Goal: Task Accomplishment & Management: Use online tool/utility

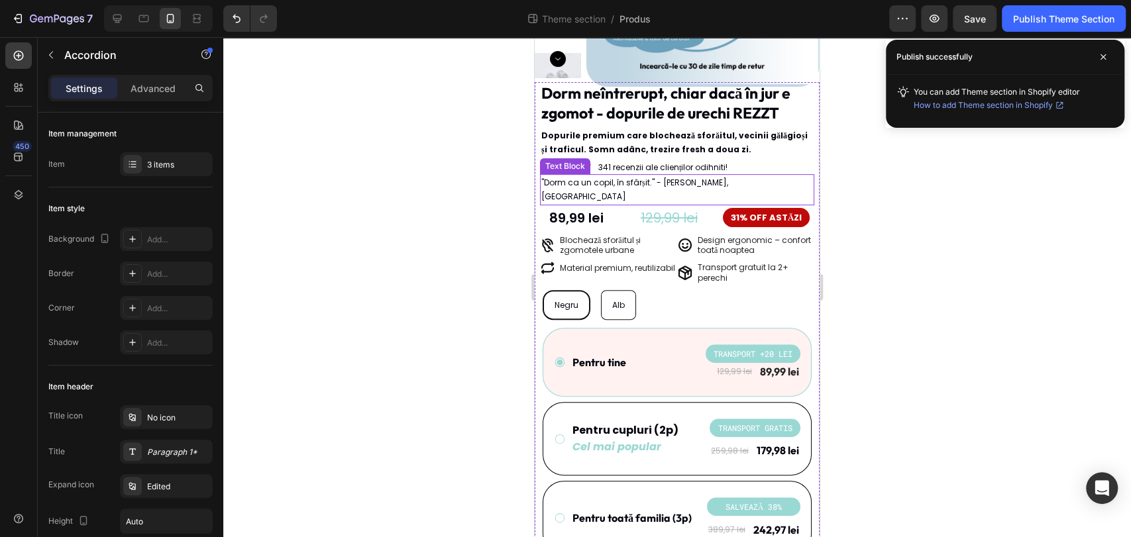
scroll to position [221, 0]
click at [125, 14] on div at bounding box center [117, 18] width 21 height 21
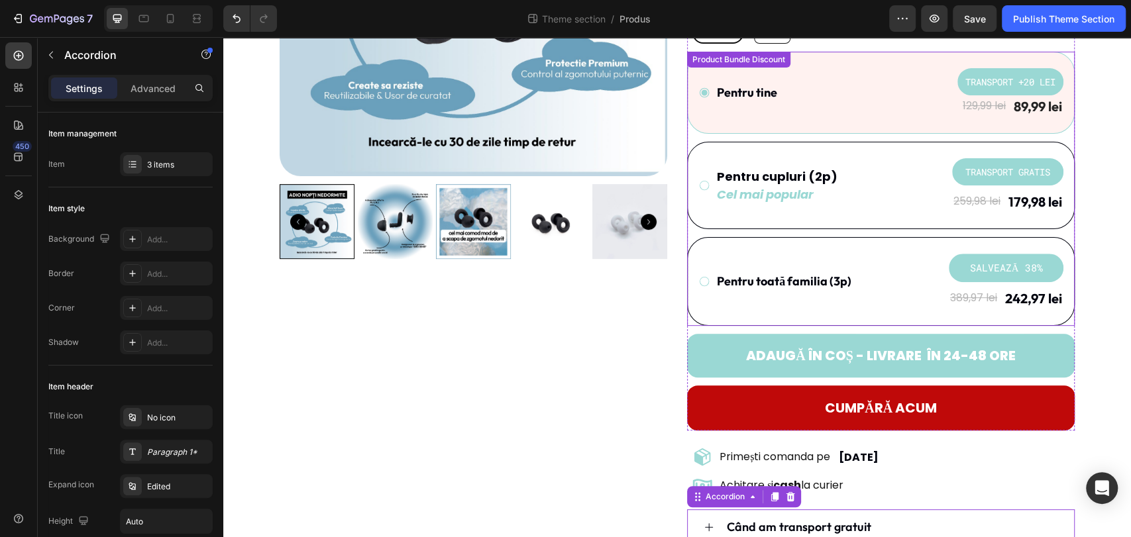
scroll to position [262, 0]
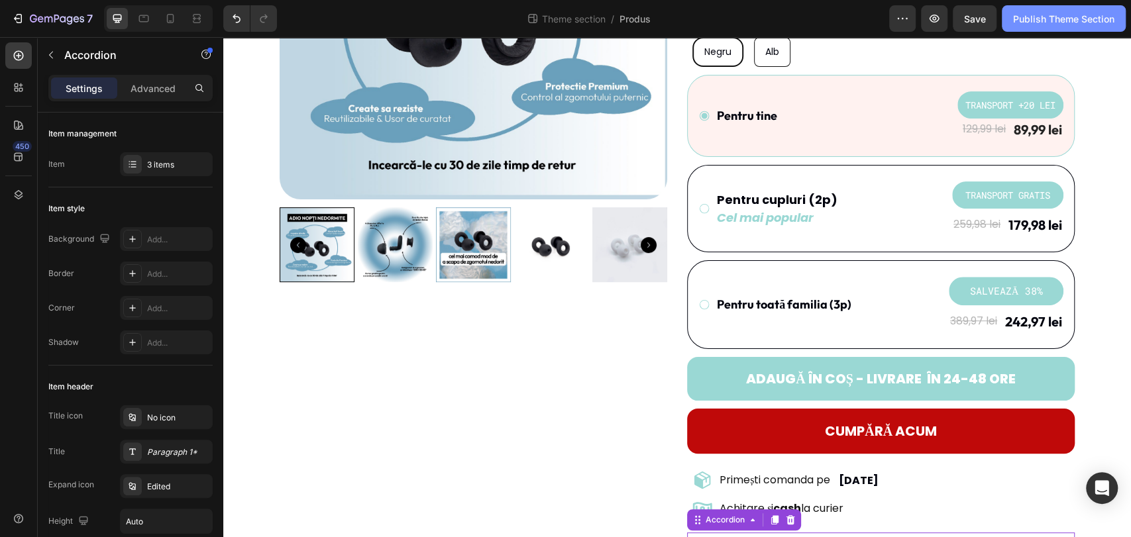
click at [1102, 5] on button "Publish Theme Section" at bounding box center [1064, 18] width 124 height 26
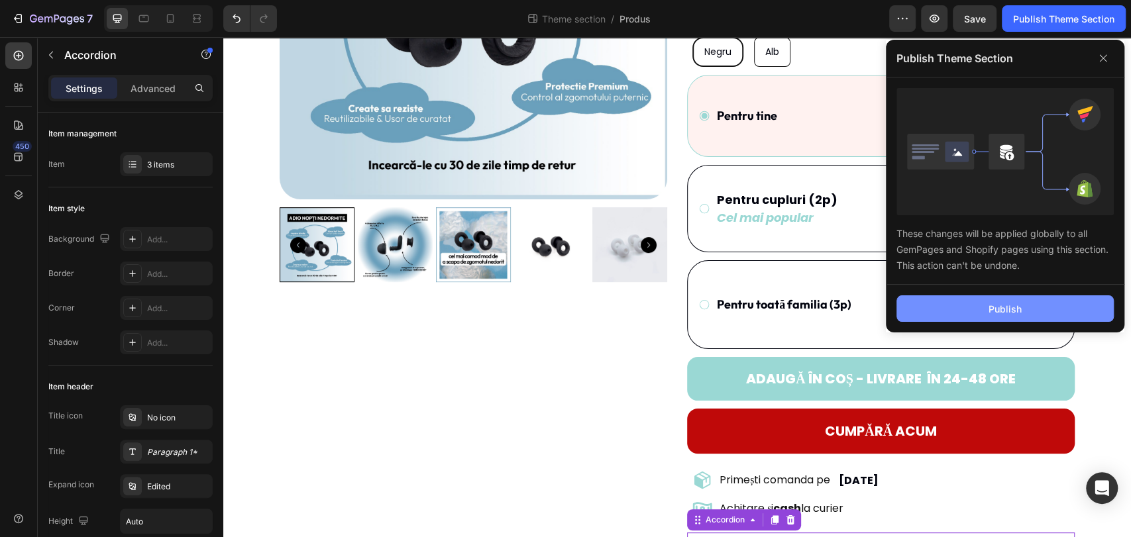
click at [1000, 304] on div "Publish" at bounding box center [1004, 309] width 33 height 14
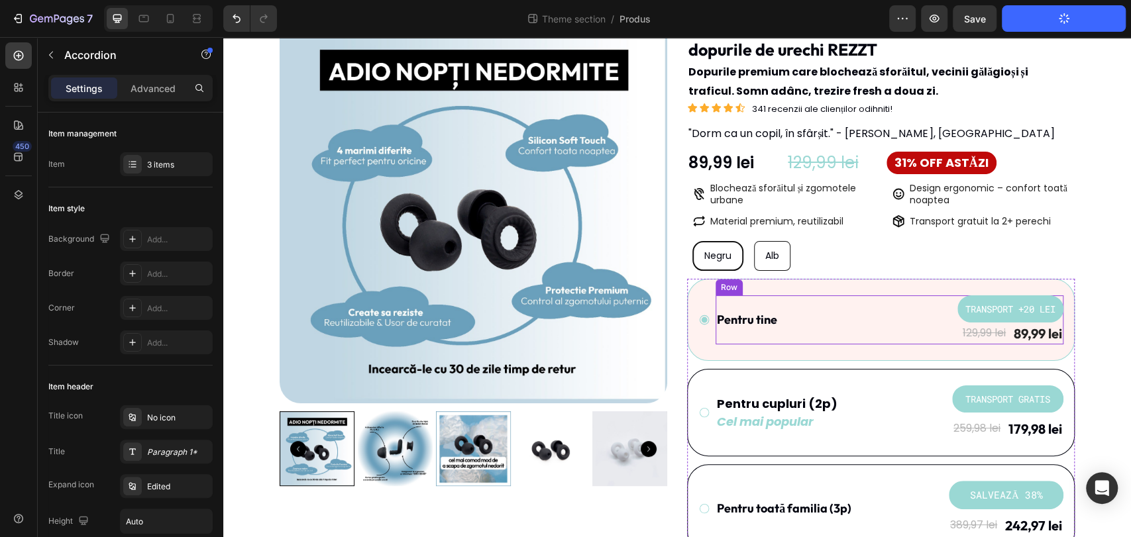
scroll to position [41, 0]
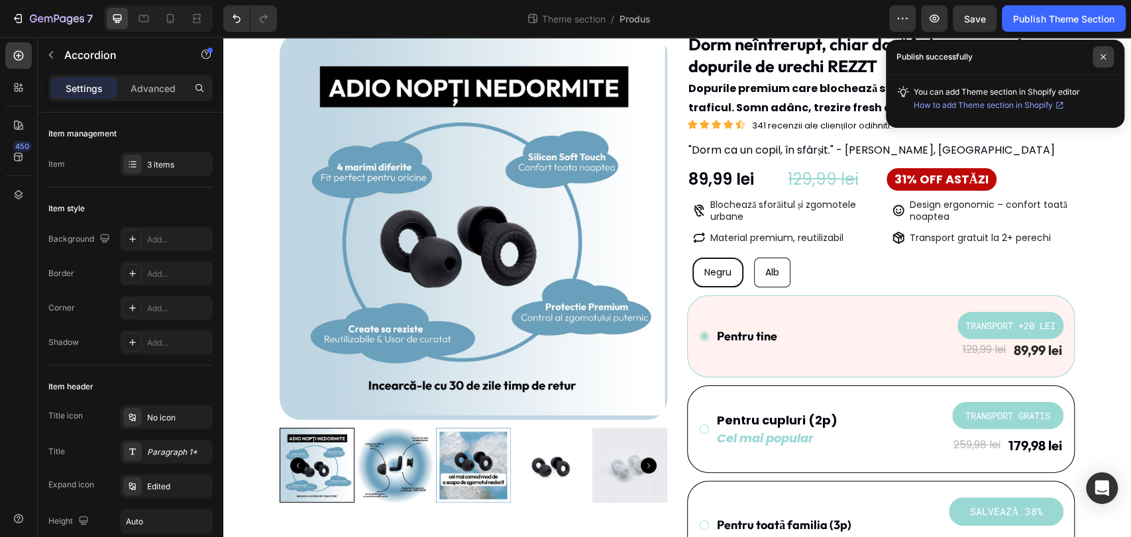
click at [1102, 58] on icon at bounding box center [1102, 56] width 5 height 5
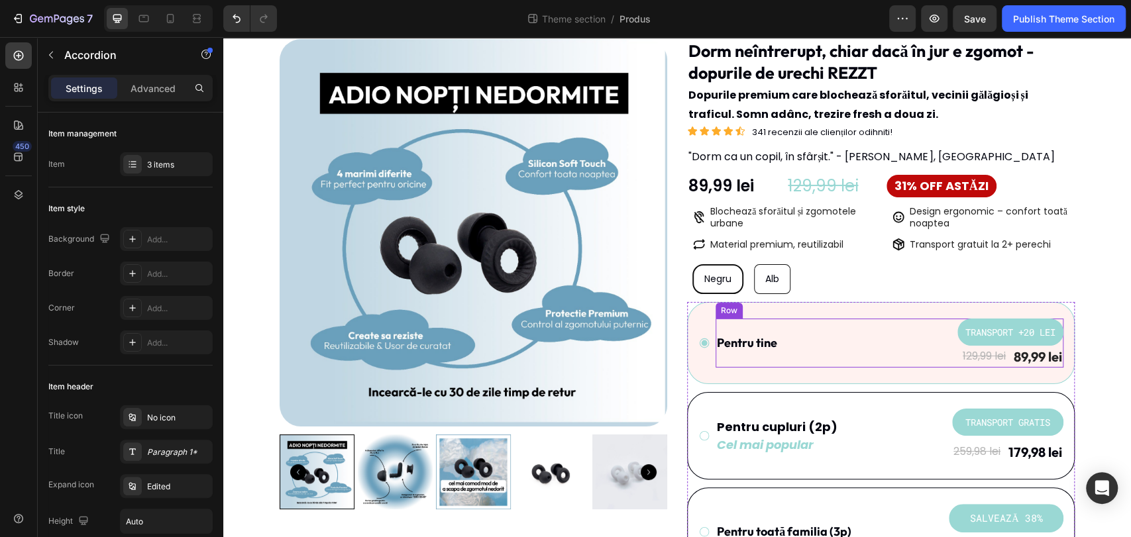
scroll to position [0, 0]
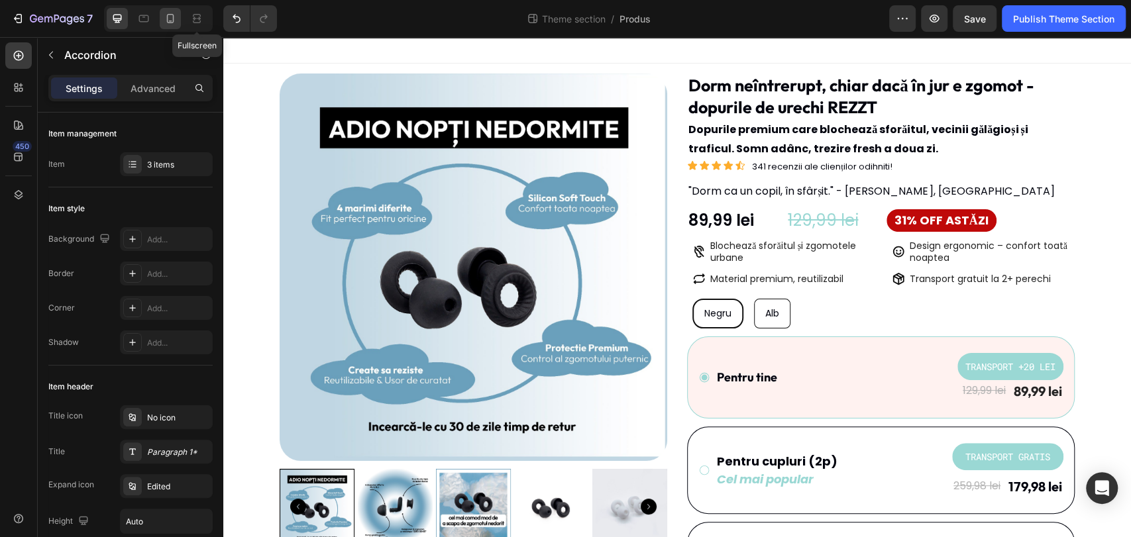
click at [173, 17] on icon at bounding box center [170, 18] width 7 height 9
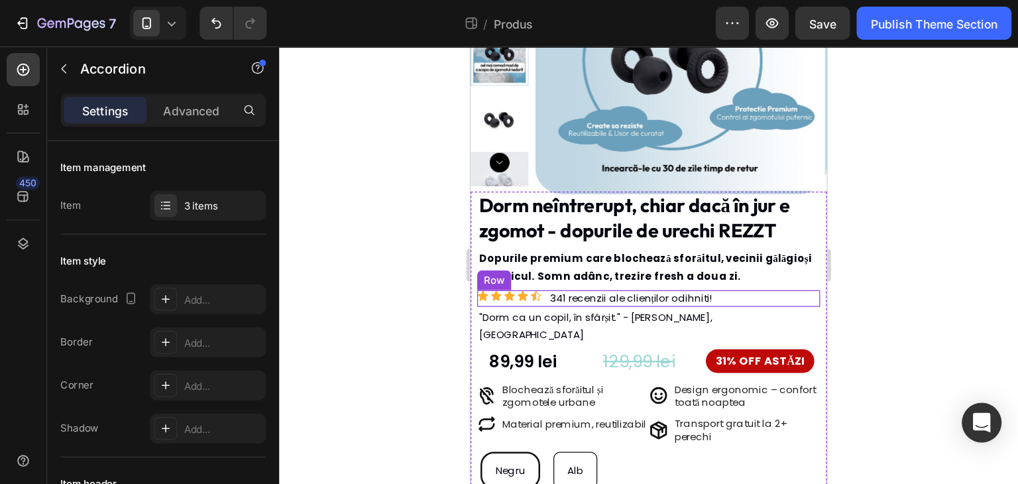
scroll to position [159, 0]
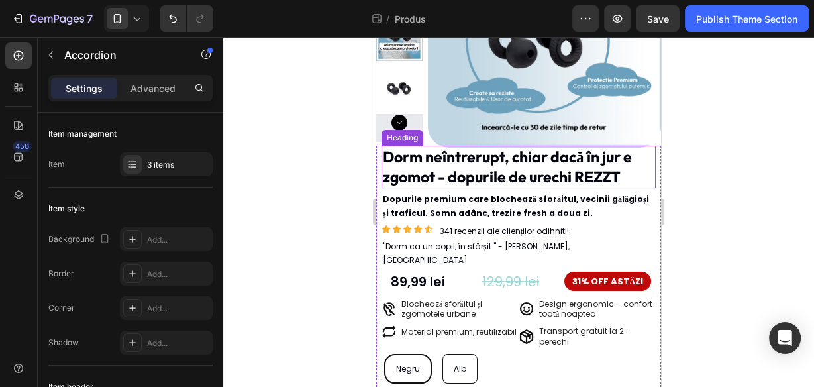
click at [616, 162] on p "Dorm neîntrerupt, chiar dacă în jur e zgomot - dopurile de urechi REZZT" at bounding box center [519, 167] width 272 height 40
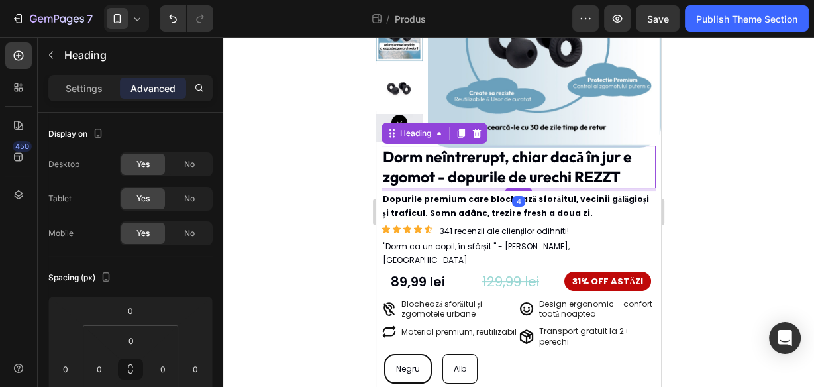
click at [625, 174] on p "Dorm neîntrerupt, chiar dacă în jur e zgomot - dopurile de urechi REZZT" at bounding box center [519, 167] width 272 height 40
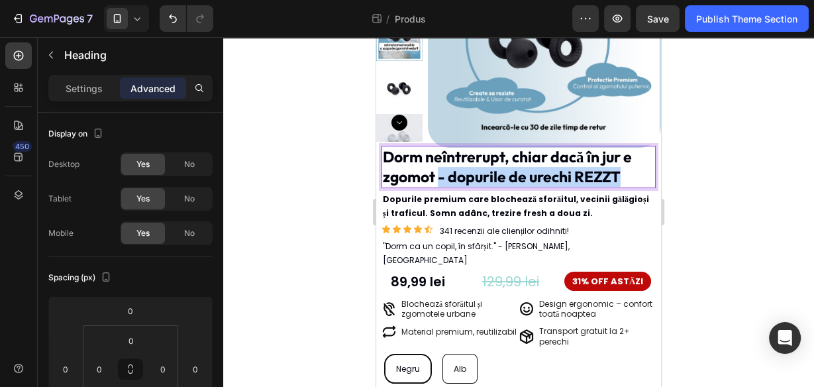
drag, startPoint x: 576, startPoint y: 180, endPoint x: 438, endPoint y: 178, distance: 137.8
click at [438, 178] on p "Dorm neîntrerupt, chiar dacă în jur e zgomot - dopurile de urechi REZZT" at bounding box center [519, 167] width 272 height 40
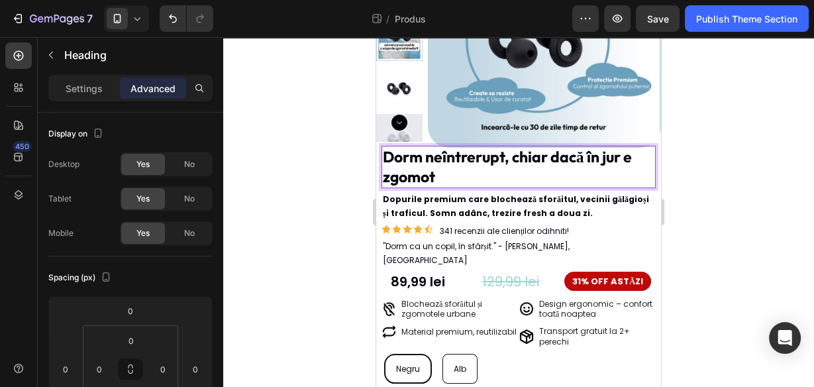
click at [335, 180] on div at bounding box center [518, 212] width 591 height 350
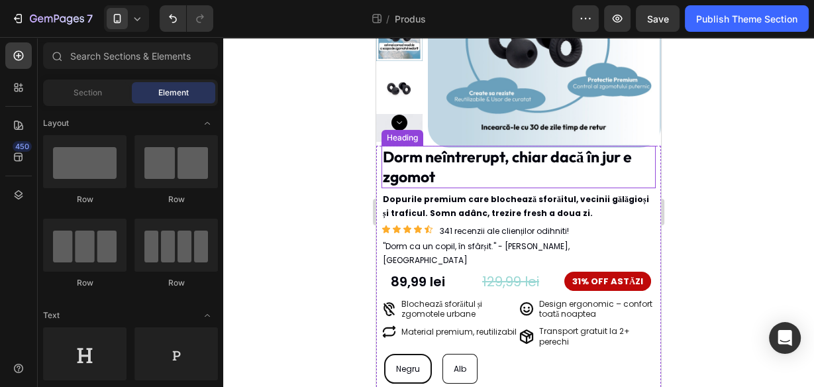
click at [633, 150] on p "Dorm neîntrerupt, chiar dacă în jur e zgomot" at bounding box center [519, 167] width 272 height 40
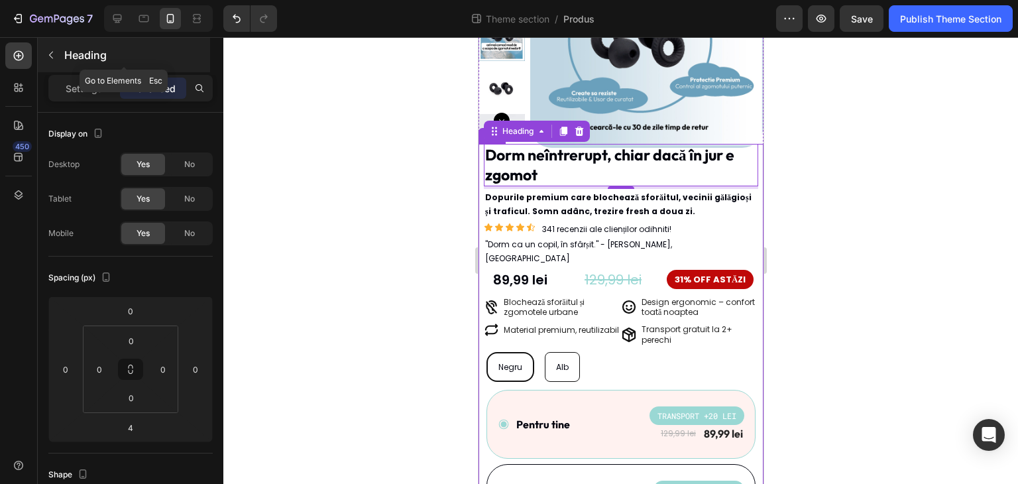
click at [73, 55] on p "Heading" at bounding box center [135, 55] width 143 height 16
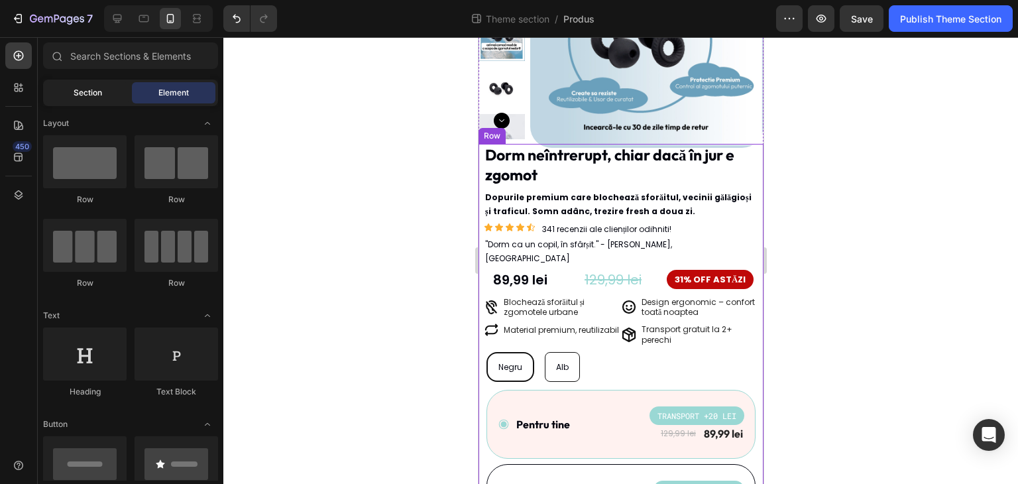
click at [93, 97] on span "Section" at bounding box center [88, 93] width 28 height 12
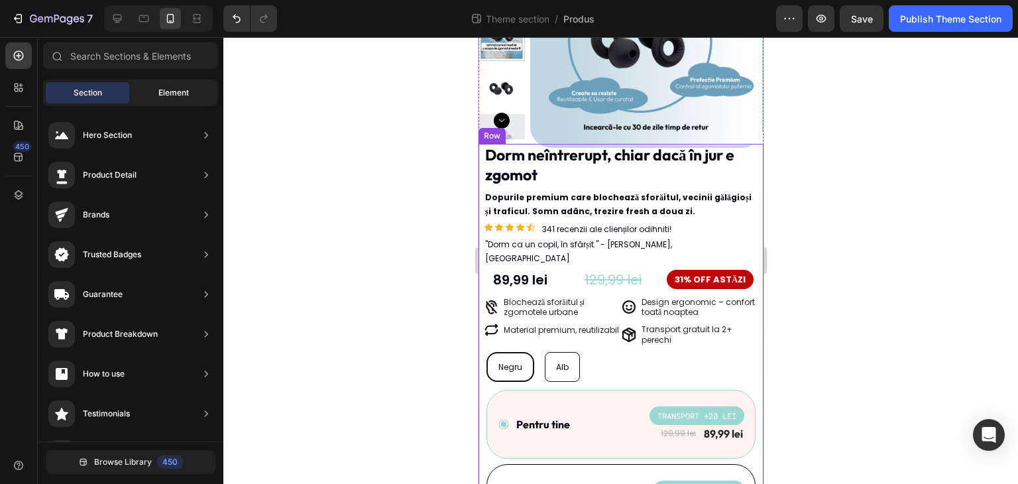
click at [158, 90] on span "Element" at bounding box center [173, 93] width 30 height 12
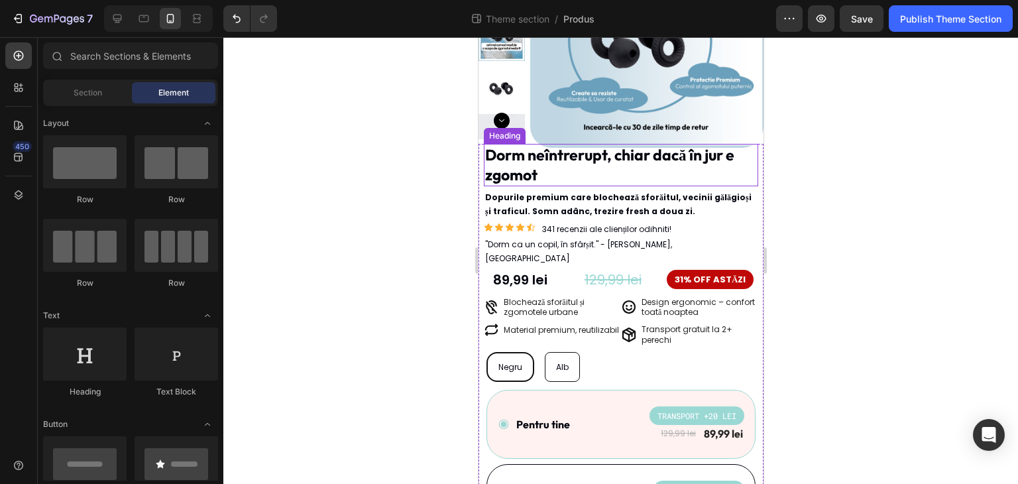
click at [574, 178] on p "Dorm neîntrerupt, chiar dacă în jur e zgomot" at bounding box center [620, 165] width 272 height 40
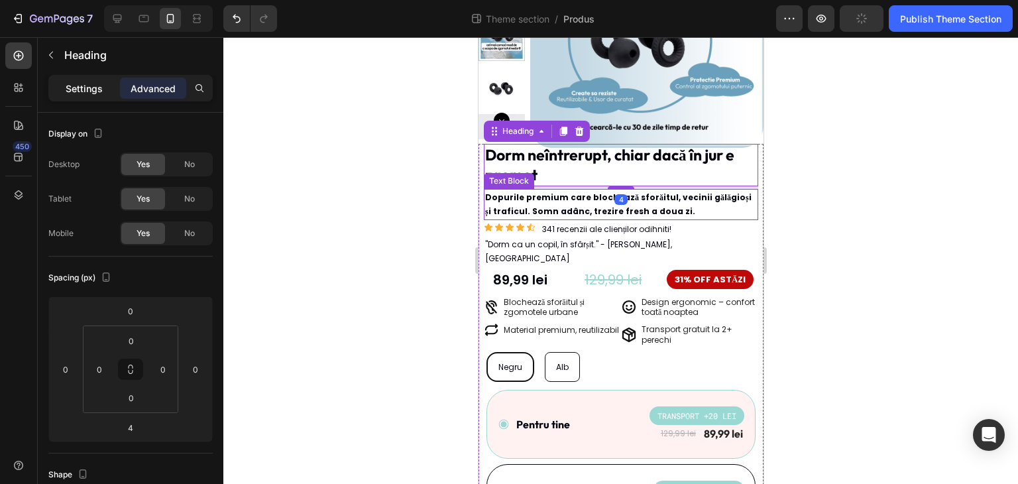
click at [93, 87] on p "Settings" at bounding box center [84, 88] width 37 height 14
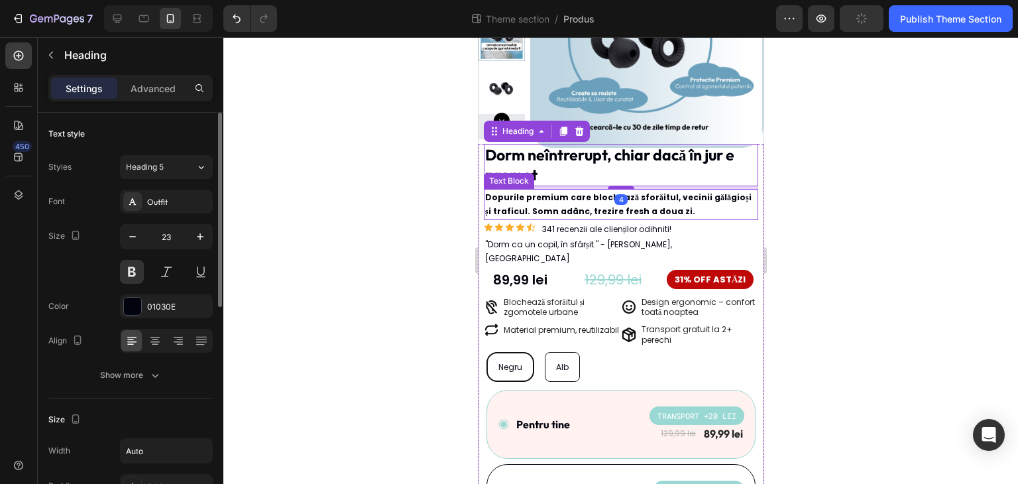
scroll to position [66, 0]
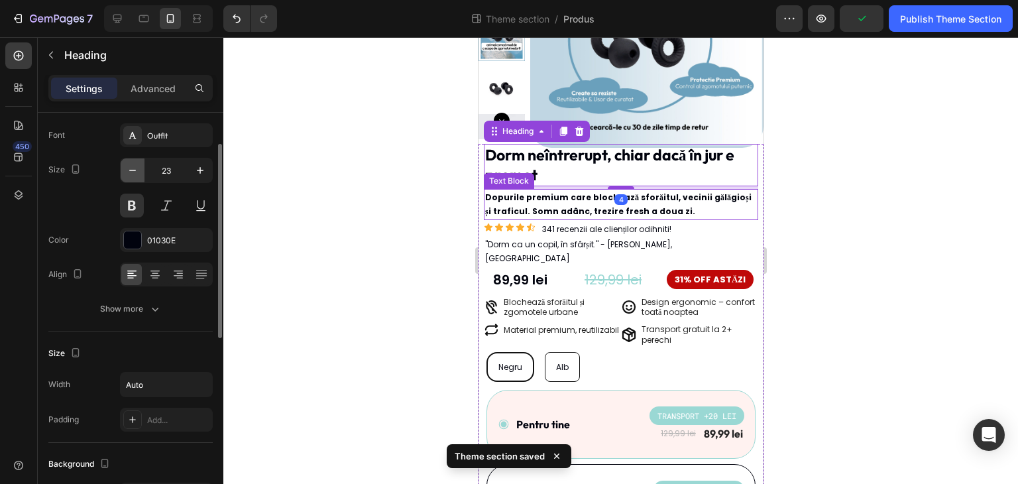
click at [136, 173] on icon "button" at bounding box center [132, 170] width 13 height 13
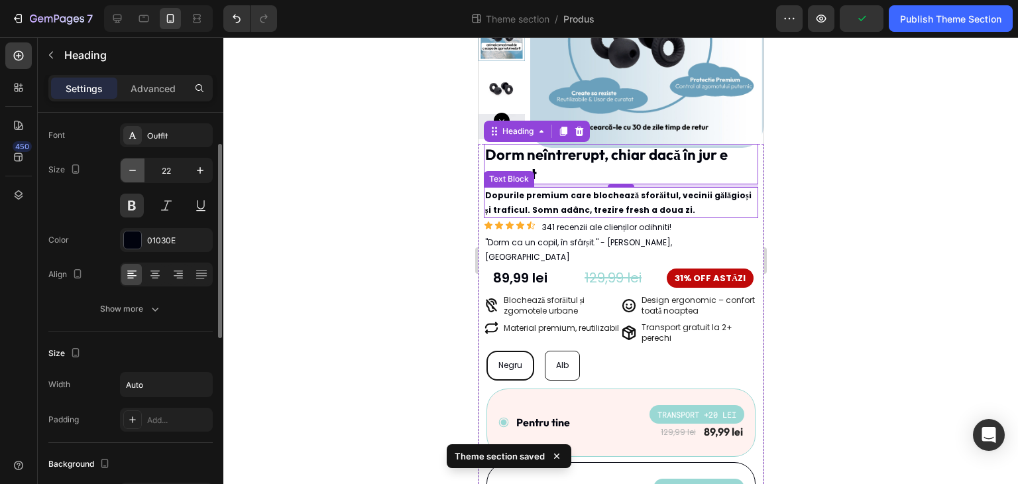
click at [136, 173] on icon "button" at bounding box center [132, 170] width 13 height 13
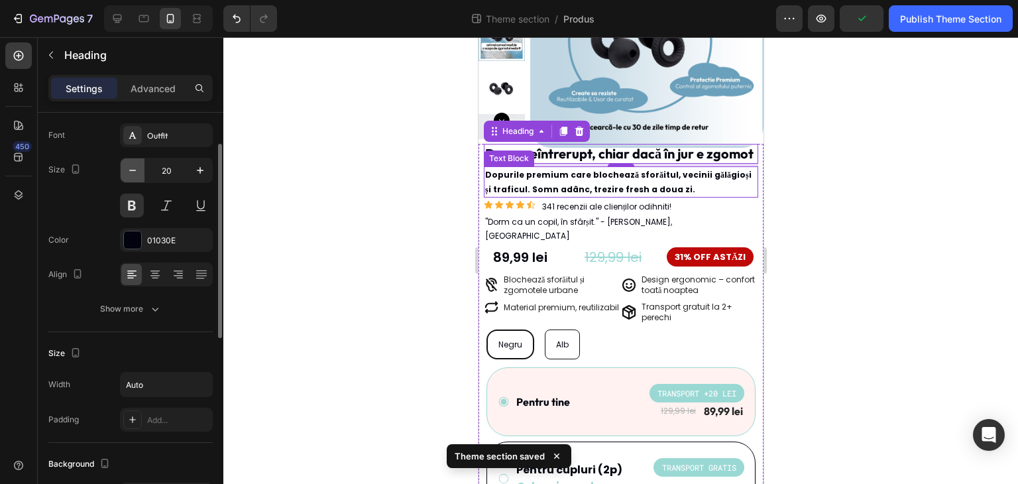
click at [136, 173] on icon "button" at bounding box center [132, 170] width 13 height 13
click at [138, 173] on icon "button" at bounding box center [132, 170] width 13 height 13
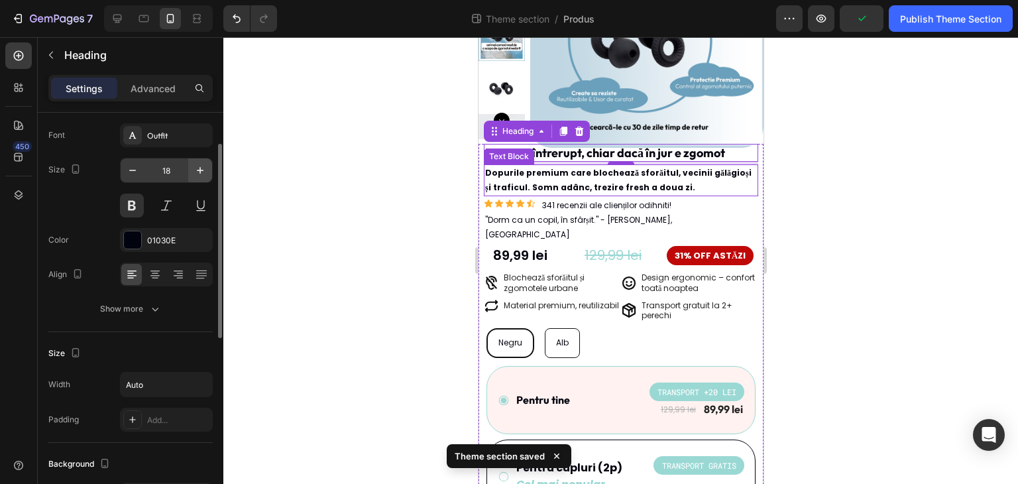
click at [188, 166] on button "button" at bounding box center [200, 170] width 24 height 24
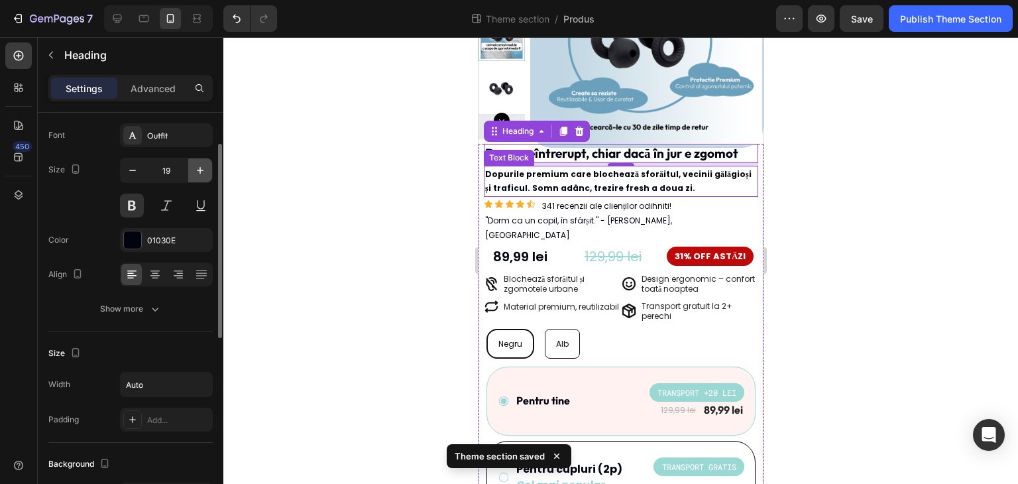
click at [193, 166] on button "button" at bounding box center [200, 170] width 24 height 24
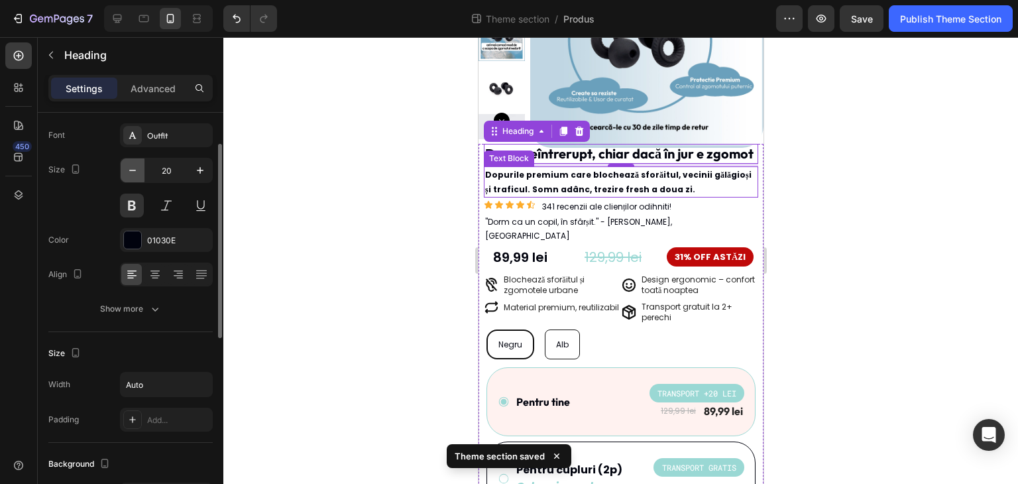
click at [133, 171] on icon "button" at bounding box center [132, 170] width 13 height 13
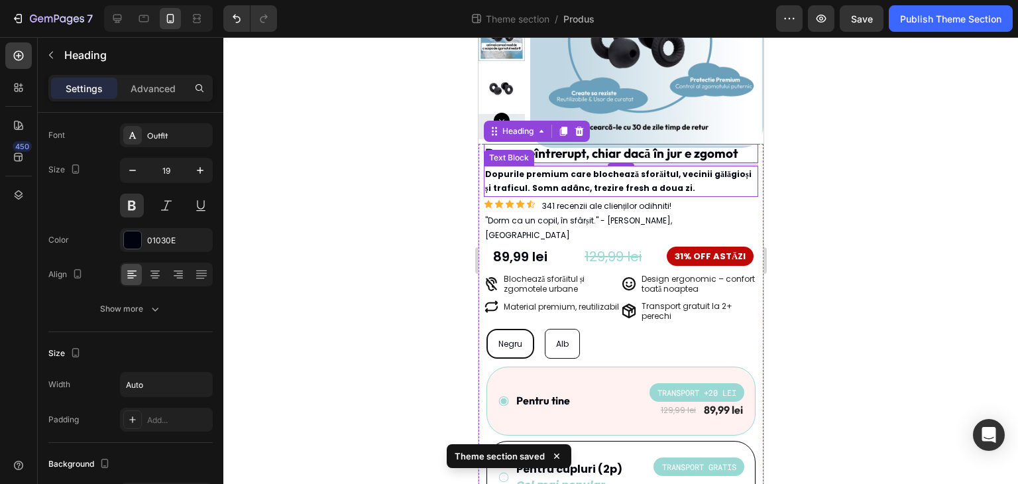
type input "18"
click at [337, 187] on div at bounding box center [620, 260] width 794 height 446
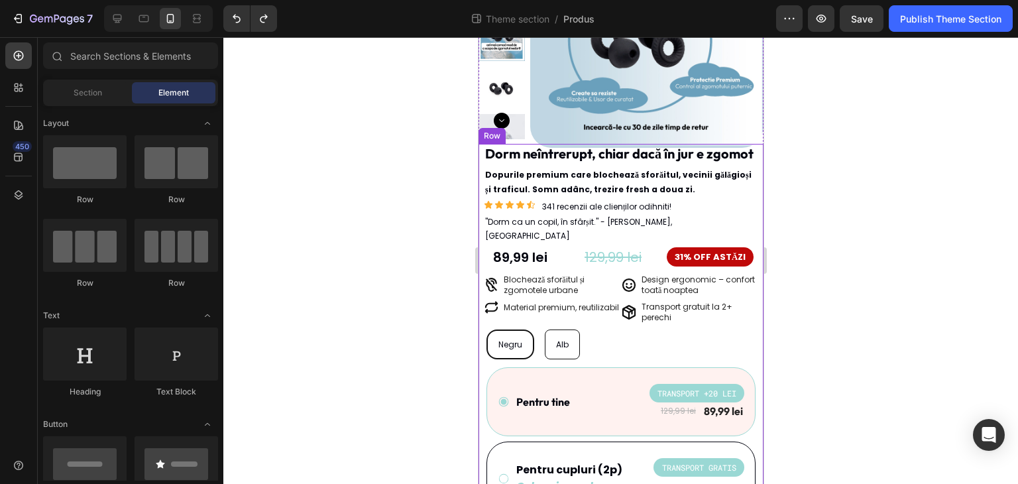
click at [674, 182] on div "Dorm neîntrerupt, chiar dacă în jur e zgomot Heading Dopurile premium care bloc…" at bounding box center [620, 406] width 274 height 525
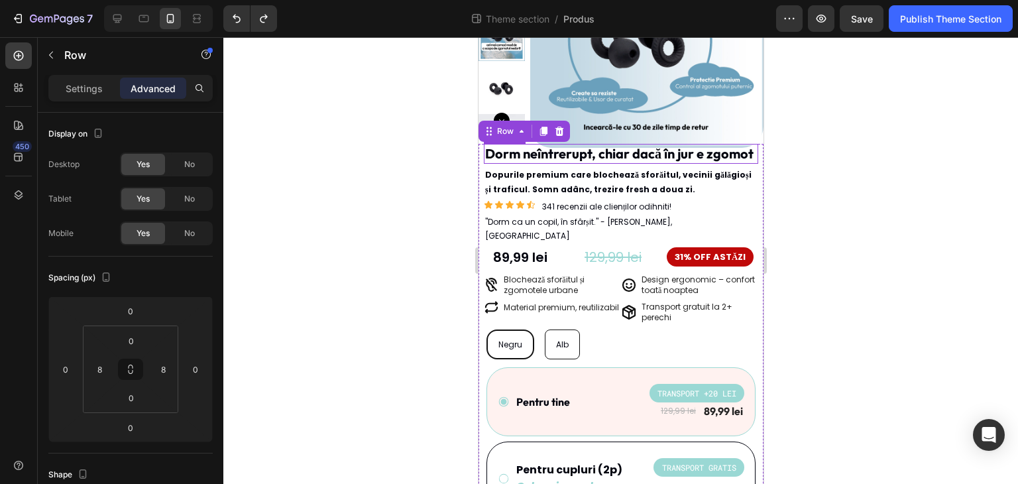
click at [679, 162] on p "Dorm neîntrerupt, chiar dacă în jur e zgomot" at bounding box center [618, 153] width 268 height 17
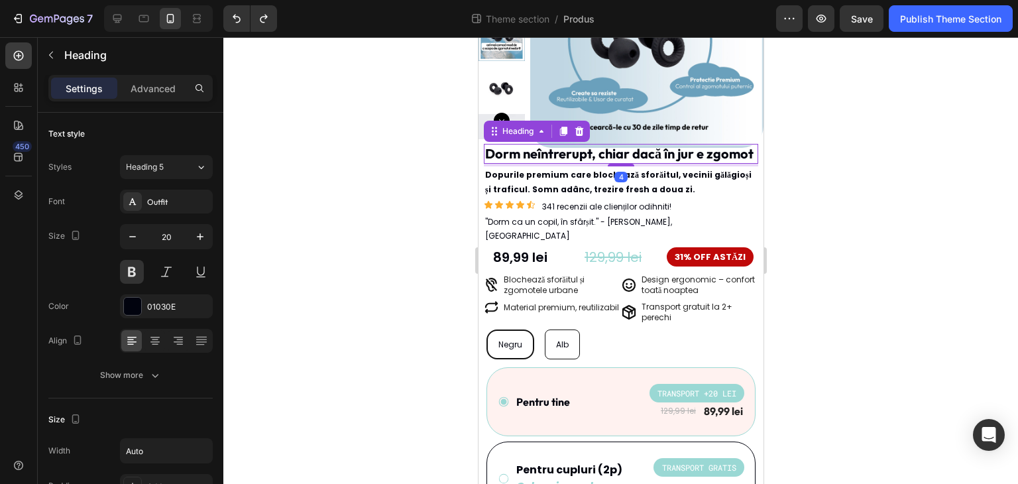
click at [519, 156] on p "Dorm neîntrerupt, chiar dacă în jur e zgomot" at bounding box center [618, 153] width 268 height 17
click at [519, 154] on p "Dorm neîntrerupt, chiar dacă în jur e zgomot" at bounding box center [618, 153] width 268 height 17
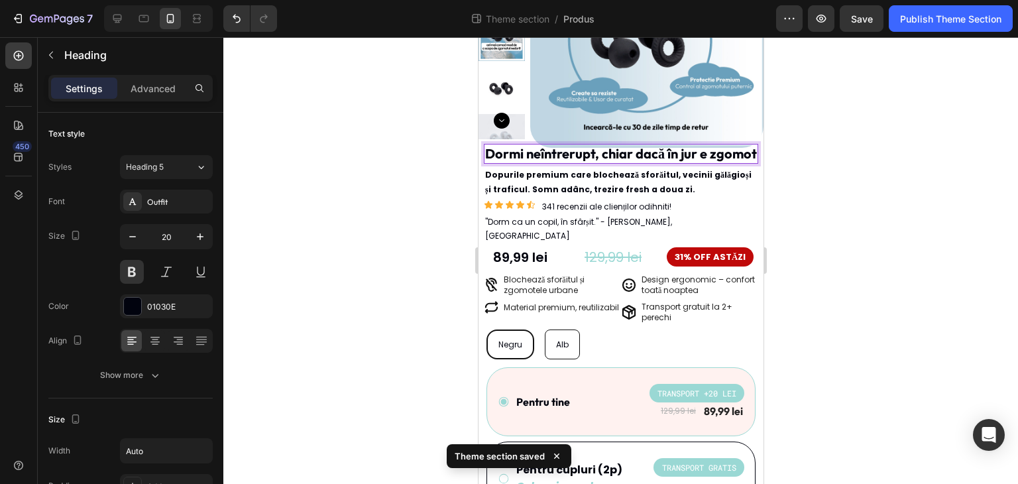
click at [618, 161] on p "Dormi neîntrerupt, chiar dacă în jur e zgomot" at bounding box center [620, 153] width 272 height 17
click at [590, 162] on p "Dormi neîntrerupt, chiar dacă în jur e zgomot" at bounding box center [620, 153] width 272 height 17
drag, startPoint x: 698, startPoint y: 156, endPoint x: 668, endPoint y: 154, distance: 29.2
click at [668, 154] on p "Dormi neîntrerupt, chiar dacă în jur e zgomot" at bounding box center [620, 153] width 272 height 17
click at [821, 175] on div at bounding box center [620, 260] width 794 height 446
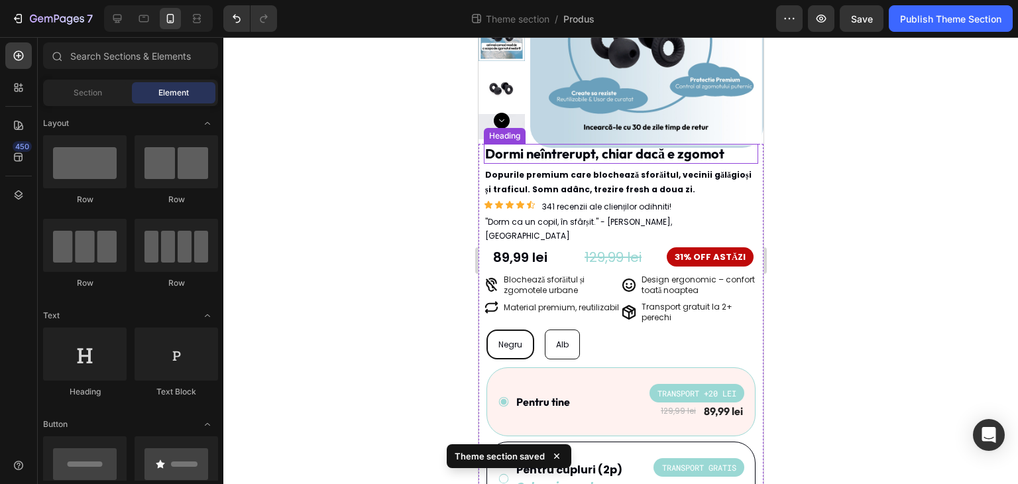
click at [722, 156] on p "Dormi neîntrerupt, chiar dacă e zgomot" at bounding box center [603, 153] width 239 height 17
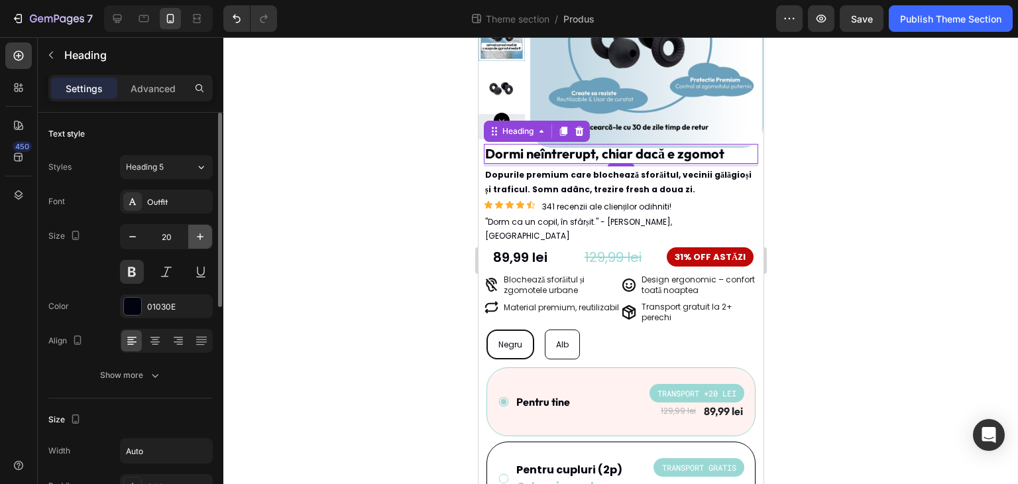
click at [199, 226] on button "button" at bounding box center [200, 237] width 24 height 24
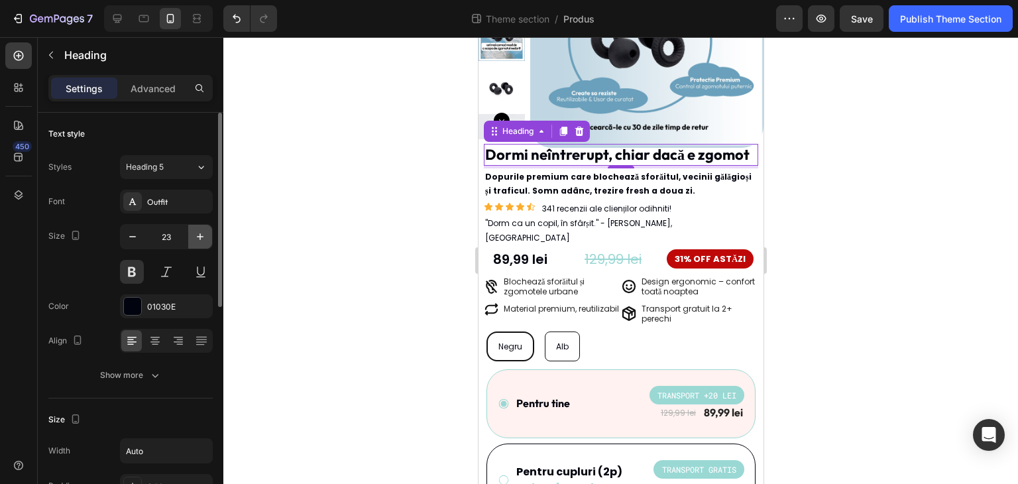
click at [199, 226] on button "button" at bounding box center [200, 237] width 24 height 24
type input "25"
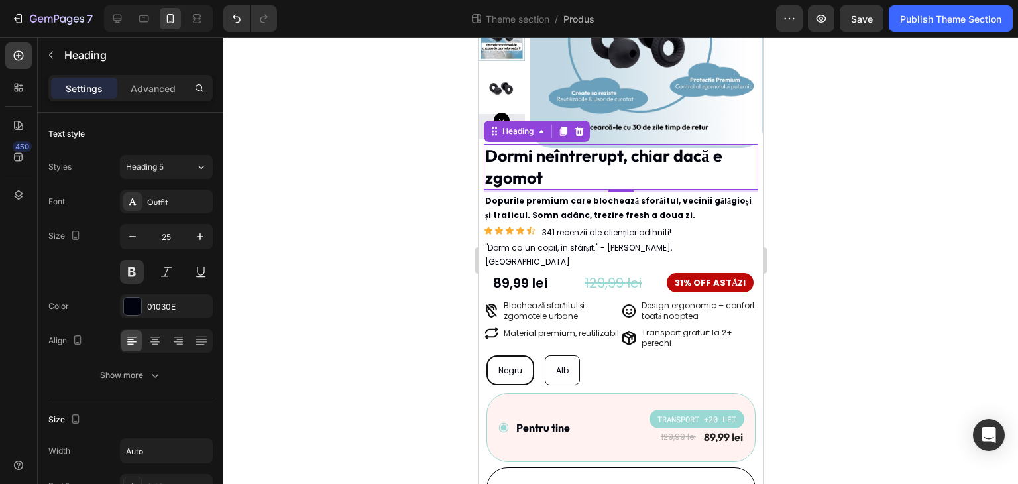
click at [260, 221] on div at bounding box center [620, 260] width 794 height 446
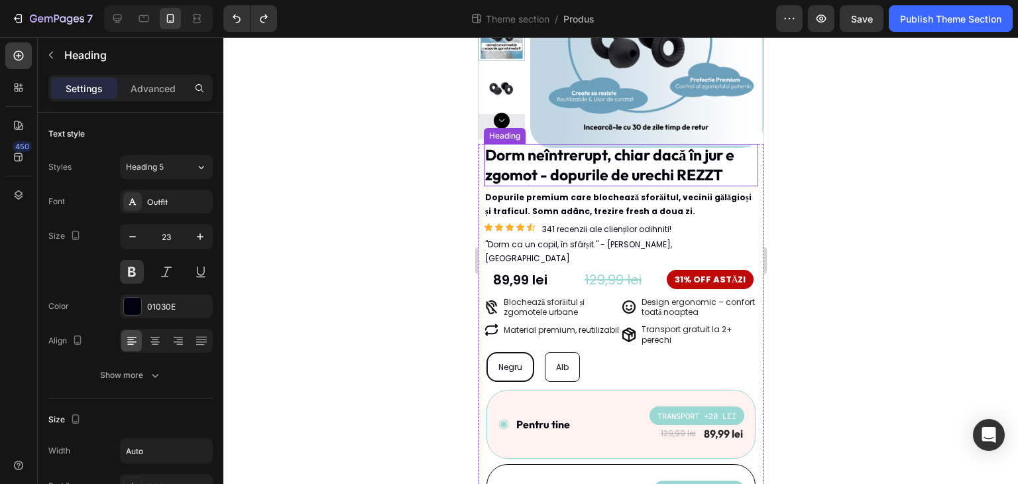
click at [529, 177] on h2 "Dorm neîntrerupt, chiar dacă în jur e zgomot - dopurile de urechi REZZT" at bounding box center [620, 165] width 274 height 42
click at [544, 170] on h2 "Dorm neîntrerupt, chiar dacă în jur e zgomot - dopurile de urechi REZZT" at bounding box center [620, 165] width 274 height 42
click at [544, 170] on p "Dorm neîntrerupt, chiar dacă în jur e zgomot - dopurile de urechi REZZT" at bounding box center [620, 165] width 272 height 40
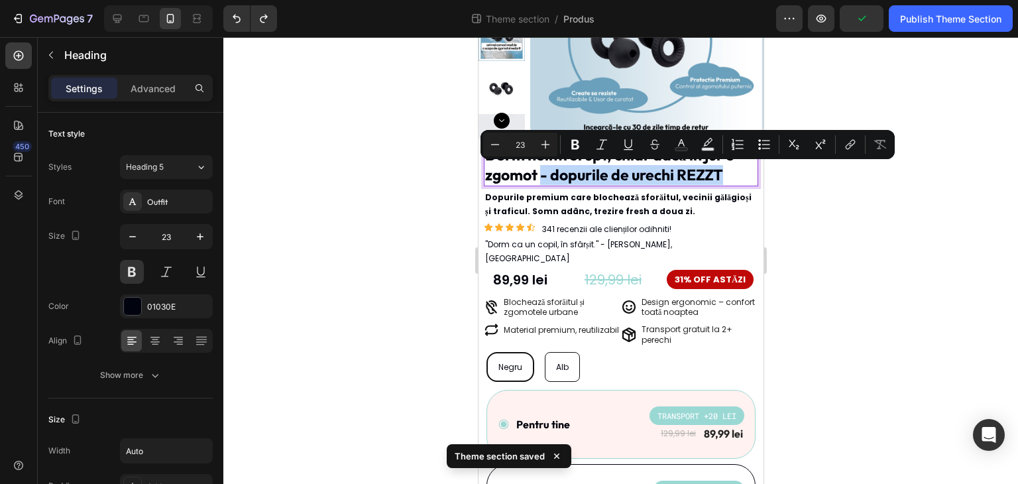
drag, startPoint x: 541, startPoint y: 174, endPoint x: 1262, endPoint y: 205, distance: 721.4
click at [762, 168] on html "iPhone 15 Pro Max ( 430 px) iPhone 13 Mini iPhone 13 Pro iPhone 11 Pro Max iPho…" at bounding box center [620, 388] width 285 height 1021
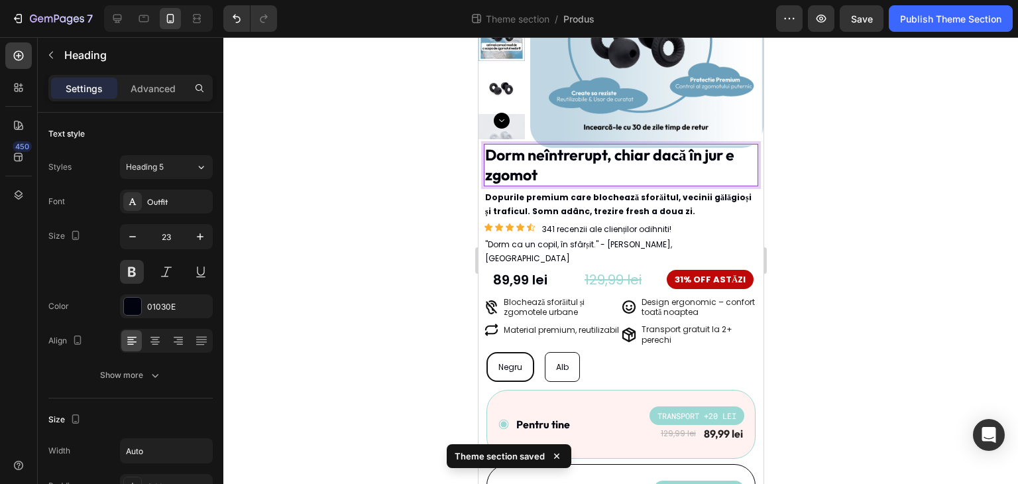
click at [615, 158] on p "Dorm neîntrerupt, chiar dacă în jur e zgomot" at bounding box center [620, 165] width 272 height 40
click at [643, 164] on p "Dorm neîntrerupt, chiar dacă în jur e zgomot" at bounding box center [571, 165] width 175 height 40
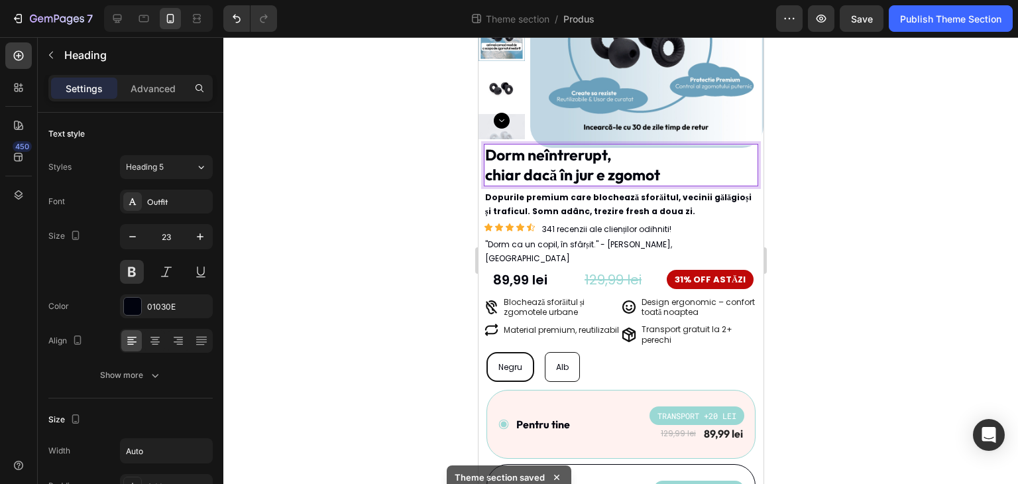
click at [525, 158] on p "Dorm neîntrerupt, chiar dacă în jur e zgomot" at bounding box center [571, 165] width 175 height 40
click at [484, 174] on p "Dormi neîntrerupt, chiar dacă în jur e zgomot" at bounding box center [571, 165] width 175 height 40
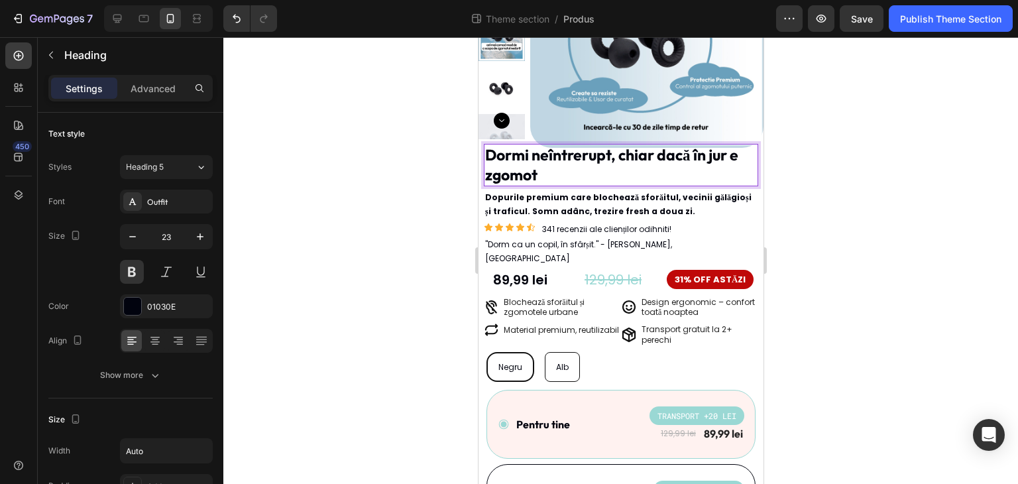
drag, startPoint x: 584, startPoint y: 173, endPoint x: 915, endPoint y: 210, distance: 332.6
click at [584, 173] on p "Dormi neîntrerupt, chiar dacă în jur e zgomot" at bounding box center [620, 165] width 272 height 40
click at [384, 173] on div at bounding box center [620, 260] width 794 height 446
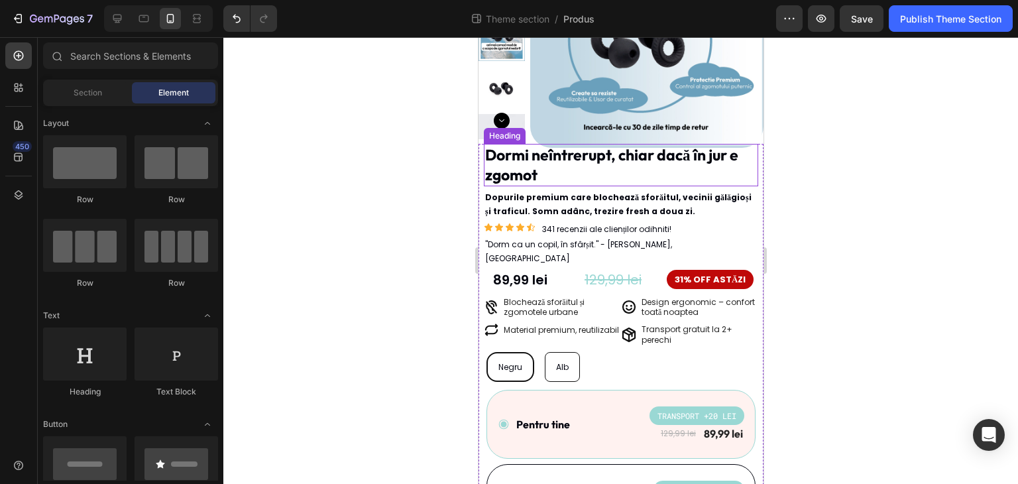
click at [560, 168] on p "Dormi neîntrerupt, chiar dacă în jur e zgomot" at bounding box center [620, 165] width 272 height 40
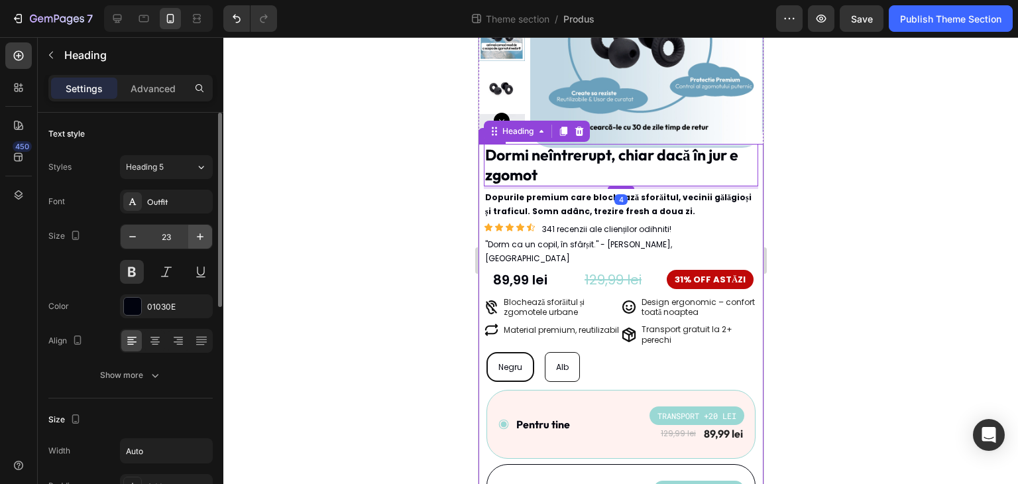
click at [201, 225] on button "button" at bounding box center [200, 237] width 24 height 24
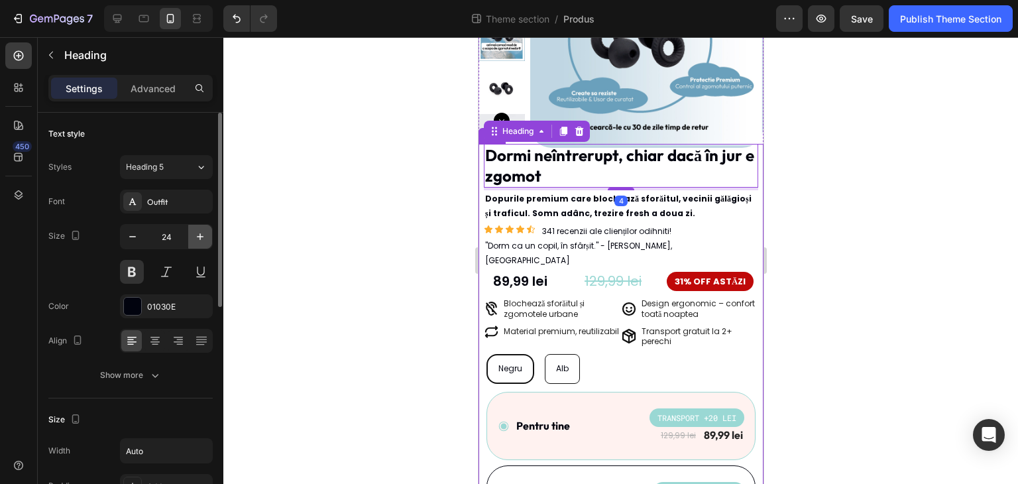
click at [201, 225] on button "button" at bounding box center [200, 237] width 24 height 24
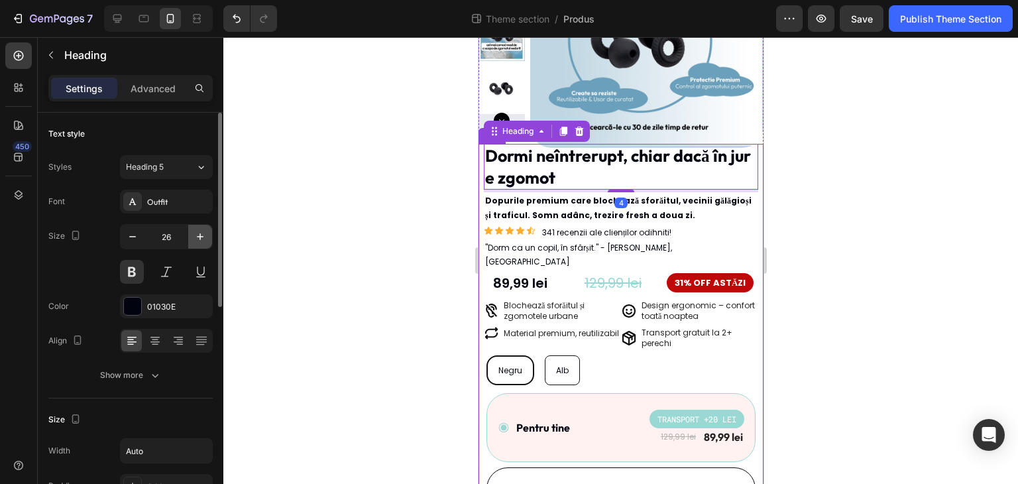
click at [201, 225] on button "button" at bounding box center [200, 237] width 24 height 24
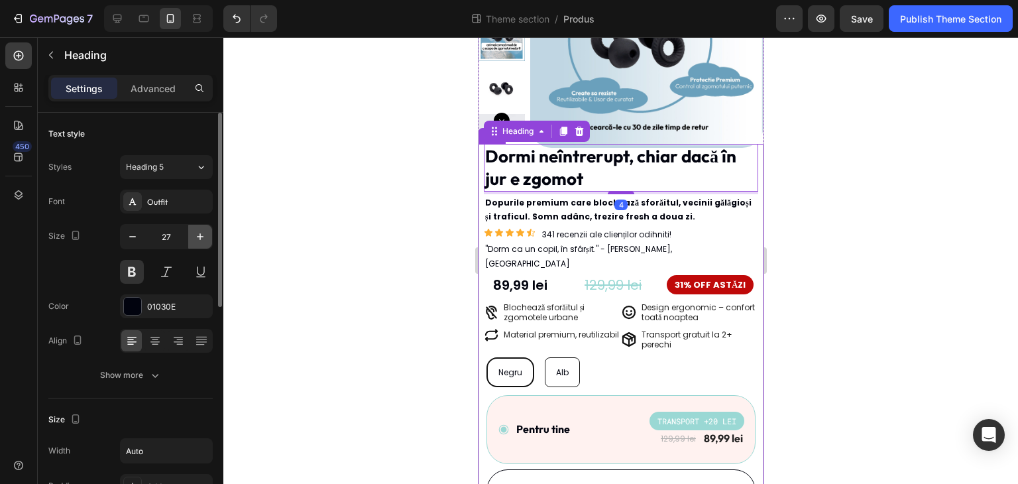
click at [201, 225] on button "button" at bounding box center [200, 237] width 24 height 24
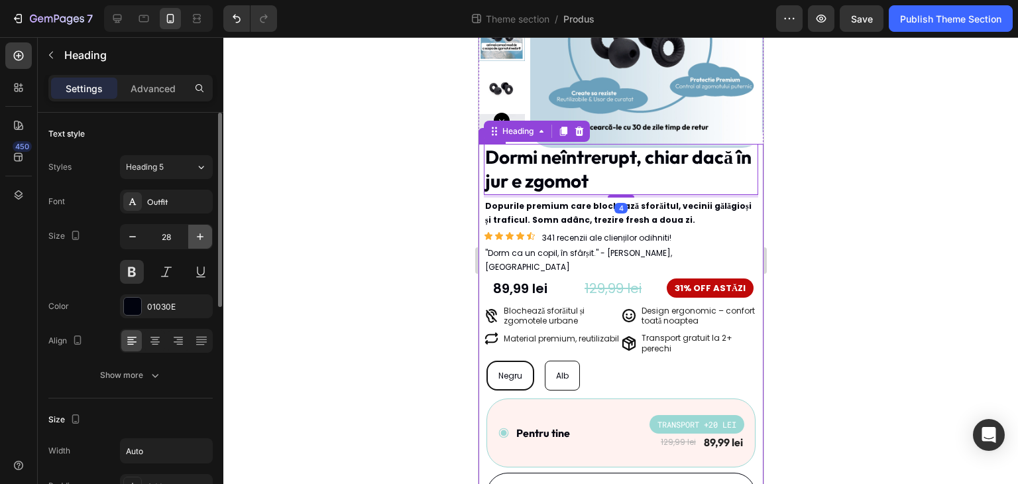
click at [201, 225] on button "button" at bounding box center [200, 237] width 24 height 24
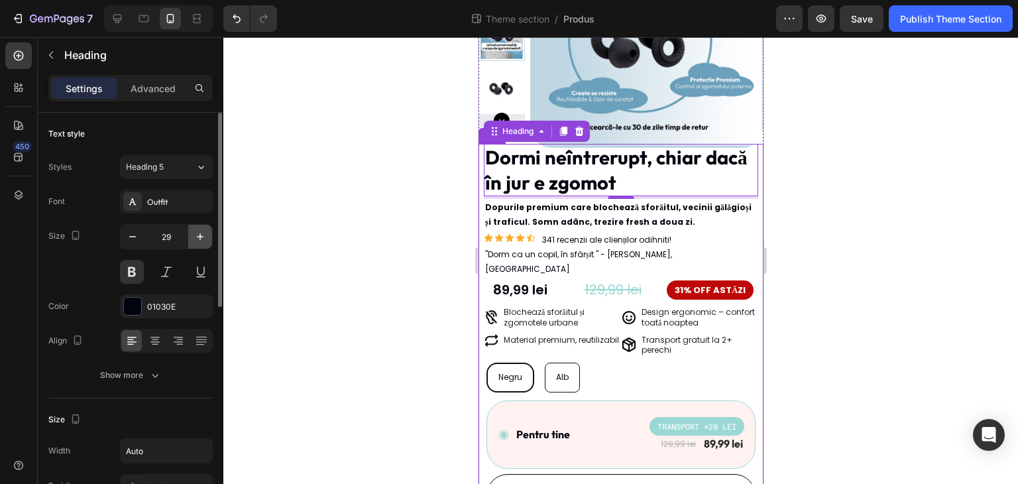
click at [201, 225] on button "button" at bounding box center [200, 237] width 24 height 24
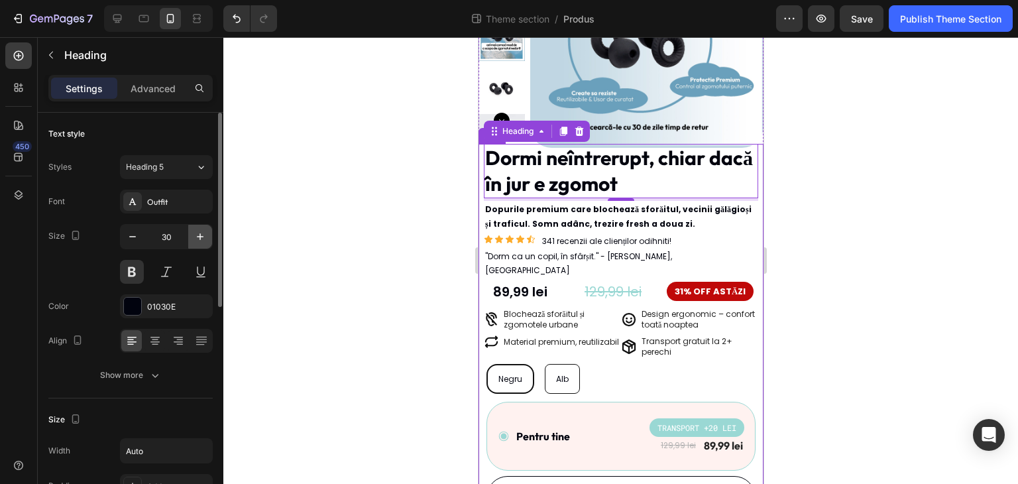
click at [201, 225] on button "button" at bounding box center [200, 237] width 24 height 24
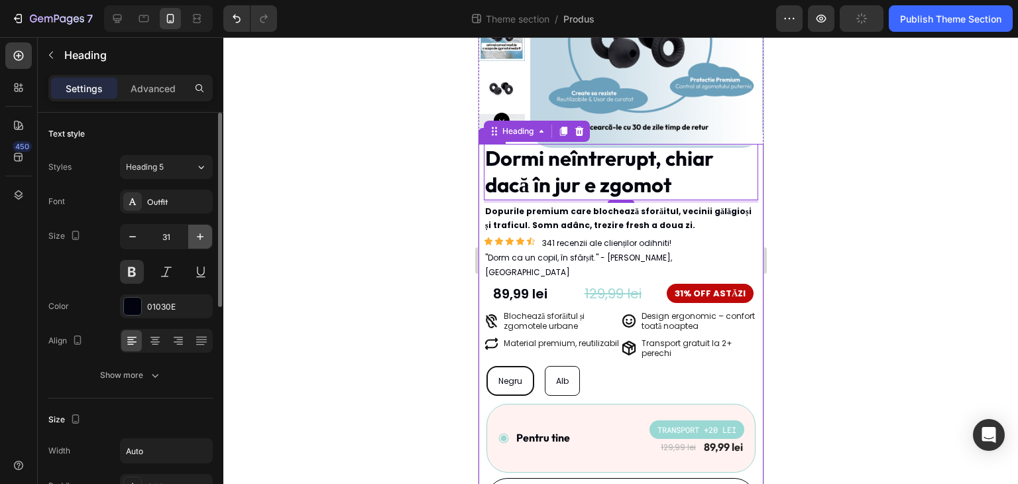
click at [201, 225] on button "button" at bounding box center [200, 237] width 24 height 24
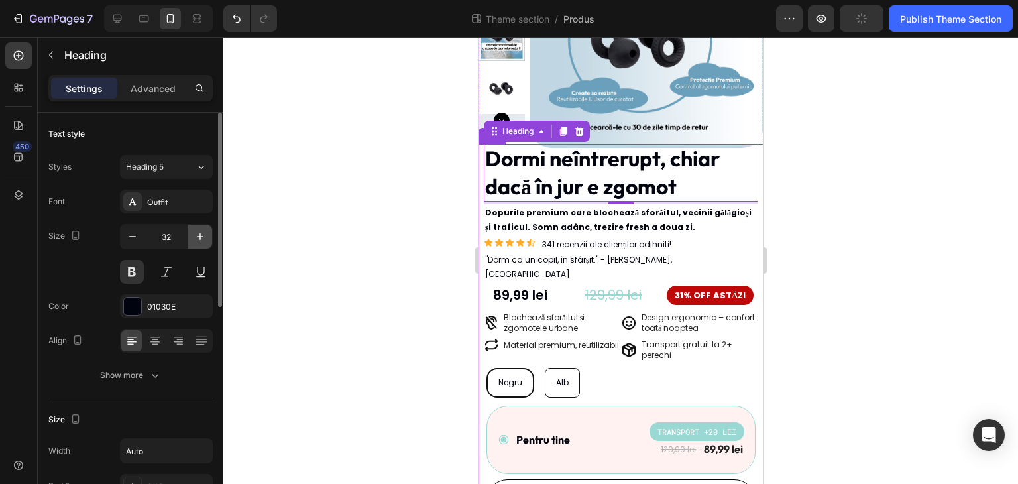
click at [201, 225] on button "button" at bounding box center [200, 237] width 24 height 24
type input "33"
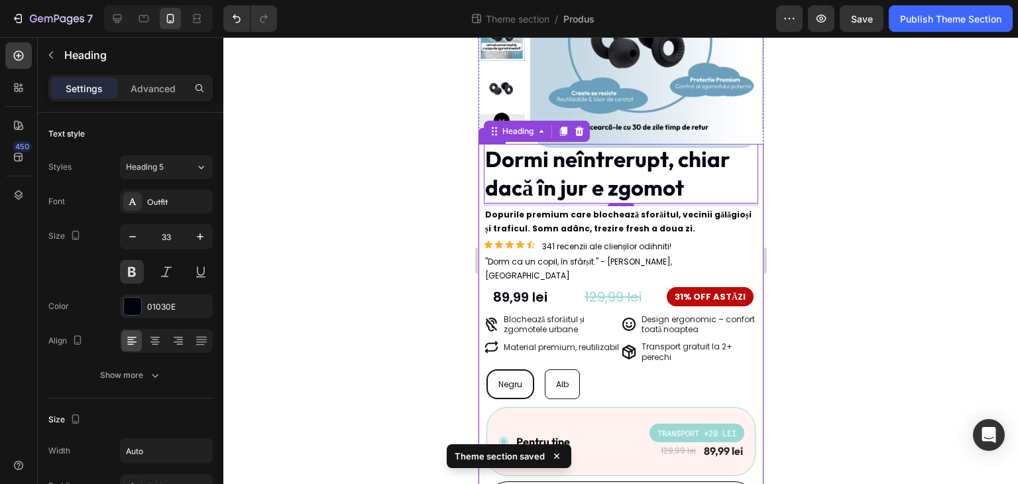
click at [389, 197] on div at bounding box center [620, 260] width 794 height 446
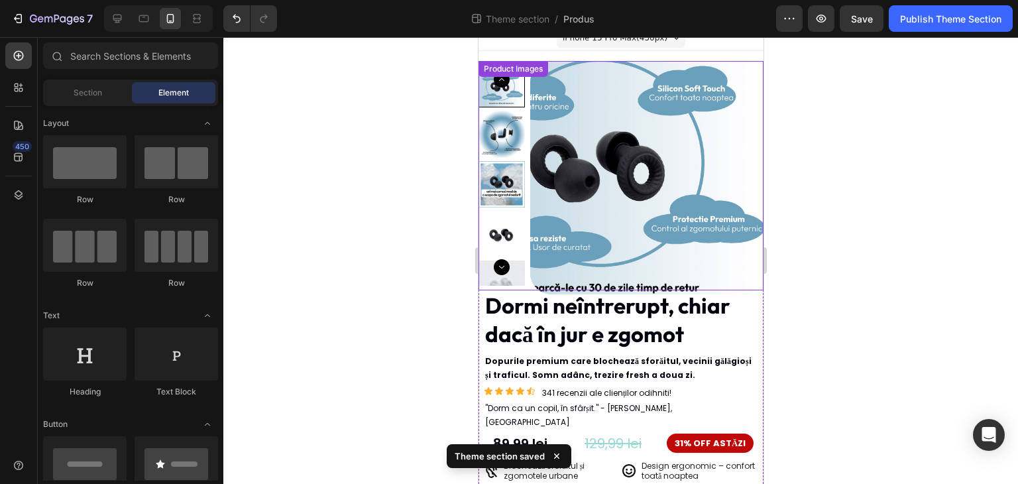
scroll to position [0, 0]
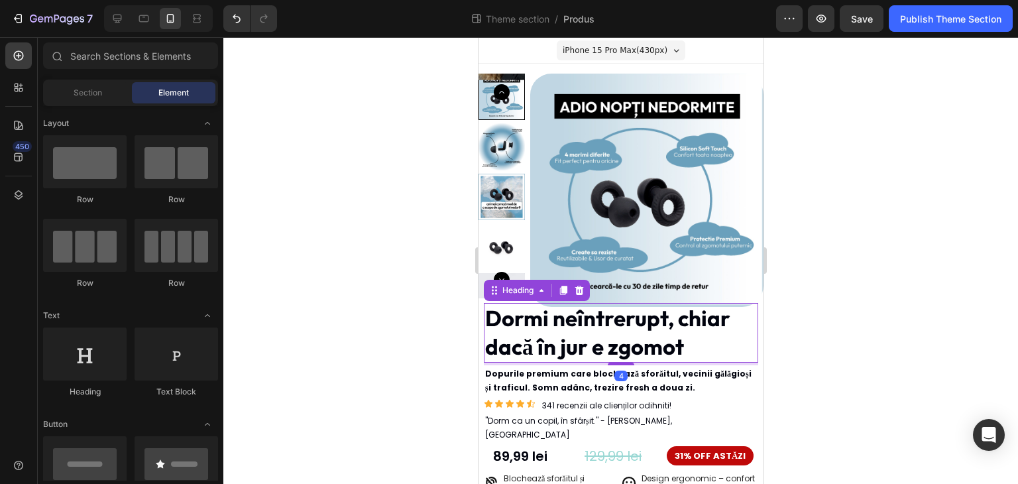
click at [687, 329] on p "Dormi neîntrerupt, chiar dacă în jur e zgomot" at bounding box center [620, 332] width 272 height 57
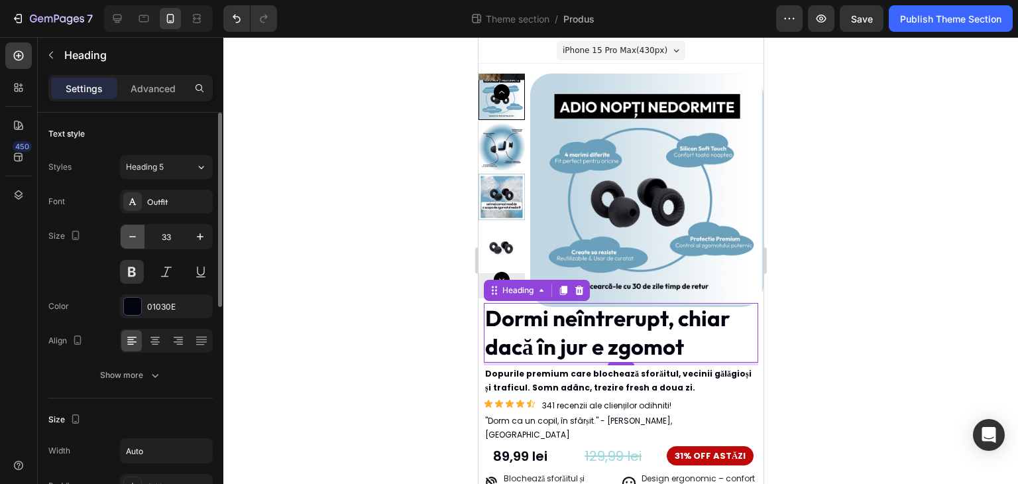
click at [128, 238] on icon "button" at bounding box center [132, 236] width 13 height 13
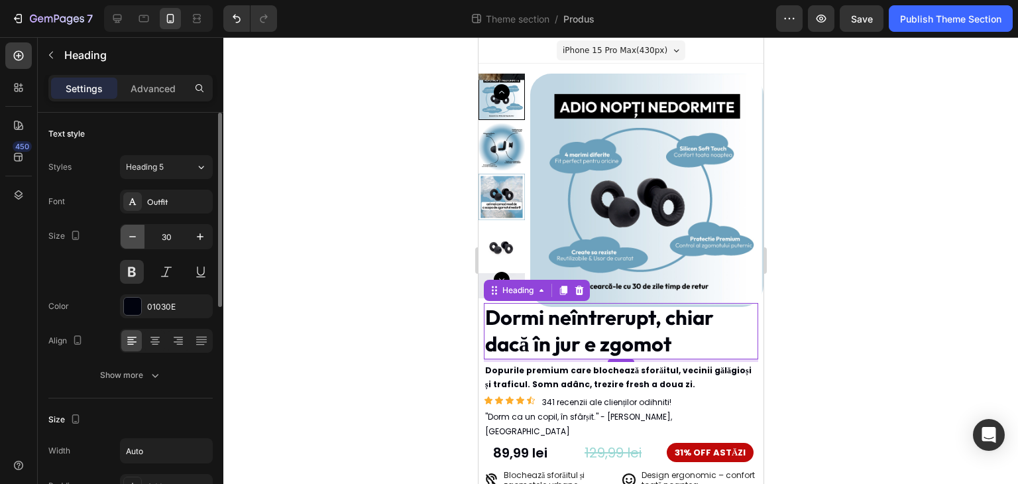
click at [128, 238] on icon "button" at bounding box center [132, 236] width 13 height 13
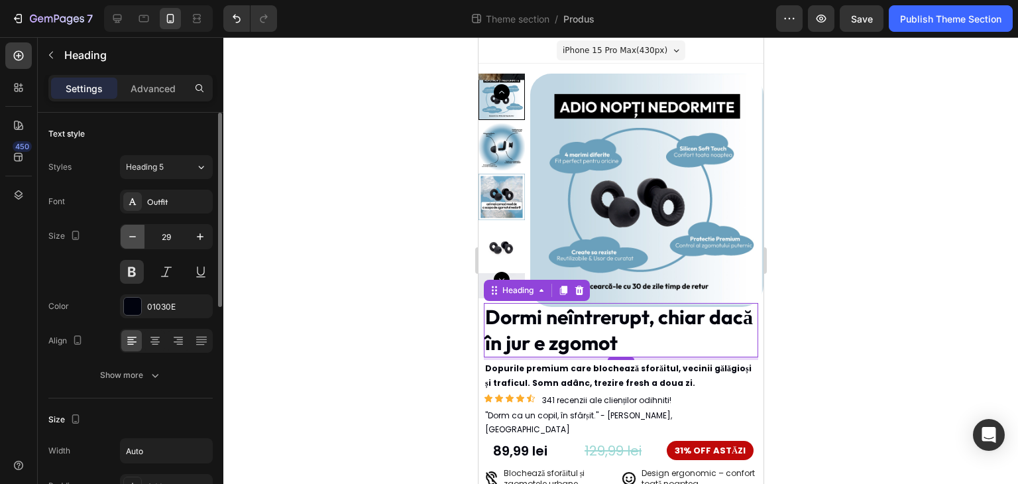
click at [128, 238] on icon "button" at bounding box center [132, 236] width 13 height 13
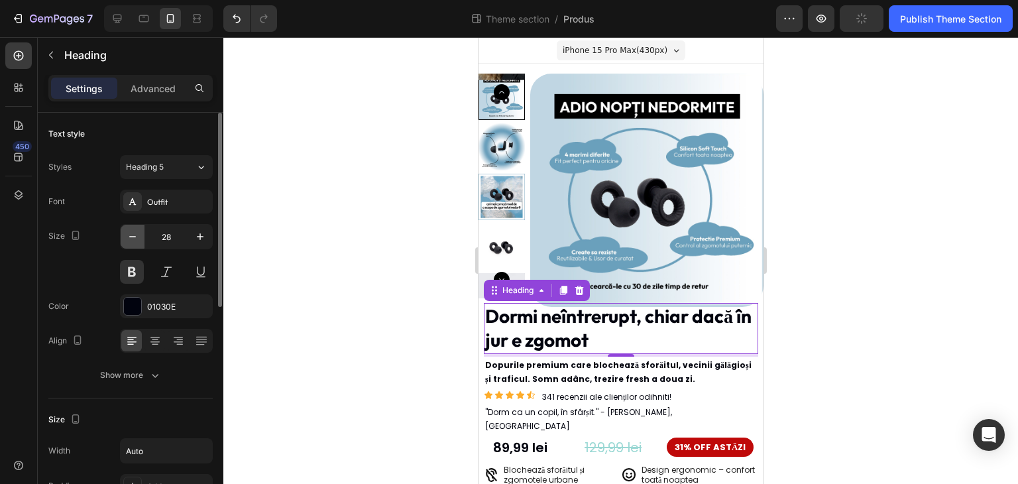
click at [128, 238] on icon "button" at bounding box center [132, 236] width 13 height 13
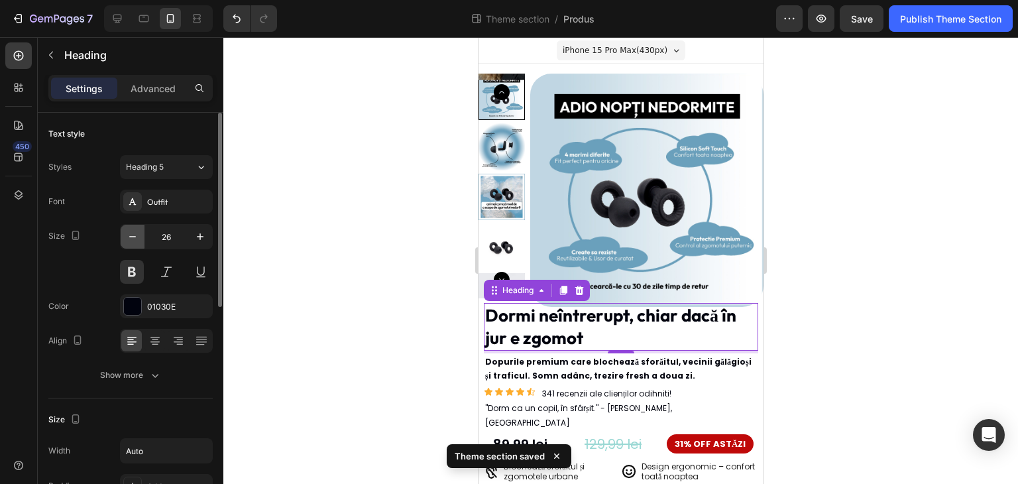
click at [128, 238] on icon "button" at bounding box center [132, 236] width 13 height 13
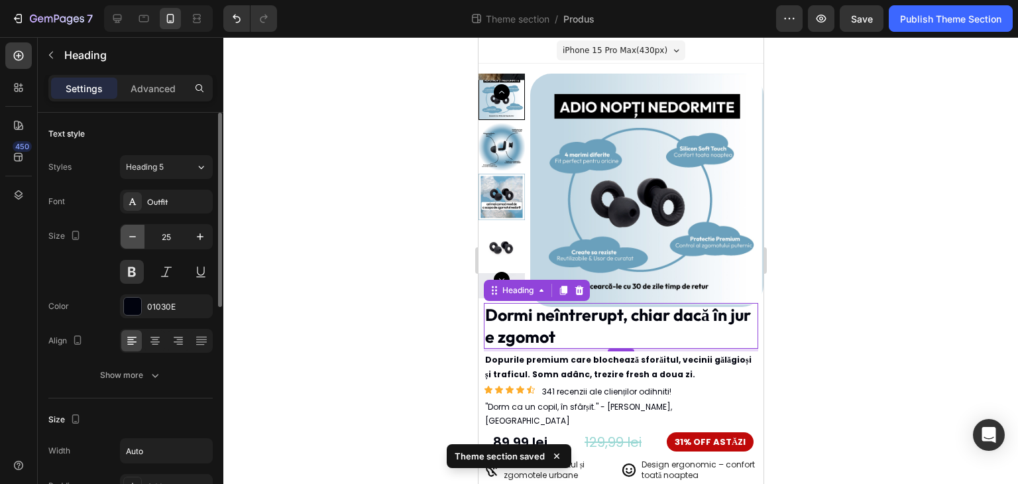
click at [128, 238] on icon "button" at bounding box center [132, 236] width 13 height 13
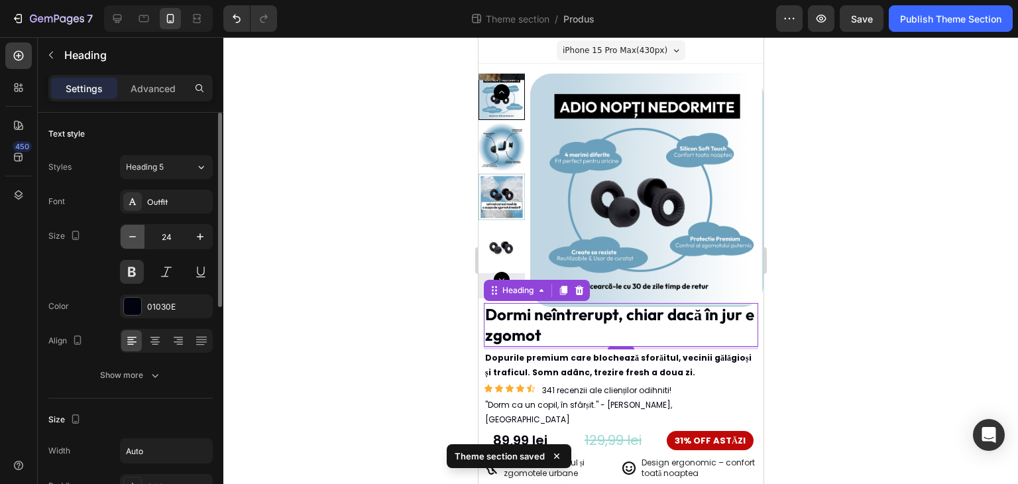
click at [128, 238] on icon "button" at bounding box center [132, 236] width 13 height 13
type input "23"
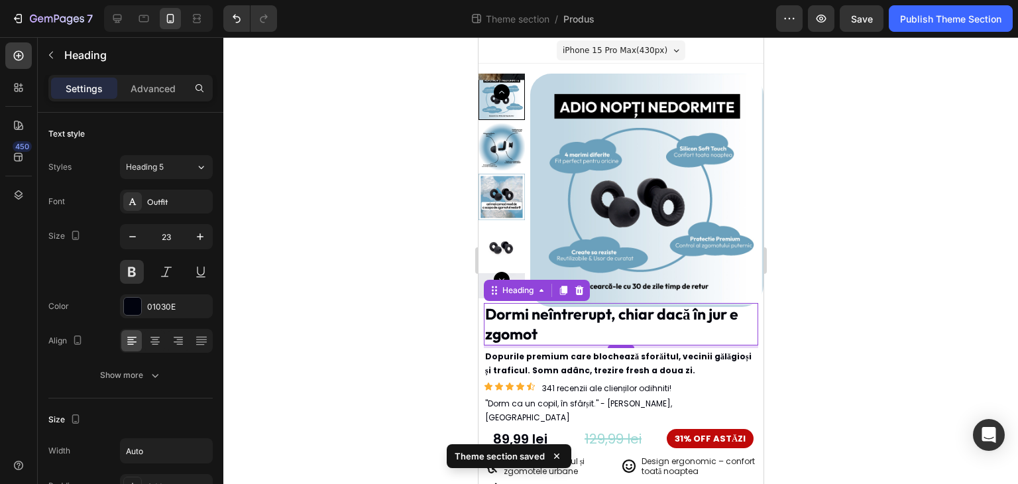
scroll to position [66, 0]
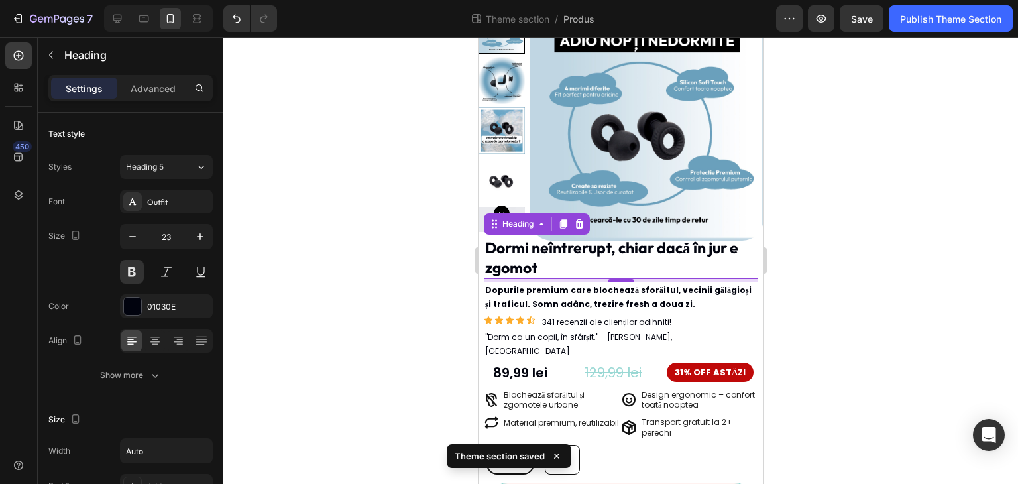
click at [416, 269] on div at bounding box center [620, 260] width 794 height 446
click at [581, 257] on p "Dormi neîntrerupt, chiar dacă în jur e zgomot" at bounding box center [620, 258] width 272 height 40
click at [425, 252] on div at bounding box center [620, 260] width 794 height 446
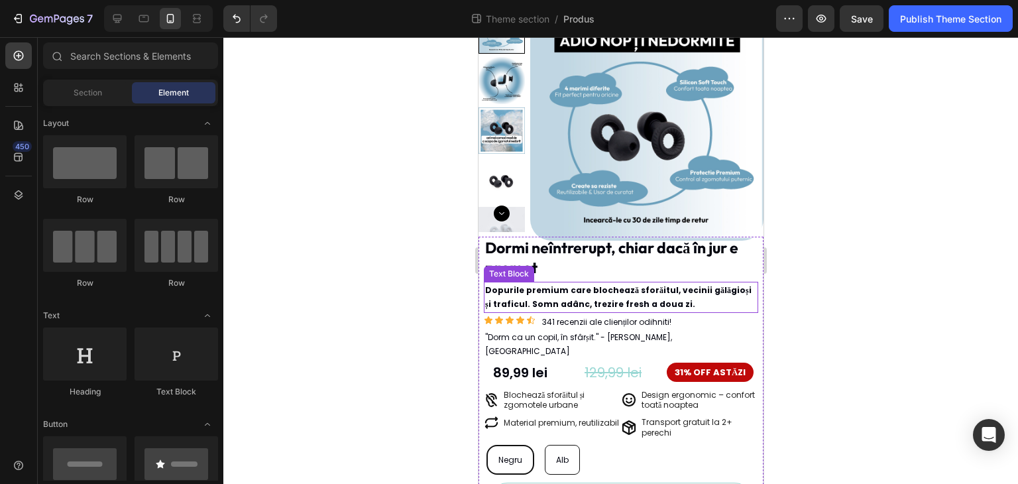
click at [509, 297] on p "Dopurile premium care blochează sforăitul, vecinii gălăgioși și traficul. Somn …" at bounding box center [620, 297] width 272 height 28
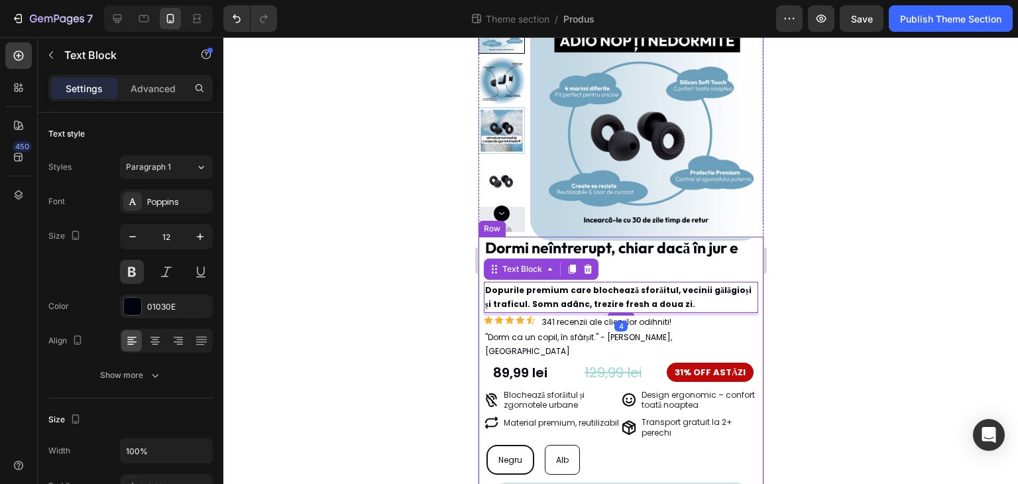
click at [391, 292] on div at bounding box center [620, 260] width 794 height 446
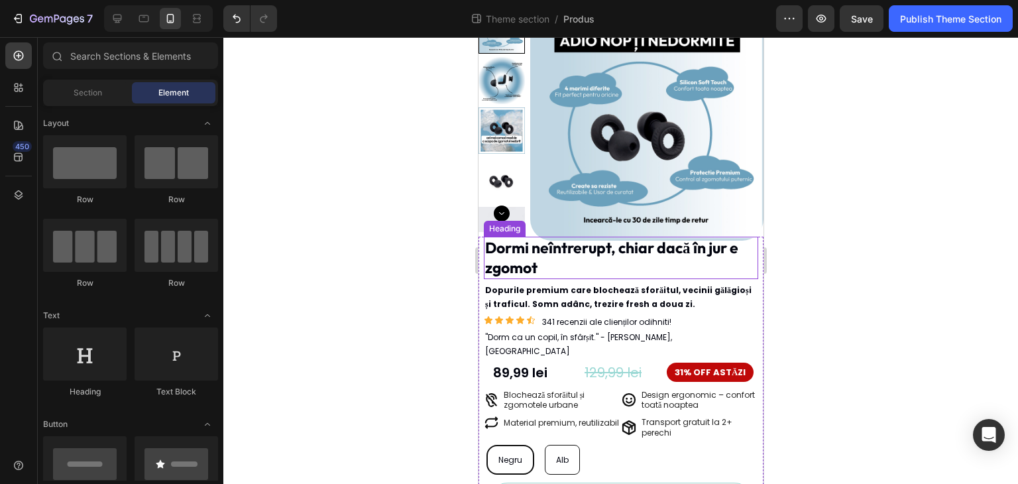
click at [658, 259] on p "Dormi neîntrerupt, chiar dacă în jur e zgomot" at bounding box center [620, 258] width 272 height 40
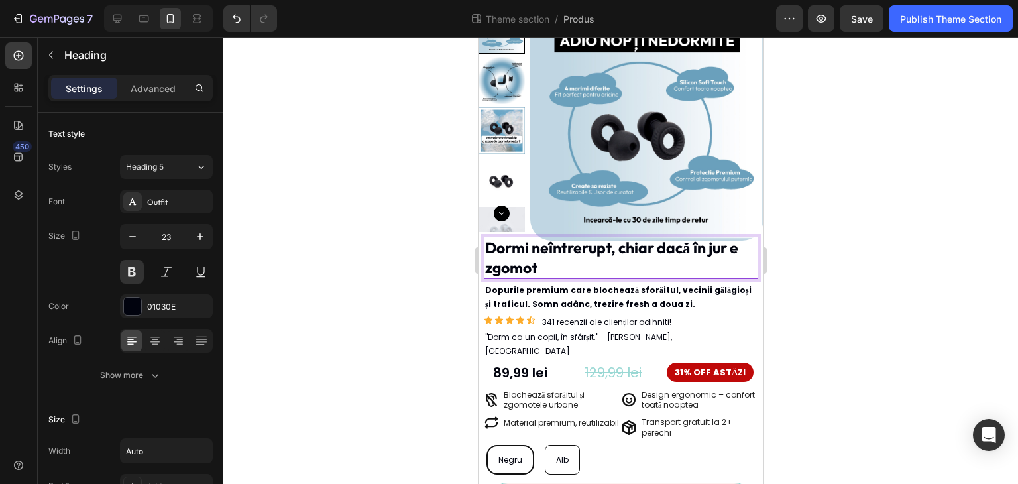
click at [688, 250] on p "Dormi neîntrerupt, chiar dacă în jur e zgomot" at bounding box center [620, 258] width 272 height 40
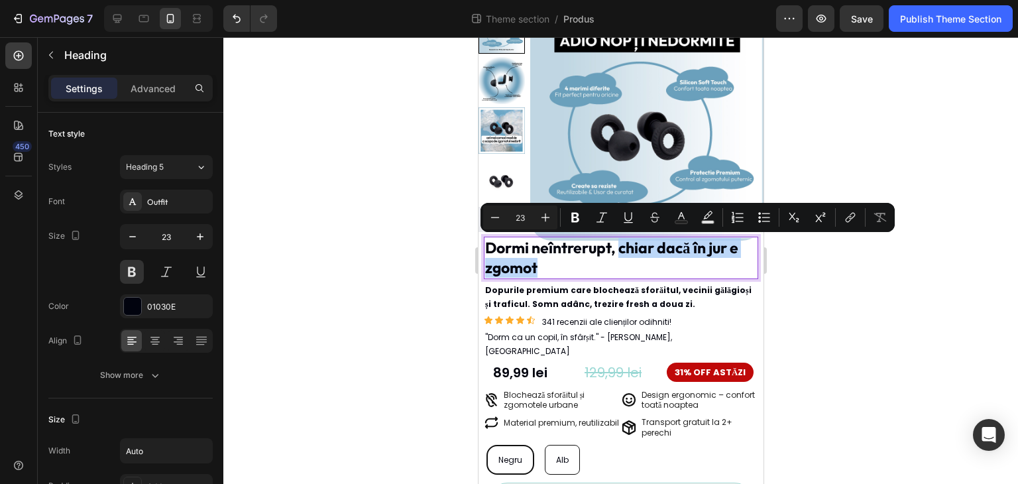
drag, startPoint x: 606, startPoint y: 256, endPoint x: 580, endPoint y: 264, distance: 27.0
click at [580, 264] on p "Dormi neîntrerupt, chiar dacă în jur e zgomot" at bounding box center [620, 258] width 272 height 40
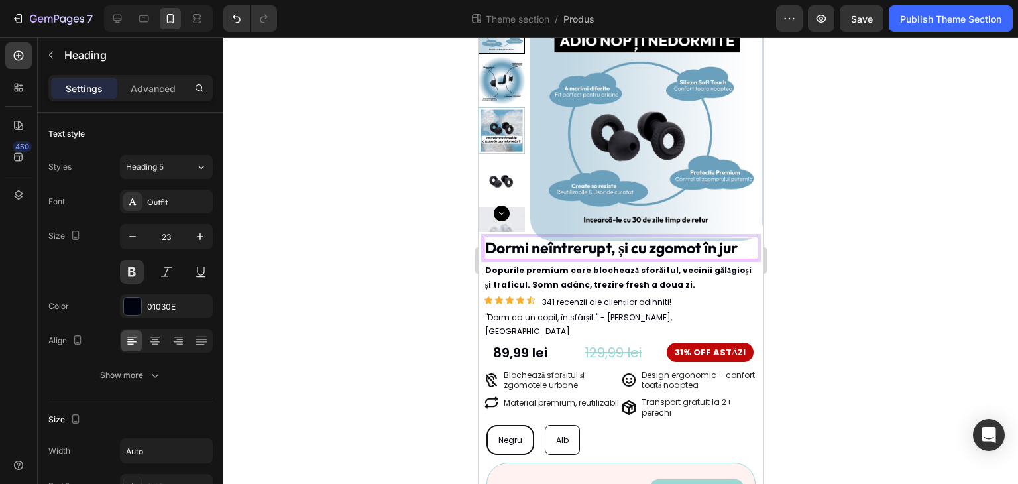
drag, startPoint x: 897, startPoint y: 253, endPoint x: 279, endPoint y: 222, distance: 618.8
click at [897, 253] on div at bounding box center [620, 260] width 794 height 446
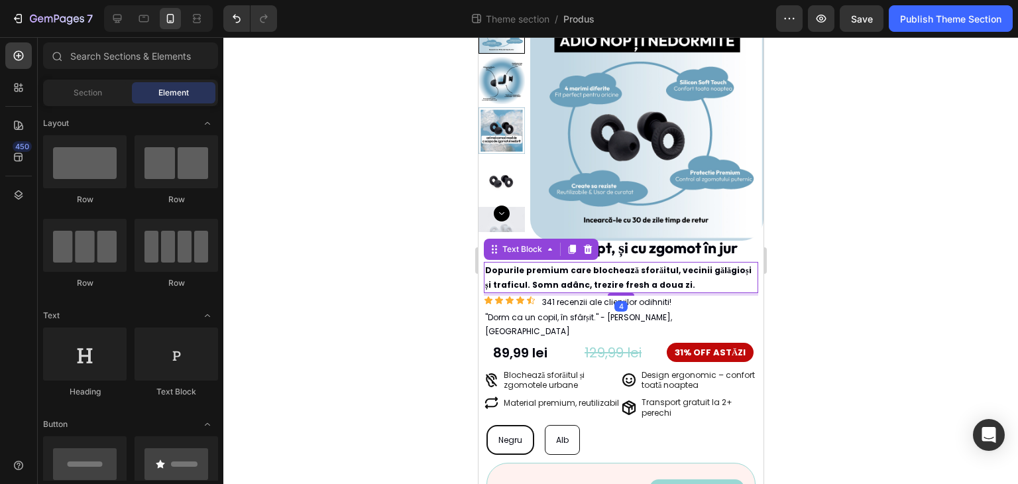
click at [534, 272] on p "Dopurile premium care blochează sforăitul, vecinii gălăgioși și traficul. Somn …" at bounding box center [620, 277] width 272 height 28
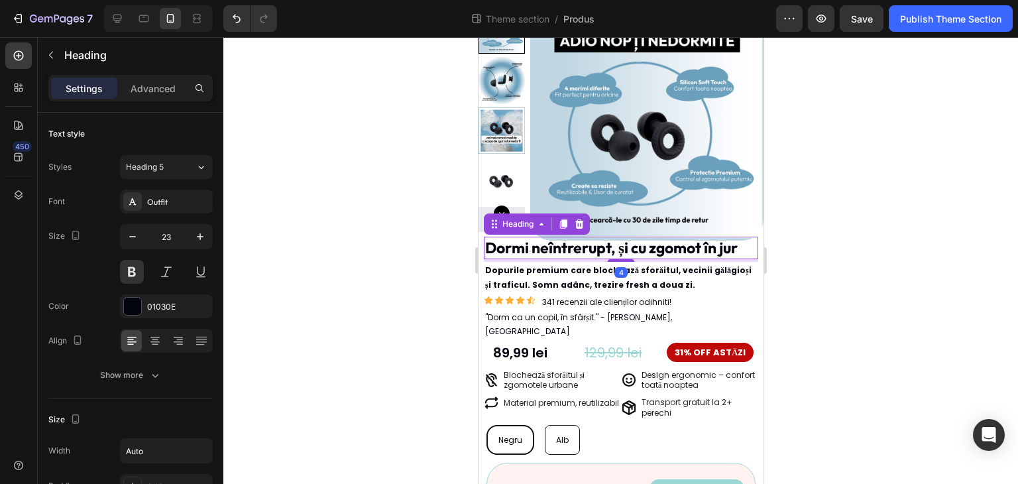
click at [634, 251] on p "Dormi neîntrerupt, și cu zgomot în jur" at bounding box center [610, 248] width 252 height 20
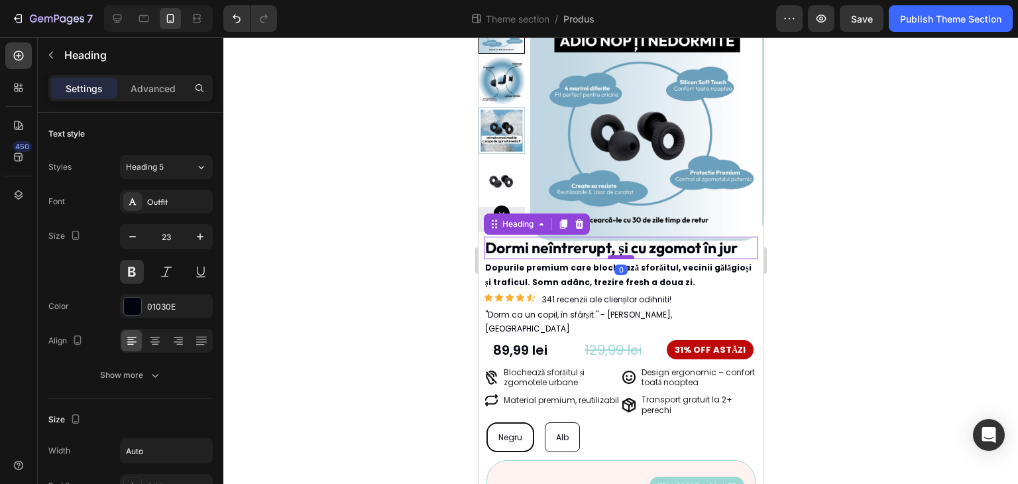
click at [623, 255] on div at bounding box center [620, 257] width 26 height 4
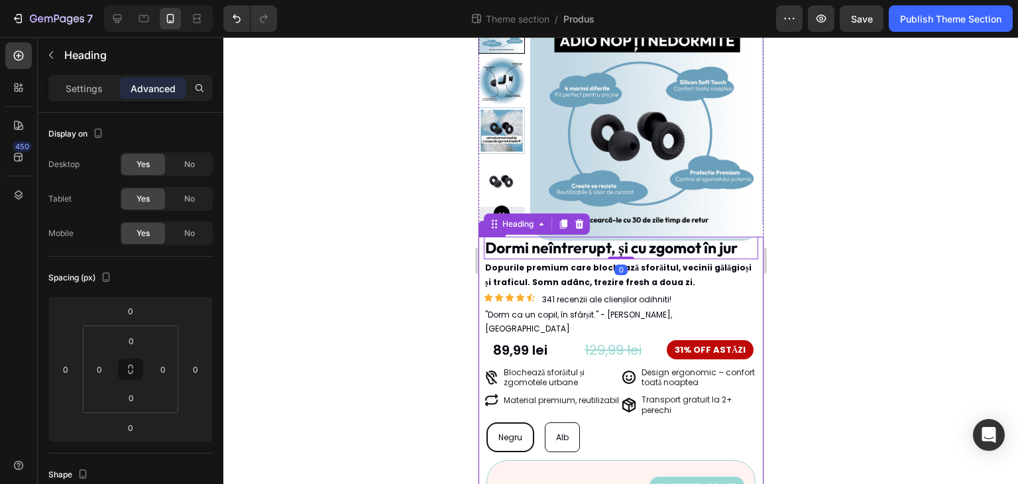
click at [901, 222] on div at bounding box center [620, 260] width 794 height 446
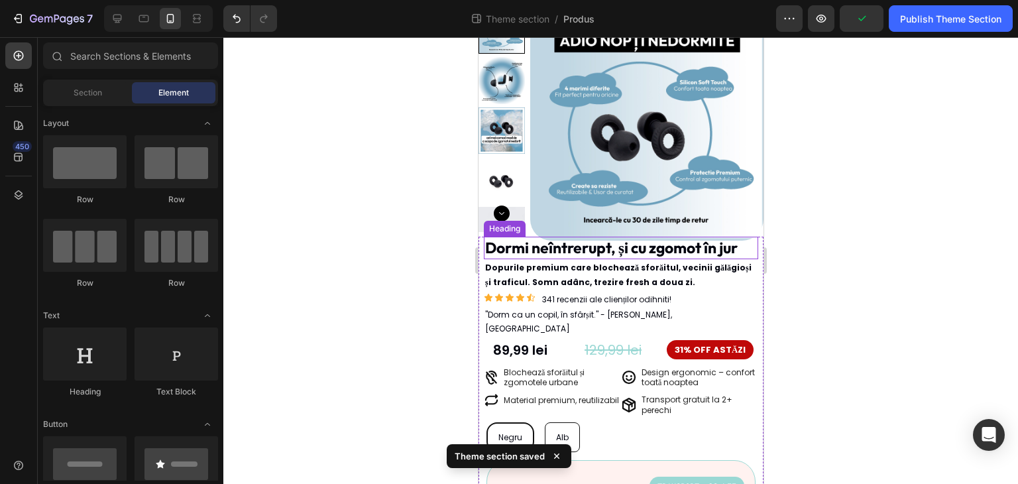
click at [607, 246] on p "Dormi neîntrerupt, și cu zgomot în jur" at bounding box center [610, 248] width 252 height 20
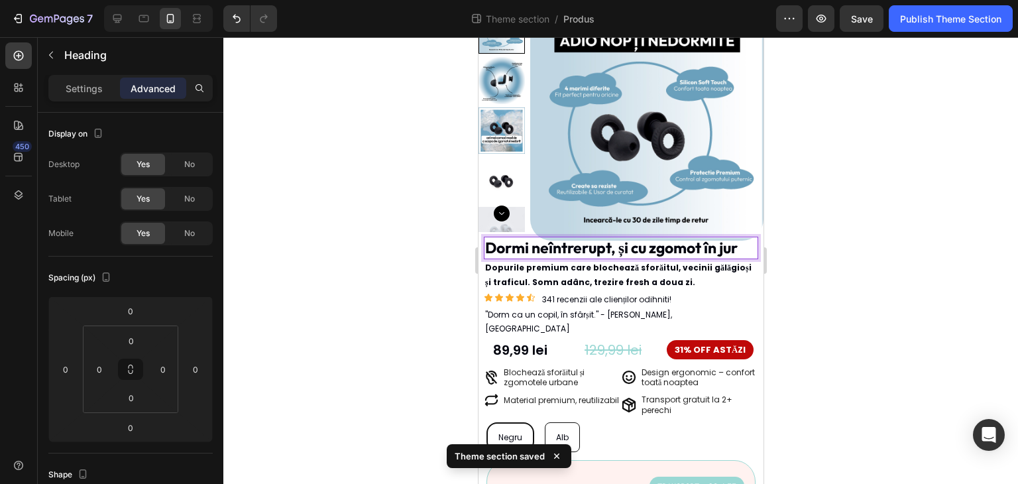
click at [618, 248] on p "Dormi neîntrerupt, și cu zgomot în jur" at bounding box center [610, 248] width 252 height 20
click at [613, 249] on p "Dormi neîntrerupt, și cu zgomot în jur" at bounding box center [610, 248] width 252 height 20
click at [615, 250] on p "Dormi neîntrerupt, și cu zgomot în jur" at bounding box center [610, 248] width 252 height 20
click at [883, 239] on div at bounding box center [620, 260] width 794 height 446
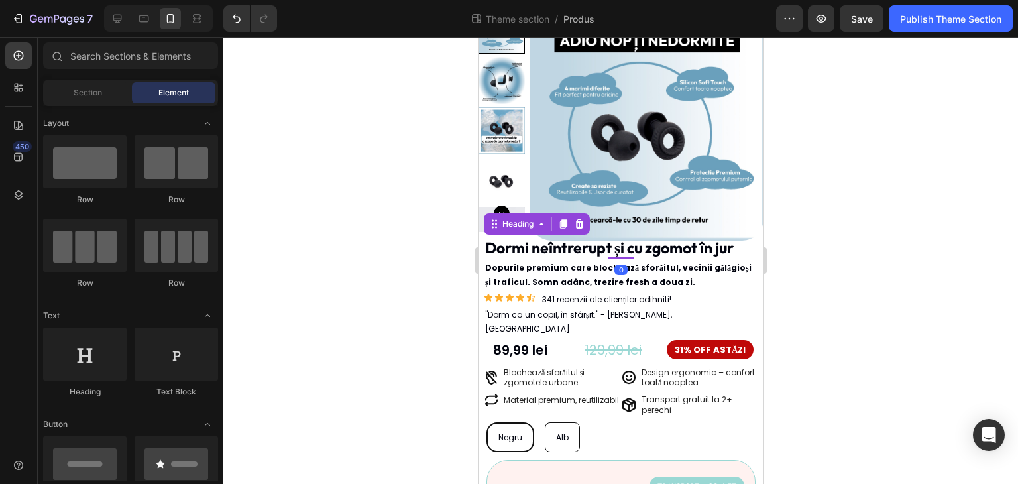
click at [710, 239] on p "Dormi neîntrerupt și cu zgomot în jur" at bounding box center [608, 248] width 248 height 20
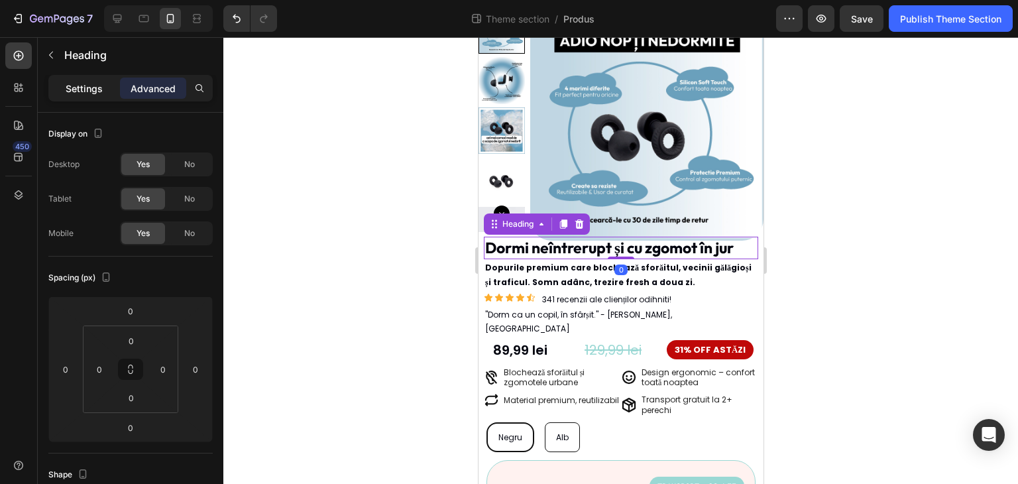
click at [69, 81] on p "Settings" at bounding box center [84, 88] width 37 height 14
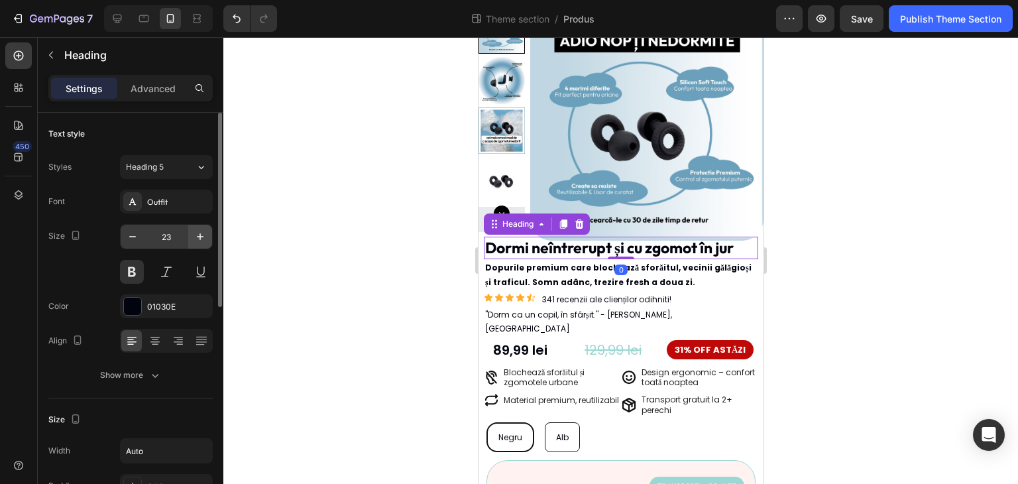
click at [199, 239] on icon "button" at bounding box center [200, 236] width 7 height 7
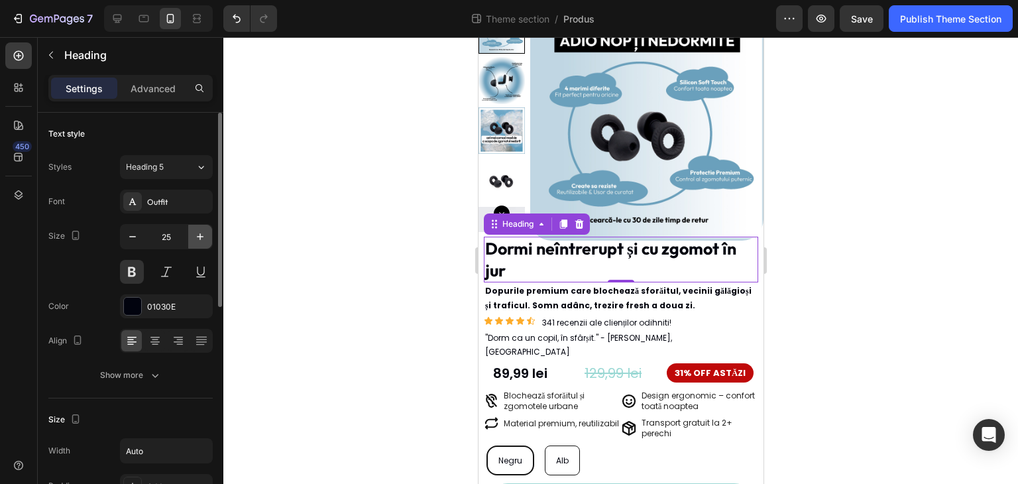
click at [199, 239] on icon "button" at bounding box center [200, 236] width 7 height 7
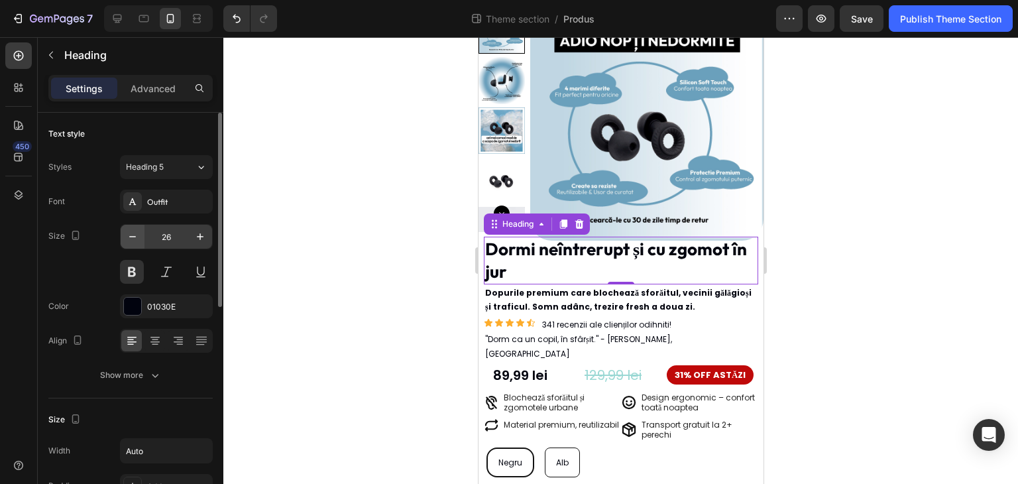
click at [136, 236] on icon "button" at bounding box center [132, 236] width 13 height 13
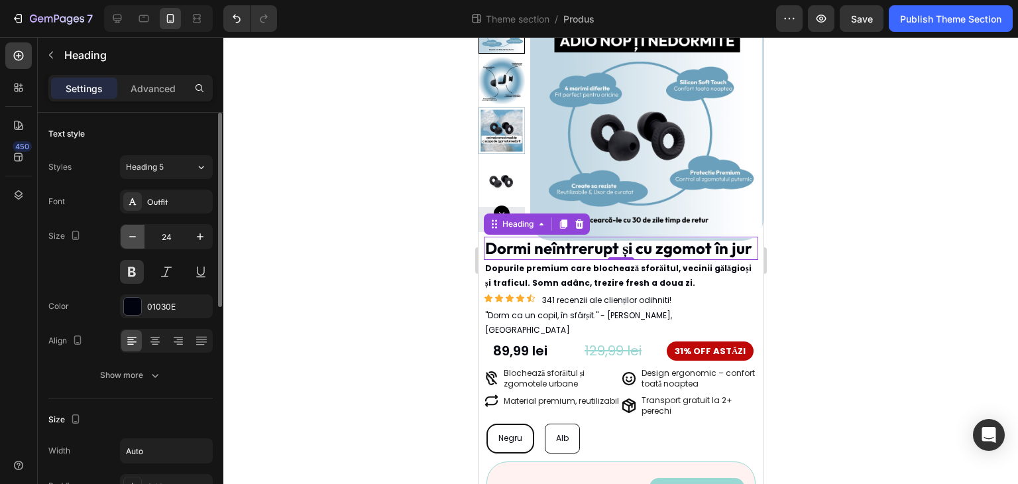
click at [136, 236] on icon "button" at bounding box center [132, 236] width 13 height 13
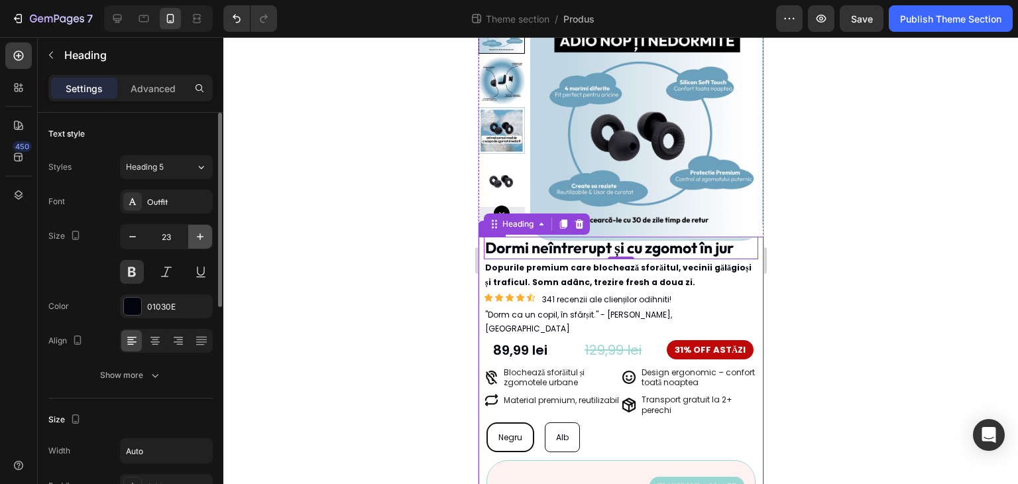
click at [201, 235] on icon "button" at bounding box center [199, 236] width 13 height 13
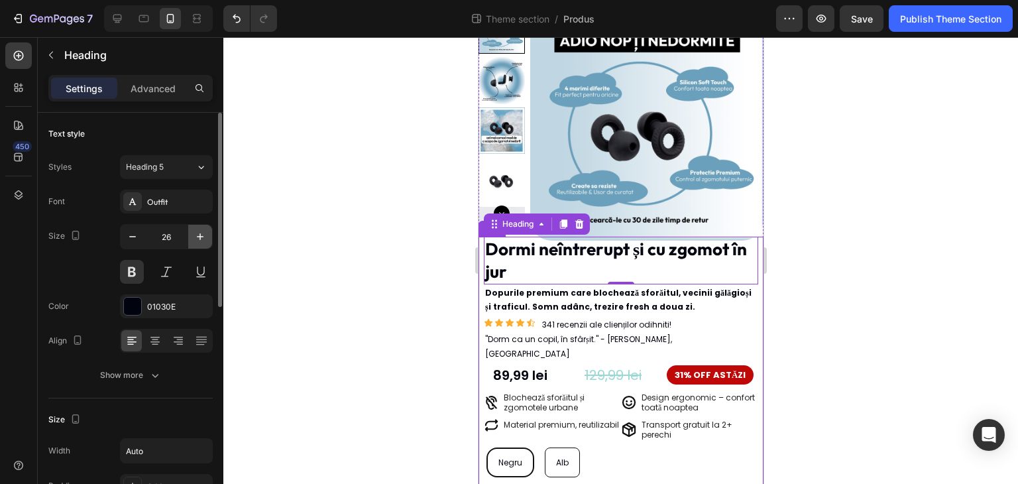
click at [201, 235] on icon "button" at bounding box center [199, 236] width 13 height 13
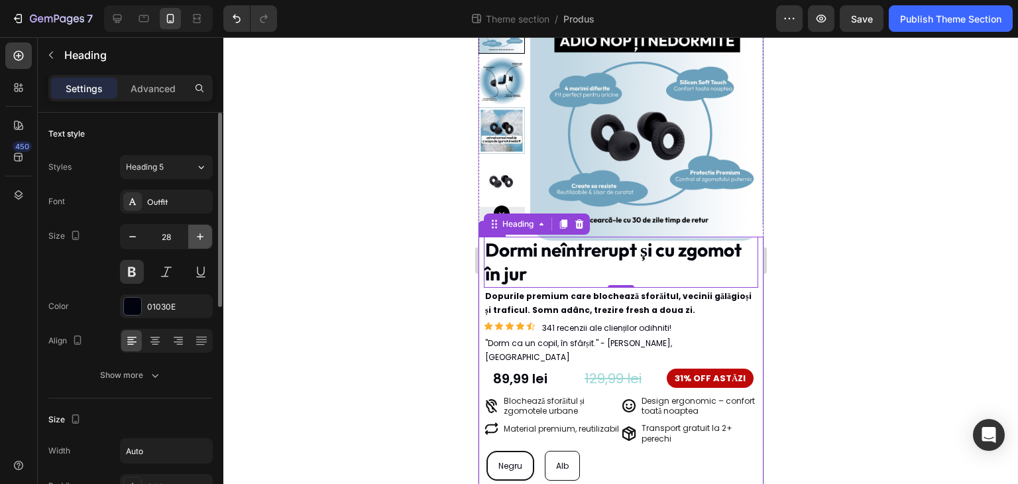
click at [201, 235] on icon "button" at bounding box center [199, 236] width 13 height 13
type input "29"
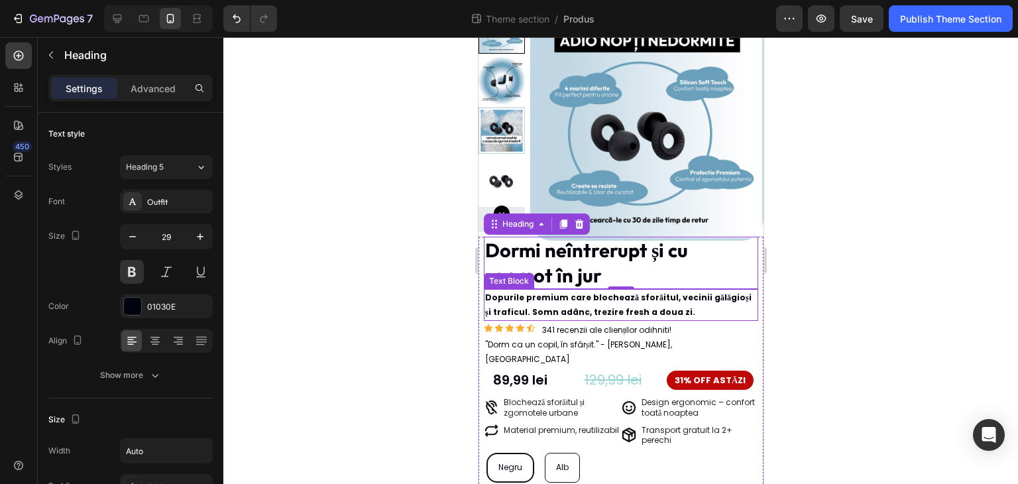
click at [608, 311] on p "Dopurile premium care blochează sforăitul, vecinii gălăgioși și traficul. Somn …" at bounding box center [620, 304] width 272 height 28
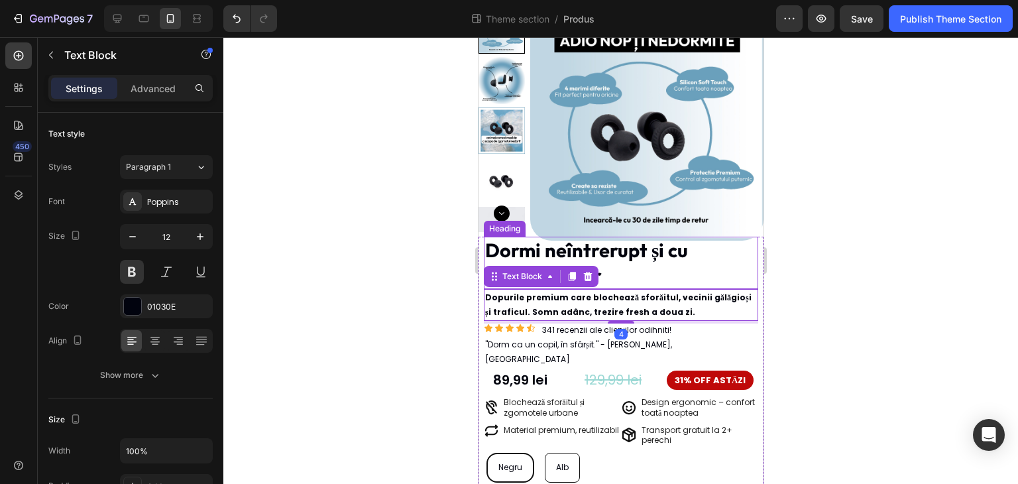
click at [649, 270] on p "Dormi neîntrerupt și cu zgomot în jur" at bounding box center [620, 263] width 272 height 50
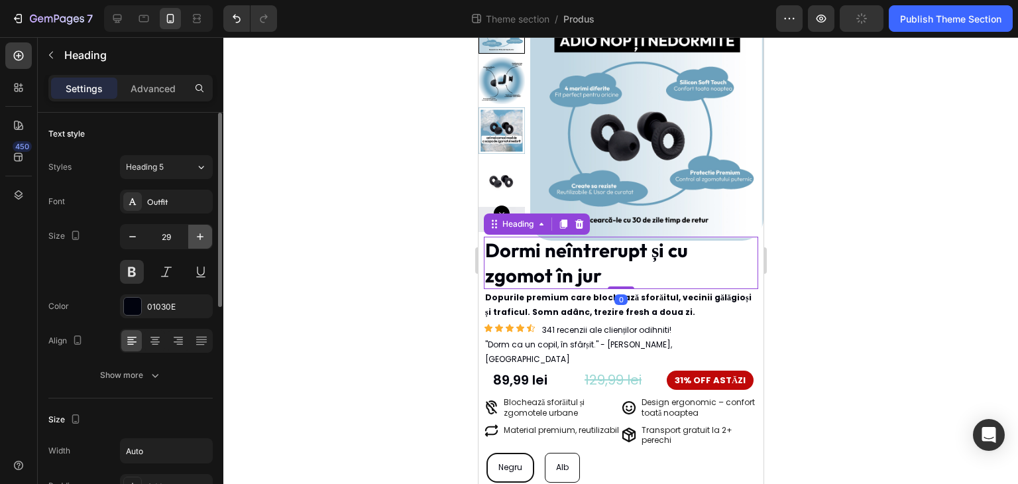
click at [193, 234] on icon "button" at bounding box center [199, 236] width 13 height 13
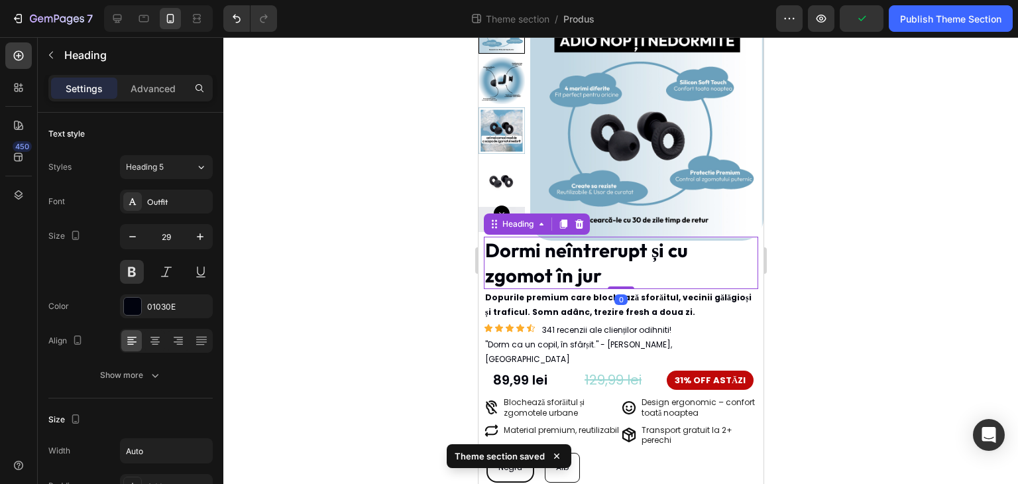
type input "30"
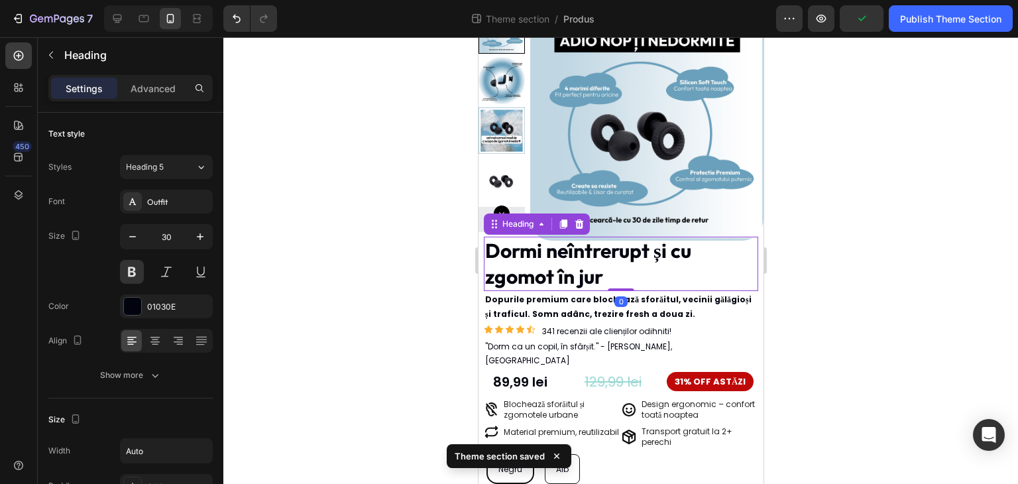
click at [426, 268] on div at bounding box center [620, 260] width 794 height 446
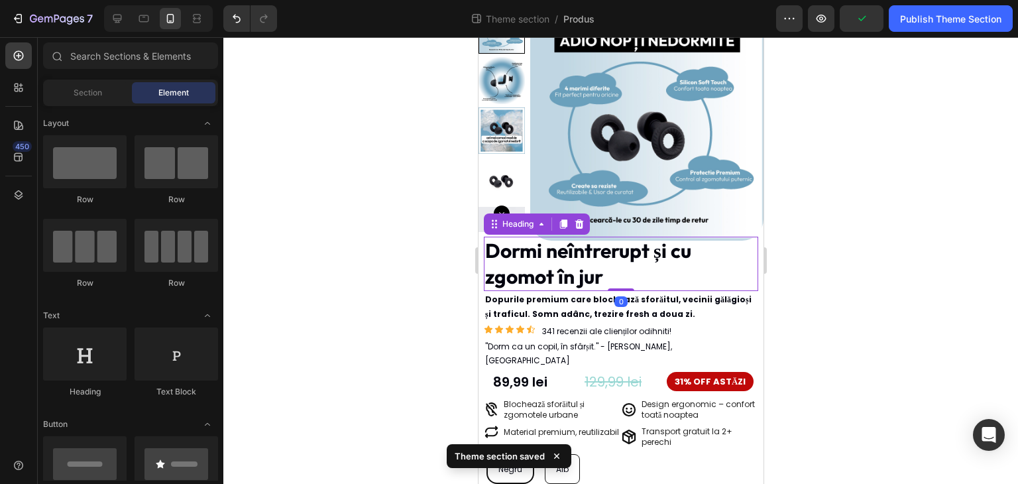
click at [575, 268] on p "Dormi neîntrerupt și cu zgomot în jur" at bounding box center [620, 264] width 272 height 52
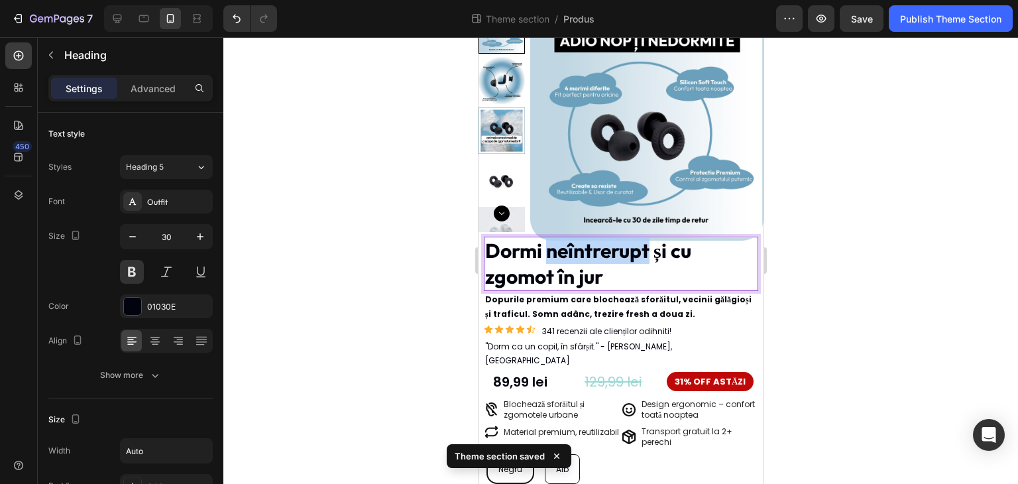
drag, startPoint x: 550, startPoint y: 254, endPoint x: 649, endPoint y: 252, distance: 99.4
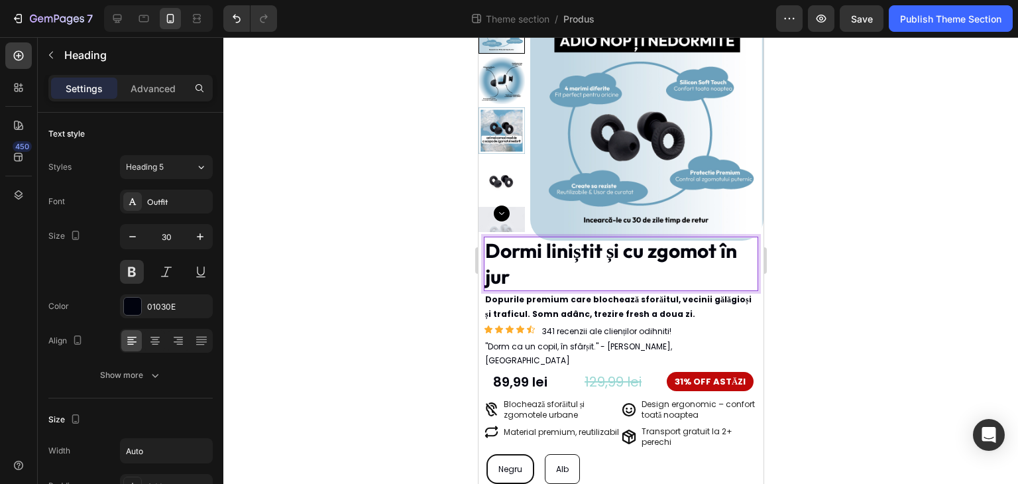
click at [1017, 282] on div at bounding box center [620, 260] width 794 height 446
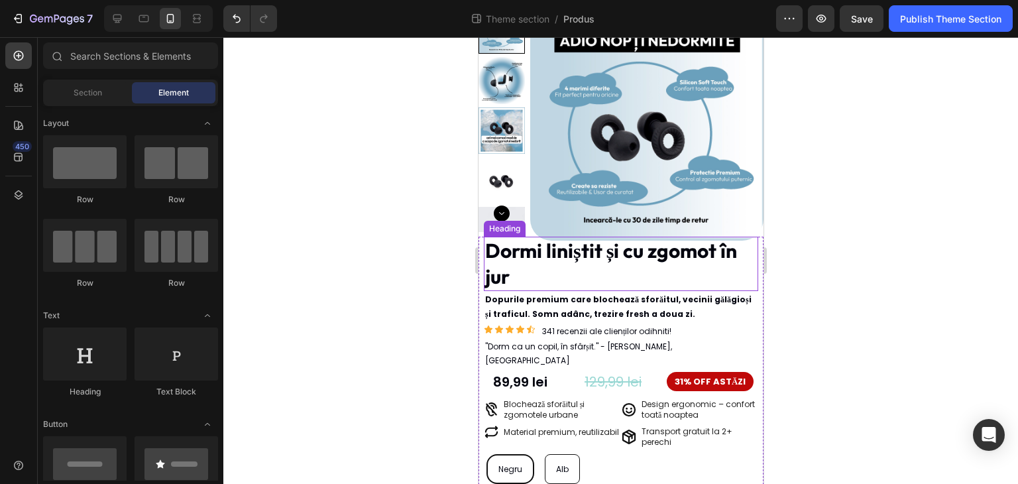
click at [720, 266] on p "Dormi liniștit și cu zgomot în jur" at bounding box center [620, 264] width 272 height 52
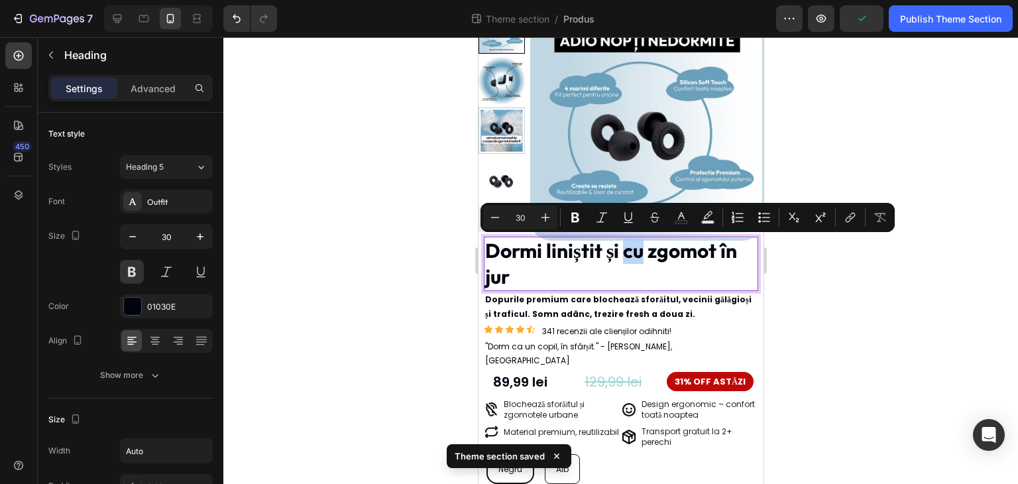
drag, startPoint x: 641, startPoint y: 252, endPoint x: 626, endPoint y: 252, distance: 14.6
drag, startPoint x: 615, startPoint y: 270, endPoint x: 716, endPoint y: 252, distance: 102.3
click at [716, 252] on p "Dormi liniștit și în zgomot în jur" at bounding box center [620, 264] width 272 height 52
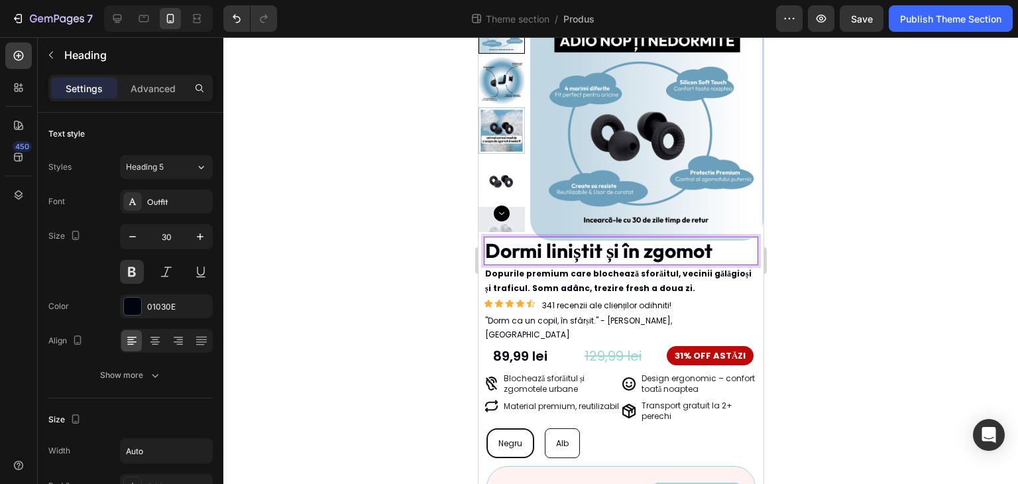
click at [888, 231] on div at bounding box center [620, 260] width 794 height 446
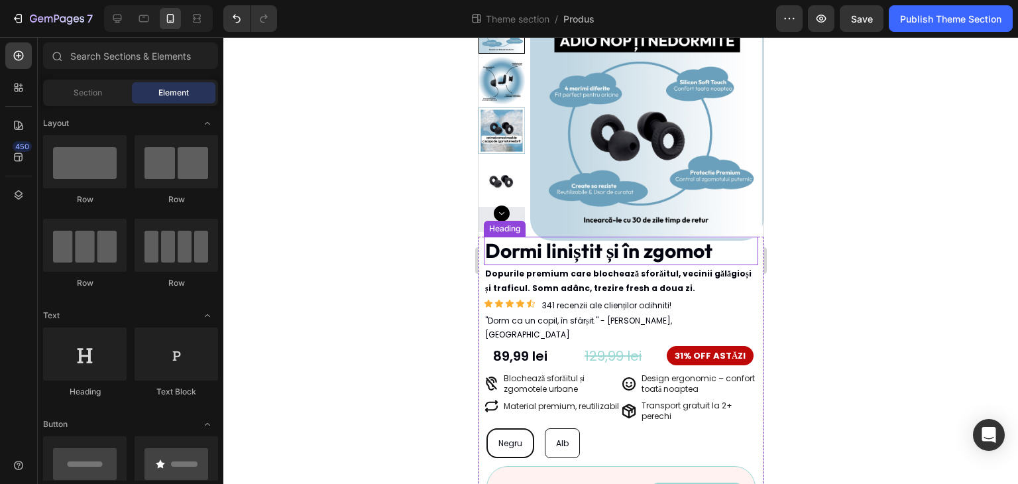
click at [660, 245] on p "Dormi liniștit și în zgomot" at bounding box center [597, 251] width 227 height 26
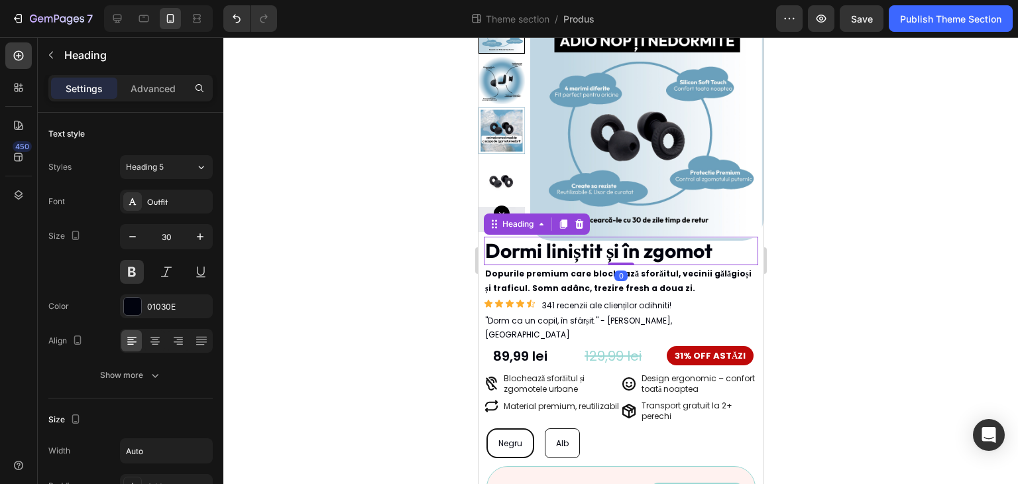
click at [647, 250] on p "Dormi liniștit și în zgomot" at bounding box center [597, 251] width 227 height 26
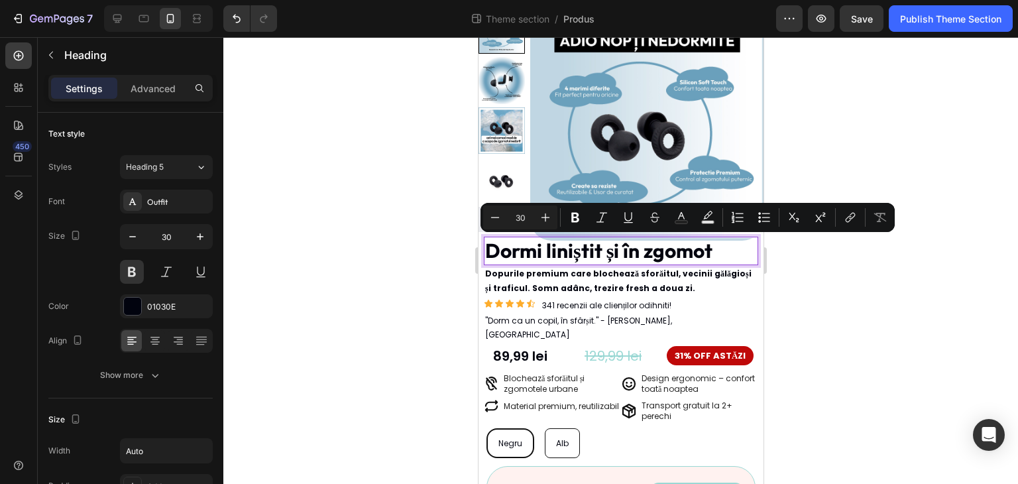
click at [639, 250] on p "Dormi liniștit și în zgomot" at bounding box center [597, 251] width 227 height 26
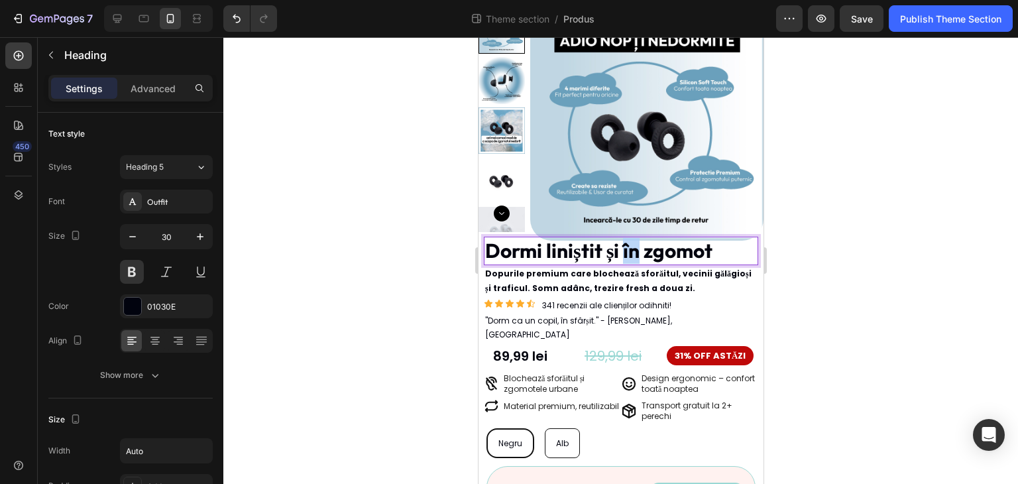
click at [623, 254] on p "Dormi liniștit și în zgomot" at bounding box center [597, 251] width 227 height 26
click at [849, 250] on div at bounding box center [620, 260] width 794 height 446
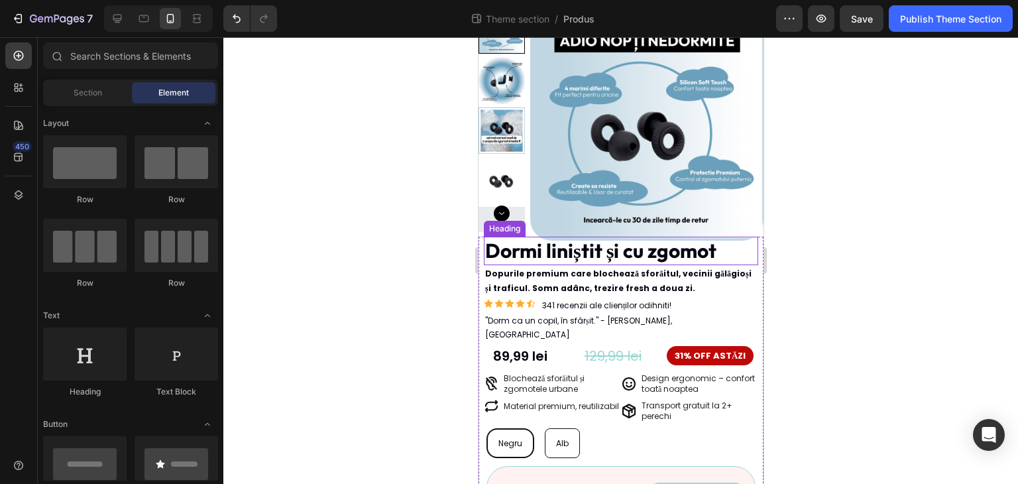
click at [669, 250] on p "Dormi liniștit și cu zgomot" at bounding box center [599, 251] width 231 height 26
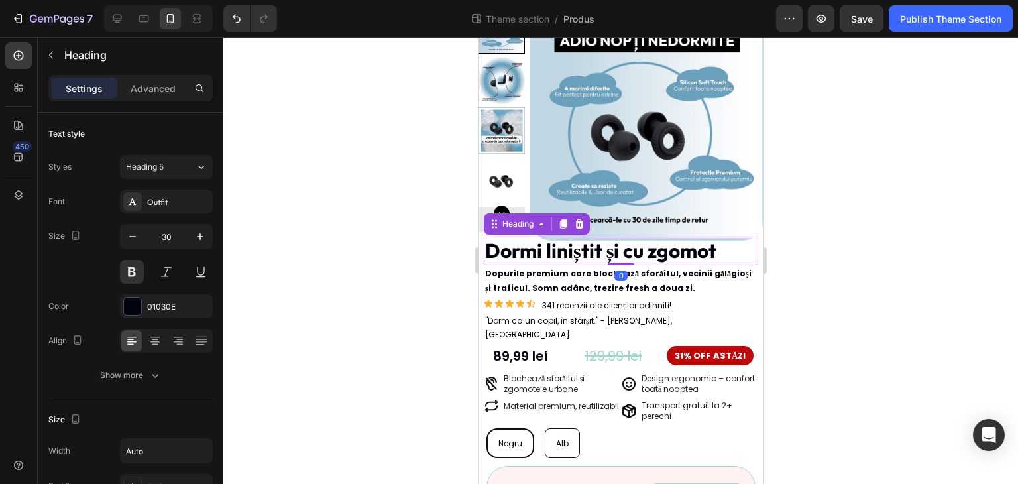
click at [631, 252] on p "Dormi liniștit și cu zgomot" at bounding box center [599, 251] width 231 height 26
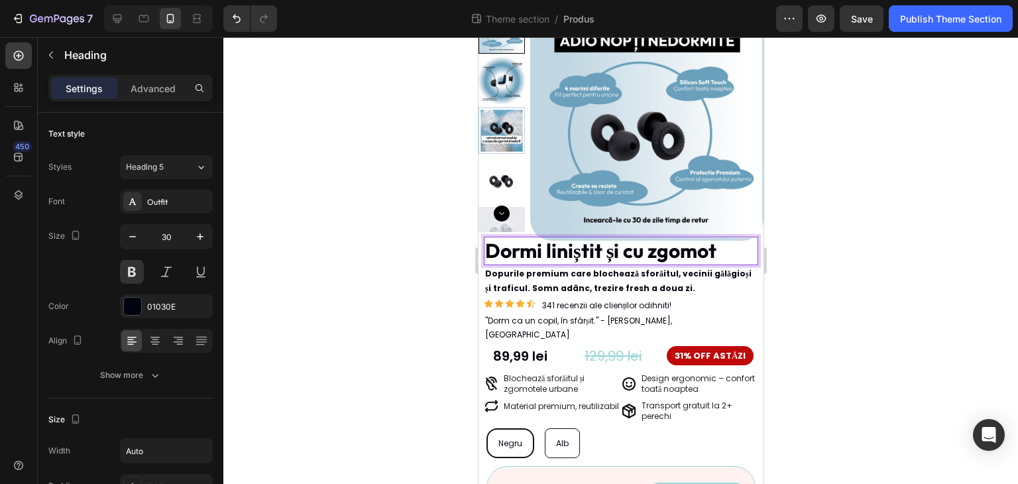
click at [897, 261] on div at bounding box center [620, 260] width 794 height 446
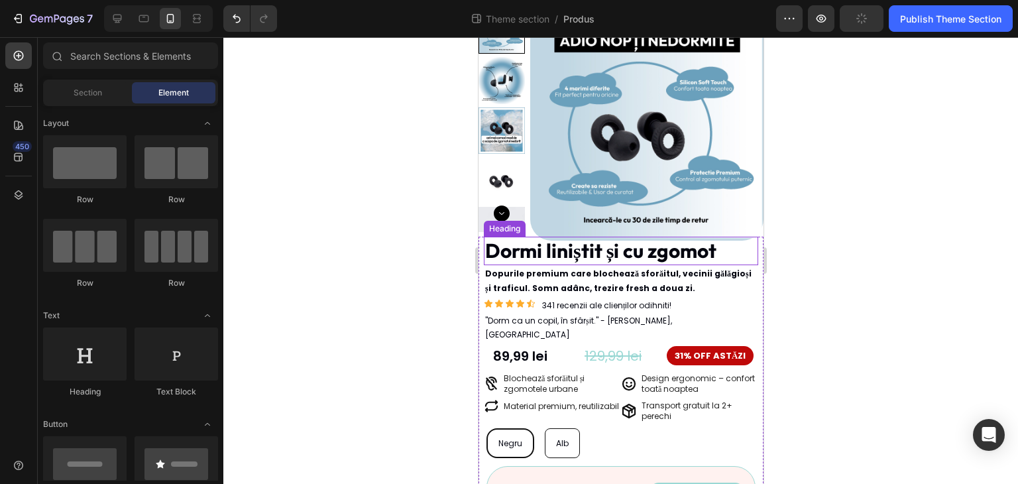
click at [602, 255] on p "Dormi liniștit și cu zgomot" at bounding box center [599, 251] width 231 height 26
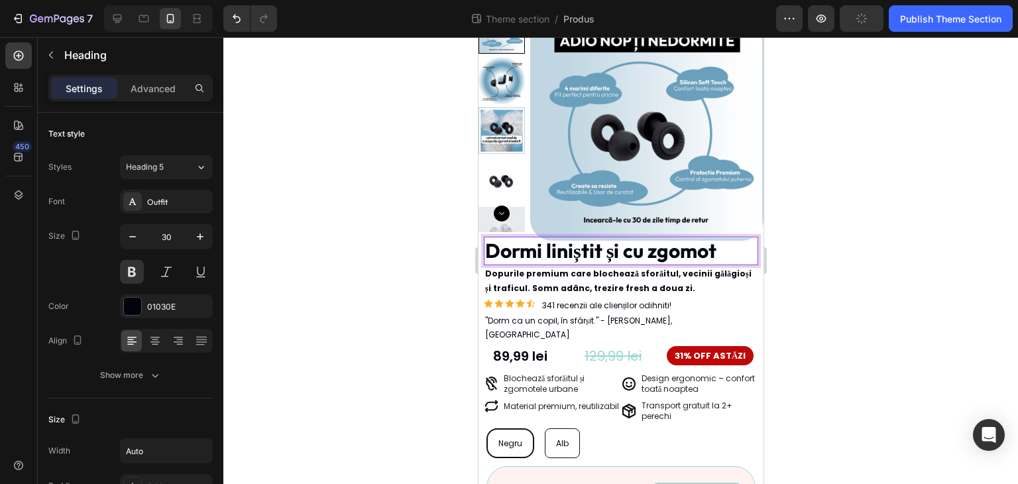
click at [598, 254] on p "Dormi liniștit și cu zgomot" at bounding box center [599, 251] width 231 height 26
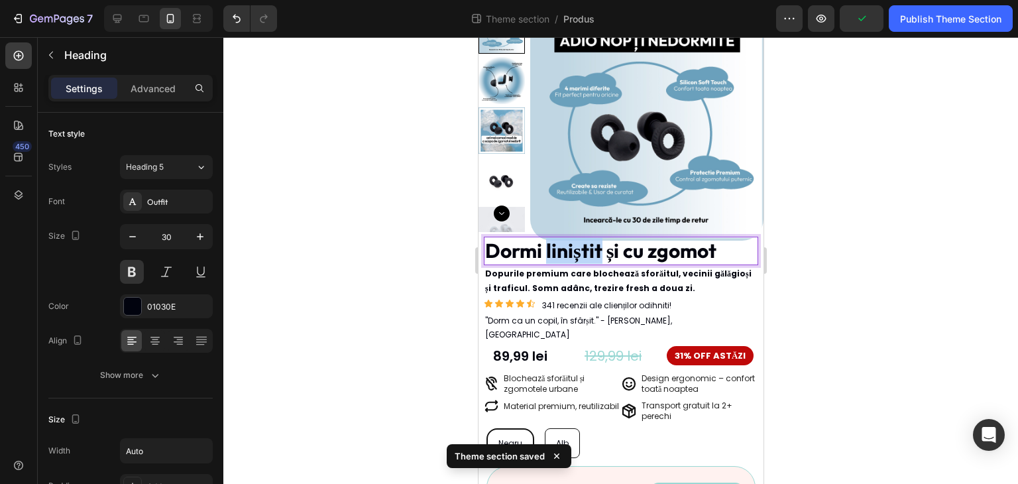
drag, startPoint x: 601, startPoint y: 253, endPoint x: 547, endPoint y: 252, distance: 54.3
click at [547, 252] on p "Dormi liniștit și cu zgomot" at bounding box center [599, 251] width 231 height 26
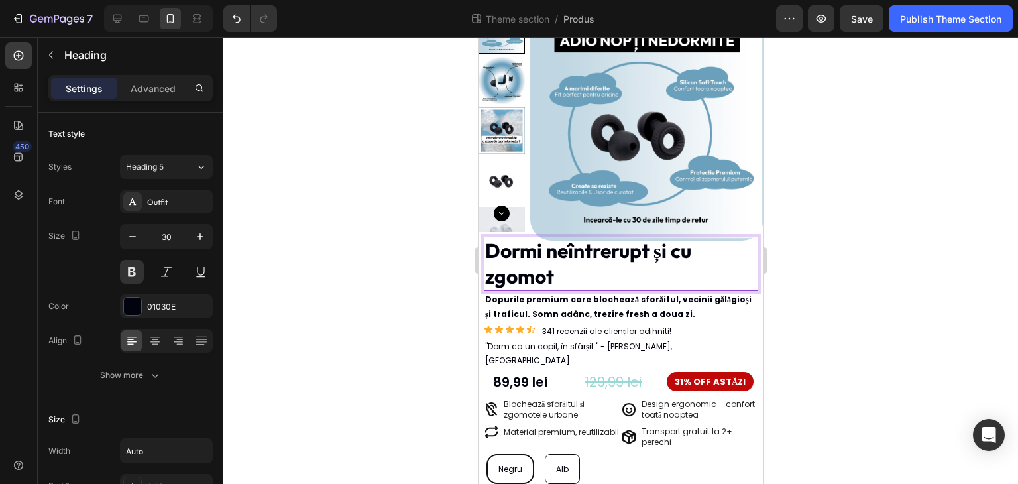
click at [680, 276] on p "Dormi neîntrerupt și cu zgomot" at bounding box center [620, 264] width 272 height 52
click at [851, 286] on div at bounding box center [620, 260] width 794 height 446
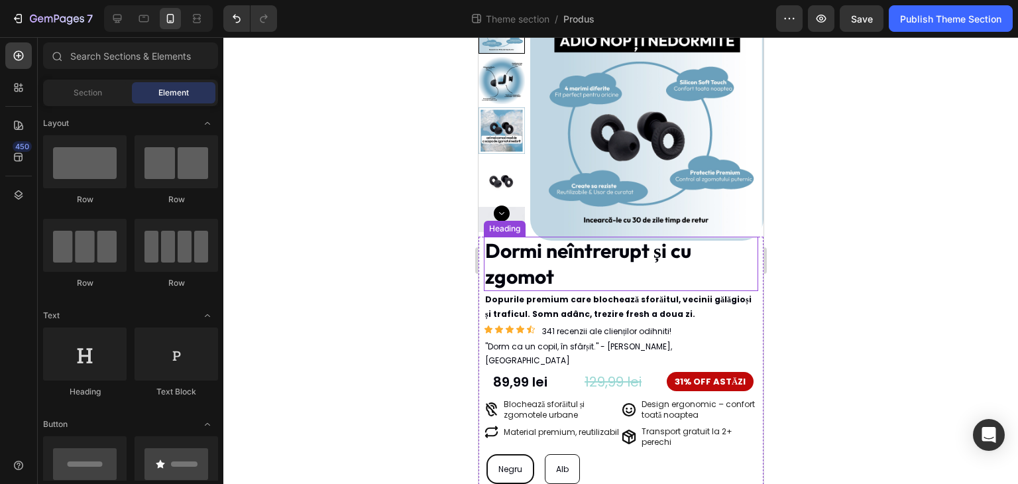
click at [688, 265] on p "Dormi neîntrerupt și cu zgomot" at bounding box center [620, 264] width 272 height 52
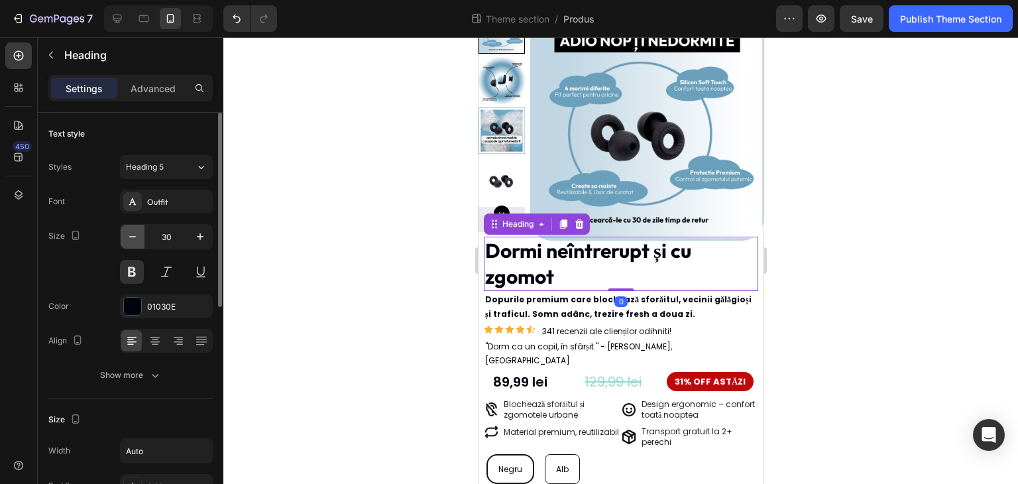
click at [131, 233] on icon "button" at bounding box center [132, 236] width 13 height 13
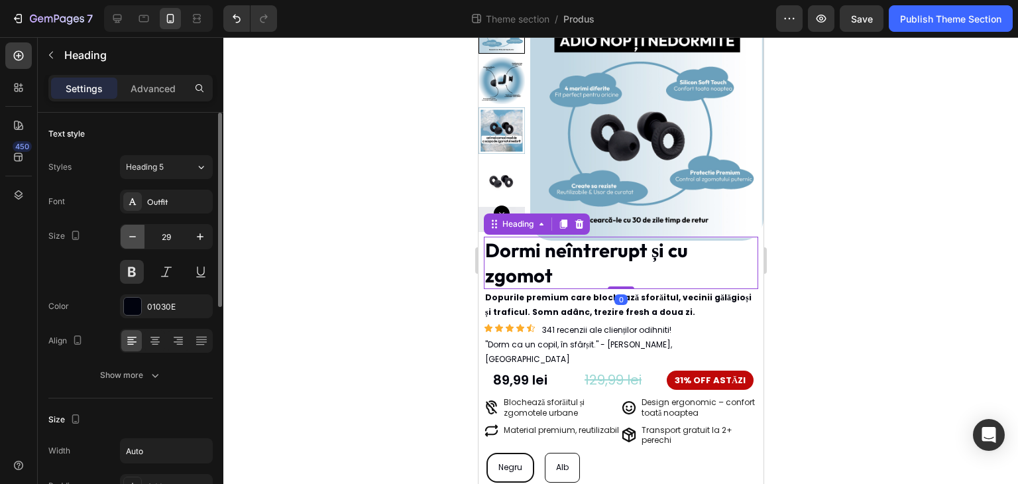
click at [131, 233] on icon "button" at bounding box center [132, 236] width 13 height 13
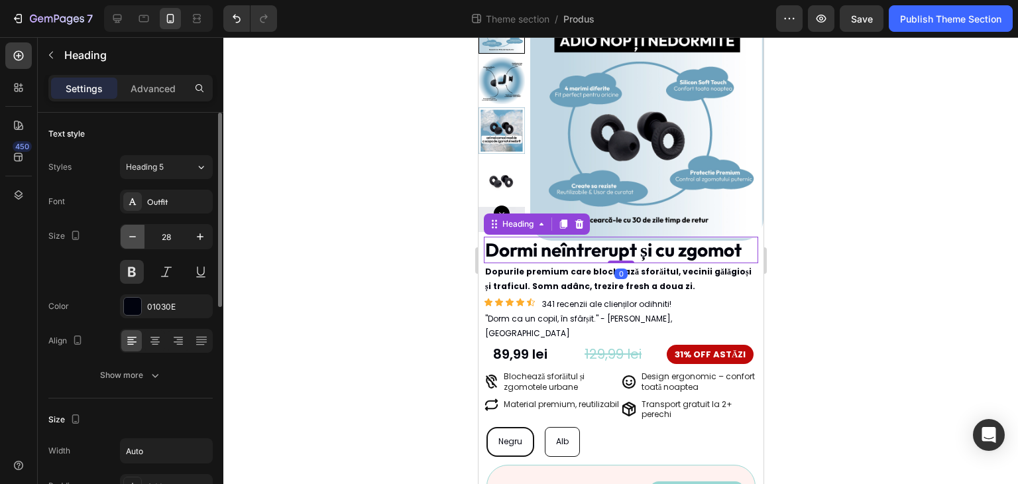
click at [131, 233] on icon "button" at bounding box center [132, 236] width 13 height 13
type input "27"
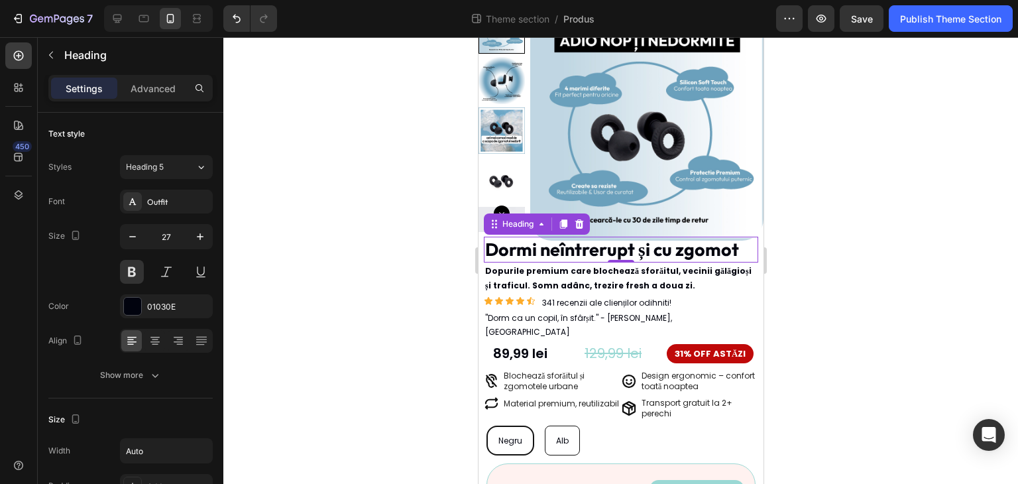
click at [278, 254] on div at bounding box center [620, 260] width 794 height 446
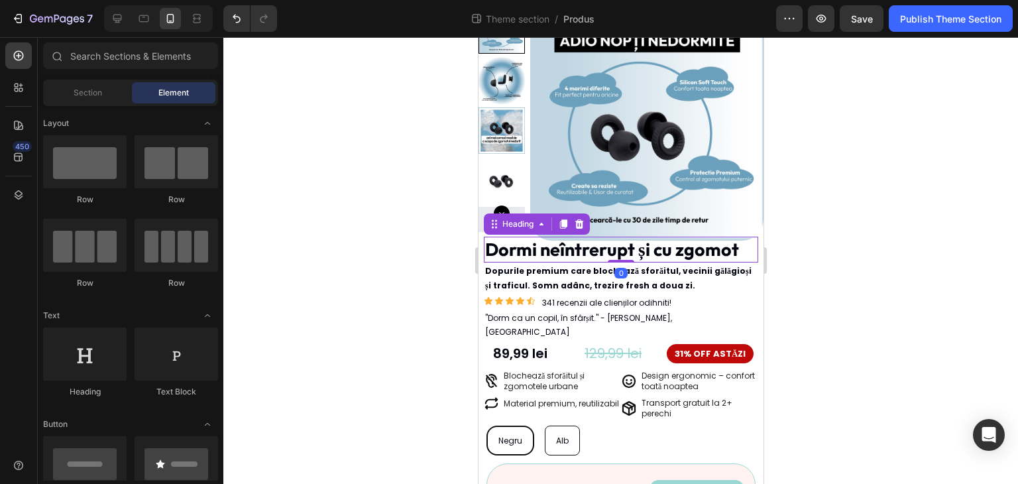
click at [621, 260] on div "Dormi neîntrerupt și cu zgomot Heading 0" at bounding box center [620, 249] width 274 height 26
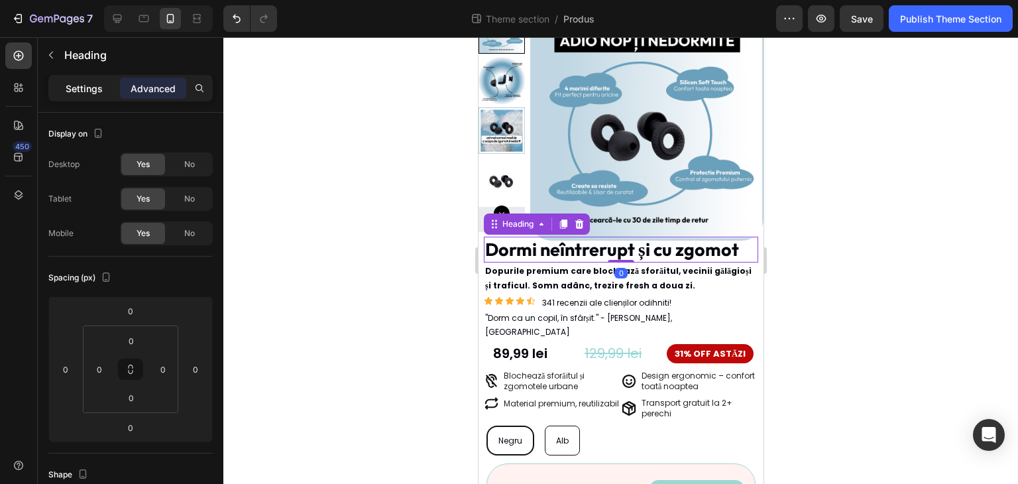
click at [105, 90] on div "Settings" at bounding box center [84, 88] width 66 height 21
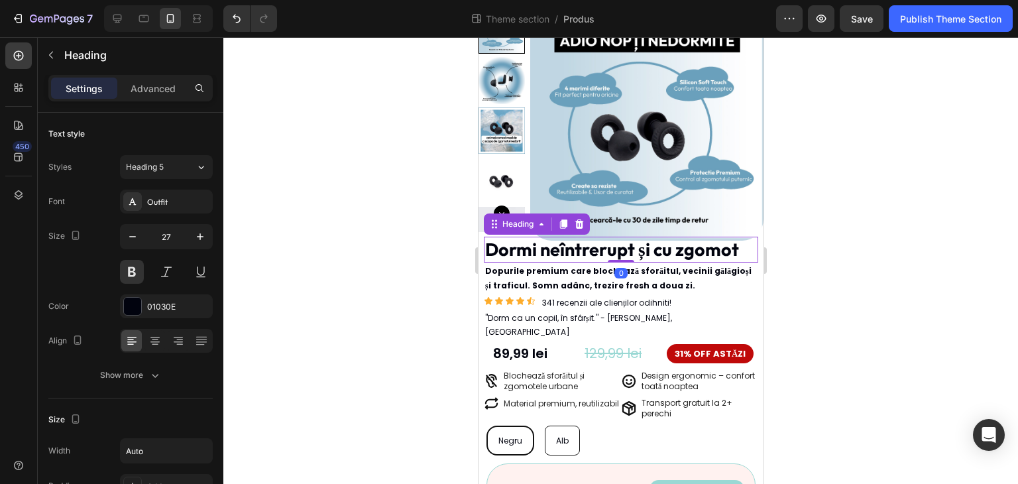
click at [798, 266] on div at bounding box center [620, 260] width 794 height 446
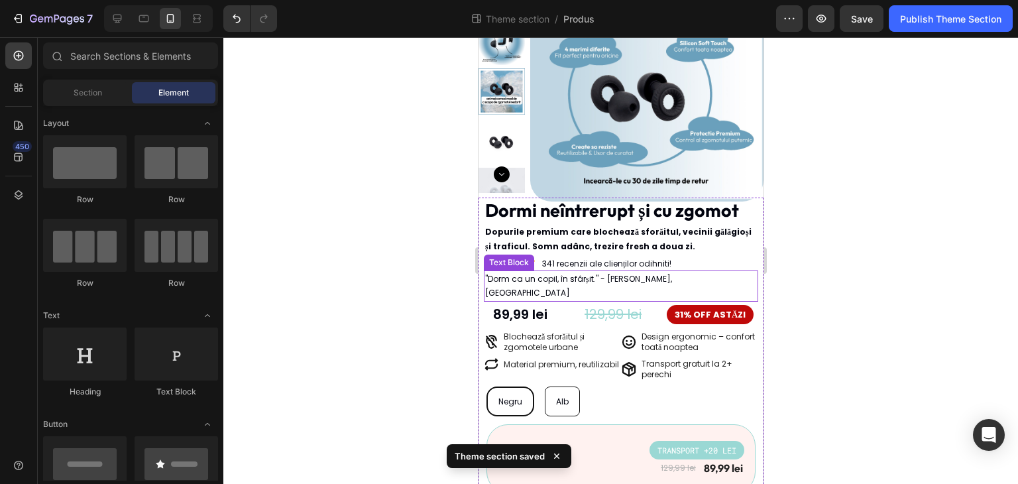
scroll to position [132, 0]
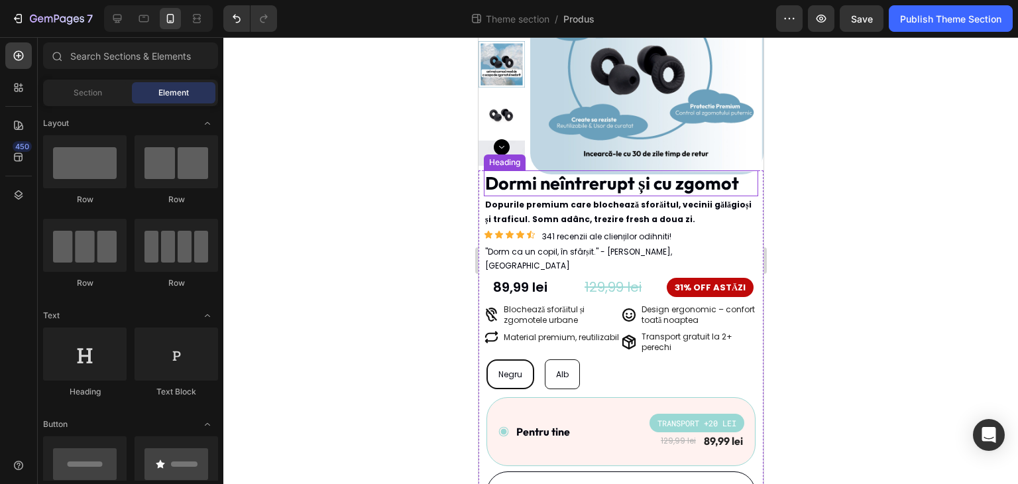
click at [705, 183] on p "Dormi neîntrerupt și cu zgomot" at bounding box center [611, 183] width 254 height 23
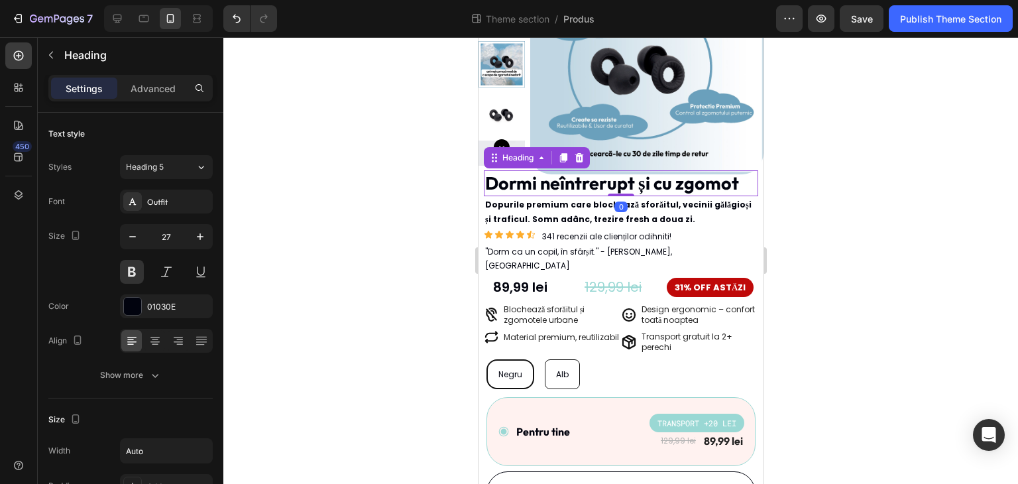
click at [880, 229] on div at bounding box center [620, 260] width 794 height 446
click at [701, 185] on p "Dormi neîntrerupt și cu zgomot" at bounding box center [611, 183] width 254 height 23
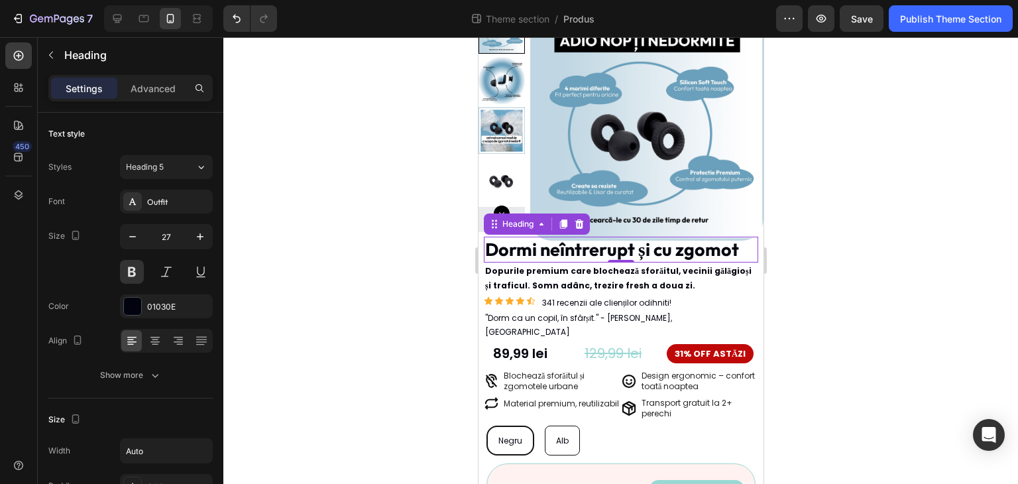
click at [394, 219] on div at bounding box center [620, 260] width 794 height 446
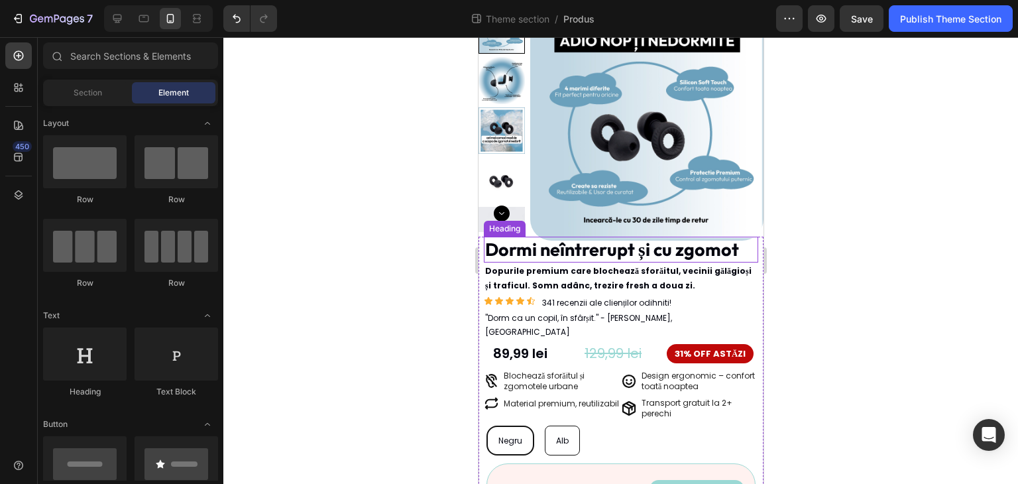
click at [649, 245] on p "Dormi neîntrerupt și cu zgomot" at bounding box center [611, 249] width 254 height 23
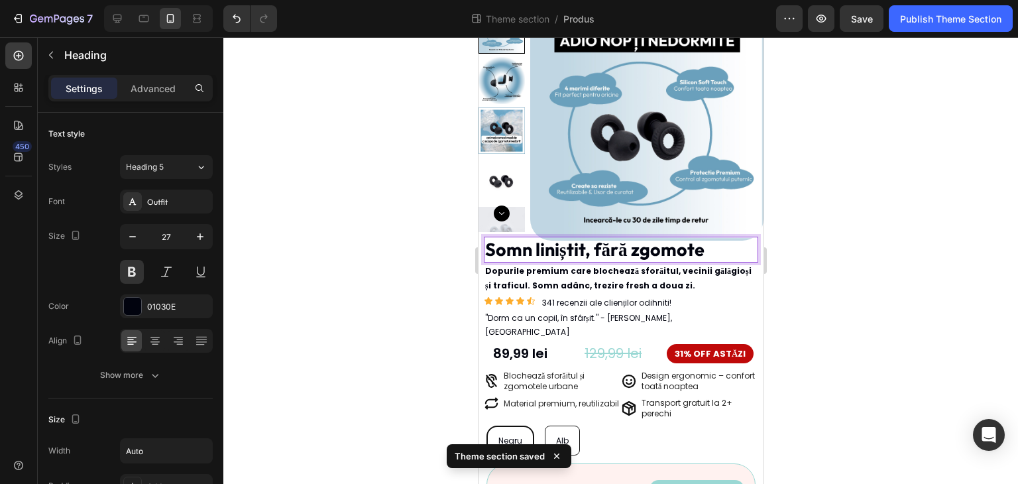
click at [960, 235] on div at bounding box center [620, 260] width 794 height 446
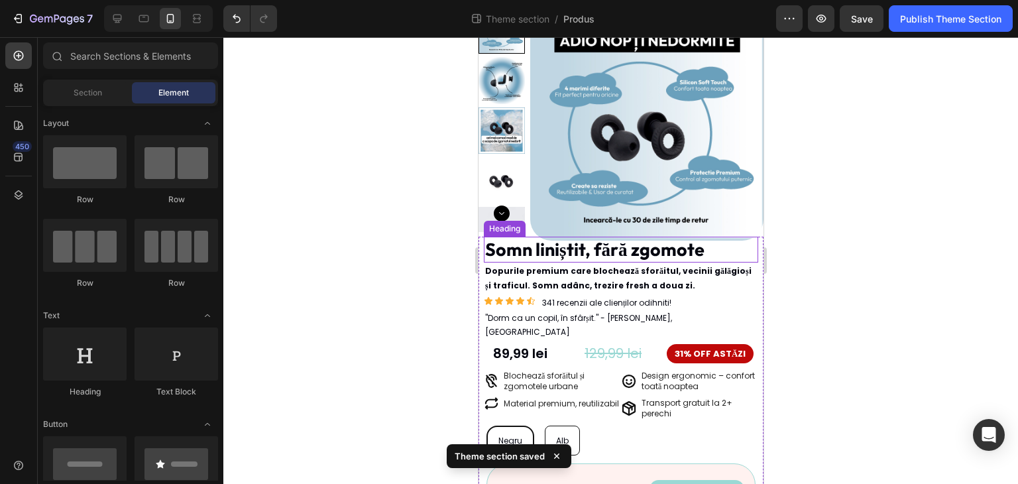
click at [660, 248] on p "Somn liniștit, fără zgomote" at bounding box center [593, 249] width 219 height 23
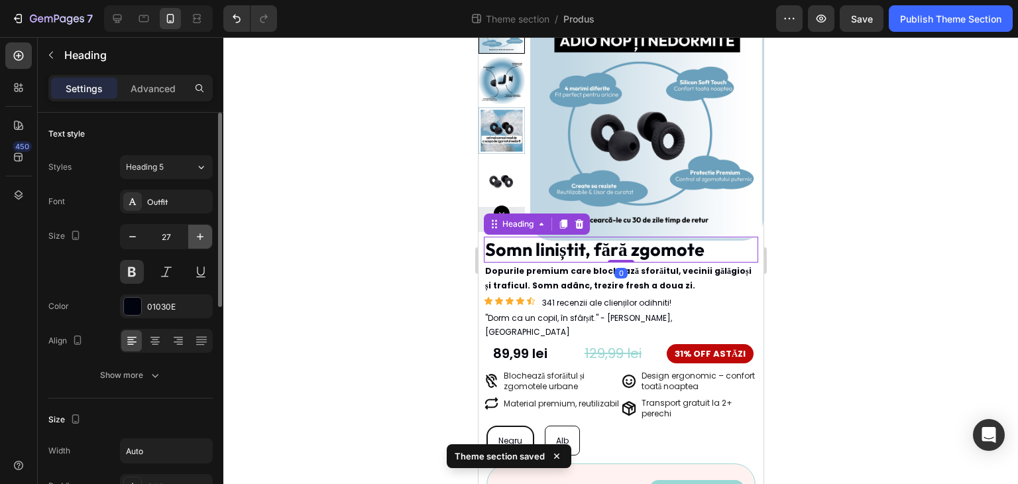
click at [203, 230] on icon "button" at bounding box center [199, 236] width 13 height 13
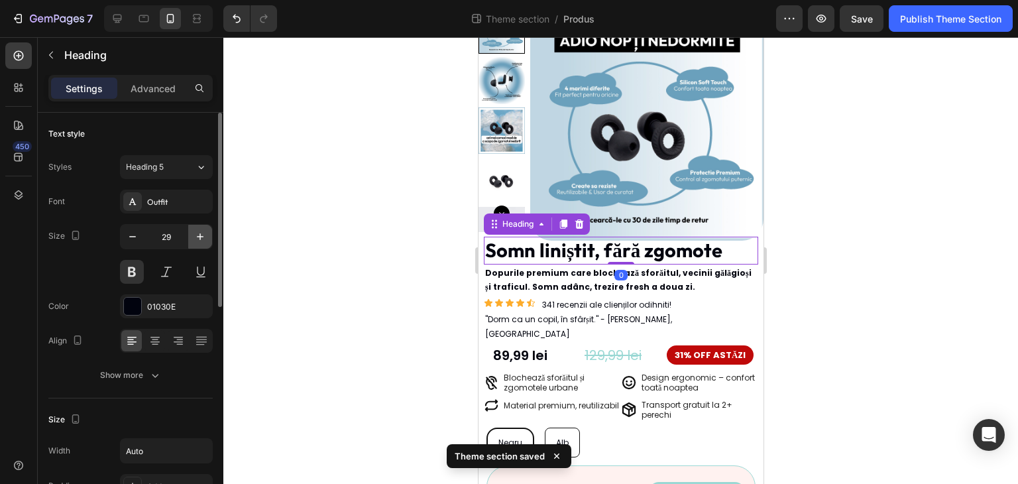
click at [203, 230] on icon "button" at bounding box center [199, 236] width 13 height 13
type input "30"
click at [403, 262] on div at bounding box center [620, 260] width 794 height 446
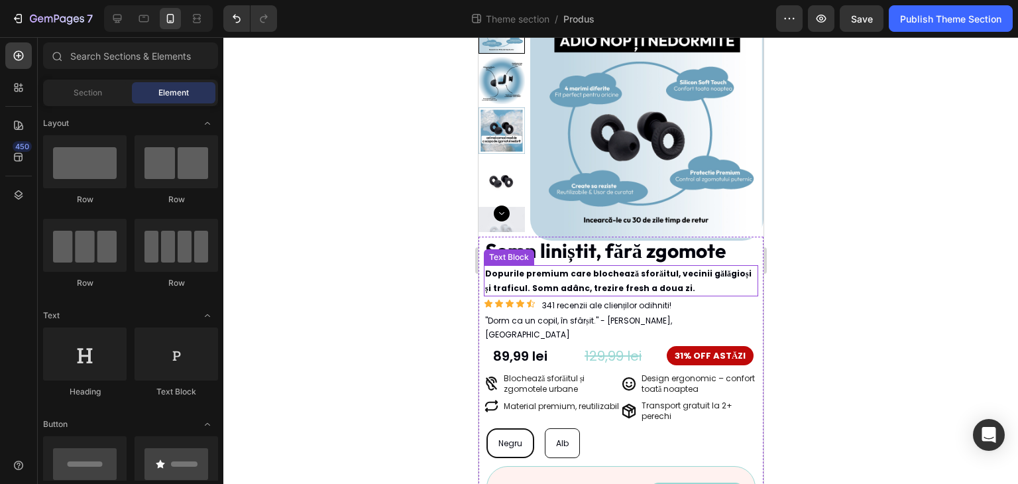
click at [600, 282] on p "Dopurile premium care blochează sforăitul, vecinii gălăgioși și traficul. Somn …" at bounding box center [620, 280] width 272 height 28
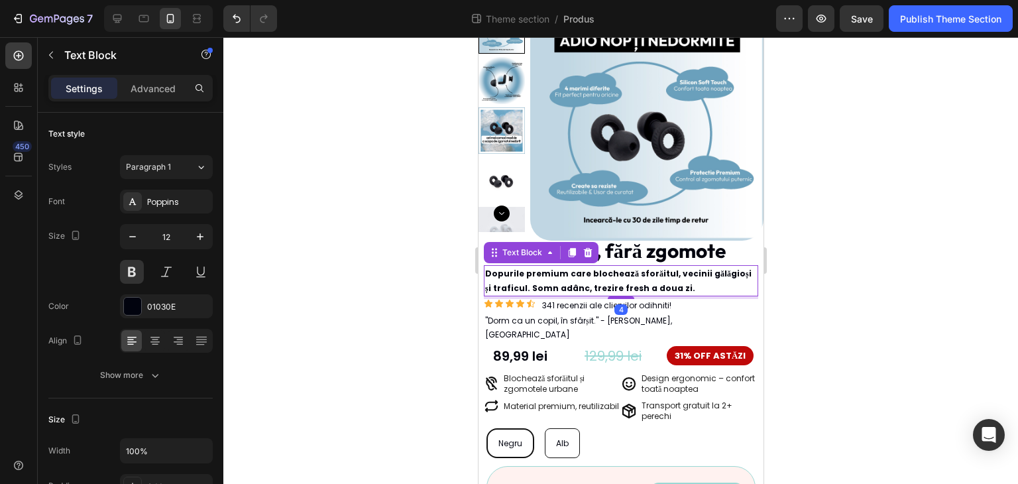
click at [853, 295] on div at bounding box center [620, 260] width 794 height 446
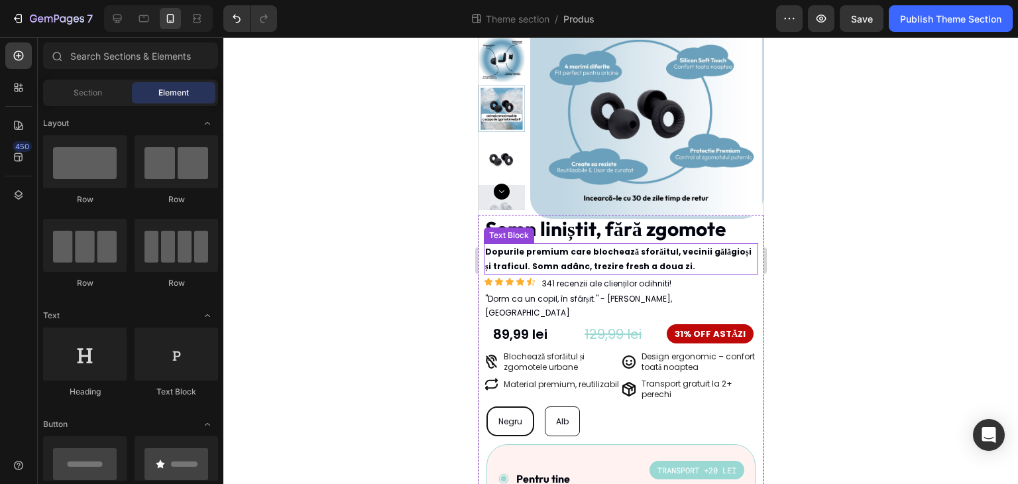
scroll to position [132, 0]
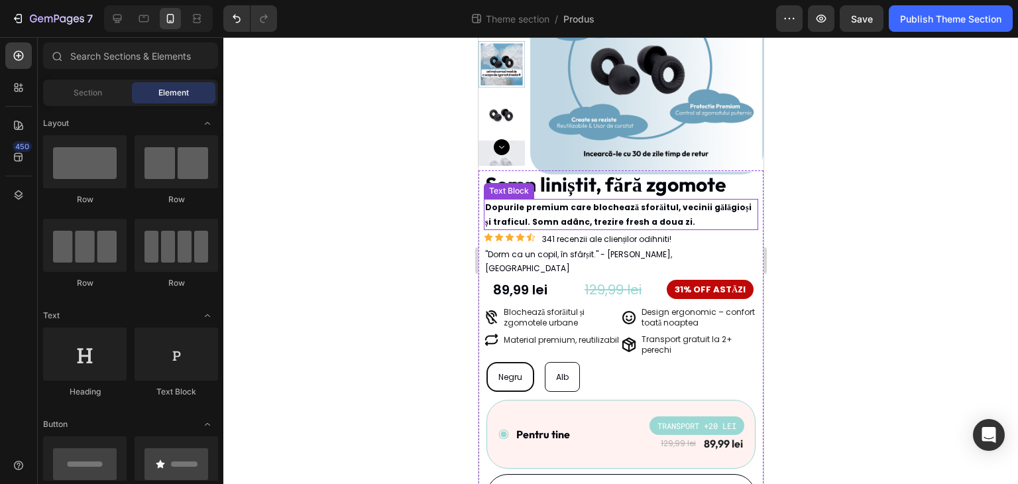
click at [539, 210] on p "Dopurile premium care blochează sforăitul, vecinii gălăgioși și traficul. Somn …" at bounding box center [620, 214] width 272 height 28
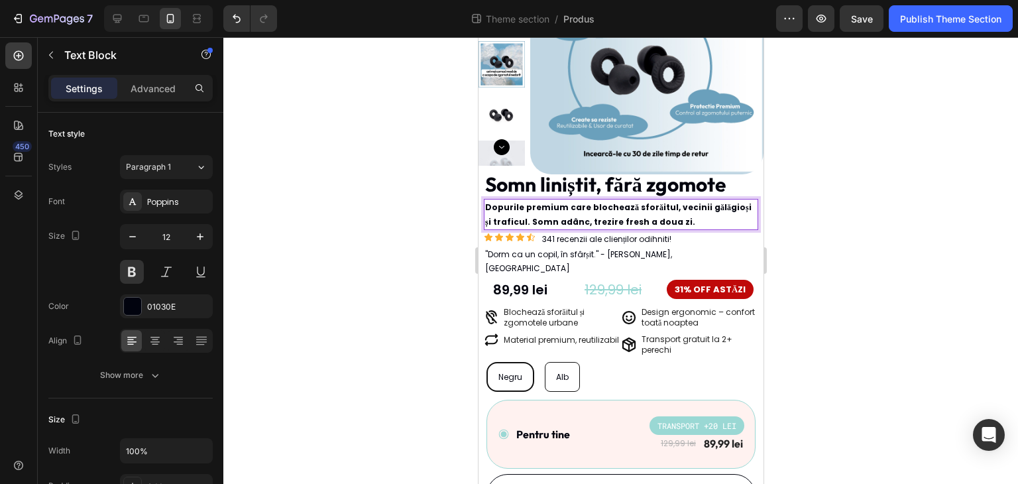
click at [525, 209] on p "Dopurile premium care blochează sforăitul, vecinii gălăgioși și traficul. Somn …" at bounding box center [620, 214] width 272 height 28
click at [517, 207] on p "Dopurile premium care blochează sforăitul, vecinii gălăgioși și traficul. Somn …" at bounding box center [620, 214] width 272 height 28
click at [801, 223] on div at bounding box center [620, 260] width 794 height 446
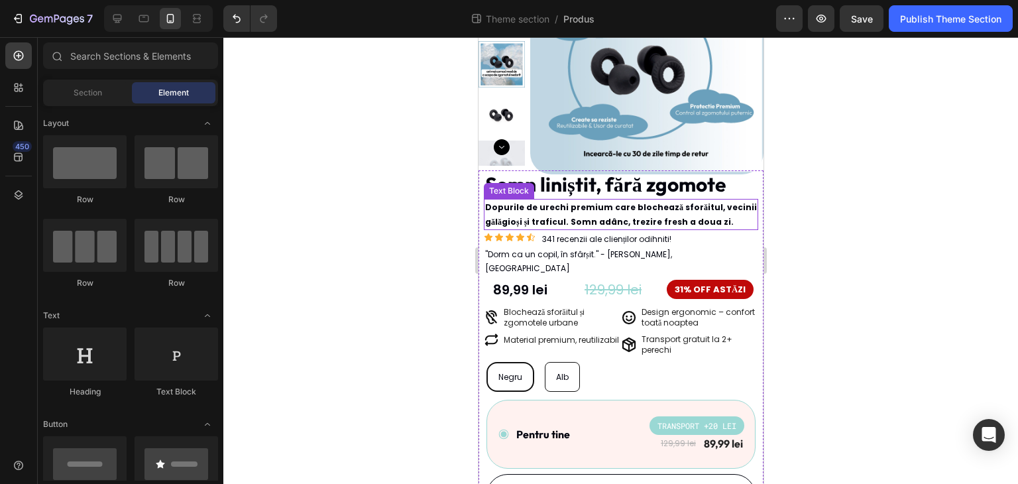
click at [692, 221] on p "Dopurile de urechi premium care blochează sforăitul, vecinii gălăgioși și trafi…" at bounding box center [620, 214] width 272 height 28
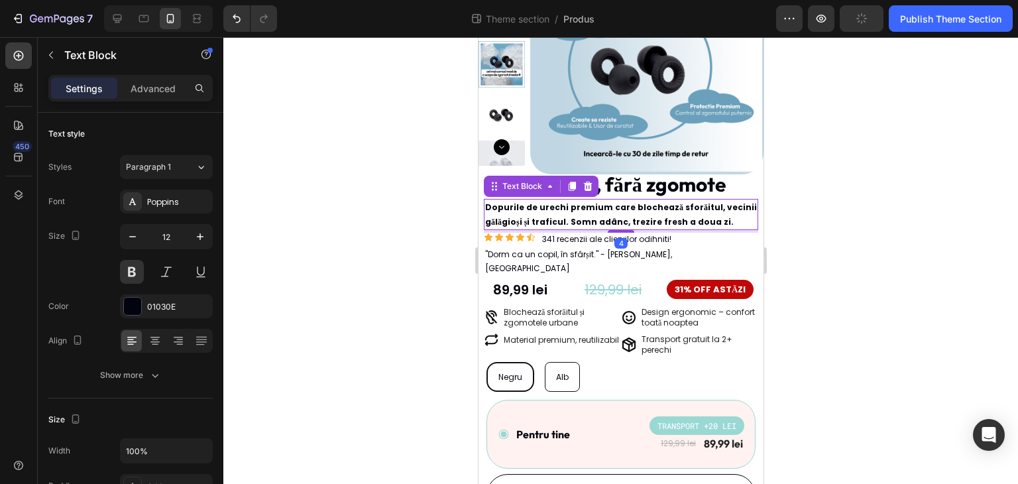
click at [673, 221] on p "Dopurile de urechi premium care blochează sforăitul, vecinii gălăgioși și trafi…" at bounding box center [620, 214] width 272 height 28
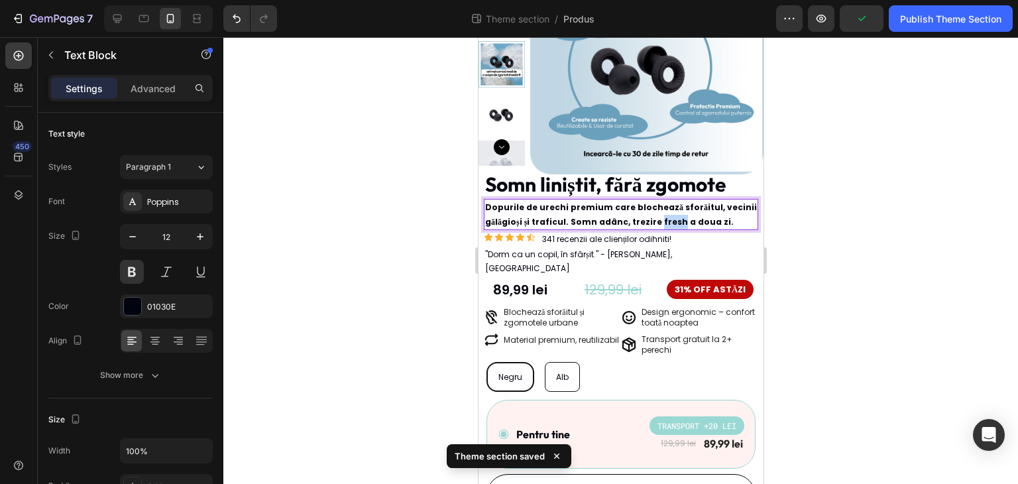
drag, startPoint x: 669, startPoint y: 222, endPoint x: 650, endPoint y: 223, distance: 19.2
click at [650, 223] on p "Dopurile de urechi premium care blochează sforăitul, vecinii gălăgioși și trafi…" at bounding box center [620, 214] width 272 height 28
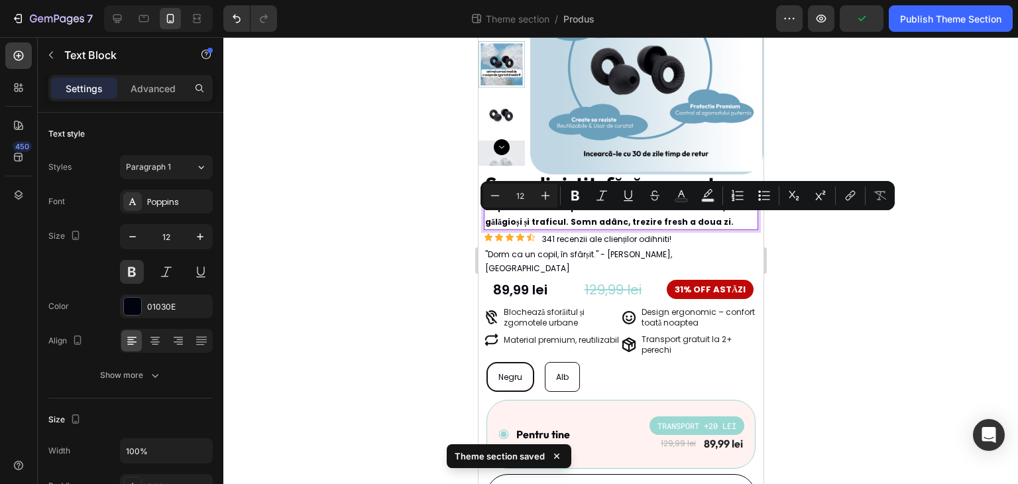
click at [696, 224] on p "Dopurile de urechi premium care blochează sforăitul, vecinii gălăgioși și trafi…" at bounding box center [620, 214] width 272 height 28
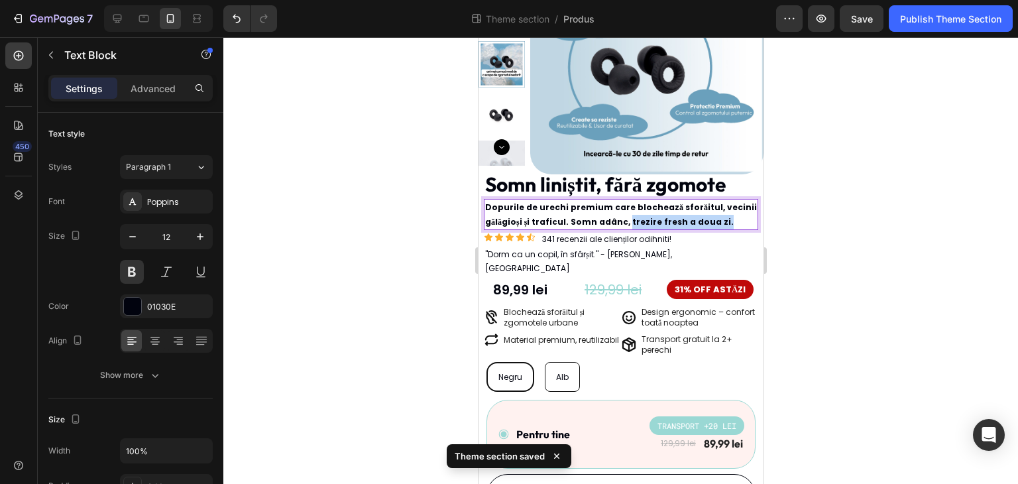
drag, startPoint x: 712, startPoint y: 223, endPoint x: 623, endPoint y: 223, distance: 88.8
click at [623, 223] on p "Dopurile de urechi premium care blochează sforăitul, vecinii gălăgioși și trafi…" at bounding box center [620, 214] width 272 height 28
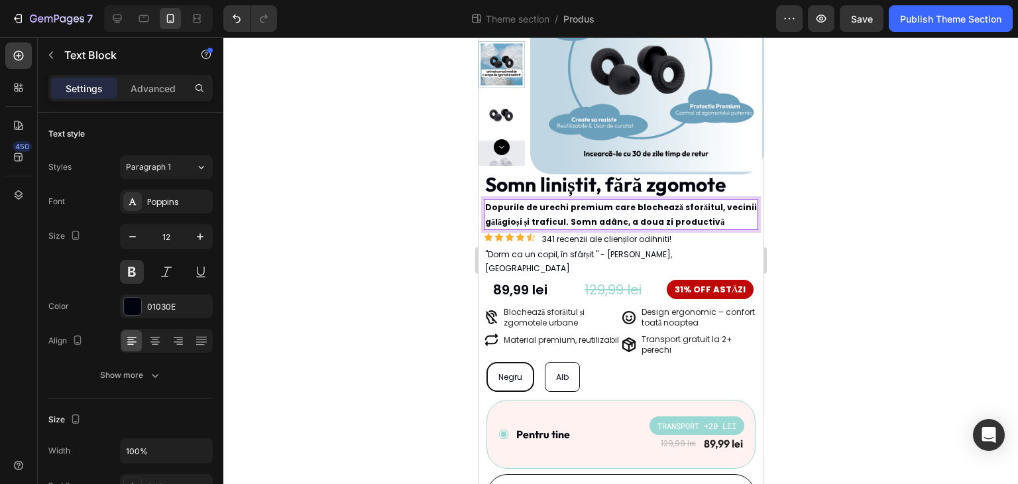
click at [656, 221] on p "Dopurile de urechi premium care blochează sforăitul, vecinii gălăgioși și trafi…" at bounding box center [620, 214] width 272 height 28
click at [660, 221] on p "Dopurile de urechi premium care blochează sforăitul, vecinii gălăgioși și trafi…" at bounding box center [620, 214] width 272 height 28
drag, startPoint x: 729, startPoint y: 220, endPoint x: 1262, endPoint y: 262, distance: 534.2
click at [729, 220] on p "Dopurile de urechi premium care blochează sforăitul, vecinii gălăgioși și trafi…" at bounding box center [620, 214] width 272 height 28
click at [850, 205] on div at bounding box center [620, 260] width 794 height 446
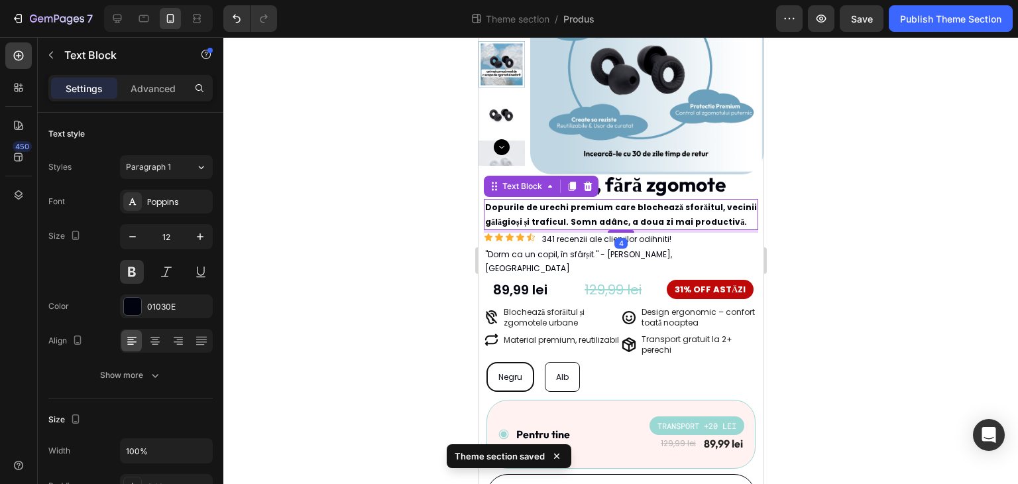
click at [711, 215] on p "Dopurile de urechi premium care blochează sforăitul, vecinii gălăgioși și trafi…" at bounding box center [620, 214] width 272 height 28
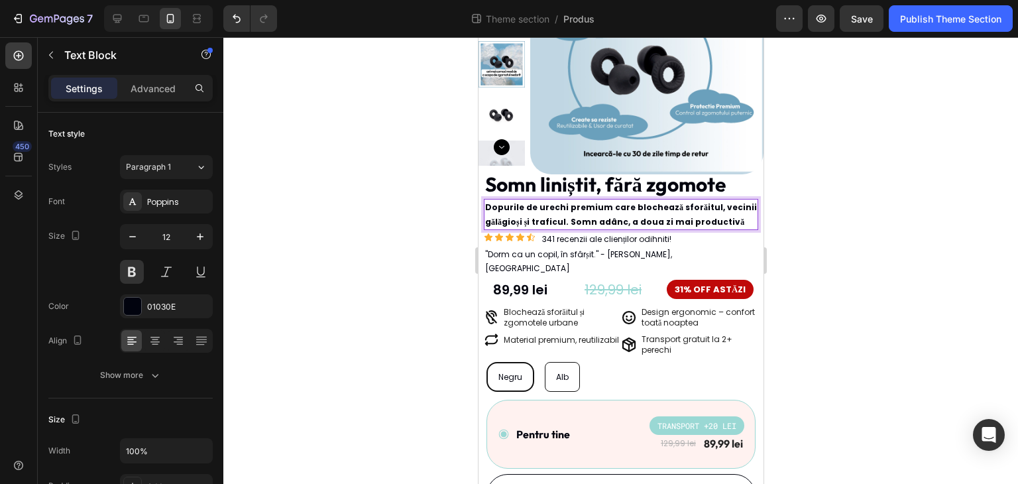
scroll to position [134, 0]
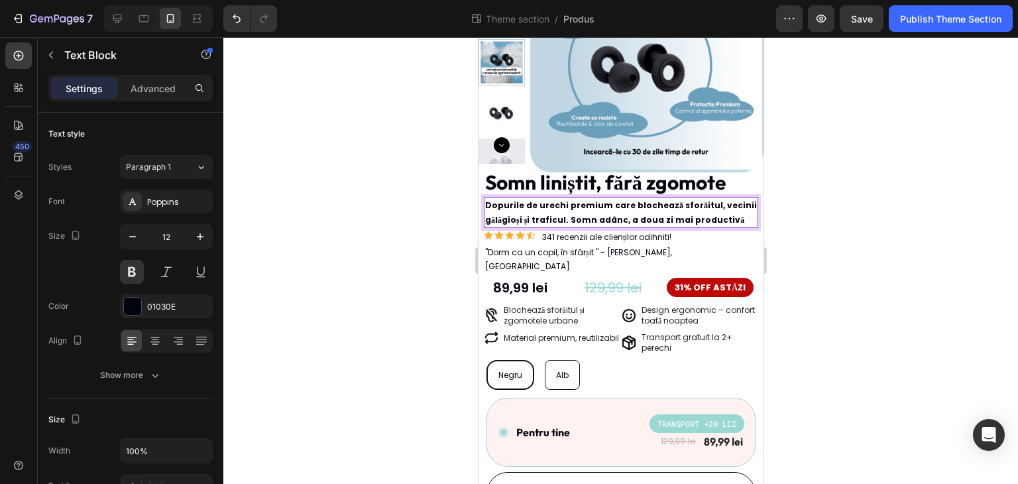
drag, startPoint x: 761, startPoint y: 223, endPoint x: 1249, endPoint y: 260, distance: 489.7
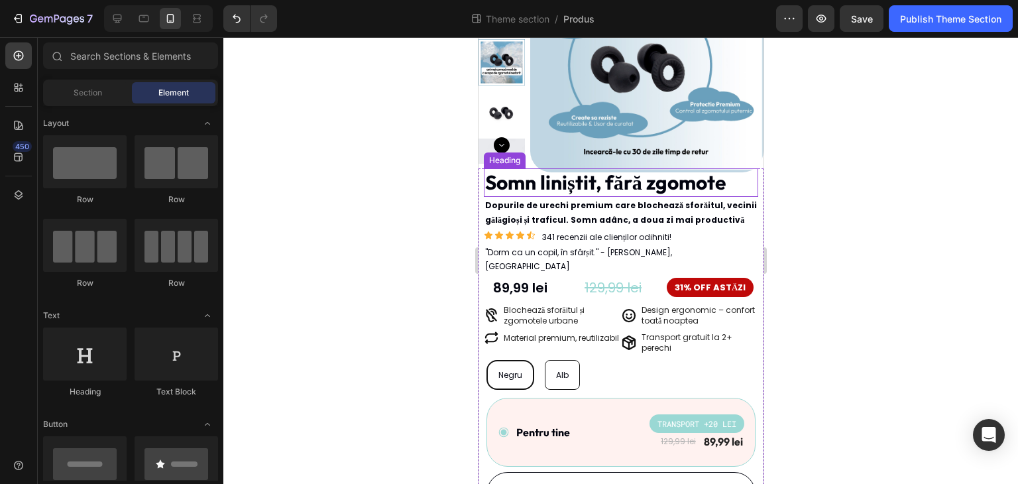
click at [707, 185] on p "Somn liniștit, fără zgomote" at bounding box center [604, 183] width 240 height 26
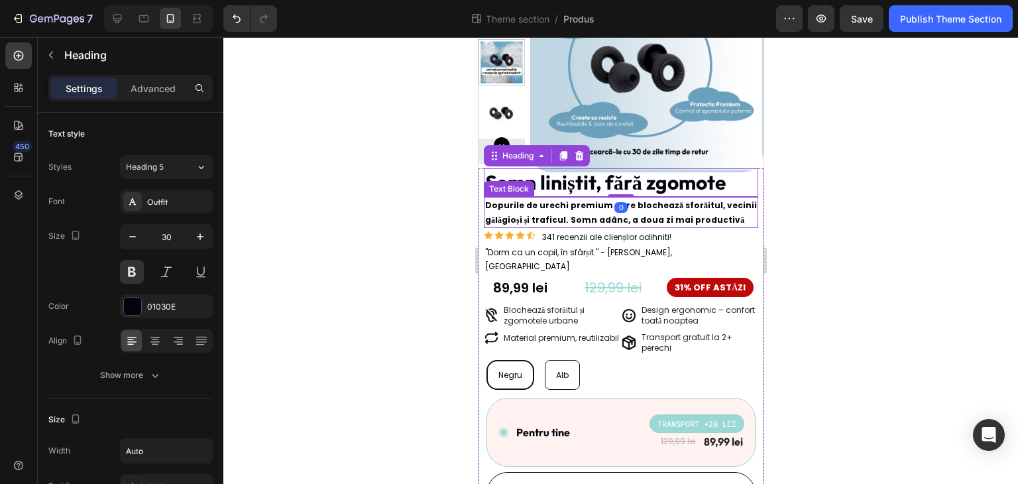
click at [720, 216] on p "Dopurile de urechi premium care blochează sforăitul, vecinii gălăgioși și trafi…" at bounding box center [620, 212] width 272 height 28
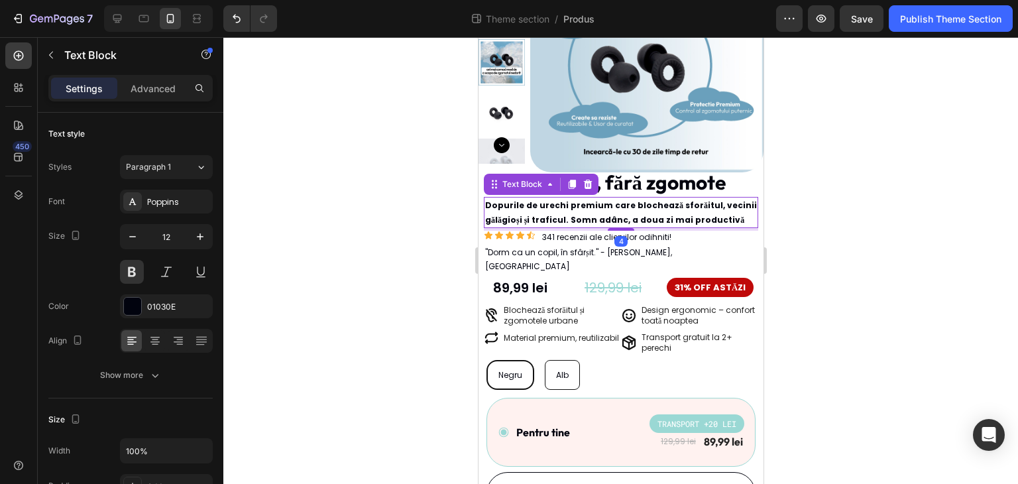
click at [899, 211] on div at bounding box center [620, 260] width 794 height 446
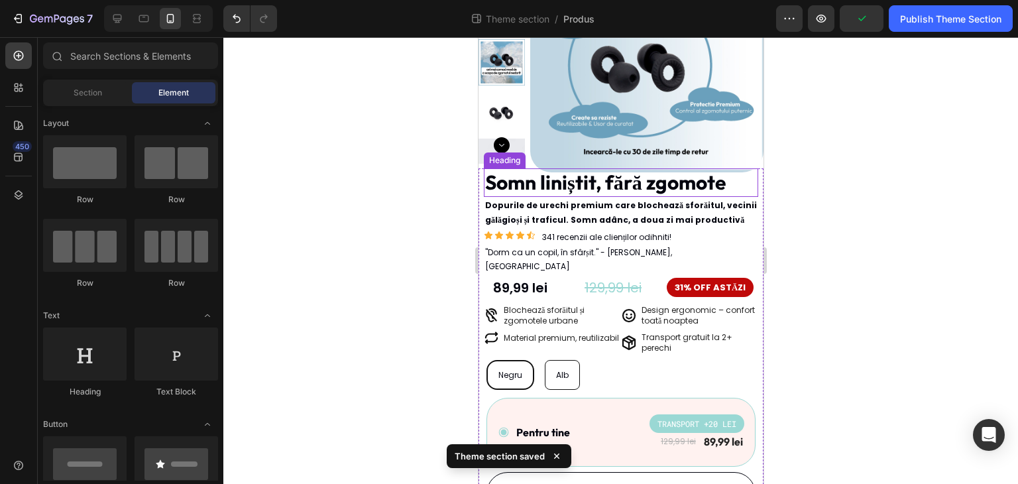
click at [706, 189] on p "Somn liniștit, fără zgomote" at bounding box center [604, 183] width 240 height 26
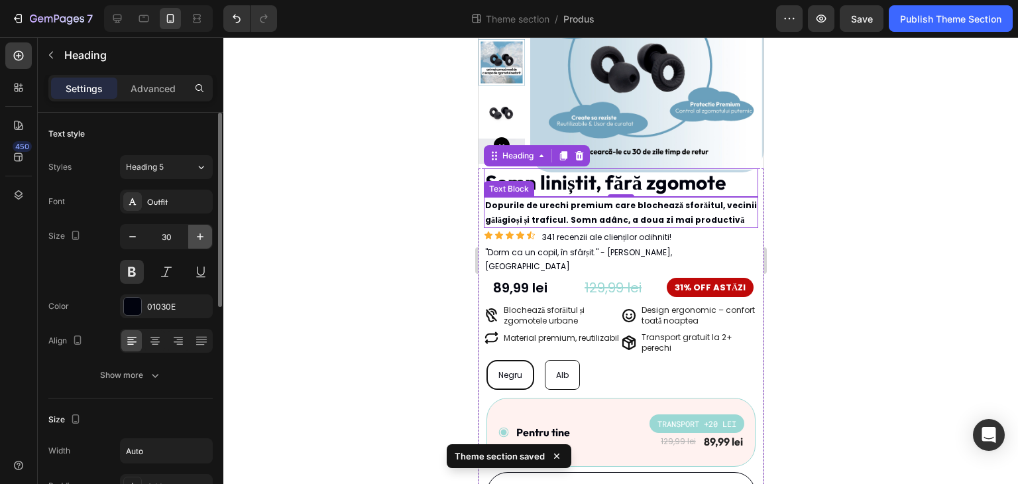
click at [207, 233] on button "button" at bounding box center [200, 237] width 24 height 24
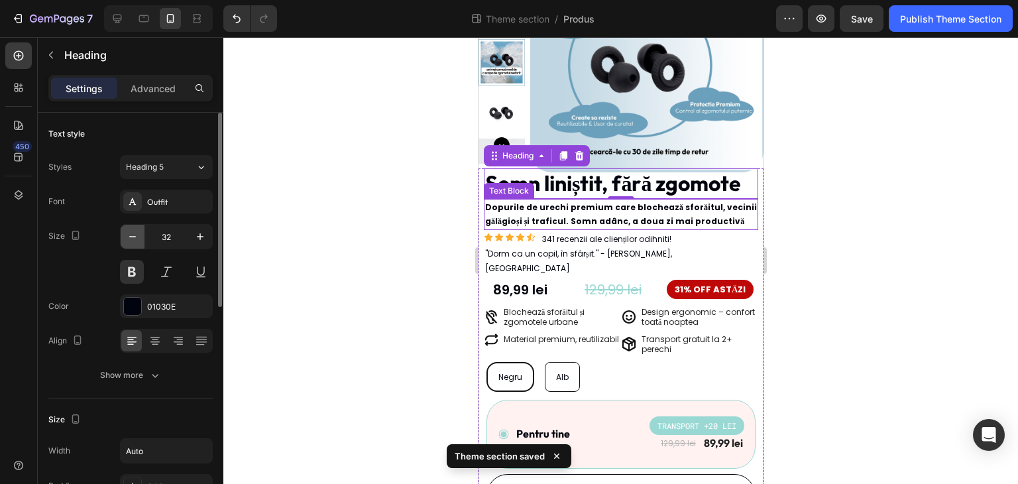
click at [139, 236] on button "button" at bounding box center [133, 237] width 24 height 24
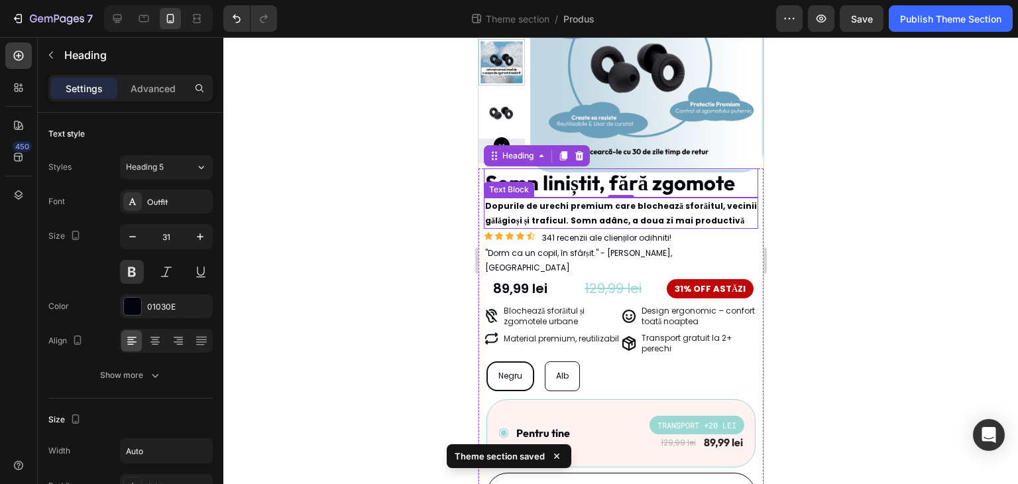
type input "30"
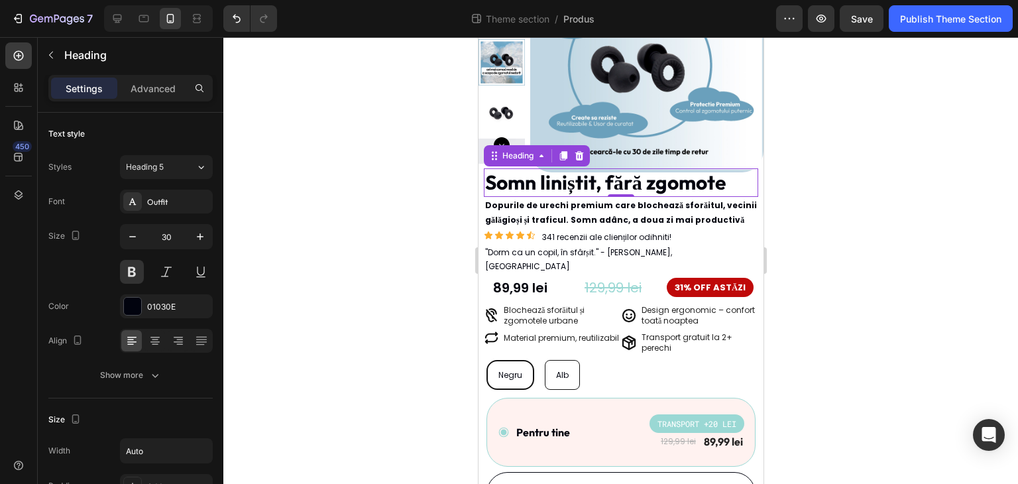
click at [906, 212] on div at bounding box center [620, 260] width 794 height 446
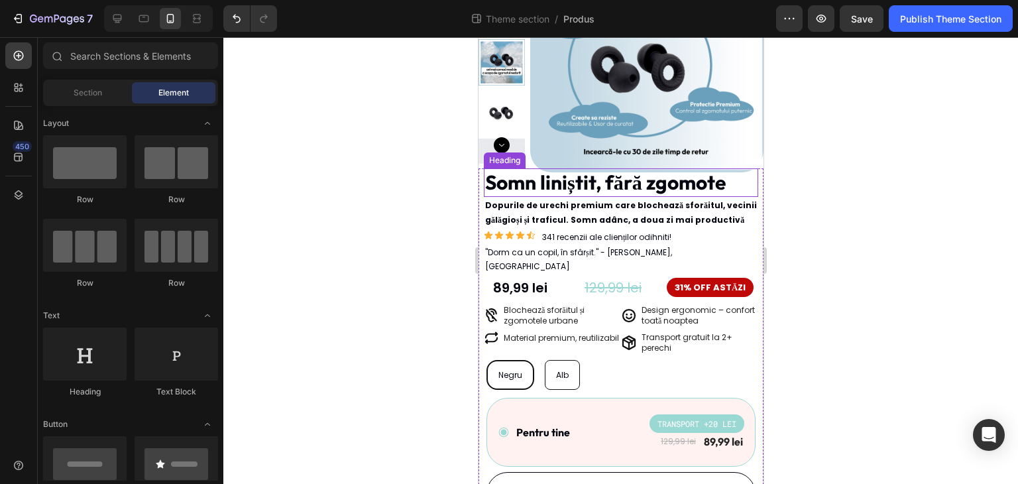
click at [692, 189] on p "Somn liniștit, fără zgomote" at bounding box center [604, 183] width 240 height 26
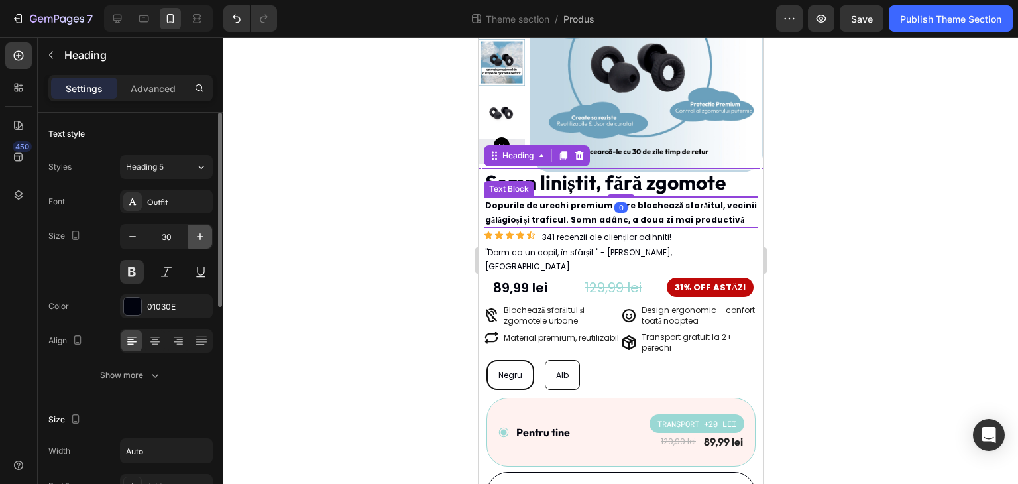
click at [199, 239] on icon "button" at bounding box center [199, 236] width 13 height 13
type input "31"
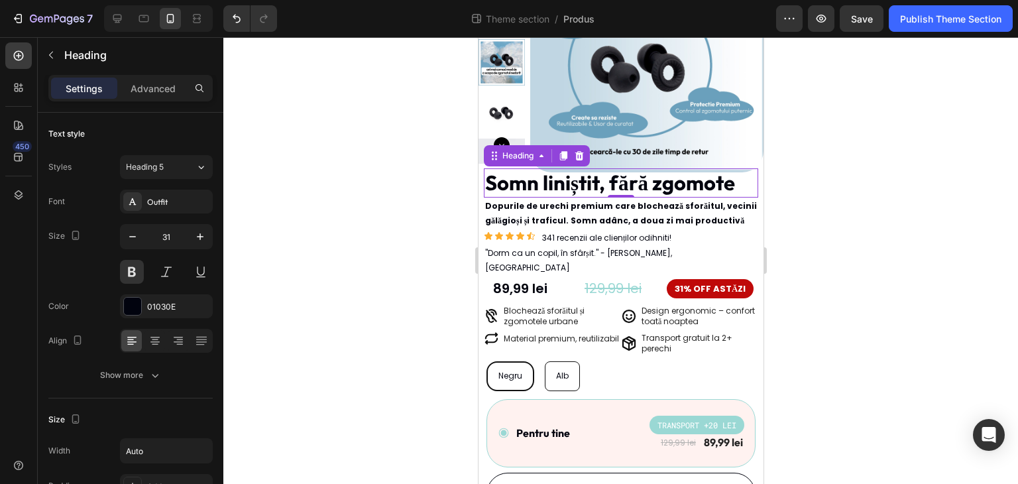
click at [958, 75] on div at bounding box center [620, 260] width 794 height 446
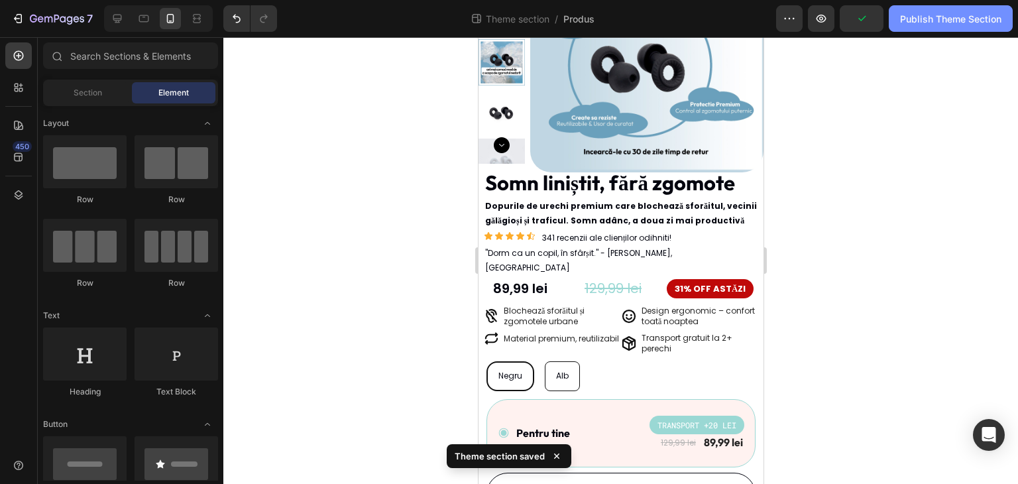
click at [948, 30] on button "Publish Theme Section" at bounding box center [950, 18] width 124 height 26
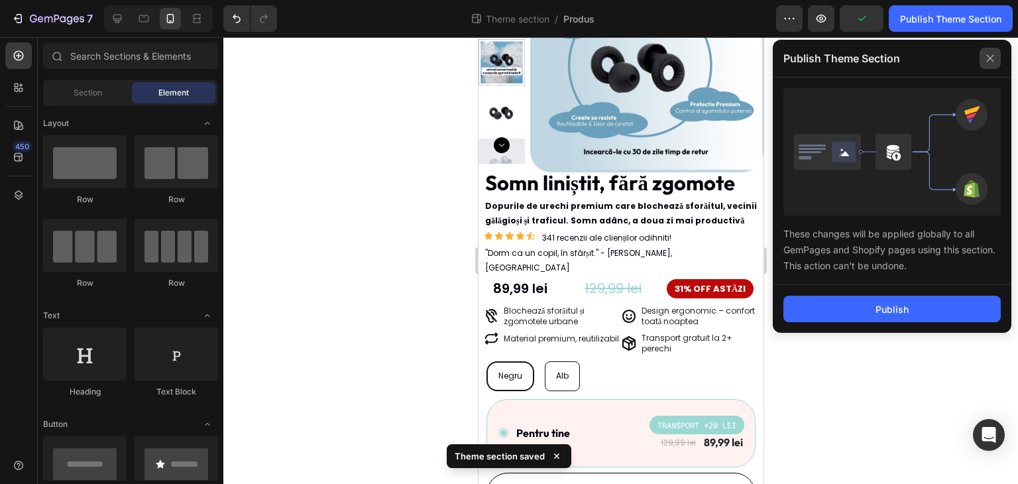
click at [992, 56] on icon at bounding box center [989, 58] width 7 height 7
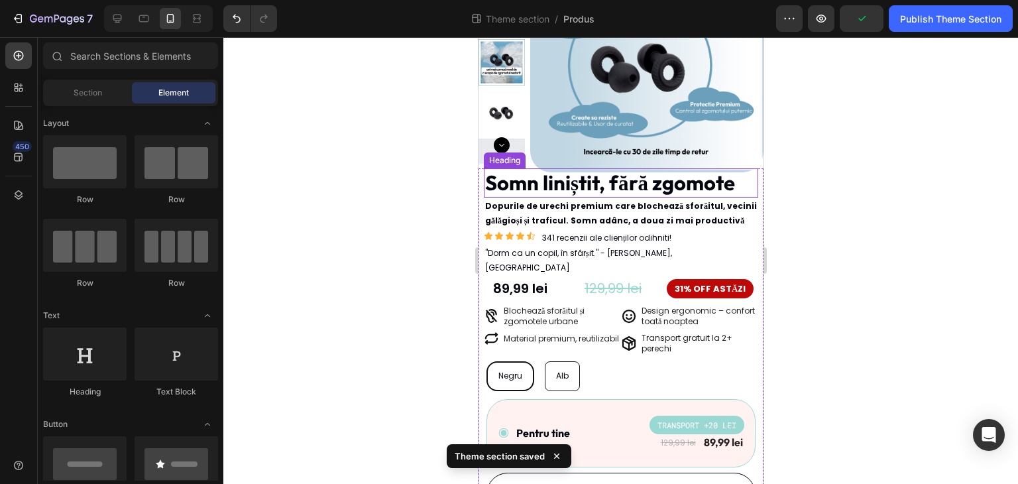
click at [693, 182] on p "Somn liniștit, fără zgomote" at bounding box center [609, 183] width 250 height 26
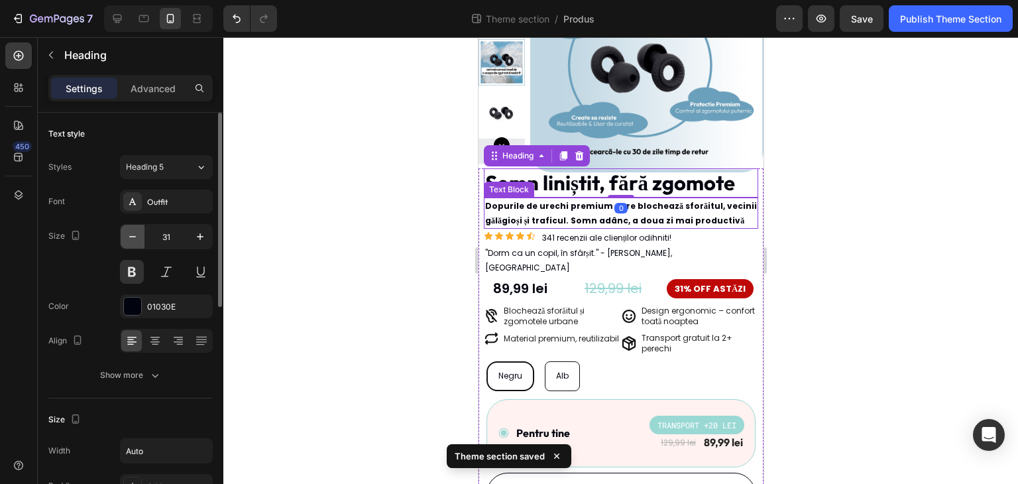
click at [128, 237] on icon "button" at bounding box center [132, 236] width 13 height 13
type input "30"
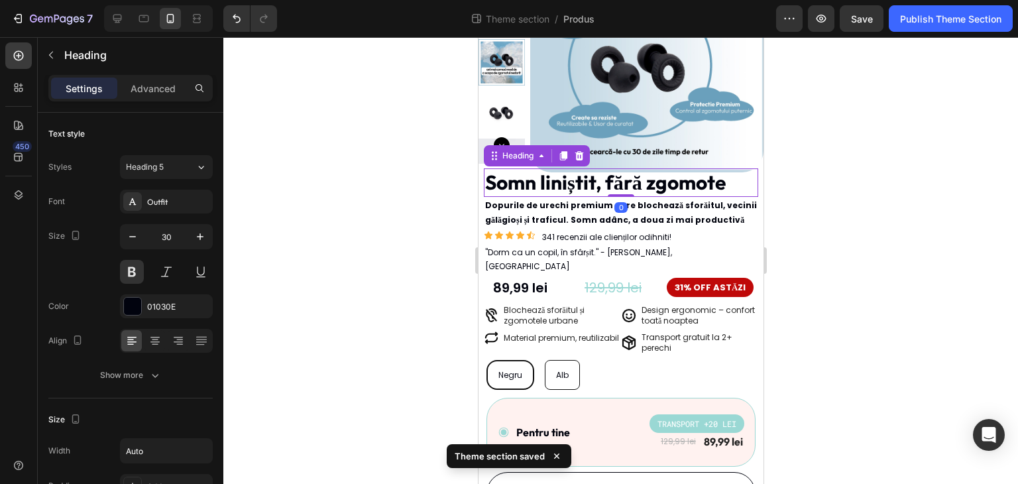
click at [921, 178] on div at bounding box center [620, 260] width 794 height 446
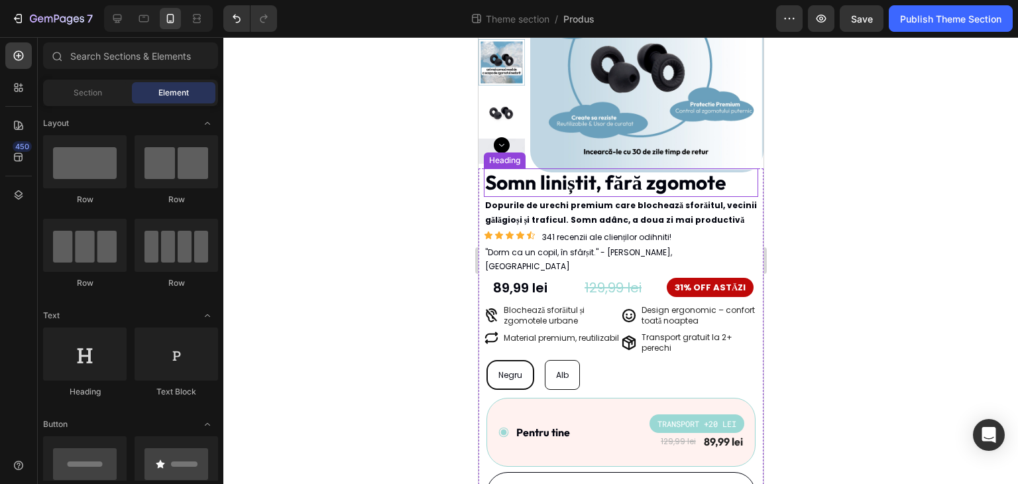
click at [601, 180] on p "Somn liniștit, fără zgomote" at bounding box center [604, 183] width 240 height 26
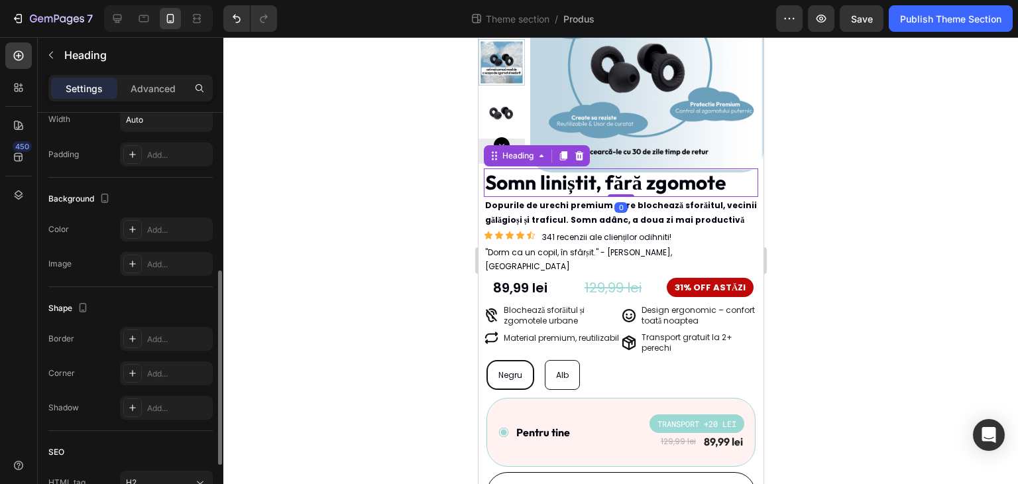
scroll to position [450, 0]
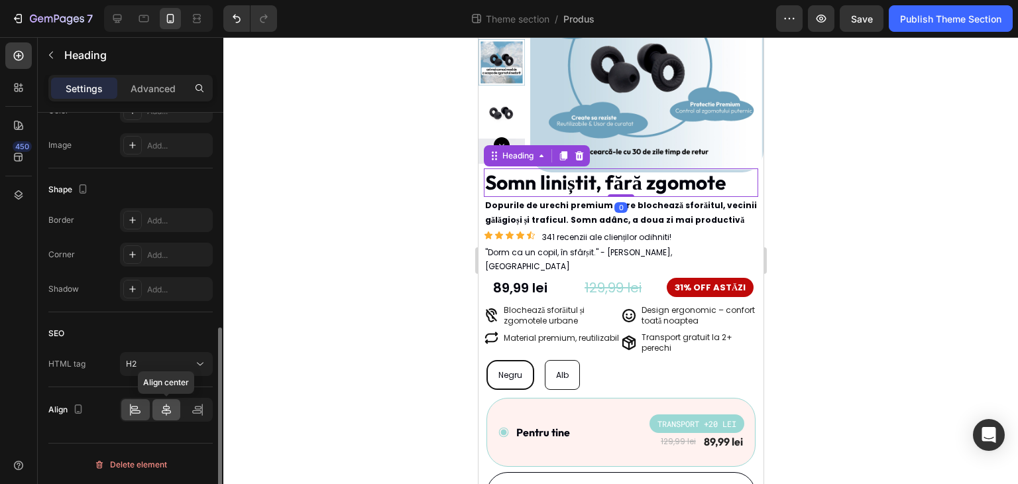
click at [169, 411] on icon at bounding box center [166, 409] width 13 height 13
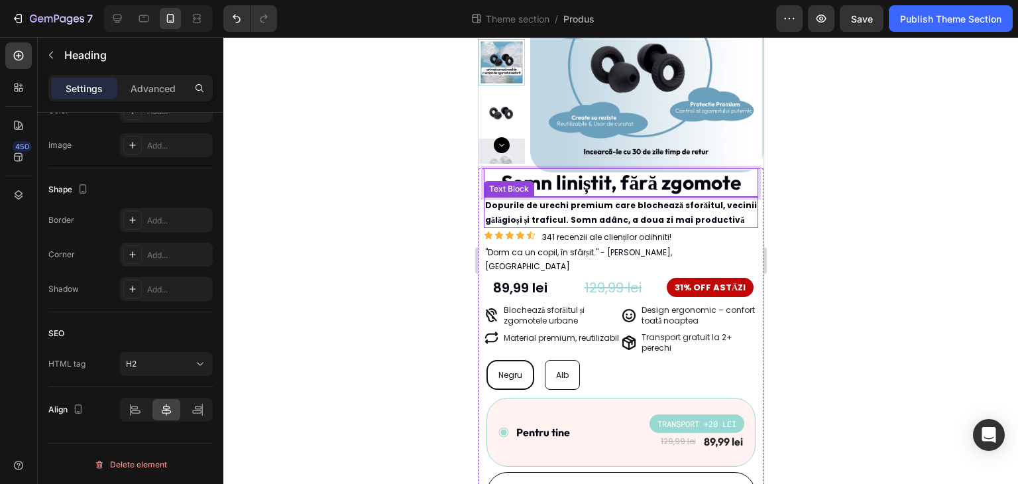
click at [655, 205] on p "Dopurile de urechi premium care blochează sforăitul, vecinii gălăgioși și trafi…" at bounding box center [620, 212] width 272 height 28
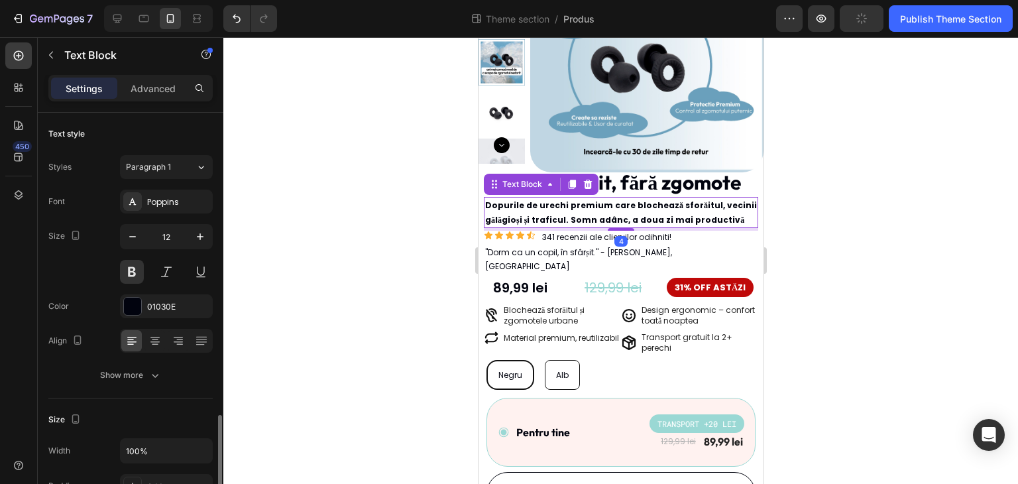
scroll to position [375, 0]
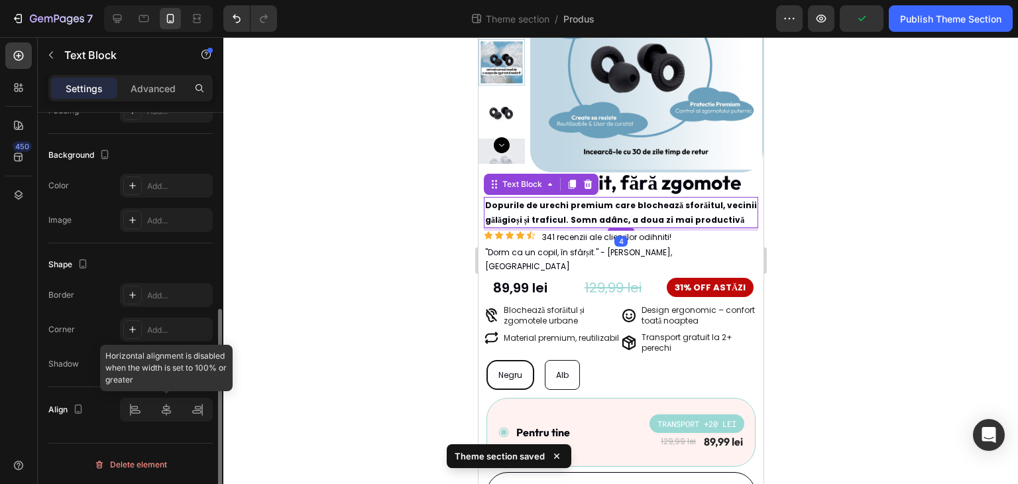
click at [172, 411] on div at bounding box center [166, 409] width 93 height 24
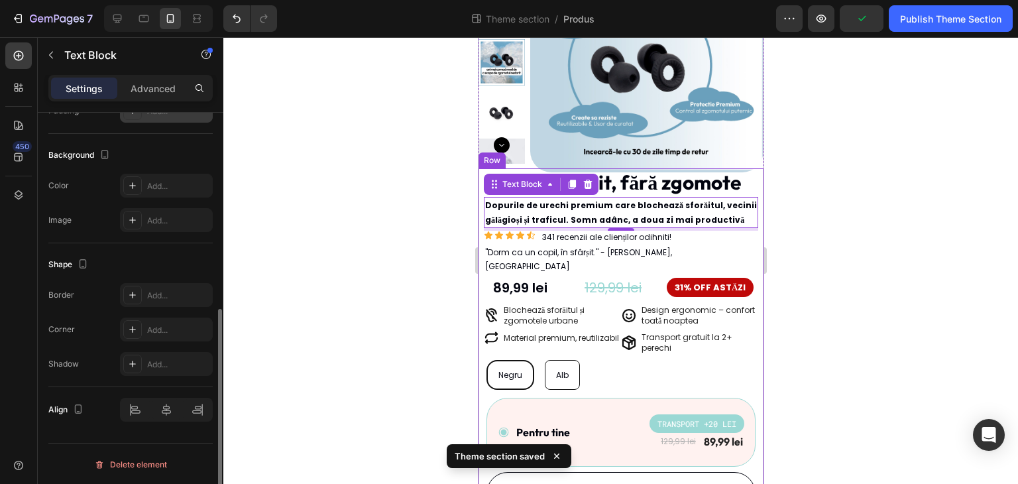
scroll to position [242, 0]
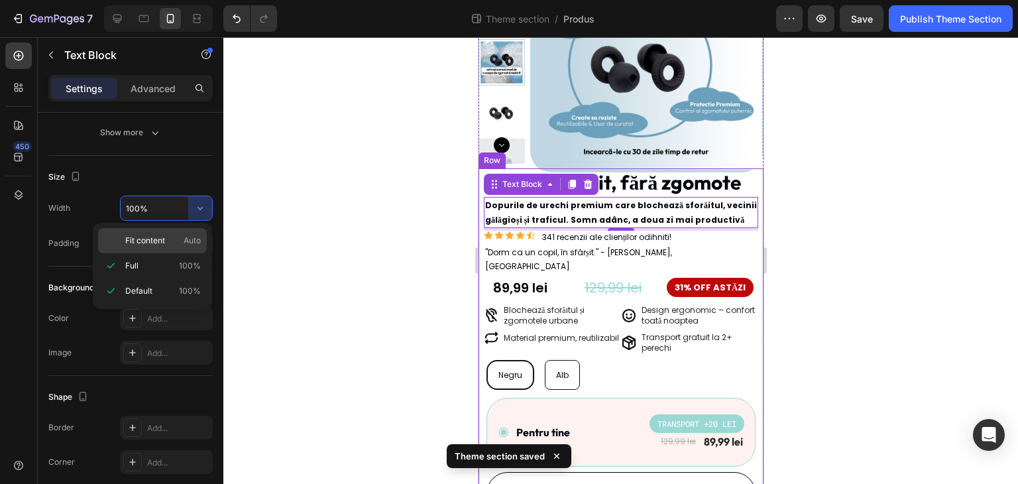
click at [190, 240] on span "Auto" at bounding box center [191, 241] width 17 height 12
type input "Auto"
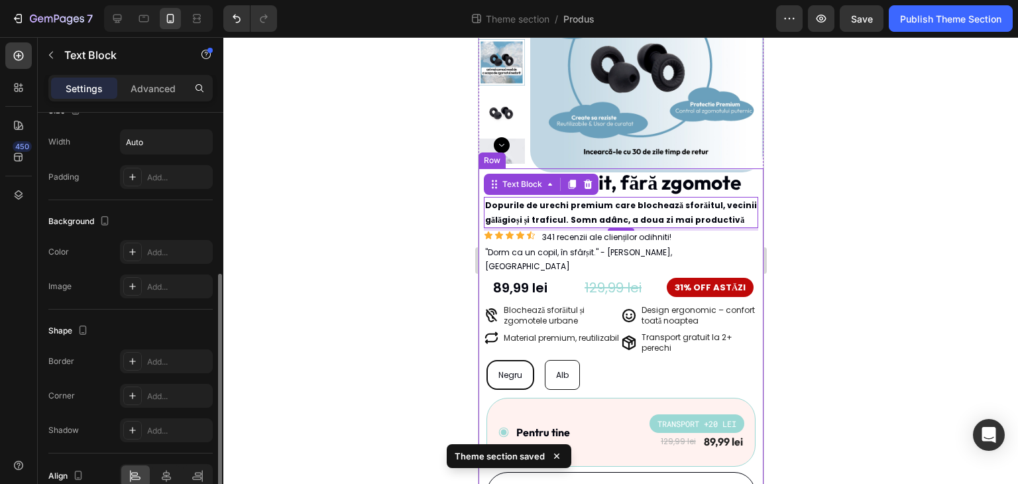
scroll to position [375, 0]
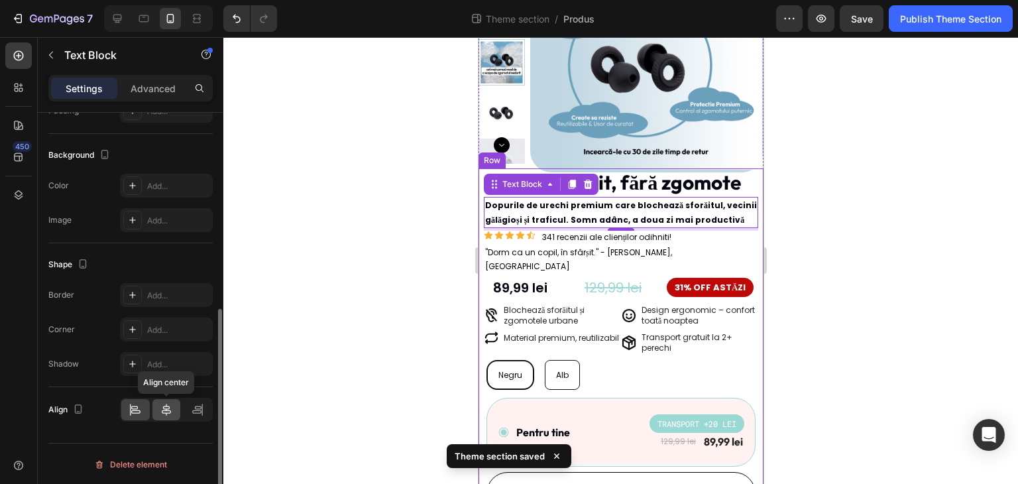
click at [168, 400] on div at bounding box center [166, 409] width 28 height 21
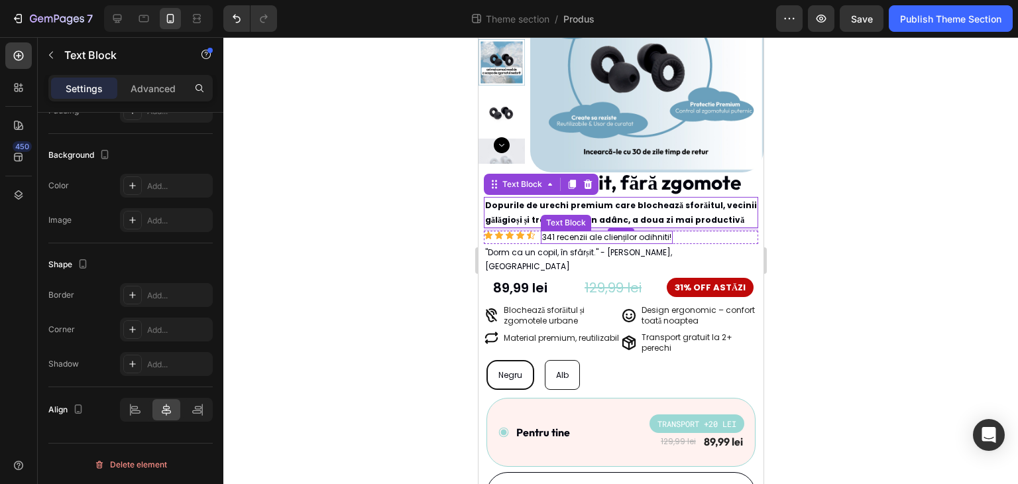
click at [645, 236] on p "341 recenzii ale clienților odihniti!" at bounding box center [605, 237] width 129 height 11
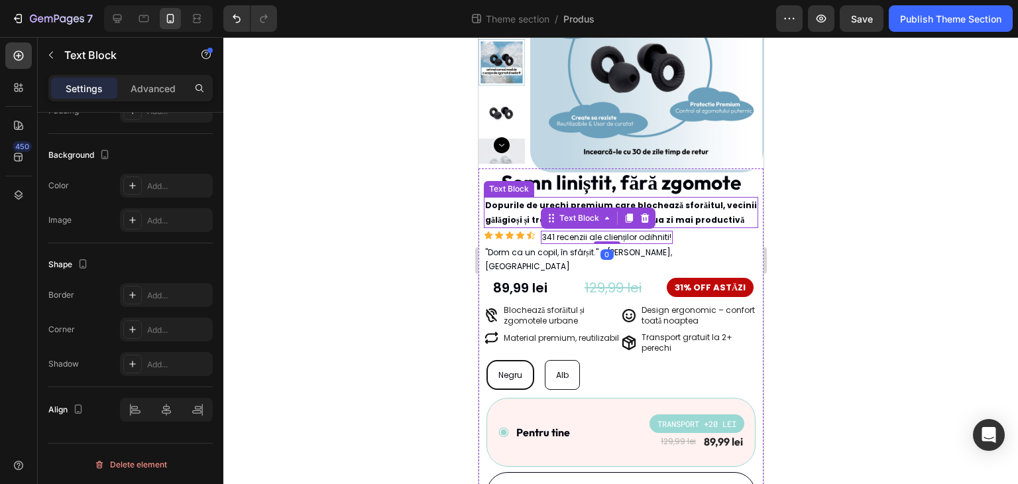
click at [654, 217] on p "Dopurile de urechi premium care blochează sforăitul, vecinii gălăgioși și trafi…" at bounding box center [620, 212] width 272 height 28
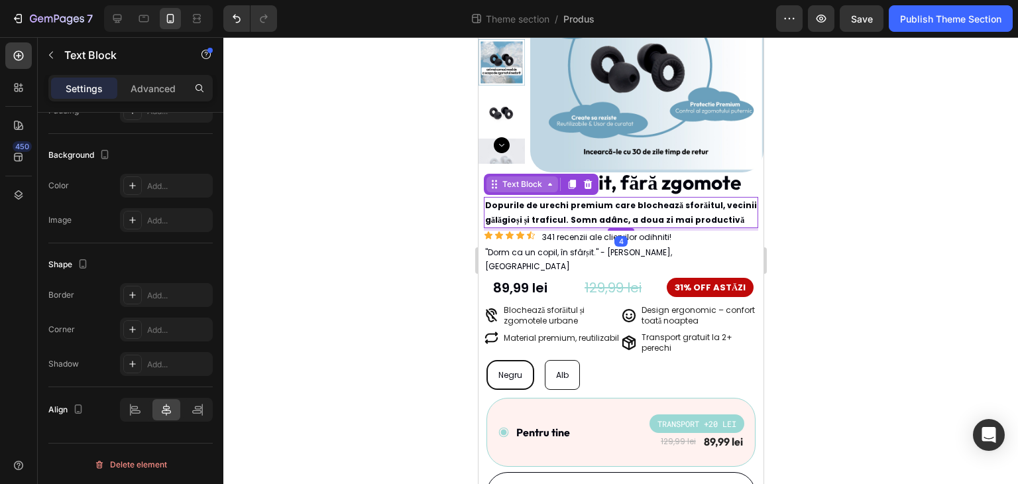
click at [523, 189] on div "Text Block" at bounding box center [521, 184] width 45 height 12
click at [519, 178] on div "Text Block" at bounding box center [521, 184] width 45 height 12
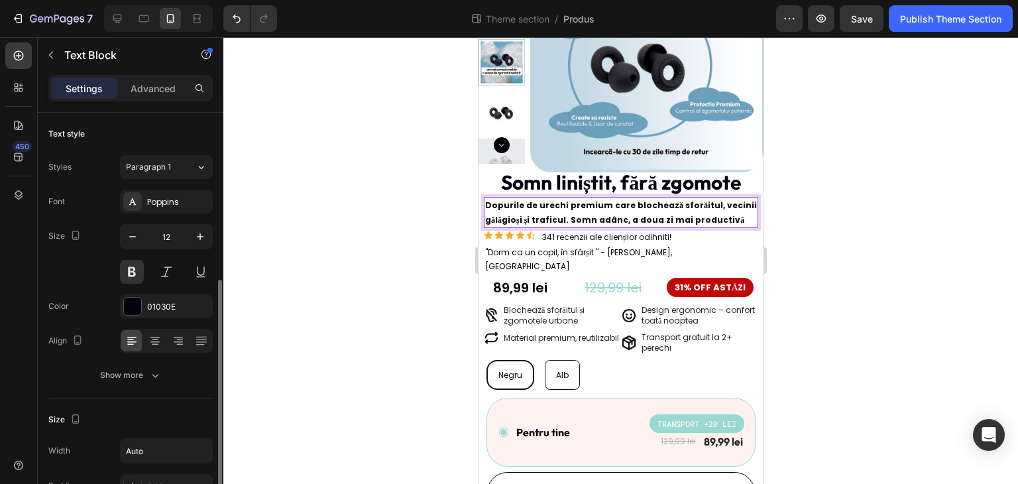
scroll to position [132, 0]
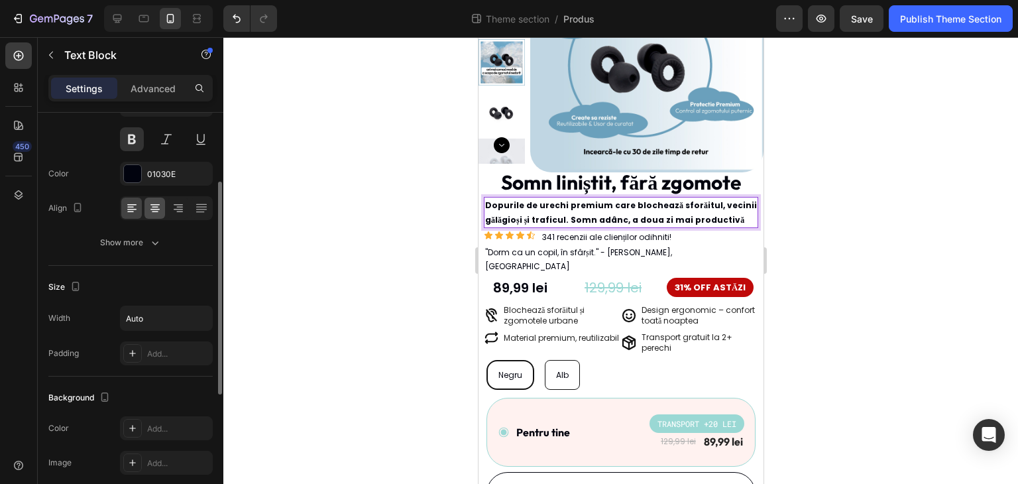
click at [156, 211] on icon at bounding box center [155, 211] width 7 height 1
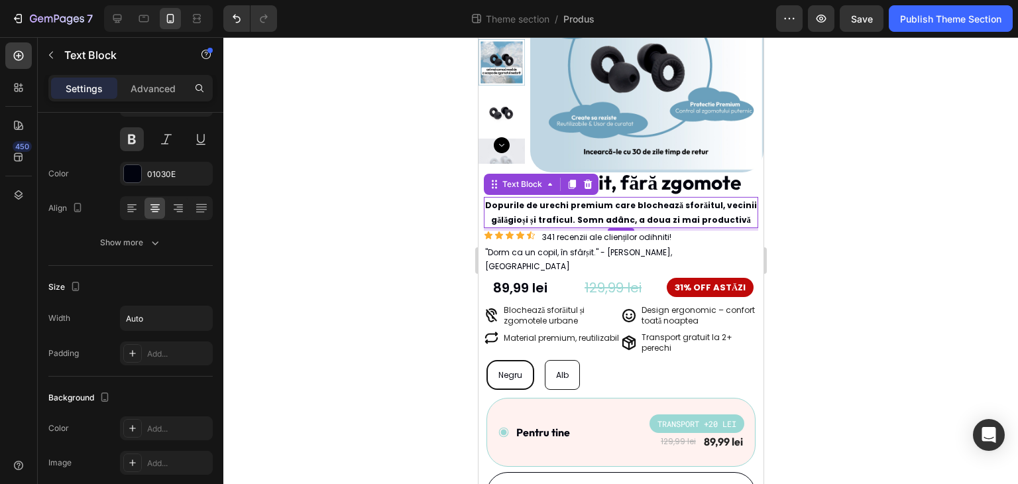
scroll to position [375, 0]
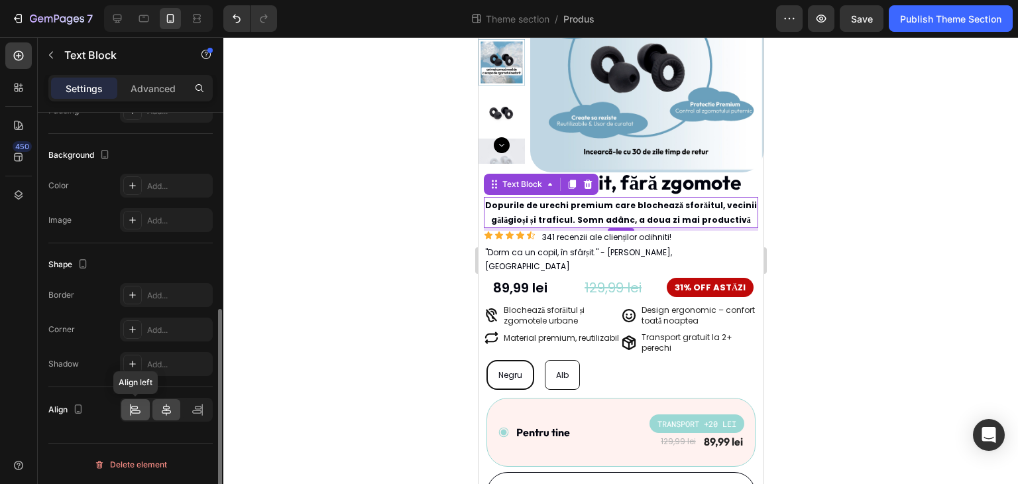
click at [143, 410] on div at bounding box center [135, 409] width 28 height 21
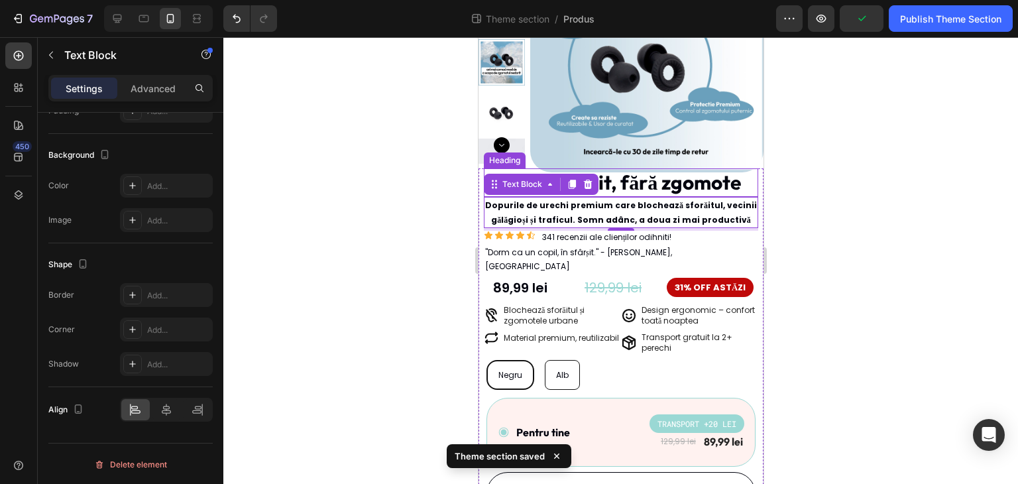
click at [690, 186] on p "Somn liniștit, fără zgomote" at bounding box center [620, 183] width 240 height 26
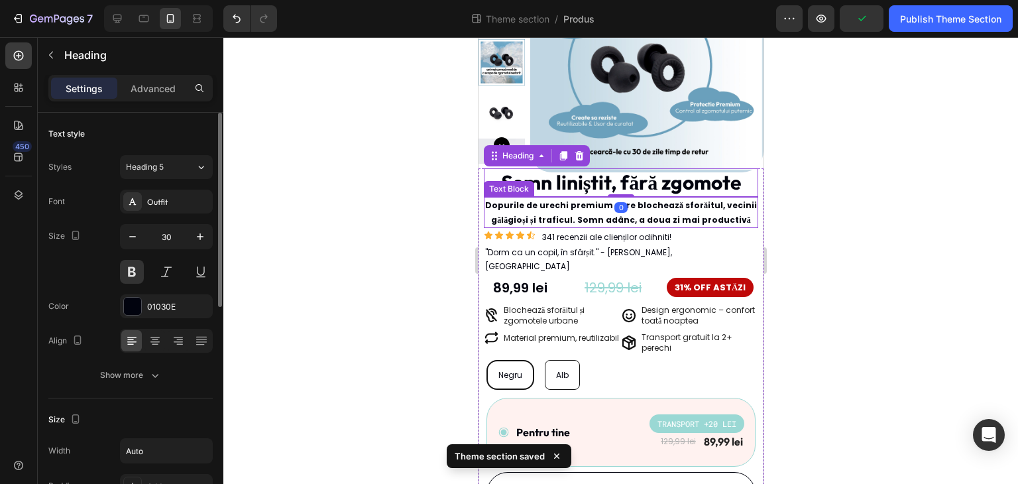
scroll to position [66, 0]
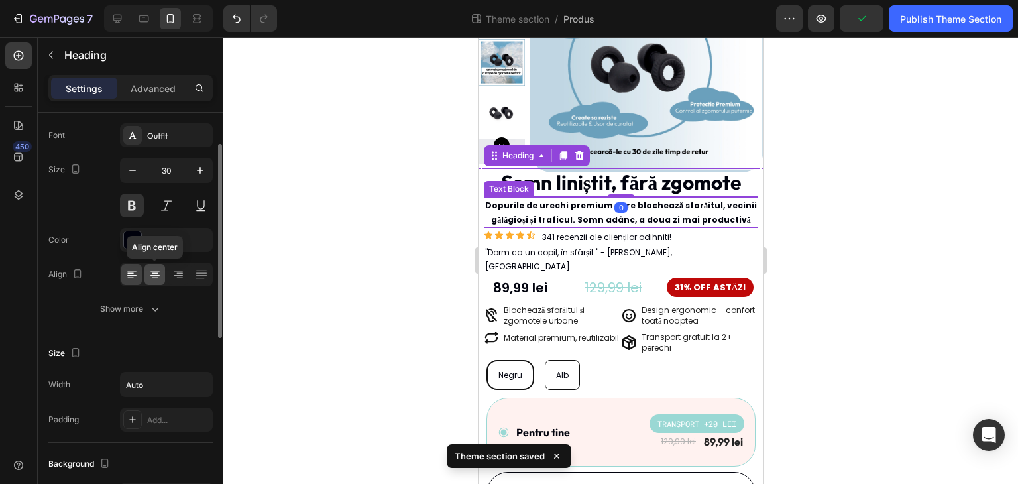
click at [156, 278] on icon at bounding box center [154, 274] width 13 height 13
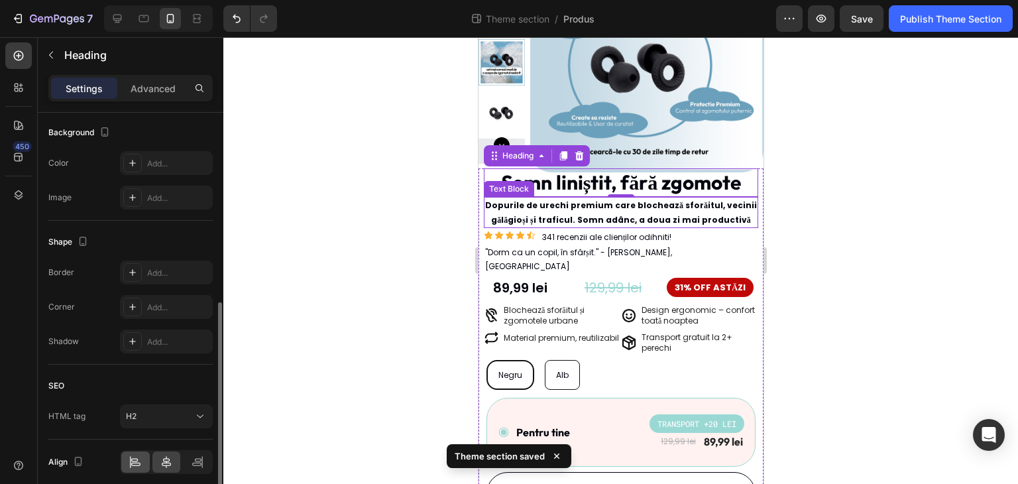
scroll to position [450, 0]
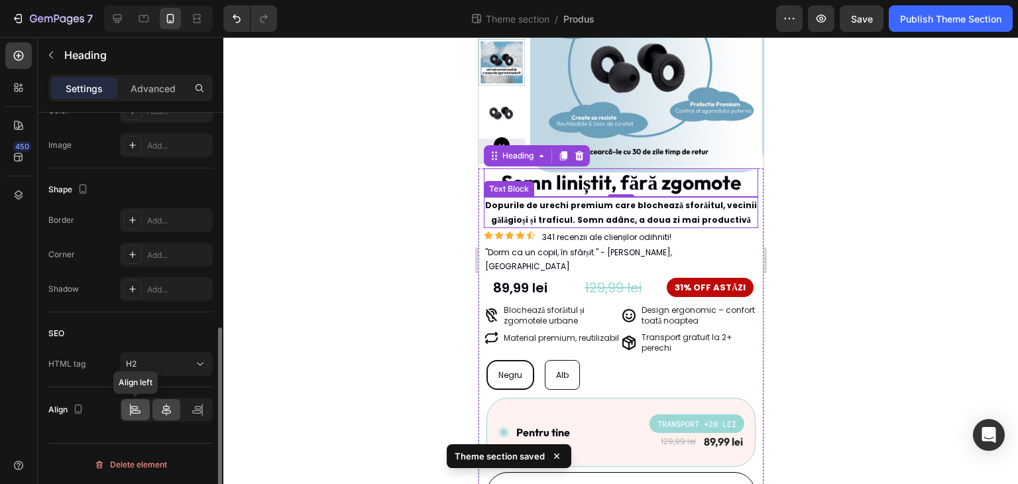
click at [129, 408] on icon at bounding box center [135, 409] width 13 height 13
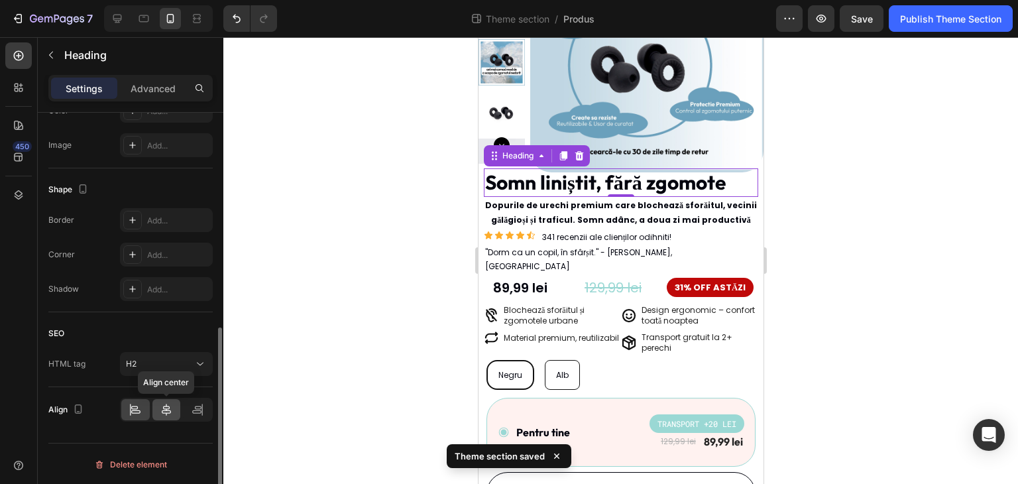
click at [169, 409] on icon at bounding box center [166, 409] width 9 height 12
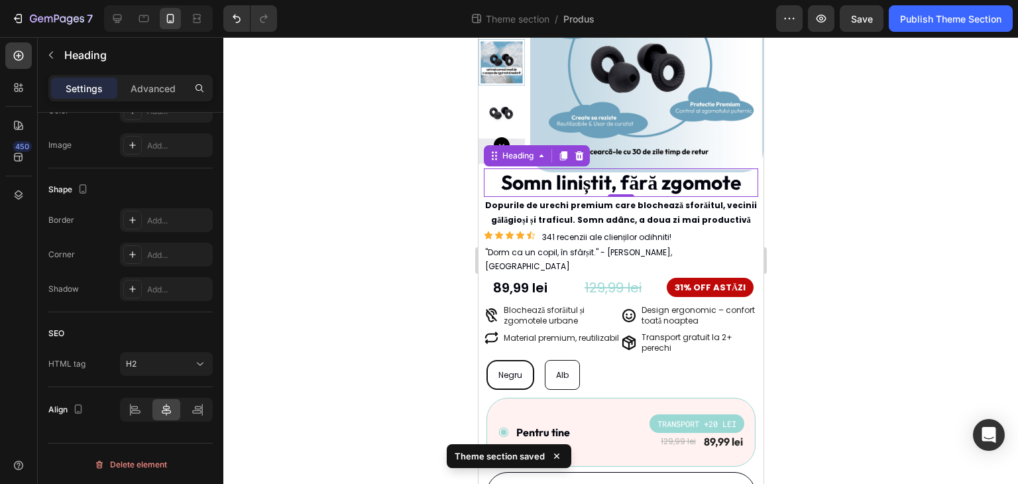
click at [857, 245] on div at bounding box center [620, 260] width 794 height 446
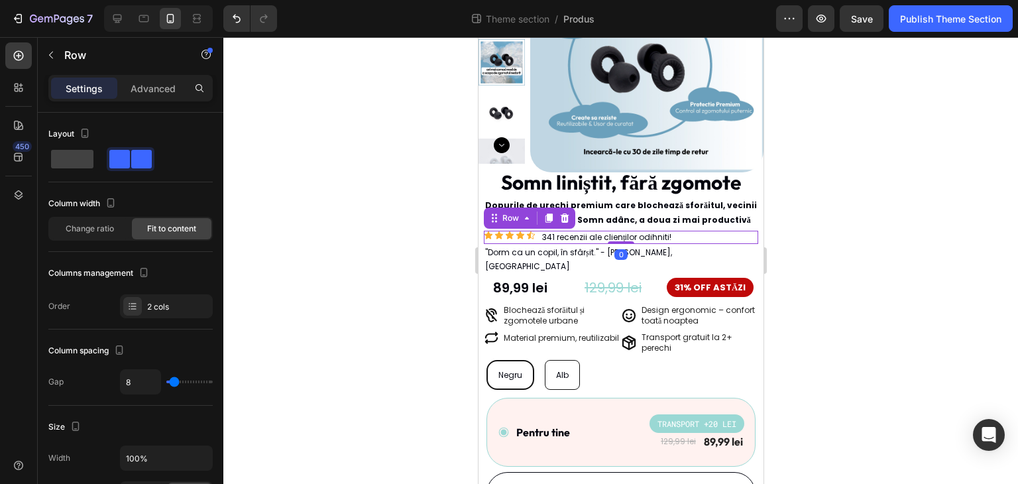
click at [720, 236] on div "Icon Icon Icon Icon Icon Icon List 341 recenzii ale clienților odihniti! Text B…" at bounding box center [620, 237] width 274 height 13
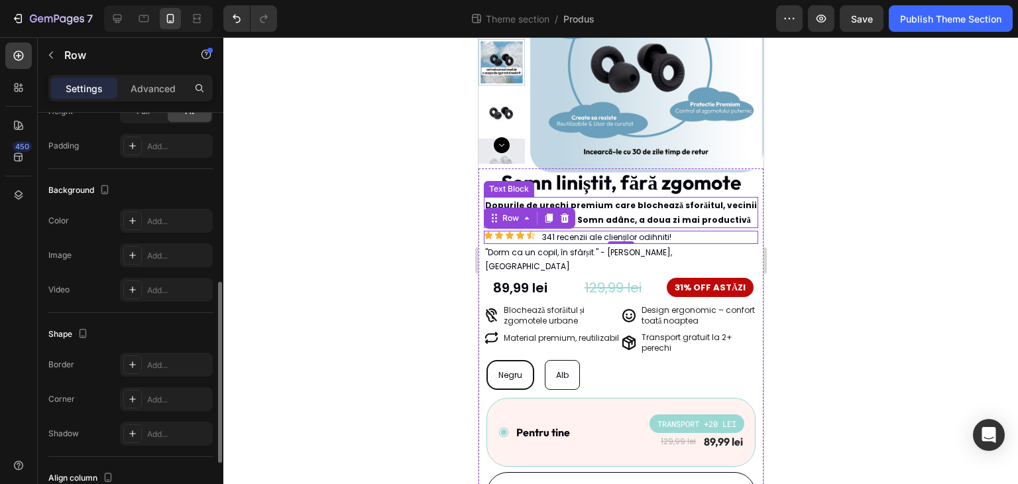
scroll to position [514, 0]
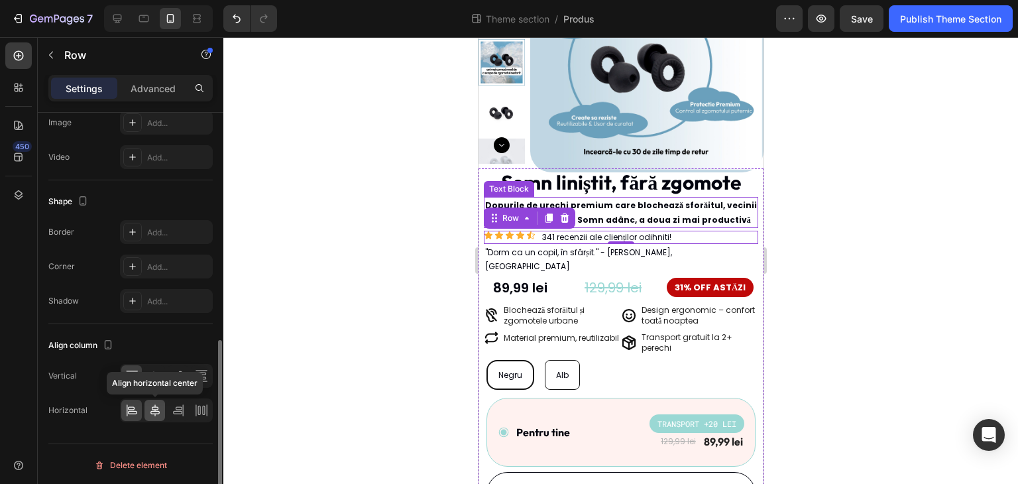
click at [159, 410] on icon at bounding box center [154, 410] width 9 height 12
click at [366, 301] on div at bounding box center [620, 260] width 794 height 446
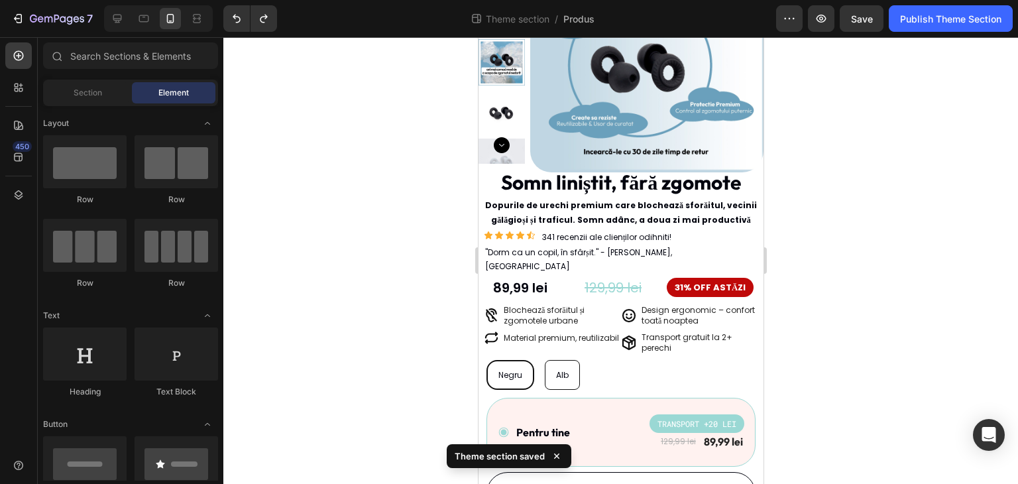
click at [904, 219] on div at bounding box center [620, 260] width 794 height 446
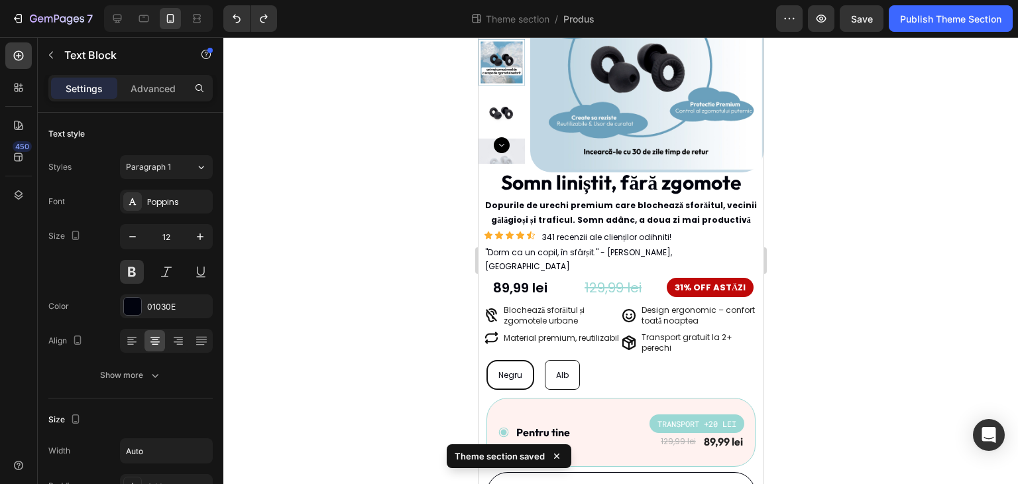
click at [718, 197] on div "Dopurile de urechi premium care blochează sforăitul, vecinii gălăgioși și trafi…" at bounding box center [620, 212] width 274 height 31
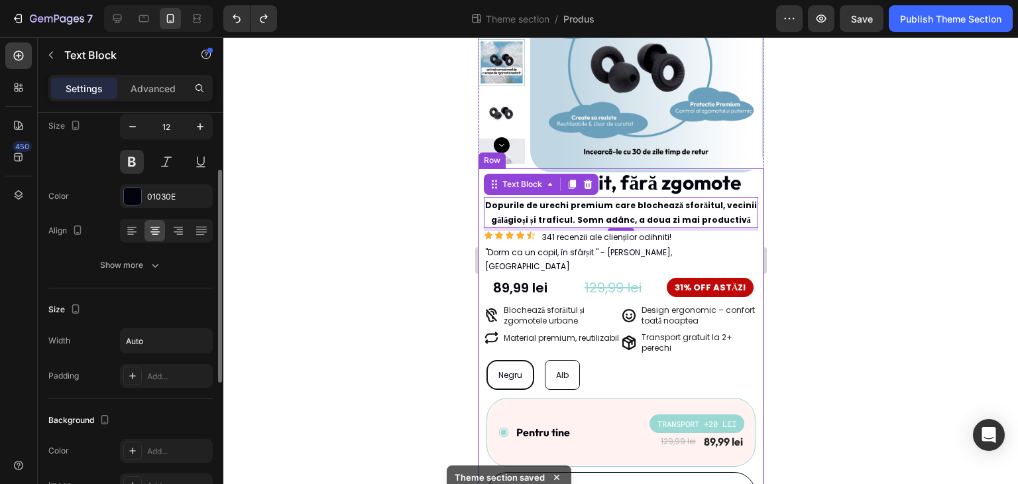
scroll to position [44, 0]
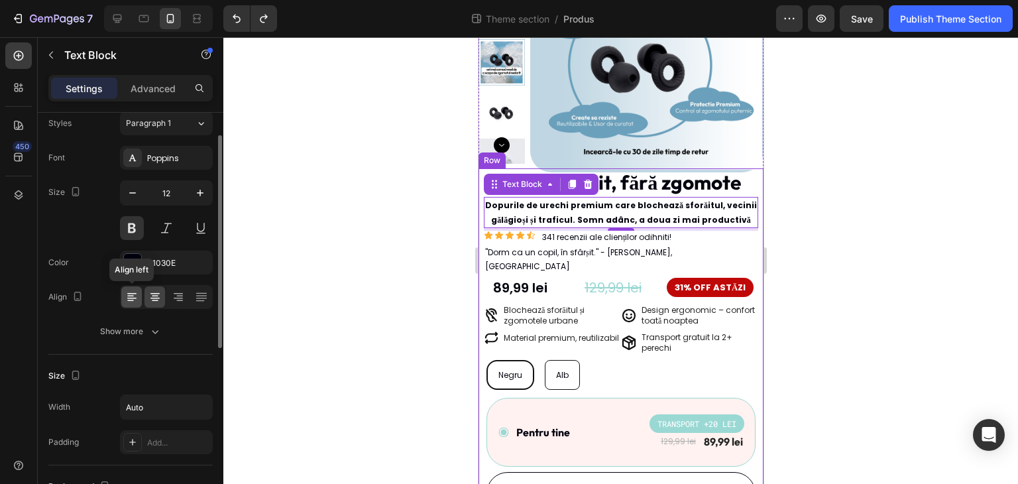
click at [128, 291] on icon at bounding box center [131, 296] width 13 height 13
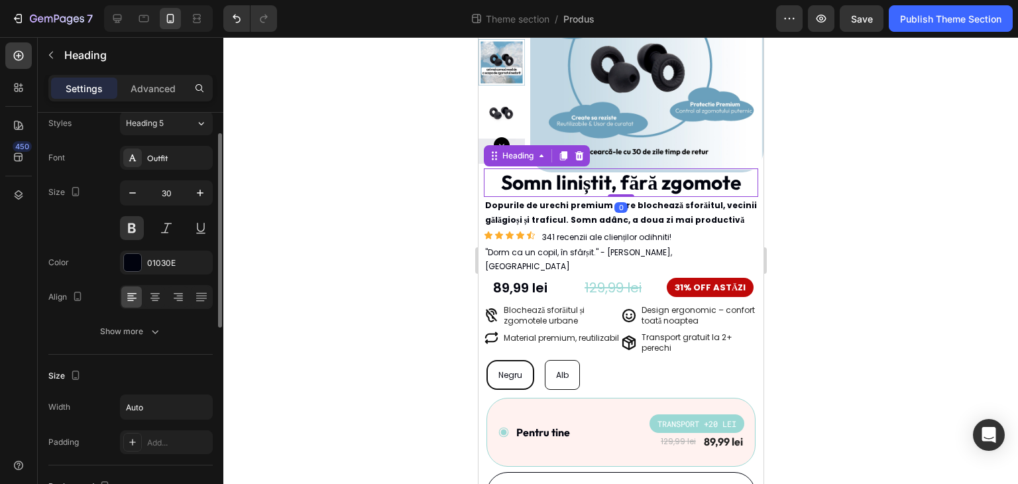
click at [684, 185] on p "Somn liniștit, fără zgomote" at bounding box center [620, 183] width 240 height 26
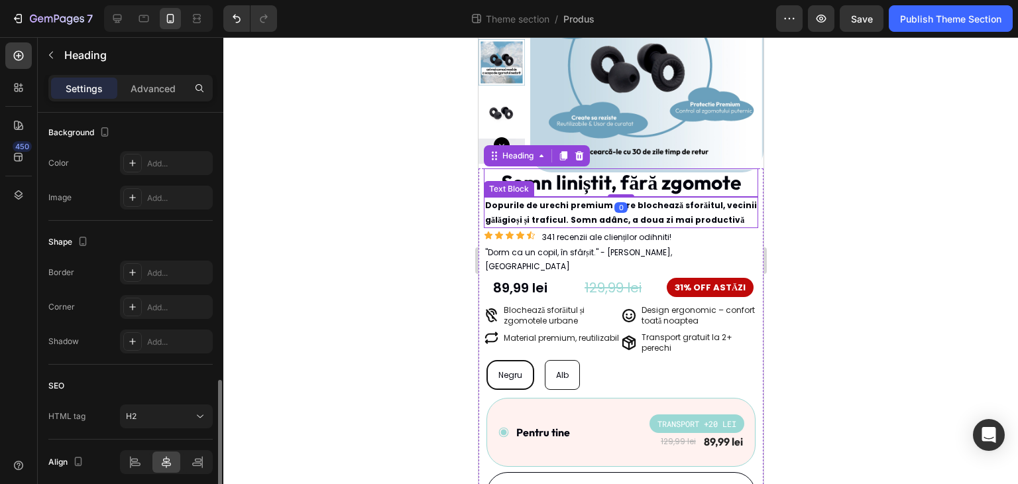
scroll to position [450, 0]
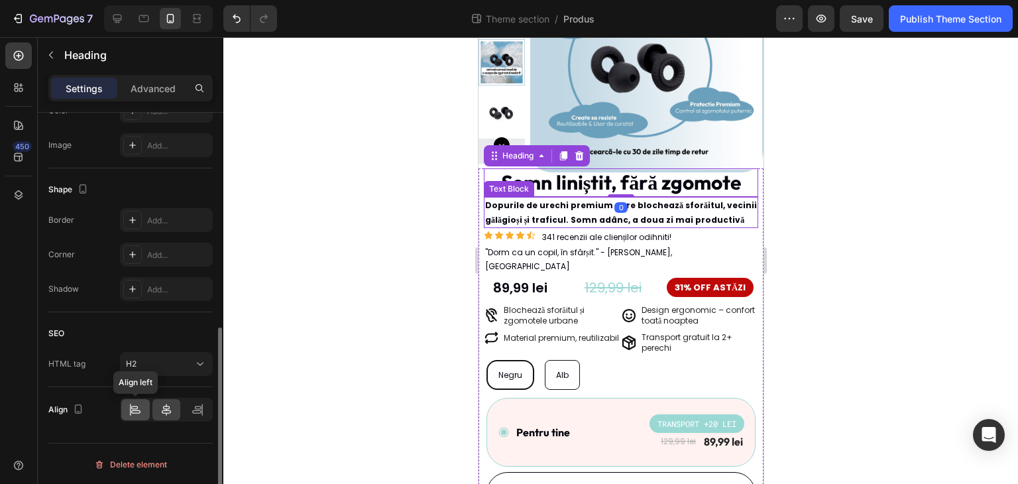
click at [145, 414] on div at bounding box center [135, 409] width 28 height 21
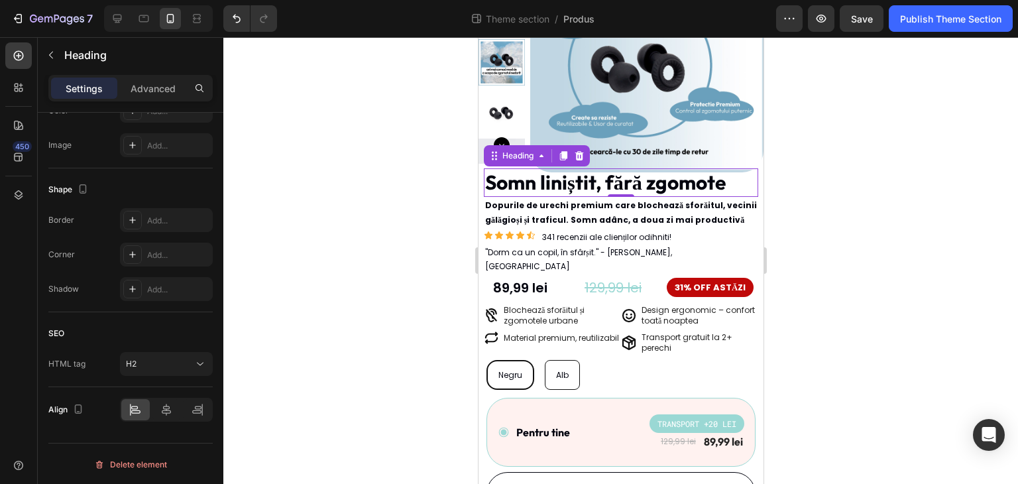
click at [978, 246] on div at bounding box center [620, 260] width 794 height 446
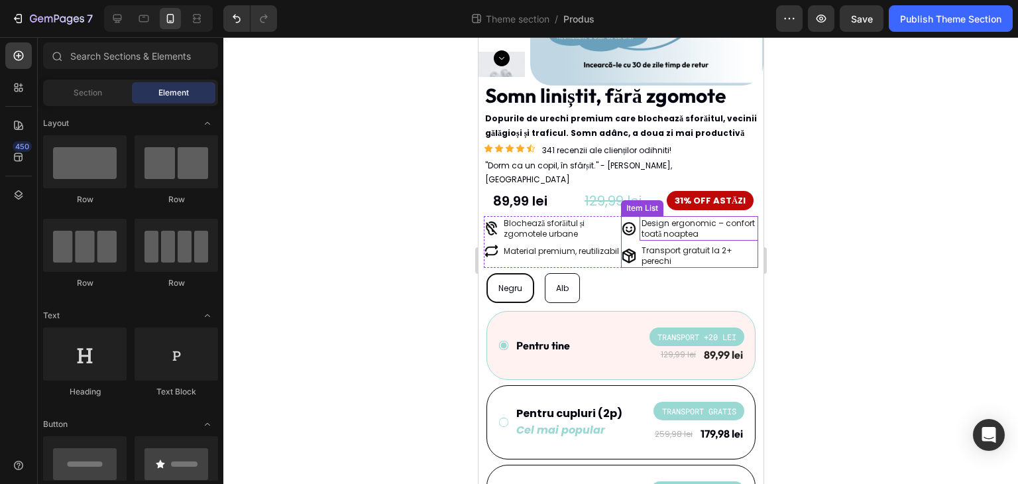
scroll to position [267, 0]
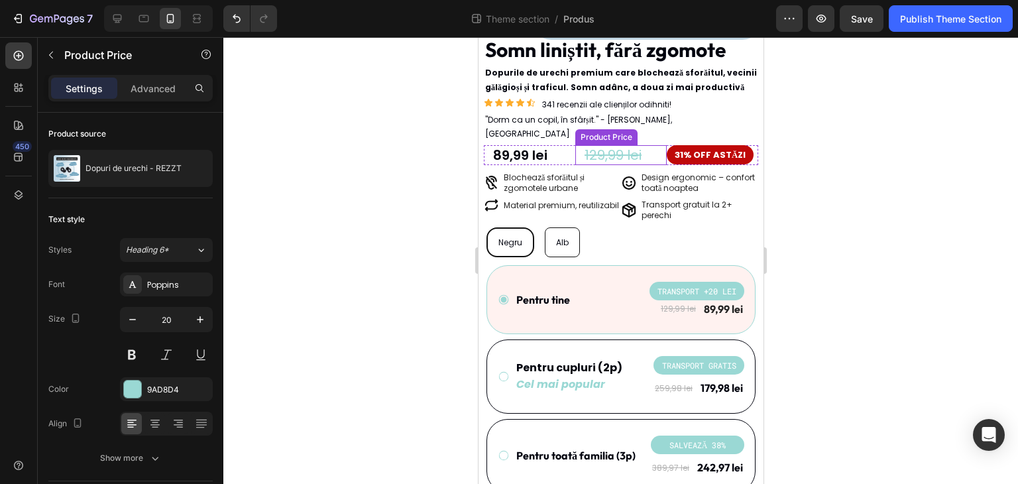
click at [656, 146] on div "129,99 lei" at bounding box center [623, 155] width 83 height 20
click at [611, 125] on div "Product Price" at bounding box center [618, 133] width 83 height 16
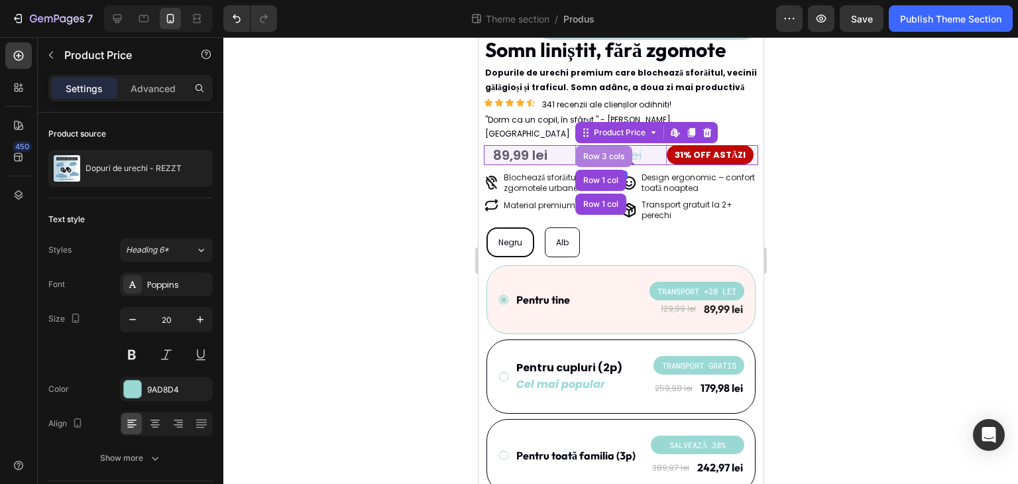
click at [602, 152] on div "Row 3 cols" at bounding box center [603, 156] width 46 height 8
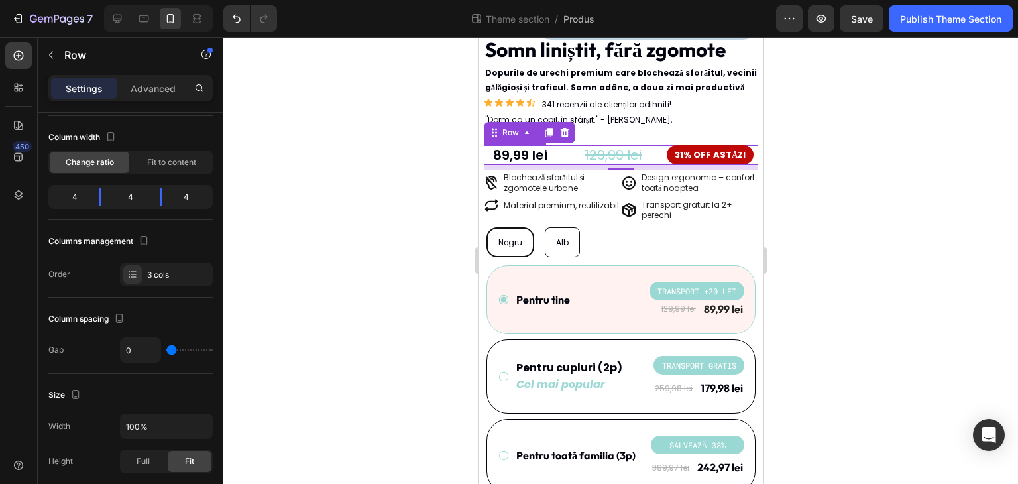
scroll to position [49, 0]
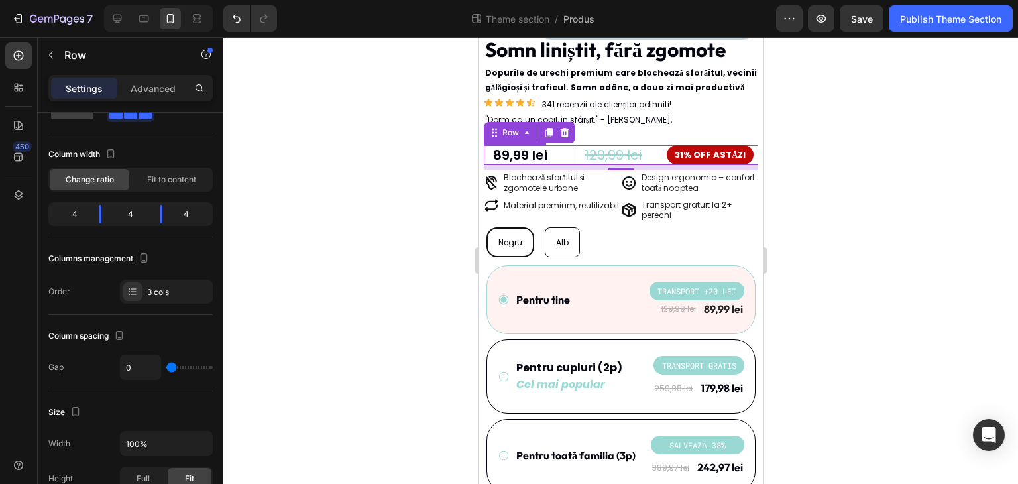
click at [536, 145] on div "89,99 lei" at bounding box center [532, 155] width 83 height 20
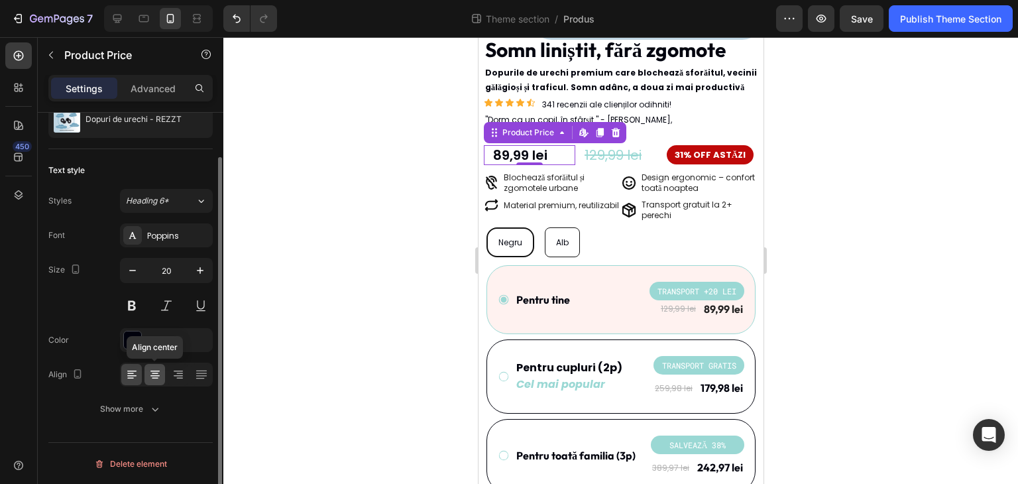
click at [154, 373] on icon at bounding box center [155, 373] width 7 height 1
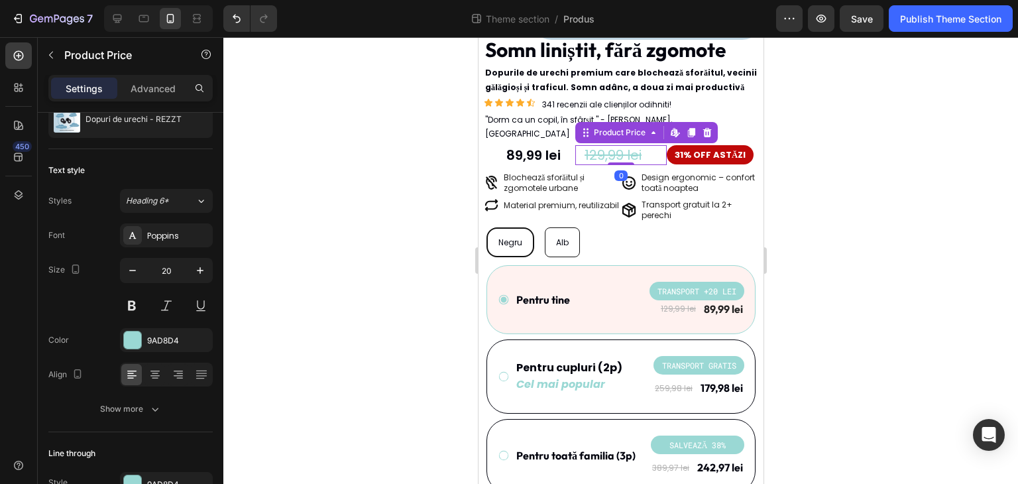
click at [619, 145] on div "129,99 lei" at bounding box center [623, 155] width 83 height 20
click at [427, 247] on div at bounding box center [620, 260] width 794 height 446
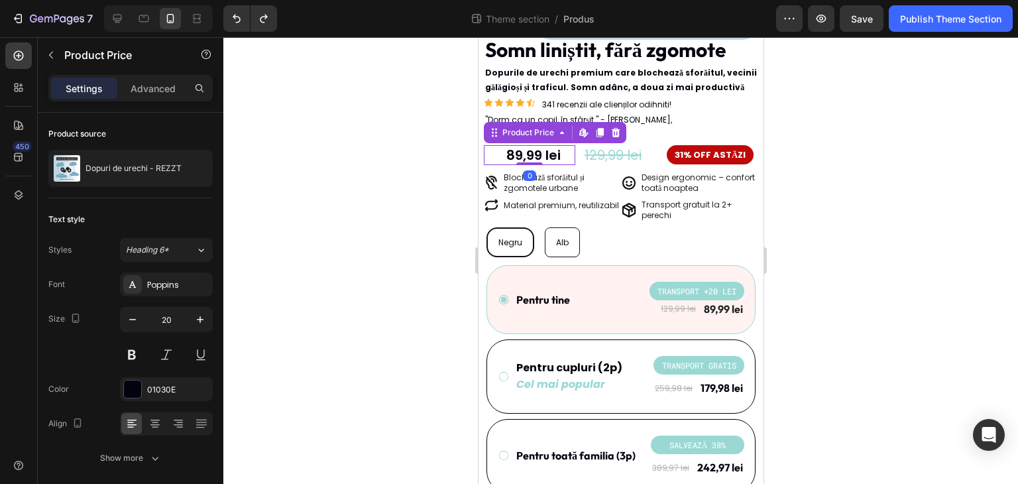
click at [545, 145] on div "89,99 lei" at bounding box center [532, 155] width 83 height 20
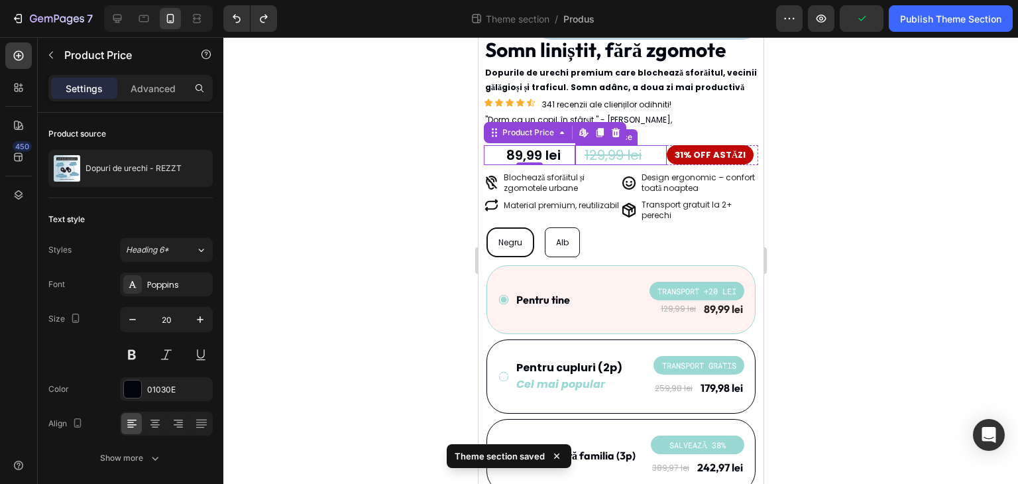
click at [610, 147] on div "129,99 lei Product Price Product Price" at bounding box center [619, 155] width 91 height 20
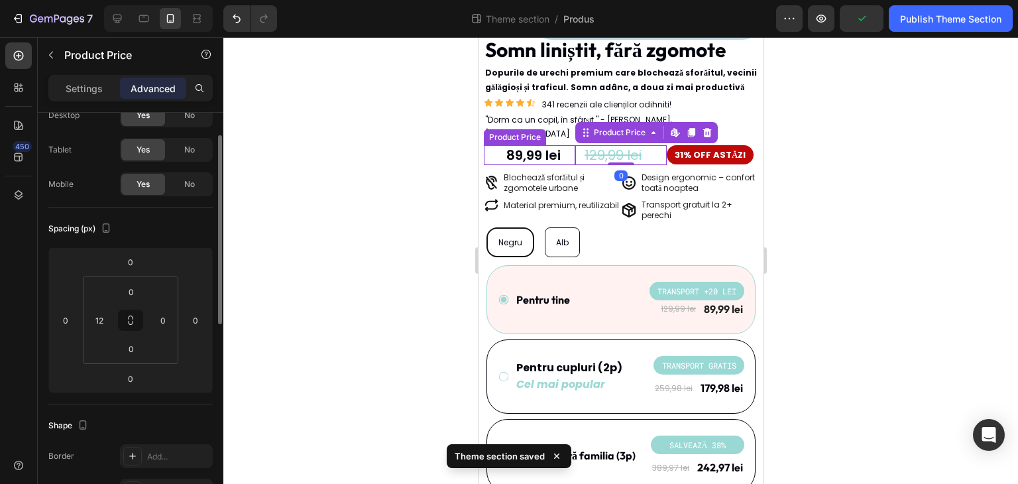
click at [521, 146] on div "89,99 lei" at bounding box center [532, 155] width 83 height 20
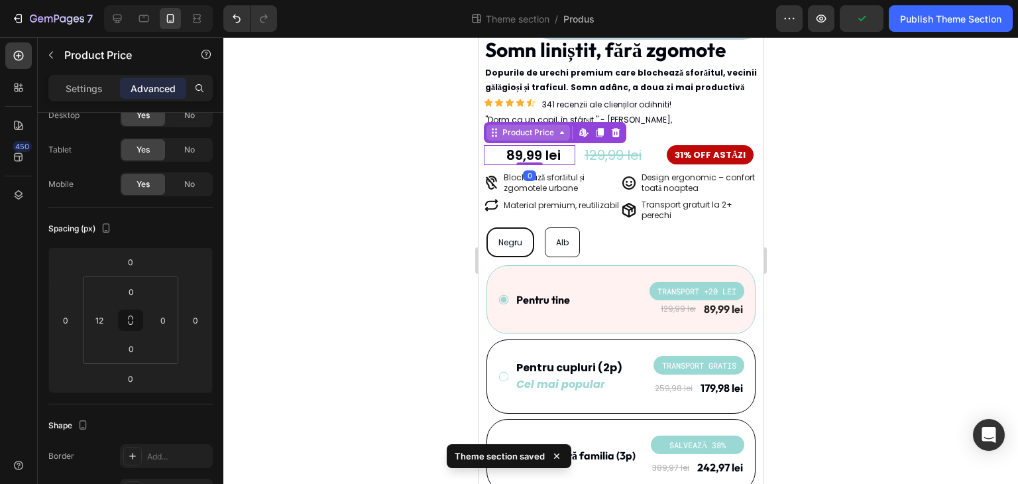
click at [514, 125] on div "Product Price" at bounding box center [527, 133] width 83 height 16
click at [413, 170] on div at bounding box center [620, 260] width 794 height 446
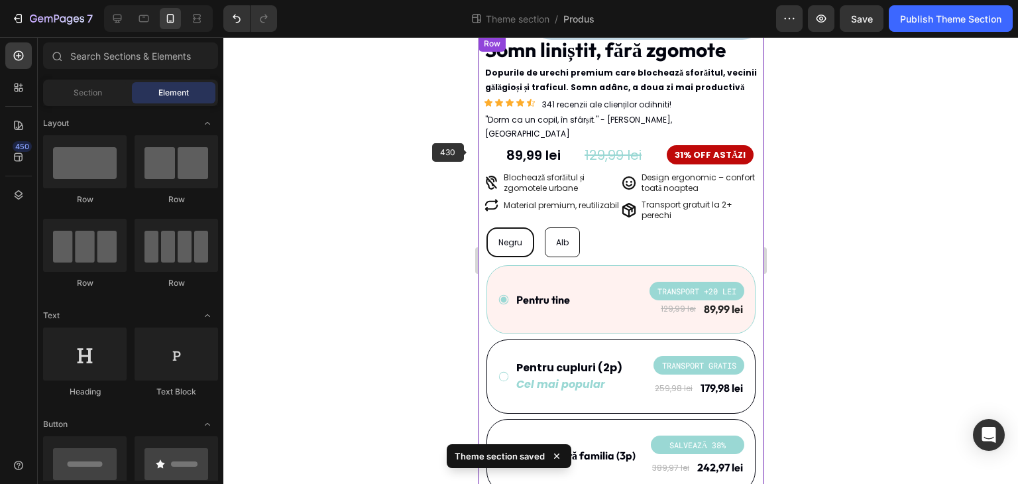
click at [509, 145] on div "89,99 lei" at bounding box center [532, 155] width 83 height 20
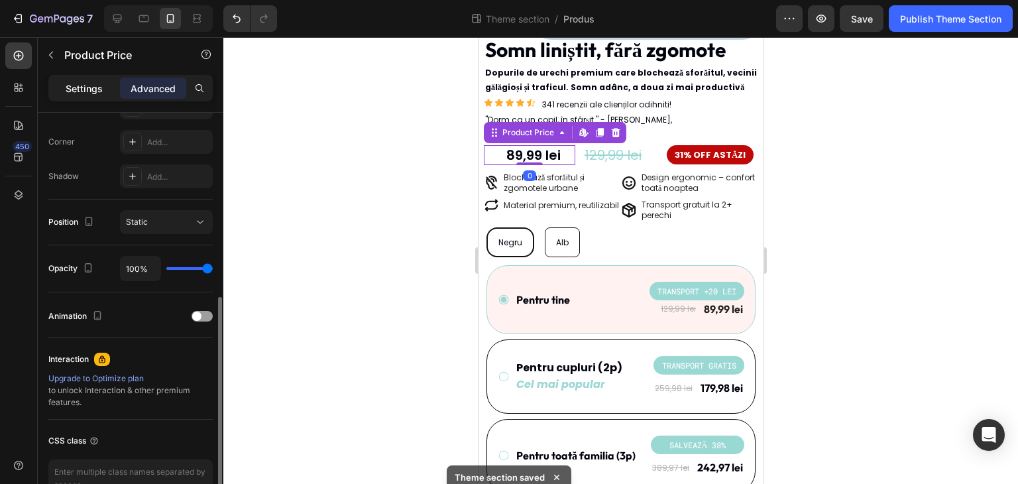
click at [79, 91] on p "Settings" at bounding box center [84, 88] width 37 height 14
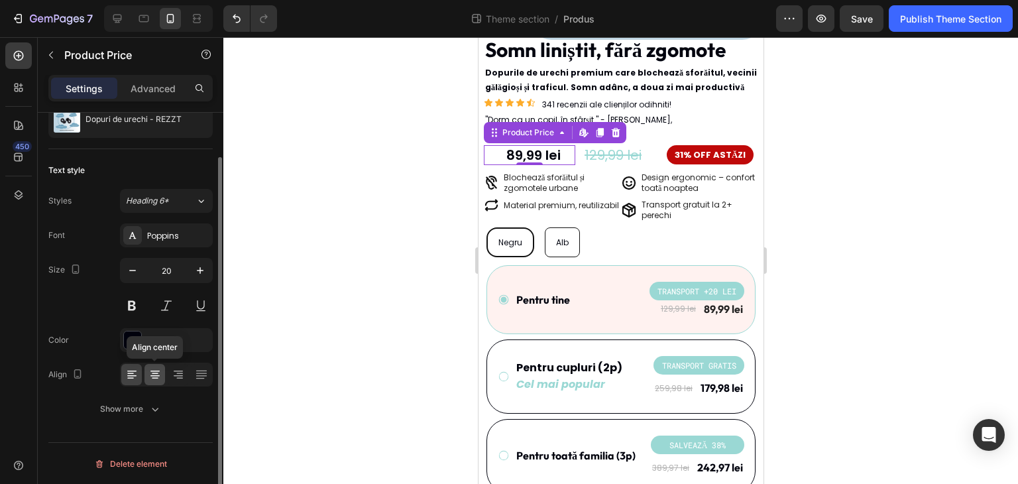
click at [154, 373] on icon at bounding box center [155, 373] width 7 height 1
click at [134, 375] on icon at bounding box center [131, 374] width 13 height 13
click at [150, 84] on p "Advanced" at bounding box center [153, 88] width 45 height 14
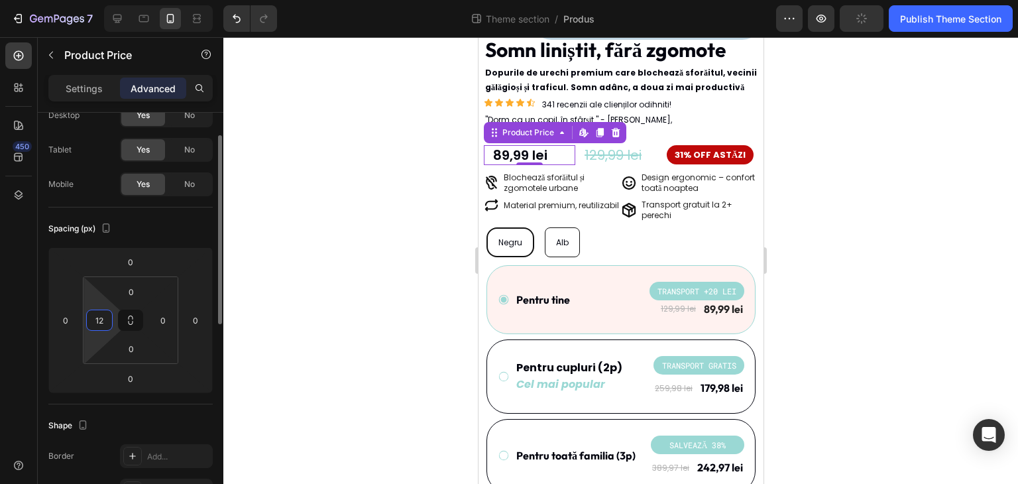
click at [97, 315] on input "12" at bounding box center [99, 320] width 20 height 20
type input "0"
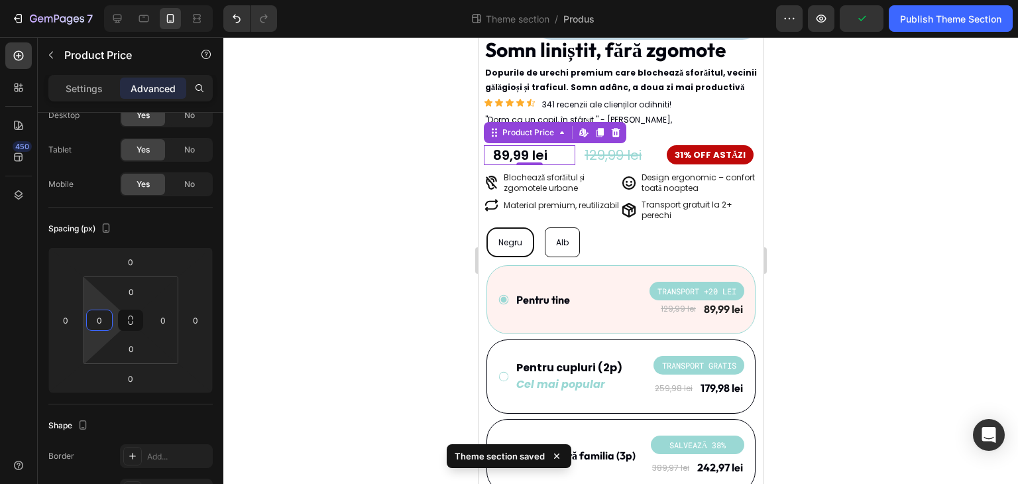
click at [312, 247] on div at bounding box center [620, 260] width 794 height 446
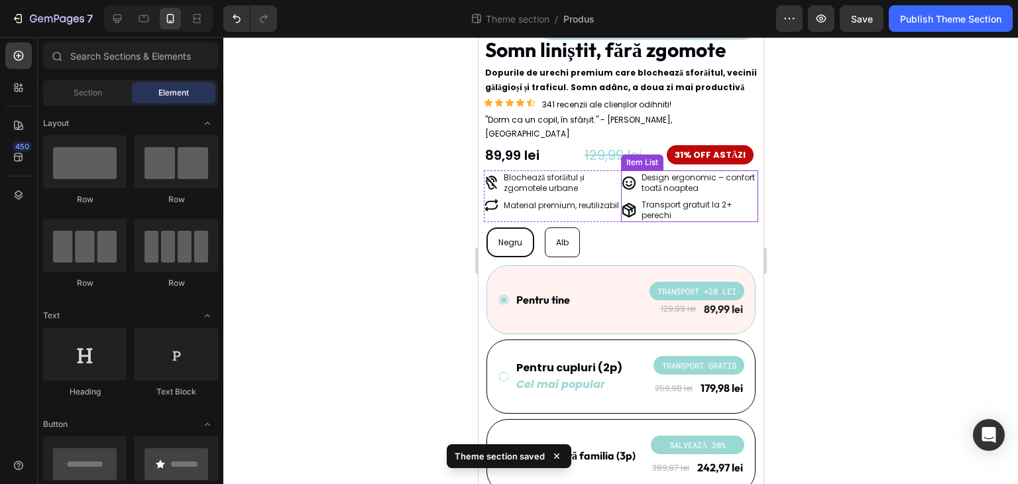
click at [623, 154] on div "Item List" at bounding box center [641, 162] width 42 height 16
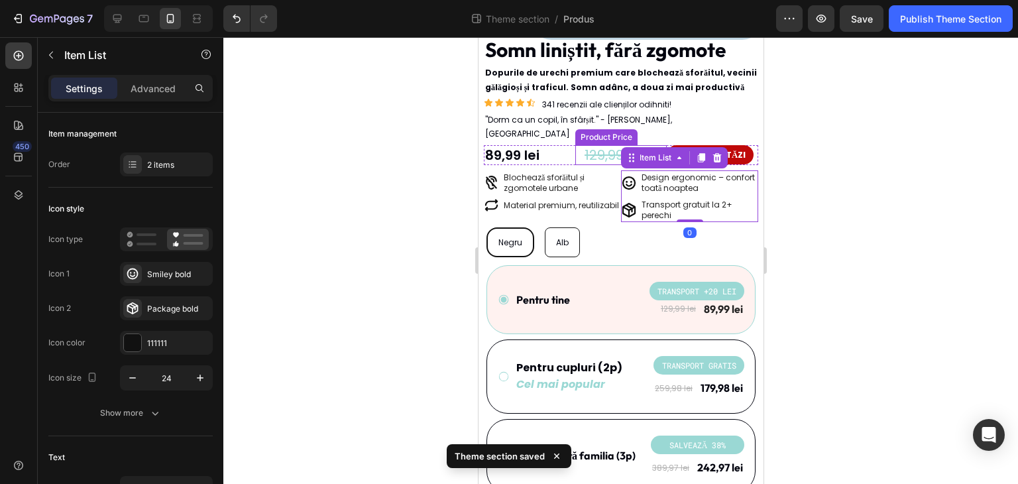
click at [578, 145] on div "129,99 lei Product Price Product Price" at bounding box center [619, 155] width 91 height 20
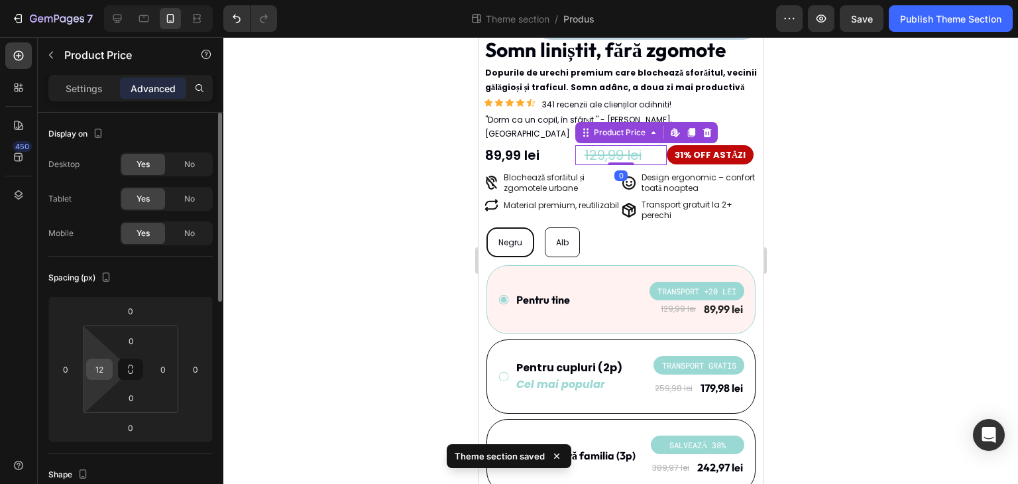
click at [98, 362] on input "12" at bounding box center [99, 369] width 20 height 20
type input "0"
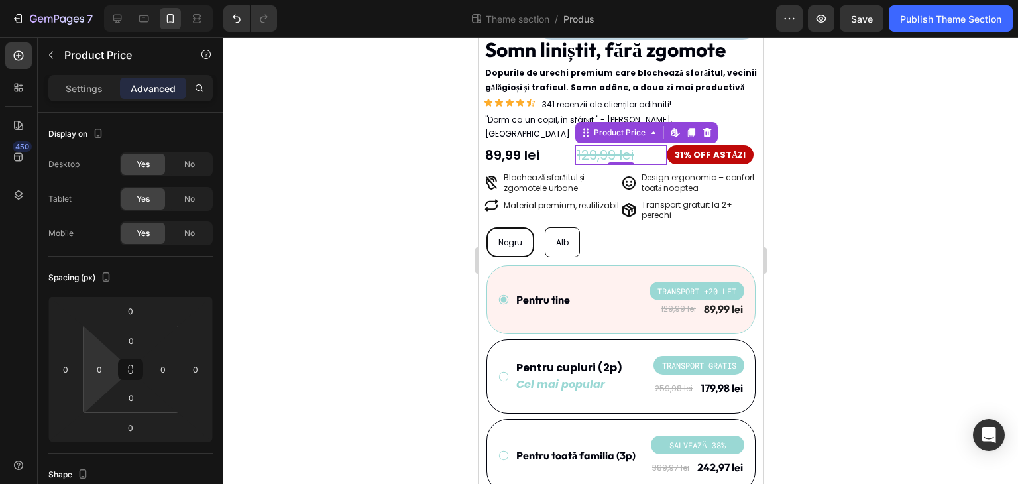
click at [356, 285] on div at bounding box center [620, 260] width 794 height 446
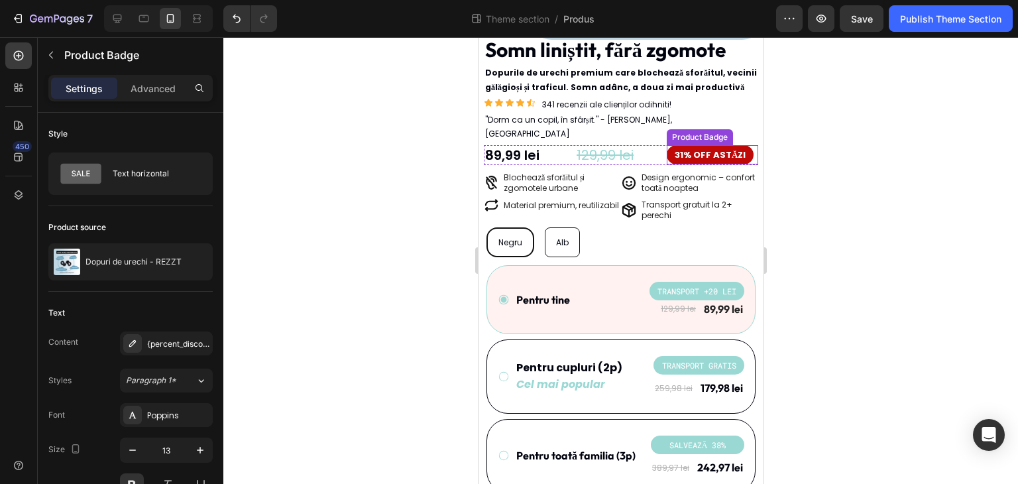
click at [698, 145] on pre "31% OFF ASTĂZI" at bounding box center [709, 154] width 87 height 19
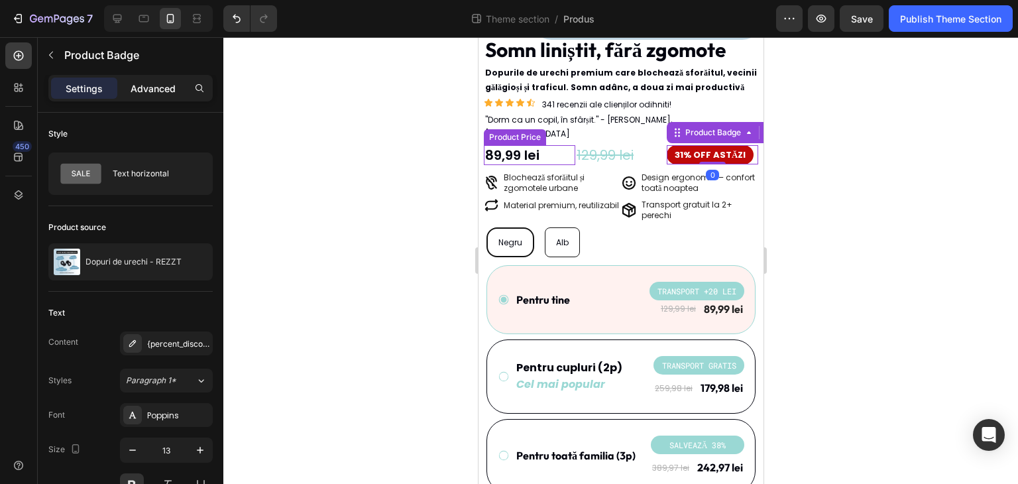
click at [159, 83] on p "Advanced" at bounding box center [153, 88] width 45 height 14
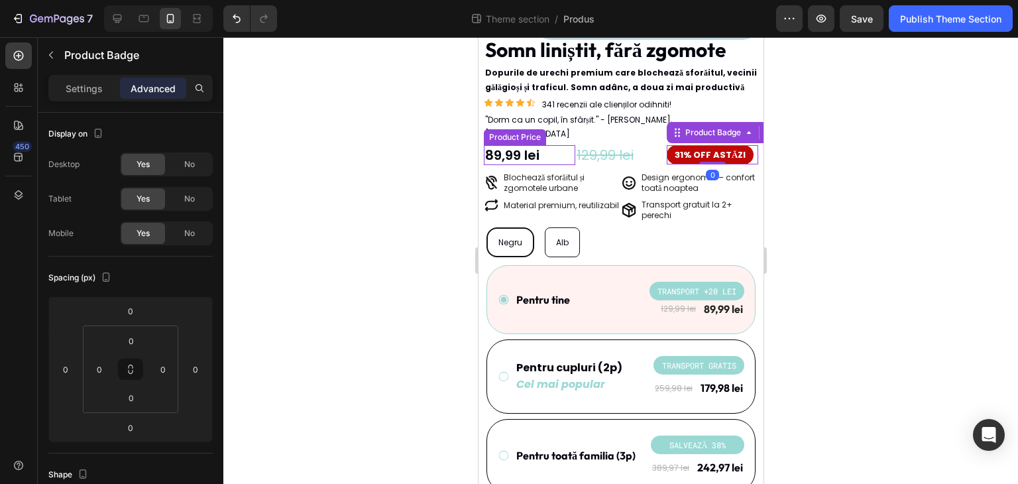
click at [364, 262] on div at bounding box center [620, 260] width 794 height 446
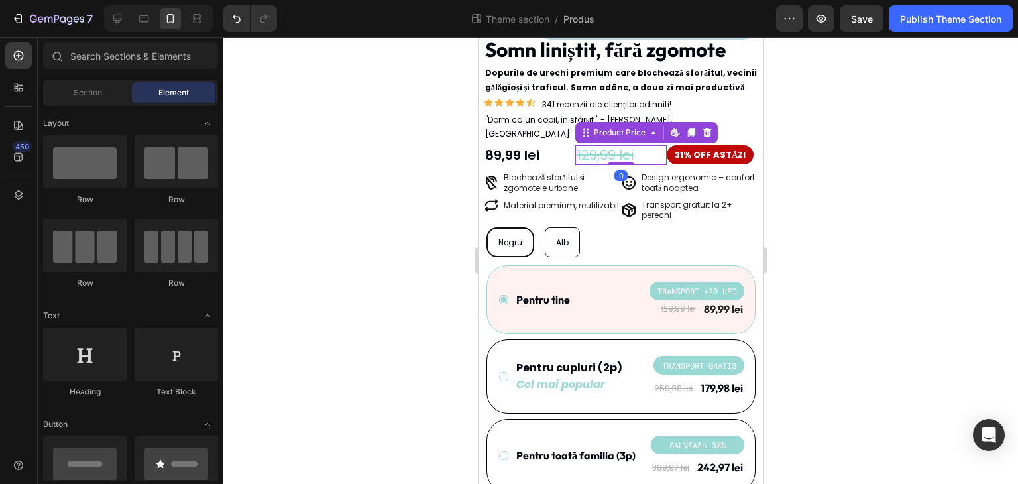
drag, startPoint x: 577, startPoint y: 135, endPoint x: 884, endPoint y: 234, distance: 322.2
click at [578, 145] on div "129,99 lei" at bounding box center [619, 155] width 91 height 20
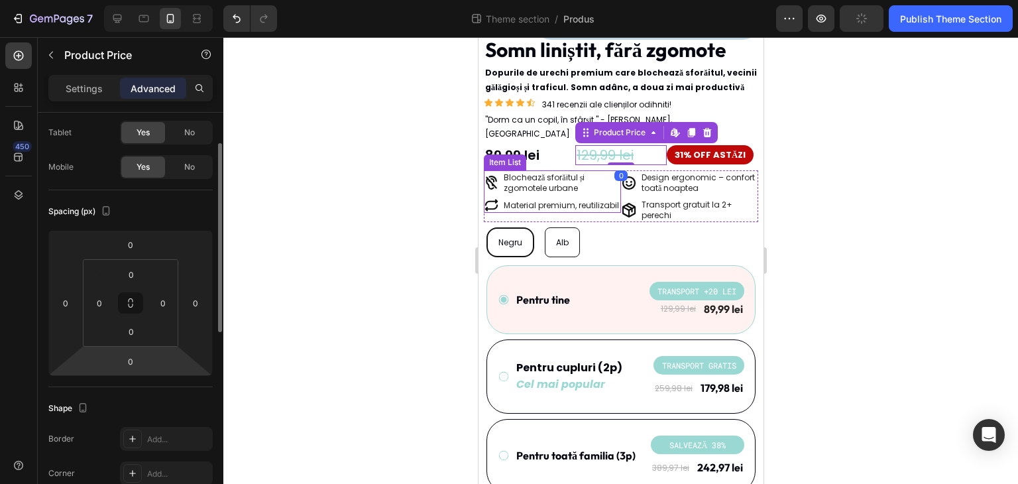
scroll to position [199, 0]
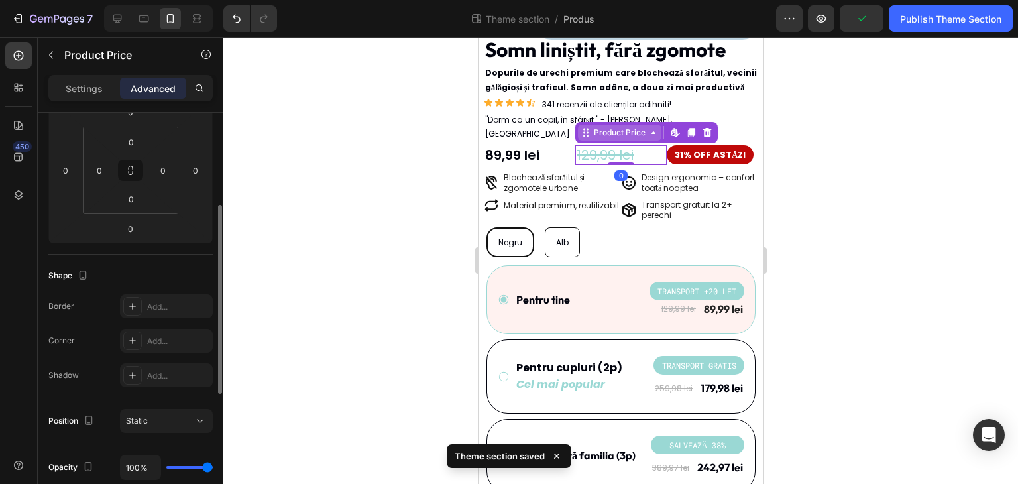
click at [617, 127] on div "Product Price" at bounding box center [618, 133] width 57 height 12
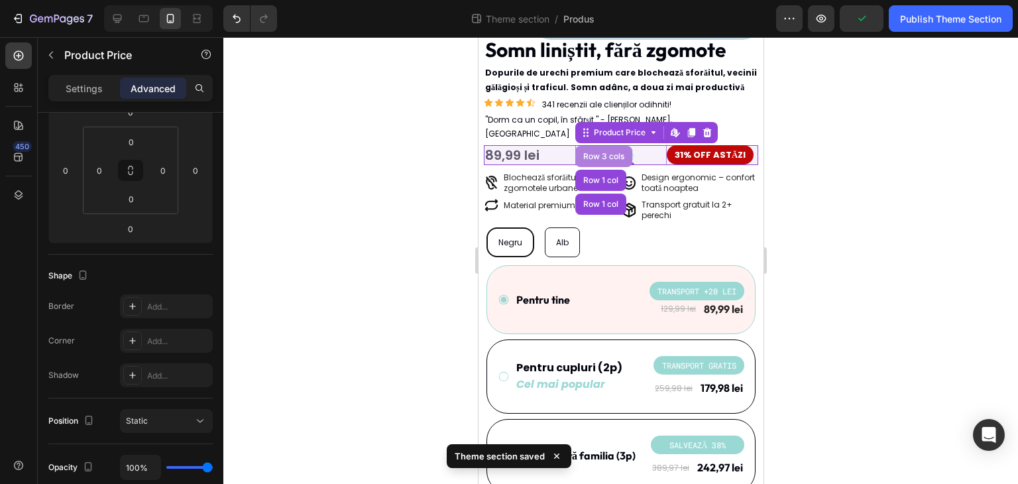
click at [604, 146] on div "Row 3 cols" at bounding box center [602, 156] width 57 height 21
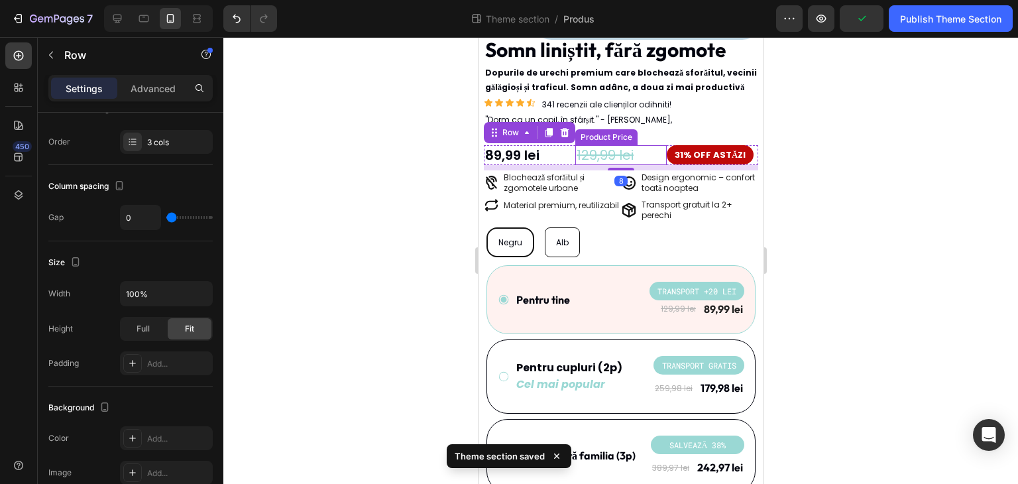
scroll to position [0, 0]
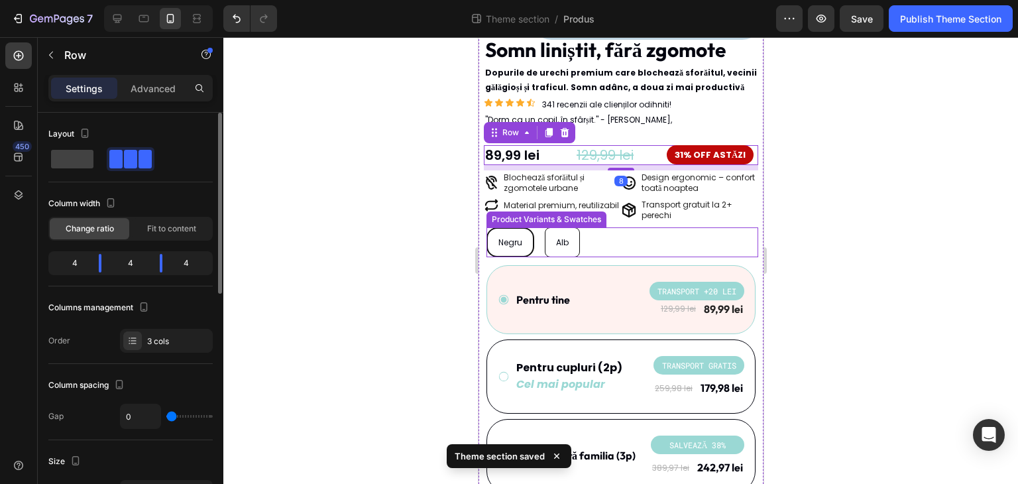
click at [459, 221] on div at bounding box center [620, 260] width 794 height 446
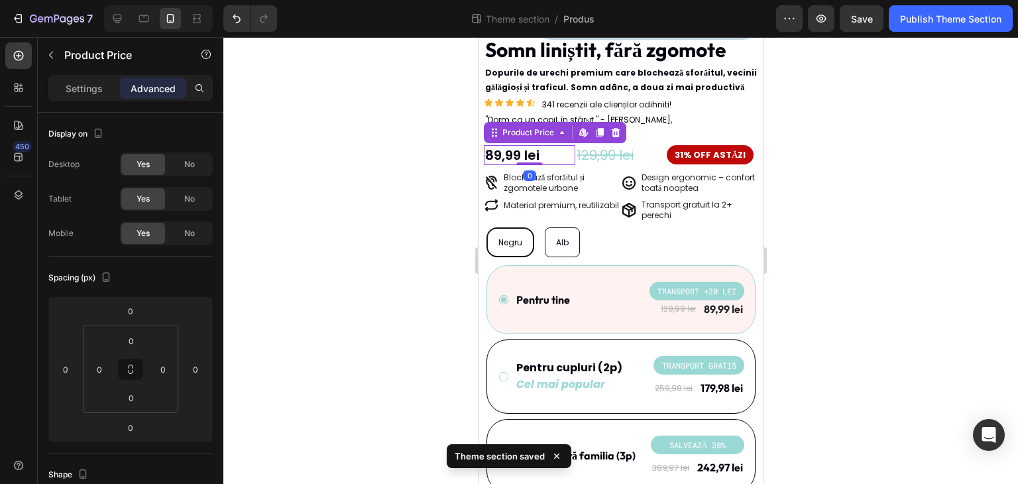
click at [558, 145] on div "89,99 lei" at bounding box center [528, 155] width 91 height 20
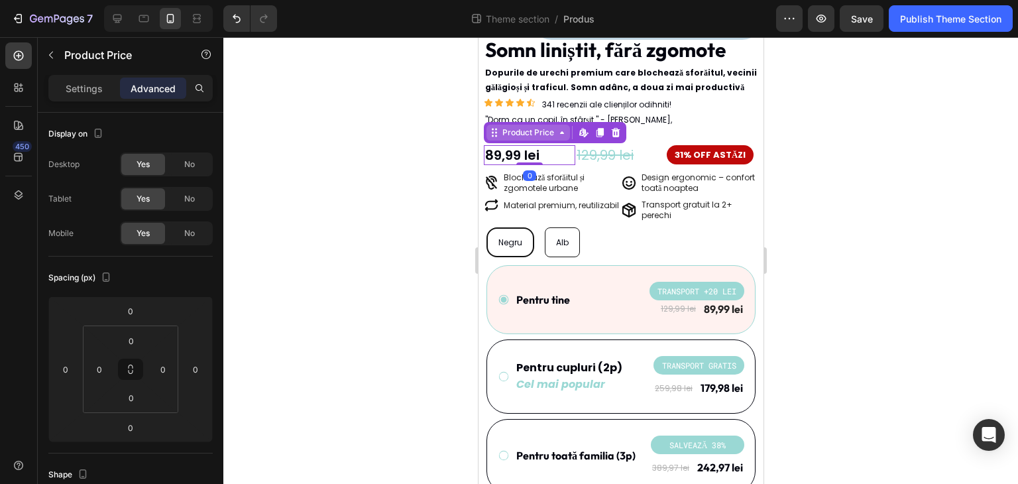
click at [539, 127] on div "Product Price" at bounding box center [527, 133] width 57 height 12
click at [517, 152] on div "Row 1 col" at bounding box center [508, 156] width 40 height 8
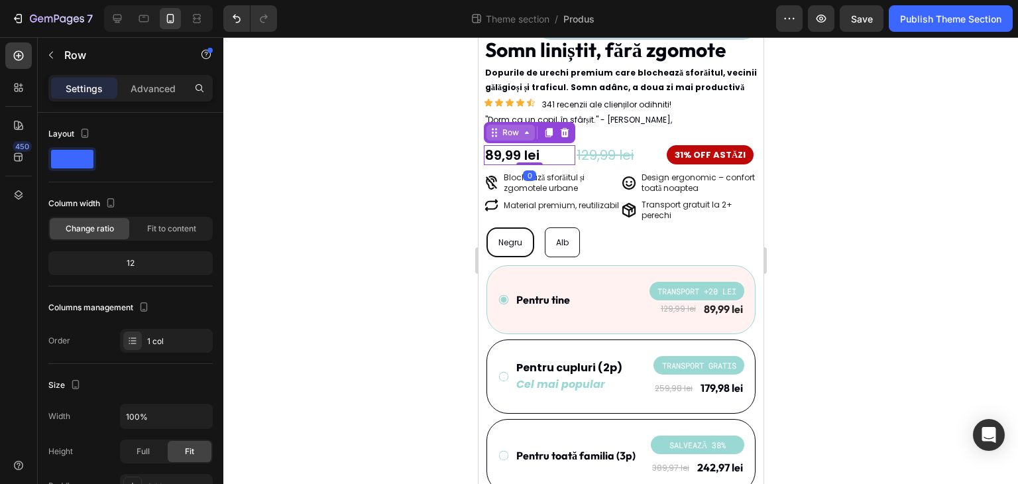
click at [513, 127] on div "Row" at bounding box center [510, 133] width 22 height 12
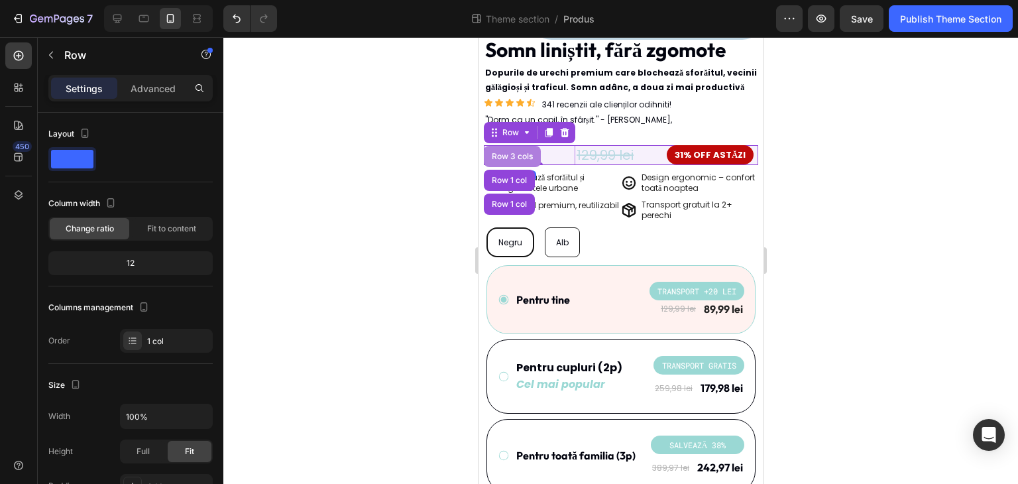
click at [517, 152] on div "Row 3 cols" at bounding box center [511, 156] width 46 height 8
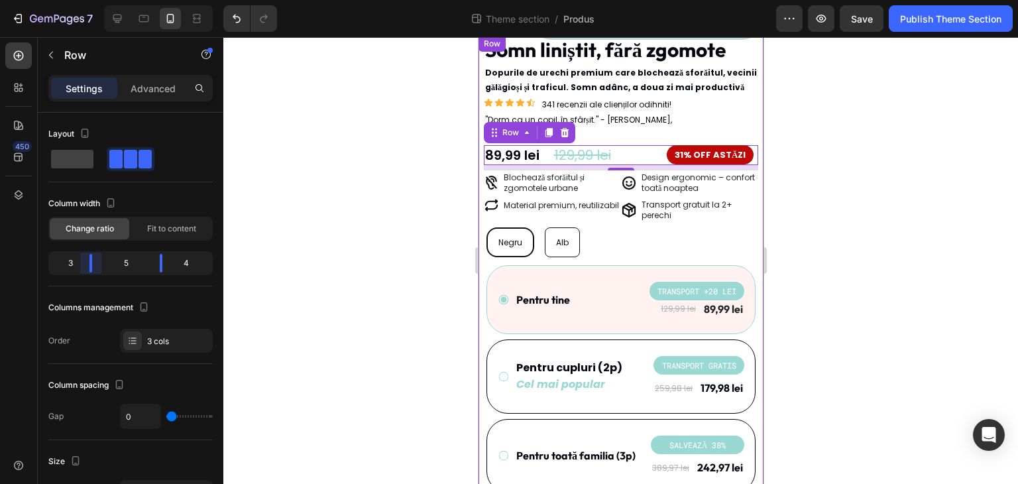
drag, startPoint x: 103, startPoint y: 268, endPoint x: 95, endPoint y: 266, distance: 8.2
click at [95, 0] on body "7 Theme section / Produs Preview Save Publish Theme Section 450 Sections(30) El…" at bounding box center [509, 0] width 1018 height 0
click at [311, 242] on div at bounding box center [620, 260] width 794 height 446
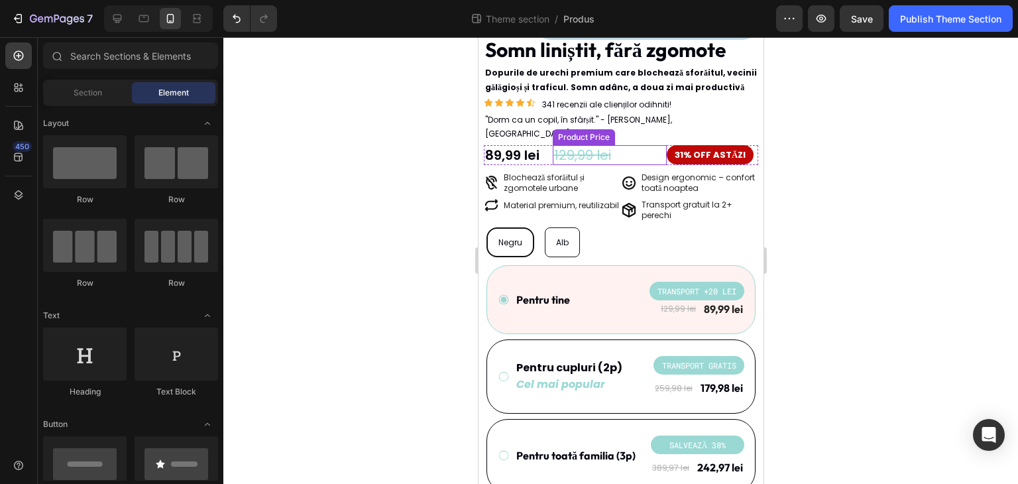
click at [576, 145] on div "129,99 lei" at bounding box center [609, 155] width 115 height 20
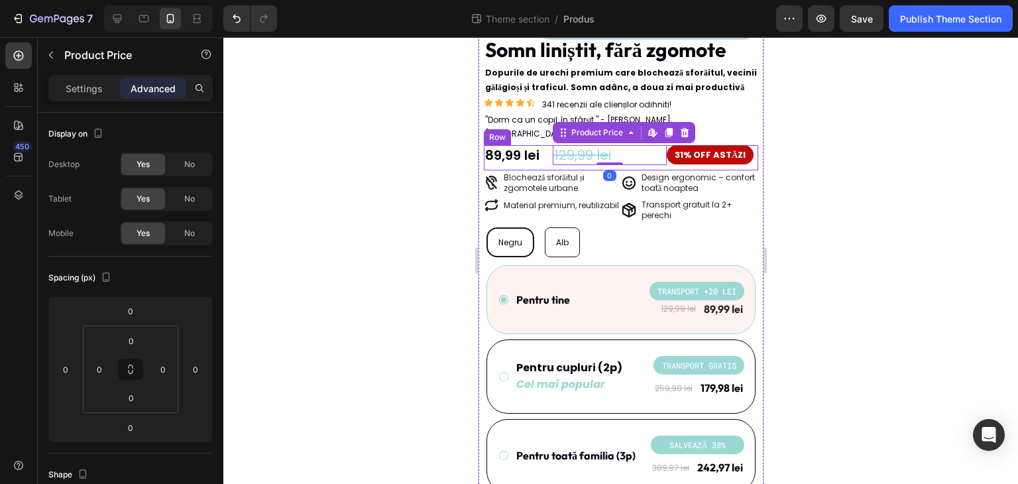
click at [534, 148] on div "89,99 lei" at bounding box center [517, 155] width 69 height 20
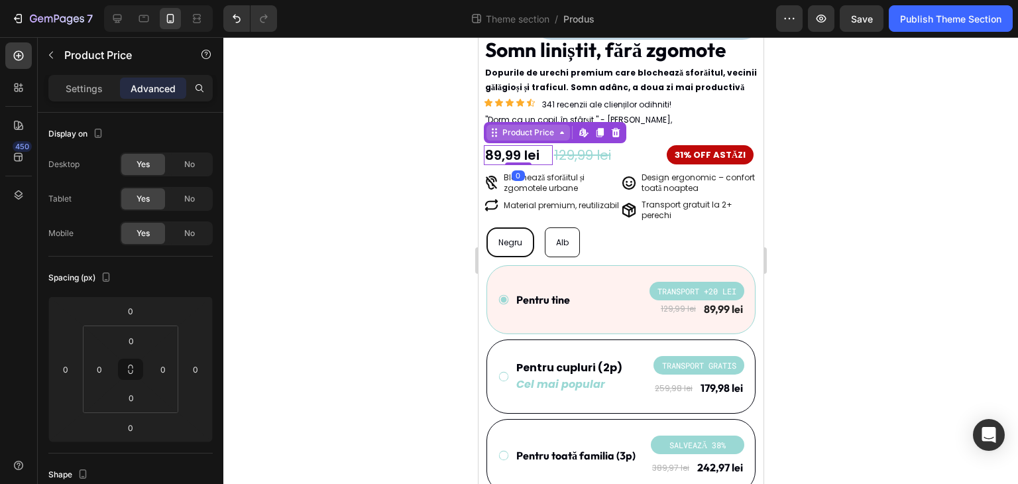
click at [523, 127] on div "Product Price" at bounding box center [527, 133] width 57 height 12
click at [512, 152] on div "Row 1 col" at bounding box center [508, 156] width 40 height 8
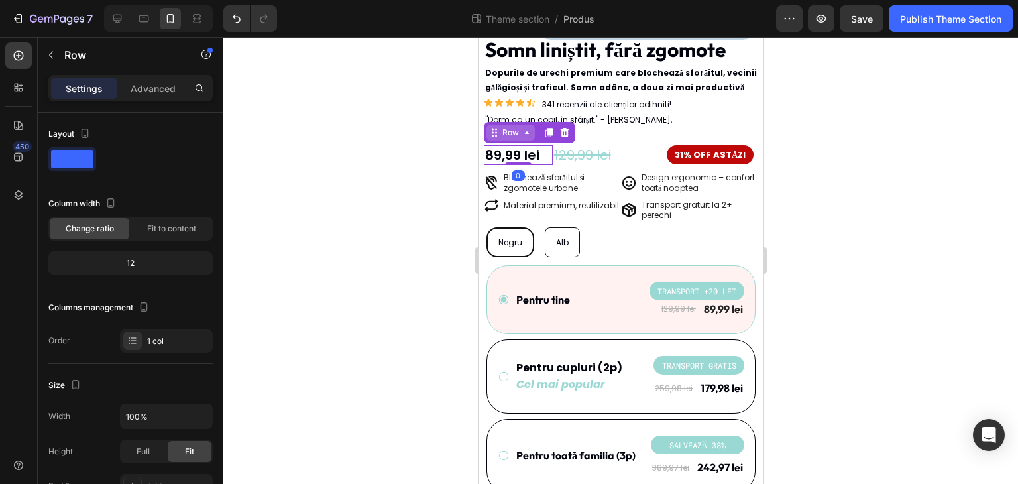
click at [514, 127] on div "Row" at bounding box center [510, 133] width 22 height 12
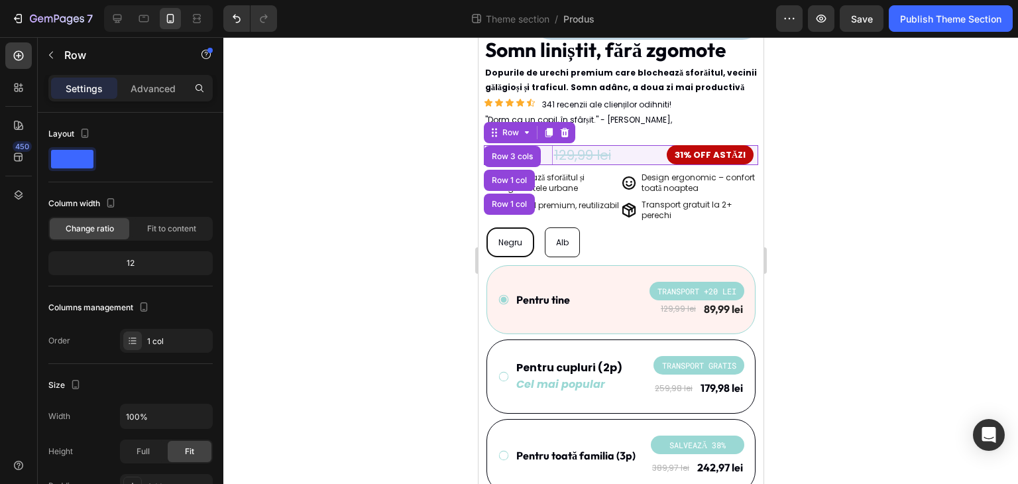
click at [513, 152] on div "Row 3 cols" at bounding box center [511, 156] width 46 height 8
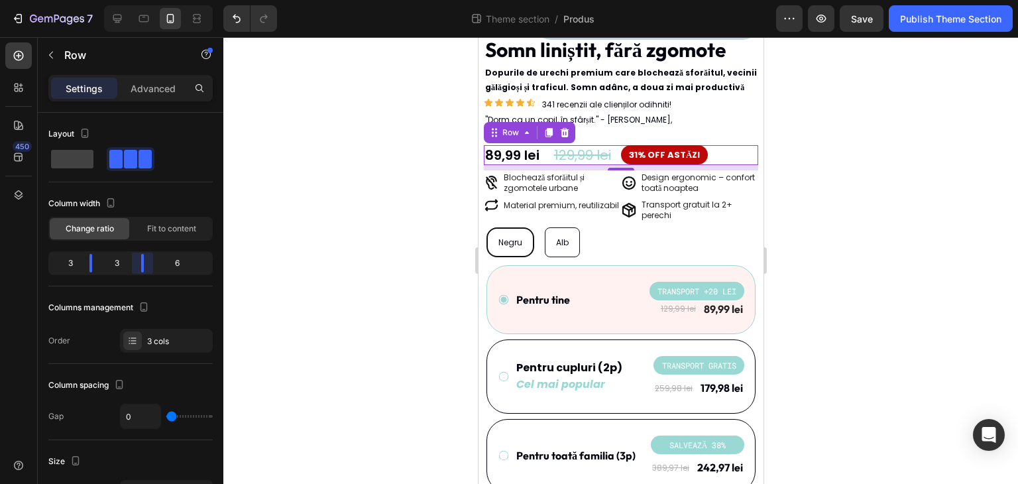
drag, startPoint x: 163, startPoint y: 263, endPoint x: 131, endPoint y: 260, distance: 32.6
click at [131, 0] on body "7 Theme section / Produs Preview Save Publish Theme Section 450 Sections(30) El…" at bounding box center [509, 0] width 1018 height 0
click at [366, 255] on div at bounding box center [620, 260] width 794 height 446
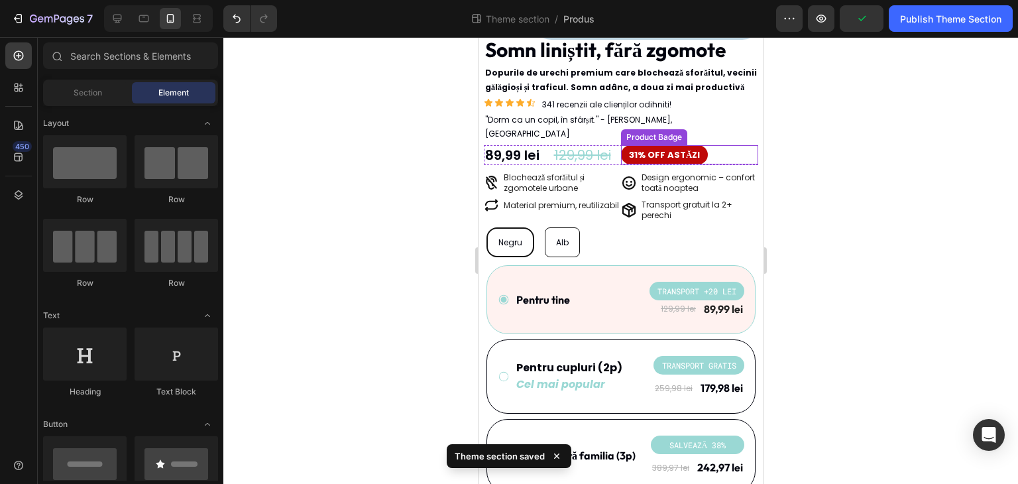
click at [717, 145] on div "31% OFF ASTĂZI" at bounding box center [688, 154] width 137 height 19
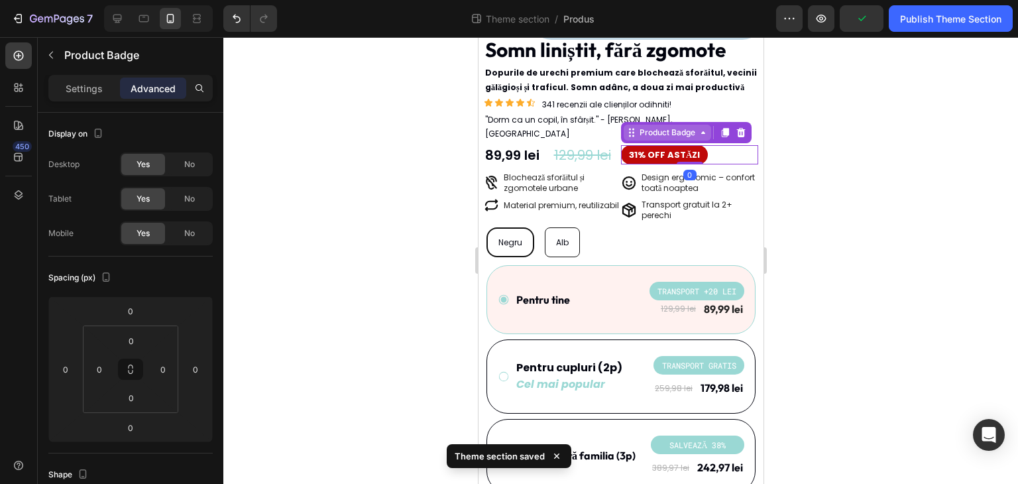
click at [631, 132] on icon at bounding box center [632, 133] width 2 height 2
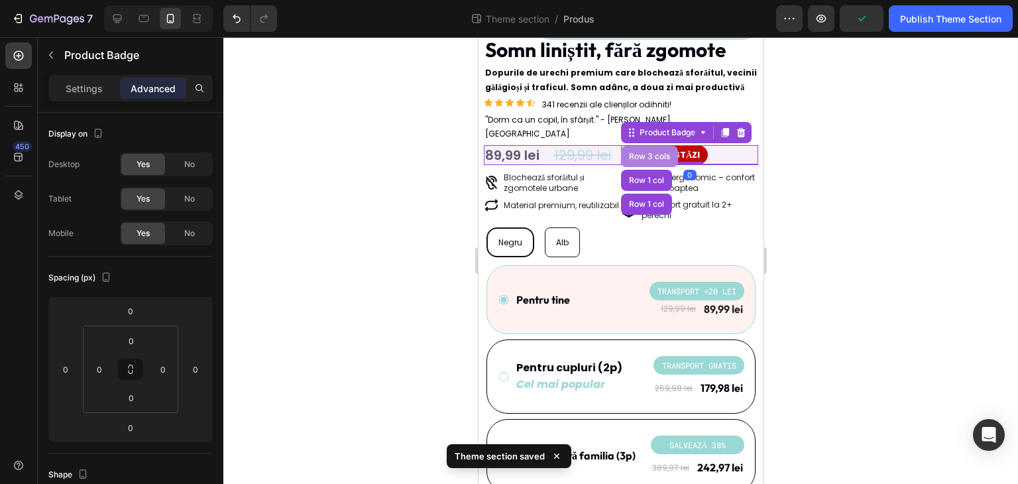
click at [634, 152] on div "Row 3 cols" at bounding box center [648, 156] width 46 height 8
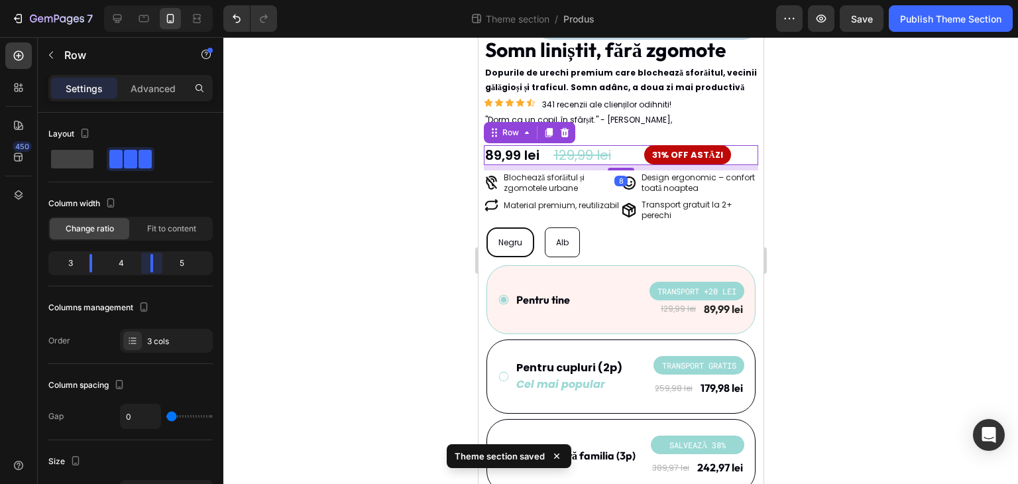
click at [149, 0] on body "7 Theme section / Produs Preview Save Publish Theme Section 450 Sections(30) El…" at bounding box center [509, 0] width 1018 height 0
click at [331, 239] on div at bounding box center [620, 260] width 794 height 446
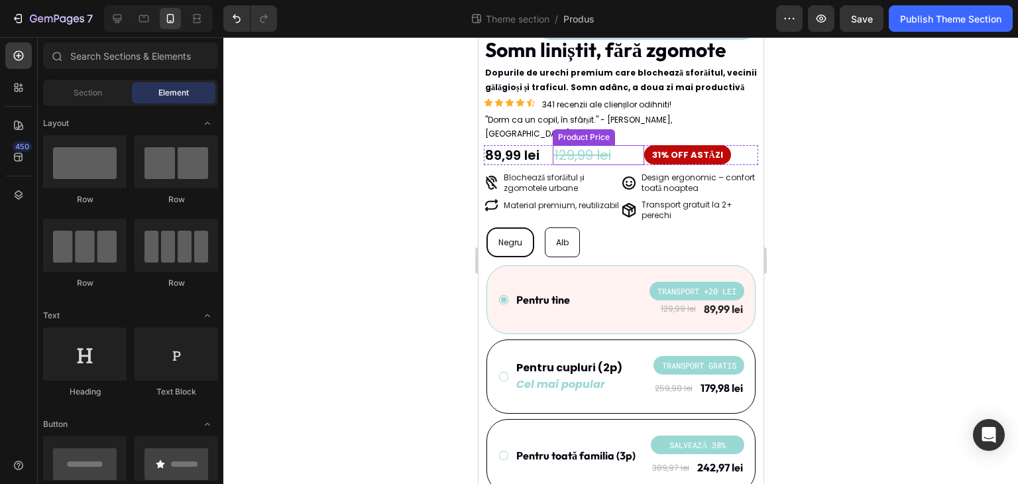
click at [608, 146] on div "129,99 lei" at bounding box center [597, 155] width 91 height 20
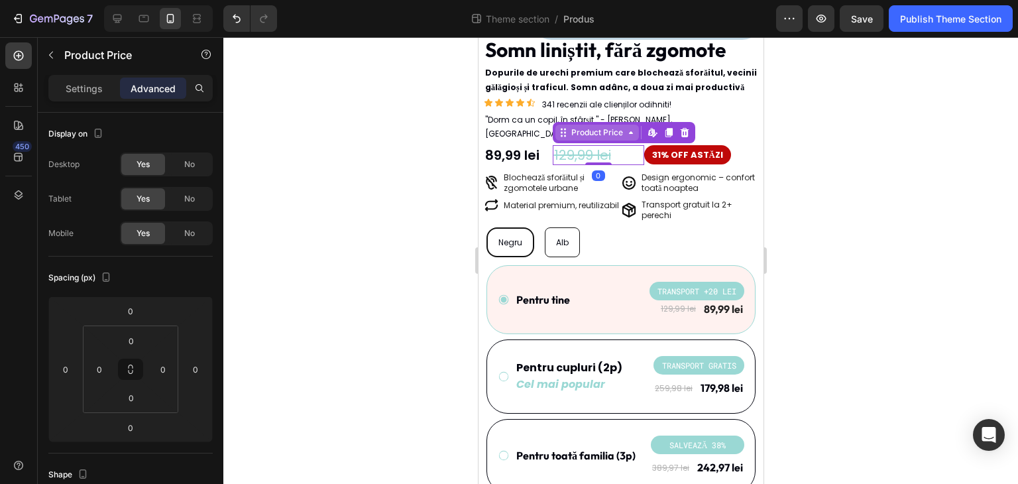
click at [575, 127] on div "Product Price" at bounding box center [596, 133] width 57 height 12
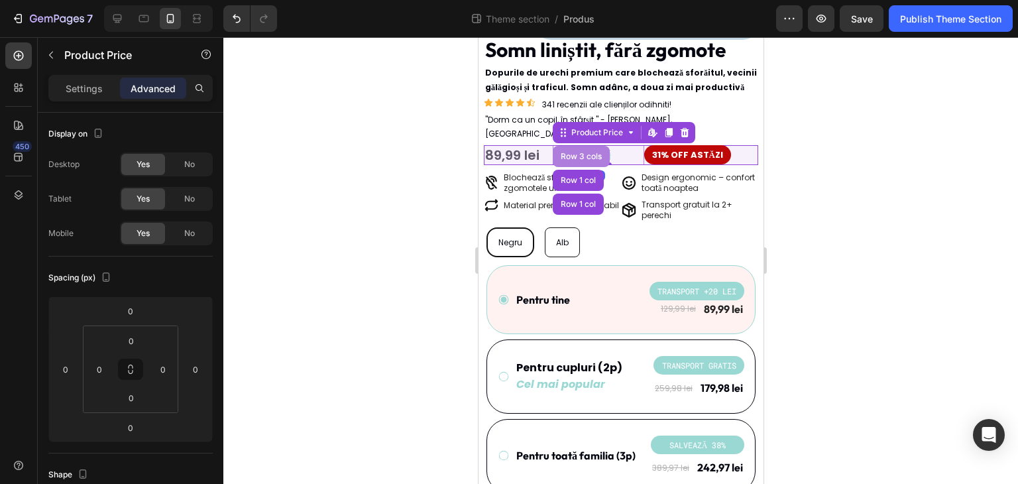
click at [576, 152] on div "Row 3 cols" at bounding box center [580, 156] width 46 height 8
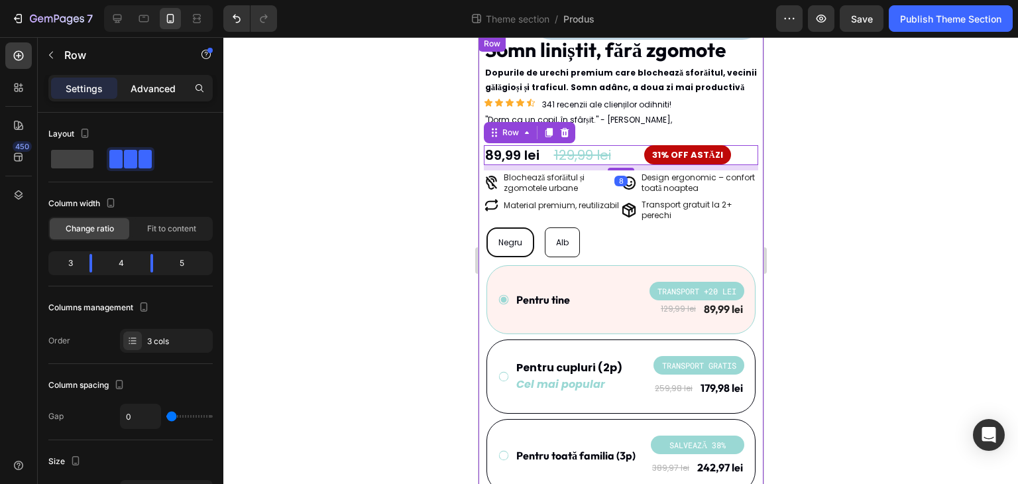
click at [148, 89] on p "Advanced" at bounding box center [153, 88] width 45 height 14
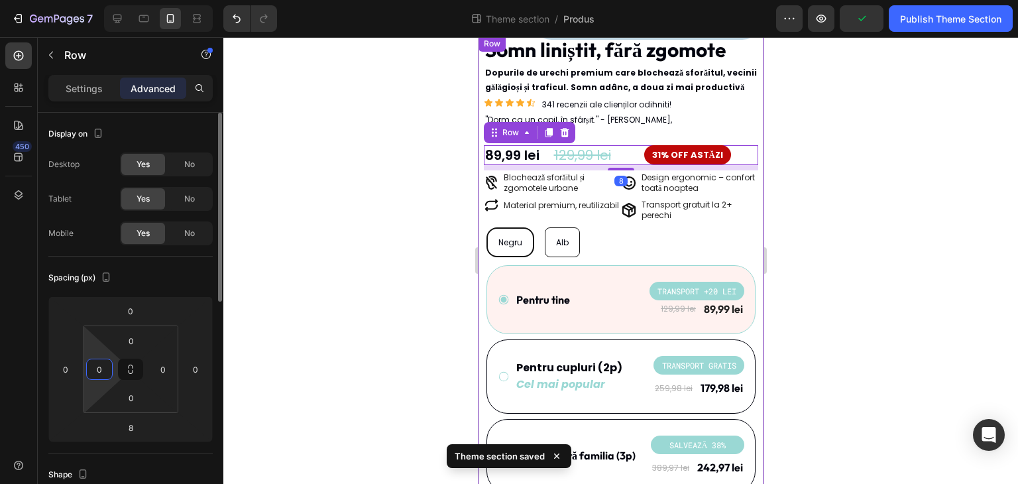
click at [96, 366] on input "0" at bounding box center [99, 369] width 20 height 20
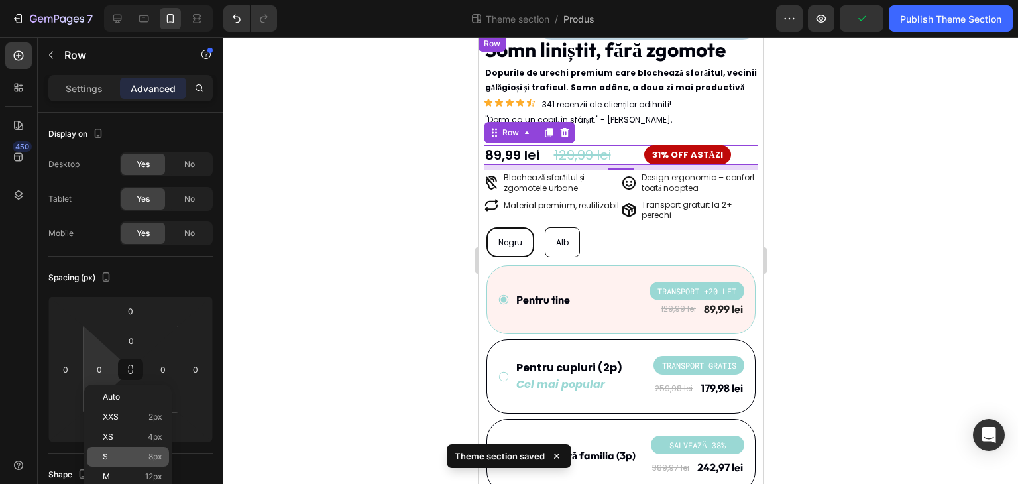
click at [132, 452] on p "S 8px" at bounding box center [133, 456] width 60 height 9
type input "8"
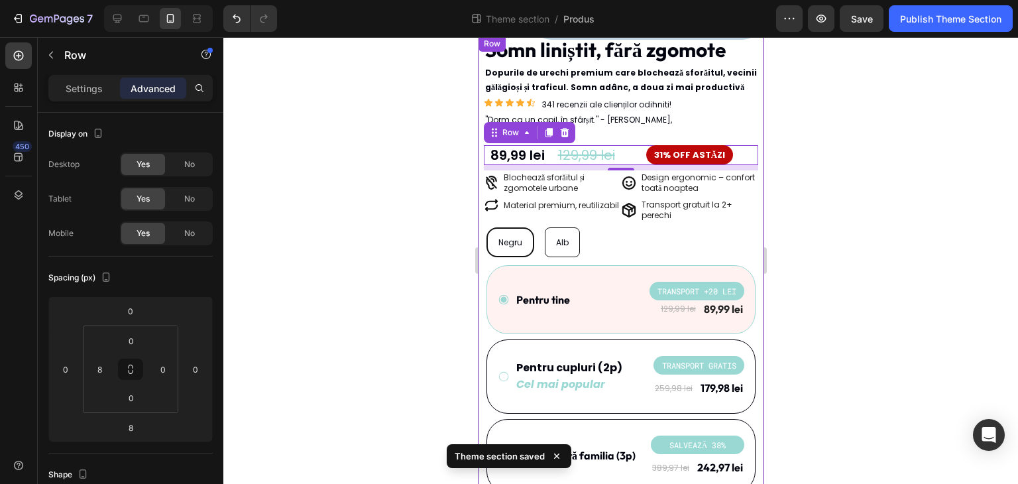
click at [405, 286] on div at bounding box center [620, 260] width 794 height 446
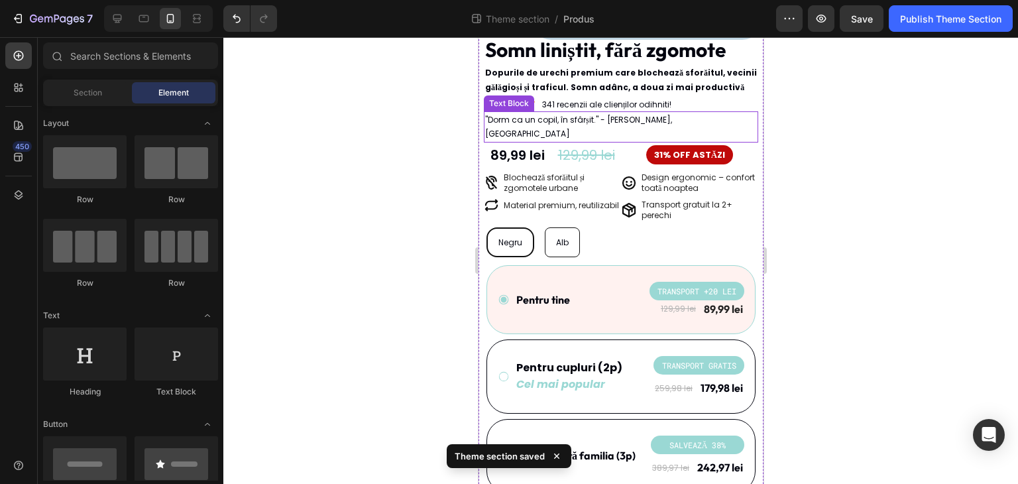
click at [519, 145] on div "89,99 lei" at bounding box center [522, 155] width 68 height 20
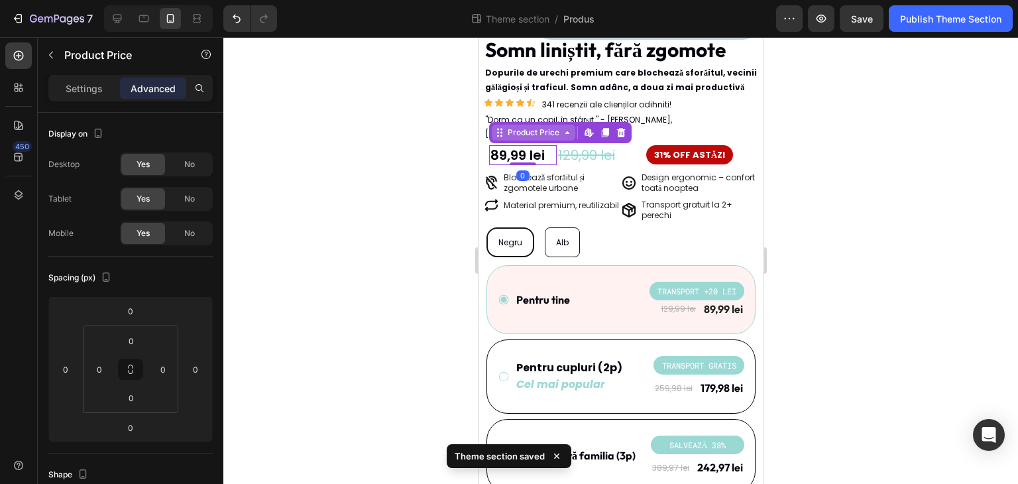
click at [521, 127] on div "Product Price" at bounding box center [532, 133] width 57 height 12
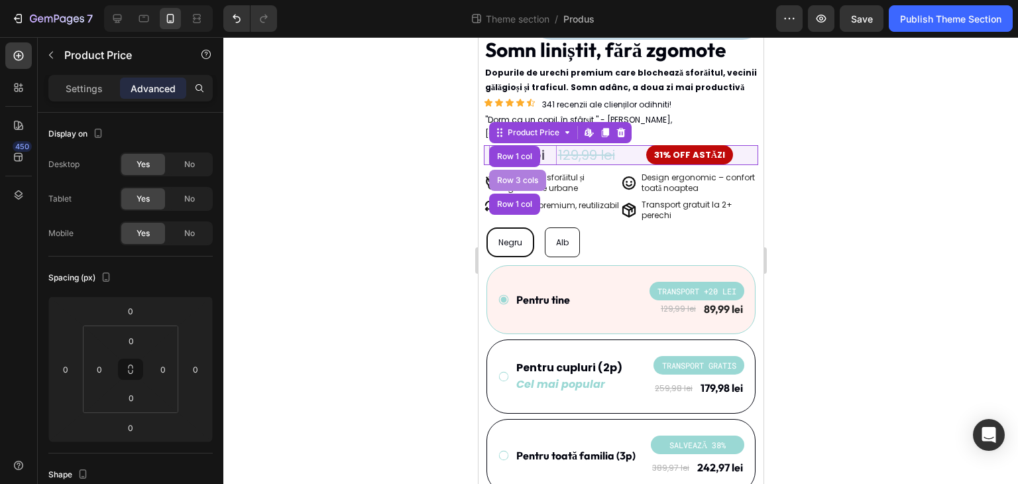
click at [526, 170] on div "Row 3 cols" at bounding box center [516, 180] width 57 height 21
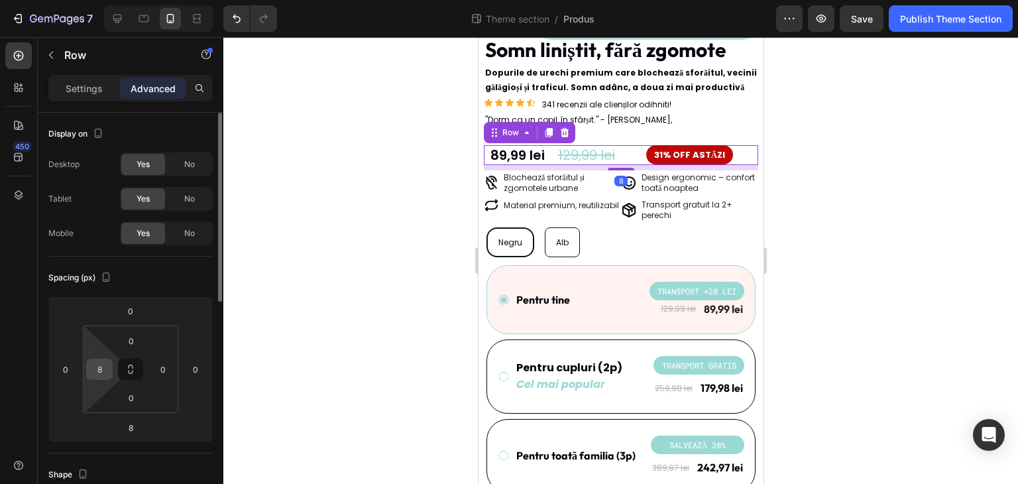
click at [102, 360] on input "8" at bounding box center [99, 369] width 20 height 20
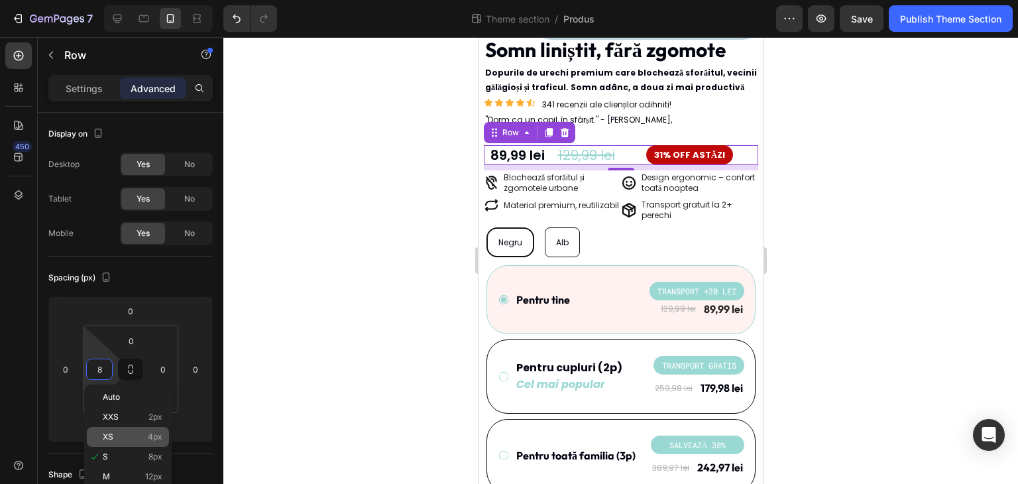
click at [130, 433] on p "XS 4px" at bounding box center [133, 436] width 60 height 9
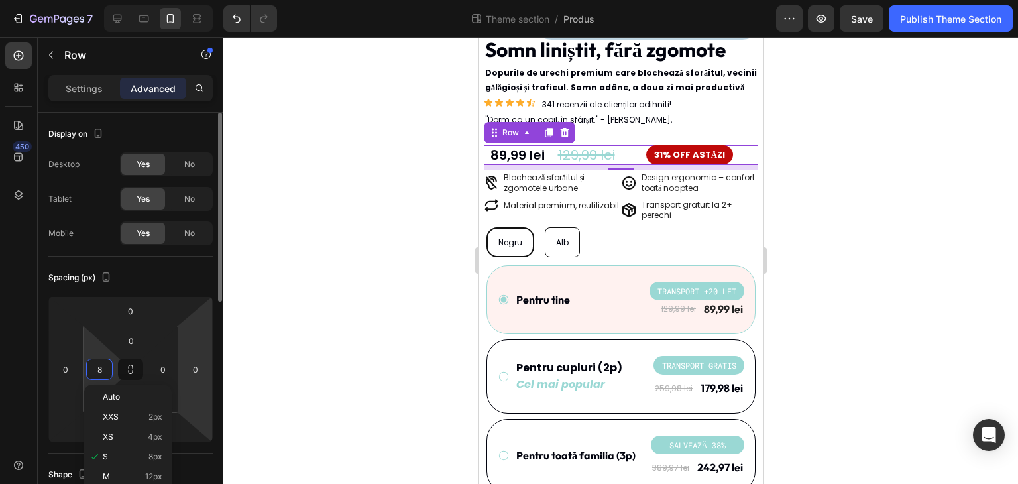
type input "4"
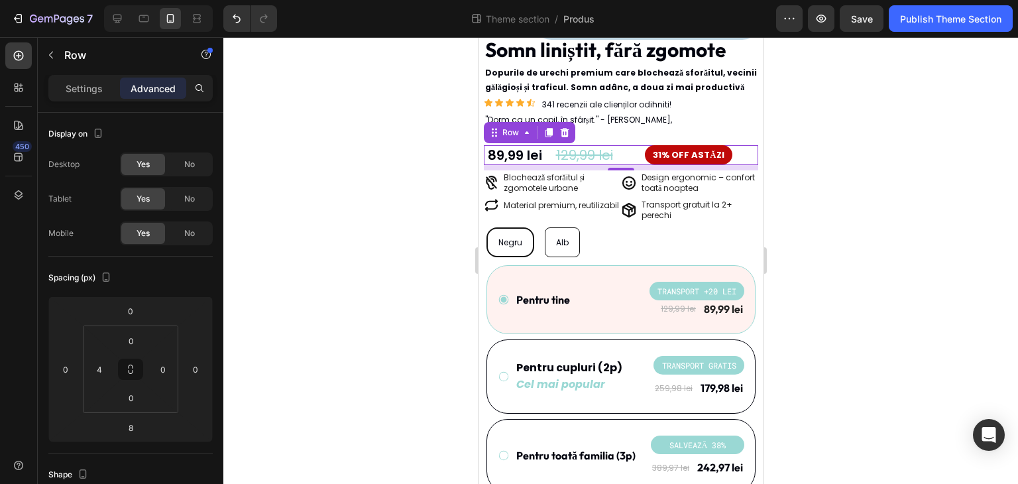
click at [339, 296] on div at bounding box center [620, 260] width 794 height 446
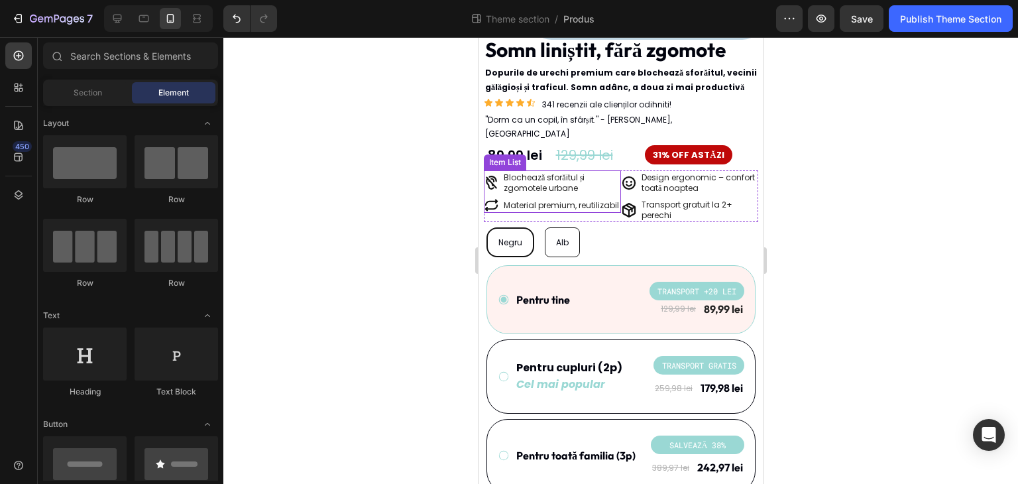
click at [494, 175] on icon at bounding box center [490, 182] width 15 height 15
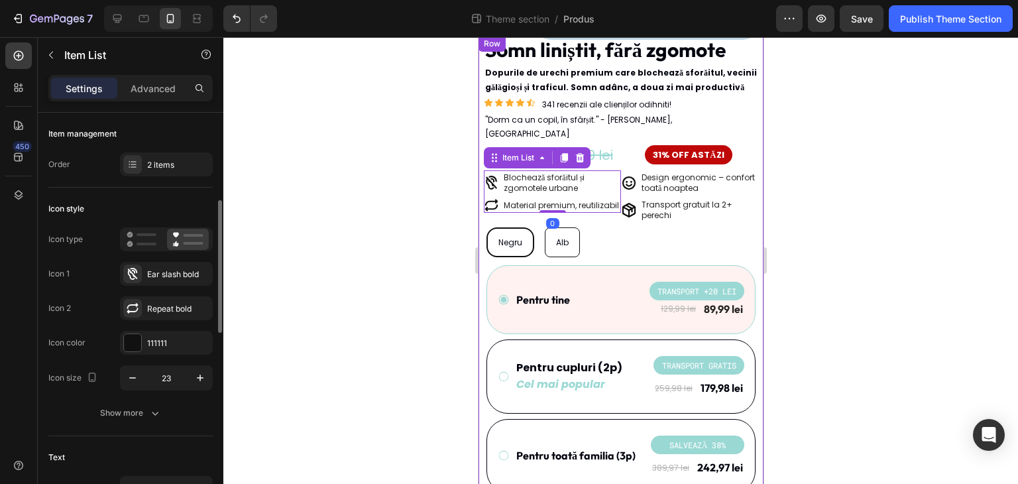
scroll to position [66, 0]
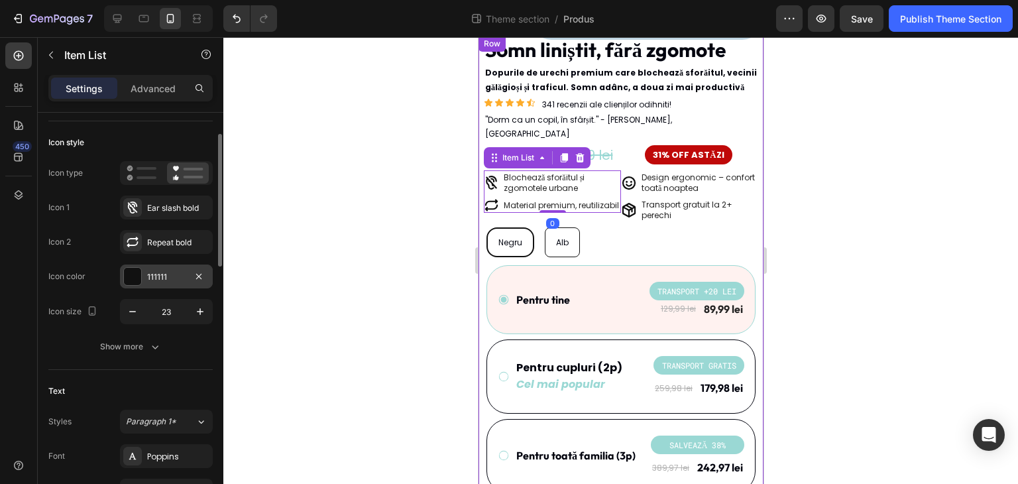
click at [164, 276] on div "111111" at bounding box center [166, 277] width 38 height 12
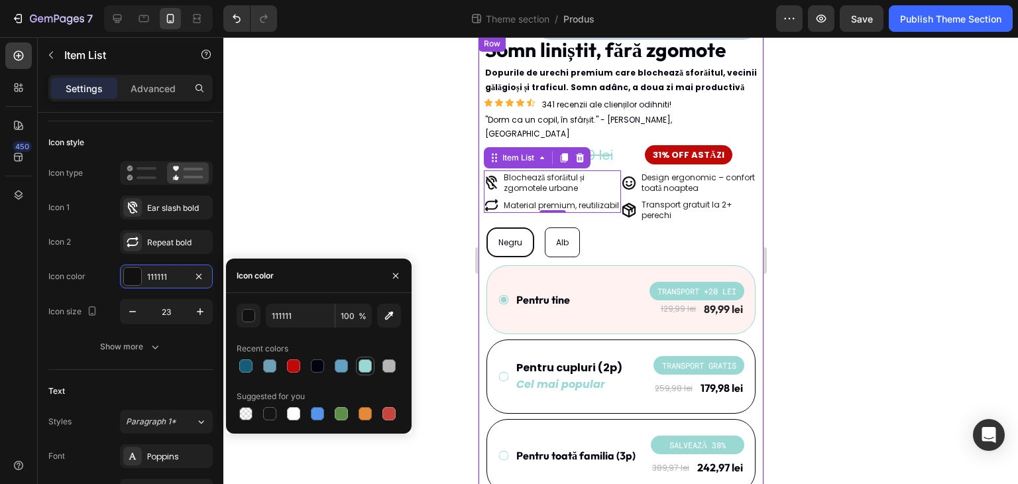
click at [365, 364] on div at bounding box center [364, 365] width 13 height 13
type input "9AD8D4"
click at [347, 218] on div at bounding box center [620, 260] width 794 height 446
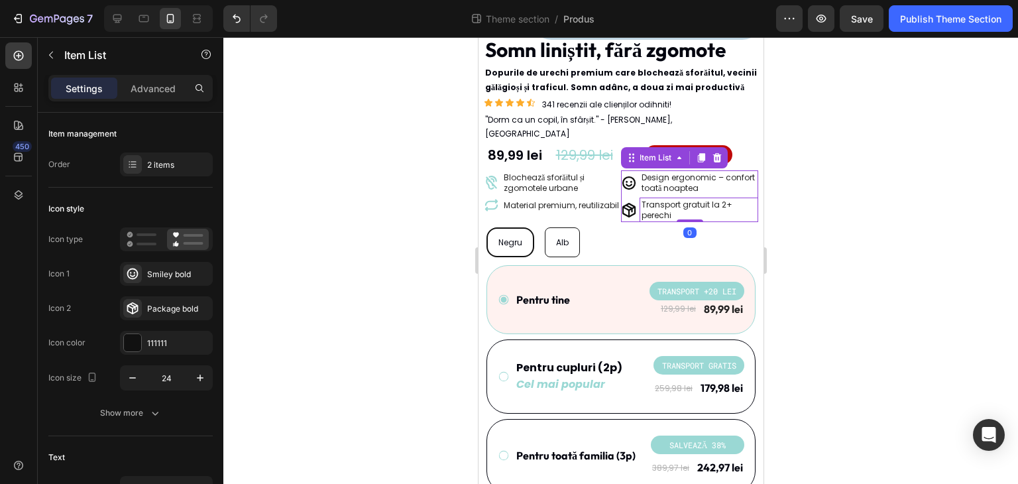
drag, startPoint x: 675, startPoint y: 198, endPoint x: 954, endPoint y: 264, distance: 286.6
click at [675, 199] on p "Transport gratuit la 2+ perechi" at bounding box center [698, 209] width 115 height 21
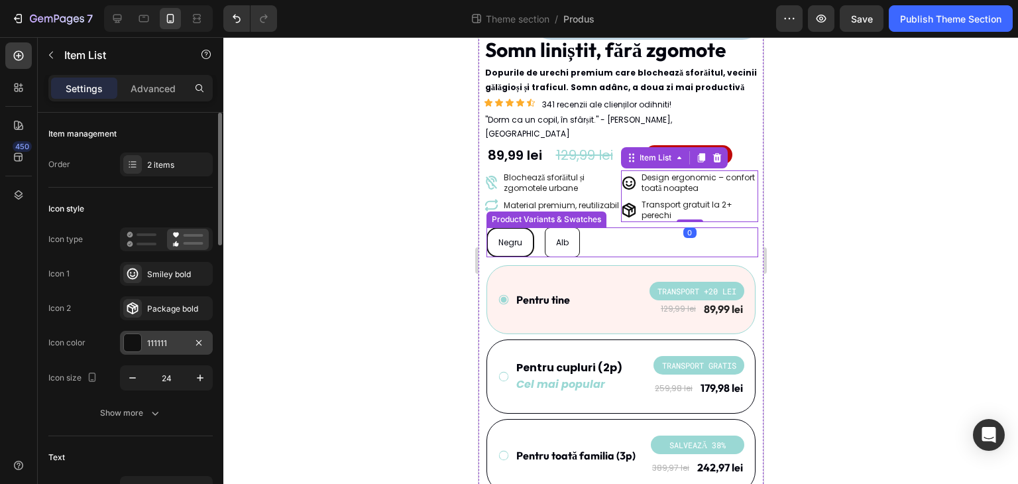
click at [159, 345] on div "111111" at bounding box center [166, 343] width 38 height 12
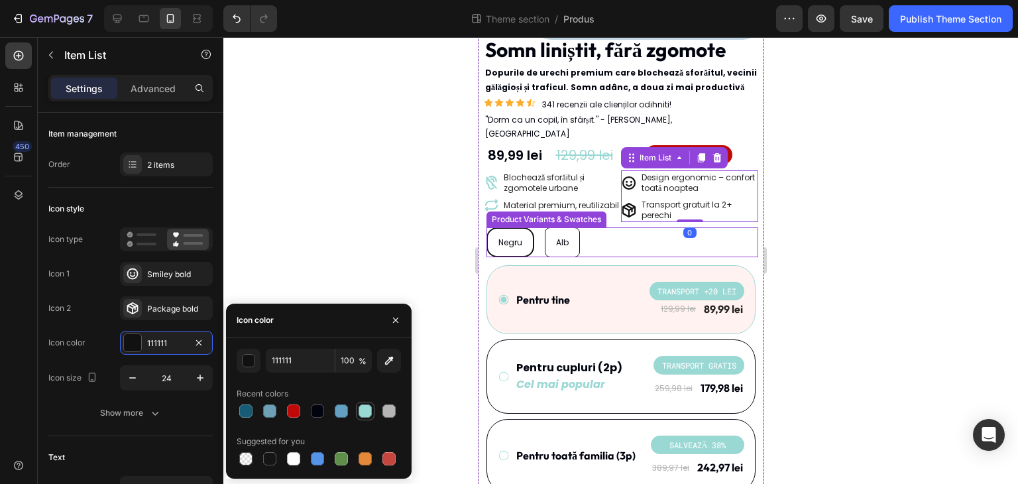
click at [368, 405] on div at bounding box center [364, 410] width 13 height 13
type input "9AD8D4"
click at [384, 236] on div at bounding box center [620, 260] width 794 height 446
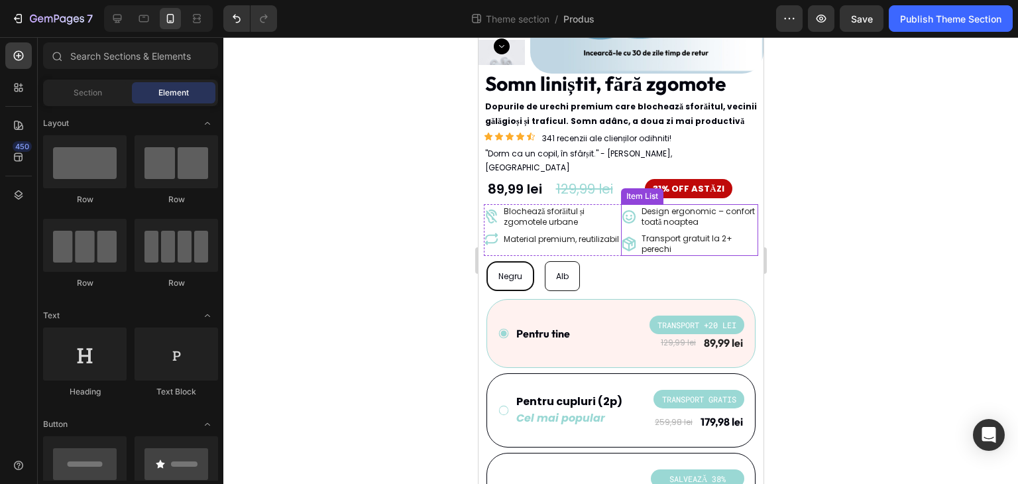
scroll to position [267, 0]
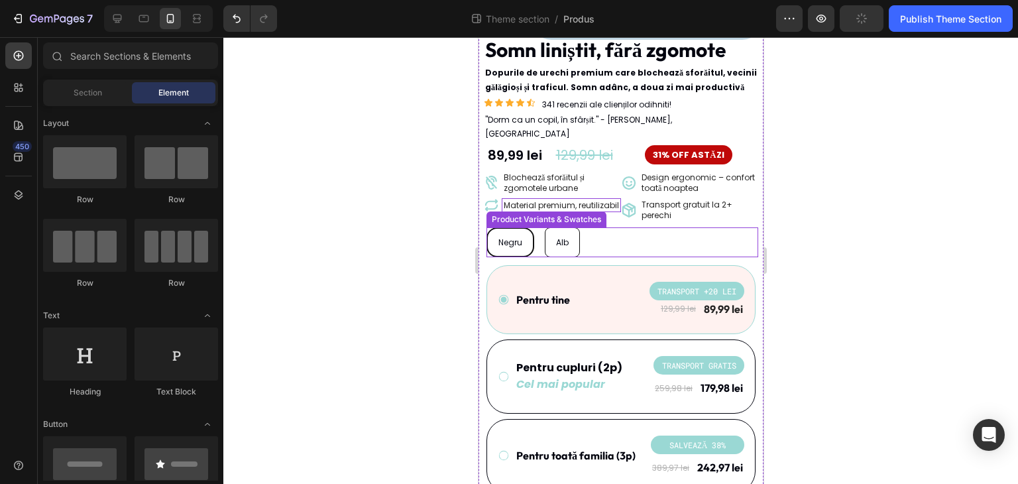
click at [594, 200] on p "Material premium, reutilizabil" at bounding box center [560, 205] width 115 height 11
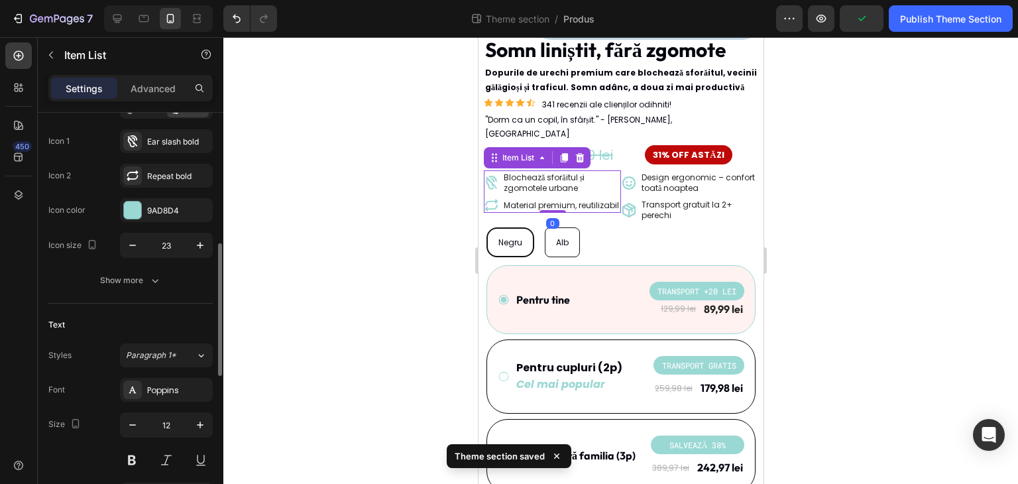
scroll to position [199, 0]
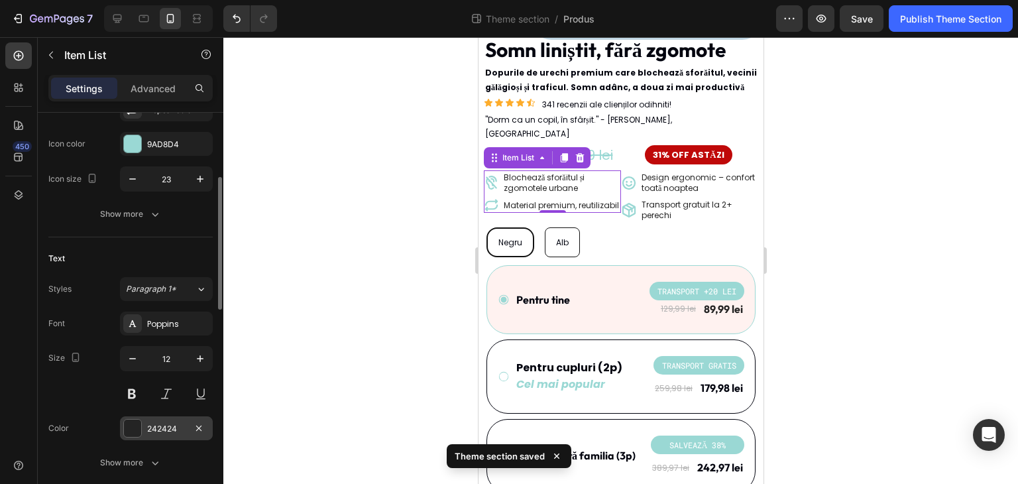
click at [159, 434] on div "242424" at bounding box center [166, 428] width 93 height 24
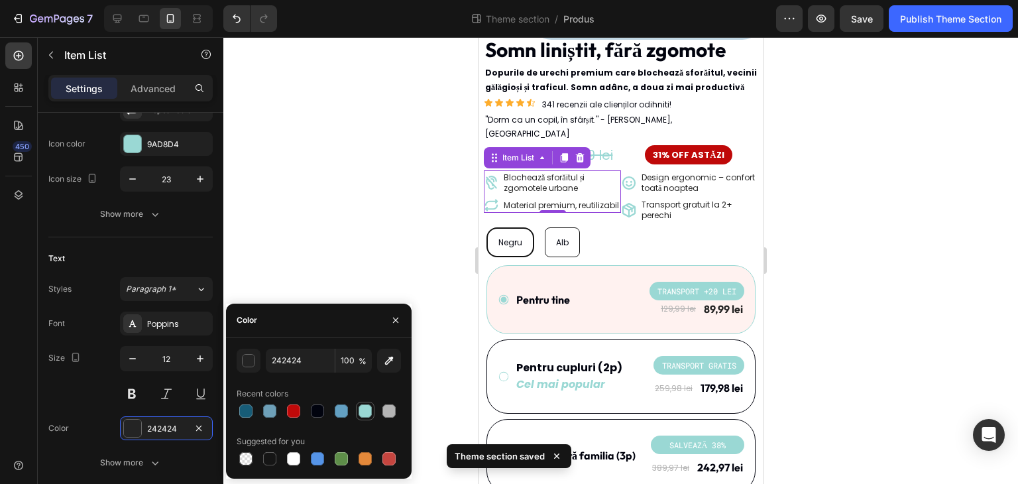
click at [359, 413] on div at bounding box center [364, 410] width 13 height 13
type input "9AD8D4"
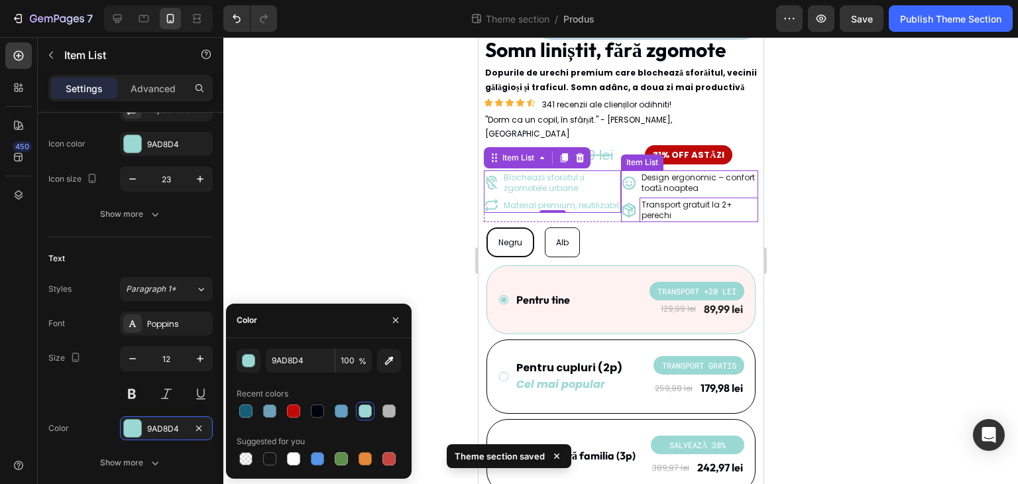
click at [683, 199] on p "Transport gratuit la 2+ perechi" at bounding box center [698, 209] width 115 height 21
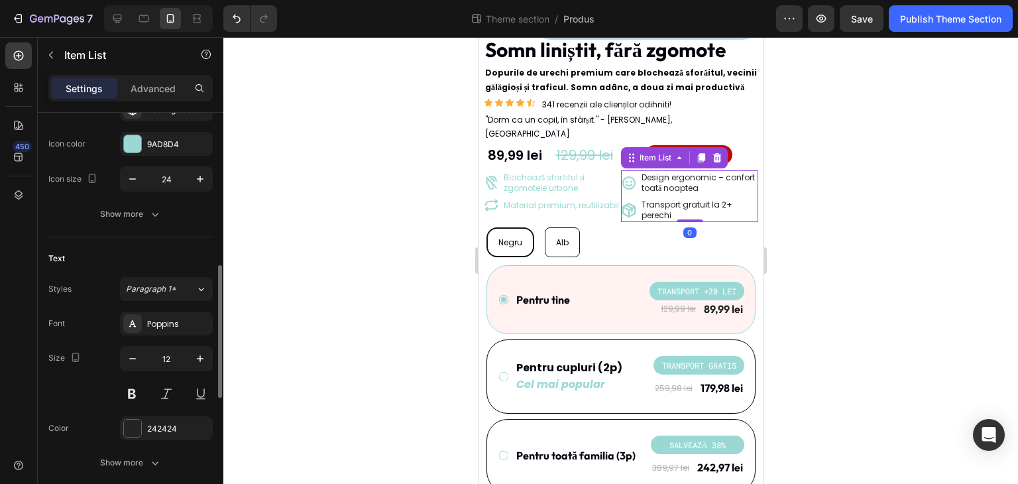
scroll to position [265, 0]
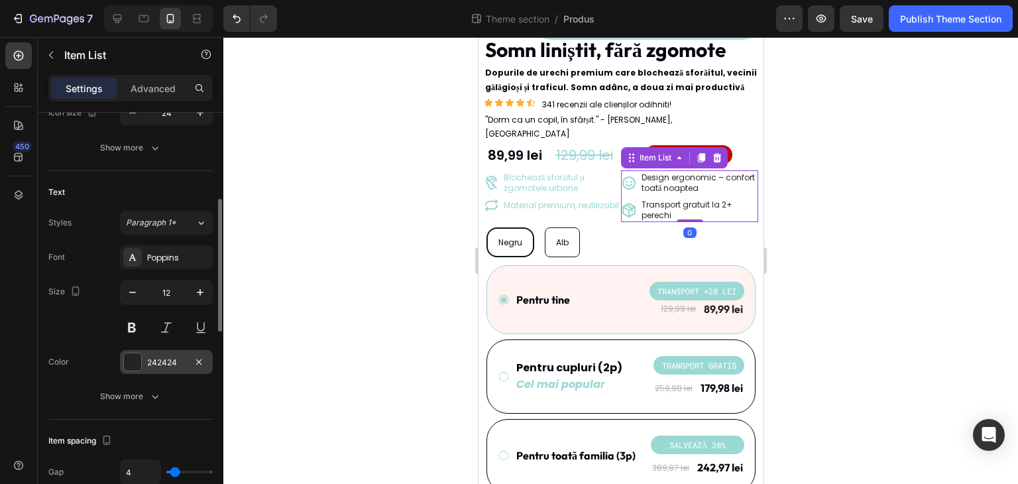
click at [168, 363] on div "242424" at bounding box center [166, 362] width 38 height 12
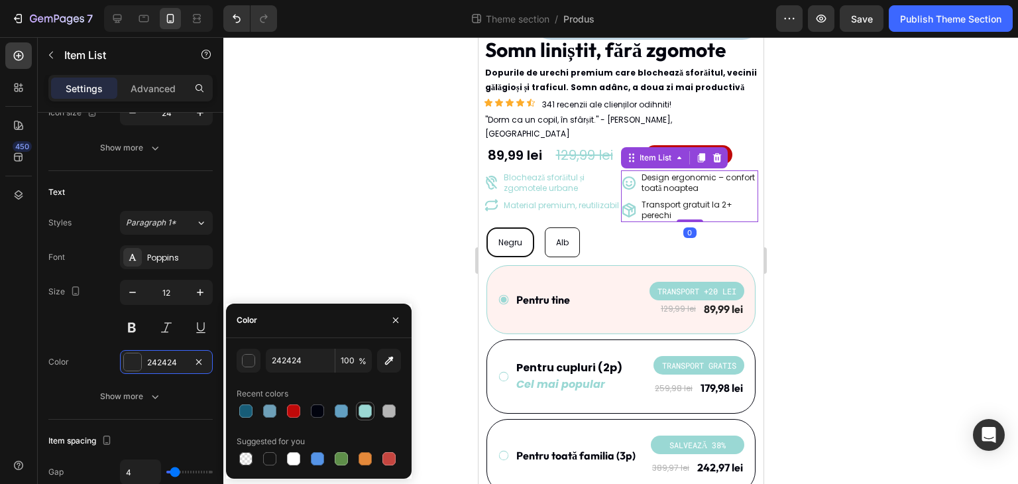
click at [368, 413] on div at bounding box center [364, 410] width 13 height 13
type input "9AD8D4"
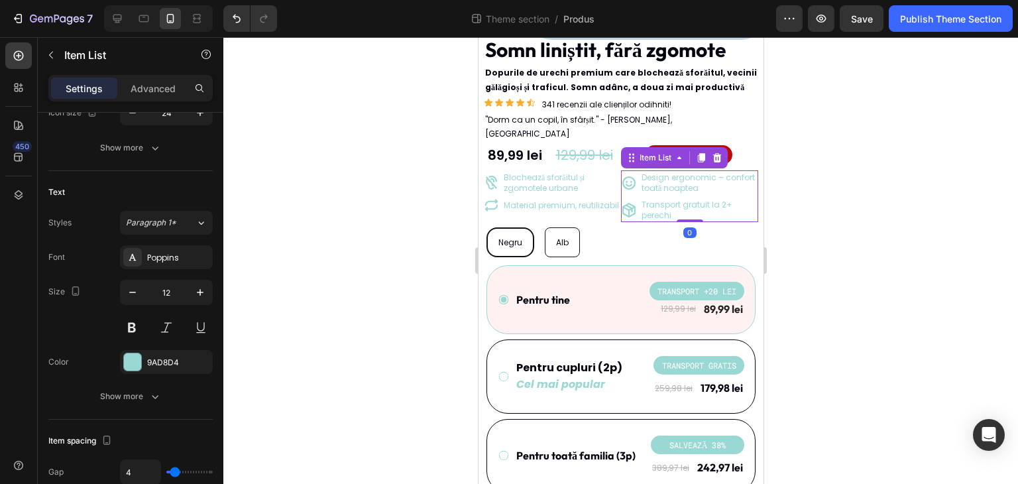
click at [358, 209] on div at bounding box center [620, 260] width 794 height 446
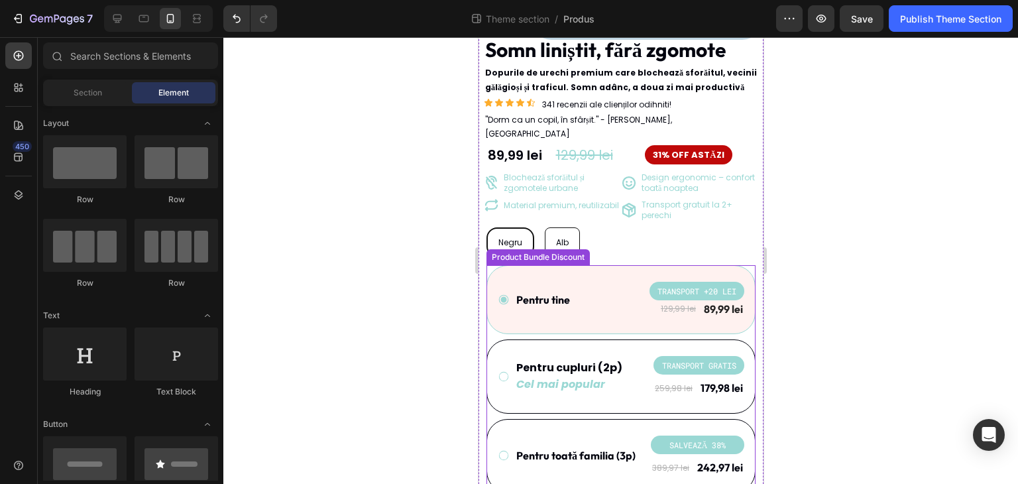
click at [804, 258] on div at bounding box center [620, 260] width 794 height 446
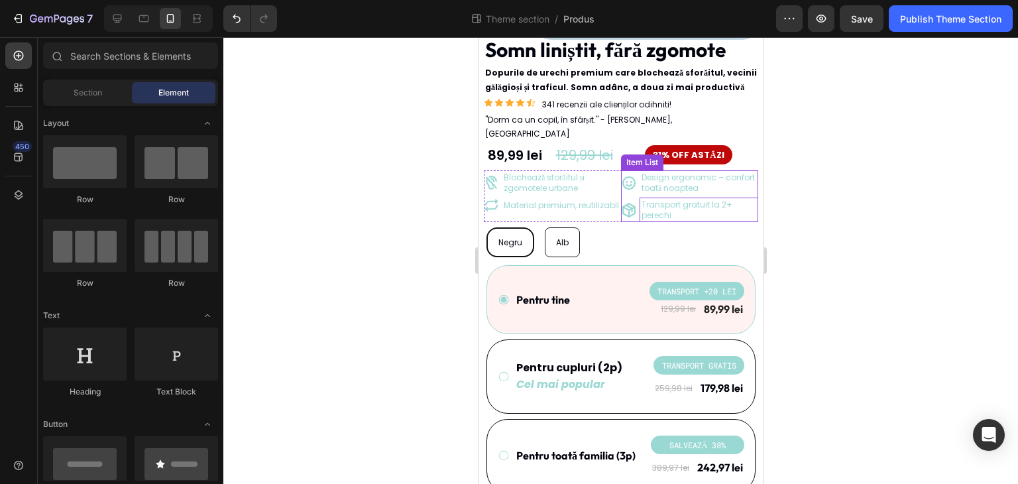
click at [680, 199] on p "Transport gratuit la 2+ perechi" at bounding box center [698, 209] width 115 height 21
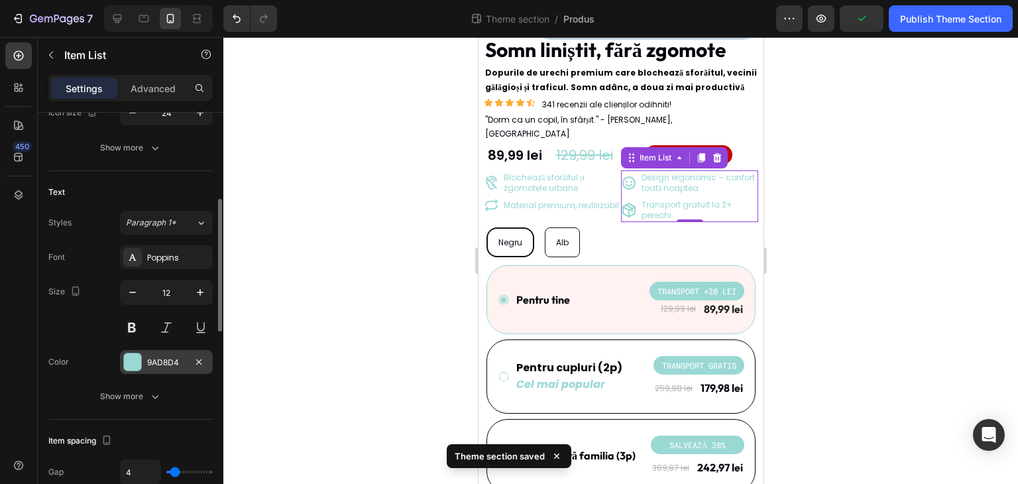
click at [190, 363] on div "9AD8D4" at bounding box center [166, 362] width 93 height 24
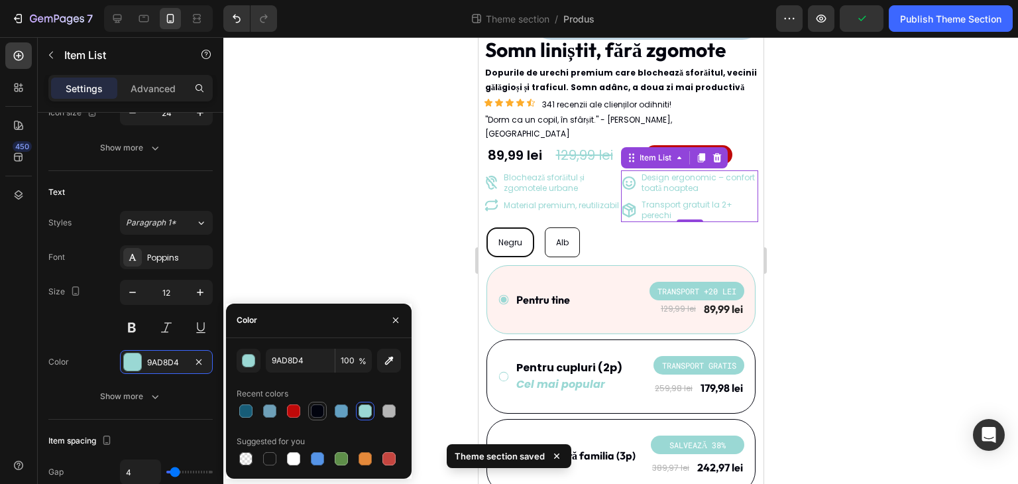
click at [321, 416] on div at bounding box center [317, 410] width 13 height 13
type input "01030E"
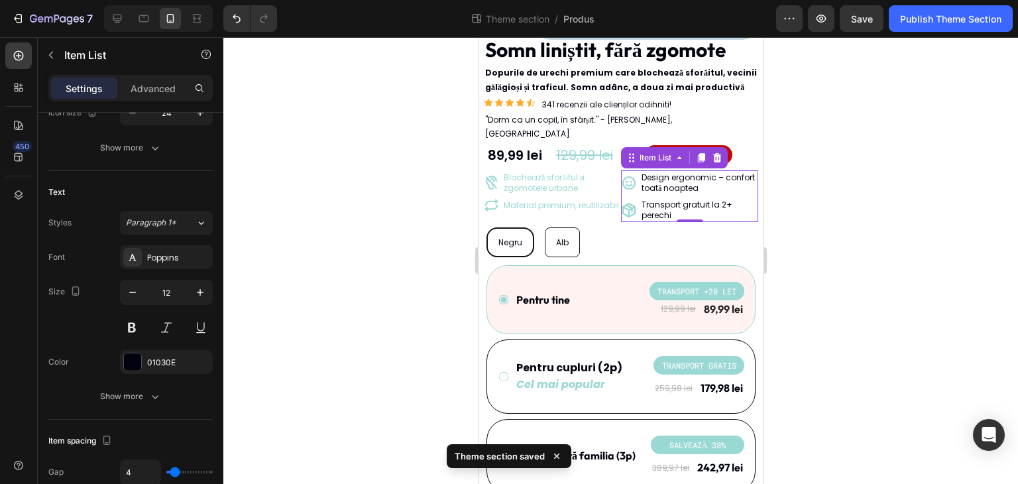
click at [358, 231] on div at bounding box center [620, 260] width 794 height 446
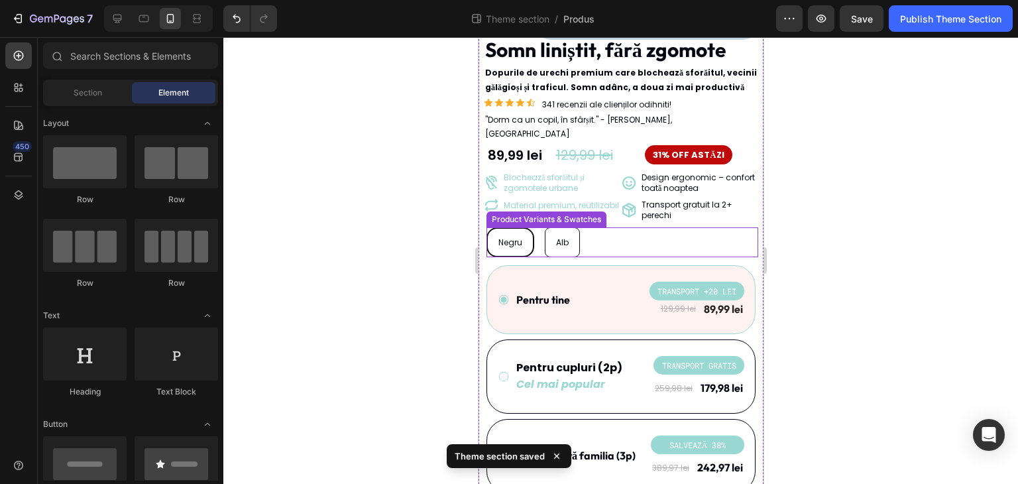
click at [580, 213] on div "Product Variants & Swatches" at bounding box center [545, 219] width 115 height 12
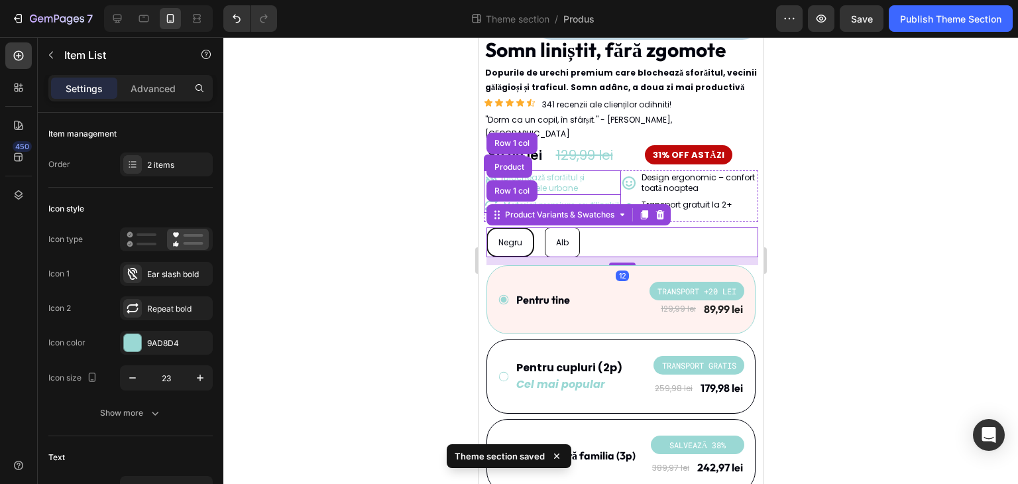
click at [570, 172] on p "Blochează sforăitul și zgomotele urbane" at bounding box center [560, 182] width 115 height 21
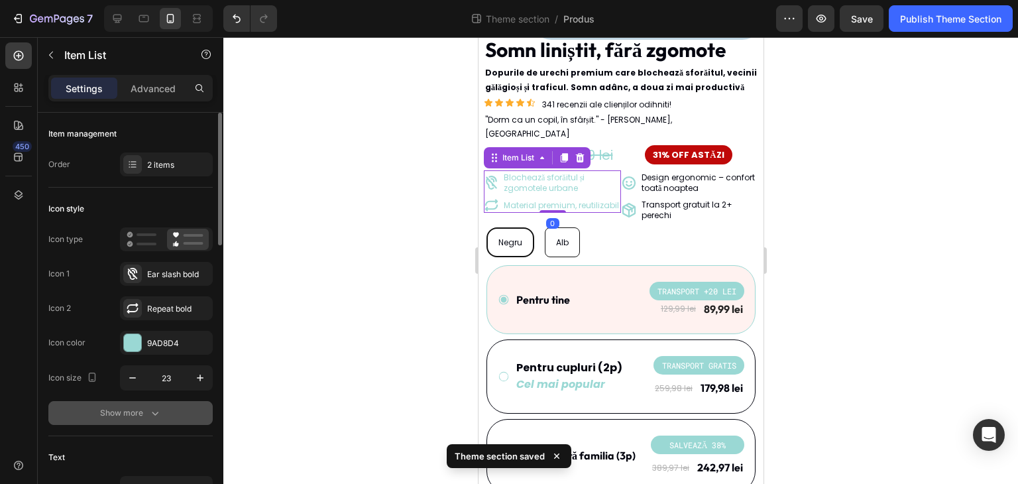
scroll to position [66, 0]
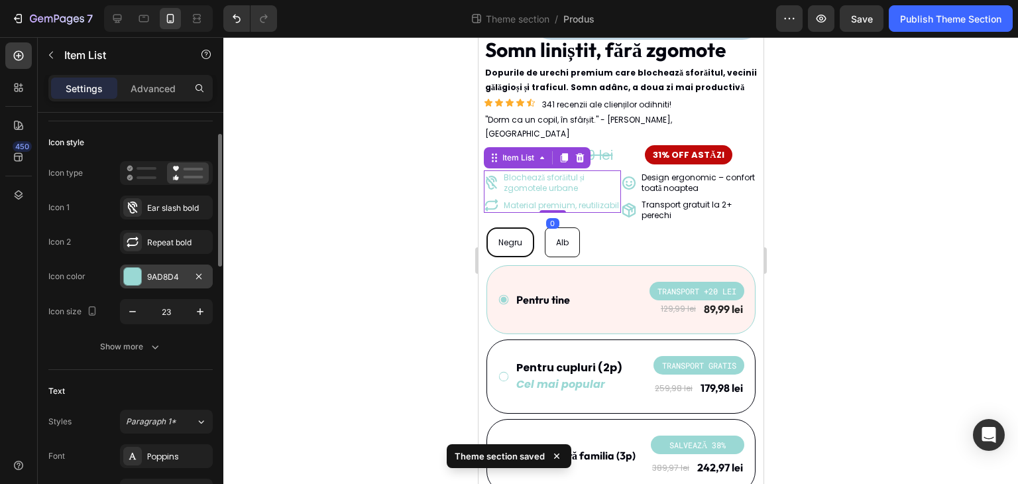
click at [174, 271] on div "9AD8D4" at bounding box center [166, 277] width 38 height 12
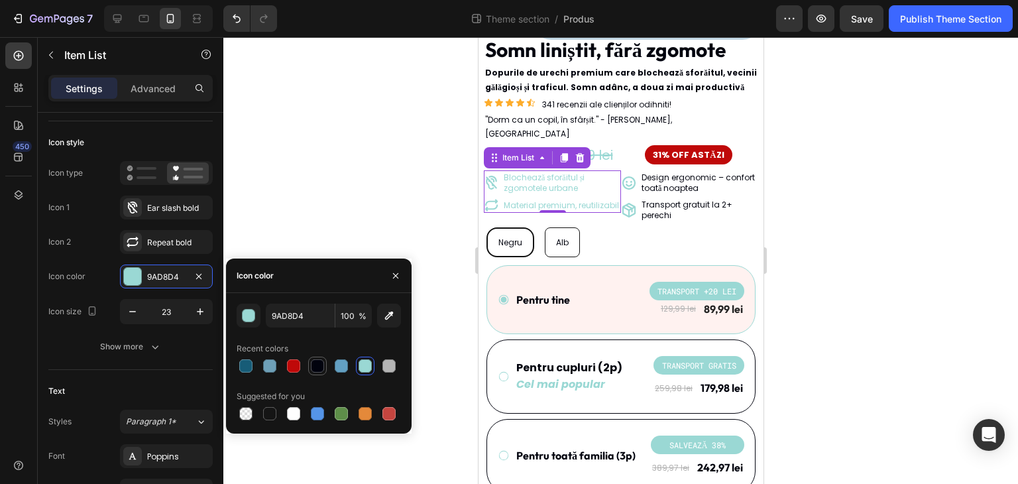
click at [323, 366] on div at bounding box center [317, 365] width 13 height 13
click at [367, 367] on div at bounding box center [364, 365] width 13 height 13
type input "9AD8D4"
click at [81, 286] on div "Icon color" at bounding box center [66, 276] width 37 height 21
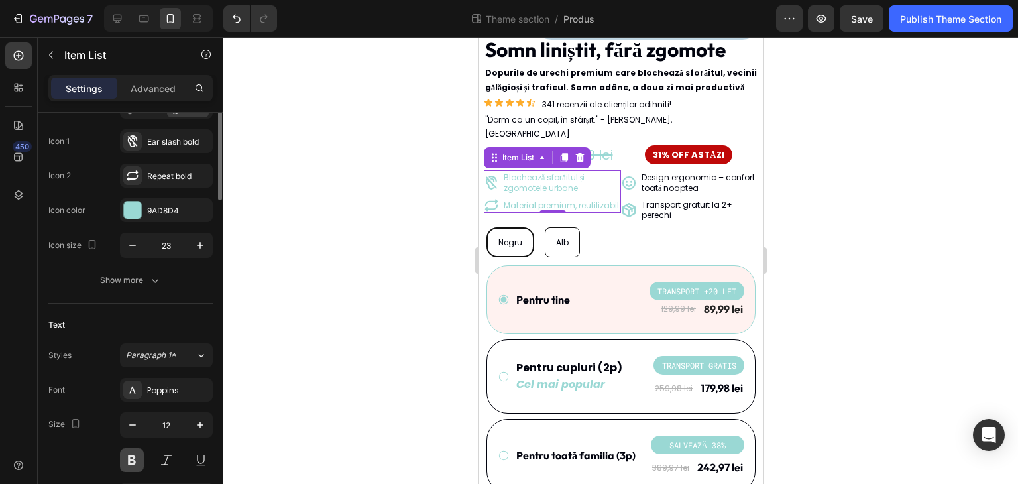
scroll to position [199, 0]
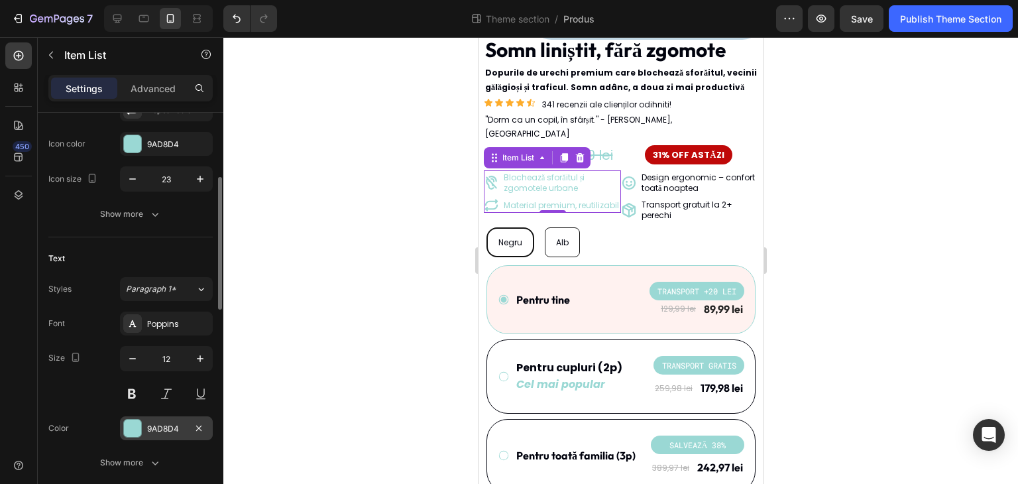
click at [164, 428] on div "9AD8D4" at bounding box center [166, 429] width 38 height 12
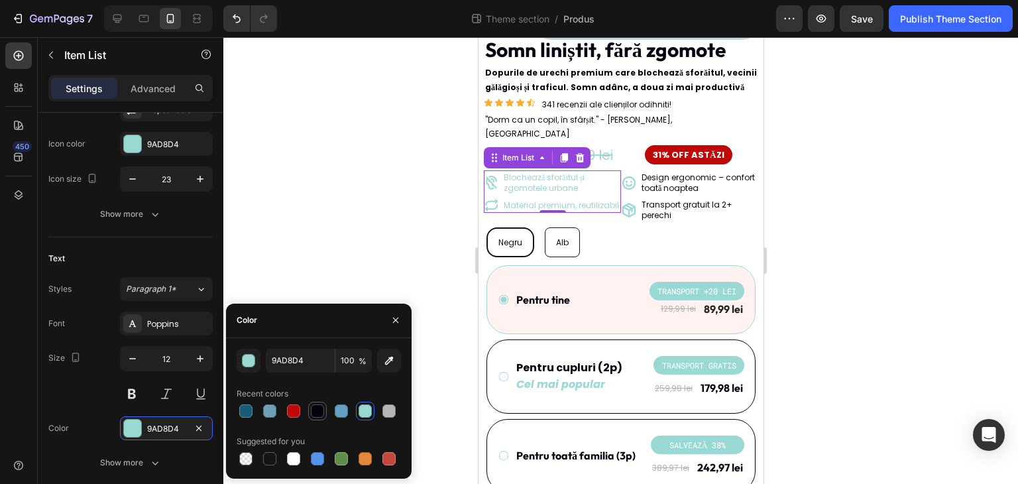
click at [315, 409] on div at bounding box center [317, 410] width 13 height 13
type input "01030E"
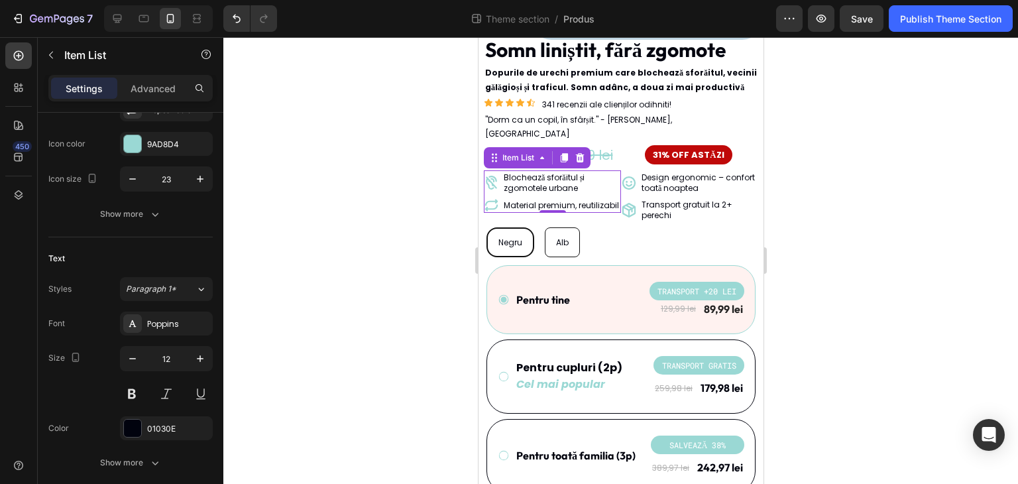
click at [325, 225] on div at bounding box center [620, 260] width 794 height 446
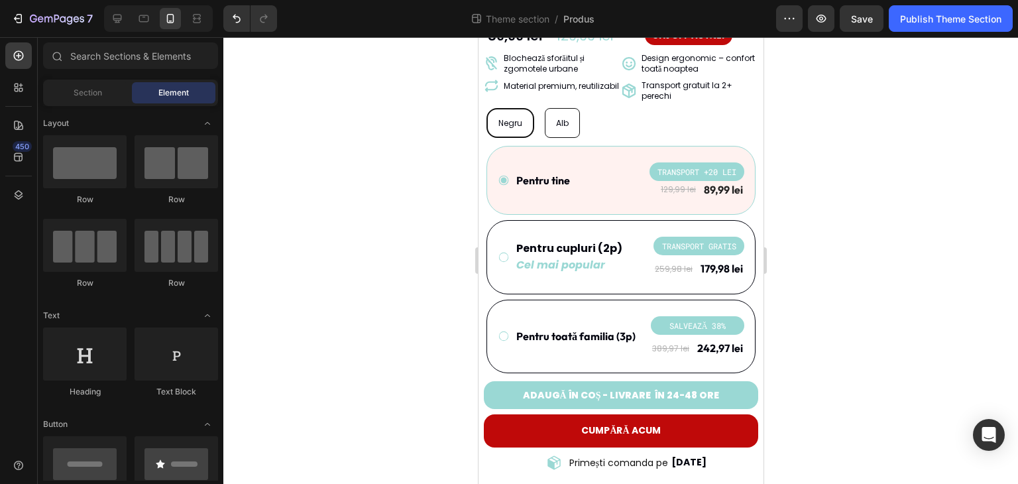
scroll to position [399, 0]
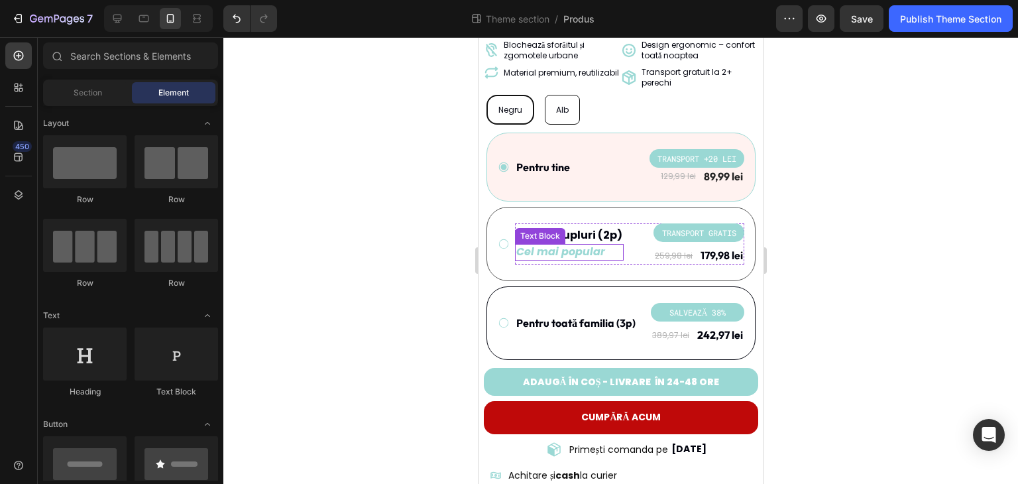
click at [580, 244] on icon "Cel mai popular" at bounding box center [559, 251] width 89 height 15
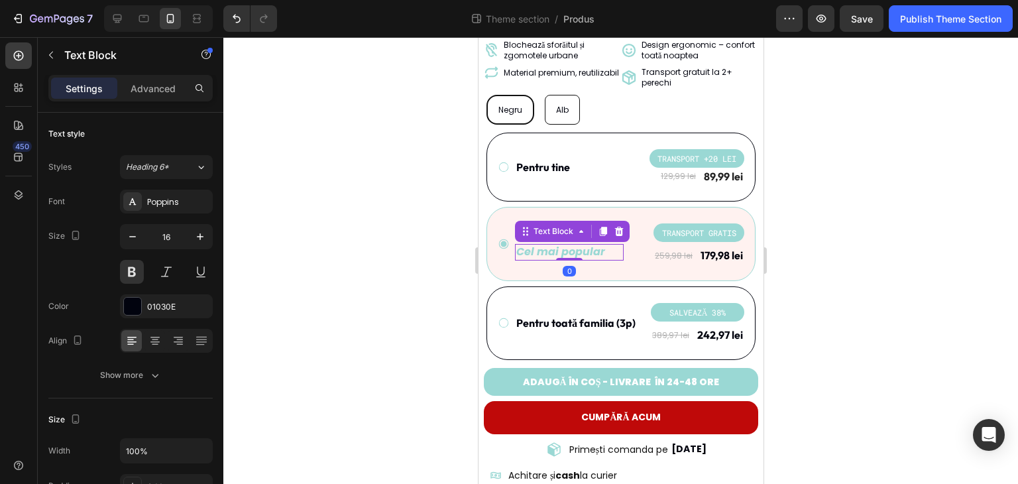
click at [580, 244] on icon "Cel mai popular" at bounding box center [559, 251] width 89 height 15
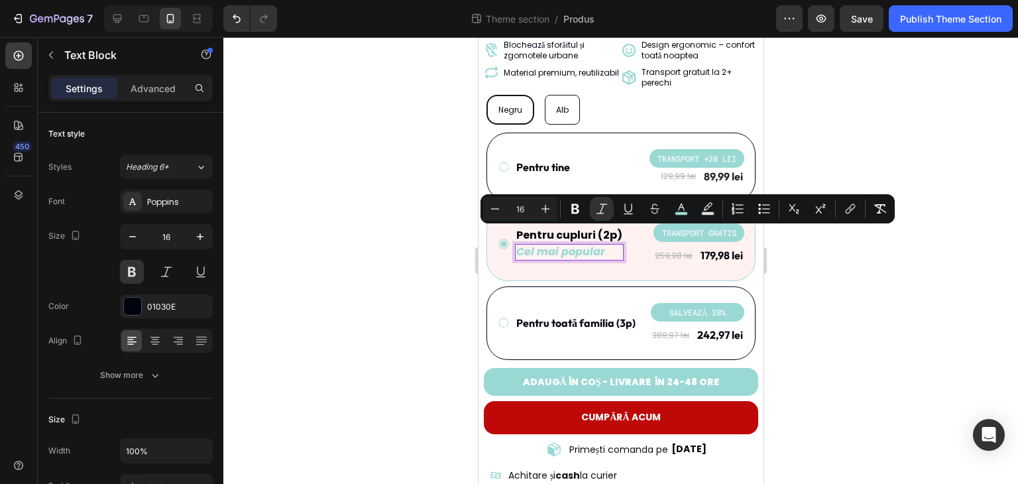
click at [592, 244] on icon "Cel mai popular" at bounding box center [559, 251] width 89 height 15
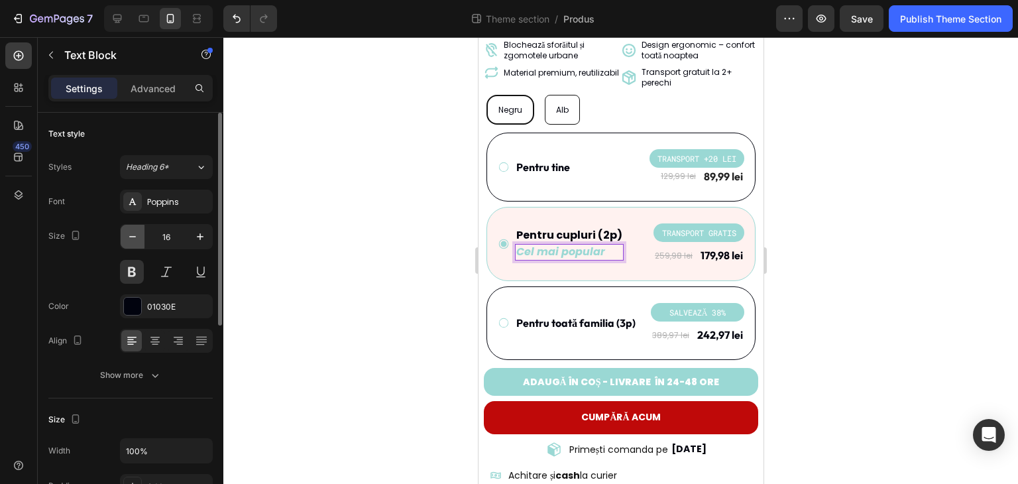
click at [124, 236] on button "button" at bounding box center [133, 237] width 24 height 24
click at [132, 242] on icon "button" at bounding box center [132, 236] width 13 height 13
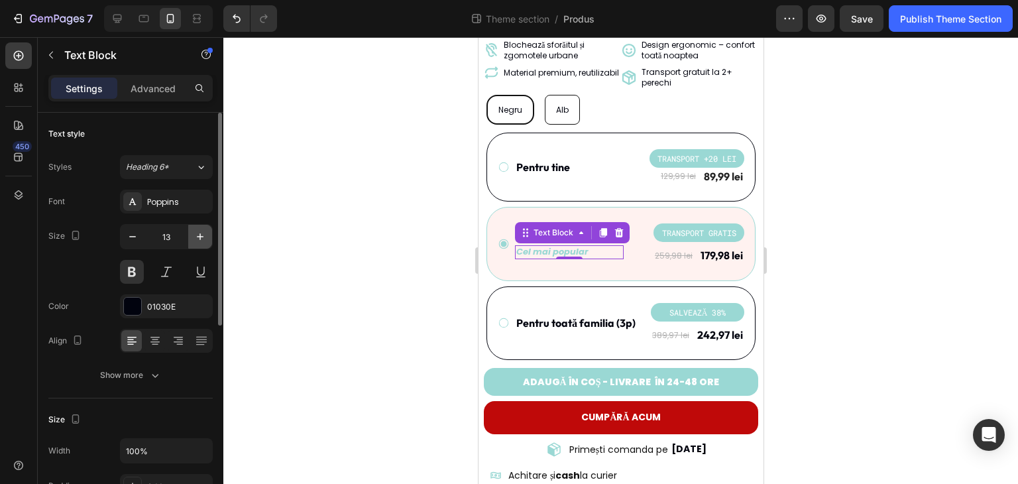
click at [196, 239] on icon "button" at bounding box center [199, 236] width 13 height 13
type input "15"
click at [136, 266] on button at bounding box center [132, 272] width 24 height 24
click at [289, 236] on div at bounding box center [620, 260] width 794 height 446
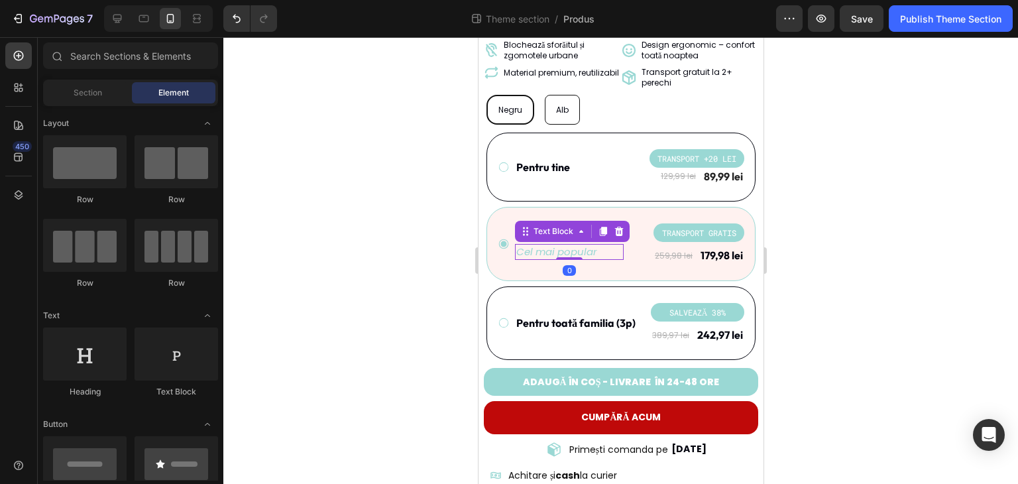
click at [585, 244] on icon "Cel mai popular" at bounding box center [555, 251] width 81 height 14
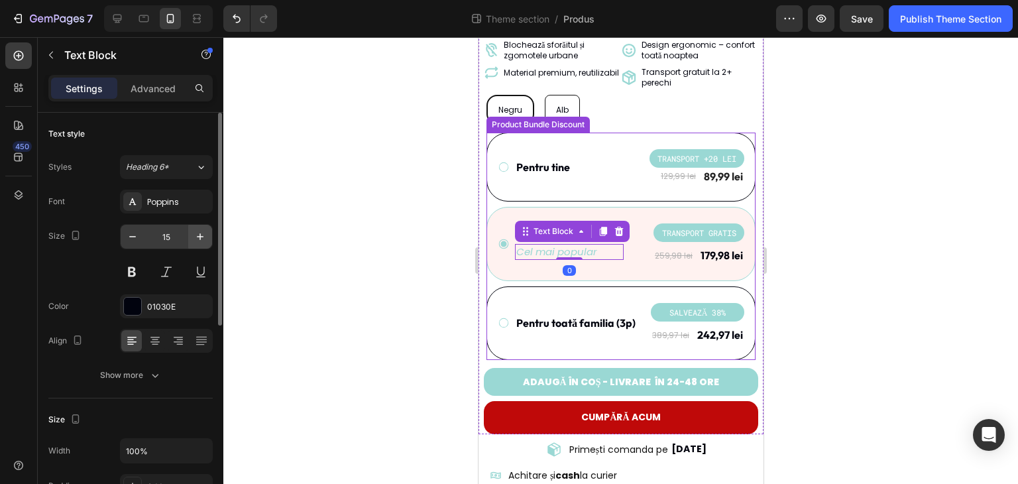
click at [209, 236] on button "button" at bounding box center [200, 237] width 24 height 24
type input "16"
click at [318, 246] on div at bounding box center [620, 260] width 794 height 446
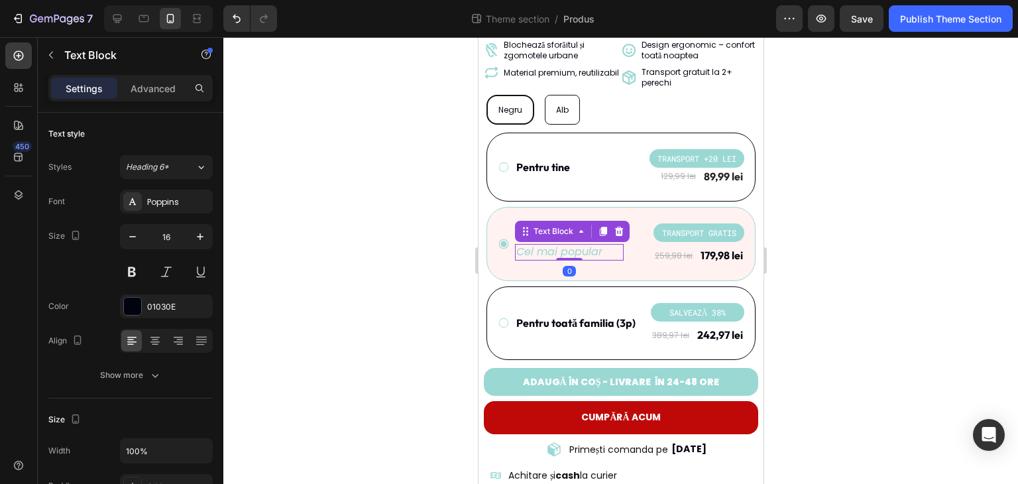
click at [548, 244] on icon "Cel mai popular" at bounding box center [558, 251] width 86 height 15
click at [194, 242] on icon "button" at bounding box center [199, 236] width 13 height 13
click at [130, 238] on icon "button" at bounding box center [132, 236] width 13 height 13
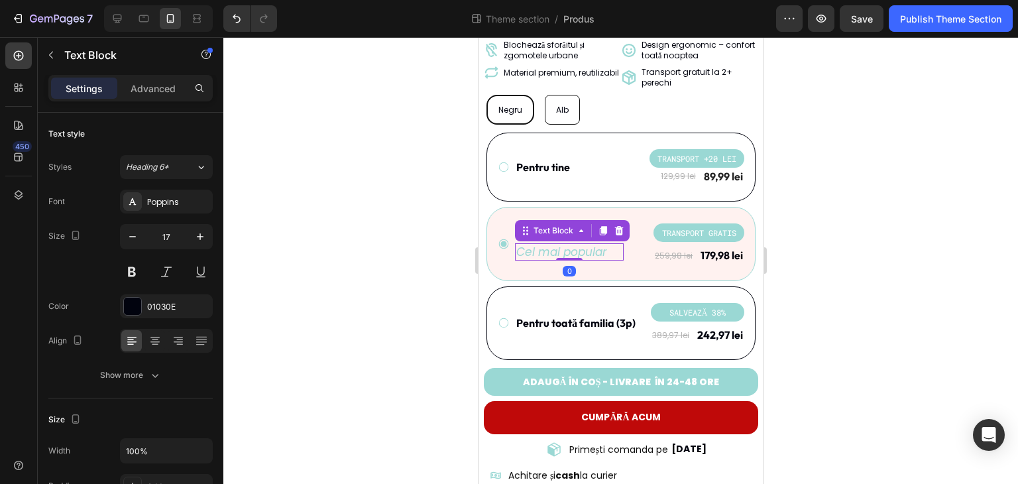
type input "16"
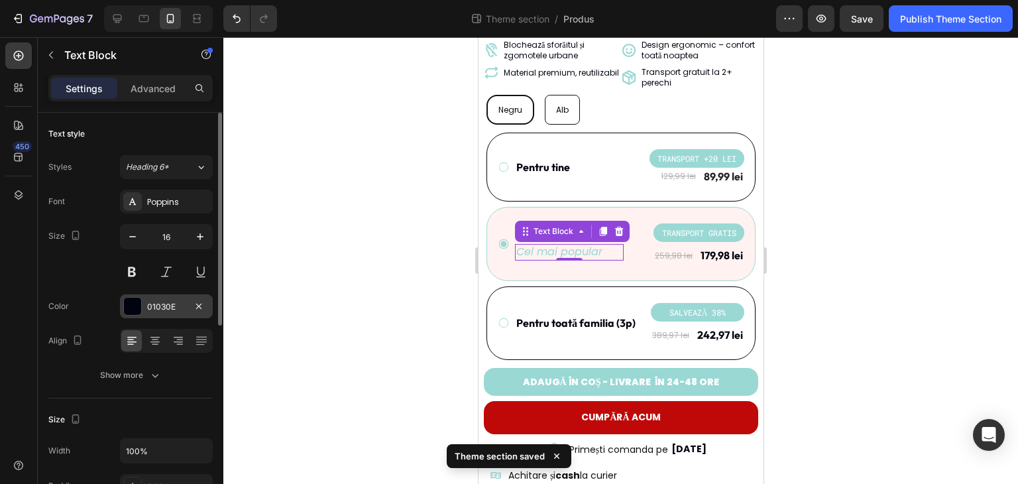
click at [159, 313] on div "01030E" at bounding box center [166, 306] width 93 height 24
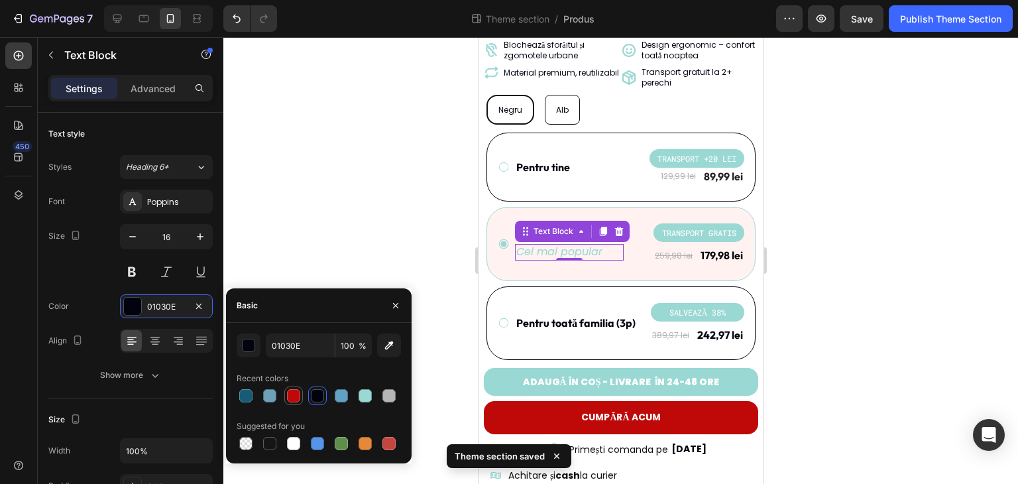
click at [296, 394] on div at bounding box center [293, 395] width 13 height 13
type input "BF0909"
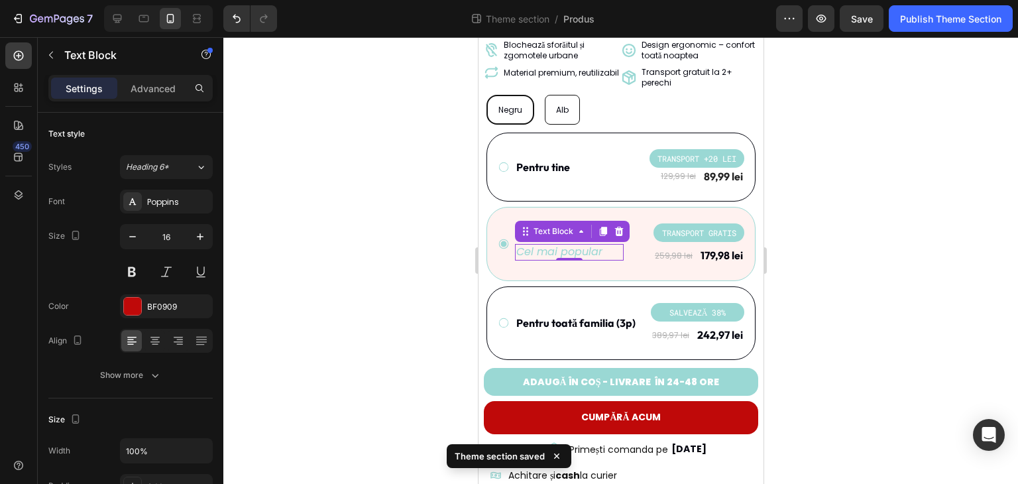
click at [323, 234] on div at bounding box center [620, 260] width 794 height 446
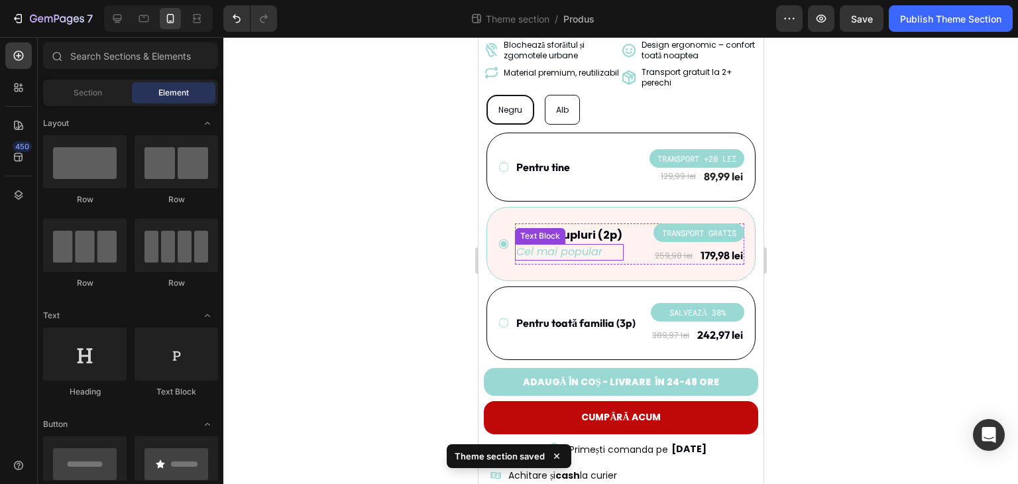
click at [556, 244] on icon "Cel mai popular" at bounding box center [558, 251] width 86 height 15
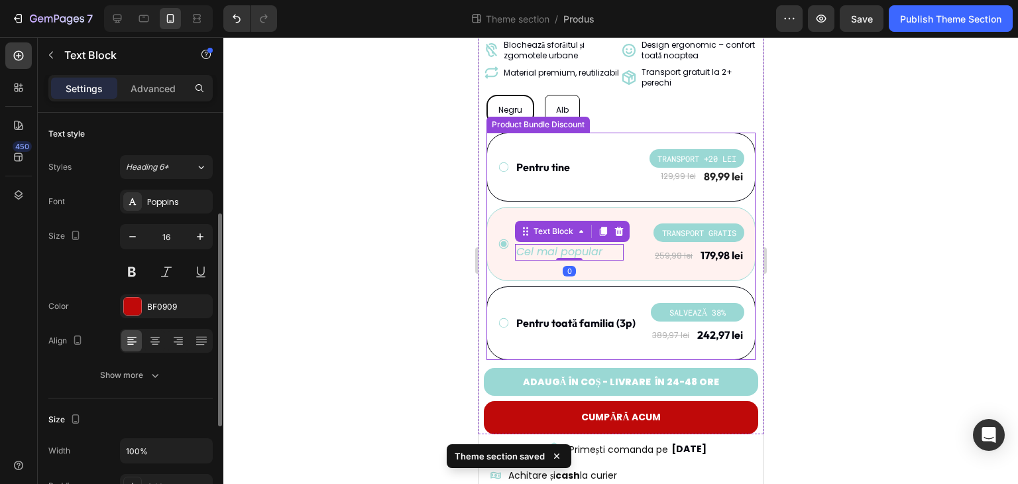
scroll to position [66, 0]
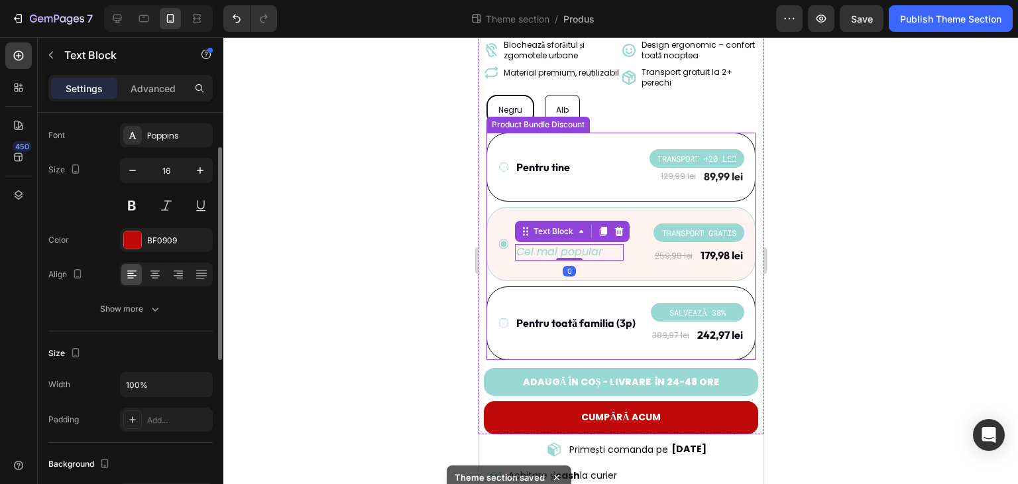
click at [325, 286] on div at bounding box center [620, 260] width 794 height 446
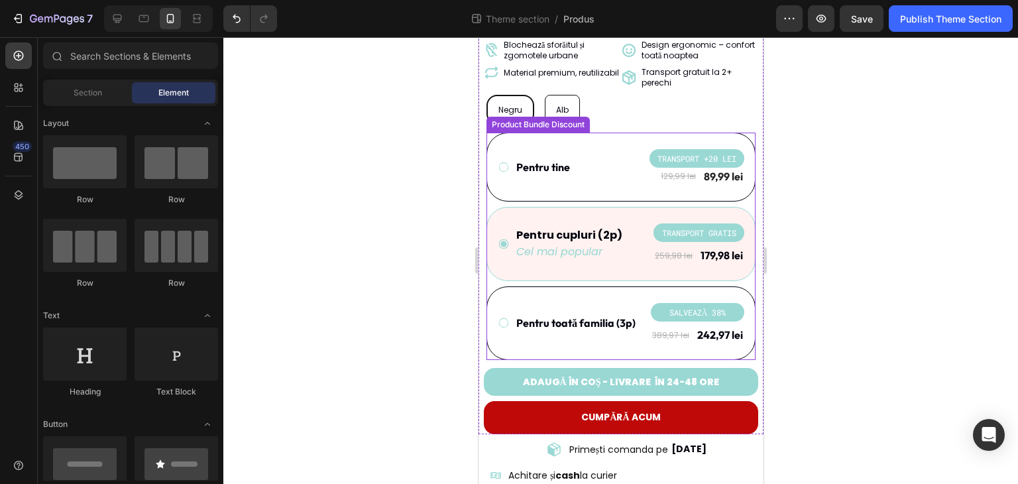
click at [522, 244] on icon "Cel mai popular" at bounding box center [558, 251] width 86 height 15
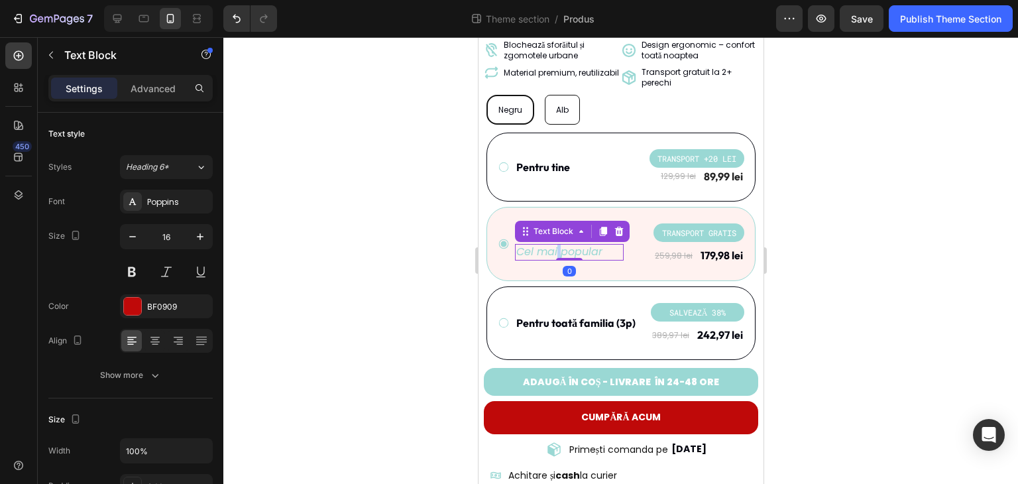
click at [556, 244] on icon "Cel mai popular" at bounding box center [558, 251] width 86 height 15
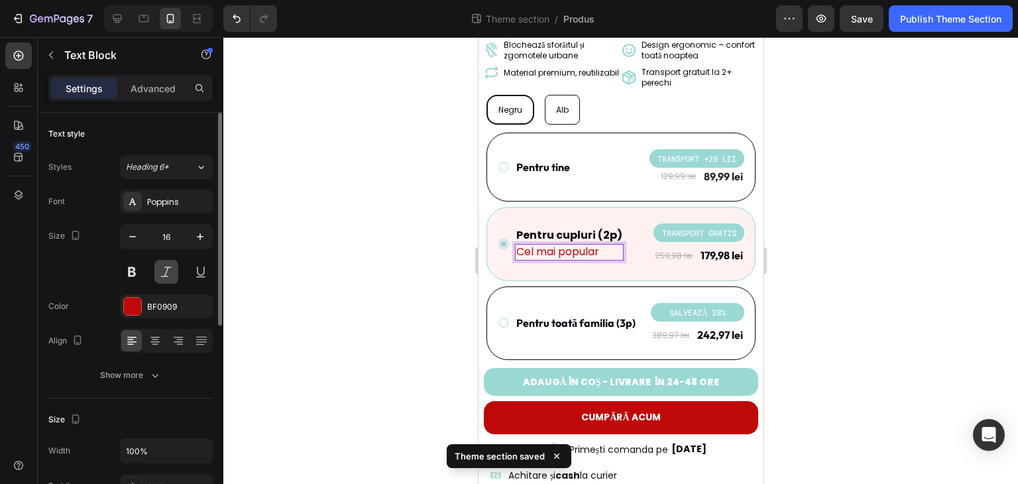
click at [167, 270] on button at bounding box center [166, 272] width 24 height 24
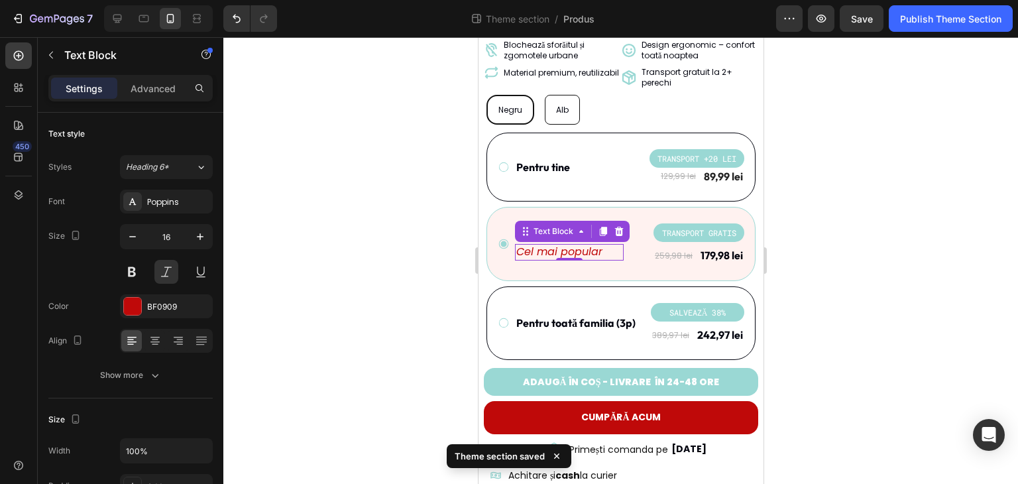
click at [354, 250] on div at bounding box center [620, 260] width 794 height 446
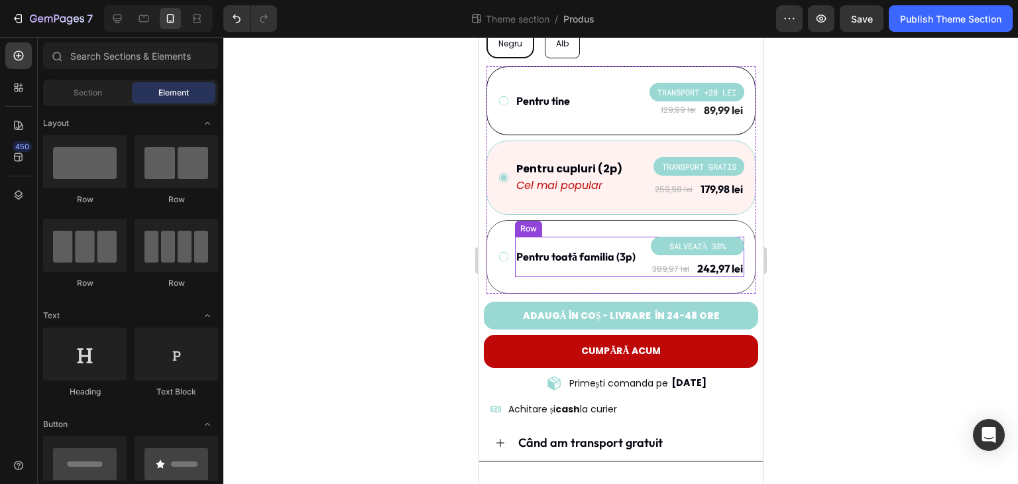
click at [597, 250] on p "Pentru toată familia (3p)" at bounding box center [574, 257] width 119 height 14
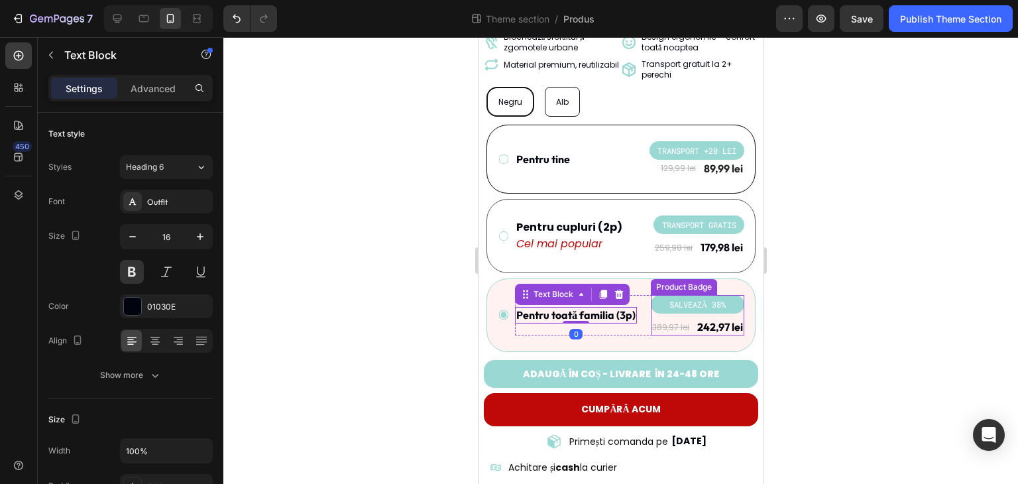
scroll to position [399, 0]
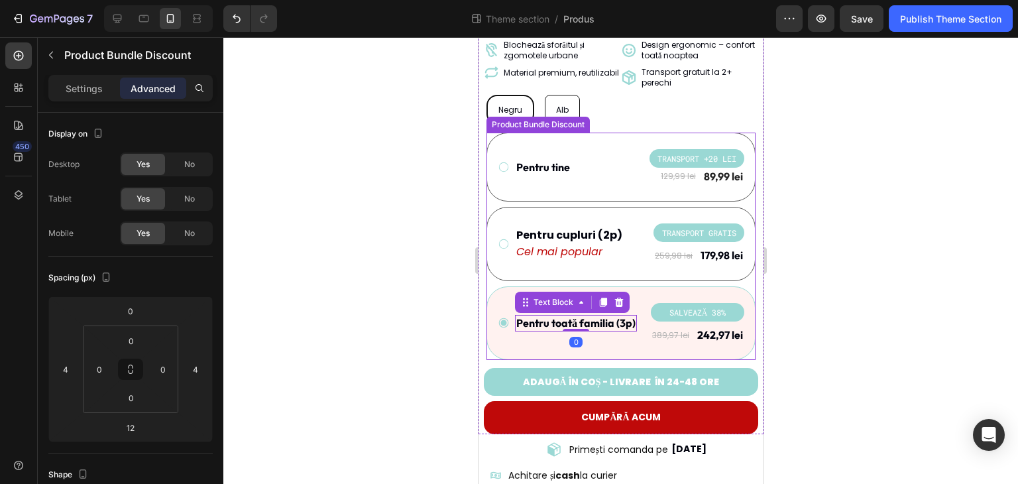
click at [609, 172] on div "Pentru tine Text Block TRANSPORT +20 LEI Product Badge 129,99 lei Product Price…" at bounding box center [620, 166] width 269 height 69
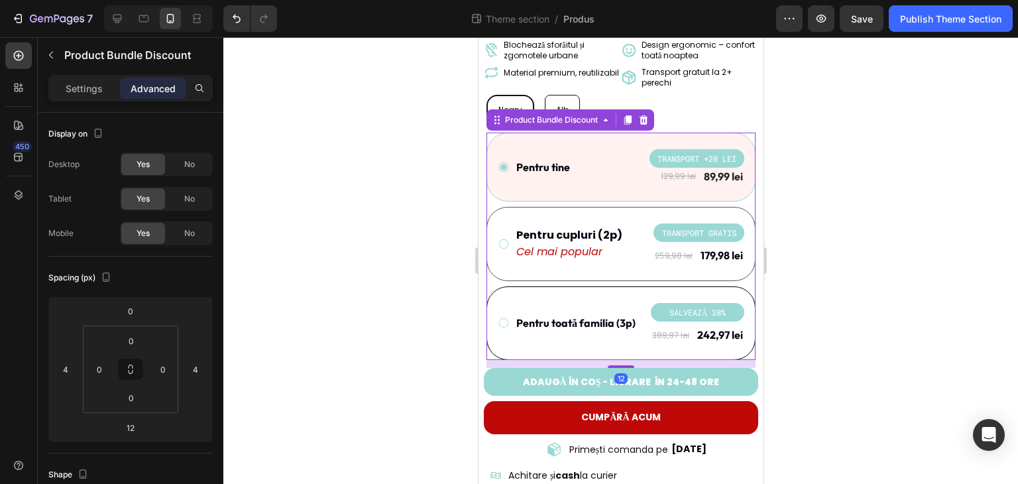
click at [602, 254] on div "Pentru cupluri (2p) Text Block Cel mai popular Text Block TRANSPORT GRATIS Prod…" at bounding box center [620, 244] width 269 height 74
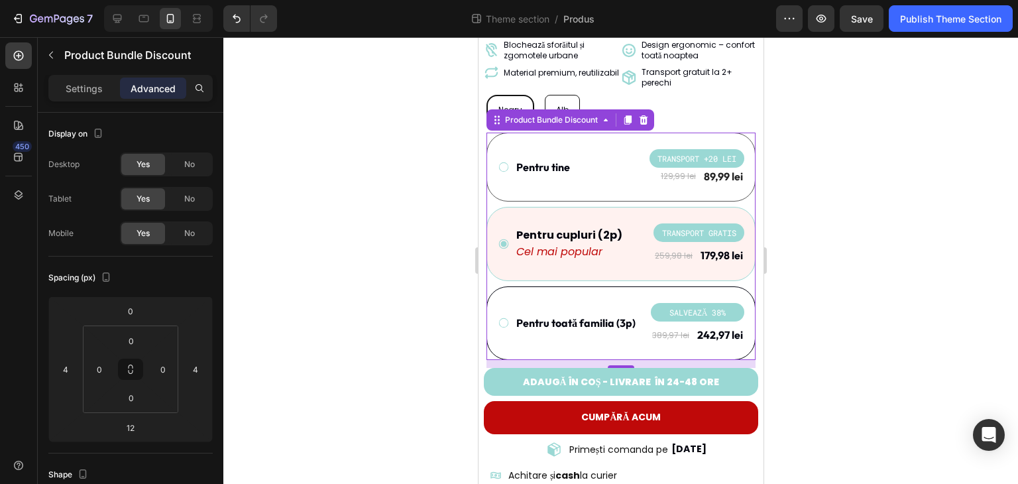
click at [626, 177] on div "Pentru tine Text Block TRANSPORT +20 LEI Product Badge 129,99 lei Product Price…" at bounding box center [620, 166] width 269 height 69
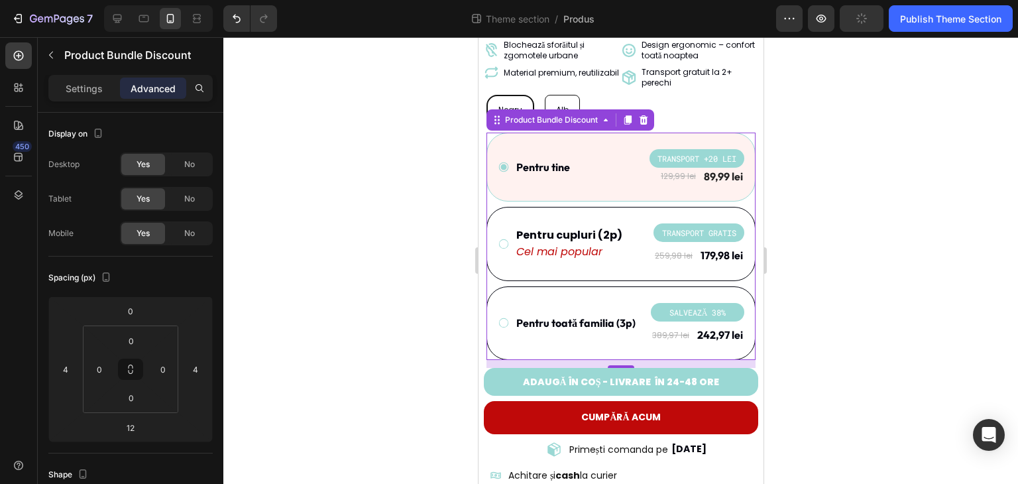
click at [621, 373] on div "12" at bounding box center [619, 378] width 13 height 11
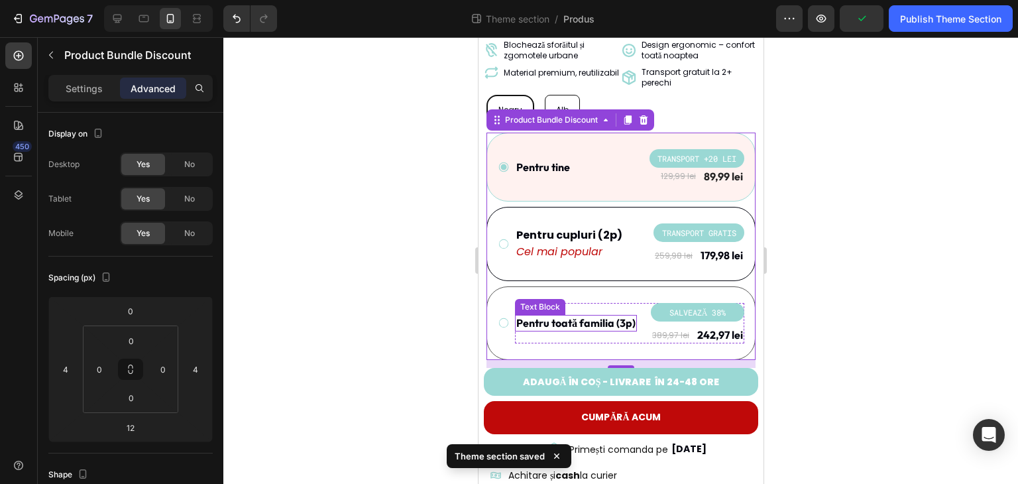
click at [609, 316] on p "Pentru toată familia (3p)" at bounding box center [574, 323] width 119 height 14
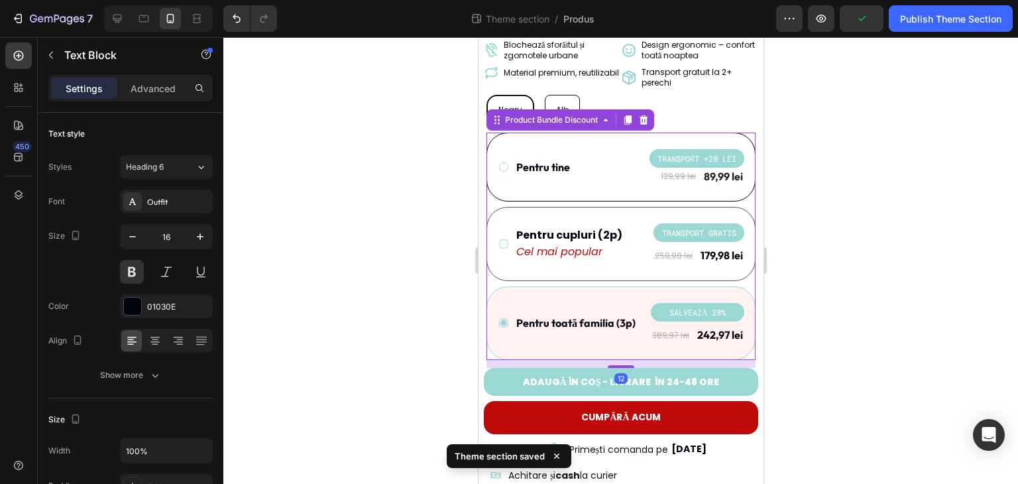
click at [628, 264] on div "Pentru cupluri (2p) Text Block Cel mai popular Text Block TRANSPORT GRATIS Prod…" at bounding box center [620, 244] width 269 height 74
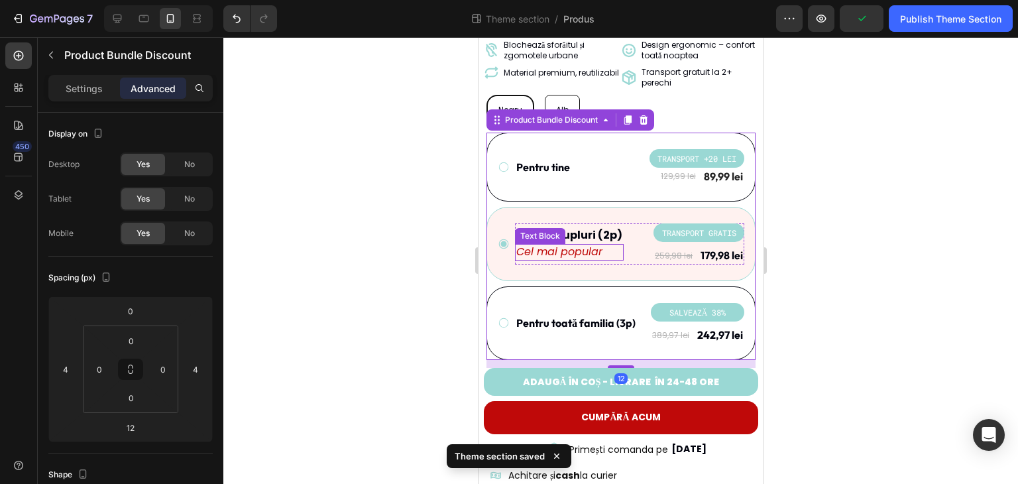
click at [578, 245] on p "Cel mai popular" at bounding box center [568, 252] width 106 height 14
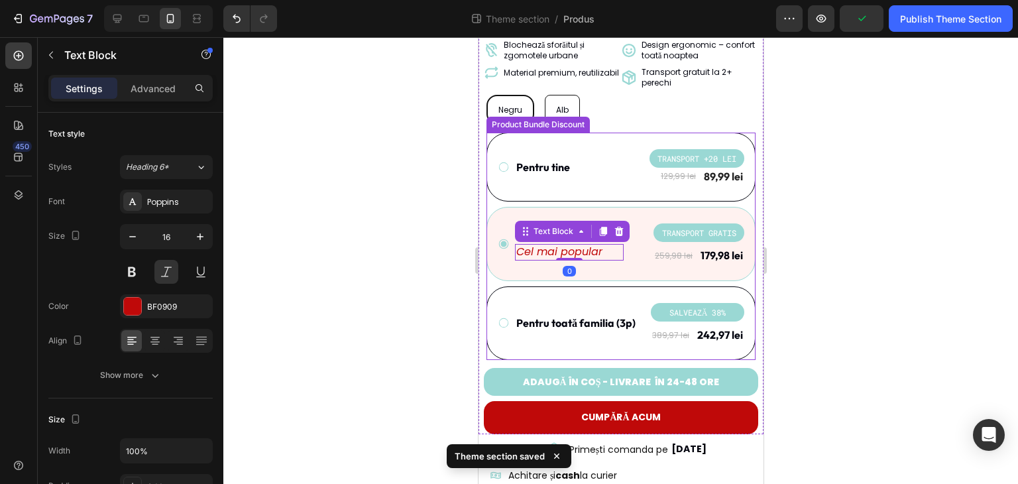
click at [450, 260] on div at bounding box center [620, 260] width 794 height 446
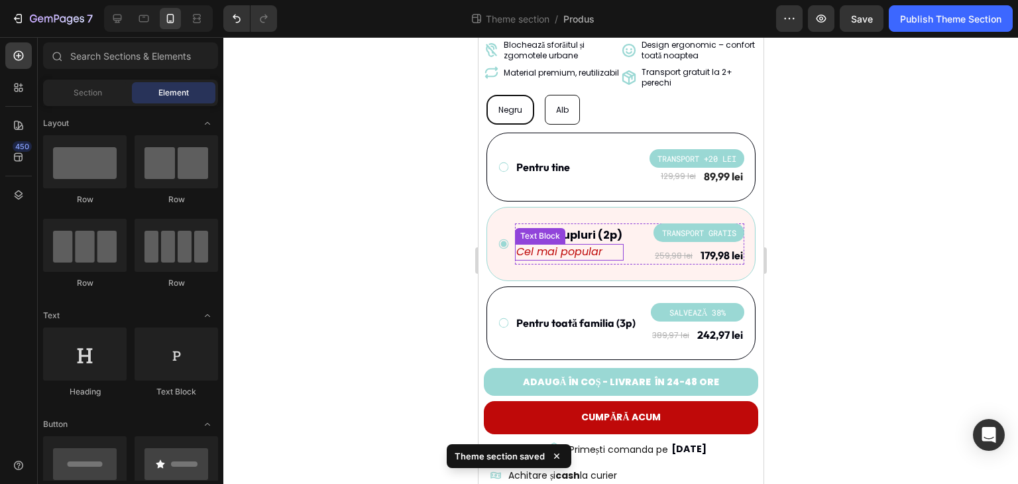
click at [582, 245] on p "Cel mai popular" at bounding box center [568, 252] width 106 height 14
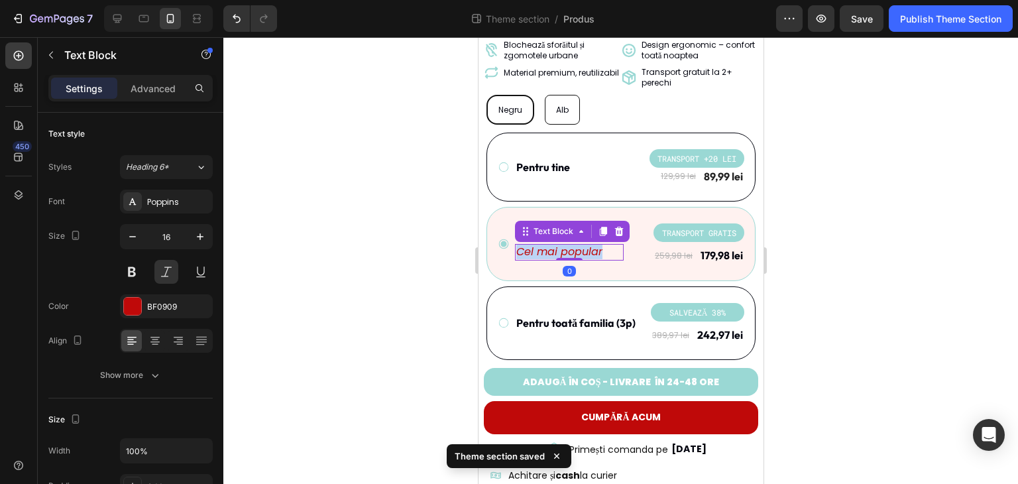
click at [582, 245] on p "Cel mai popular" at bounding box center [568, 252] width 106 height 14
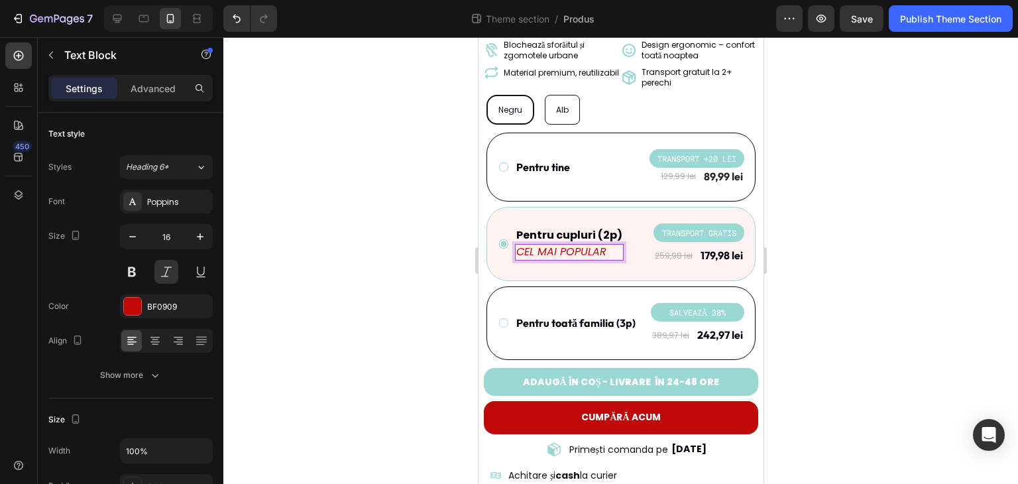
drag, startPoint x: 378, startPoint y: 250, endPoint x: 419, endPoint y: 244, distance: 41.5
click at [378, 250] on div at bounding box center [620, 260] width 794 height 446
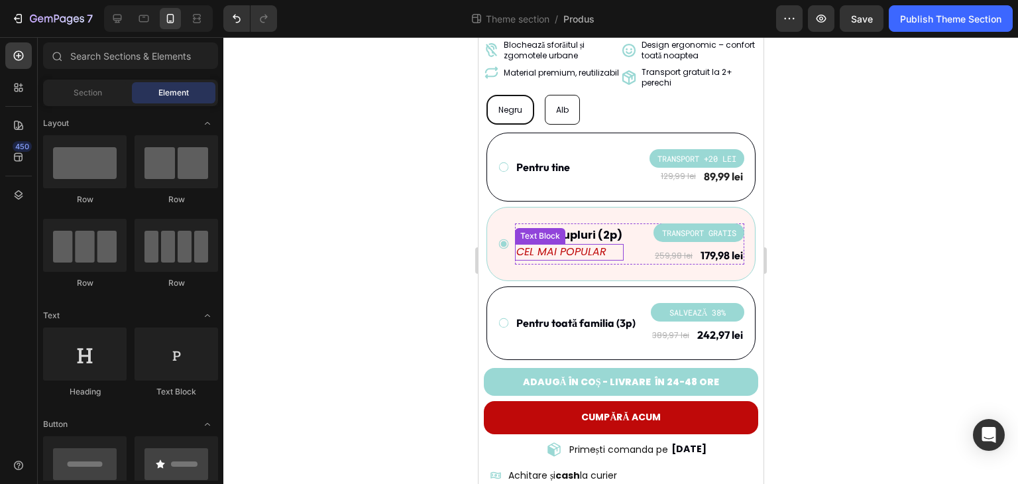
click at [579, 245] on p "CEL MAI POPULAR" at bounding box center [568, 252] width 106 height 14
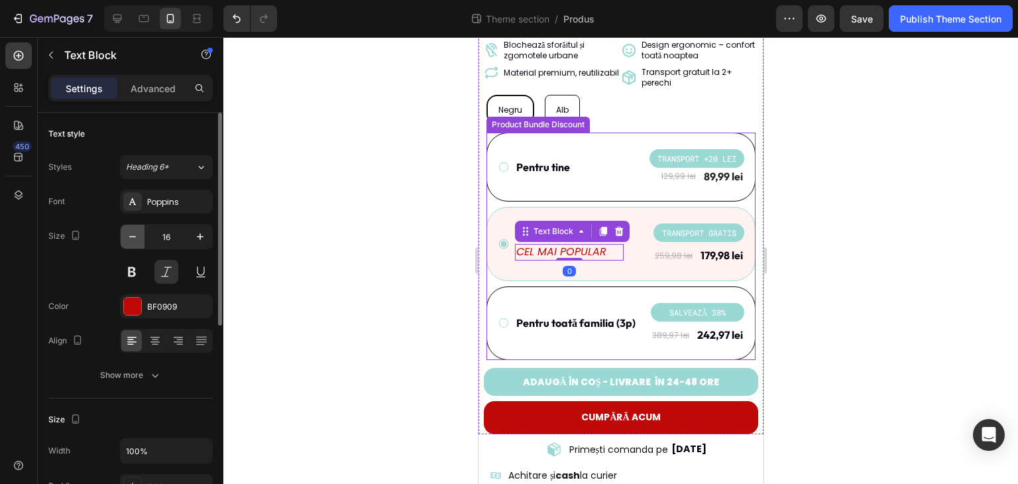
click at [130, 242] on icon "button" at bounding box center [132, 236] width 13 height 13
click at [192, 238] on button "button" at bounding box center [200, 237] width 24 height 24
click at [141, 265] on button at bounding box center [132, 272] width 24 height 24
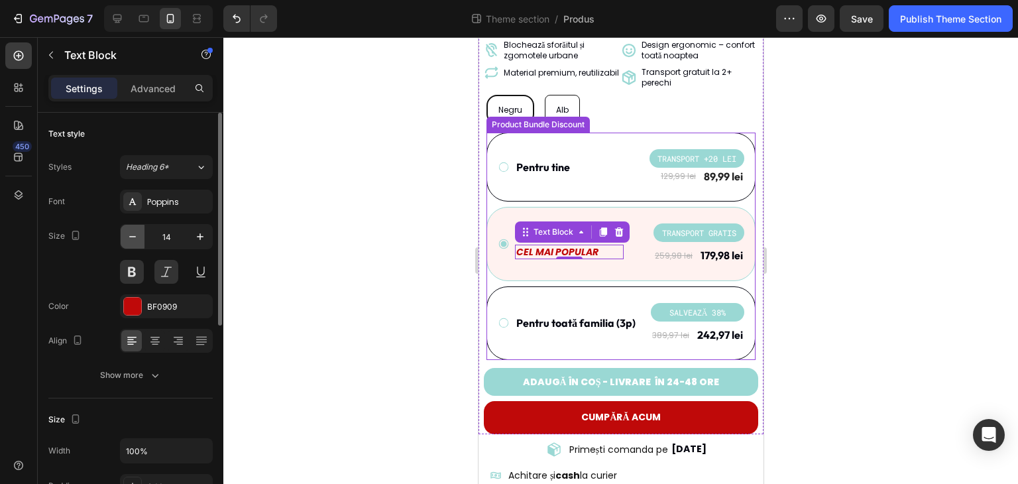
click at [132, 241] on icon "button" at bounding box center [132, 236] width 13 height 13
type input "13"
click at [281, 239] on div at bounding box center [620, 260] width 794 height 446
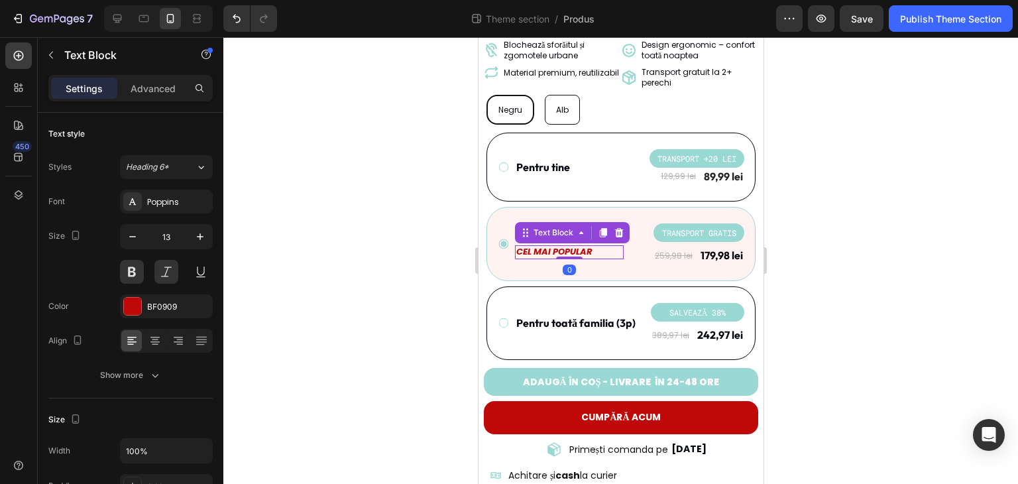
click at [570, 246] on p "CEL MAI POPULAR" at bounding box center [568, 251] width 106 height 11
click at [597, 246] on p "CEL MAI POPULAR" at bounding box center [568, 251] width 106 height 11
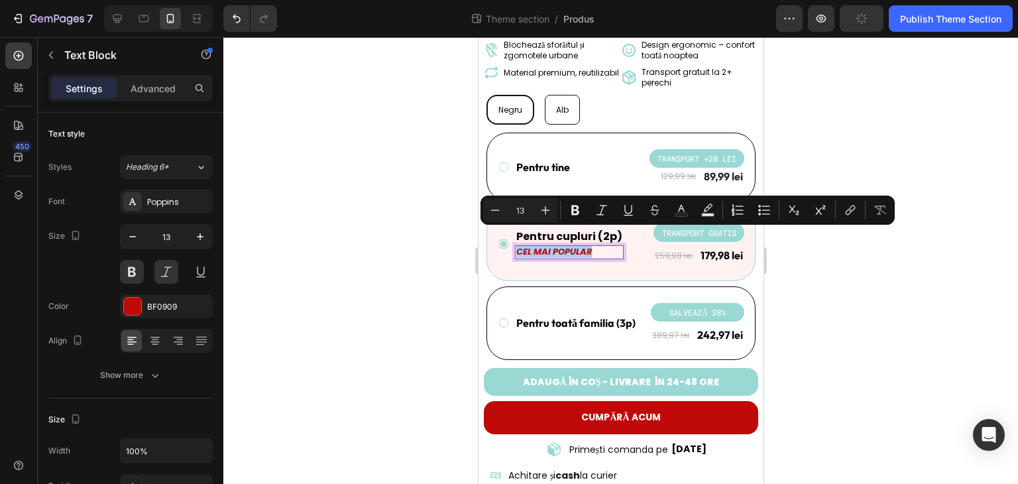
click at [369, 242] on div at bounding box center [620, 260] width 794 height 446
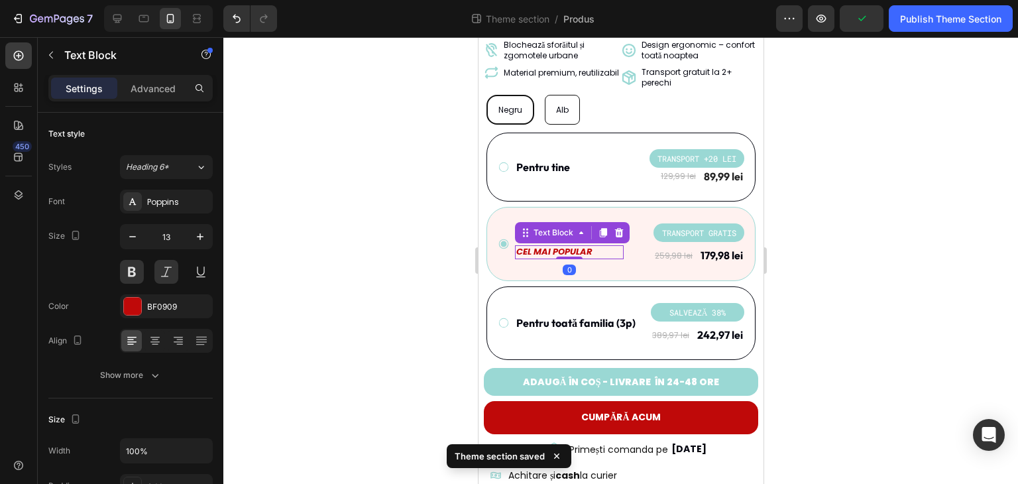
drag, startPoint x: 555, startPoint y: 233, endPoint x: 893, endPoint y: 279, distance: 340.9
click at [555, 246] on p "CEL MAI POPULAR" at bounding box center [568, 251] width 106 height 11
click at [131, 274] on button at bounding box center [132, 272] width 24 height 24
click at [199, 236] on icon "button" at bounding box center [200, 236] width 7 height 7
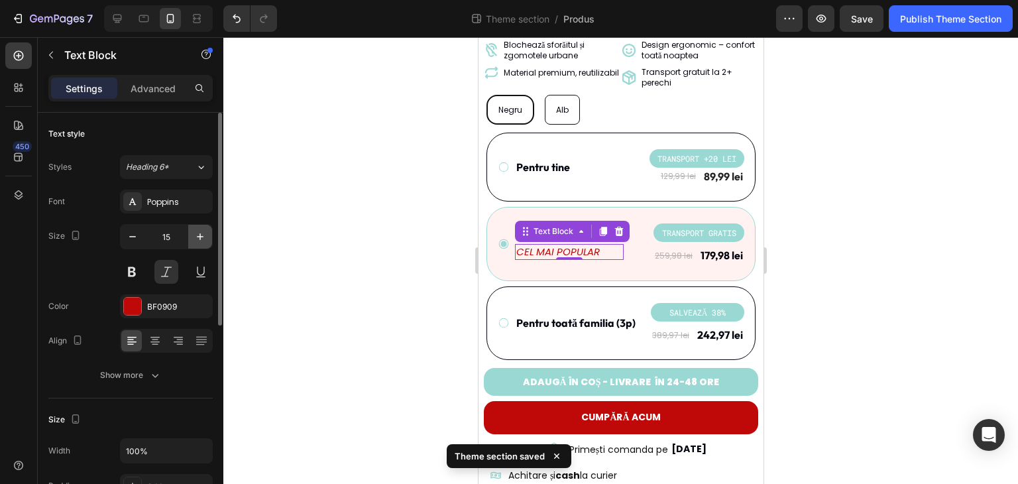
click at [199, 236] on icon "button" at bounding box center [200, 236] width 7 height 7
type input "16"
click at [294, 236] on div at bounding box center [620, 260] width 794 height 446
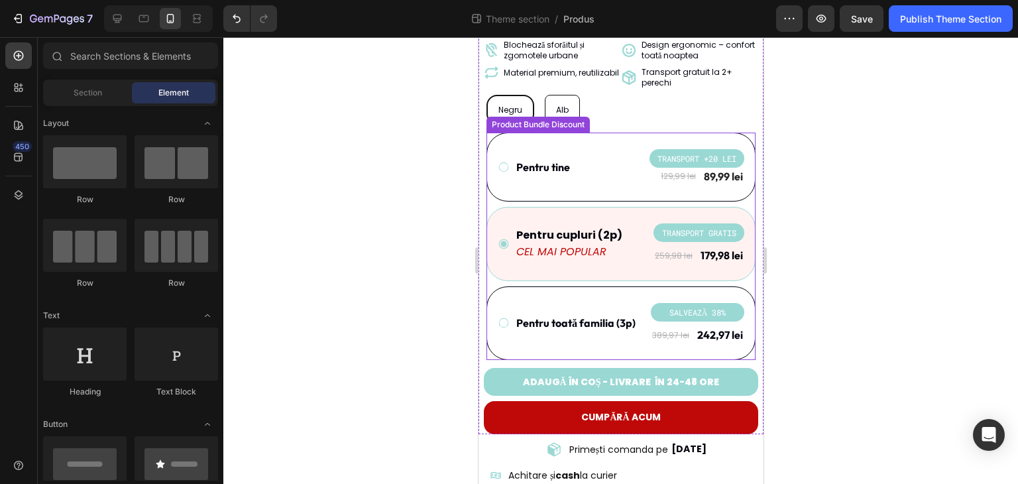
click at [582, 245] on p "CEL MAI POPULAR" at bounding box center [568, 252] width 106 height 14
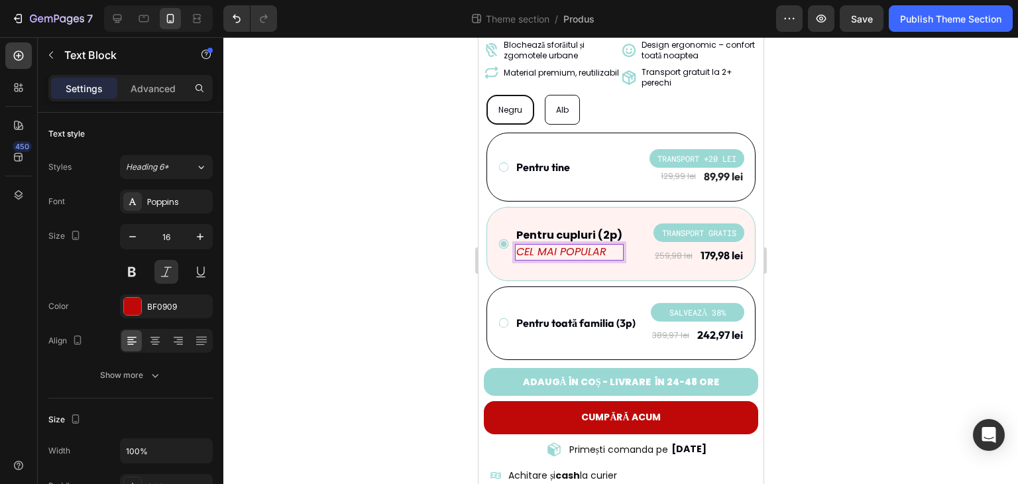
click at [587, 245] on p "CEL MAI POPULAR" at bounding box center [568, 252] width 106 height 14
click at [392, 277] on div at bounding box center [620, 260] width 794 height 446
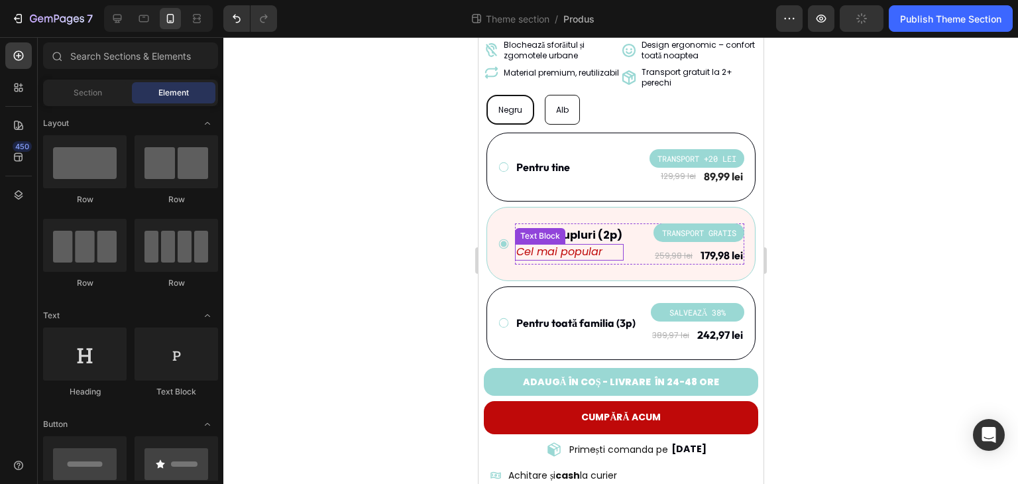
click at [564, 245] on p "Cel mai popular" at bounding box center [568, 252] width 106 height 14
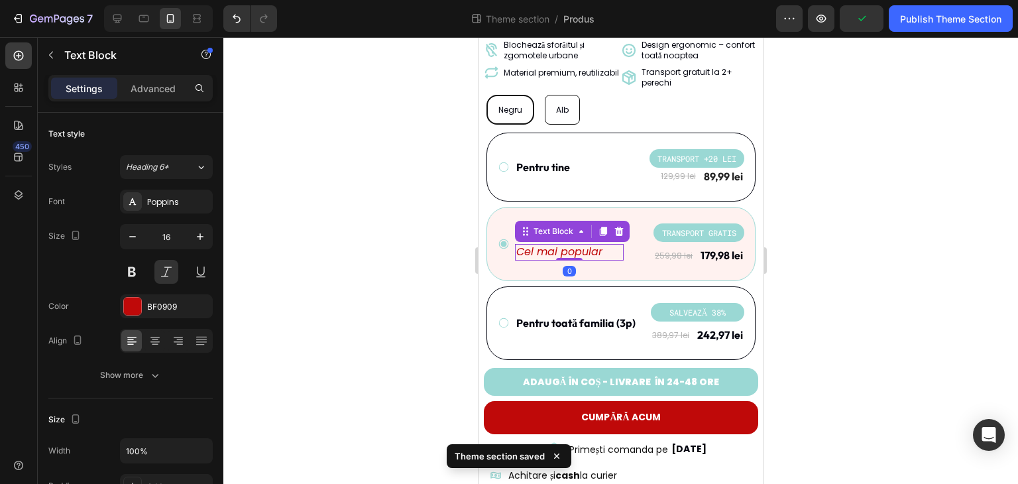
click at [358, 252] on div at bounding box center [620, 260] width 794 height 446
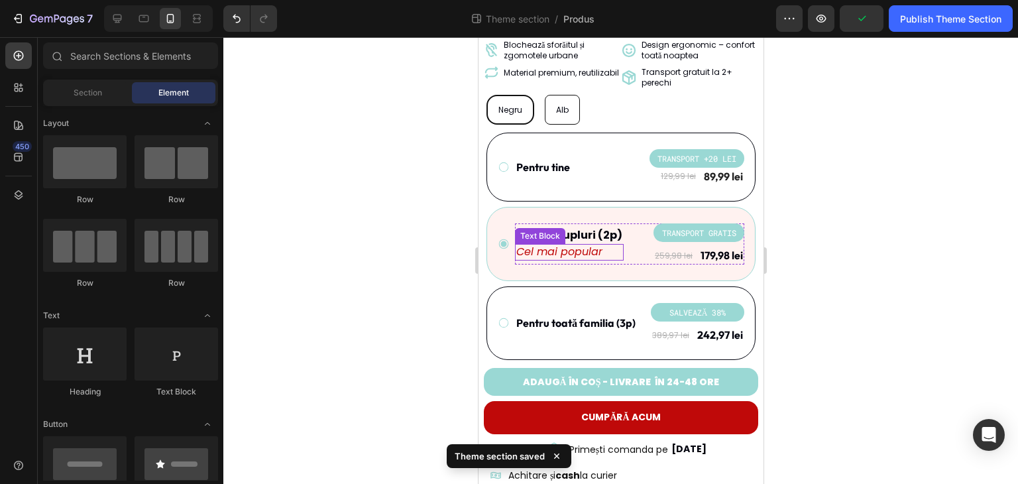
click at [543, 245] on p "Cel mai popular" at bounding box center [568, 252] width 106 height 14
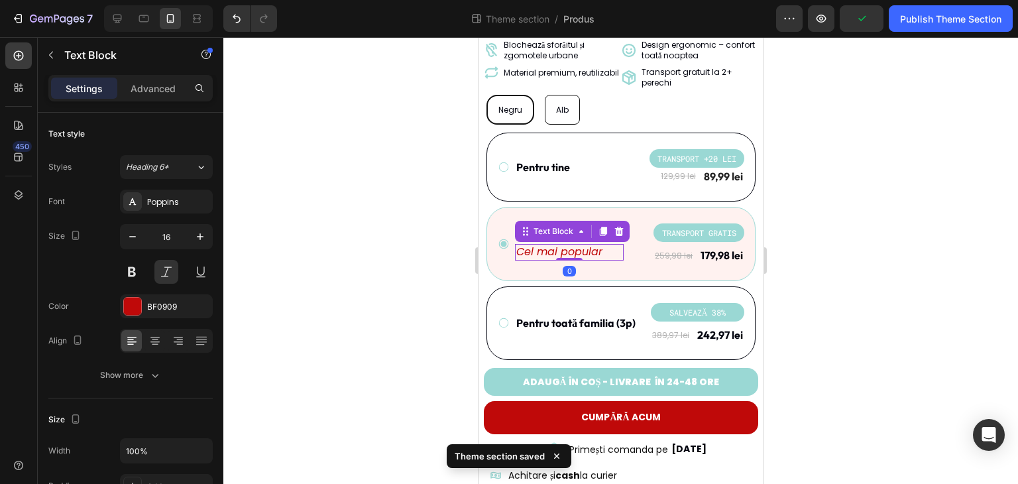
click at [278, 270] on div at bounding box center [620, 260] width 794 height 446
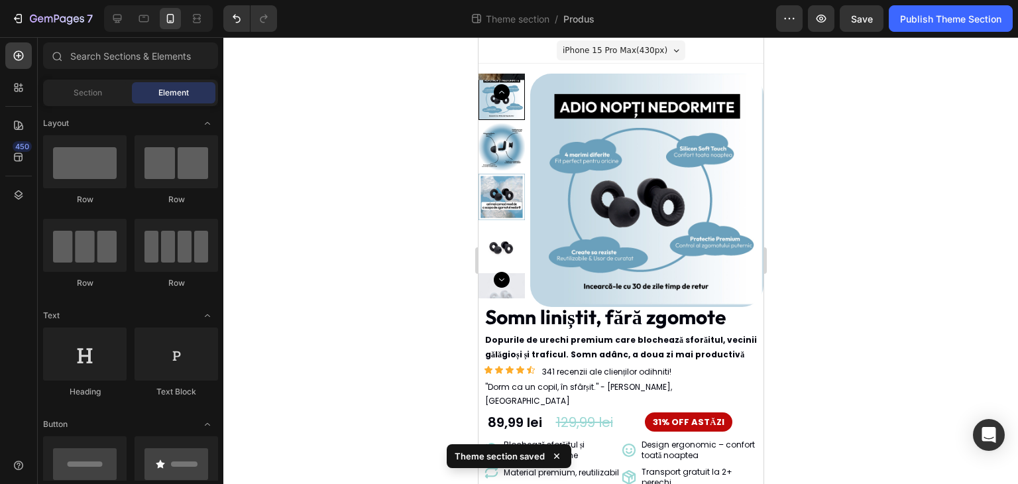
scroll to position [399, 0]
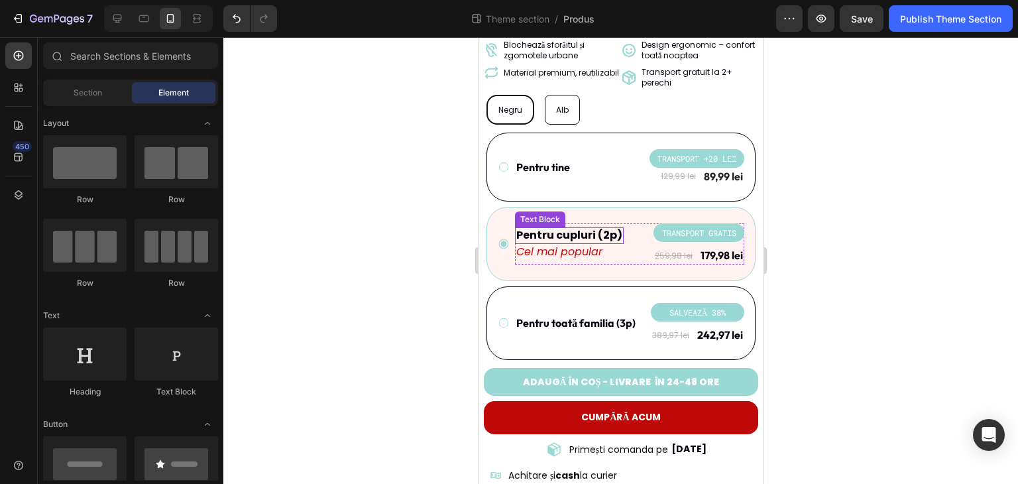
click at [533, 229] on p "Pentru cupluri (2p)" at bounding box center [568, 236] width 106 height 14
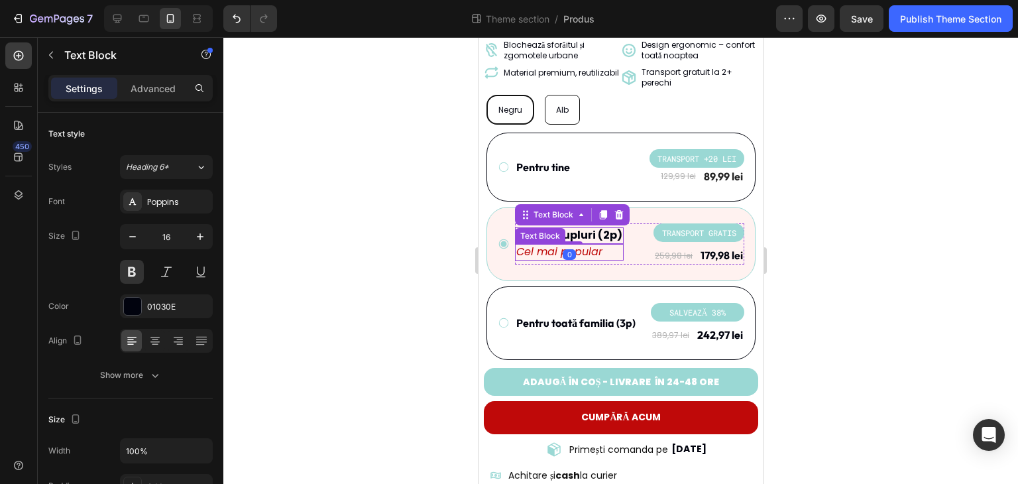
click at [536, 245] on p "Cel mai popular" at bounding box center [568, 252] width 106 height 14
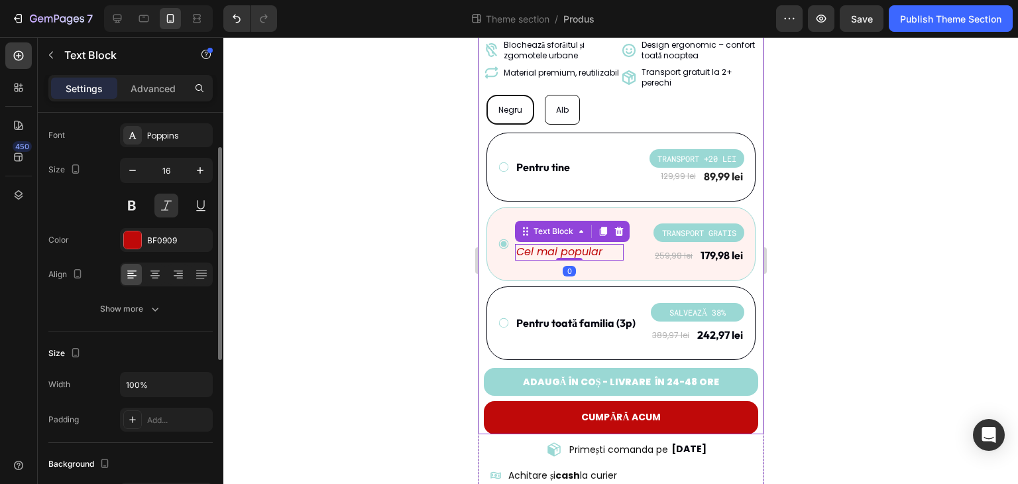
click at [395, 236] on div at bounding box center [620, 260] width 794 height 446
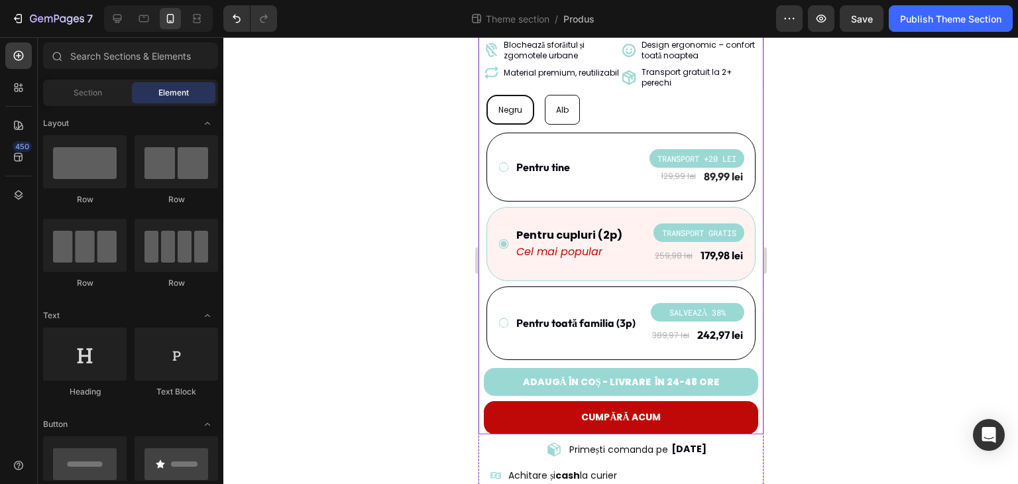
click at [394, 231] on div at bounding box center [620, 260] width 794 height 446
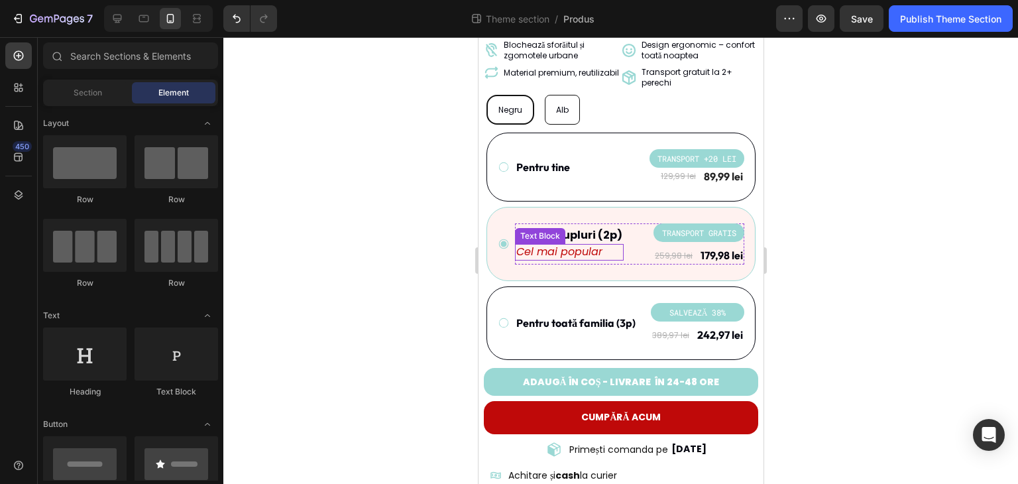
click at [572, 245] on p "Cel mai popular" at bounding box center [568, 252] width 106 height 14
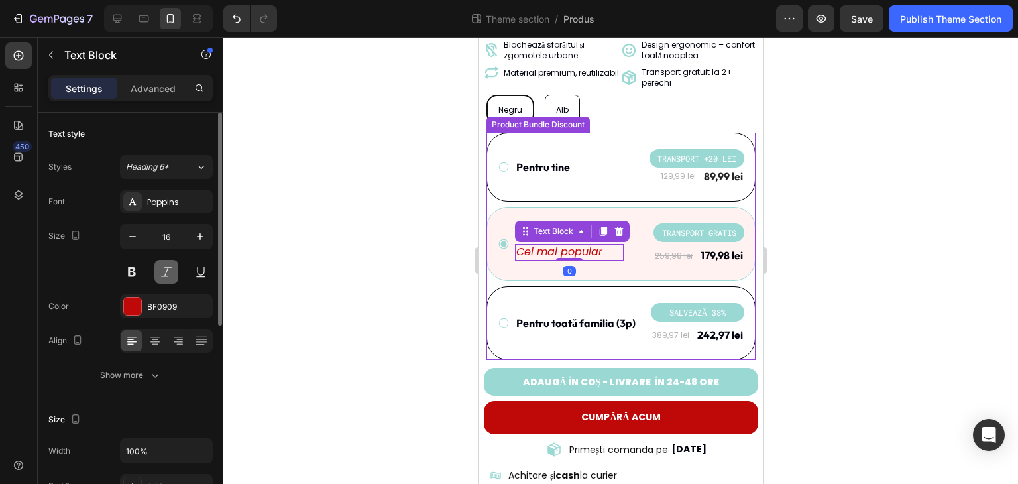
click at [175, 270] on button at bounding box center [166, 272] width 24 height 24
click at [344, 260] on div at bounding box center [620, 260] width 794 height 446
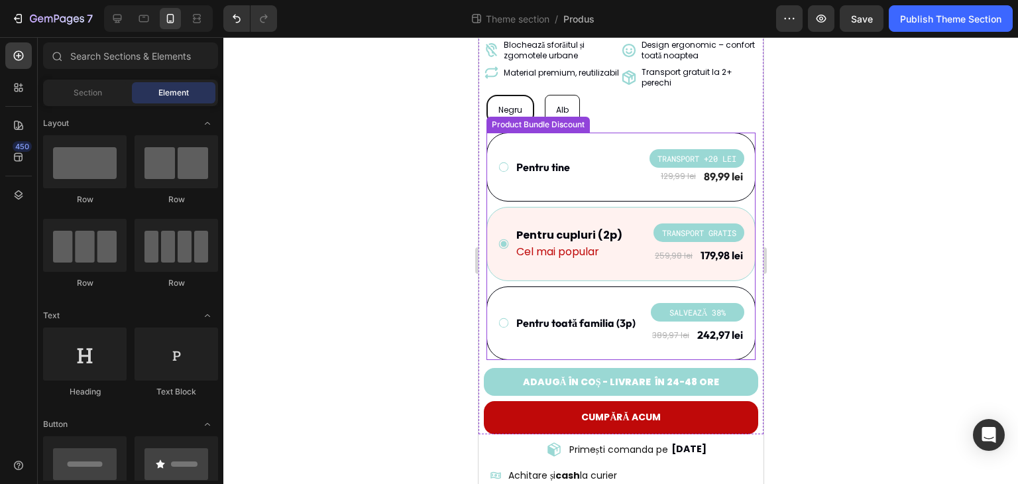
click at [352, 291] on div at bounding box center [620, 260] width 794 height 446
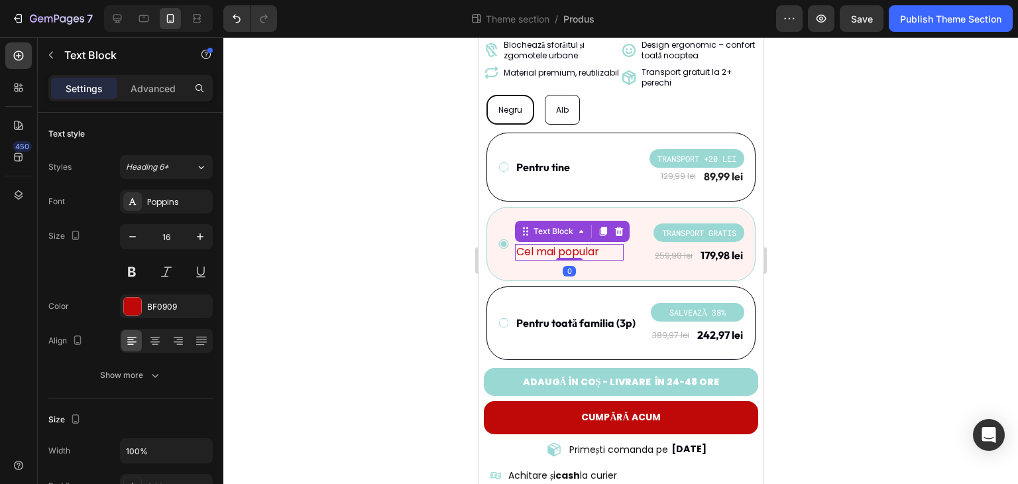
drag, startPoint x: 542, startPoint y: 231, endPoint x: 870, endPoint y: 250, distance: 328.4
click at [542, 245] on p "Cel mai popular" at bounding box center [568, 252] width 106 height 14
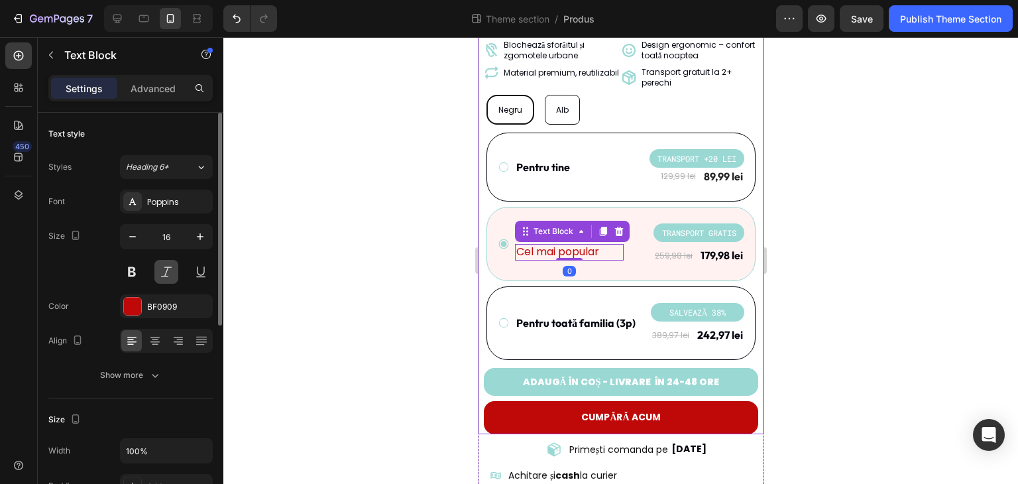
click at [162, 268] on button at bounding box center [166, 272] width 24 height 24
click at [350, 263] on div at bounding box center [620, 260] width 794 height 446
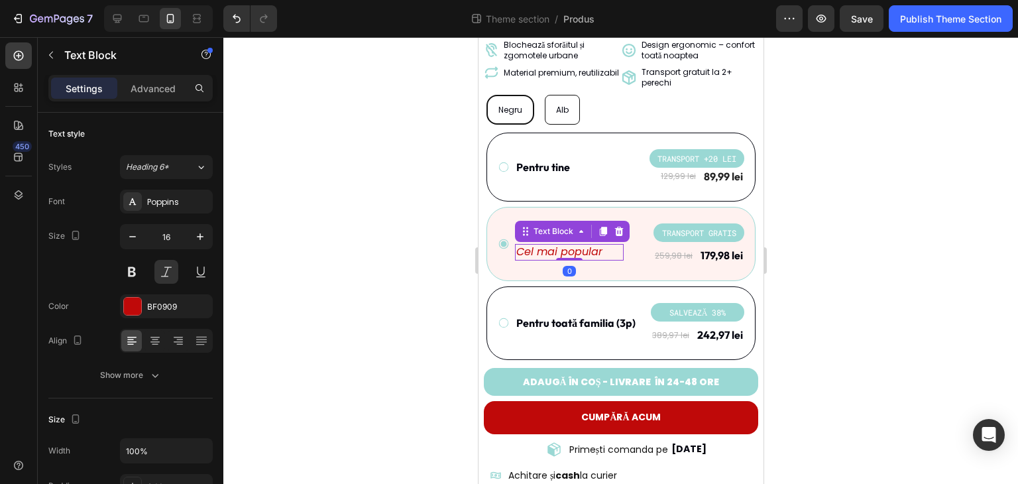
click at [593, 245] on p "Cel mai popular" at bounding box center [568, 252] width 106 height 14
click at [902, 264] on div at bounding box center [620, 260] width 794 height 446
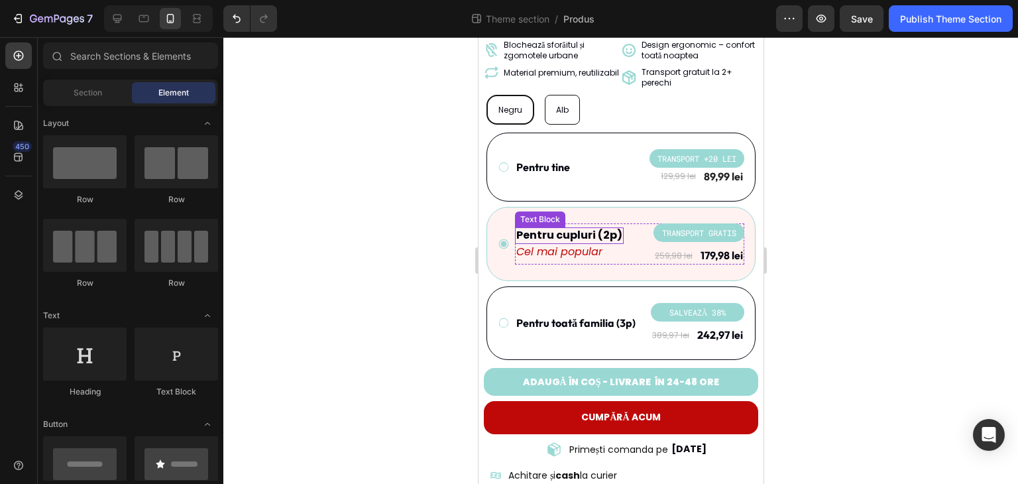
click at [565, 229] on p "Pentru cupluri (2p)" at bounding box center [568, 236] width 106 height 14
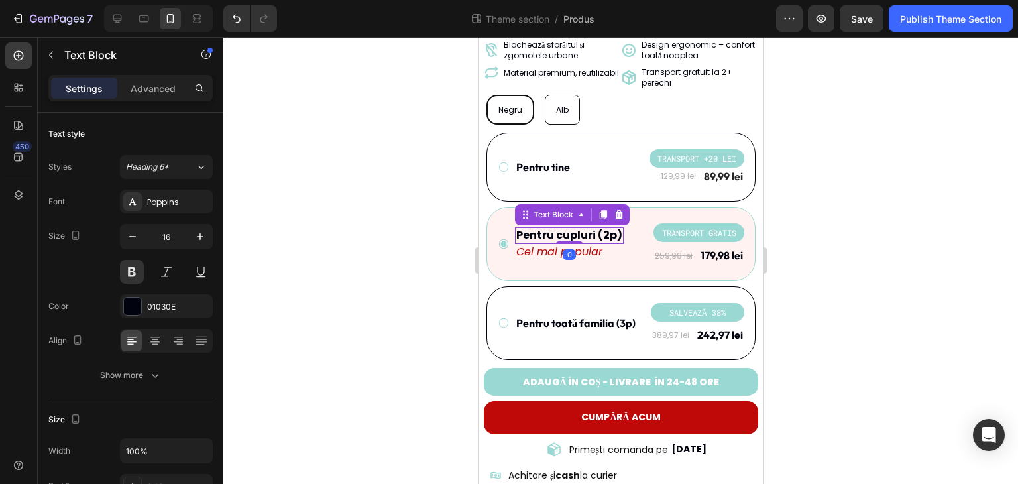
click at [572, 249] on div "0" at bounding box center [568, 254] width 13 height 11
click at [605, 245] on p "Cel mai popular" at bounding box center [568, 252] width 106 height 14
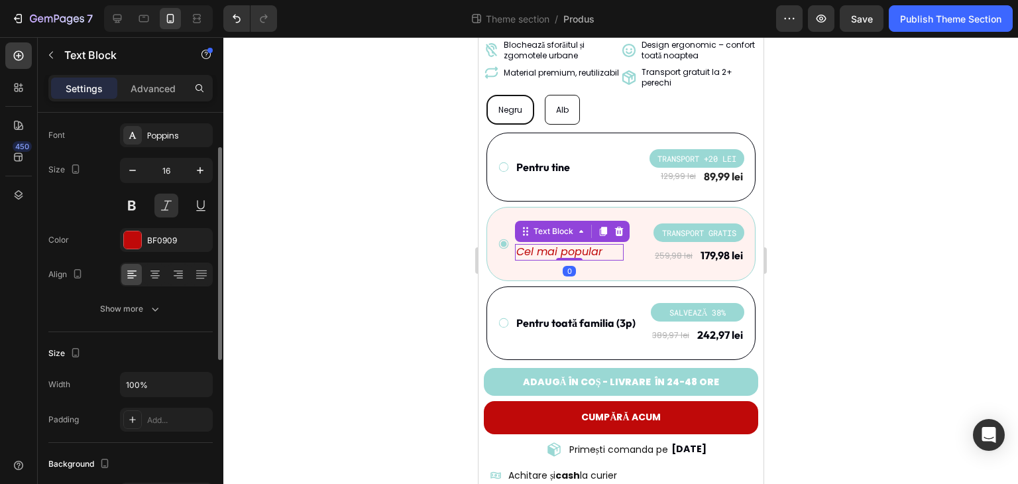
click at [937, 268] on div at bounding box center [620, 260] width 794 height 446
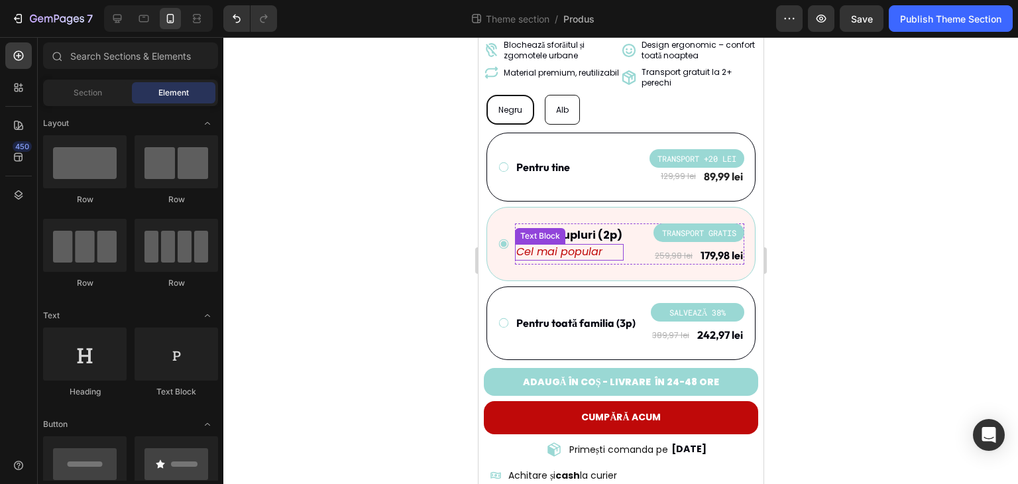
click at [579, 245] on p "Cel mai popular" at bounding box center [568, 252] width 106 height 14
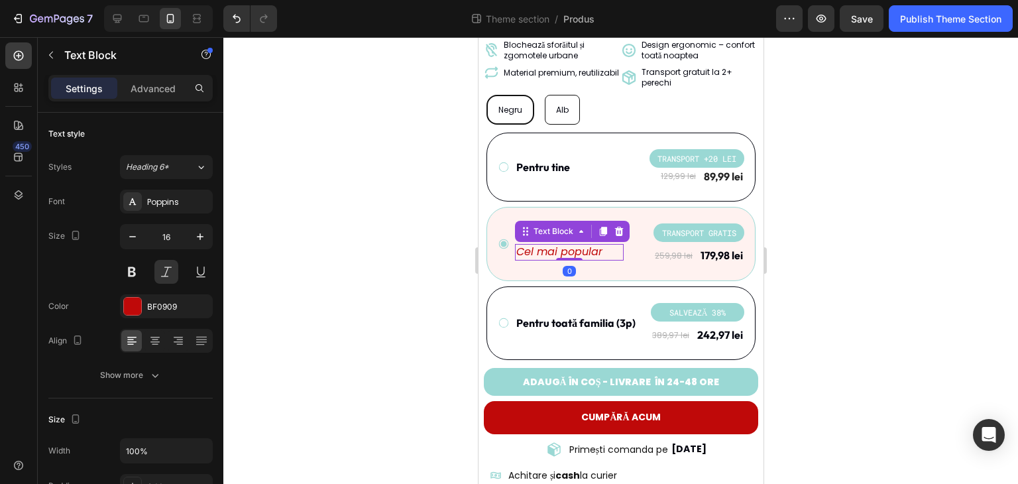
click at [835, 248] on div at bounding box center [620, 260] width 794 height 446
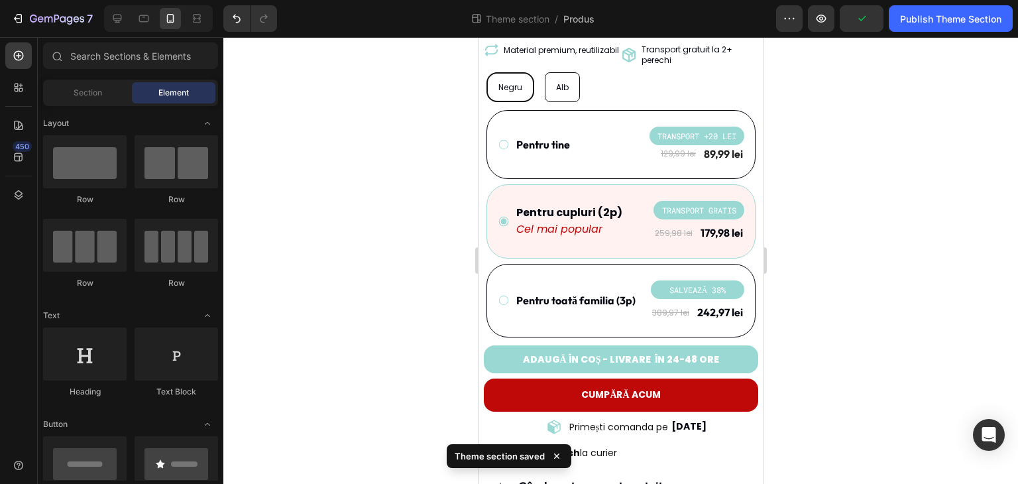
scroll to position [466, 0]
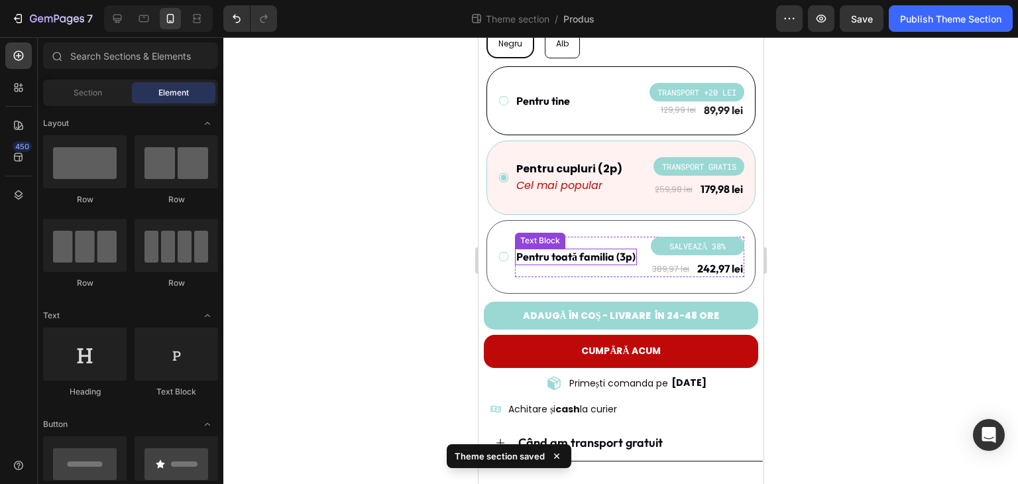
click at [607, 250] on p "Pentru toată familia (3p)" at bounding box center [574, 257] width 119 height 14
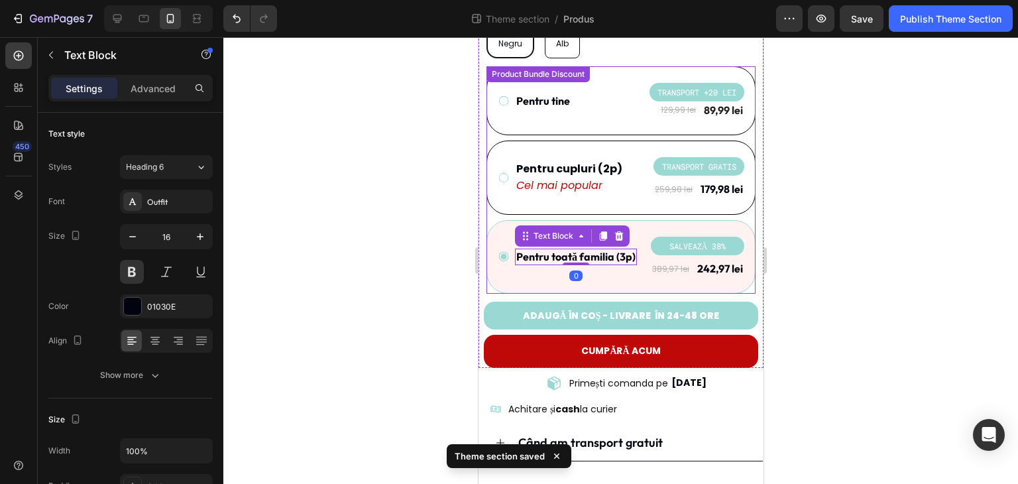
click at [655, 274] on div "Pentru toată familia (3p) Text Block 0 SALVEAZĂ 38% Product Badge 389,97 lei Pr…" at bounding box center [620, 257] width 269 height 74
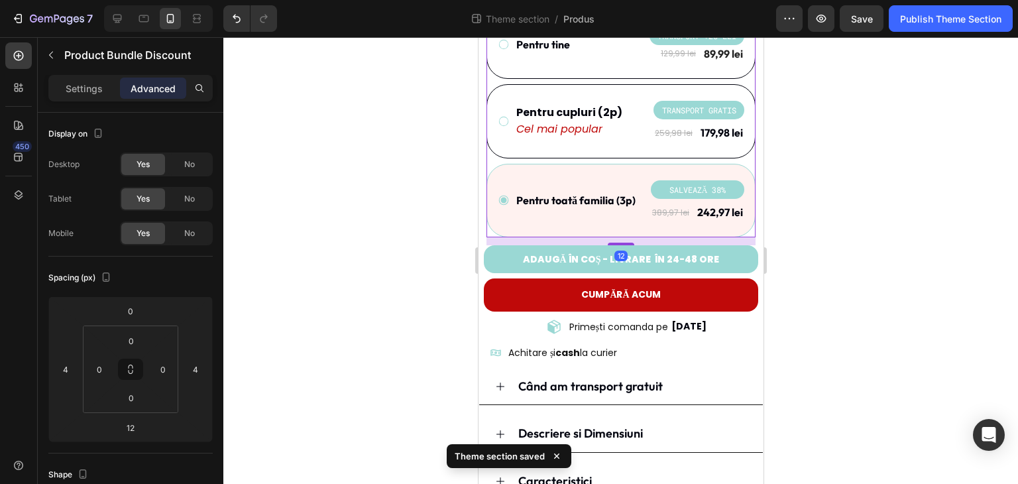
scroll to position [532, 0]
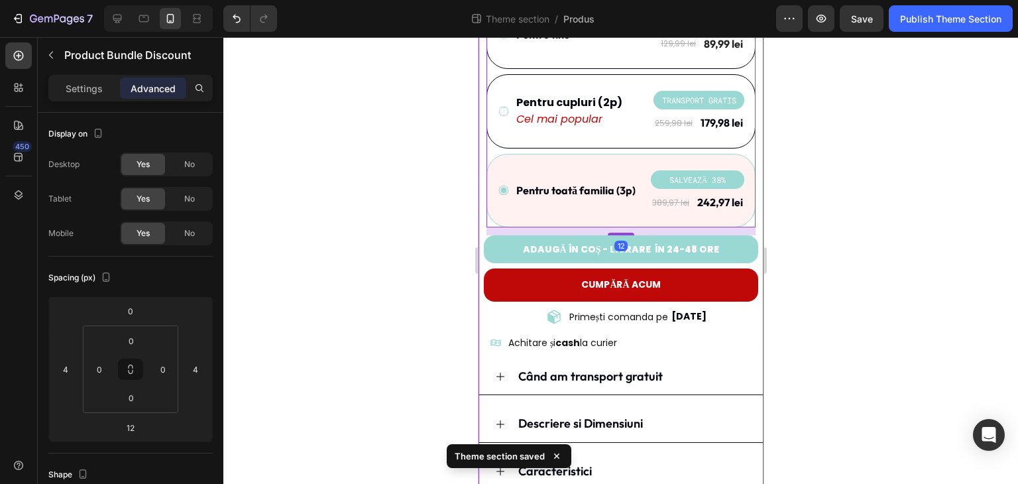
click at [739, 307] on div "Primești comanda pe Item List 29/08/2025 Delivery Date Row" at bounding box center [620, 317] width 285 height 21
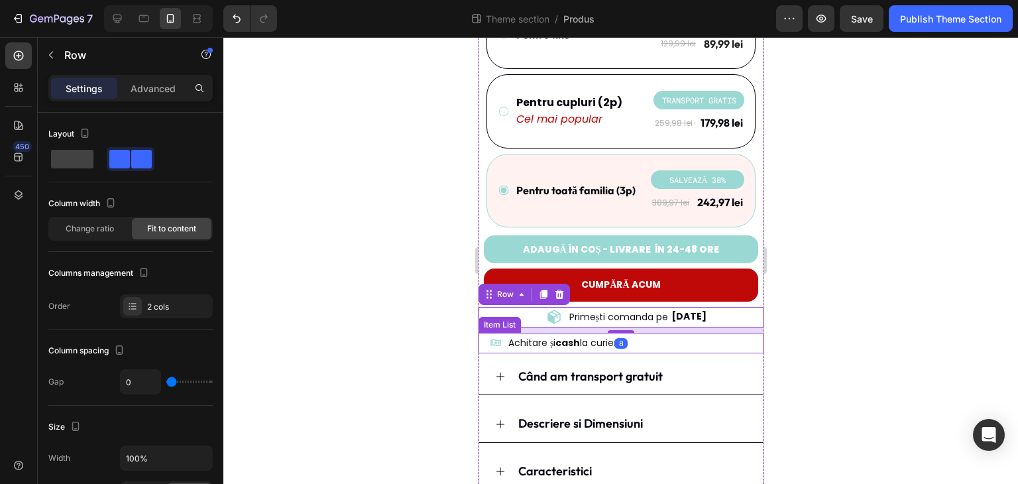
click at [743, 333] on div "Achitare și cash la curier" at bounding box center [623, 343] width 278 height 21
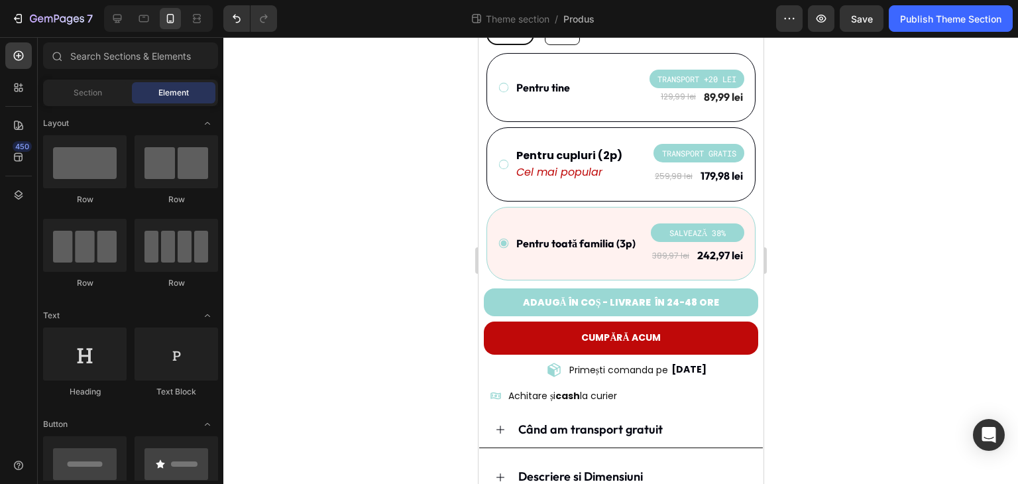
scroll to position [493, 0]
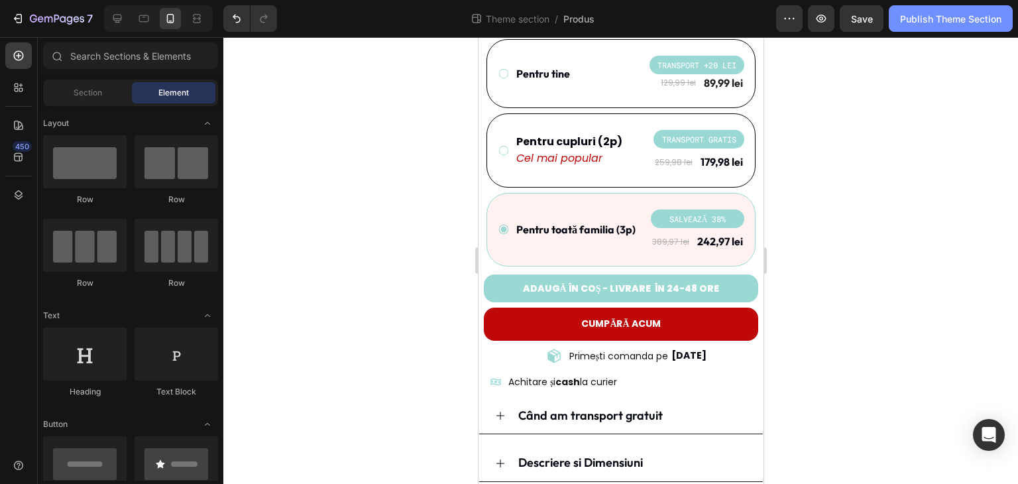
click at [959, 19] on div "Publish Theme Section" at bounding box center [950, 19] width 101 height 14
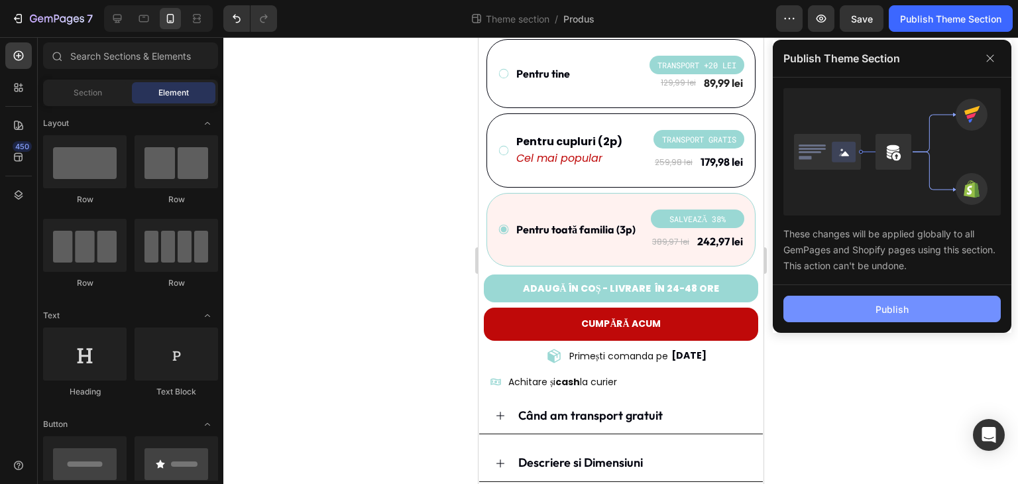
click at [910, 305] on button "Publish" at bounding box center [891, 308] width 217 height 26
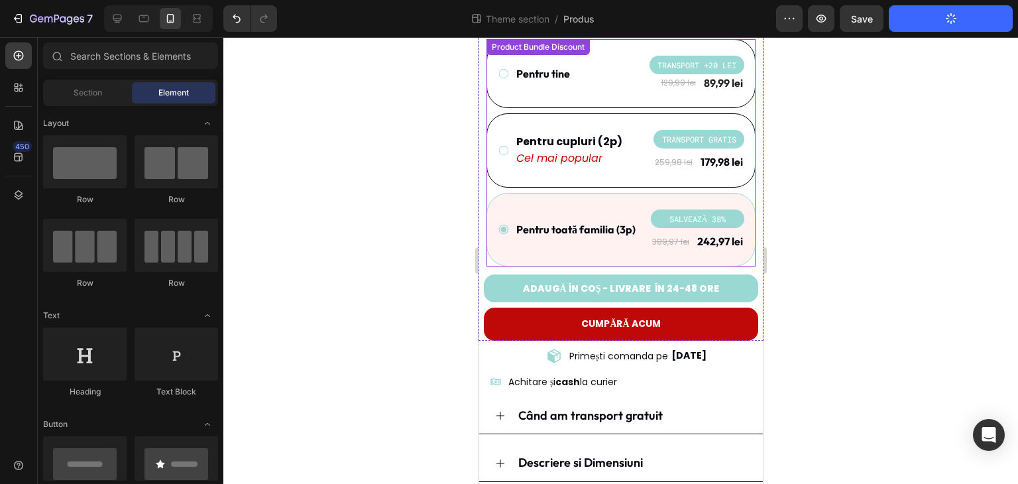
click at [405, 181] on div at bounding box center [620, 260] width 794 height 446
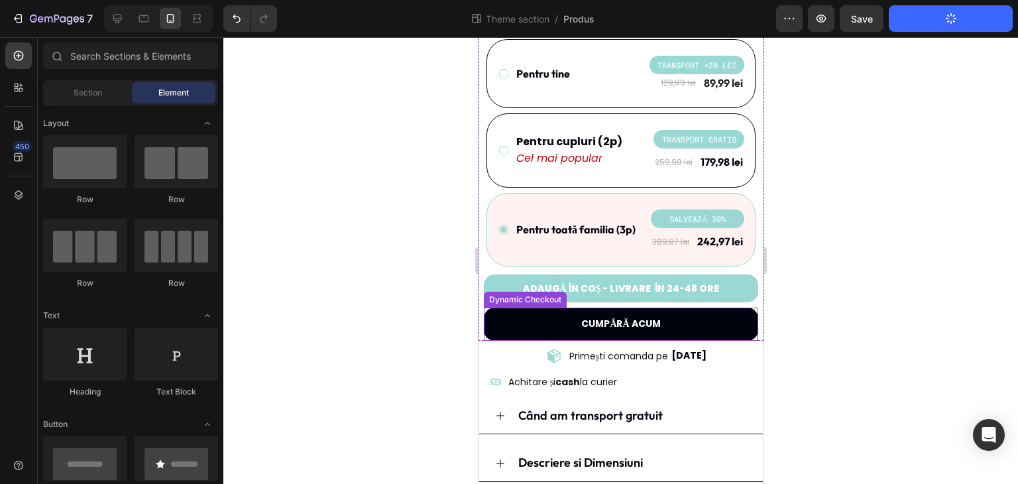
click at [690, 321] on button "CUMPĂRĂ ACUM" at bounding box center [620, 323] width 274 height 32
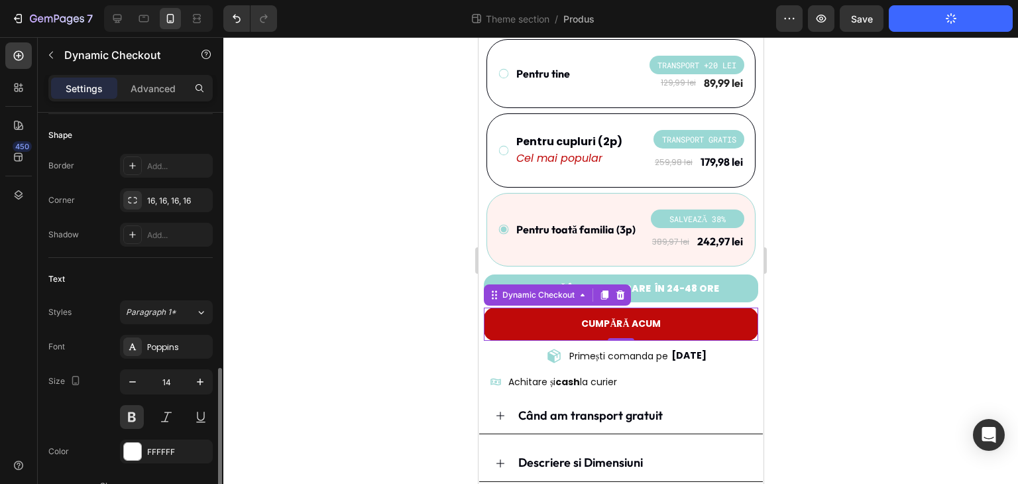
scroll to position [464, 0]
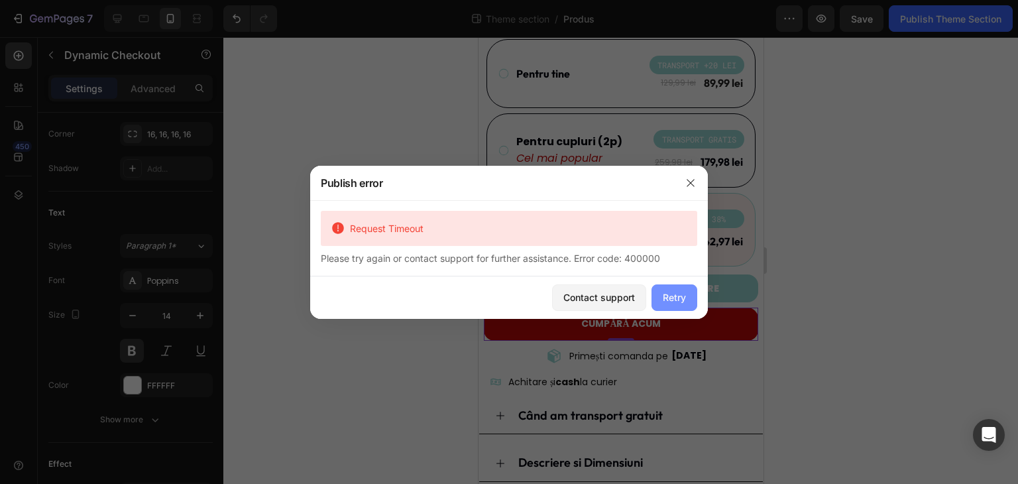
click at [685, 303] on div "Retry" at bounding box center [673, 297] width 23 height 14
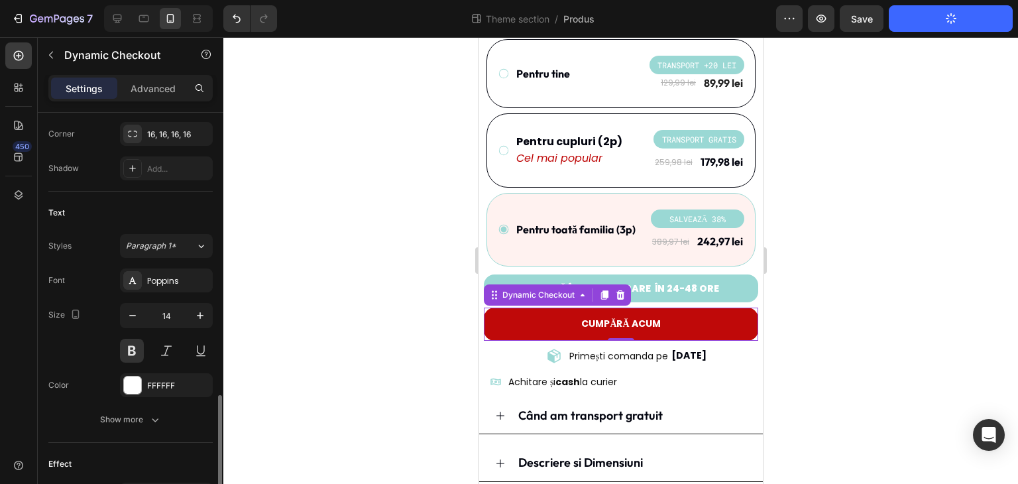
scroll to position [594, 0]
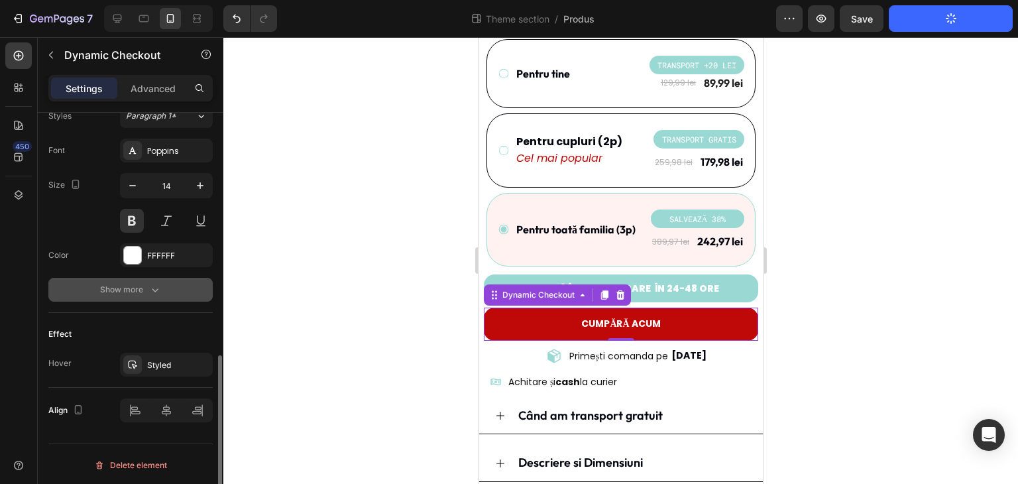
click at [142, 295] on button "Show more" at bounding box center [130, 290] width 164 height 24
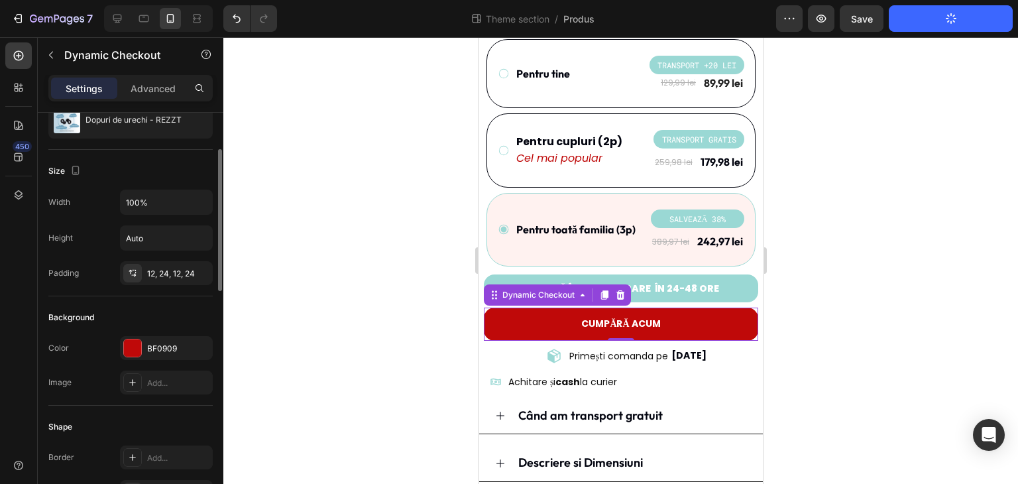
scroll to position [0, 0]
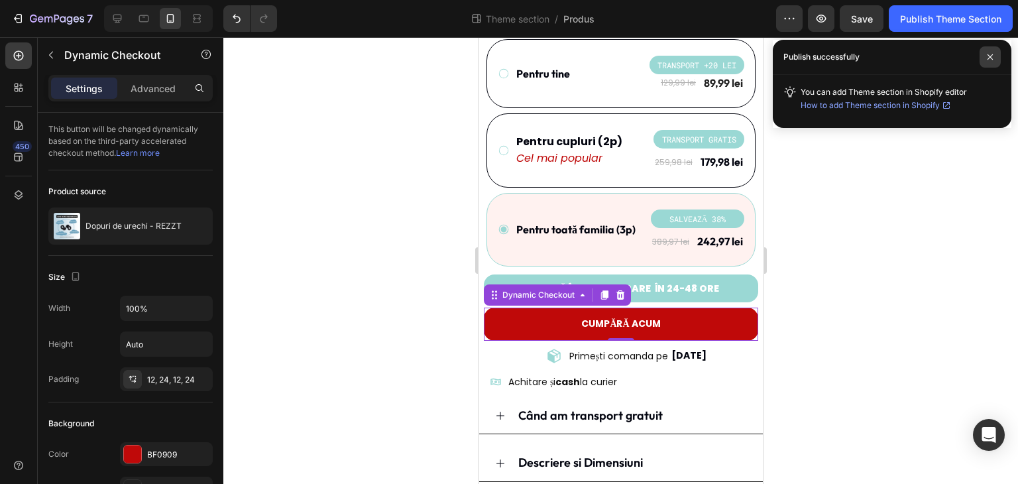
click at [992, 58] on icon at bounding box center [989, 57] width 7 height 7
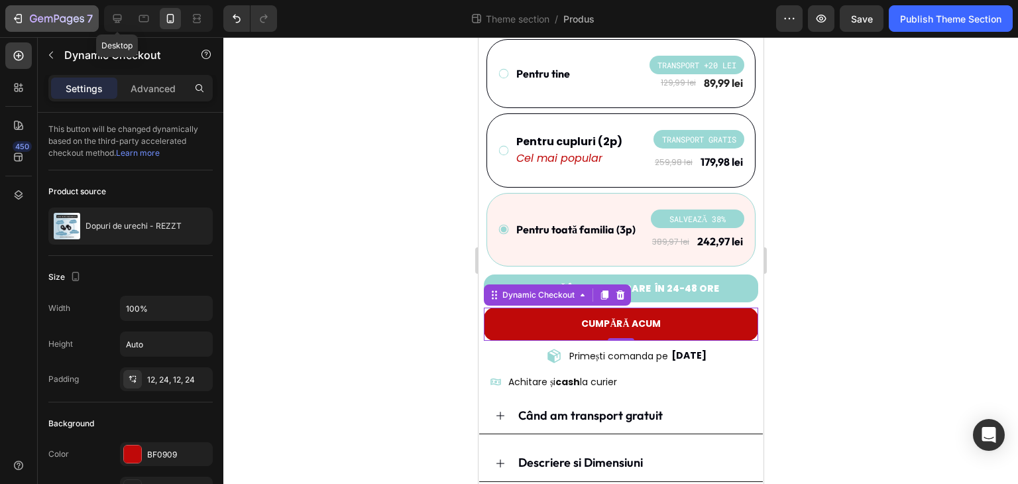
click at [74, 15] on icon "button" at bounding box center [57, 19] width 54 height 11
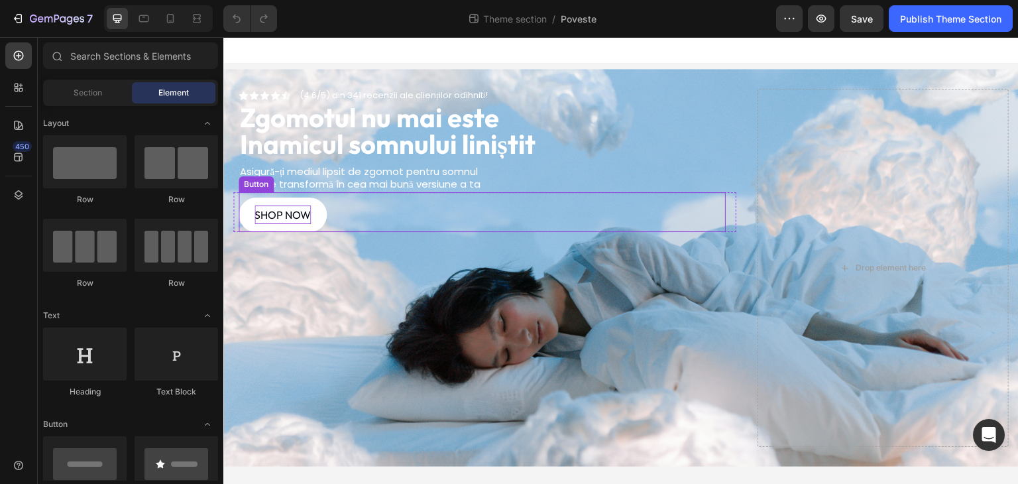
click at [286, 211] on p "SHOP NOW" at bounding box center [282, 214] width 56 height 19
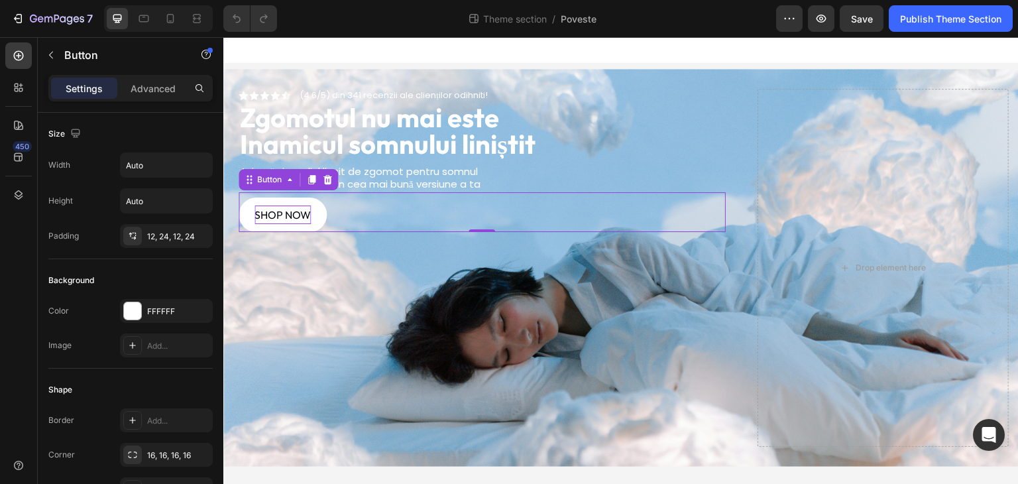
click at [295, 208] on p "SHOP NOW" at bounding box center [282, 214] width 56 height 19
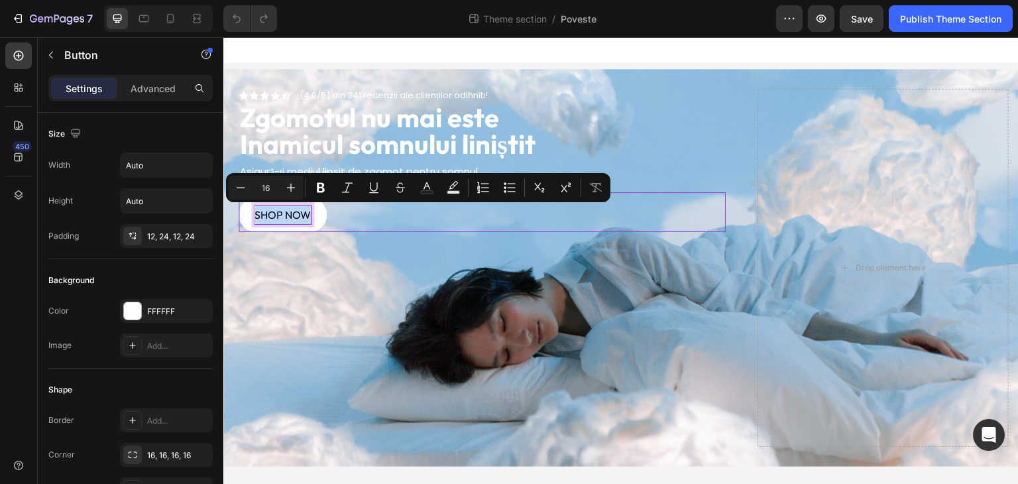
click at [295, 208] on p "SHOP NOW" at bounding box center [282, 214] width 56 height 19
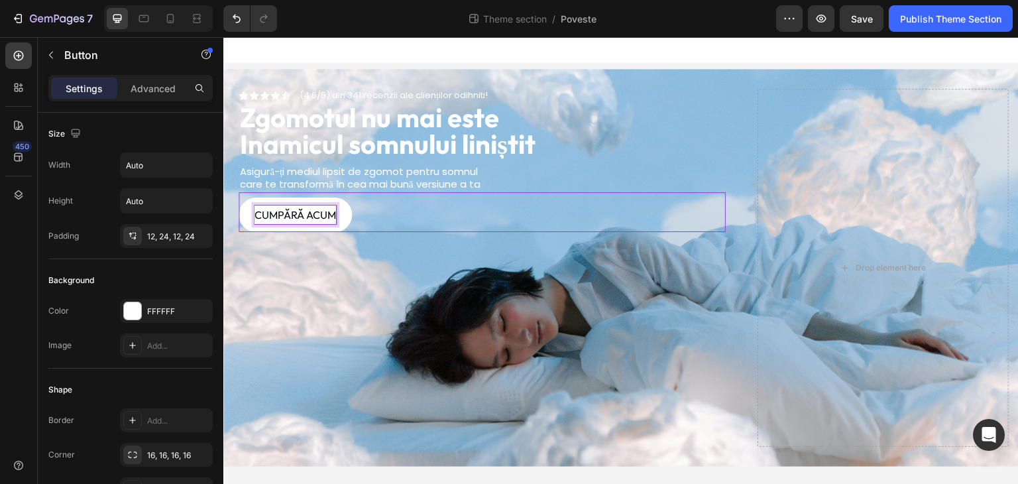
click at [358, 28] on div "Theme section / Poveste" at bounding box center [531, 18] width 488 height 26
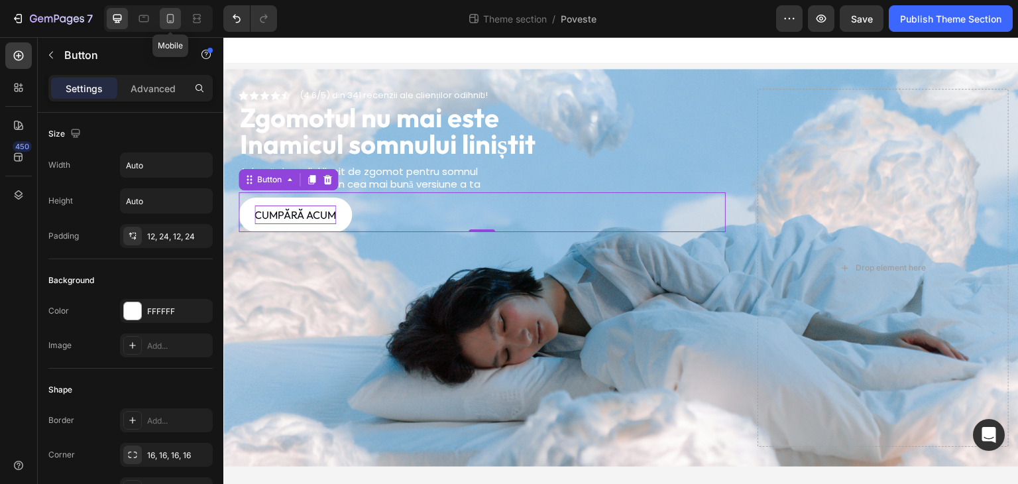
click at [167, 23] on icon at bounding box center [170, 18] width 13 height 13
type input "14"
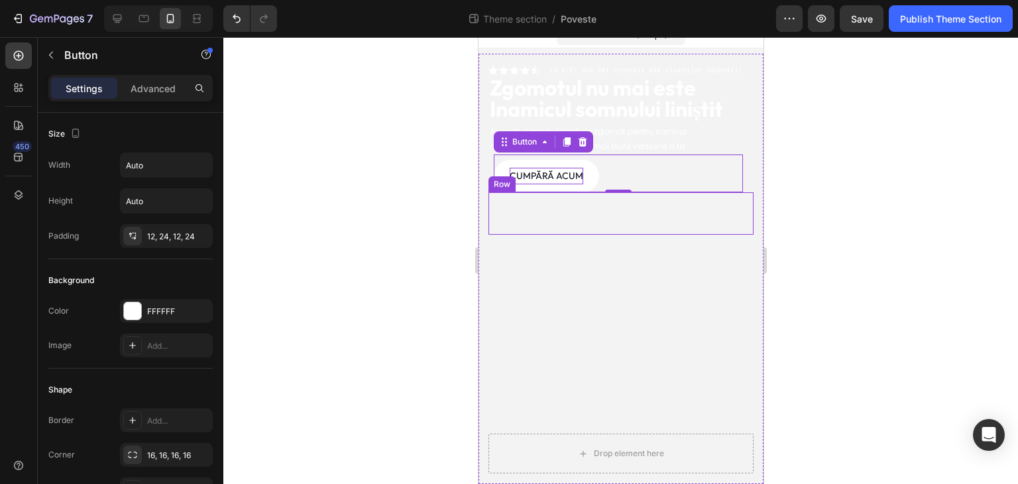
scroll to position [24, 0]
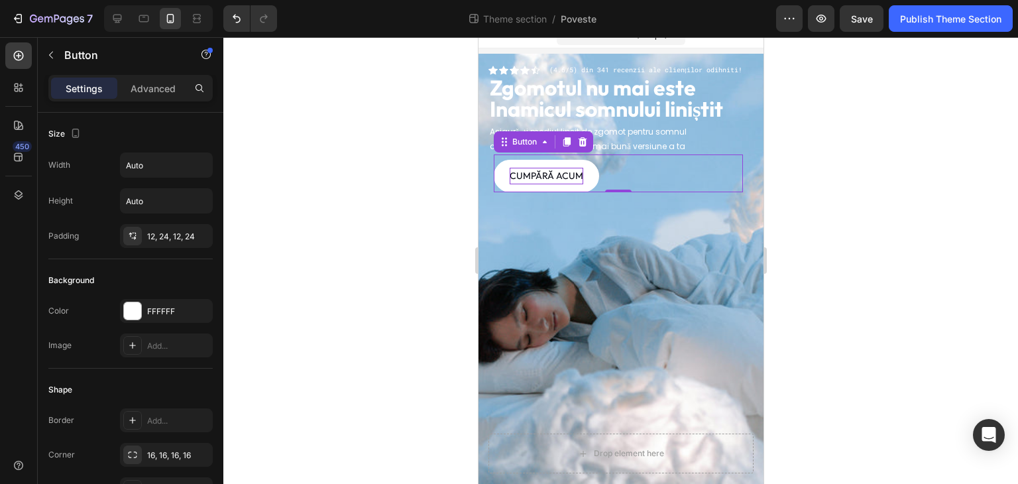
click at [419, 191] on div at bounding box center [620, 260] width 794 height 446
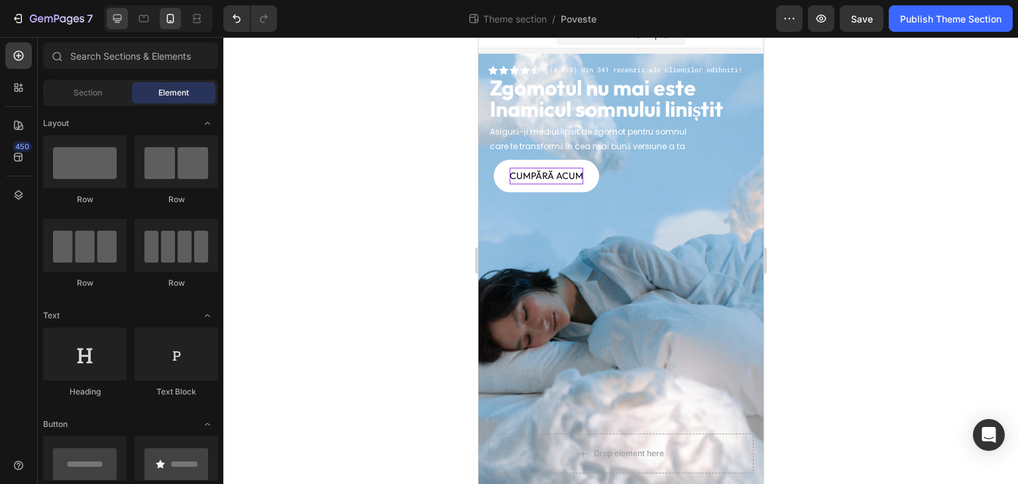
click at [125, 20] on div at bounding box center [117, 18] width 21 height 21
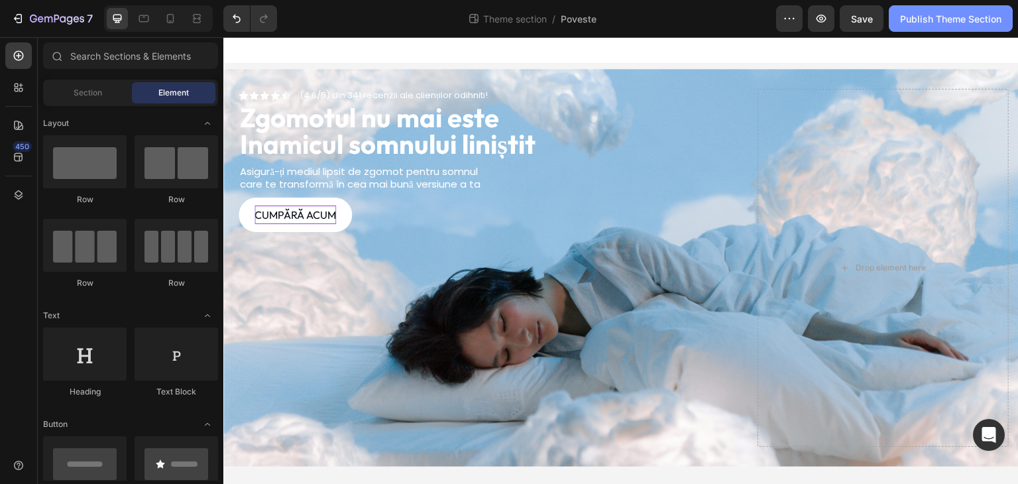
click at [938, 25] on button "Publish Theme Section" at bounding box center [950, 18] width 124 height 26
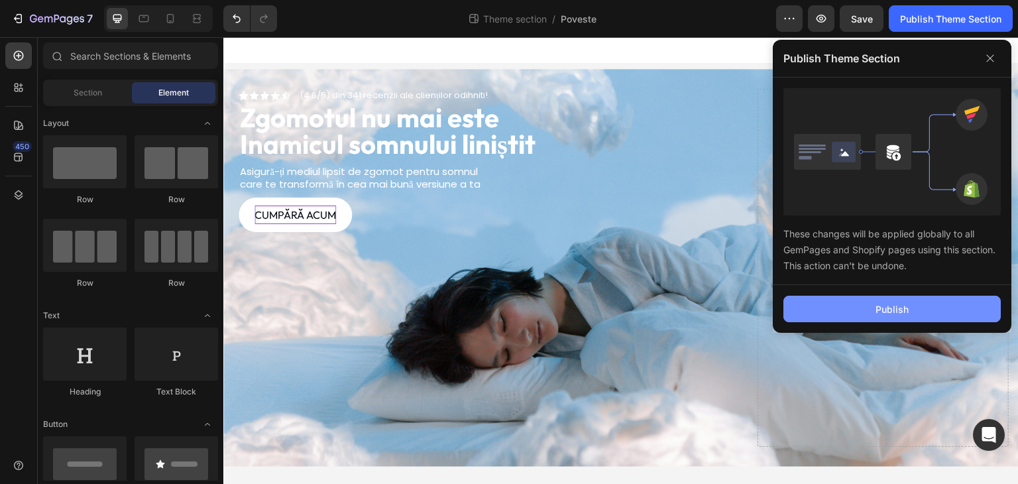
click at [925, 303] on button "Publish" at bounding box center [891, 308] width 217 height 26
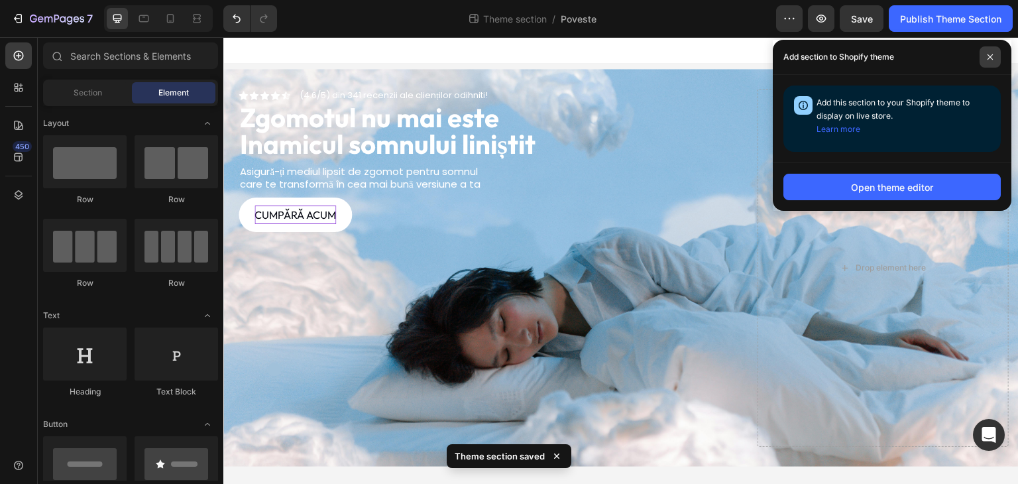
click at [996, 56] on span at bounding box center [989, 56] width 21 height 21
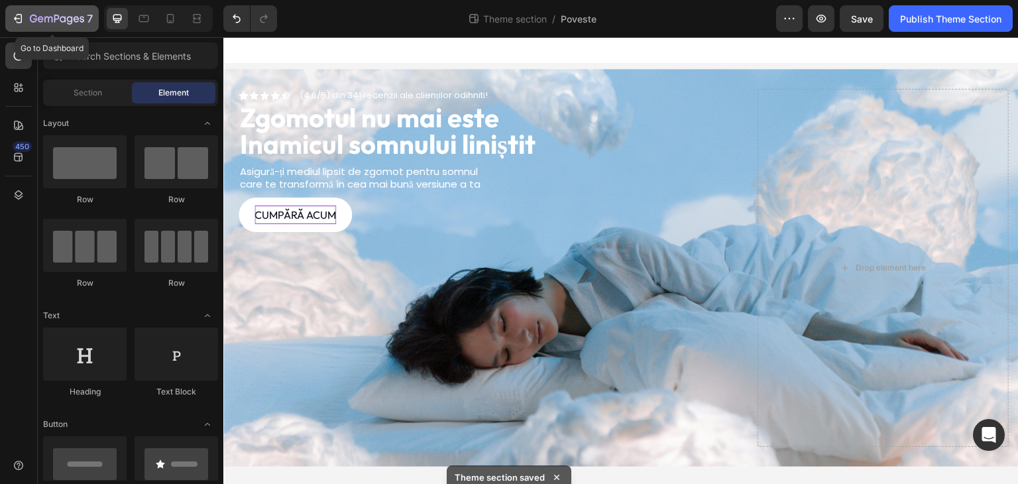
click at [87, 22] on p "7" at bounding box center [90, 19] width 6 height 16
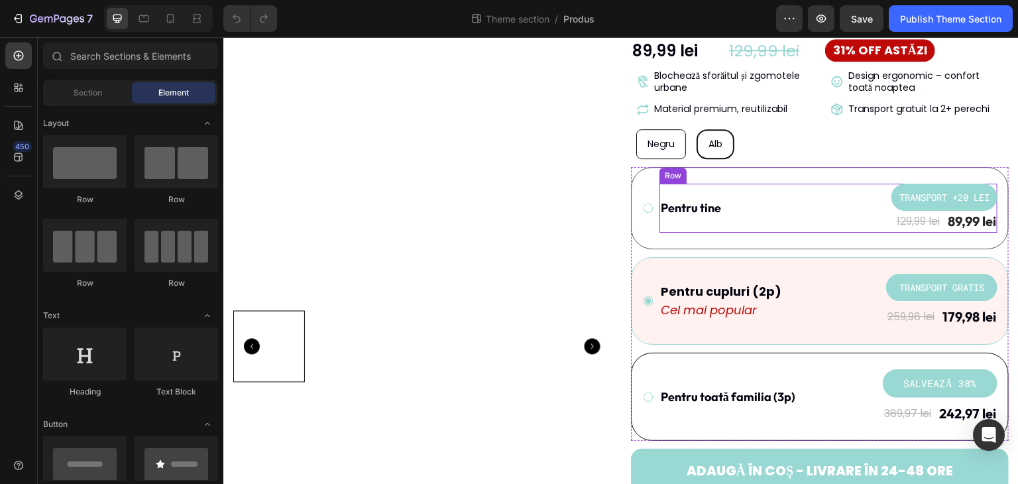
scroll to position [331, 0]
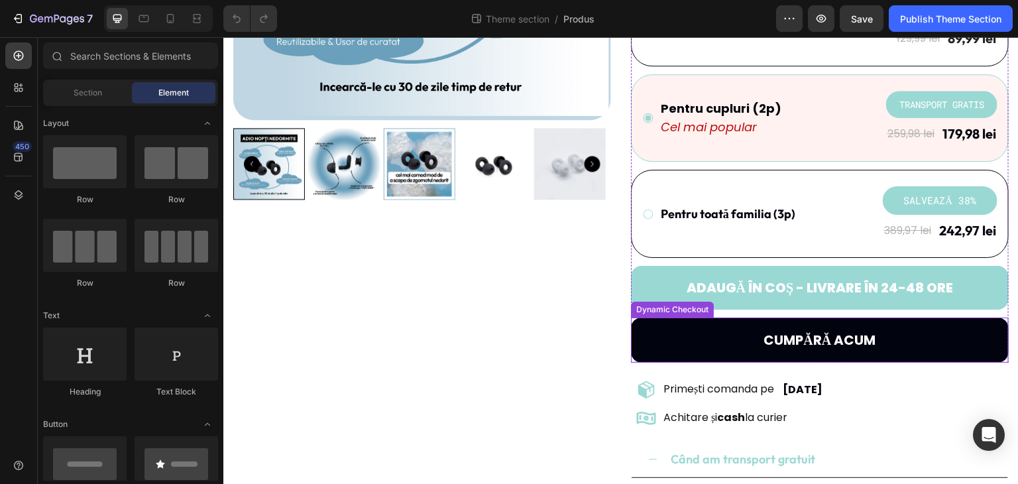
click at [890, 349] on button "CUMPĂRĂ ACUM" at bounding box center [820, 339] width 378 height 45
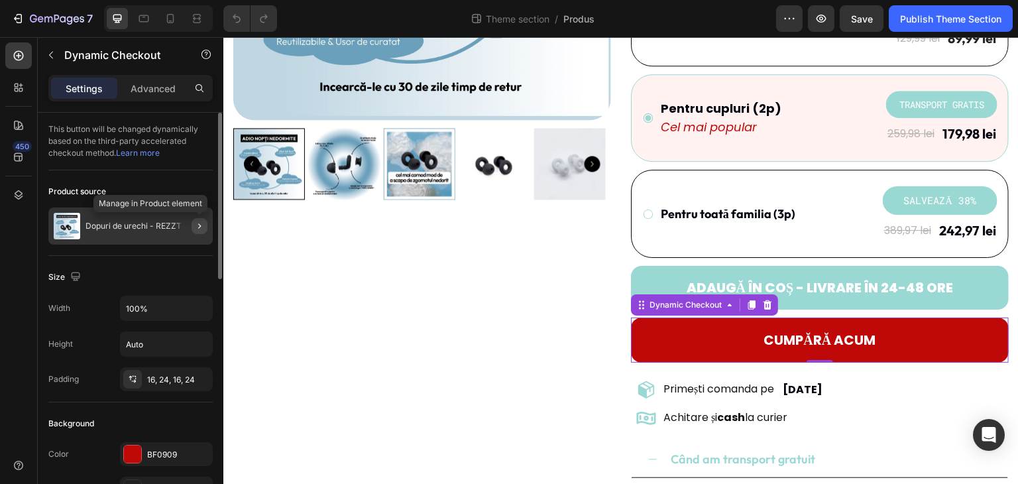
click at [204, 229] on icon "button" at bounding box center [199, 226] width 11 height 11
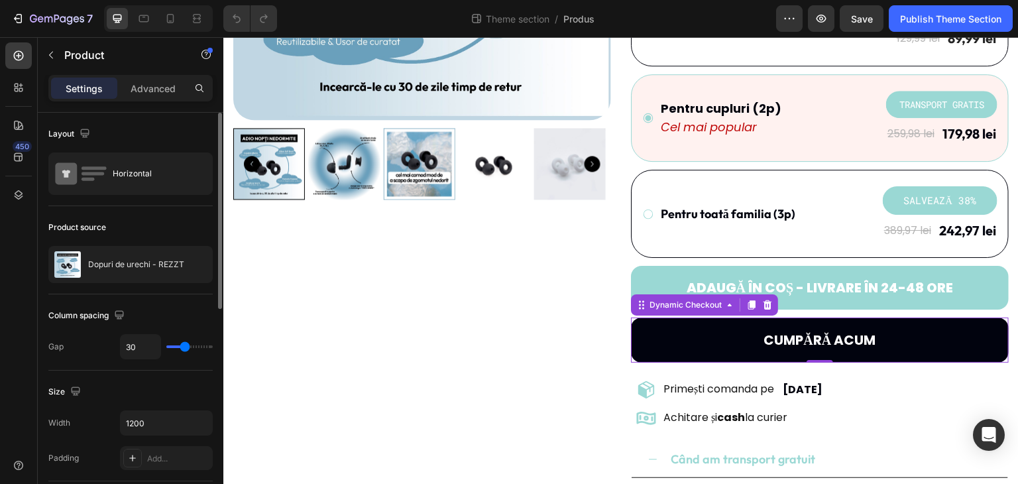
click at [723, 340] on button "CUMPĂRĂ ACUM" at bounding box center [820, 339] width 378 height 45
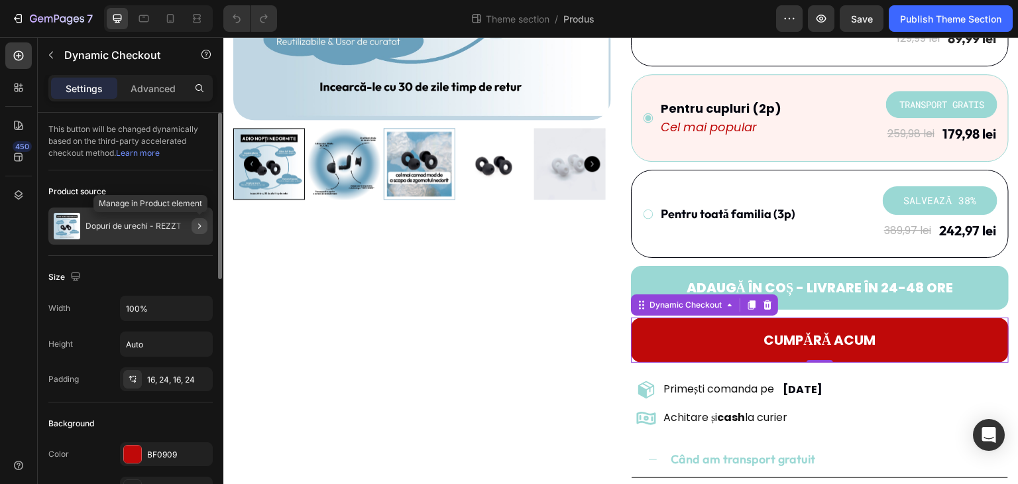
click at [198, 231] on icon "button" at bounding box center [199, 226] width 11 height 11
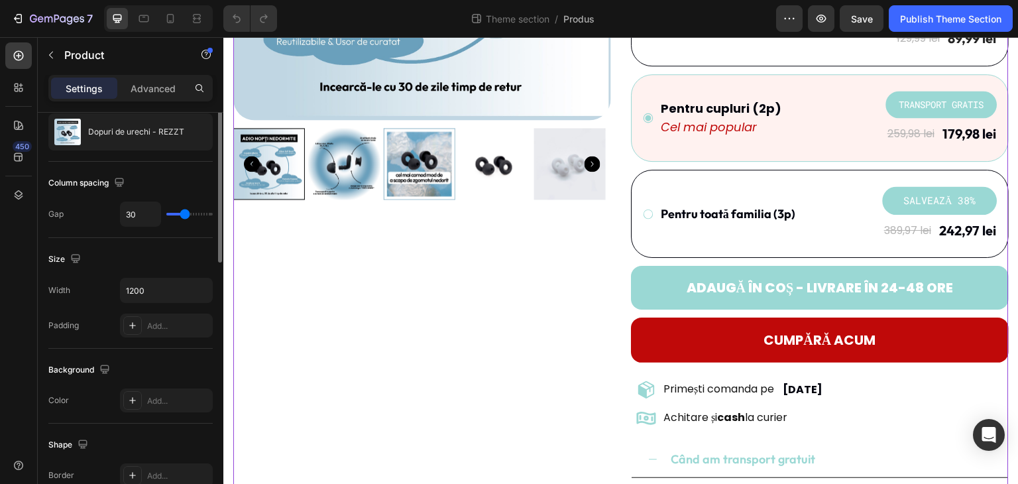
scroll to position [0, 0]
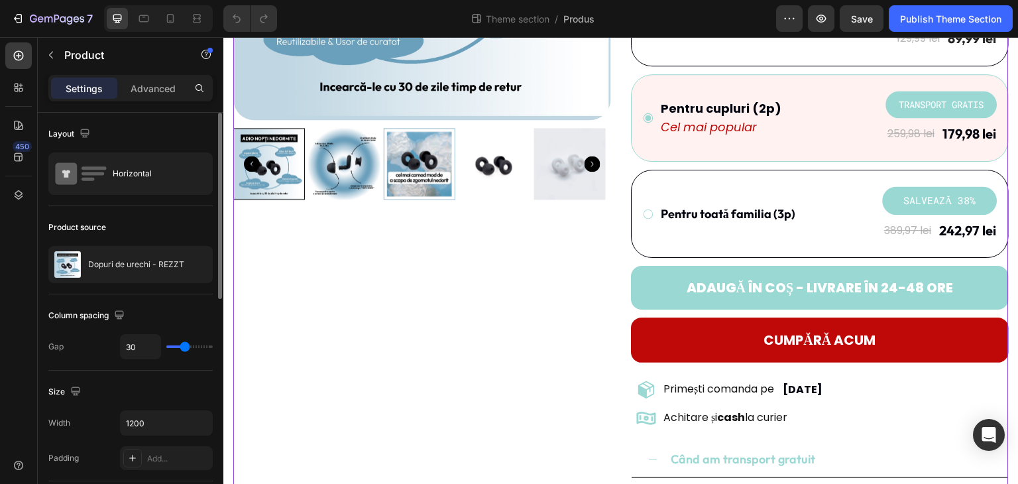
type input "41"
type input "55"
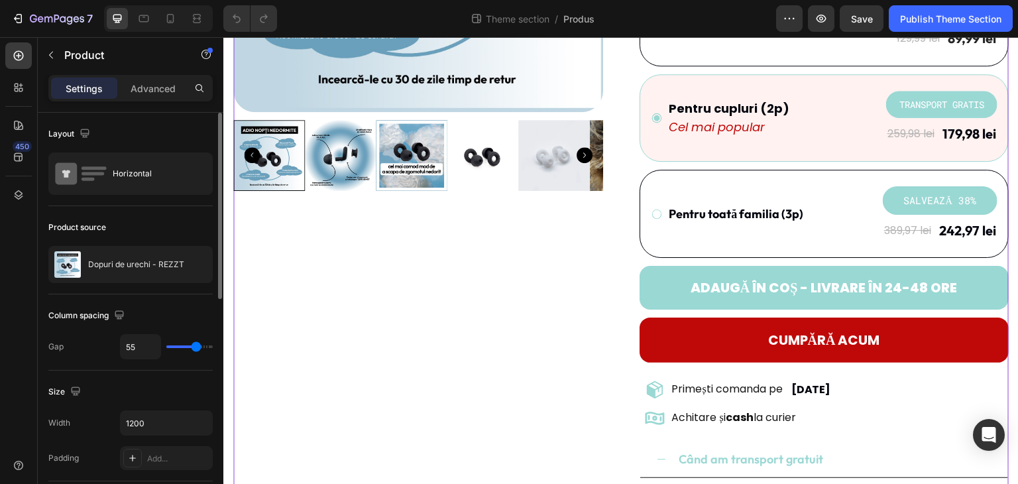
type input "56"
type input "57"
type input "58"
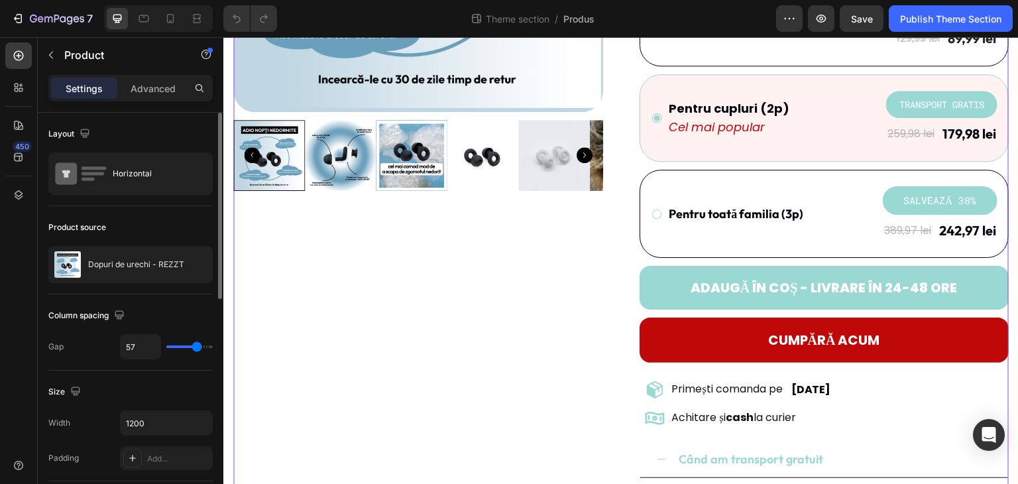
type input "58"
type input "61"
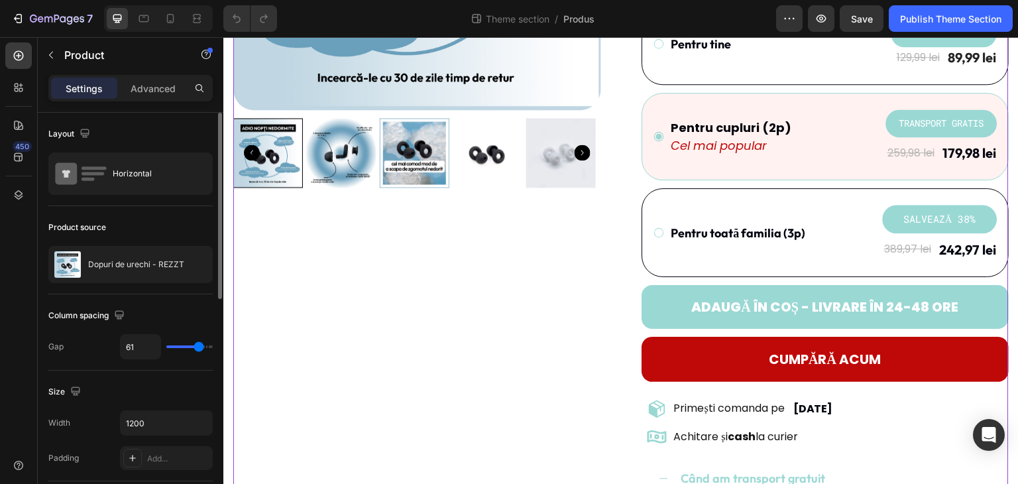
type input "60"
type input "35"
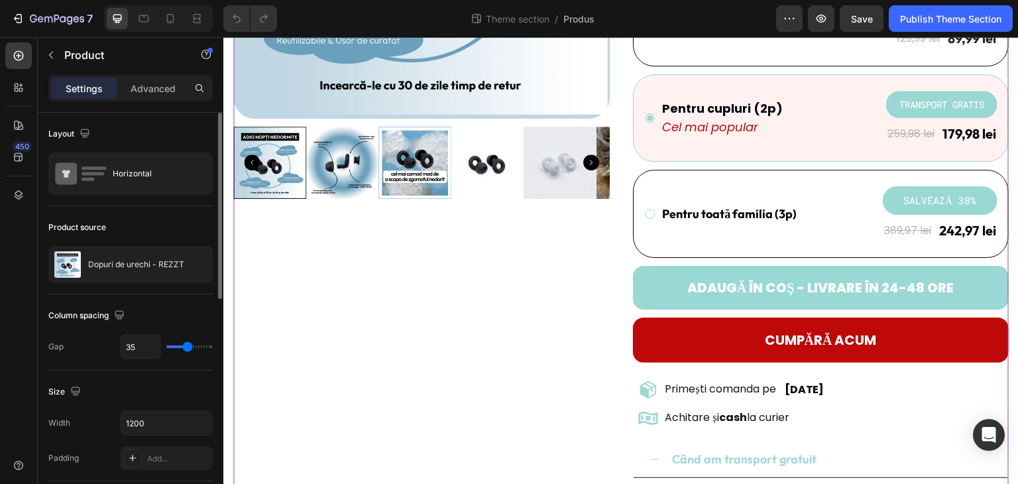
type input "32"
type input "29"
type input "24"
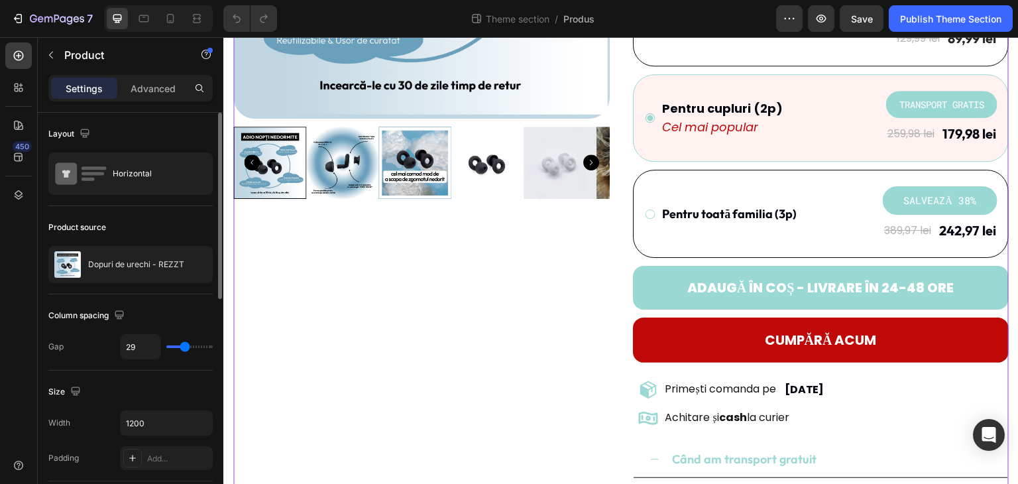
type input "24"
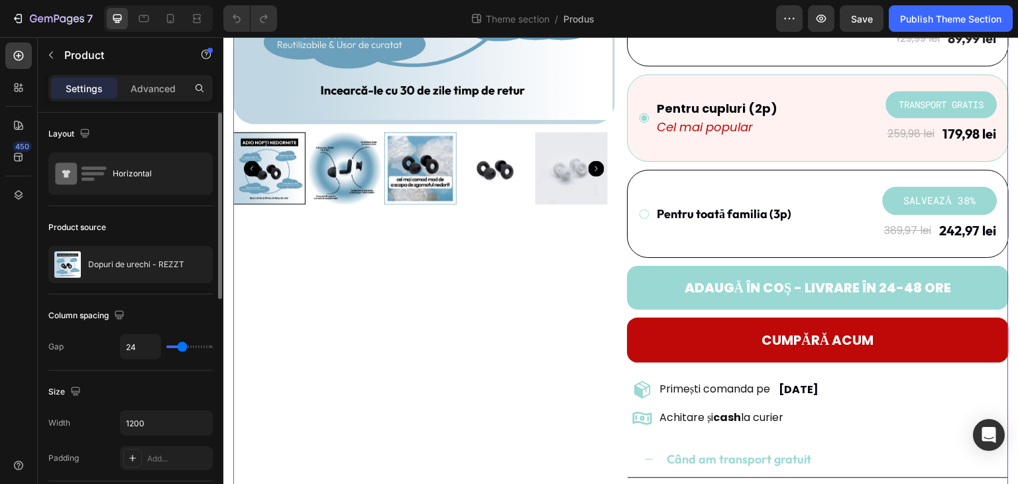
type input "18"
type input "10"
type input "3"
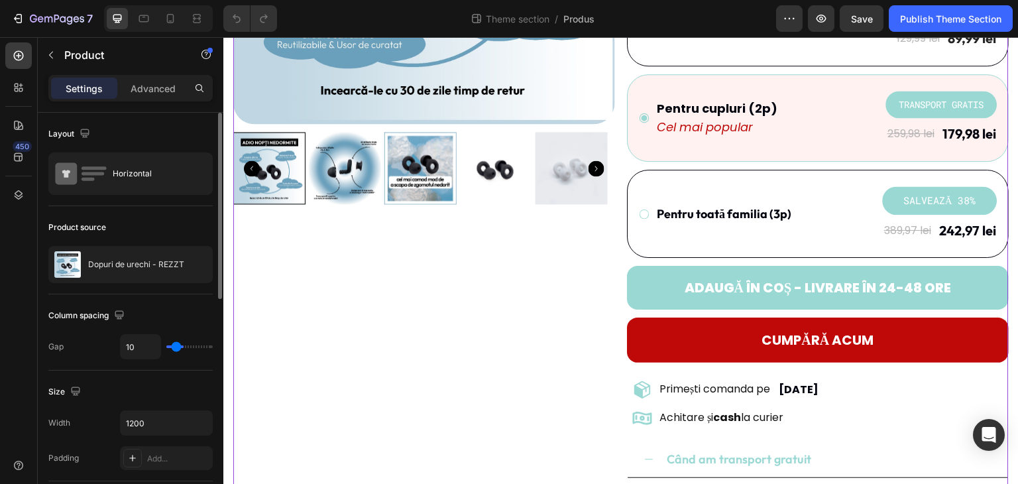
type input "3"
type input "1"
type input "0"
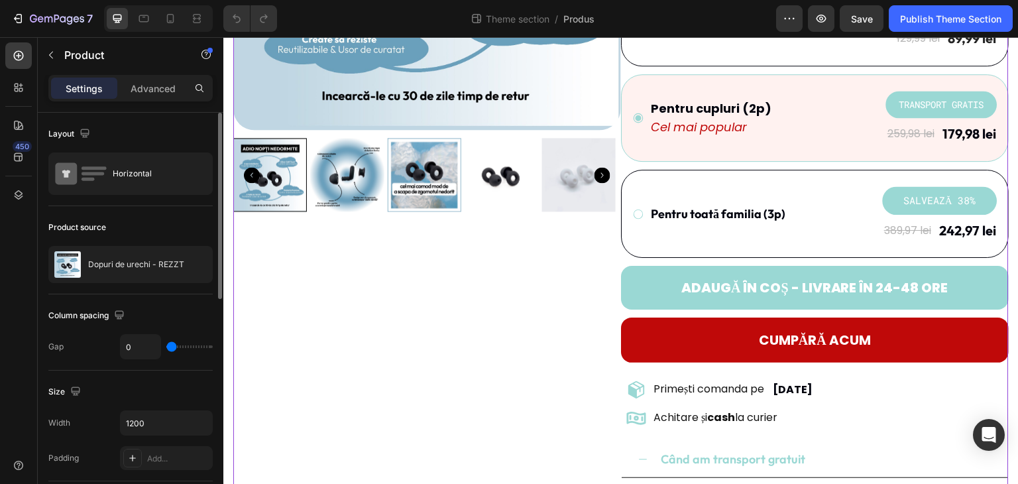
type input "17"
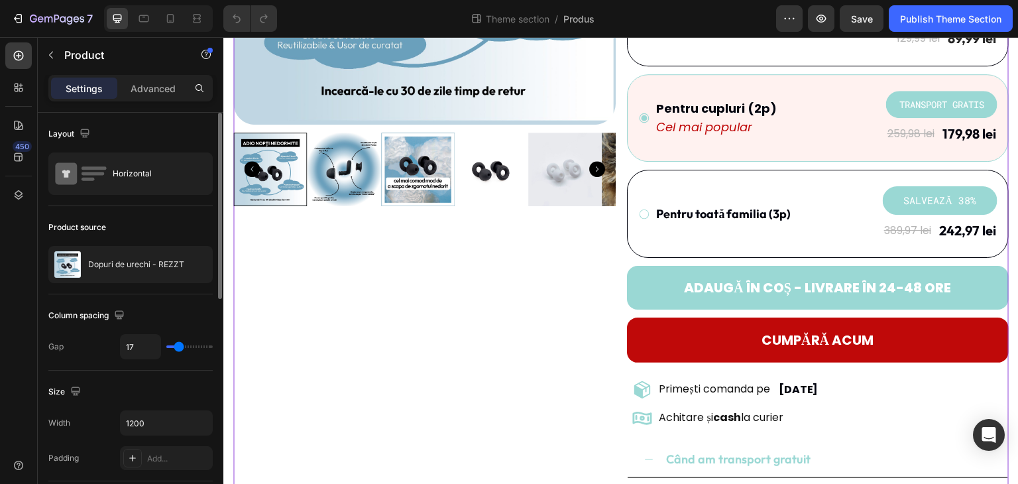
type input "18"
type input "22"
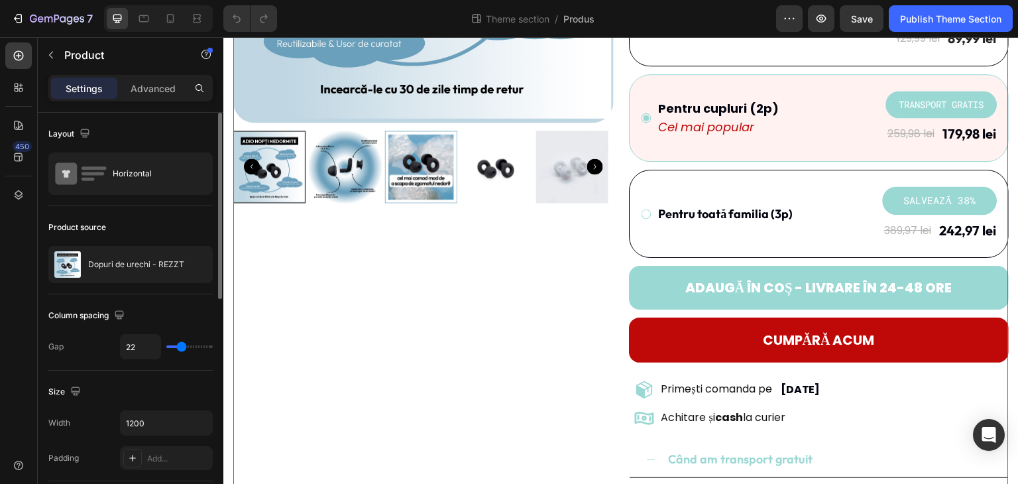
type input "23"
drag, startPoint x: 185, startPoint y: 350, endPoint x: 182, endPoint y: 344, distance: 6.8
type input "23"
click at [182, 345] on input "range" at bounding box center [189, 346] width 46 height 3
type input "30"
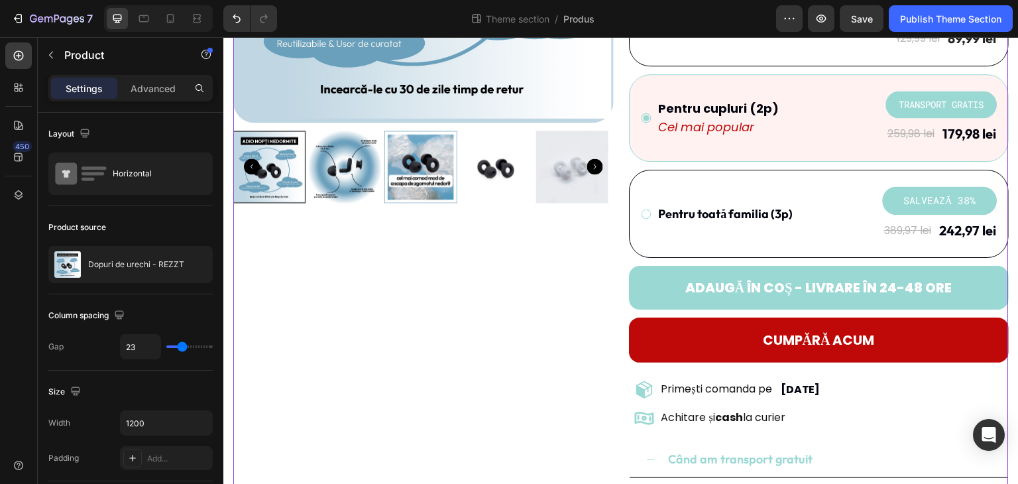
type input "30"
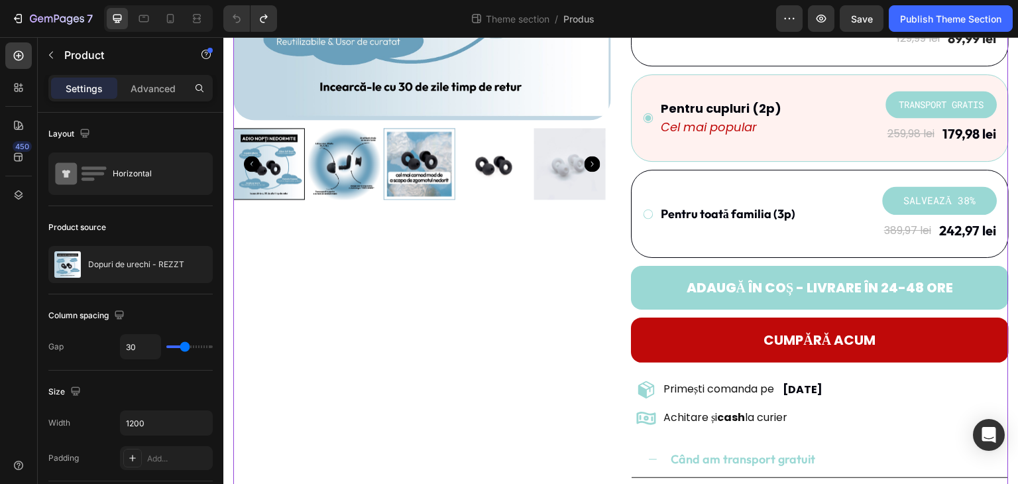
click at [411, 268] on div "Product Images" at bounding box center [422, 197] width 378 height 910
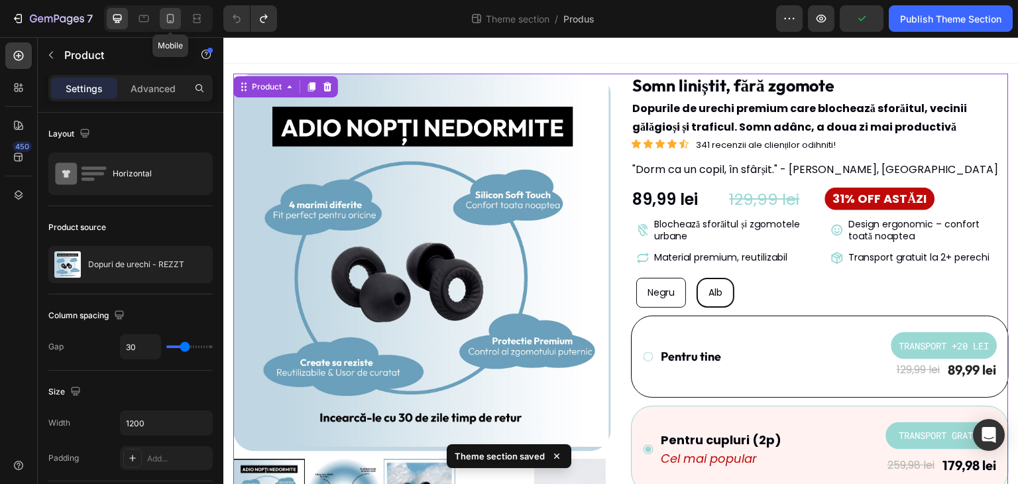
click at [170, 15] on icon at bounding box center [170, 18] width 7 height 9
type input "0"
type input "100%"
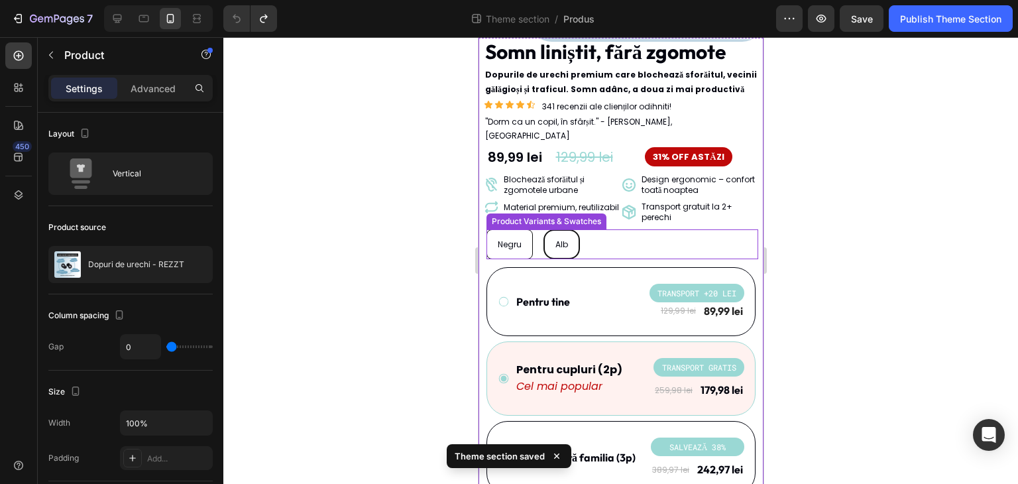
scroll to position [331, 0]
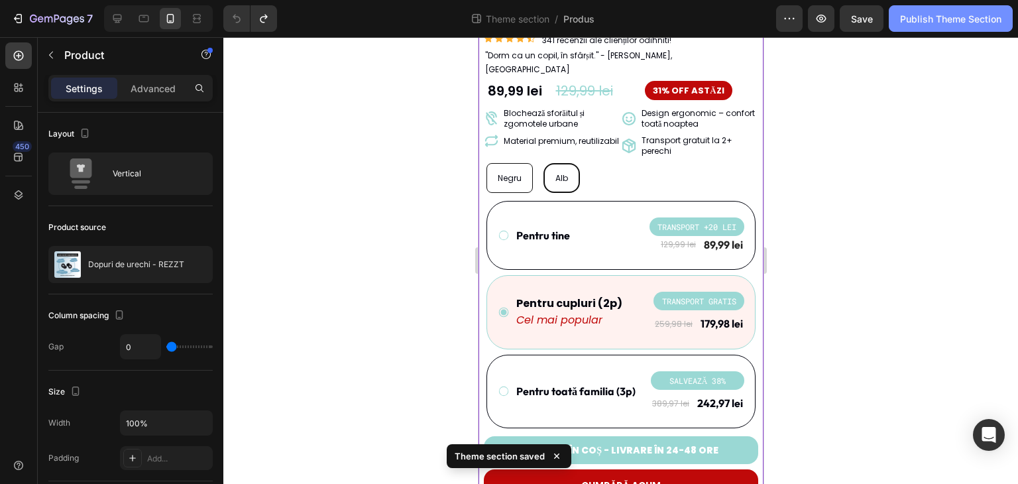
click at [953, 27] on button "Publish Theme Section" at bounding box center [950, 18] width 124 height 26
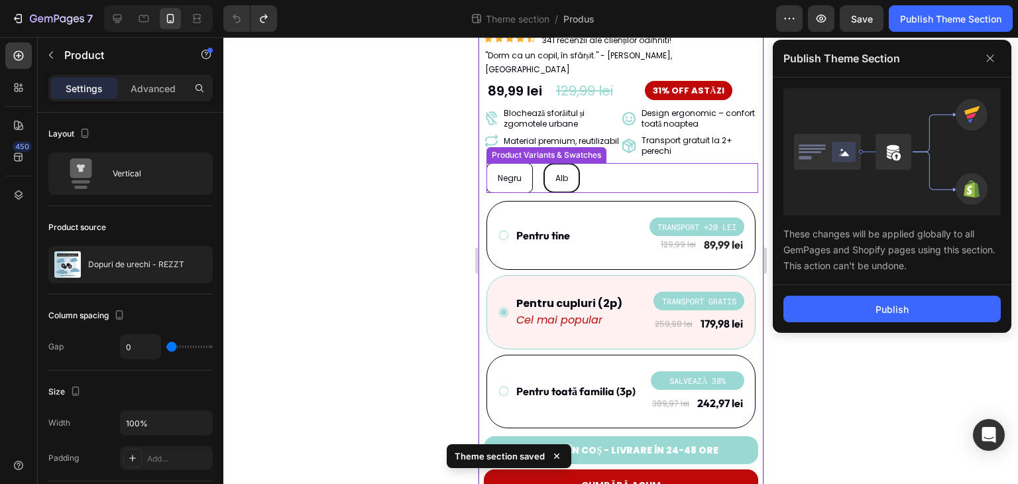
click at [700, 163] on div "Negru Negru Negru Alb Alb Alb" at bounding box center [622, 178] width 272 height 30
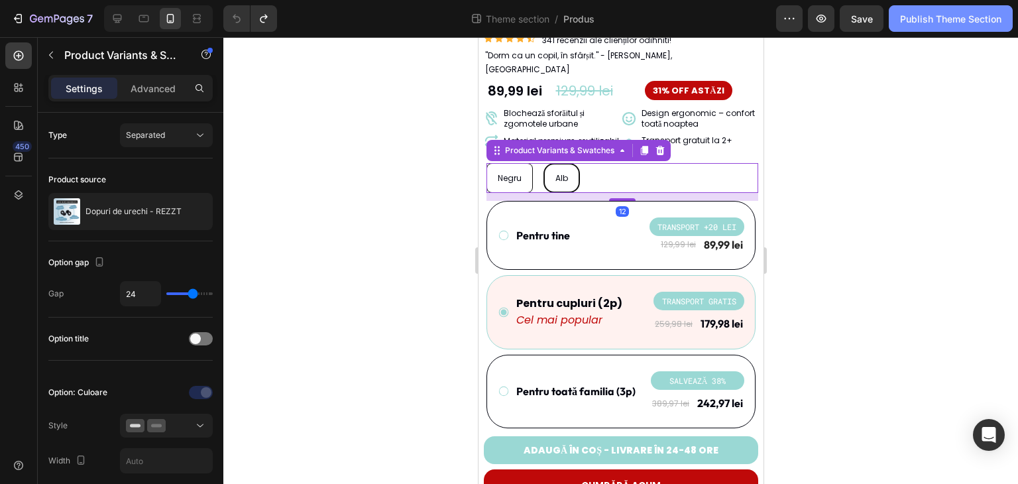
click at [937, 23] on div "Publish Theme Section" at bounding box center [950, 19] width 101 height 14
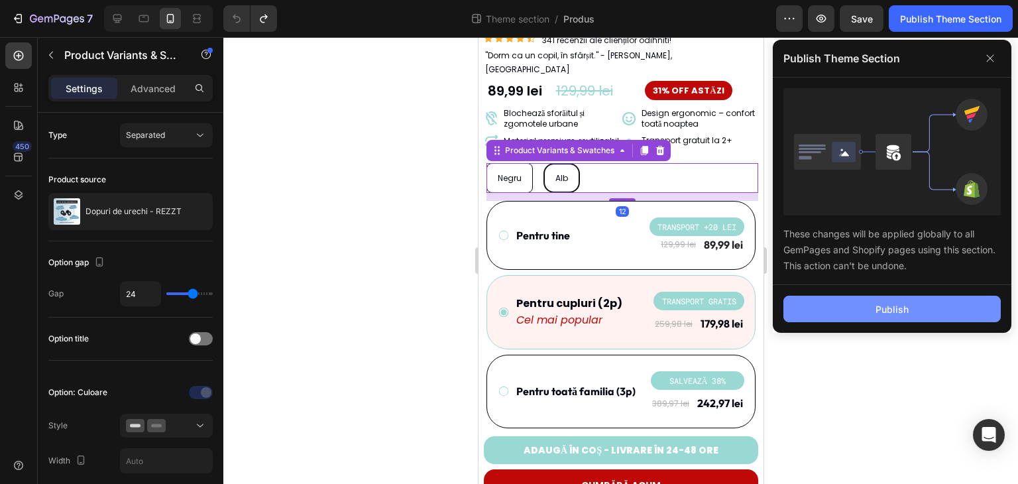
click at [914, 310] on button "Publish" at bounding box center [891, 308] width 217 height 26
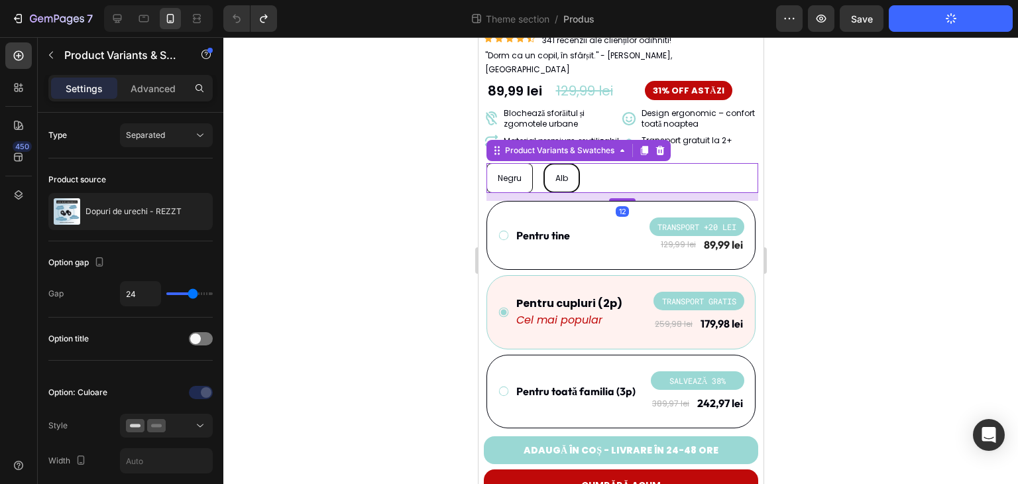
click at [845, 244] on div at bounding box center [620, 260] width 794 height 446
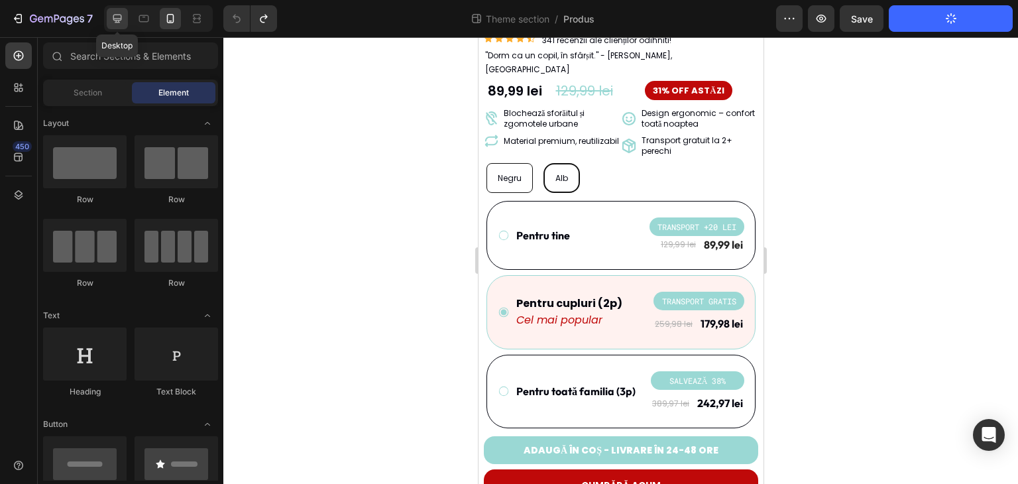
click at [113, 19] on icon at bounding box center [117, 19] width 9 height 9
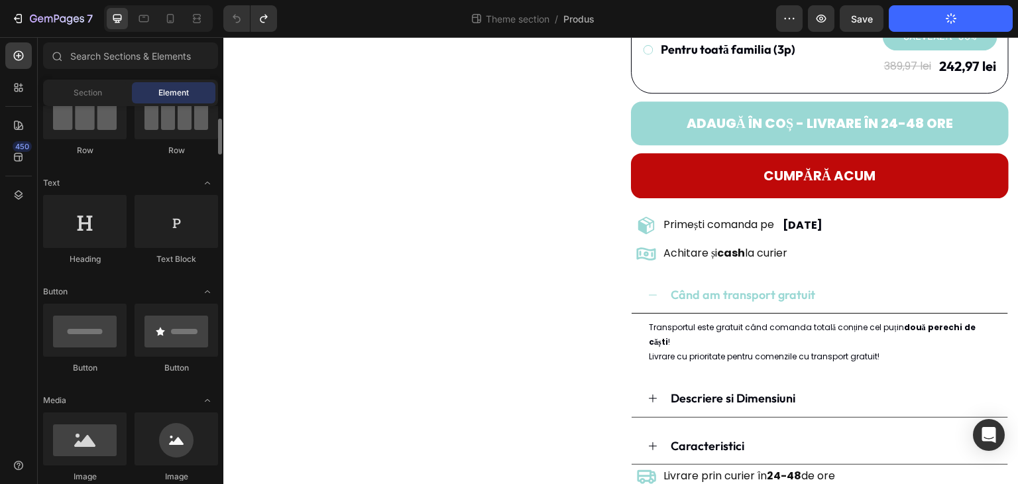
scroll to position [199, 0]
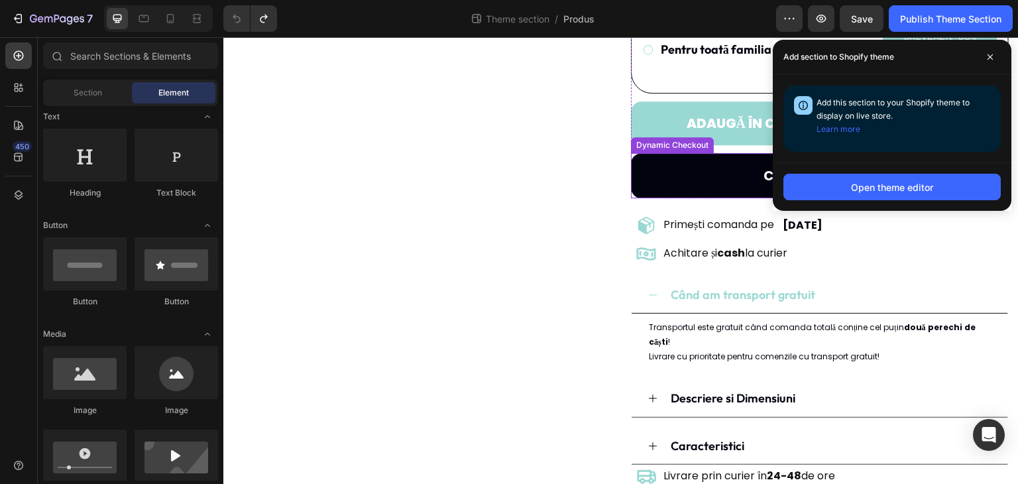
click at [677, 171] on button "CUMPĂRĂ ACUM" at bounding box center [820, 175] width 378 height 45
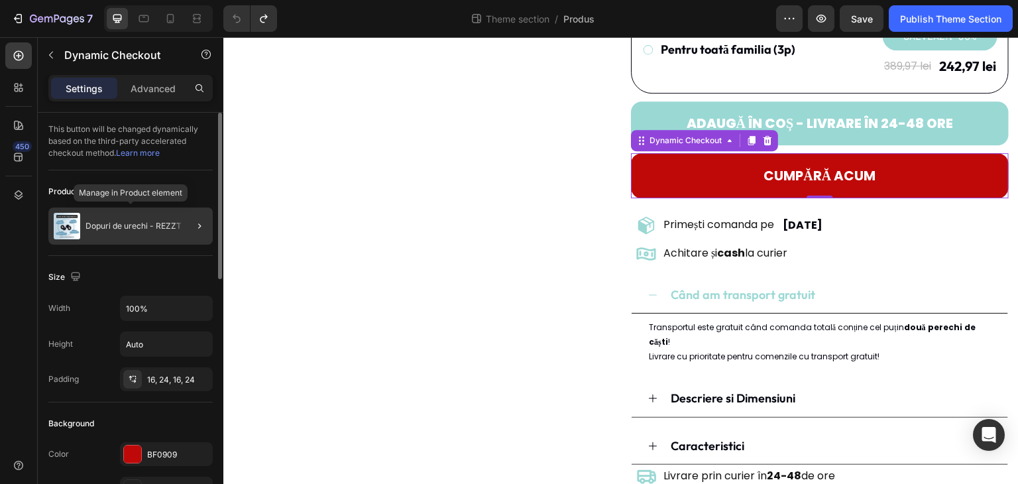
click at [161, 229] on p "Dopuri de urechi - REZZT" at bounding box center [133, 225] width 96 height 9
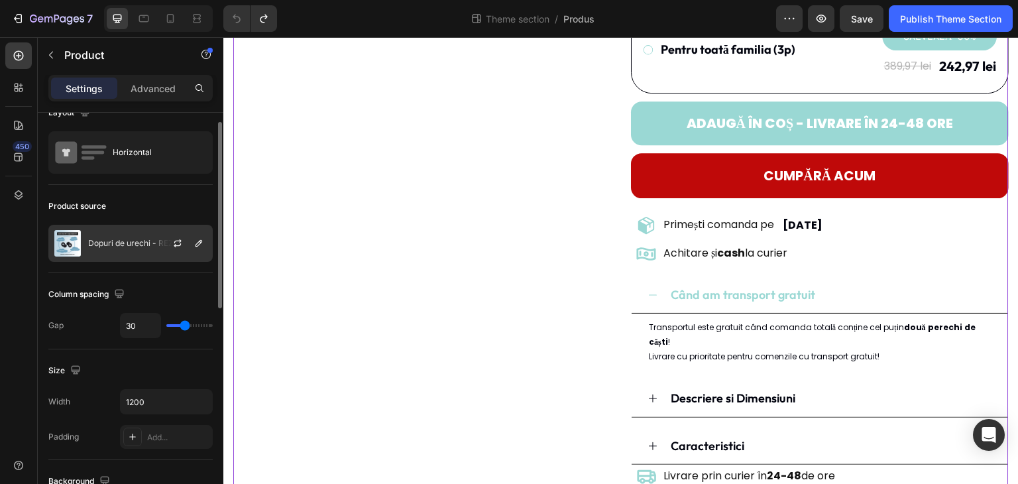
scroll to position [0, 0]
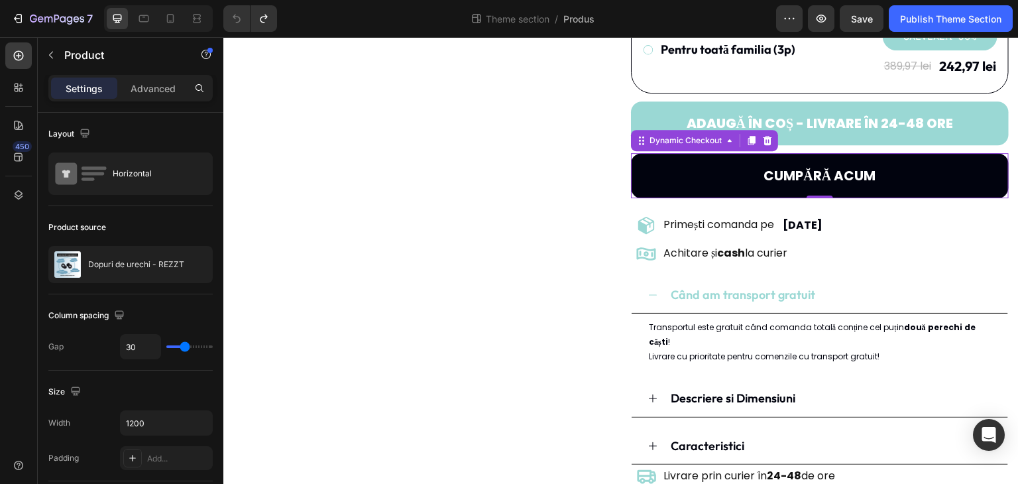
click at [701, 182] on button "CUMPĂRĂ ACUM" at bounding box center [820, 175] width 378 height 45
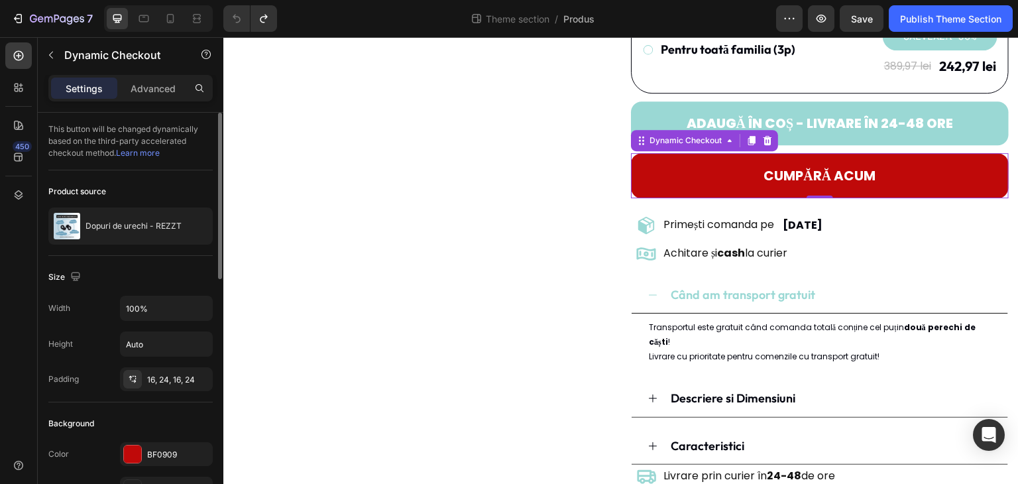
click at [127, 154] on link "Learn more" at bounding box center [138, 153] width 44 height 10
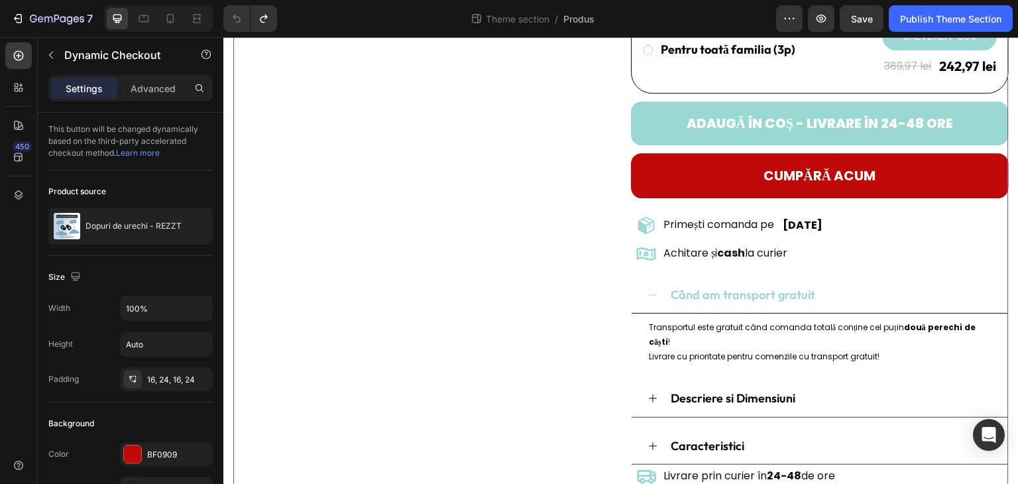
click at [432, 189] on div "Product Images" at bounding box center [422, 33] width 378 height 910
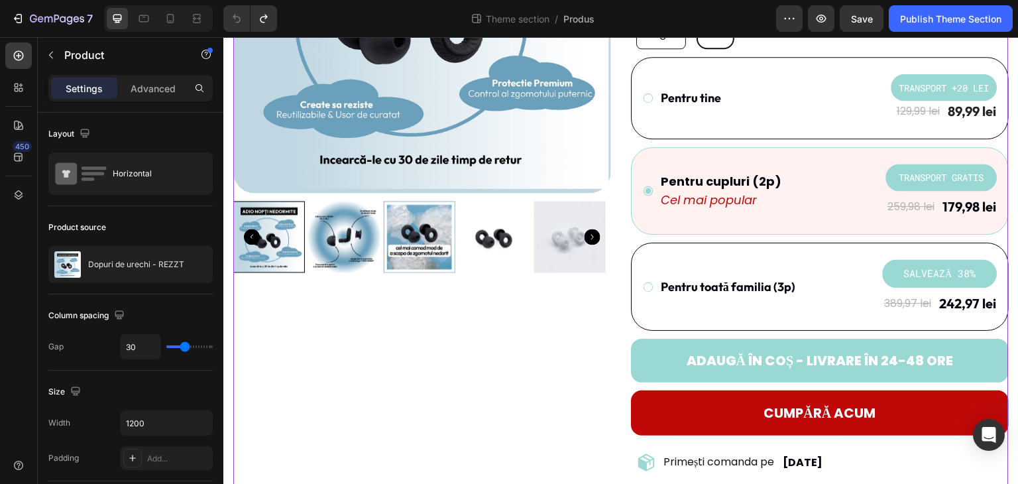
scroll to position [363, 0]
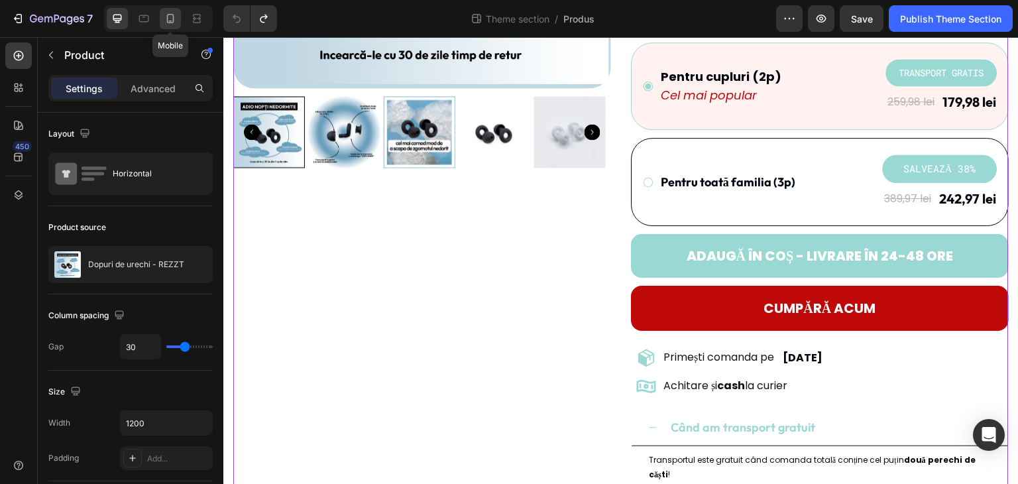
click at [175, 19] on icon at bounding box center [170, 18] width 13 height 13
type input "0"
type input "100%"
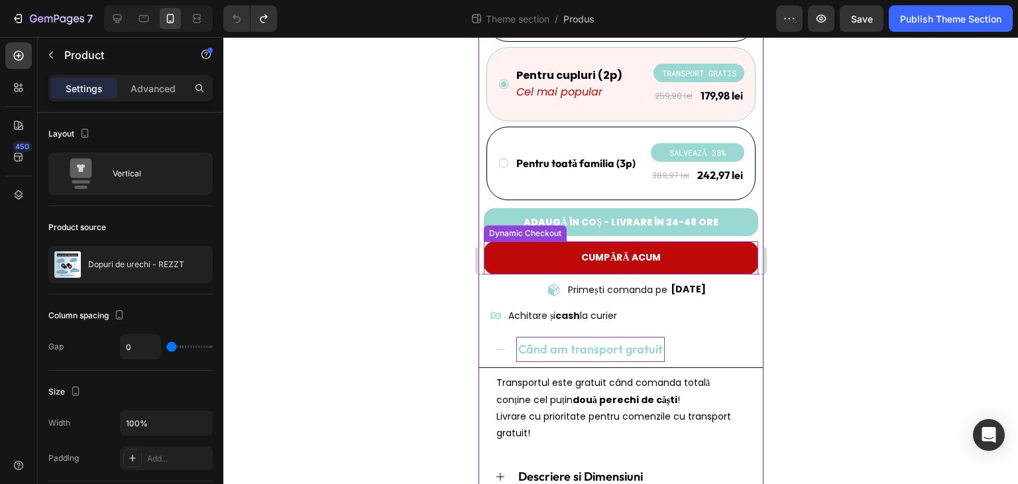
scroll to position [637, 0]
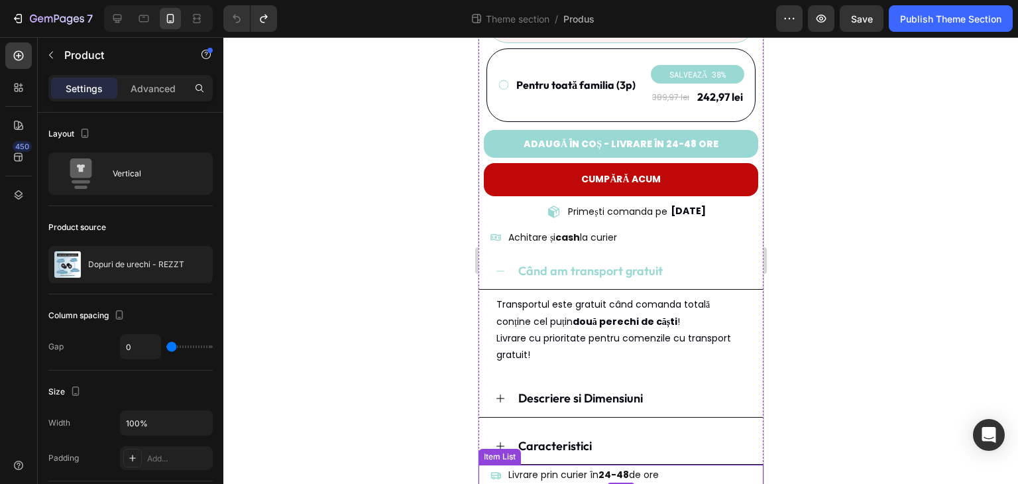
click at [682, 454] on div "Somn liniștit, fără zgomote Heading Dopurile de urechi premium care blochează s…" at bounding box center [620, 74] width 285 height 819
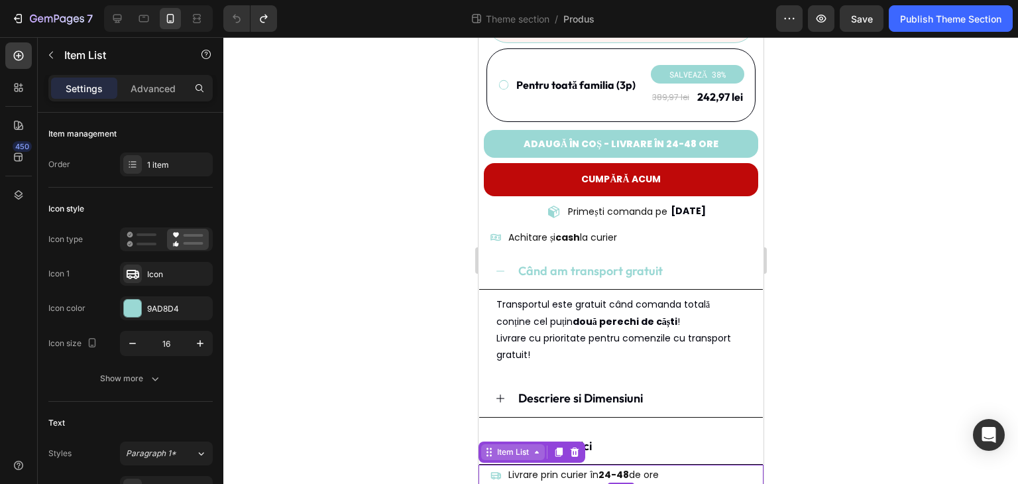
click at [526, 446] on div "Item List" at bounding box center [512, 452] width 37 height 12
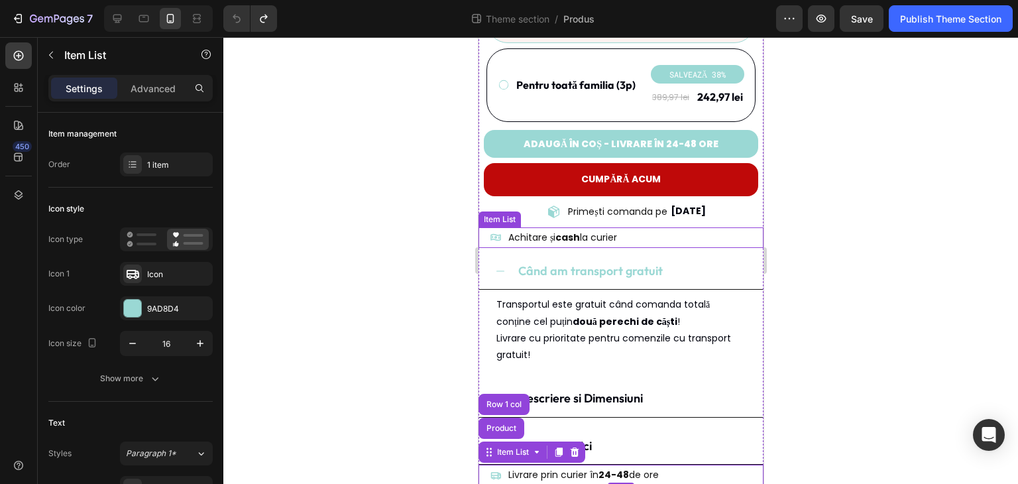
click at [708, 223] on div "Somn liniștit, fără zgomote Heading Dopurile de urechi premium care blochează s…" at bounding box center [620, 74] width 285 height 819
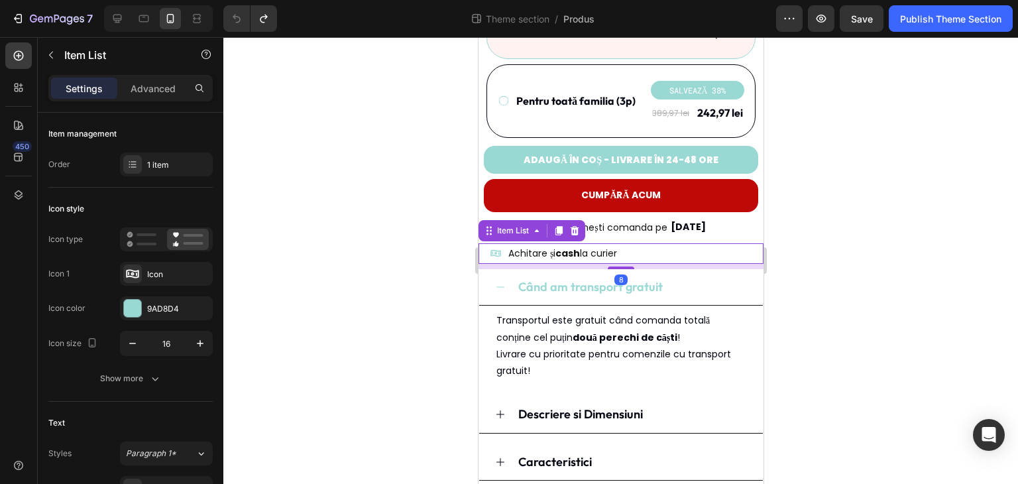
scroll to position [555, 0]
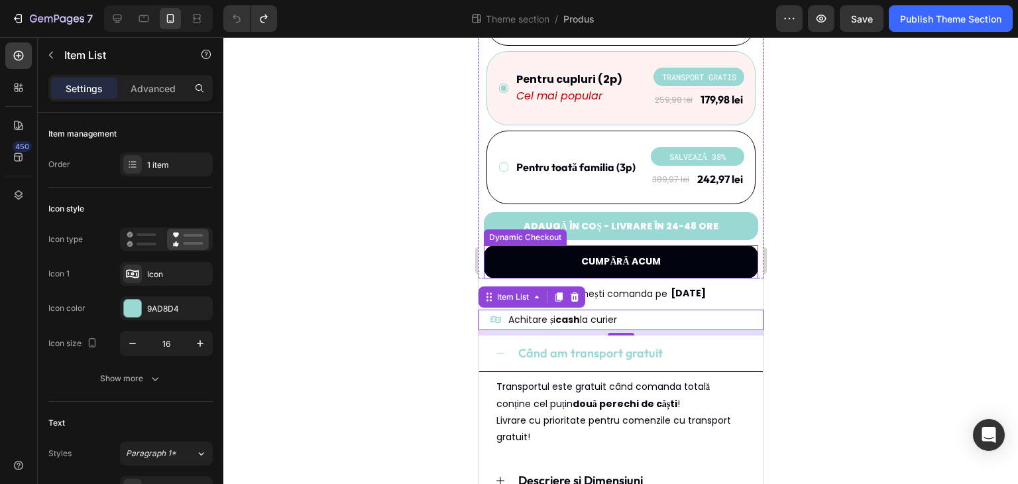
click at [745, 258] on button "CUMPĂRĂ ACUM" at bounding box center [620, 261] width 274 height 32
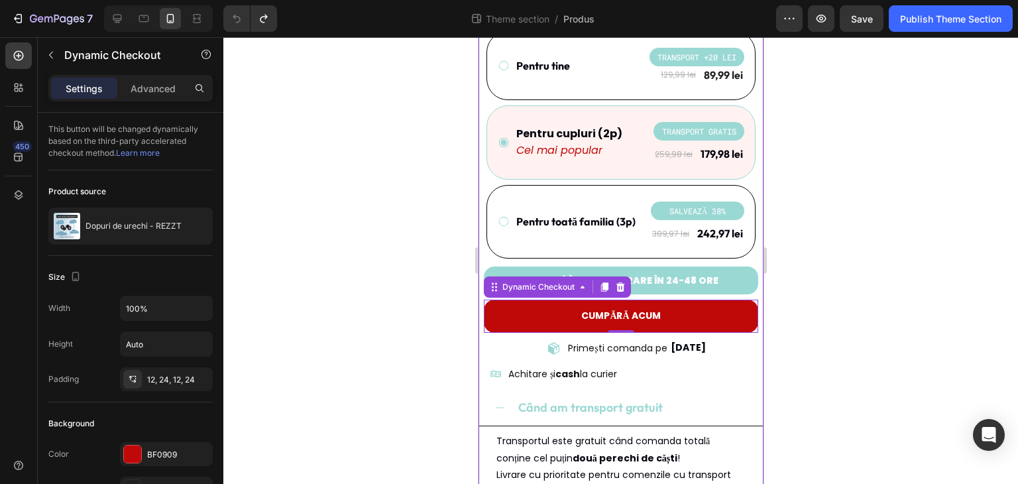
scroll to position [489, 0]
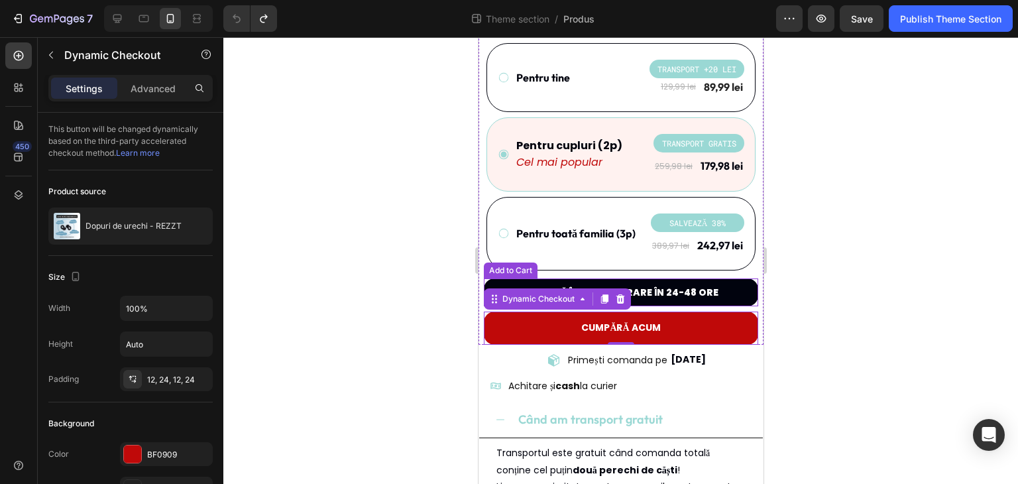
click at [729, 278] on button "Adaugă în coș - livrare în 24-48 ore" at bounding box center [620, 292] width 274 height 28
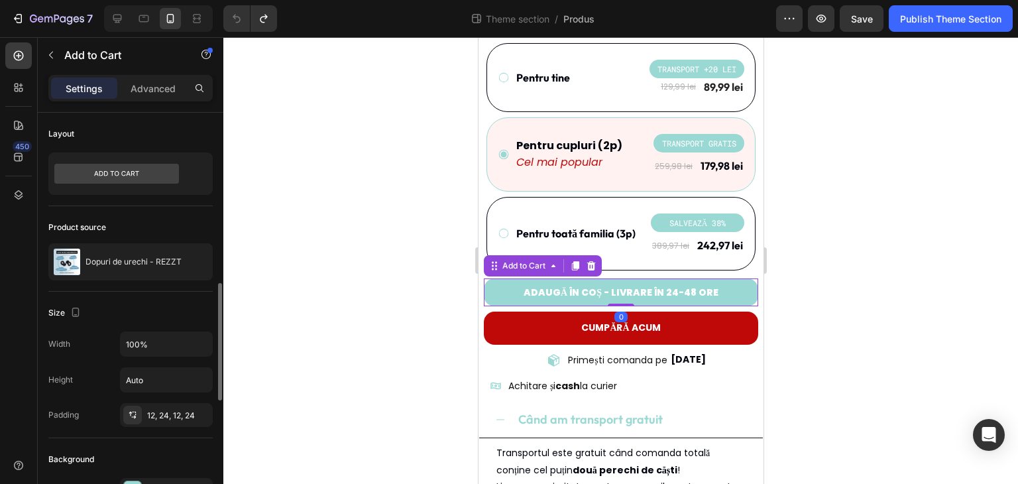
scroll to position [265, 0]
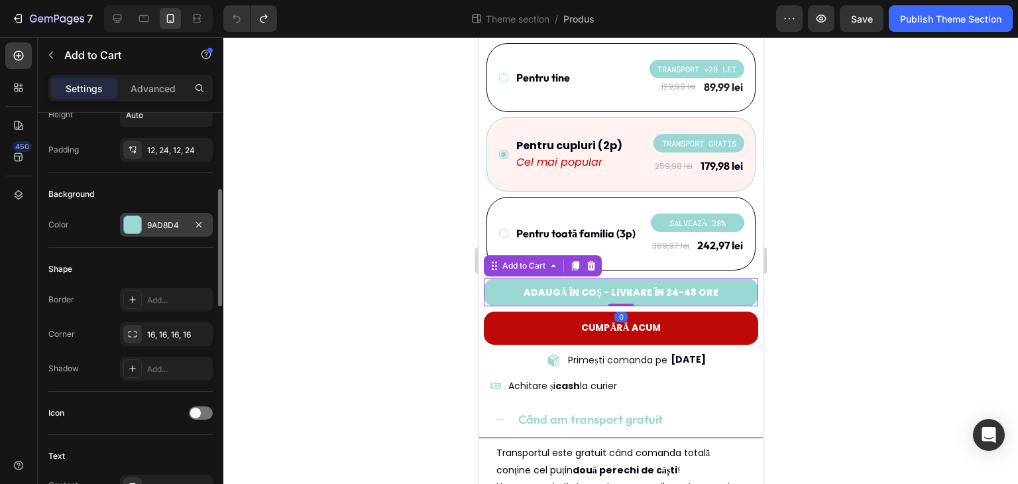
click at [167, 225] on div "9AD8D4" at bounding box center [166, 225] width 38 height 12
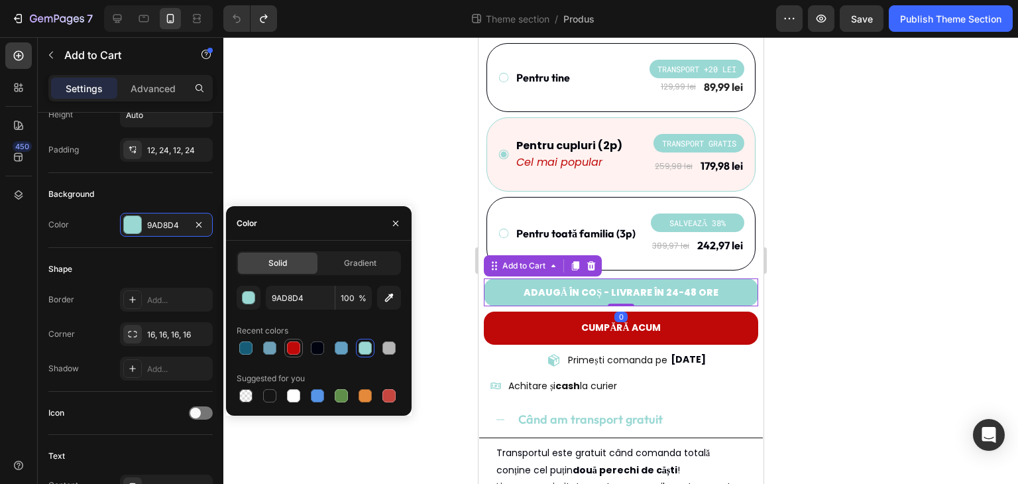
click at [295, 348] on div at bounding box center [293, 347] width 13 height 13
type input "BF0909"
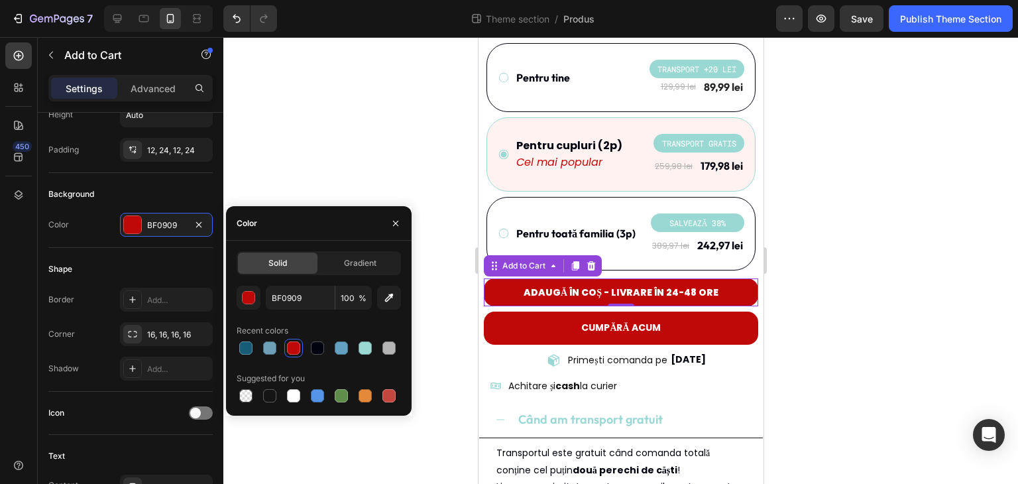
click at [407, 152] on div at bounding box center [620, 260] width 794 height 446
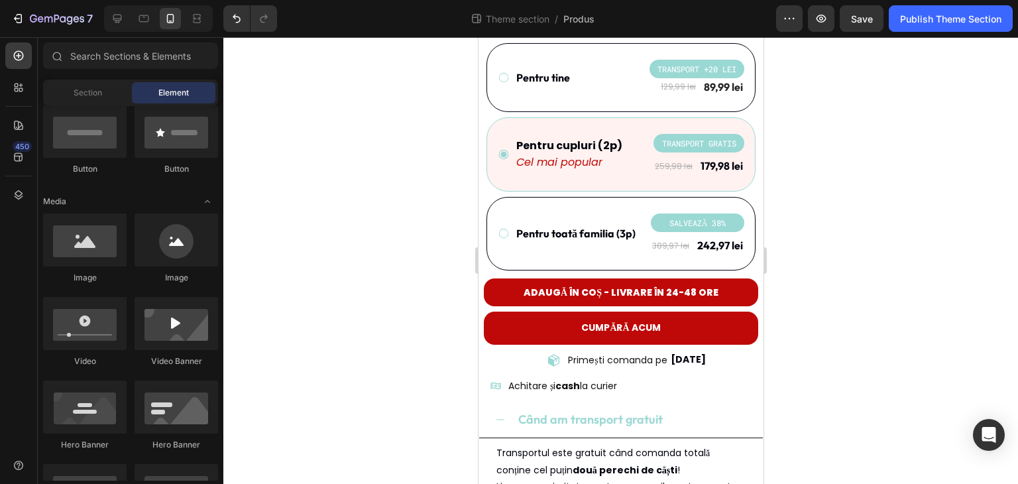
scroll to position [132, 0]
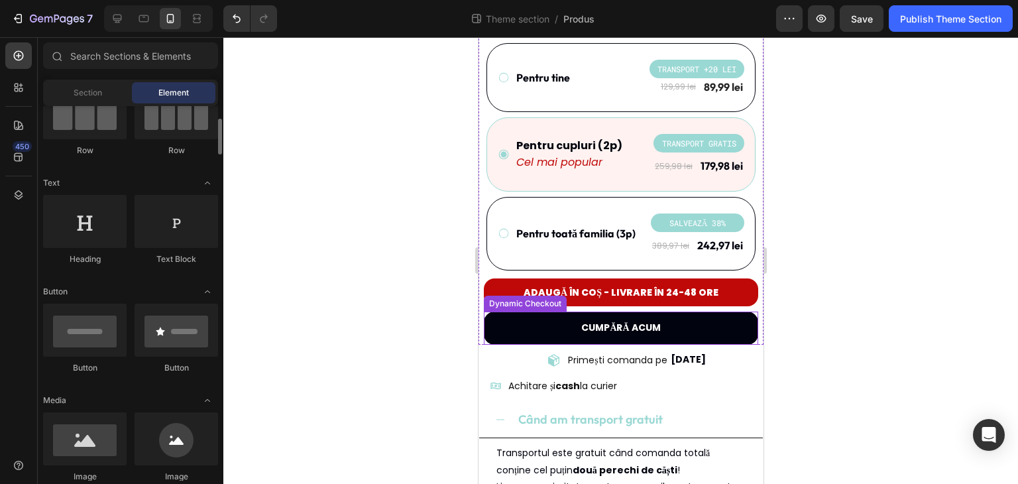
click at [527, 313] on button "CUMPĂRĂ ACUM" at bounding box center [620, 327] width 274 height 32
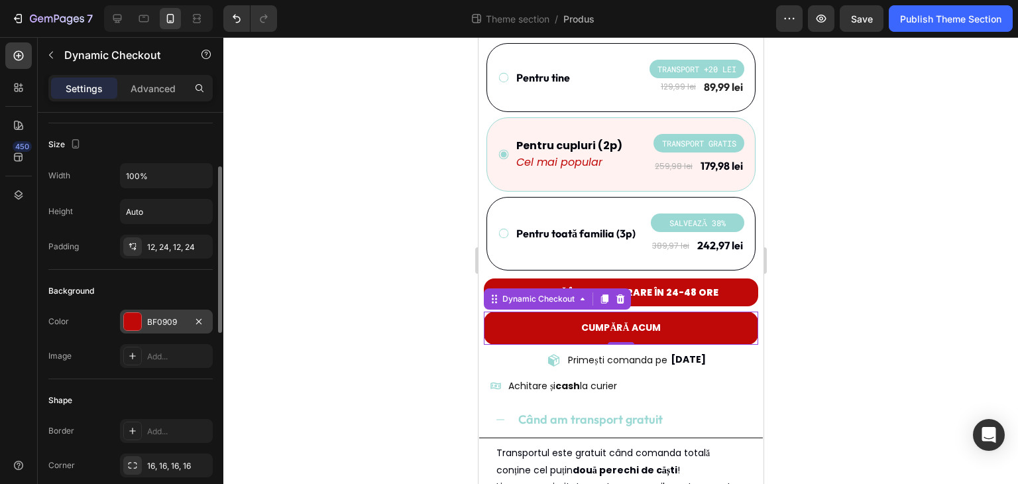
click at [172, 328] on div "BF0909" at bounding box center [166, 321] width 93 height 24
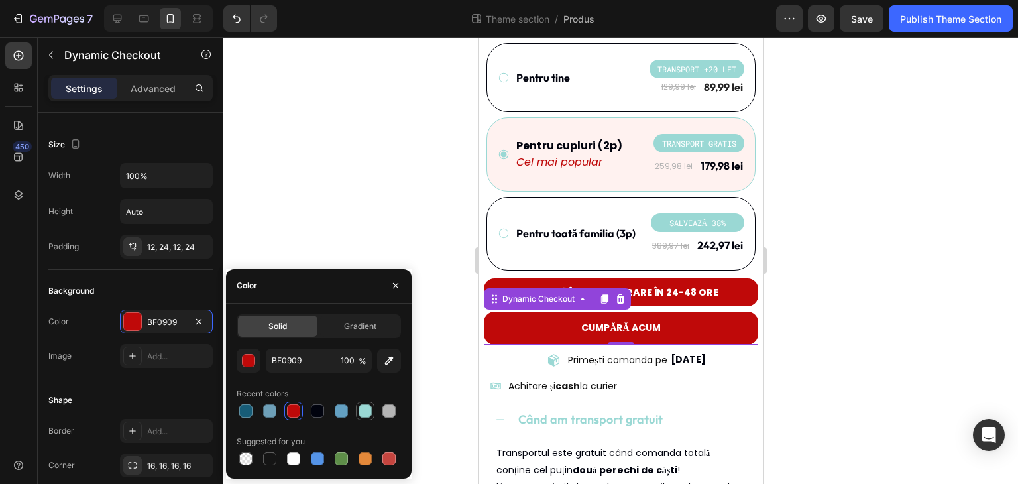
click at [360, 415] on div at bounding box center [364, 410] width 13 height 13
type input "9AD8D4"
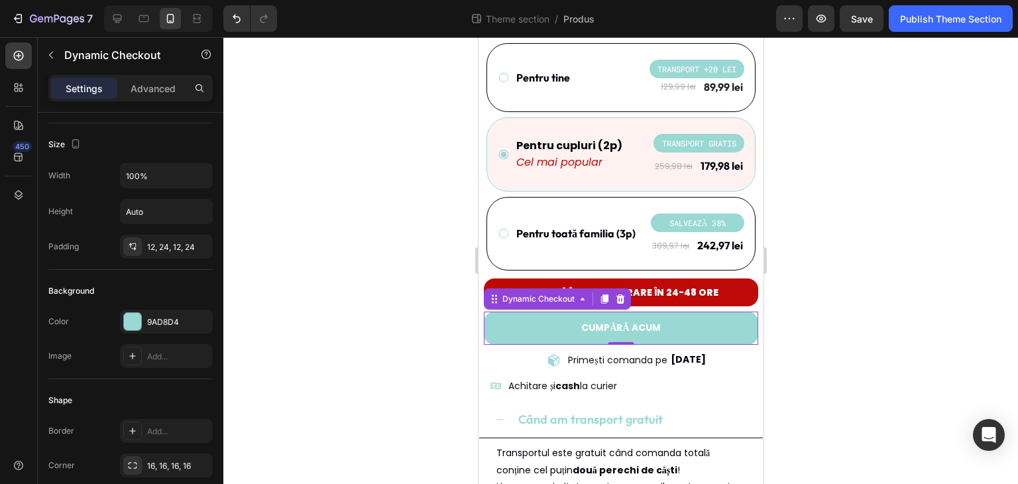
click at [346, 208] on div at bounding box center [620, 260] width 794 height 446
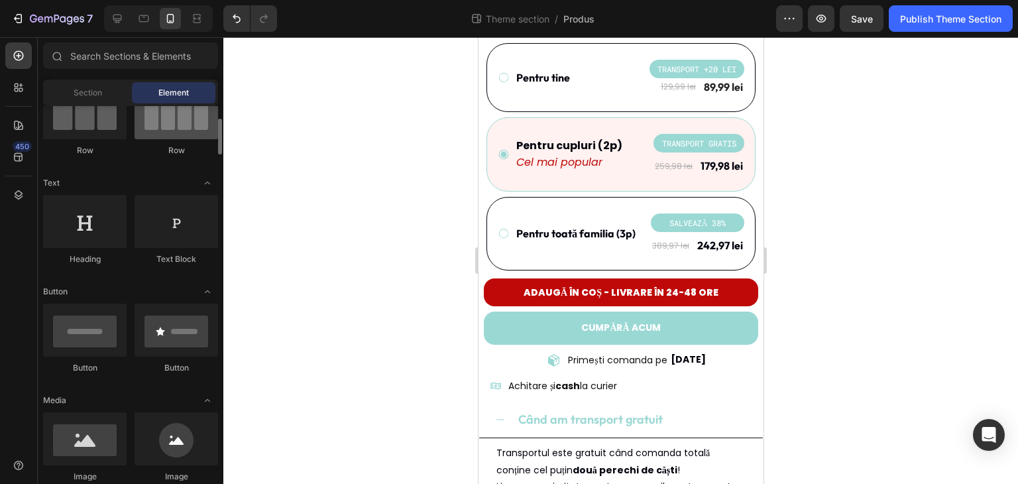
scroll to position [0, 0]
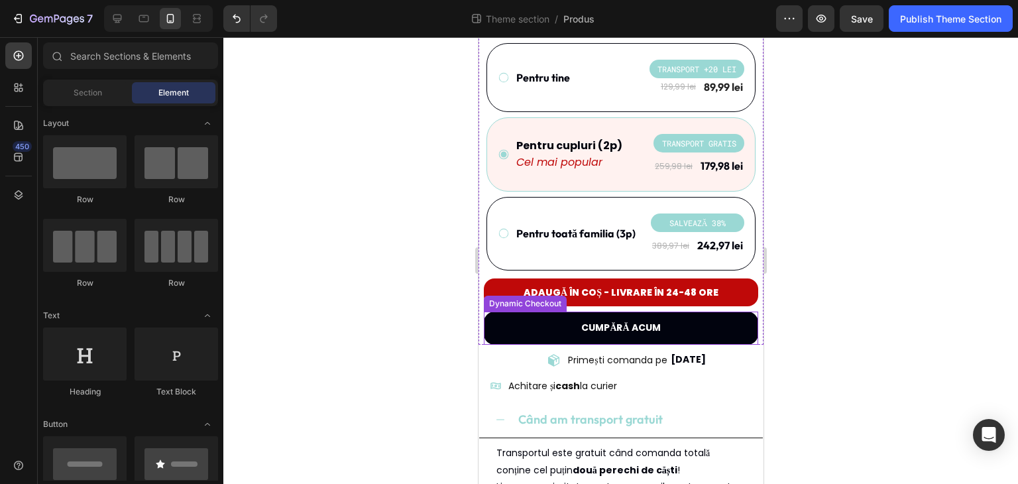
click at [533, 315] on button "CUMPĂRĂ ACUM" at bounding box center [620, 327] width 274 height 32
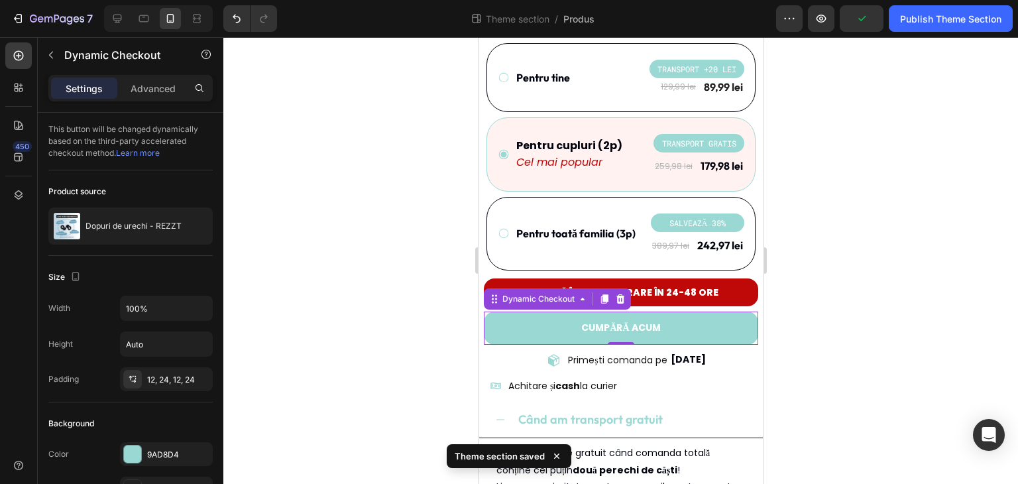
click at [387, 291] on div at bounding box center [620, 260] width 794 height 446
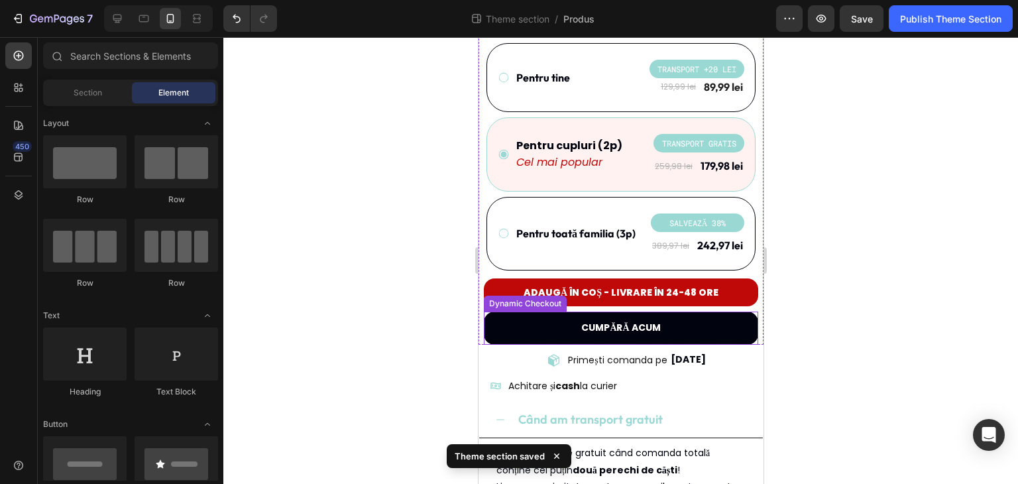
click at [704, 313] on button "CUMPĂRĂ ACUM" at bounding box center [620, 327] width 274 height 32
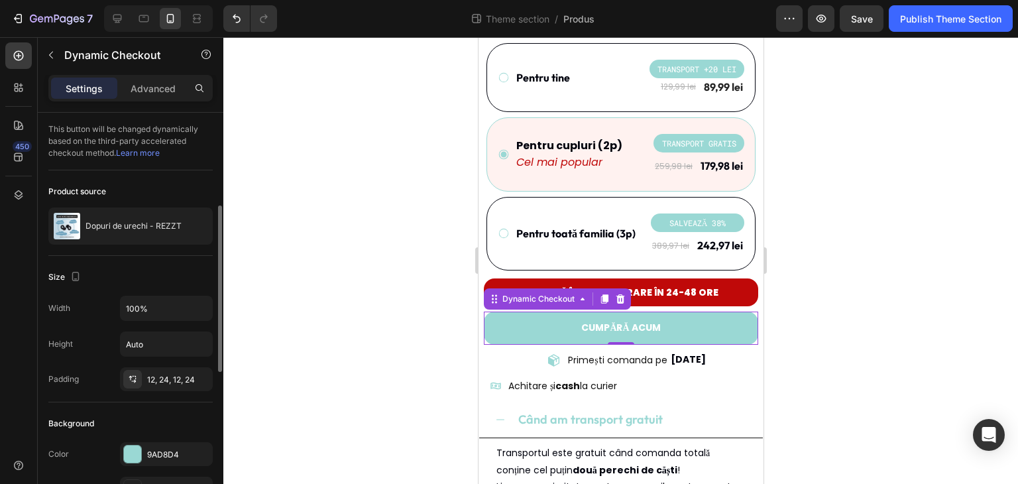
scroll to position [66, 0]
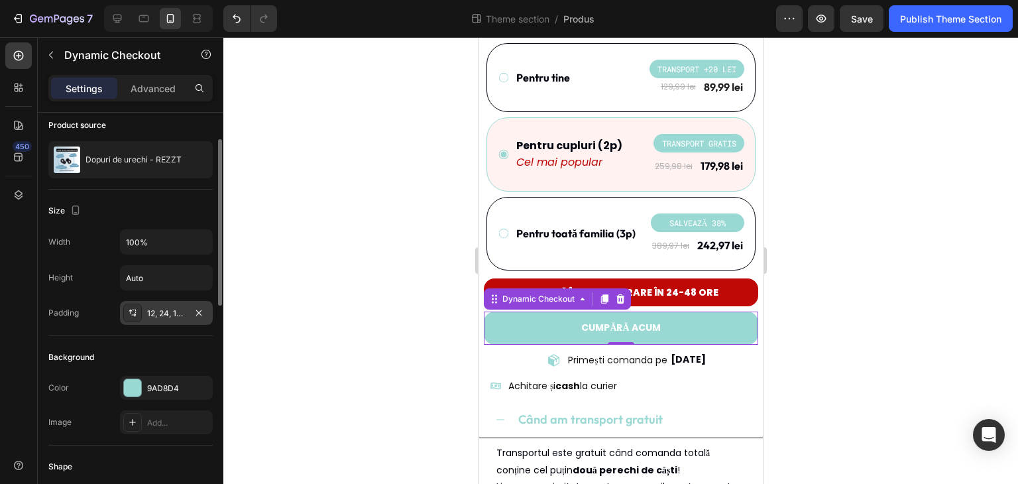
click at [178, 311] on div "12, 24, 12, 24" at bounding box center [166, 313] width 38 height 12
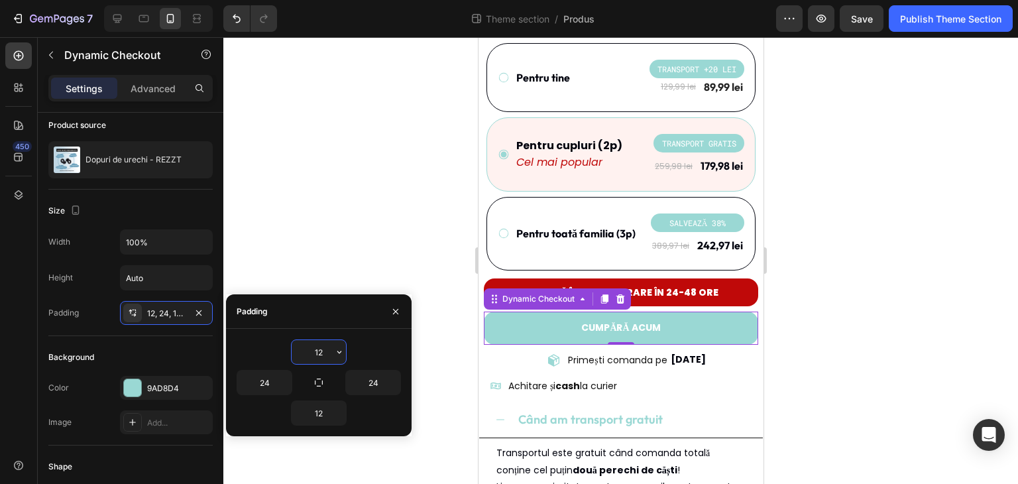
click at [322, 354] on input "12" at bounding box center [318, 352] width 54 height 24
type input "10"
click at [318, 409] on input "12" at bounding box center [318, 413] width 54 height 24
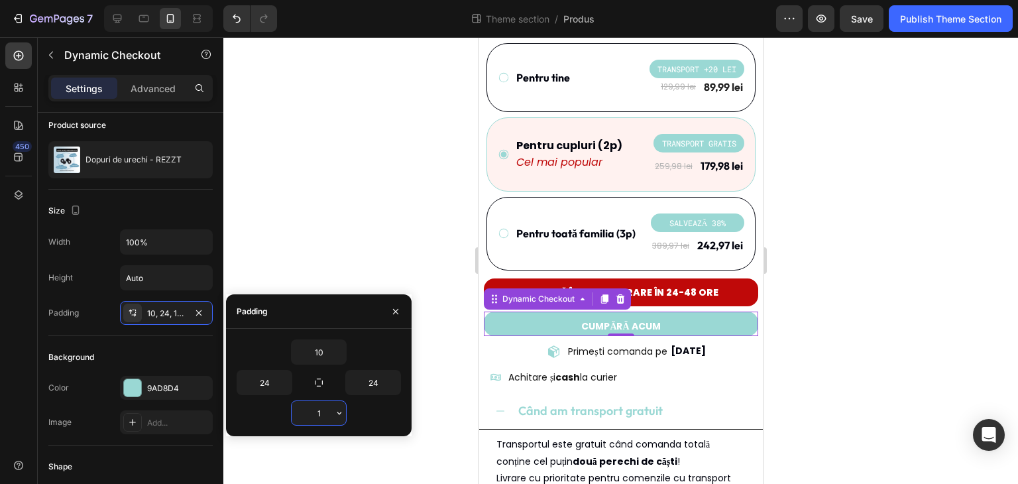
type input "10"
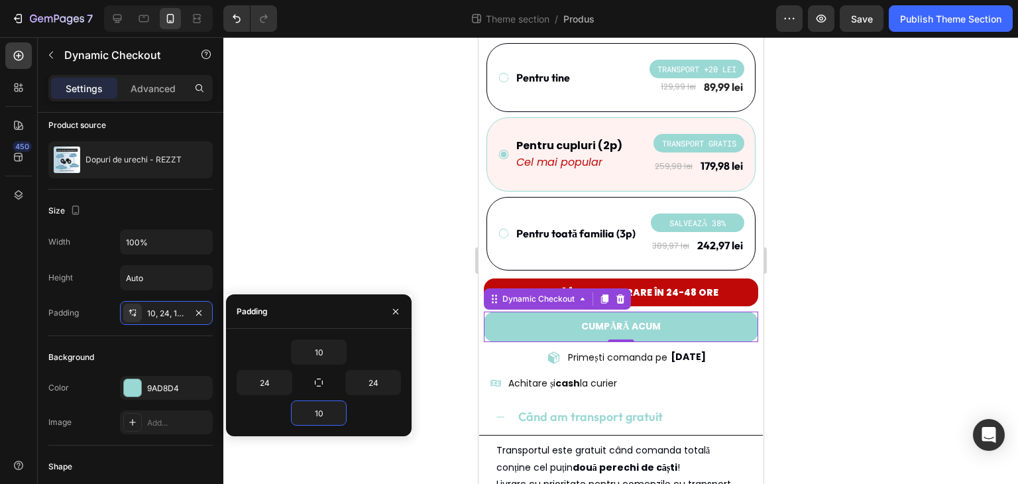
click at [352, 227] on div at bounding box center [620, 260] width 794 height 446
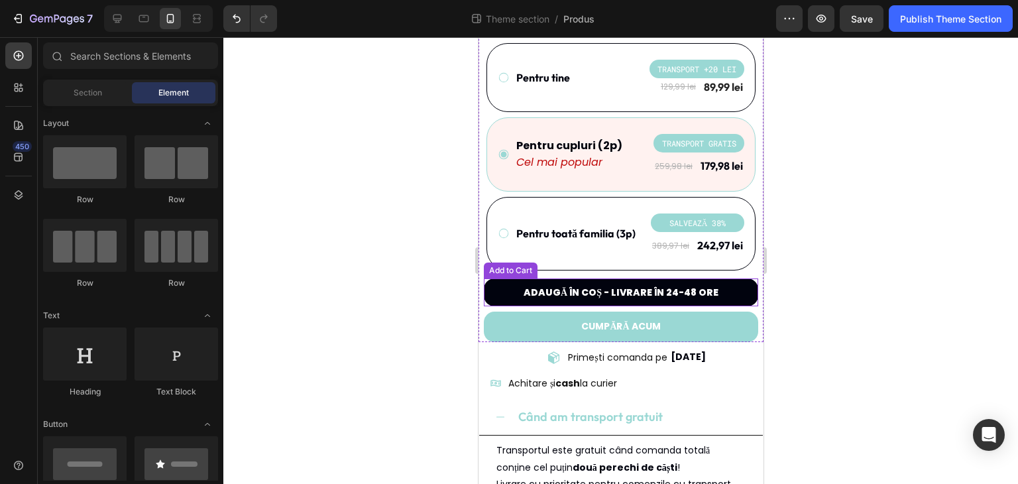
click at [492, 278] on button "Adaugă în coș - livrare în 24-48 ore" at bounding box center [620, 292] width 274 height 28
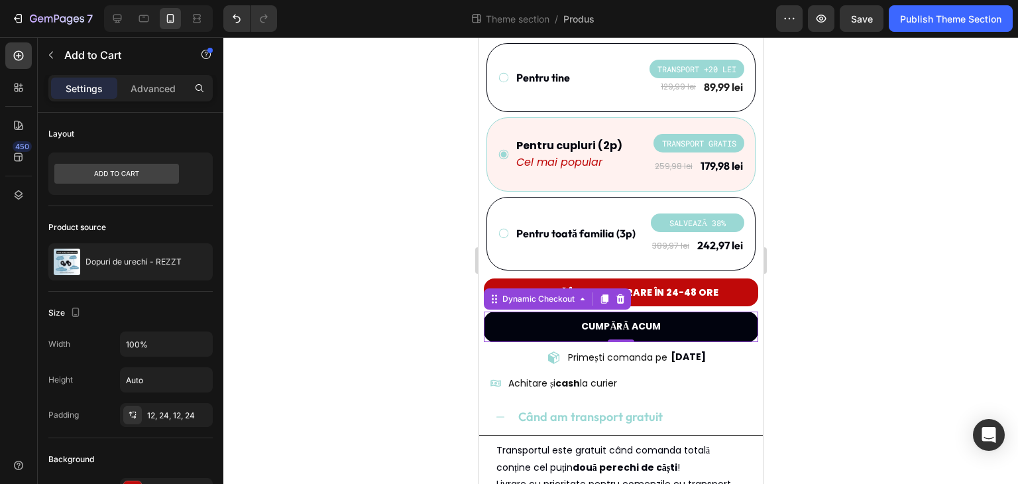
drag, startPoint x: 501, startPoint y: 311, endPoint x: 785, endPoint y: 410, distance: 300.4
click at [501, 311] on button "CUMPĂRĂ ACUM" at bounding box center [620, 326] width 274 height 30
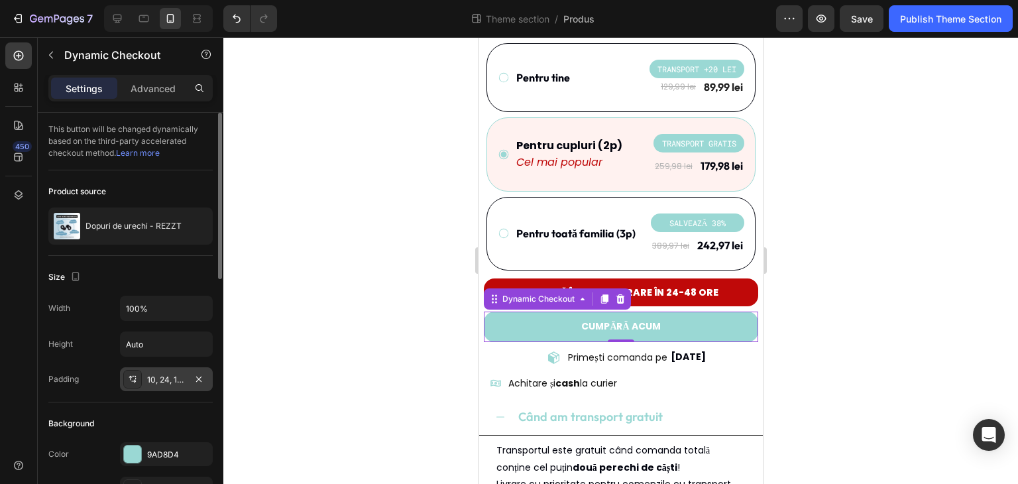
click at [154, 378] on div "10, 24, 10, 24" at bounding box center [166, 380] width 38 height 12
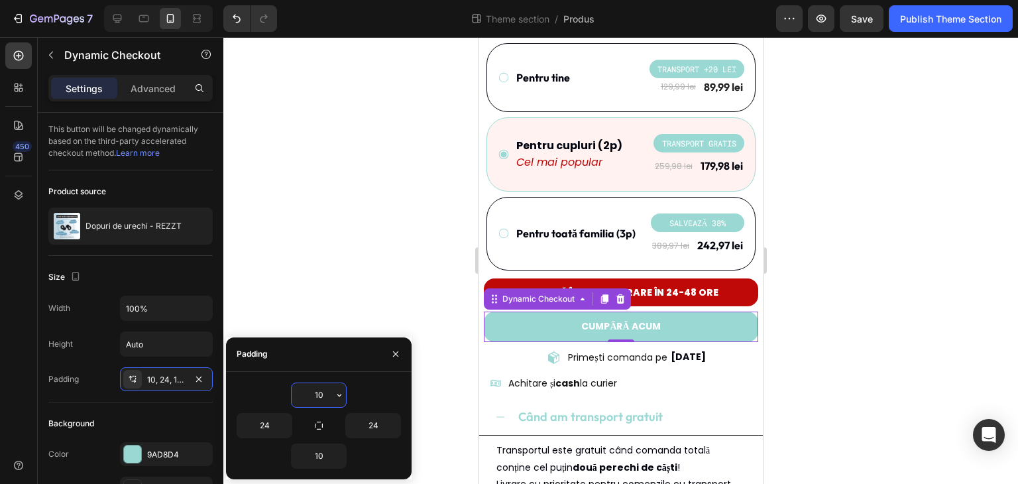
click at [313, 397] on input "10" at bounding box center [318, 395] width 54 height 24
type input "8"
click at [315, 451] on input "10" at bounding box center [318, 456] width 54 height 24
type input "8"
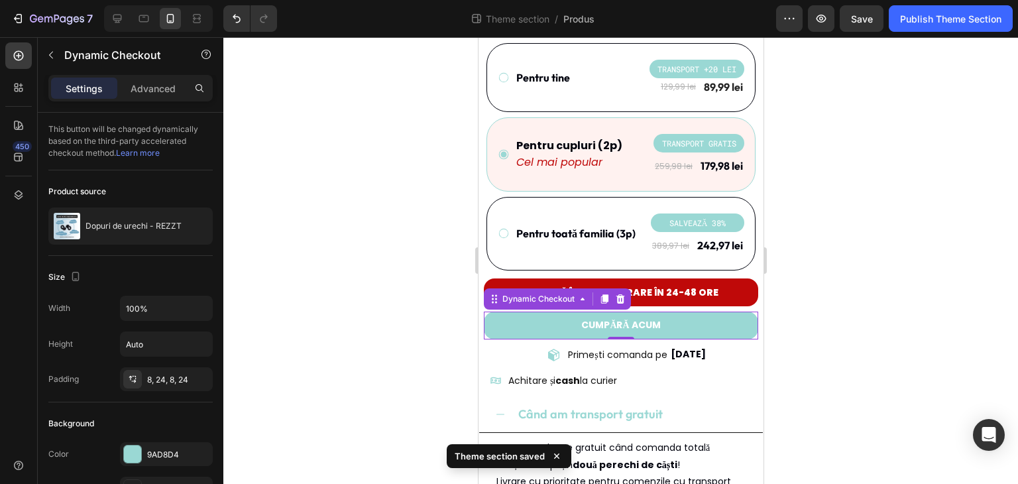
click at [353, 240] on div at bounding box center [620, 260] width 794 height 446
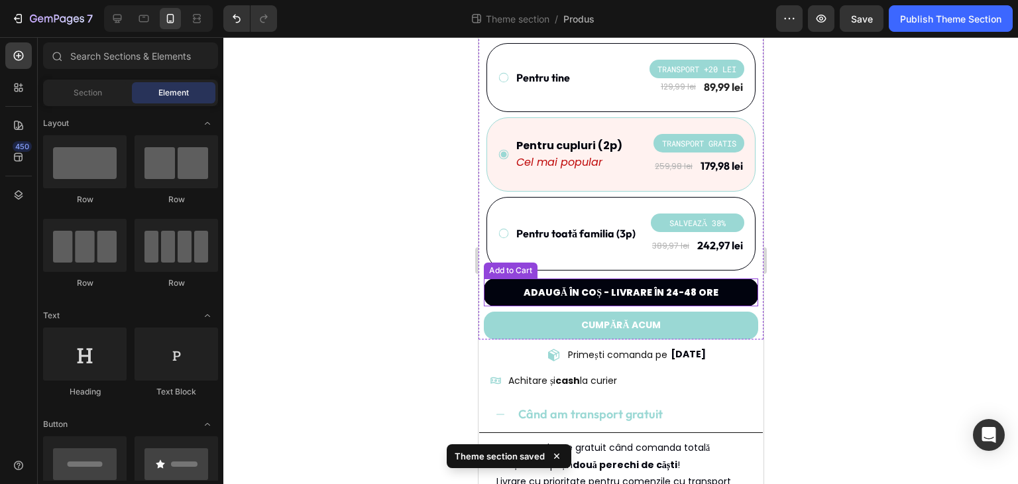
click at [501, 279] on button "Adaugă în coș - livrare în 24-48 ore" at bounding box center [620, 292] width 274 height 28
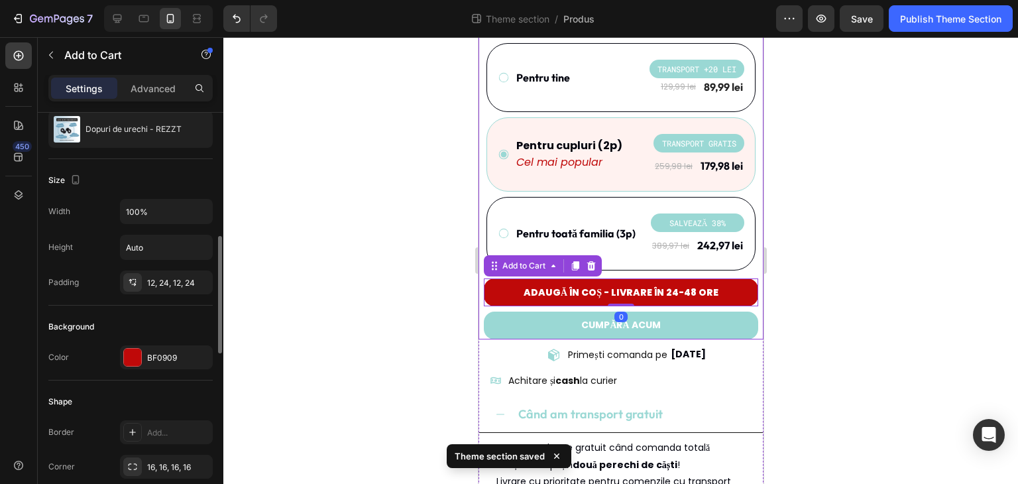
scroll to position [199, 0]
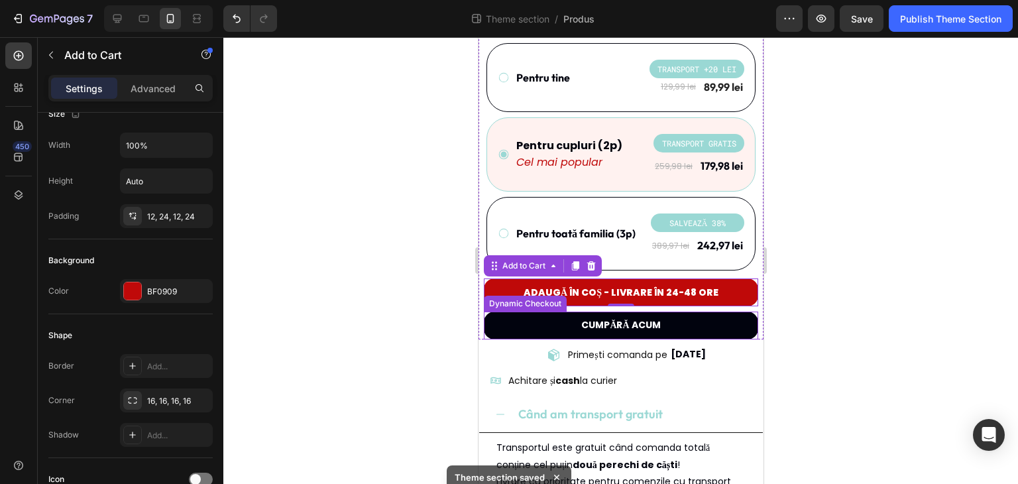
click at [492, 311] on button "CUMPĂRĂ ACUM" at bounding box center [620, 324] width 274 height 27
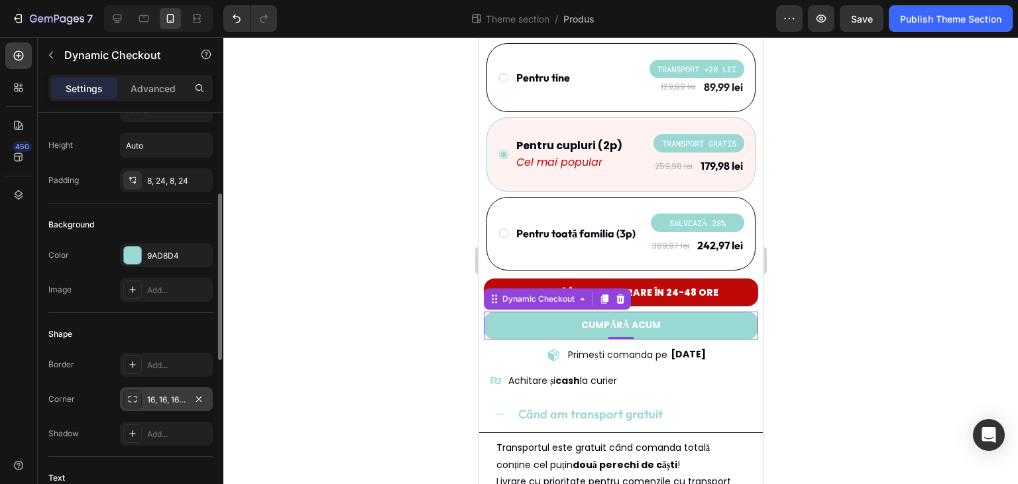
click at [162, 393] on div "16, 16, 16, 16" at bounding box center [166, 399] width 38 height 12
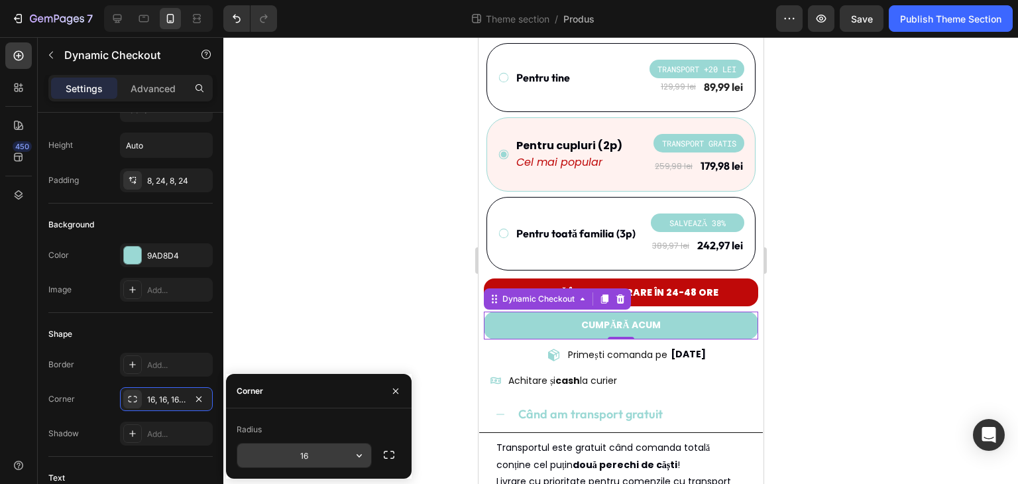
click at [299, 450] on input "16" at bounding box center [304, 455] width 134 height 24
type input "14"
click at [350, 290] on div at bounding box center [620, 260] width 794 height 446
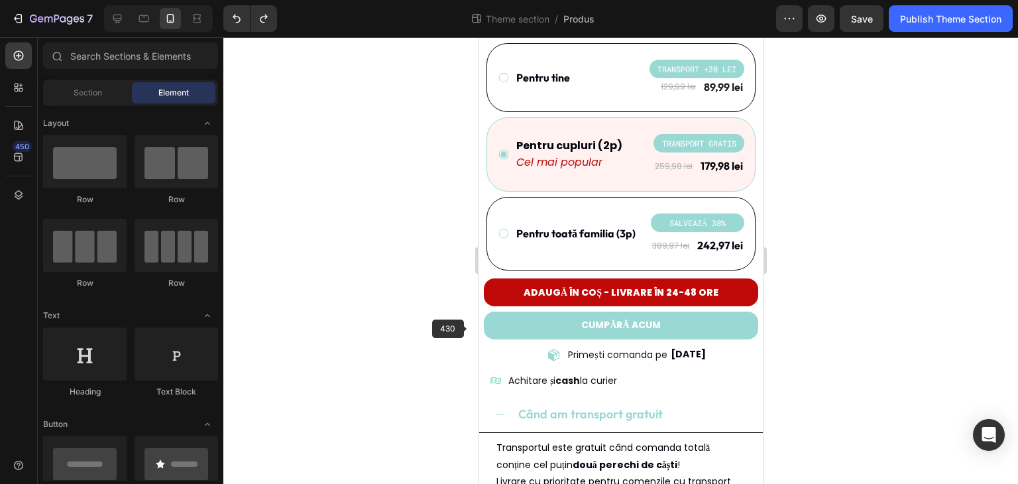
click at [396, 353] on div at bounding box center [620, 260] width 794 height 446
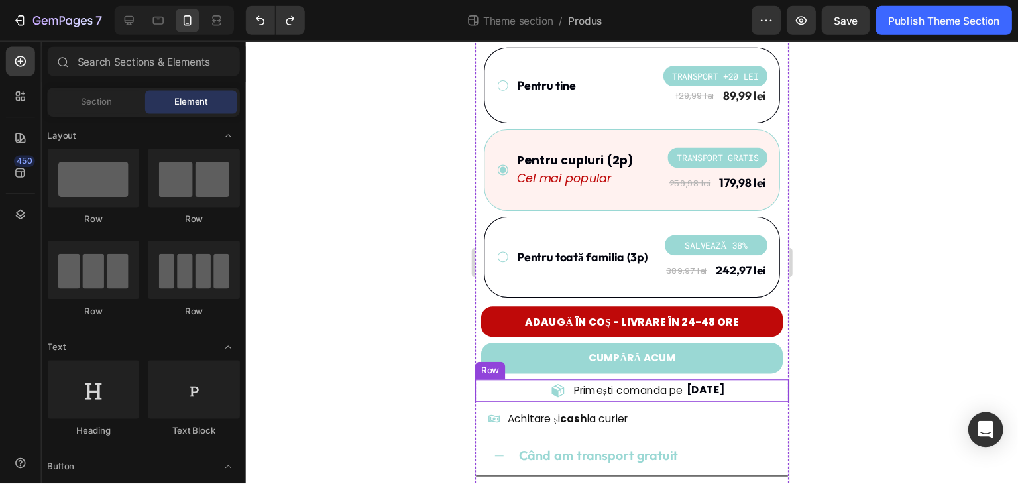
scroll to position [488, 0]
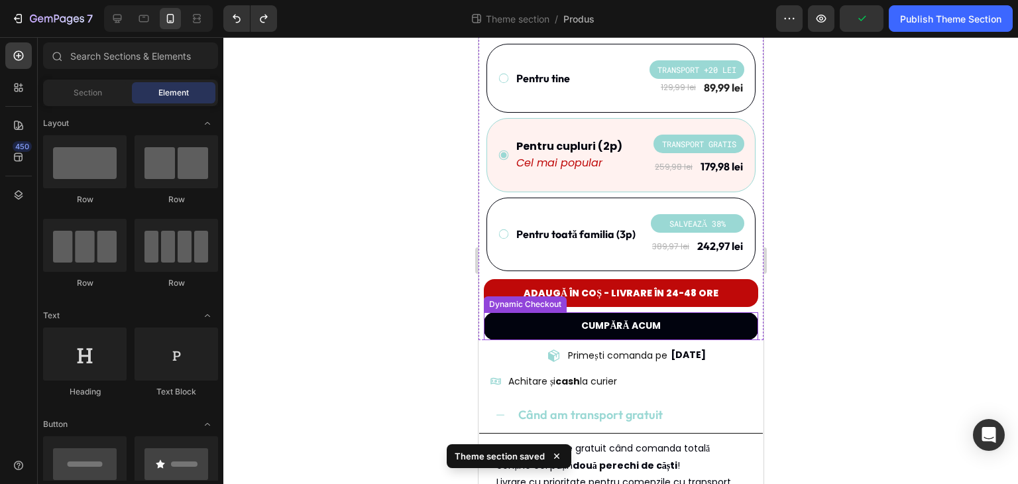
drag, startPoint x: 714, startPoint y: 315, endPoint x: 714, endPoint y: 296, distance: 18.5
click at [714, 315] on button "CUMPĂRĂ ACUM" at bounding box center [620, 325] width 274 height 27
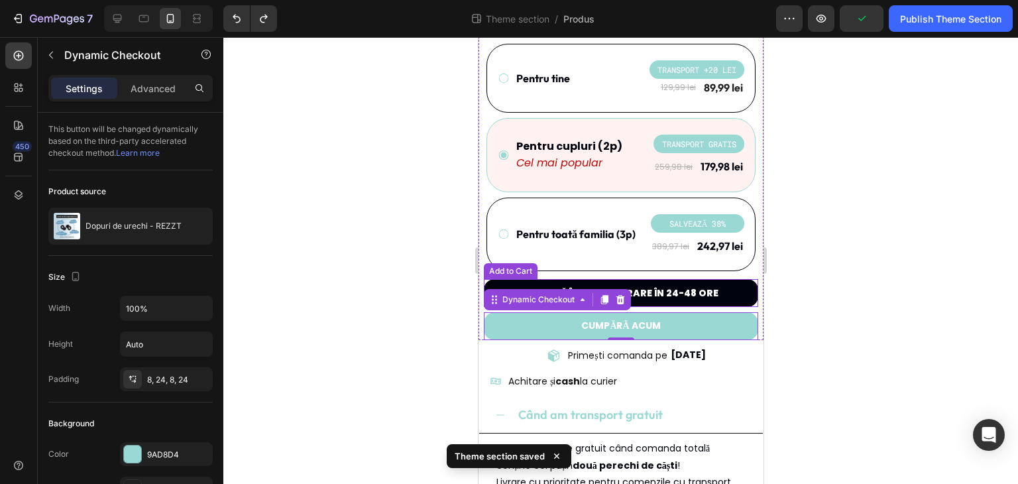
click at [734, 279] on button "Adaugă în coș - livrare în 24-48 ore" at bounding box center [620, 293] width 274 height 28
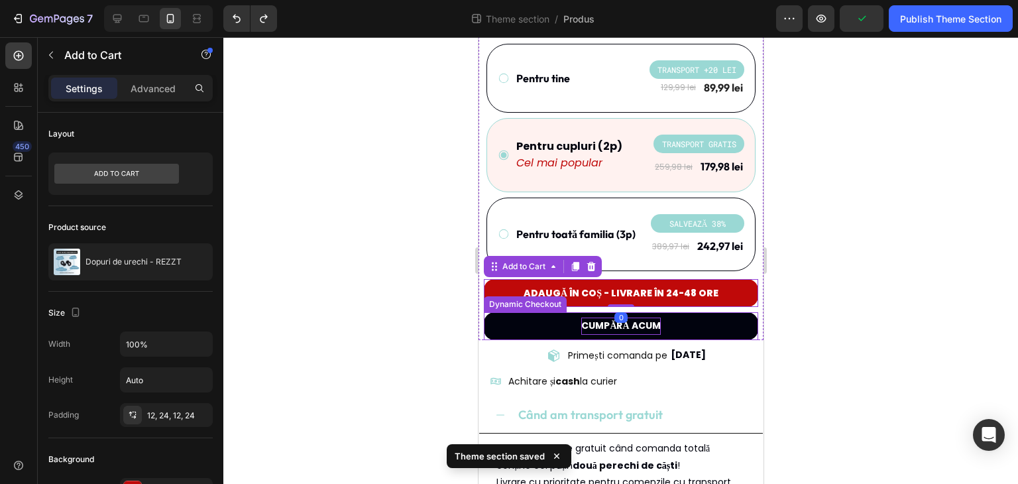
click at [649, 317] on p "CUMPĂRĂ ACUM" at bounding box center [619, 325] width 79 height 17
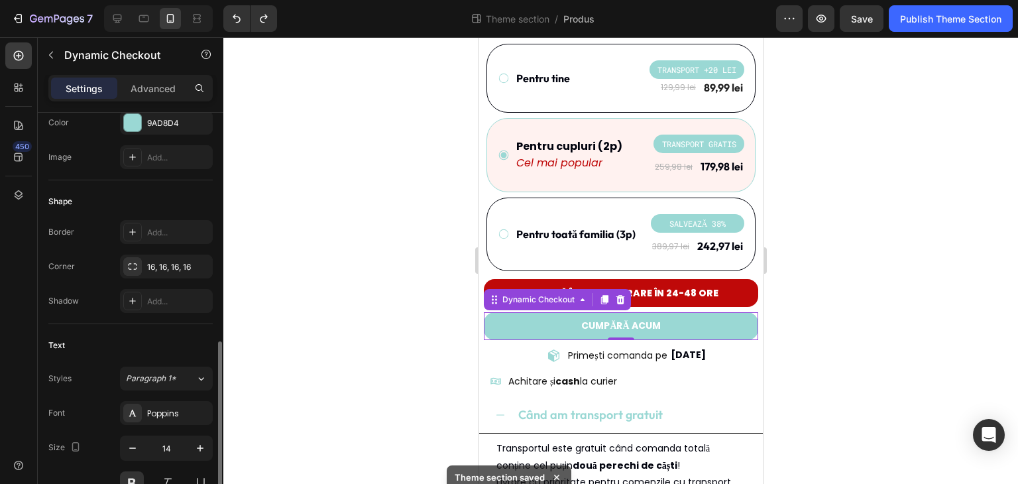
scroll to position [397, 0]
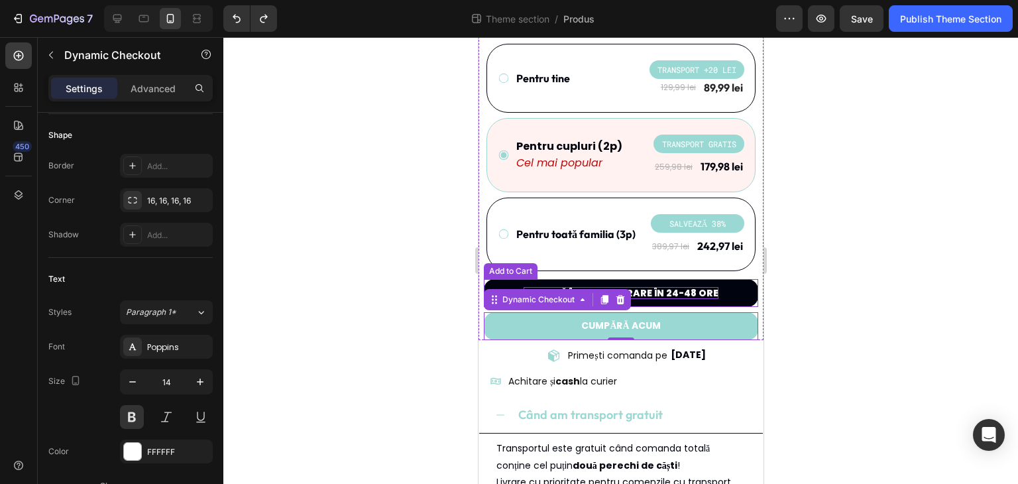
click at [678, 287] on div "Adaugă în coș - livrare în 24-48 ore" at bounding box center [620, 293] width 195 height 12
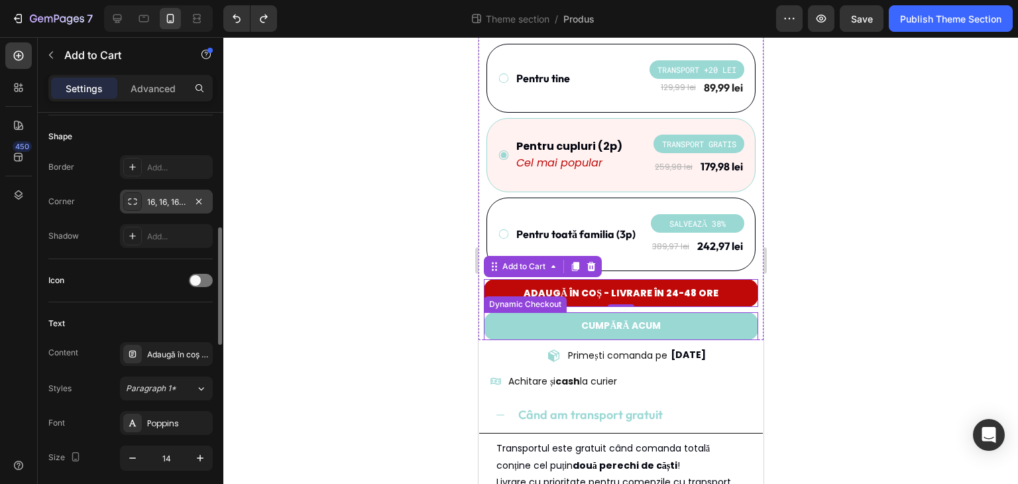
scroll to position [464, 0]
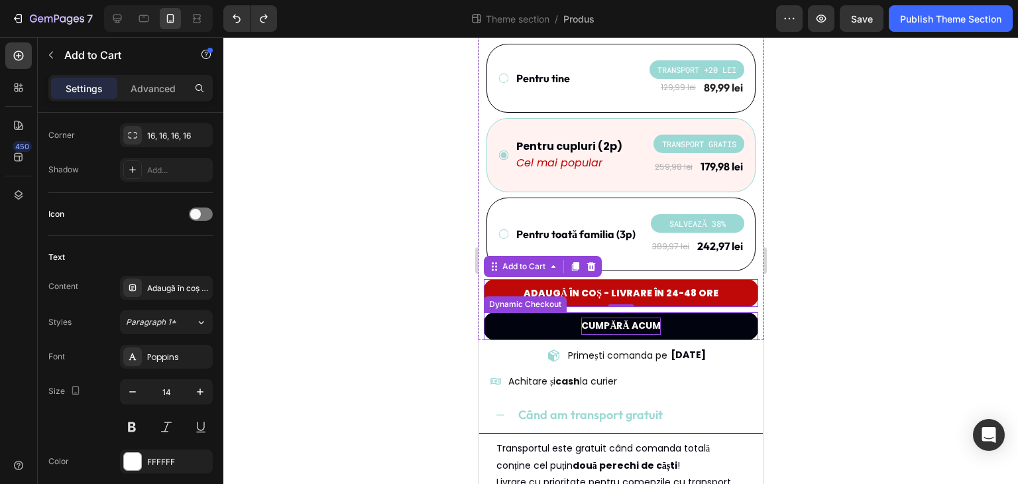
click at [613, 317] on p "CUMPĂRĂ ACUM" at bounding box center [619, 325] width 79 height 17
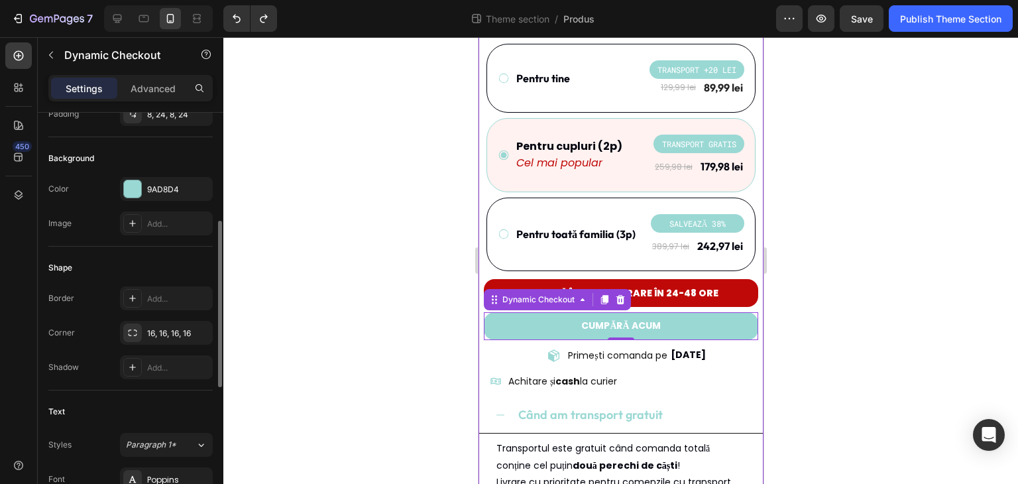
scroll to position [397, 0]
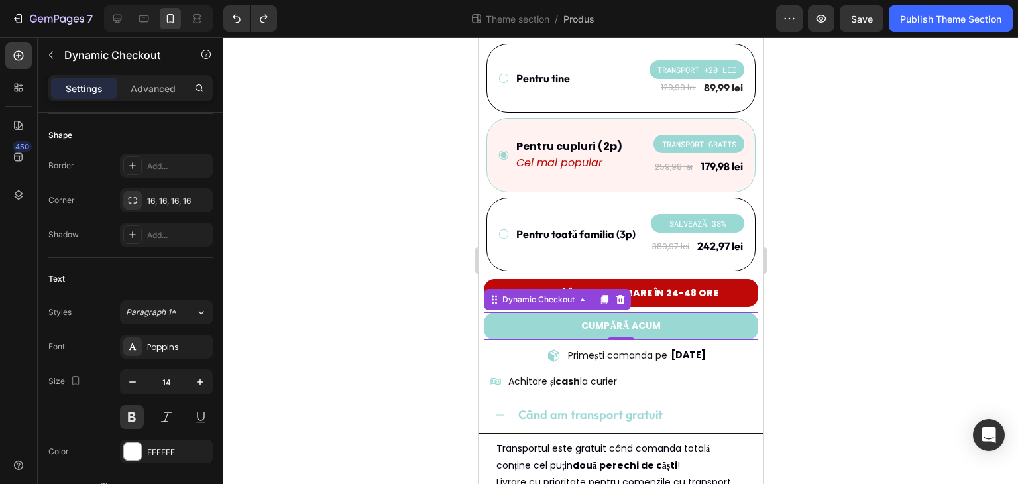
click at [323, 286] on div at bounding box center [620, 260] width 794 height 446
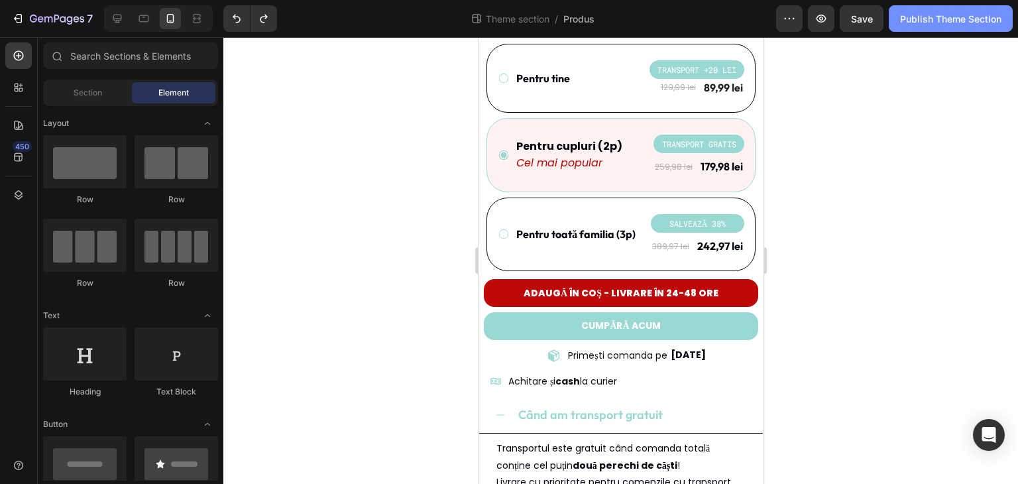
click at [982, 27] on button "Publish Theme Section" at bounding box center [950, 18] width 124 height 26
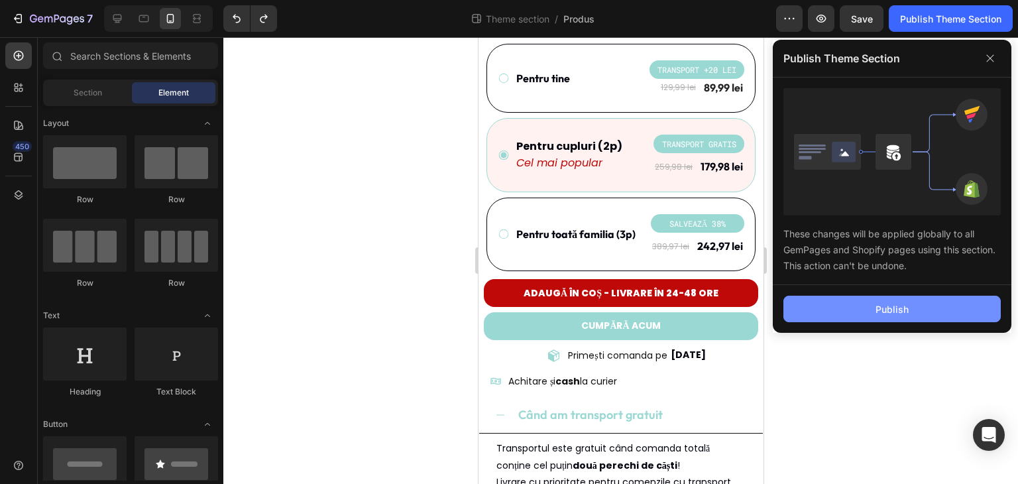
click at [877, 312] on div "Publish" at bounding box center [891, 309] width 33 height 14
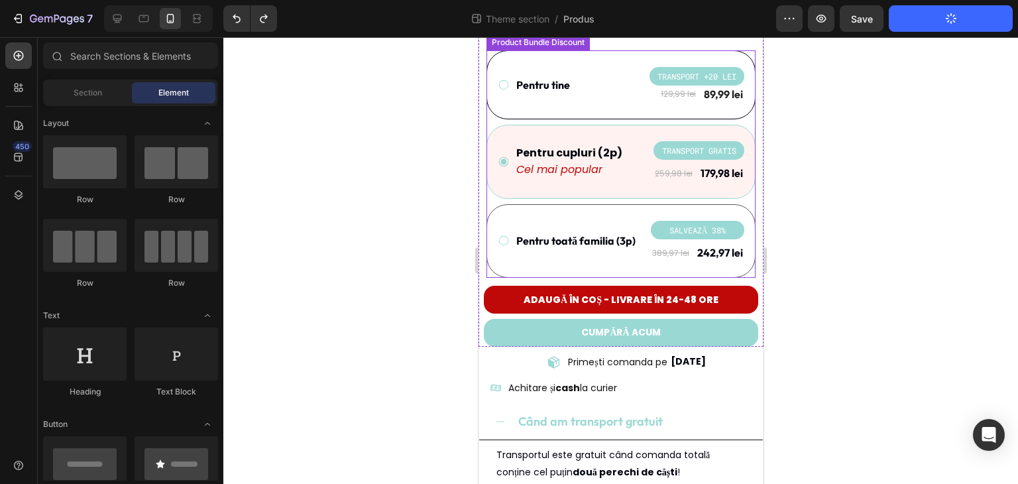
scroll to position [488, 0]
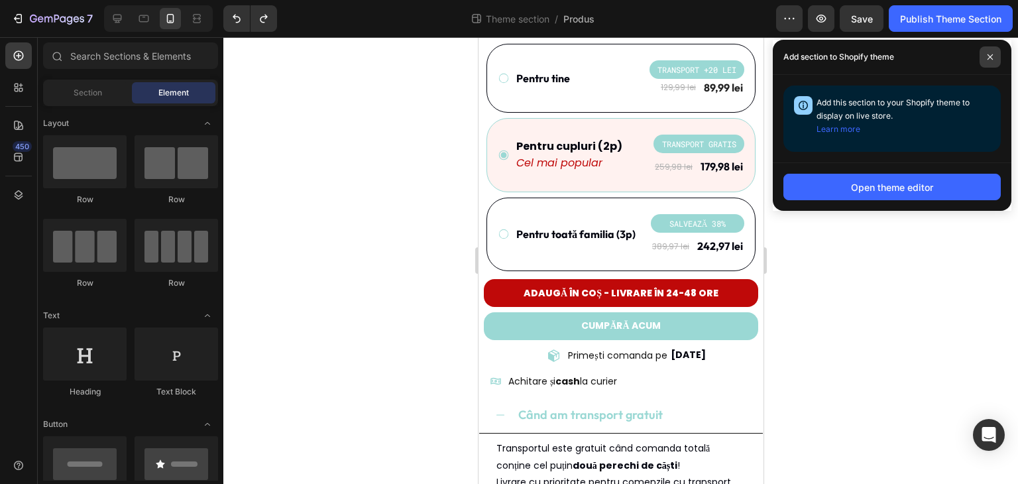
click at [989, 60] on icon at bounding box center [989, 57] width 7 height 7
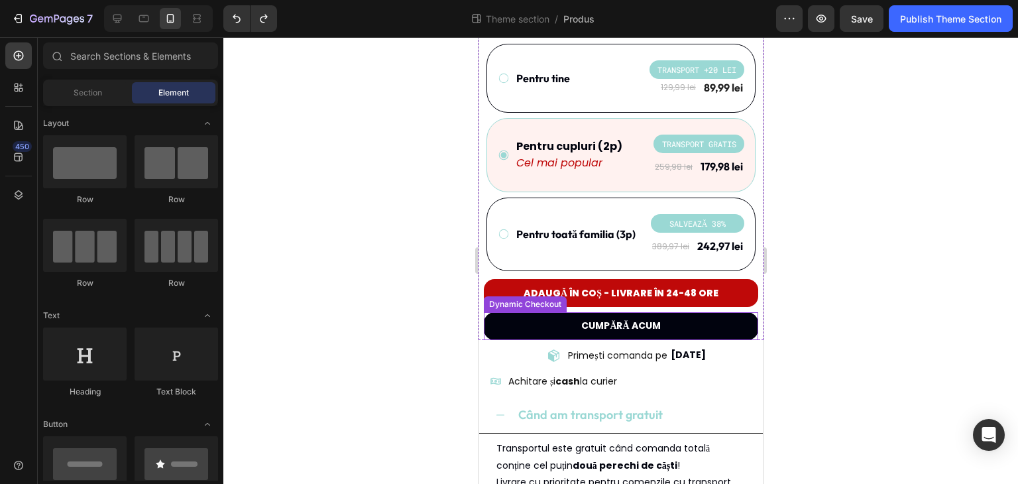
click at [518, 319] on button "CUMPĂRĂ ACUM" at bounding box center [620, 325] width 274 height 27
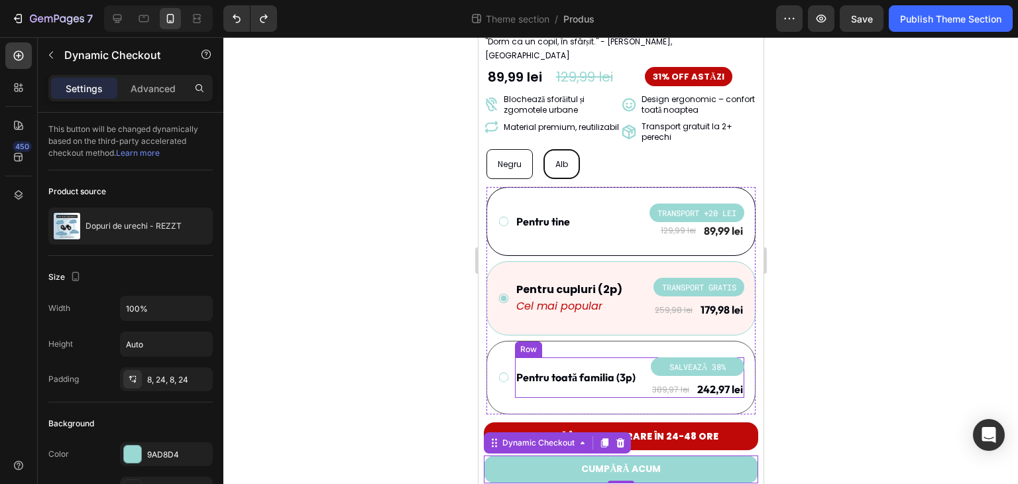
scroll to position [356, 0]
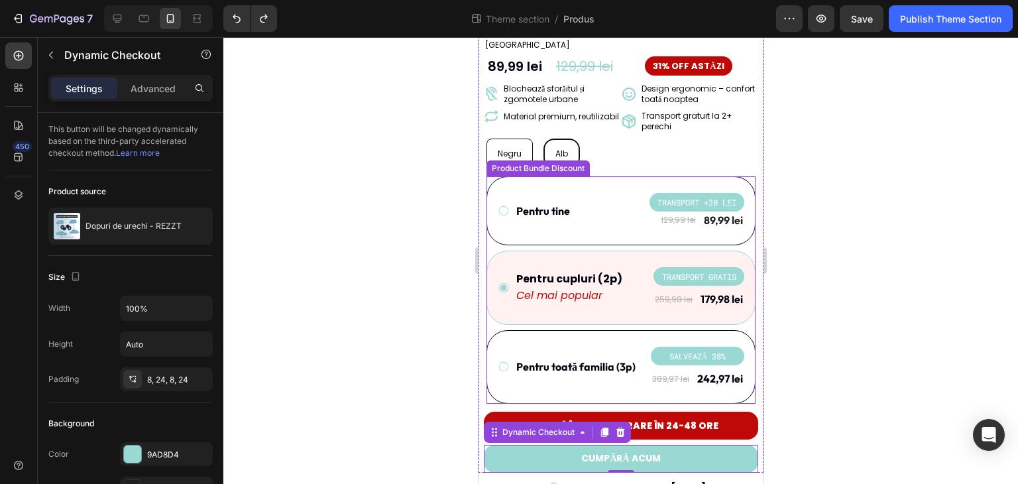
click at [342, 302] on div at bounding box center [620, 260] width 794 height 446
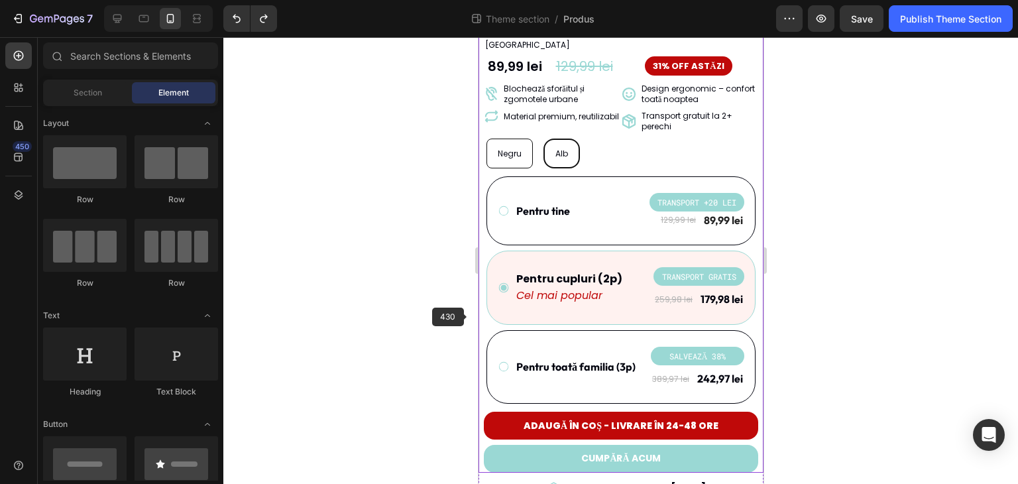
click at [352, 303] on div at bounding box center [620, 260] width 794 height 446
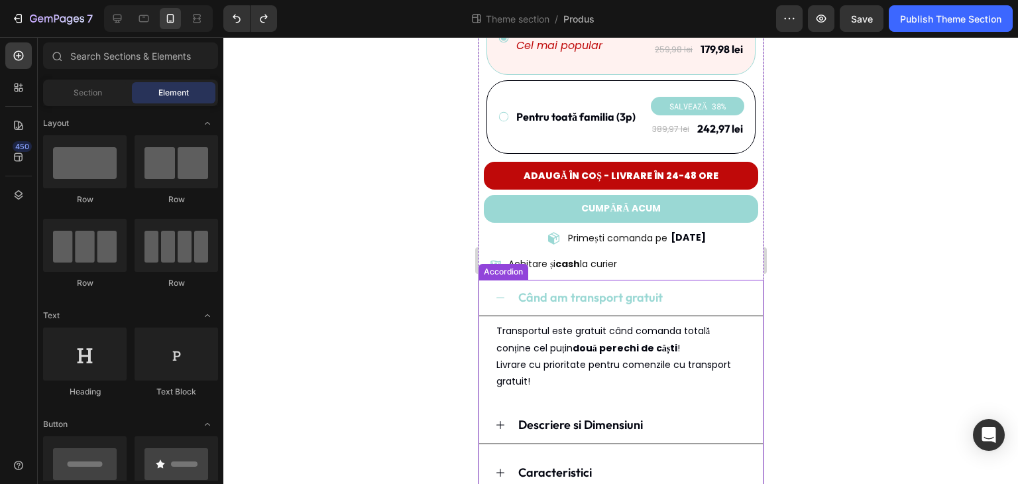
scroll to position [616, 0]
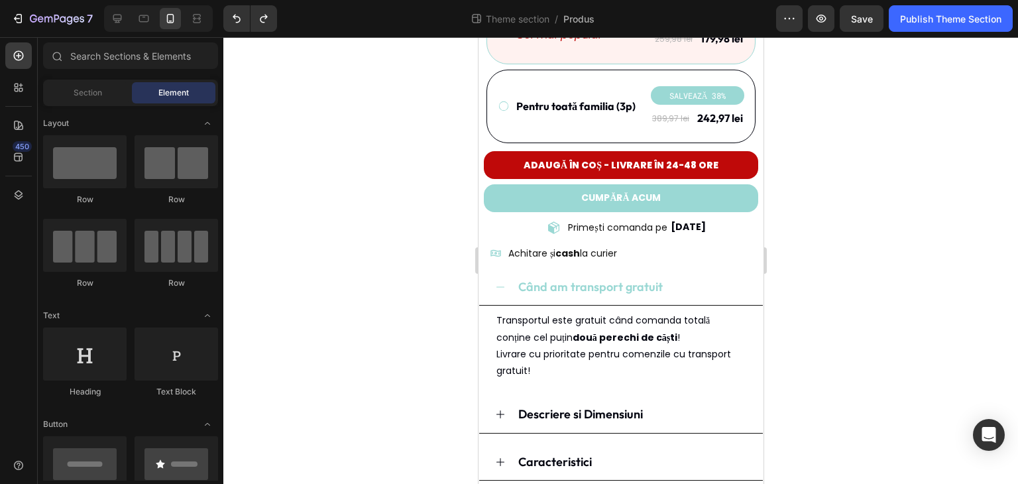
click at [390, 195] on div at bounding box center [620, 260] width 794 height 446
click at [961, 17] on div "Publish Theme Section" at bounding box center [950, 19] width 101 height 14
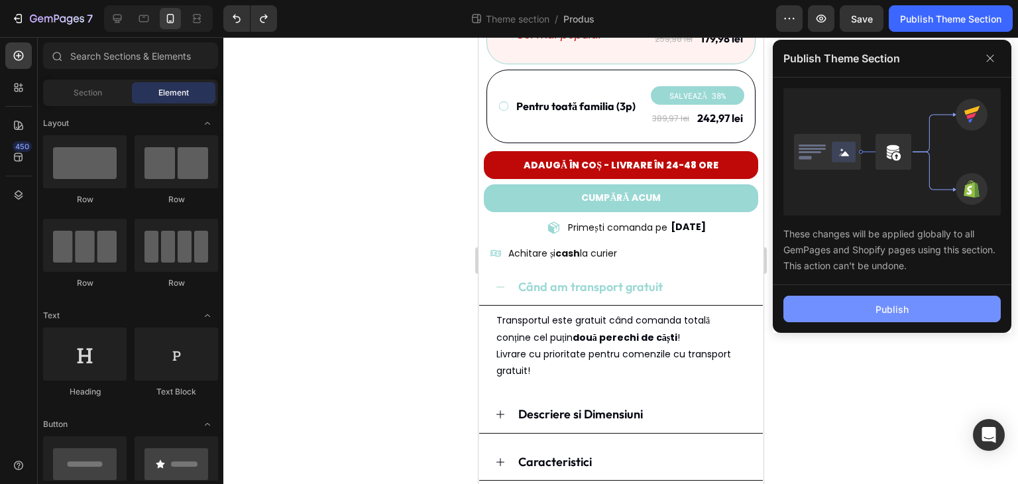
click at [887, 311] on div "Publish" at bounding box center [891, 309] width 33 height 14
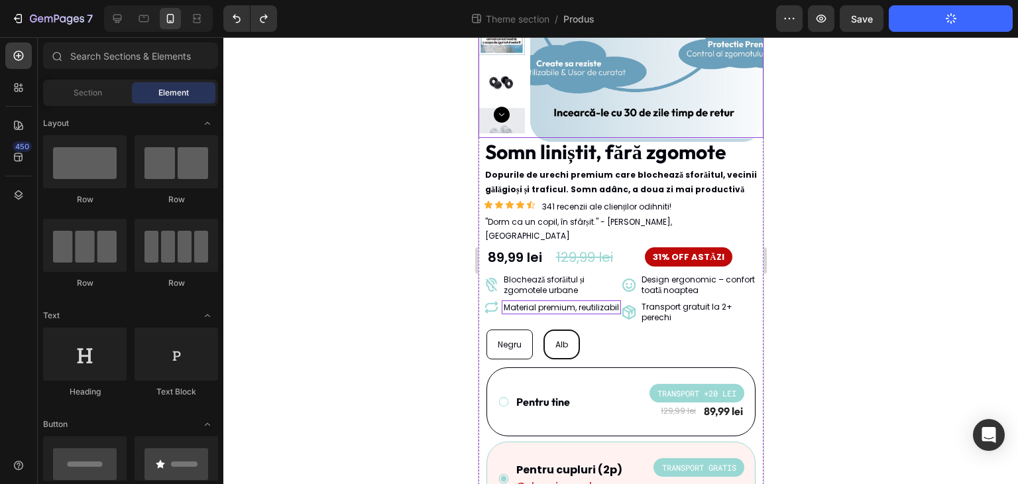
scroll to position [199, 0]
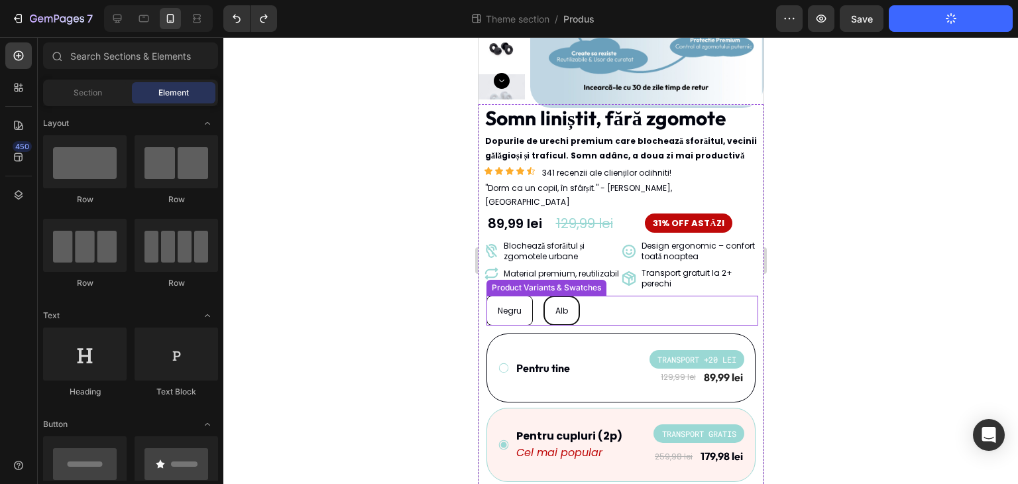
click at [631, 297] on div "Negru Negru Negru Alb Alb Alb" at bounding box center [622, 310] width 272 height 30
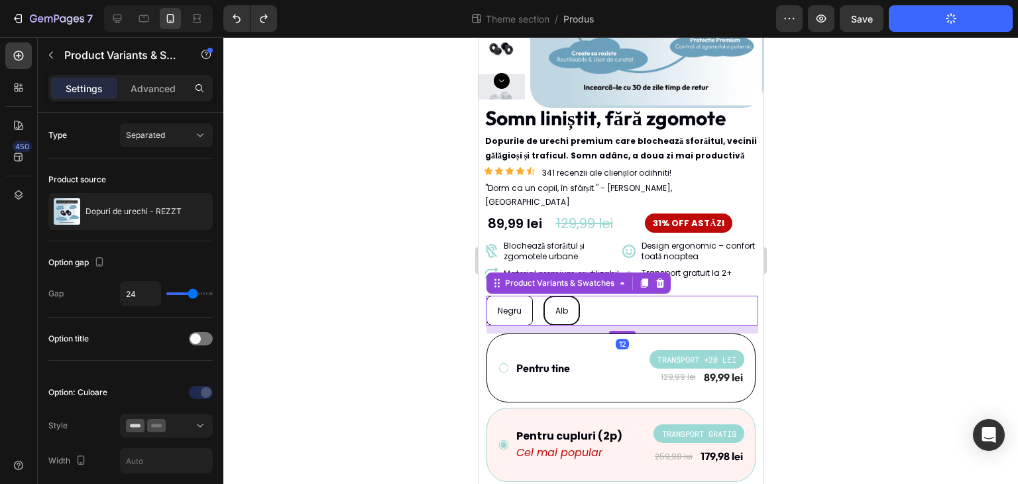
click at [827, 301] on div at bounding box center [620, 260] width 794 height 446
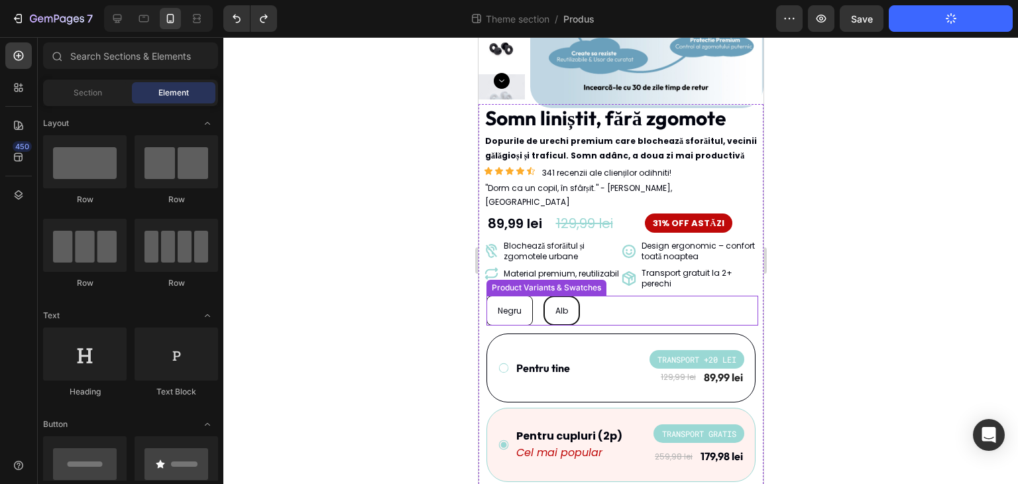
click at [696, 303] on div "Negru Negru Negru Alb Alb Alb" at bounding box center [622, 310] width 272 height 30
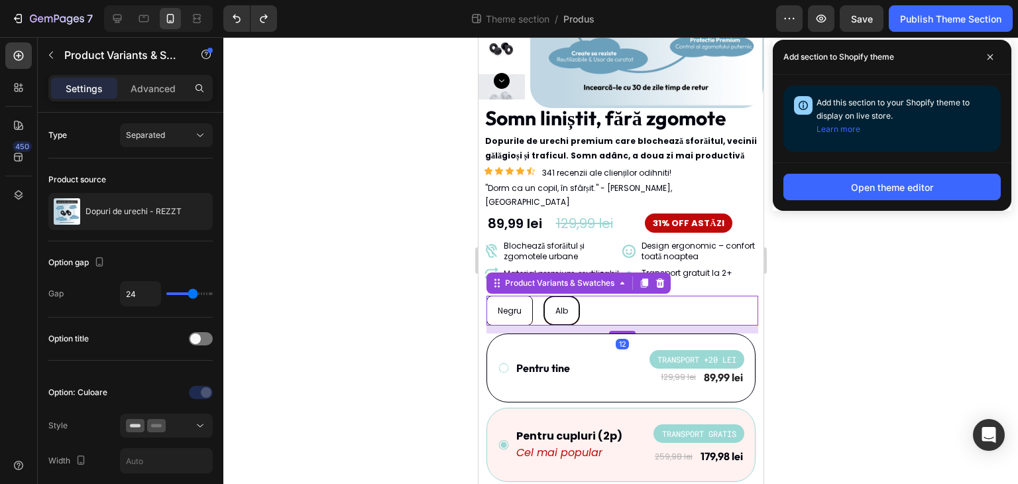
click at [1000, 57] on div "Add section to Shopify theme" at bounding box center [891, 57] width 238 height 35
click at [986, 57] on span at bounding box center [989, 56] width 21 height 21
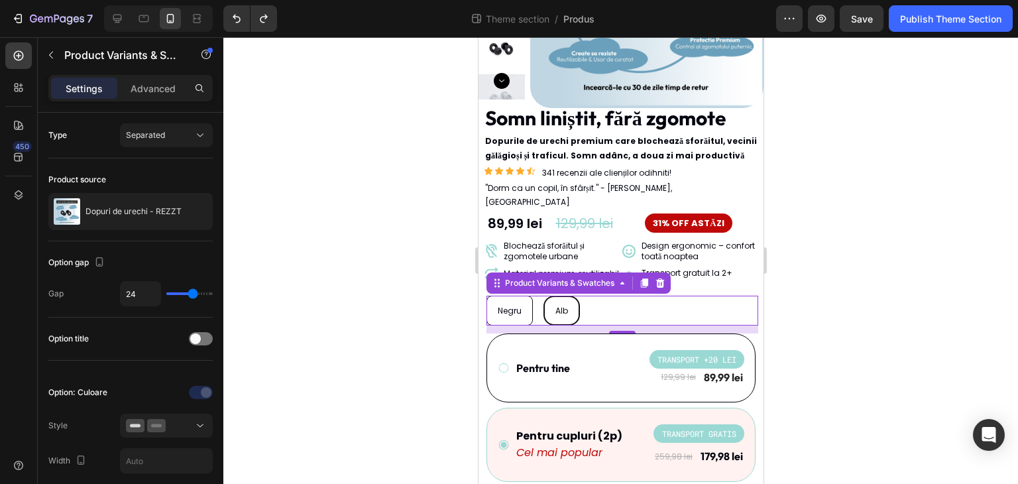
click at [802, 300] on div at bounding box center [620, 260] width 794 height 446
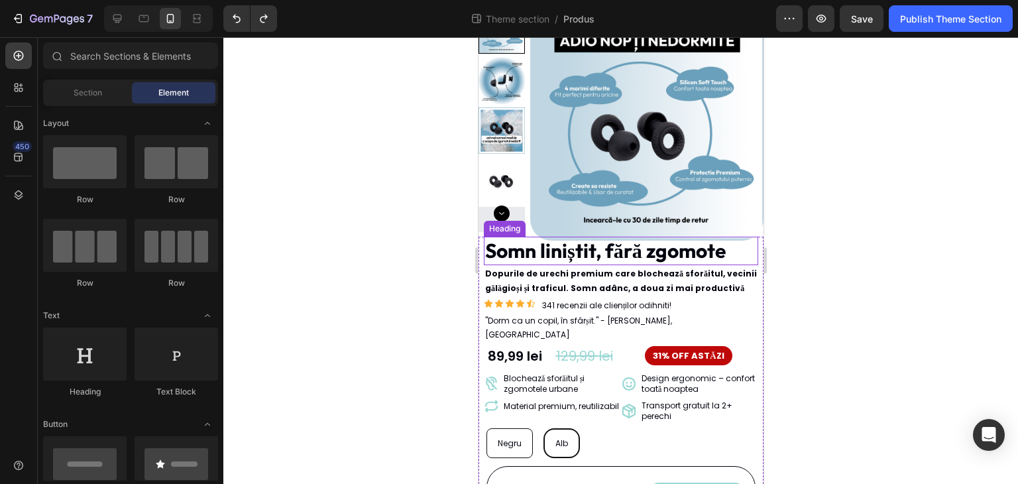
scroll to position [265, 0]
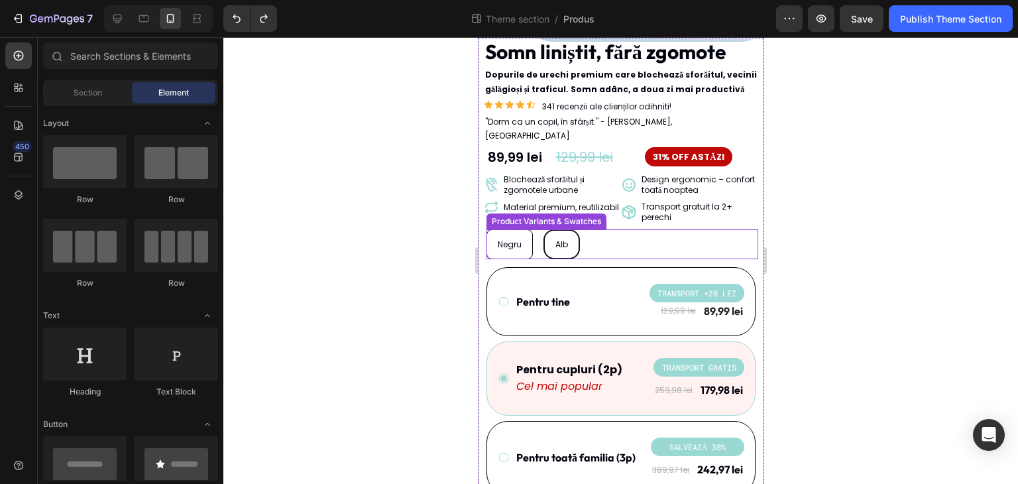
click at [696, 236] on div "Negru Negru Negru Alb Alb Alb" at bounding box center [622, 244] width 272 height 30
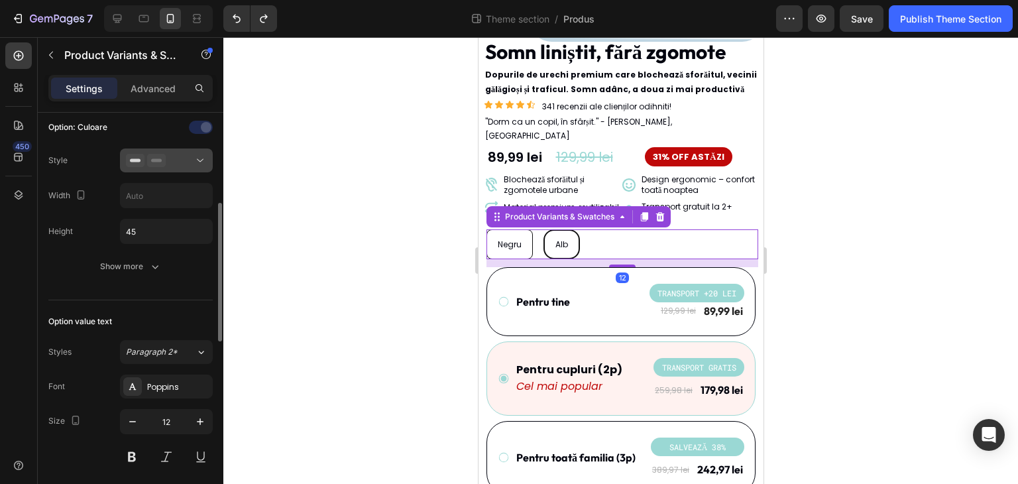
click at [186, 158] on div at bounding box center [166, 160] width 81 height 13
click at [325, 191] on div at bounding box center [620, 260] width 794 height 446
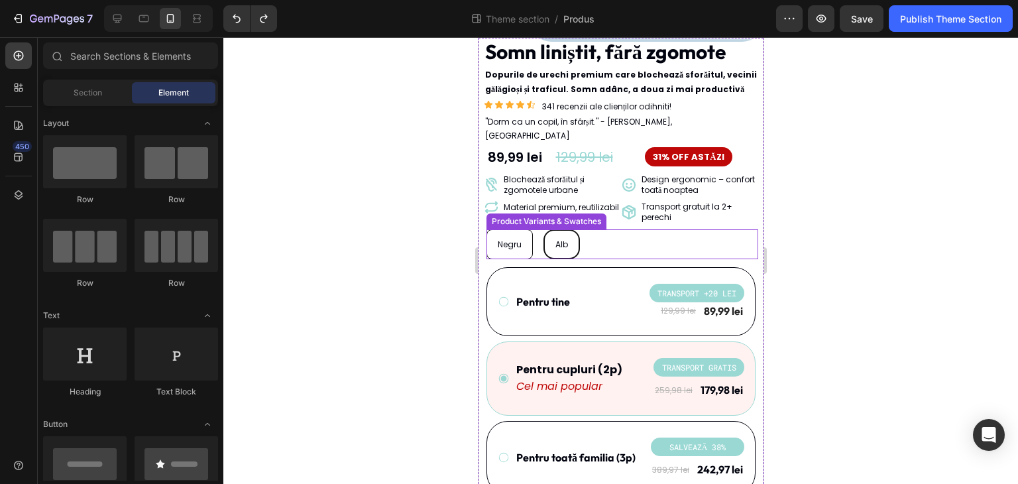
click at [623, 229] on div "Negru Negru Negru Alb Alb Alb" at bounding box center [622, 244] width 272 height 30
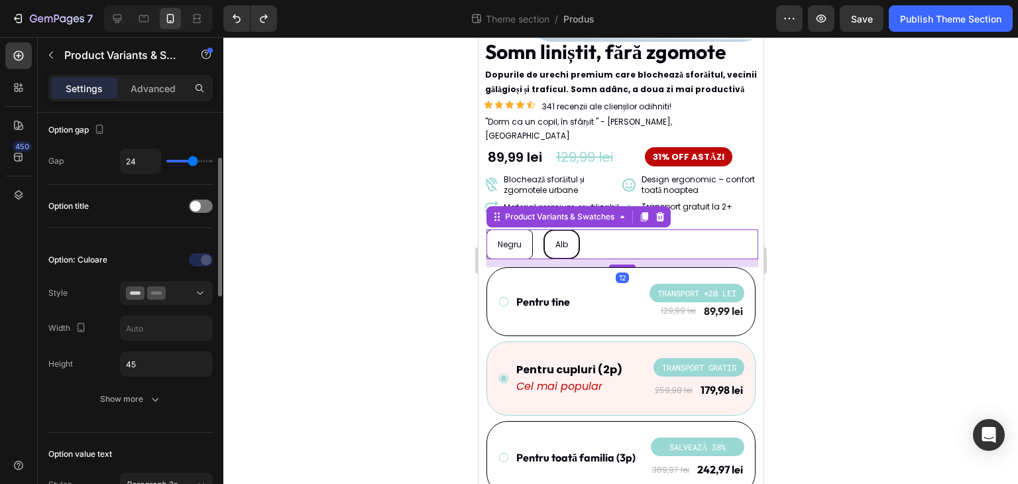
scroll to position [199, 0]
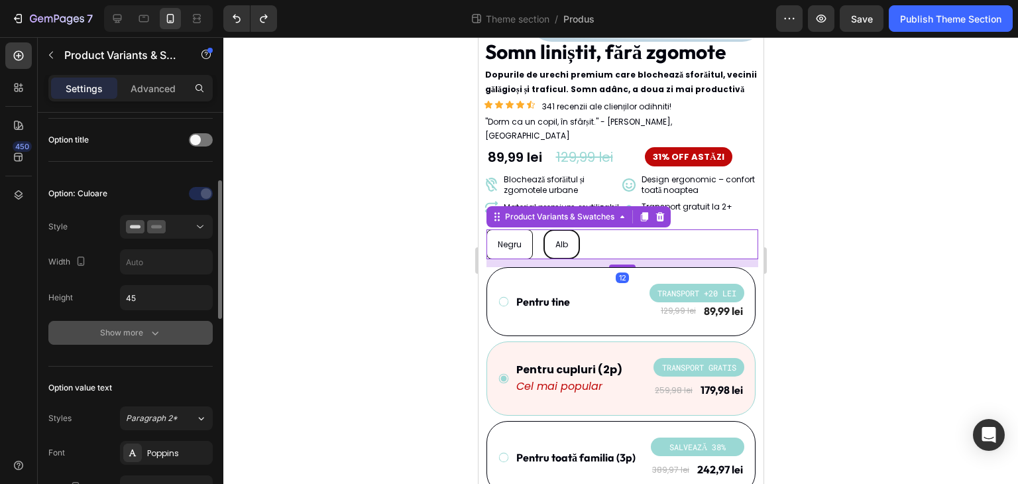
click at [140, 328] on div "Show more" at bounding box center [131, 332] width 62 height 13
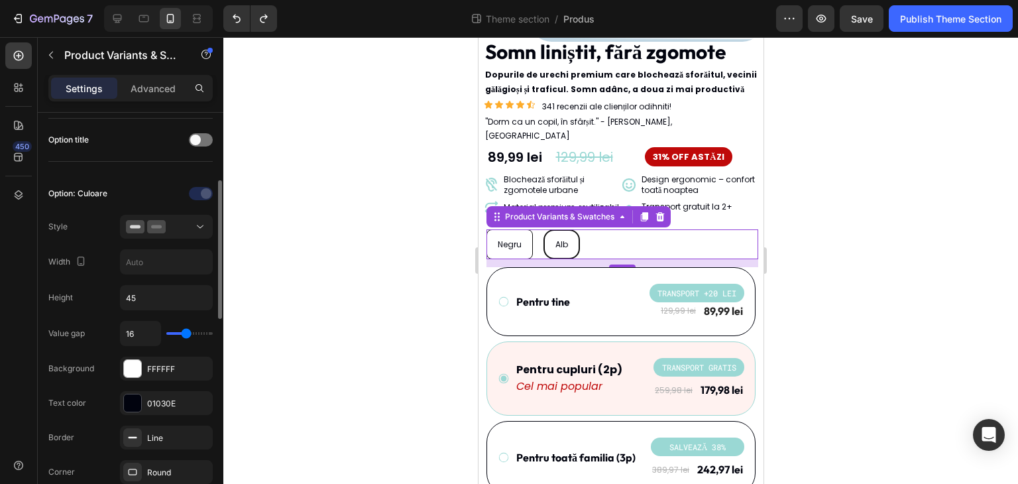
scroll to position [265, 0]
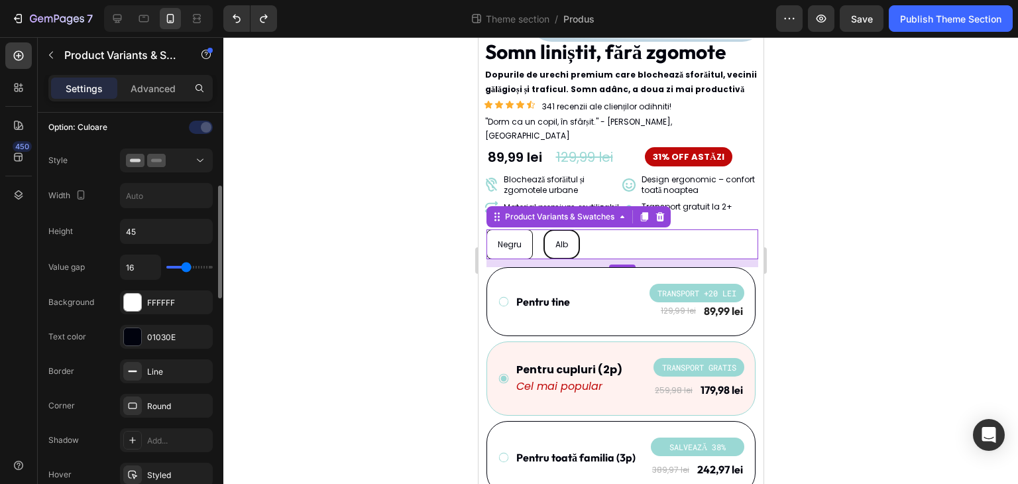
type input "21"
type input "30"
type input "33"
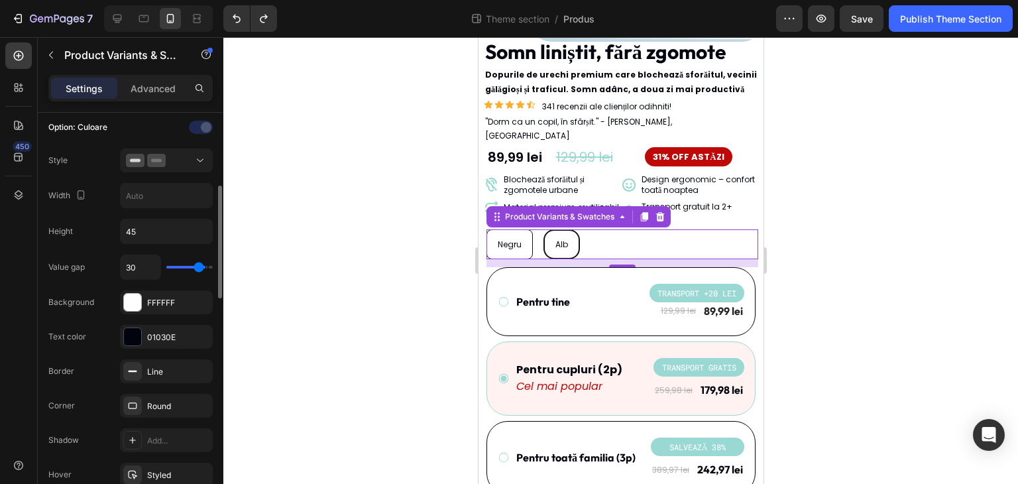
type input "33"
type input "34"
type input "35"
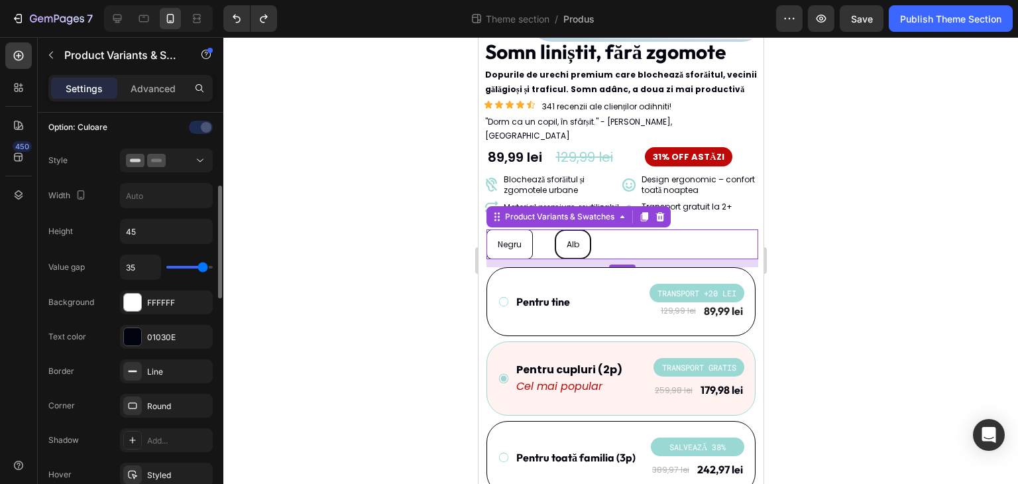
type input "36"
type input "35"
type input "26"
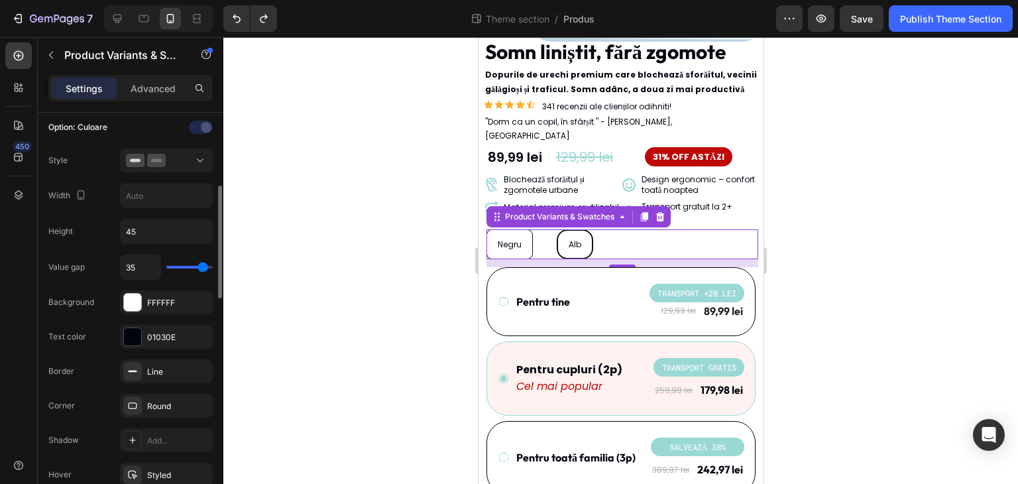
type input "26"
type input "24"
type input "22"
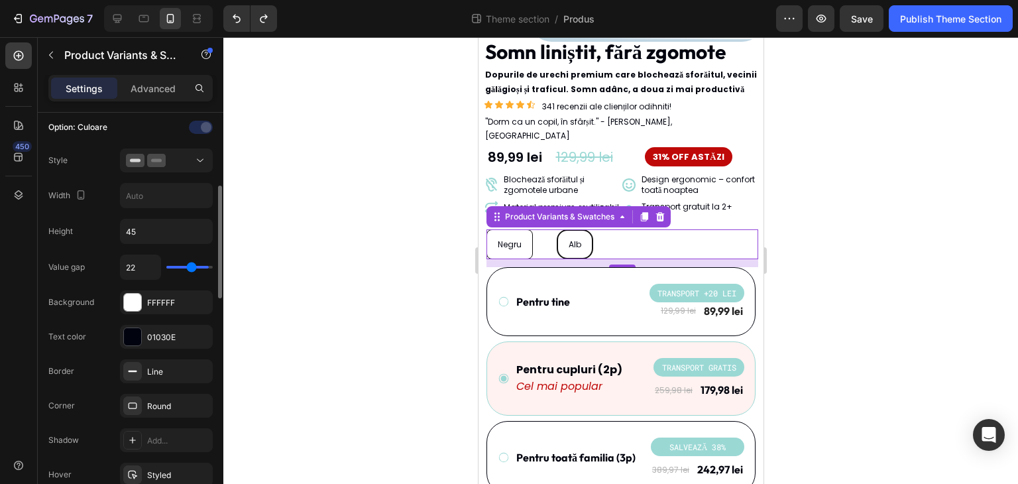
type input "21"
type input "20"
type input "19"
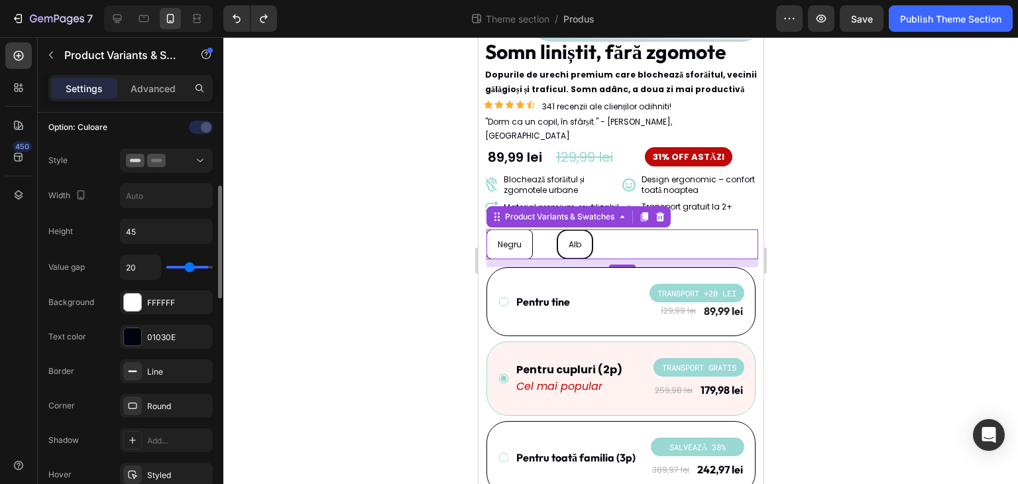
type input "19"
type input "18"
type input "17"
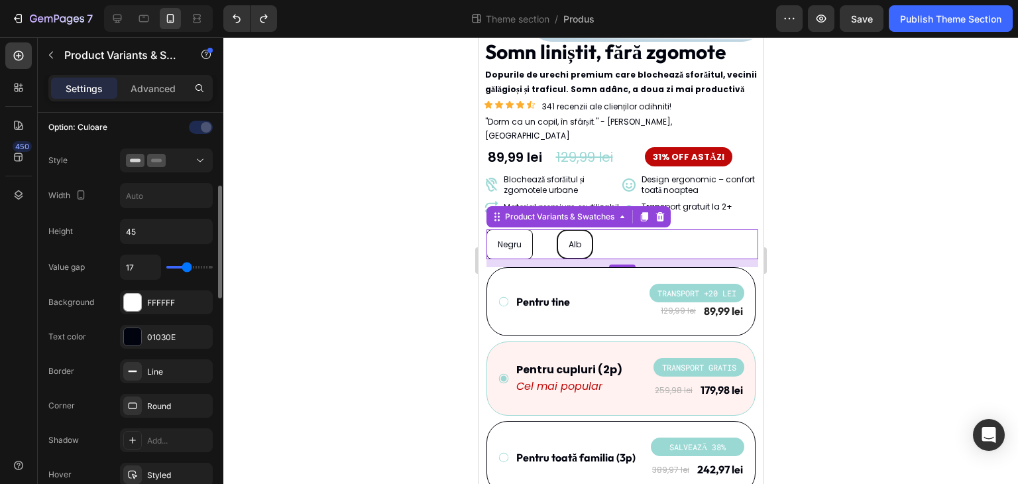
type input "16"
type input "15"
type input "14"
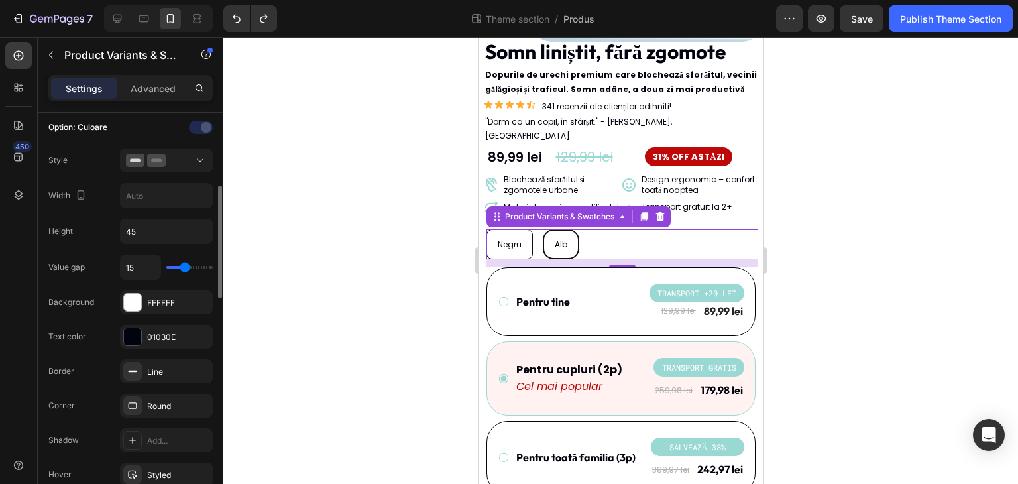
type input "14"
type input "13"
type input "12"
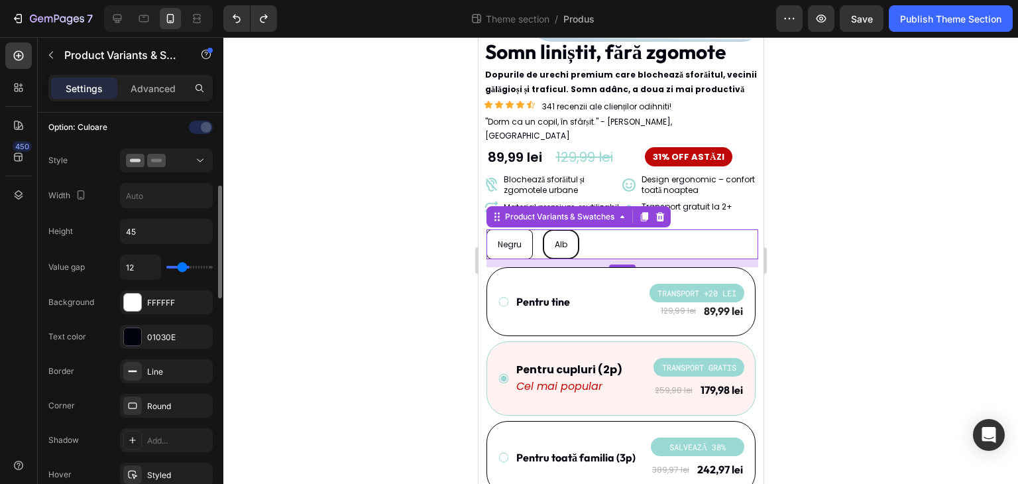
type input "11"
type input "10"
type input "9"
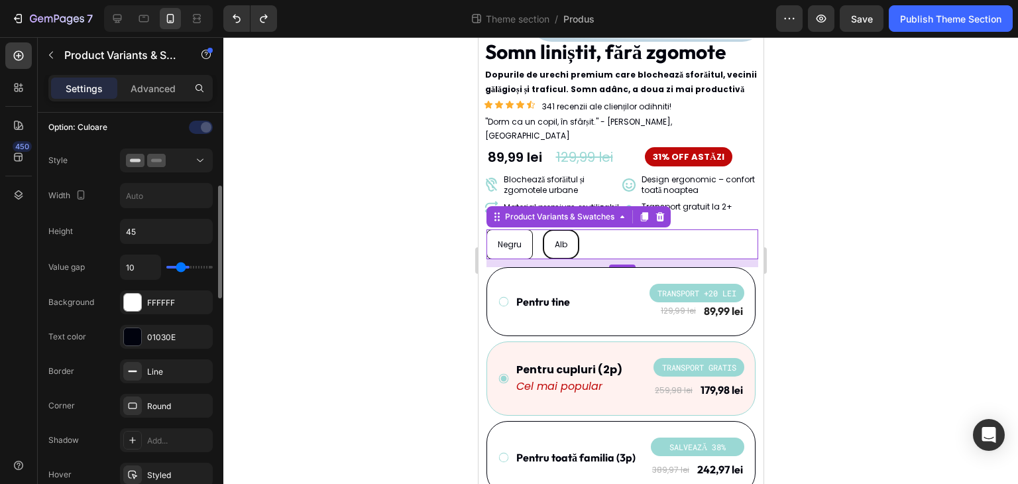
type input "9"
type input "5"
type input "4"
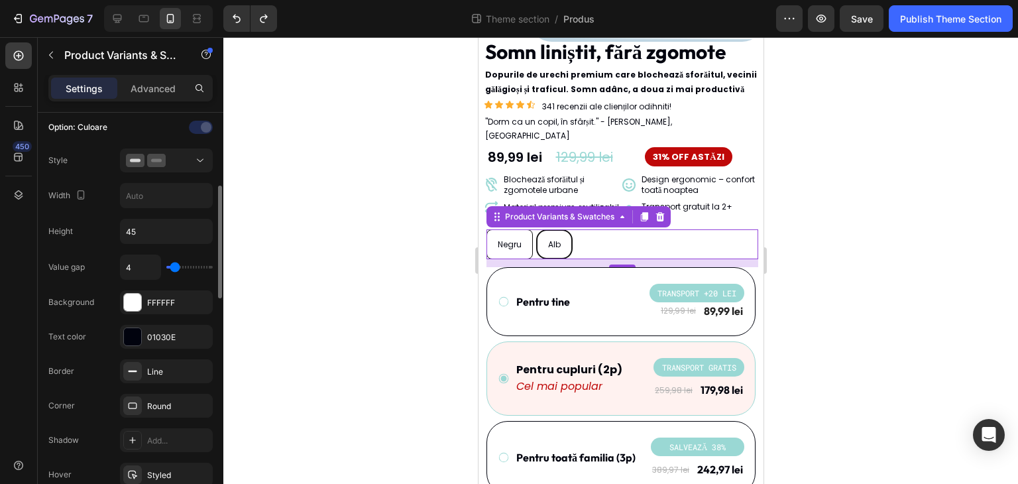
type input "3"
type input "2"
type input "1"
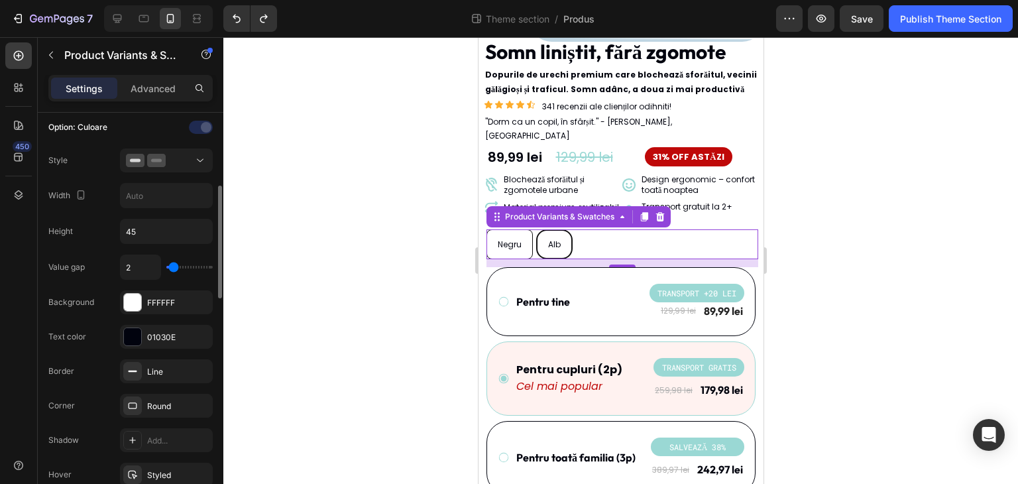
type input "1"
type input "0"
type input "4"
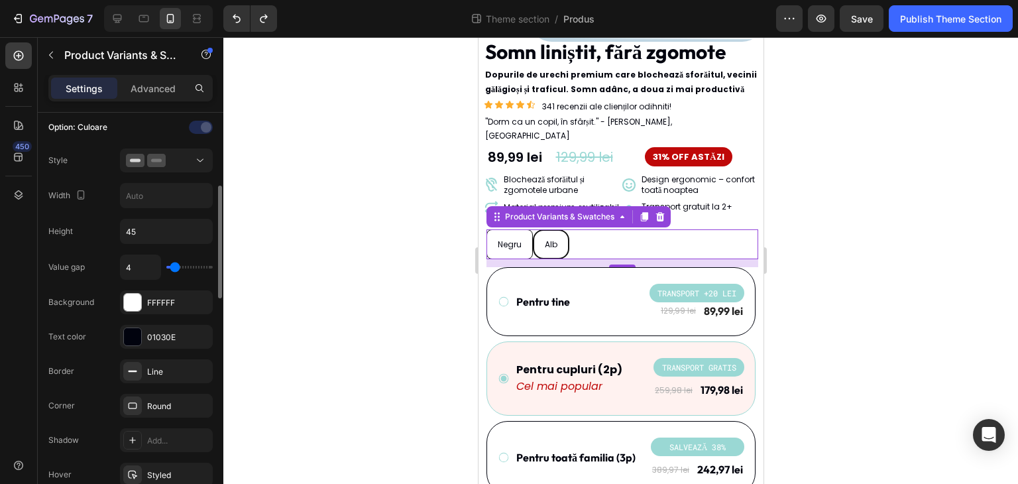
type input "40"
type input "39"
type input "20"
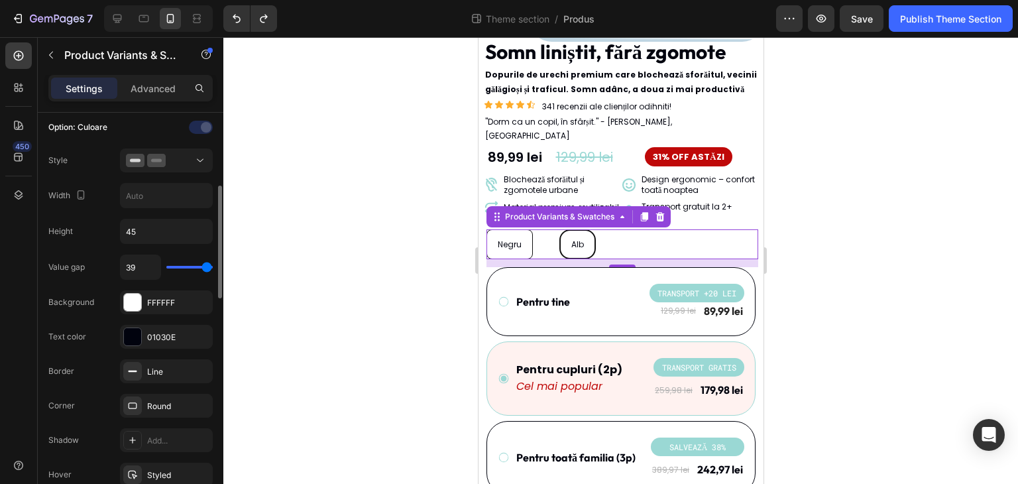
type input "20"
type input "17"
type input "16"
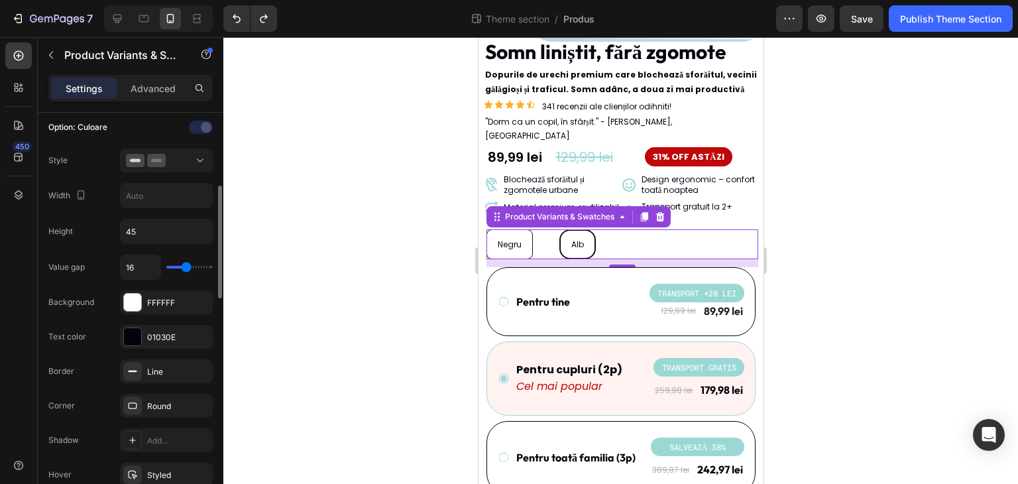
type input "14"
type input "13"
type input "12"
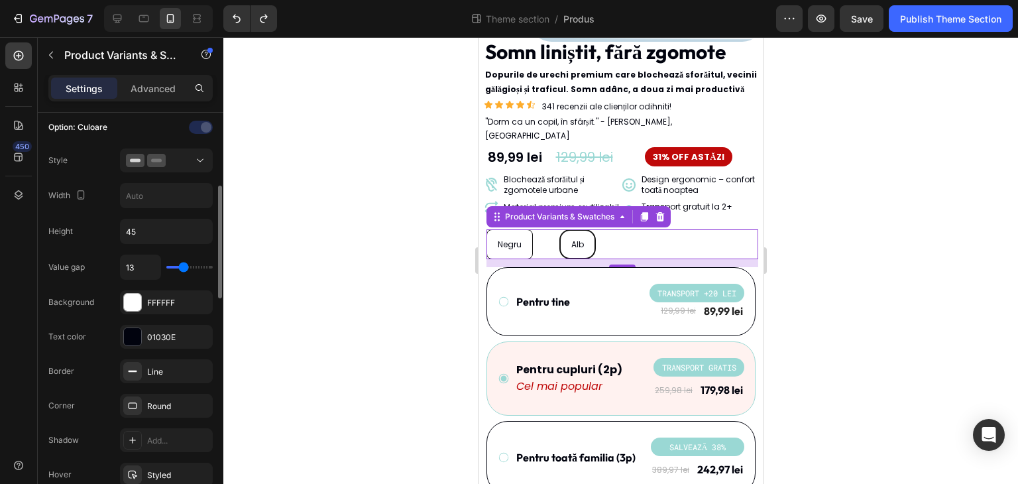
type input "12"
type input "11"
type input "10"
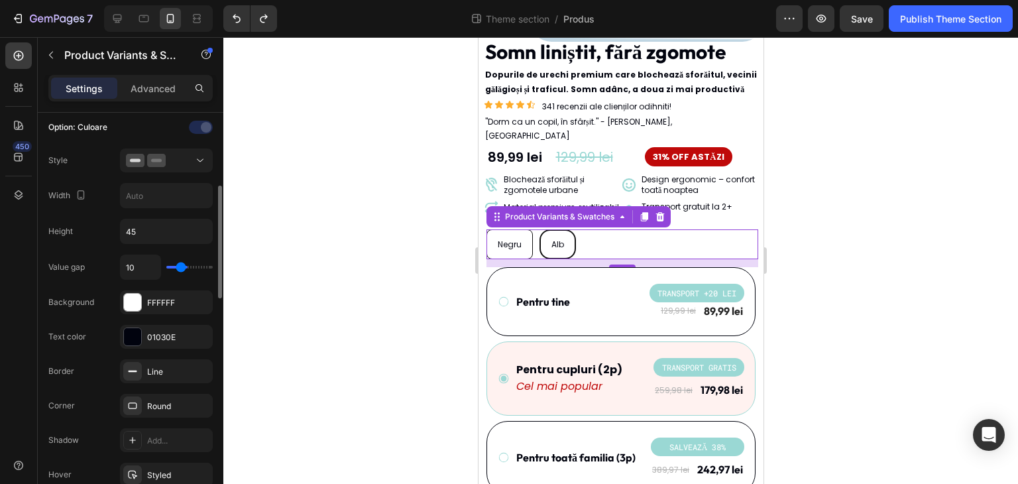
type input "9"
type input "8"
type input "7"
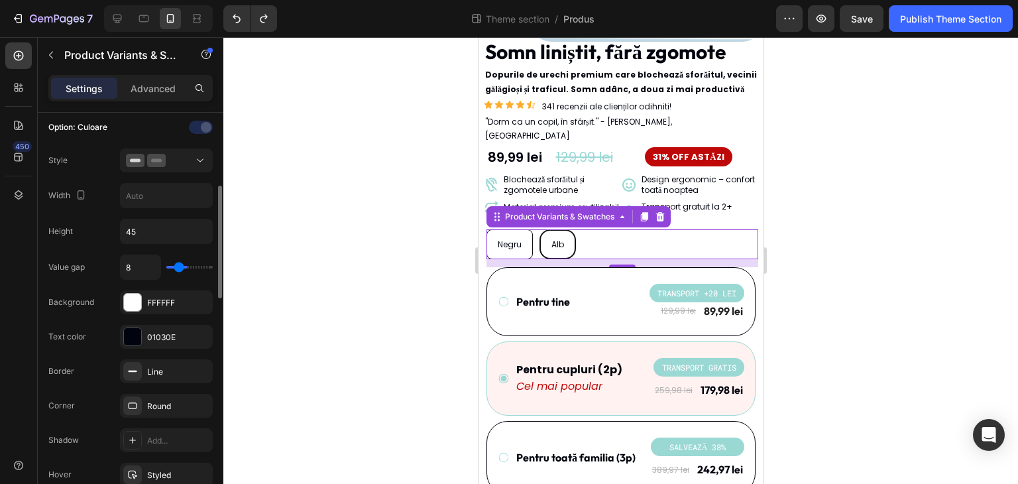
type input "7"
type input "6"
type input "5"
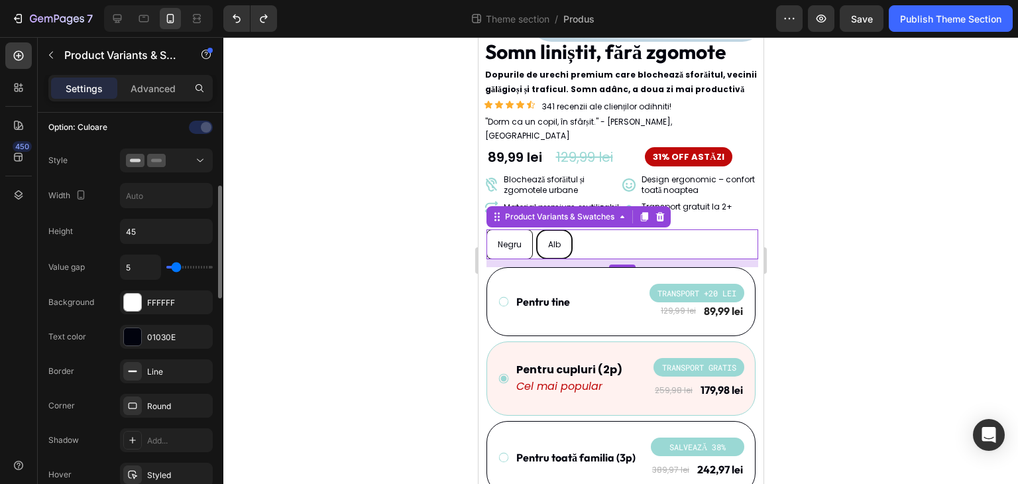
type input "6"
type input "8"
type input "9"
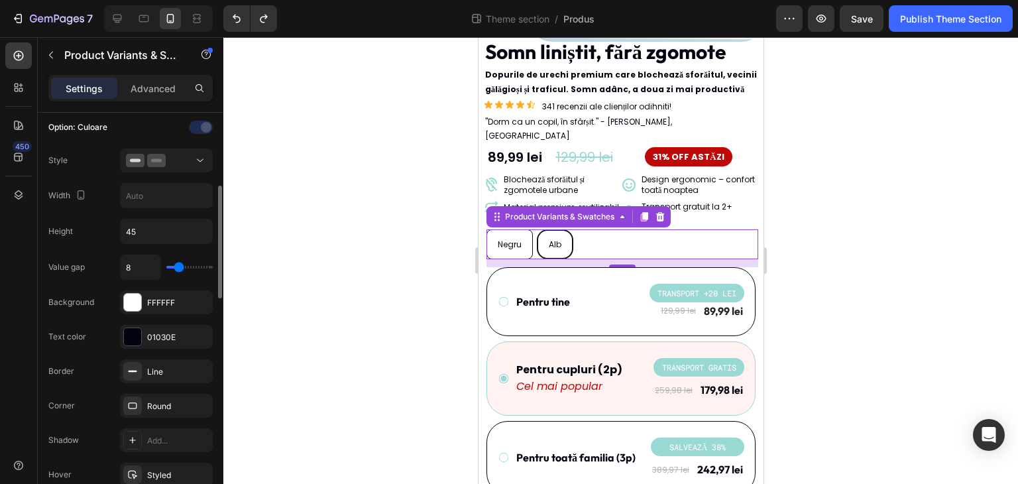
type input "9"
type input "10"
drag, startPoint x: 190, startPoint y: 265, endPoint x: 180, endPoint y: 266, distance: 10.0
type input "10"
click at [180, 266] on input "range" at bounding box center [189, 267] width 46 height 3
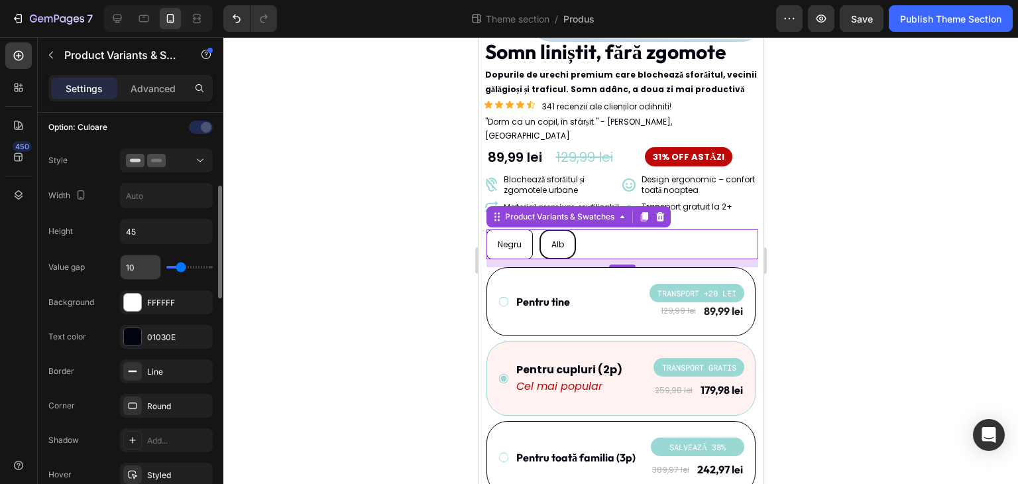
click at [152, 271] on input "10" at bounding box center [141, 267] width 40 height 24
type input "12"
click at [111, 249] on div "Option: Culoare Style Width Height 45 Value gap 12 Background FFFFFF Text color…" at bounding box center [130, 336] width 164 height 439
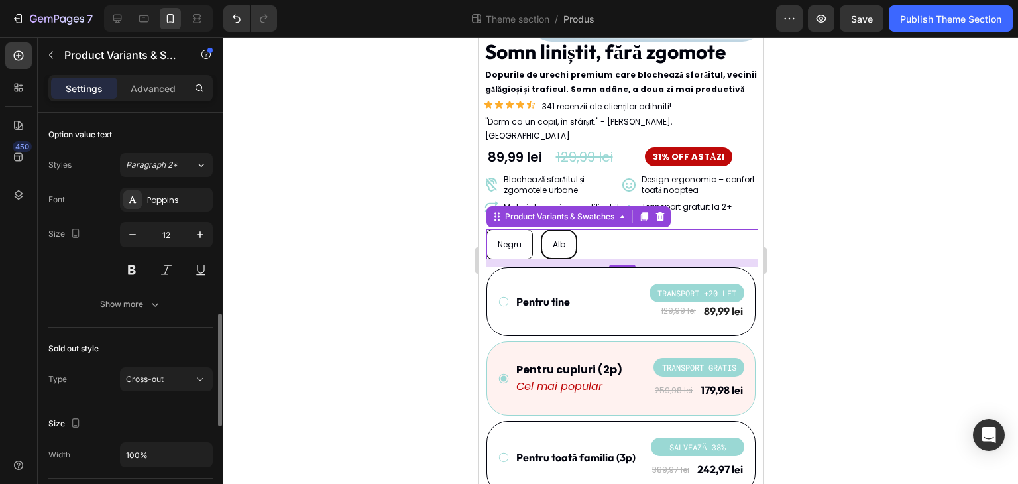
scroll to position [464, 0]
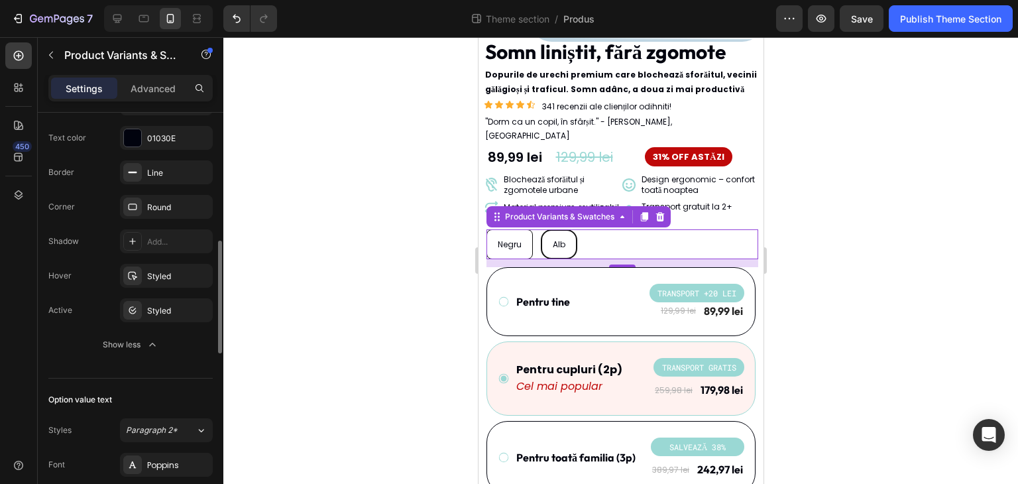
click at [567, 232] on div "Alb" at bounding box center [558, 244] width 34 height 25
click at [540, 229] on input "Alb Alb Alb" at bounding box center [539, 229] width 1 height 1
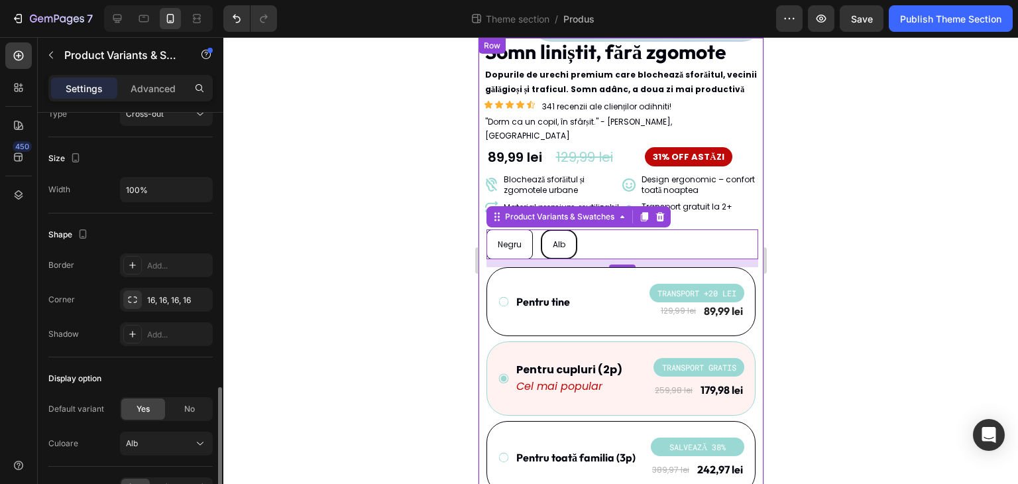
scroll to position [1071, 0]
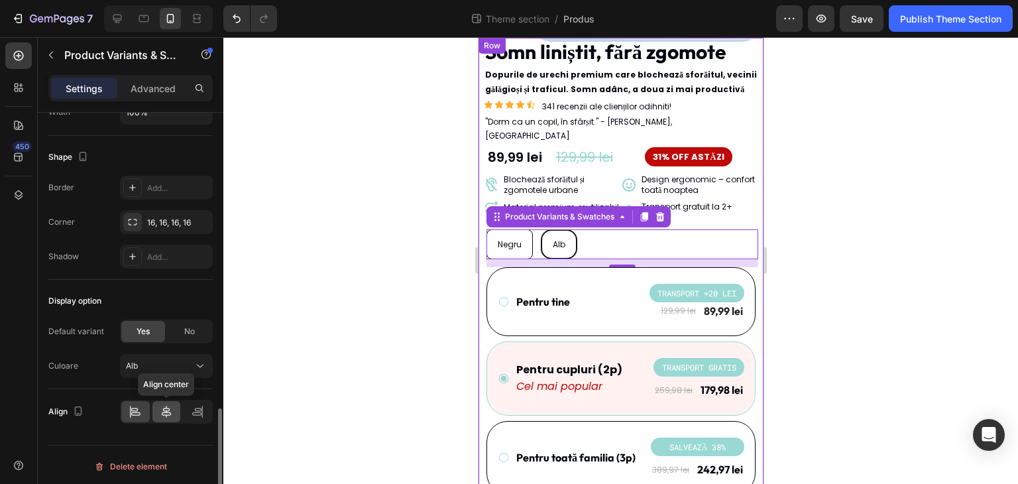
click at [166, 411] on icon at bounding box center [166, 411] width 9 height 12
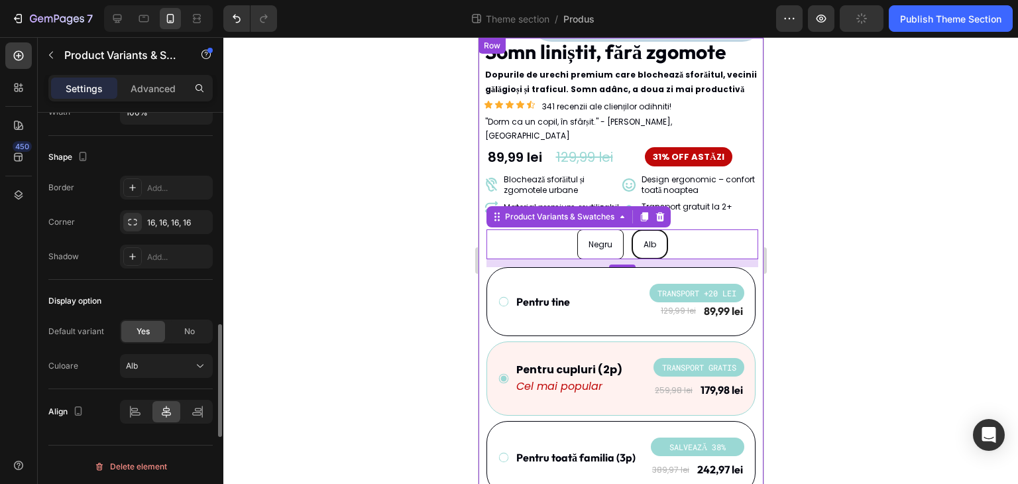
scroll to position [1005, 0]
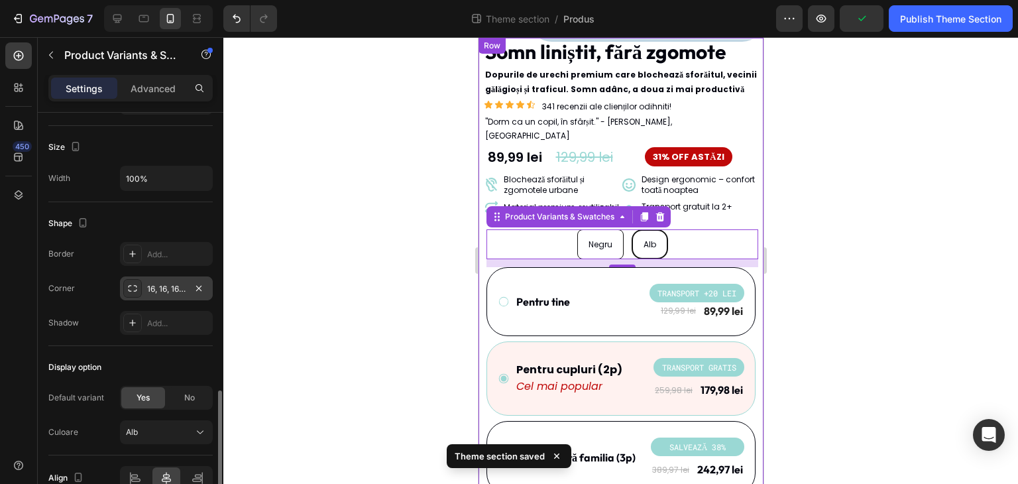
click at [170, 291] on div "16, 16, 16, 16" at bounding box center [166, 289] width 38 height 12
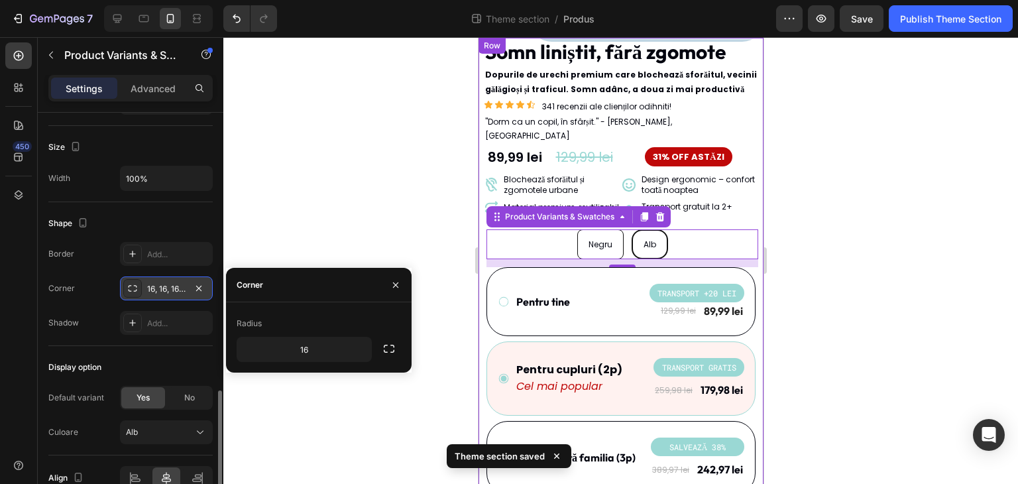
click at [170, 291] on div "16, 16, 16, 16" at bounding box center [166, 289] width 38 height 12
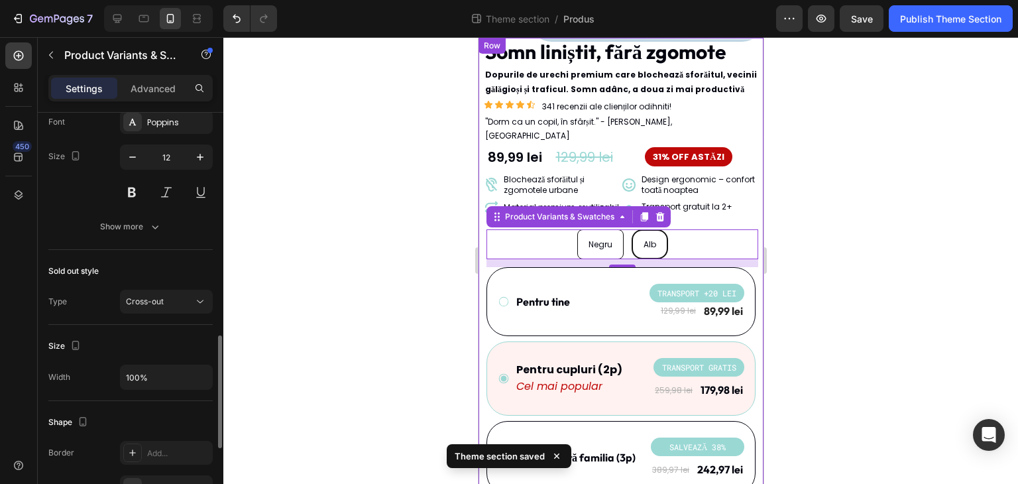
scroll to position [740, 0]
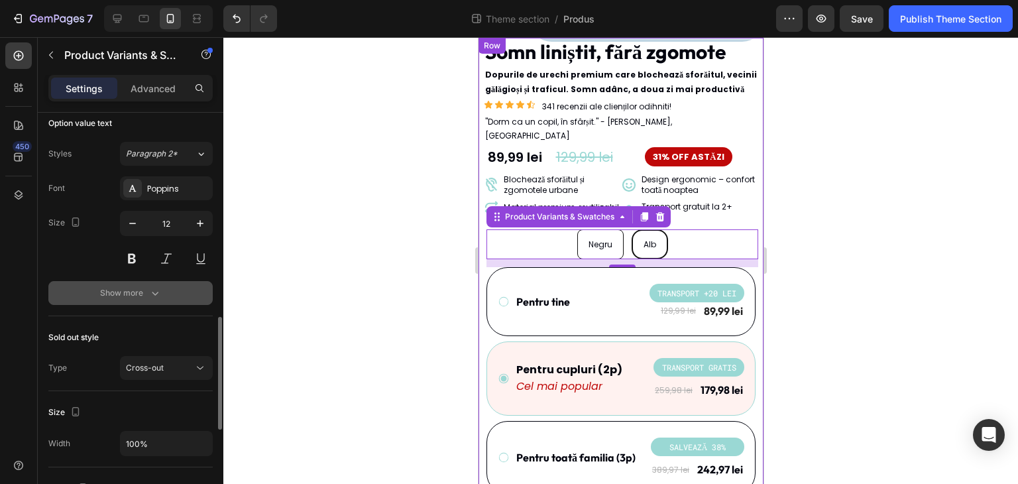
click at [144, 289] on div "Show more" at bounding box center [131, 292] width 62 height 13
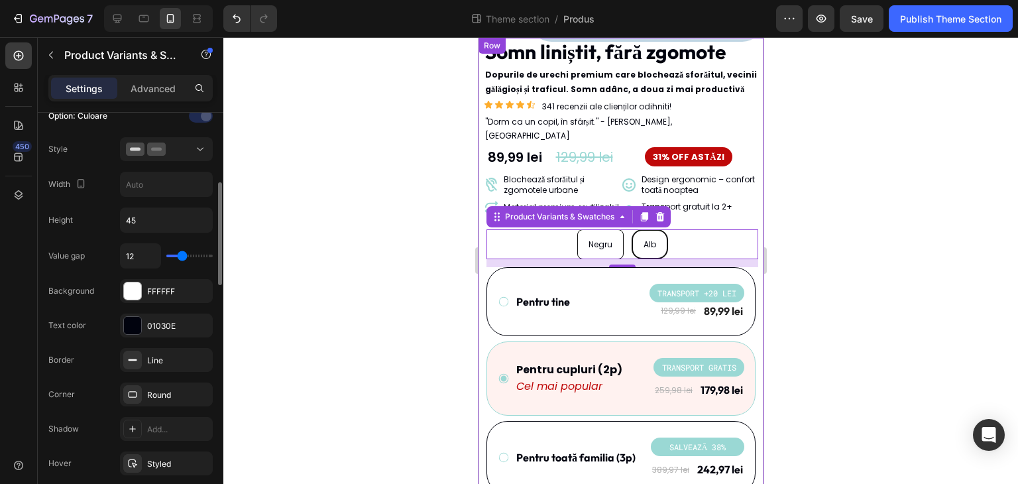
scroll to position [210, 0]
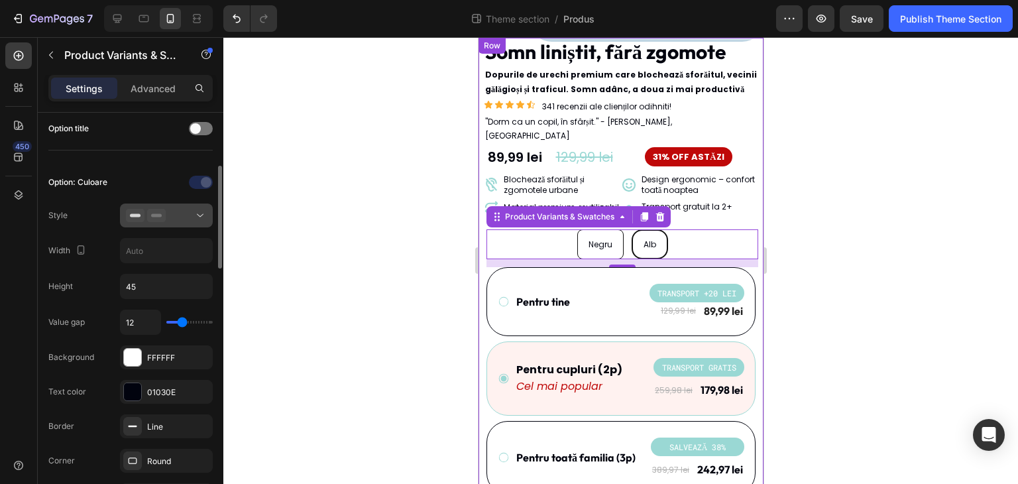
click at [186, 222] on button at bounding box center [166, 215] width 93 height 24
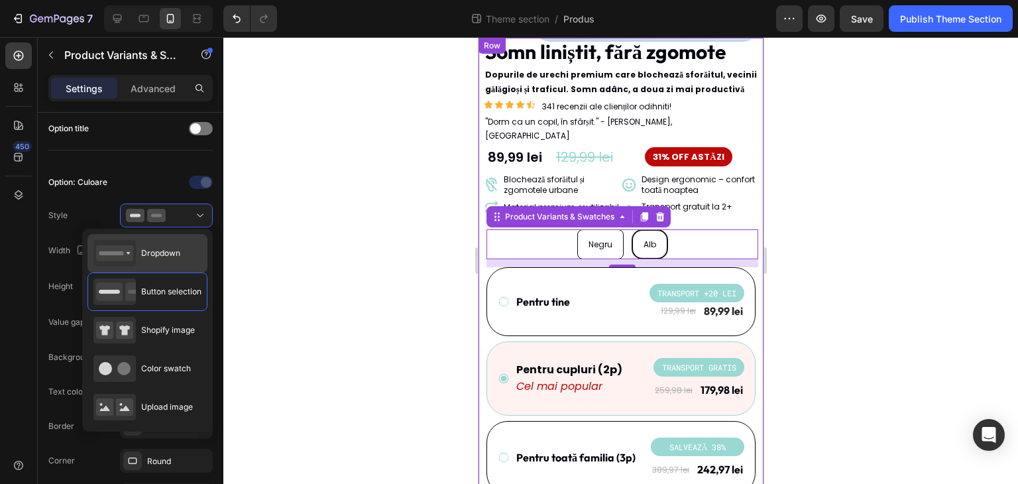
click at [190, 254] on div "Dropdown" at bounding box center [147, 253] width 120 height 38
type input "100%"
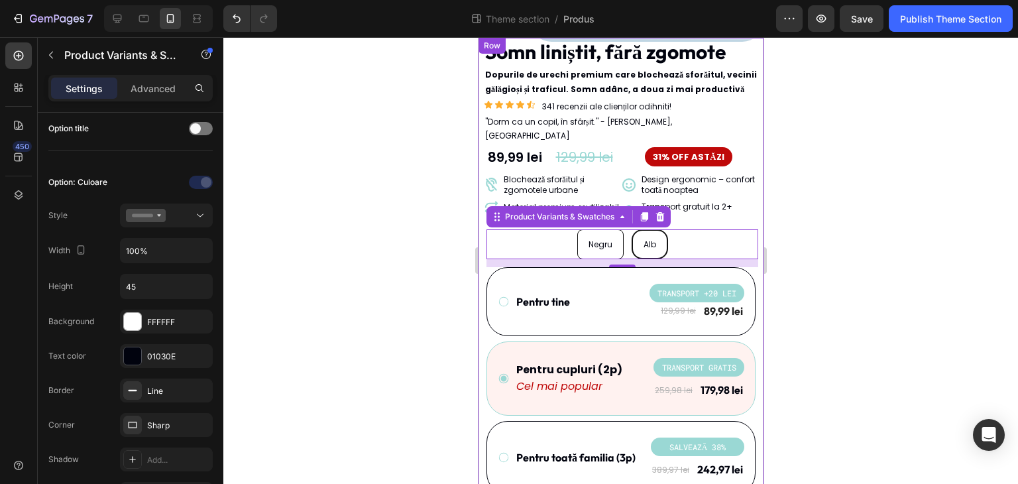
select select "Alb"
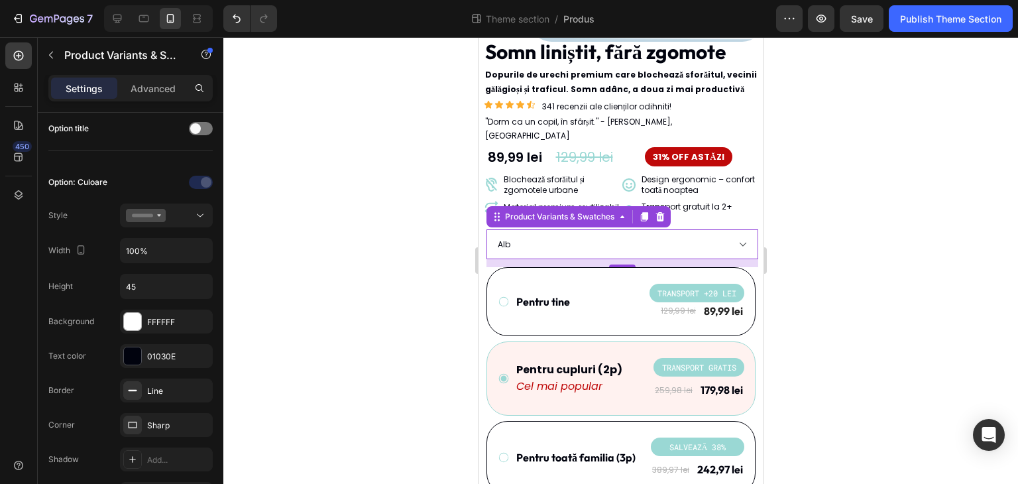
click at [735, 229] on select "Negru Alb" at bounding box center [622, 244] width 272 height 30
click at [733, 231] on select "Negru Alb" at bounding box center [622, 244] width 272 height 30
click at [732, 233] on select "Negru Alb" at bounding box center [622, 244] width 272 height 30
click at [727, 235] on select "Negru Alb" at bounding box center [622, 244] width 272 height 30
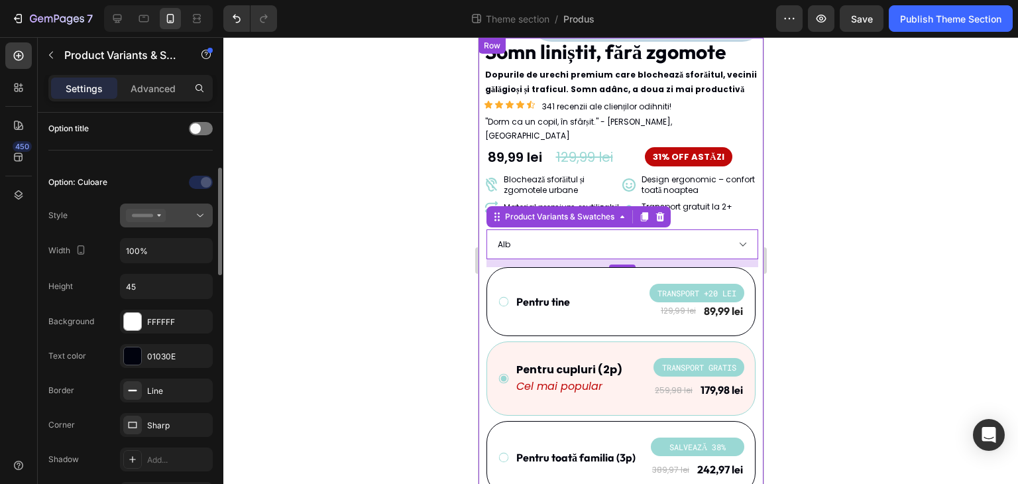
click at [203, 216] on icon at bounding box center [199, 215] width 13 height 13
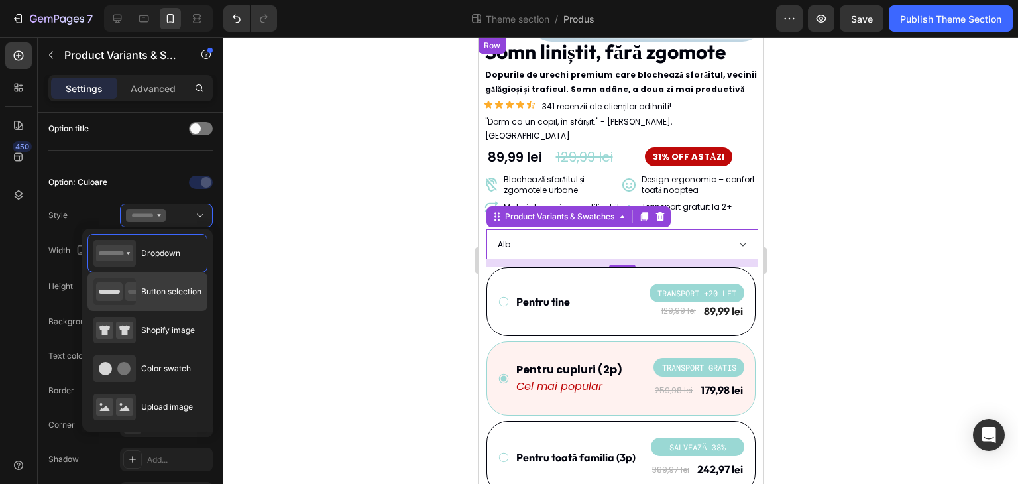
click at [164, 296] on span "Button selection" at bounding box center [171, 292] width 60 height 12
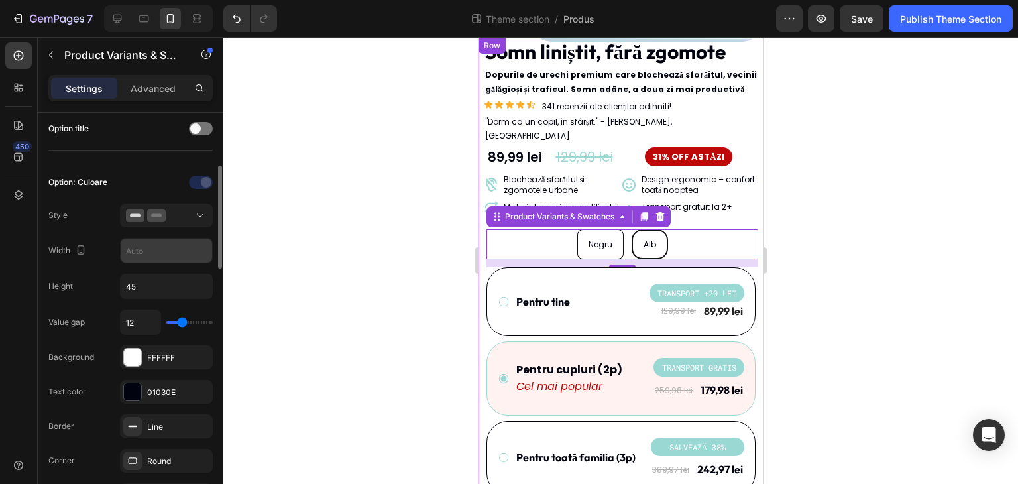
click at [155, 247] on input "text" at bounding box center [166, 250] width 91 height 24
type input "2"
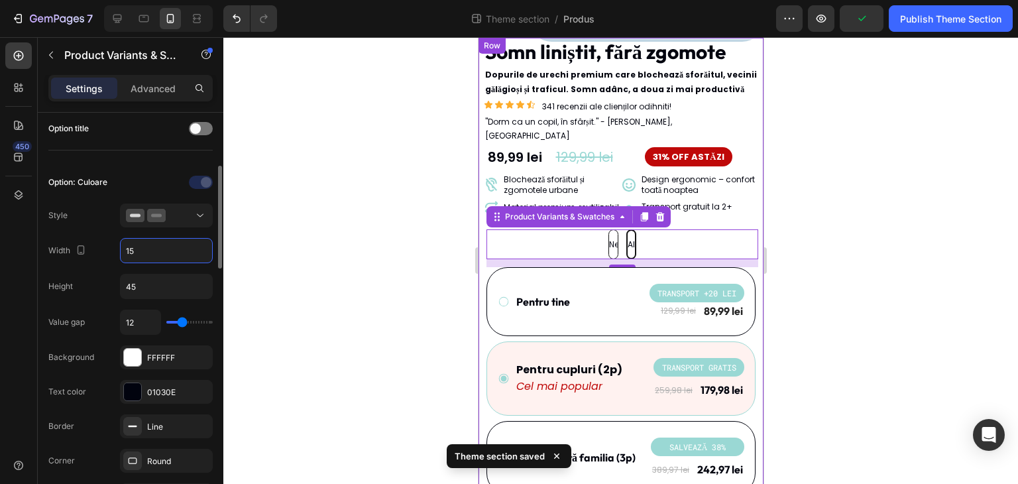
type input "1"
click at [135, 168] on div "Option: Culoare Style Width Auto Height 45 Value gap 12 Background FFFFFF Text …" at bounding box center [130, 391] width 164 height 460
click at [151, 247] on input "Auto" at bounding box center [166, 250] width 91 height 24
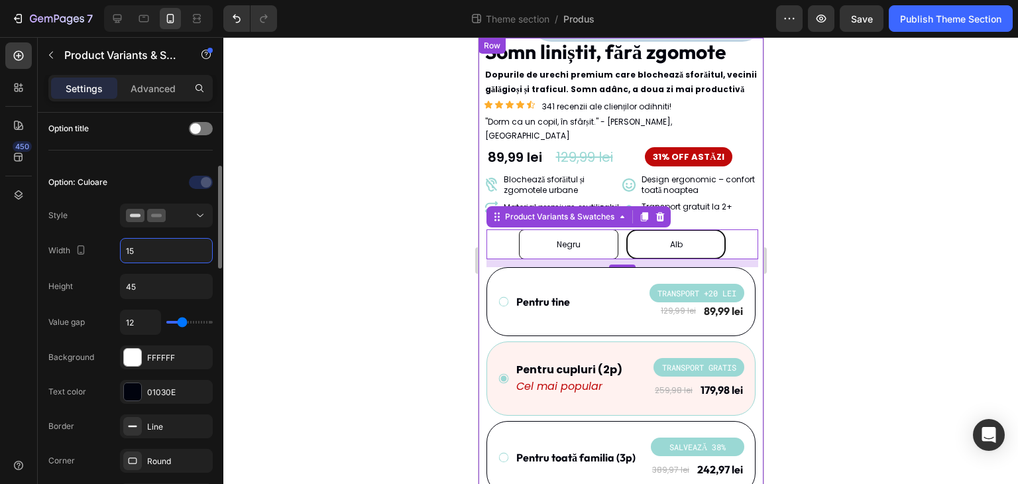
type input "1"
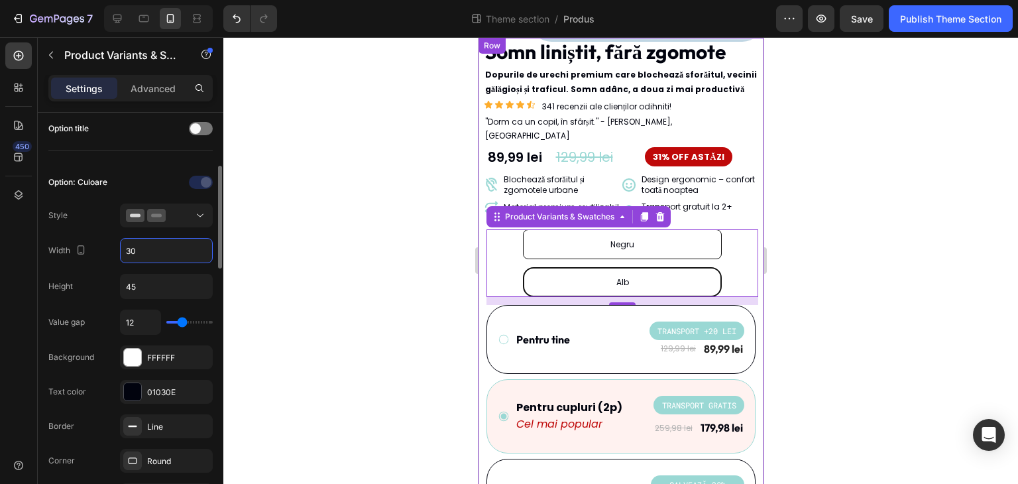
type input "3"
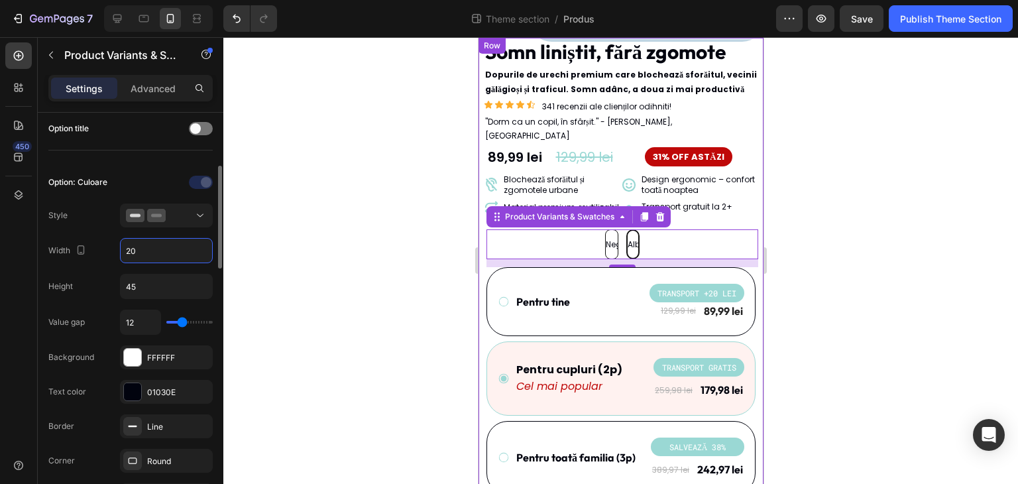
type input "2"
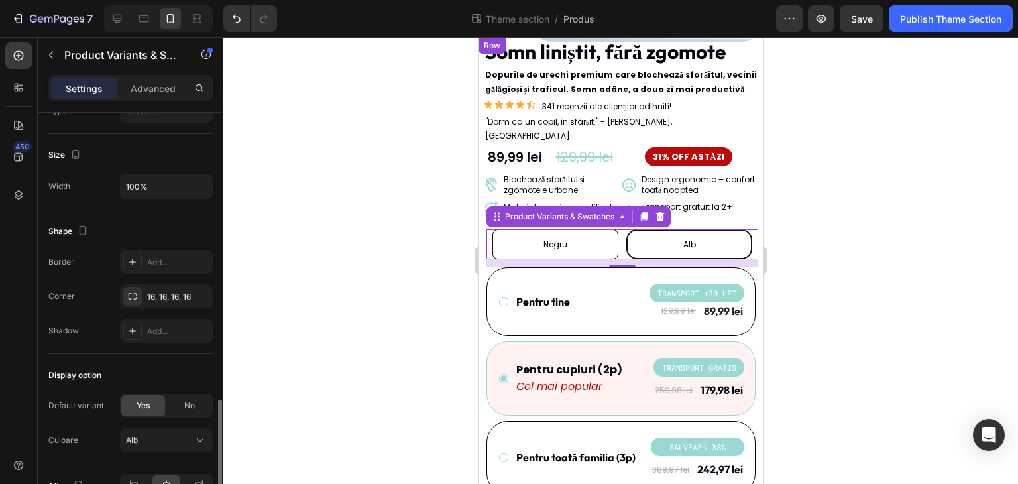
scroll to position [1204, 0]
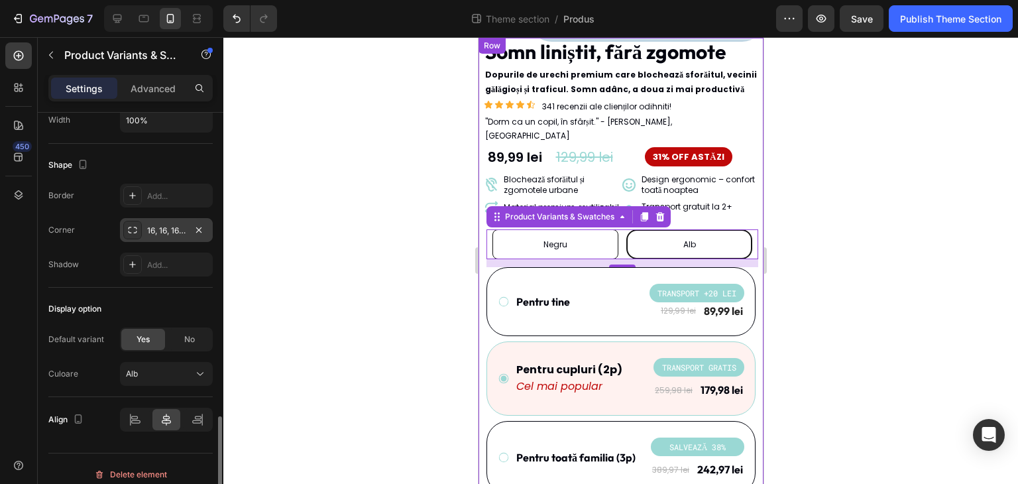
type input "190"
click at [176, 225] on div "16, 16, 16, 16" at bounding box center [166, 231] width 38 height 12
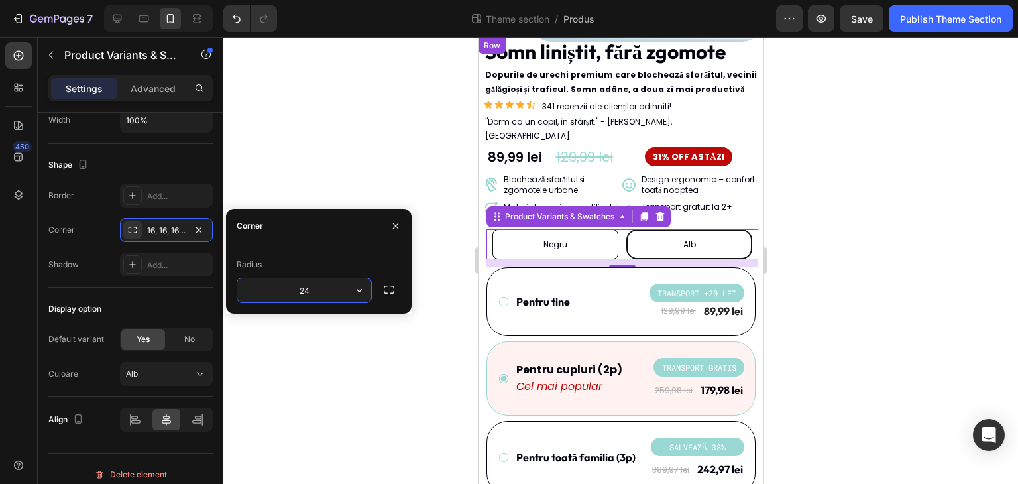
type input "24"
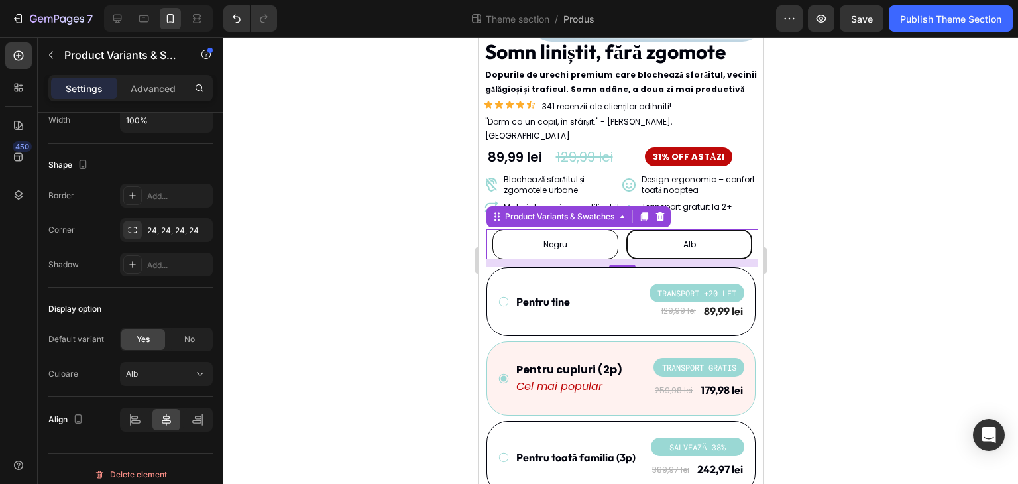
click at [523, 229] on div "Negru" at bounding box center [555, 244] width 126 height 30
click at [554, 229] on input "Negru Negru Negru" at bounding box center [554, 229] width 1 height 1
radio input "true"
click at [383, 358] on div at bounding box center [620, 260] width 794 height 446
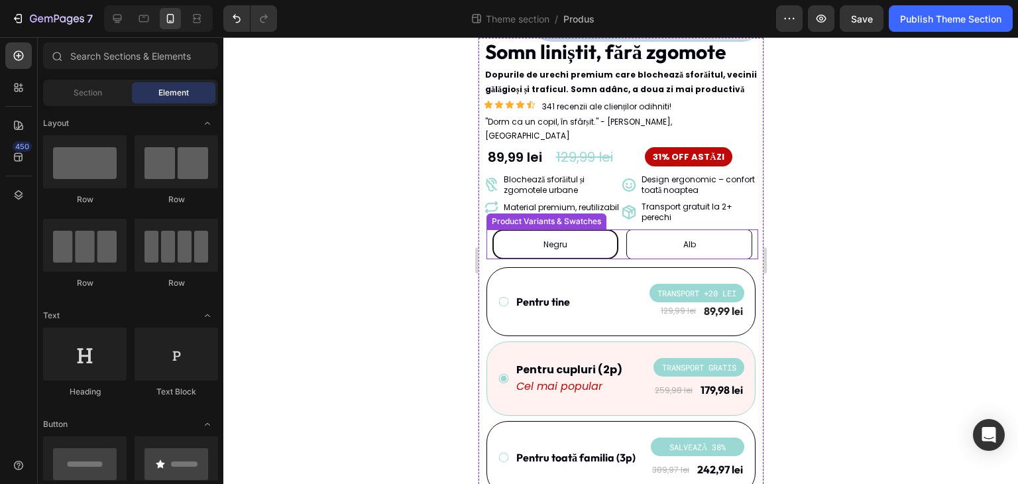
click at [682, 236] on div "Alb" at bounding box center [688, 244] width 13 height 25
click at [688, 229] on input "Alb Alb Alb" at bounding box center [688, 229] width 1 height 1
radio input "true"
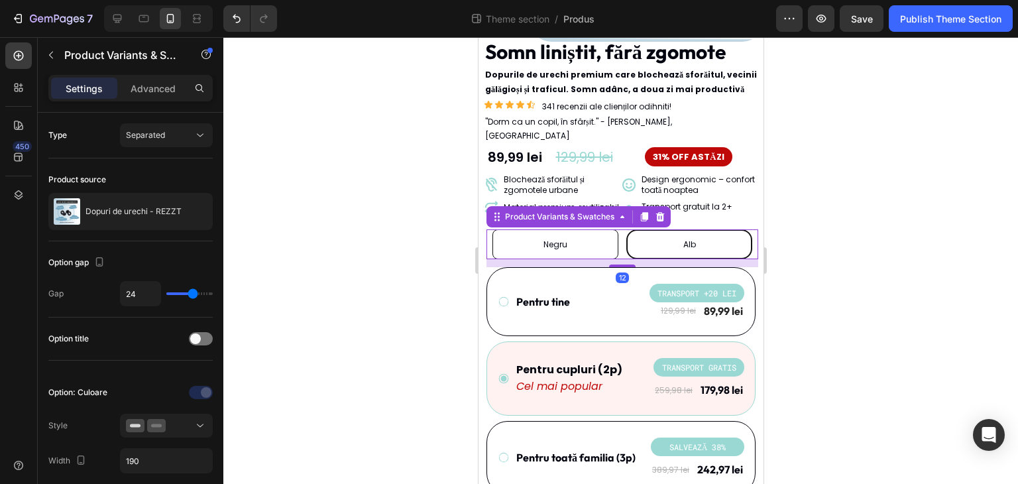
click at [821, 395] on div at bounding box center [620, 260] width 794 height 446
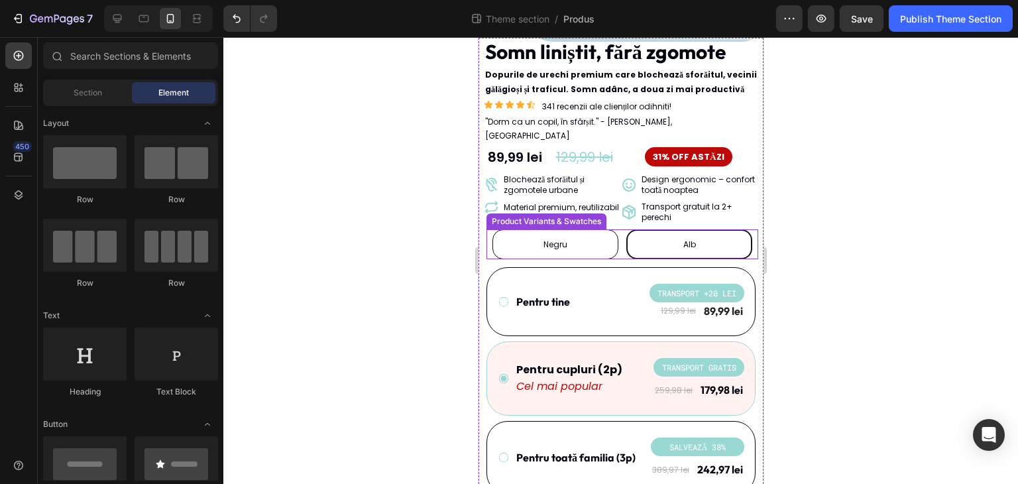
click at [592, 236] on div "Negru" at bounding box center [555, 244] width 126 height 30
click at [554, 229] on input "Negru Negru Negru" at bounding box center [554, 229] width 1 height 1
radio input "true"
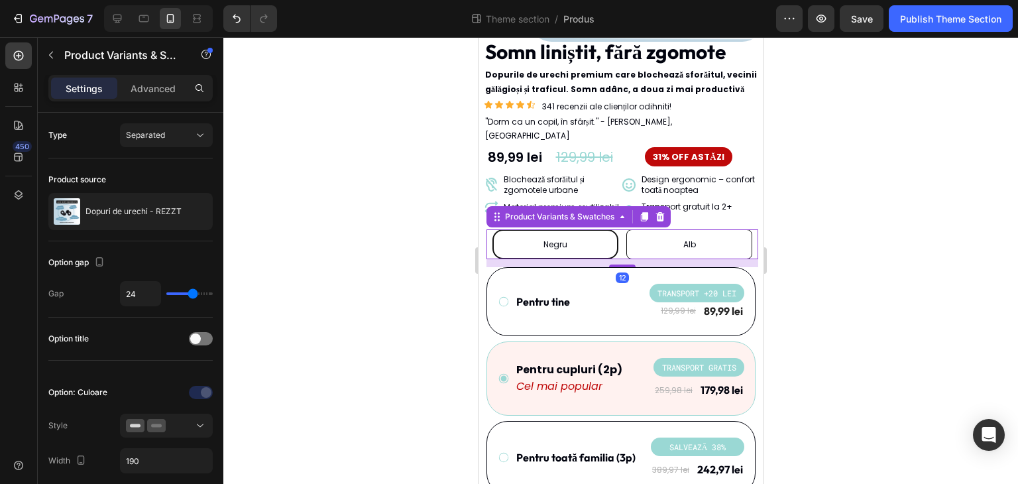
click at [857, 351] on div at bounding box center [620, 260] width 794 height 446
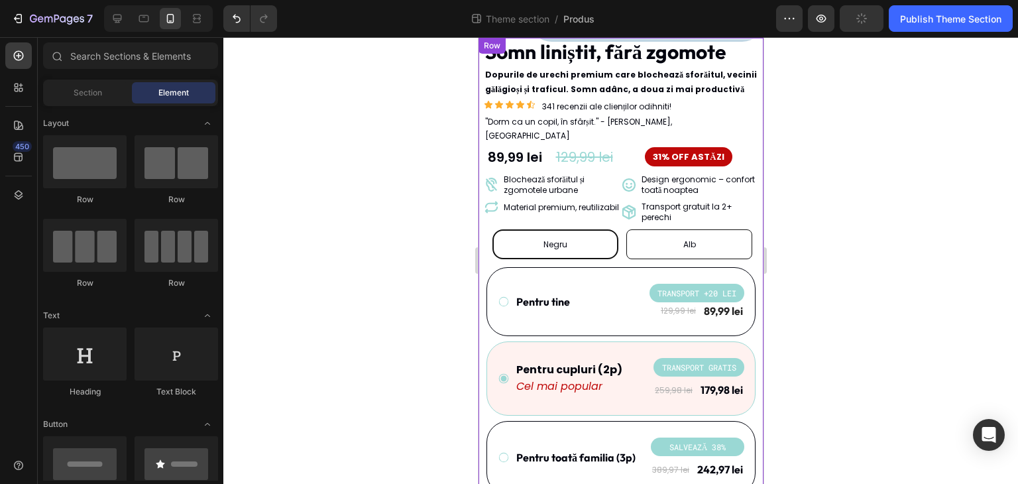
click at [735, 232] on div "Alb" at bounding box center [688, 244] width 126 height 30
click at [688, 229] on input "Alb Alb Alb" at bounding box center [688, 229] width 1 height 1
radio input "true"
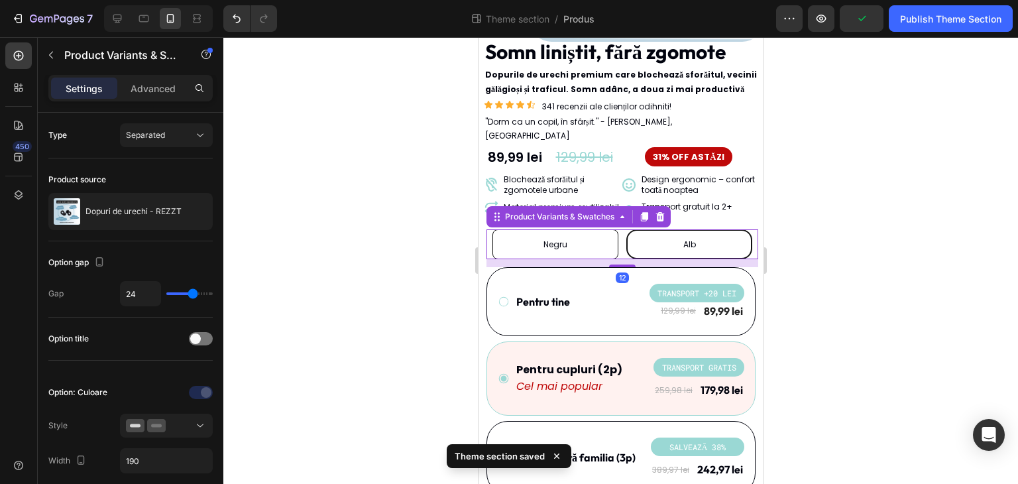
click at [827, 348] on div at bounding box center [620, 260] width 794 height 446
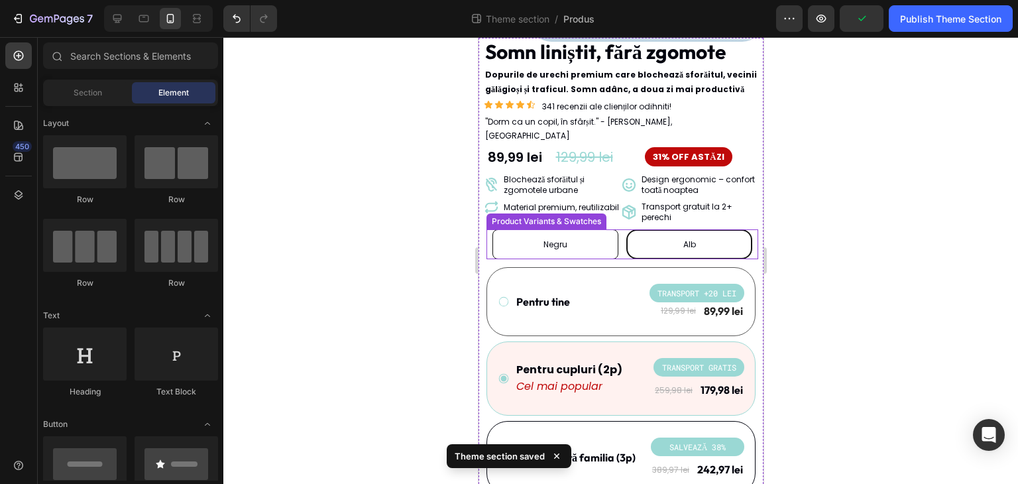
click at [594, 234] on div "Negru" at bounding box center [555, 244] width 126 height 30
click at [554, 229] on input "Negru Negru Negru" at bounding box center [554, 229] width 1 height 1
radio input "true"
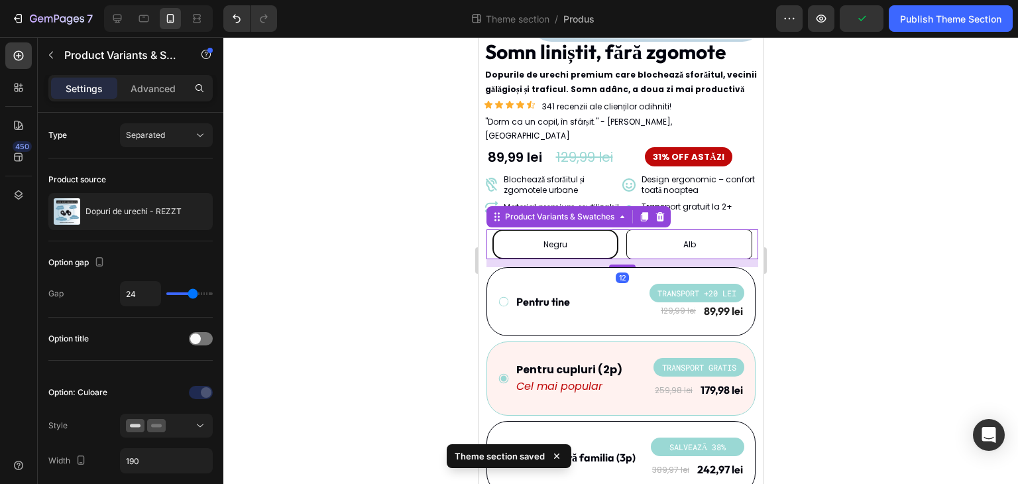
click at [804, 361] on div at bounding box center [620, 260] width 794 height 446
click at [713, 239] on div "Alb" at bounding box center [688, 244] width 126 height 30
click at [688, 229] on input "Alb Alb Alb" at bounding box center [688, 229] width 1 height 1
radio input "true"
click at [579, 230] on div "Negru" at bounding box center [555, 244] width 126 height 30
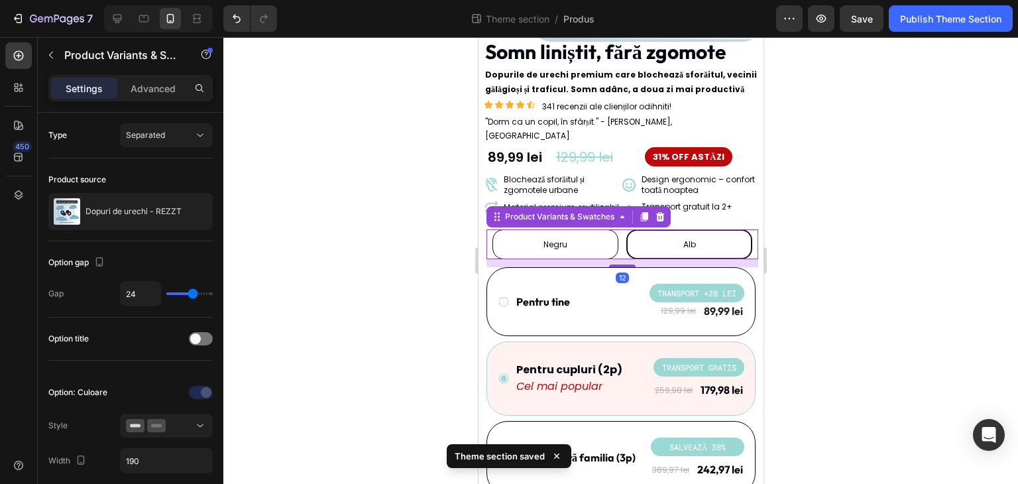
click at [554, 229] on input "Negru Negru Negru" at bounding box center [554, 229] width 1 height 1
radio input "true"
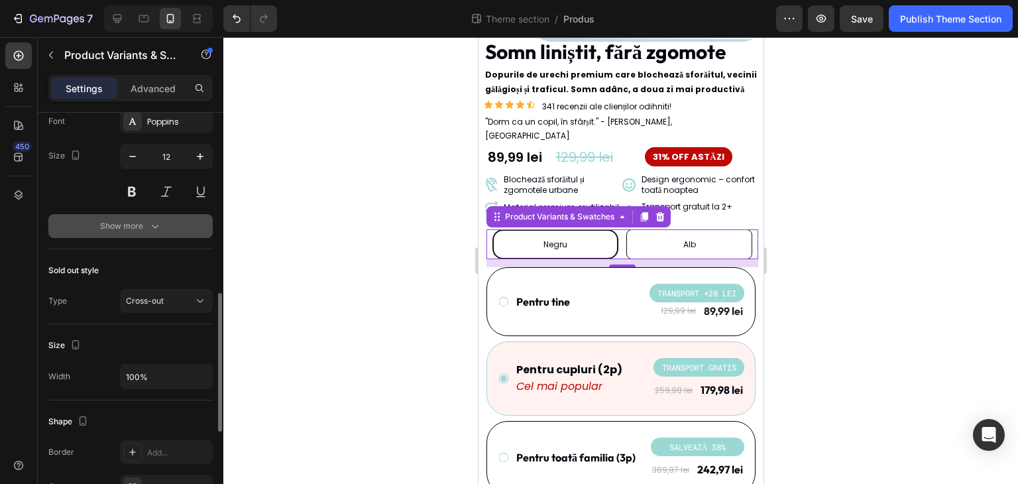
scroll to position [464, 0]
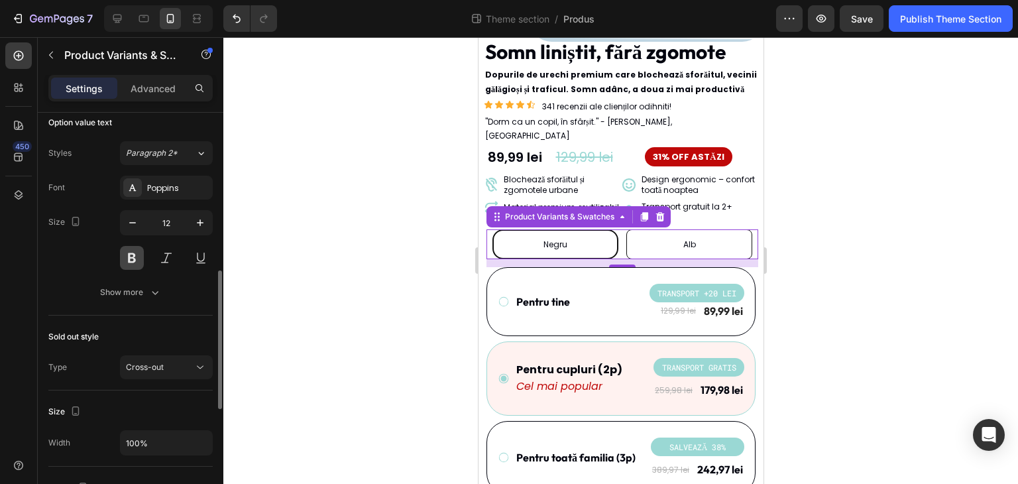
click at [129, 248] on button at bounding box center [132, 258] width 24 height 24
click at [369, 236] on div at bounding box center [620, 260] width 794 height 446
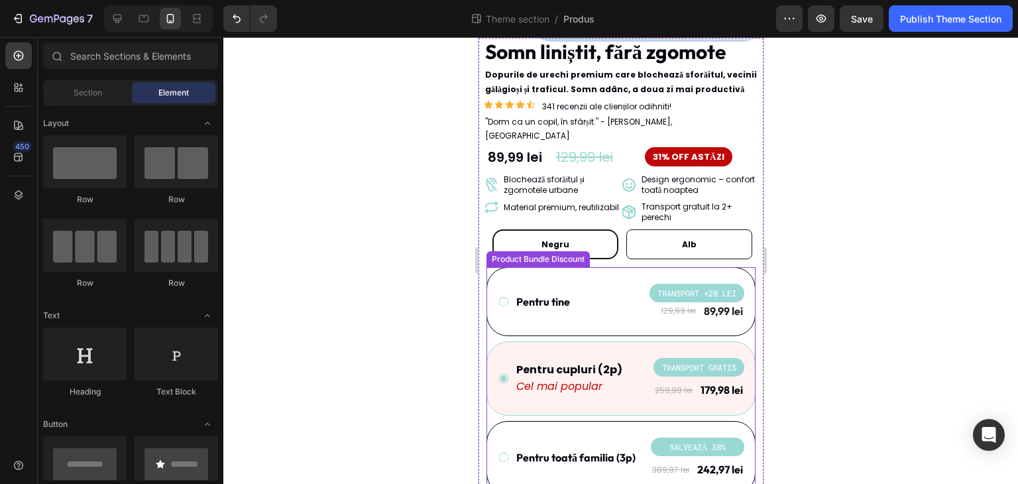
click at [568, 235] on div "Negru" at bounding box center [555, 244] width 126 height 30
click at [554, 229] on input "Negru Negru Negru" at bounding box center [554, 229] width 1 height 1
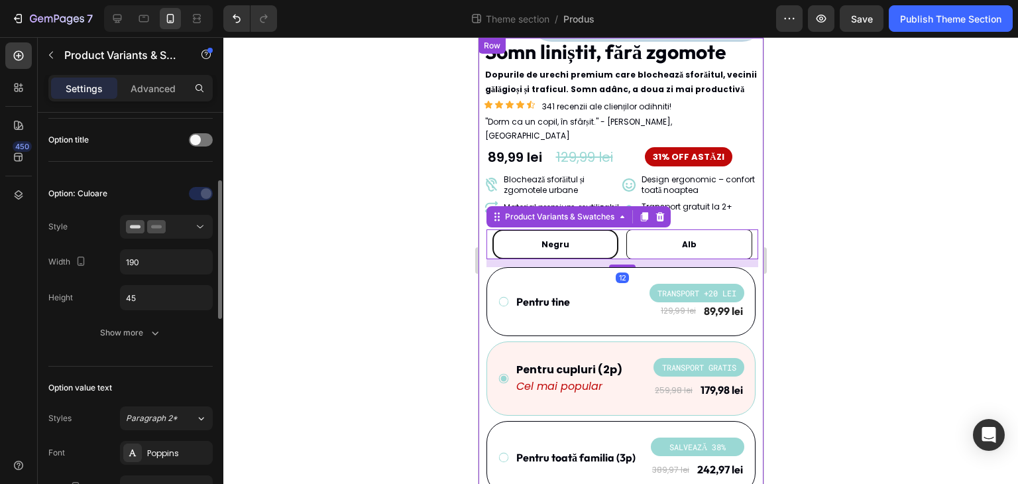
scroll to position [397, 0]
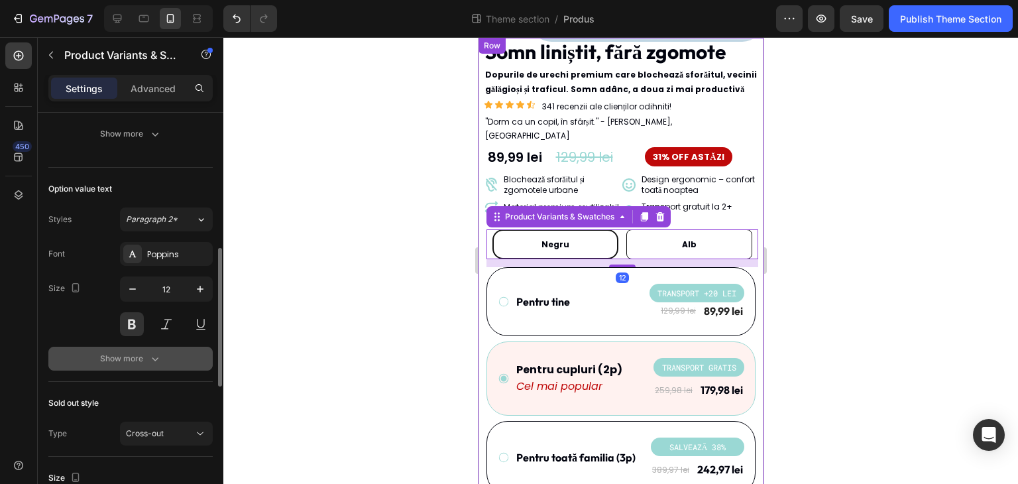
click at [144, 357] on div "Show more" at bounding box center [131, 358] width 62 height 13
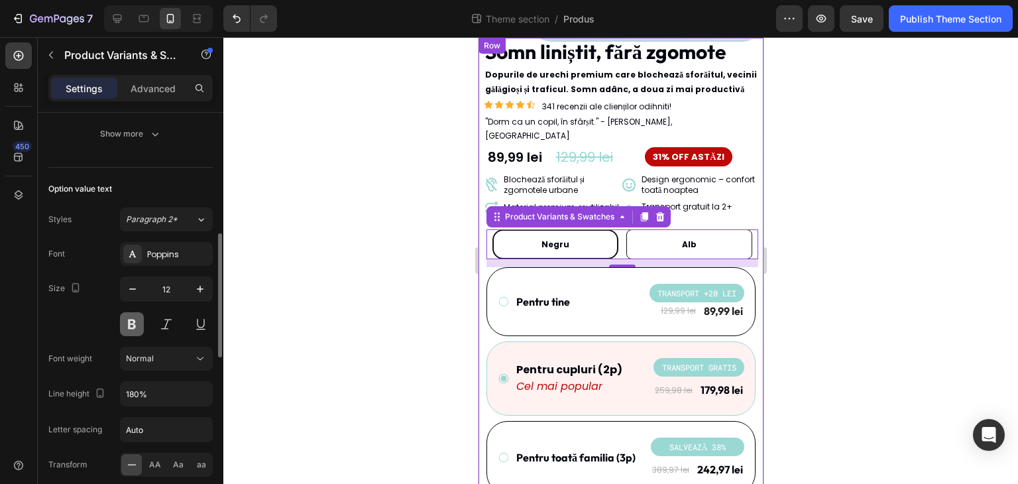
click at [128, 322] on button at bounding box center [132, 324] width 24 height 24
click at [392, 259] on div at bounding box center [620, 260] width 794 height 446
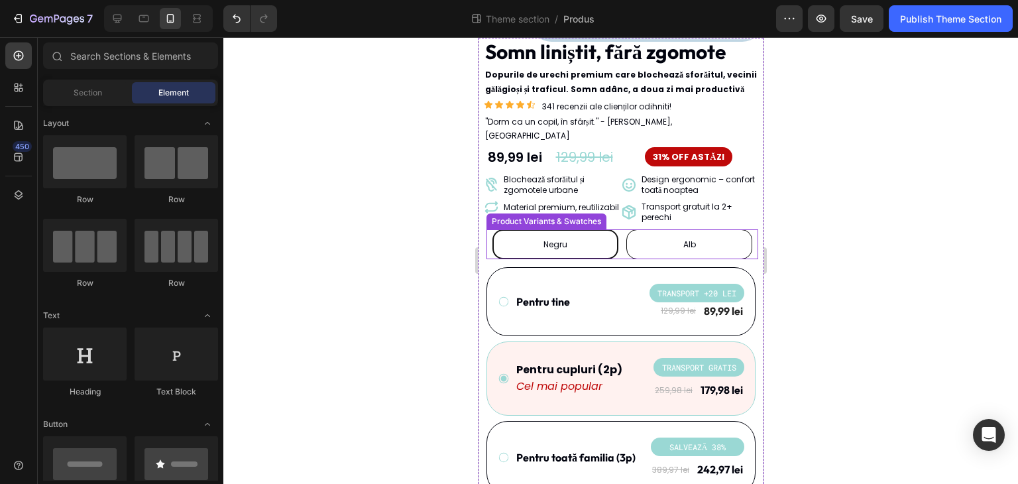
click at [684, 236] on div "Alb" at bounding box center [688, 244] width 13 height 25
click at [688, 229] on input "Alb Alb Alb" at bounding box center [688, 229] width 1 height 1
radio input "true"
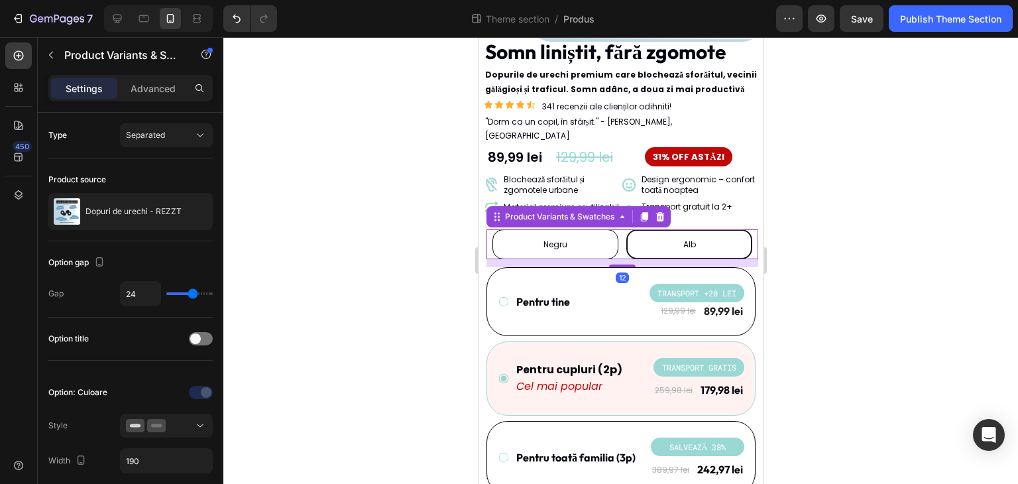
click at [573, 236] on div "Negru" at bounding box center [555, 244] width 126 height 30
click at [554, 229] on input "Negru Negru Negru" at bounding box center [554, 229] width 1 height 1
radio input "true"
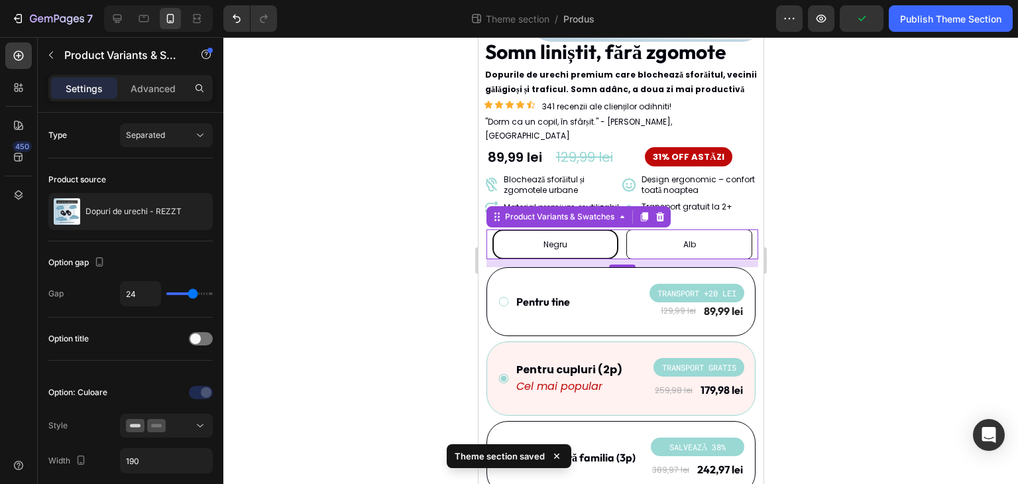
click at [594, 229] on div "Negru" at bounding box center [555, 244] width 126 height 30
click at [554, 229] on input "Negru Negru Negru" at bounding box center [554, 229] width 1 height 1
click at [666, 232] on div "Alb" at bounding box center [688, 244] width 126 height 30
click at [688, 229] on input "Alb Alb Alb" at bounding box center [688, 229] width 1 height 1
radio input "true"
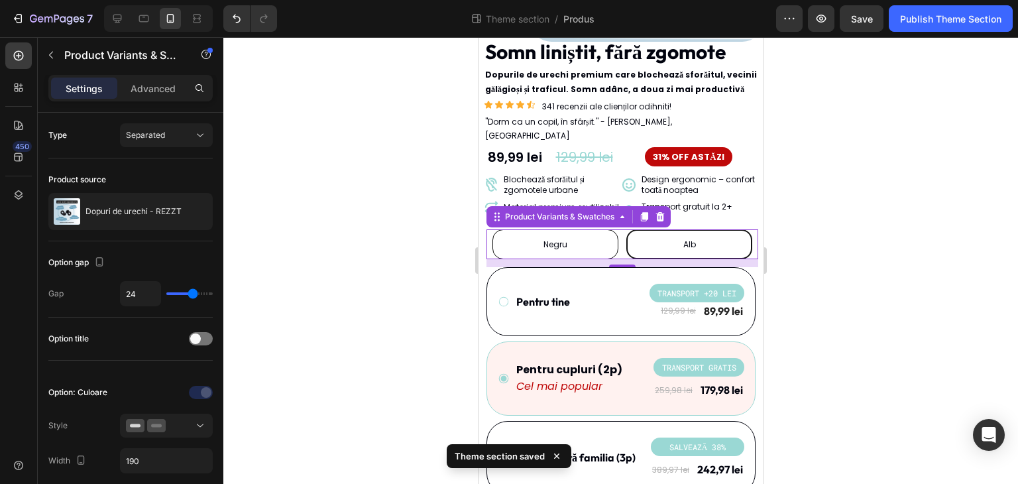
click at [576, 233] on div "Negru" at bounding box center [555, 244] width 126 height 30
click at [554, 229] on input "Negru Negru Negru" at bounding box center [554, 229] width 1 height 1
radio input "true"
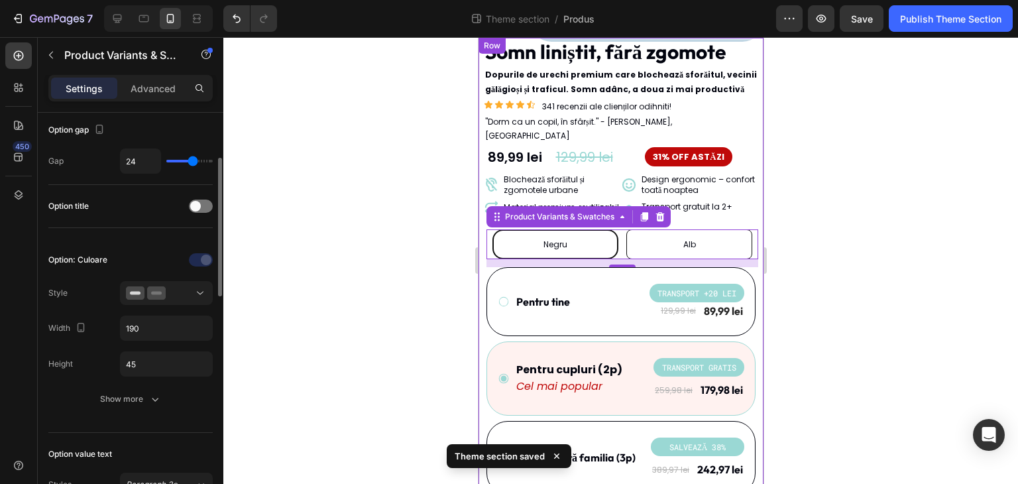
scroll to position [199, 0]
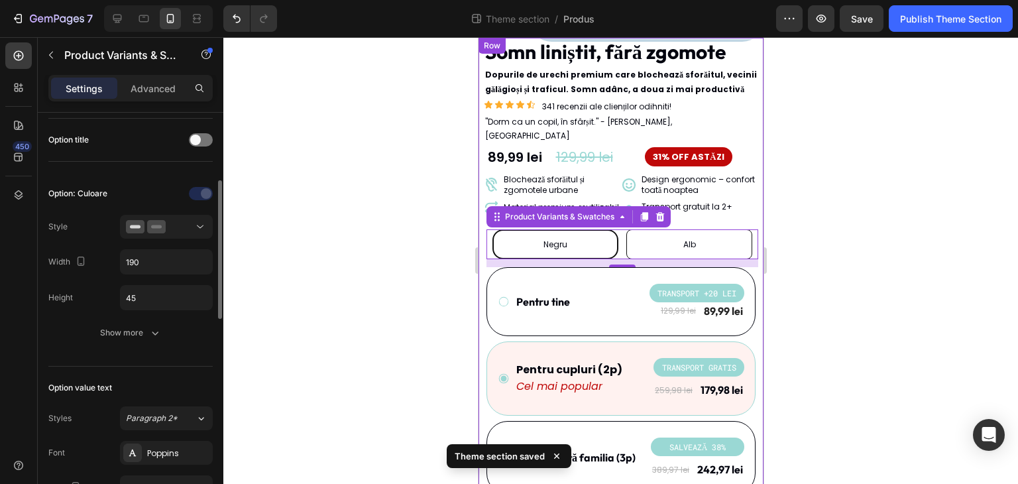
click at [401, 235] on div at bounding box center [620, 260] width 794 height 446
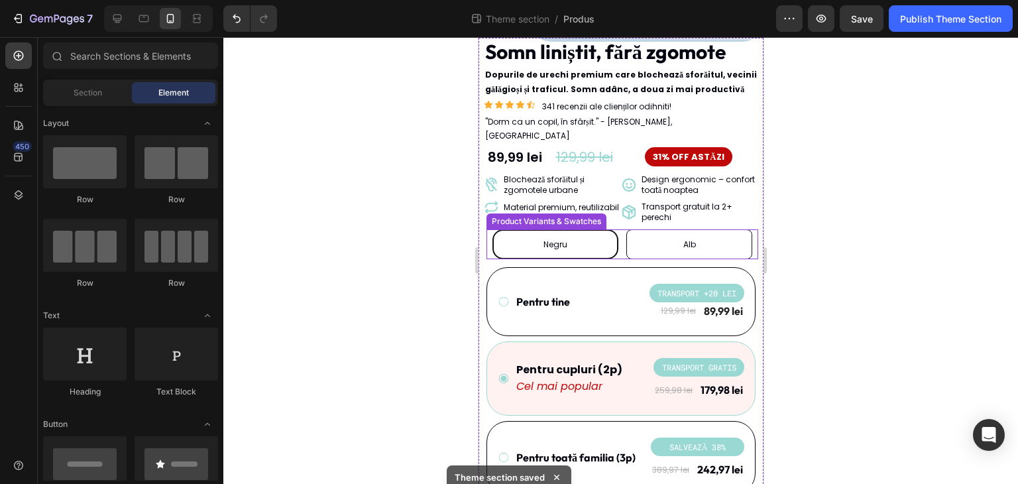
click at [592, 229] on div "Negru" at bounding box center [555, 244] width 126 height 30
click at [554, 229] on input "Negru Negru Negru" at bounding box center [554, 229] width 1 height 1
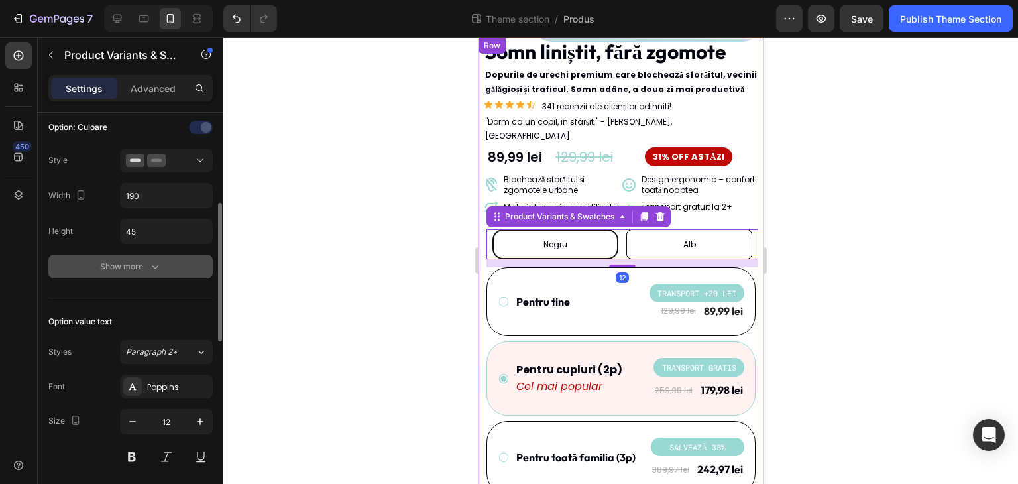
click at [132, 260] on div "Show more" at bounding box center [131, 266] width 62 height 13
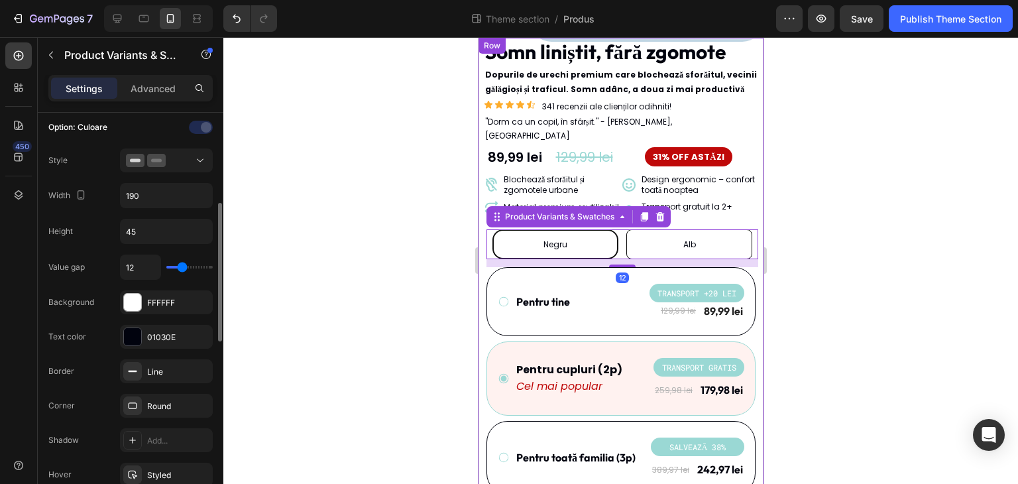
scroll to position [331, 0]
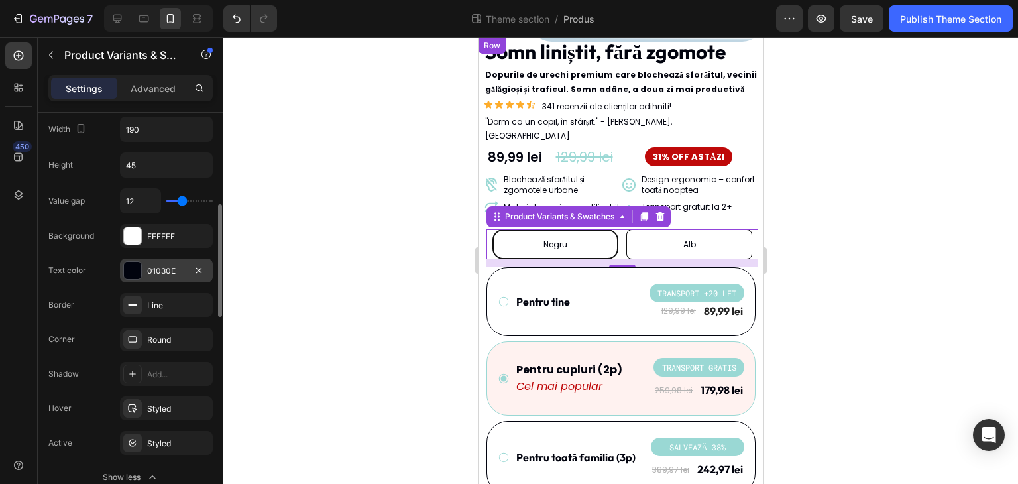
click at [154, 268] on div "01030E" at bounding box center [166, 271] width 38 height 12
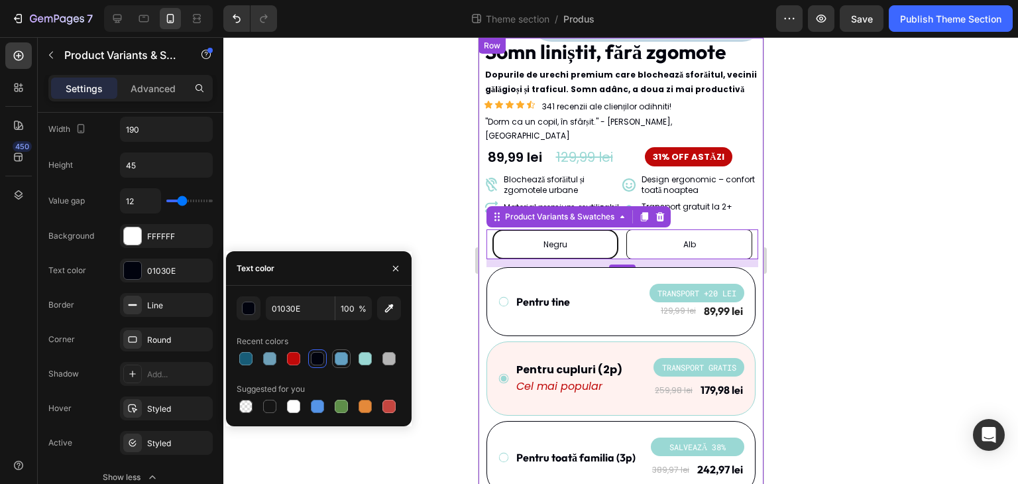
click at [346, 359] on div at bounding box center [341, 358] width 13 height 13
click at [362, 360] on div at bounding box center [364, 358] width 13 height 13
type input "9AD8D4"
click at [344, 187] on div at bounding box center [620, 260] width 794 height 446
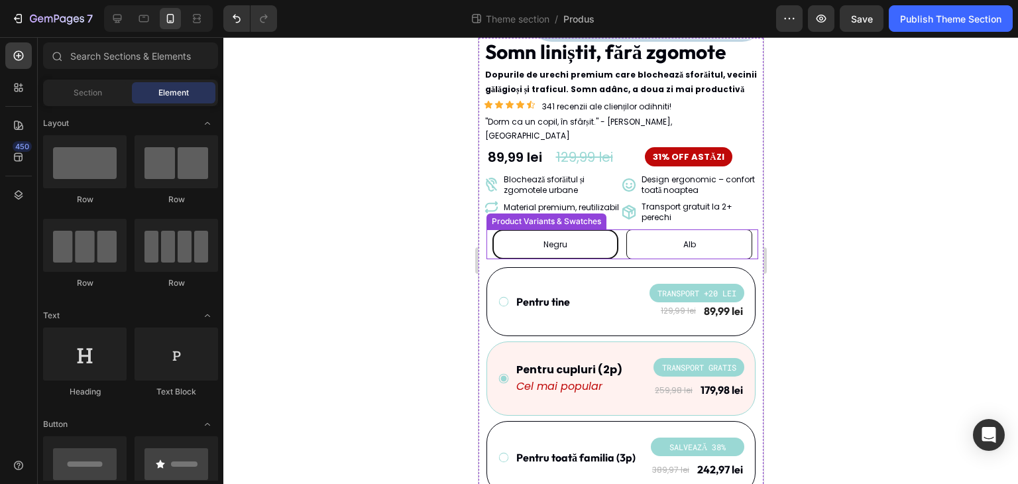
click at [543, 238] on span "Negru" at bounding box center [555, 243] width 24 height 11
click at [554, 229] on input "Negru Negru Negru" at bounding box center [554, 229] width 1 height 1
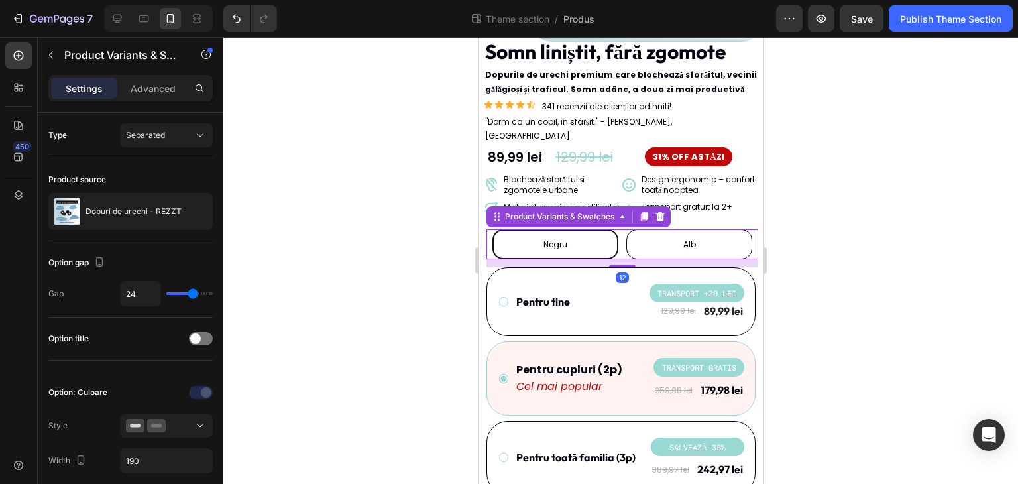
click at [682, 238] on span "Alb" at bounding box center [688, 243] width 13 height 11
click at [688, 229] on input "Alb Alb Alb" at bounding box center [688, 229] width 1 height 1
radio input "true"
click at [573, 238] on div "Negru" at bounding box center [555, 244] width 126 height 30
click at [554, 229] on input "Negru Negru Negru" at bounding box center [554, 229] width 1 height 1
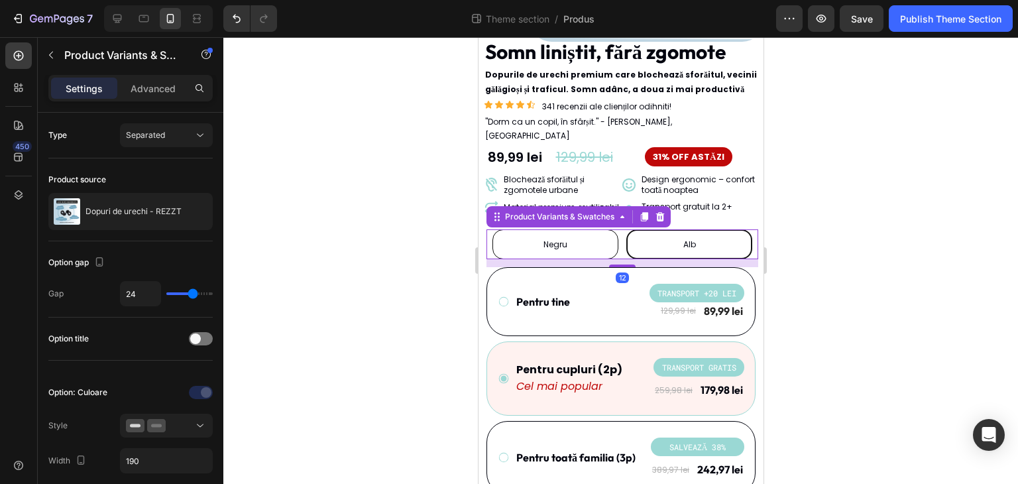
radio input "true"
click at [670, 238] on div "Alb" at bounding box center [688, 244] width 126 height 30
click at [688, 229] on input "Alb Alb Alb" at bounding box center [688, 229] width 1 height 1
radio input "true"
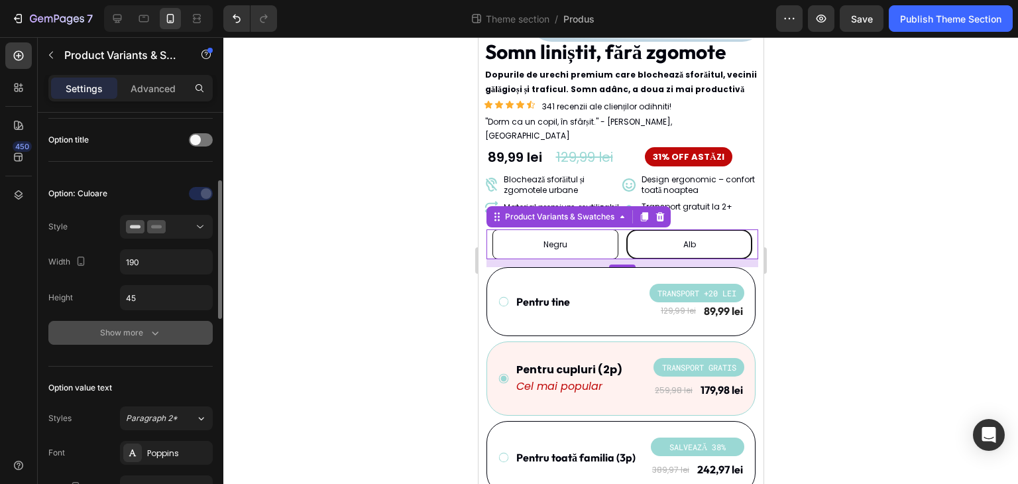
click at [127, 329] on div "Show more" at bounding box center [131, 332] width 62 height 13
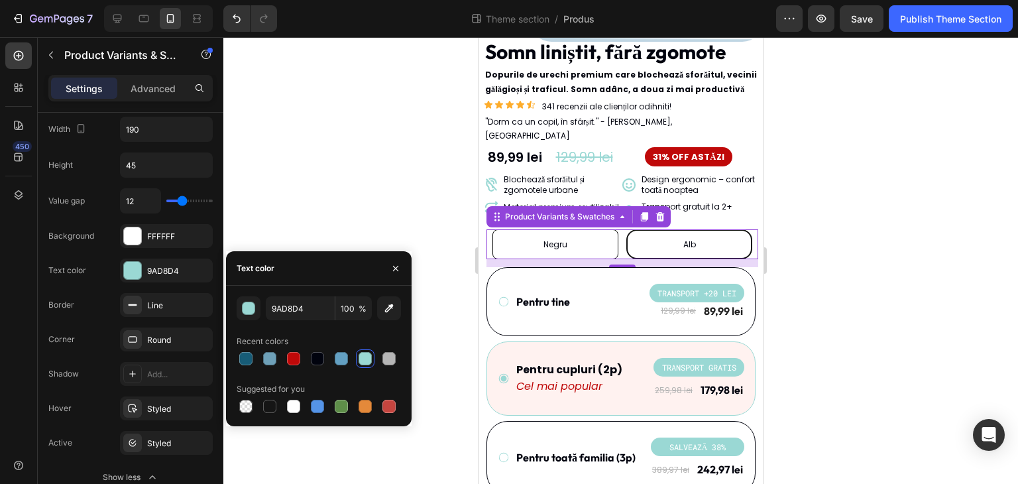
click at [332, 214] on div at bounding box center [620, 260] width 794 height 446
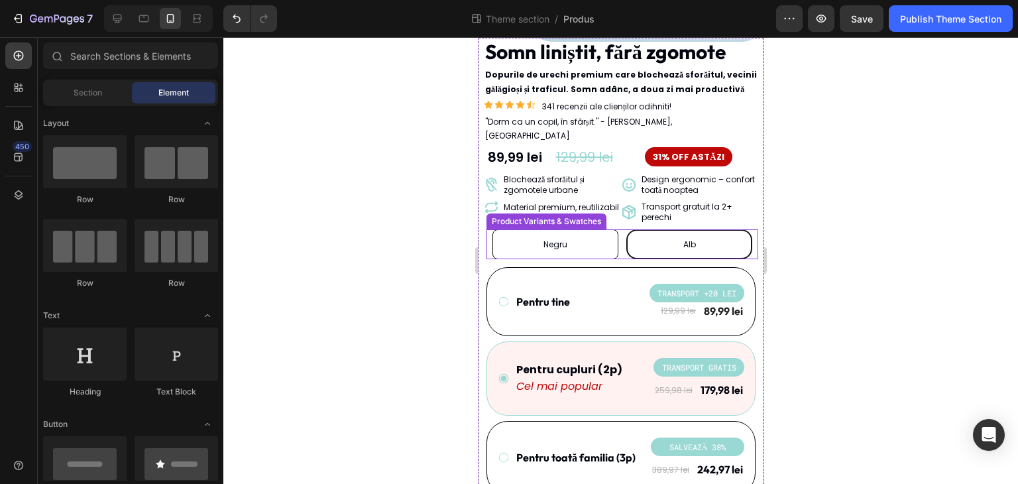
click at [590, 229] on div "Negru" at bounding box center [555, 244] width 126 height 30
click at [554, 229] on input "Negru Negru Negru" at bounding box center [554, 229] width 1 height 1
radio input "true"
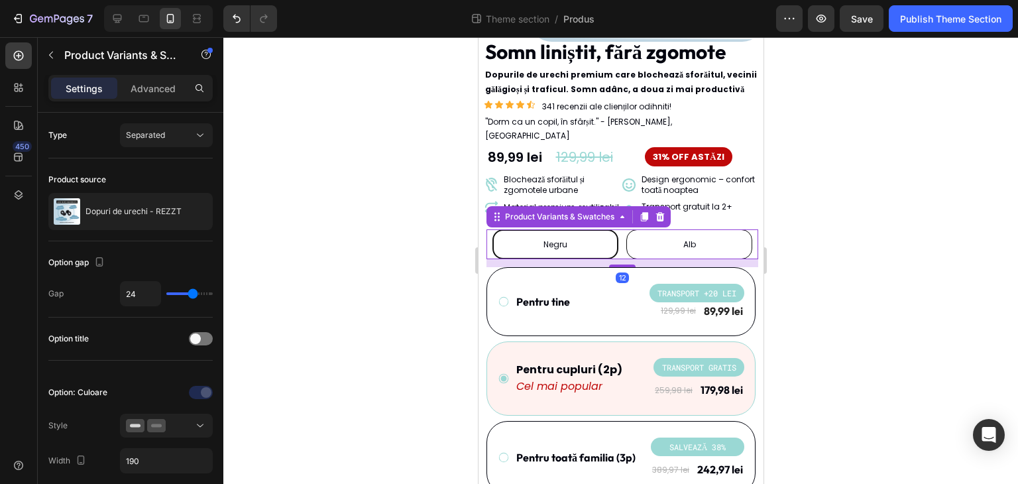
click at [660, 234] on div "Alb" at bounding box center [688, 244] width 126 height 30
click at [688, 229] on input "Alb Alb Alb" at bounding box center [688, 229] width 1 height 1
radio input "true"
click at [576, 235] on div "Negru" at bounding box center [555, 244] width 126 height 30
click at [554, 229] on input "Negru Negru Negru" at bounding box center [554, 229] width 1 height 1
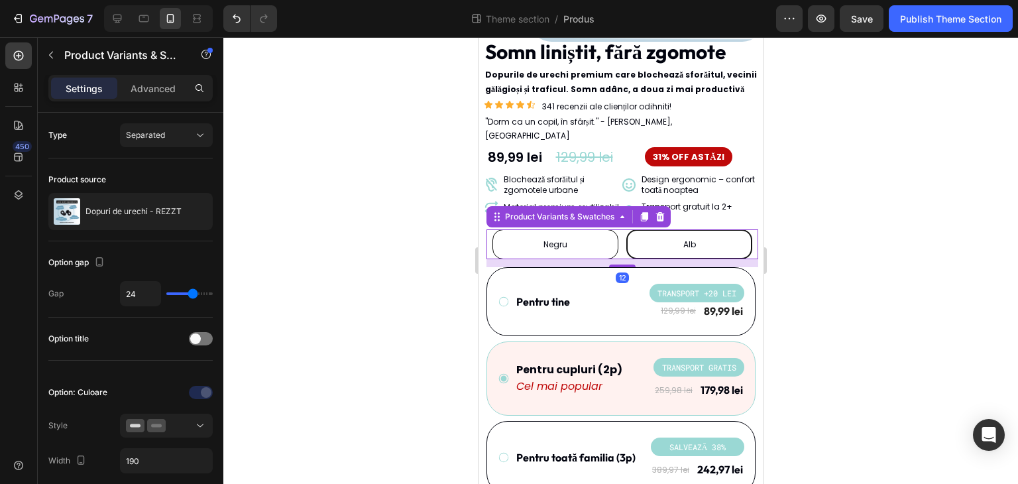
radio input "true"
click at [661, 240] on div "Alb" at bounding box center [688, 244] width 126 height 30
click at [688, 229] on input "Alb Alb Alb" at bounding box center [688, 229] width 1 height 1
radio input "true"
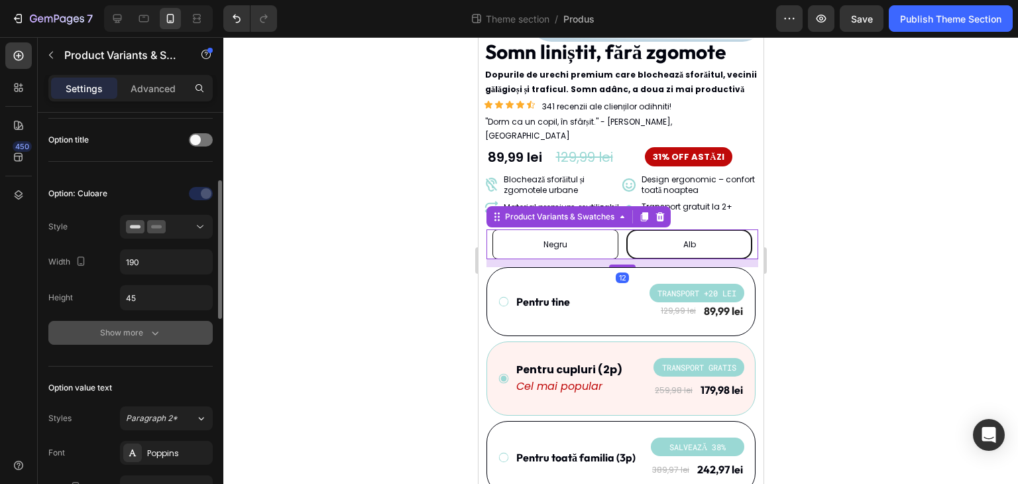
click at [123, 323] on button "Show more" at bounding box center [130, 333] width 164 height 24
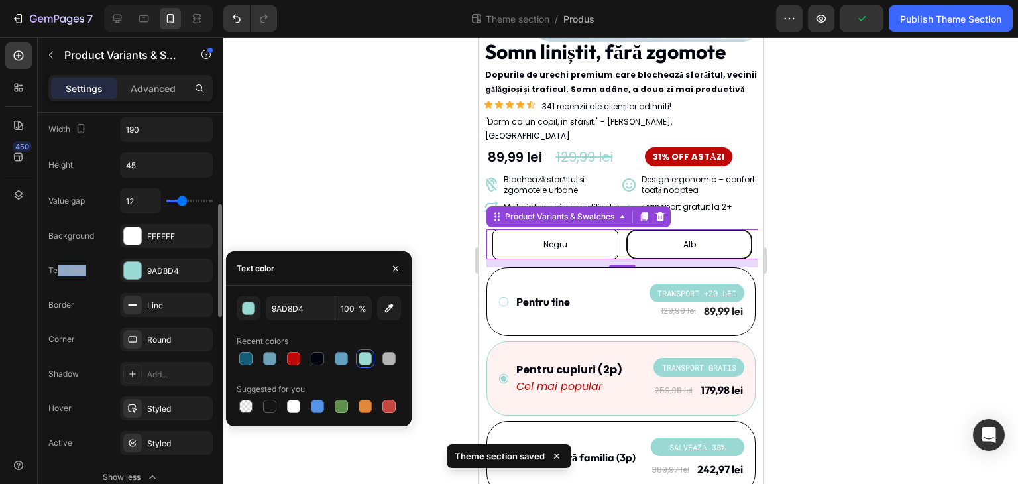
drag, startPoint x: 87, startPoint y: 267, endPoint x: 56, endPoint y: 266, distance: 31.1
click at [56, 327] on div "Text color 9AD8D4" at bounding box center [130, 339] width 164 height 24
click at [102, 327] on div "Text color 9AD8D4" at bounding box center [130, 339] width 164 height 24
click at [385, 358] on div at bounding box center [388, 358] width 13 height 13
click at [325, 362] on div at bounding box center [317, 358] width 16 height 16
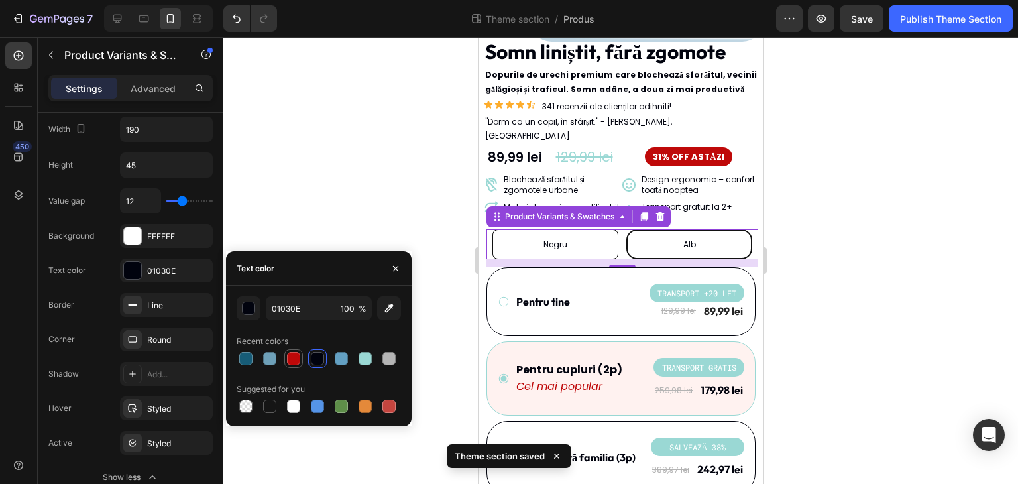
click at [287, 360] on div at bounding box center [293, 358] width 13 height 13
click at [266, 358] on div at bounding box center [269, 358] width 13 height 13
click at [236, 356] on div "6EA0B8 100 % Recent colors Suggested for you" at bounding box center [318, 355] width 185 height 119
click at [294, 358] on div at bounding box center [293, 358] width 13 height 13
click at [347, 358] on div at bounding box center [341, 358] width 13 height 13
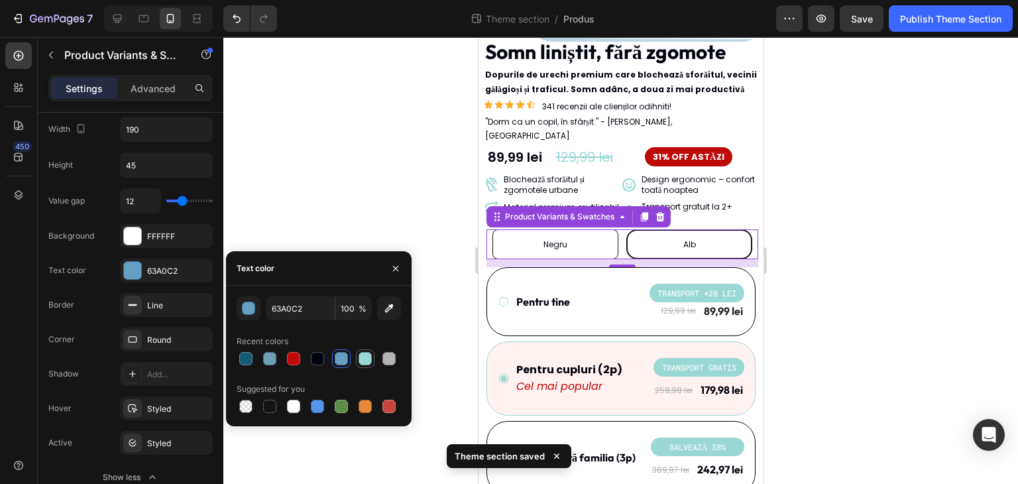
click at [372, 361] on div at bounding box center [365, 358] width 16 height 16
type input "9AD8D4"
click at [339, 170] on div at bounding box center [620, 260] width 794 height 446
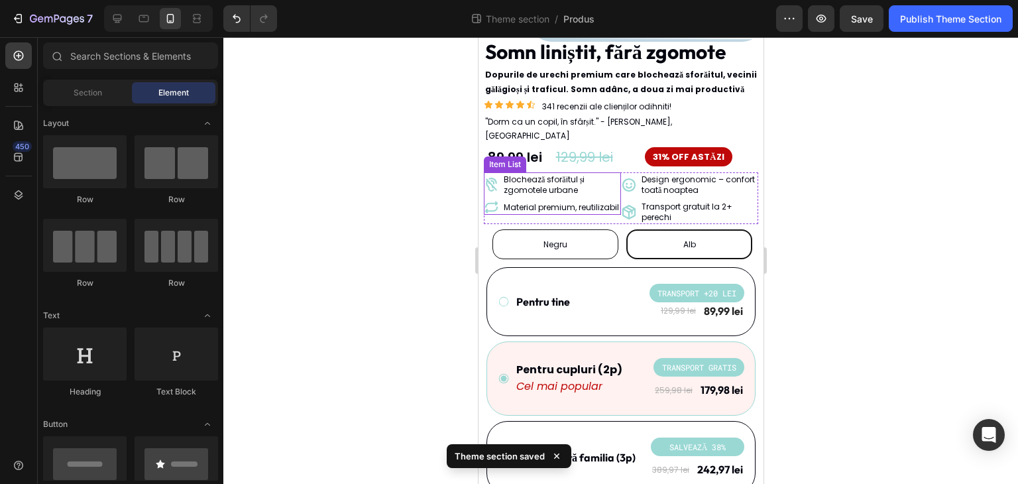
click at [578, 229] on div "Negru" at bounding box center [555, 244] width 126 height 30
click at [554, 229] on input "Negru Negru Negru" at bounding box center [554, 229] width 1 height 1
radio input "true"
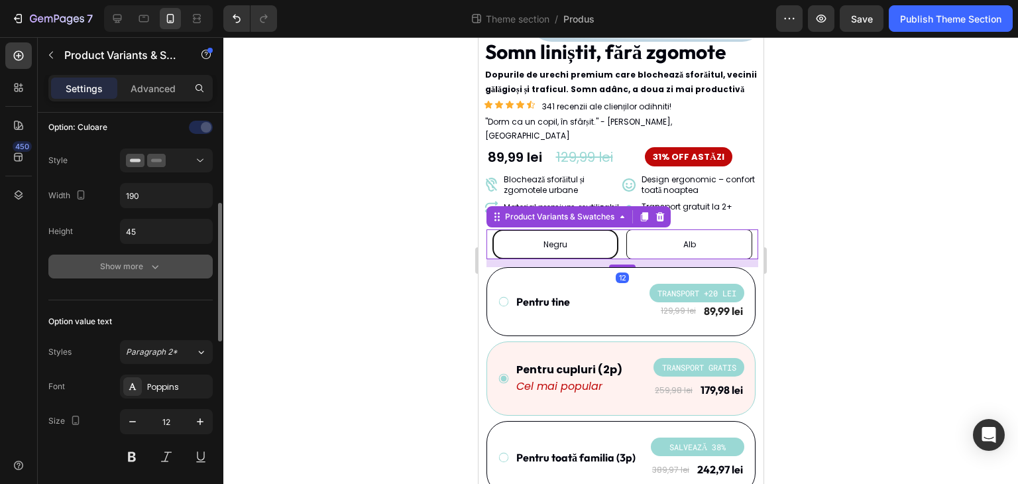
click at [121, 266] on div "Show more" at bounding box center [131, 266] width 62 height 13
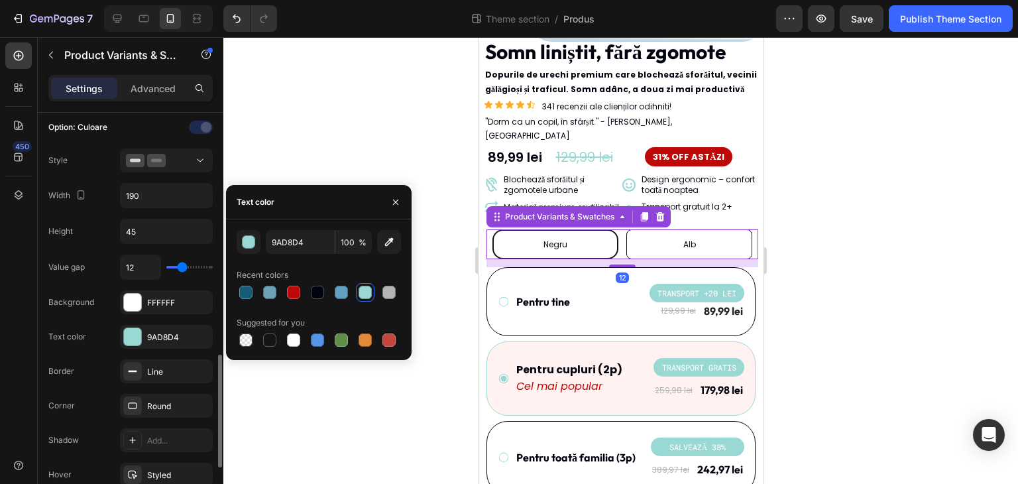
scroll to position [397, 0]
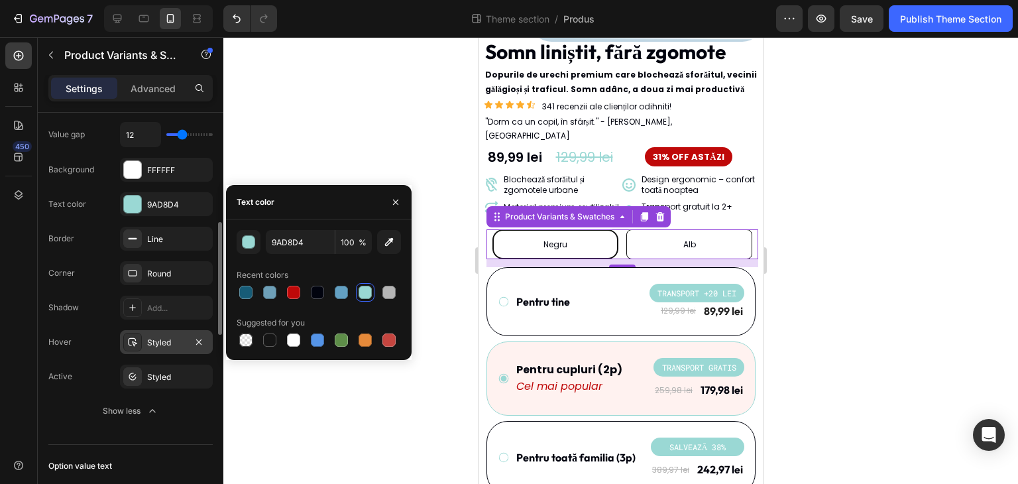
click at [170, 337] on div "Styled" at bounding box center [166, 343] width 38 height 12
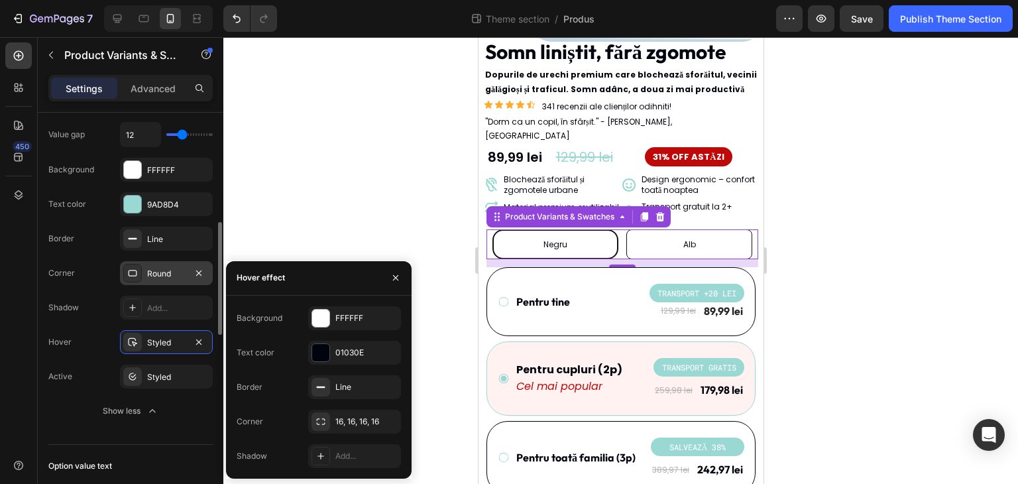
click at [175, 280] on div "Round" at bounding box center [166, 273] width 93 height 24
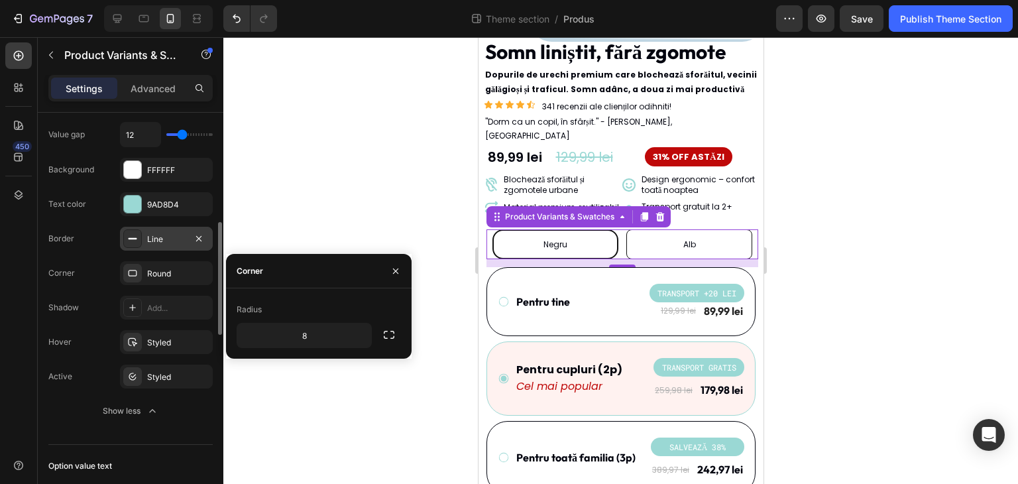
click at [173, 236] on div "Line" at bounding box center [166, 239] width 38 height 12
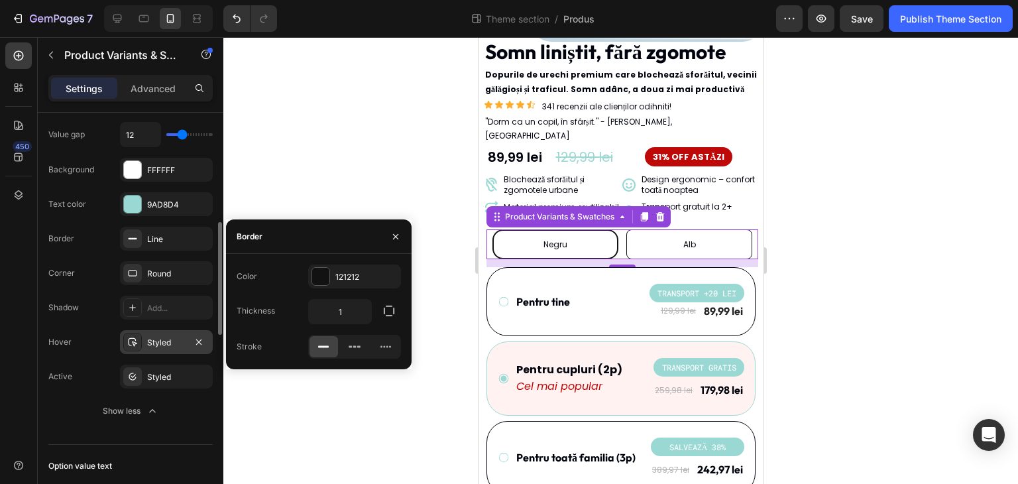
click at [159, 342] on div "Styled" at bounding box center [166, 343] width 38 height 12
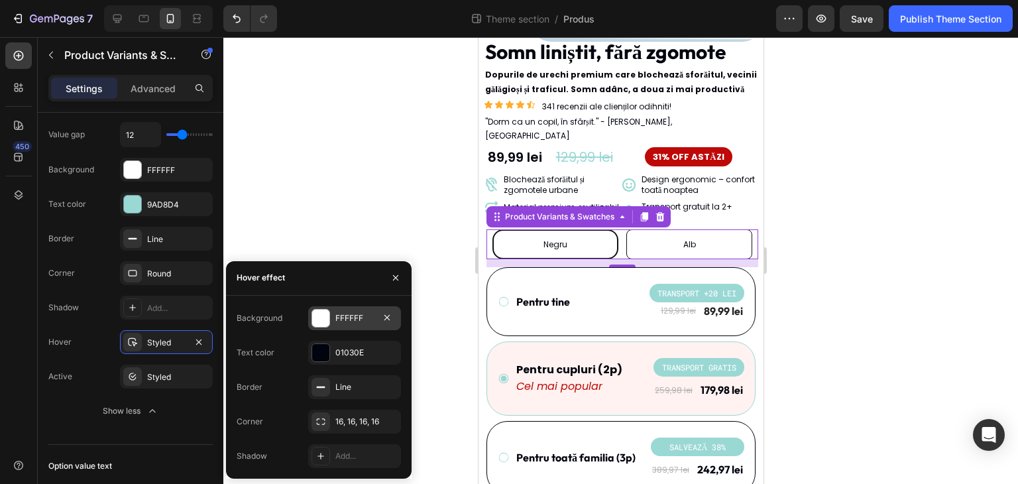
click at [350, 322] on div "FFFFFF" at bounding box center [354, 318] width 38 height 12
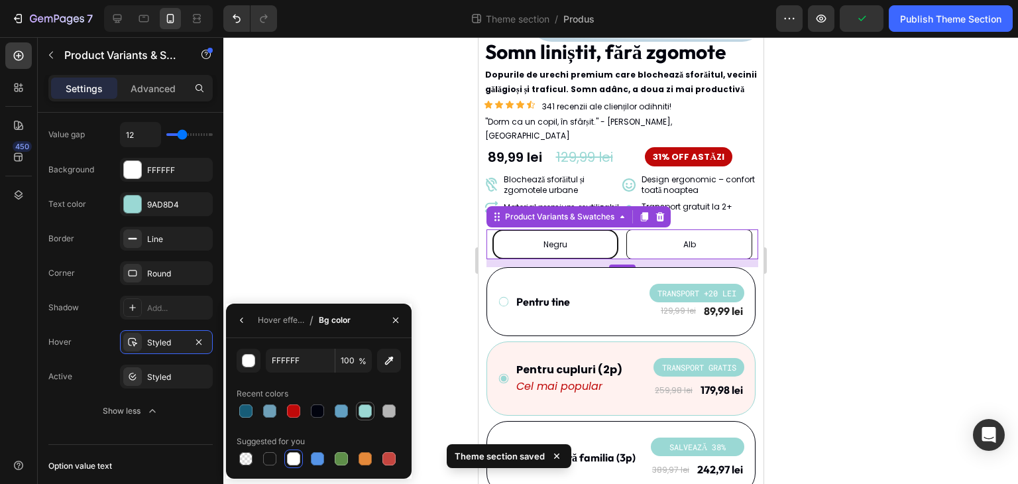
click at [360, 410] on div at bounding box center [364, 410] width 13 height 13
type input "9AD8D4"
click at [355, 242] on div at bounding box center [620, 260] width 794 height 446
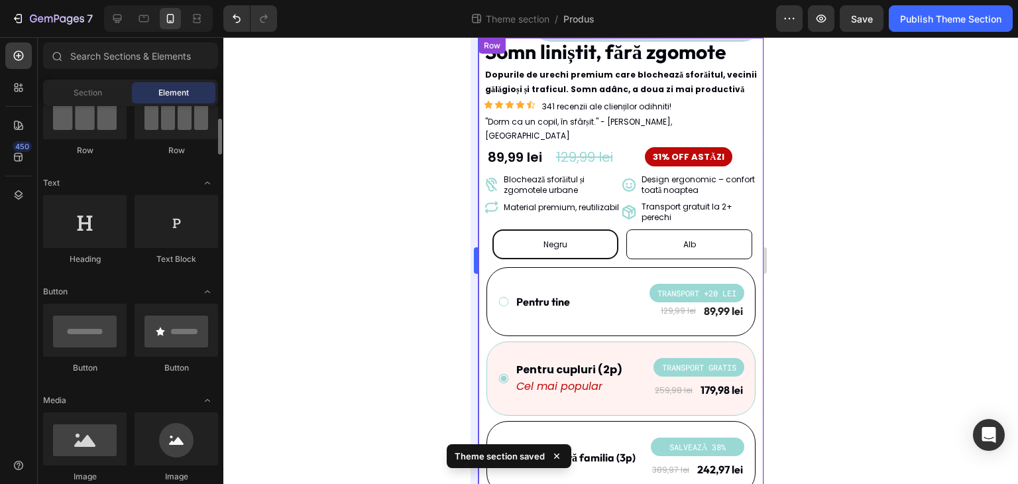
scroll to position [0, 0]
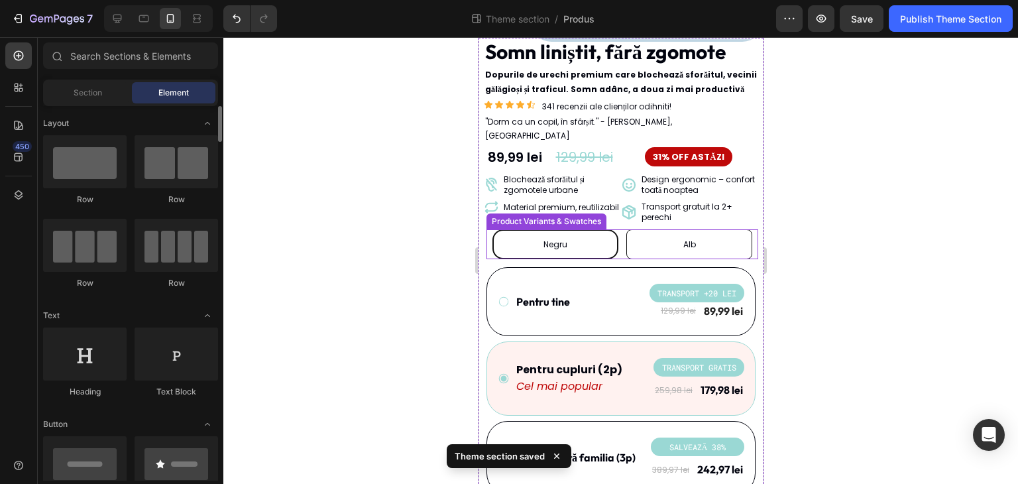
click at [625, 239] on div "Alb" at bounding box center [688, 244] width 126 height 30
click at [688, 229] on input "Alb Alb Alb" at bounding box center [688, 229] width 1 height 1
radio input "true"
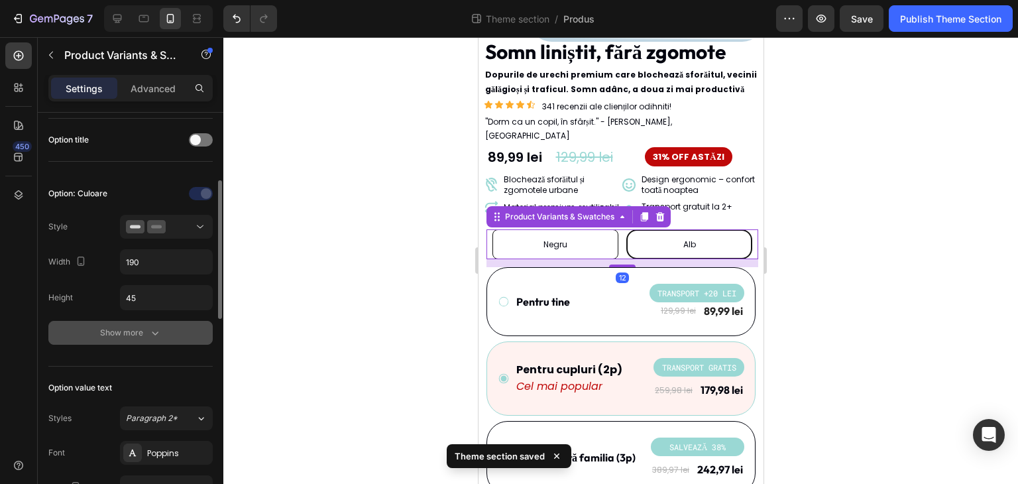
click at [126, 333] on div "Show more" at bounding box center [131, 332] width 62 height 13
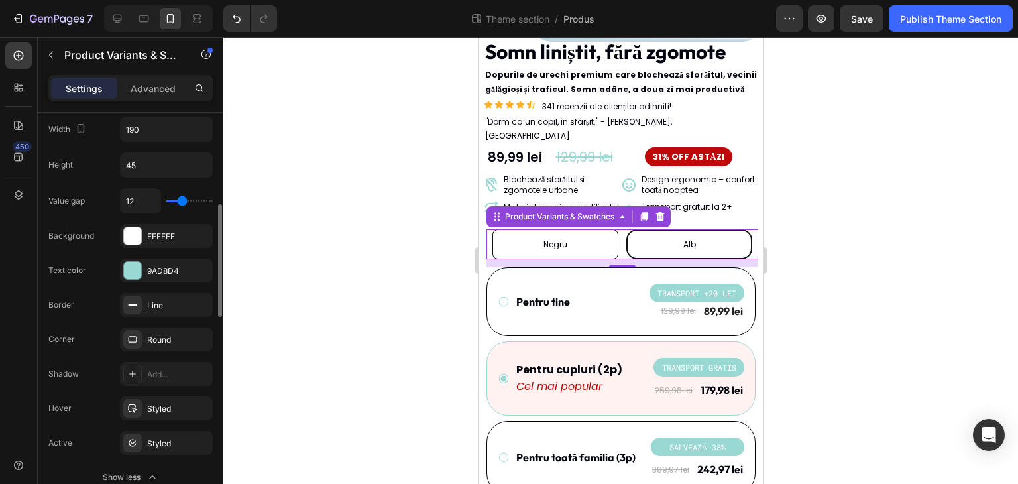
scroll to position [397, 0]
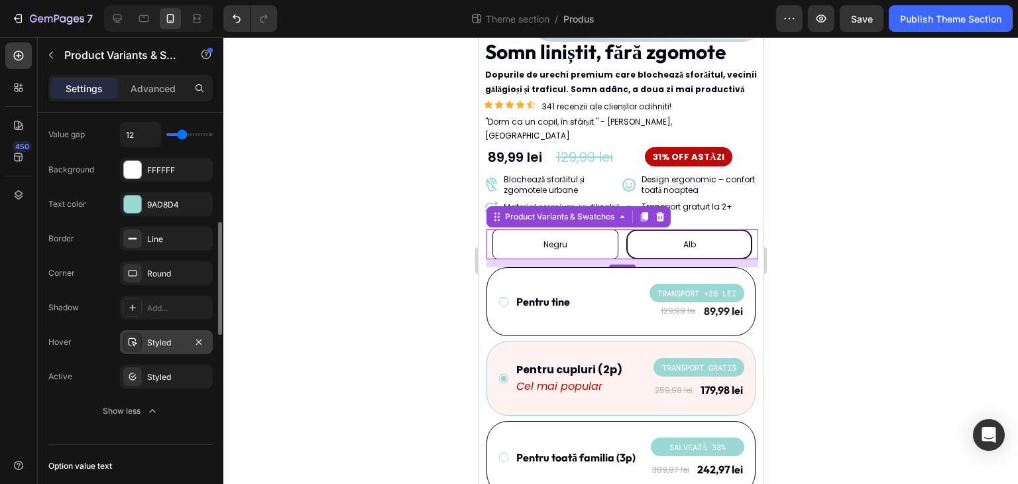
click at [157, 340] on div "Styled" at bounding box center [166, 343] width 38 height 12
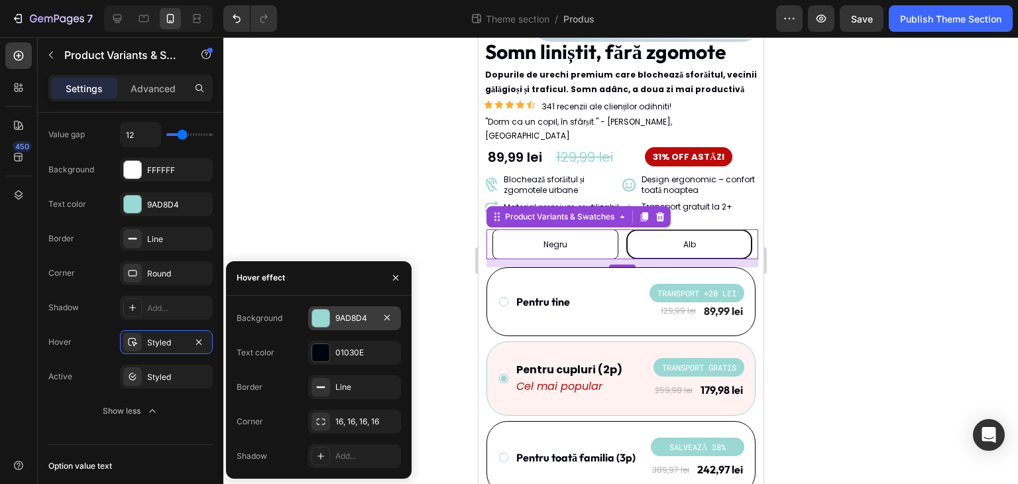
click at [354, 324] on div "9AD8D4" at bounding box center [354, 318] width 38 height 12
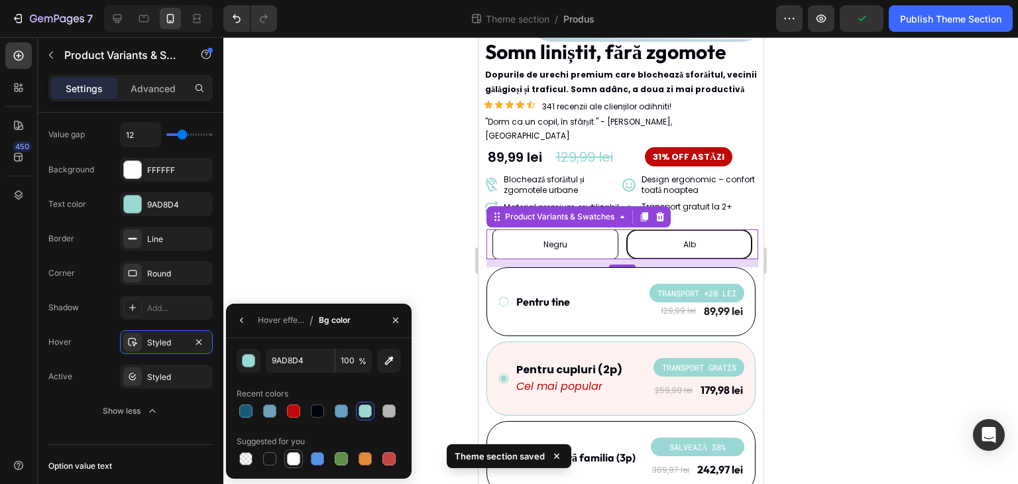
click at [291, 458] on div at bounding box center [293, 458] width 13 height 13
type input "FFFFFF"
click at [313, 234] on div at bounding box center [620, 260] width 794 height 446
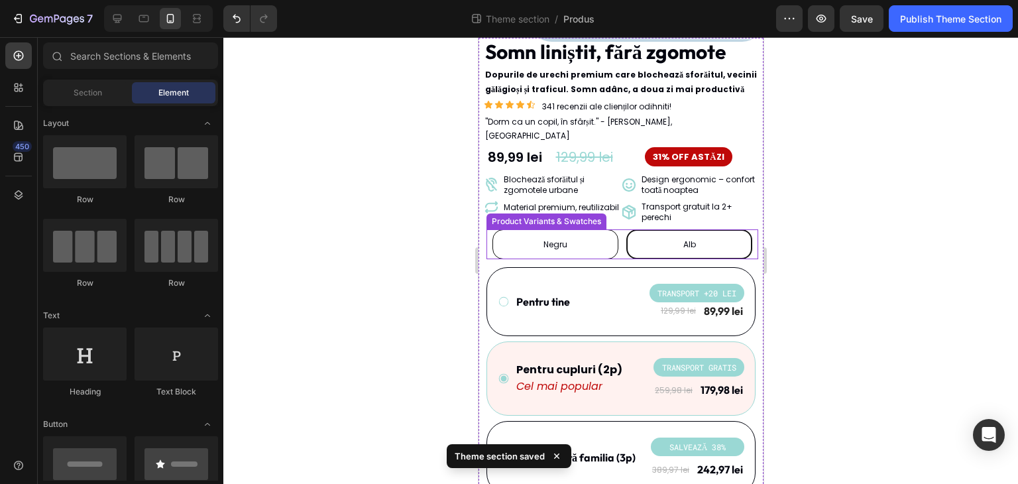
click at [565, 229] on div "Negru" at bounding box center [555, 244] width 126 height 30
click at [554, 229] on input "Negru Negru Negru" at bounding box center [554, 229] width 1 height 1
radio input "true"
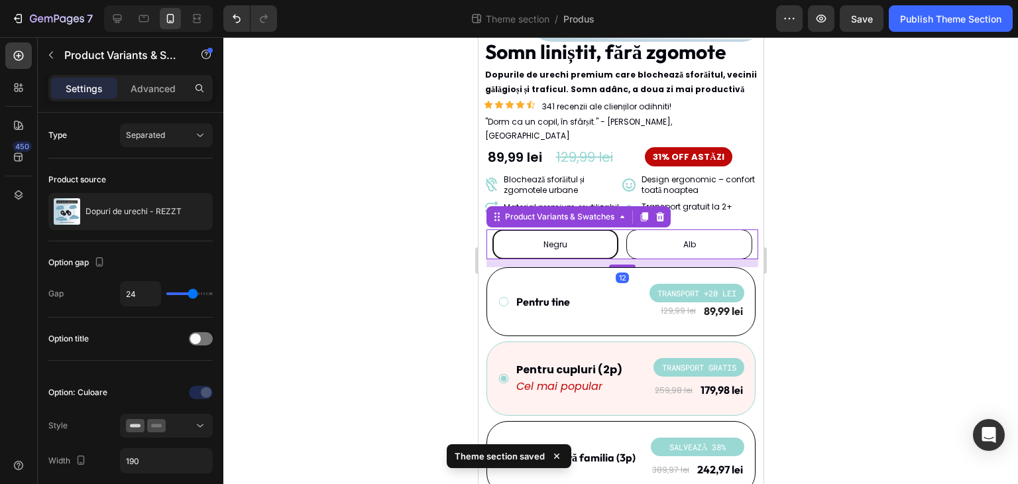
click at [645, 229] on div "Alb" at bounding box center [688, 244] width 126 height 30
click at [688, 229] on input "Alb Alb Alb" at bounding box center [688, 229] width 1 height 1
radio input "true"
drag, startPoint x: 576, startPoint y: 232, endPoint x: 808, endPoint y: 317, distance: 247.5
click at [576, 232] on div "Negru" at bounding box center [555, 244] width 126 height 30
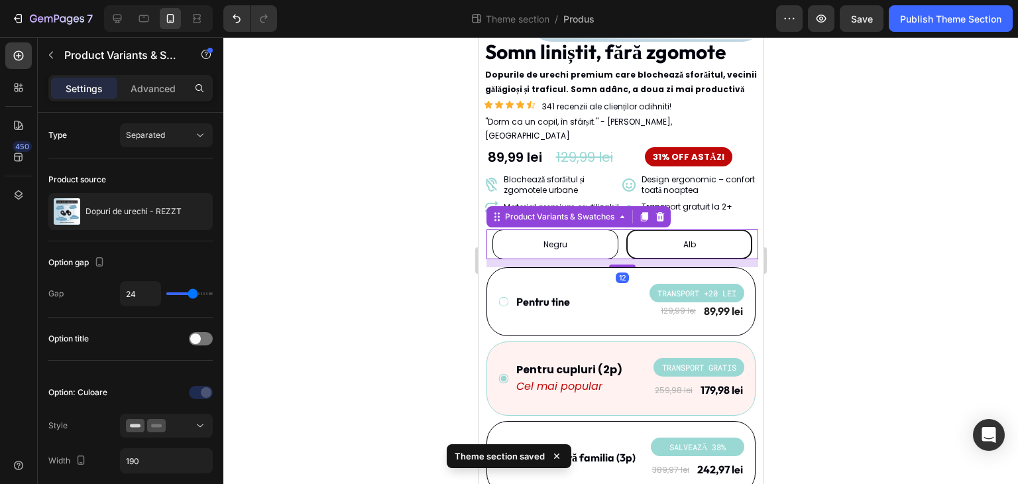
click at [554, 229] on input "Negru Negru Negru" at bounding box center [554, 229] width 1 height 1
radio input "true"
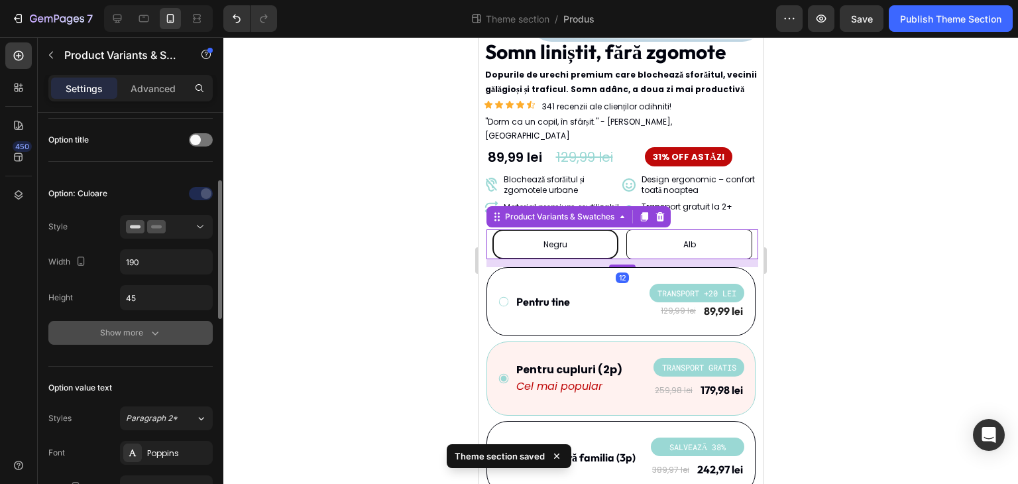
click at [127, 342] on button "Show more" at bounding box center [130, 333] width 164 height 24
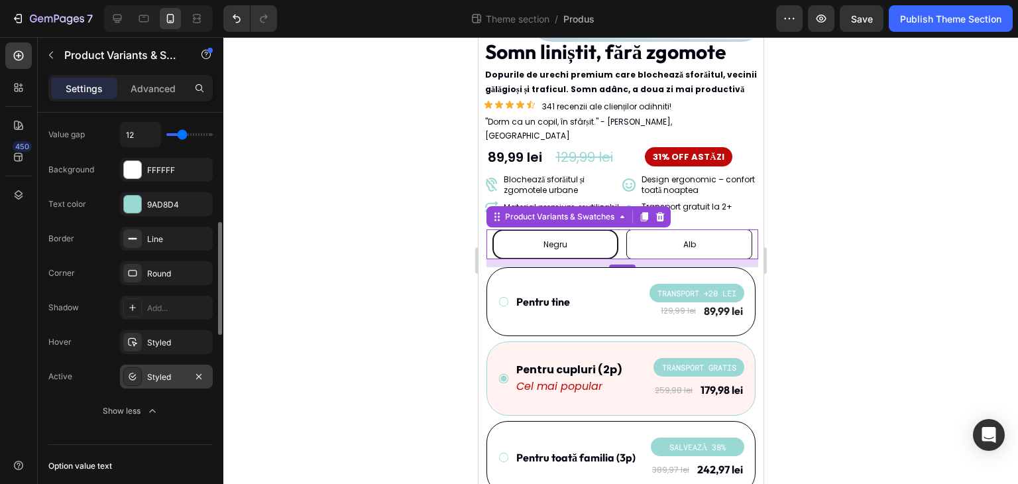
click at [158, 374] on div "Styled" at bounding box center [166, 377] width 38 height 12
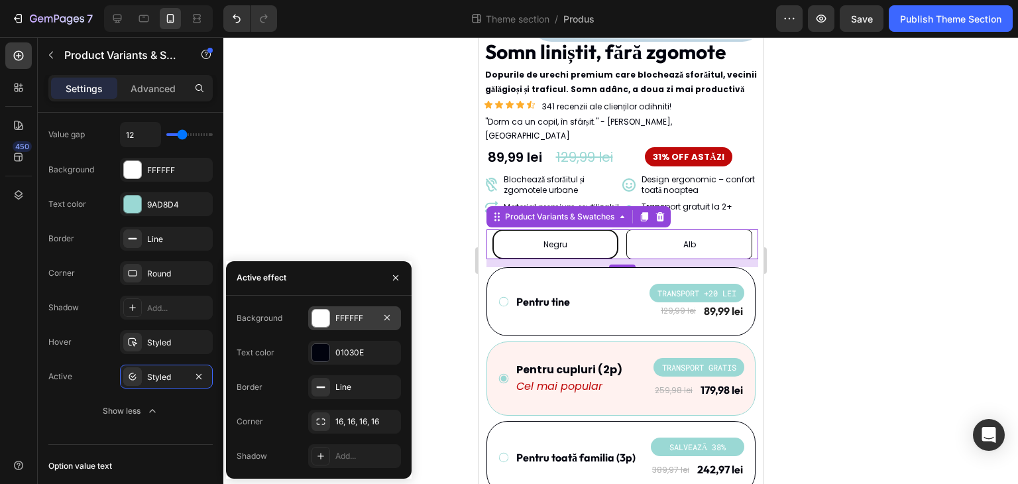
click at [352, 311] on div "FFFFFF" at bounding box center [354, 318] width 93 height 24
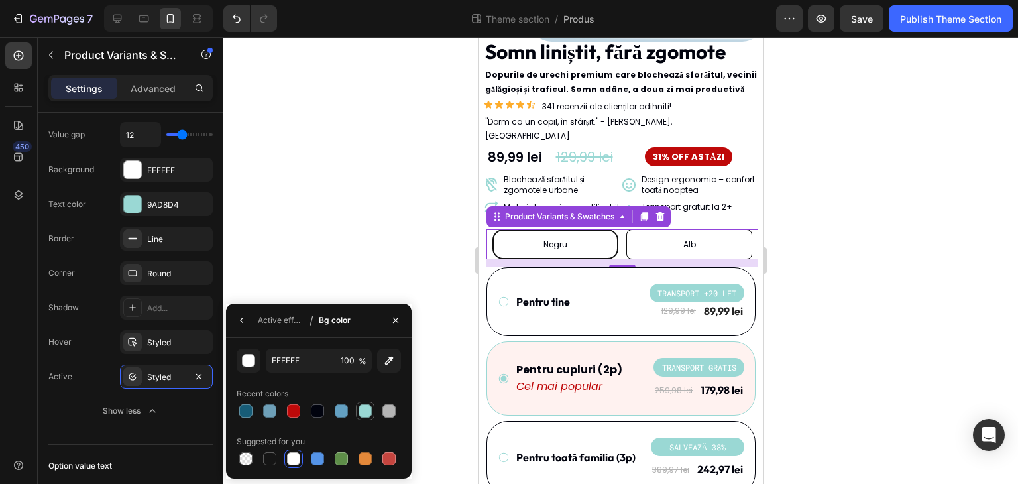
click at [366, 413] on div at bounding box center [364, 410] width 13 height 13
click at [293, 454] on div at bounding box center [293, 458] width 13 height 13
type input "FFFFFF"
click at [236, 317] on icon "button" at bounding box center [241, 320] width 11 height 11
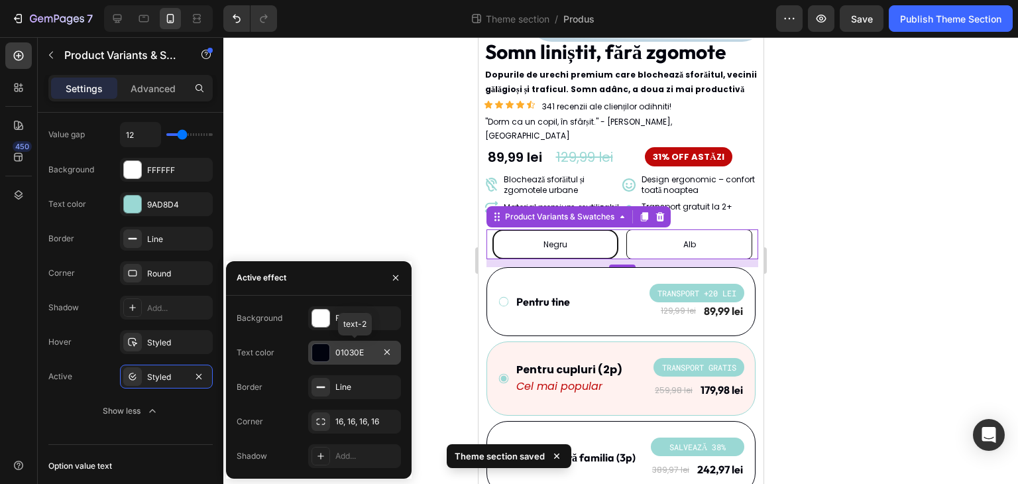
click at [358, 350] on div "01030E" at bounding box center [354, 352] width 38 height 12
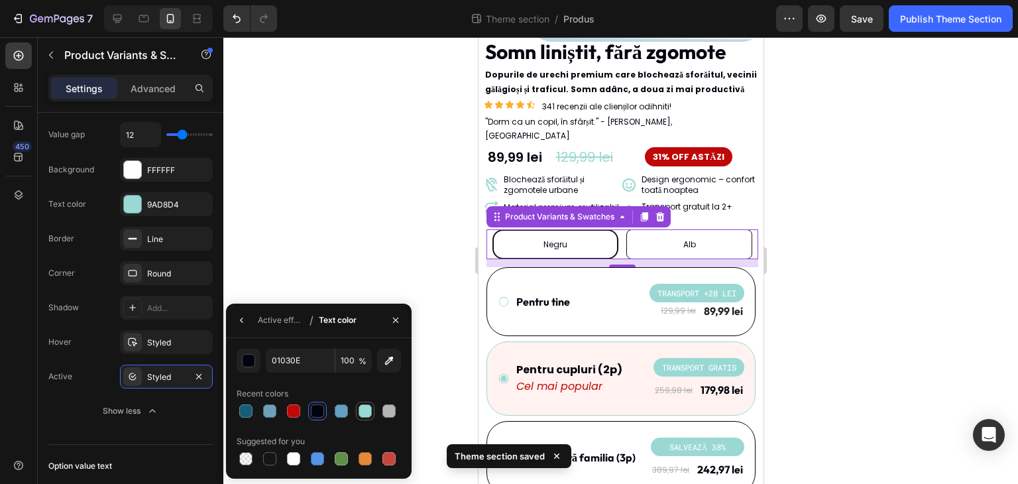
click at [364, 411] on div at bounding box center [364, 410] width 13 height 13
type input "9AD8D4"
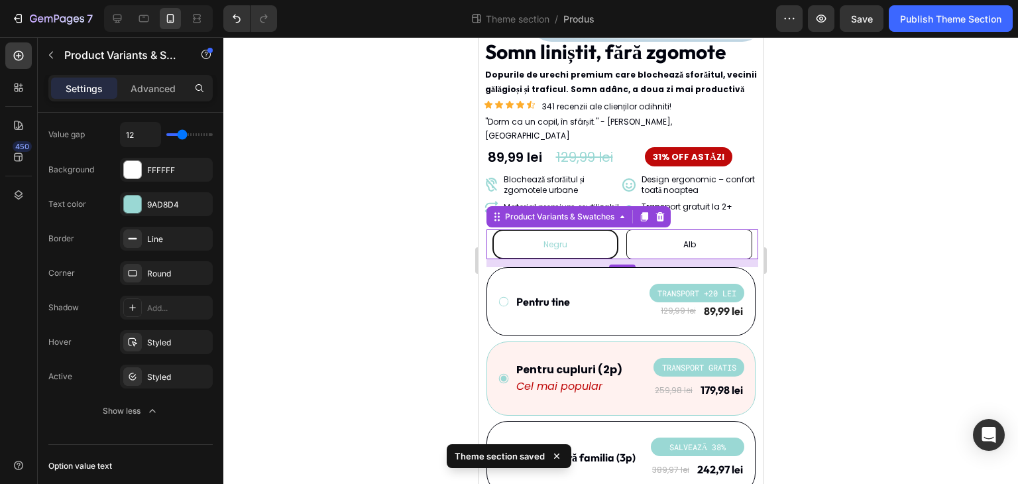
click at [383, 255] on div at bounding box center [620, 260] width 794 height 446
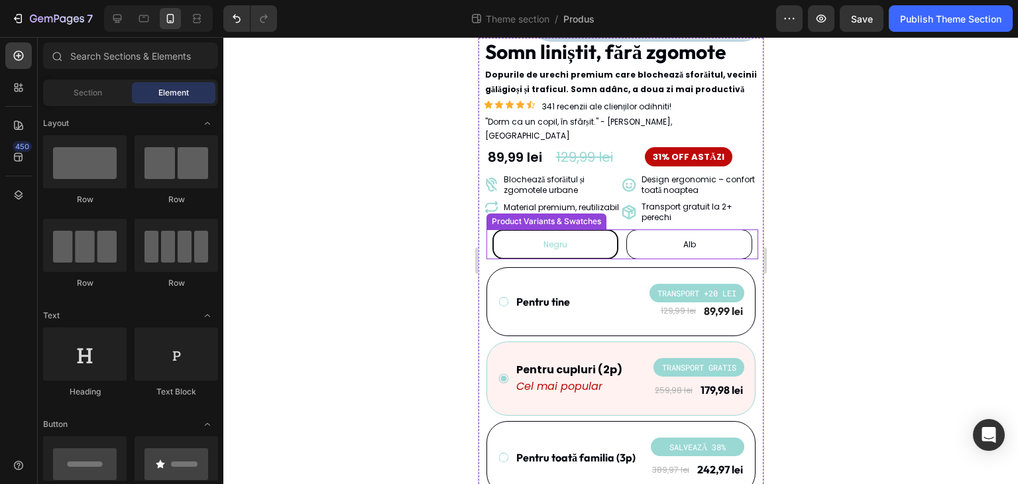
click at [645, 237] on div "Alb" at bounding box center [688, 244] width 126 height 30
click at [688, 229] on input "Alb Alb Alb" at bounding box center [688, 229] width 1 height 1
radio input "true"
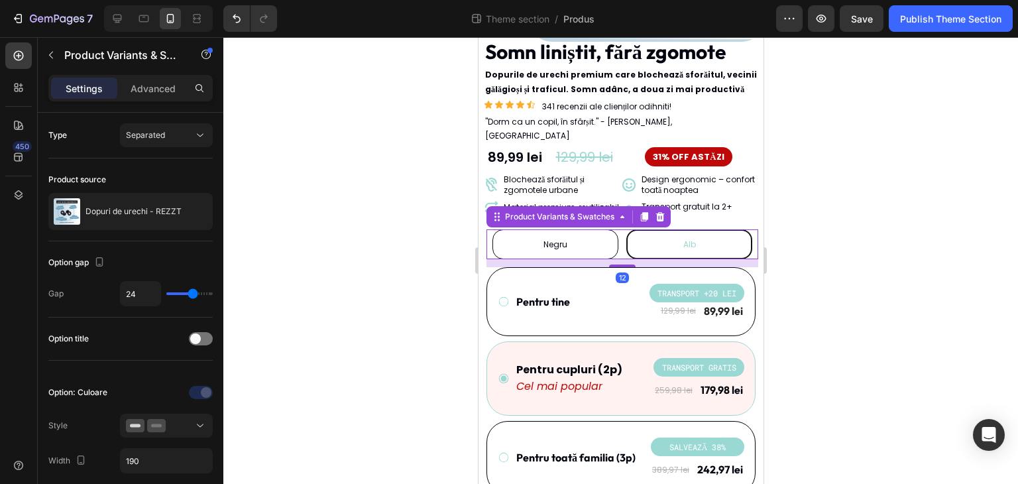
click at [568, 239] on div "Negru" at bounding box center [555, 244] width 126 height 30
click at [554, 229] on input "Negru Negru Negru" at bounding box center [554, 229] width 1 height 1
radio input "true"
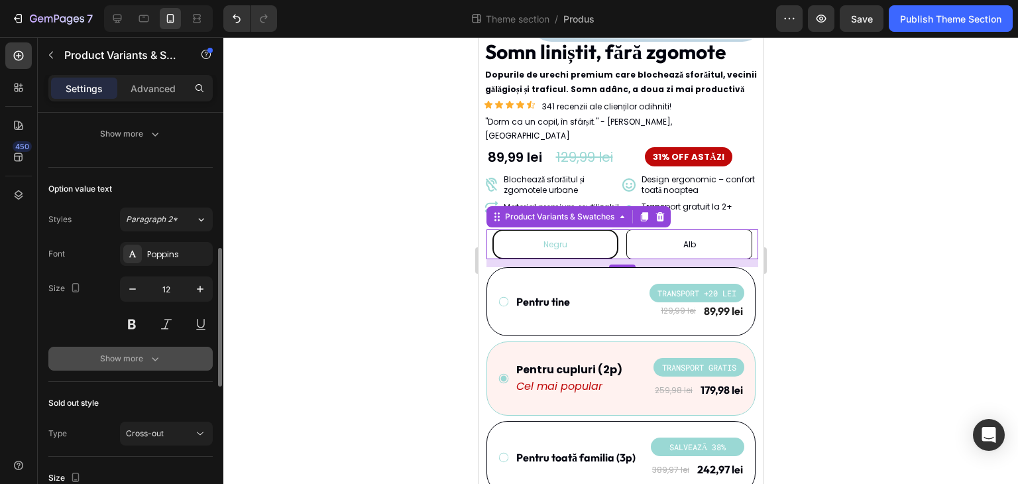
click at [121, 355] on div "Show more" at bounding box center [131, 358] width 62 height 13
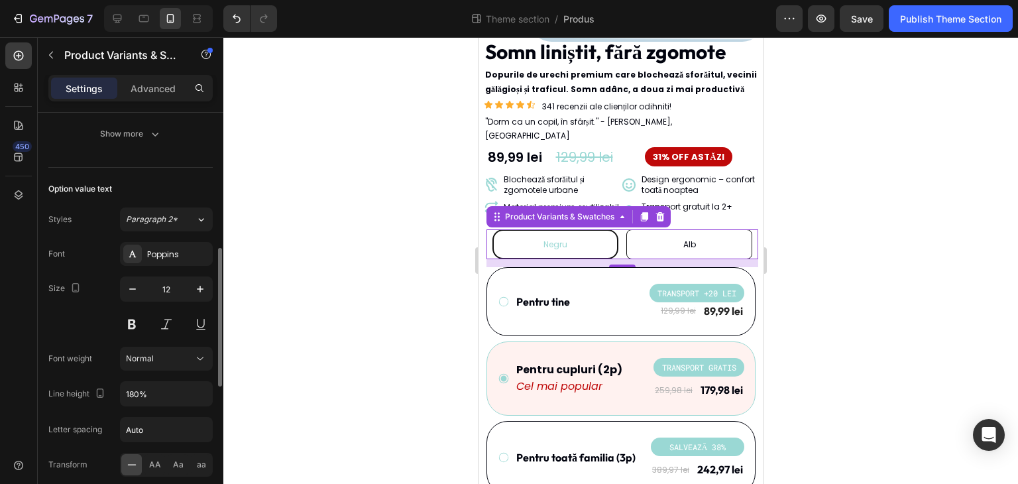
scroll to position [596, 0]
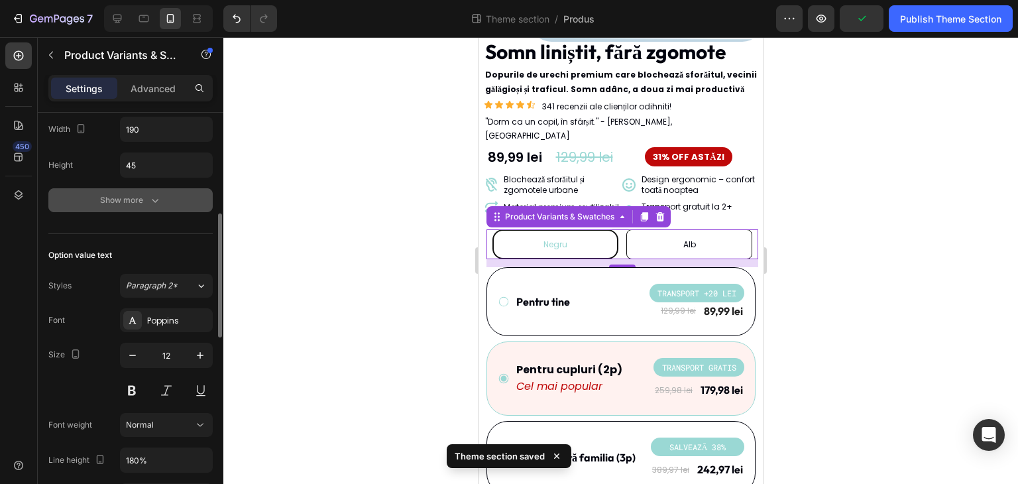
click at [150, 201] on icon "button" at bounding box center [154, 199] width 13 height 13
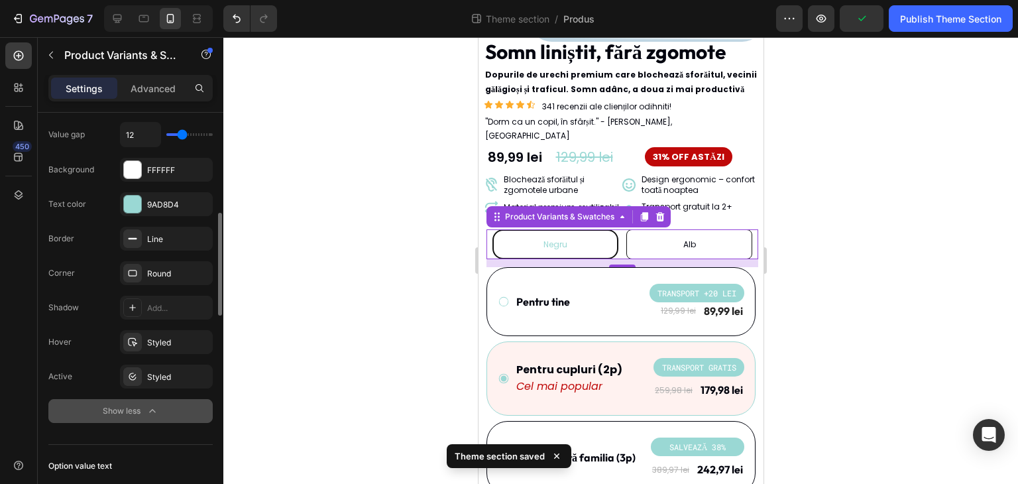
scroll to position [464, 0]
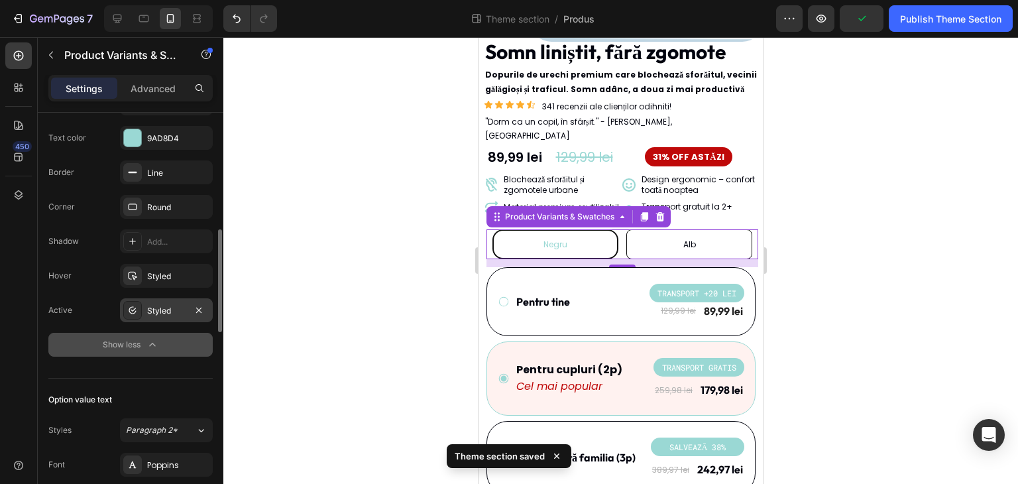
click at [164, 305] on div "Styled" at bounding box center [166, 311] width 38 height 12
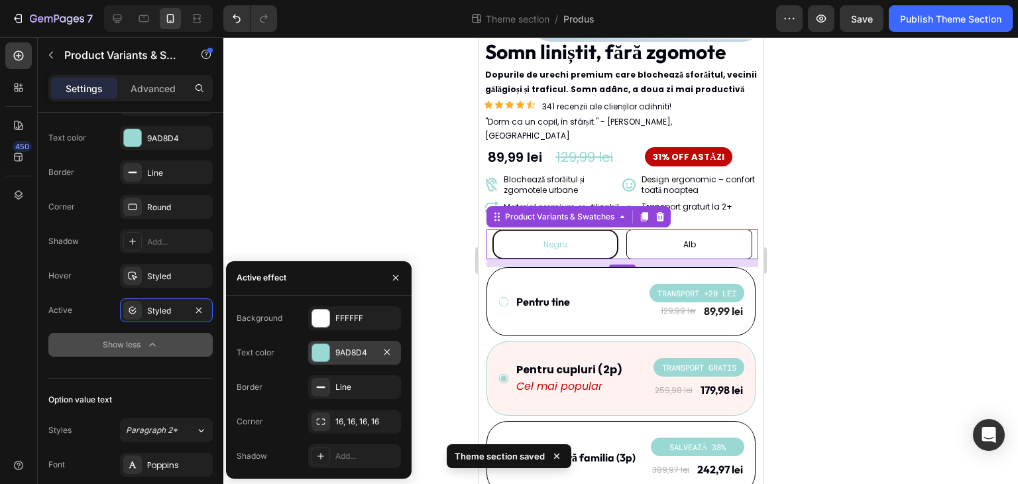
click at [363, 356] on div "9AD8D4" at bounding box center [354, 352] width 38 height 12
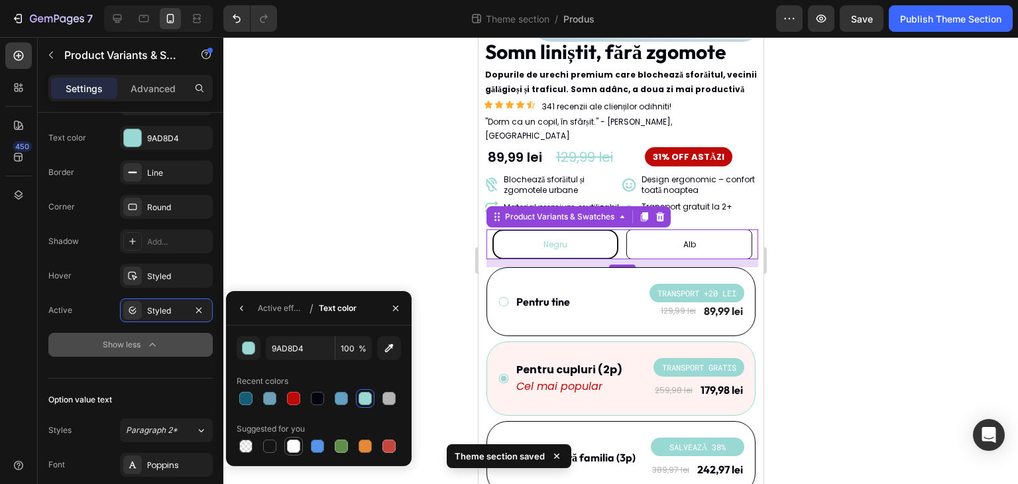
click at [291, 446] on div at bounding box center [293, 445] width 13 height 13
click at [319, 393] on div at bounding box center [317, 398] width 13 height 13
type input "01030E"
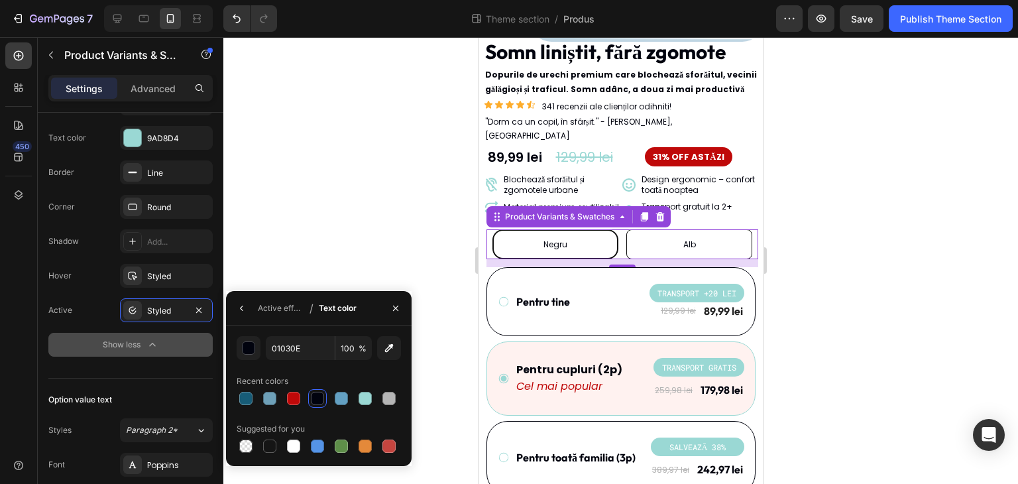
click at [258, 259] on div at bounding box center [620, 260] width 794 height 446
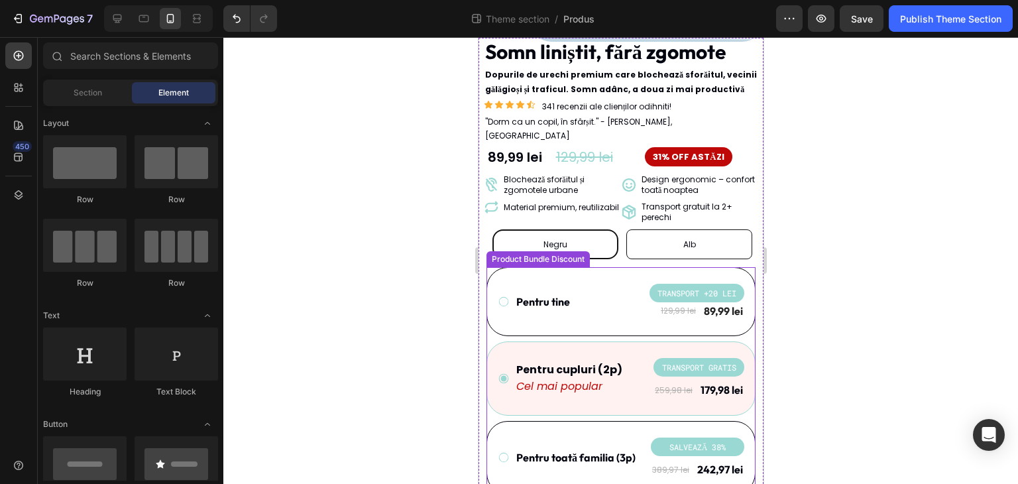
click at [560, 238] on span "Negru" at bounding box center [555, 243] width 24 height 11
click at [554, 229] on input "Negru Negru Negru" at bounding box center [554, 229] width 1 height 1
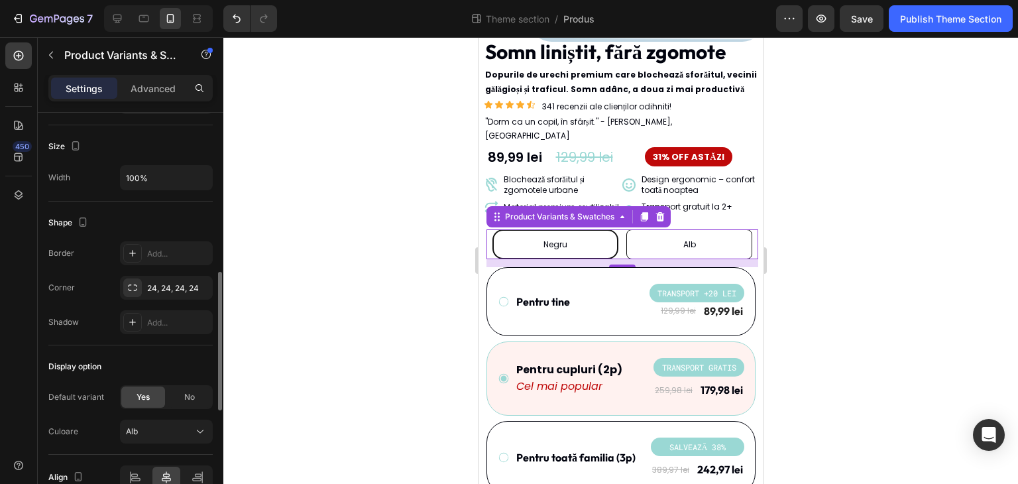
scroll to position [662, 0]
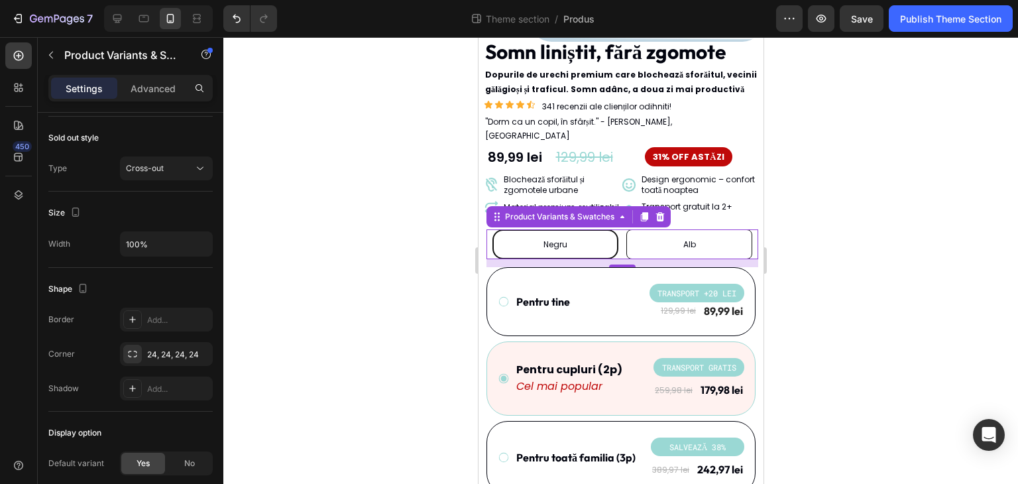
click at [600, 236] on div "Negru" at bounding box center [555, 244] width 126 height 30
click at [554, 229] on input "Negru Negru Negru" at bounding box center [554, 229] width 1 height 1
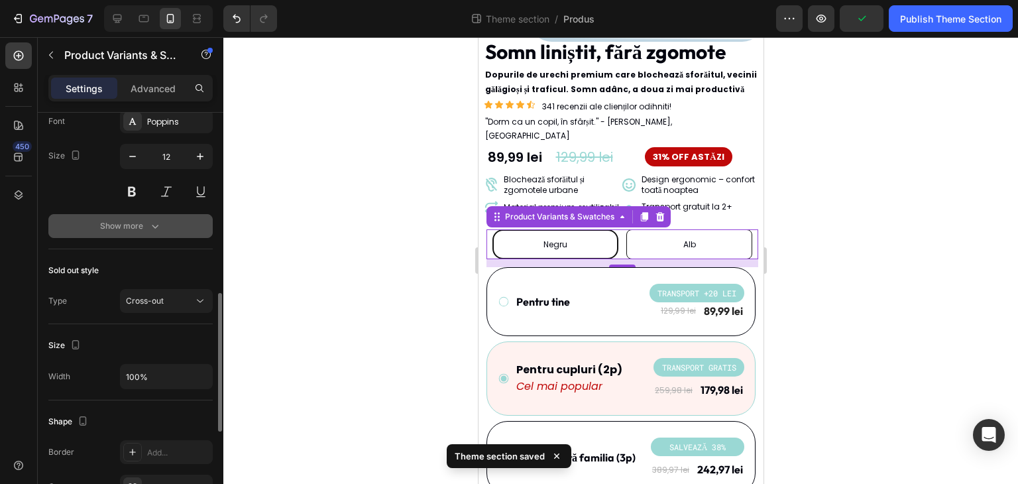
scroll to position [464, 0]
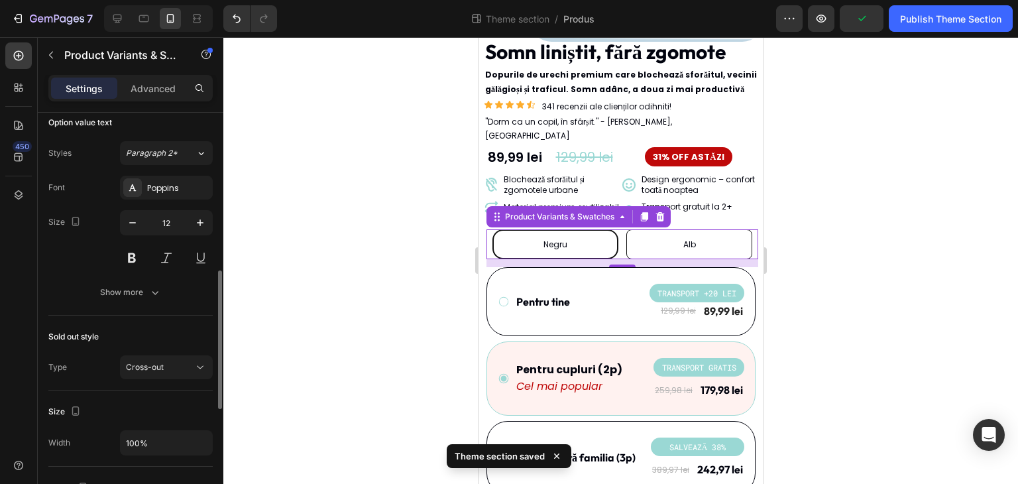
click at [132, 308] on div "Option value text Styles Paragraph 2* Font Poppins Size 12 Show more" at bounding box center [130, 208] width 164 height 214
click at [133, 300] on button "Show more" at bounding box center [130, 292] width 164 height 24
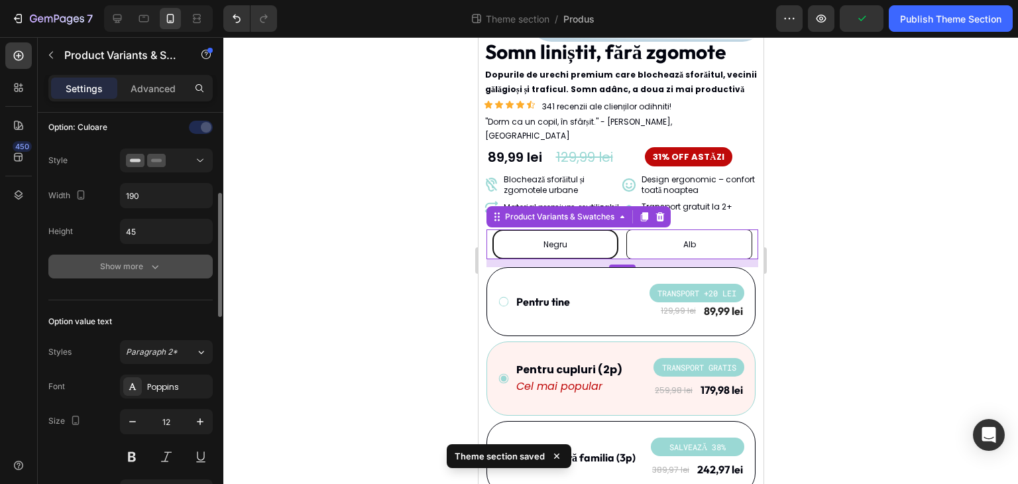
click at [127, 262] on div "Show more" at bounding box center [131, 266] width 62 height 13
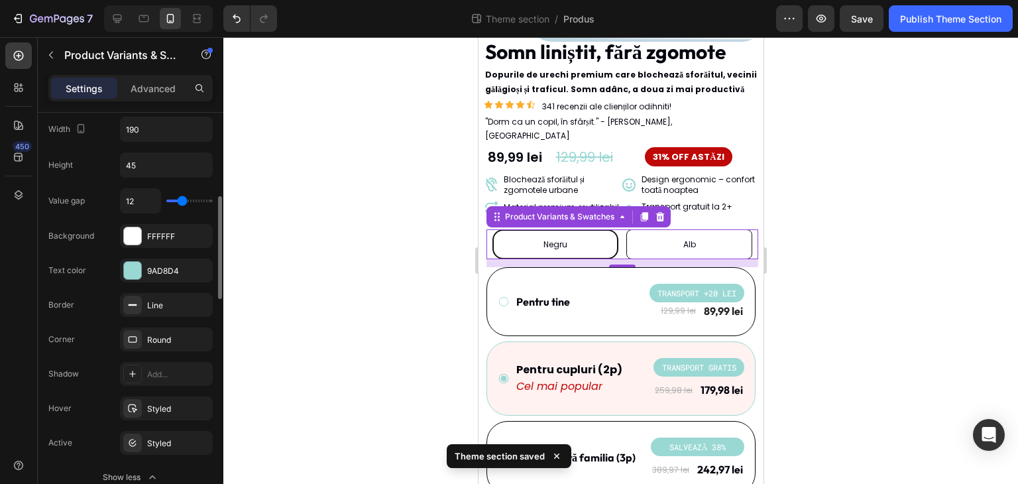
scroll to position [397, 0]
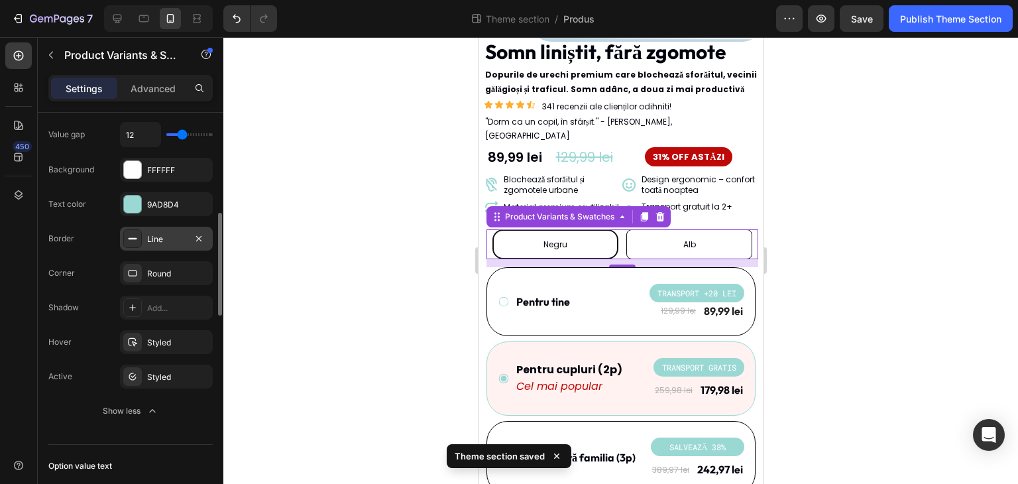
click at [162, 244] on div "Line" at bounding box center [166, 239] width 93 height 24
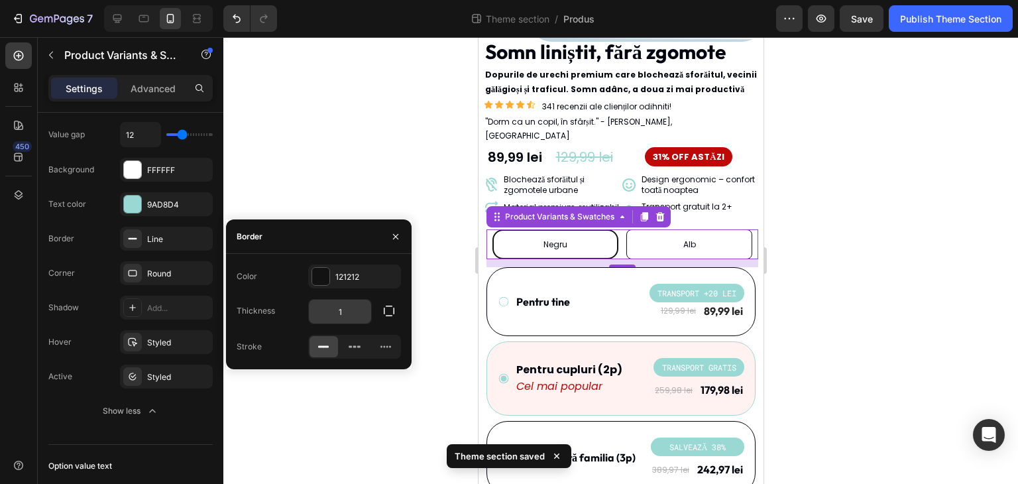
click at [358, 312] on input "1" at bounding box center [340, 311] width 62 height 24
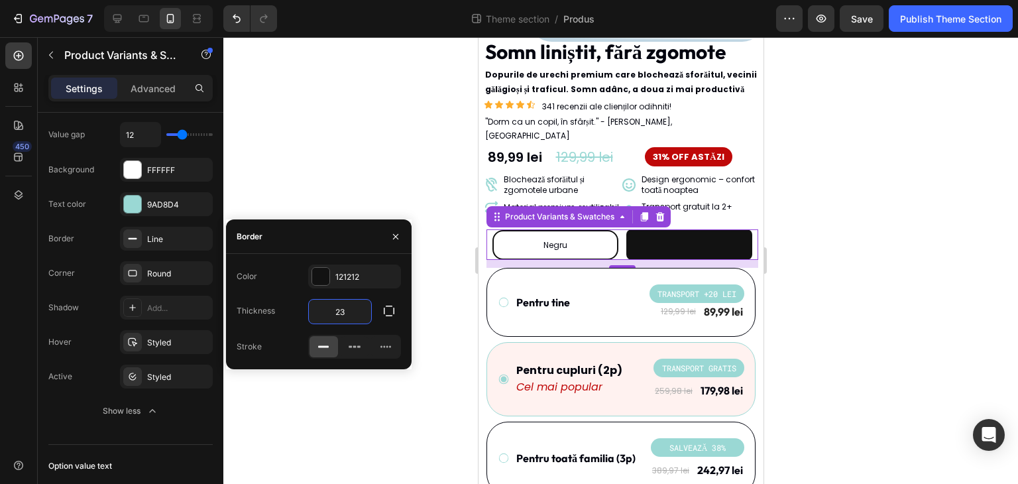
type input "2"
type input "3"
type input "2"
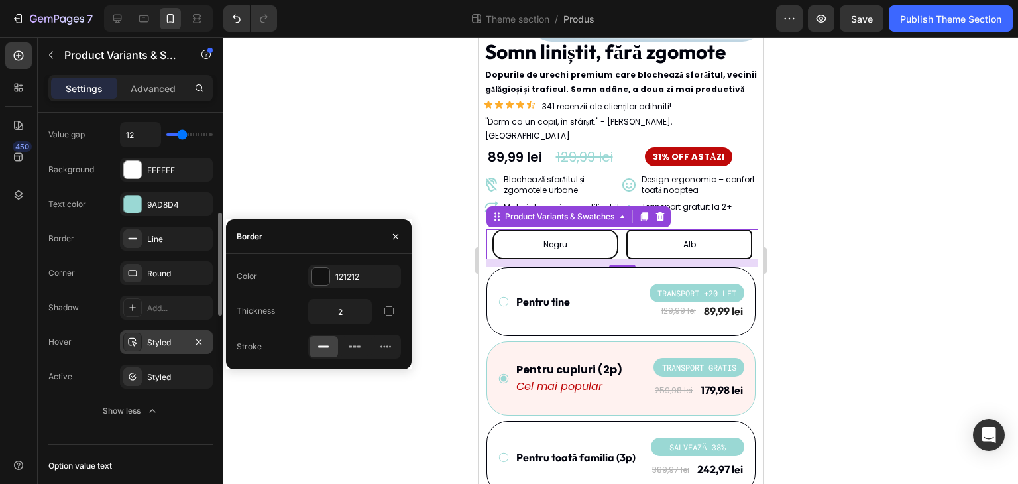
click at [166, 340] on div "Styled" at bounding box center [166, 343] width 38 height 12
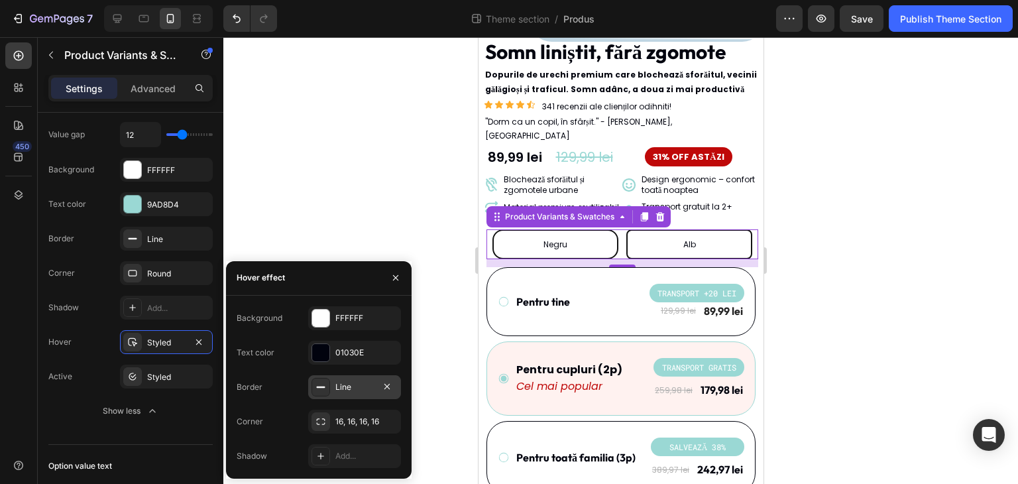
click at [353, 386] on div "Line" at bounding box center [354, 387] width 38 height 12
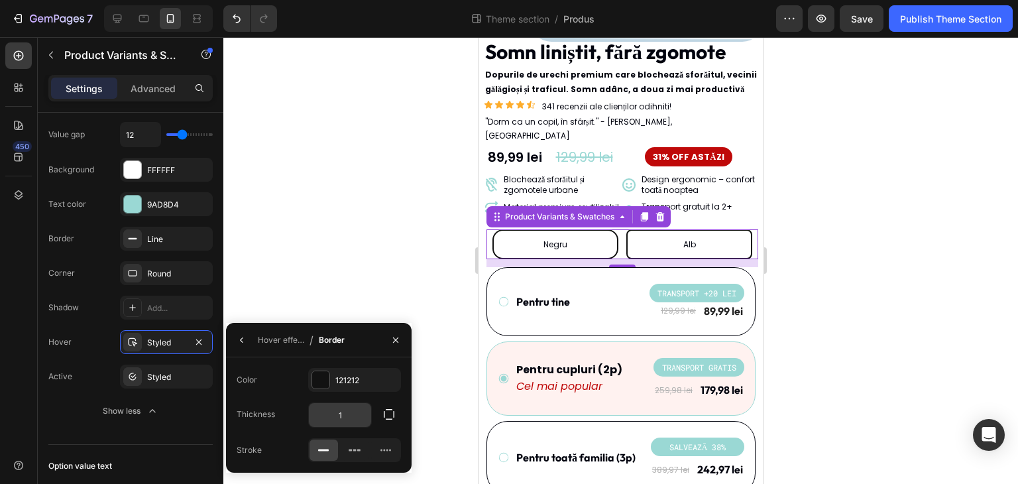
click at [0, 0] on input "1" at bounding box center [0, 0] width 0 height 0
click at [0, 0] on div "Color 121212" at bounding box center [0, 0] width 0 height 0
click at [309, 250] on div at bounding box center [620, 260] width 794 height 446
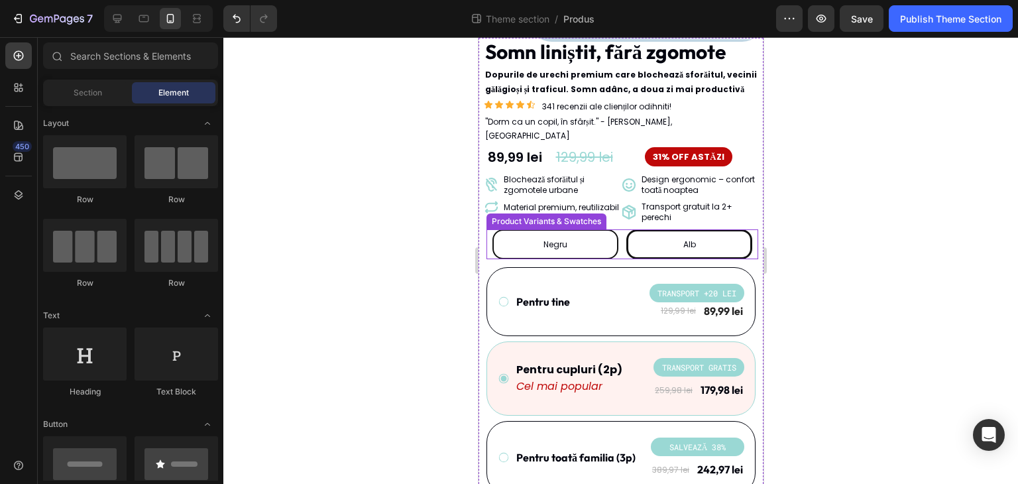
click at [653, 233] on div "Alb" at bounding box center [688, 244] width 126 height 30
click at [688, 229] on input "Alb Alb Alb" at bounding box center [688, 229] width 1 height 1
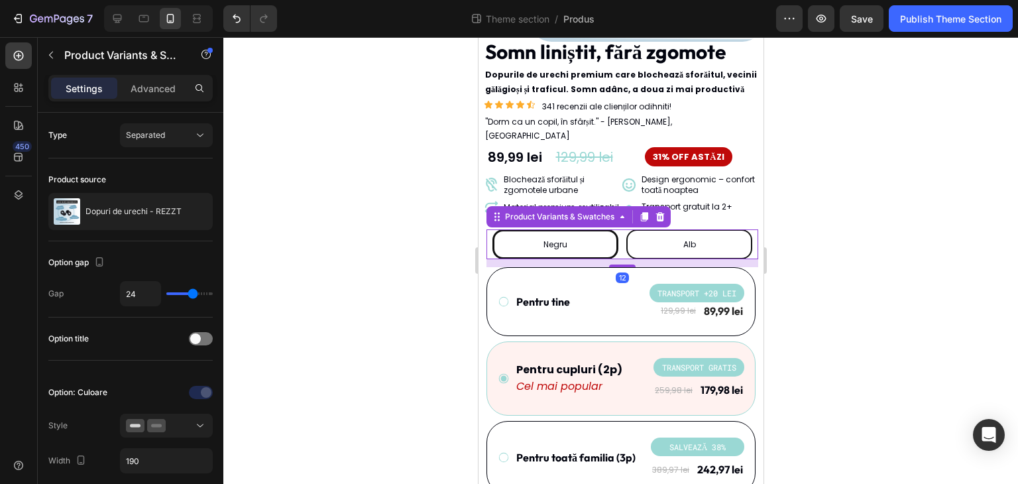
click at [588, 233] on div "Negru" at bounding box center [555, 244] width 126 height 30
click at [554, 229] on input "Negru Negru Negru" at bounding box center [554, 229] width 1 height 1
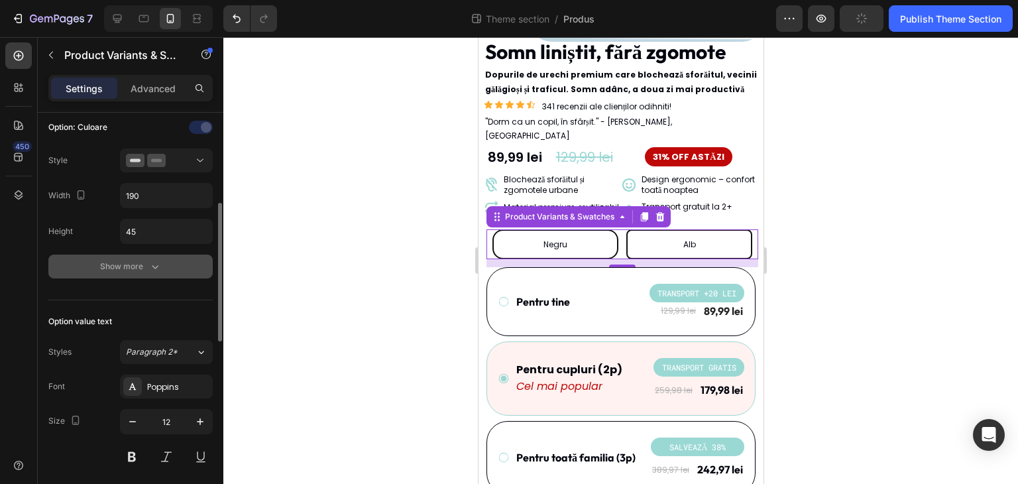
click at [147, 263] on div "Show more" at bounding box center [131, 266] width 62 height 13
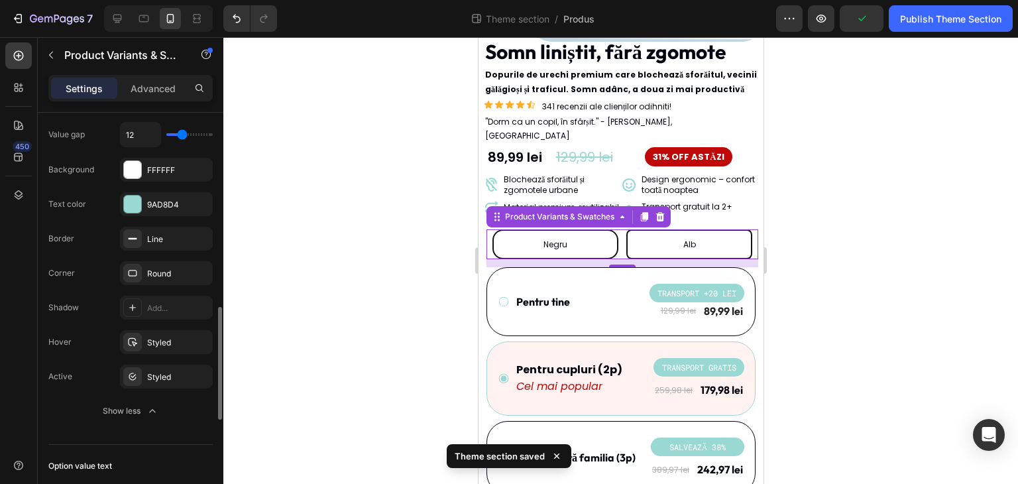
scroll to position [464, 0]
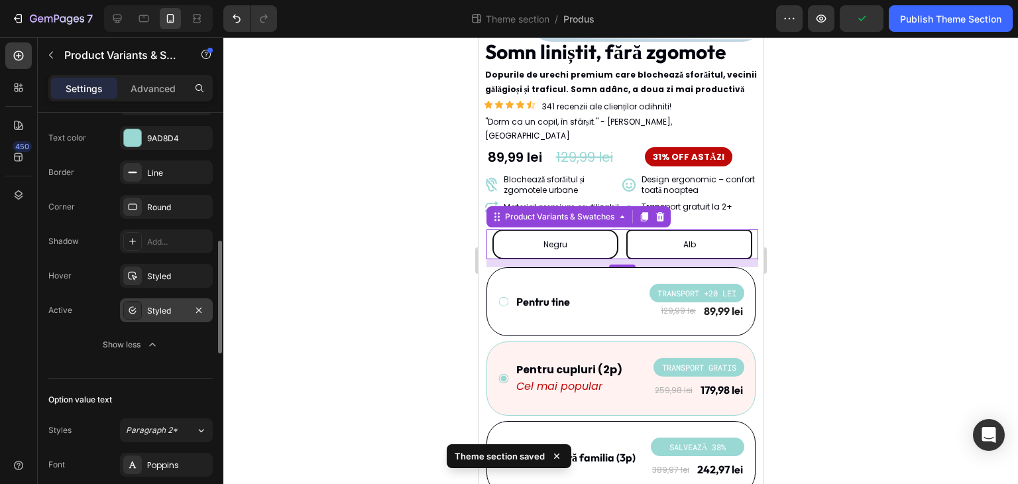
click at [162, 307] on div "Styled" at bounding box center [166, 311] width 38 height 12
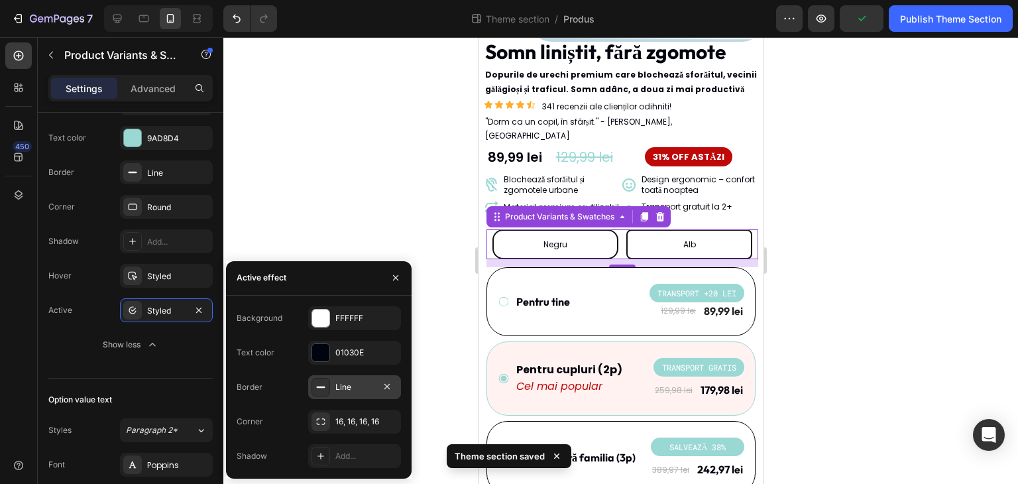
click at [350, 381] on div "Line" at bounding box center [354, 387] width 38 height 12
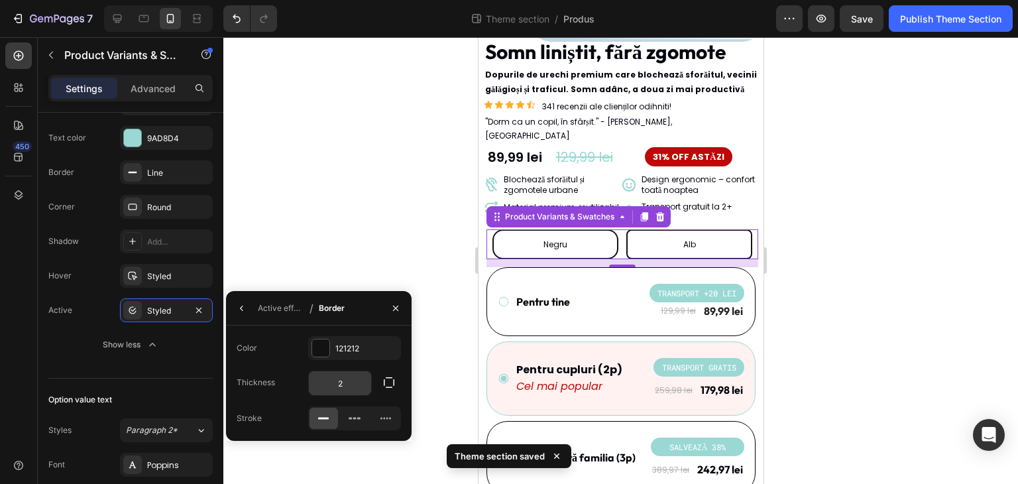
click at [350, 387] on input "2" at bounding box center [340, 383] width 62 height 24
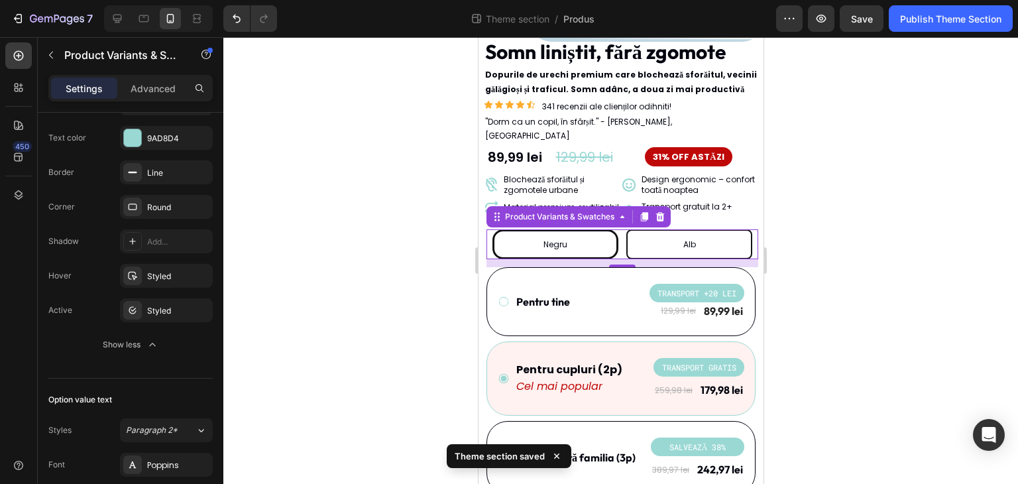
click at [356, 236] on div at bounding box center [620, 260] width 794 height 446
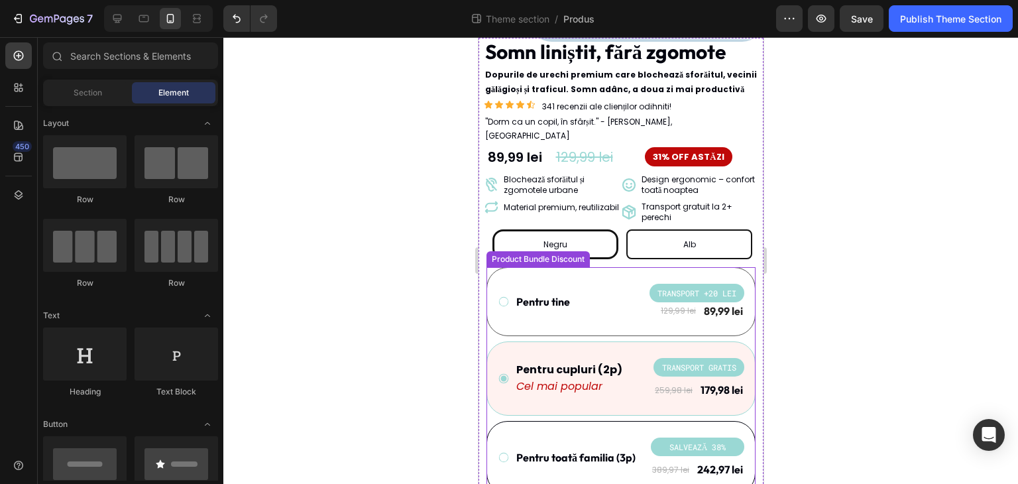
click at [651, 236] on div "Alb" at bounding box center [688, 244] width 126 height 30
click at [688, 229] on input "Alb Alb Alb" at bounding box center [688, 229] width 1 height 1
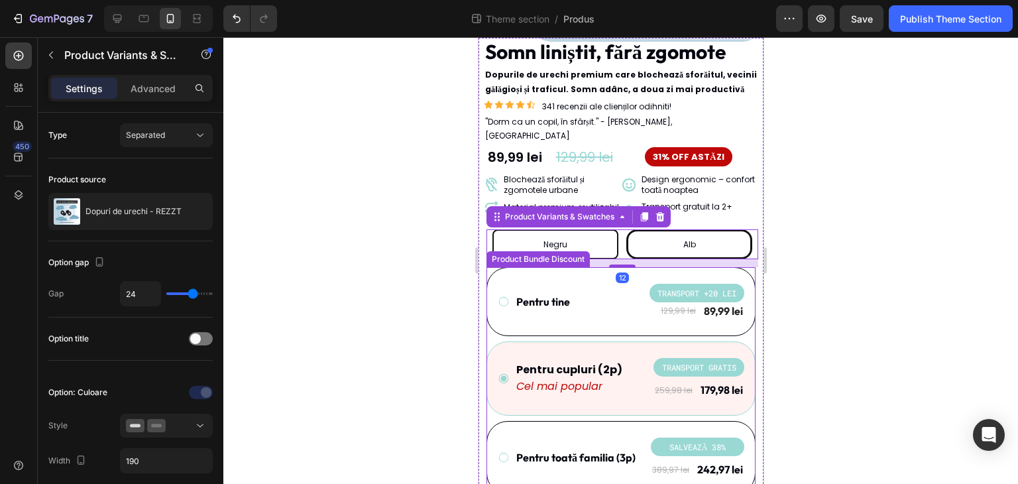
click at [585, 251] on div "Product Bundle Discount" at bounding box center [537, 259] width 103 height 16
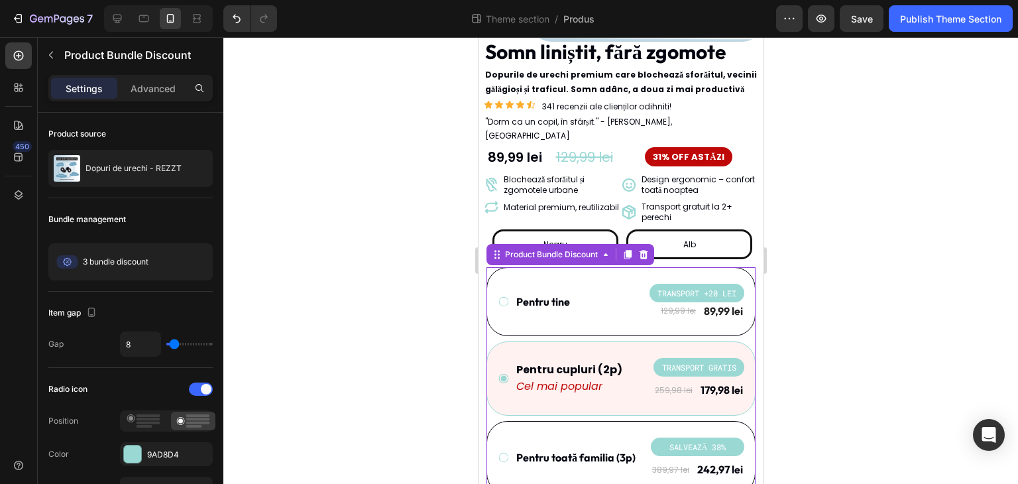
click at [602, 229] on div "Negru" at bounding box center [555, 244] width 126 height 30
click at [554, 229] on input "Negru Negru Negru" at bounding box center [554, 229] width 1 height 1
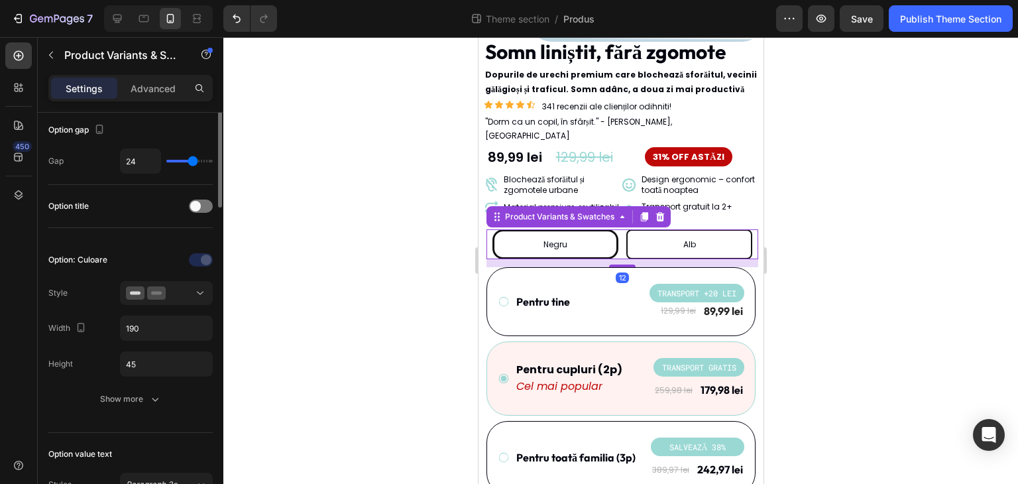
scroll to position [265, 0]
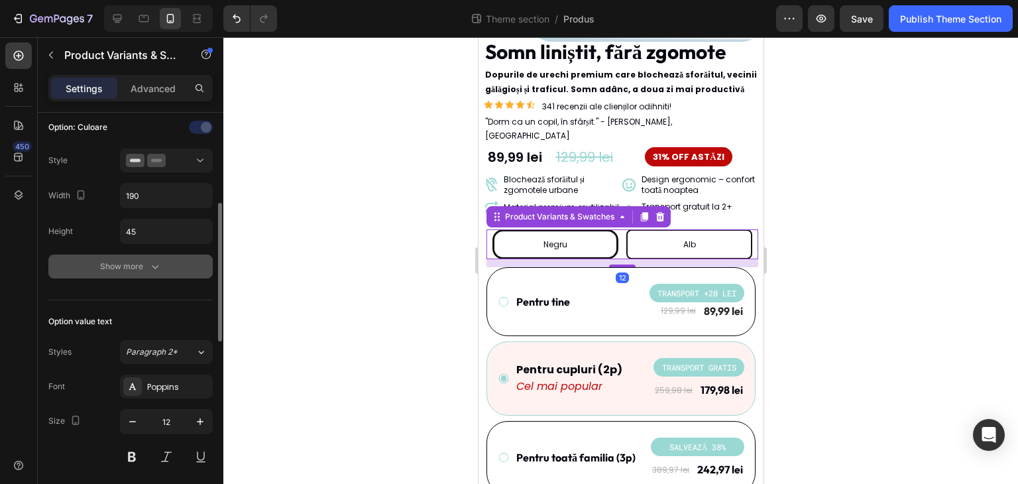
click at [161, 274] on button "Show more" at bounding box center [130, 266] width 164 height 24
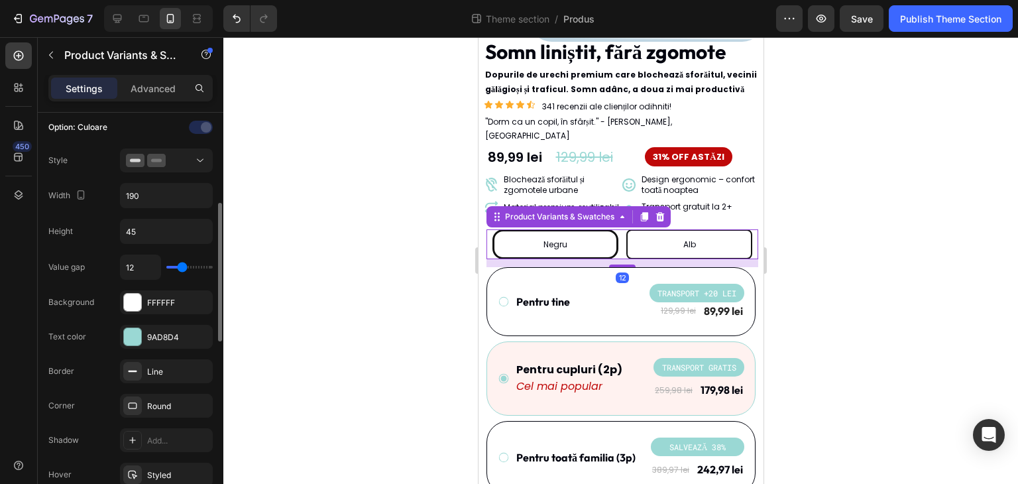
scroll to position [397, 0]
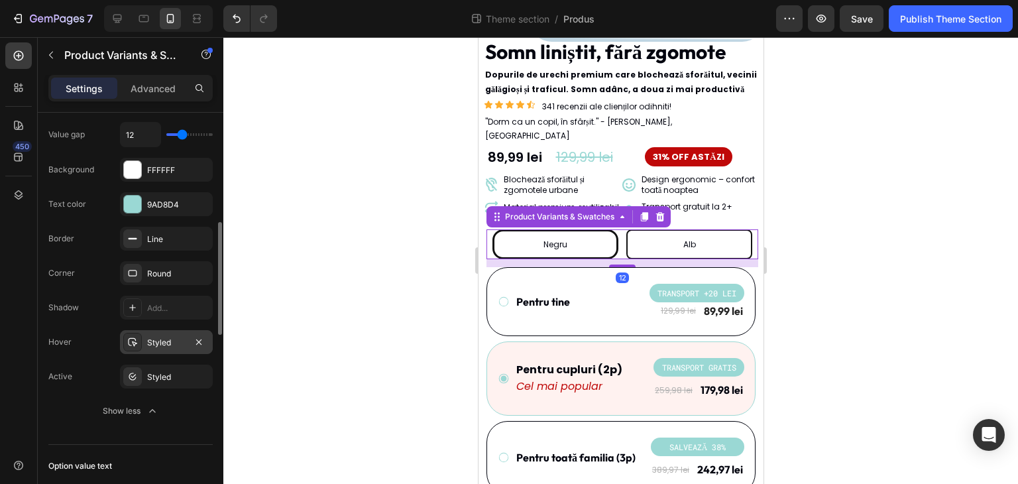
click at [167, 346] on div "Styled" at bounding box center [166, 343] width 38 height 12
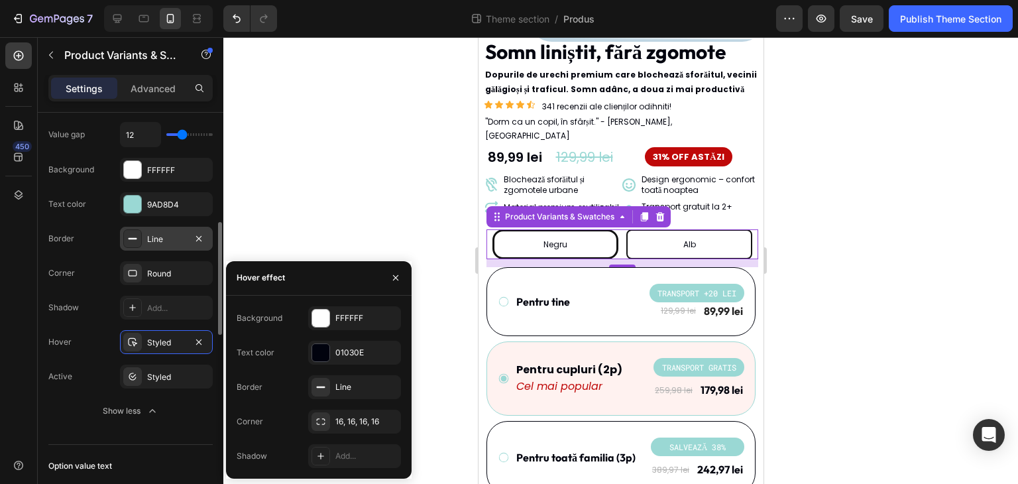
click at [154, 241] on div "Line" at bounding box center [166, 239] width 38 height 12
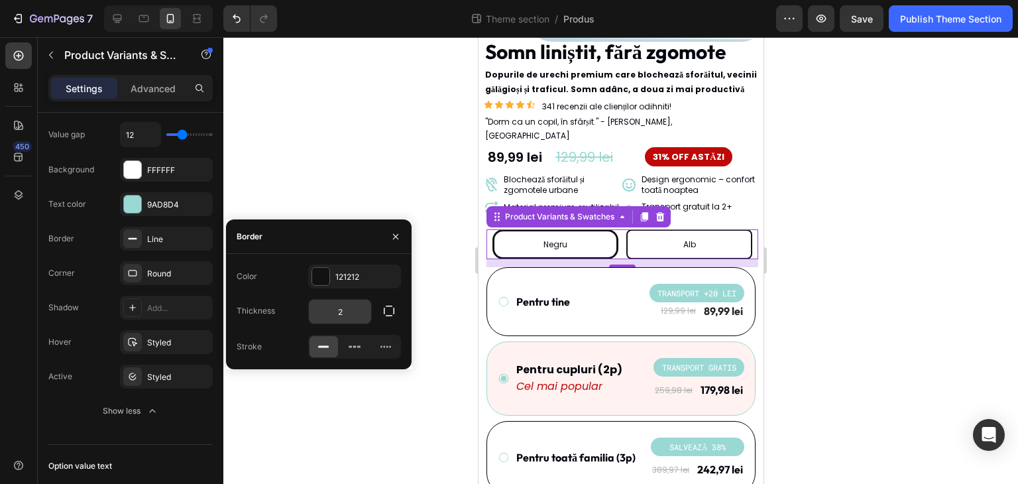
click at [347, 308] on input "2" at bounding box center [340, 311] width 62 height 24
click at [350, 189] on div at bounding box center [620, 260] width 794 height 446
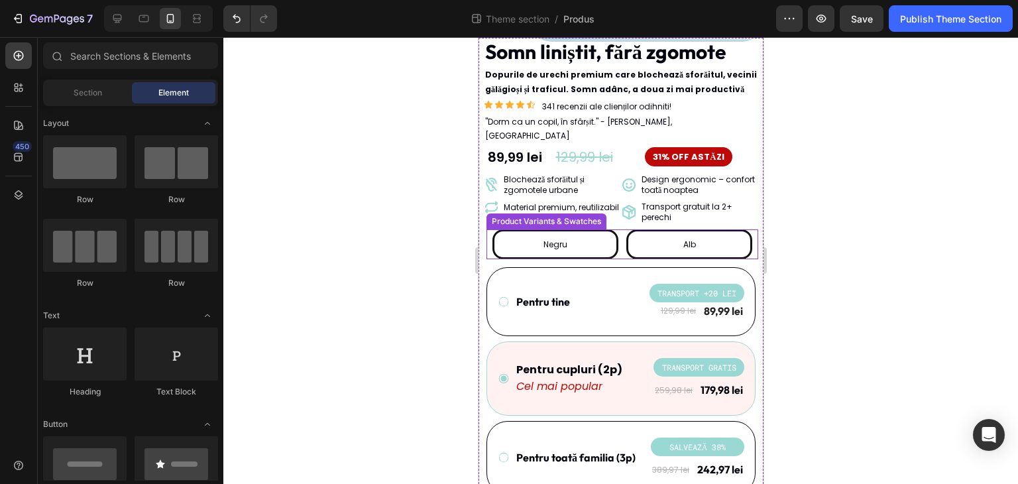
click at [683, 239] on div "Alb" at bounding box center [688, 244] width 13 height 25
click at [688, 229] on input "Alb Alb Alb" at bounding box center [688, 229] width 1 height 1
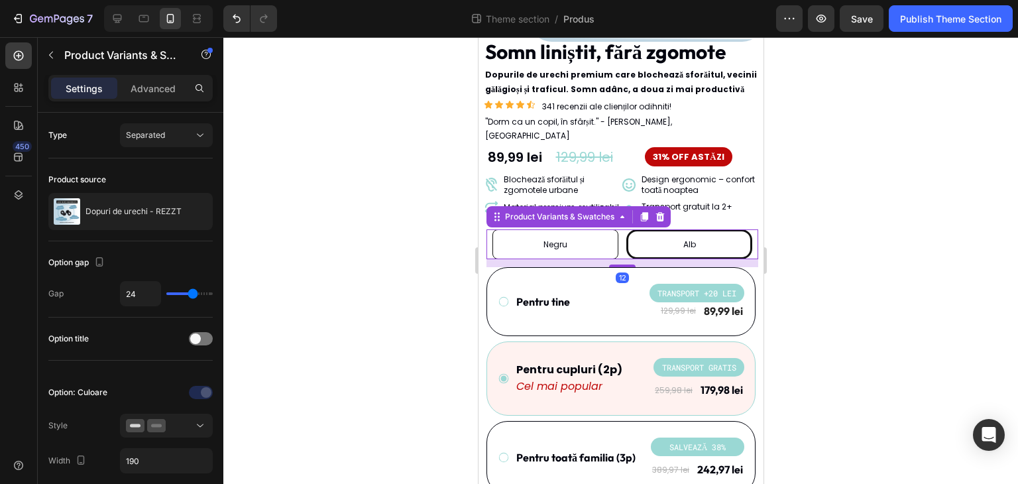
click at [901, 325] on div at bounding box center [620, 260] width 794 height 446
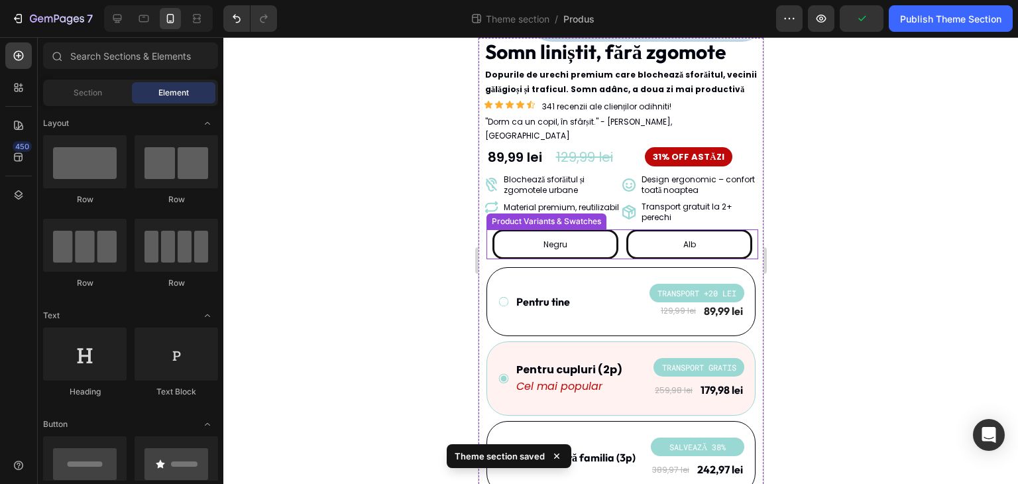
click at [605, 234] on div "Negru" at bounding box center [555, 244] width 126 height 30
click at [554, 229] on input "Negru Negru Negru" at bounding box center [554, 229] width 1 height 1
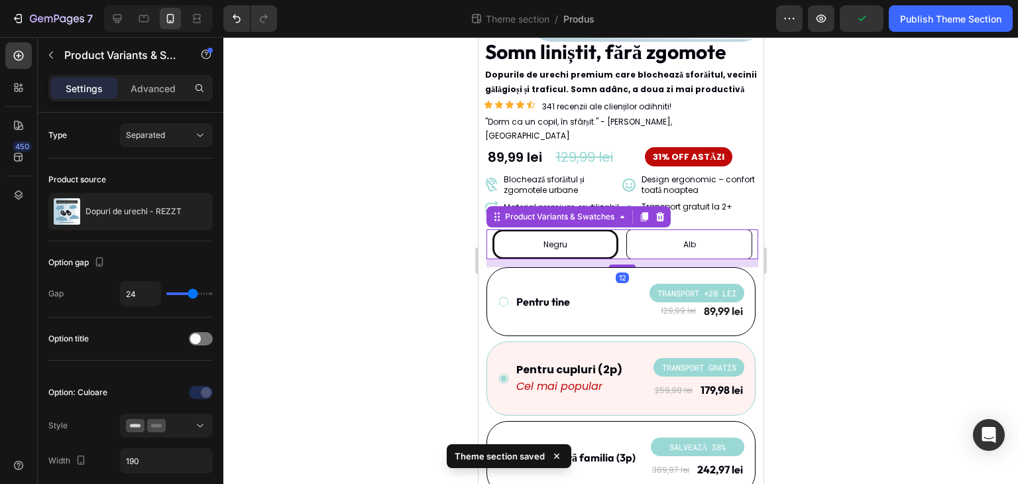
click at [851, 314] on div at bounding box center [620, 260] width 794 height 446
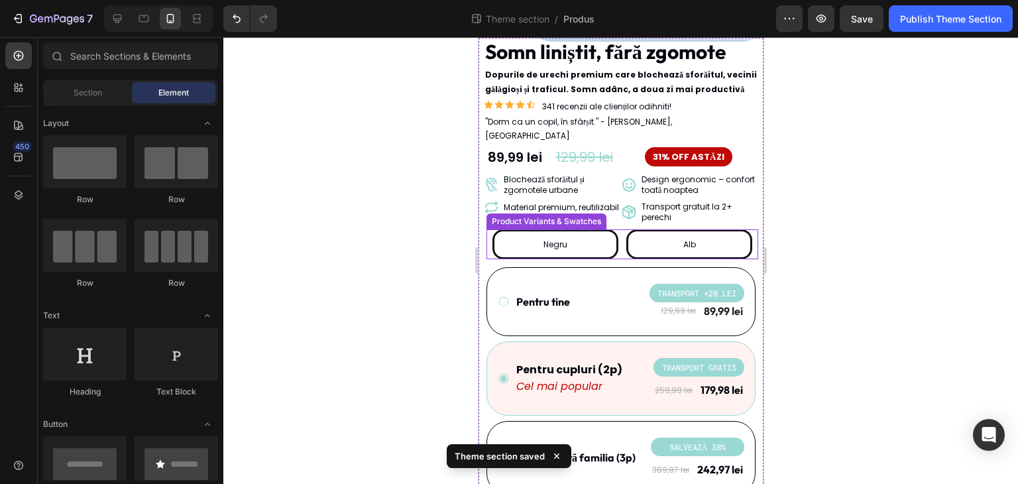
click at [729, 229] on div "Alb" at bounding box center [688, 244] width 126 height 30
click at [688, 229] on input "Alb Alb Alb" at bounding box center [688, 229] width 1 height 1
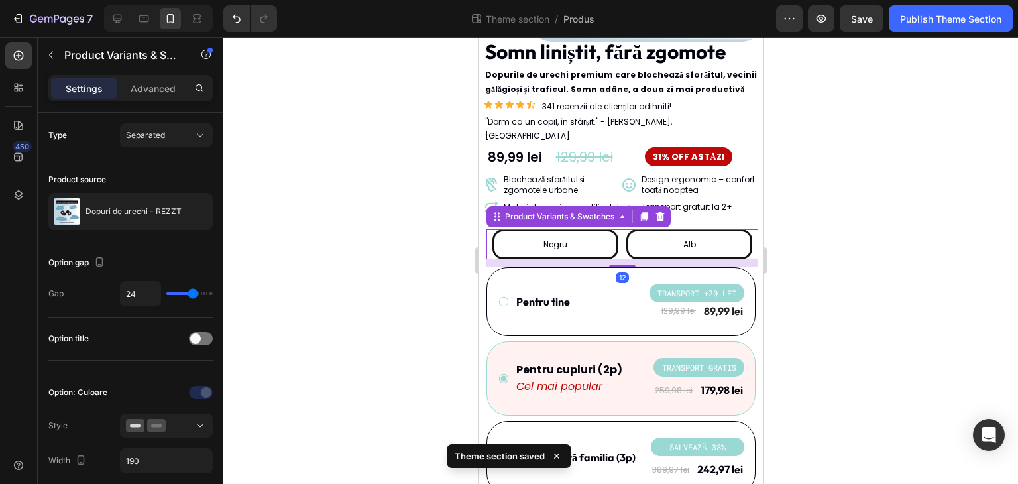
click at [602, 232] on div "Negru" at bounding box center [555, 244] width 126 height 30
click at [554, 229] on input "Negru Negru Negru" at bounding box center [554, 229] width 1 height 1
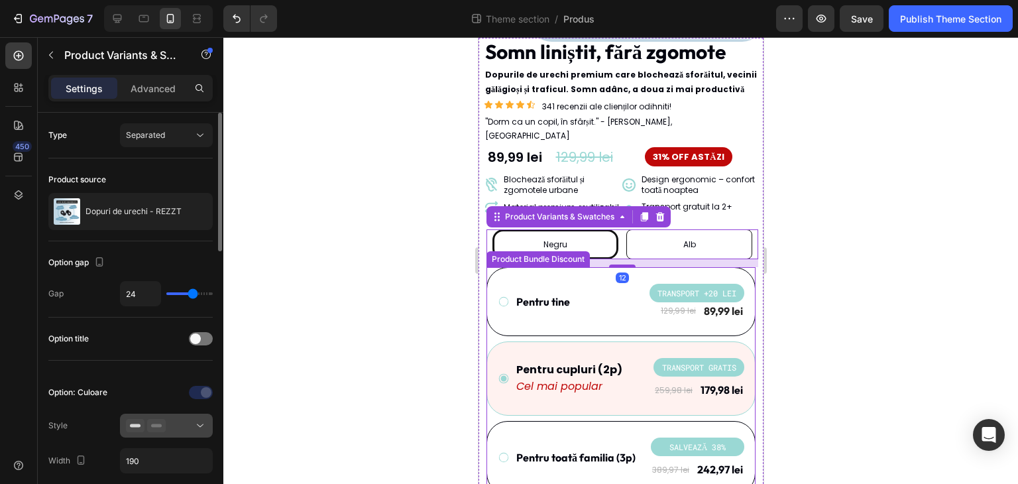
scroll to position [132, 0]
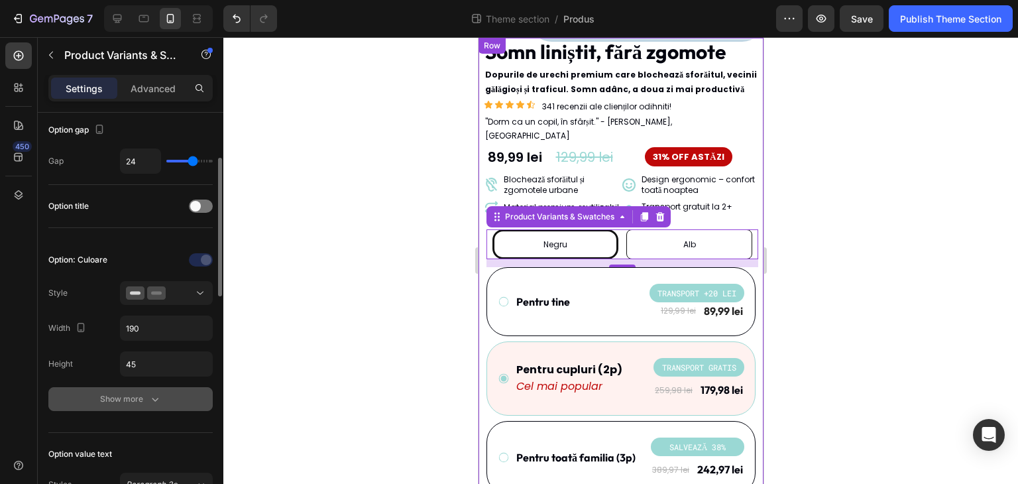
click at [171, 391] on button "Show more" at bounding box center [130, 399] width 164 height 24
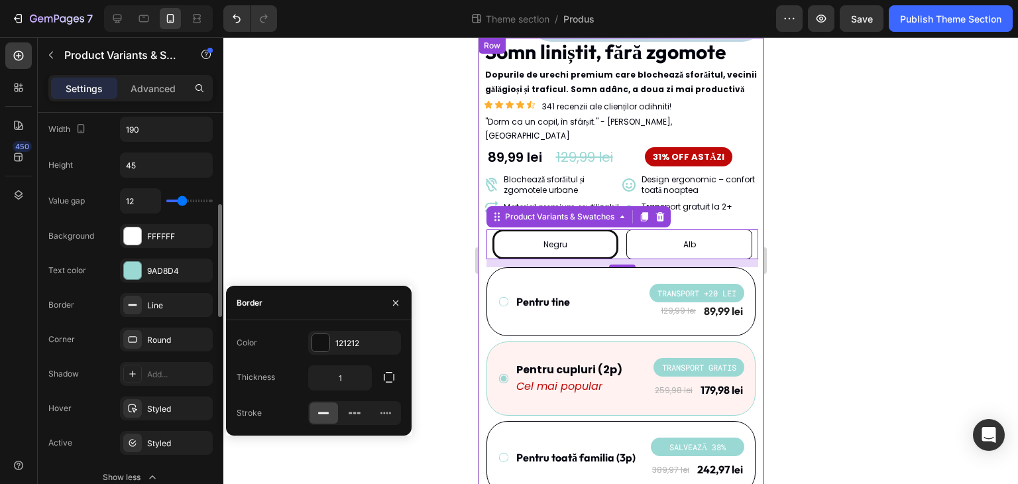
scroll to position [397, 0]
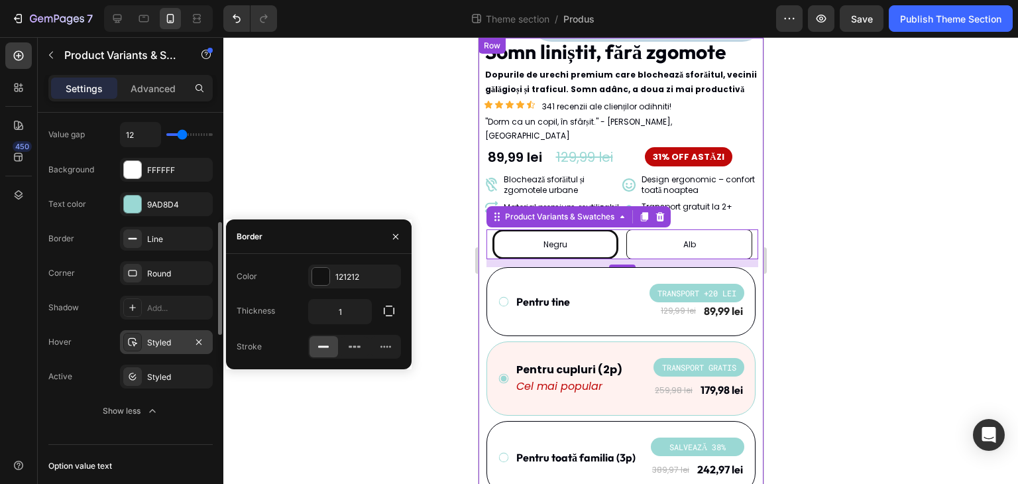
click at [148, 337] on div "Styled" at bounding box center [166, 343] width 38 height 12
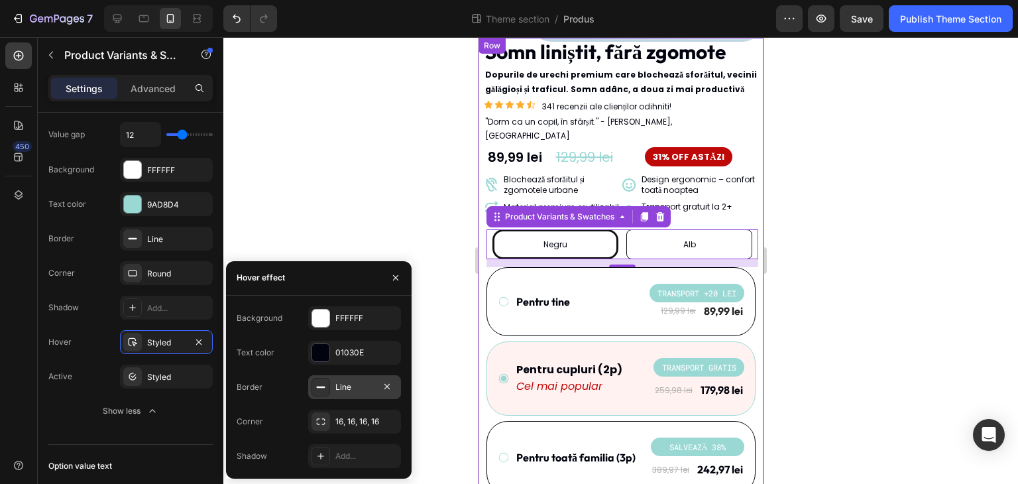
click at [348, 385] on div "Line" at bounding box center [354, 387] width 38 height 12
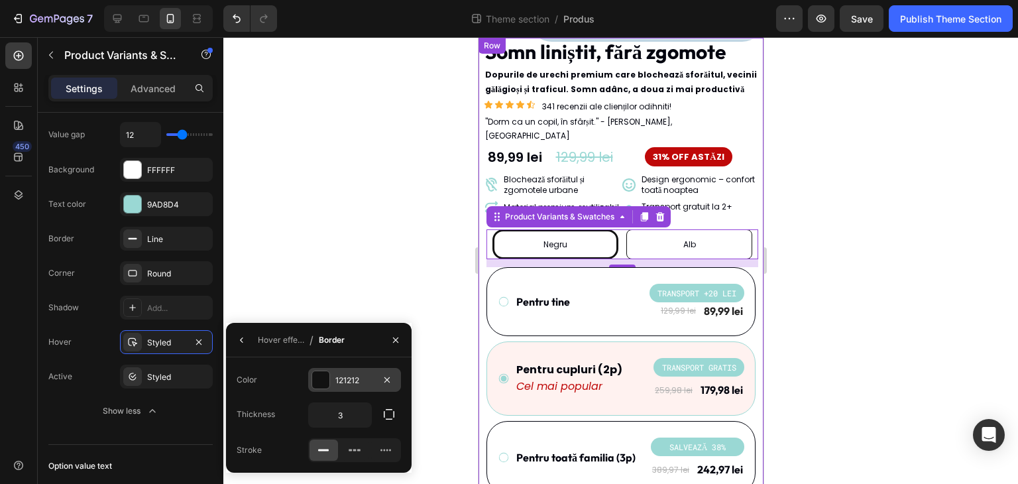
click at [362, 381] on div "121212" at bounding box center [354, 380] width 38 height 12
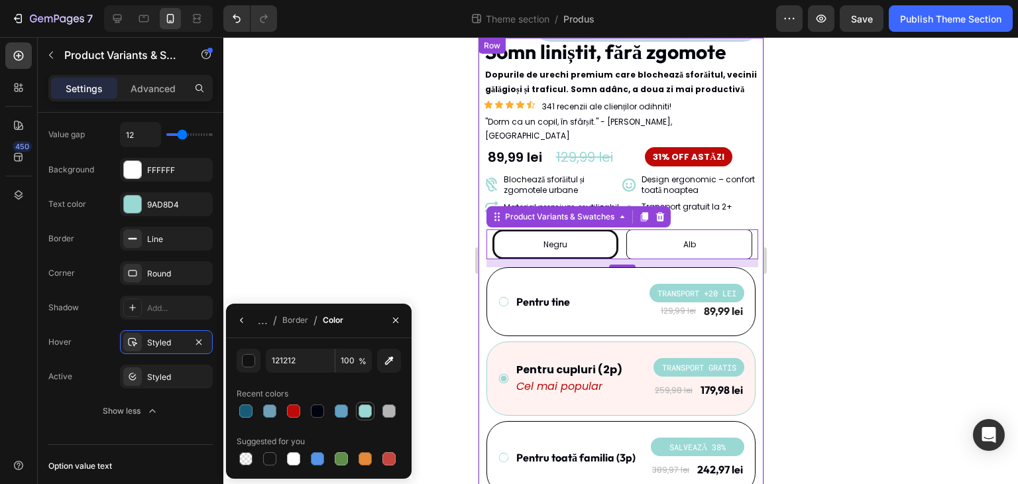
click at [364, 414] on div at bounding box center [364, 410] width 13 height 13
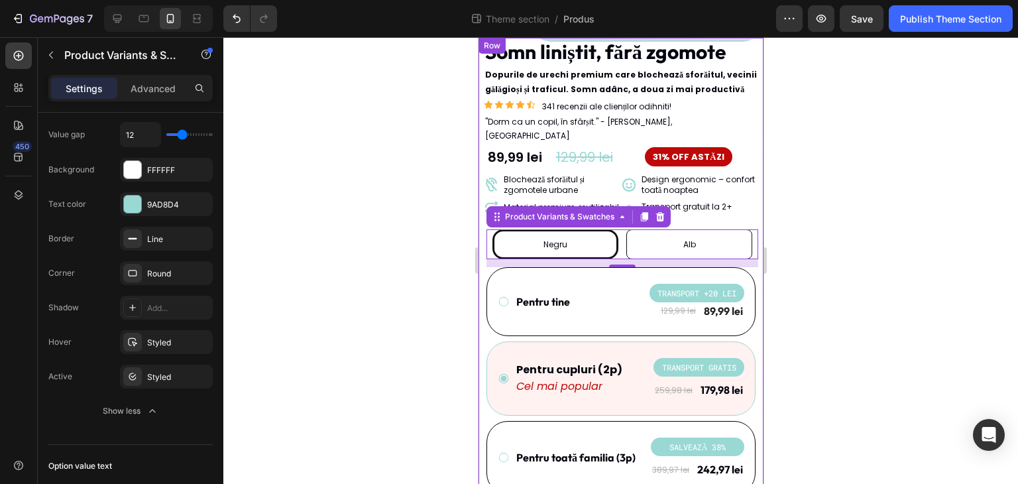
click at [378, 248] on div at bounding box center [620, 260] width 794 height 446
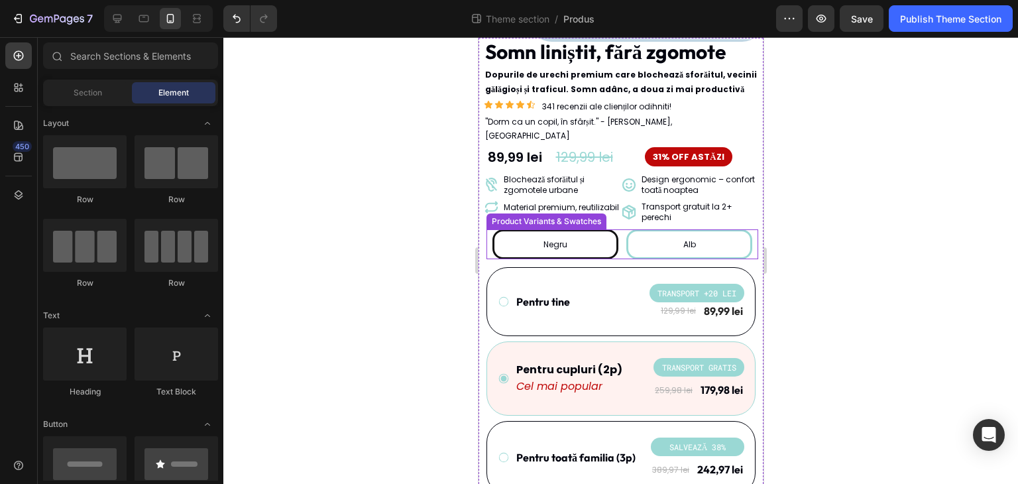
click at [652, 236] on div "Alb" at bounding box center [688, 244] width 126 height 30
click at [688, 229] on input "Alb Alb Alb" at bounding box center [688, 229] width 1 height 1
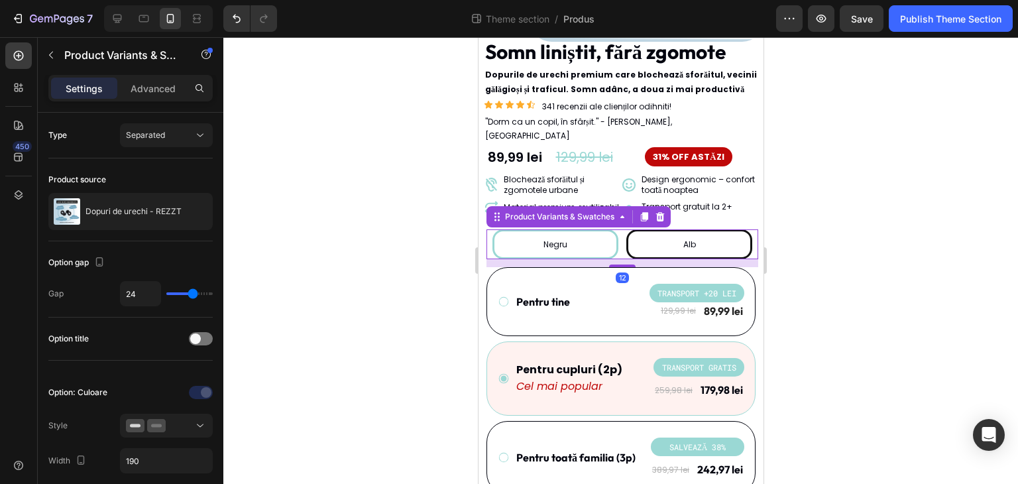
click at [594, 229] on div "Negru" at bounding box center [555, 244] width 126 height 30
click at [554, 229] on input "Negru Negru Negru" at bounding box center [554, 229] width 1 height 1
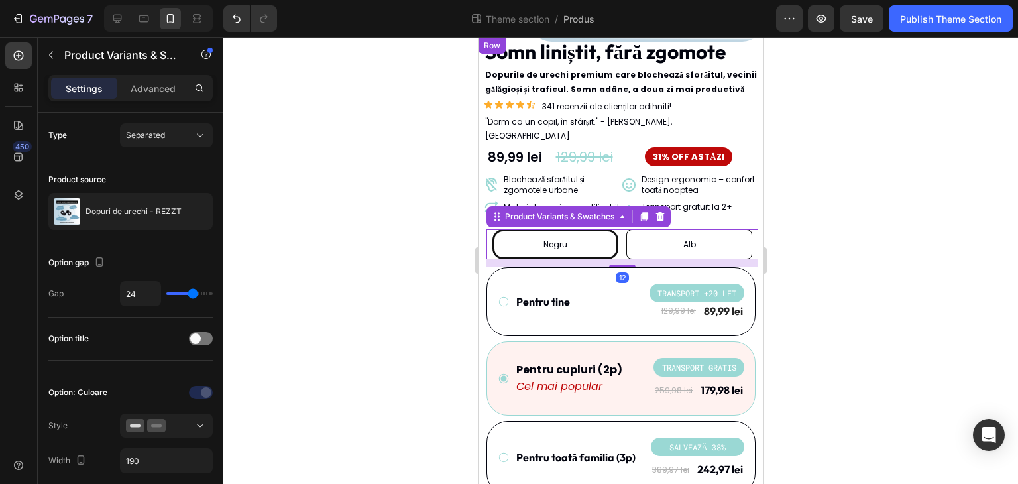
click at [382, 339] on div at bounding box center [620, 260] width 794 height 446
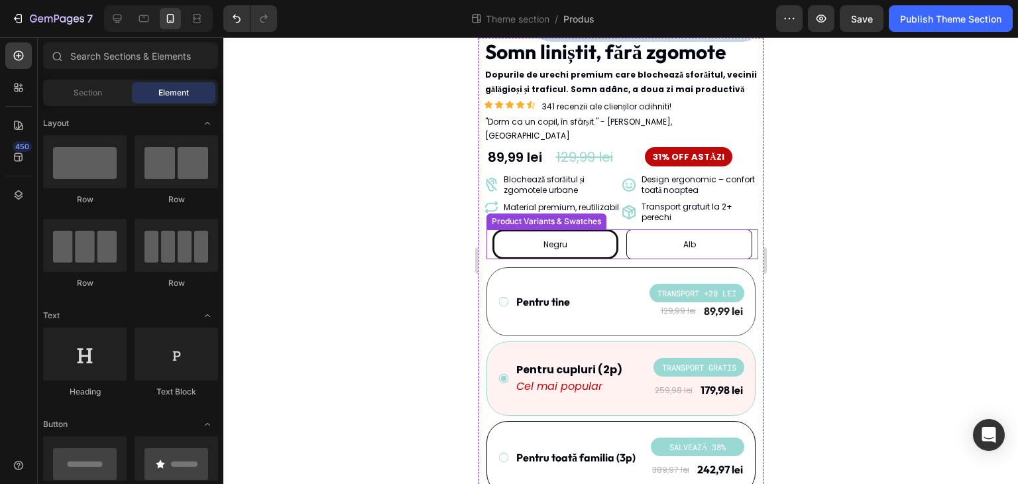
click at [642, 233] on div "Alb" at bounding box center [688, 244] width 126 height 30
click at [688, 229] on input "Alb Alb Alb" at bounding box center [688, 229] width 1 height 1
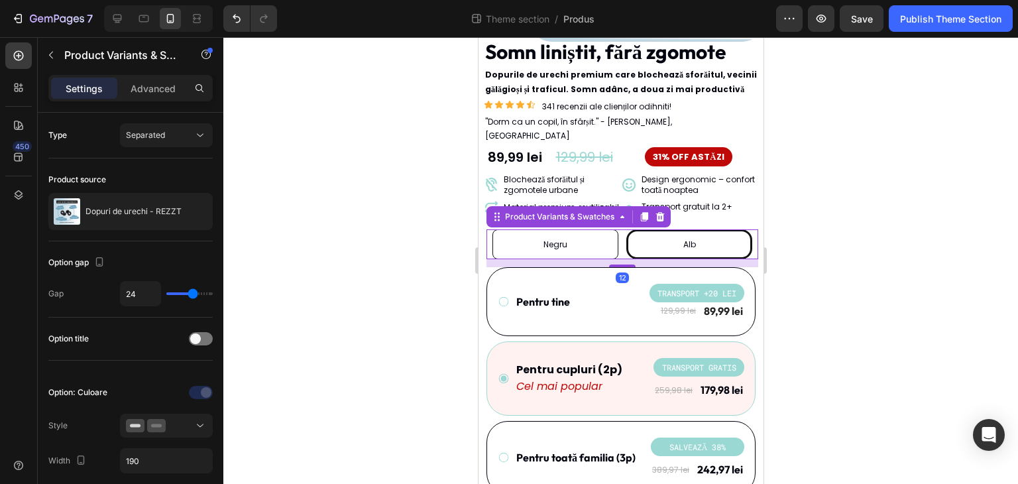
click at [871, 323] on div at bounding box center [620, 260] width 794 height 446
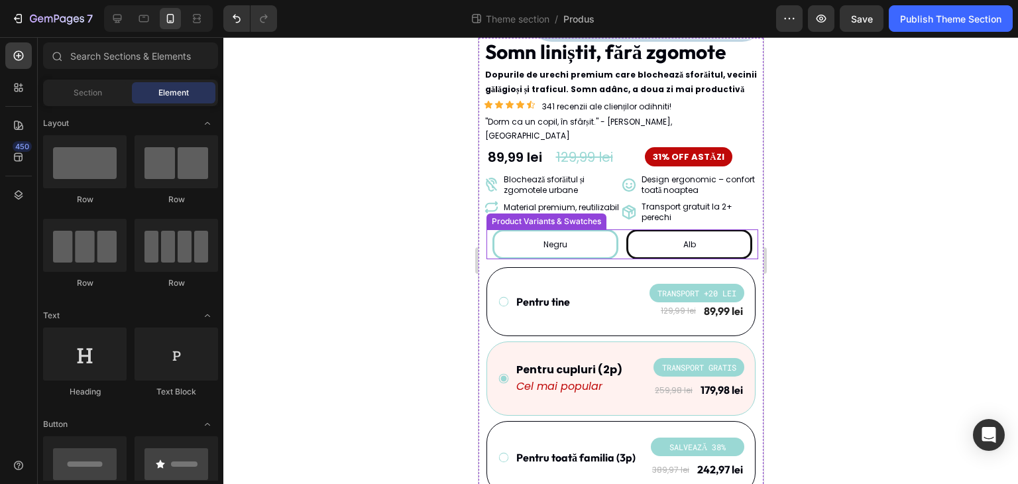
click at [596, 231] on div "Negru" at bounding box center [555, 244] width 126 height 30
click at [554, 229] on input "Negru Negru Negru" at bounding box center [554, 229] width 1 height 1
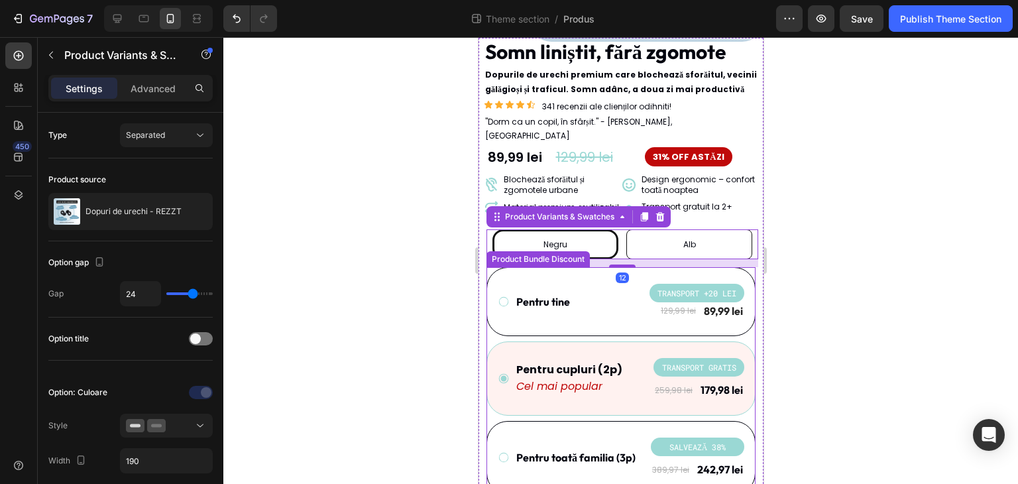
click at [398, 379] on div at bounding box center [620, 260] width 794 height 446
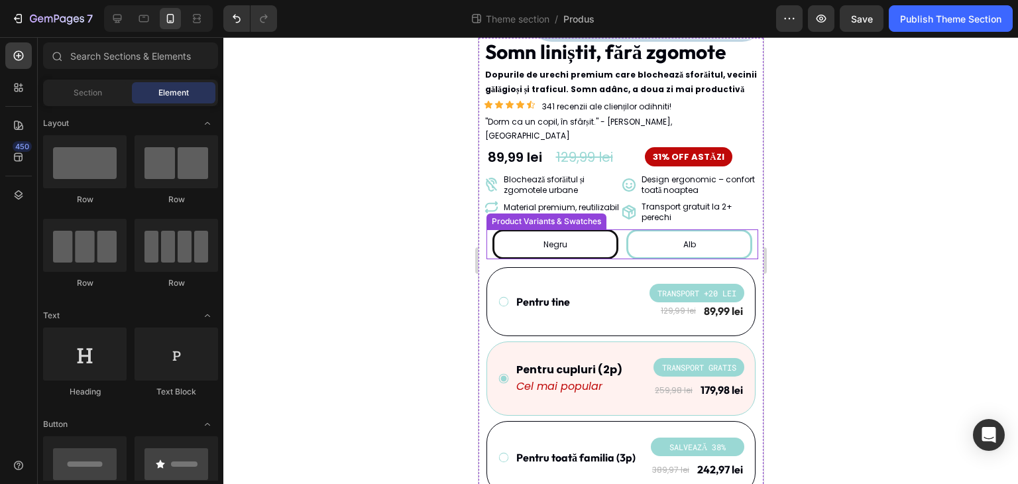
click at [660, 235] on div "Alb" at bounding box center [688, 244] width 126 height 30
click at [688, 229] on input "Alb Alb Alb" at bounding box center [688, 229] width 1 height 1
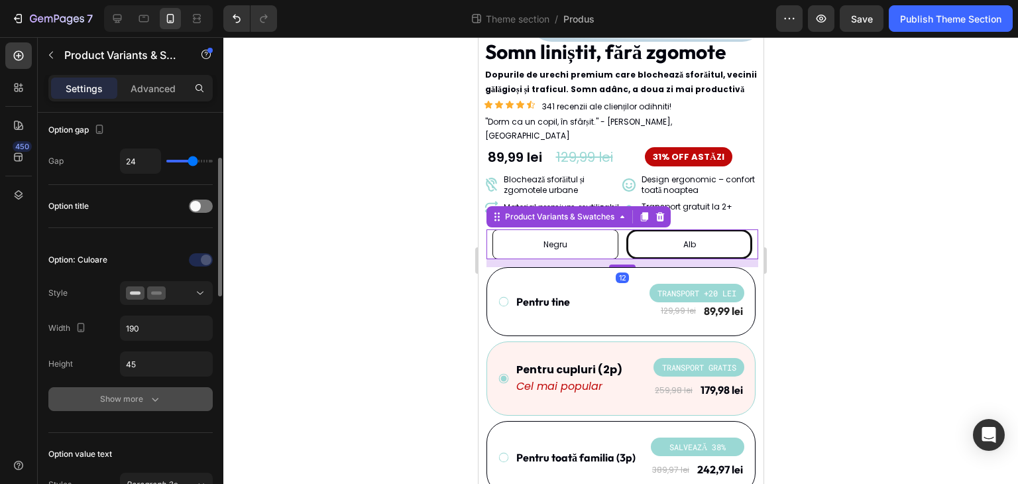
click at [126, 390] on button "Show more" at bounding box center [130, 399] width 164 height 24
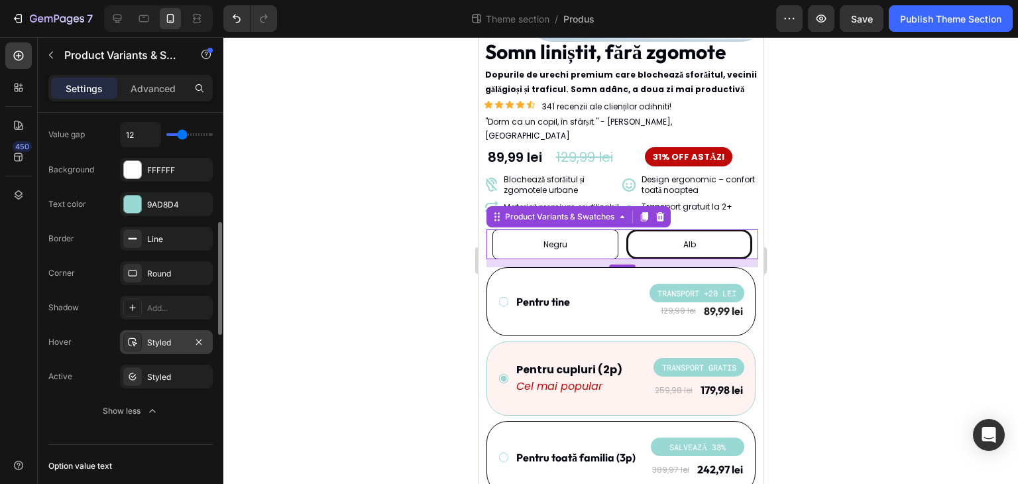
click at [152, 346] on div "Styled" at bounding box center [166, 343] width 38 height 12
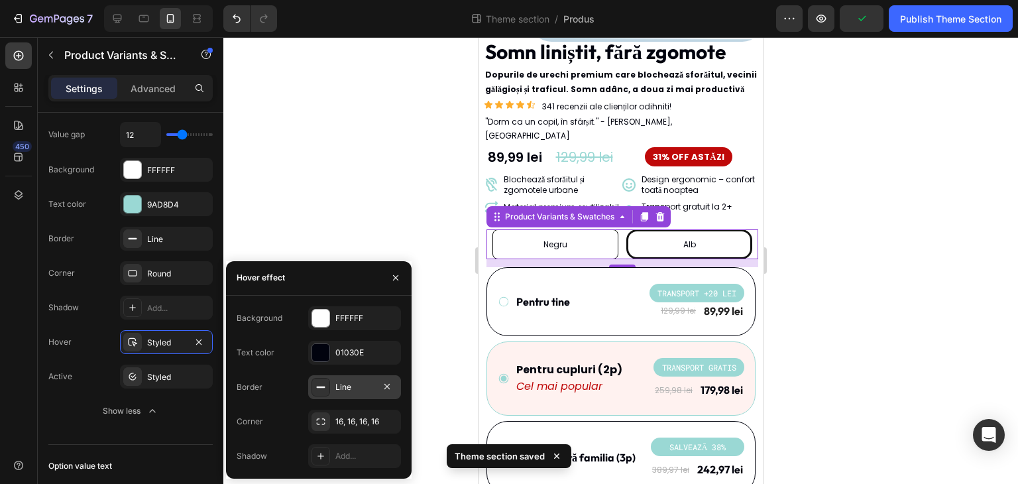
click at [358, 389] on div "Line" at bounding box center [354, 387] width 38 height 12
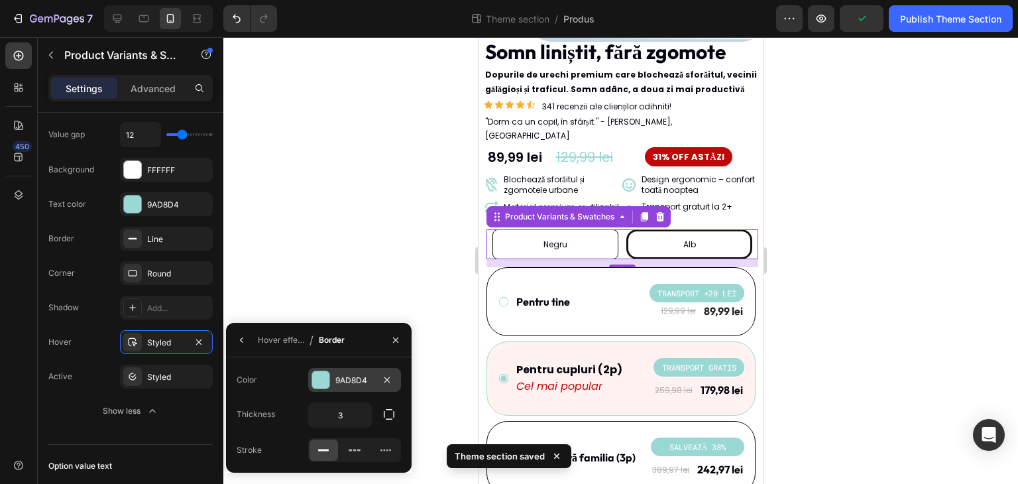
click at [348, 375] on div "9AD8D4" at bounding box center [354, 380] width 38 height 12
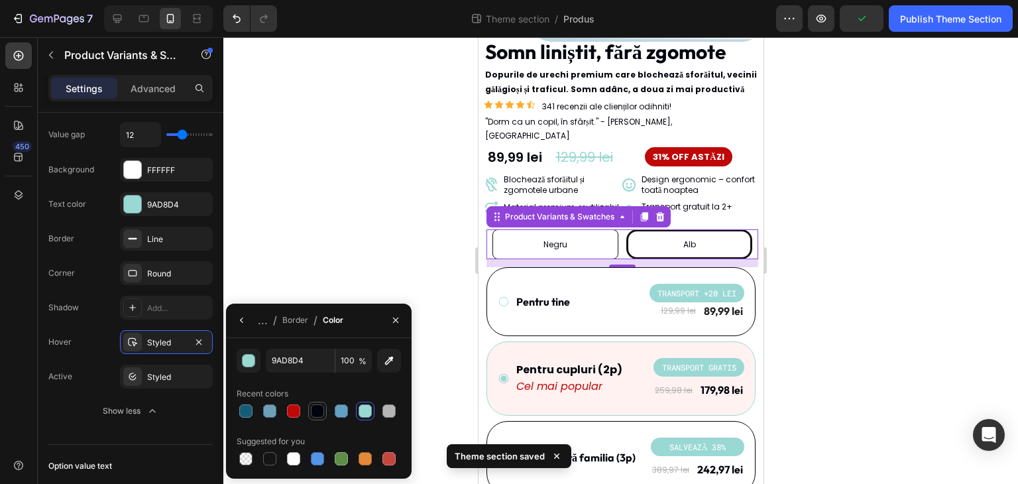
click at [315, 404] on div at bounding box center [317, 410] width 13 height 13
click at [170, 371] on div "Styled" at bounding box center [166, 377] width 38 height 12
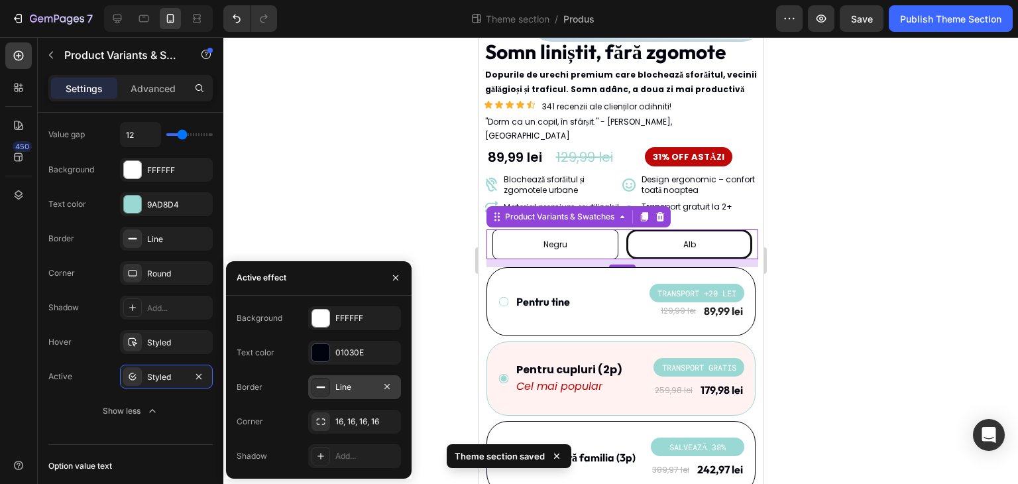
click at [352, 387] on div "Line" at bounding box center [354, 387] width 38 height 12
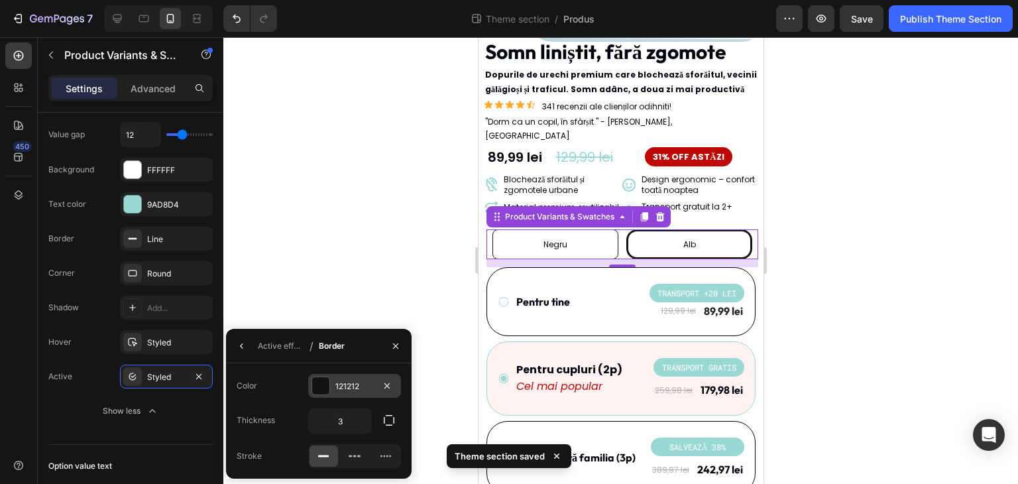
click at [369, 385] on div "121212" at bounding box center [354, 386] width 38 height 12
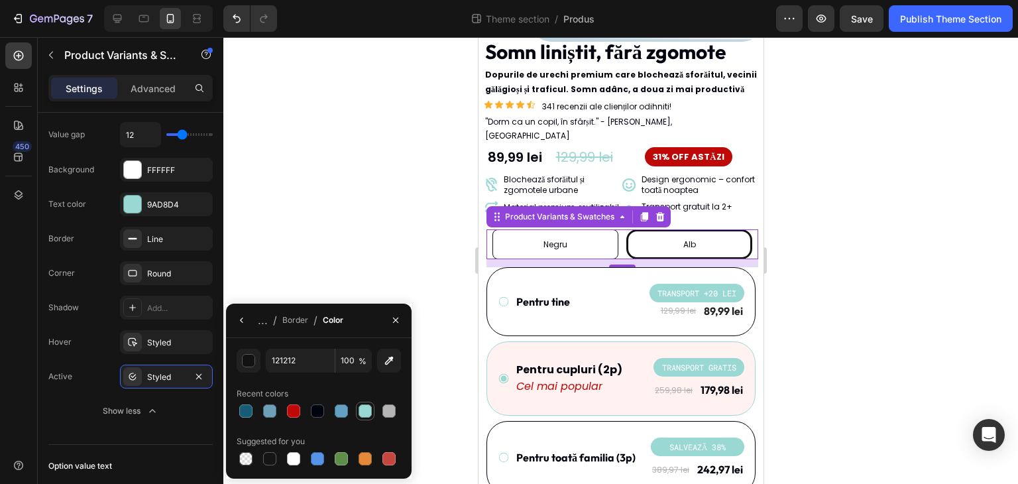
click at [360, 410] on div at bounding box center [364, 410] width 13 height 13
click at [358, 213] on div at bounding box center [620, 260] width 794 height 446
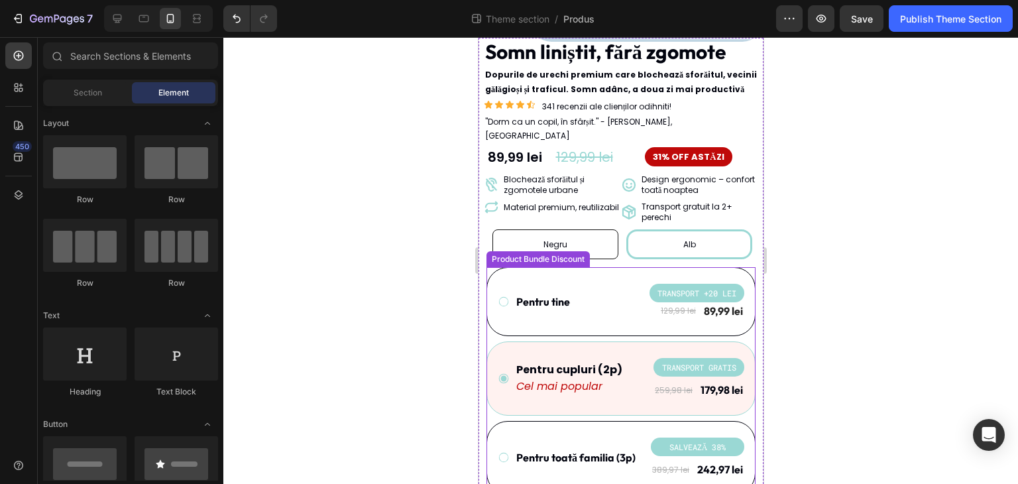
click at [573, 251] on div "Product Bundle Discount" at bounding box center [537, 259] width 103 height 16
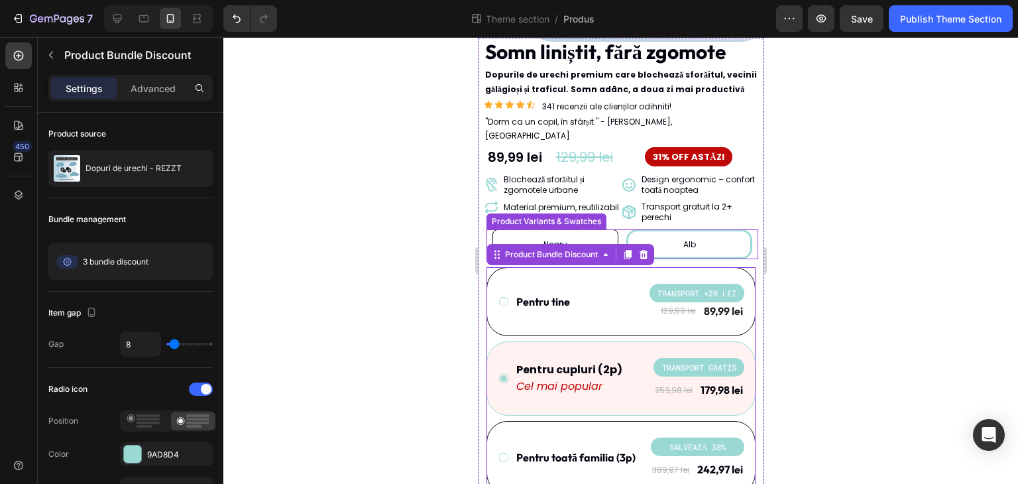
click at [609, 229] on div "Negru" at bounding box center [555, 244] width 126 height 30
click at [554, 229] on input "Negru Negru Negru" at bounding box center [554, 229] width 1 height 1
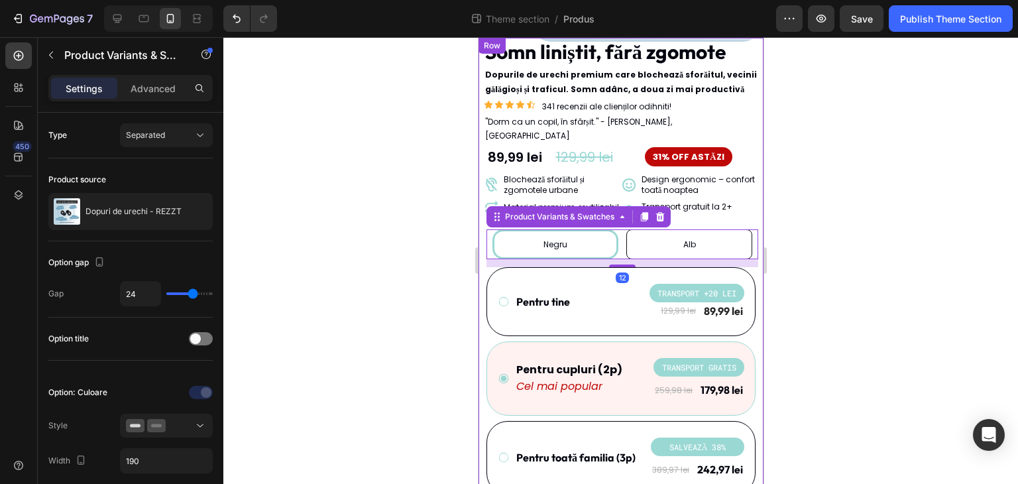
click at [912, 276] on div at bounding box center [620, 260] width 794 height 446
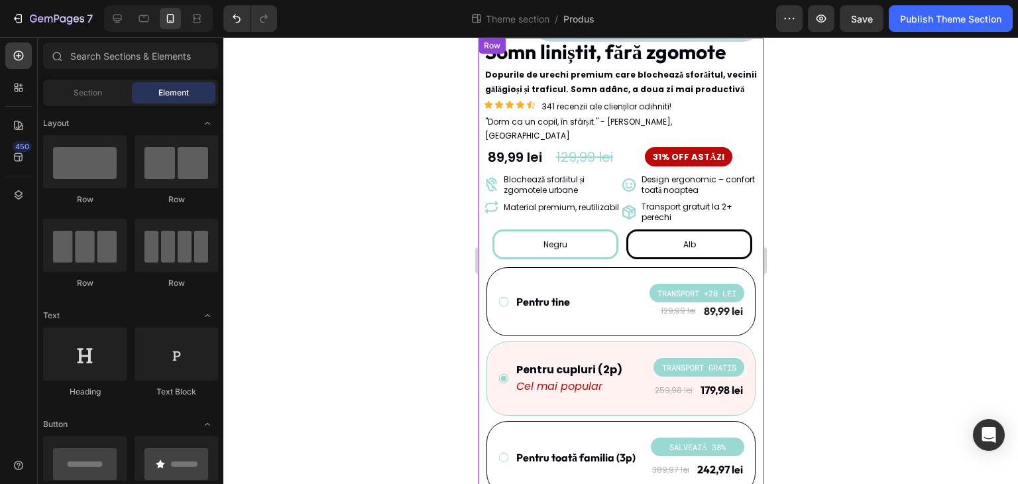
click at [709, 236] on div "Alb" at bounding box center [688, 244] width 126 height 30
click at [688, 229] on input "Alb Alb Alb" at bounding box center [688, 229] width 1 height 1
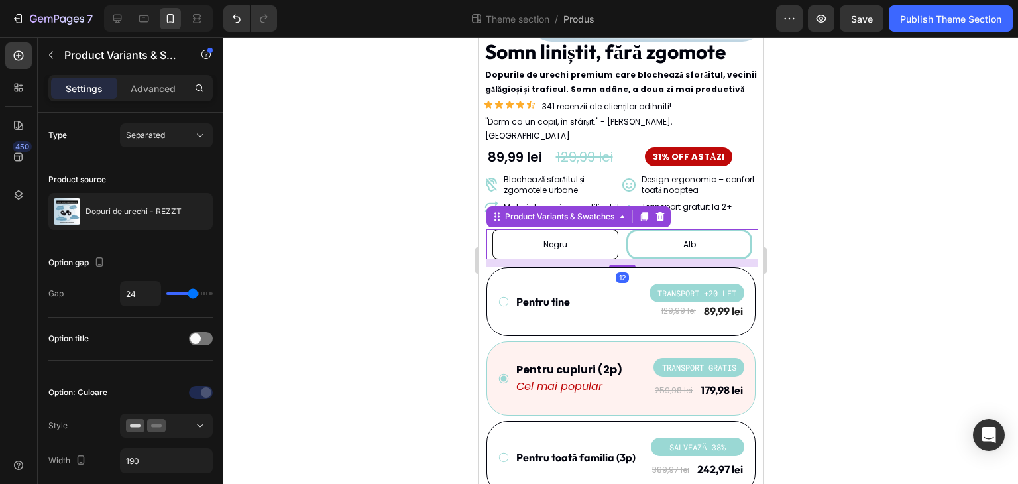
click at [864, 299] on div at bounding box center [620, 260] width 794 height 446
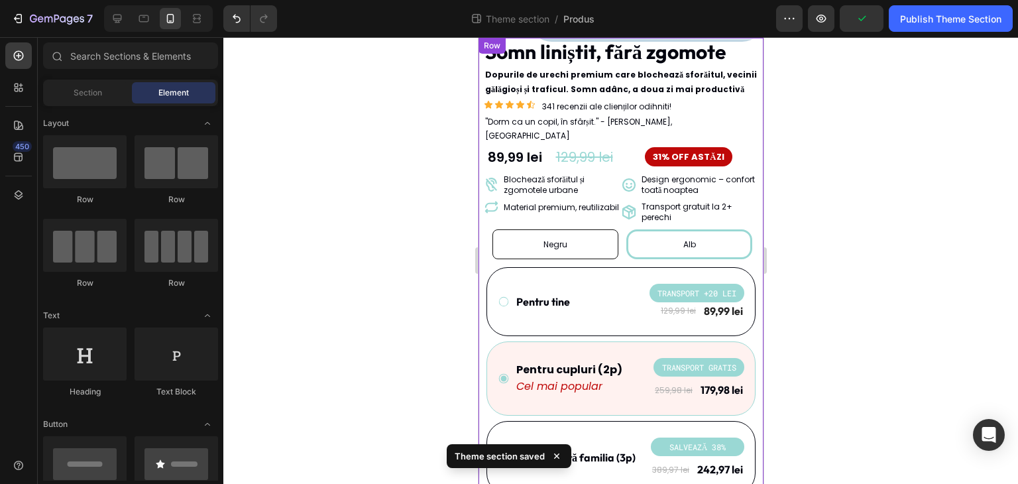
click at [598, 236] on div "Negru" at bounding box center [555, 244] width 126 height 30
click at [554, 229] on input "Negru Negru Negru" at bounding box center [554, 229] width 1 height 1
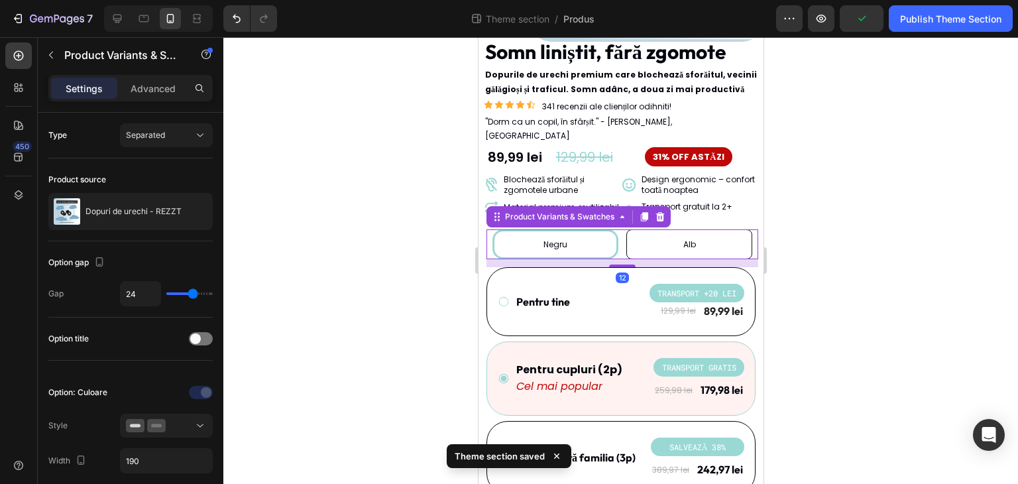
click at [860, 270] on div at bounding box center [620, 260] width 794 height 446
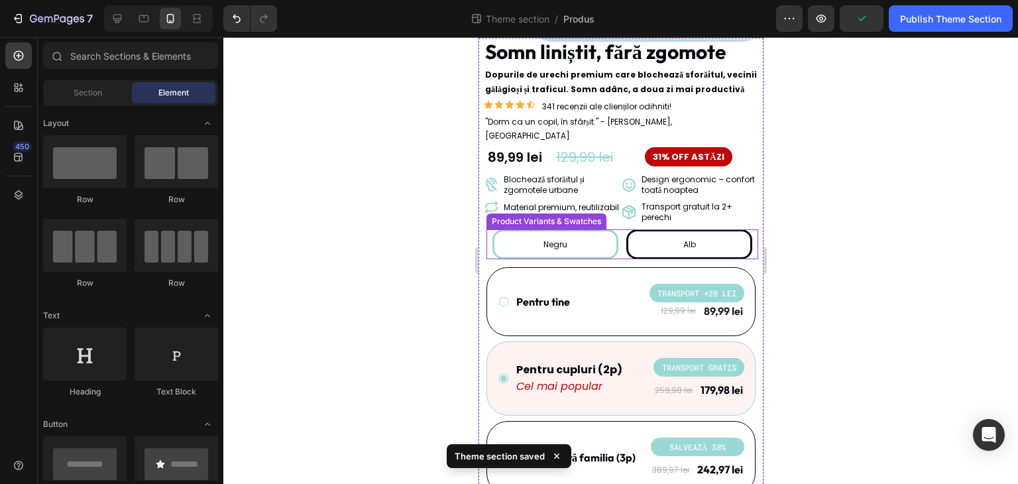
click at [721, 239] on div "Alb" at bounding box center [688, 244] width 126 height 30
click at [688, 229] on input "Alb Alb Alb" at bounding box center [688, 229] width 1 height 1
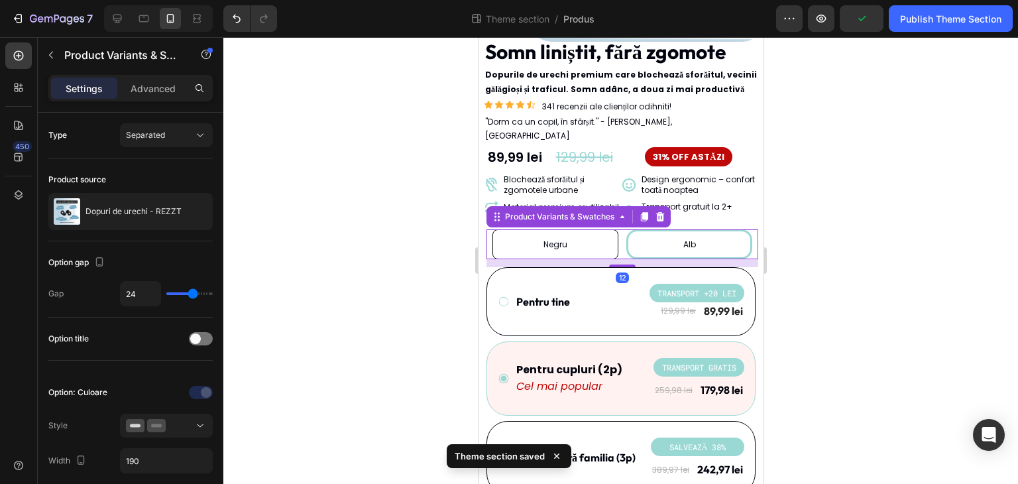
click at [852, 311] on div at bounding box center [620, 260] width 794 height 446
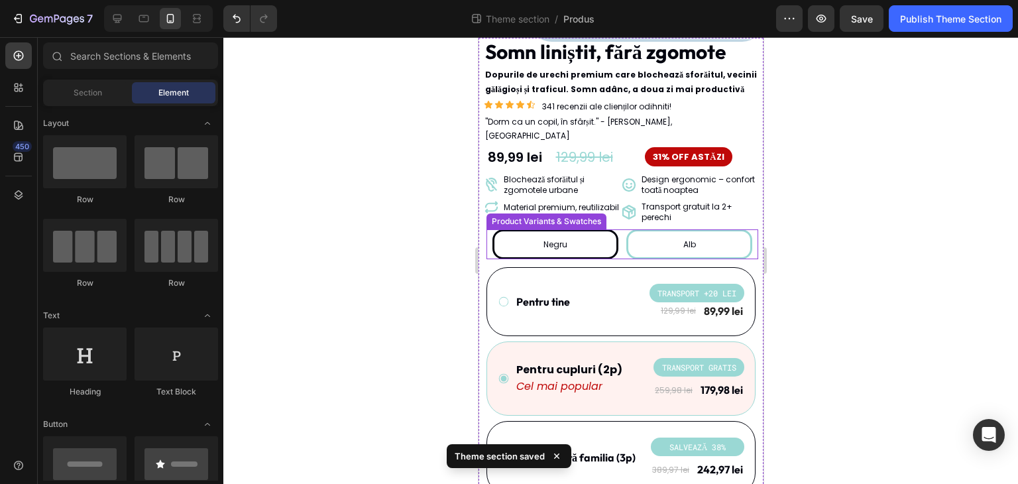
click at [592, 235] on div "Negru" at bounding box center [555, 244] width 126 height 30
click at [554, 229] on input "Negru Negru Negru" at bounding box center [554, 229] width 1 height 1
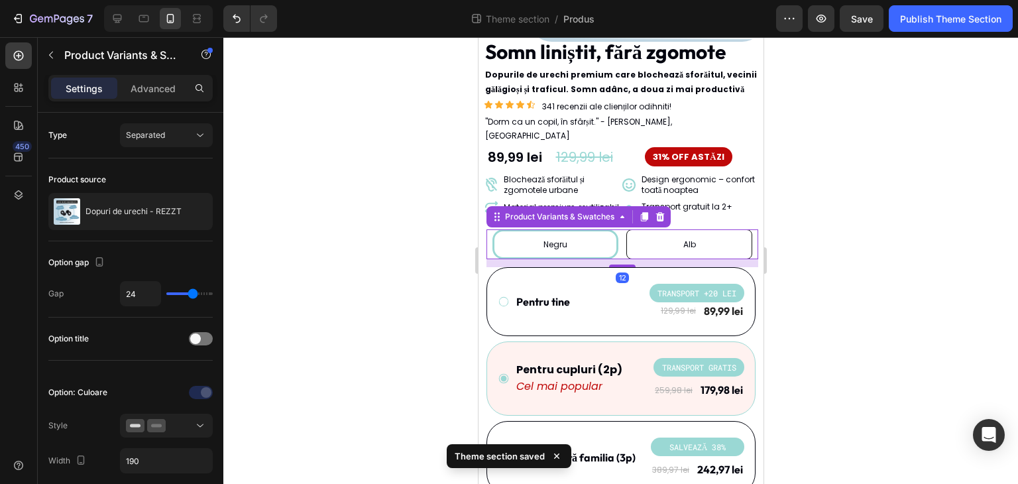
click at [834, 337] on div at bounding box center [620, 260] width 794 height 446
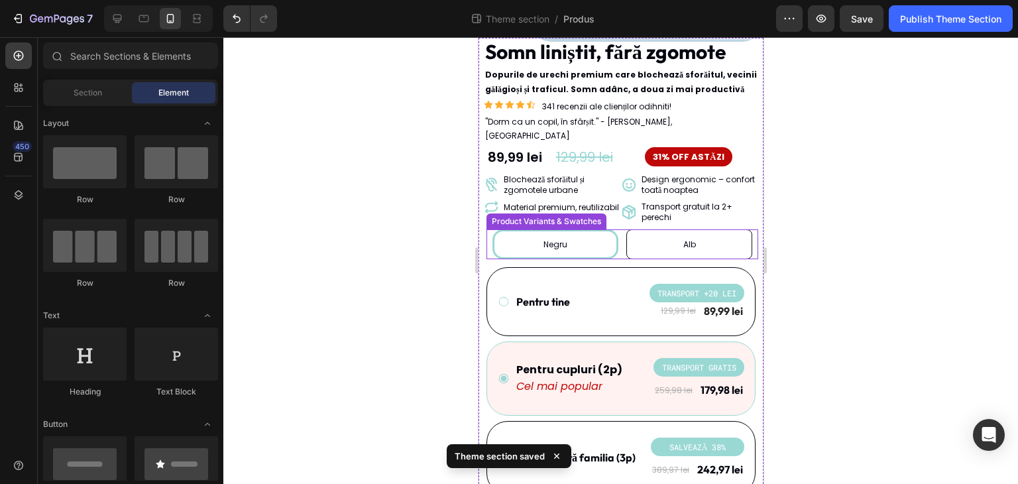
click at [586, 237] on div "Negru" at bounding box center [555, 244] width 126 height 30
click at [554, 229] on input "Negru Negru Negru" at bounding box center [554, 229] width 1 height 1
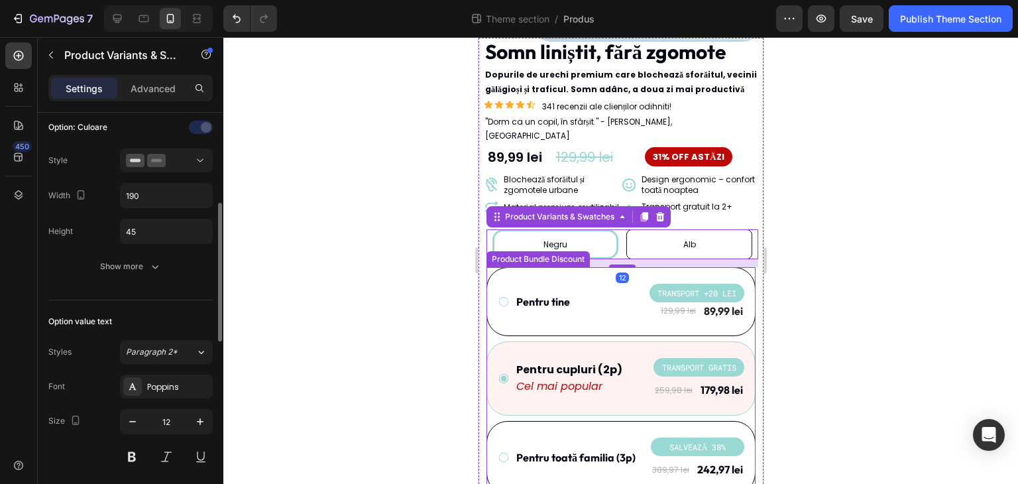
click at [140, 276] on button "Show more" at bounding box center [130, 266] width 164 height 24
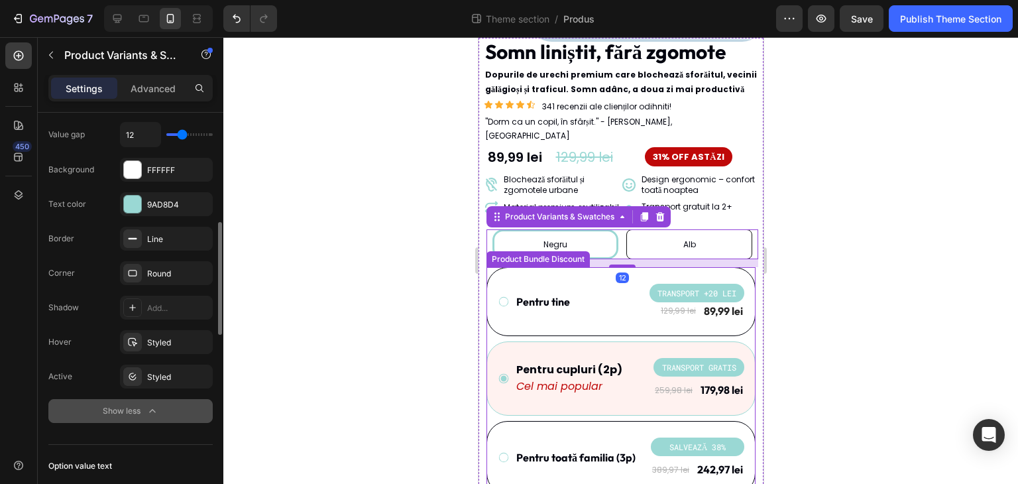
scroll to position [464, 0]
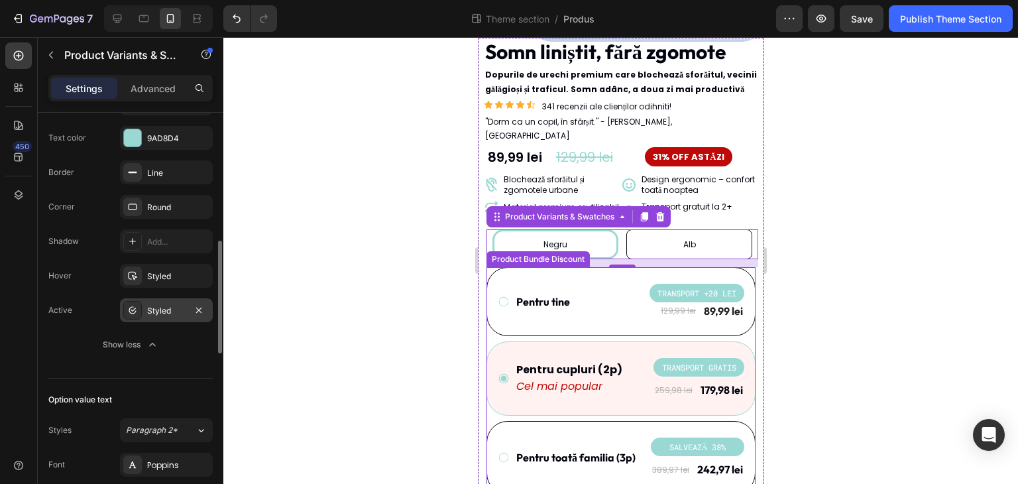
click at [167, 318] on div "Styled" at bounding box center [166, 310] width 93 height 24
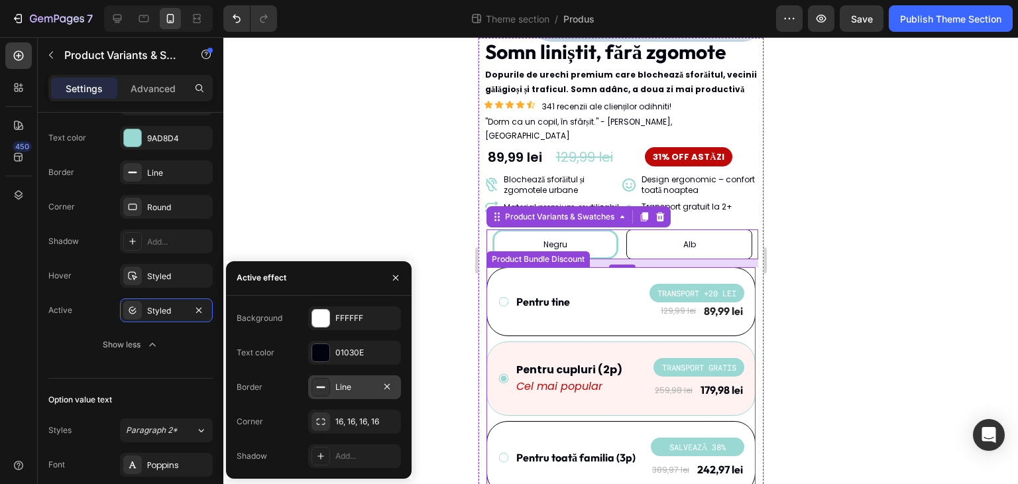
click at [355, 387] on div "Line" at bounding box center [354, 387] width 38 height 12
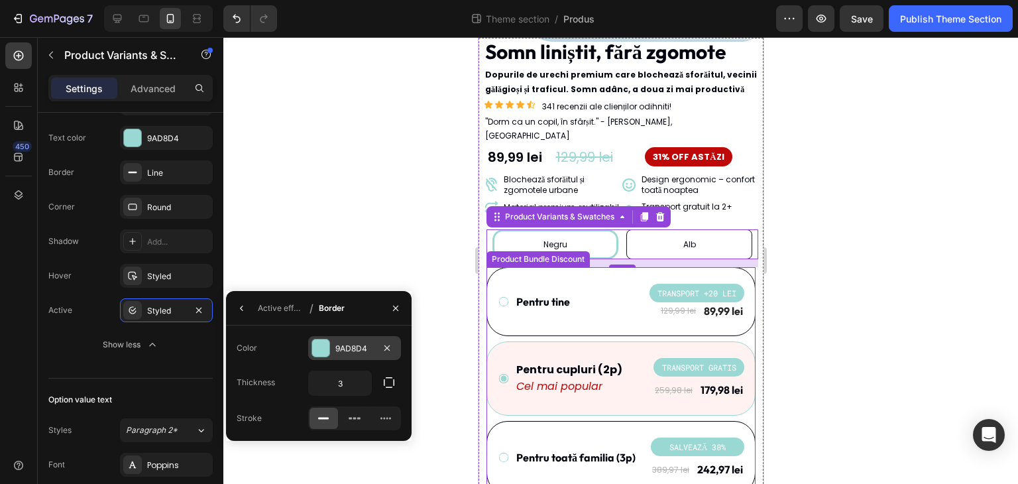
click at [337, 348] on div "9AD8D4" at bounding box center [354, 348] width 38 height 12
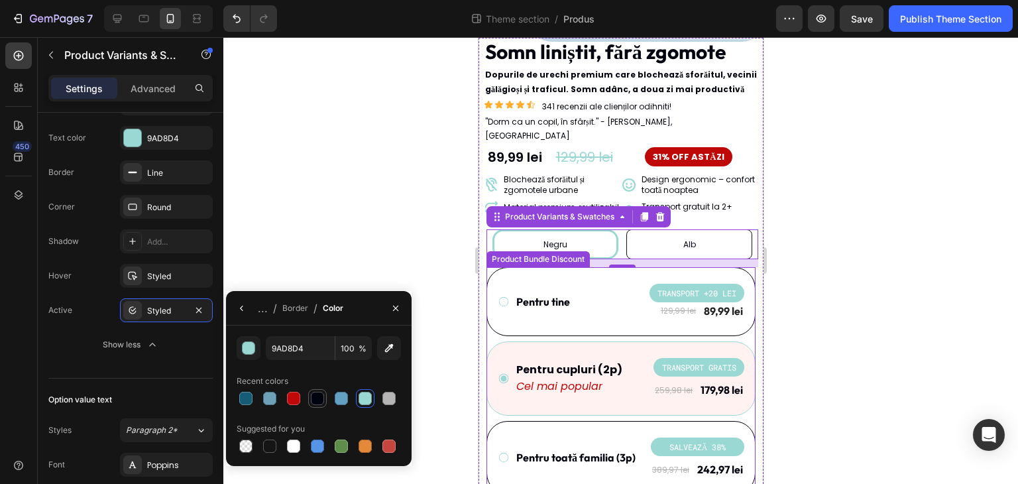
click at [317, 393] on div at bounding box center [317, 398] width 13 height 13
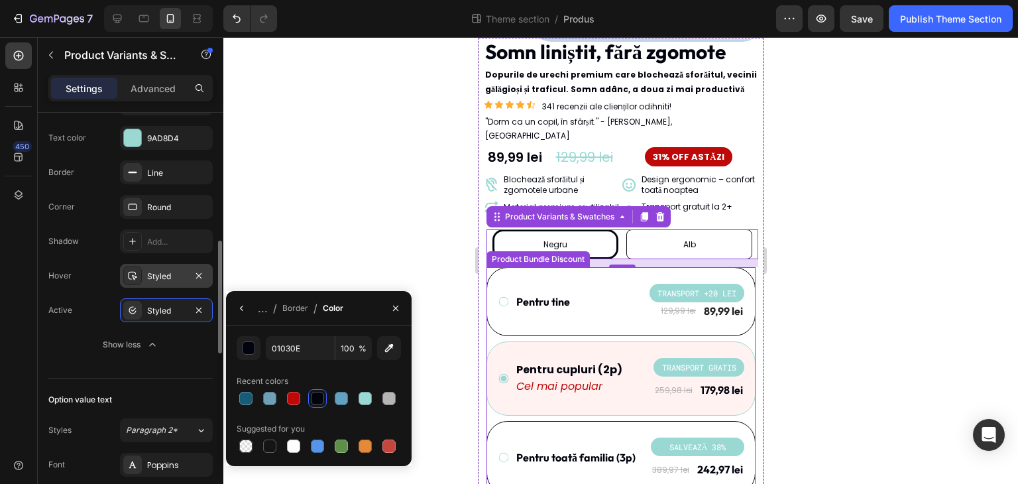
click at [182, 273] on div "Styled" at bounding box center [166, 276] width 38 height 12
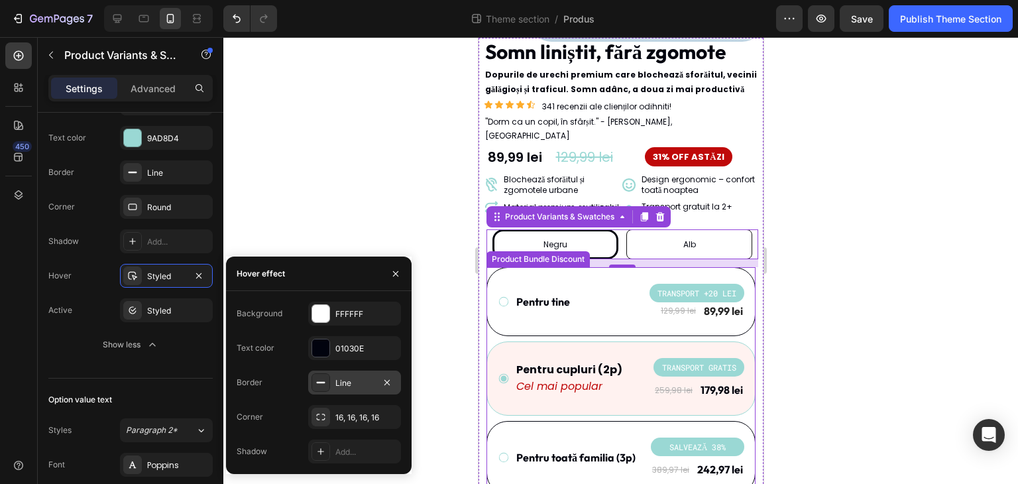
click at [360, 380] on div "Line" at bounding box center [354, 383] width 38 height 12
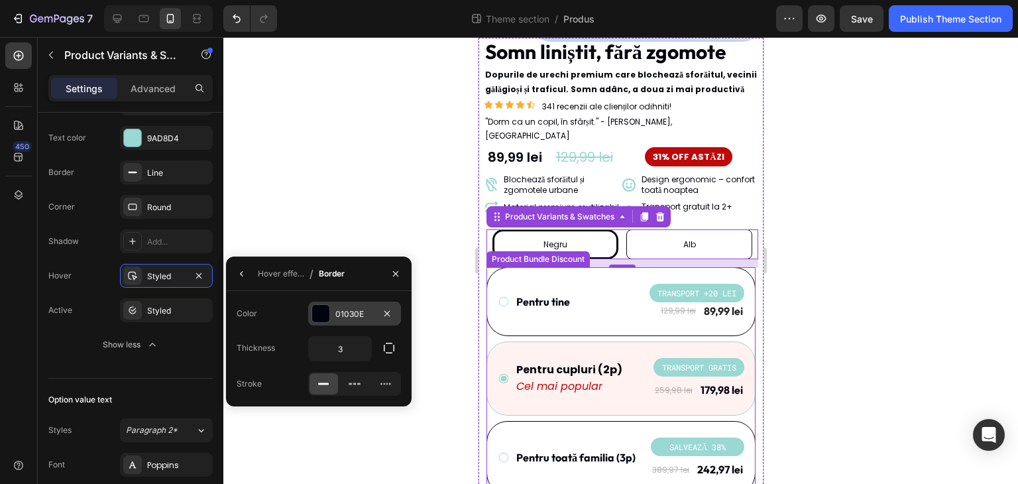
click at [340, 309] on div "01030E" at bounding box center [354, 314] width 38 height 12
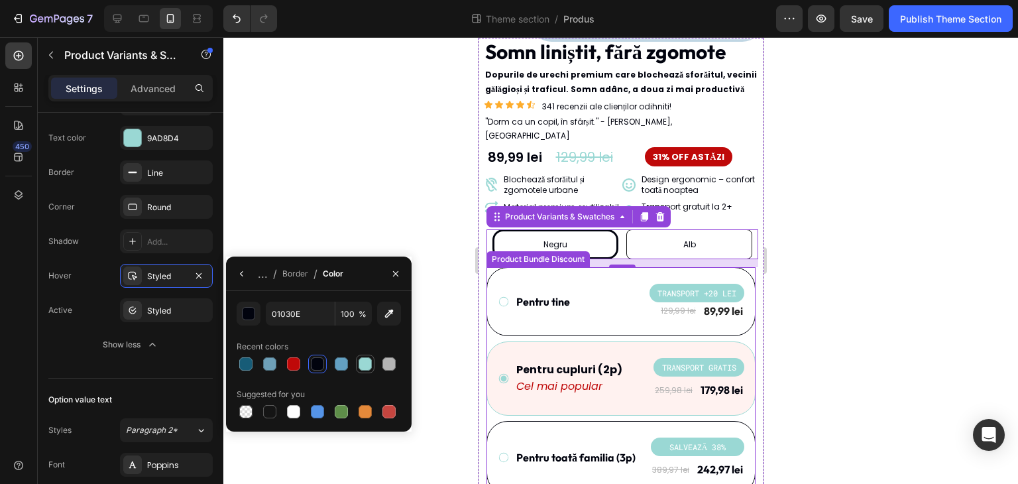
click at [366, 370] on div at bounding box center [364, 363] width 13 height 13
click at [364, 218] on div at bounding box center [620, 260] width 794 height 446
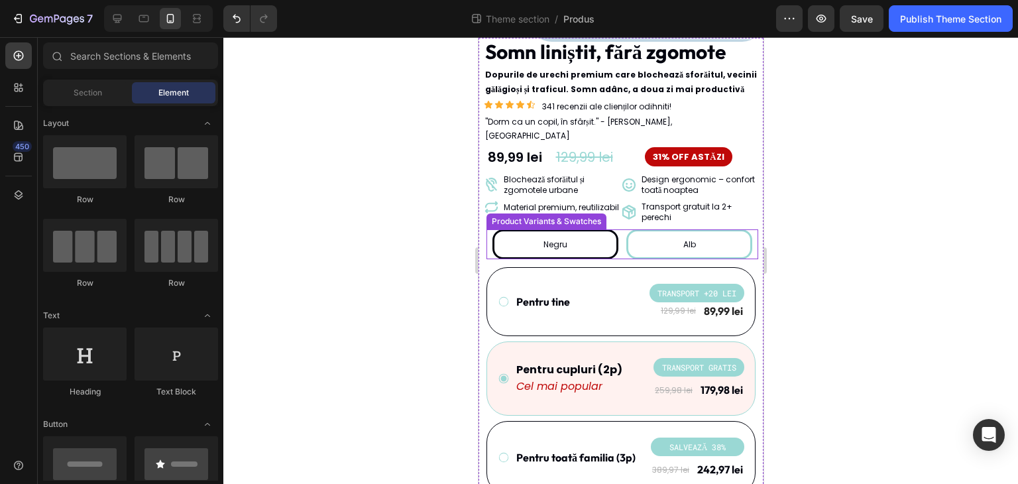
click at [648, 237] on div "Alb" at bounding box center [688, 244] width 126 height 30
click at [688, 229] on input "Alb Alb Alb" at bounding box center [688, 229] width 1 height 1
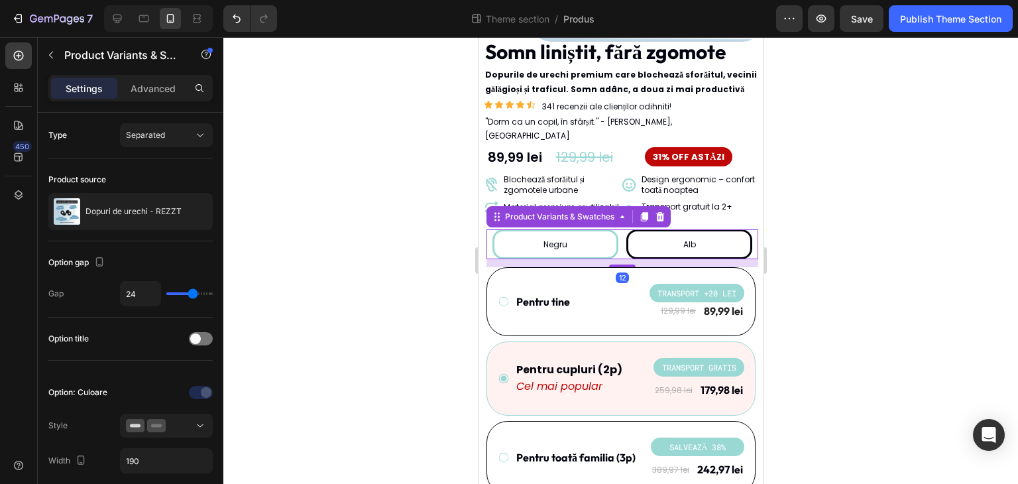
drag, startPoint x: 590, startPoint y: 224, endPoint x: 921, endPoint y: 307, distance: 342.1
click at [590, 229] on div "Negru" at bounding box center [555, 244] width 126 height 30
click at [554, 229] on input "Negru Negru Negru" at bounding box center [554, 229] width 1 height 1
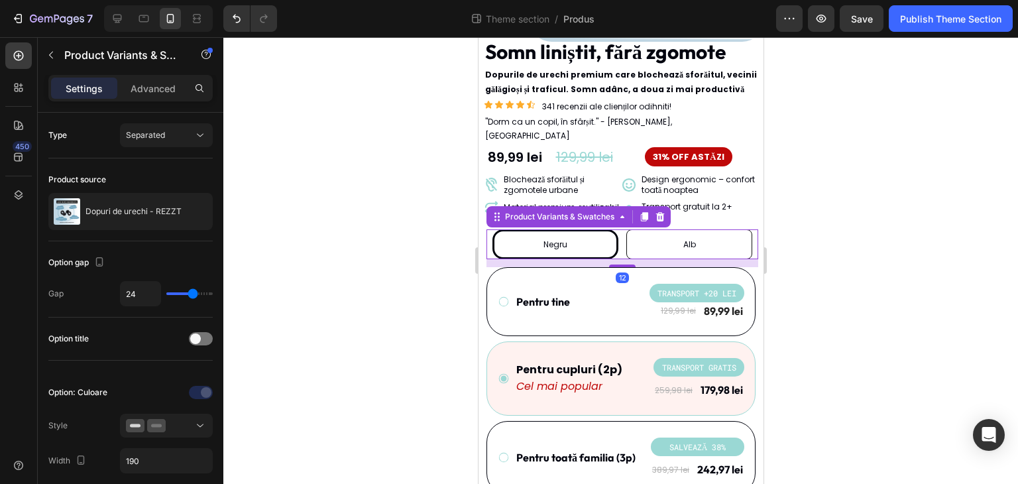
click at [366, 293] on div at bounding box center [620, 260] width 794 height 446
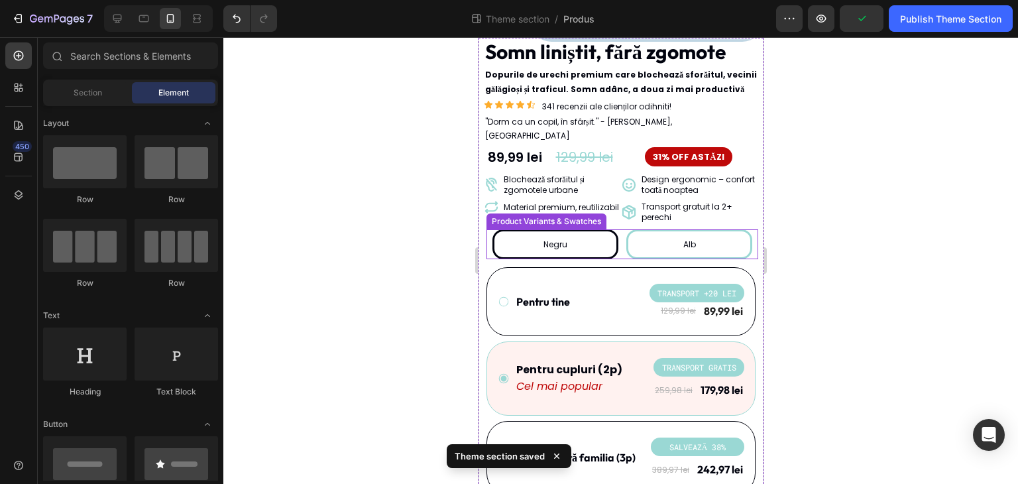
click at [639, 229] on div "Alb" at bounding box center [688, 244] width 126 height 30
click at [688, 229] on input "Alb Alb Alb" at bounding box center [688, 229] width 1 height 1
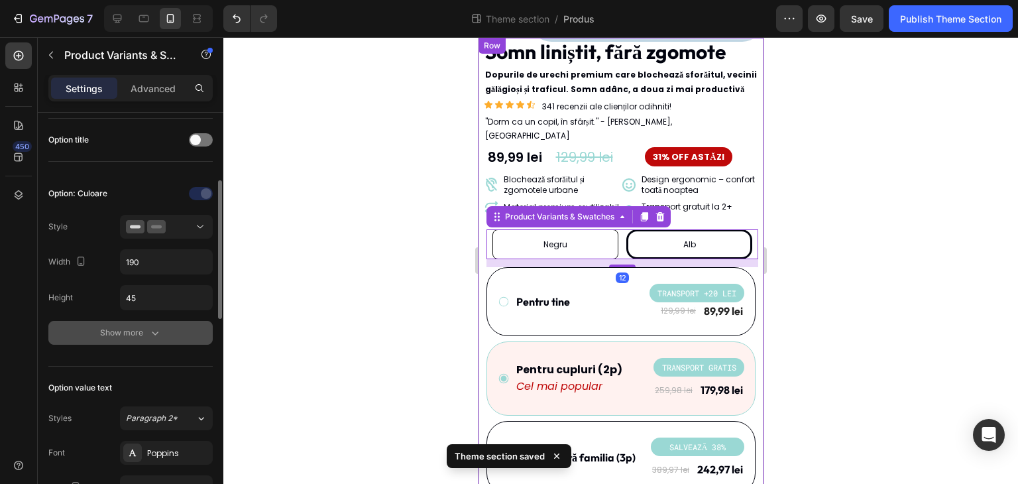
click at [139, 329] on div "Show more" at bounding box center [131, 332] width 62 height 13
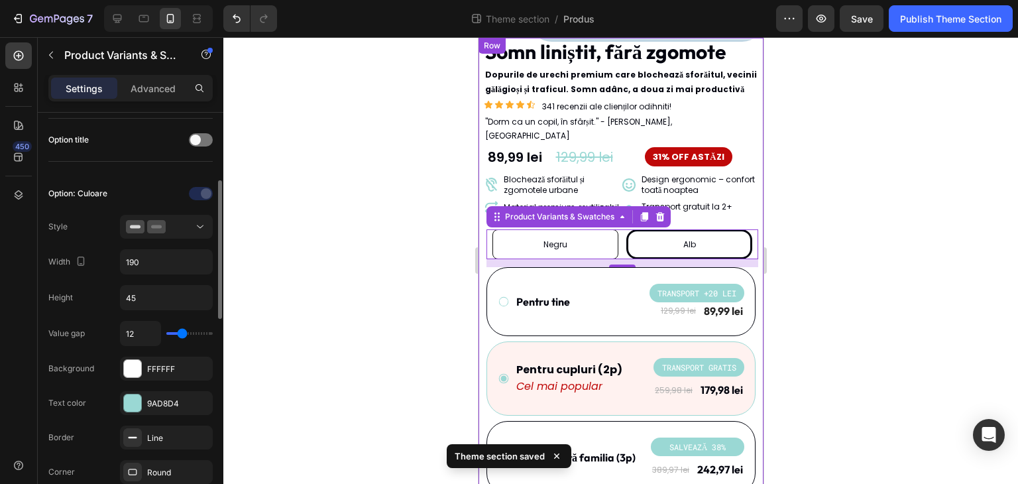
scroll to position [331, 0]
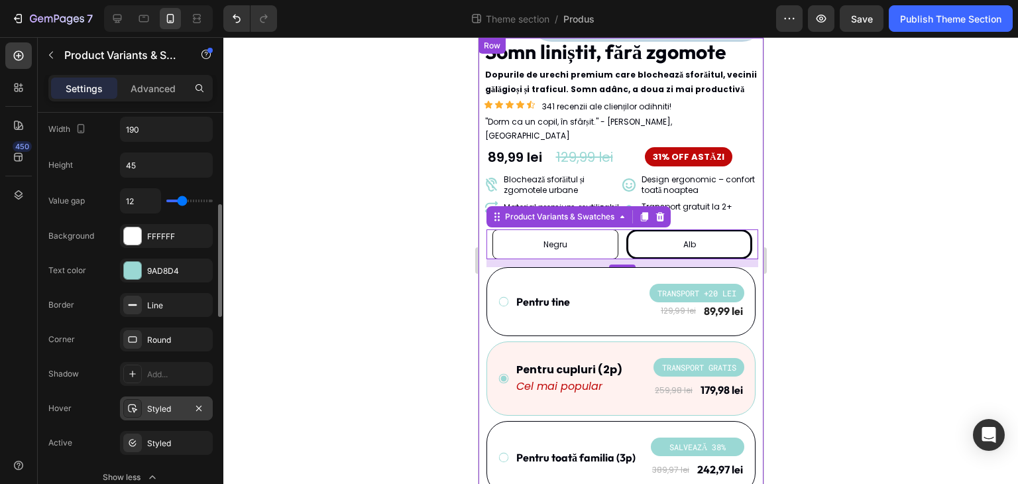
click at [162, 414] on div "Styled" at bounding box center [166, 408] width 93 height 24
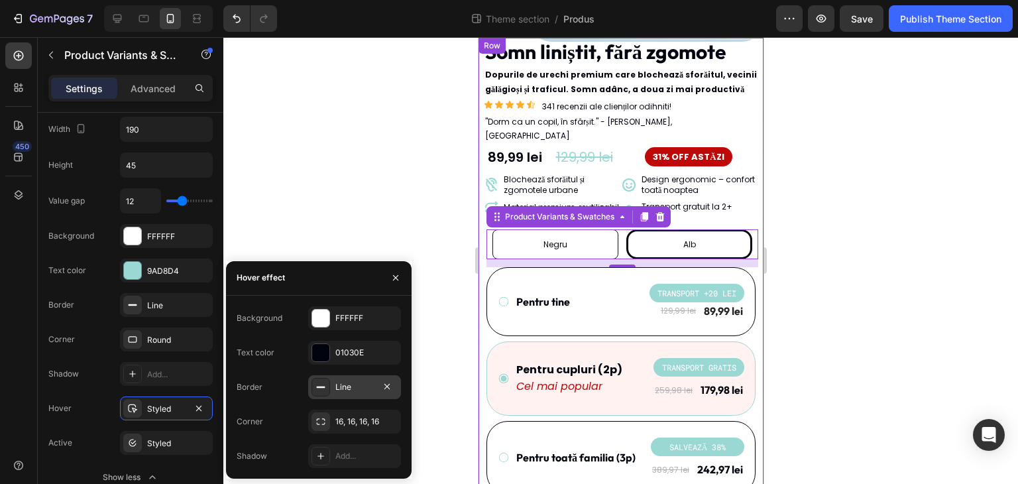
click at [341, 389] on div "Line" at bounding box center [354, 387] width 38 height 12
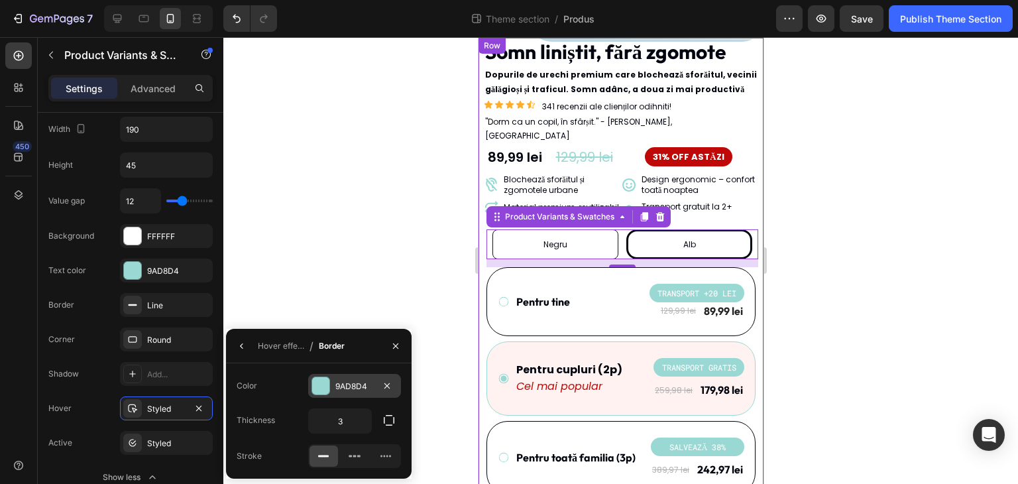
click at [366, 386] on div "9AD8D4" at bounding box center [354, 386] width 38 height 12
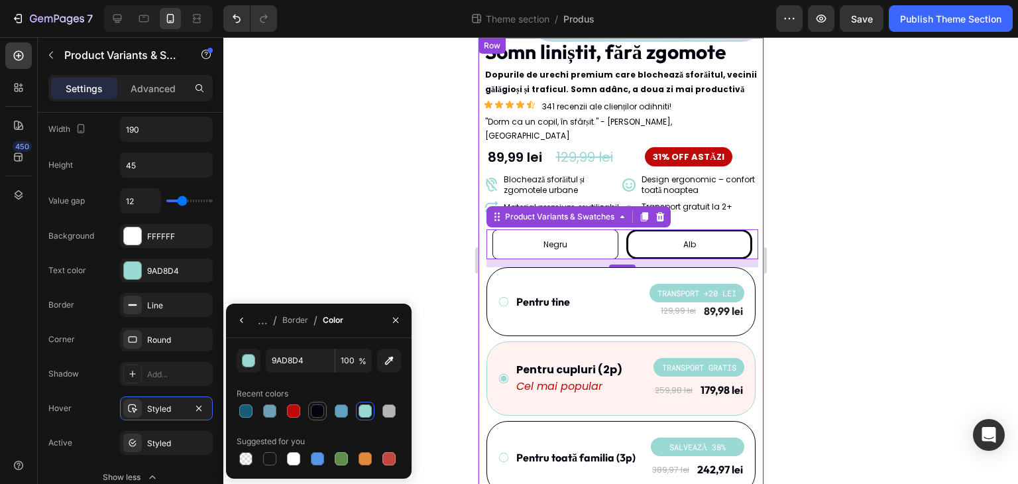
click at [321, 410] on div at bounding box center [317, 410] width 13 height 13
click at [362, 242] on div at bounding box center [620, 260] width 794 height 446
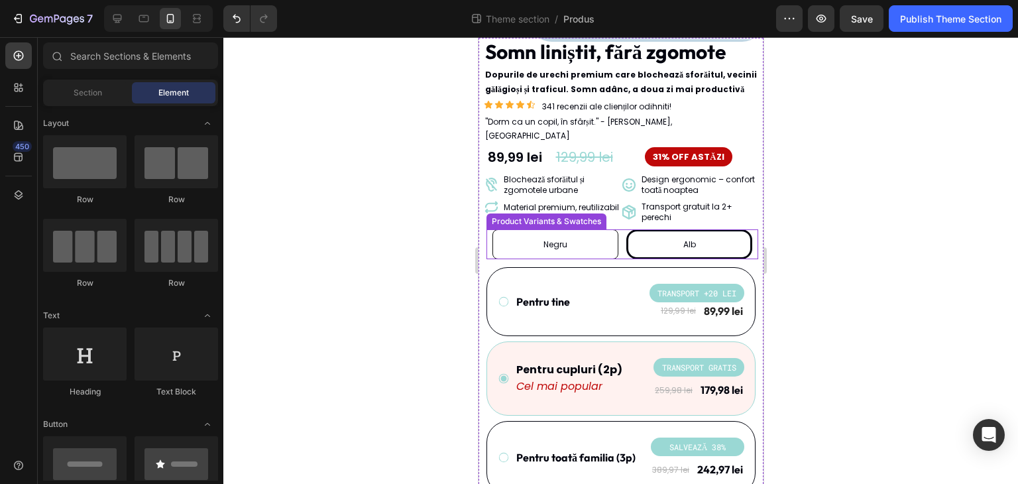
click at [600, 238] on div "Negru" at bounding box center [555, 244] width 126 height 30
click at [554, 229] on input "Negru Negru Negru" at bounding box center [554, 229] width 1 height 1
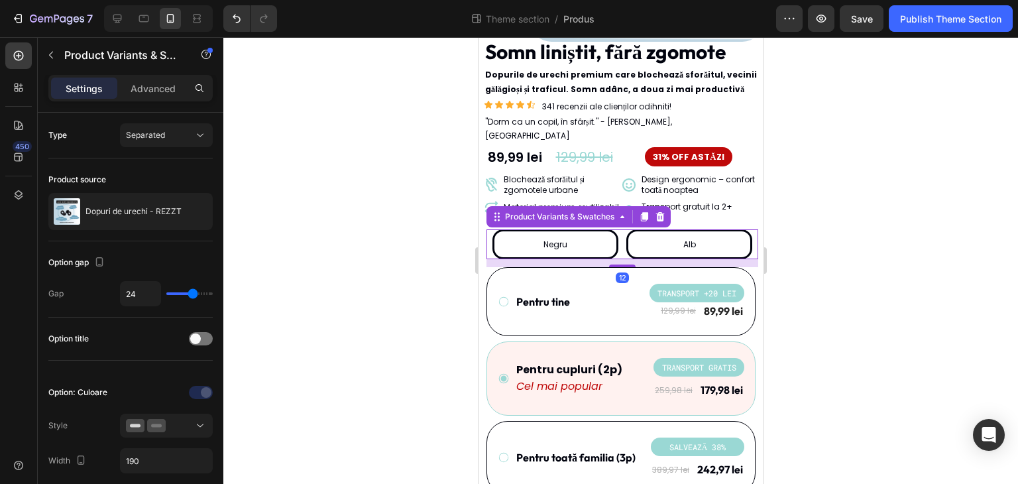
click at [656, 242] on div "Alb" at bounding box center [688, 244] width 126 height 30
click at [688, 229] on input "Alb Alb Alb" at bounding box center [688, 229] width 1 height 1
click at [829, 229] on div at bounding box center [620, 260] width 794 height 446
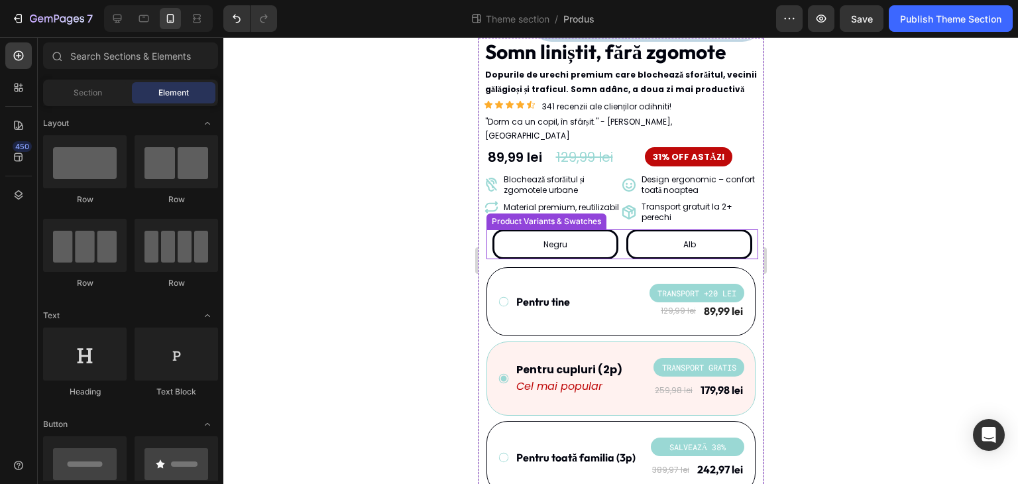
click at [611, 237] on div "Negru" at bounding box center [555, 244] width 126 height 30
click at [554, 229] on input "Negru Negru Negru" at bounding box center [554, 229] width 1 height 1
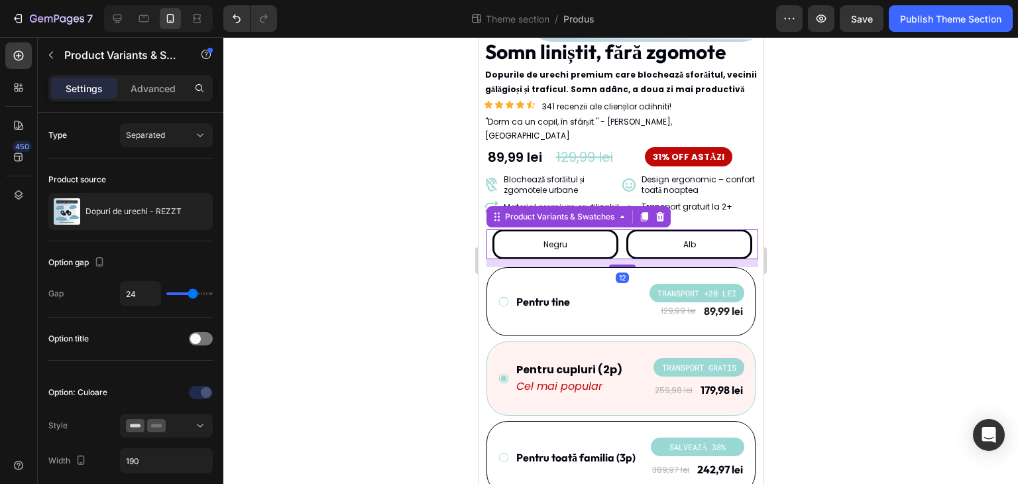
click at [639, 230] on div "Alb" at bounding box center [688, 244] width 126 height 30
click at [688, 229] on input "Alb Alb Alb" at bounding box center [688, 229] width 1 height 1
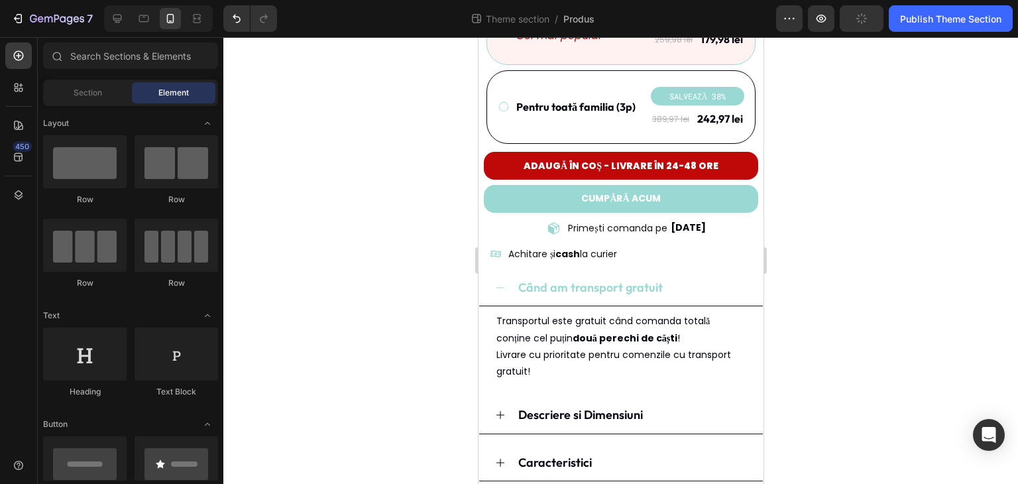
scroll to position [616, 0]
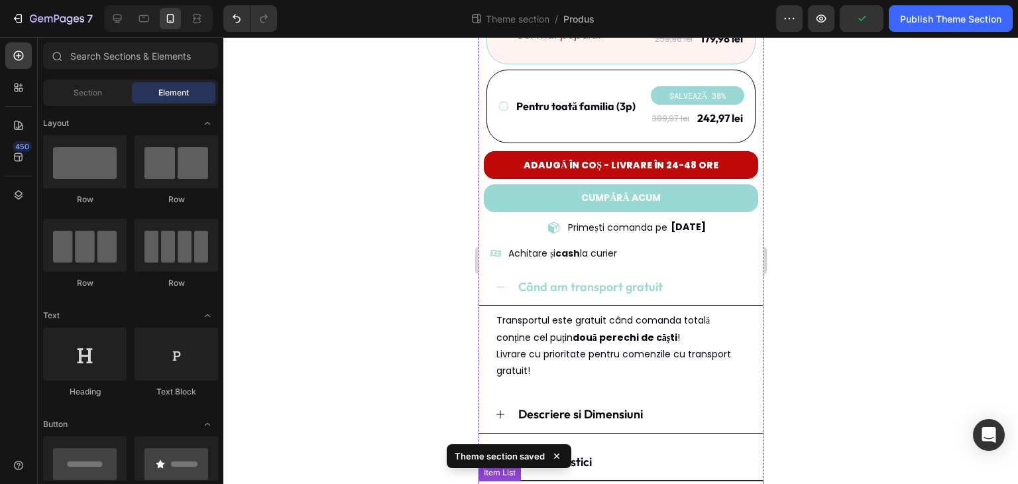
click at [663, 480] on div "Livrare prin curier în 24-48 de ore" at bounding box center [623, 490] width 278 height 21
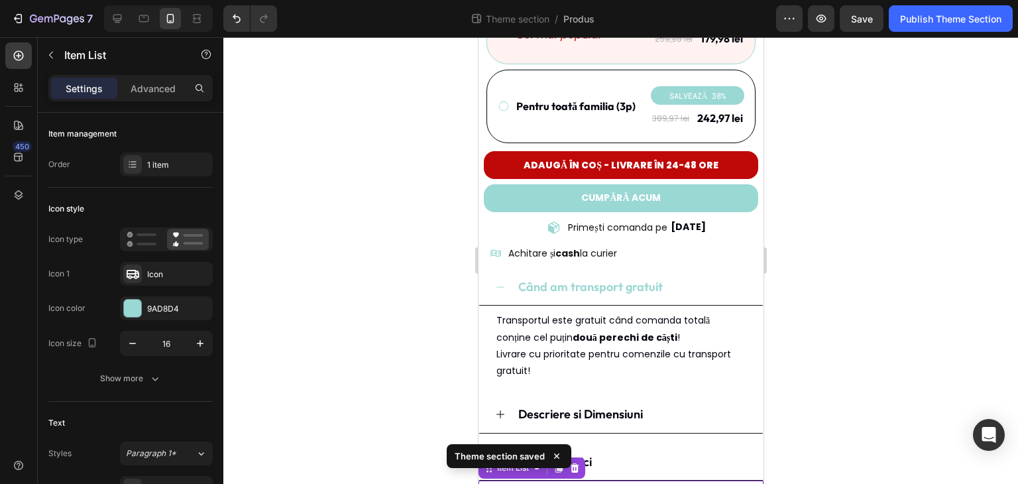
click at [559, 458] on icon at bounding box center [556, 455] width 13 height 13
click at [520, 462] on div "Item List" at bounding box center [512, 468] width 37 height 12
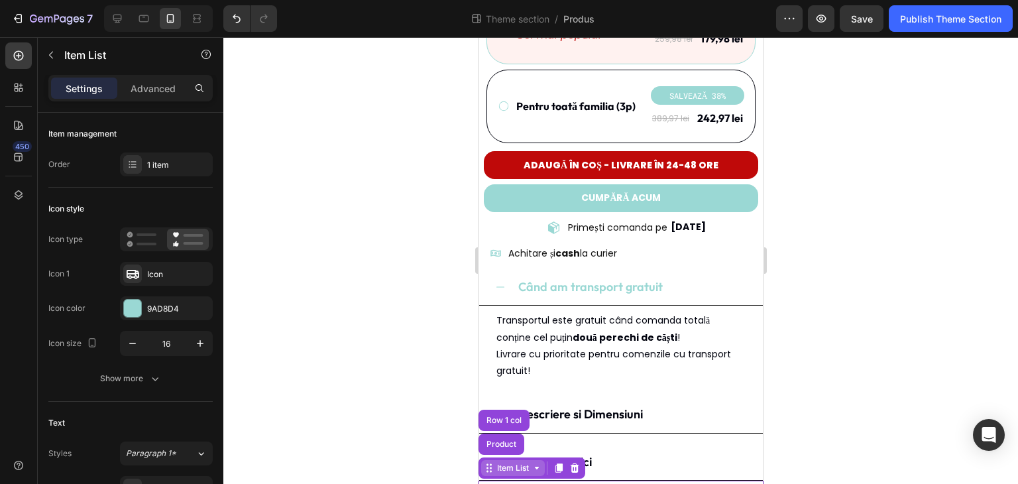
click at [513, 462] on div "Item List" at bounding box center [512, 468] width 37 height 12
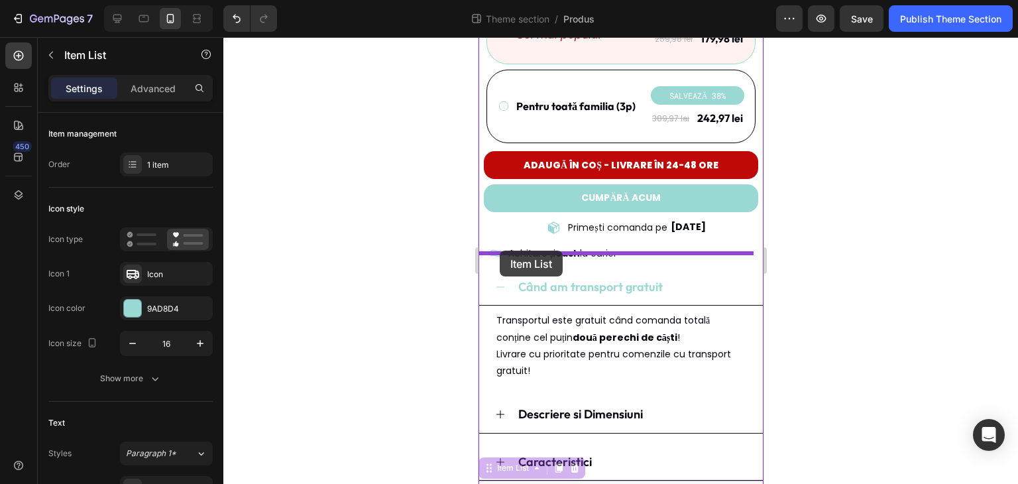
drag, startPoint x: 515, startPoint y: 403, endPoint x: 499, endPoint y: 250, distance: 153.8
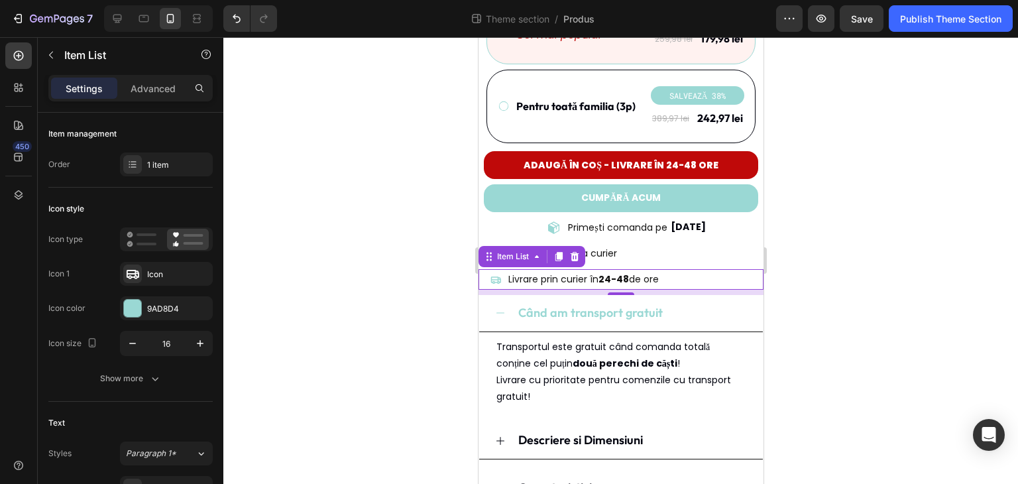
click at [845, 307] on div at bounding box center [620, 260] width 794 height 446
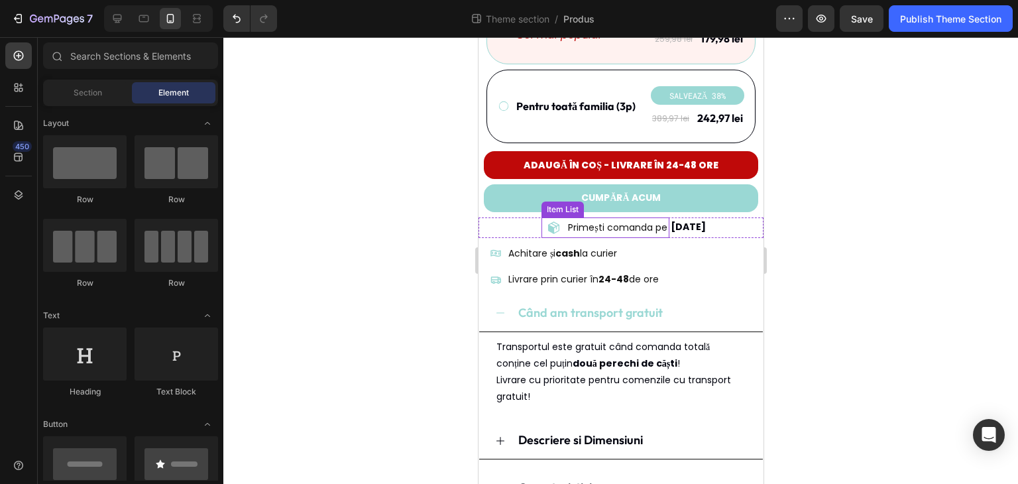
click at [547, 221] on icon at bounding box center [552, 227] width 11 height 12
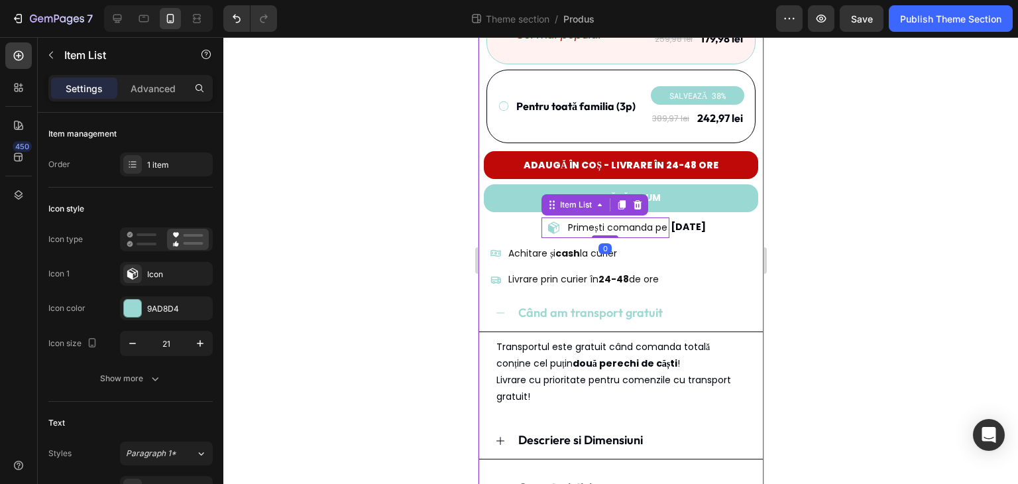
click at [700, 220] on span "[DATE]" at bounding box center [687, 226] width 35 height 13
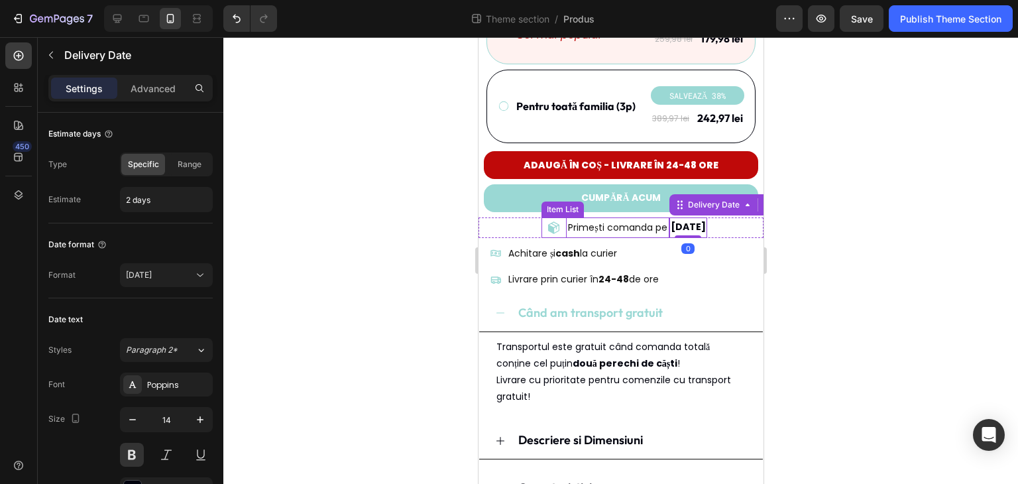
click at [567, 219] on p "Primești comanda pe" at bounding box center [616, 227] width 99 height 17
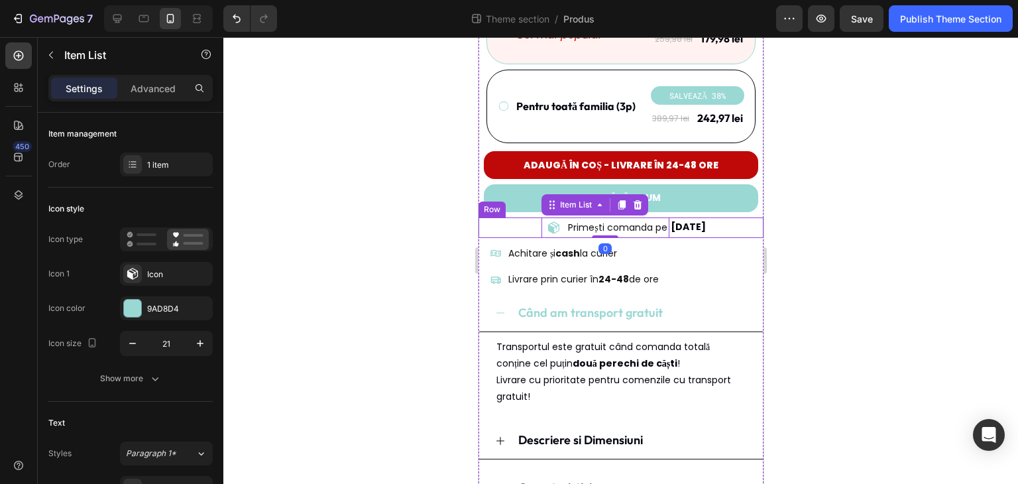
click at [728, 217] on div "Primești comanda pe Item List 0 29/08/2025 Delivery Date Row" at bounding box center [620, 227] width 285 height 21
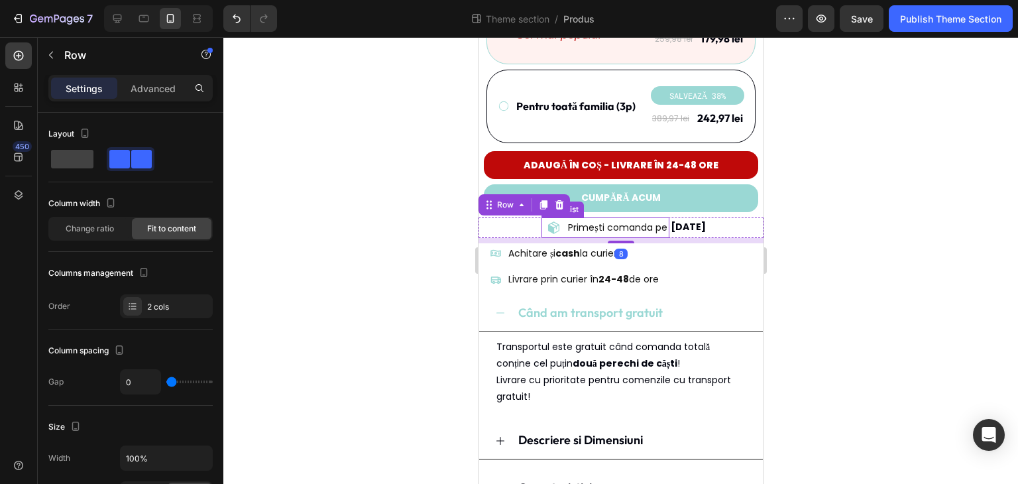
click at [541, 217] on div "Primești comanda pe" at bounding box center [604, 227] width 127 height 21
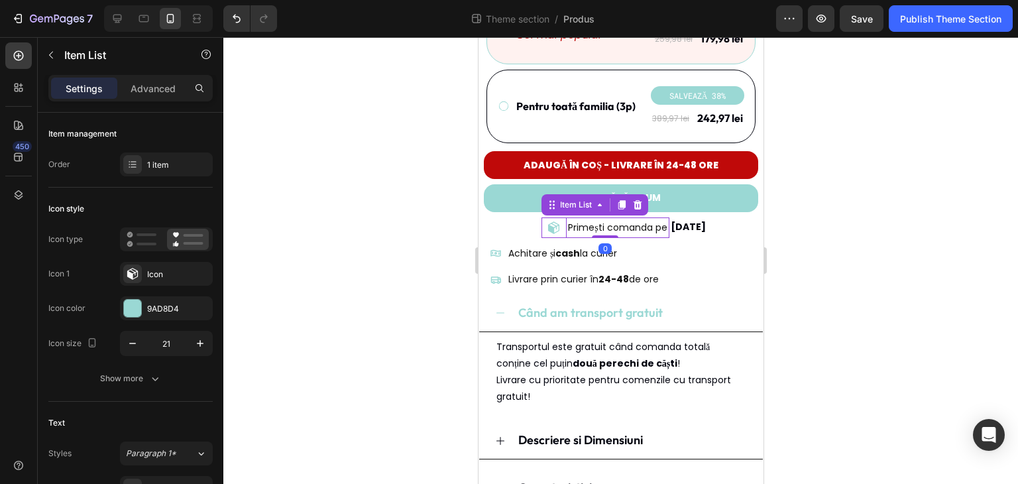
click at [592, 219] on p "Primești comanda pe" at bounding box center [616, 227] width 99 height 17
click at [692, 220] on span "[DATE]" at bounding box center [687, 226] width 35 height 13
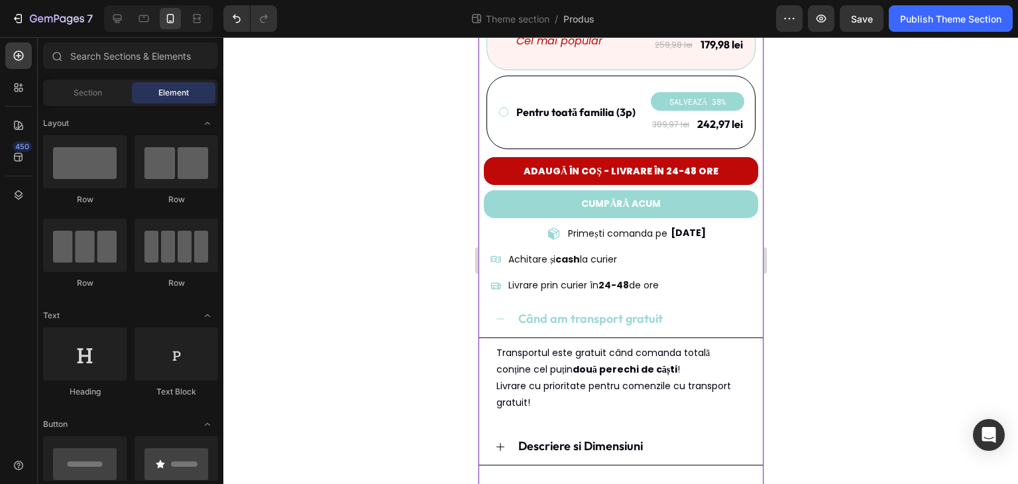
scroll to position [621, 0]
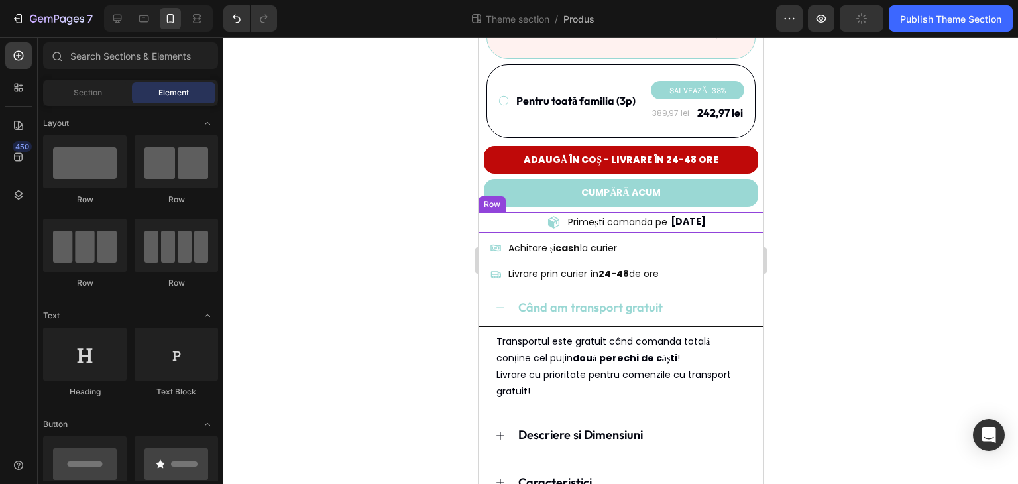
click at [722, 212] on div "Primești comanda pe Item List 29/08/2025 Delivery Date Row" at bounding box center [620, 222] width 285 height 21
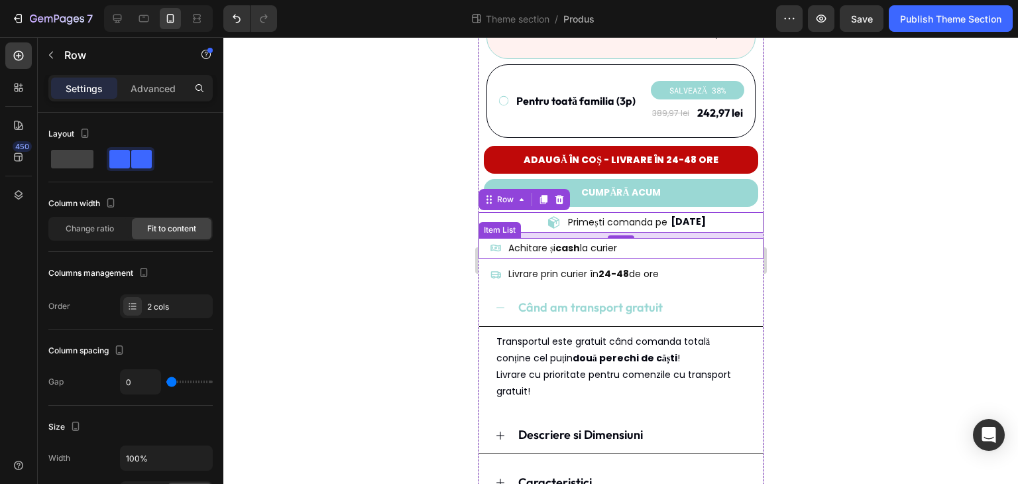
click at [658, 238] on div "Achitare și cash la curier" at bounding box center [623, 248] width 278 height 21
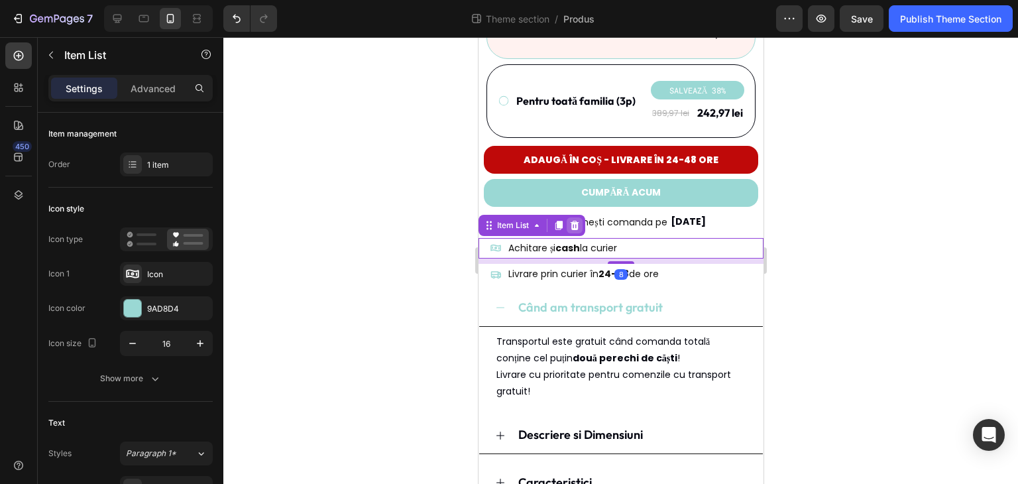
click at [575, 220] on icon at bounding box center [573, 225] width 11 height 11
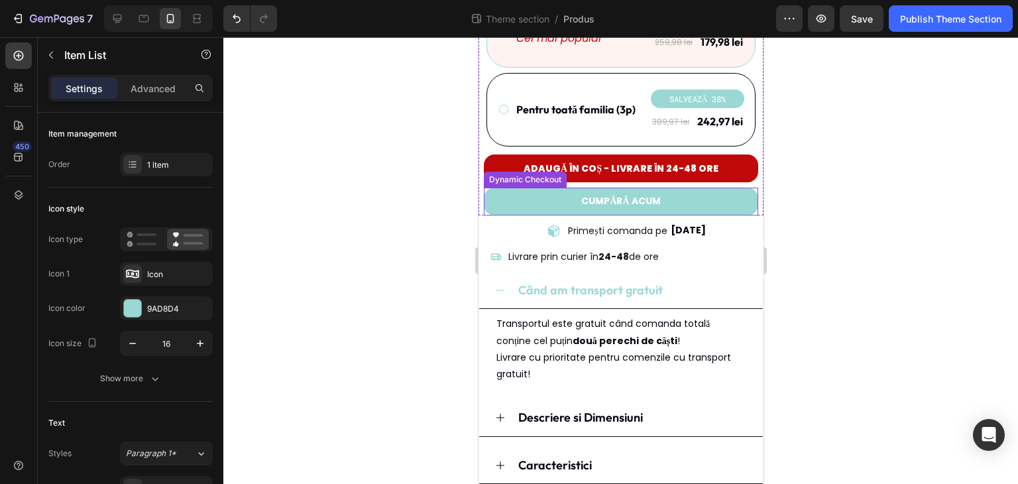
scroll to position [596, 0]
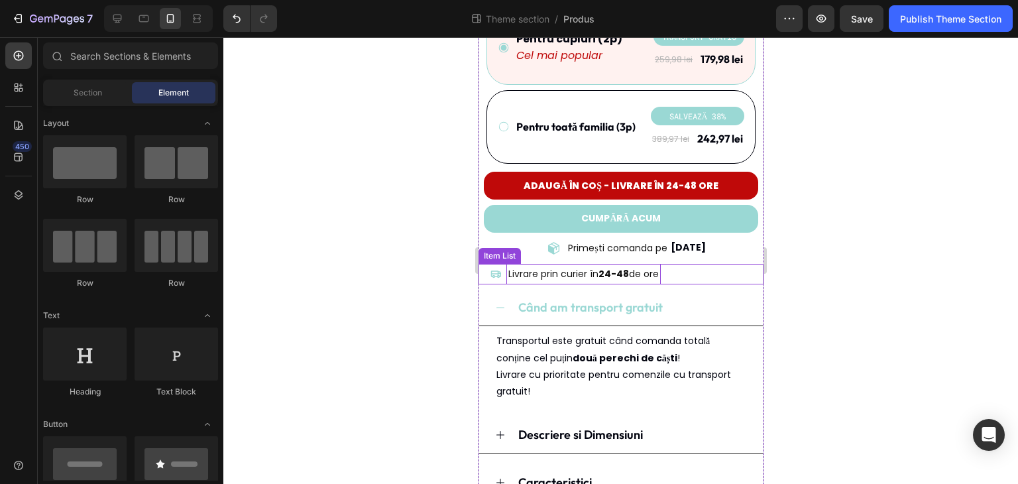
click at [687, 264] on div "Livrare prin curier în 24-48 de ore" at bounding box center [623, 274] width 278 height 21
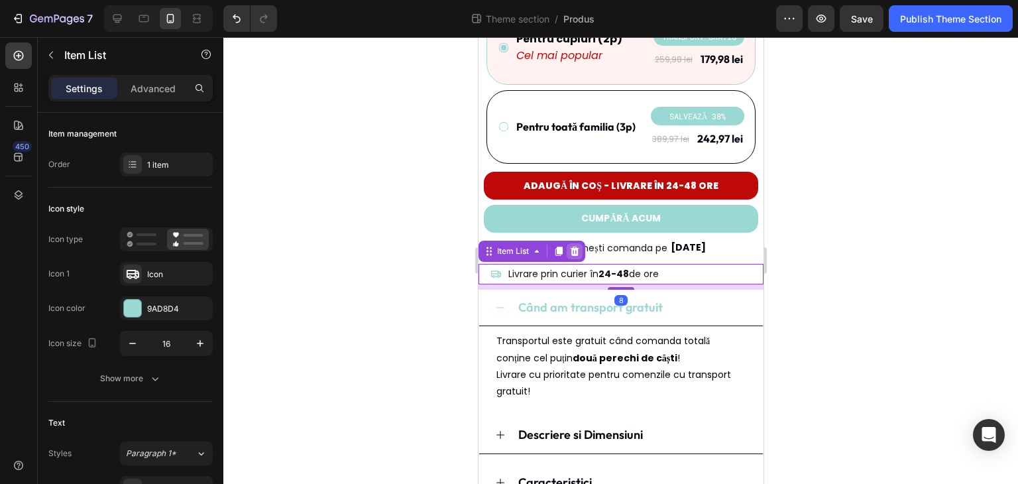
click at [575, 246] on icon at bounding box center [573, 251] width 11 height 11
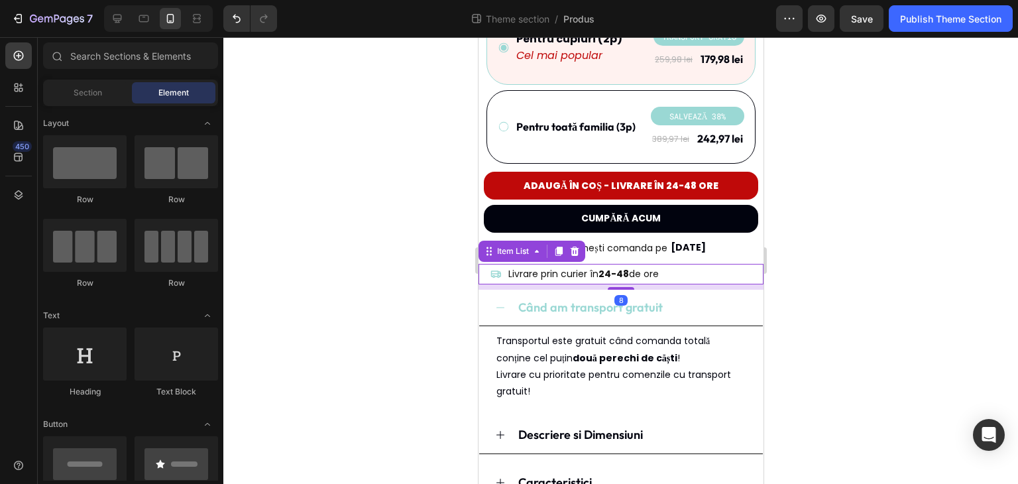
scroll to position [570, 0]
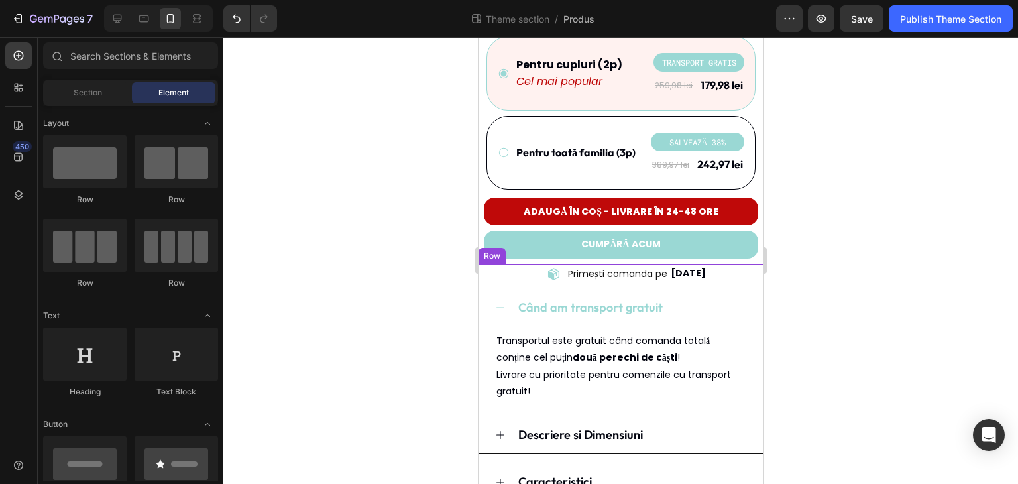
click at [732, 264] on div "Primești comanda pe Item List 29/08/2025 Delivery Date Row" at bounding box center [620, 274] width 285 height 21
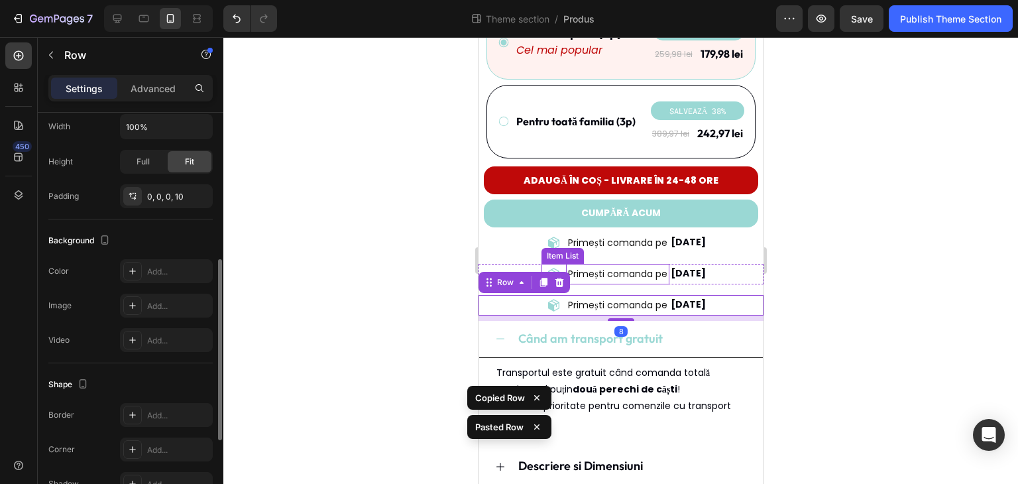
scroll to position [621, 0]
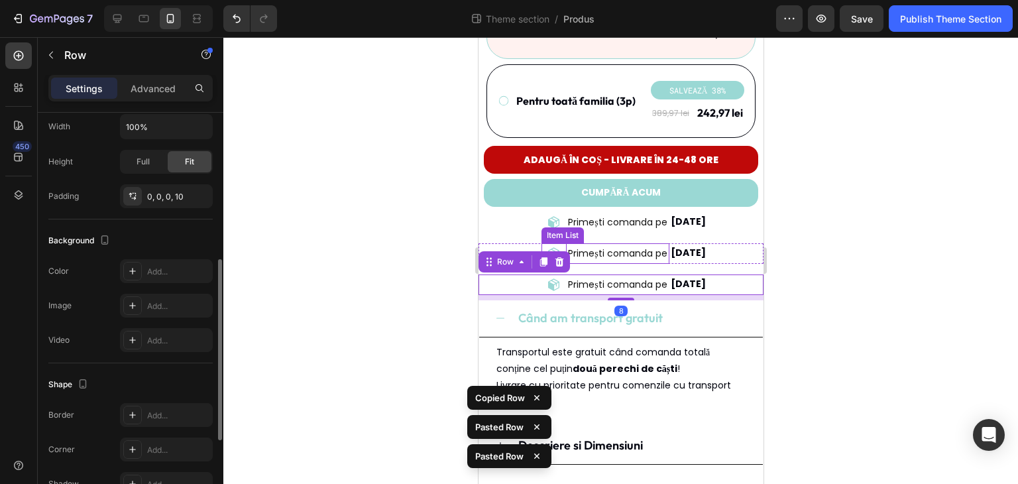
click at [607, 245] on p "Primești comanda pe" at bounding box center [616, 253] width 99 height 17
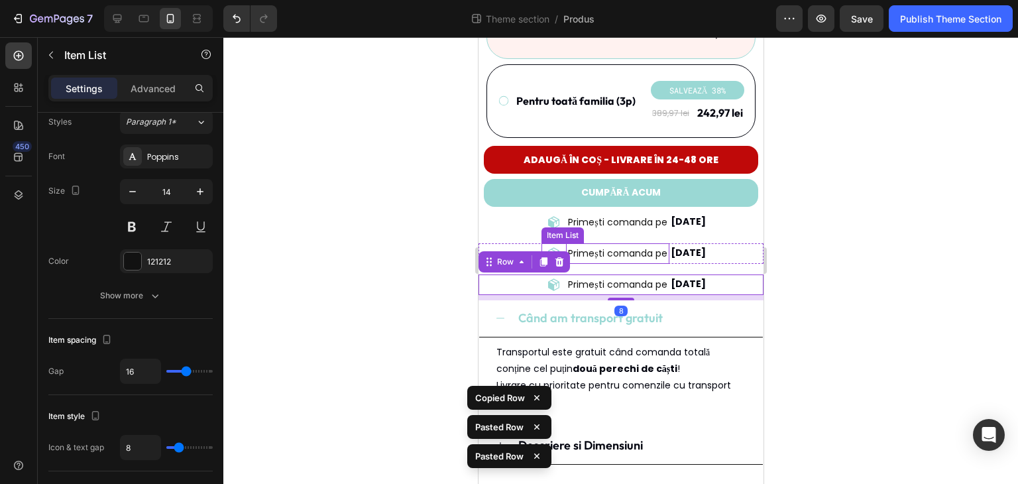
scroll to position [0, 0]
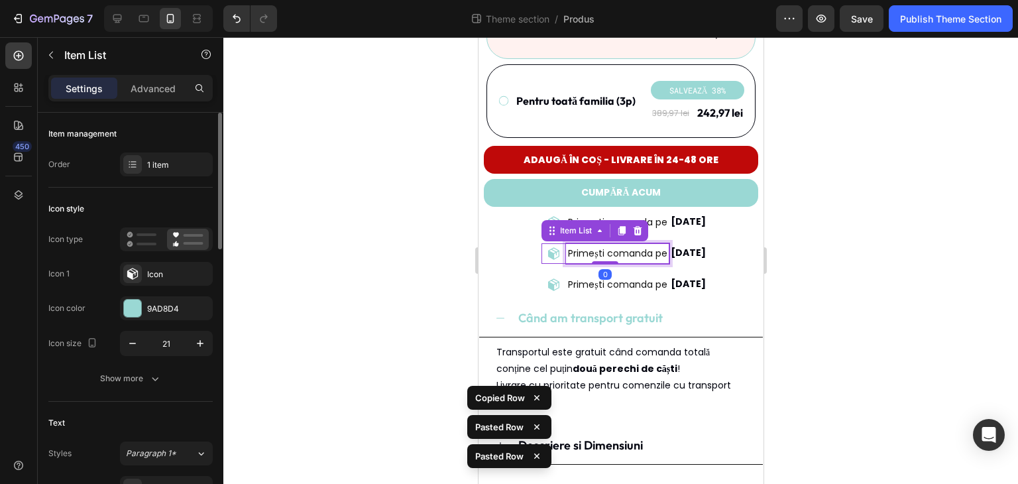
click at [611, 245] on p "Primești comanda pe" at bounding box center [616, 253] width 99 height 17
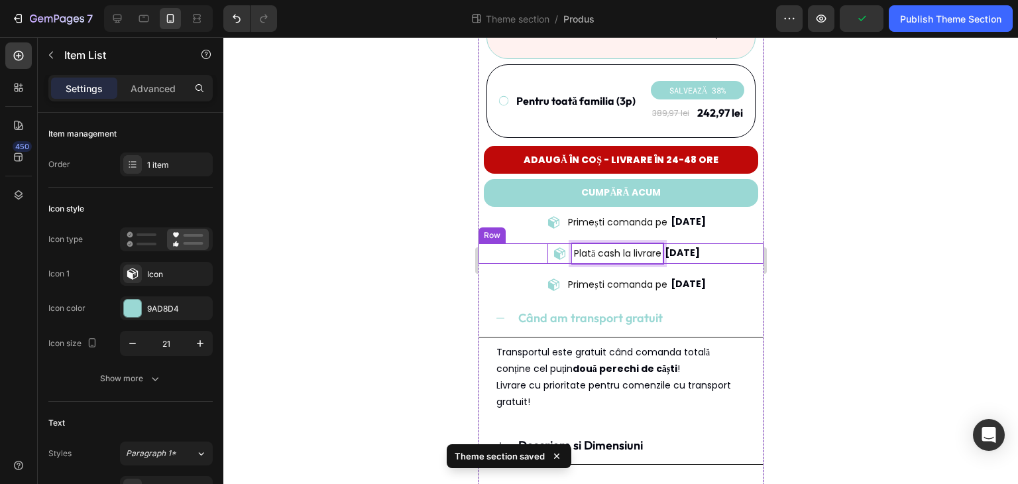
click at [695, 246] on span "[DATE]" at bounding box center [681, 252] width 35 height 13
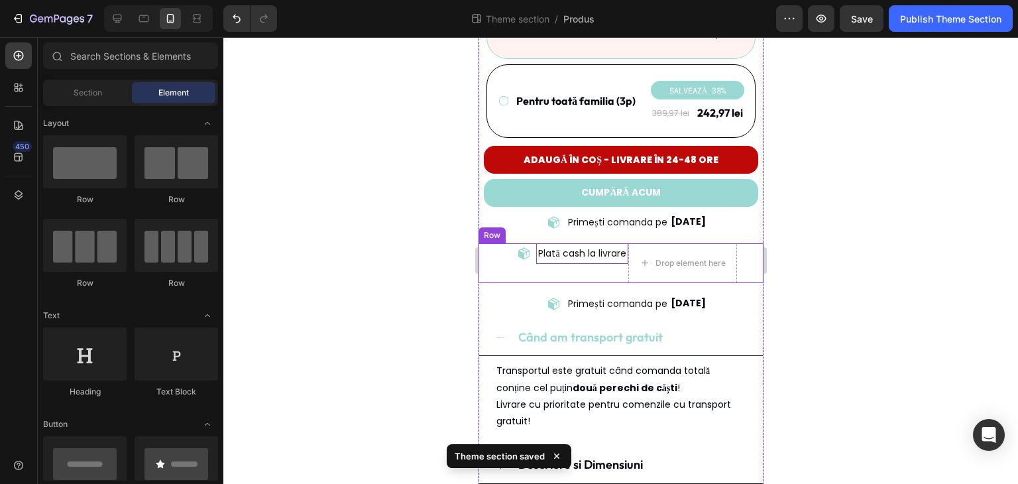
click at [605, 257] on div "Plată cash la livrare Item List" at bounding box center [569, 263] width 116 height 40
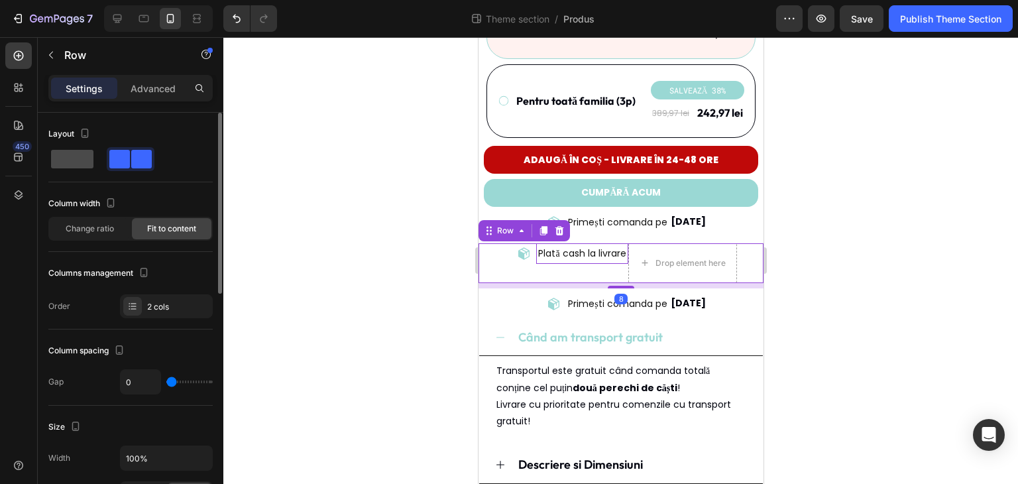
click at [77, 161] on span at bounding box center [72, 159] width 42 height 19
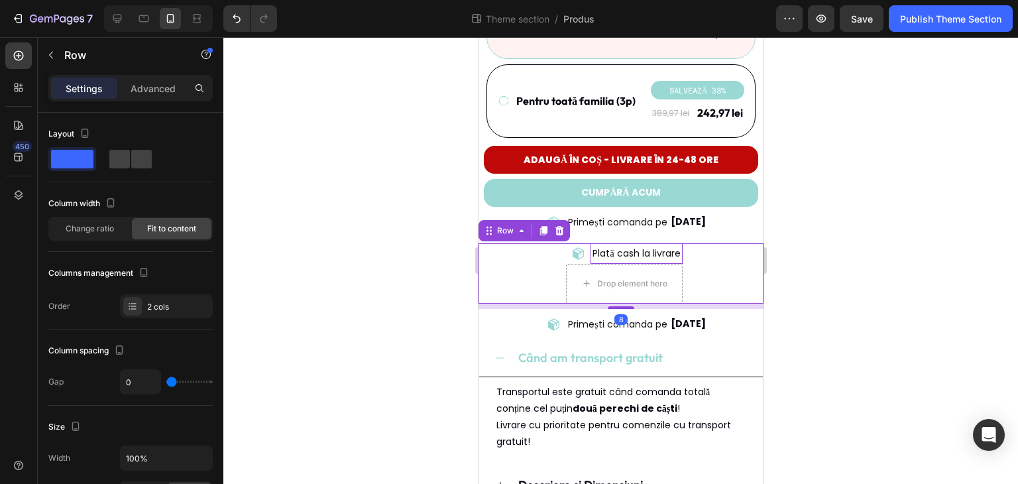
click at [696, 266] on div "Plată cash la livrare Item List Drop element here Row 8" at bounding box center [620, 273] width 285 height 60
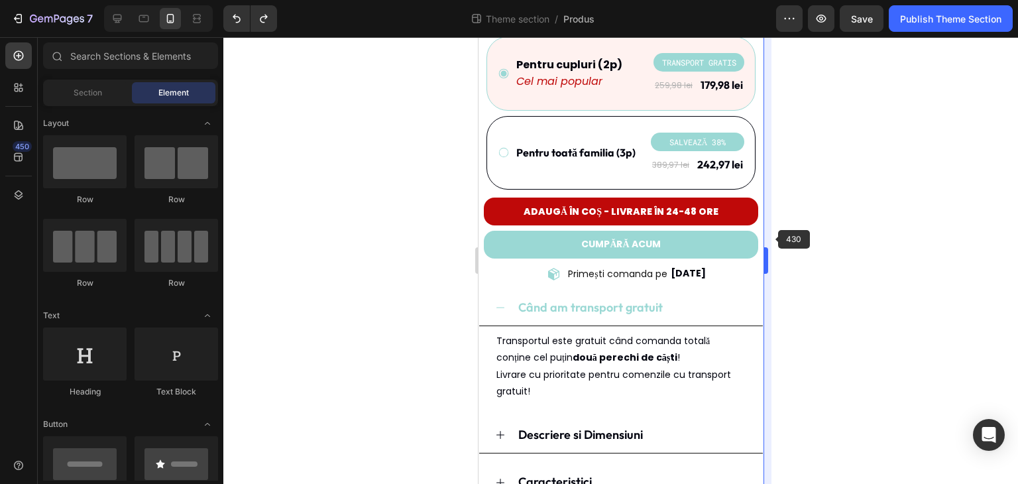
scroll to position [596, 0]
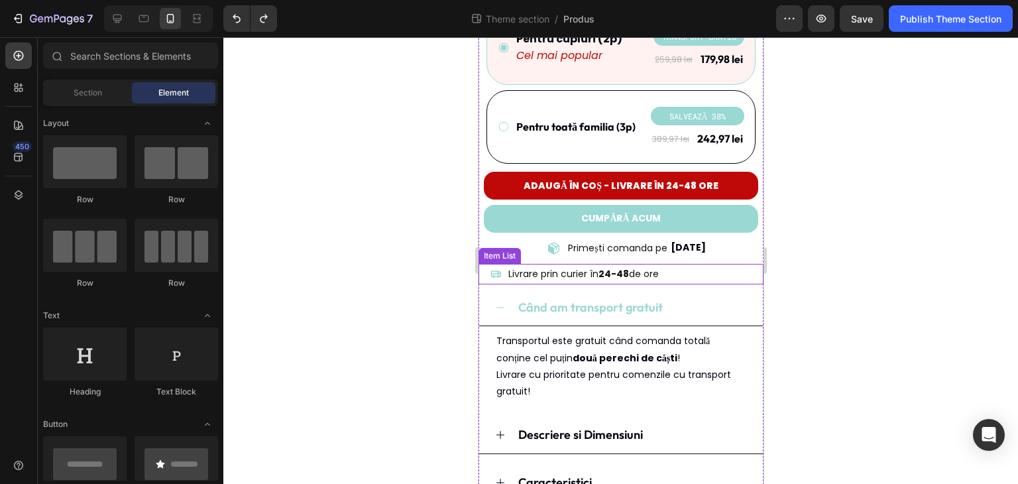
click at [670, 264] on div "Livrare prin curier în 24-48 de ore" at bounding box center [623, 274] width 278 height 21
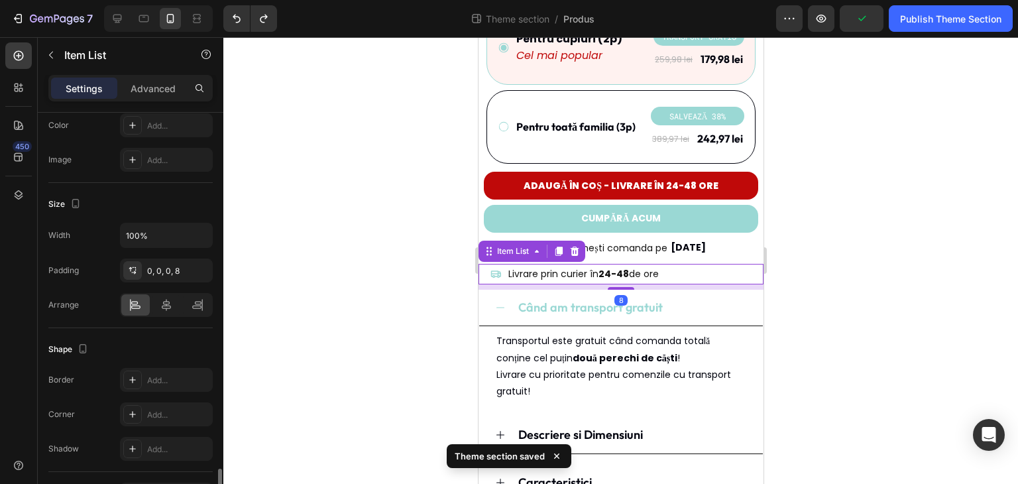
scroll to position [812, 0]
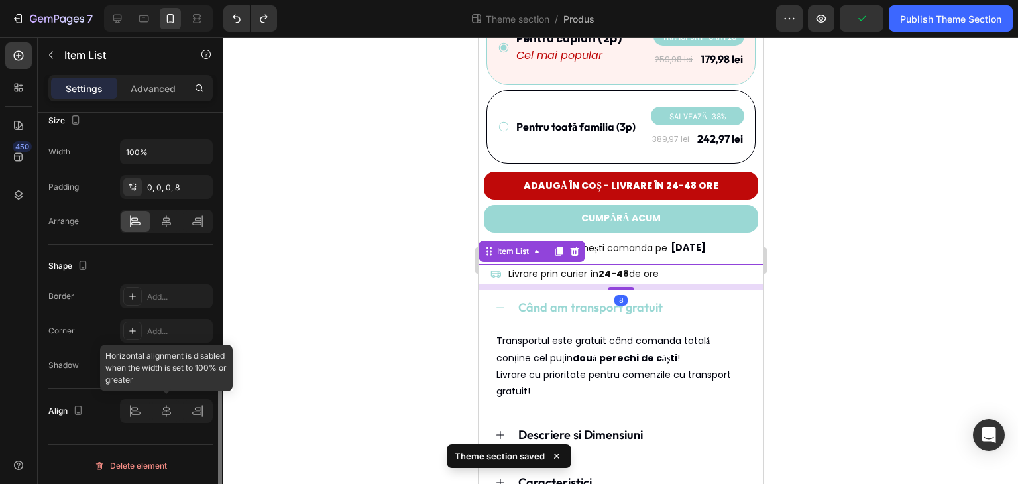
click at [160, 410] on div at bounding box center [166, 411] width 93 height 24
click at [166, 411] on div at bounding box center [166, 411] width 93 height 24
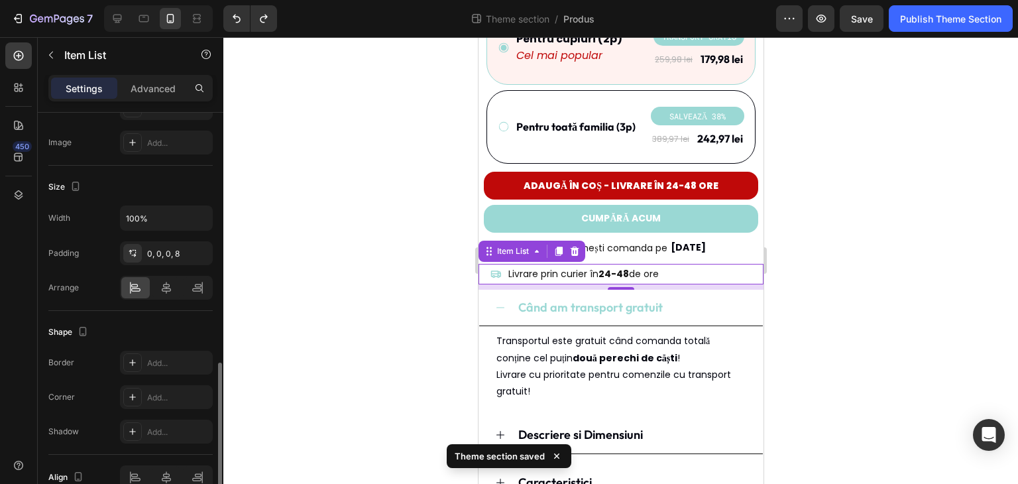
scroll to position [680, 0]
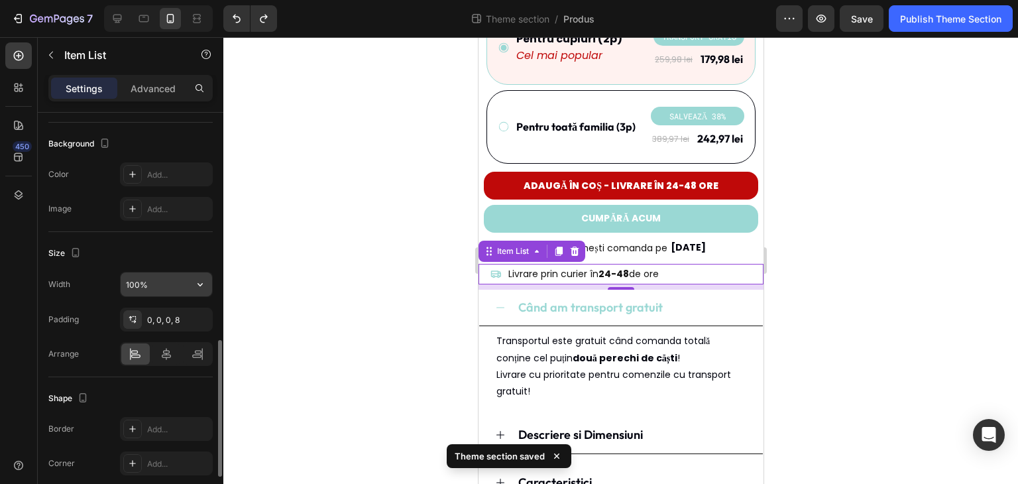
click at [166, 278] on input "100%" at bounding box center [166, 284] width 91 height 24
click at [199, 281] on icon "button" at bounding box center [199, 284] width 13 height 13
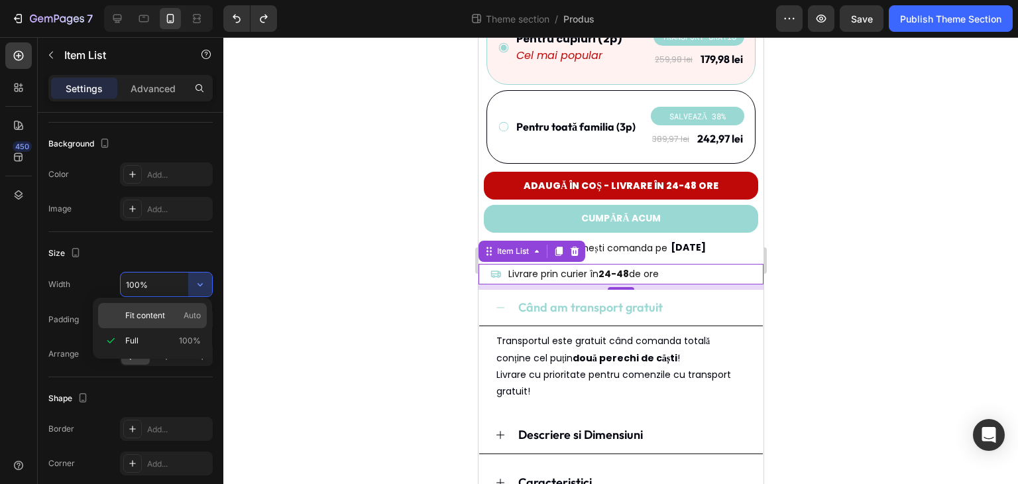
click at [172, 319] on p "Fit content Auto" at bounding box center [163, 315] width 76 height 12
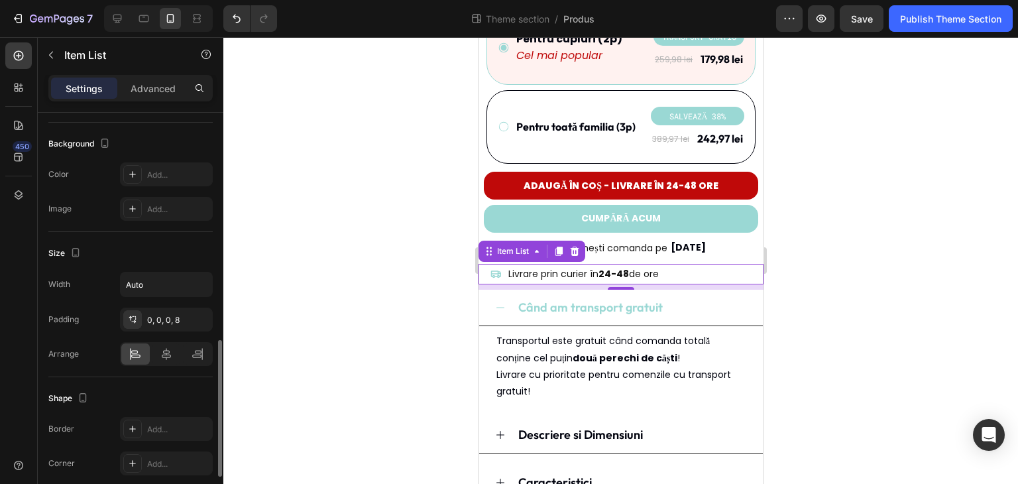
scroll to position [812, 0]
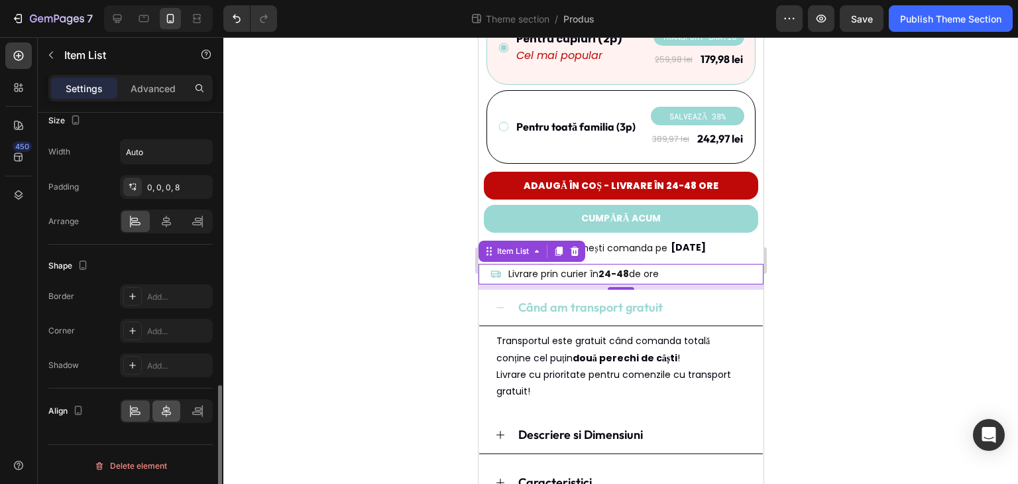
click at [162, 411] on icon at bounding box center [166, 410] width 13 height 13
click at [676, 266] on p "Livrare prin curier în 24-48 de ore" at bounding box center [634, 274] width 150 height 17
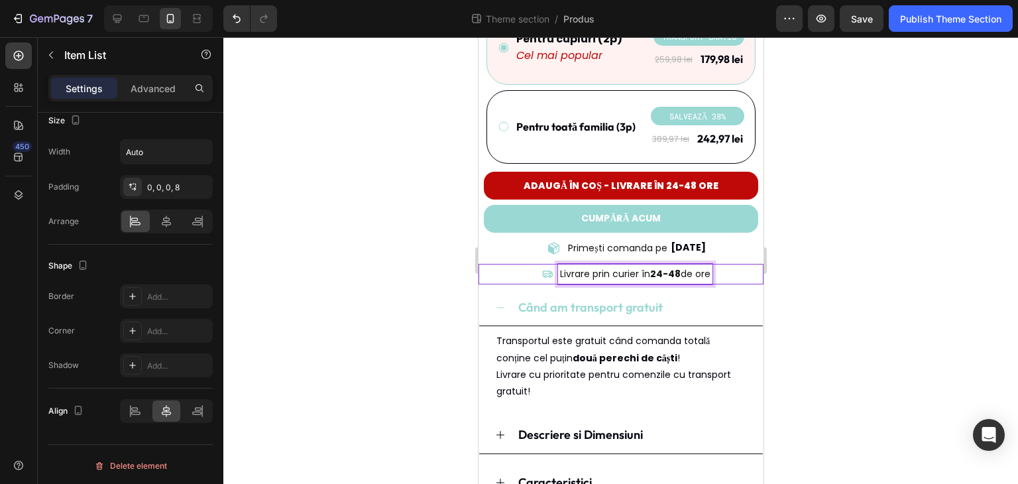
click at [604, 266] on p "Livrare prin curier în 24-48 de ore" at bounding box center [634, 274] width 150 height 17
drag, startPoint x: 634, startPoint y: 255, endPoint x: 611, endPoint y: 258, distance: 23.3
click at [611, 266] on p "Plată cash la livrare" at bounding box center [633, 274] width 87 height 17
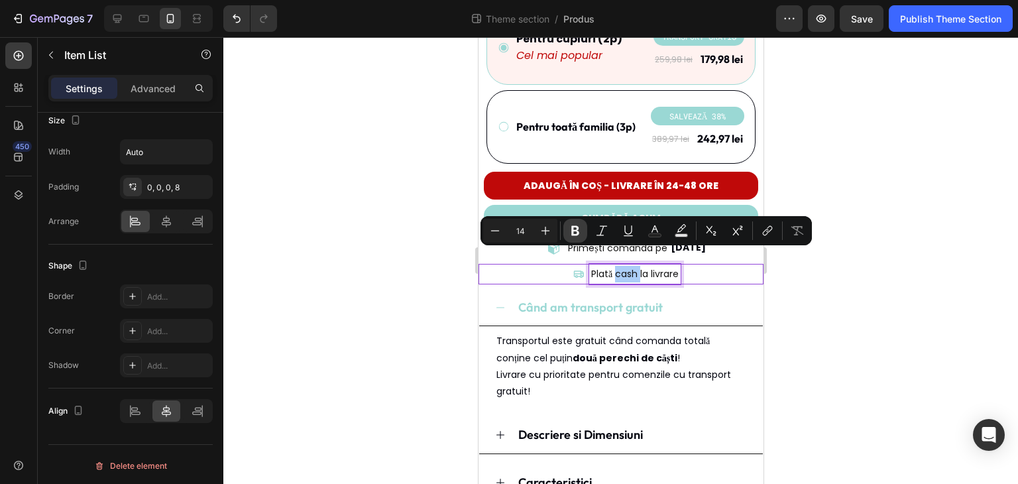
click at [580, 231] on icon "Editor contextual toolbar" at bounding box center [574, 230] width 13 height 13
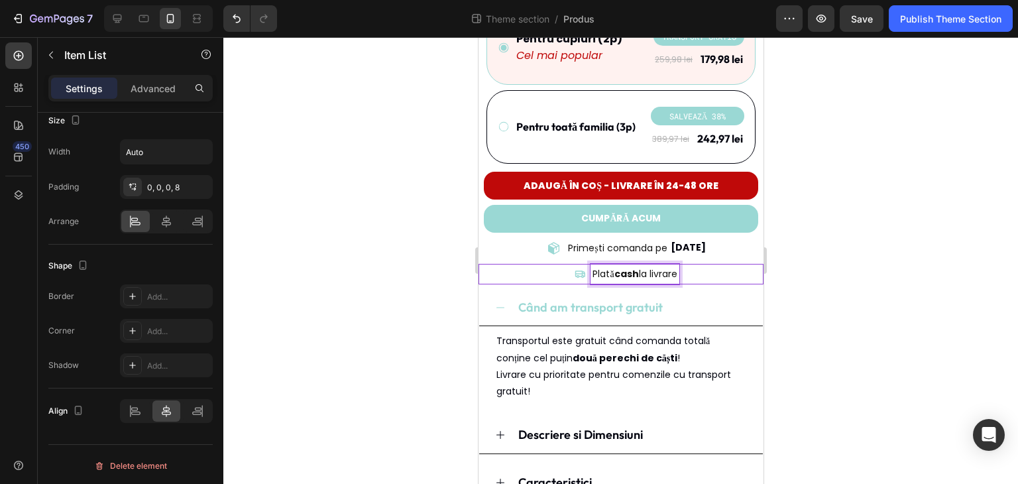
click at [747, 289] on div "Când am transport gratuit" at bounding box center [620, 307] width 284 height 36
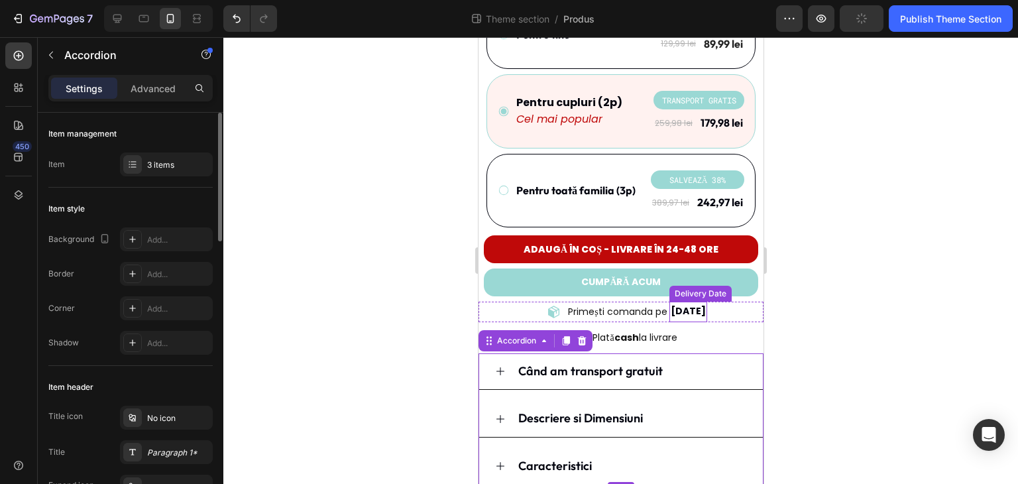
scroll to position [531, 0]
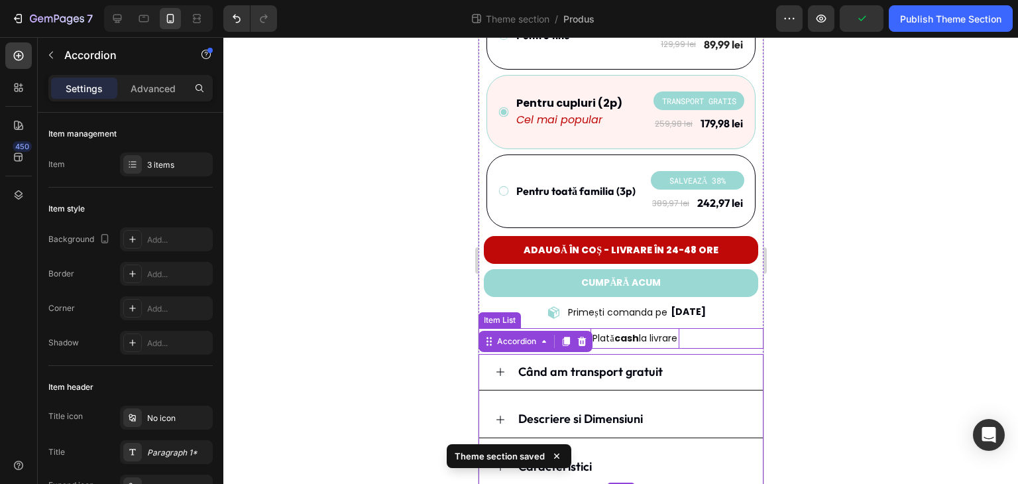
click at [666, 315] on div "Somn liniștit, fără zgomote Heading Dopurile de urechi premium care blochează s…" at bounding box center [620, 127] width 285 height 713
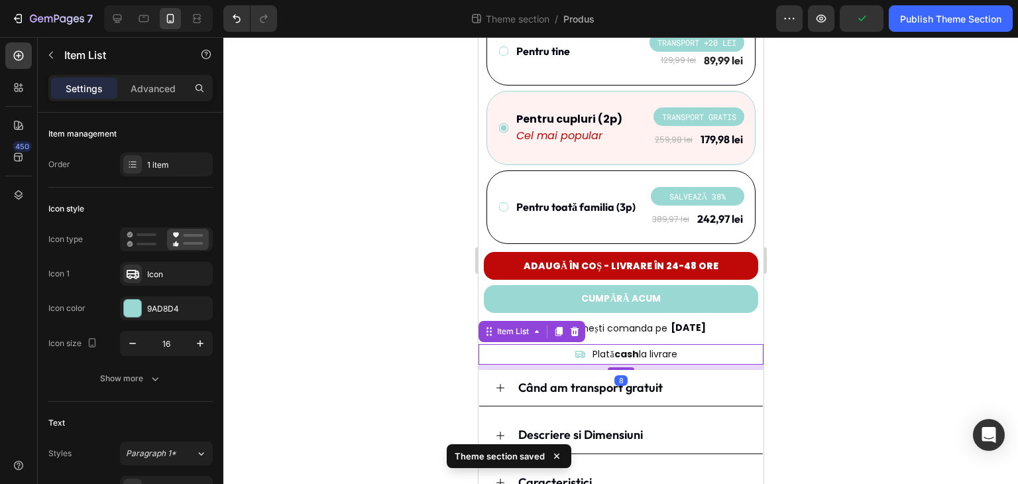
click at [574, 348] on icon at bounding box center [579, 353] width 11 height 11
click at [617, 320] on p "Primești comanda pe" at bounding box center [616, 328] width 99 height 17
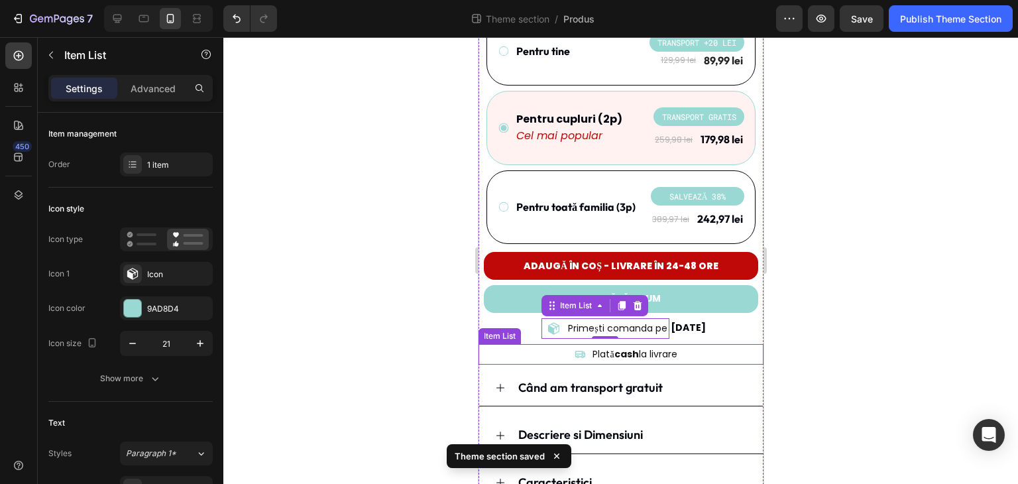
click at [574, 348] on icon at bounding box center [579, 353] width 11 height 11
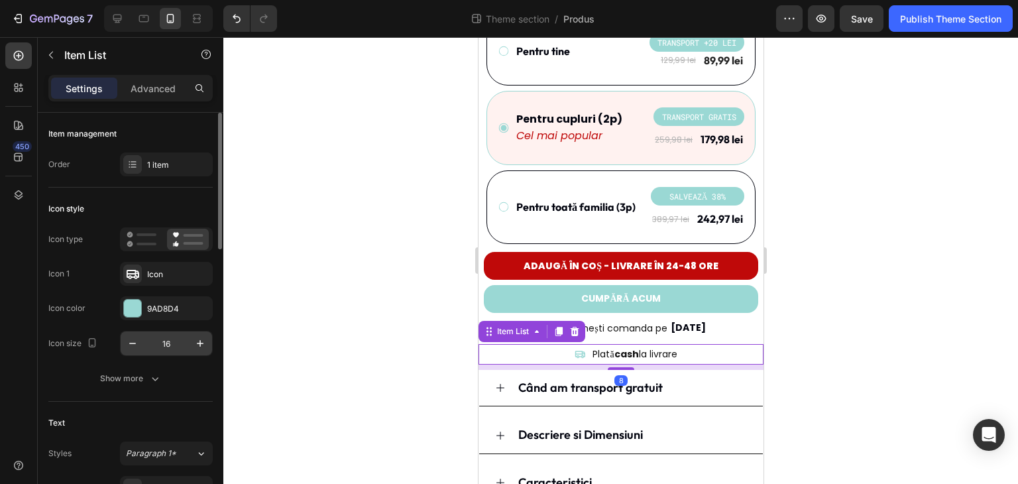
click at [187, 341] on input "16" at bounding box center [166, 343] width 44 height 24
click at [191, 341] on button "button" at bounding box center [200, 343] width 24 height 24
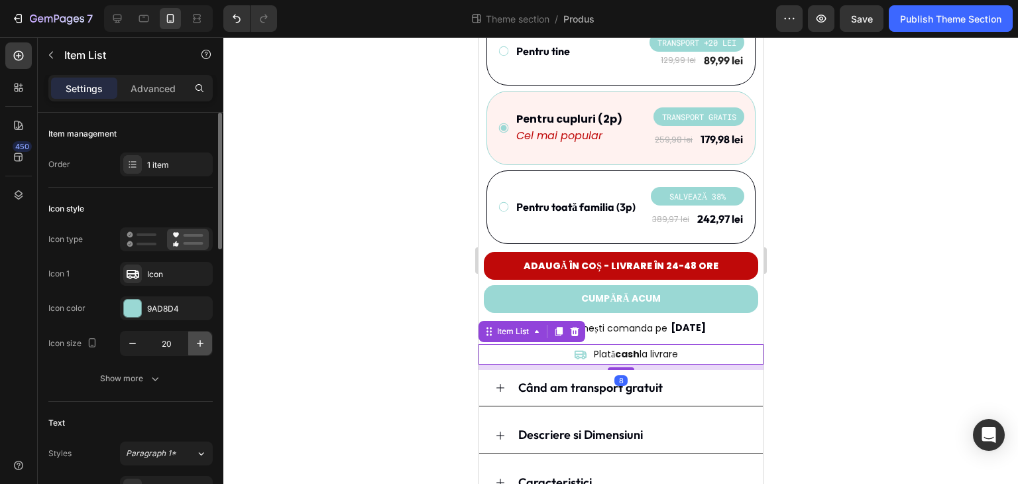
click at [191, 341] on button "button" at bounding box center [200, 343] width 24 height 24
click at [131, 344] on icon "button" at bounding box center [132, 343] width 13 height 13
click at [153, 280] on div "Icon" at bounding box center [166, 274] width 93 height 24
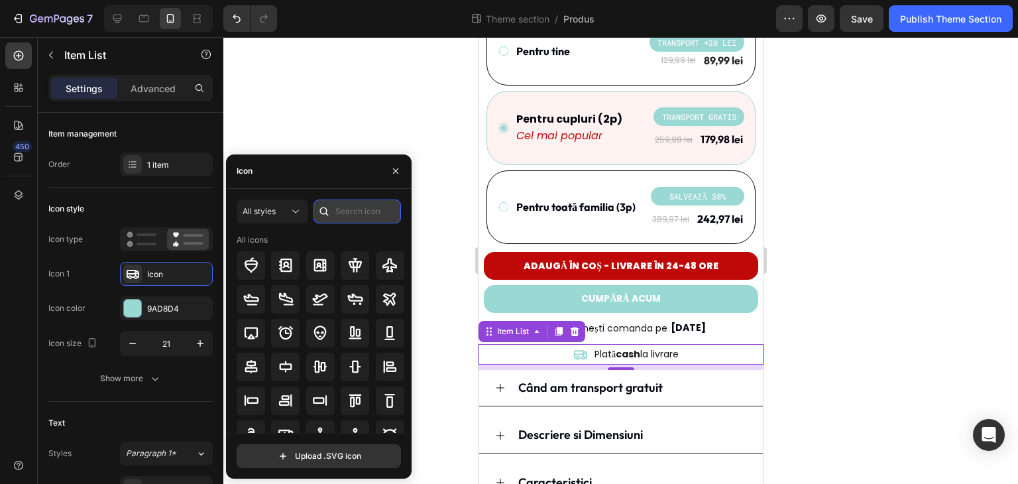
click at [354, 211] on input "text" at bounding box center [356, 211] width 87 height 24
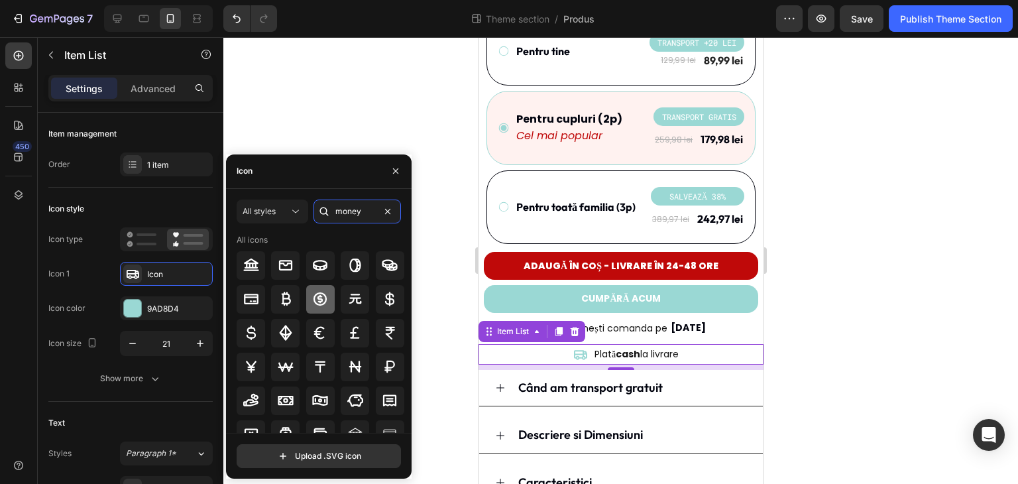
scroll to position [66, 0]
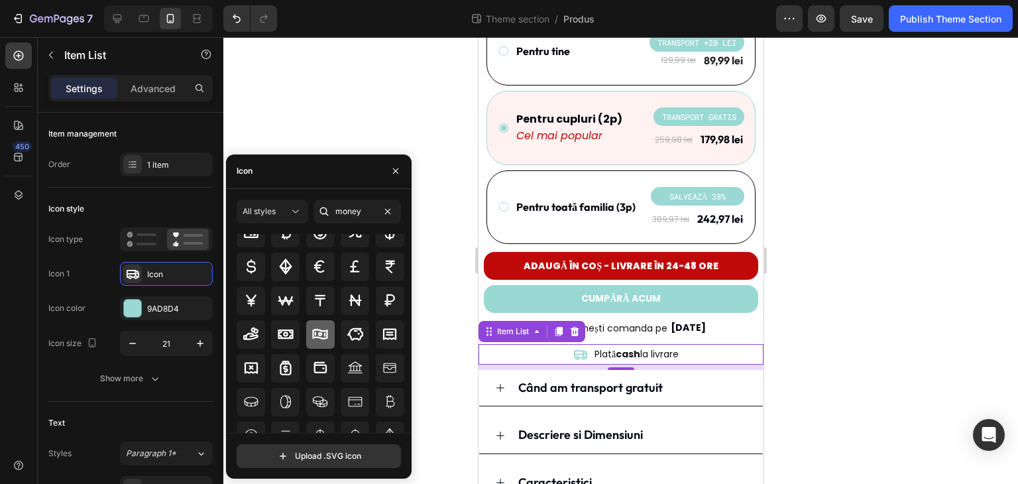
click at [316, 336] on icon at bounding box center [320, 334] width 16 height 16
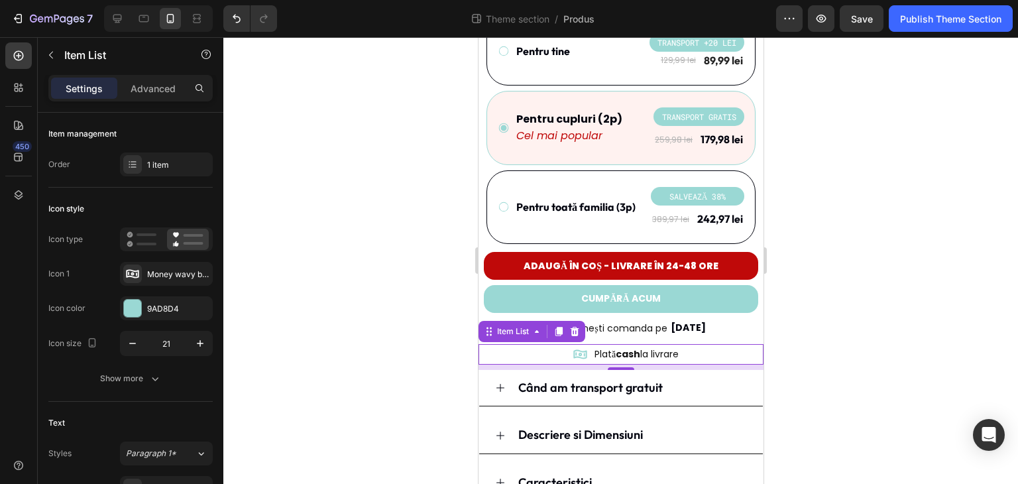
click at [452, 339] on div at bounding box center [620, 260] width 794 height 446
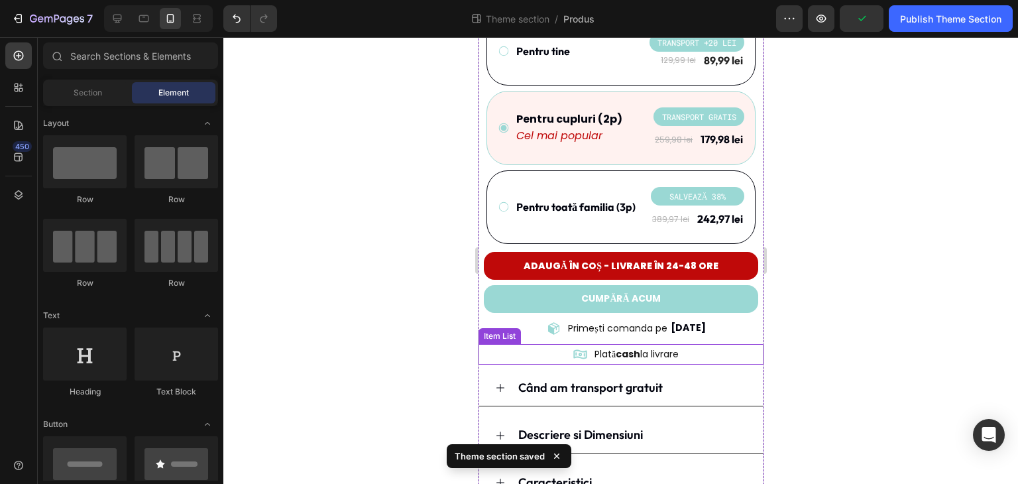
click at [703, 344] on div "Plată cash la livrare" at bounding box center [623, 354] width 278 height 21
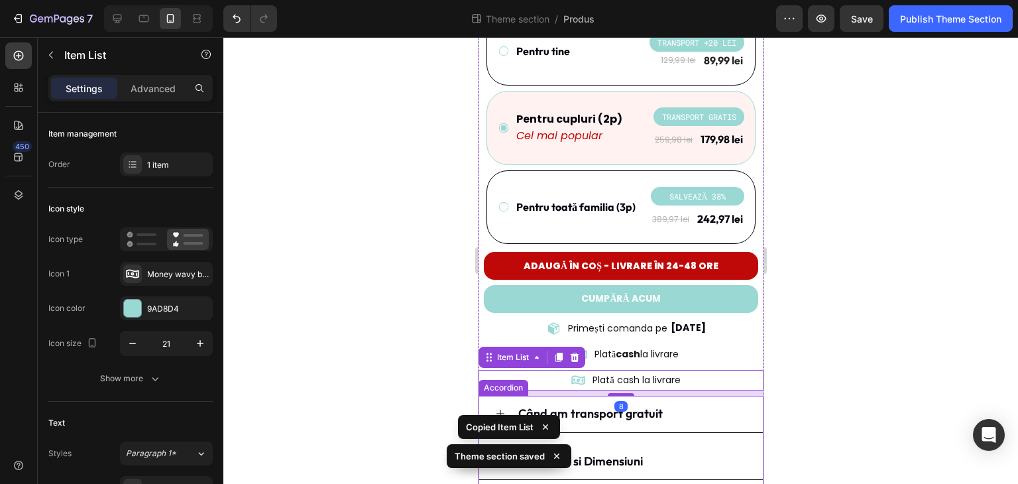
scroll to position [541, 0]
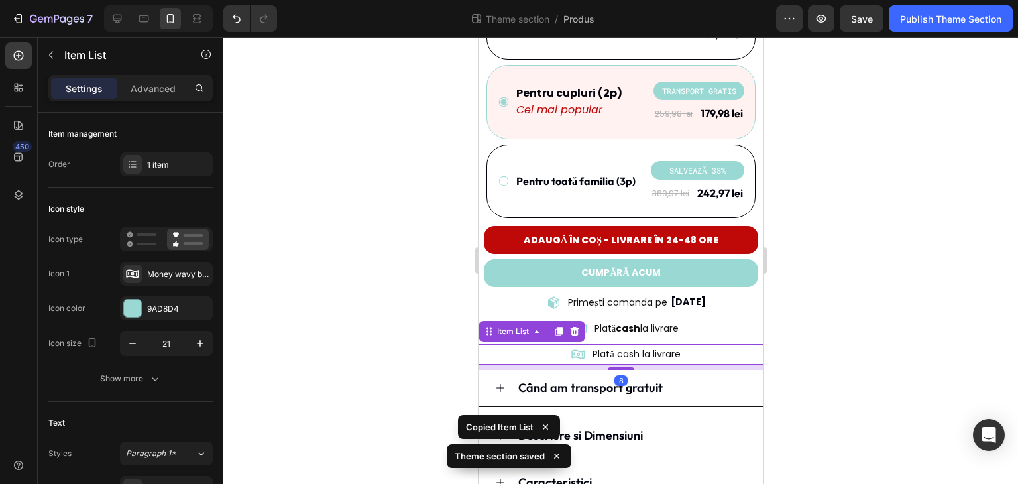
click at [680, 292] on div "[DATE]" at bounding box center [687, 301] width 38 height 19
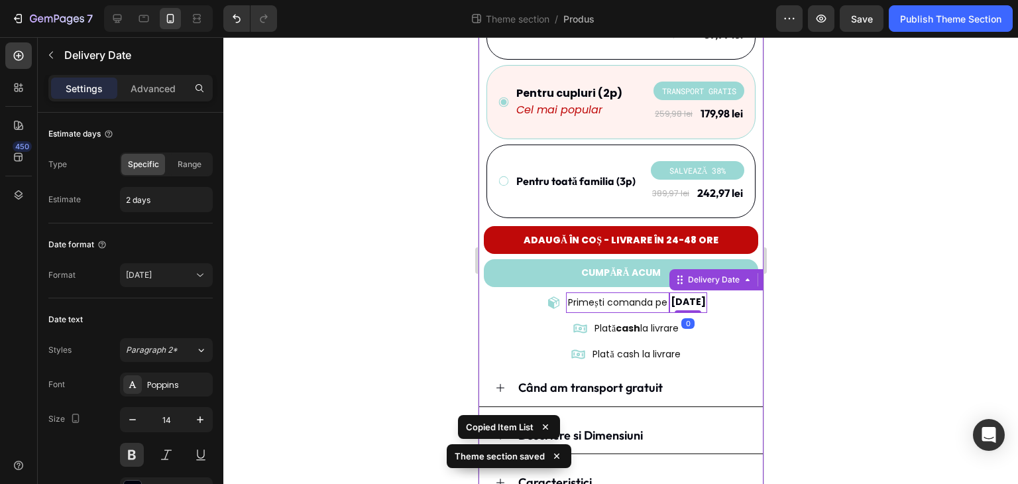
click at [635, 295] on div "Primești comanda pe" at bounding box center [616, 302] width 103 height 21
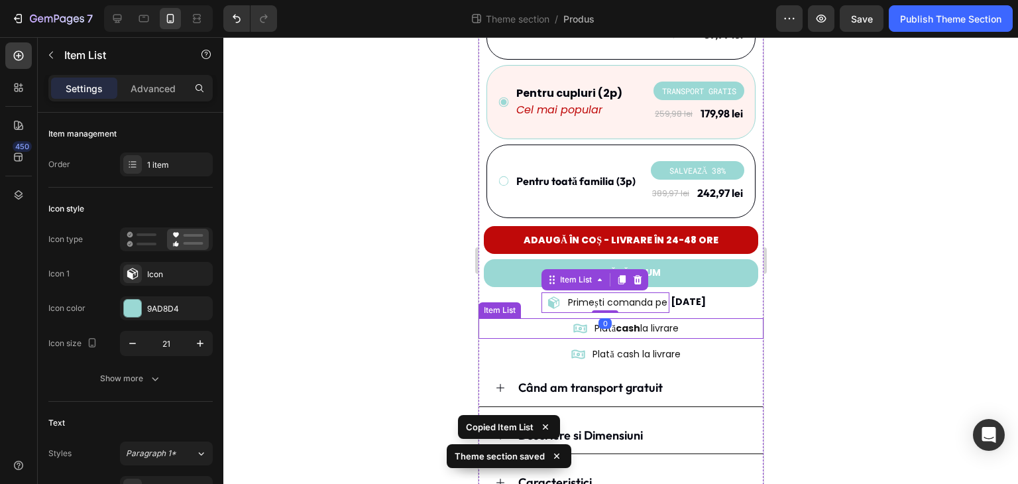
click at [498, 292] on div "Primești comanda pe Item List 0 29/08/2025 Delivery Date Row" at bounding box center [620, 302] width 285 height 21
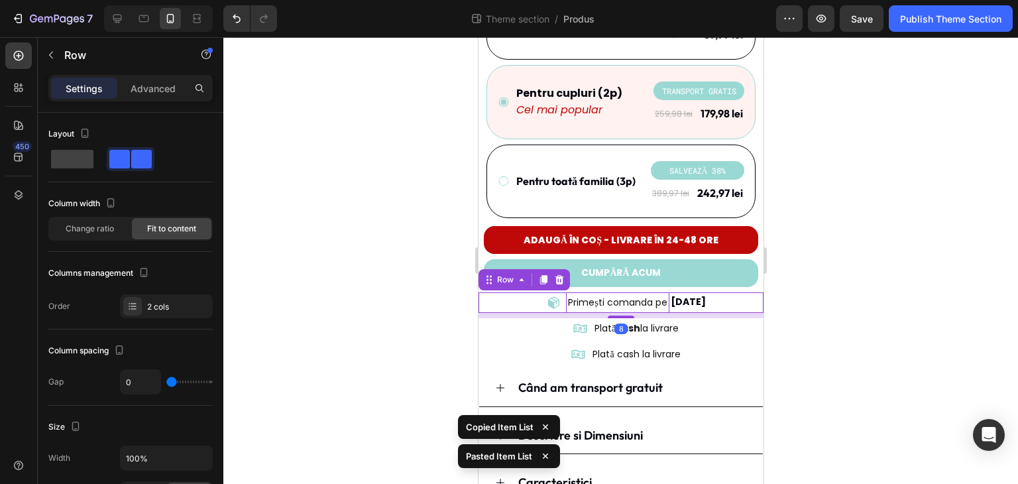
scroll to position [536, 0]
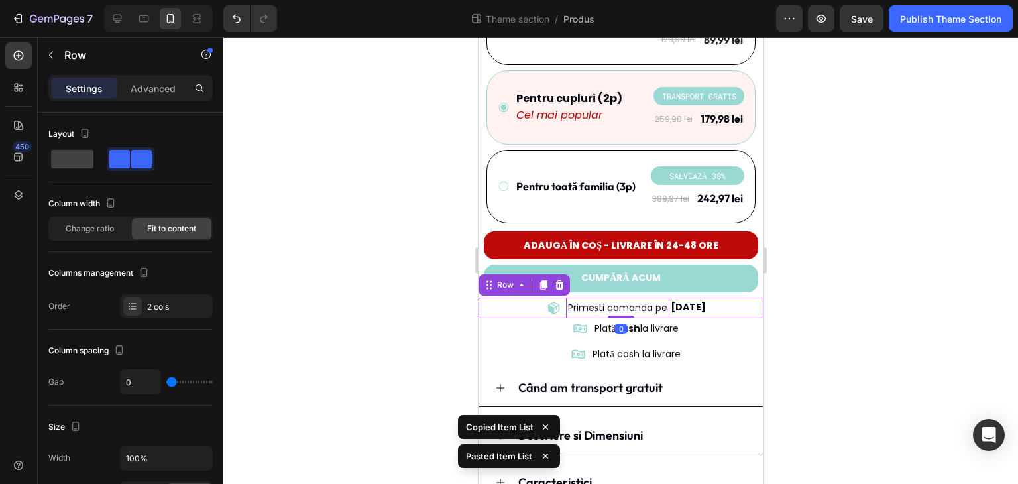
drag, startPoint x: 615, startPoint y: 300, endPoint x: 617, endPoint y: 293, distance: 7.6
click at [617, 297] on div "Primești comanda pe Item List 29/08/2025 Delivery Date Row 0" at bounding box center [620, 307] width 285 height 21
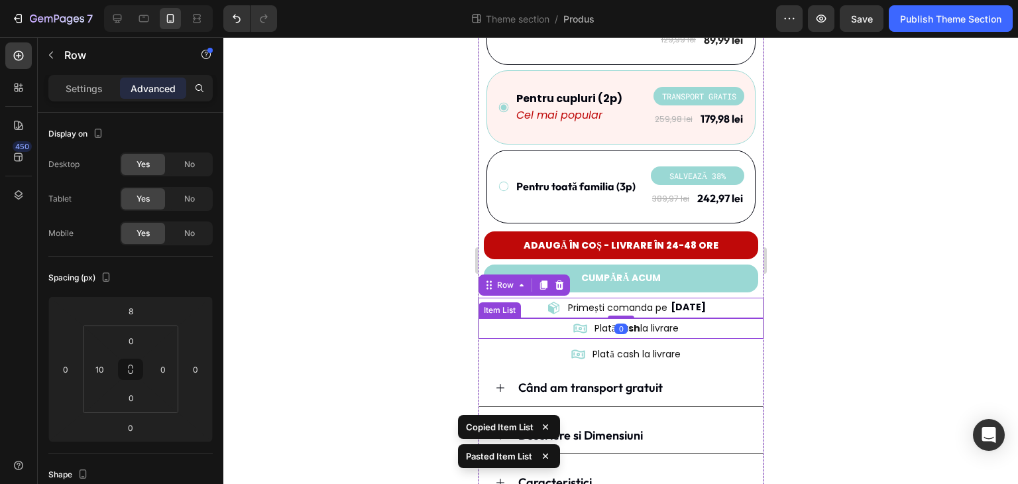
click at [548, 318] on div "Plată cash la livrare" at bounding box center [623, 328] width 278 height 21
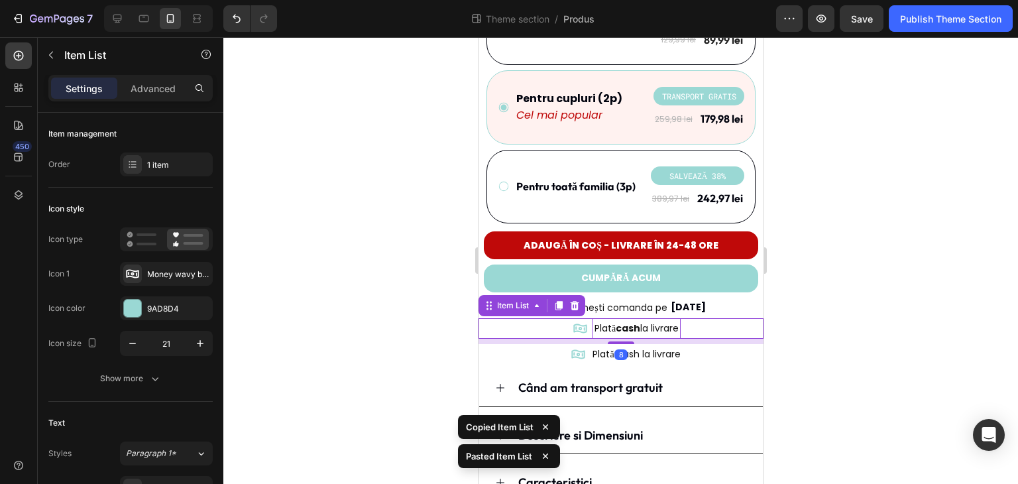
scroll to position [531, 0]
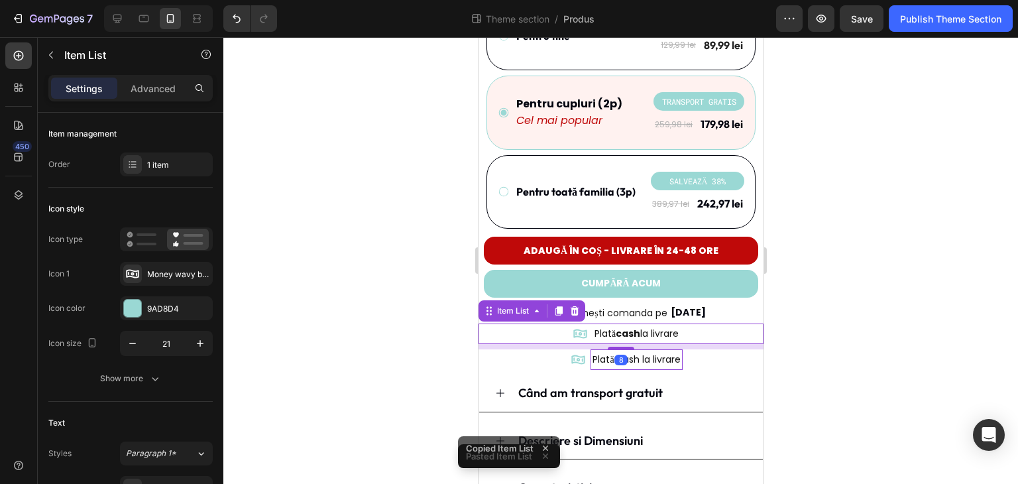
drag, startPoint x: 615, startPoint y: 327, endPoint x: 589, endPoint y: 332, distance: 27.0
click at [615, 323] on div "Plată cash la livrare Item List 8" at bounding box center [620, 333] width 285 height 21
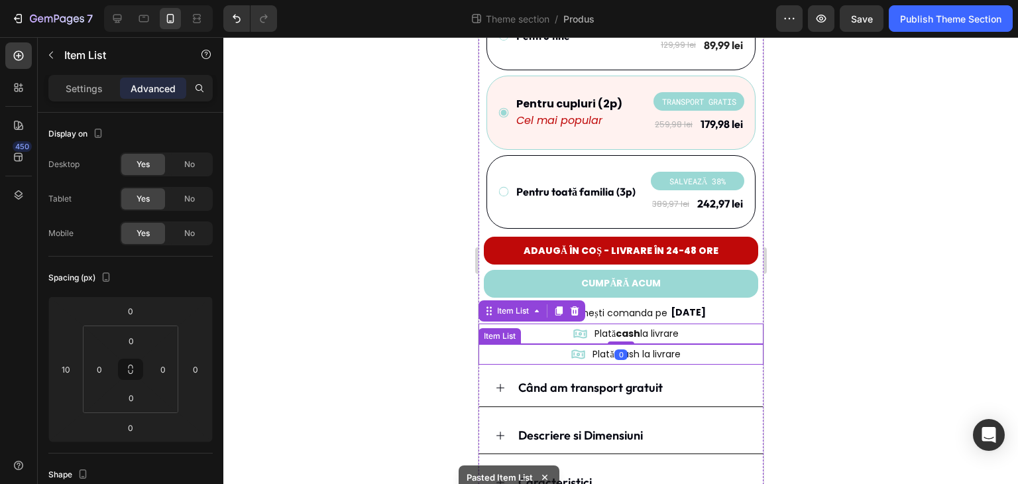
click at [540, 344] on div "Plată cash la livrare" at bounding box center [623, 354] width 278 height 21
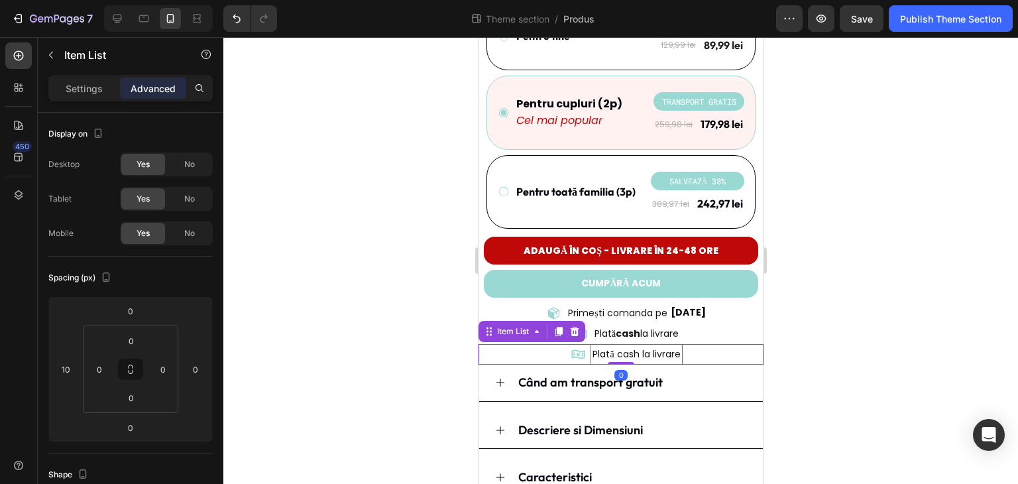
scroll to position [525, 0]
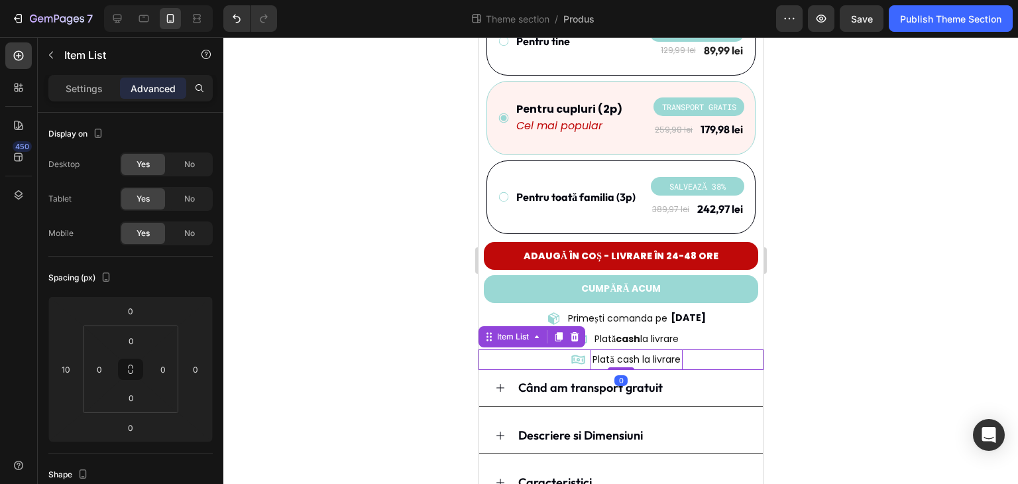
drag, startPoint x: 613, startPoint y: 351, endPoint x: 672, endPoint y: 333, distance: 62.4
click at [614, 349] on div "Plată cash la livrare Item List 0" at bounding box center [620, 359] width 285 height 21
click at [689, 329] on div "Plată cash la livrare" at bounding box center [623, 339] width 278 height 21
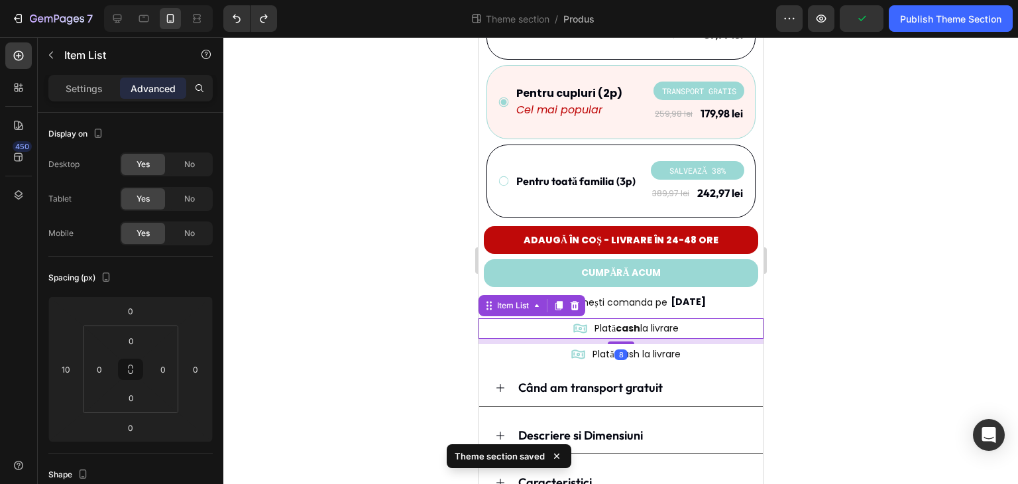
scroll to position [515, 0]
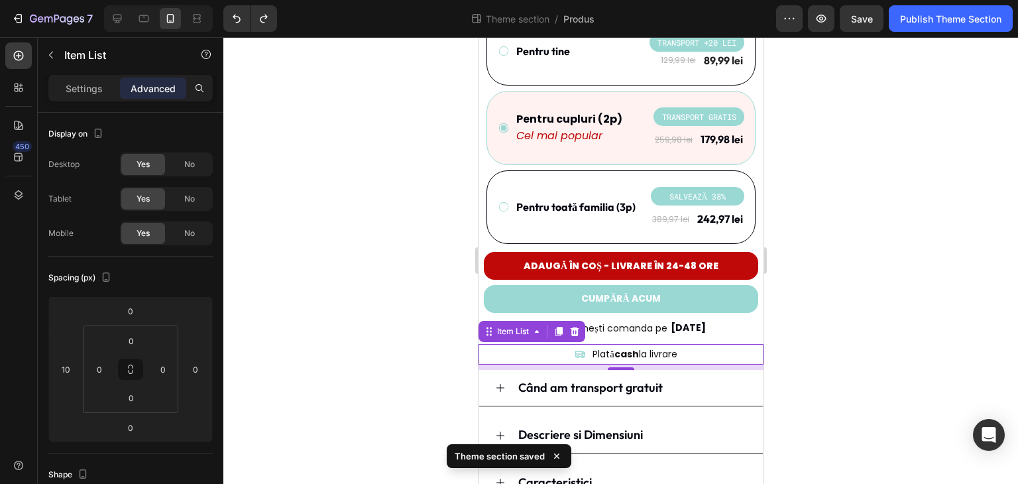
click at [796, 338] on div at bounding box center [620, 260] width 794 height 446
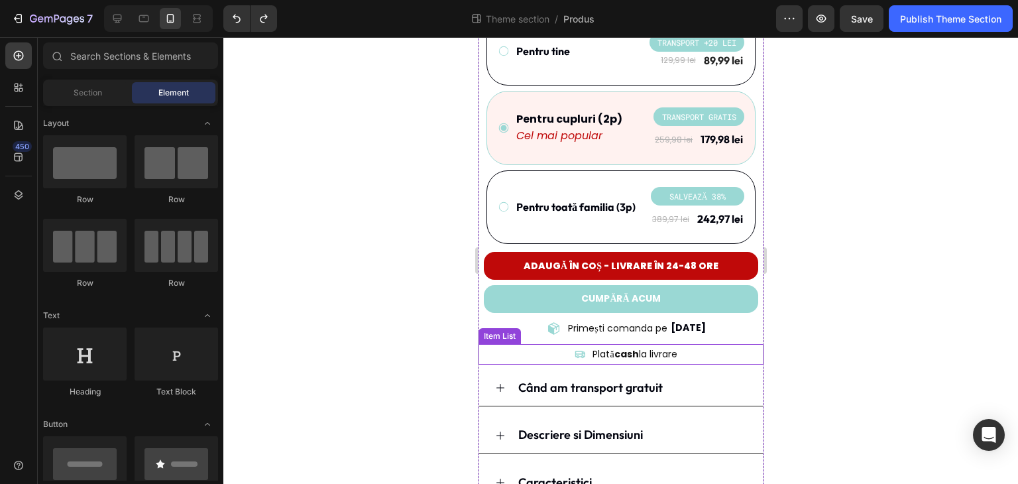
click at [705, 344] on div "Plată cash la livrare" at bounding box center [623, 354] width 278 height 21
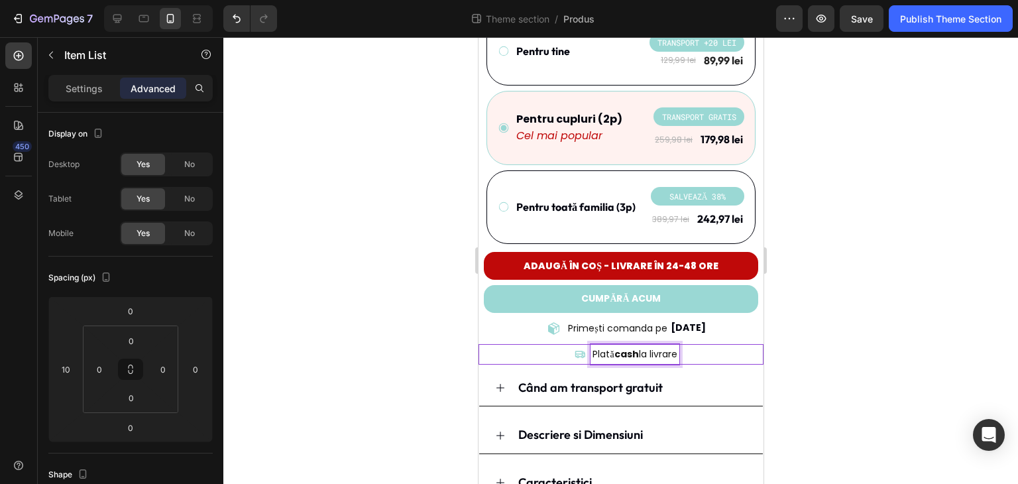
click at [574, 348] on icon at bounding box center [579, 353] width 11 height 11
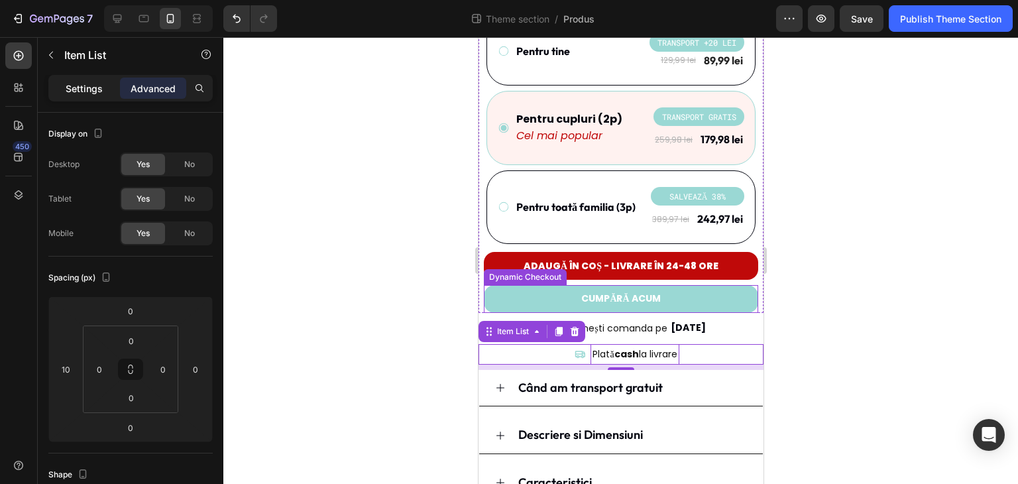
click at [91, 87] on p "Settings" at bounding box center [84, 88] width 37 height 14
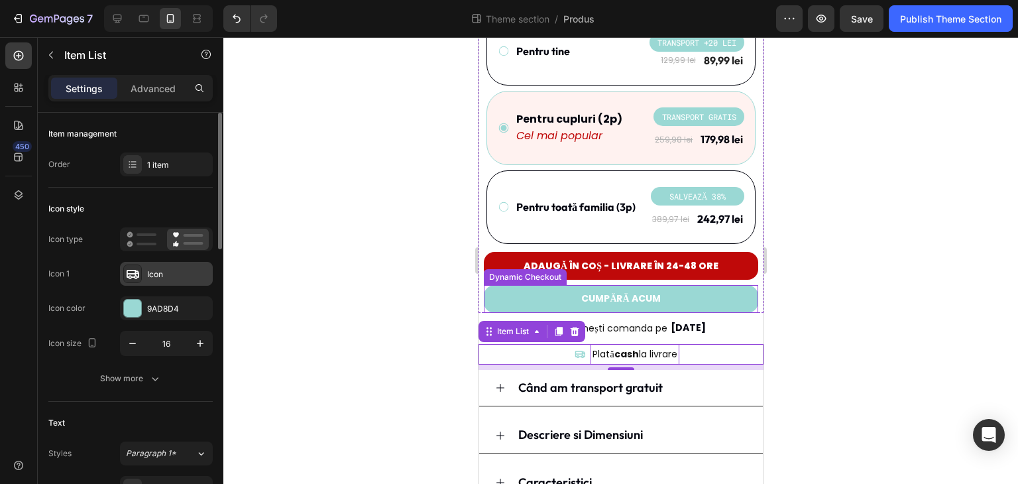
click at [188, 269] on div "Icon" at bounding box center [178, 274] width 62 height 12
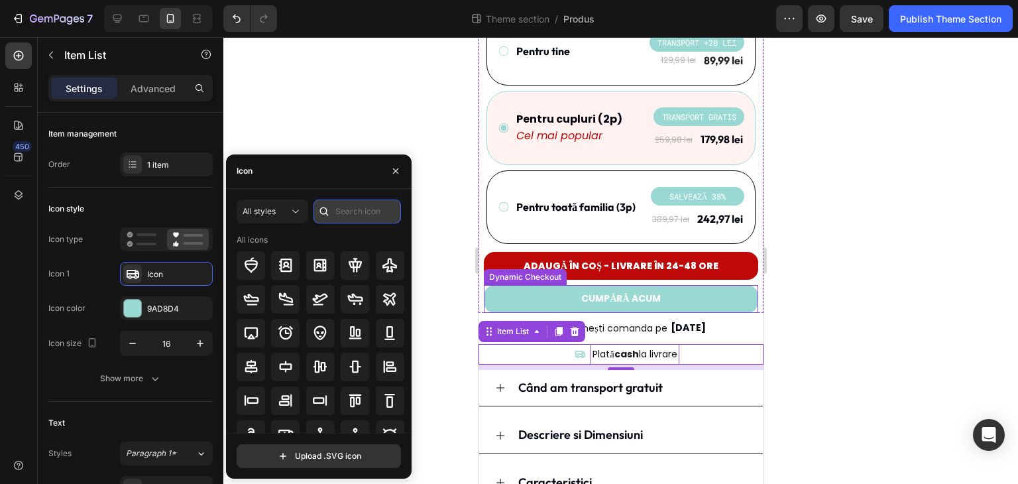
click at [344, 213] on input "text" at bounding box center [356, 211] width 87 height 24
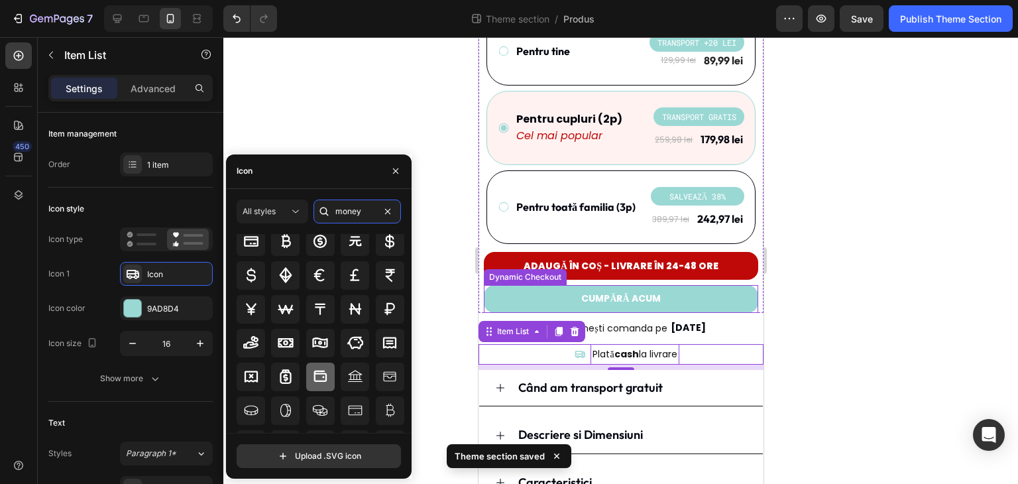
scroll to position [66, 0]
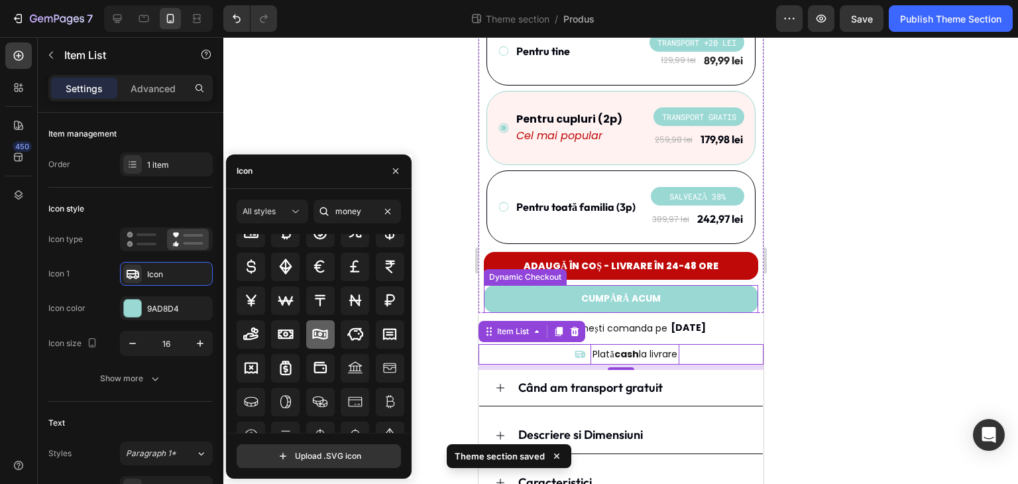
click at [317, 333] on icon at bounding box center [320, 334] width 15 height 11
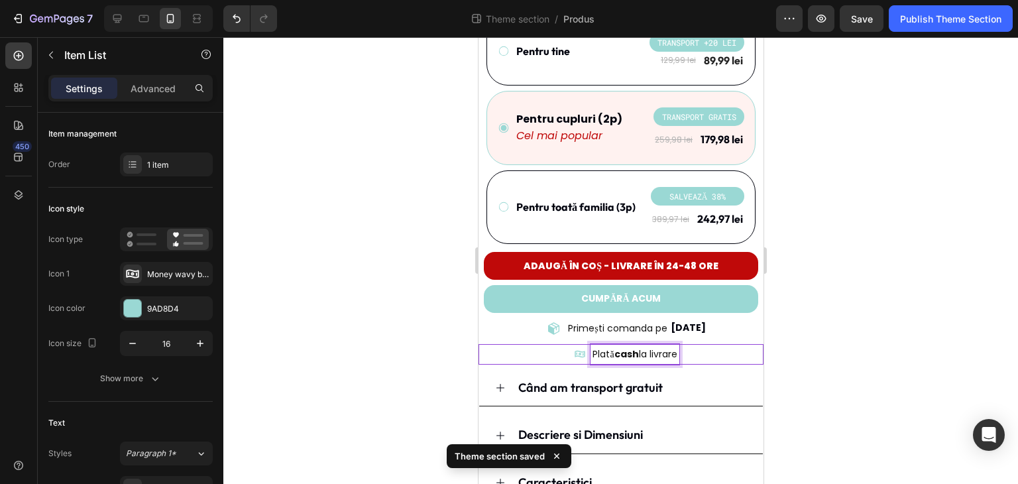
click at [574, 350] on icon at bounding box center [579, 353] width 11 height 7
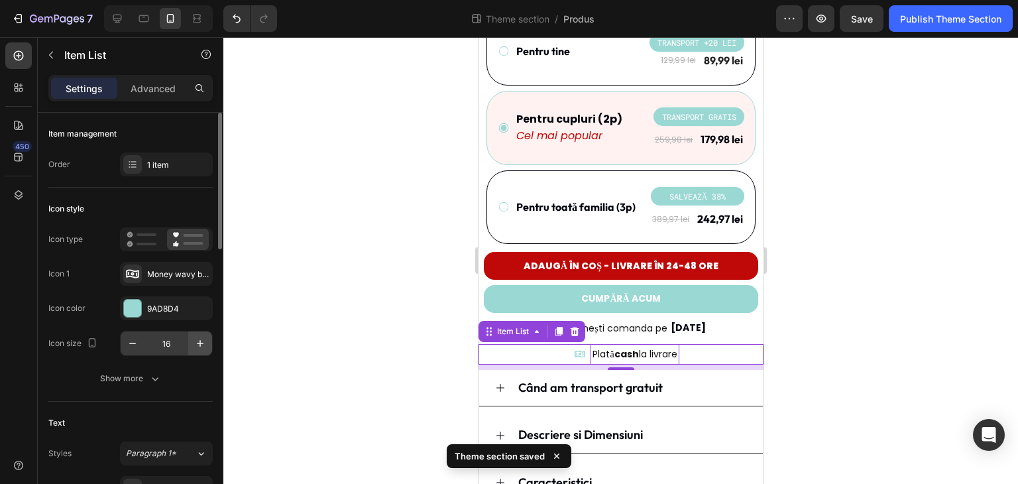
click at [199, 335] on button "button" at bounding box center [200, 343] width 24 height 24
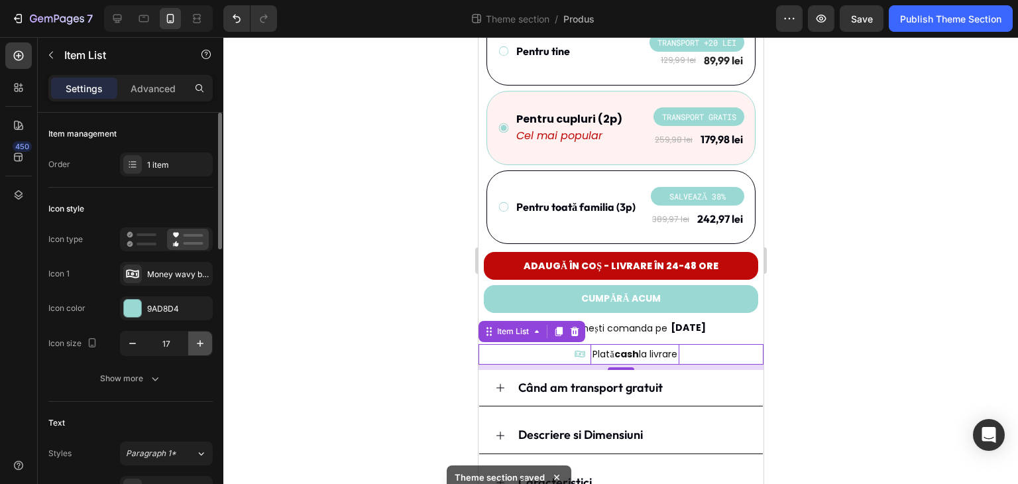
click at [199, 337] on icon "button" at bounding box center [199, 343] width 13 height 13
click at [745, 344] on div "Plată cash la livrare" at bounding box center [623, 354] width 278 height 21
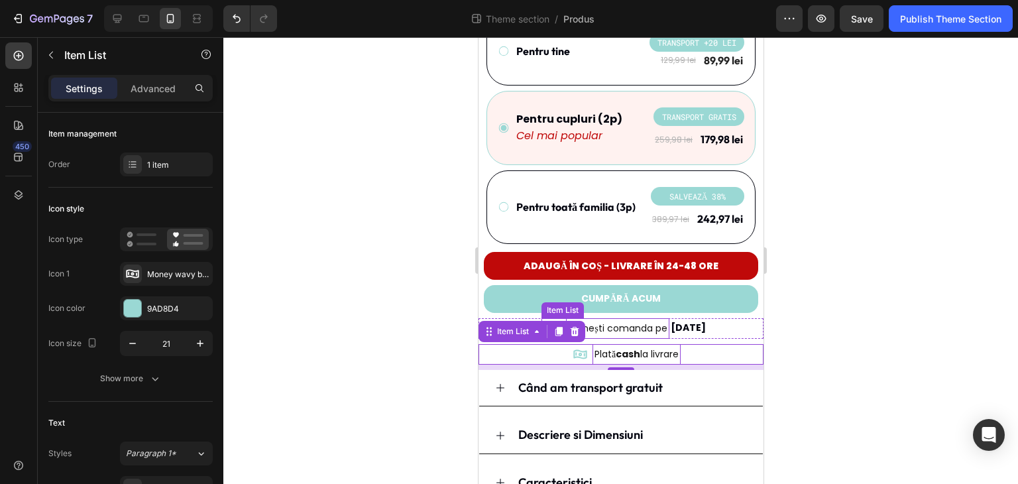
click at [653, 318] on div "Primești comanda pe" at bounding box center [616, 328] width 103 height 21
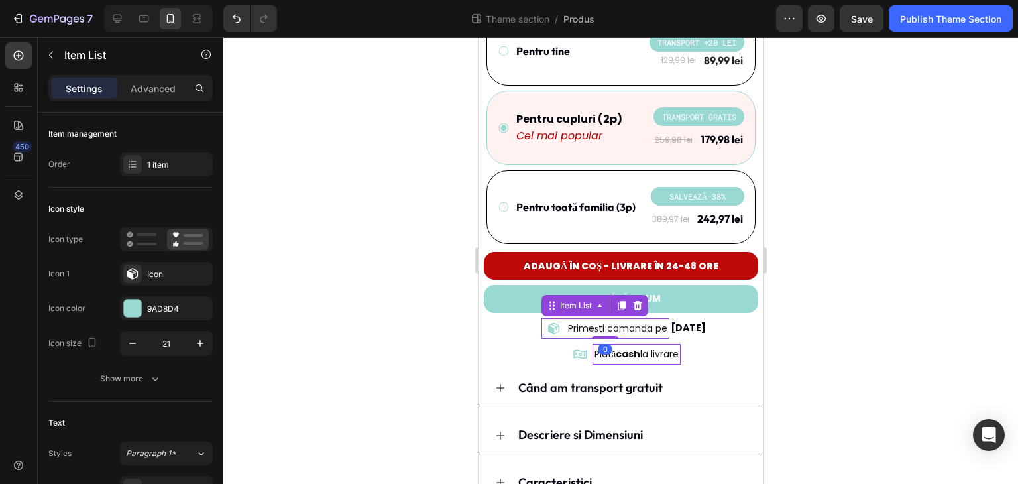
click at [828, 313] on div at bounding box center [620, 260] width 794 height 446
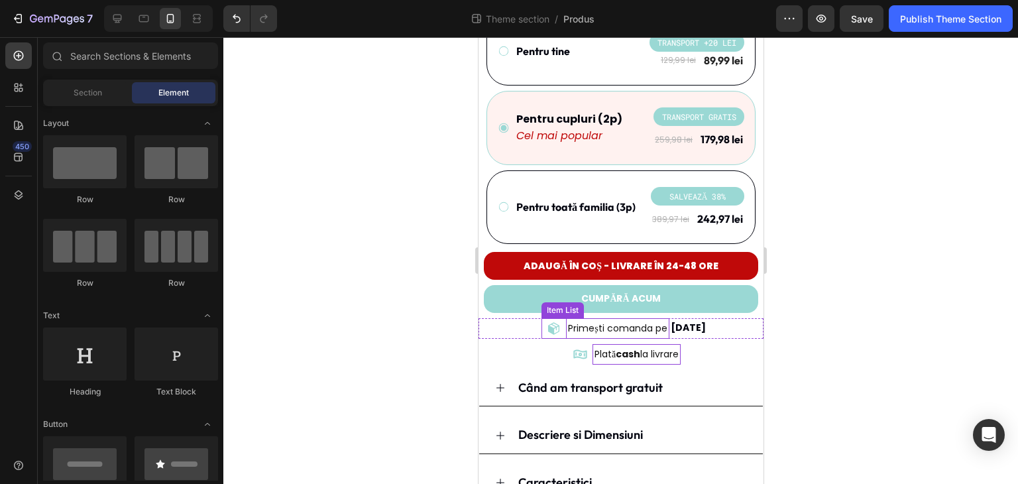
click at [586, 320] on p "Primești comanda pe" at bounding box center [616, 328] width 99 height 17
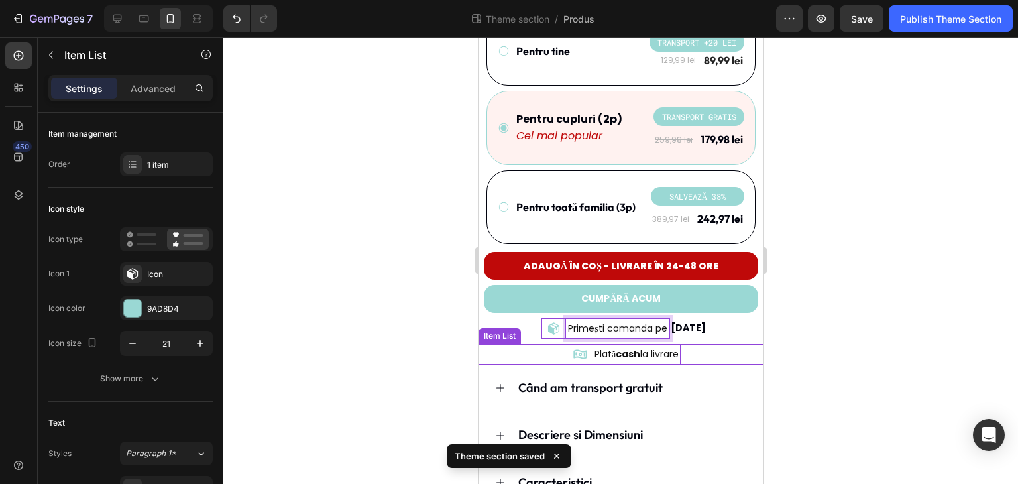
click at [696, 344] on div "Plată cash la livrare" at bounding box center [623, 354] width 278 height 21
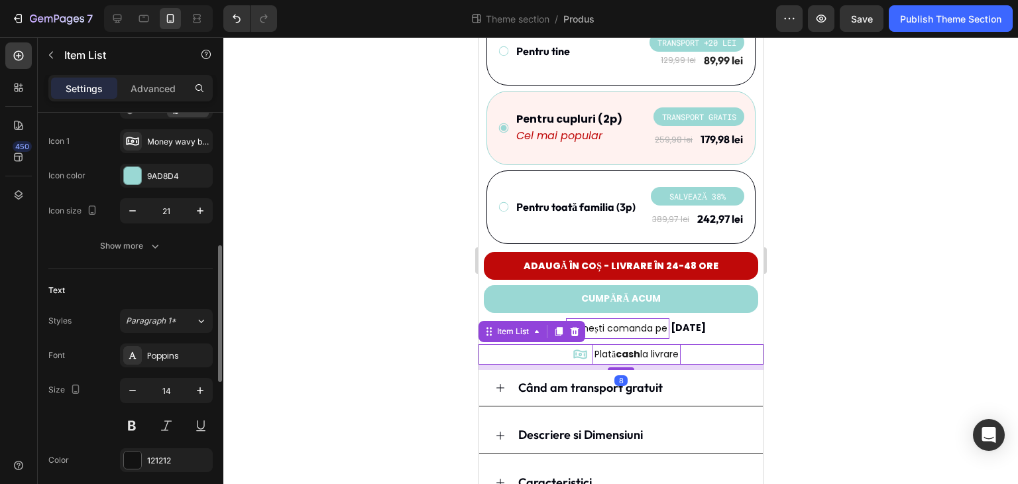
scroll to position [199, 0]
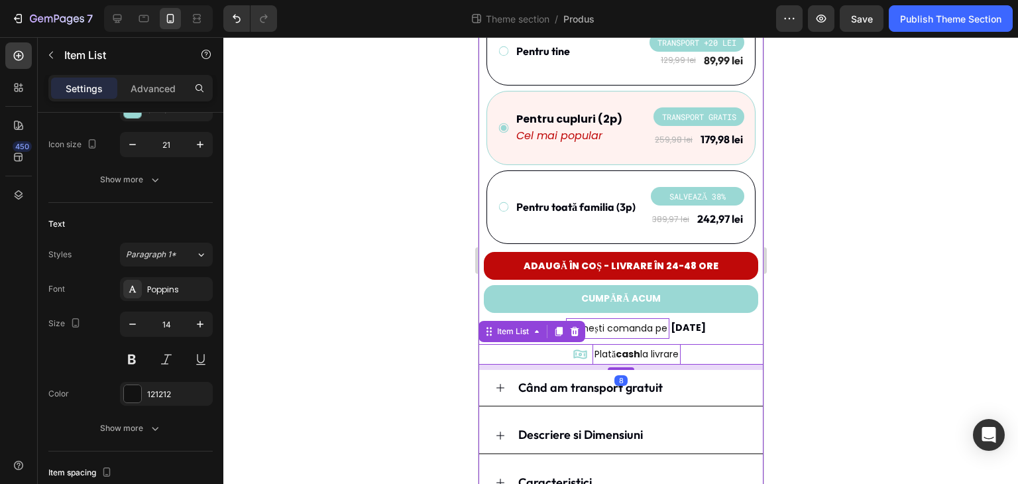
click at [718, 318] on div "Primești comanda pe Item List 29/08/2025 Delivery Date Row" at bounding box center [620, 328] width 285 height 21
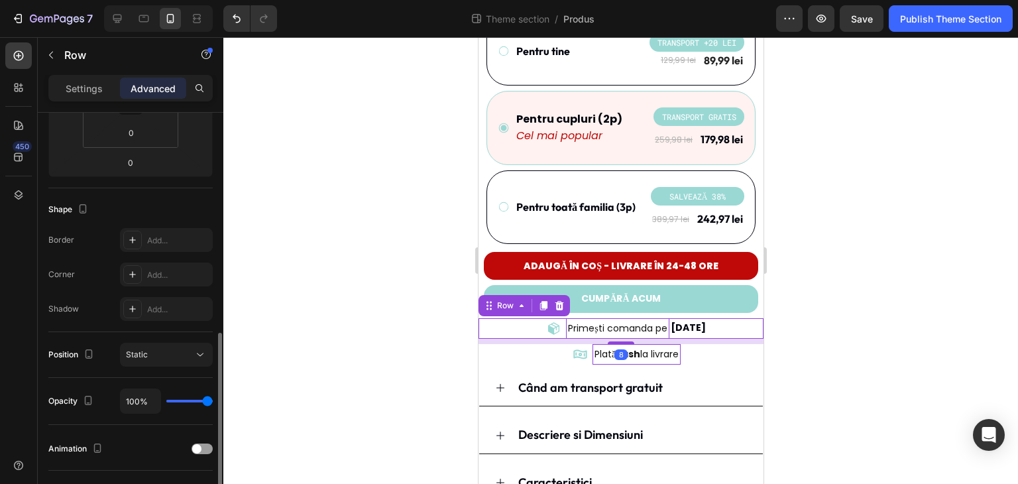
scroll to position [397, 0]
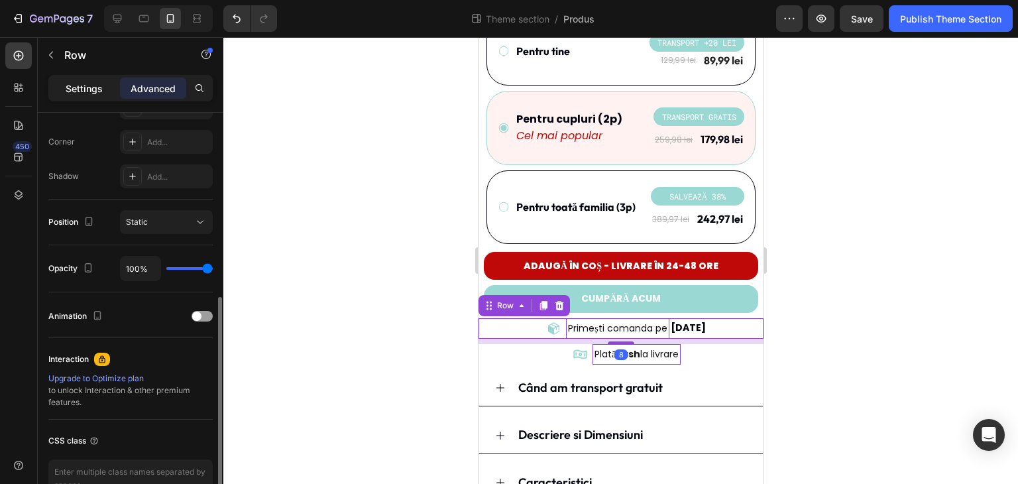
click at [82, 88] on p "Settings" at bounding box center [84, 88] width 37 height 14
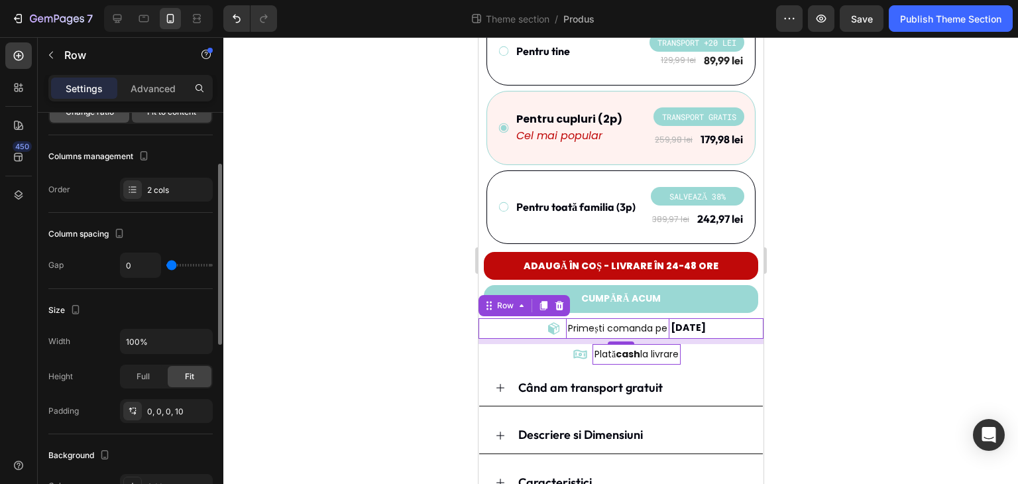
scroll to position [0, 0]
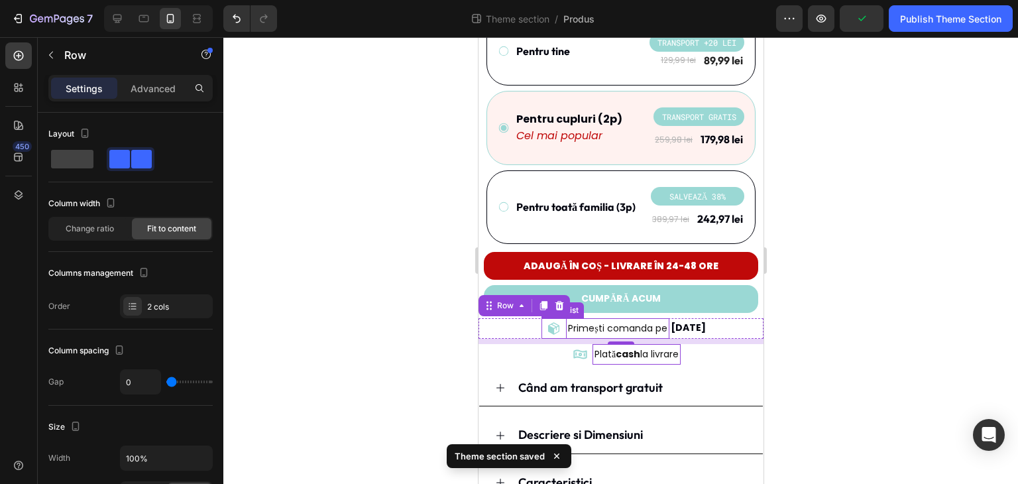
click at [607, 320] on p "Primești comanda pe" at bounding box center [616, 328] width 99 height 17
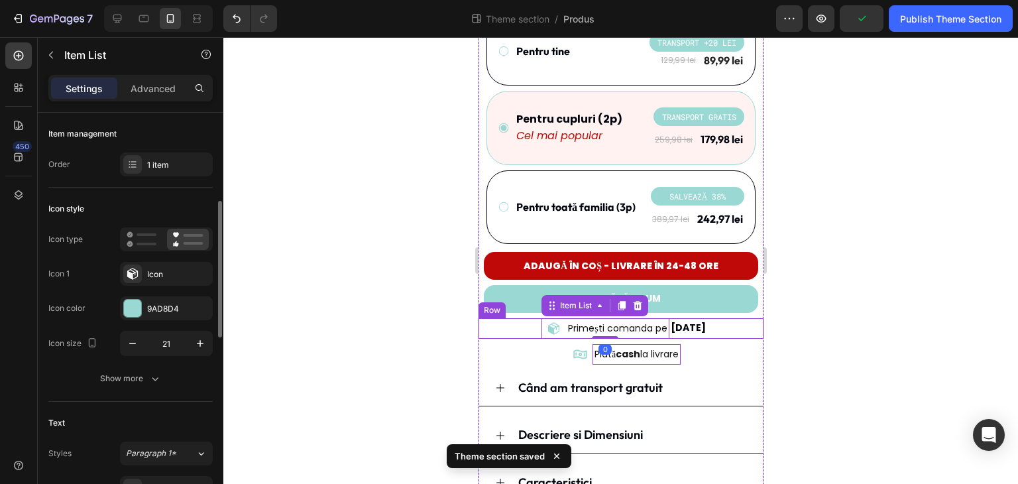
scroll to position [132, 0]
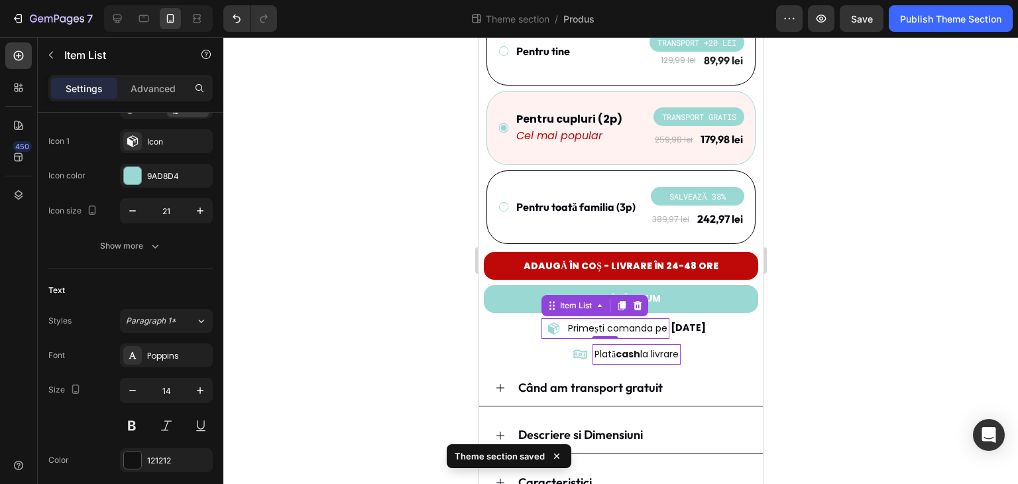
click at [409, 329] on div at bounding box center [620, 260] width 794 height 446
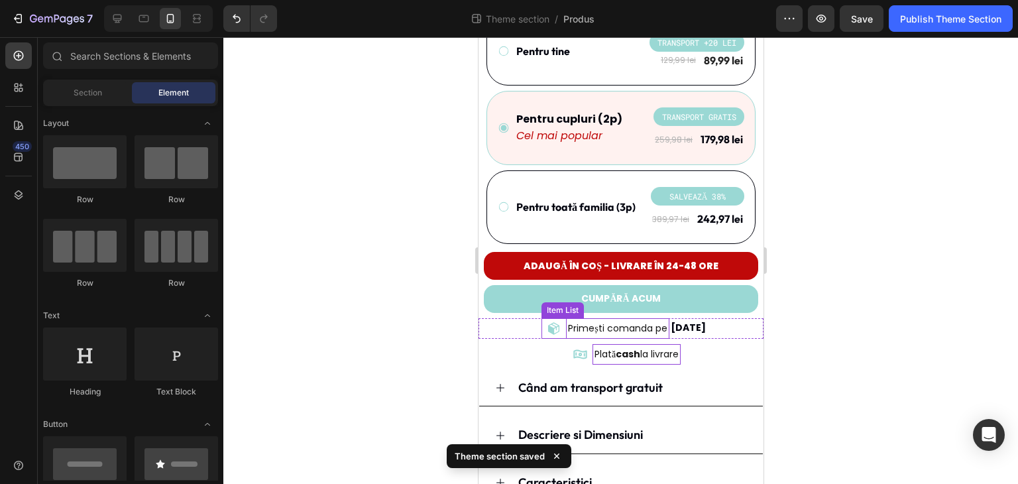
click at [623, 320] on p "Primești comanda pe" at bounding box center [616, 328] width 99 height 17
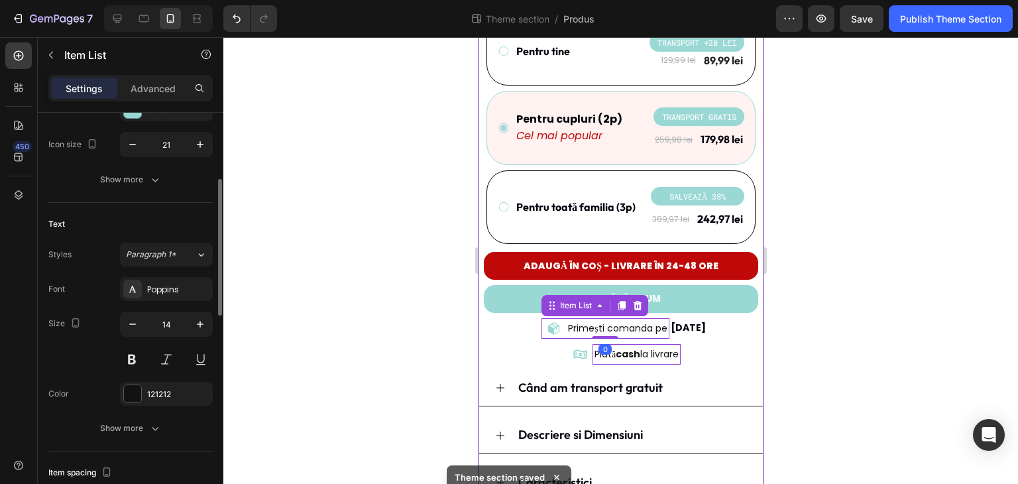
scroll to position [265, 0]
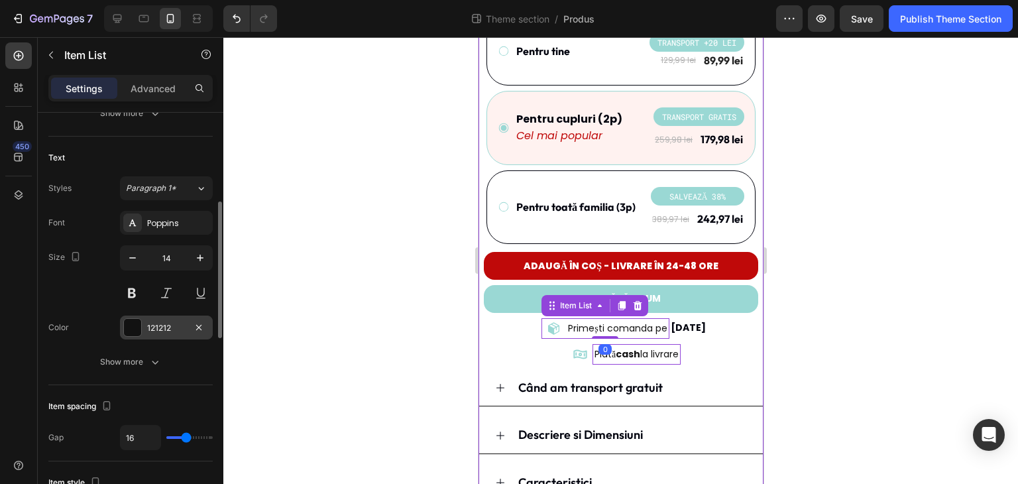
click at [156, 329] on div "121212" at bounding box center [166, 328] width 38 height 12
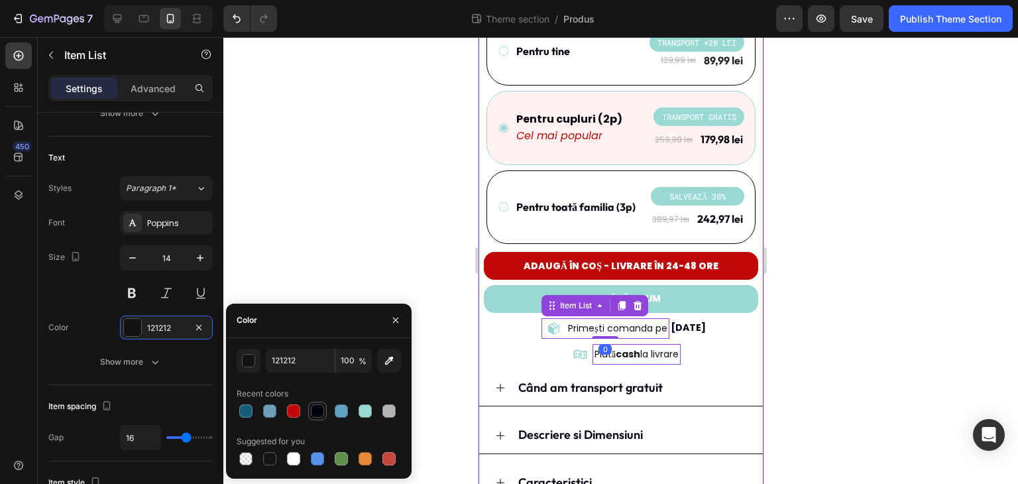
click at [318, 411] on div at bounding box center [317, 410] width 13 height 13
drag, startPoint x: 340, startPoint y: 242, endPoint x: 390, endPoint y: 263, distance: 54.0
click at [342, 242] on div at bounding box center [620, 260] width 794 height 446
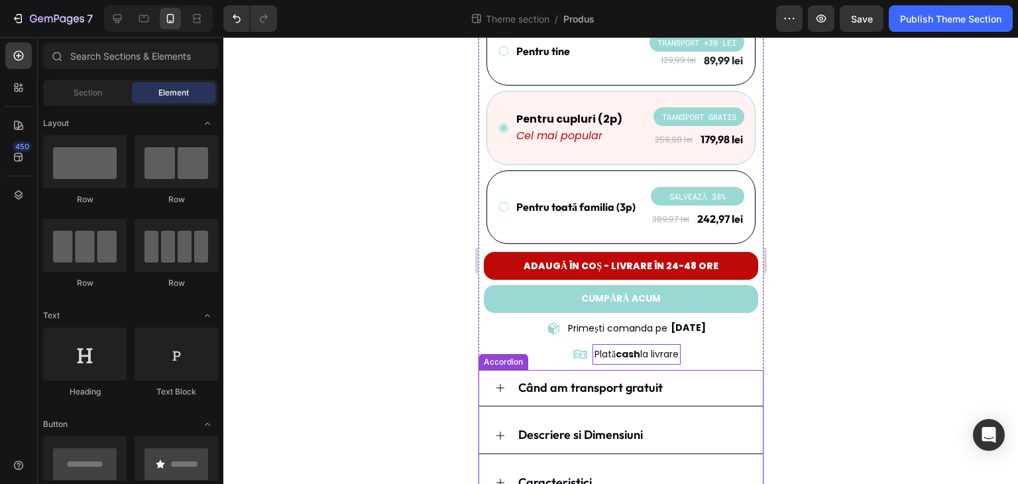
click at [607, 346] on p "Plată cash la livrare" at bounding box center [636, 354] width 84 height 17
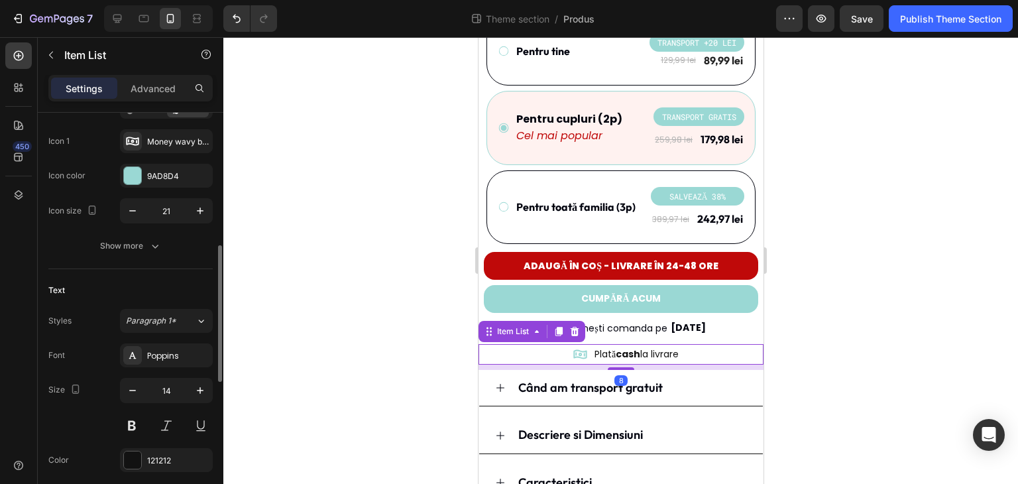
scroll to position [199, 0]
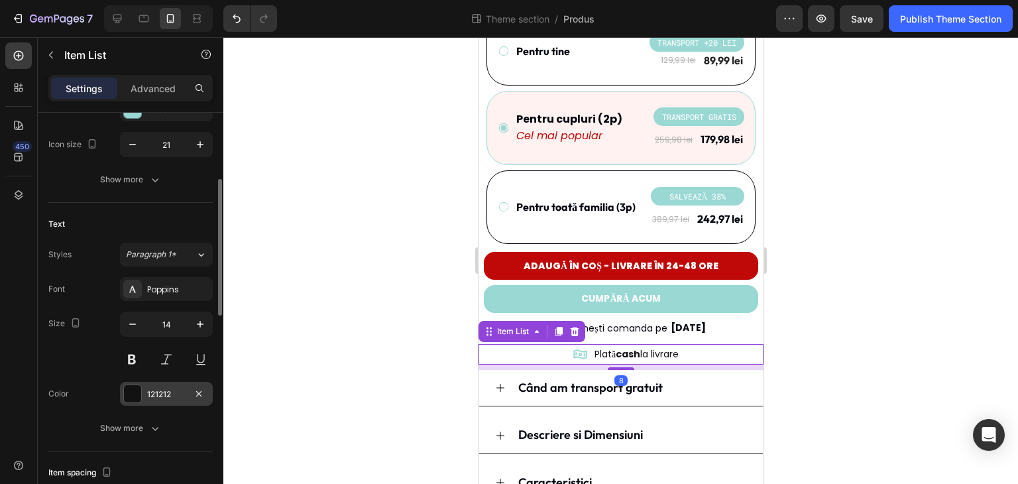
click at [140, 393] on div at bounding box center [132, 393] width 17 height 17
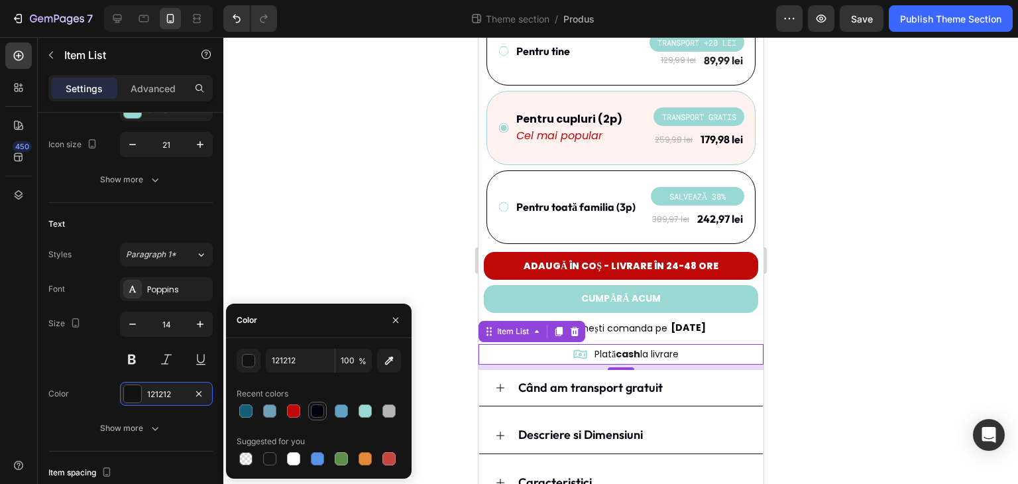
click at [317, 414] on div at bounding box center [317, 410] width 13 height 13
drag, startPoint x: 331, startPoint y: 262, endPoint x: 474, endPoint y: 316, distance: 153.1
click at [331, 262] on div at bounding box center [620, 260] width 794 height 446
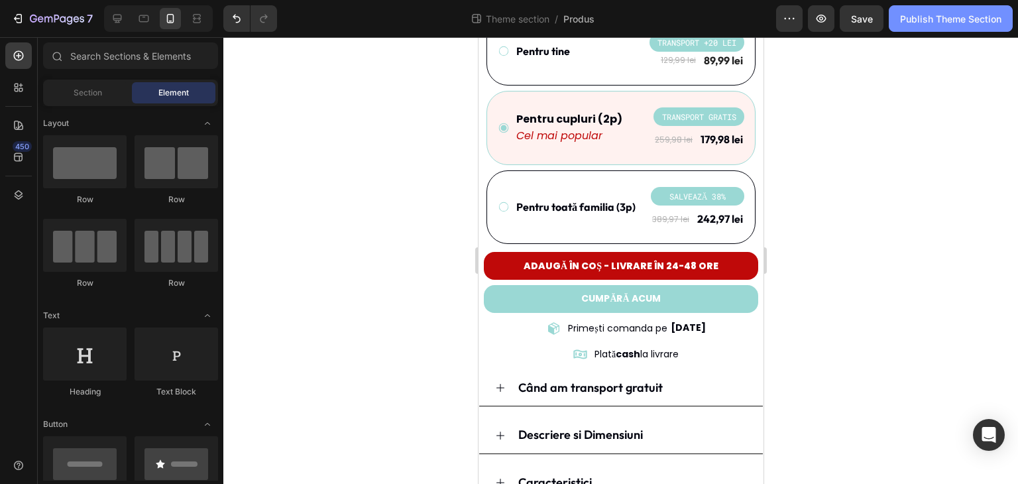
click at [963, 30] on button "Publish Theme Section" at bounding box center [950, 18] width 124 height 26
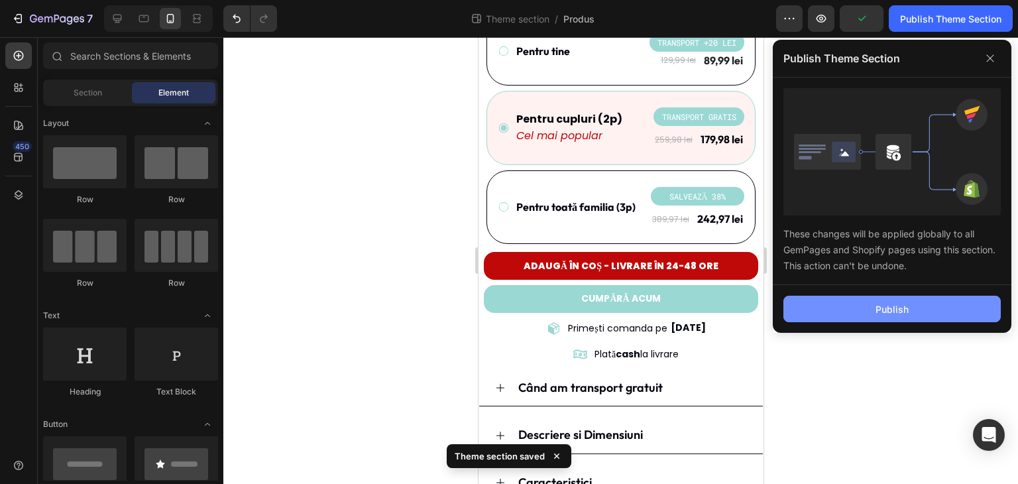
click at [912, 303] on button "Publish" at bounding box center [891, 308] width 217 height 26
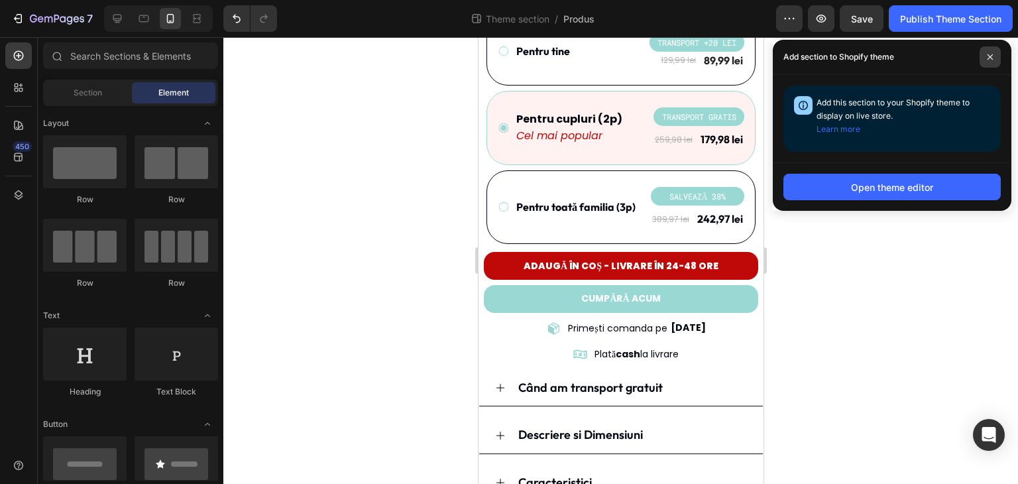
click at [993, 51] on span at bounding box center [989, 56] width 21 height 21
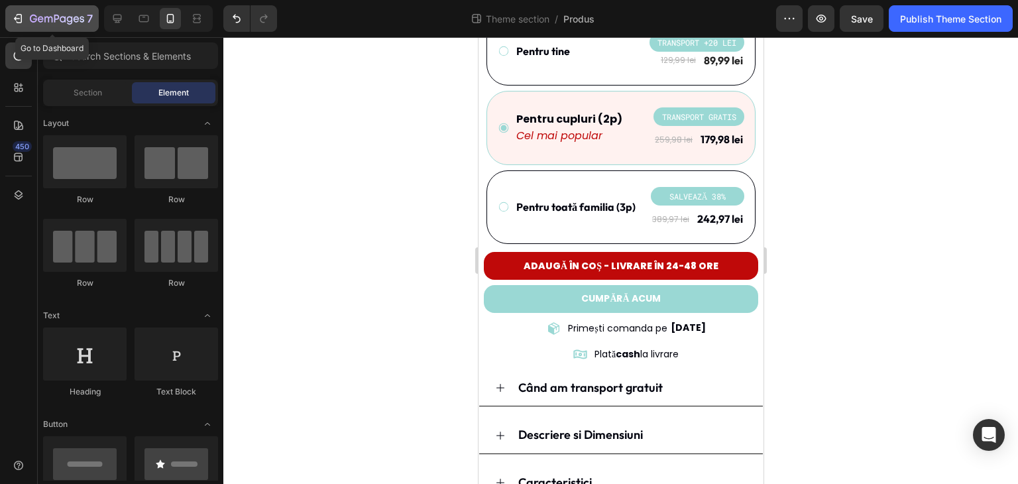
click at [56, 22] on icon "button" at bounding box center [57, 19] width 54 height 11
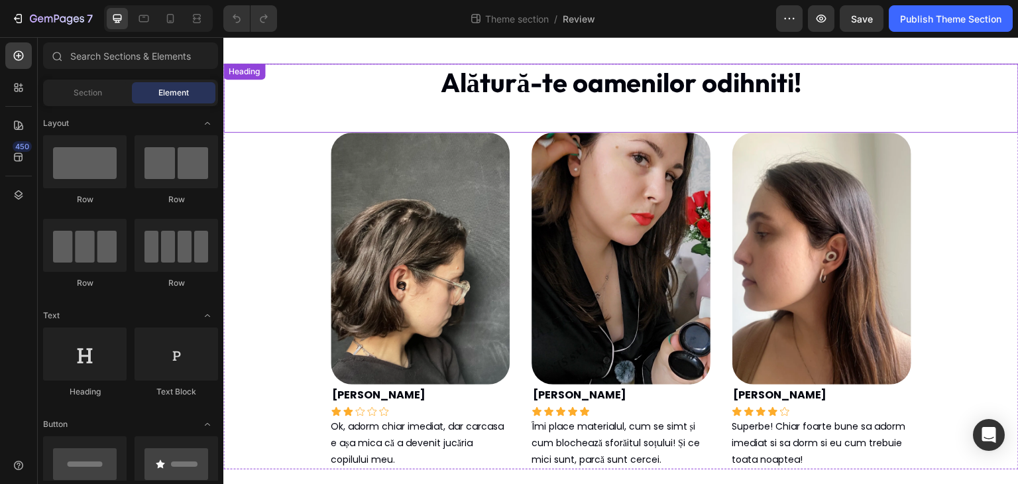
click at [581, 91] on h2 "Alătură-te oamenilor odihniti!" at bounding box center [620, 82] width 795 height 37
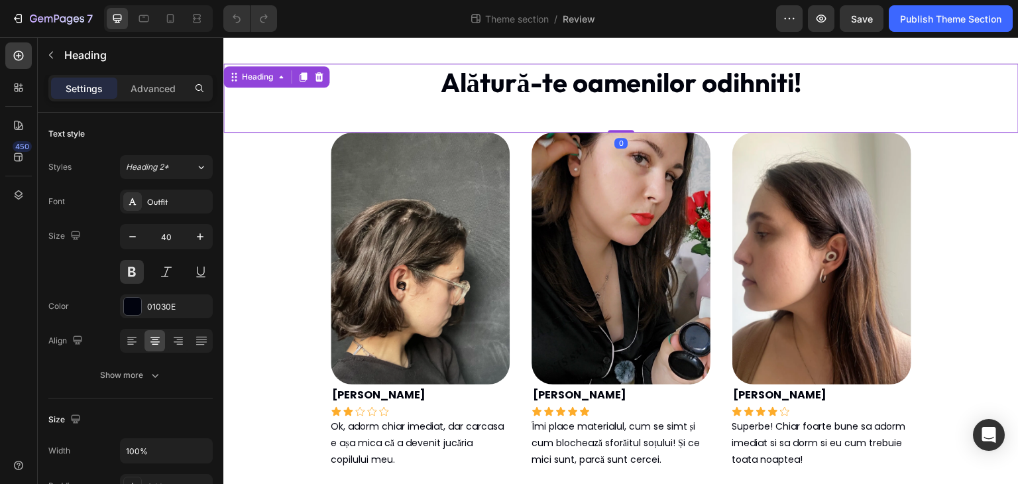
click at [581, 91] on h2 "Alătură-te oamenilor odihniti!" at bounding box center [620, 82] width 795 height 37
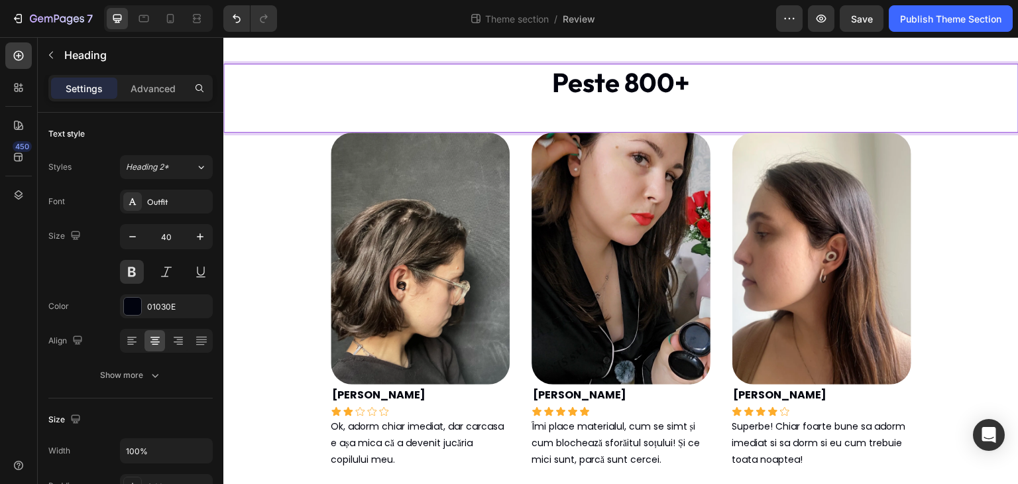
click at [779, 92] on p "Peste 800+" at bounding box center [621, 82] width 792 height 34
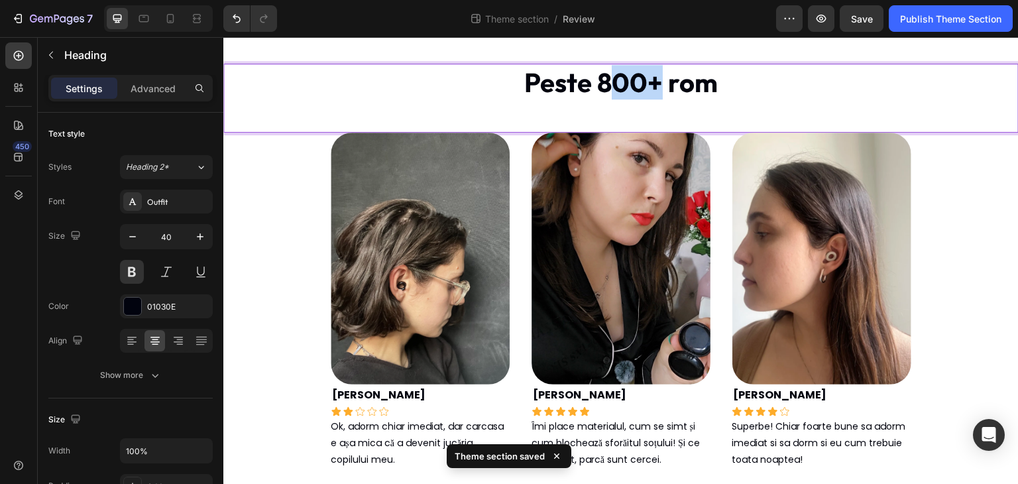
drag, startPoint x: 625, startPoint y: 84, endPoint x: 611, endPoint y: 83, distance: 14.0
click at [611, 83] on p "Peste 800+ rom" at bounding box center [621, 82] width 792 height 34
click at [732, 80] on p "Peste 827 rom" at bounding box center [621, 82] width 792 height 34
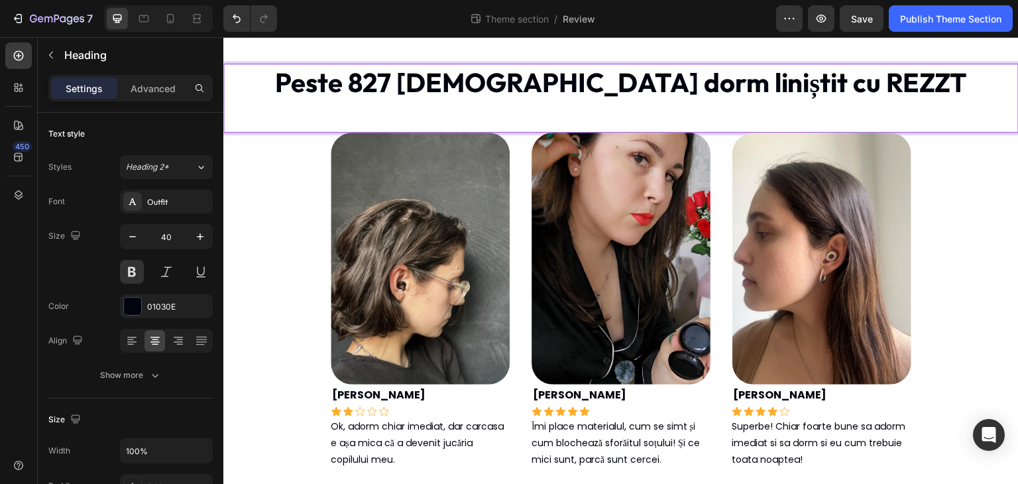
click at [507, 83] on p "Peste 827 [DEMOGRAPHIC_DATA] dorm liniștit cu REZZT" at bounding box center [621, 82] width 792 height 34
click at [498, 83] on p "Peste 827 [DEMOGRAPHIC_DATA] dorm liniștit cu REZZT" at bounding box center [621, 82] width 792 height 34
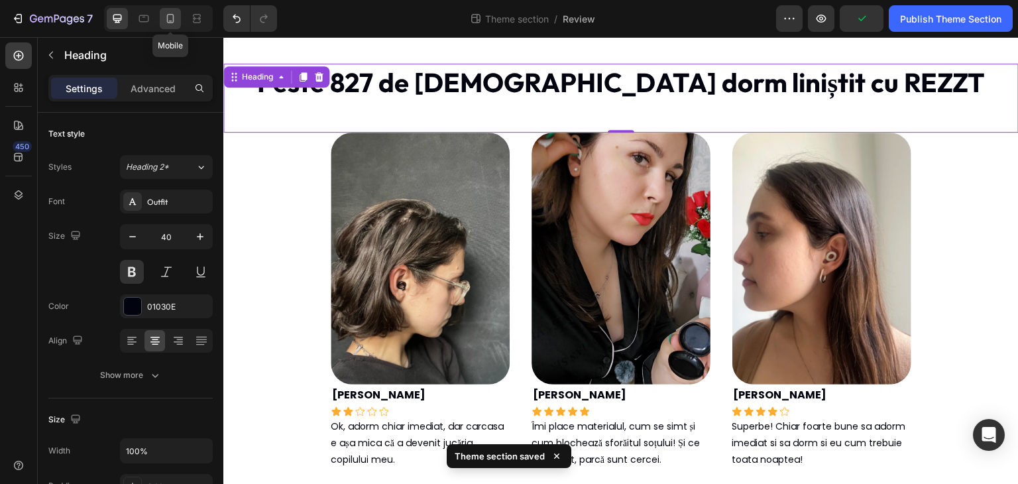
click at [171, 25] on div at bounding box center [170, 18] width 21 height 21
type input "30"
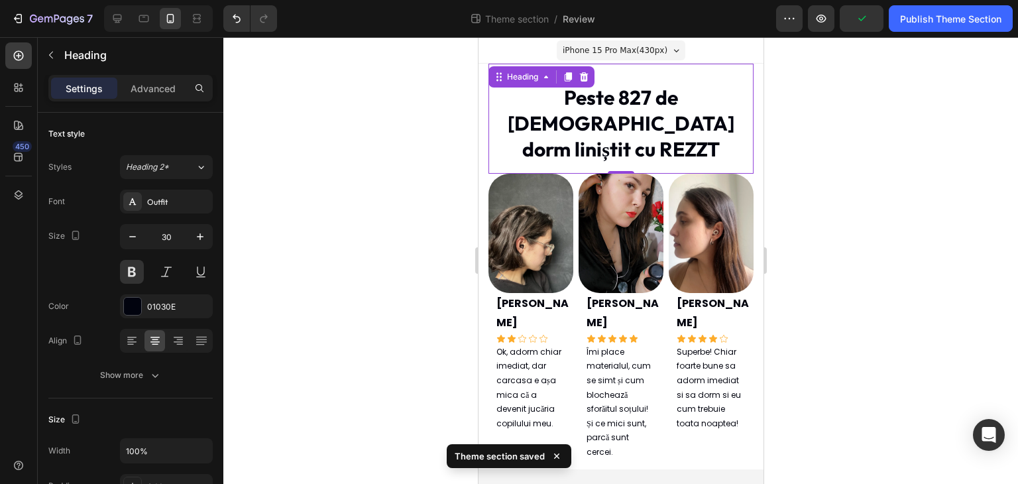
click at [827, 101] on div at bounding box center [620, 260] width 794 height 446
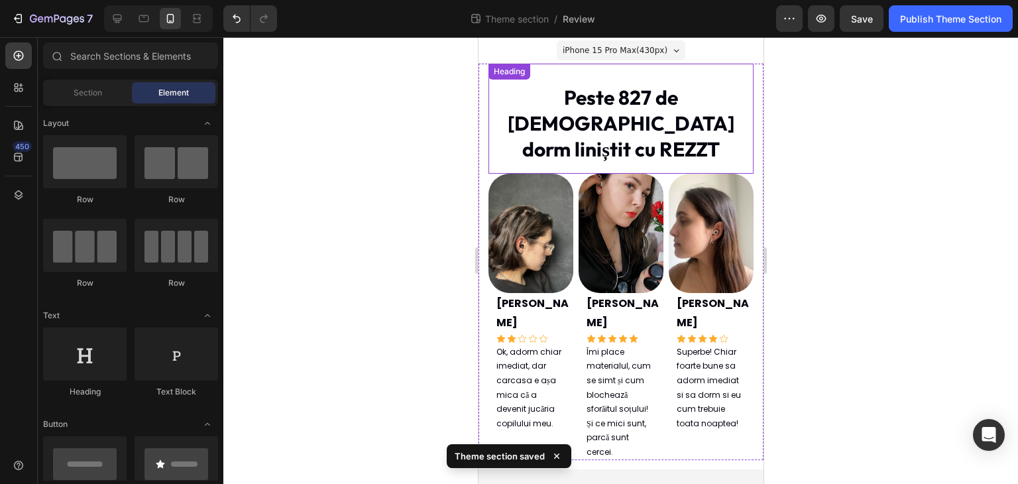
click at [691, 95] on p "Peste 827 de [DEMOGRAPHIC_DATA] dorm liniștit cu REZZT" at bounding box center [620, 124] width 262 height 78
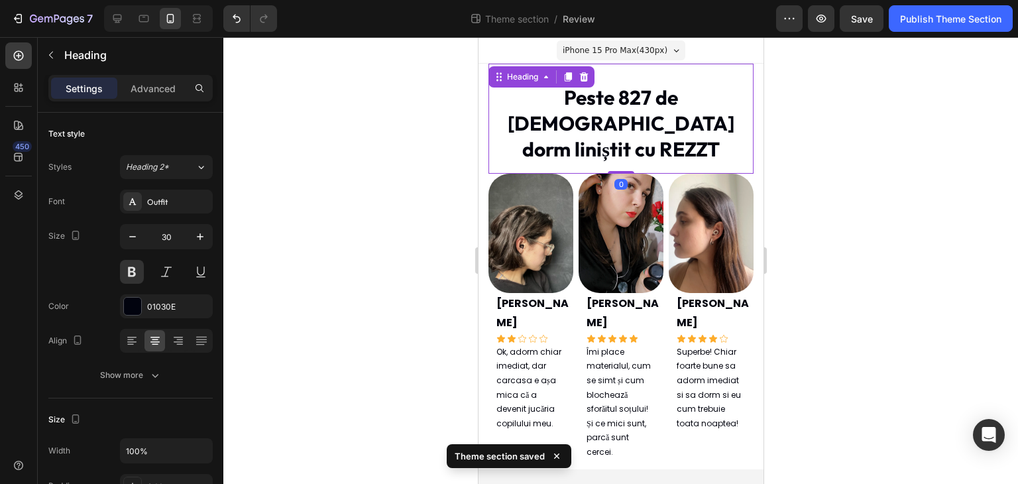
click at [818, 114] on div at bounding box center [620, 260] width 794 height 446
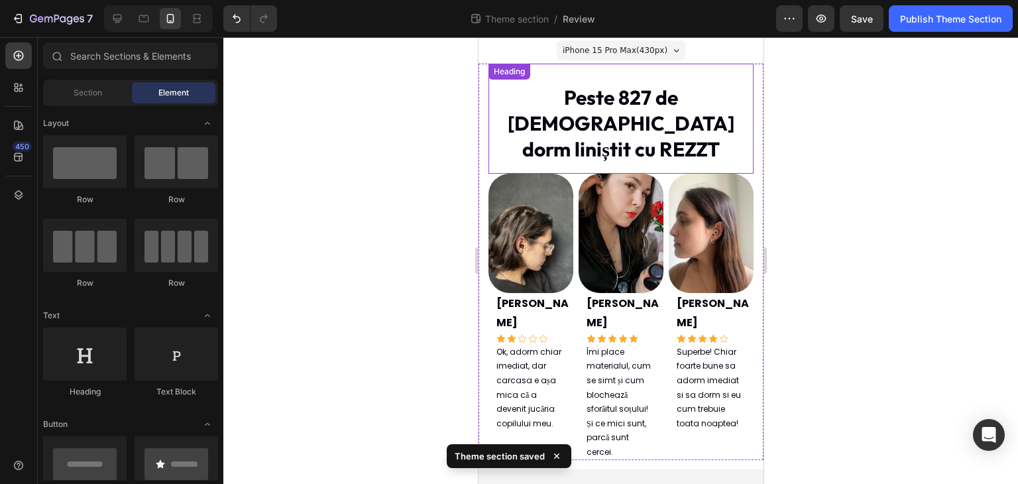
click at [659, 107] on p "Peste 827 de [DEMOGRAPHIC_DATA] dorm liniștit cu REZZT" at bounding box center [620, 124] width 262 height 78
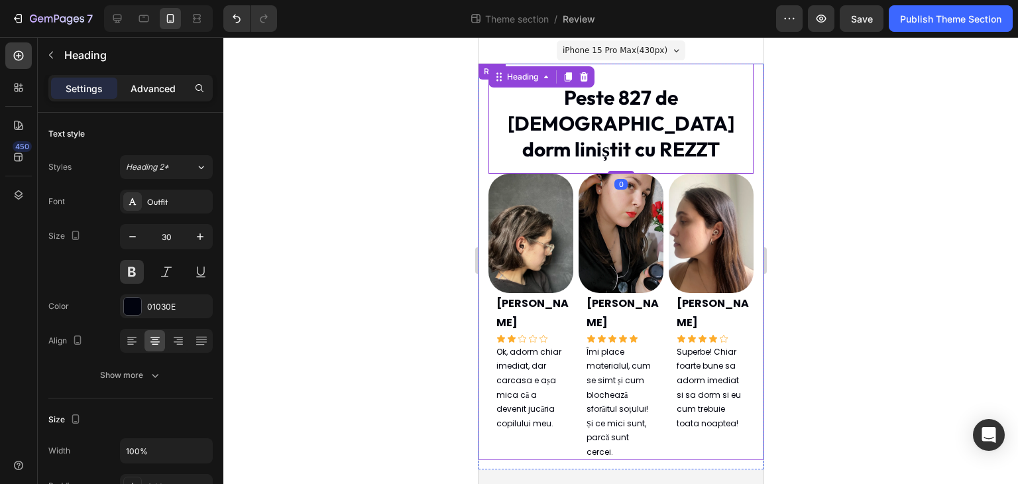
click at [146, 89] on p "Advanced" at bounding box center [153, 88] width 45 height 14
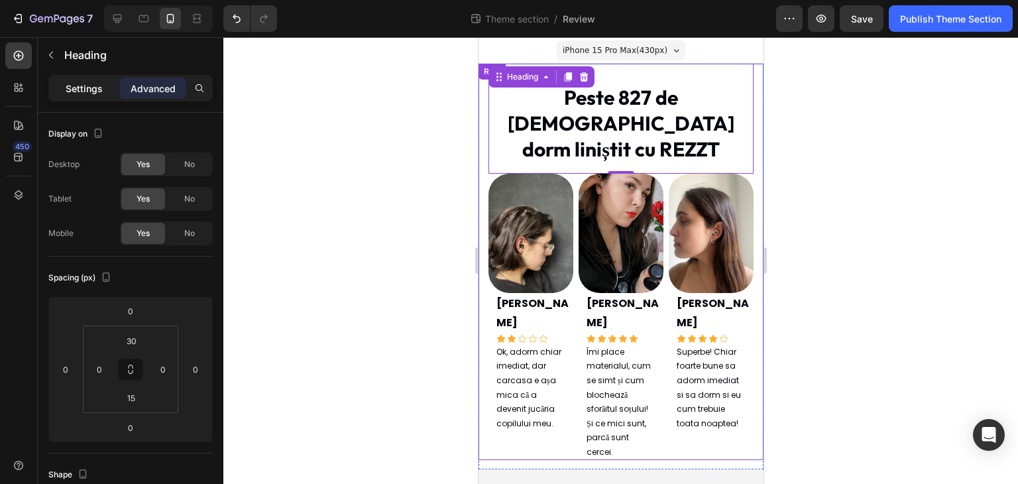
click at [74, 93] on p "Settings" at bounding box center [84, 88] width 37 height 14
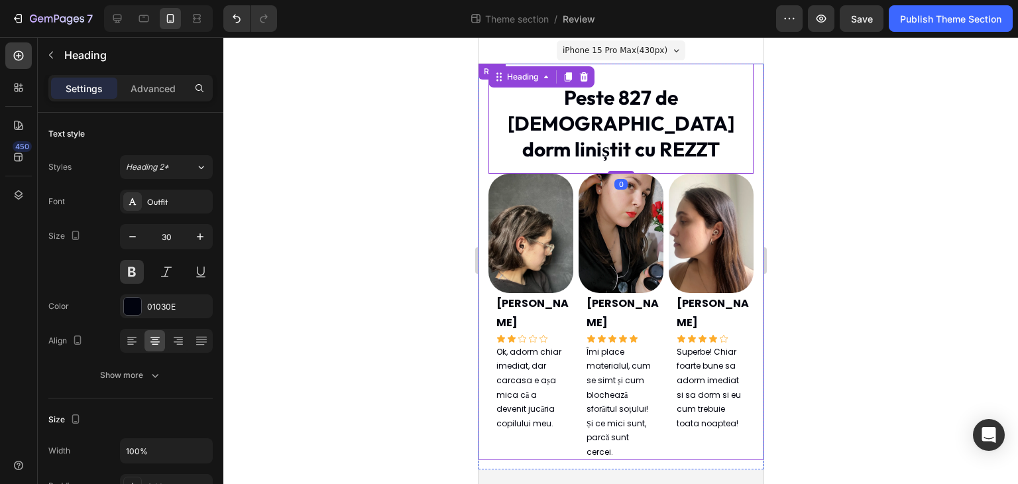
click at [315, 123] on div at bounding box center [620, 260] width 794 height 446
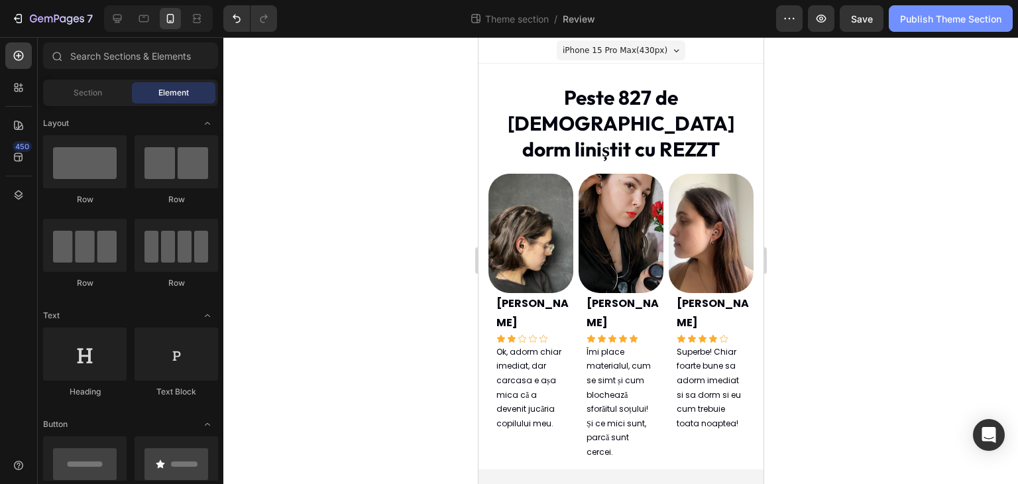
click at [975, 23] on div "Publish Theme Section" at bounding box center [950, 19] width 101 height 14
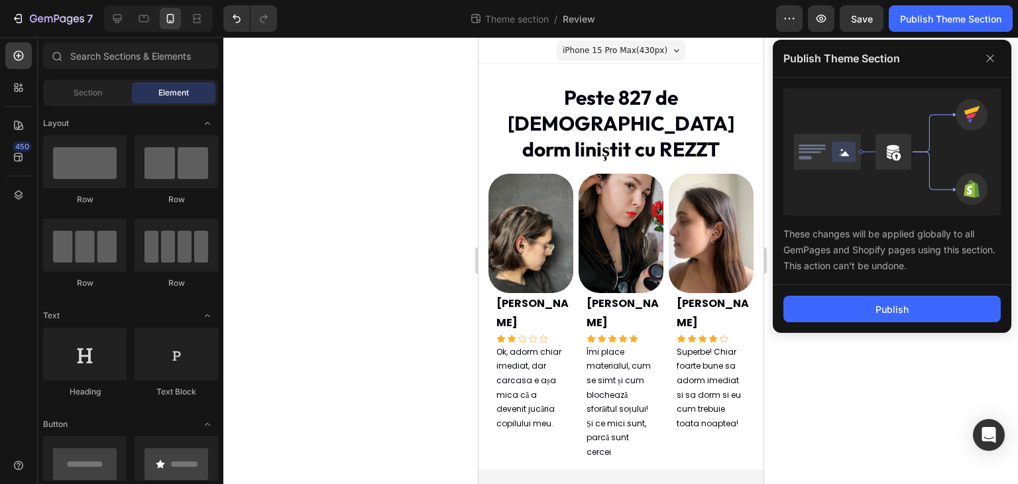
click at [937, 291] on div "Publish" at bounding box center [891, 309] width 238 height 48
click at [927, 311] on button "Publish" at bounding box center [891, 308] width 217 height 26
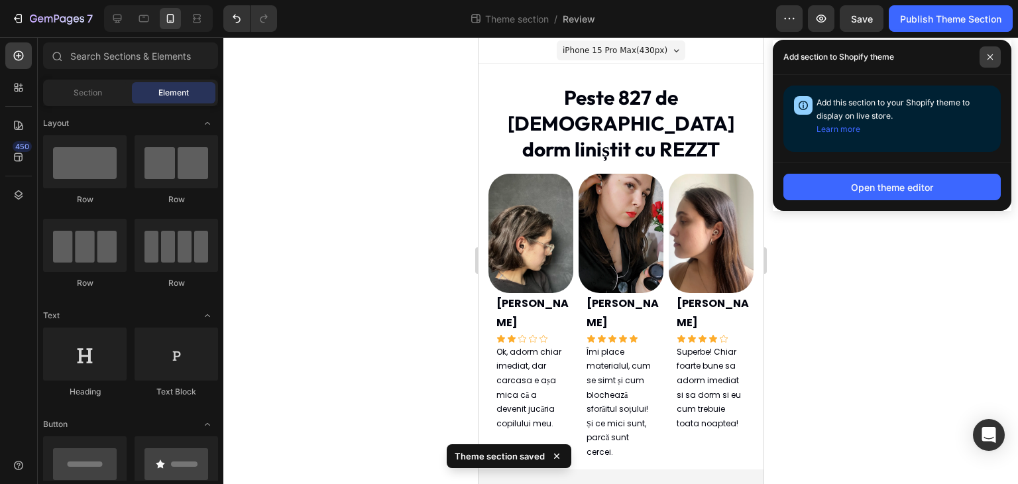
click at [985, 56] on span at bounding box center [989, 56] width 21 height 21
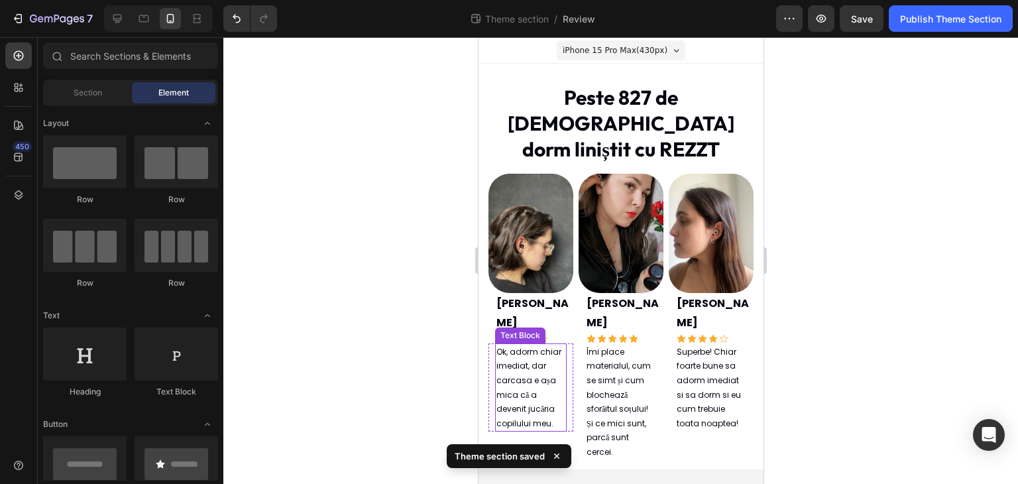
click at [536, 344] on p "Ok, adorm chiar imediat, dar carcasa e așa mica că a devenit jucăria copilului …" at bounding box center [530, 387] width 69 height 86
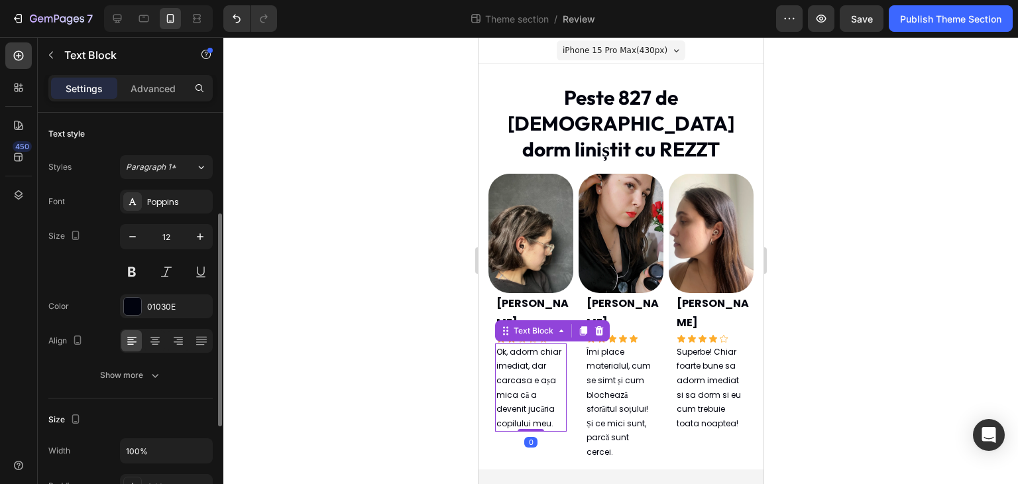
scroll to position [132, 0]
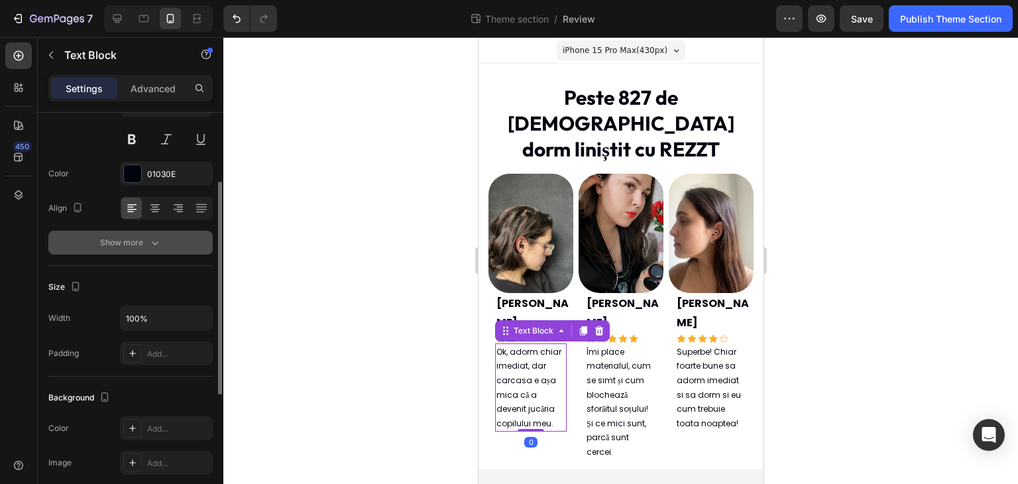
click at [127, 246] on div "Show more" at bounding box center [131, 242] width 62 height 13
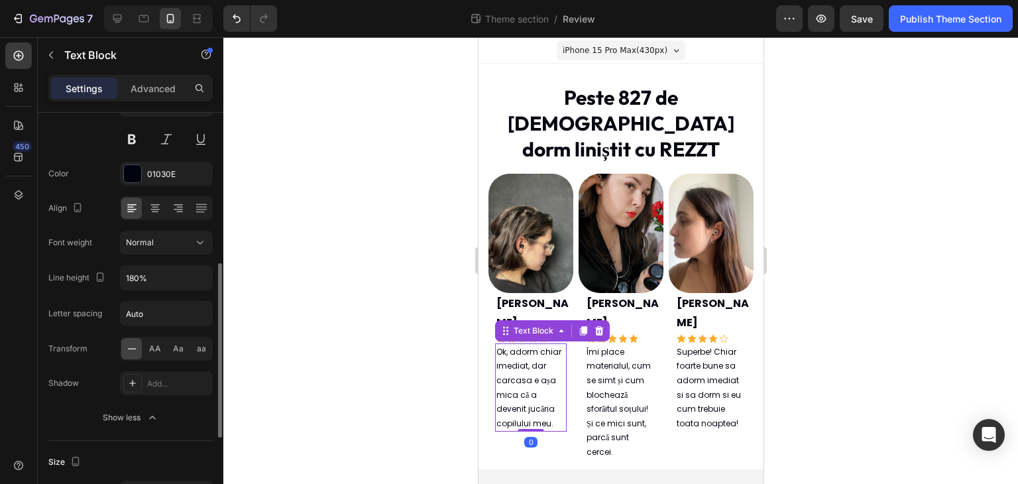
scroll to position [199, 0]
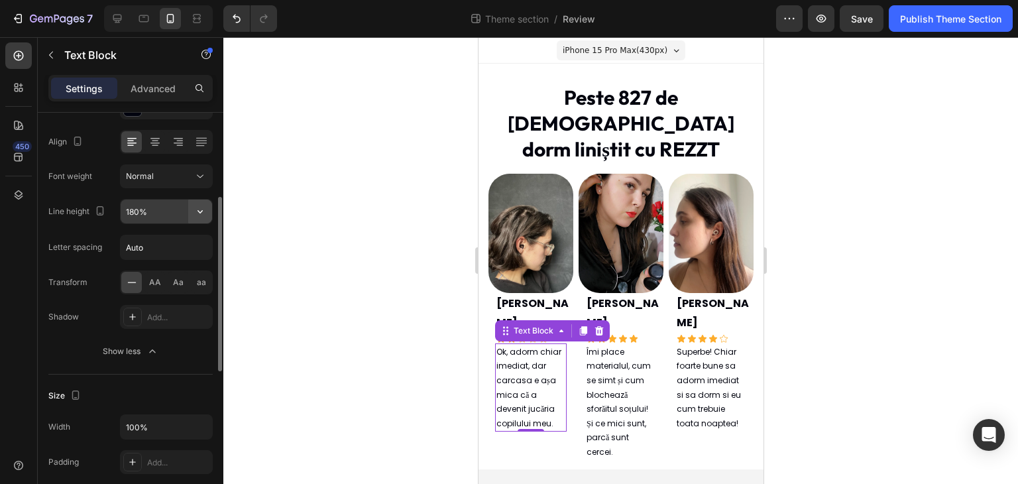
click at [199, 213] on icon "button" at bounding box center [199, 211] width 13 height 13
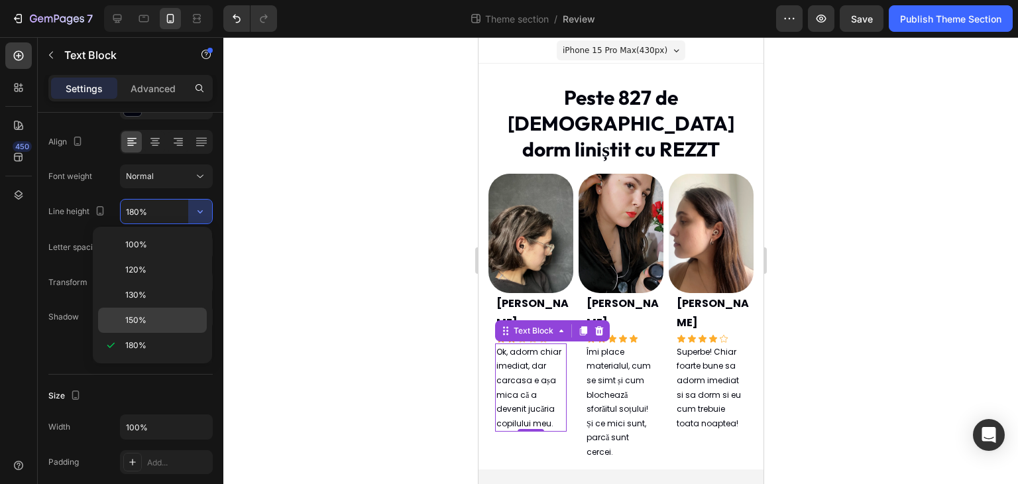
click at [166, 314] on p "150%" at bounding box center [163, 320] width 76 height 12
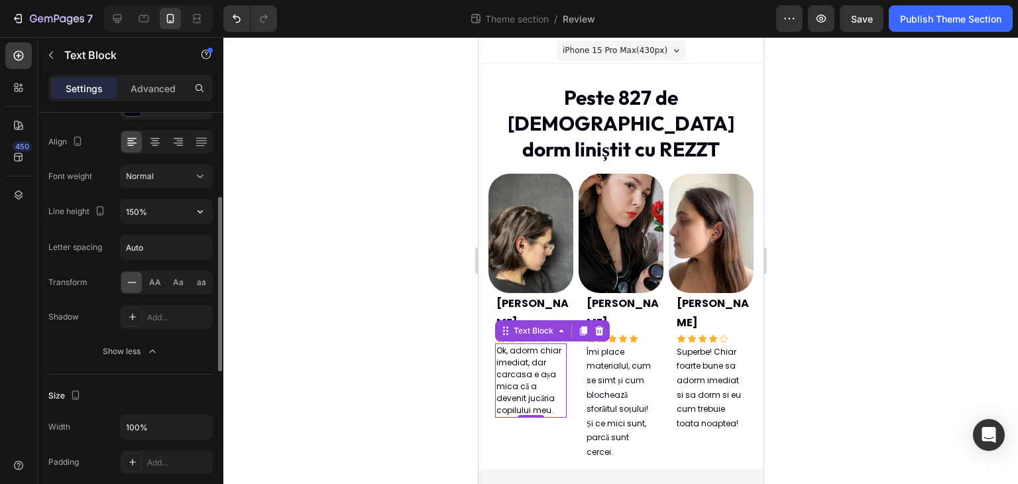
click at [202, 191] on div "Font Poppins Size 12 Color 01030E Align Font weight Normal Line height 150% Let…" at bounding box center [130, 177] width 164 height 372
click at [202, 205] on icon "button" at bounding box center [199, 211] width 13 height 13
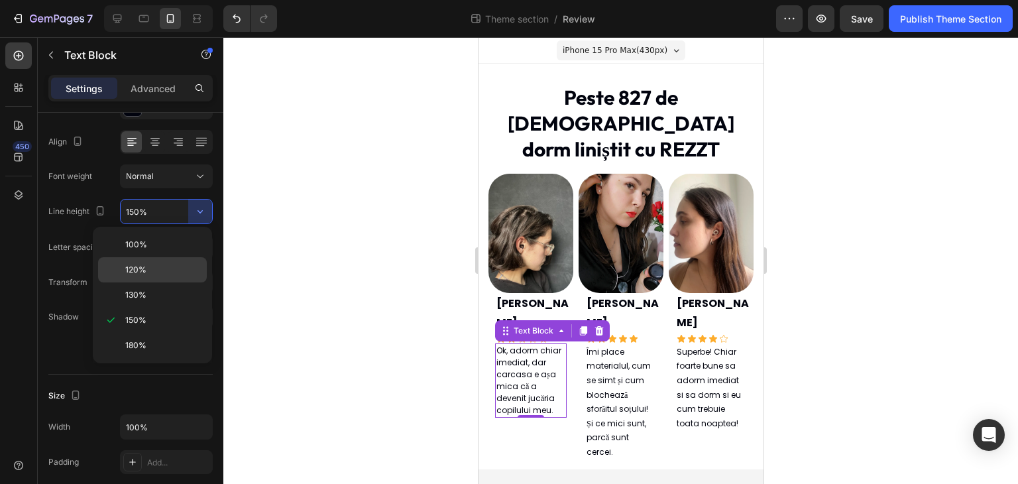
click at [175, 282] on div "120%" at bounding box center [152, 294] width 109 height 25
type input "120%"
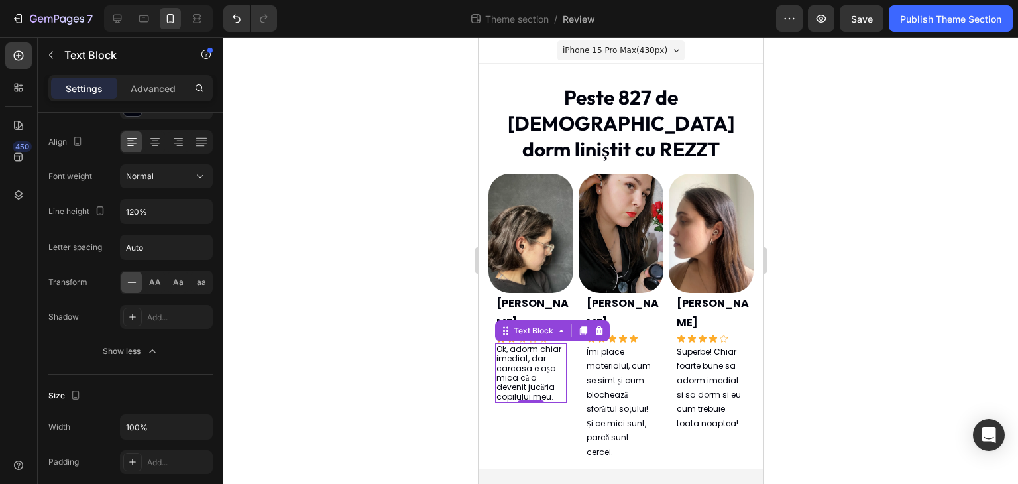
click at [334, 247] on div at bounding box center [620, 260] width 794 height 446
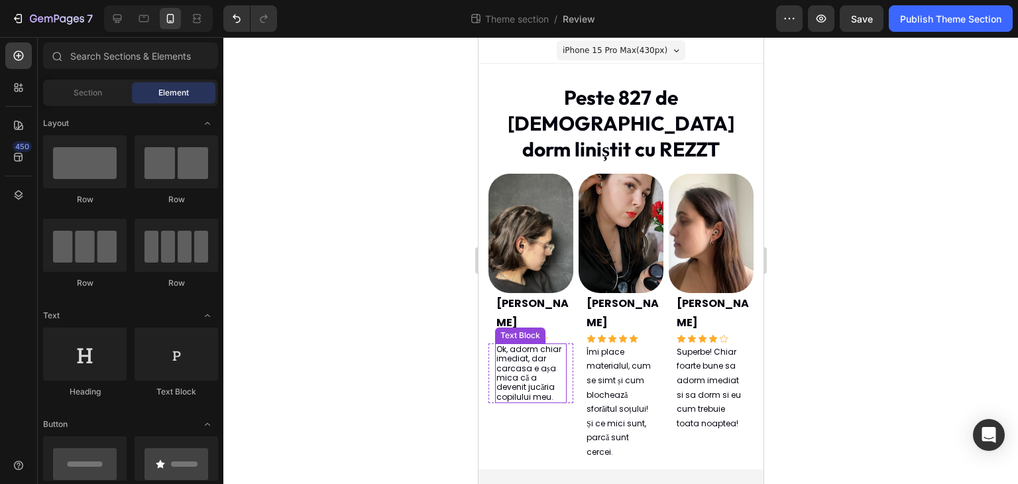
click at [539, 344] on p "Ok, adorm chiar imediat, dar carcasa e așa mica că a devenit jucăria copilului …" at bounding box center [530, 372] width 69 height 57
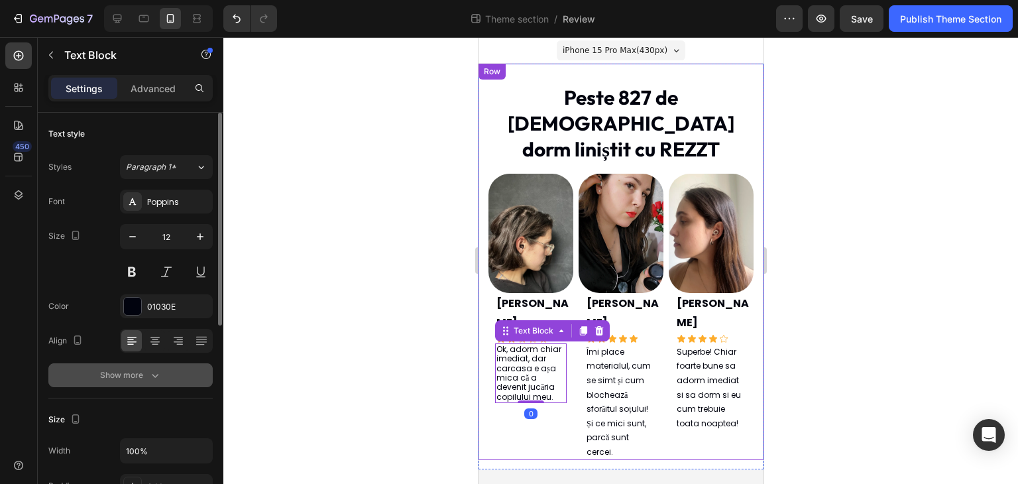
click at [101, 378] on div "Show more" at bounding box center [131, 374] width 62 height 13
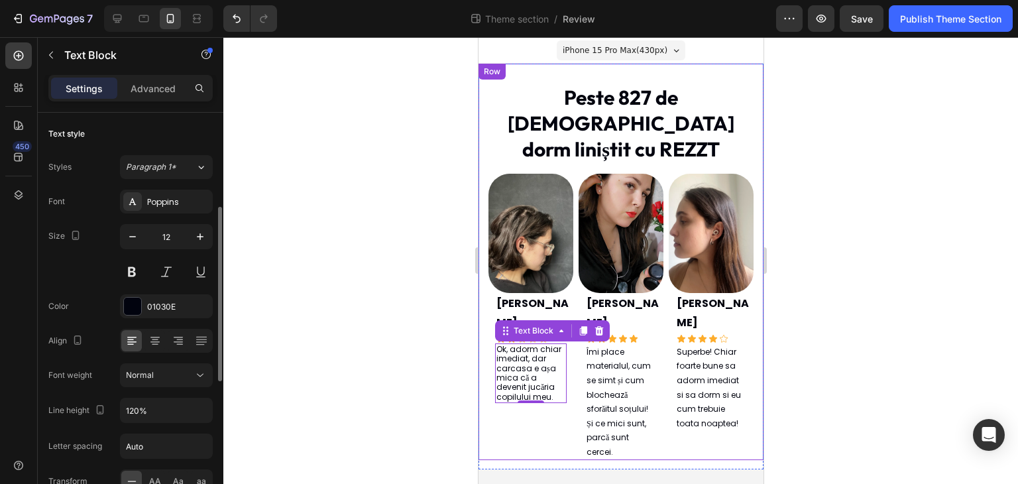
scroll to position [66, 0]
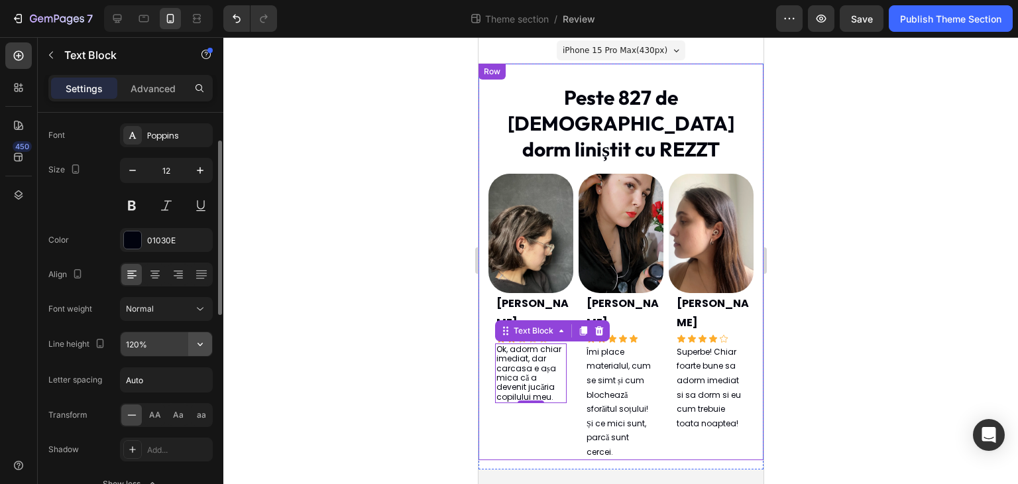
click at [207, 340] on icon "button" at bounding box center [199, 343] width 13 height 13
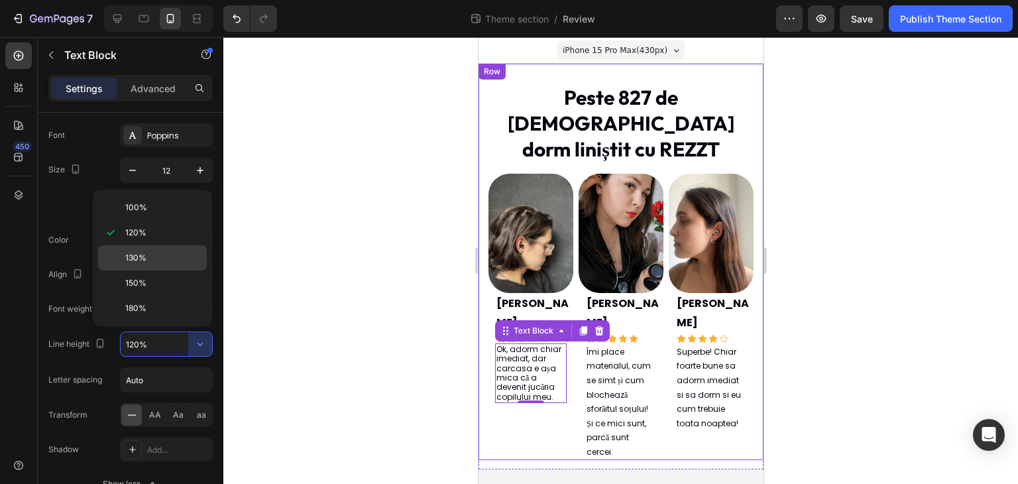
click at [187, 256] on p "130%" at bounding box center [163, 258] width 76 height 12
type input "130%"
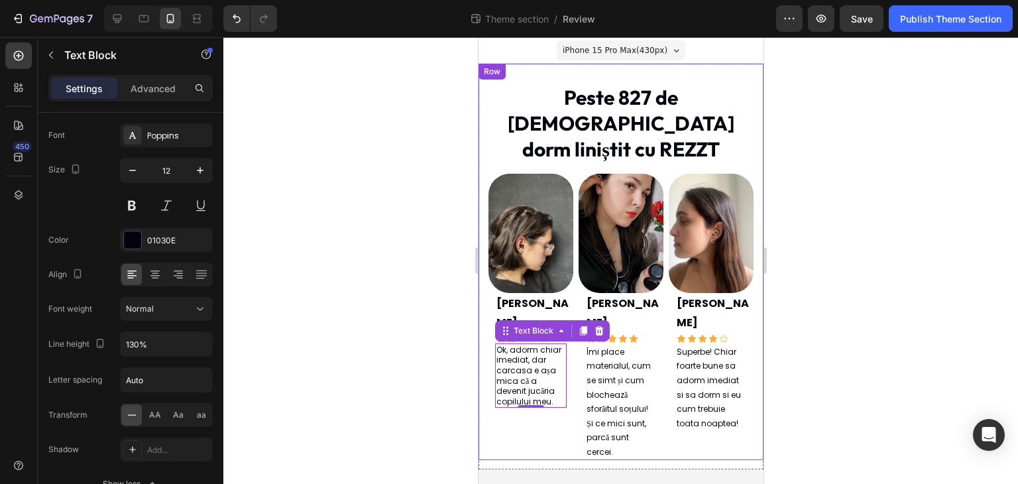
click at [352, 304] on div at bounding box center [620, 260] width 794 height 446
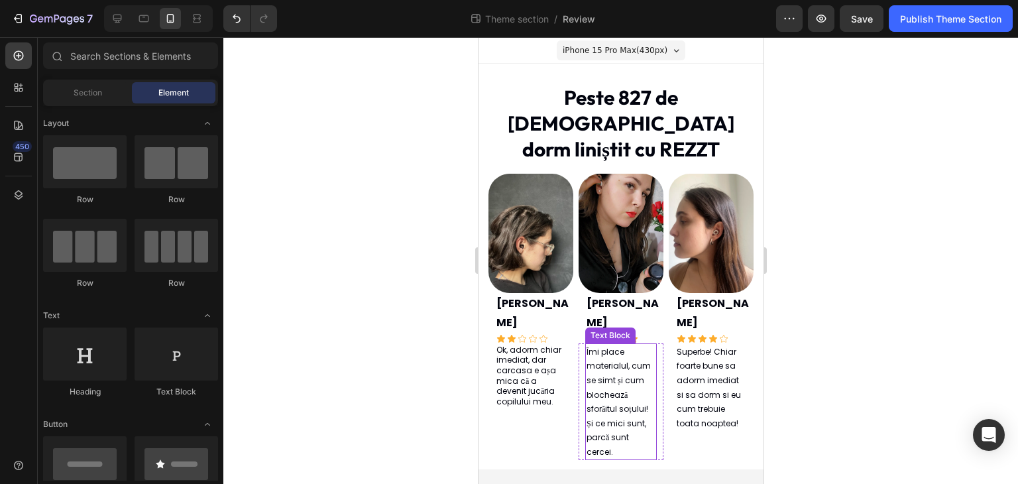
click at [621, 353] on p "Îmi place materialul, cum se simt și cum blochează sforăitul soțului! Și ce mic…" at bounding box center [620, 401] width 69 height 115
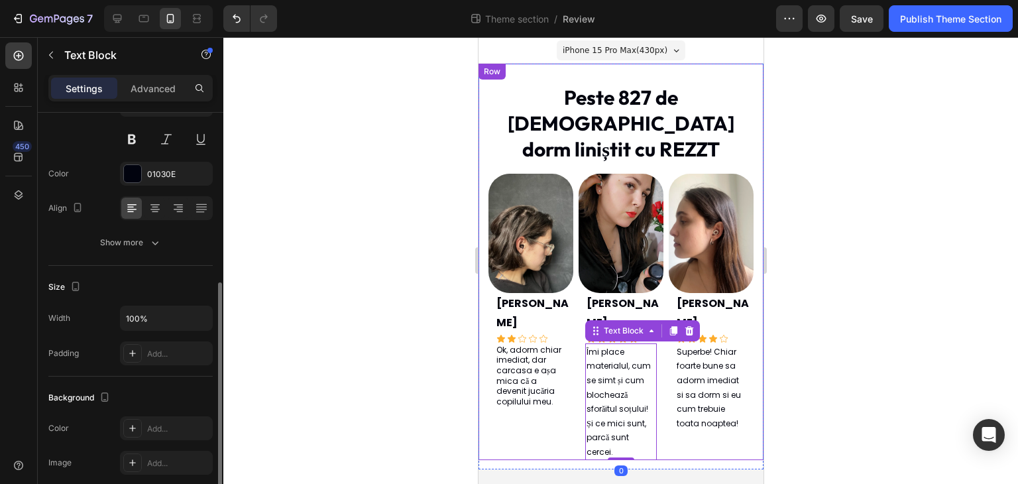
scroll to position [199, 0]
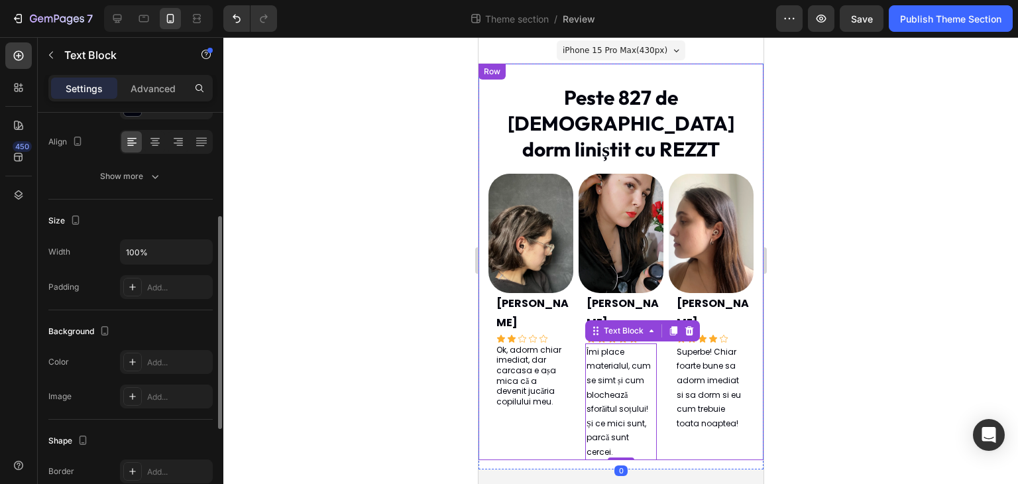
click at [164, 310] on div "Text style Styles Paragraph 1* Font Poppins Size 12 Color 01030E Align Show more" at bounding box center [130, 364] width 164 height 109
click at [170, 182] on button "Show more" at bounding box center [130, 176] width 164 height 24
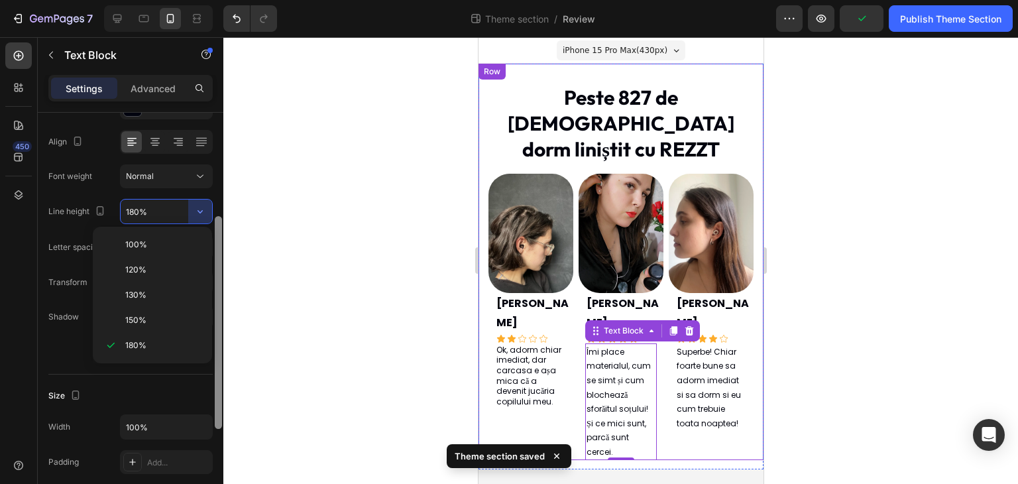
click at [189, 307] on div "130%" at bounding box center [152, 319] width 109 height 25
type input "130%"
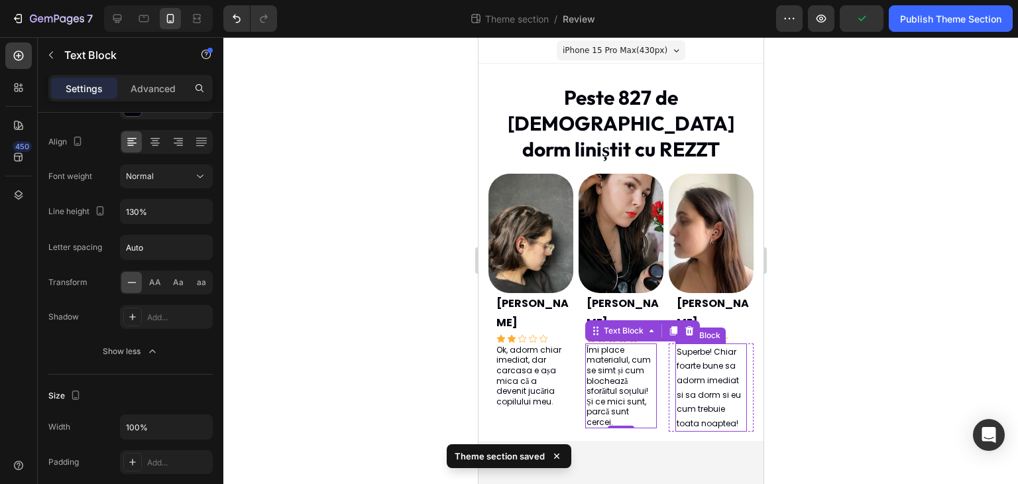
click at [707, 346] on p "Superbe! Chiar foarte bune sa adorm imediat si sa dorm si eu cum trebuie toata …" at bounding box center [710, 387] width 69 height 86
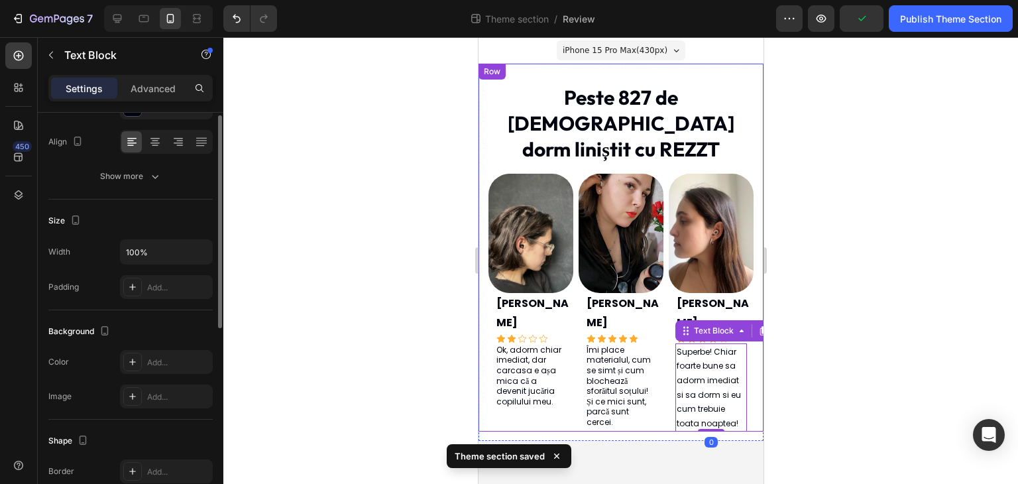
scroll to position [132, 0]
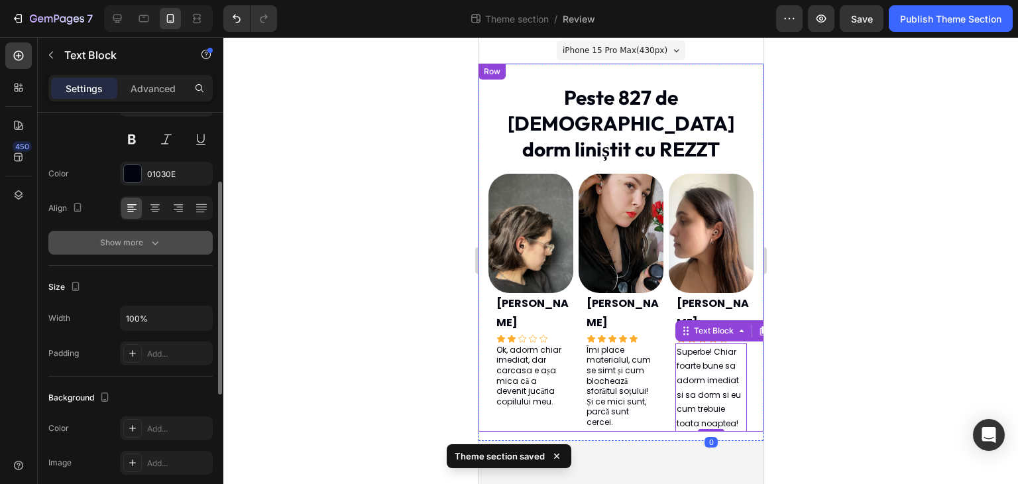
click at [148, 246] on icon "button" at bounding box center [154, 242] width 13 height 13
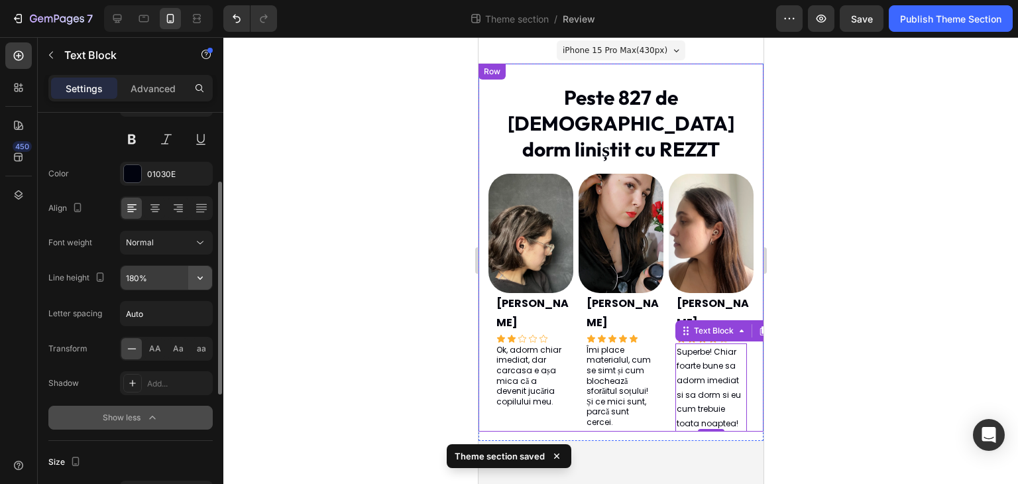
click at [207, 279] on icon "button" at bounding box center [199, 277] width 13 height 13
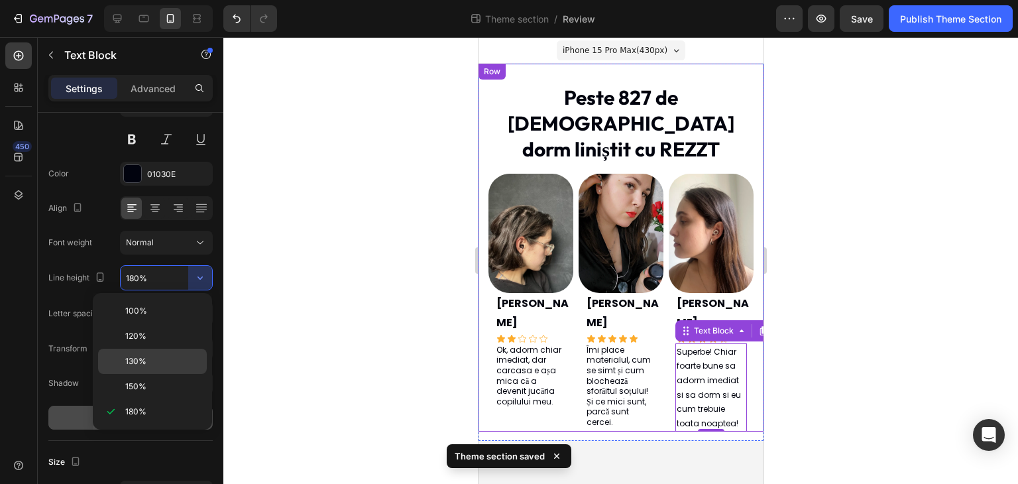
click at [170, 358] on p "130%" at bounding box center [163, 361] width 76 height 12
type input "130%"
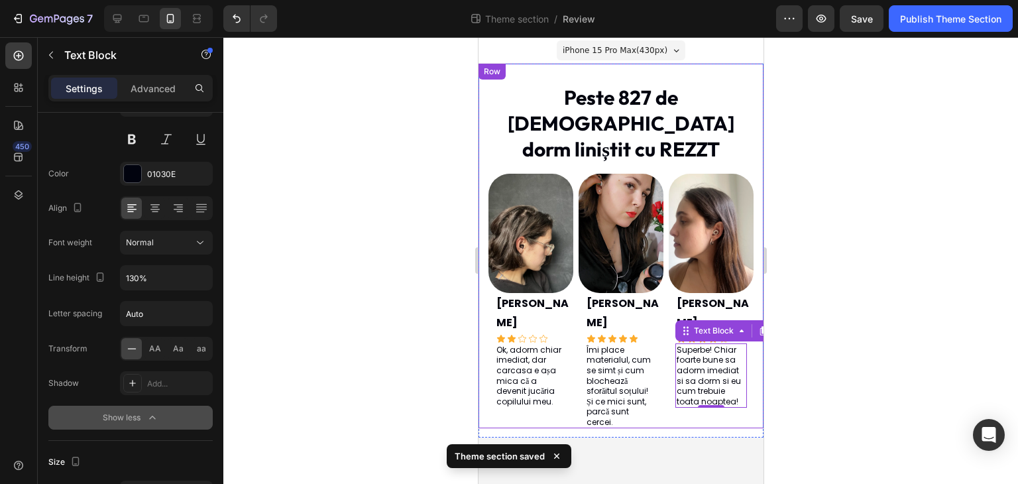
click at [370, 335] on div at bounding box center [620, 260] width 794 height 446
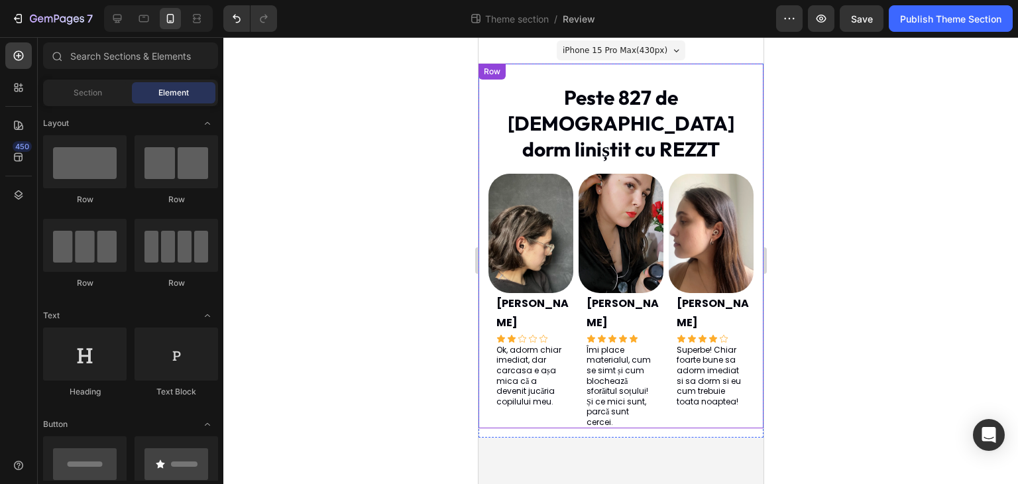
click at [931, 32] on div "7 Theme section / Review Preview Save Publish Theme Section" at bounding box center [509, 19] width 1018 height 38
click at [927, 22] on div "Publish Theme Section" at bounding box center [950, 19] width 101 height 14
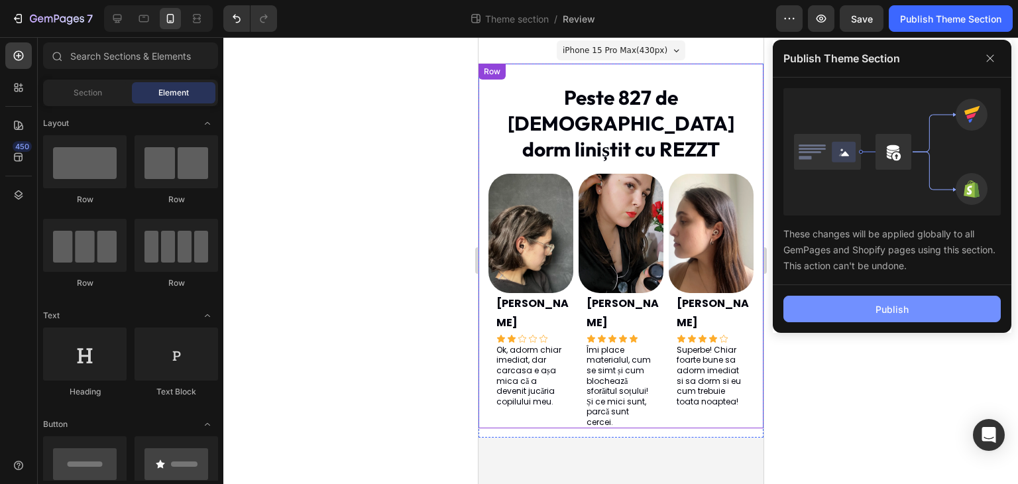
click at [927, 313] on button "Publish" at bounding box center [891, 308] width 217 height 26
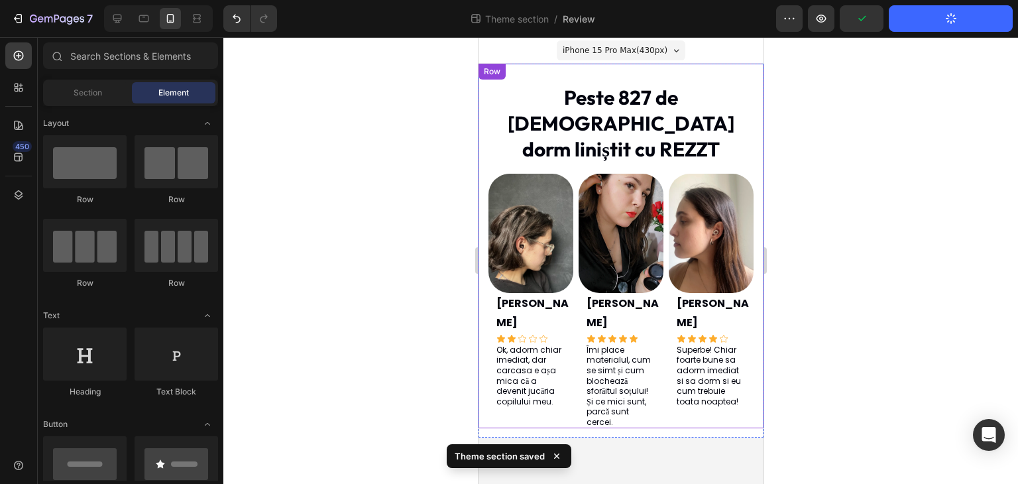
click at [866, 273] on div at bounding box center [620, 260] width 794 height 446
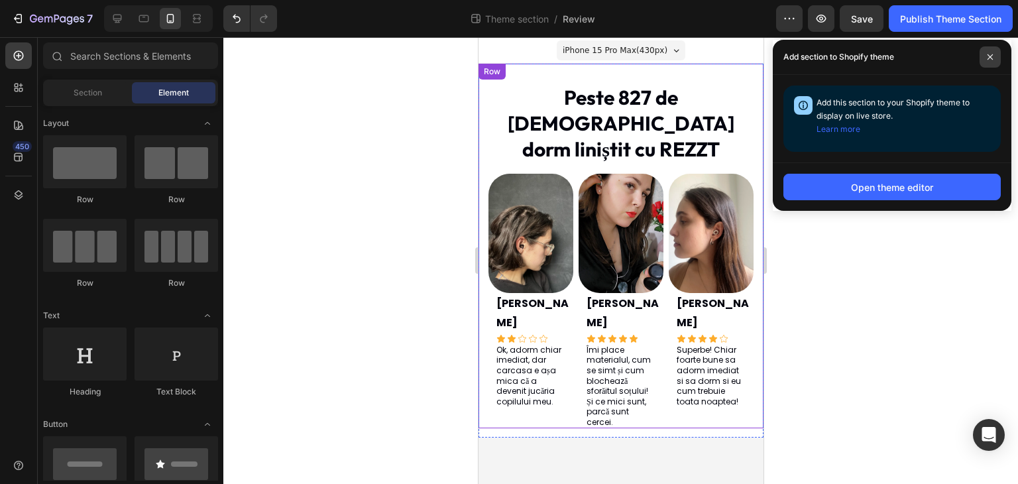
click at [989, 60] on span at bounding box center [989, 56] width 21 height 21
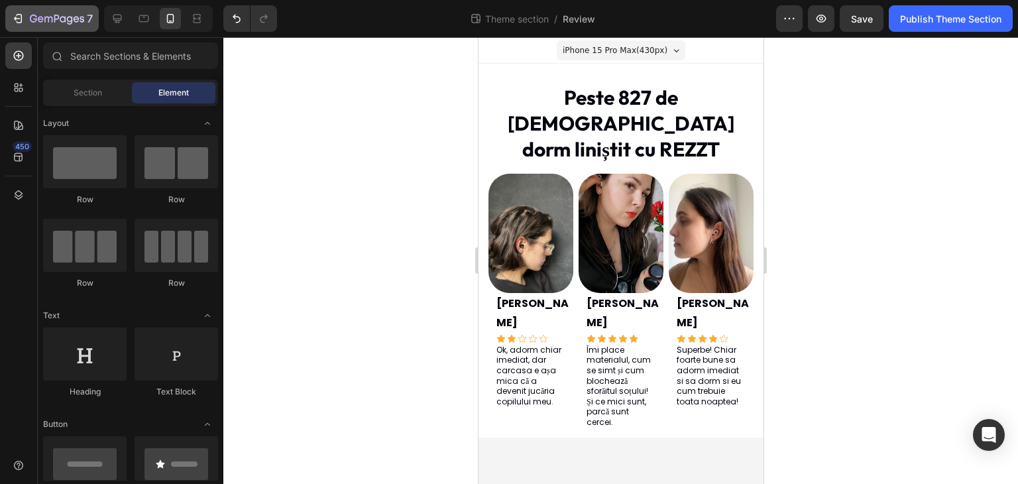
click at [78, 19] on icon "button" at bounding box center [77, 19] width 6 height 6
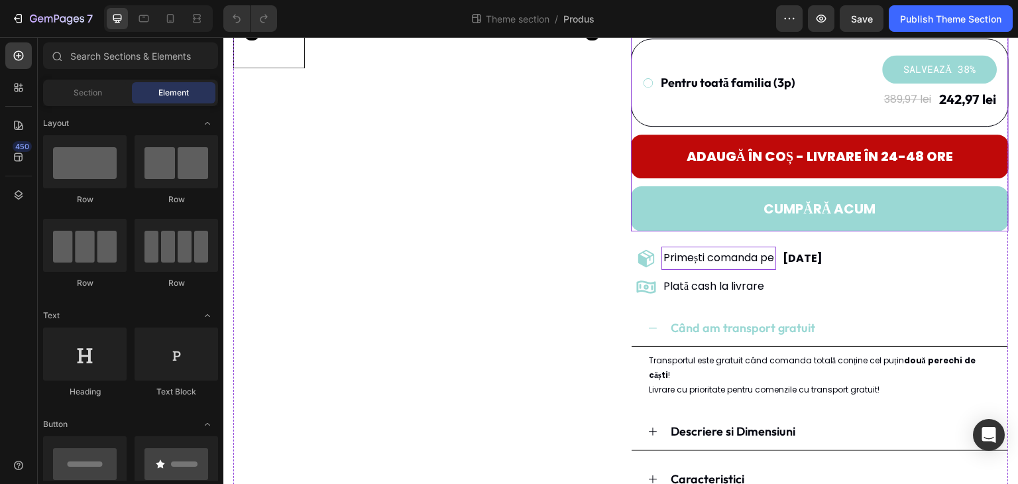
scroll to position [473, 0]
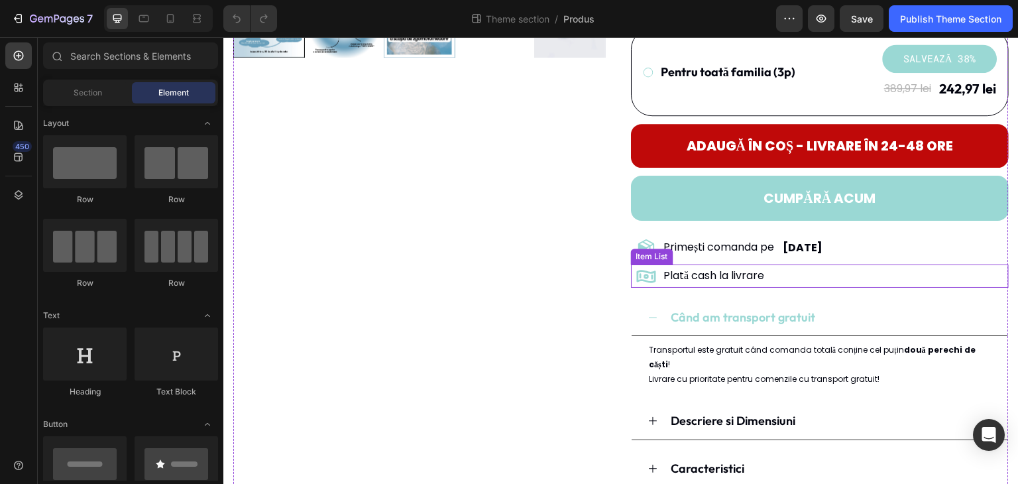
click at [842, 270] on div "Plată cash la livrare" at bounding box center [820, 275] width 378 height 23
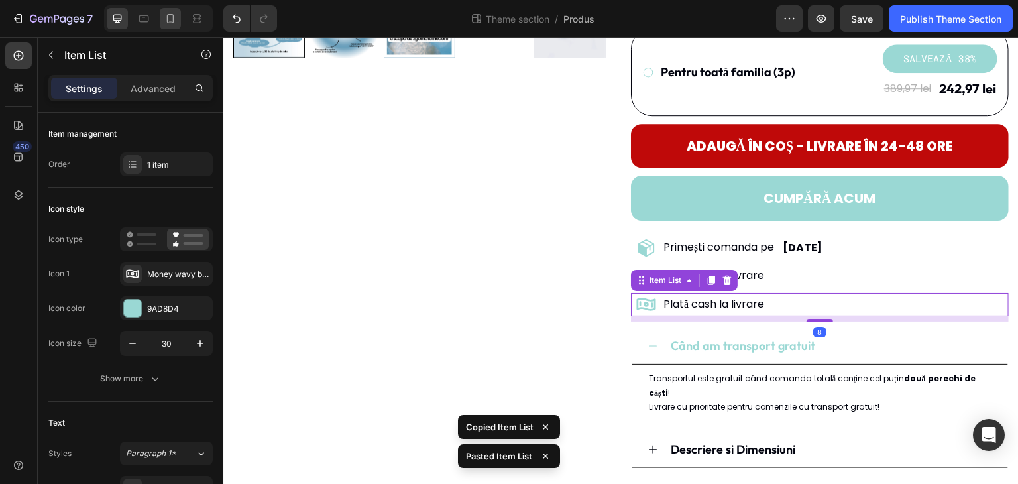
drag, startPoint x: 160, startPoint y: 17, endPoint x: 172, endPoint y: 21, distance: 12.8
click at [161, 16] on div at bounding box center [170, 18] width 21 height 21
type input "21"
type input "14"
type input "Auto"
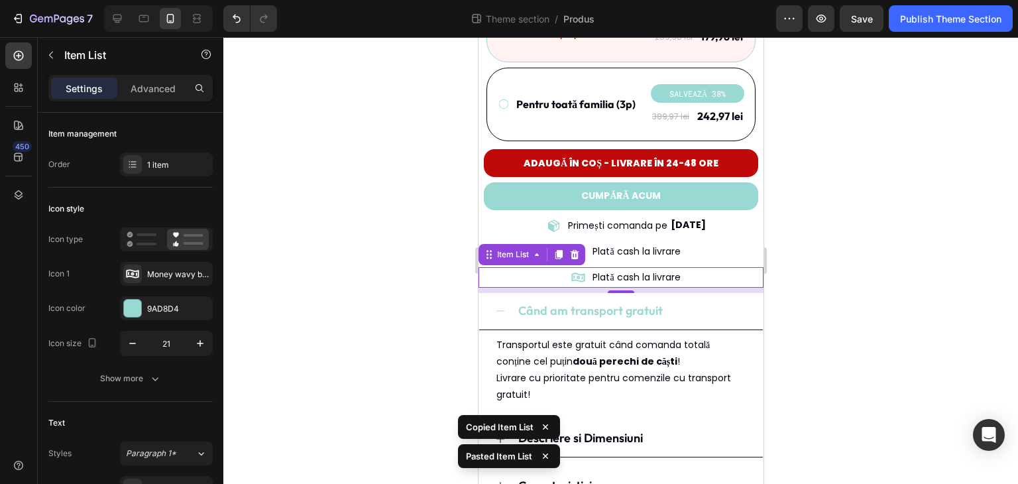
scroll to position [621, 0]
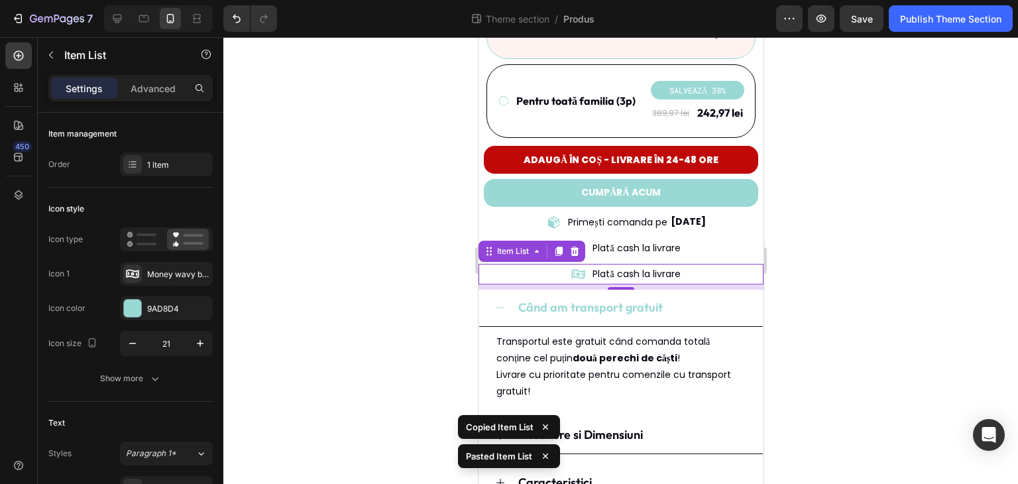
click at [823, 267] on div at bounding box center [620, 260] width 794 height 446
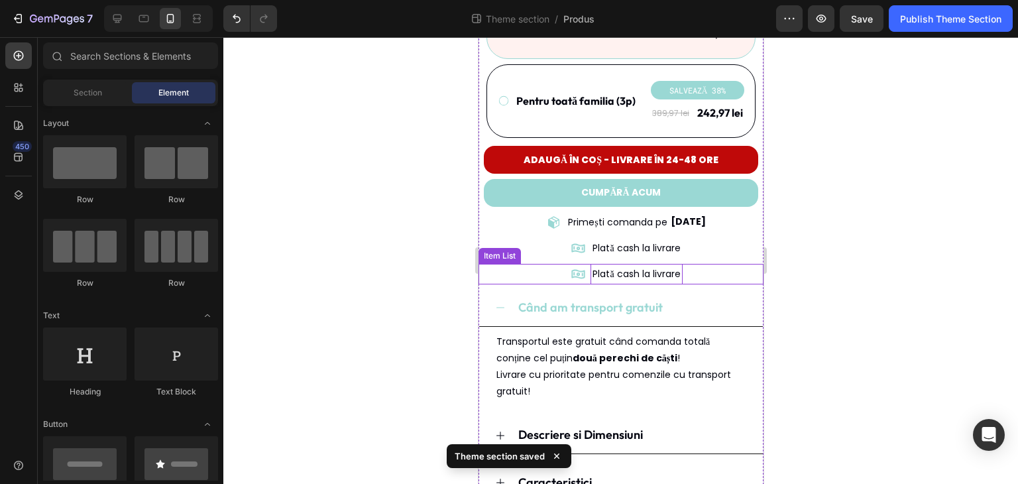
click at [635, 266] on p "Plată cash la livrare" at bounding box center [635, 274] width 87 height 17
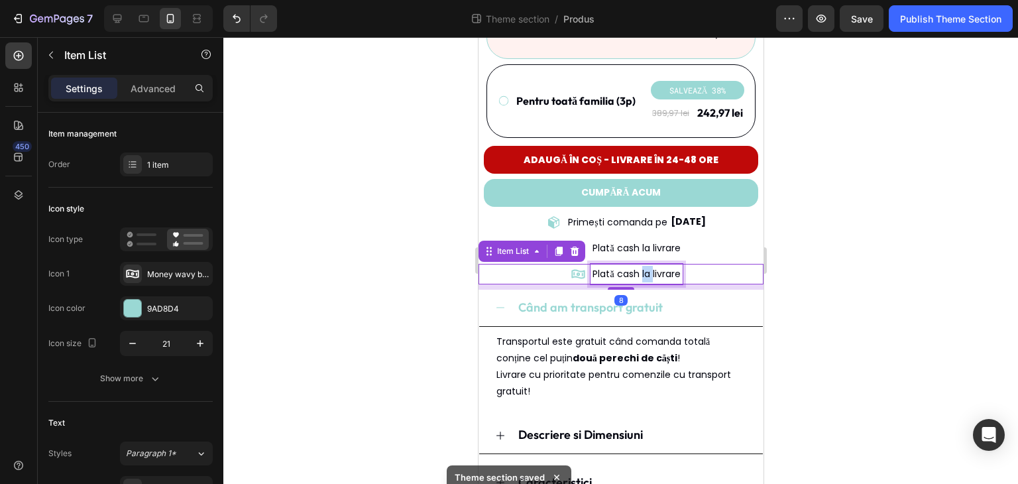
click at [635, 266] on p "Plată cash la livrare" at bounding box center [635, 274] width 87 height 17
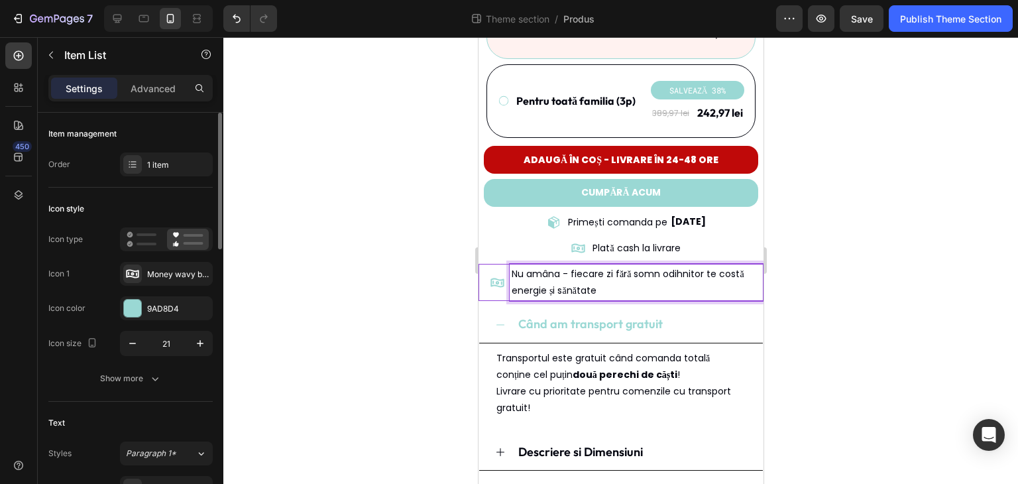
scroll to position [132, 0]
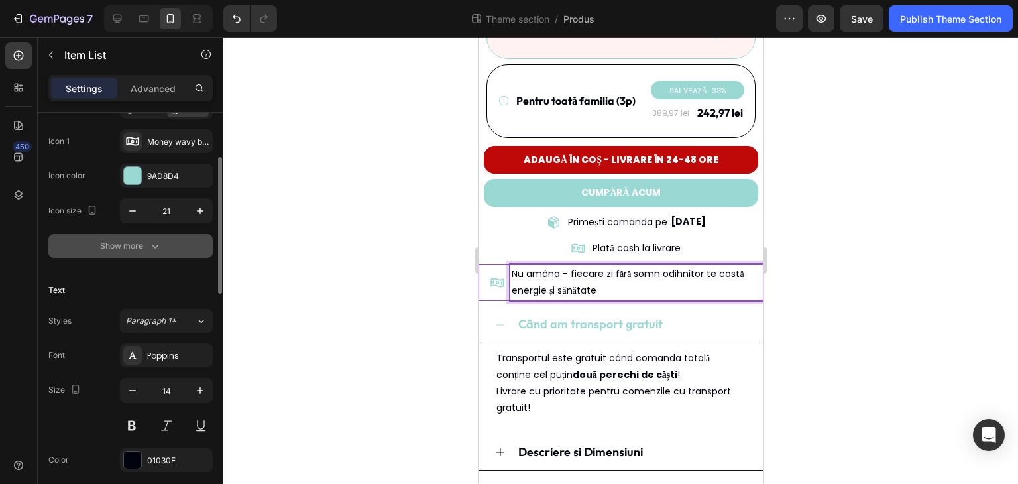
click at [135, 247] on div "Show more" at bounding box center [131, 245] width 62 height 13
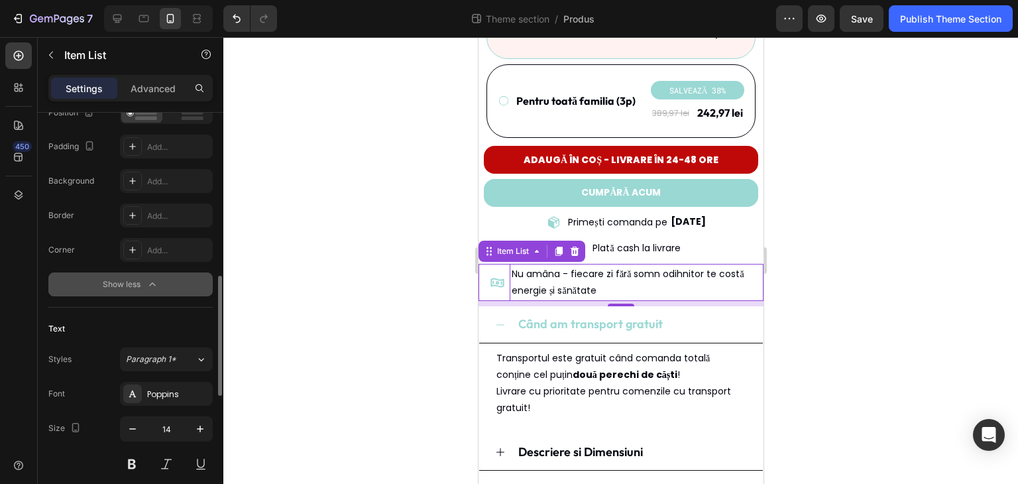
scroll to position [397, 0]
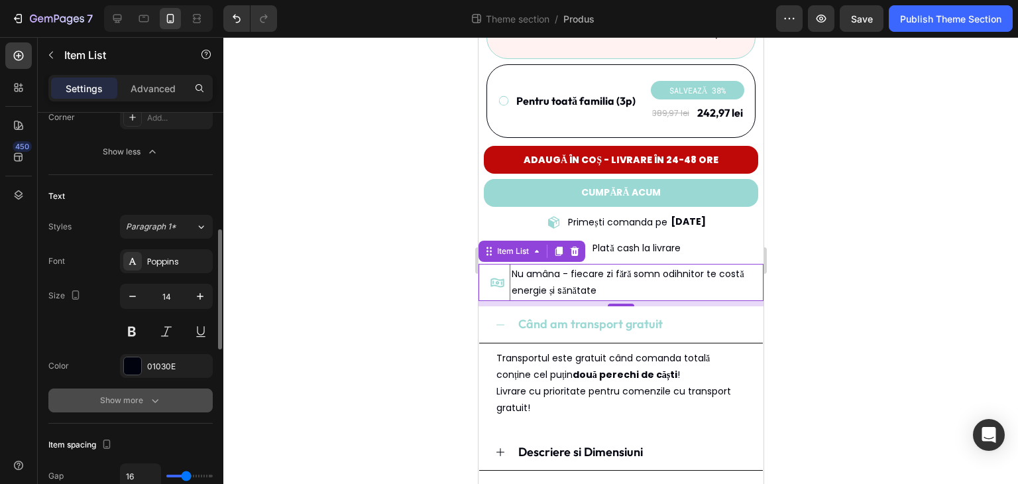
click at [124, 401] on div "Show more" at bounding box center [131, 399] width 62 height 13
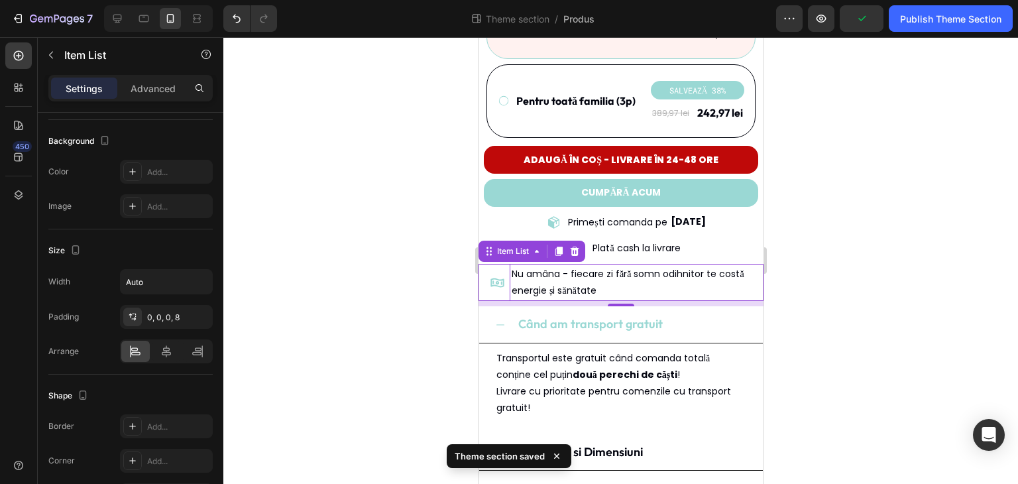
scroll to position [1123, 0]
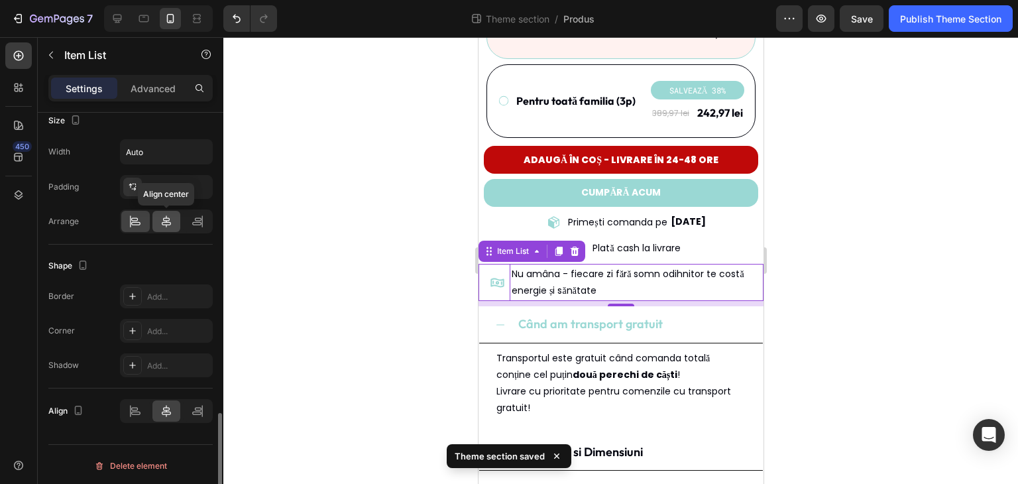
click at [166, 223] on icon at bounding box center [166, 221] width 9 height 12
click at [146, 219] on div at bounding box center [135, 221] width 28 height 21
click at [79, 231] on div "Size Width Auto Padding 0, 0, 0, 8 Arrange" at bounding box center [130, 171] width 164 height 145
click at [892, 303] on div at bounding box center [620, 260] width 794 height 446
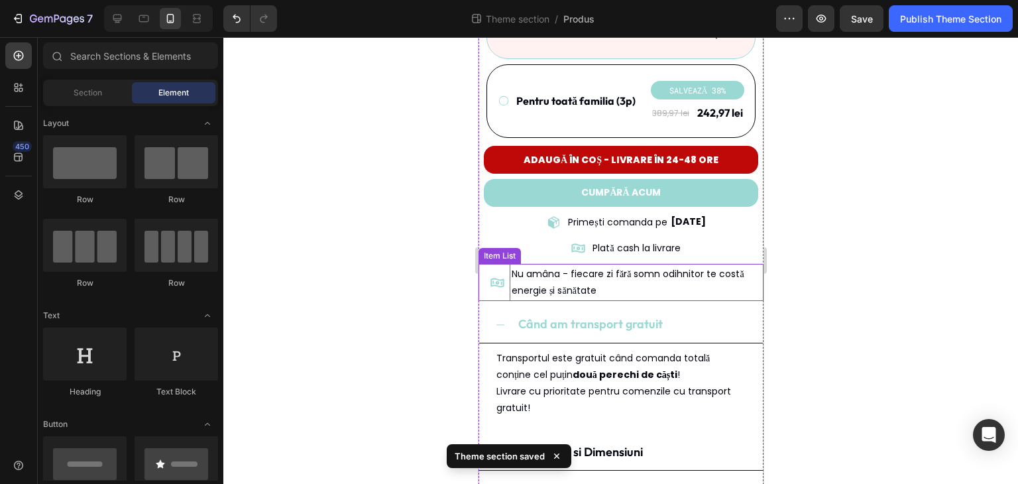
click at [677, 266] on p "Nu amâna - fiecare zi fără somn odihnitor te costă energie și sănătate" at bounding box center [636, 282] width 250 height 33
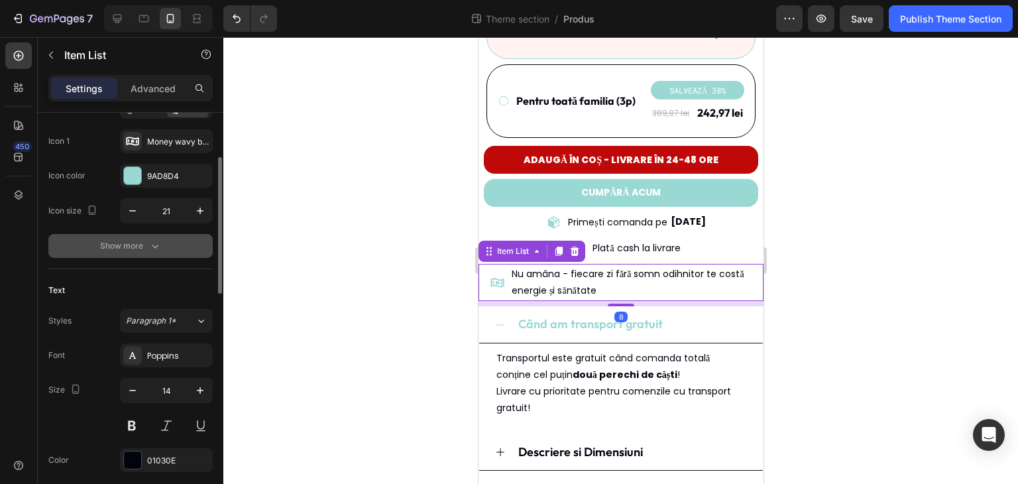
click at [132, 247] on div "Show more" at bounding box center [131, 245] width 62 height 13
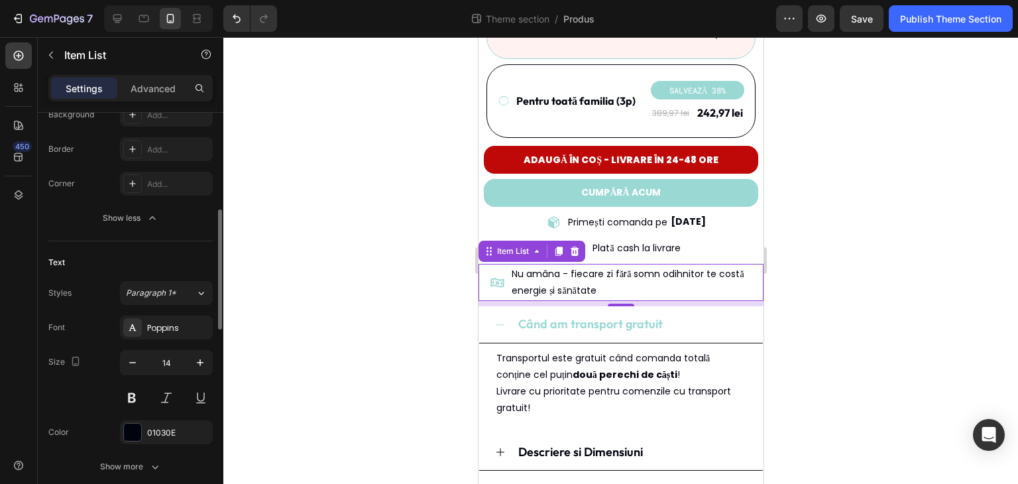
scroll to position [397, 0]
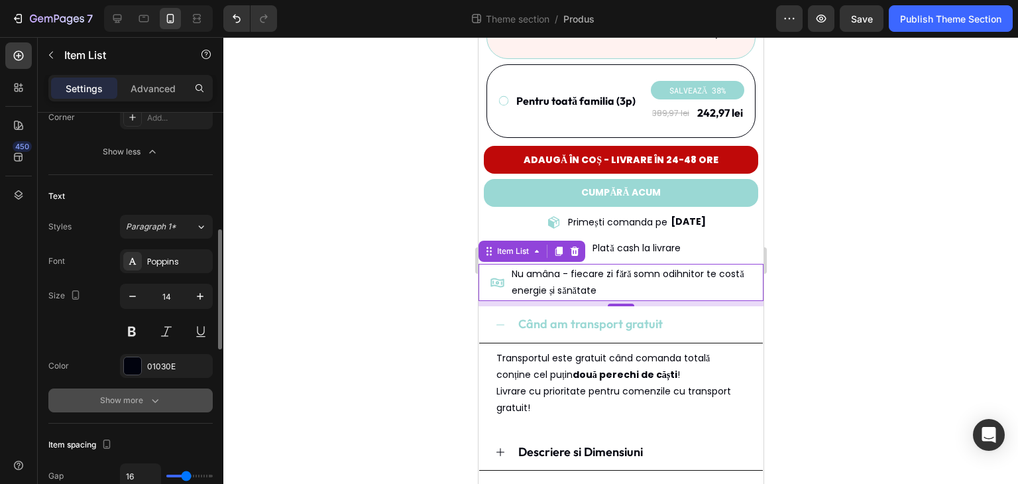
click at [136, 395] on div "Show more" at bounding box center [131, 399] width 62 height 13
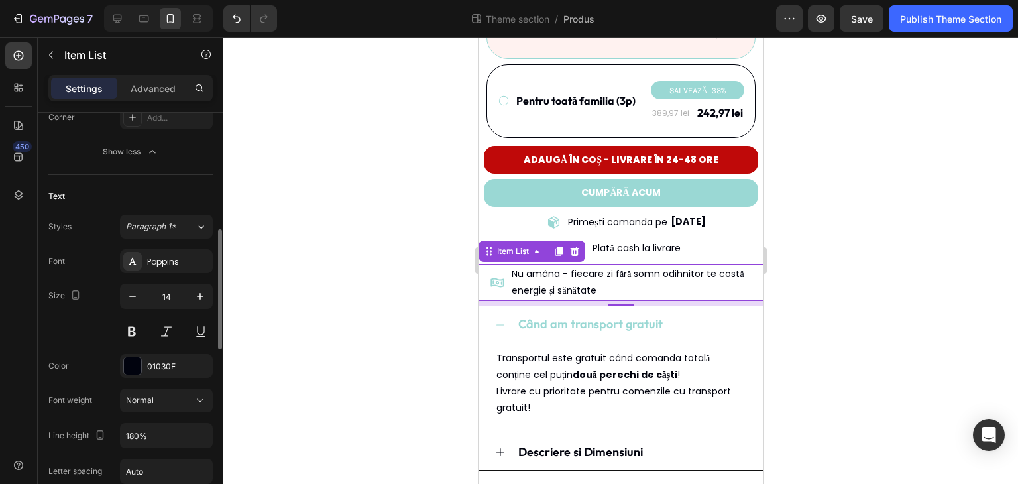
scroll to position [530, 0]
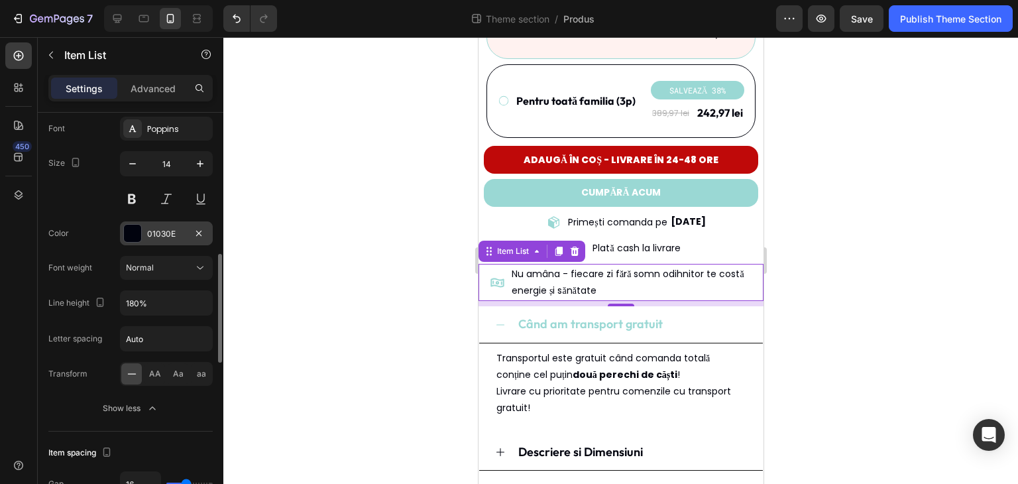
click at [168, 232] on div "01030E" at bounding box center [166, 234] width 38 height 12
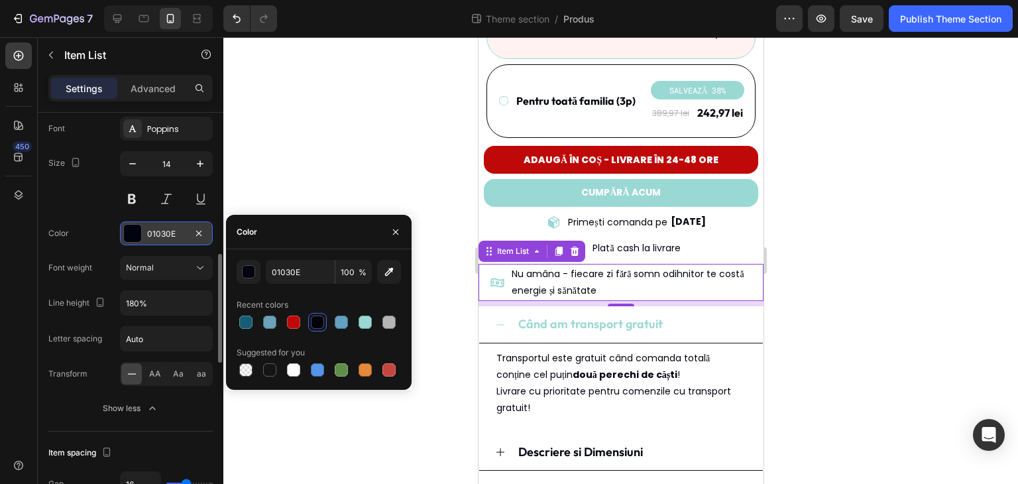
click at [168, 232] on div "01030E" at bounding box center [166, 234] width 38 height 12
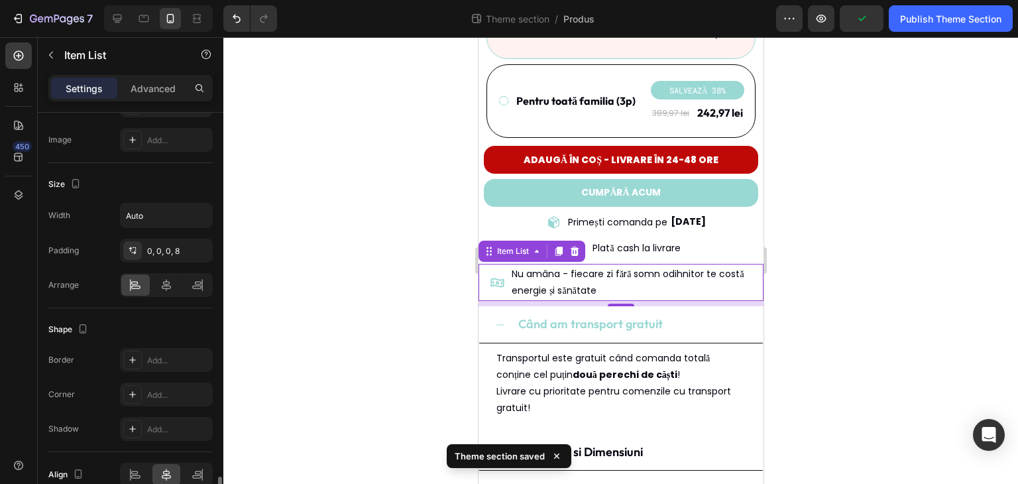
scroll to position [1123, 0]
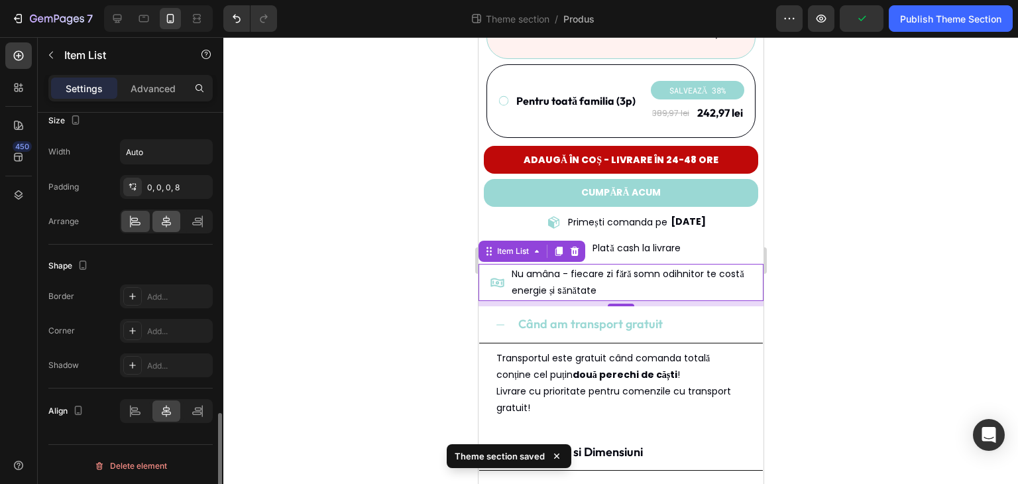
click at [164, 221] on icon at bounding box center [166, 221] width 13 height 13
click at [191, 409] on icon at bounding box center [197, 410] width 13 height 13
click at [196, 220] on icon at bounding box center [197, 221] width 13 height 13
click at [161, 225] on div at bounding box center [166, 221] width 28 height 21
drag, startPoint x: 132, startPoint y: 222, endPoint x: 132, endPoint y: 236, distance: 13.9
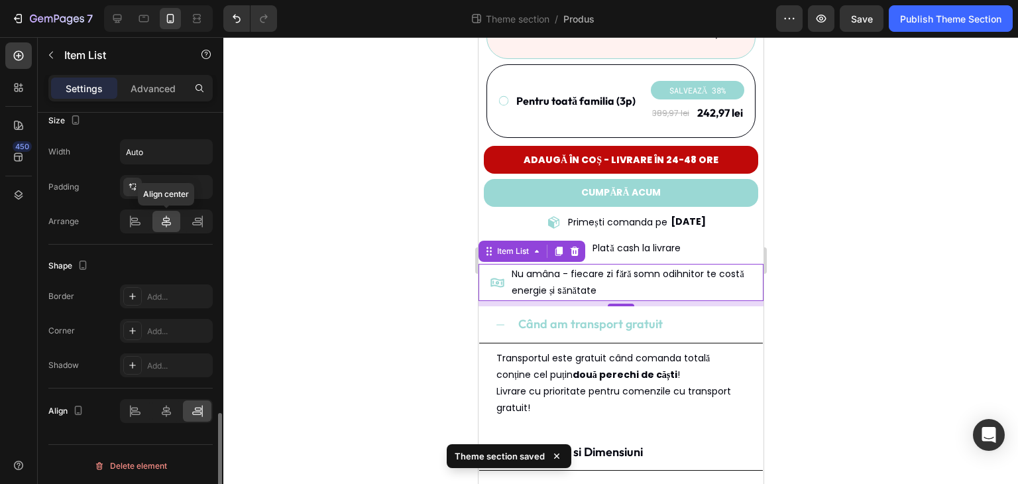
click at [132, 221] on icon at bounding box center [135, 221] width 13 height 13
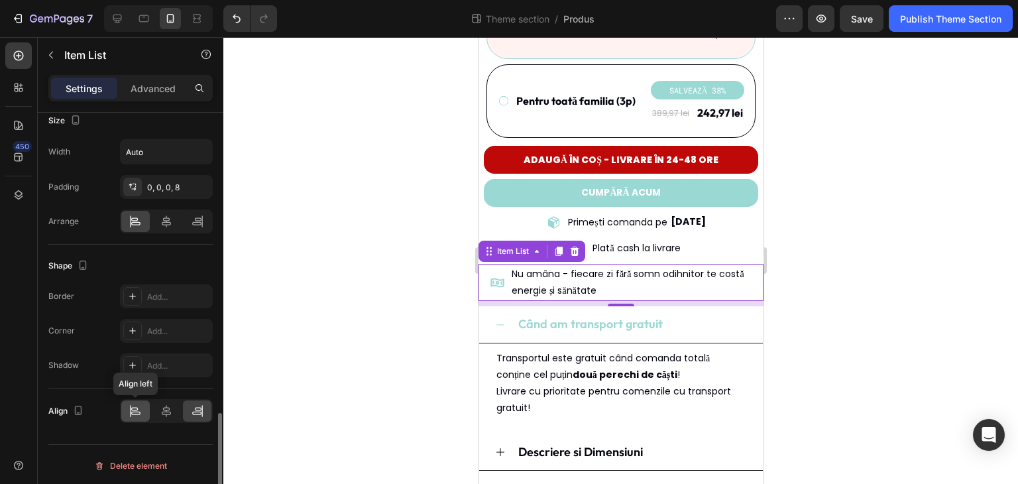
click at [140, 408] on icon at bounding box center [135, 410] width 13 height 13
click at [154, 407] on div at bounding box center [166, 410] width 28 height 21
click at [166, 216] on icon at bounding box center [166, 221] width 13 height 13
click at [266, 225] on div at bounding box center [620, 260] width 794 height 446
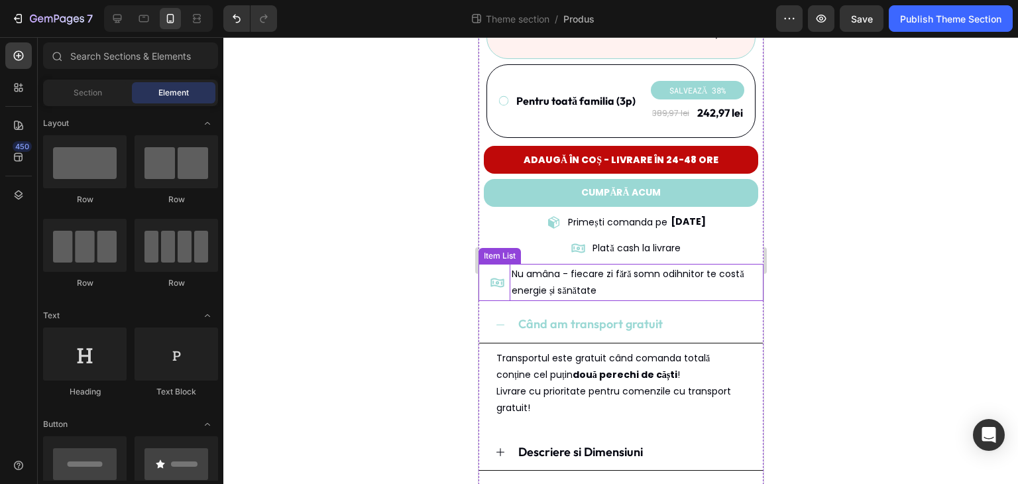
click at [596, 270] on p "Nu amâna - fiecare zi fără somn odihnitor te costă energie și sănătate" at bounding box center [636, 282] width 250 height 33
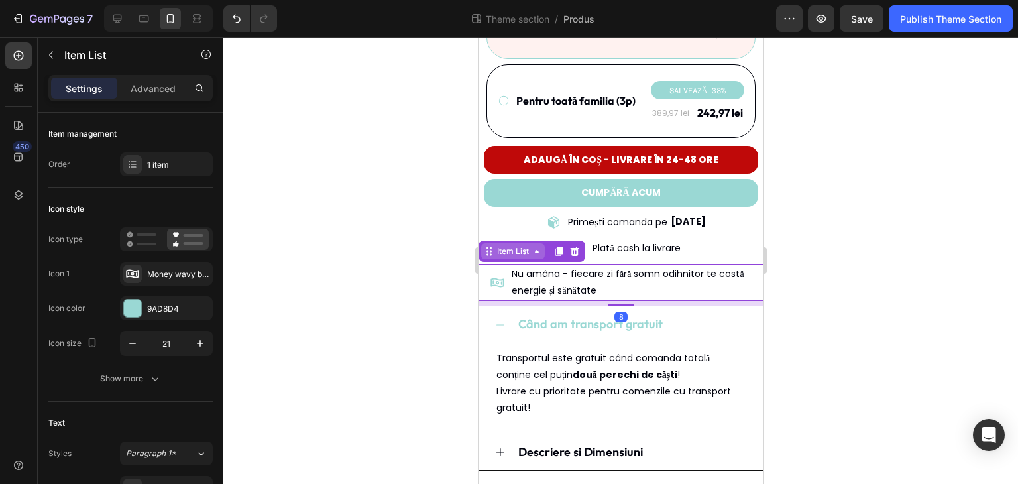
click at [514, 245] on div "Item List" at bounding box center [512, 251] width 37 height 12
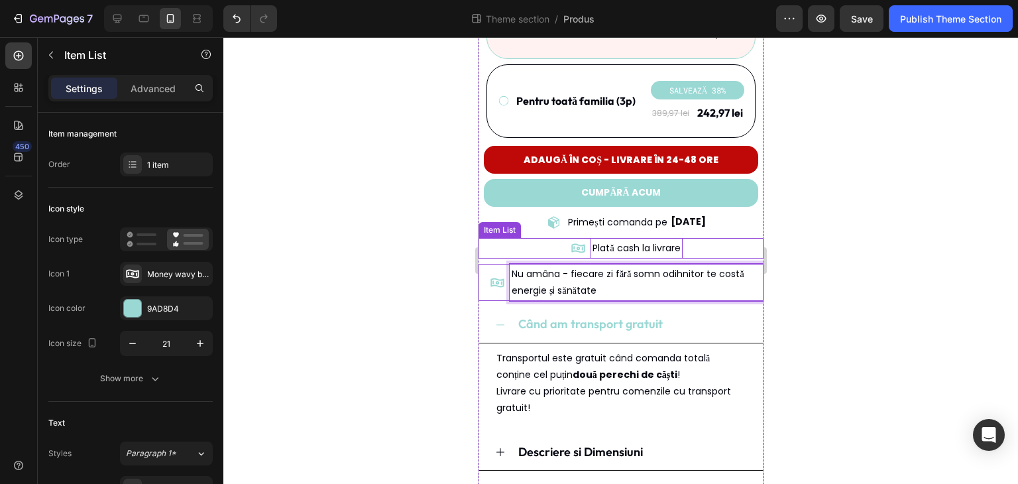
click at [594, 240] on p "Plată cash la livrare" at bounding box center [635, 248] width 87 height 17
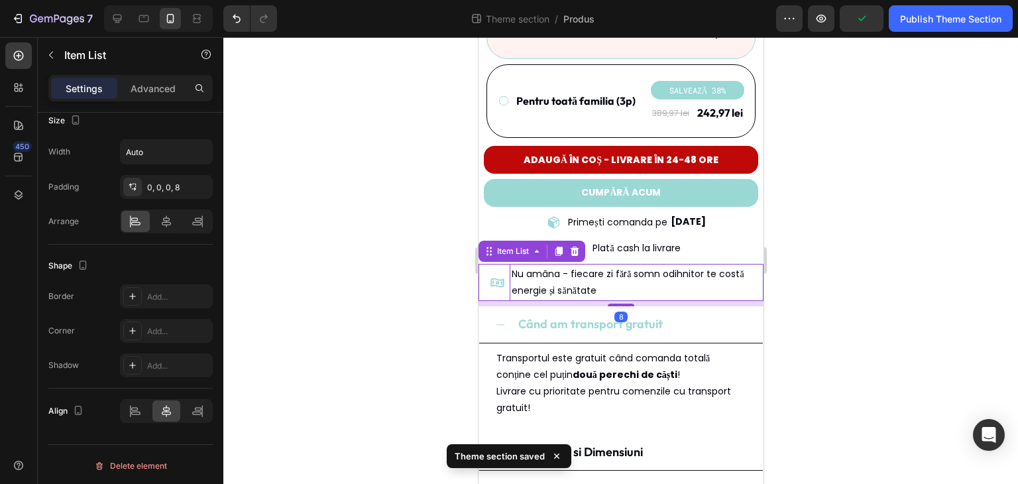
click at [526, 266] on p "Nu amâna - fiecare zi fără somn odihnitor te costă energie și sănătate" at bounding box center [636, 282] width 250 height 33
click at [138, 414] on icon at bounding box center [135, 410] width 13 height 13
click at [163, 411] on icon at bounding box center [166, 411] width 9 height 12
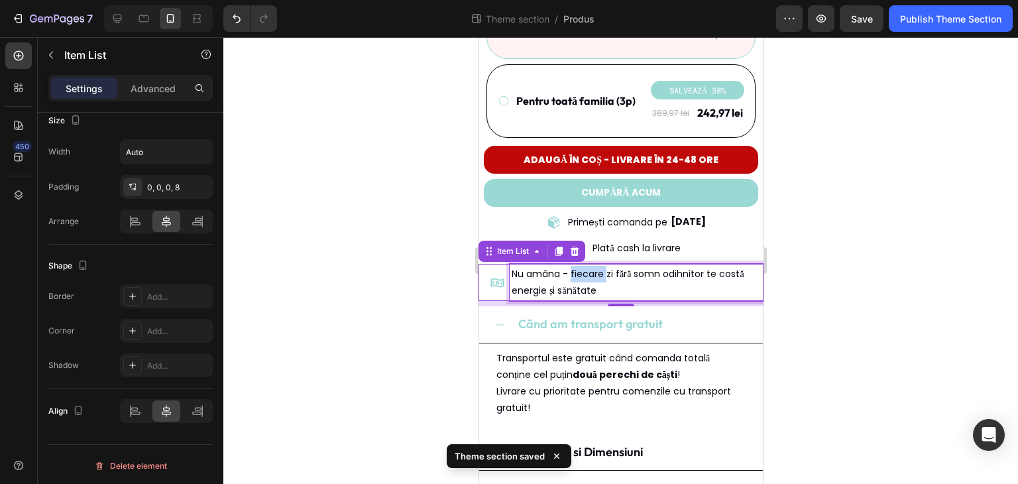
click at [586, 266] on p "Nu amâna - fiecare zi fără somn odihnitor te costă energie și sănătate" at bounding box center [636, 282] width 250 height 33
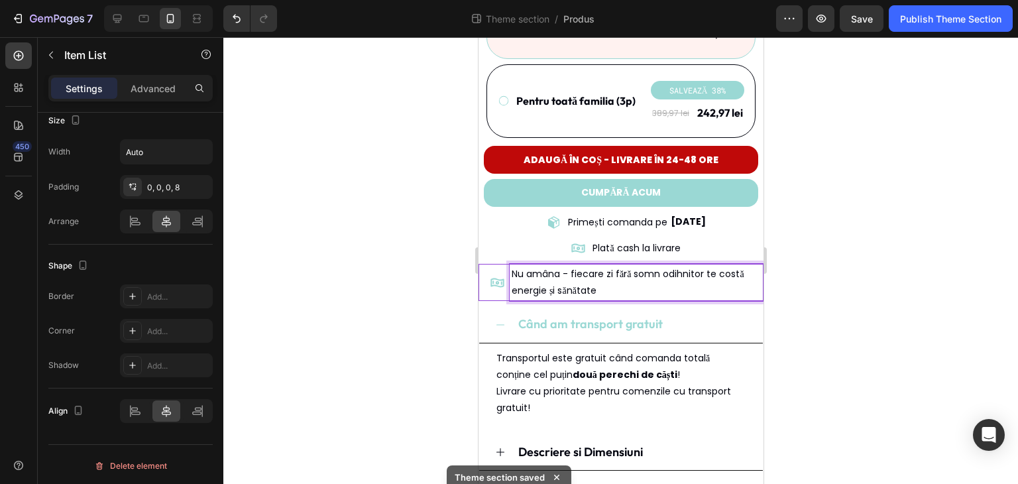
click at [554, 266] on p "Nu amâna - fiecare zi fără somn odihnitor te costă energie și sănătate" at bounding box center [636, 282] width 250 height 33
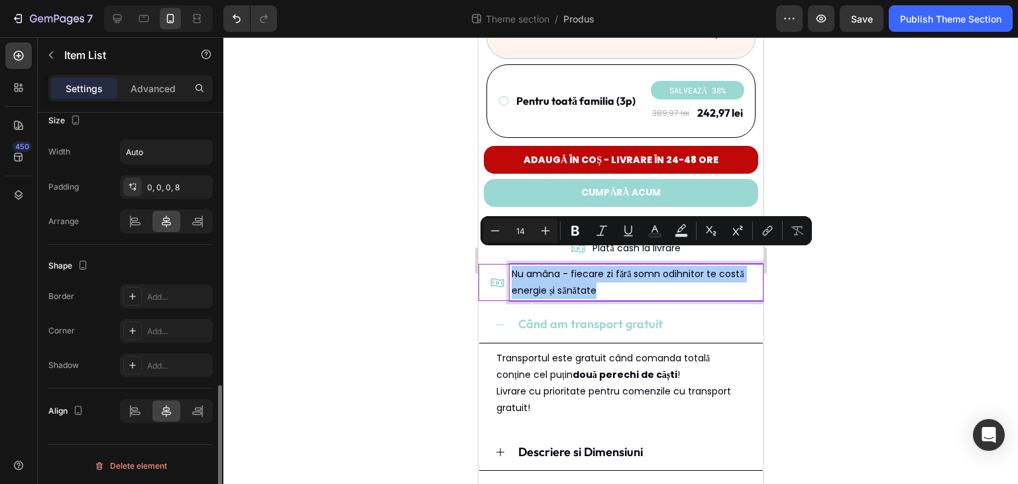
click at [98, 222] on div "Arrange" at bounding box center [130, 221] width 164 height 24
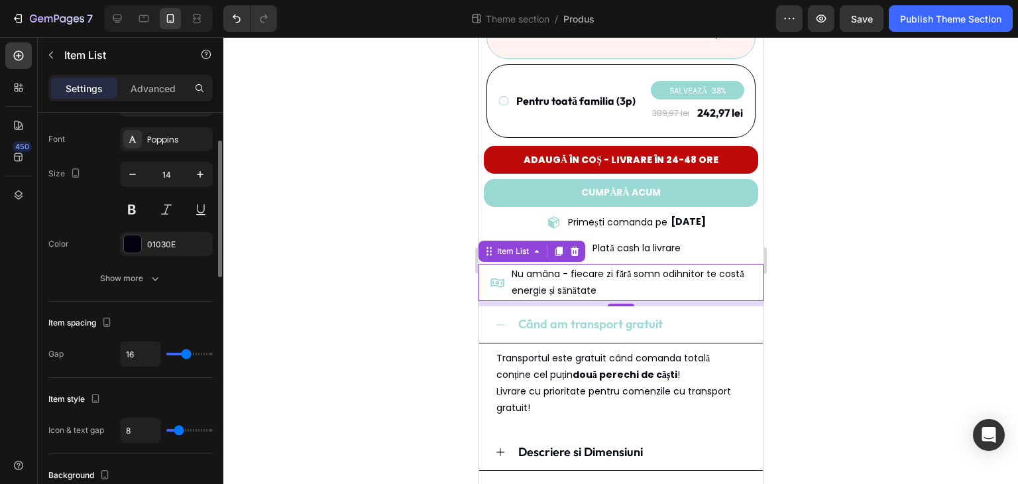
scroll to position [282, 0]
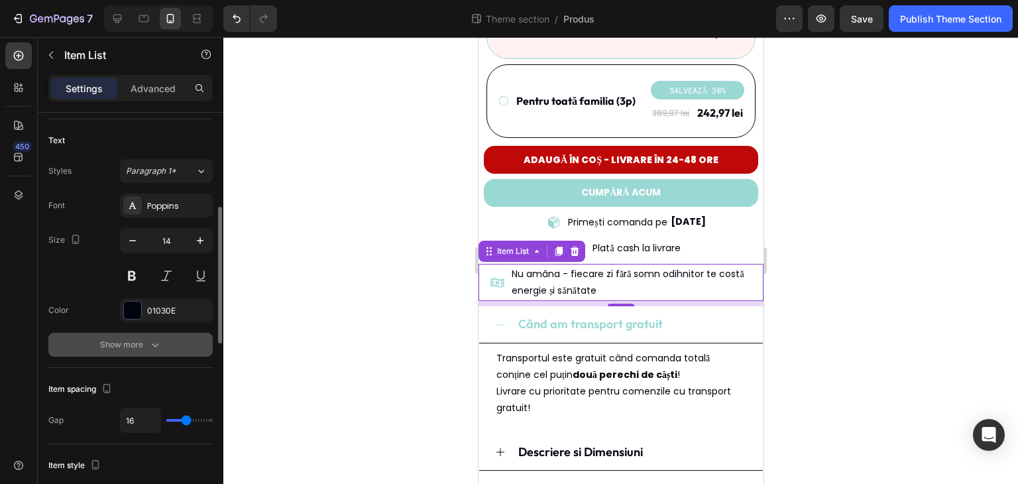
click at [140, 344] on div "Show more" at bounding box center [131, 344] width 62 height 13
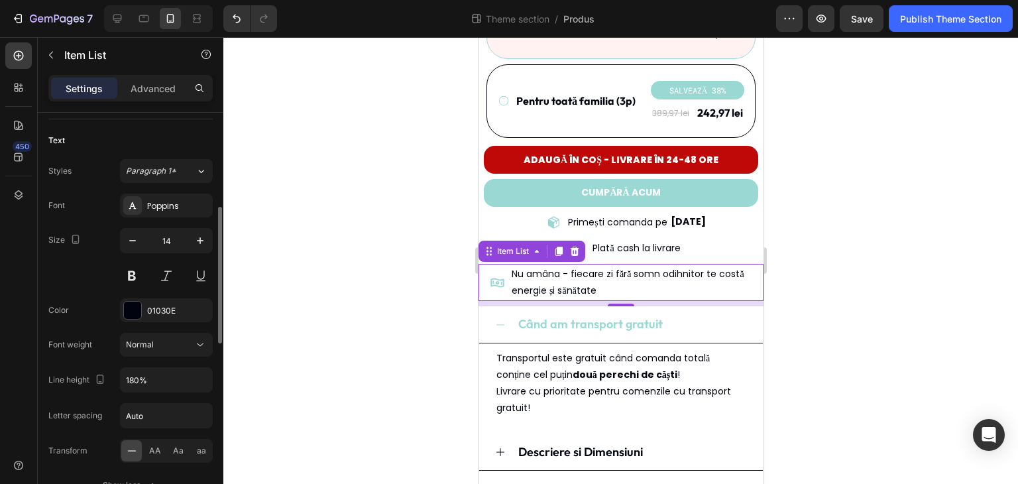
scroll to position [348, 0]
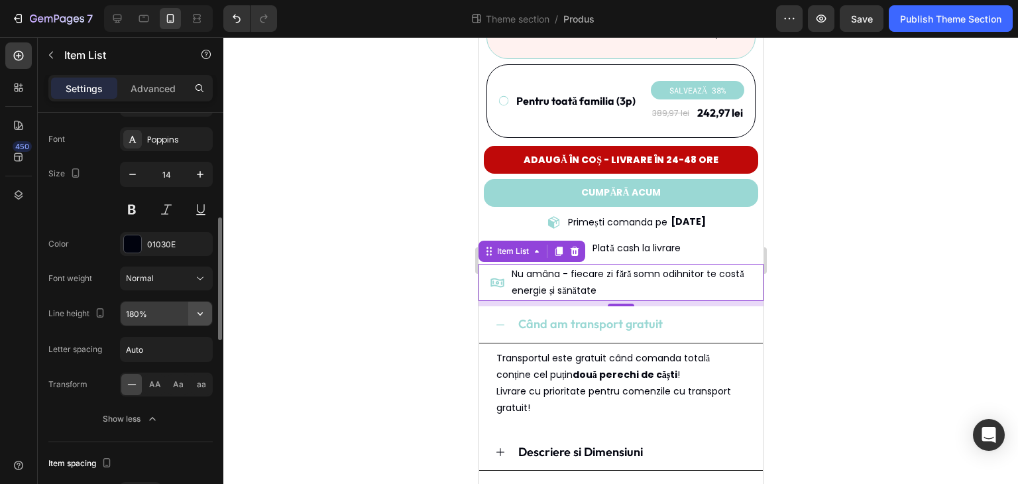
click at [196, 311] on icon "button" at bounding box center [199, 313] width 13 height 13
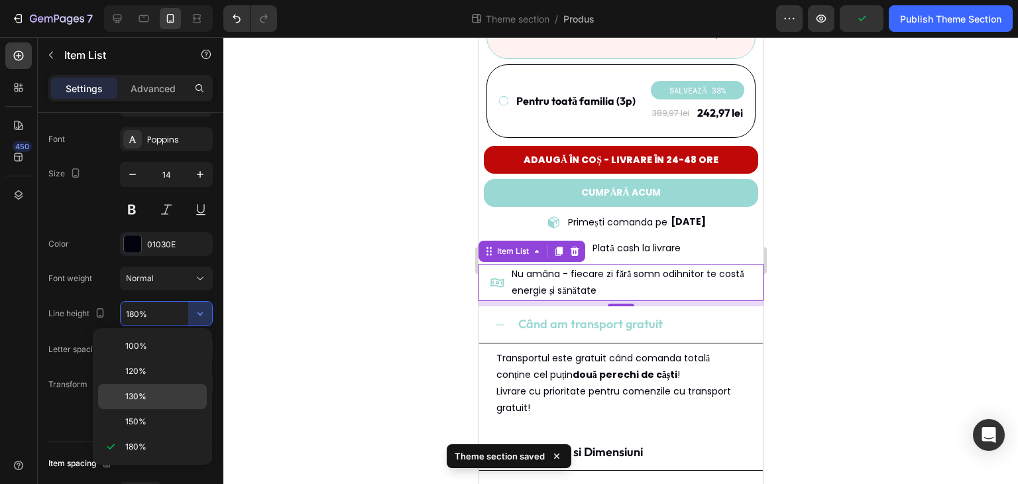
click at [174, 409] on div "130%" at bounding box center [152, 421] width 109 height 25
type input "130%"
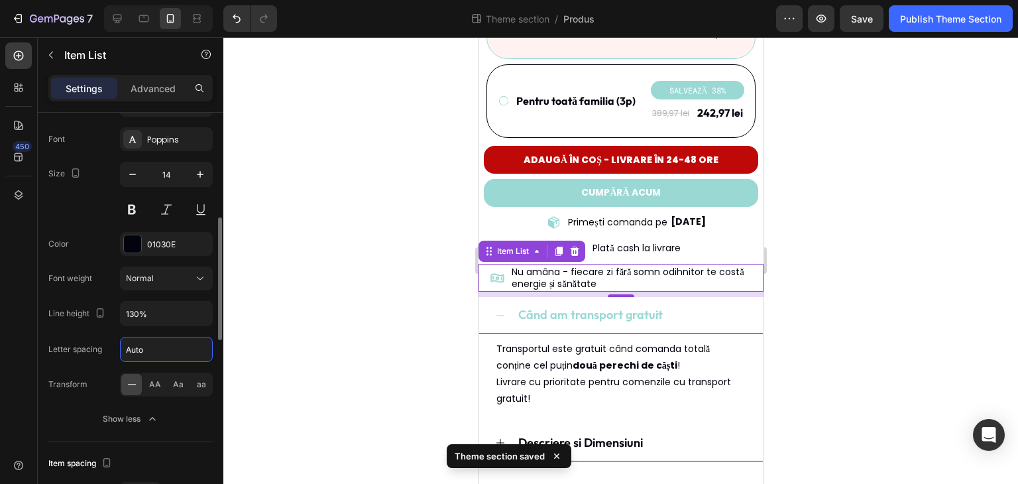
click at [196, 352] on input "Auto" at bounding box center [166, 349] width 91 height 24
click at [200, 278] on icon at bounding box center [200, 278] width 7 height 3
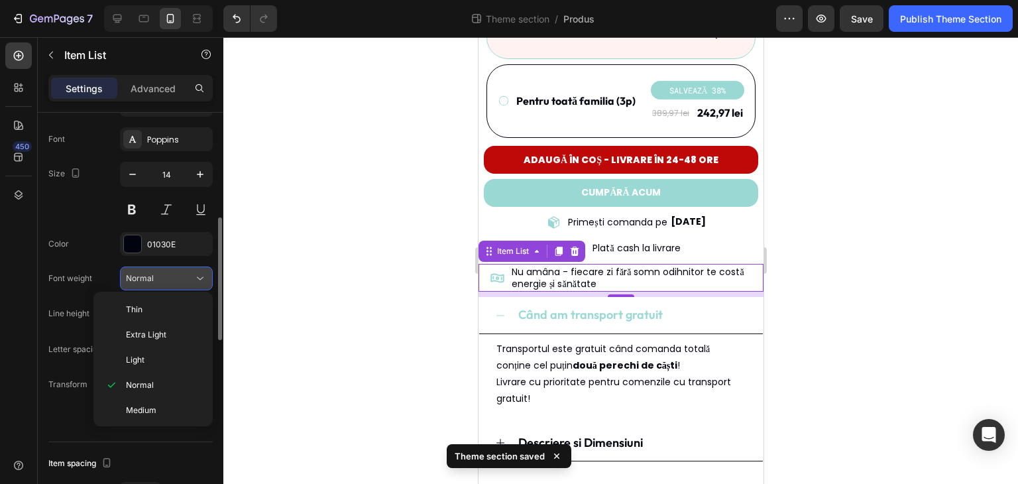
click at [200, 274] on icon at bounding box center [199, 278] width 13 height 13
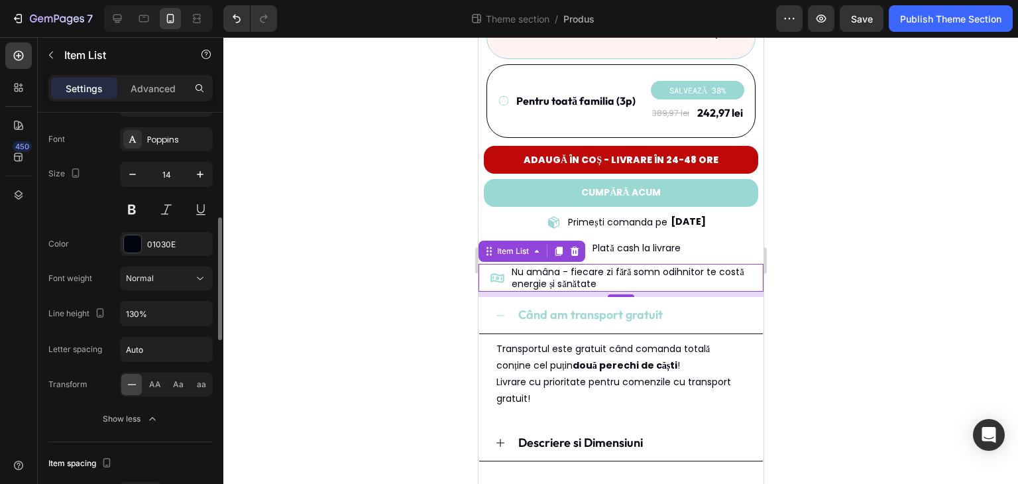
scroll to position [282, 0]
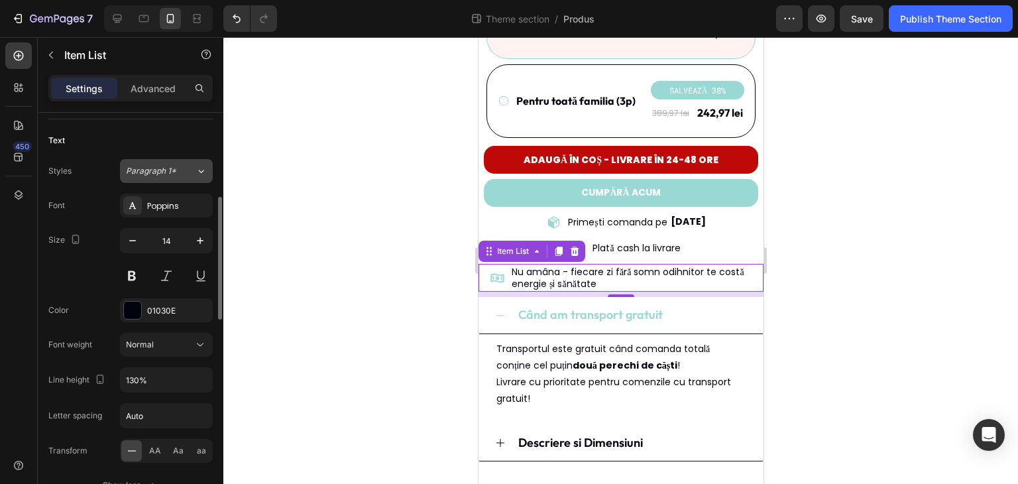
click at [189, 176] on button "Paragraph 1*" at bounding box center [166, 171] width 93 height 24
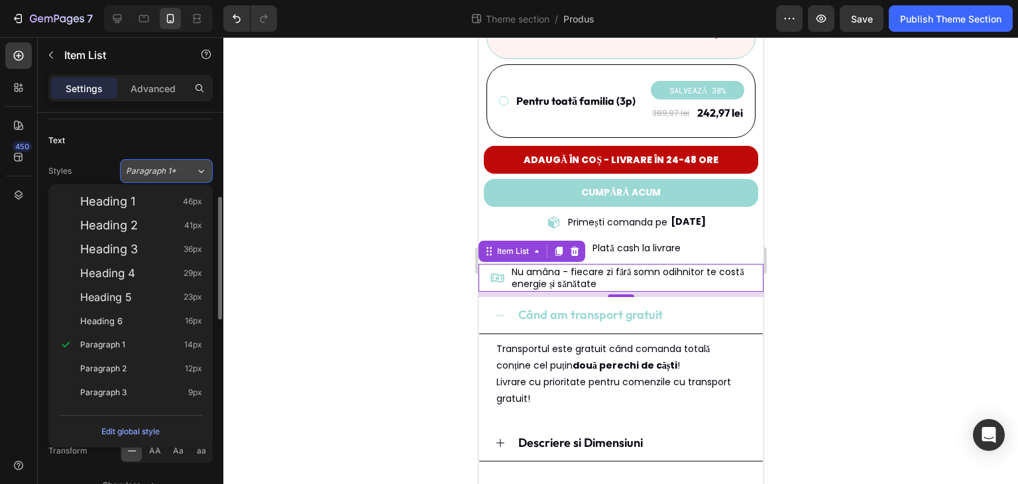
click at [189, 176] on button "Paragraph 1*" at bounding box center [166, 171] width 93 height 24
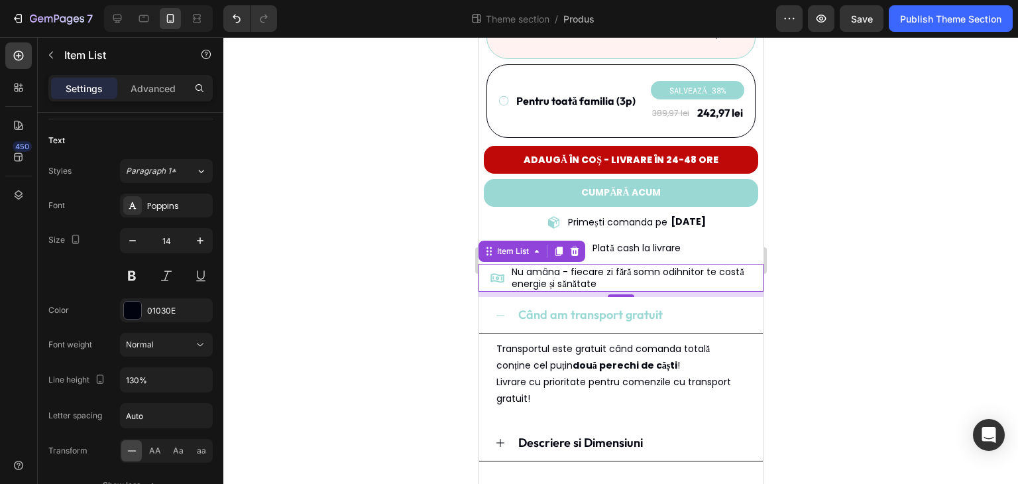
click at [188, 207] on div "Poppins" at bounding box center [178, 206] width 62 height 12
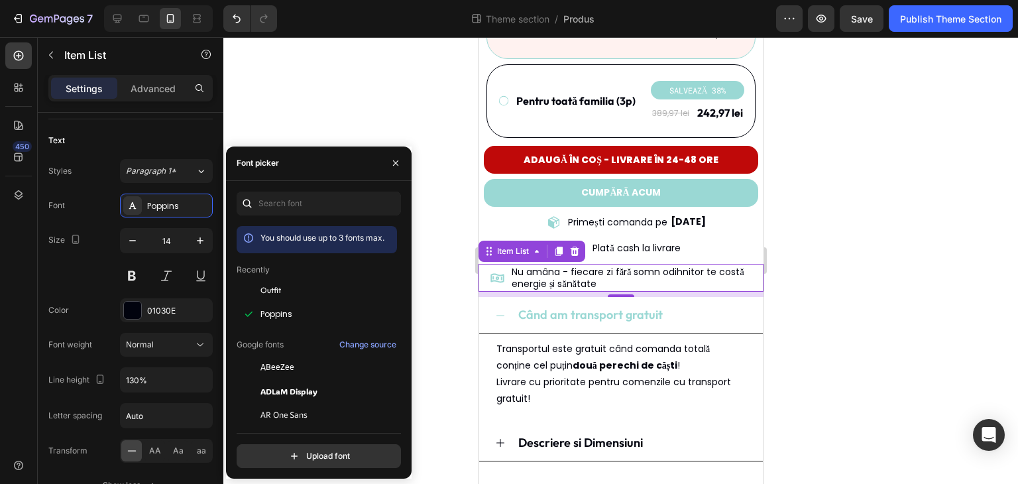
click at [188, 207] on div "Poppins" at bounding box center [178, 206] width 62 height 12
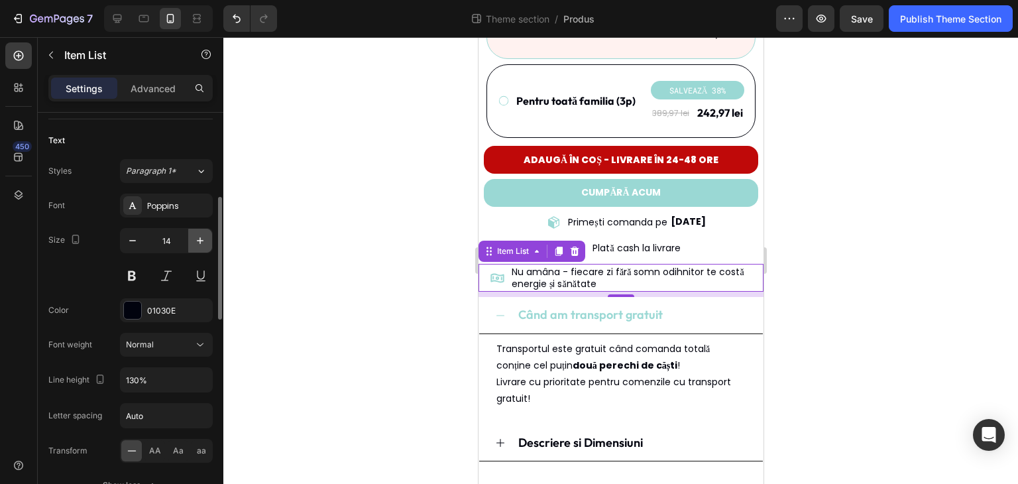
click at [191, 241] on button "button" at bounding box center [200, 241] width 24 height 24
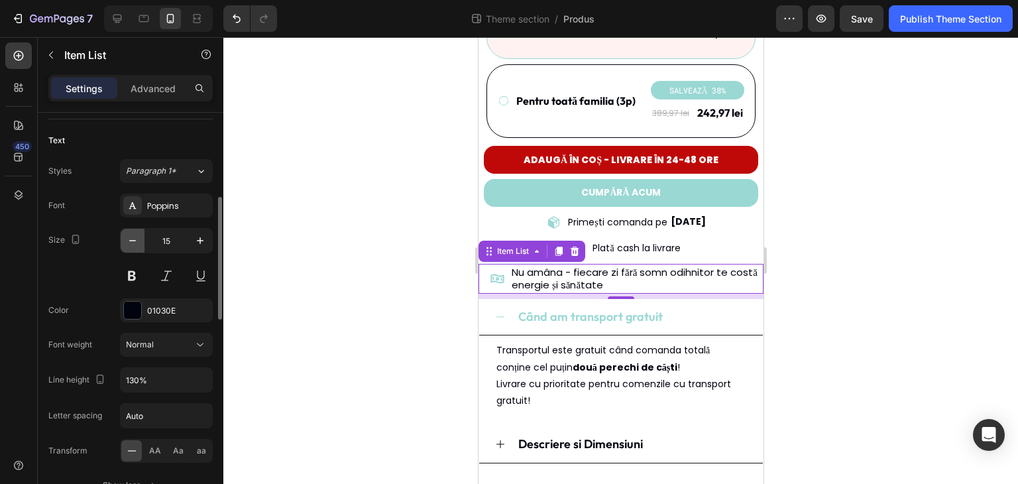
click at [134, 244] on icon "button" at bounding box center [132, 240] width 13 height 13
type input "14"
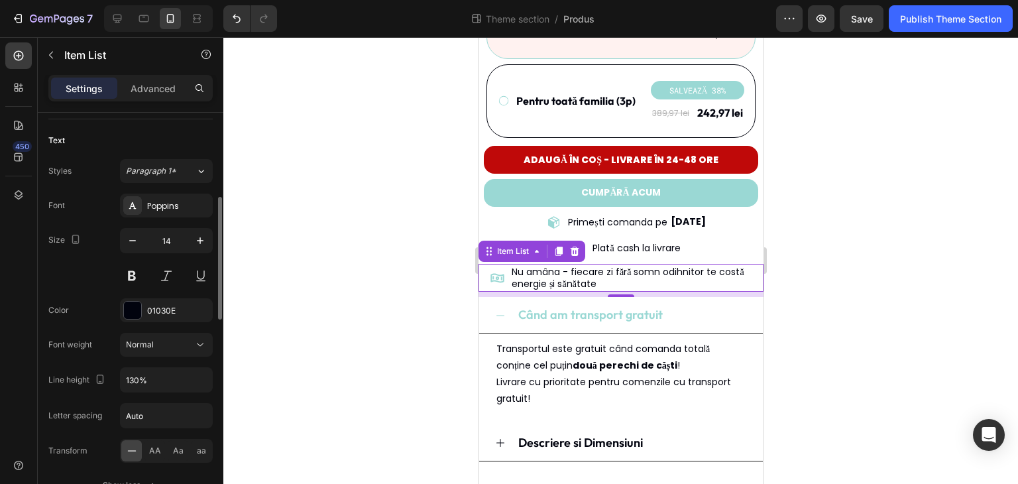
scroll to position [415, 0]
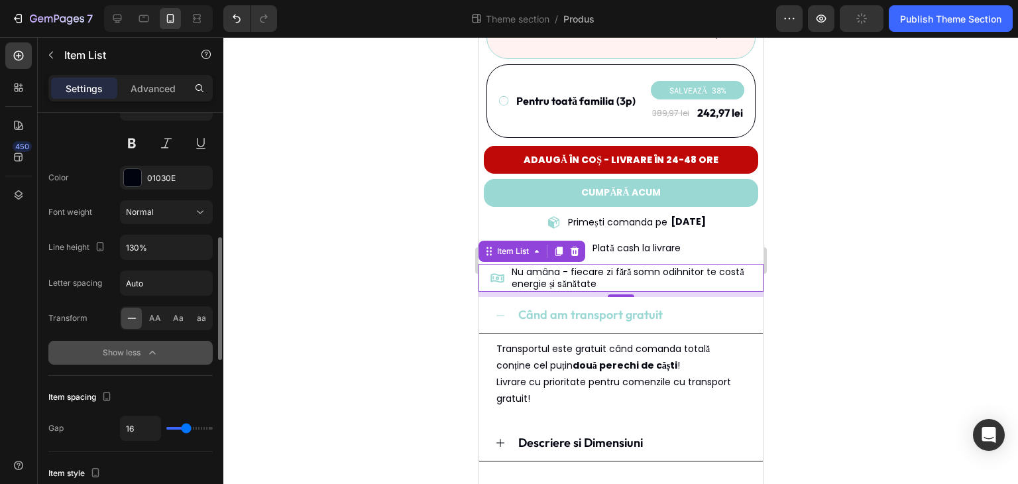
click at [150, 352] on icon "button" at bounding box center [152, 352] width 13 height 13
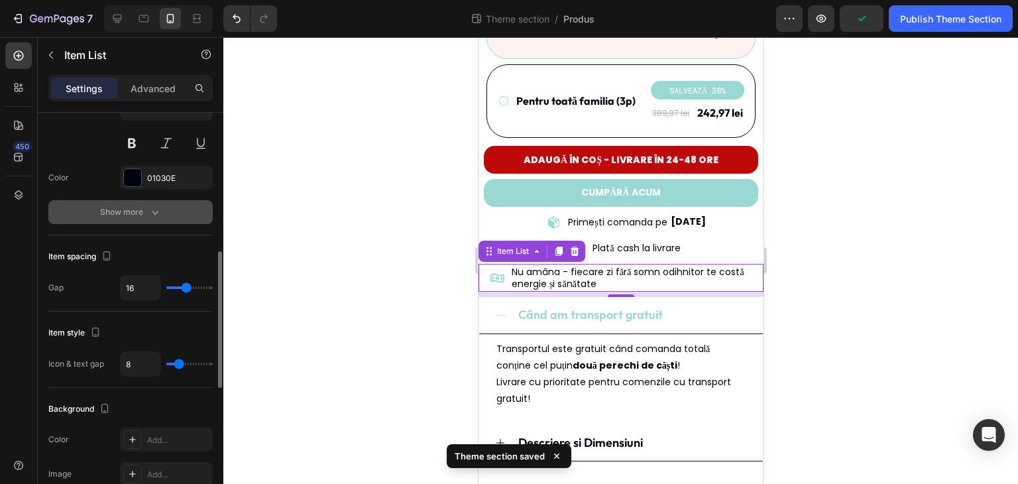
click at [156, 214] on icon "button" at bounding box center [154, 211] width 13 height 13
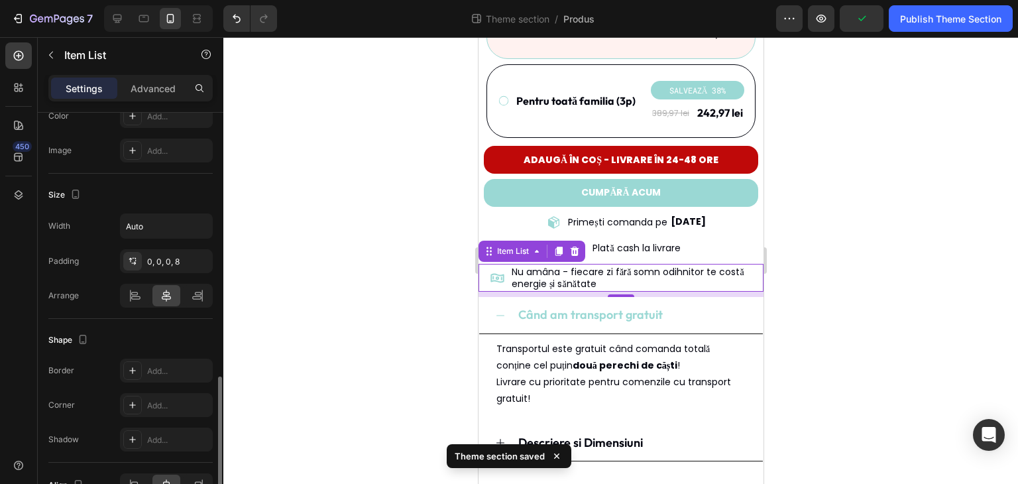
scroll to position [746, 0]
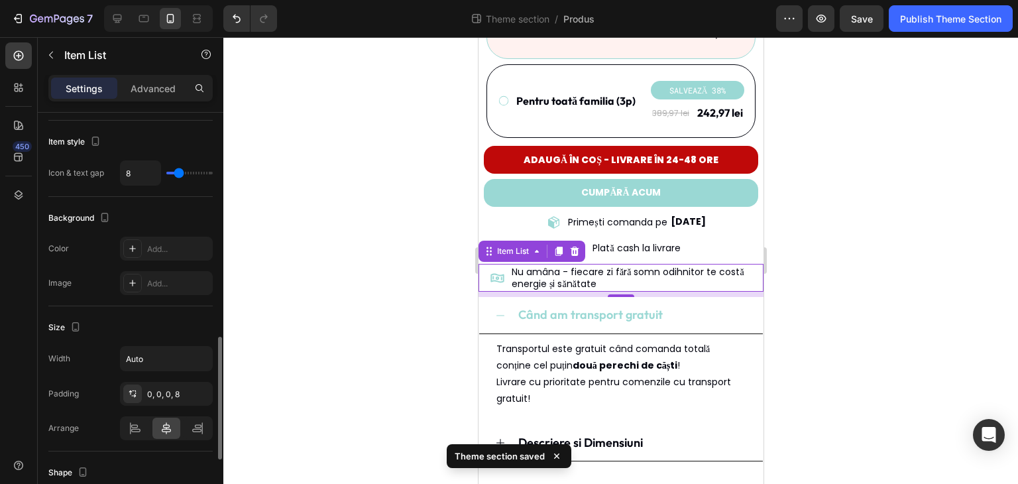
click at [301, 266] on div at bounding box center [620, 260] width 794 height 446
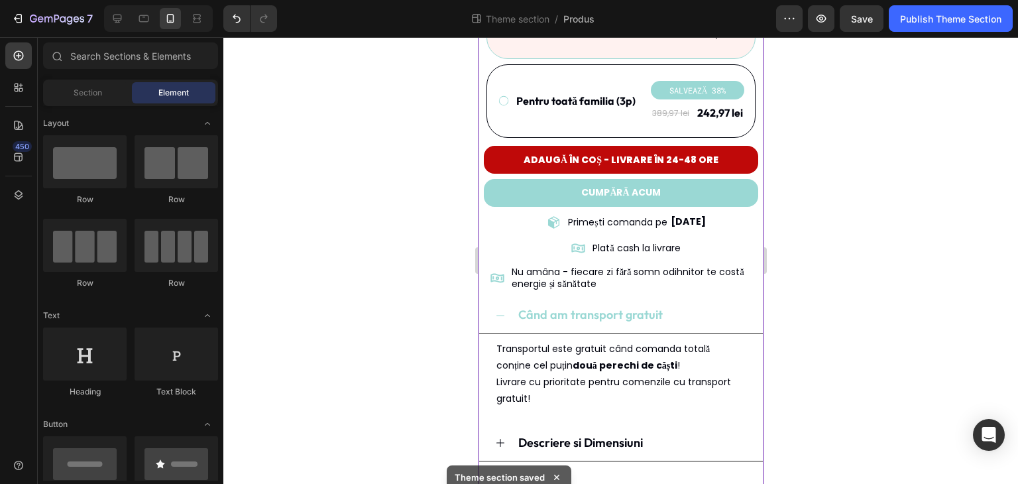
click at [497, 271] on icon at bounding box center [497, 278] width 14 height 14
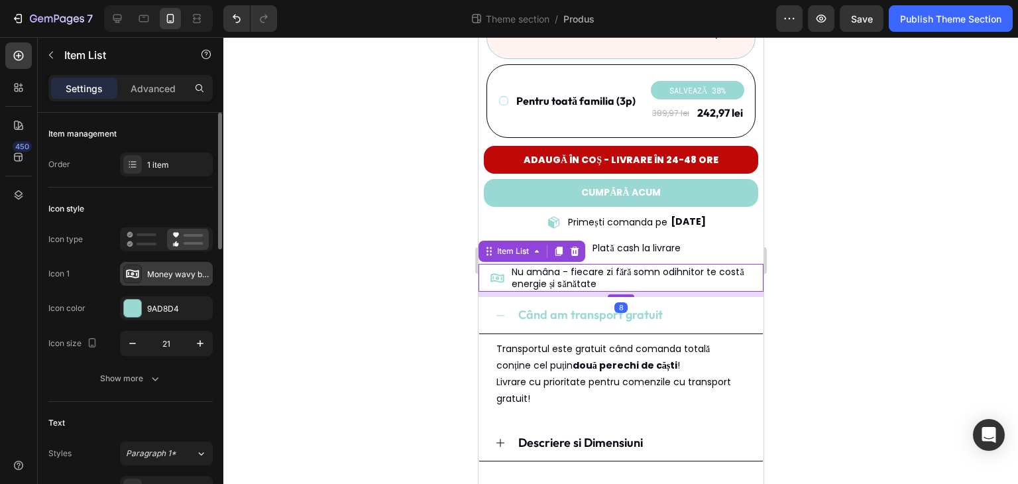
click at [143, 266] on div "Money wavy bold" at bounding box center [166, 274] width 93 height 24
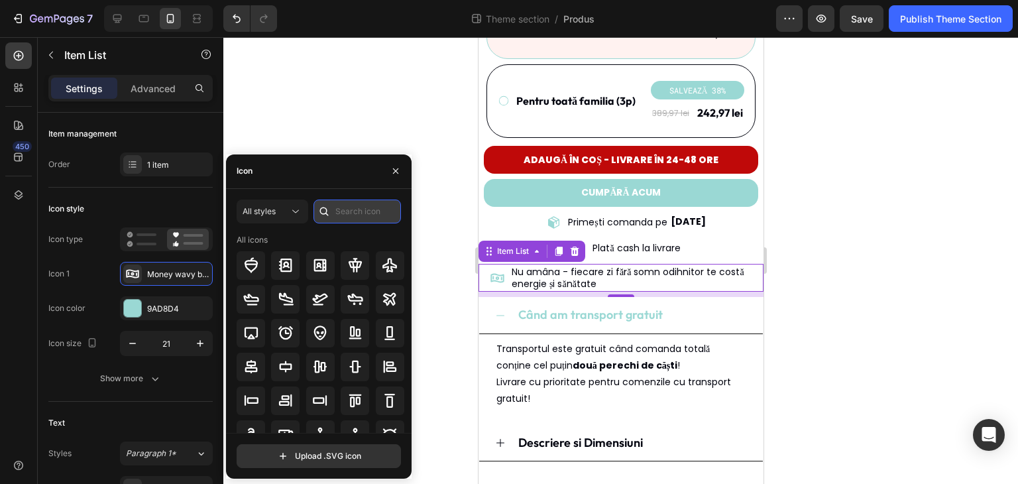
click at [344, 206] on input "text" at bounding box center [356, 211] width 87 height 24
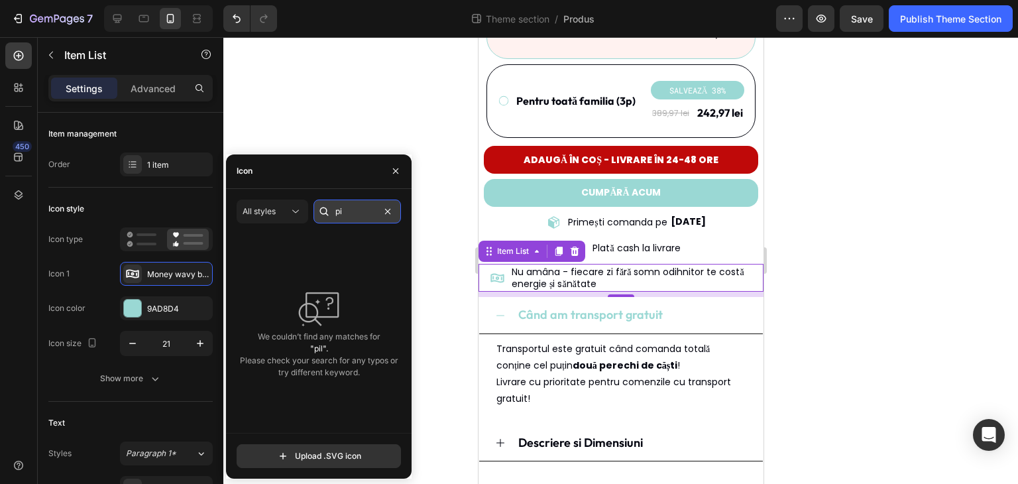
type input "p"
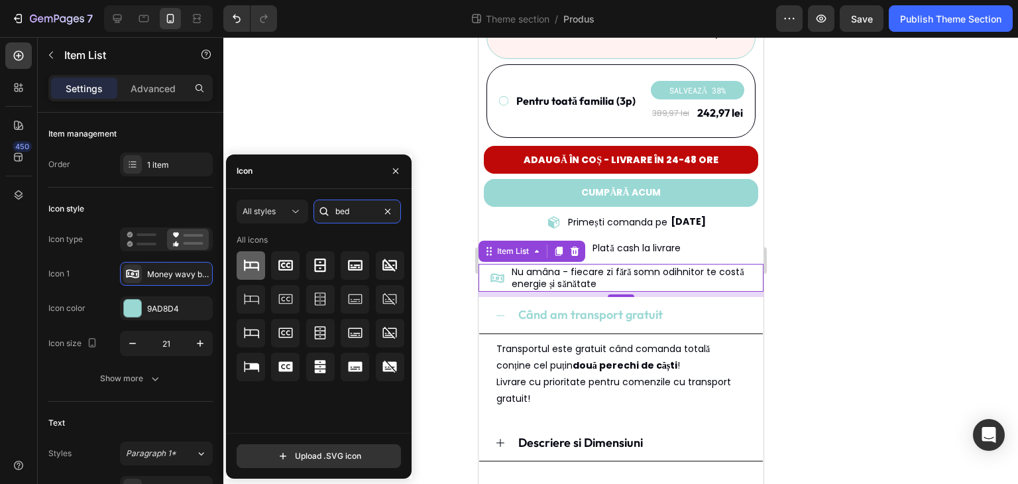
type input "bed"
click at [252, 266] on icon at bounding box center [251, 265] width 16 height 16
click at [450, 150] on div at bounding box center [620, 260] width 794 height 446
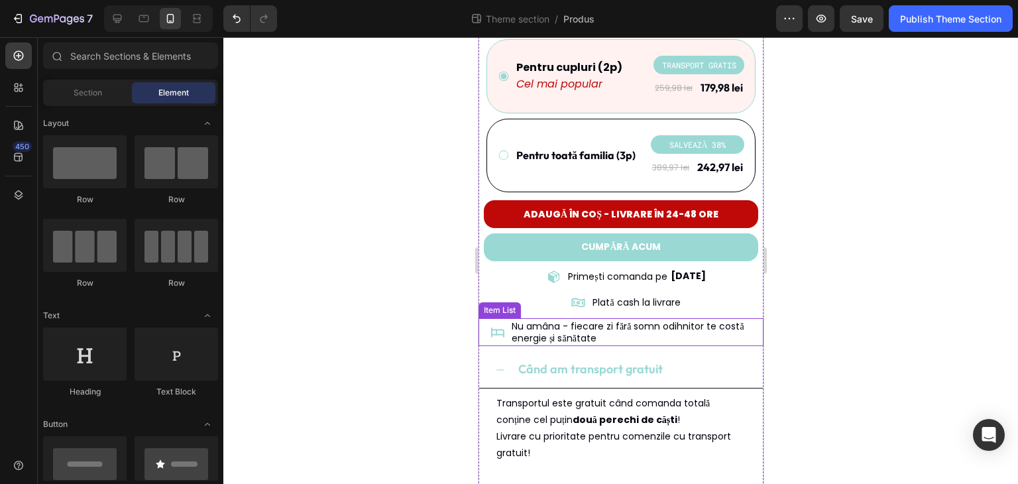
scroll to position [555, 0]
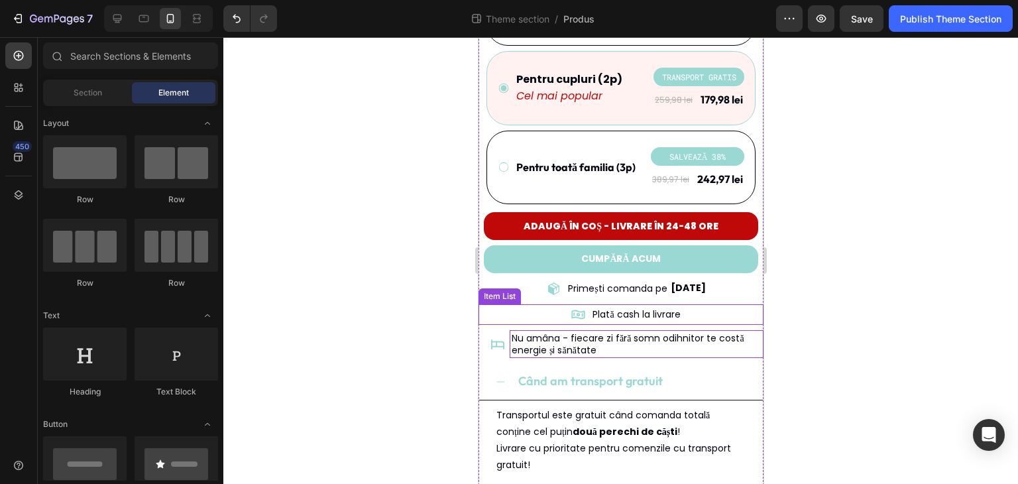
click at [627, 336] on p "Nu amâna - fiecare zi fără somn odihnitor te costă energie și sănătate" at bounding box center [636, 344] width 250 height 24
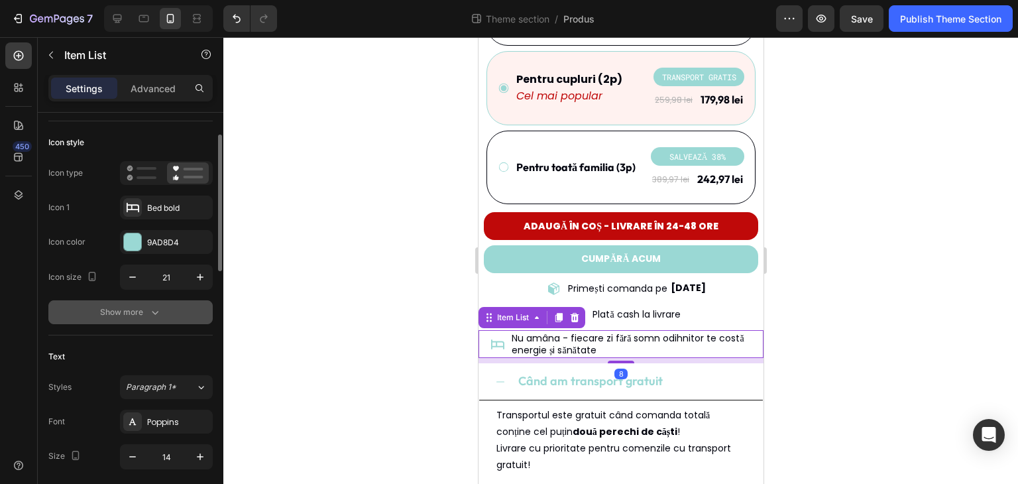
click at [125, 321] on button "Show more" at bounding box center [130, 312] width 164 height 24
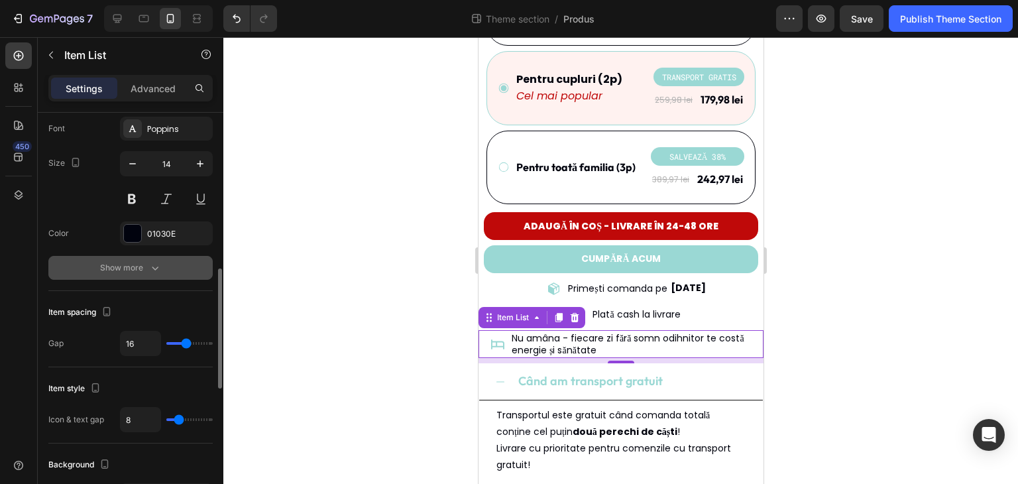
click at [106, 268] on div "Show more" at bounding box center [131, 267] width 62 height 13
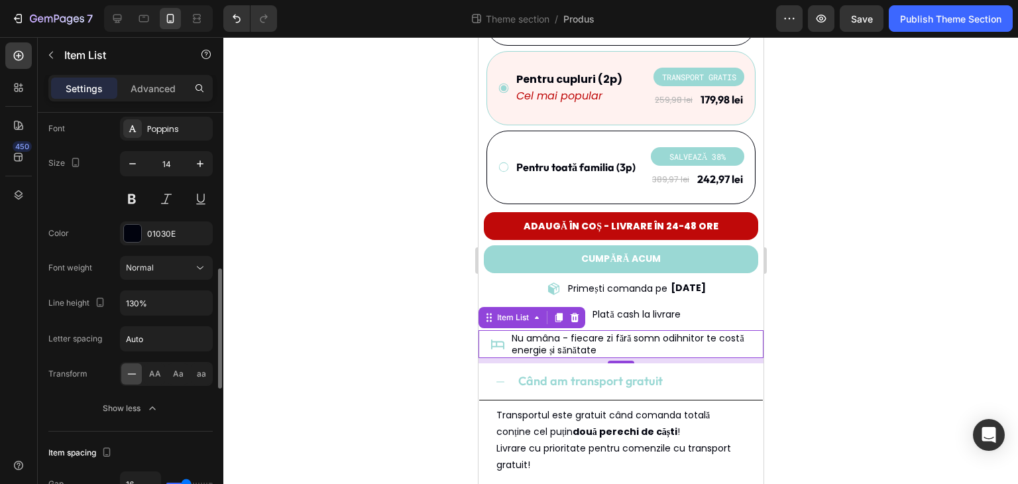
scroll to position [596, 0]
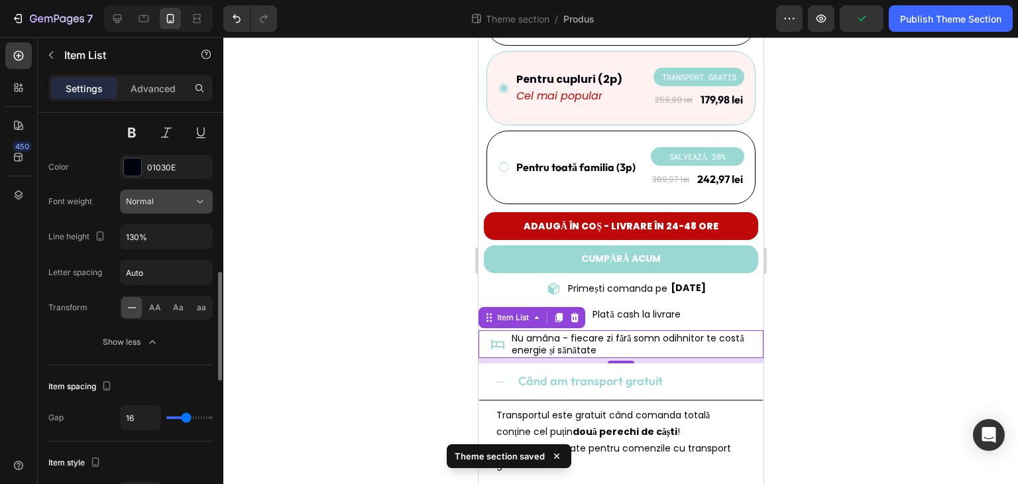
click at [182, 203] on div "Normal" at bounding box center [160, 201] width 68 height 12
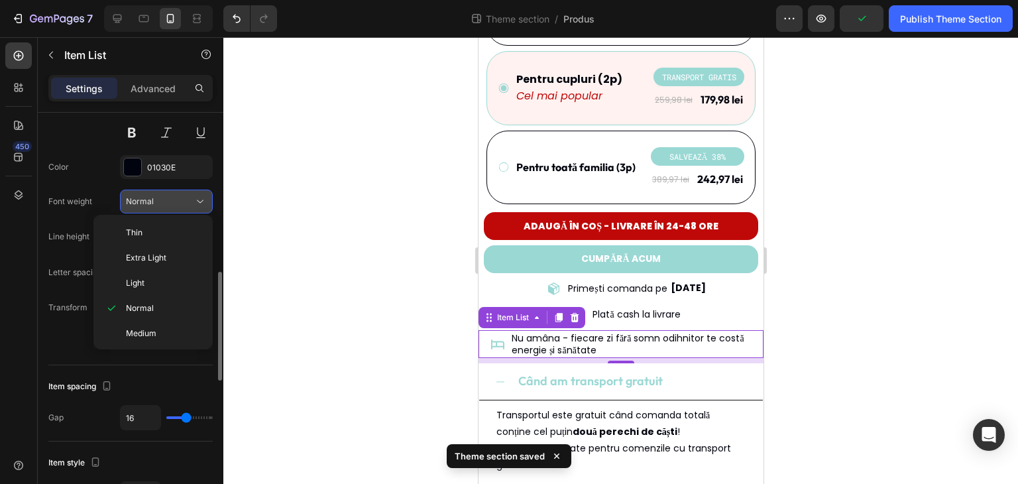
click at [182, 203] on div "Normal" at bounding box center [160, 201] width 68 height 12
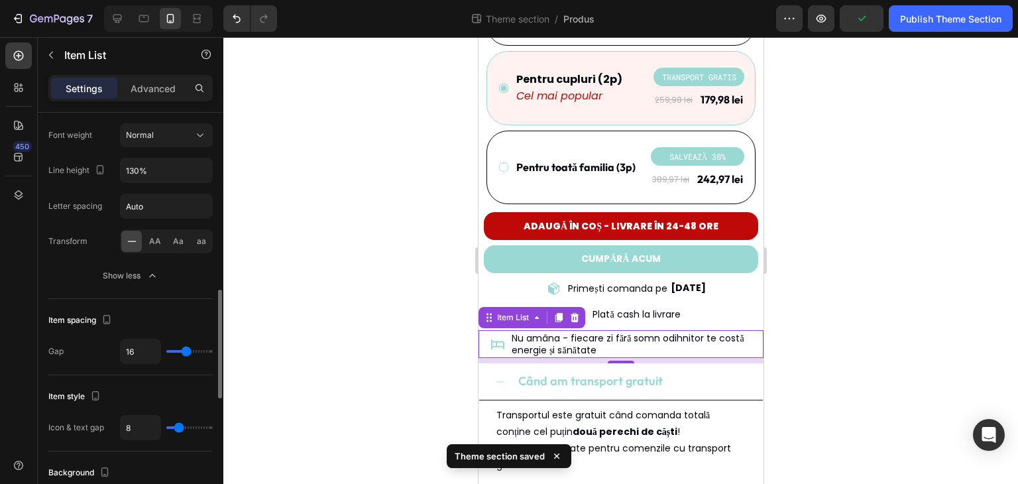
scroll to position [795, 0]
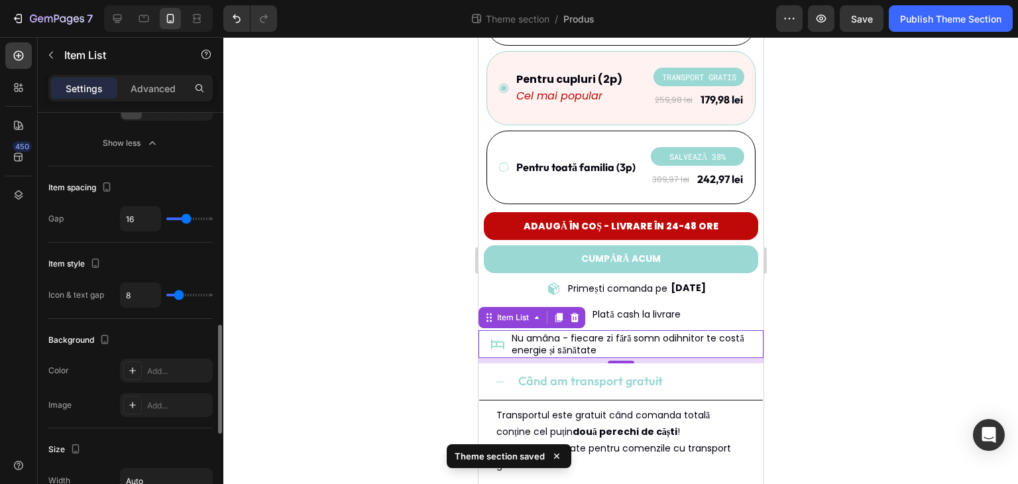
type input "7"
type input "5"
type input "4"
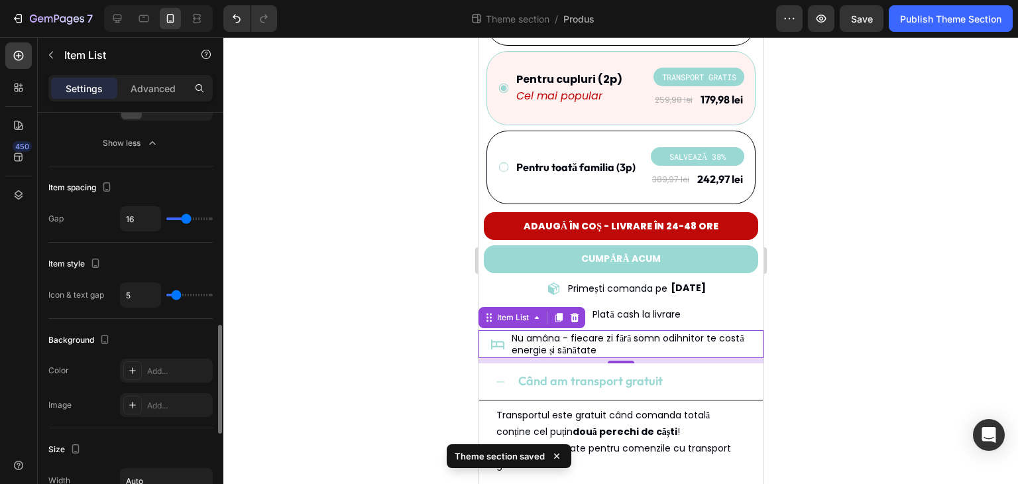
type input "4"
type input "2"
type input "0"
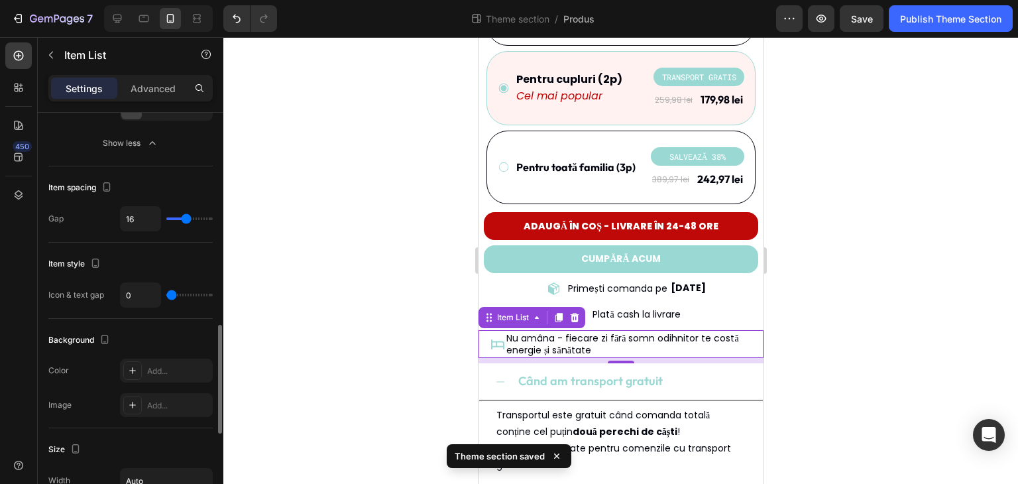
type input "1"
type input "13"
type input "16"
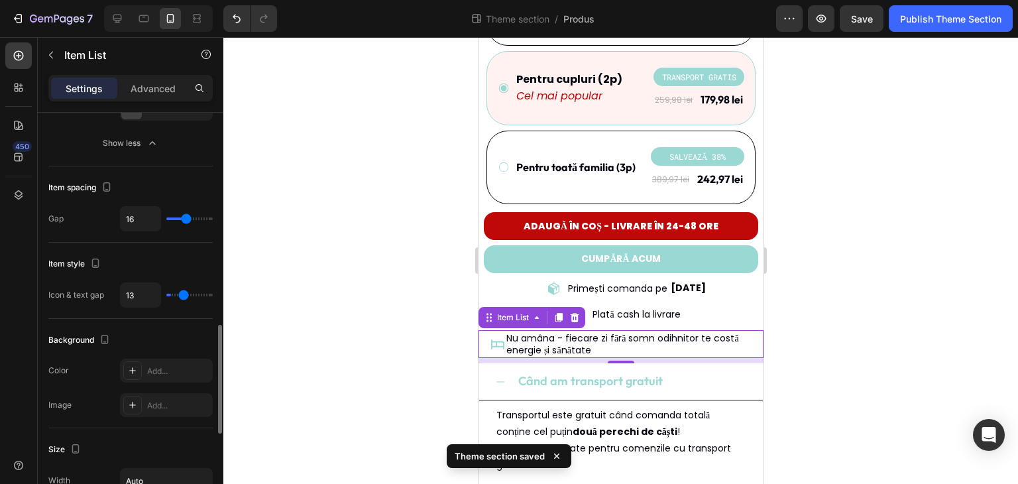
type input "16"
type input "17"
type input "19"
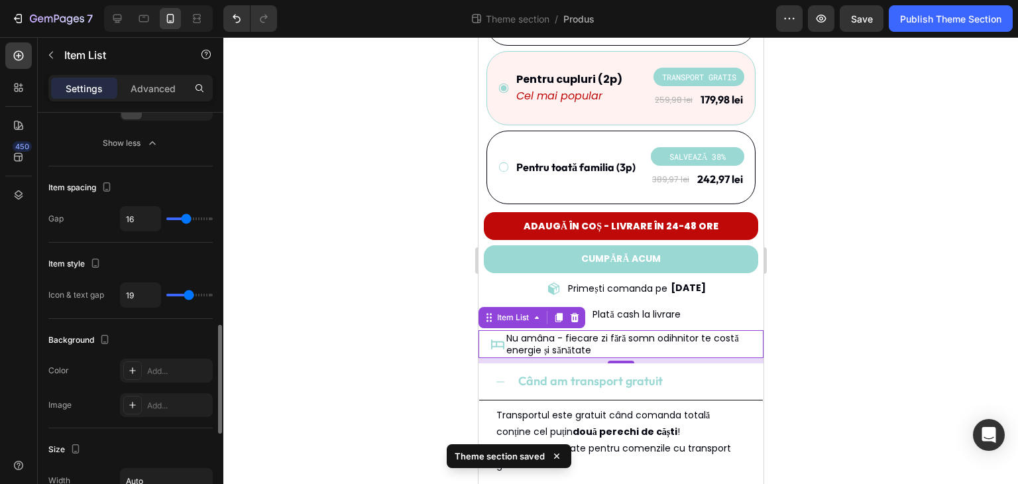
type input "20"
type input "21"
type input "20"
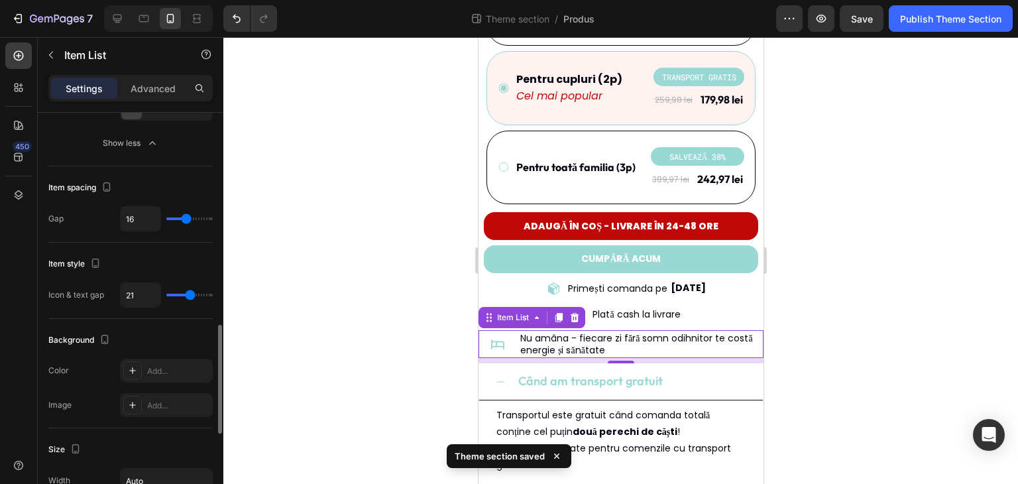
type input "20"
type input "19"
type input "7"
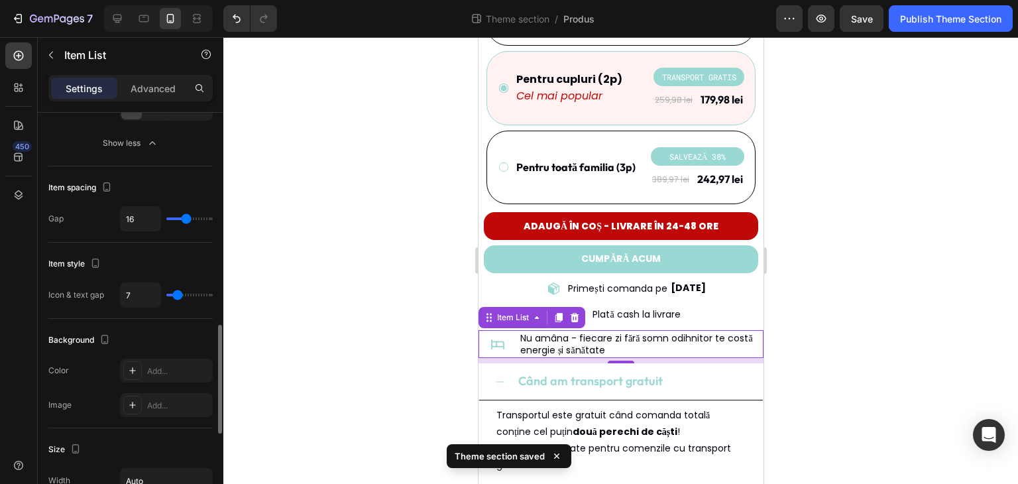
type input "5"
type input "4"
type input "3"
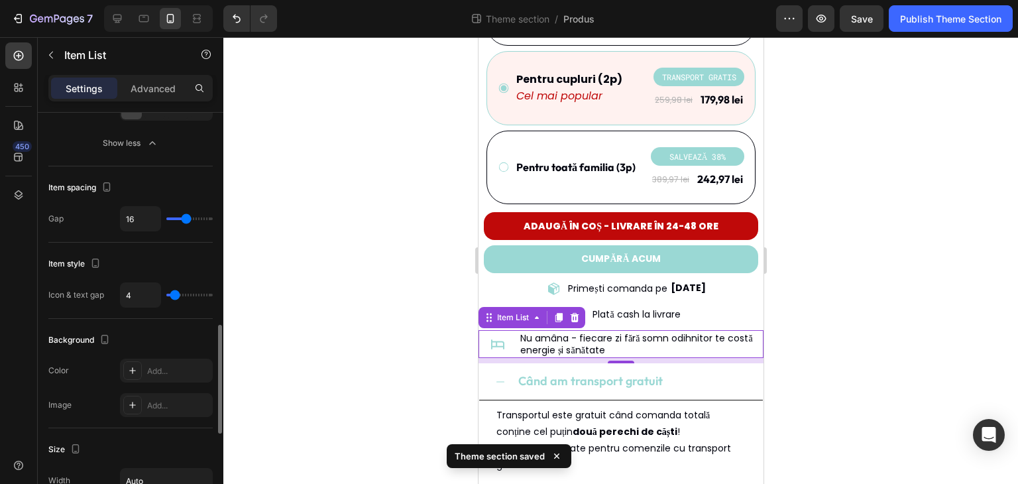
type input "3"
type input "2"
type input "1"
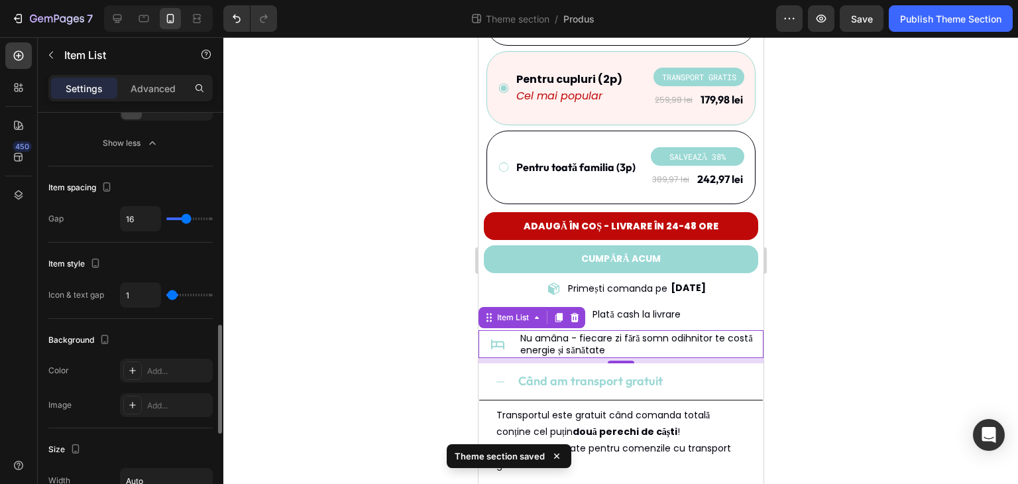
type input "0"
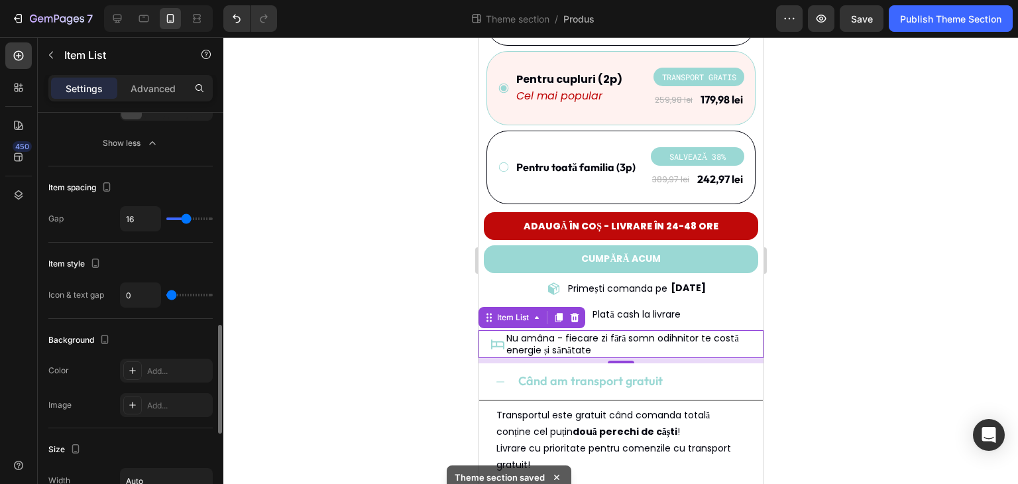
drag, startPoint x: 178, startPoint y: 293, endPoint x: 168, endPoint y: 298, distance: 11.0
type input "0"
click at [168, 296] on input "range" at bounding box center [189, 294] width 46 height 3
click at [146, 295] on input "0" at bounding box center [141, 295] width 40 height 24
type input "8"
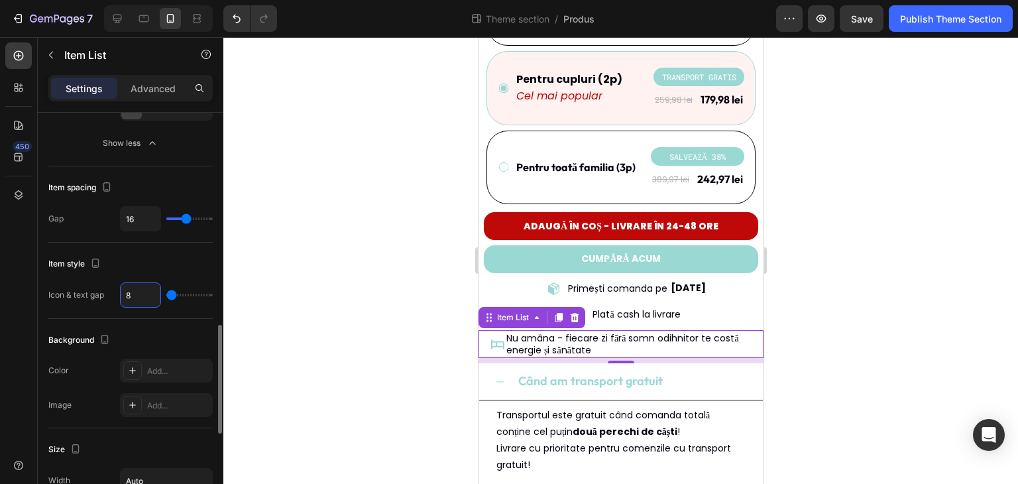
type input "8"
click at [131, 260] on div "Item style" at bounding box center [130, 263] width 164 height 21
type input "14"
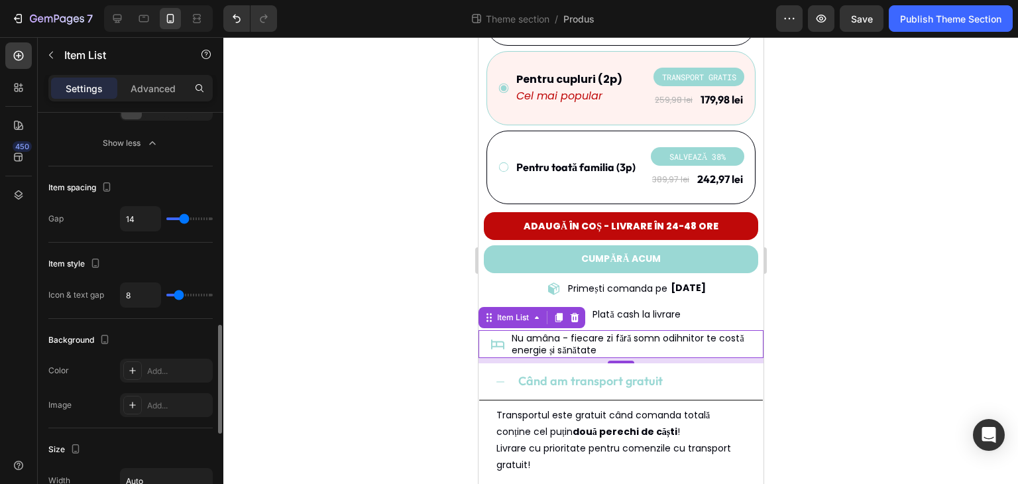
type input "2"
type input "1"
type input "0"
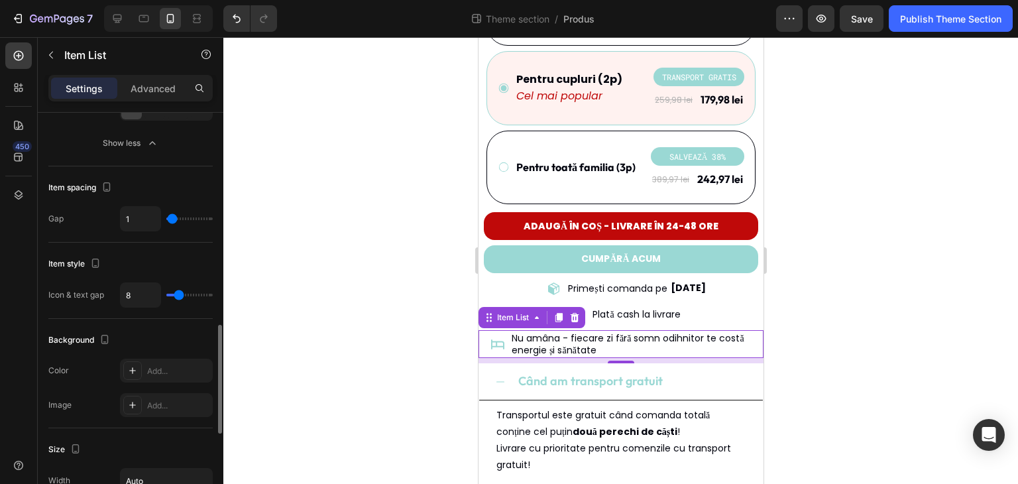
type input "0"
type input "1"
type input "13"
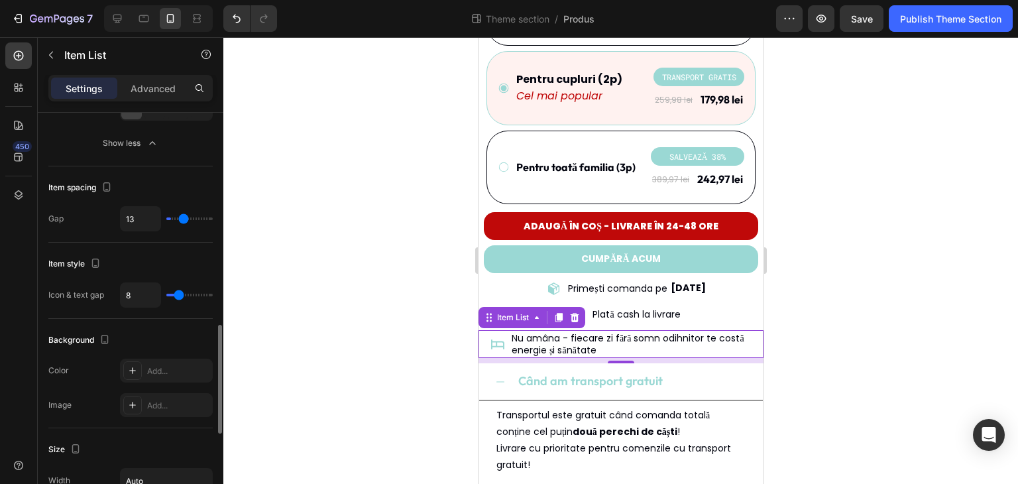
type input "14"
type input "15"
type input "16"
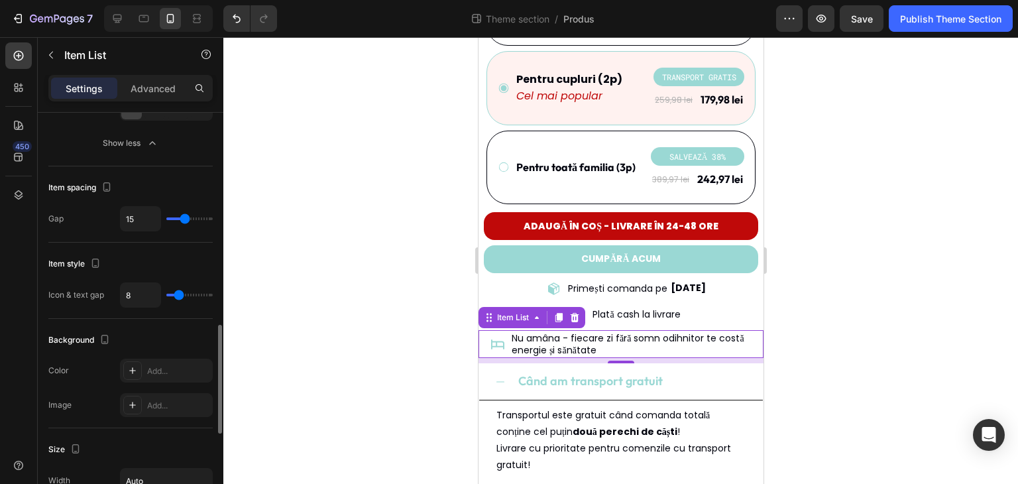
type input "16"
type input "17"
type input "18"
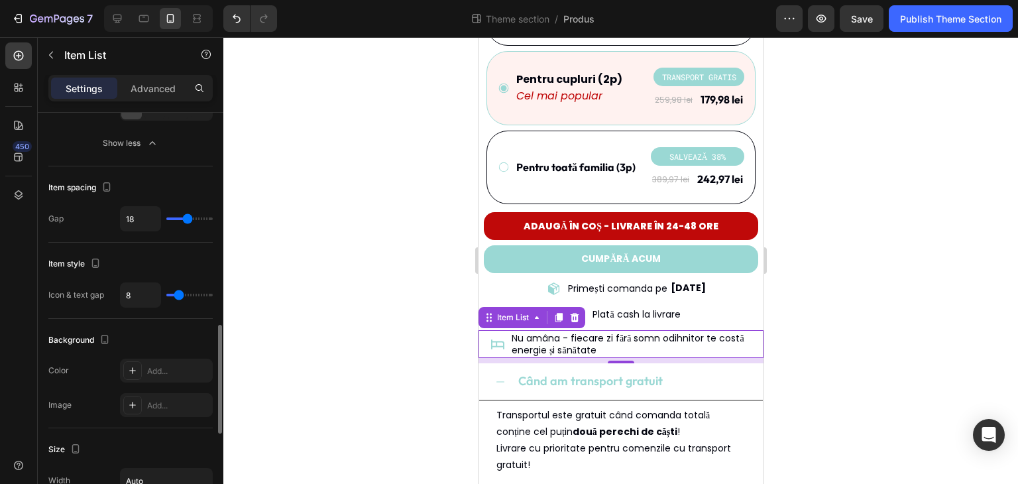
type input "19"
type input "20"
type input "21"
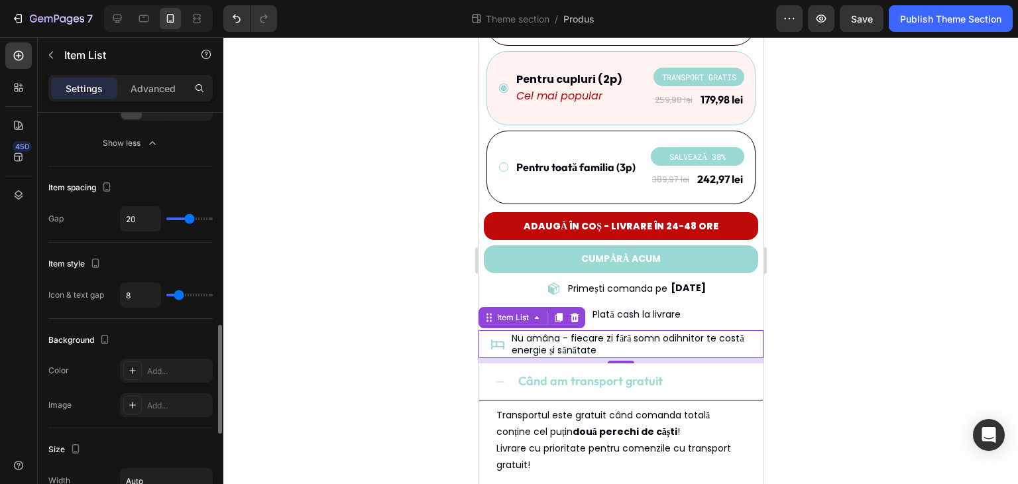
type input "21"
type input "20"
type input "0"
drag, startPoint x: 184, startPoint y: 215, endPoint x: 165, endPoint y: 217, distance: 19.3
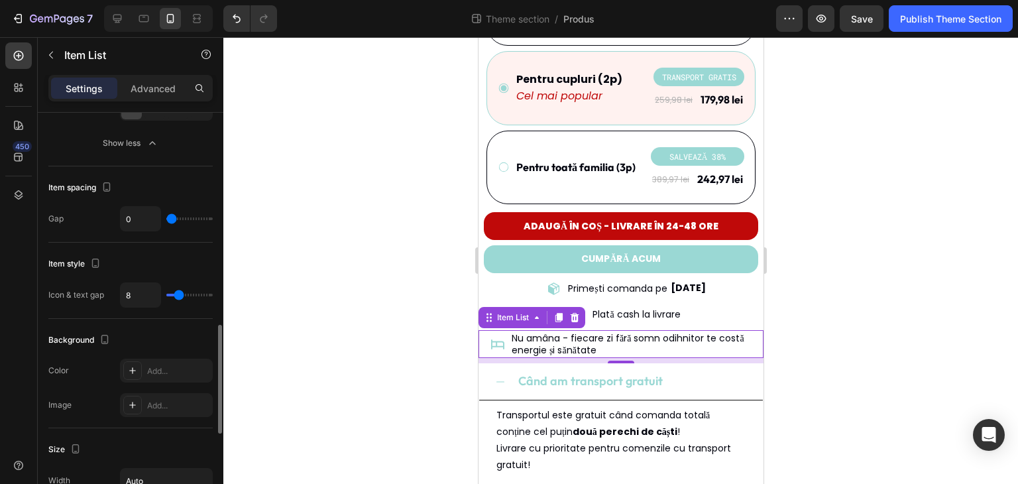
type input "0"
click at [166, 217] on input "range" at bounding box center [189, 218] width 46 height 3
click at [146, 218] on input "0" at bounding box center [141, 219] width 40 height 24
type input "1"
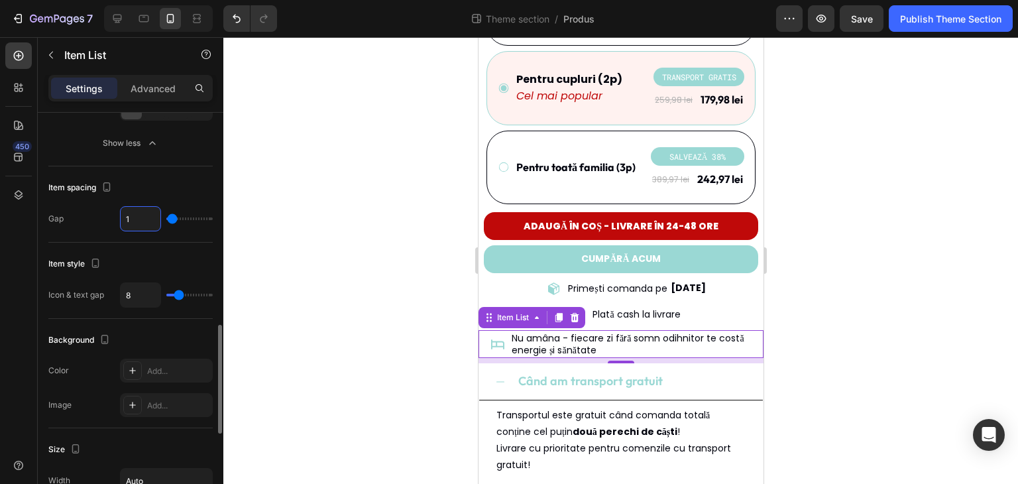
type input "16"
click at [103, 221] on div "Gap 16" at bounding box center [130, 218] width 164 height 25
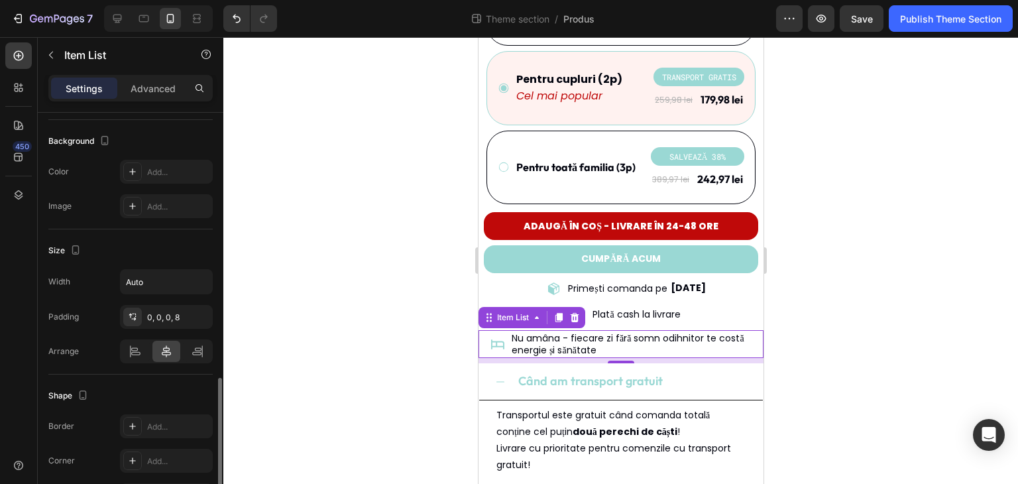
scroll to position [1060, 0]
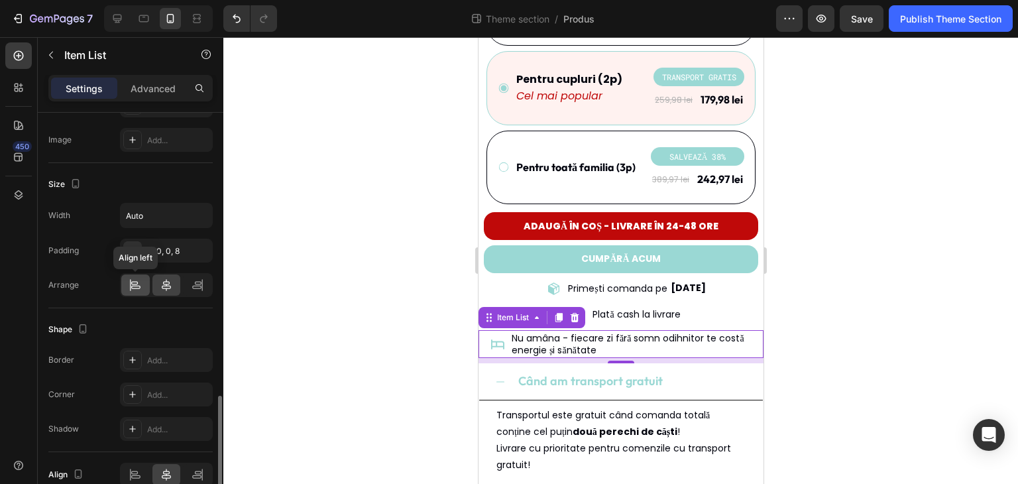
click at [136, 284] on icon at bounding box center [135, 284] width 13 height 13
click at [166, 285] on icon at bounding box center [166, 285] width 9 height 12
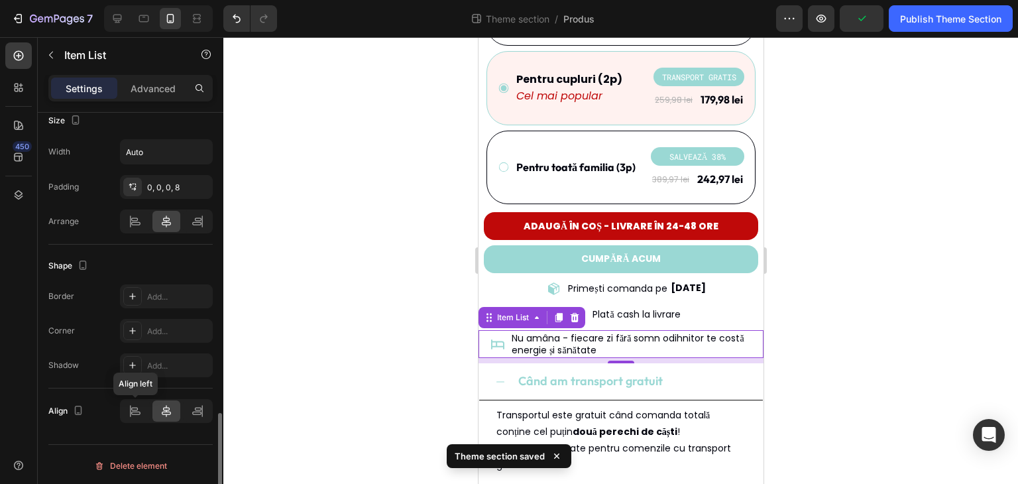
click at [142, 419] on div "Align left" at bounding box center [166, 411] width 93 height 24
click at [143, 407] on div at bounding box center [135, 410] width 28 height 21
click at [166, 413] on icon at bounding box center [166, 411] width 9 height 12
click at [95, 300] on div "Border Add..." at bounding box center [130, 296] width 164 height 24
click at [162, 93] on p "Advanced" at bounding box center [153, 88] width 45 height 14
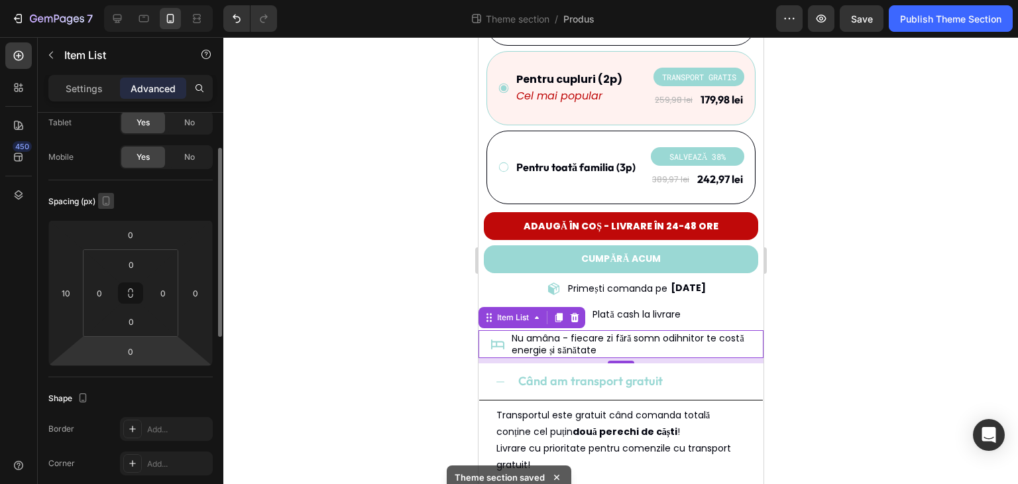
scroll to position [0, 0]
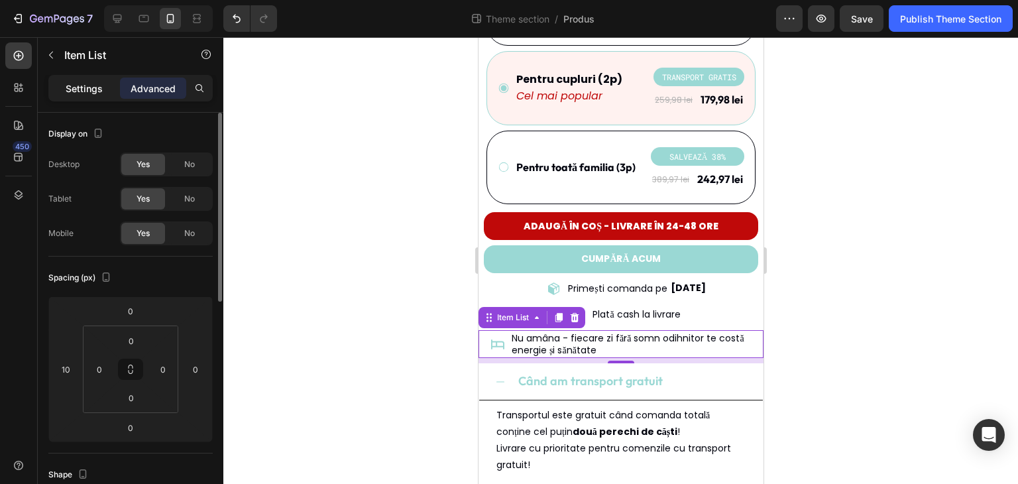
click at [95, 87] on p "Settings" at bounding box center [84, 88] width 37 height 14
type input "8"
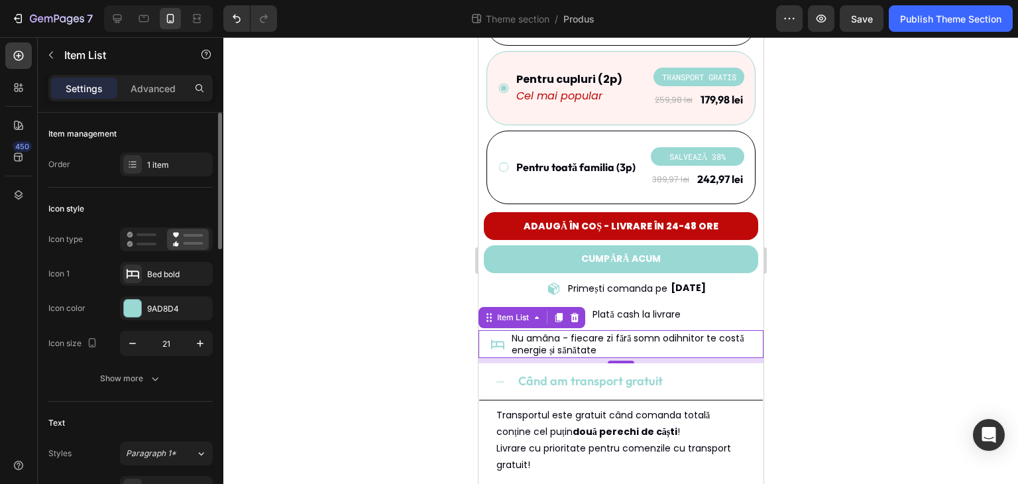
click at [305, 186] on div at bounding box center [620, 260] width 794 height 446
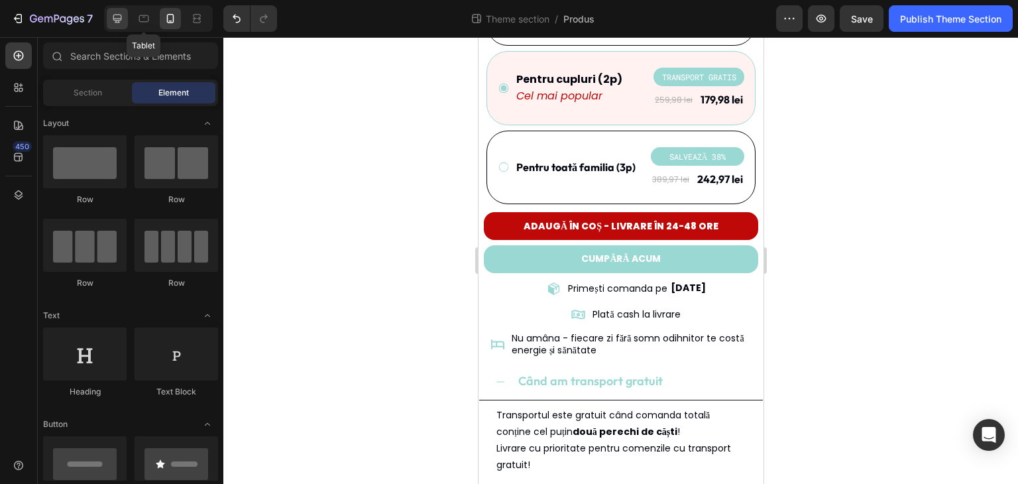
click at [127, 17] on div at bounding box center [117, 18] width 21 height 21
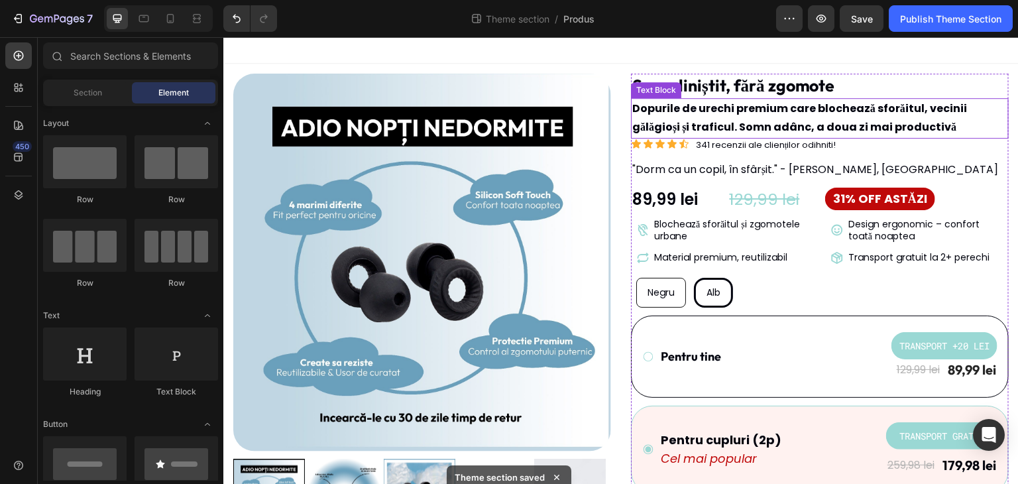
click at [915, 134] on p "Dopurile de urechi premium care blochează sforăitul, vecinii gălăgioși și trafi…" at bounding box center [819, 118] width 375 height 38
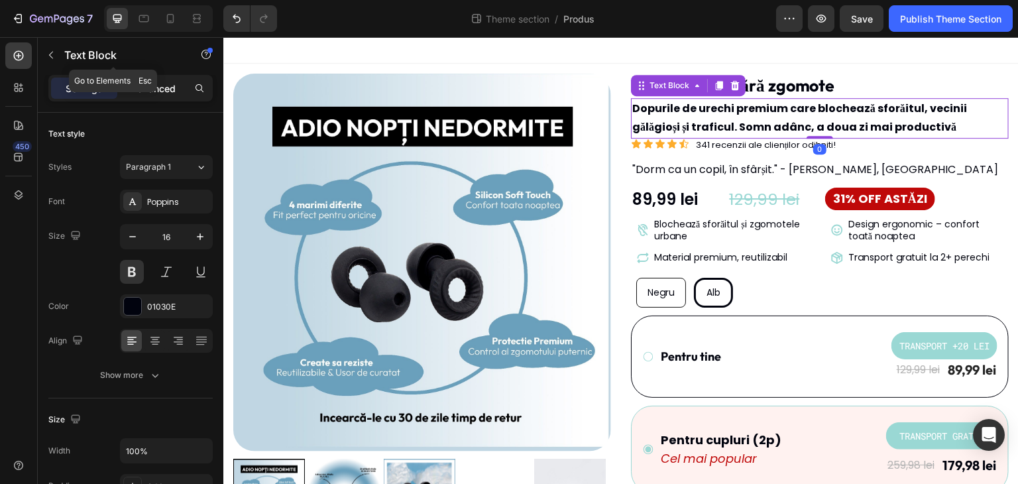
click at [156, 79] on div "Advanced" at bounding box center [153, 88] width 66 height 21
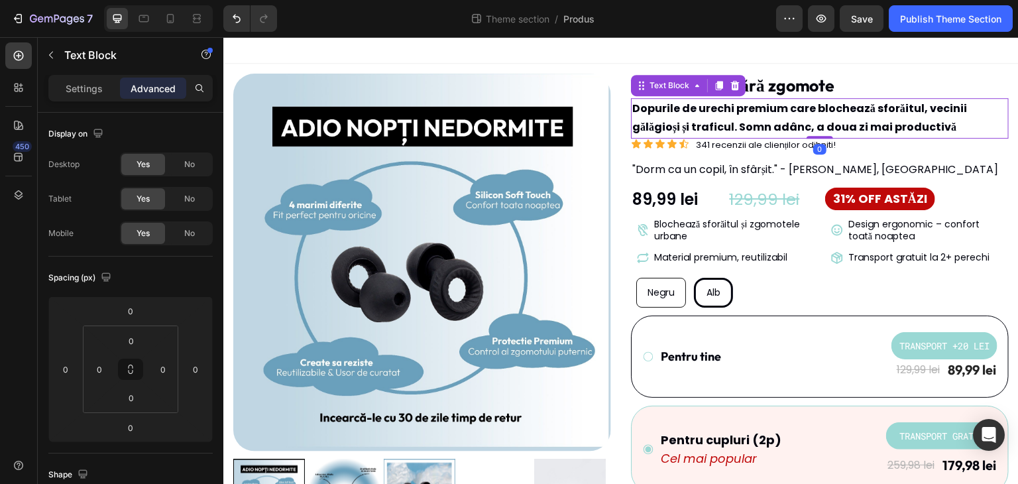
click at [156, 85] on p "Advanced" at bounding box center [153, 88] width 45 height 14
click at [139, 399] on input "0" at bounding box center [131, 398] width 26 height 20
click at [183, 466] on span "4px" at bounding box center [187, 465] width 15 height 9
type input "4"
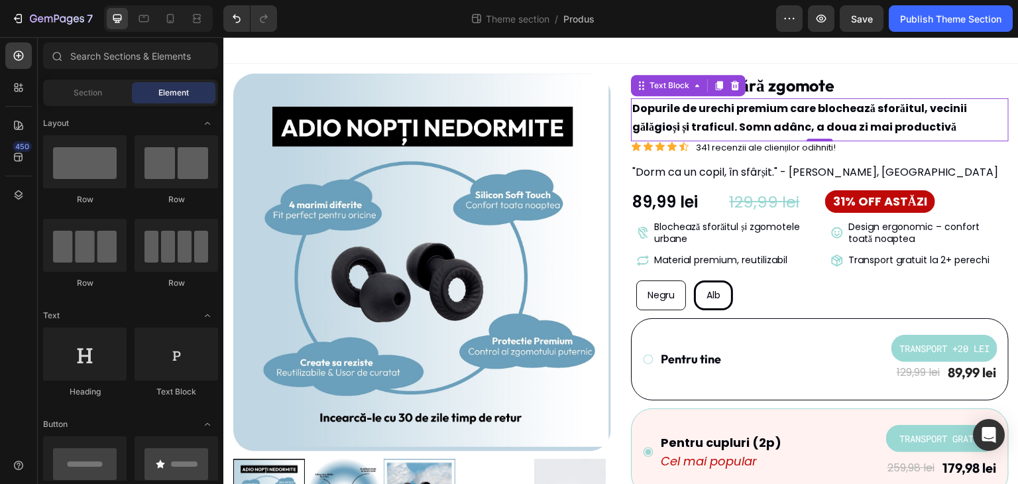
click at [482, 48] on div at bounding box center [620, 50] width 795 height 26
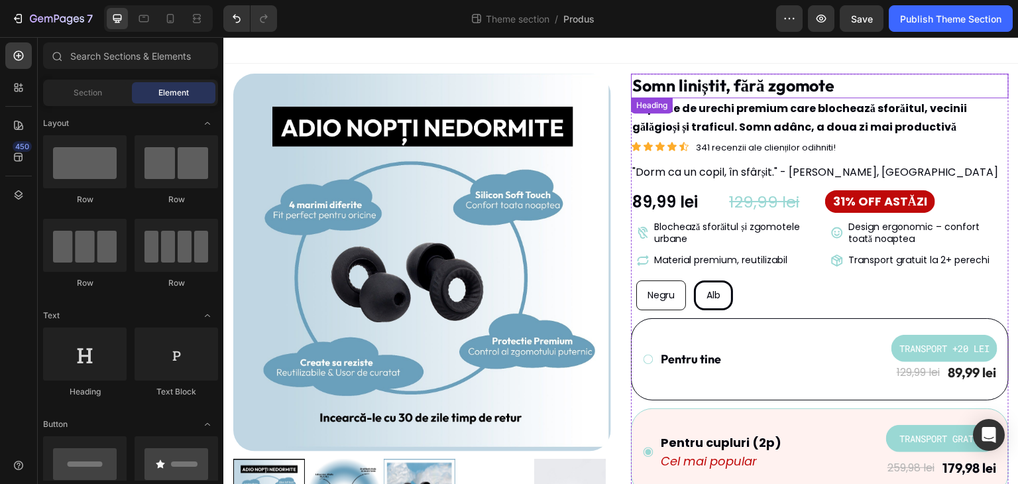
click at [704, 83] on h2 "Somn liniștit, fără zgomote" at bounding box center [820, 86] width 378 height 25
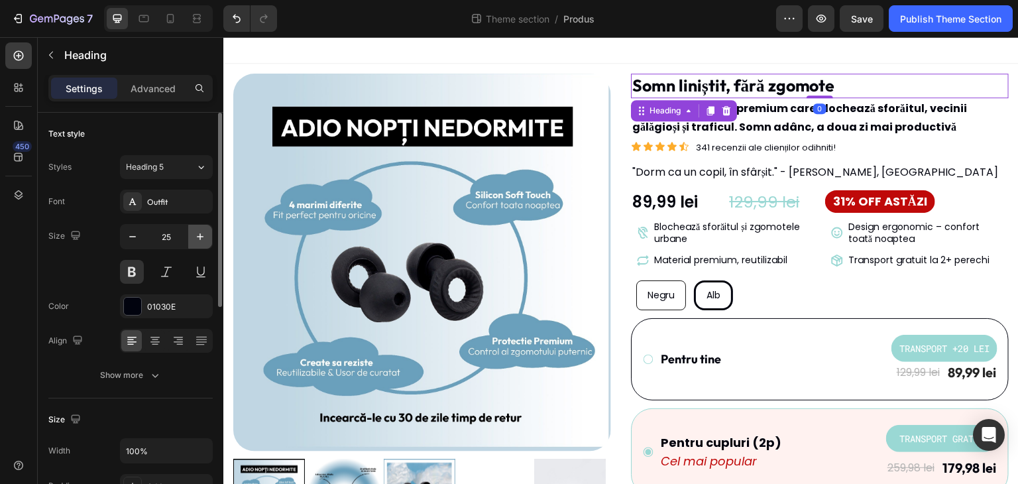
click at [199, 233] on icon "button" at bounding box center [200, 236] width 7 height 7
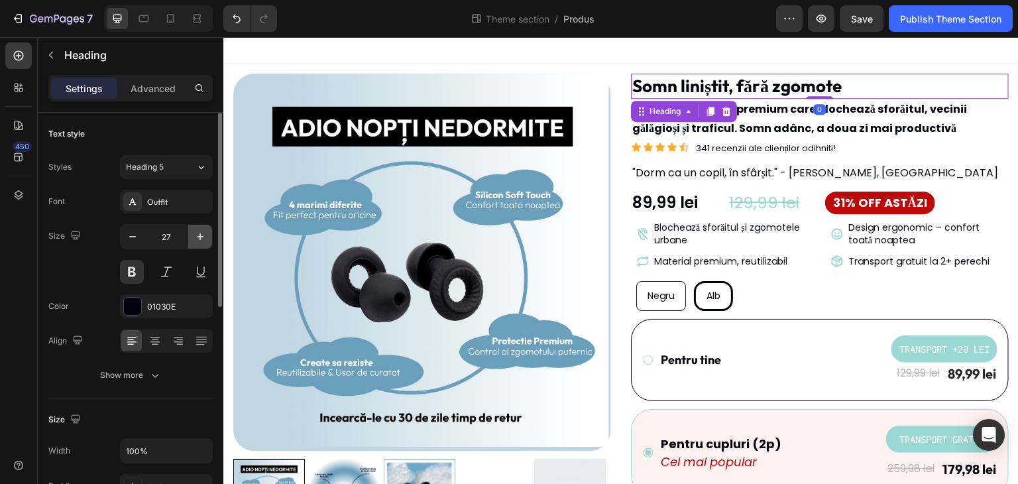
click at [199, 233] on icon "button" at bounding box center [200, 236] width 7 height 7
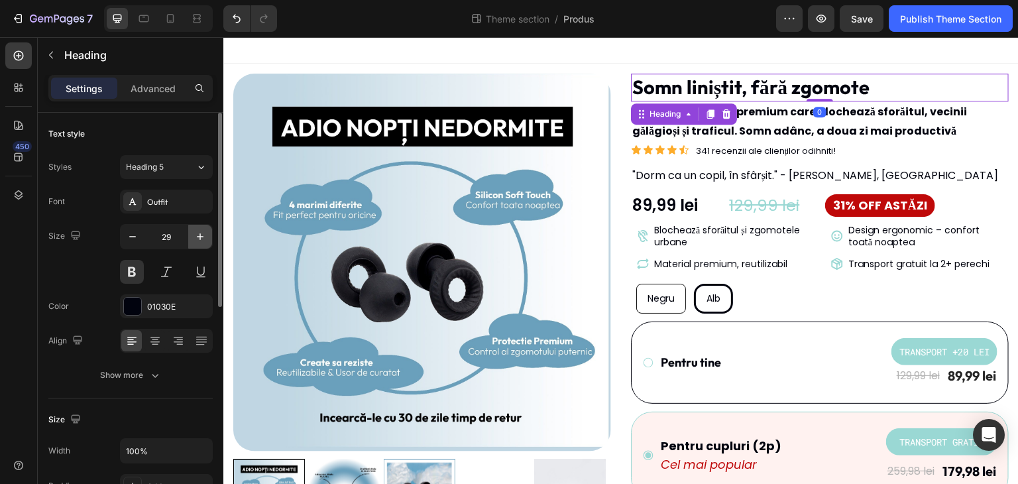
click at [199, 233] on icon "button" at bounding box center [200, 236] width 7 height 7
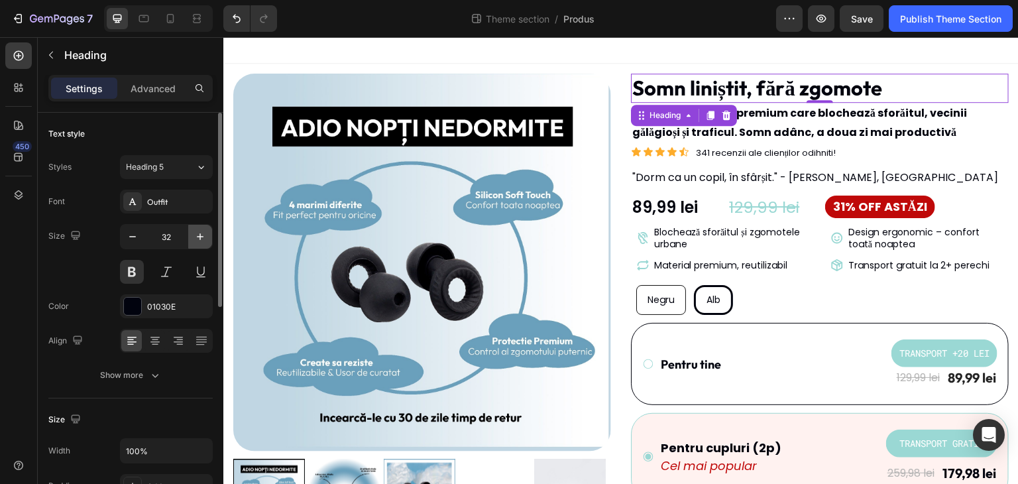
click at [199, 233] on icon "button" at bounding box center [200, 236] width 7 height 7
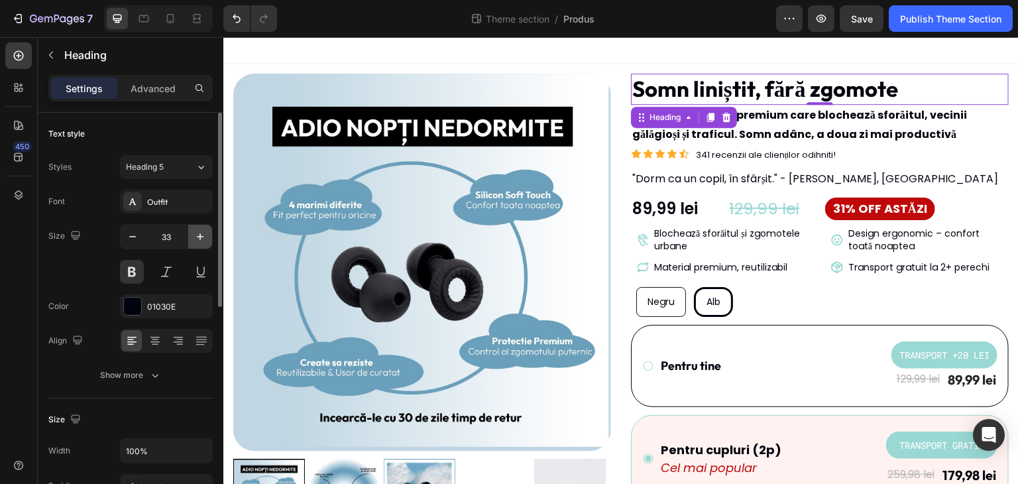
click at [199, 233] on icon "button" at bounding box center [200, 236] width 7 height 7
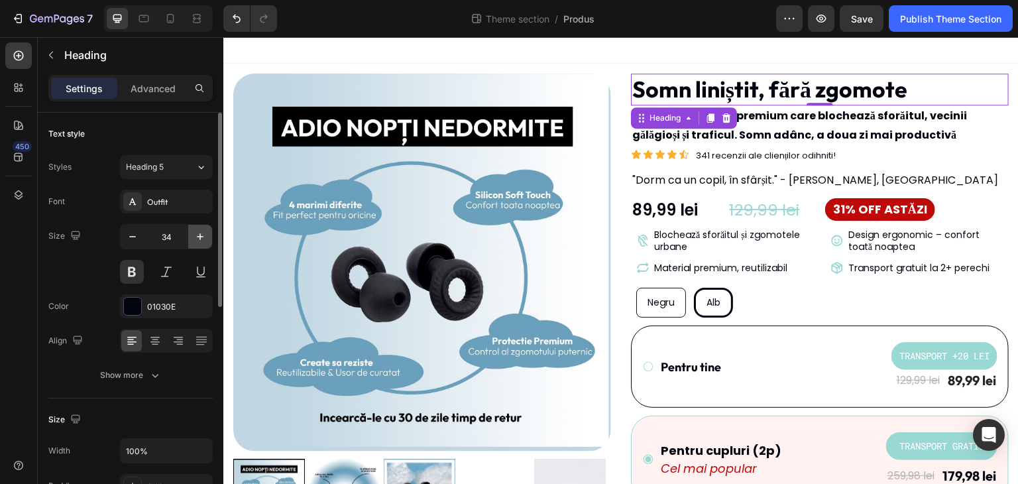
click at [199, 233] on icon "button" at bounding box center [200, 236] width 7 height 7
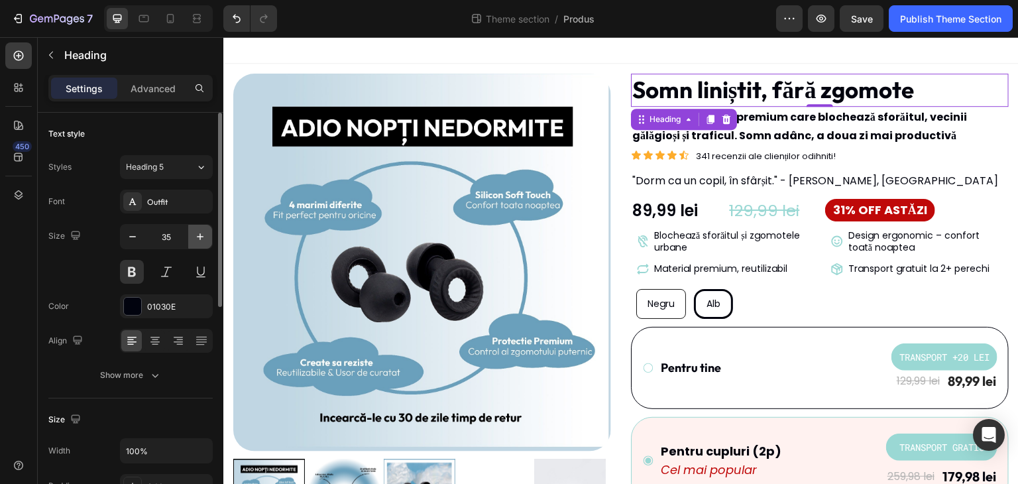
click at [199, 233] on icon "button" at bounding box center [200, 236] width 7 height 7
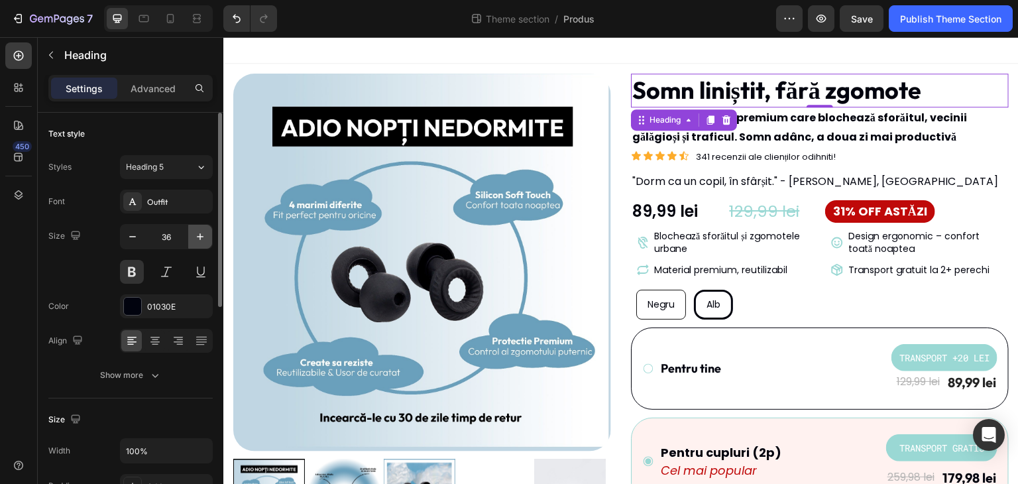
click at [199, 233] on icon "button" at bounding box center [200, 236] width 7 height 7
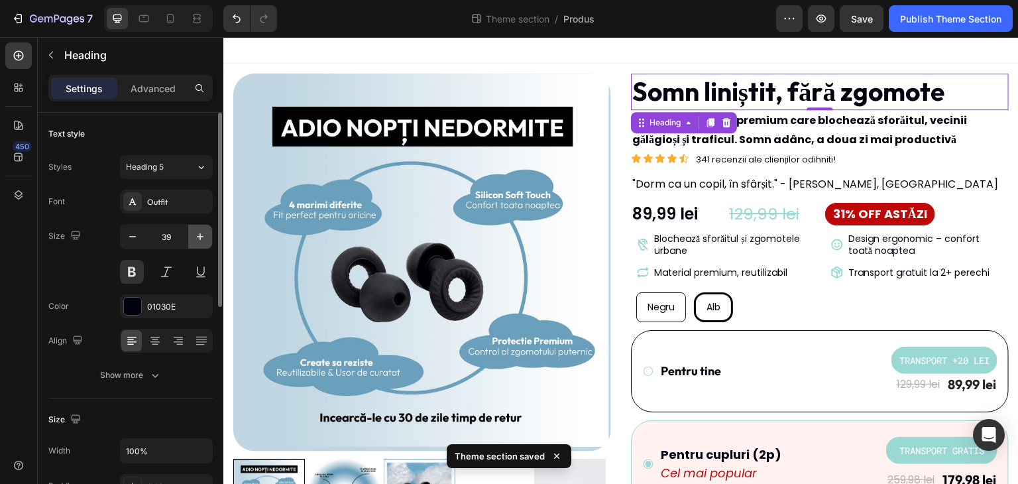
click at [199, 233] on icon "button" at bounding box center [200, 236] width 7 height 7
type input "40"
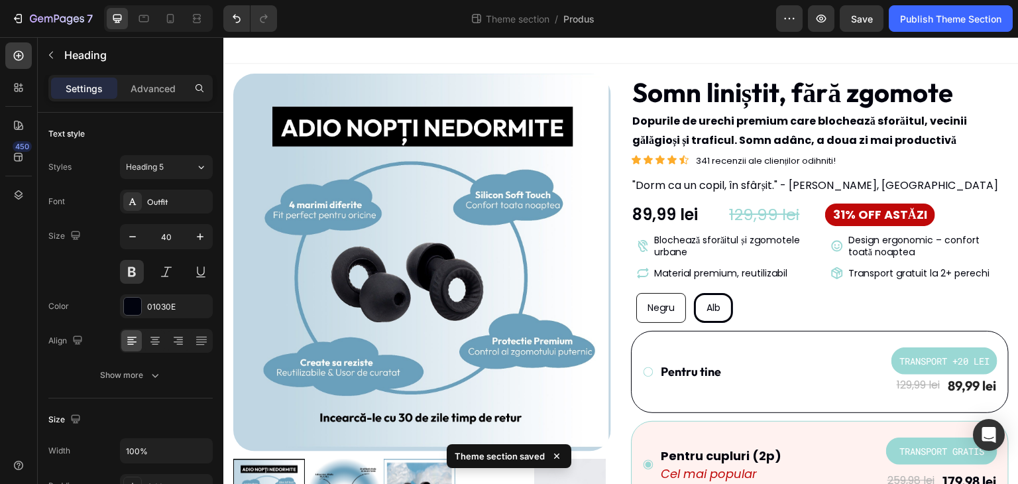
click at [358, 51] on div at bounding box center [620, 50] width 795 height 26
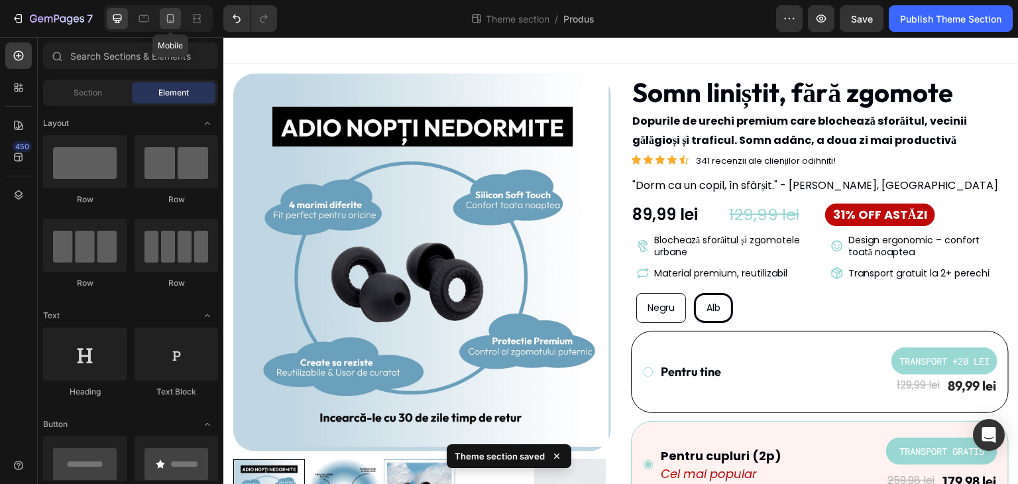
click at [162, 25] on div at bounding box center [170, 18] width 21 height 21
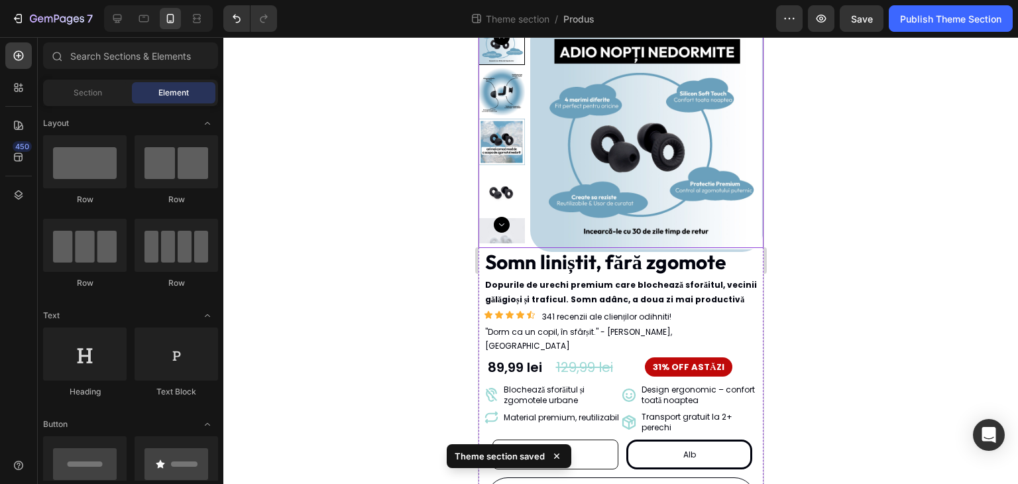
scroll to position [66, 0]
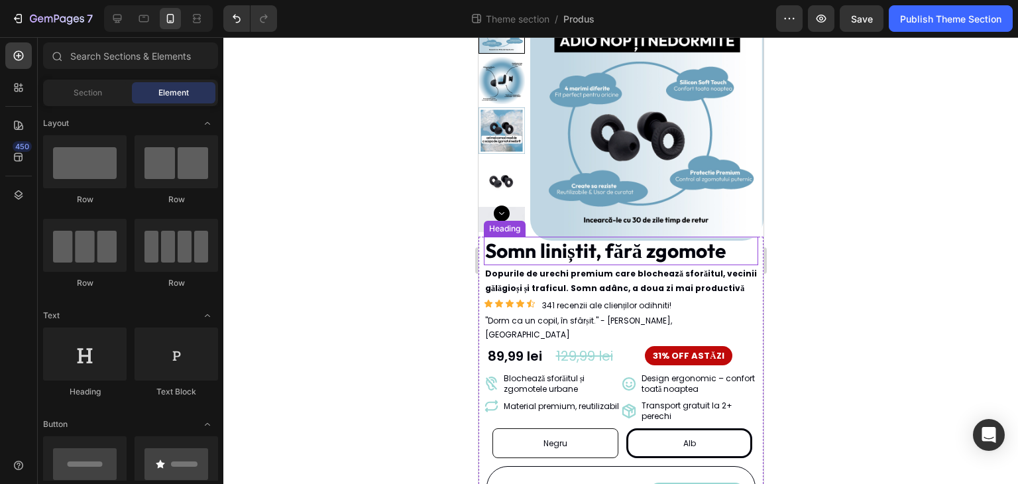
click at [613, 258] on h2 "Somn liniștit, fără zgomote" at bounding box center [604, 250] width 243 height 28
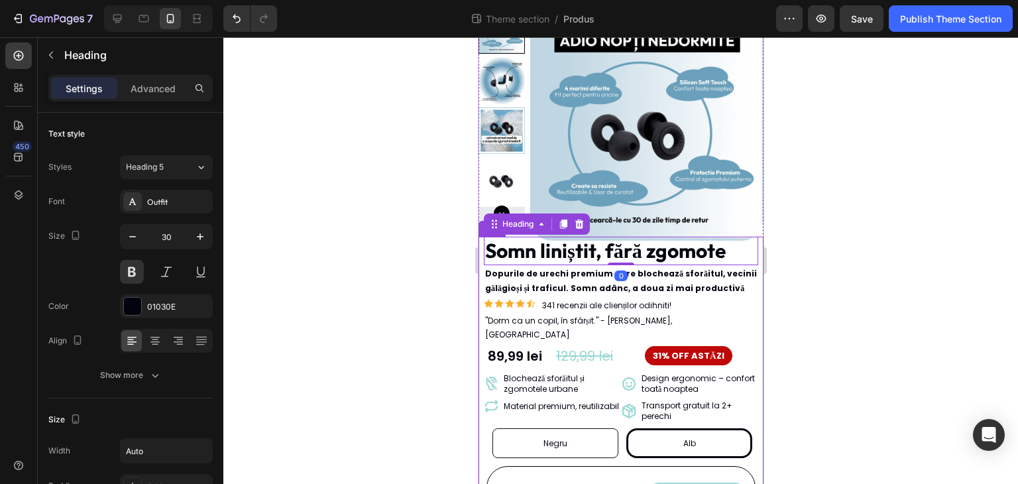
click at [363, 229] on div at bounding box center [620, 260] width 794 height 446
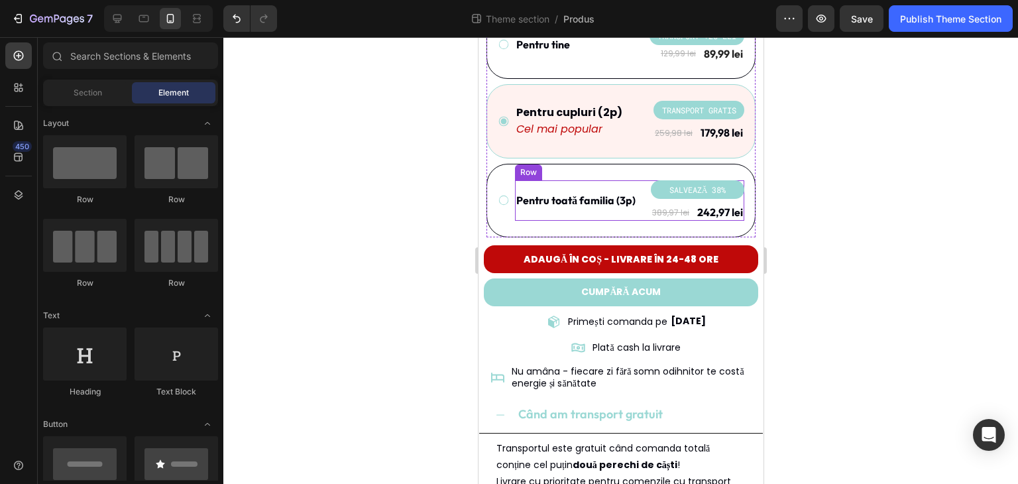
scroll to position [530, 0]
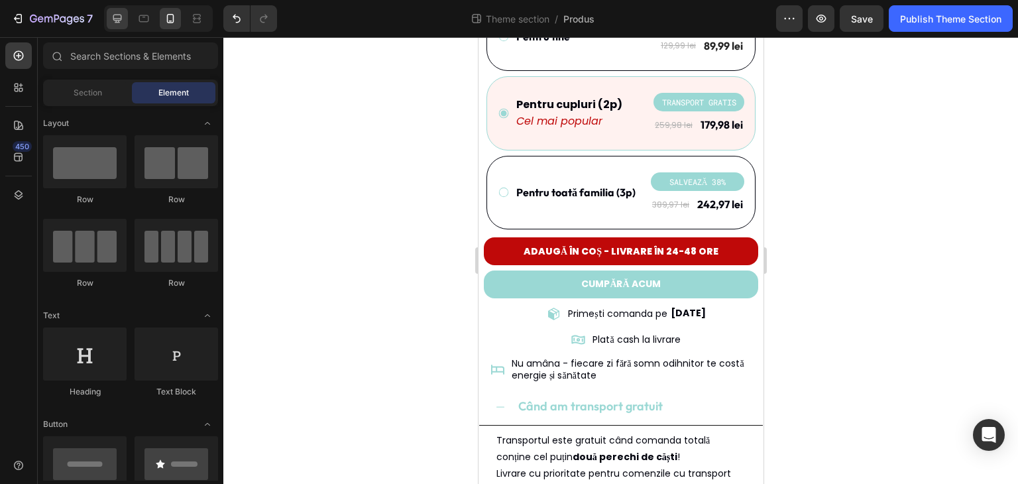
click at [122, 24] on icon at bounding box center [117, 18] width 13 height 13
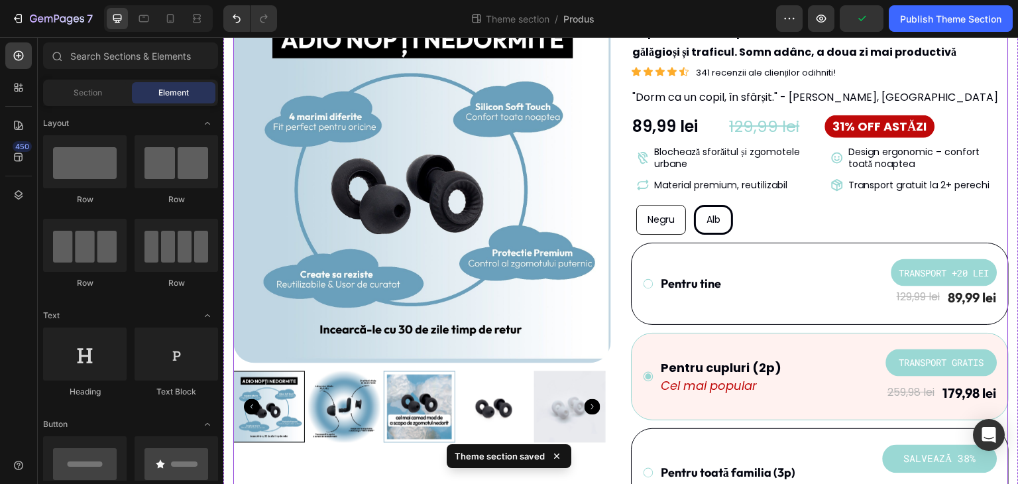
scroll to position [72, 0]
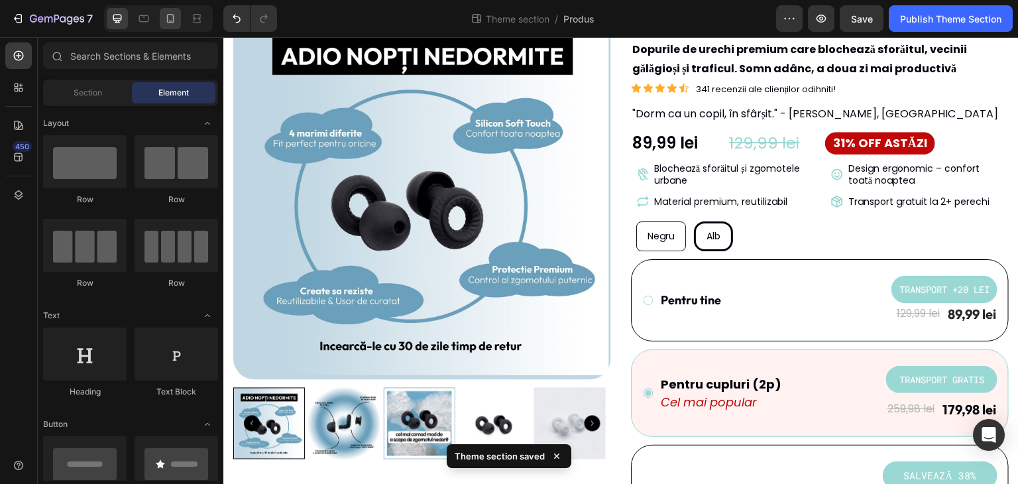
click at [170, 21] on icon at bounding box center [170, 18] width 7 height 9
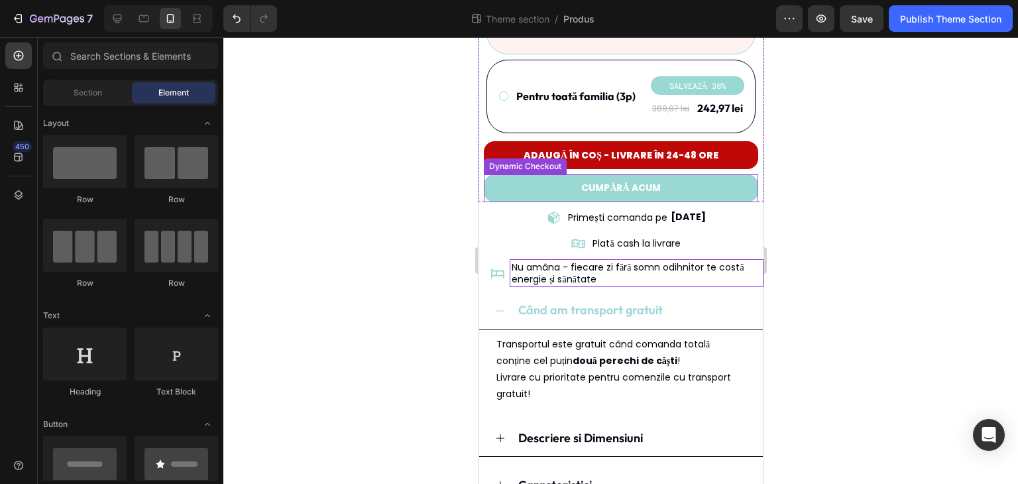
scroll to position [629, 0]
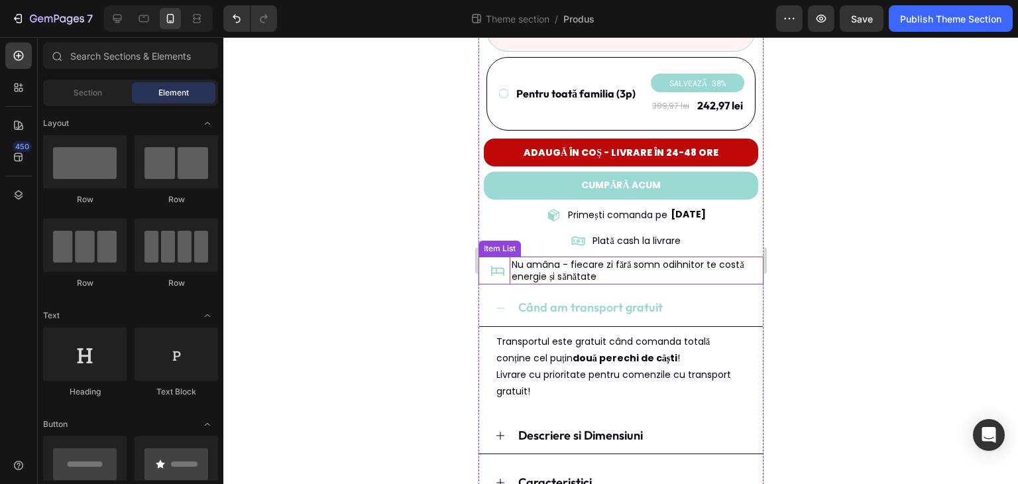
click at [728, 258] on p "Nu amâna - fiecare zi fără somn odihnitor te costă energie și sănătate" at bounding box center [636, 270] width 250 height 24
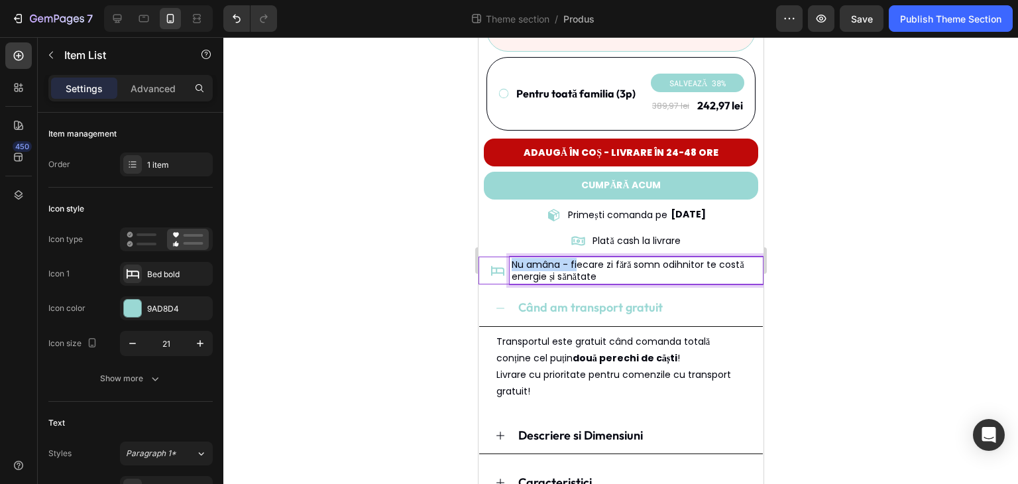
drag, startPoint x: 574, startPoint y: 250, endPoint x: 509, endPoint y: 248, distance: 64.9
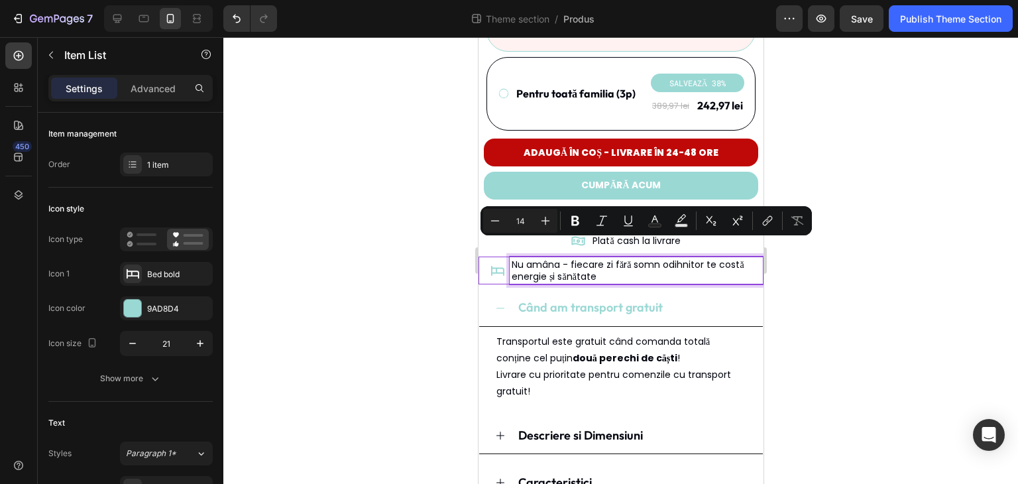
click at [643, 260] on p "Nu amâna - fiecare zi fără somn odihnitor te costă energie și sănătate" at bounding box center [636, 270] width 250 height 24
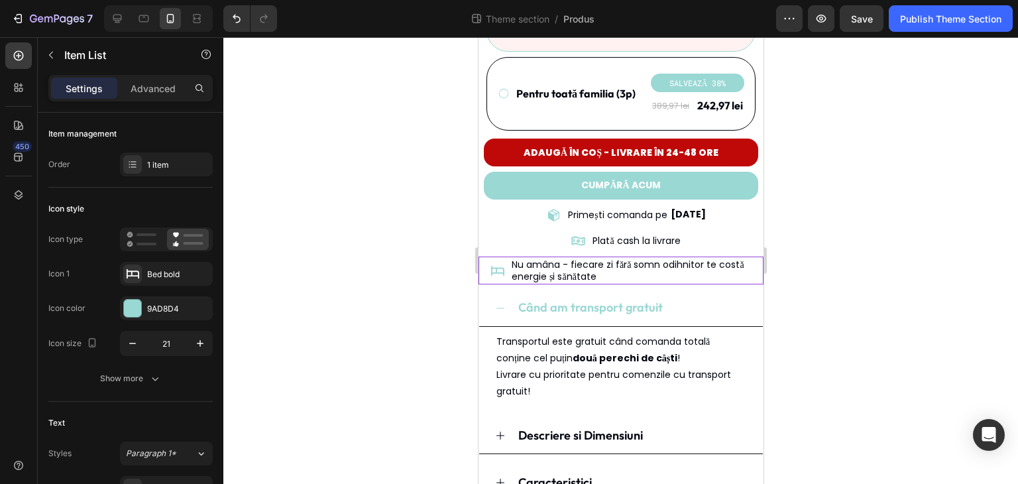
click at [839, 264] on div at bounding box center [620, 260] width 794 height 446
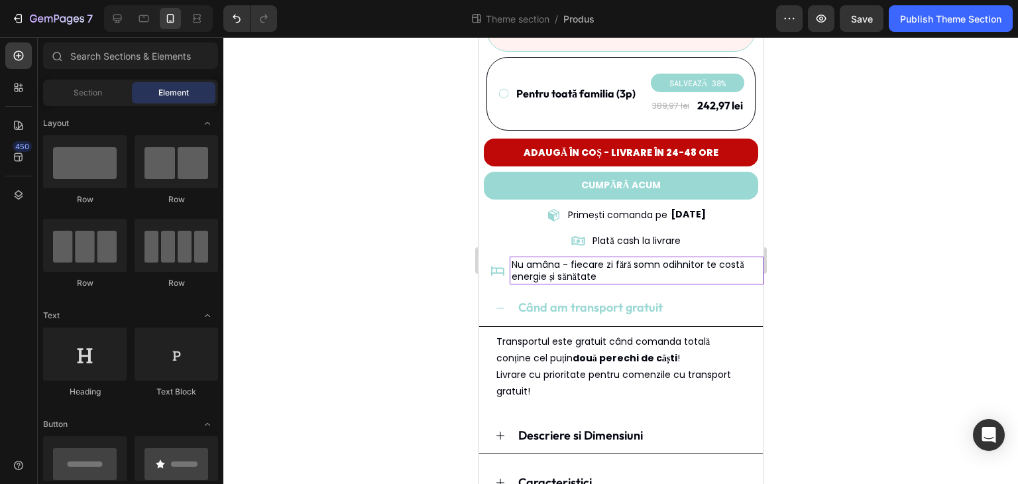
click at [717, 258] on p "Nu amâna - fiecare zi fără somn odihnitor te costă energie și sănătate" at bounding box center [636, 270] width 250 height 24
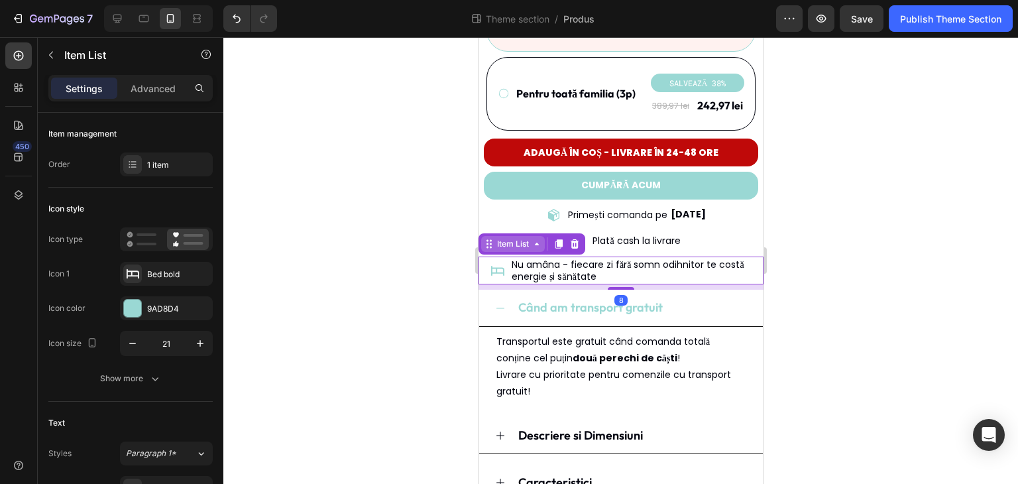
click at [525, 238] on div "Item List" at bounding box center [512, 244] width 37 height 12
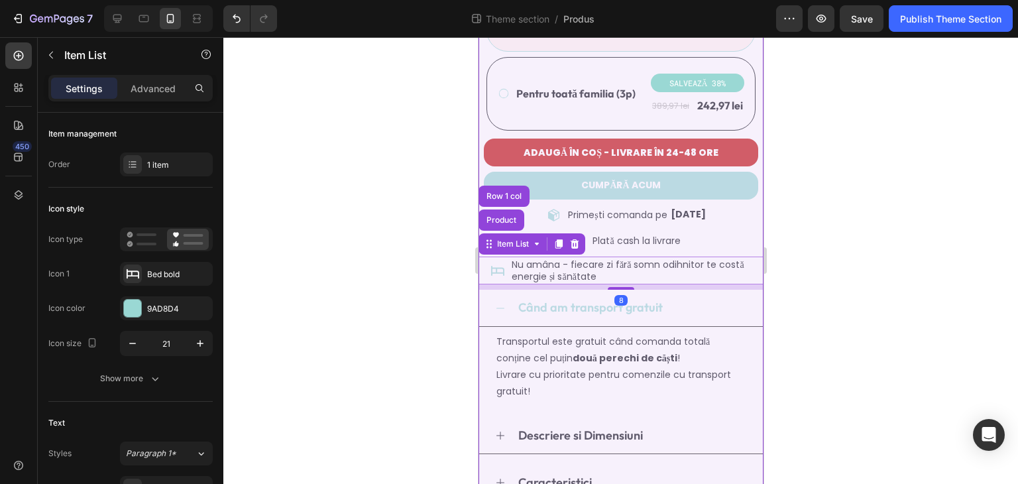
click at [516, 233] on div "Item List Product Row 1 col" at bounding box center [531, 243] width 107 height 21
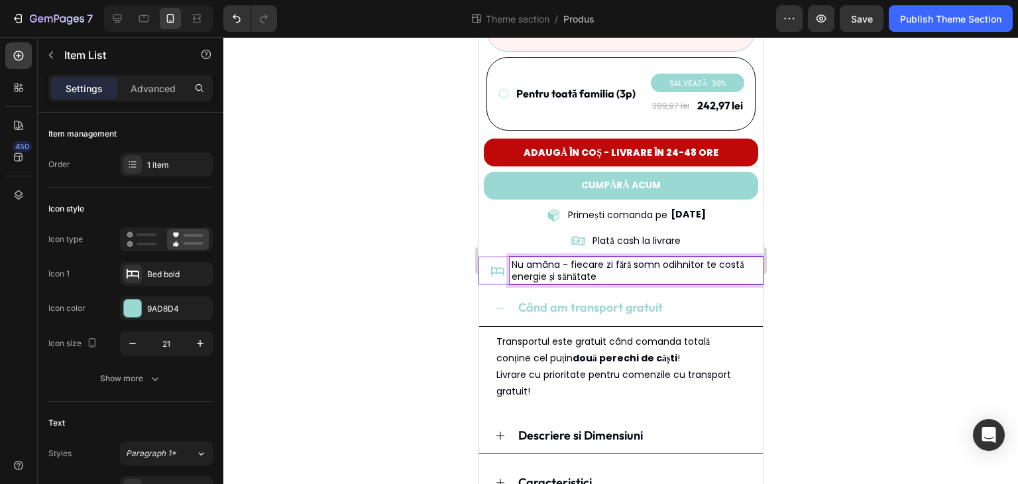
click at [700, 231] on div "Plată cash la livrare" at bounding box center [623, 241] width 278 height 21
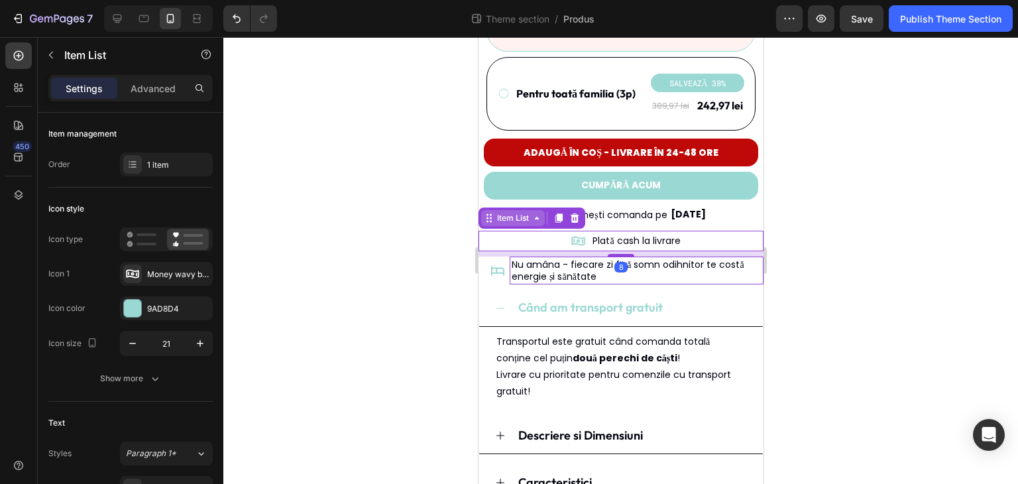
click at [541, 213] on icon at bounding box center [536, 218] width 11 height 11
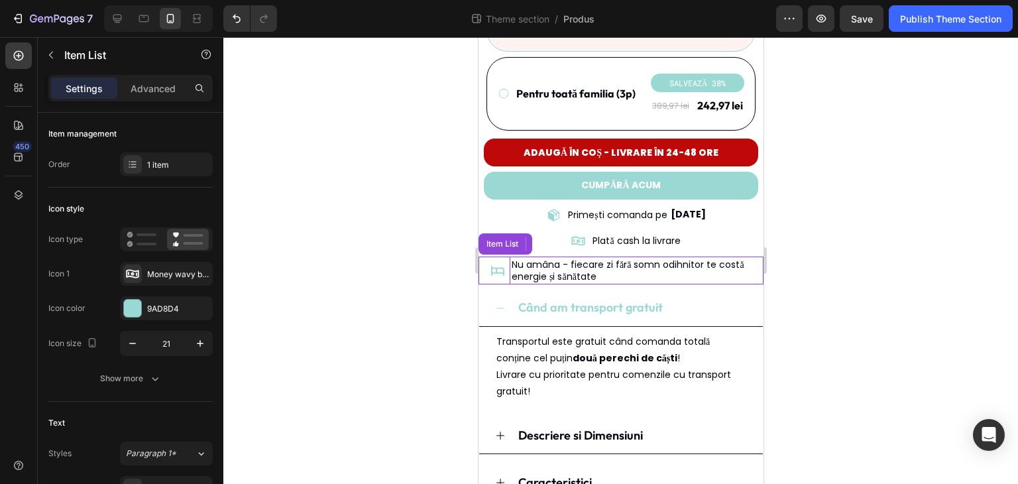
click at [648, 258] on p "Nu amâna - fiecare zi fără somn odihnitor te costă energie și sănătate" at bounding box center [636, 270] width 250 height 24
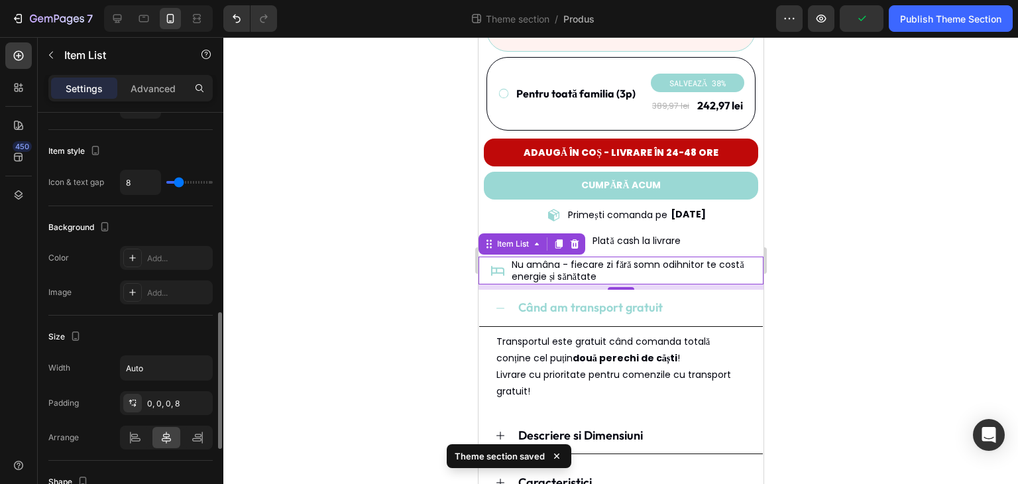
scroll to position [812, 0]
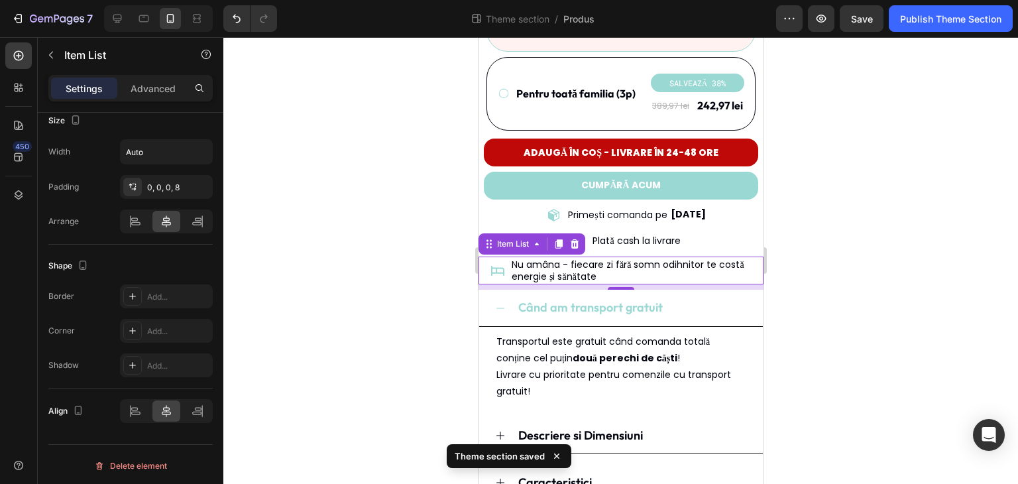
click at [379, 291] on div at bounding box center [620, 260] width 794 height 446
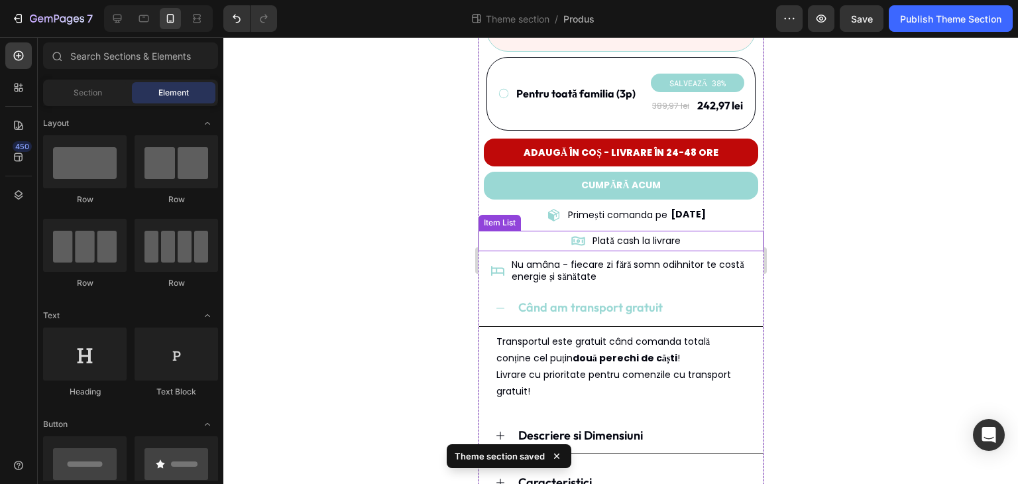
click at [708, 231] on div "Plată cash la livrare" at bounding box center [623, 241] width 278 height 21
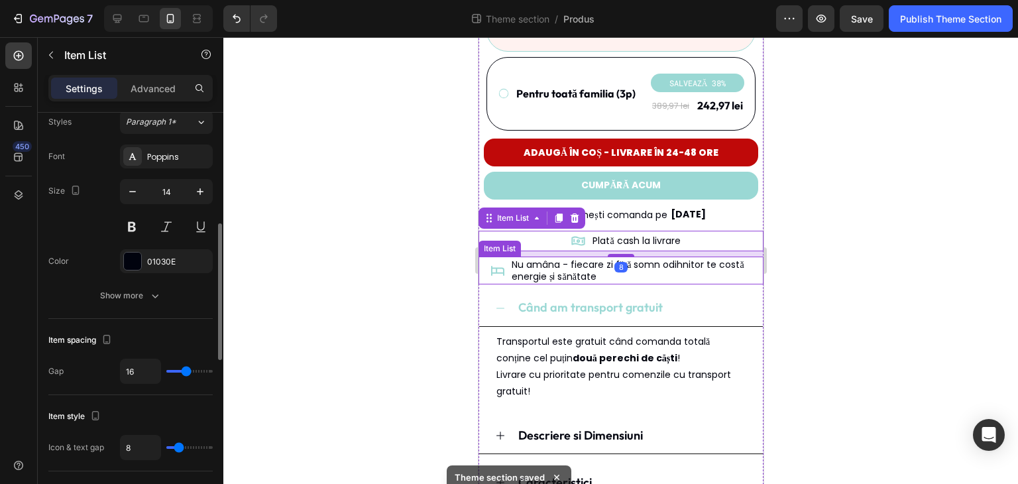
scroll to position [530, 0]
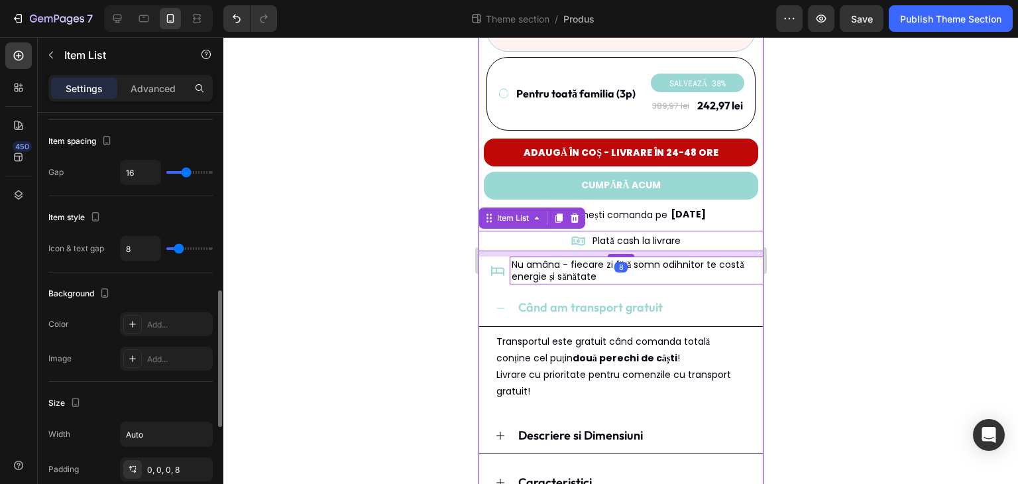
click at [727, 260] on p "Nu amâna - fiecare zi fără somn odihnitor te costă energie și sănătate" at bounding box center [636, 270] width 250 height 24
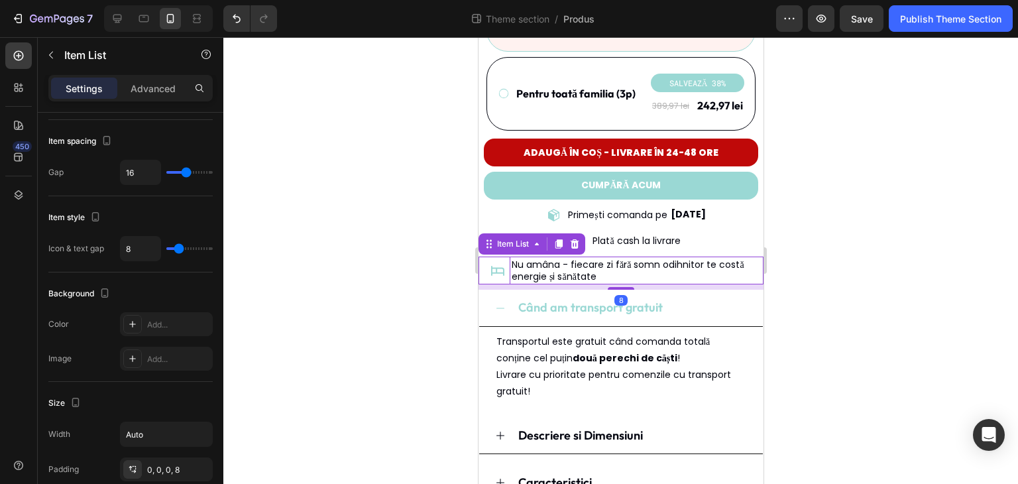
scroll to position [623, 0]
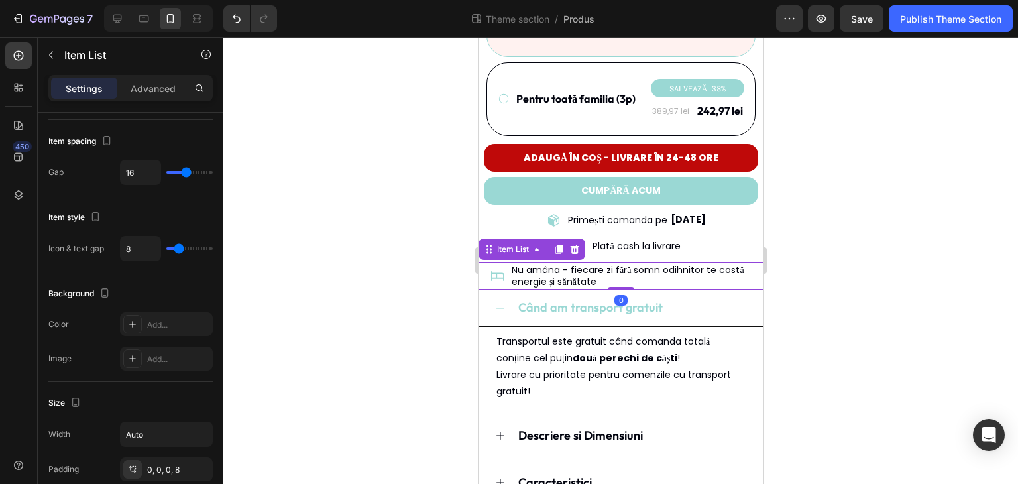
drag, startPoint x: 617, startPoint y: 272, endPoint x: 617, endPoint y: 258, distance: 13.2
click at [617, 262] on div "Nu amâna - fiecare zi fără somn odihnitor te costă energie și sănătate Item Lis…" at bounding box center [620, 276] width 285 height 28
type input "100%"
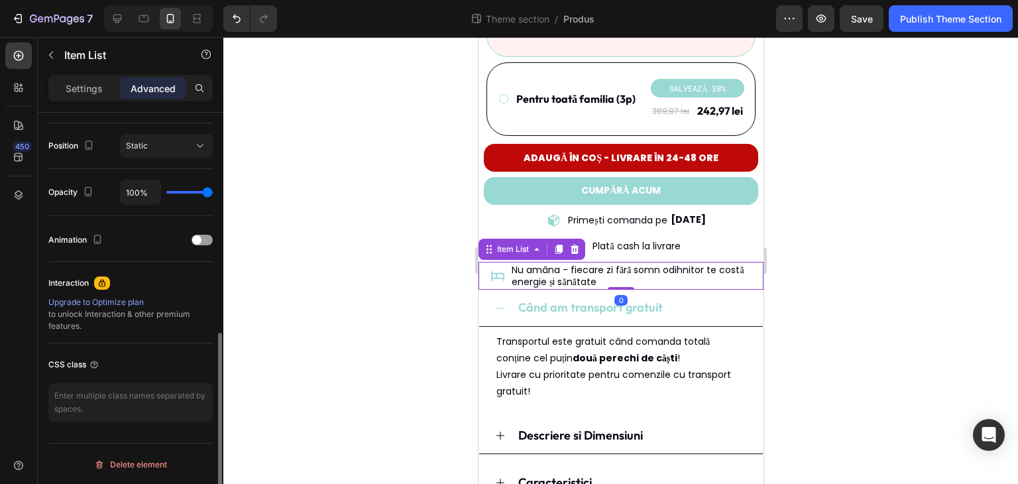
click at [329, 246] on div at bounding box center [620, 260] width 794 height 446
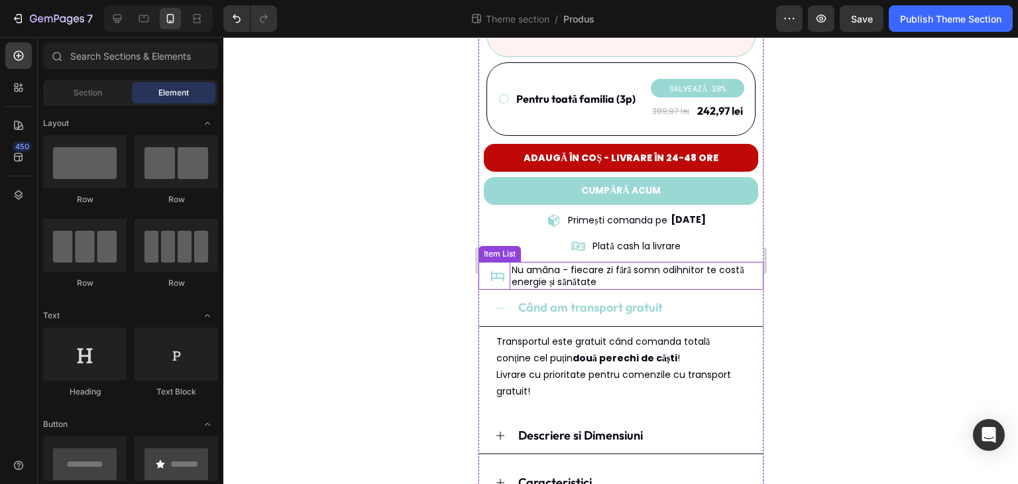
click at [709, 264] on p "Nu amâna - fiecare zi fără somn odihnitor te costă energie și sănătate" at bounding box center [636, 276] width 250 height 24
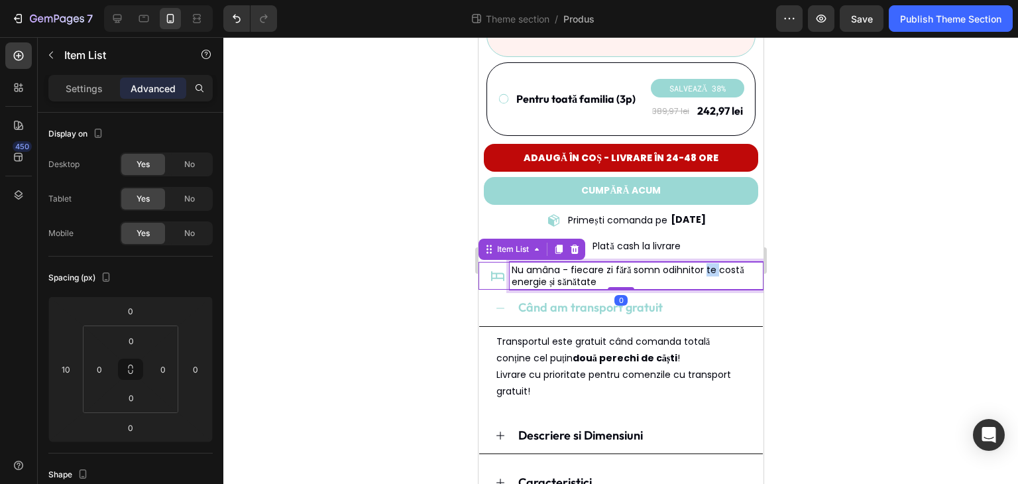
click at [709, 264] on p "Nu amâna - fiecare zi fără somn odihnitor te costă energie și sănătate" at bounding box center [636, 276] width 250 height 24
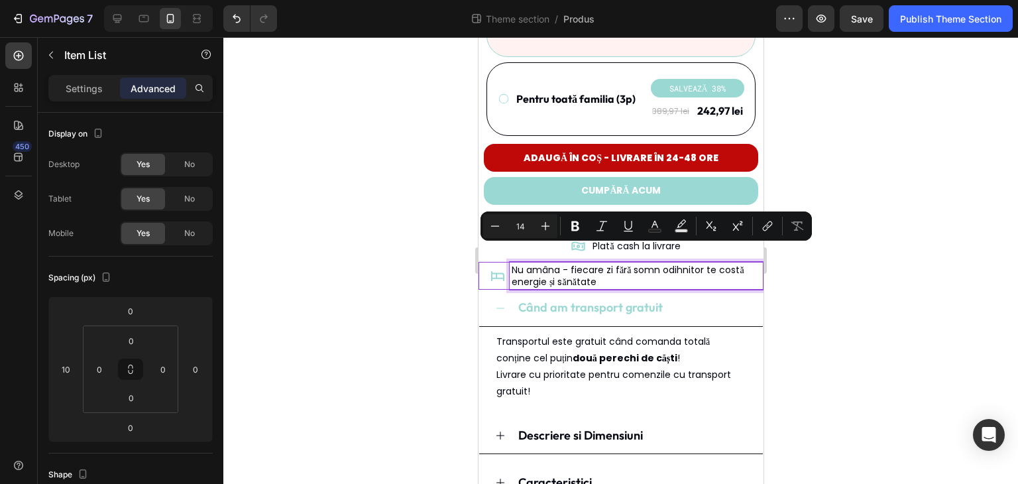
click at [618, 264] on p "Nu amâna - fiecare zi fără somn odihnitor te costă energie și sănătate" at bounding box center [636, 276] width 250 height 24
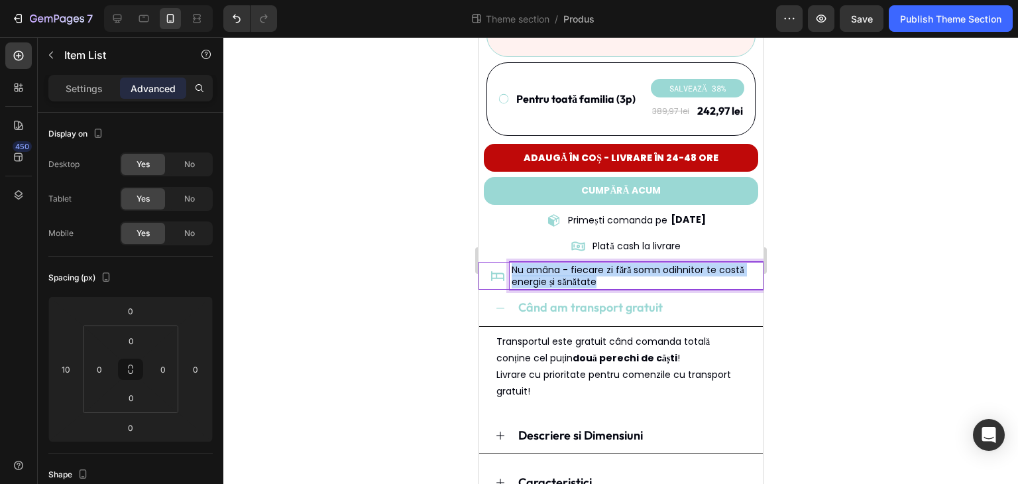
drag, startPoint x: 609, startPoint y: 265, endPoint x: 505, endPoint y: 248, distance: 105.4
click at [505, 262] on div "Nu amâna - fiecare zi fără somn odihnitor te costă energie și sănătate" at bounding box center [626, 276] width 273 height 28
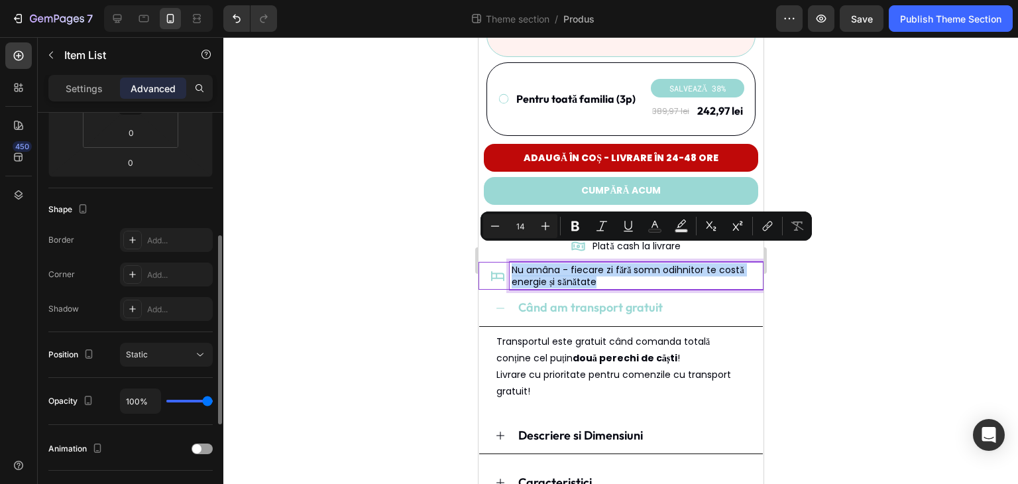
scroll to position [397, 0]
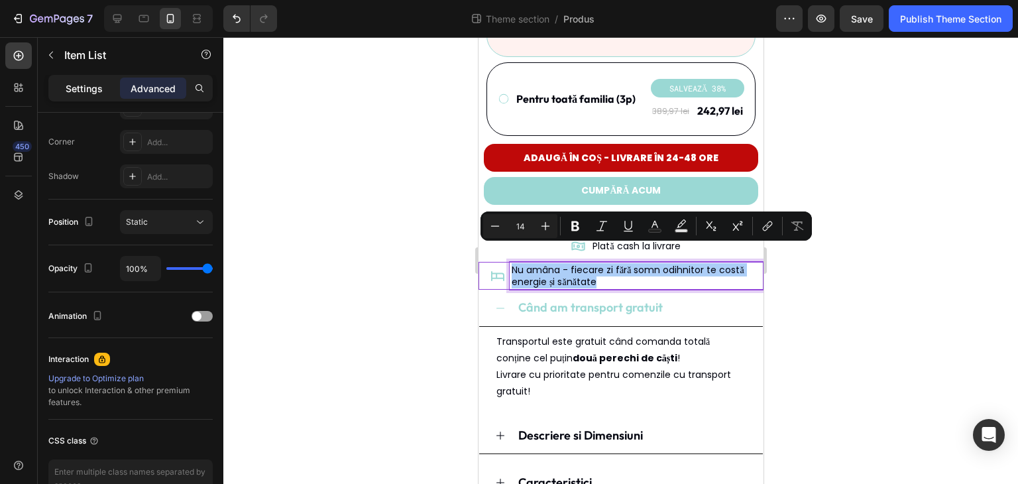
click at [76, 83] on p "Settings" at bounding box center [84, 88] width 37 height 14
type input "8"
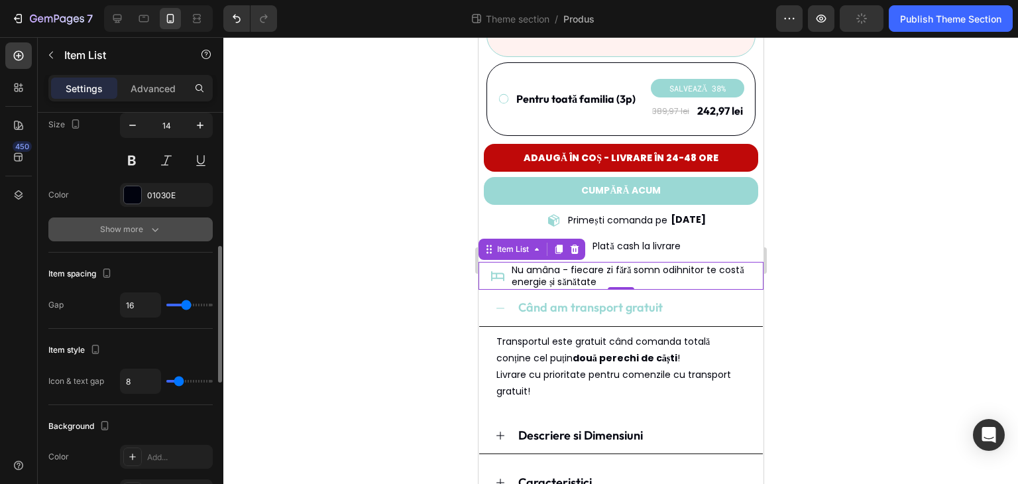
scroll to position [464, 0]
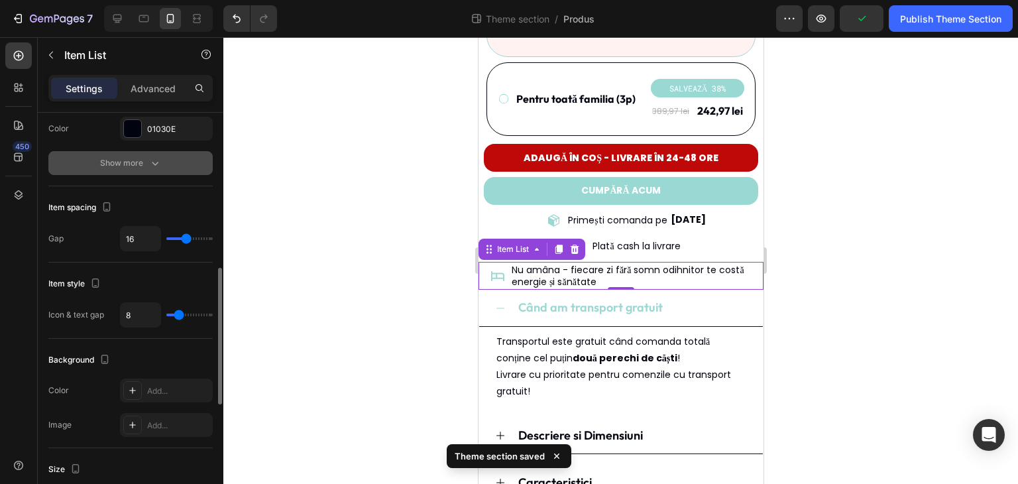
click at [139, 158] on div "Show more" at bounding box center [131, 162] width 62 height 13
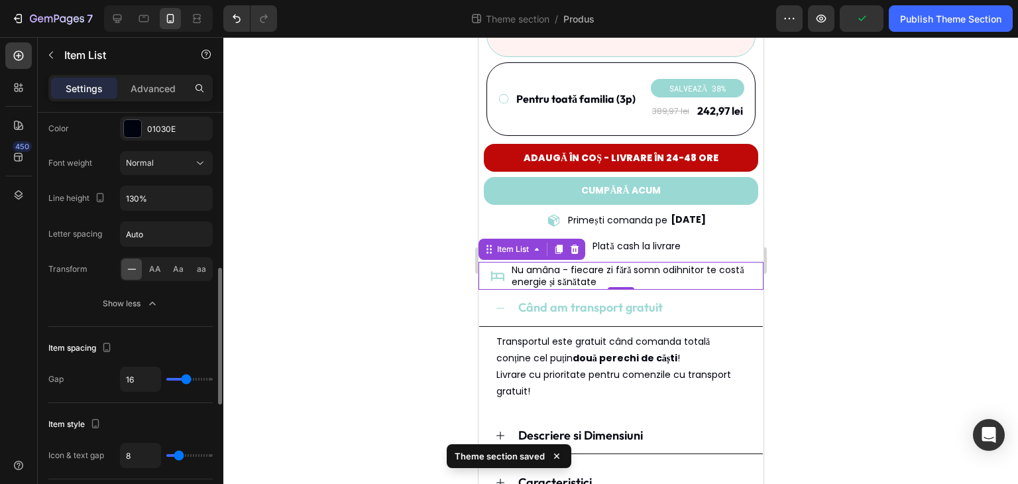
scroll to position [331, 0]
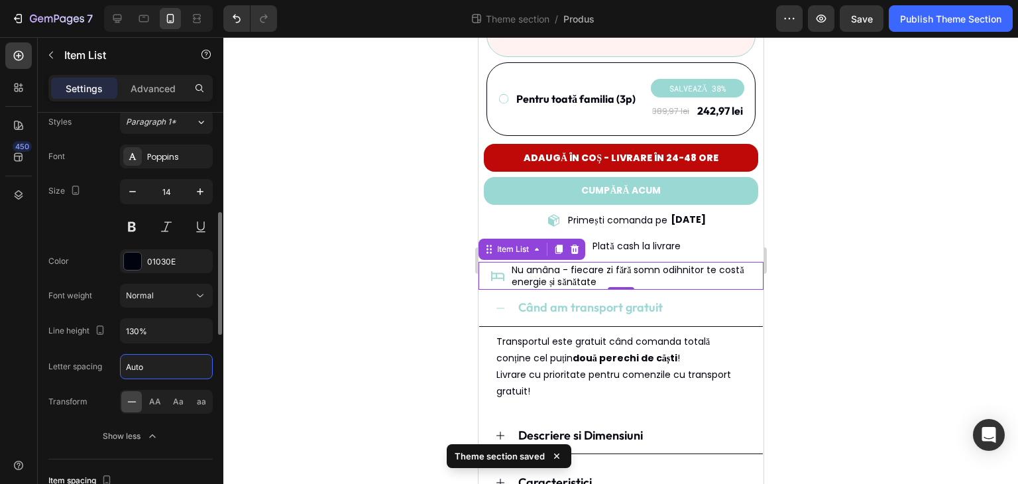
click at [180, 374] on input "Auto" at bounding box center [166, 366] width 91 height 24
click at [201, 300] on icon at bounding box center [199, 295] width 13 height 13
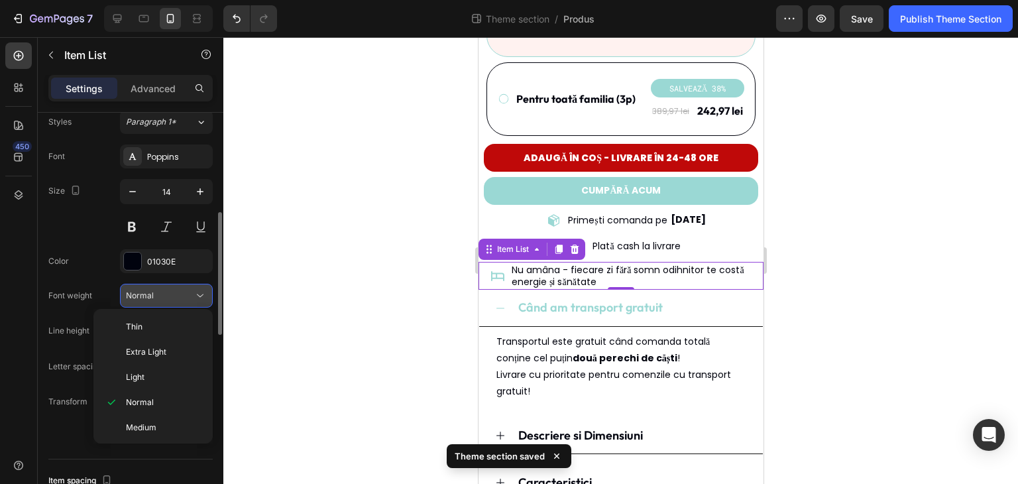
click at [201, 300] on icon at bounding box center [199, 295] width 13 height 13
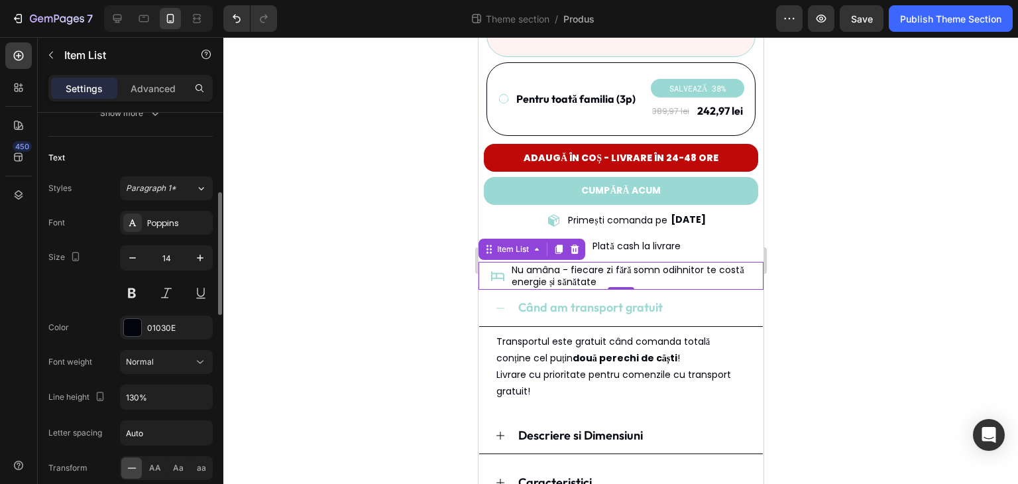
scroll to position [199, 0]
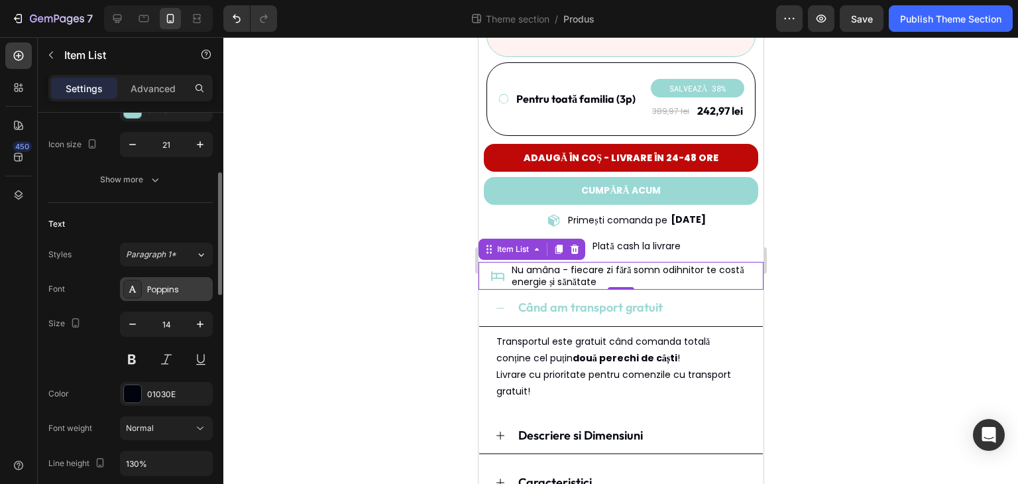
click at [167, 286] on div "Poppins" at bounding box center [178, 290] width 62 height 12
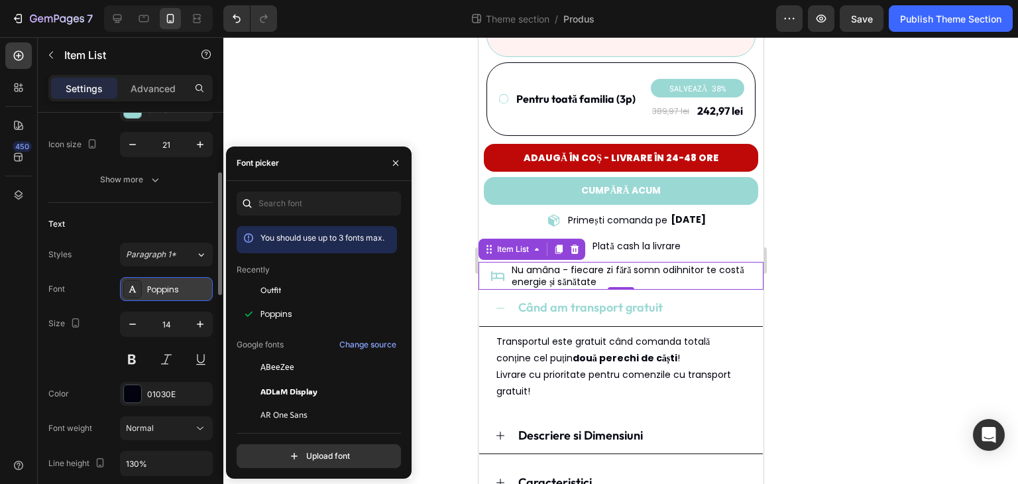
click at [167, 286] on div "Poppins" at bounding box center [178, 290] width 62 height 12
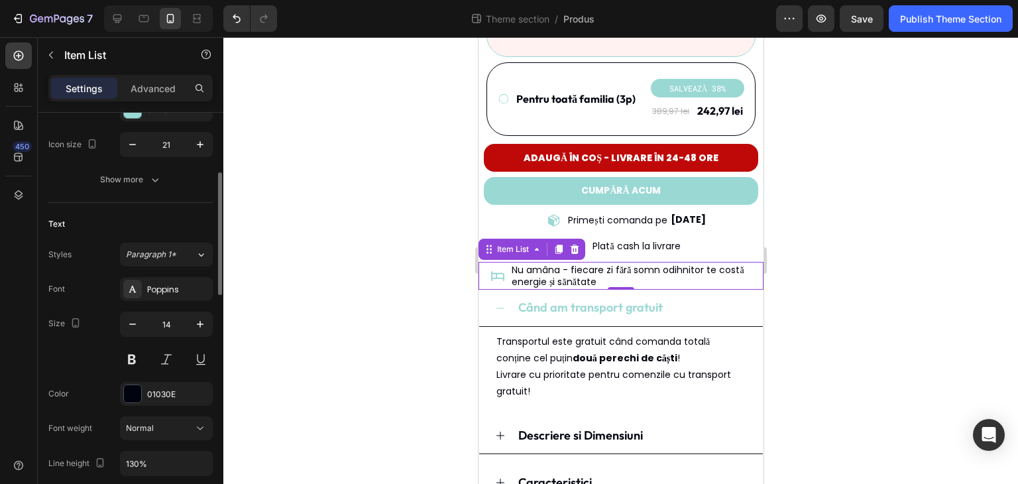
scroll to position [132, 0]
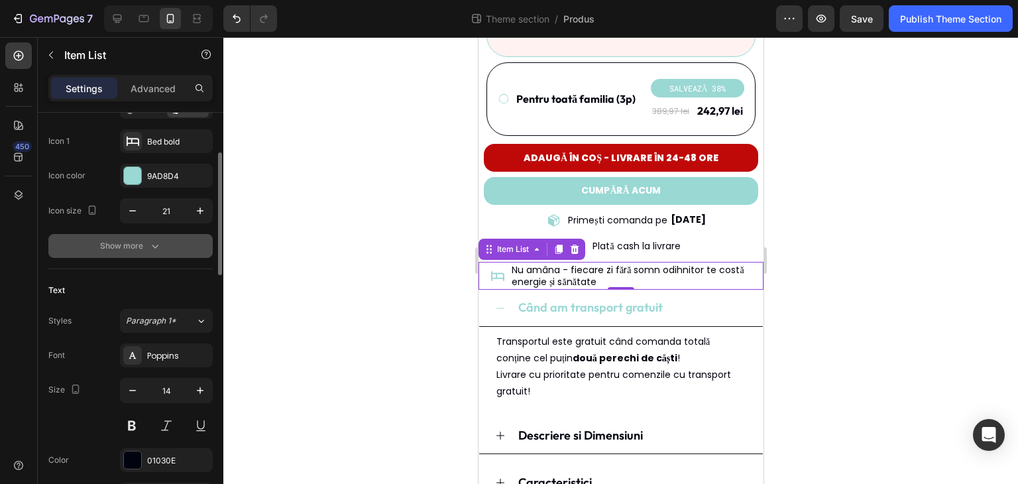
click at [142, 247] on div "Show more" at bounding box center [131, 245] width 62 height 13
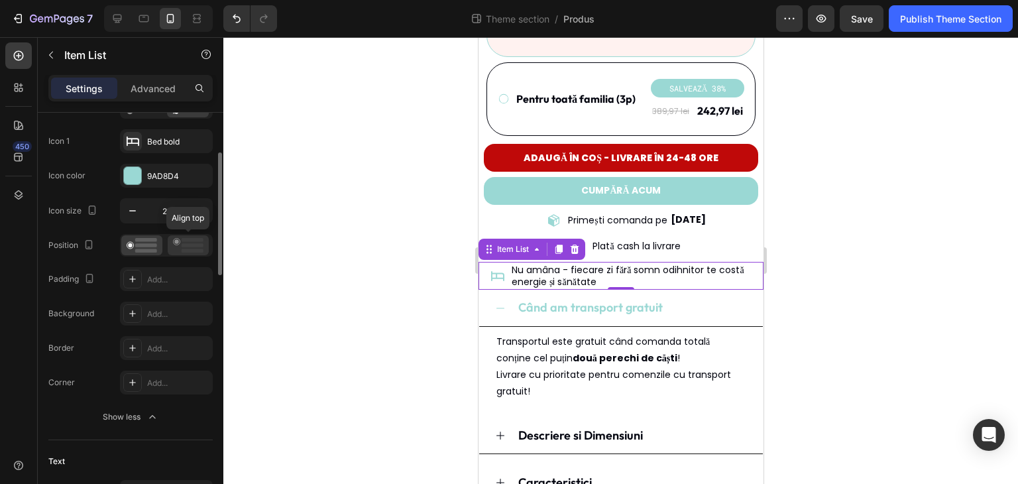
click at [180, 242] on icon at bounding box center [188, 245] width 30 height 15
click at [144, 244] on rect at bounding box center [146, 245] width 22 height 4
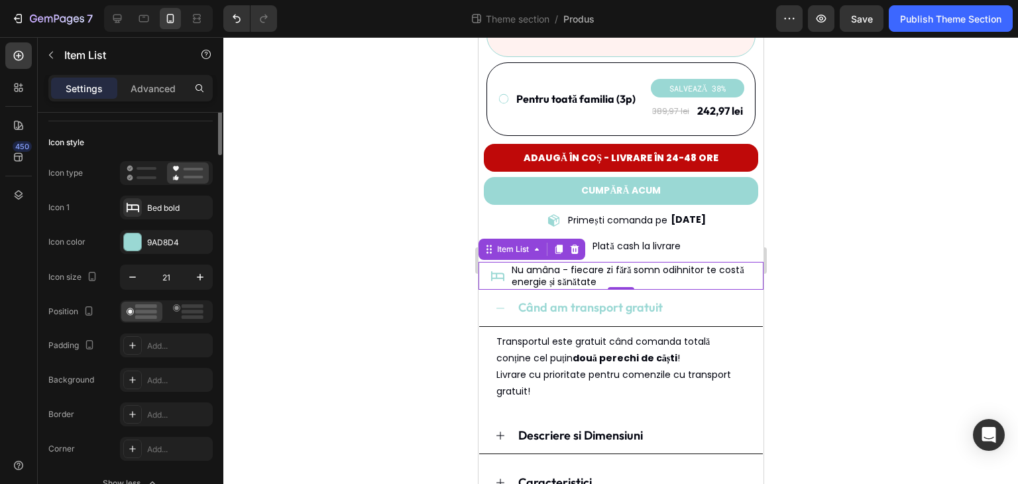
scroll to position [0, 0]
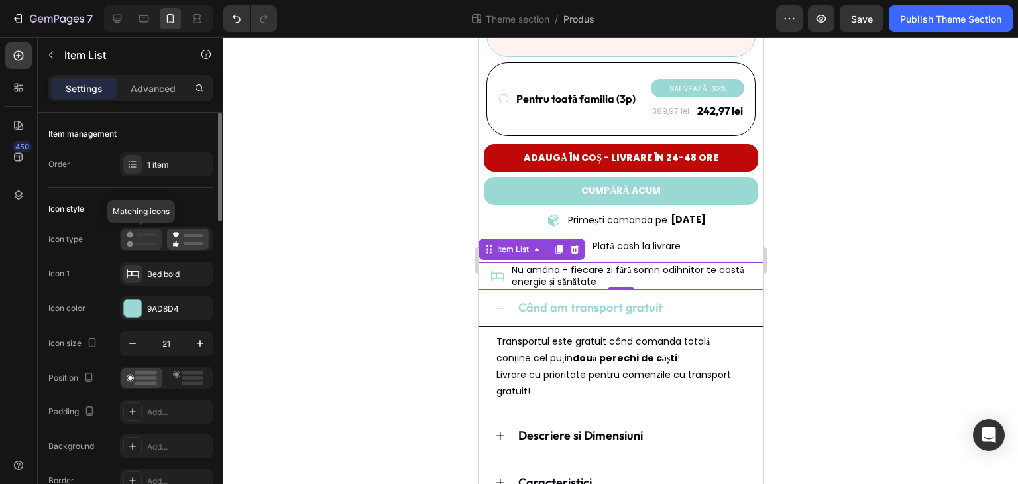
click at [156, 242] on div at bounding box center [141, 239] width 40 height 21
click at [180, 240] on icon at bounding box center [187, 239] width 31 height 16
click at [146, 235] on rect at bounding box center [146, 234] width 20 height 3
click at [175, 235] on icon at bounding box center [176, 234] width 6 height 5
click at [137, 238] on icon at bounding box center [142, 239] width 30 height 16
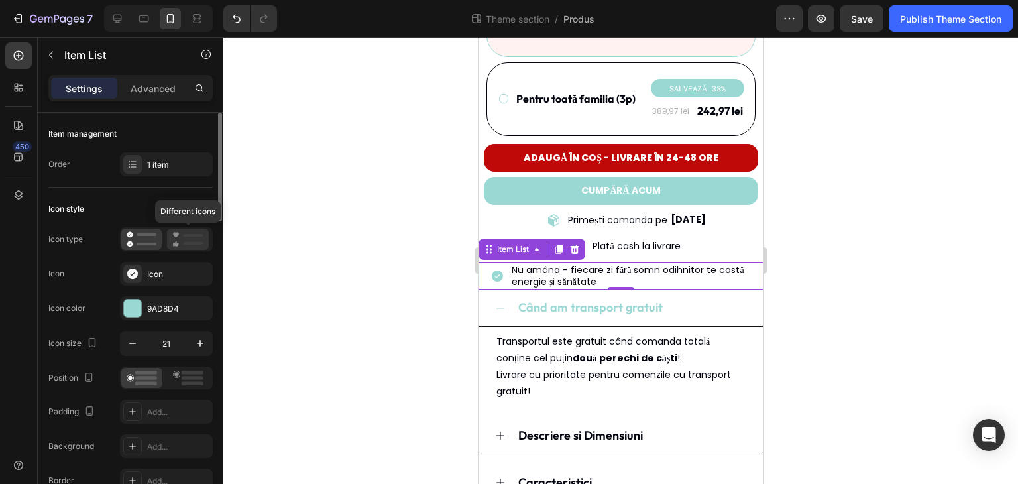
click at [172, 238] on div at bounding box center [188, 239] width 42 height 21
click at [156, 204] on div "Icon style" at bounding box center [130, 208] width 164 height 21
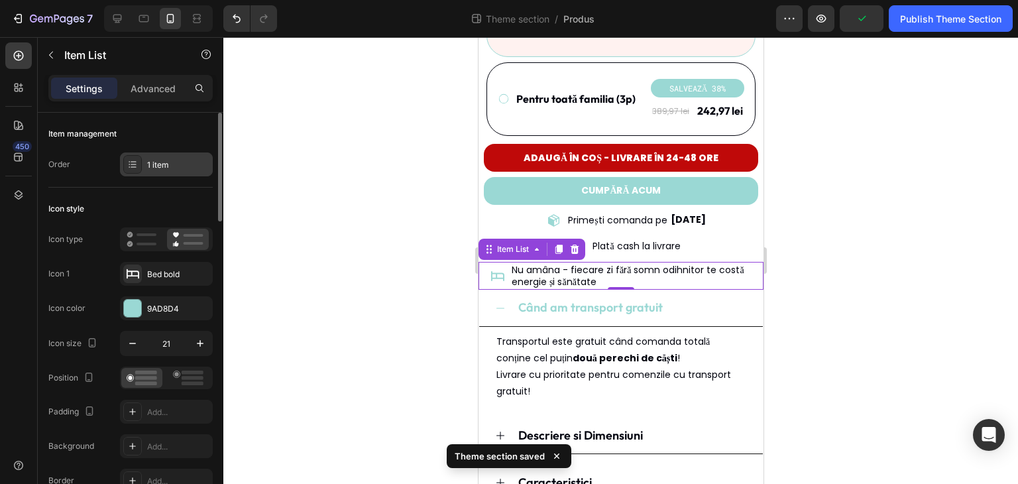
click at [144, 168] on div "1 item" at bounding box center [166, 164] width 93 height 24
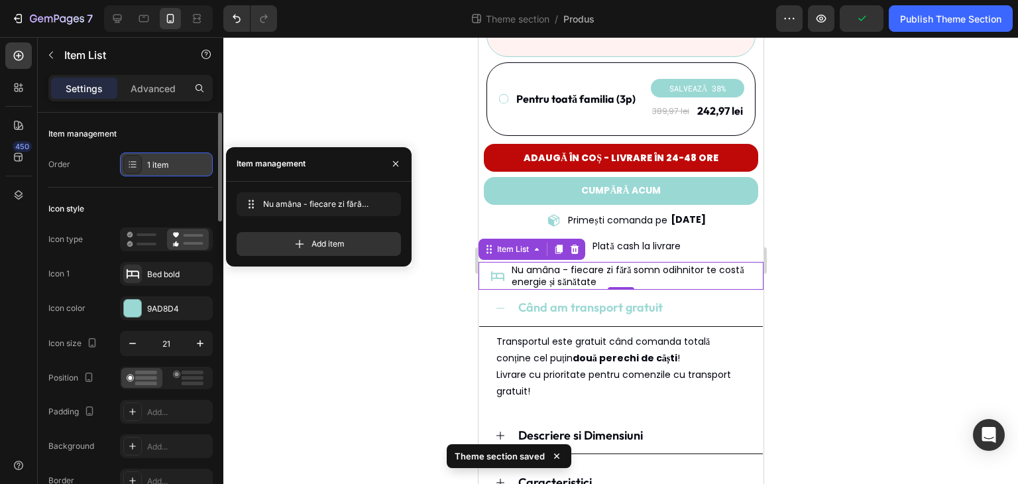
click at [144, 168] on div "1 item" at bounding box center [166, 164] width 93 height 24
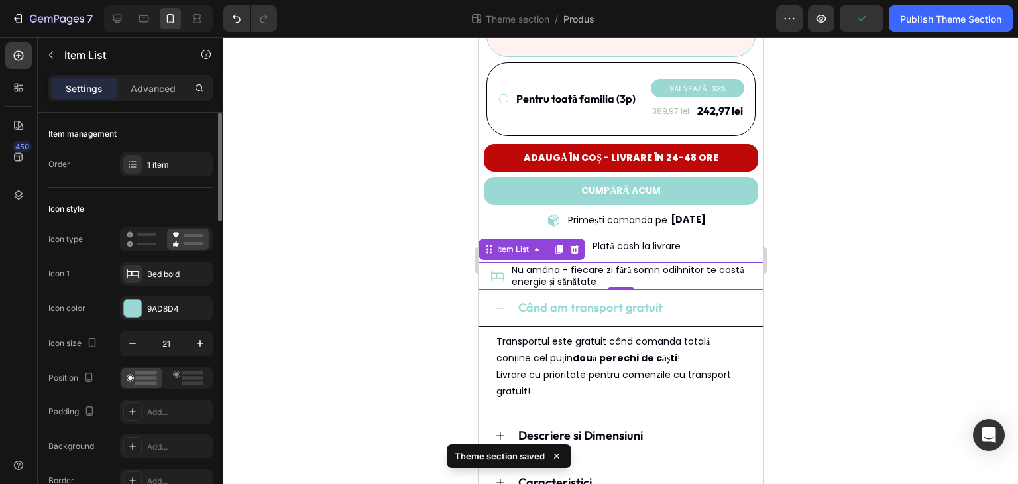
click at [138, 199] on div "Icon style" at bounding box center [130, 208] width 164 height 21
click at [337, 223] on div at bounding box center [620, 260] width 794 height 446
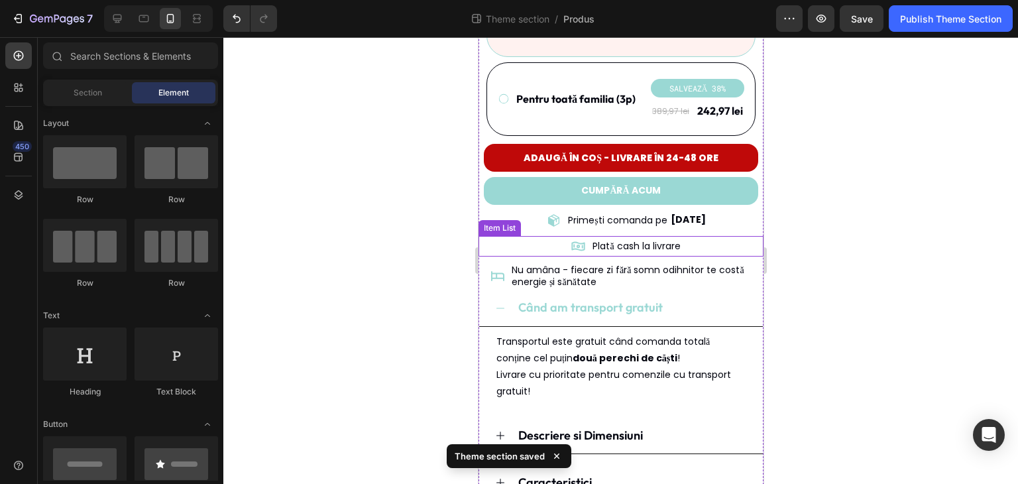
click at [700, 236] on div "Plată cash la livrare" at bounding box center [623, 246] width 278 height 21
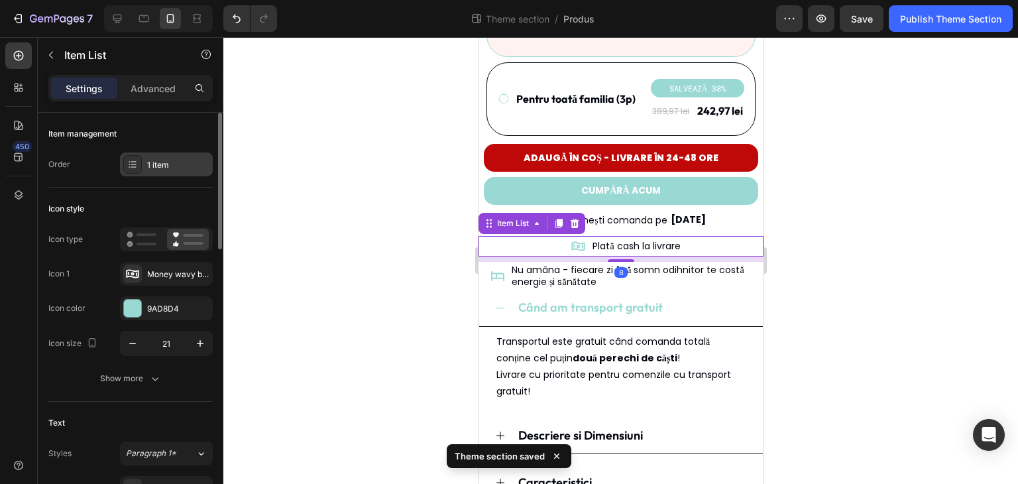
click at [154, 166] on div "1 item" at bounding box center [178, 165] width 62 height 12
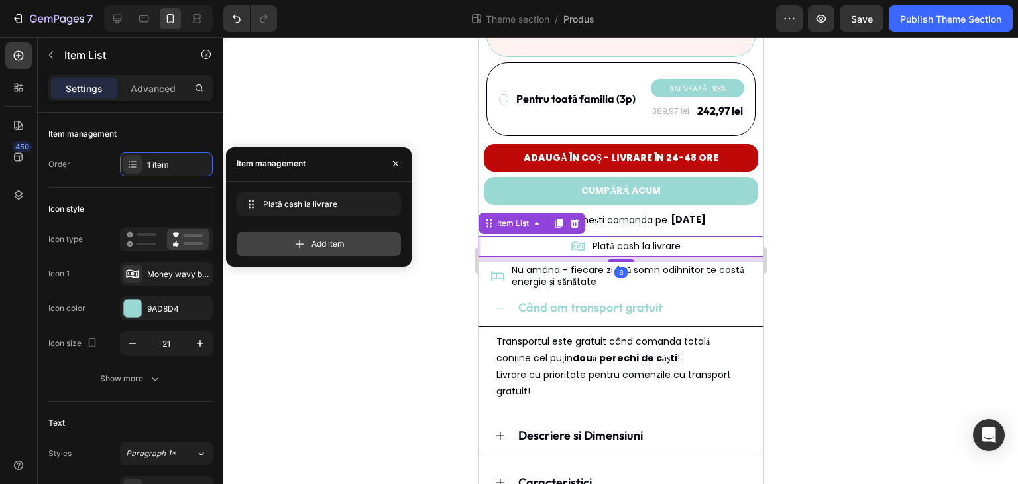
click at [328, 246] on span "Add item" at bounding box center [327, 244] width 33 height 12
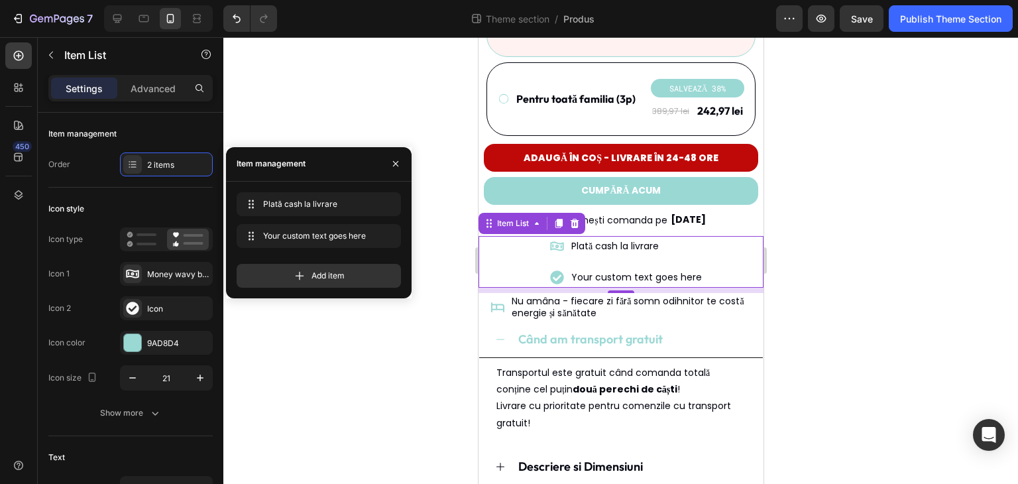
click at [434, 239] on div at bounding box center [620, 260] width 794 height 446
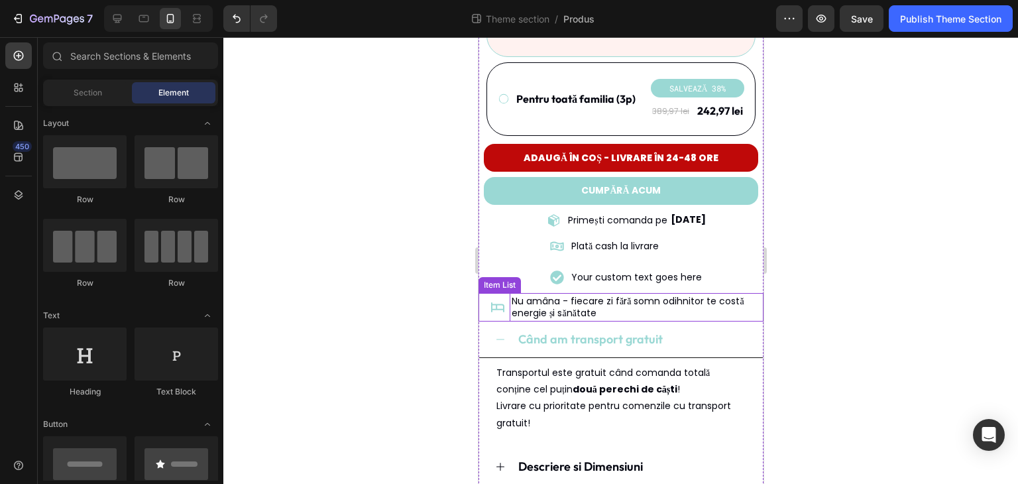
click at [626, 295] on p "Nu amâna - fiecare zi fără somn odihnitor te costă energie și sănătate" at bounding box center [636, 307] width 250 height 24
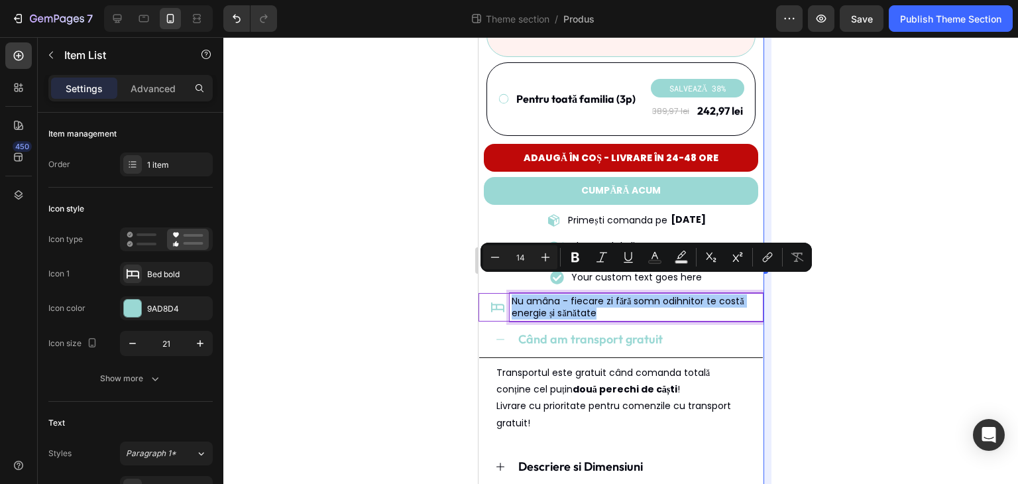
drag, startPoint x: 848, startPoint y: 282, endPoint x: 766, endPoint y: 275, distance: 81.7
click at [848, 282] on div at bounding box center [620, 260] width 794 height 446
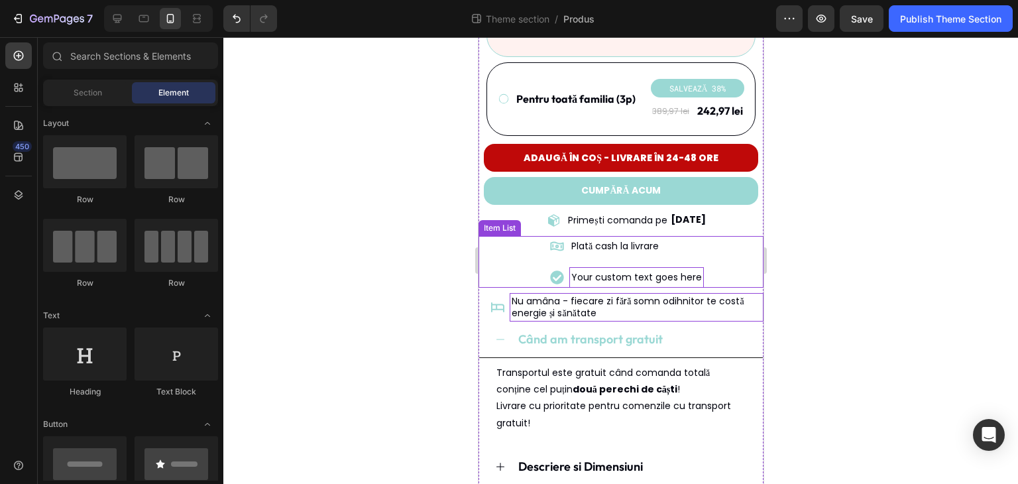
click at [668, 267] on div "Your custom text goes here" at bounding box center [635, 277] width 134 height 21
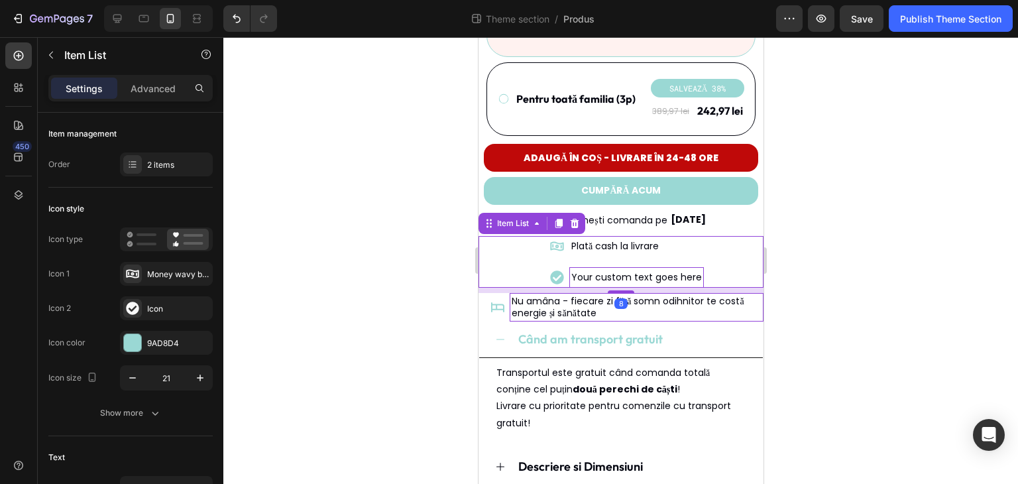
click at [668, 267] on div "Your custom text goes here" at bounding box center [635, 277] width 134 height 21
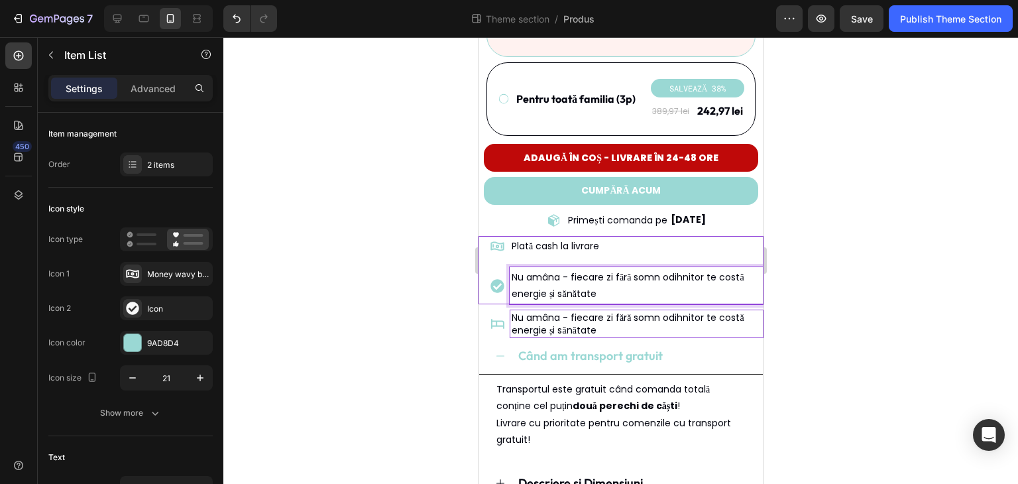
click at [840, 280] on div at bounding box center [620, 260] width 794 height 446
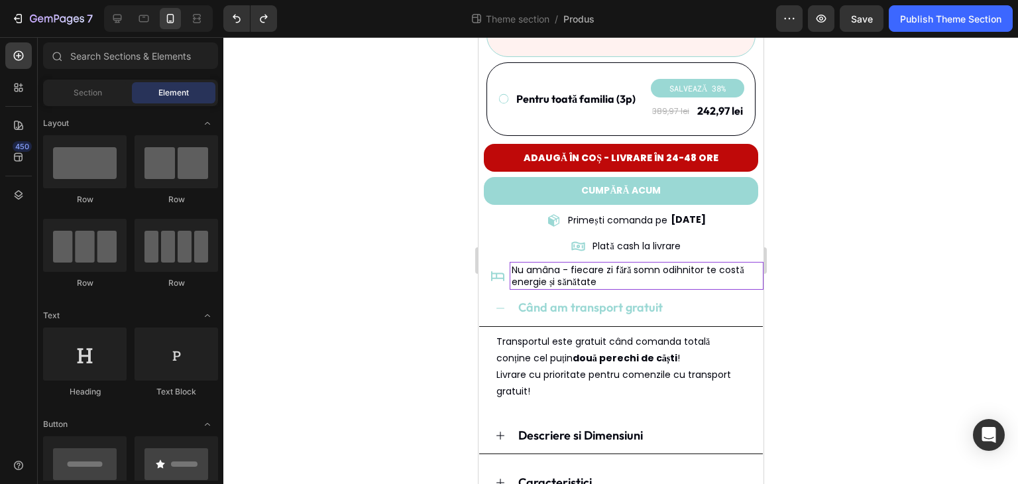
click at [827, 289] on div at bounding box center [620, 260] width 794 height 446
click at [631, 264] on p "Nu amâna - fiecare zi fără somn odihnitor te costă energie și sănătate" at bounding box center [636, 276] width 250 height 24
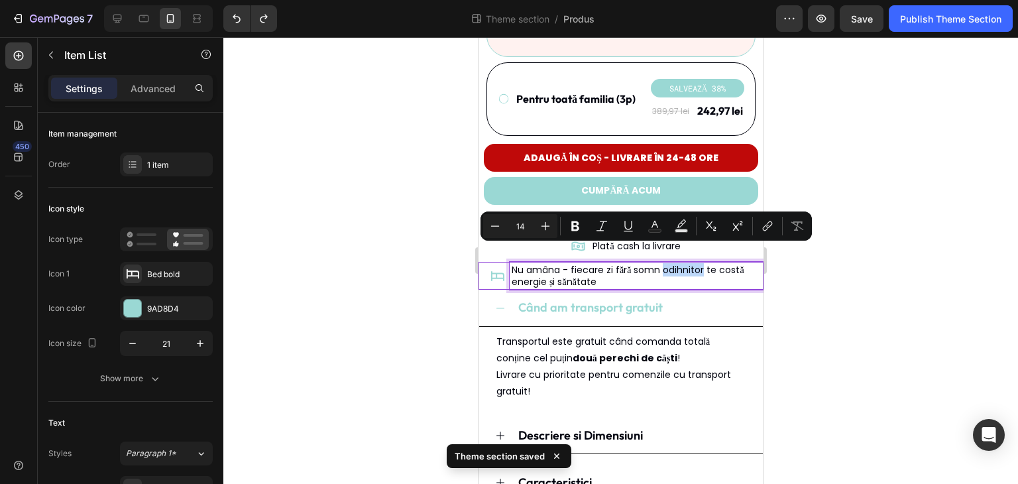
drag, startPoint x: 664, startPoint y: 255, endPoint x: 704, endPoint y: 252, distance: 39.8
click at [704, 264] on p "Nu amâna - fiecare zi fără somn odihnitor te costă energie și sănătate" at bounding box center [636, 276] width 250 height 24
click at [709, 270] on p "Nu amâna - fiecare zi fără somn odihnitor te costă energie și sănătate" at bounding box center [636, 276] width 250 height 24
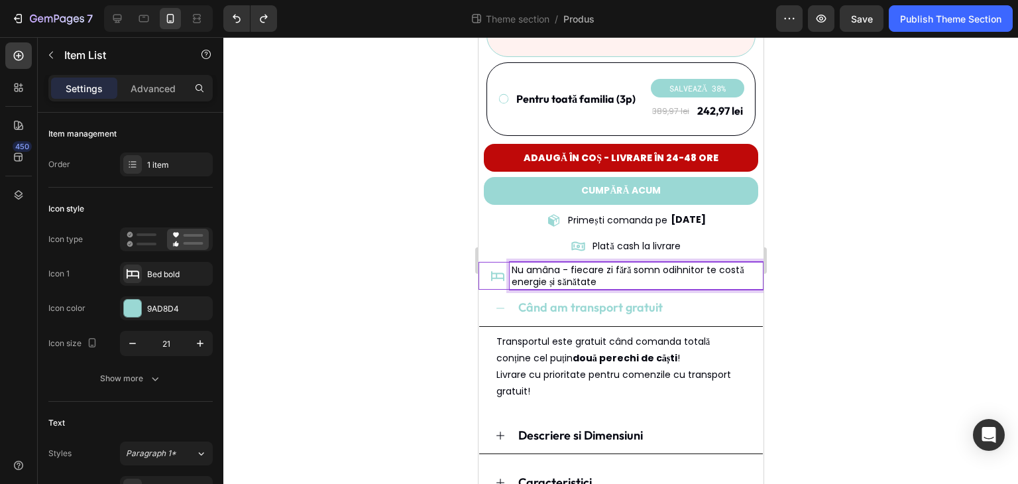
click at [615, 264] on p "Nu amâna - fiecare zi fără somn odihnitor te costă energie și sănătate" at bounding box center [636, 276] width 250 height 24
click at [866, 277] on div at bounding box center [620, 260] width 794 height 446
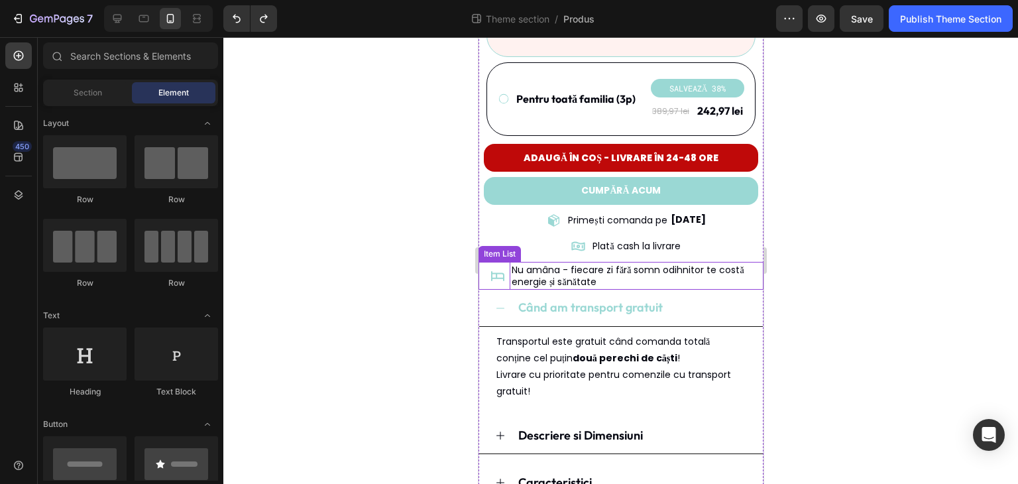
click at [558, 264] on p "Nu amâna - fiecare zi fără somn odihnitor te costă energie și sănătate" at bounding box center [636, 276] width 250 height 24
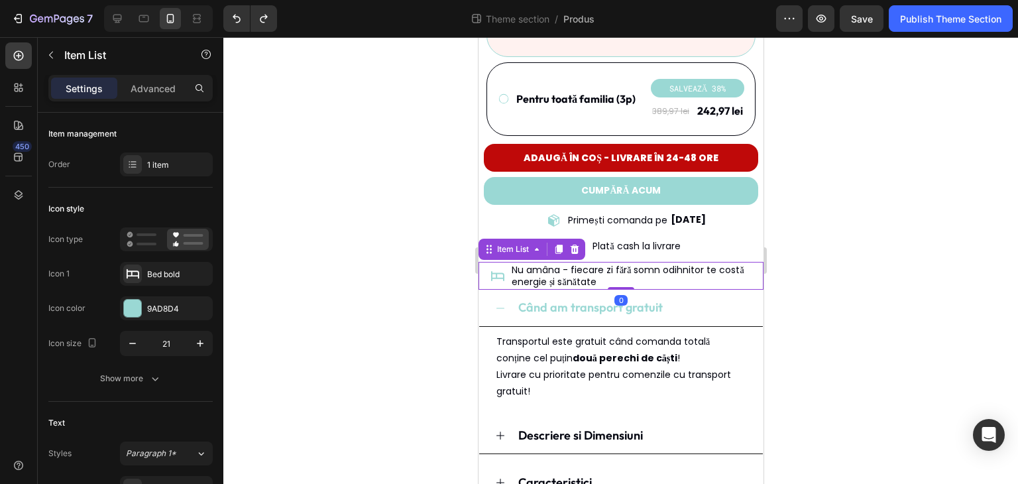
click at [833, 272] on div at bounding box center [620, 260] width 794 height 446
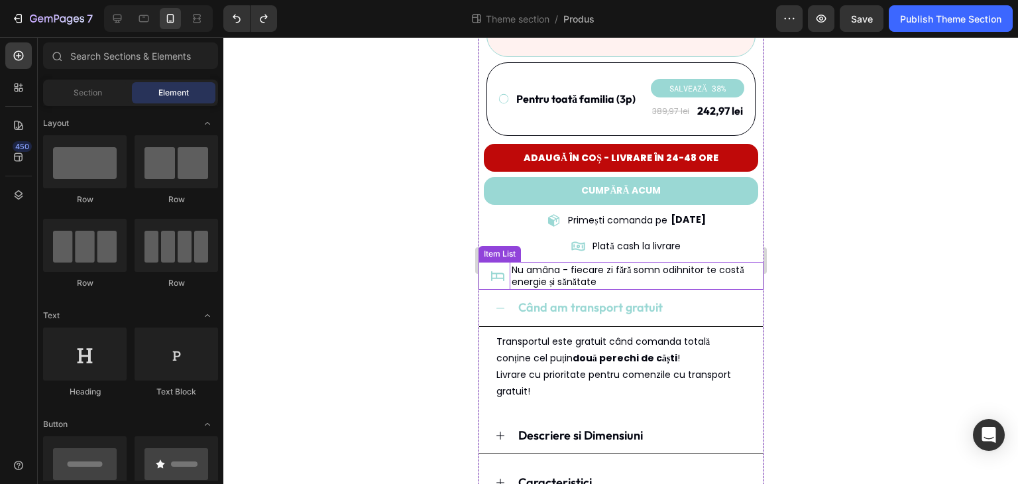
click at [597, 264] on p "Nu amâna - fiecare zi fără somn odihnitor te costă energie și sănătate" at bounding box center [636, 276] width 250 height 24
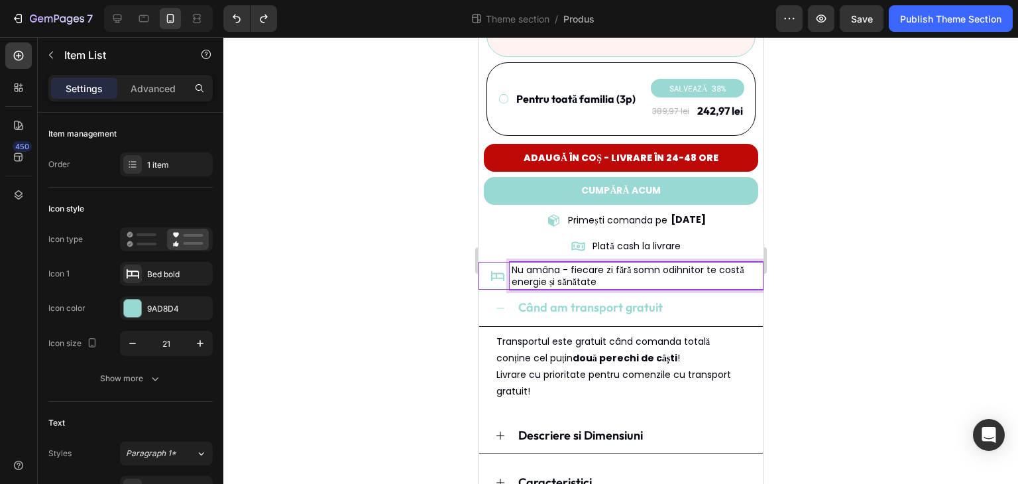
click at [613, 264] on p "Nu amâna - fiecare zi fără somn odihnitor te costă energie și sănătate" at bounding box center [636, 276] width 250 height 24
drag, startPoint x: 610, startPoint y: 264, endPoint x: 631, endPoint y: 261, distance: 20.7
click at [631, 264] on p "Nu amâna - fiecare zi fără somn odihnitor te costă energie și sănătate" at bounding box center [636, 276] width 250 height 24
drag, startPoint x: 613, startPoint y: 256, endPoint x: 626, endPoint y: 254, distance: 12.7
click at [631, 264] on p "Nu amâna - fiecare zi fără somn odihnitor te costă energie și sănătate" at bounding box center [636, 276] width 250 height 24
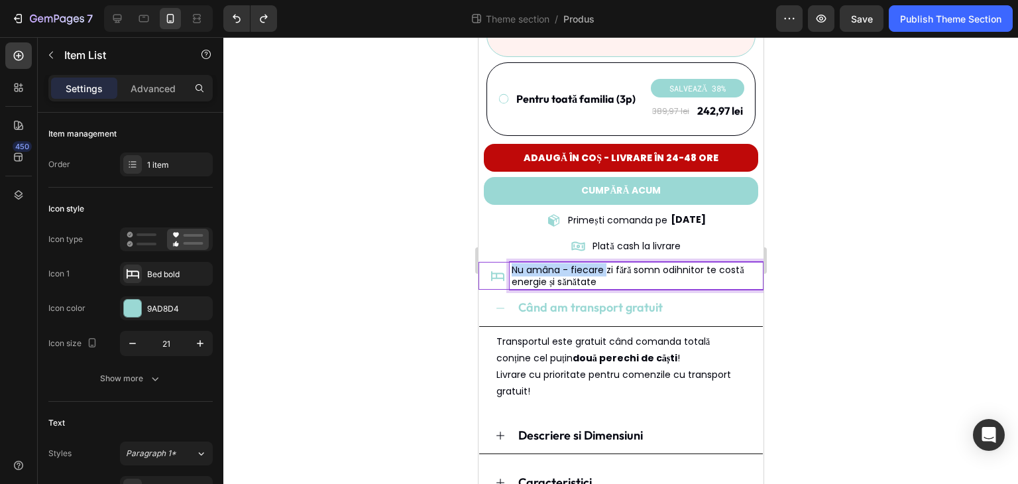
drag, startPoint x: 603, startPoint y: 254, endPoint x: 488, endPoint y: 250, distance: 115.3
click at [488, 262] on div "Nu amâna - fiecare zi fără somn odihnitor te costă energie și sănătate" at bounding box center [623, 276] width 278 height 28
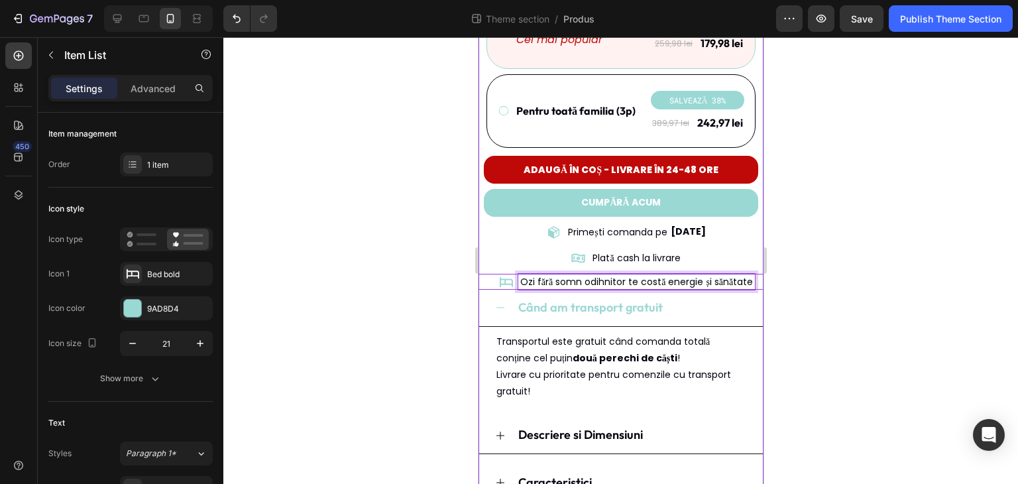
scroll to position [623, 0]
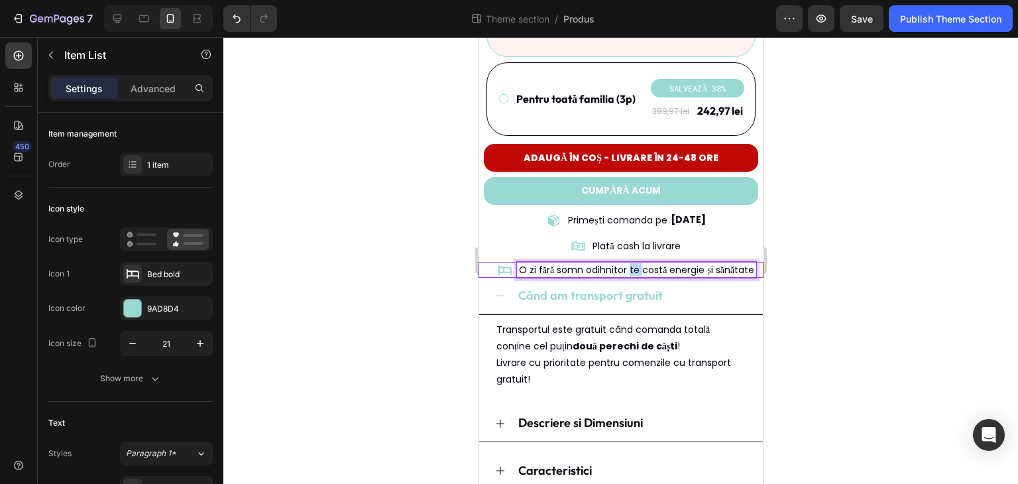
drag, startPoint x: 637, startPoint y: 254, endPoint x: 623, endPoint y: 254, distance: 13.2
click at [623, 264] on p "O zi fără somn odihnitor te costă energie și sănătate" at bounding box center [636, 270] width 236 height 12
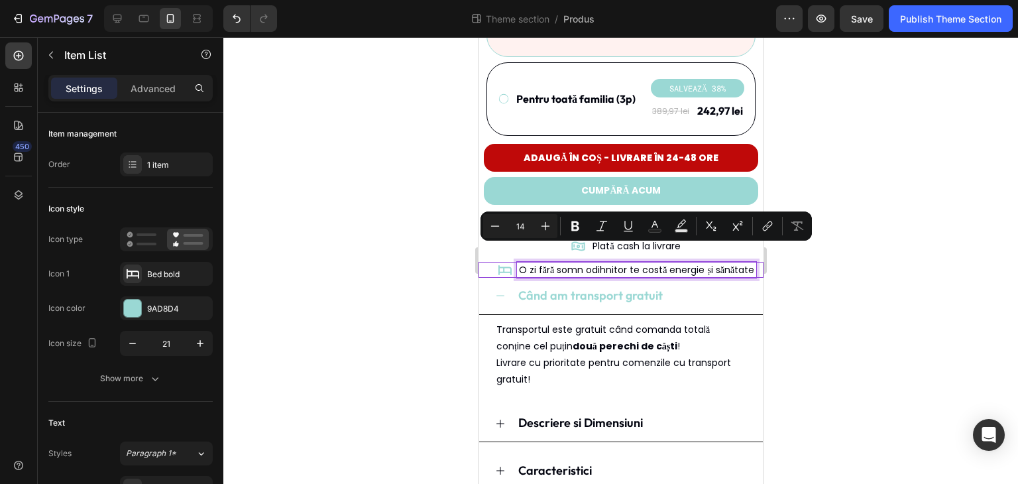
scroll to position [611, 0]
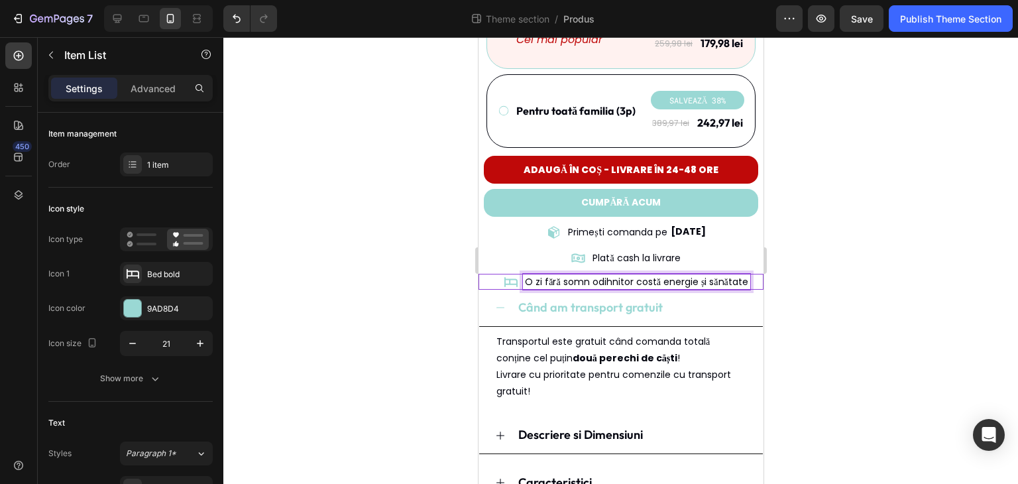
click at [855, 250] on div at bounding box center [620, 260] width 794 height 446
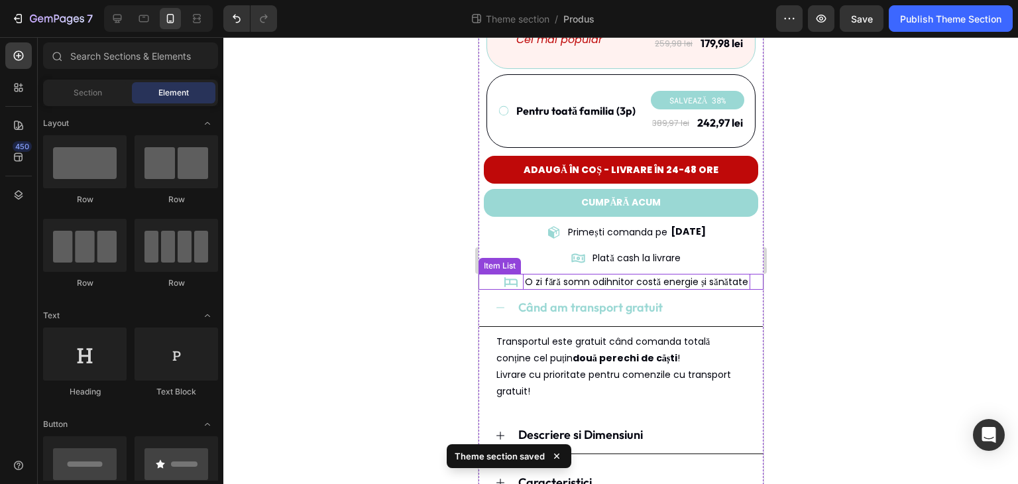
click at [484, 274] on div "O zi fără somn odihnitor costă energie și sănătate" at bounding box center [623, 282] width 278 height 16
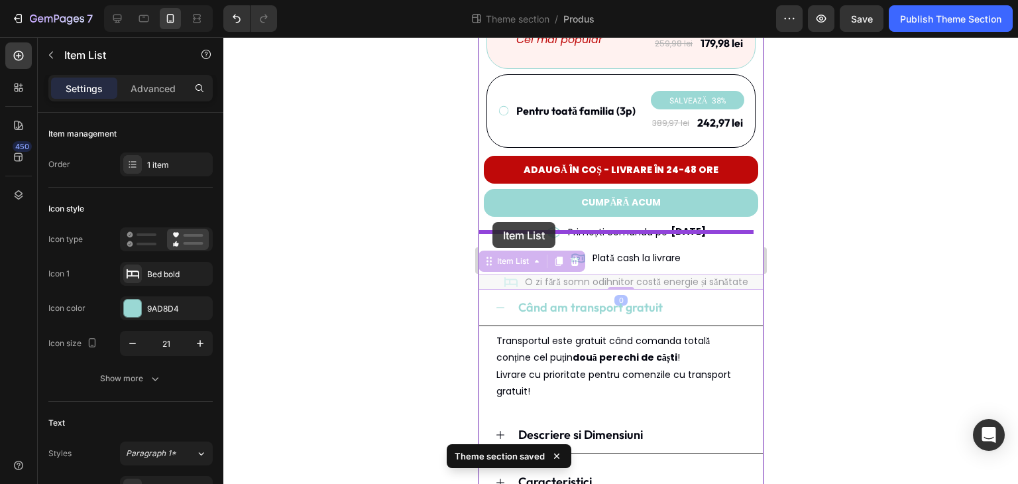
drag, startPoint x: 488, startPoint y: 250, endPoint x: 492, endPoint y: 222, distance: 28.0
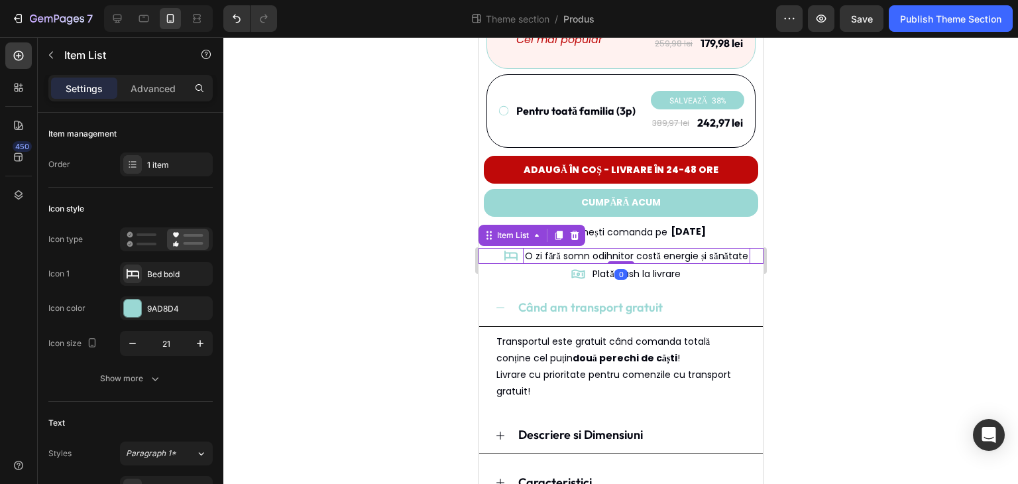
click at [886, 263] on div at bounding box center [620, 260] width 794 height 446
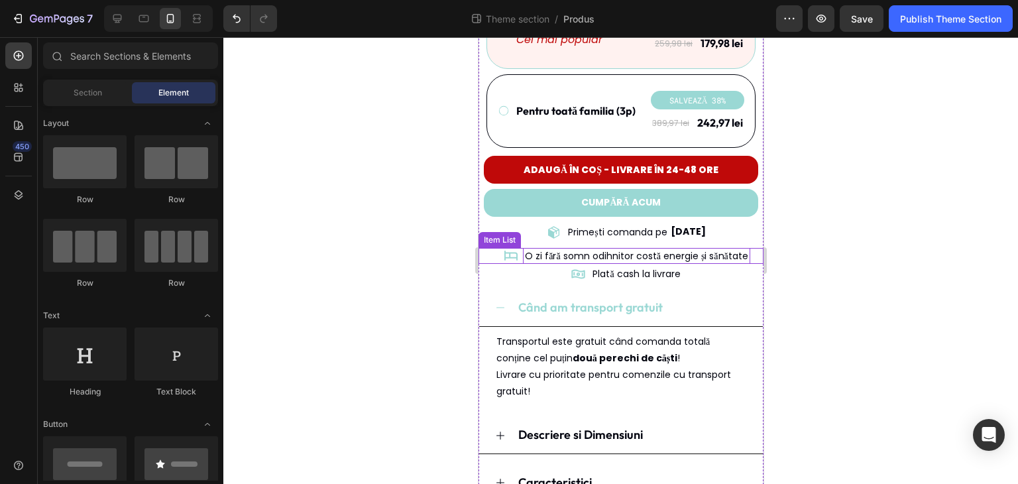
click at [712, 250] on p "O zi fără somn odihnitor costă energie și sănătate" at bounding box center [635, 256] width 223 height 12
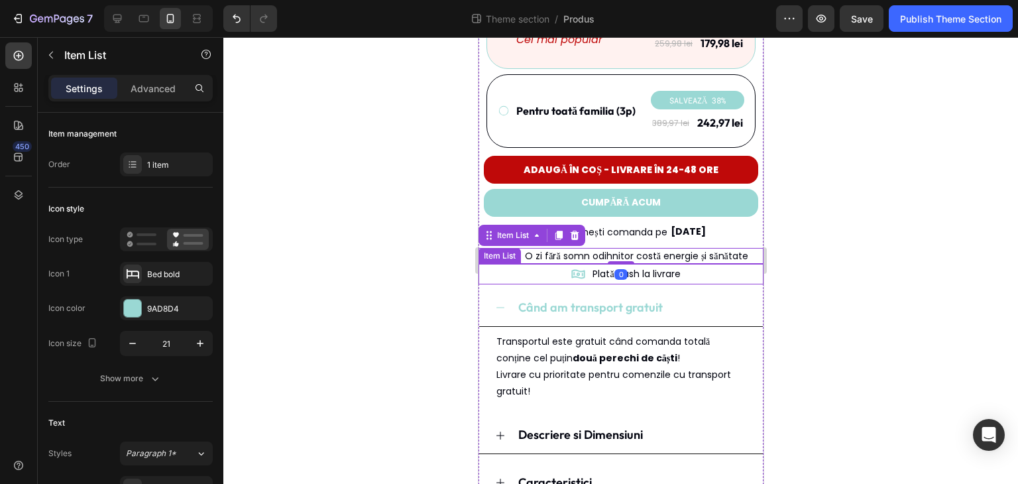
click at [143, 101] on div "Settings Advanced" at bounding box center [130, 88] width 164 height 26
click at [145, 95] on div "Advanced" at bounding box center [153, 88] width 66 height 21
type input "100%"
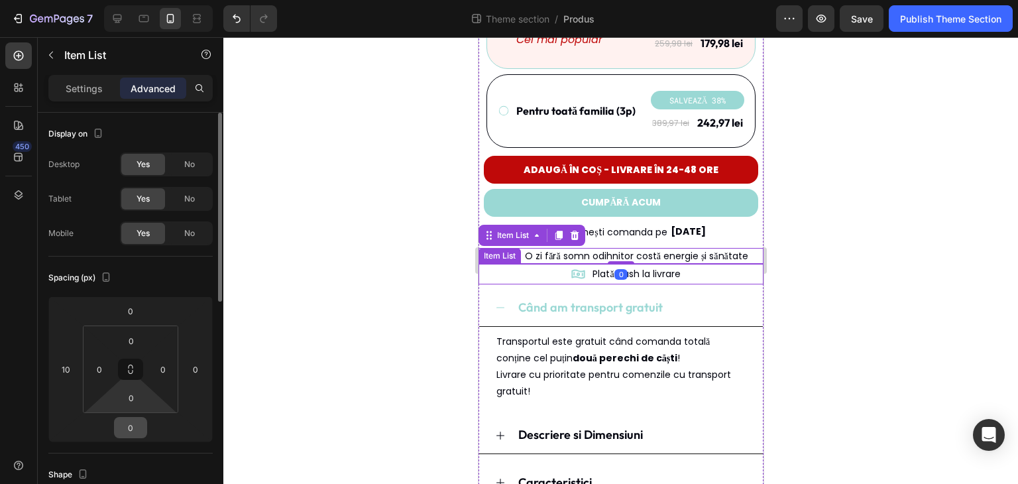
click at [134, 430] on input "0" at bounding box center [130, 427] width 26 height 20
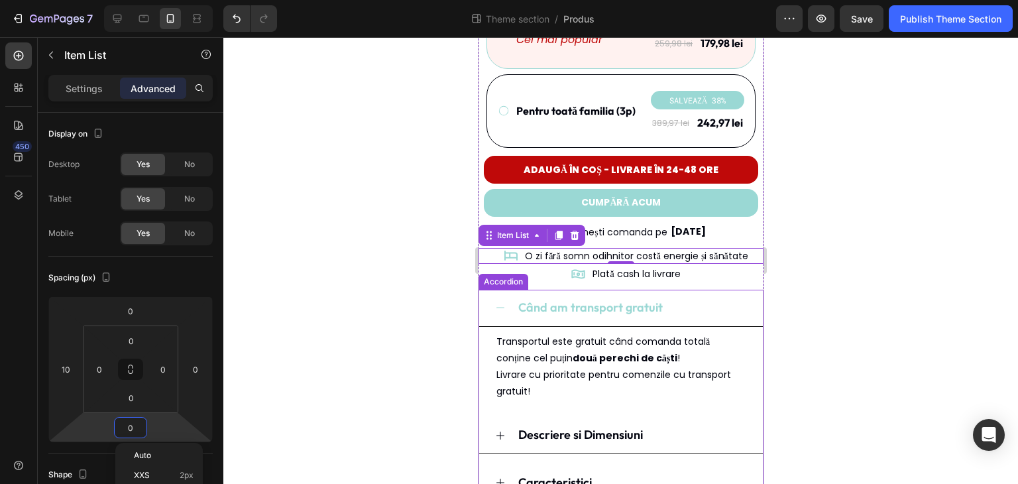
click at [278, 262] on div at bounding box center [620, 260] width 794 height 446
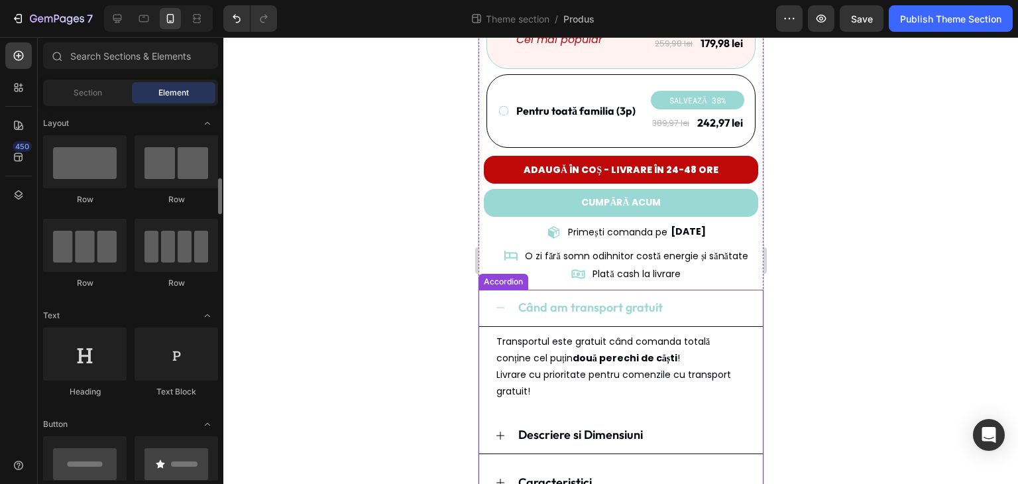
scroll to position [66, 0]
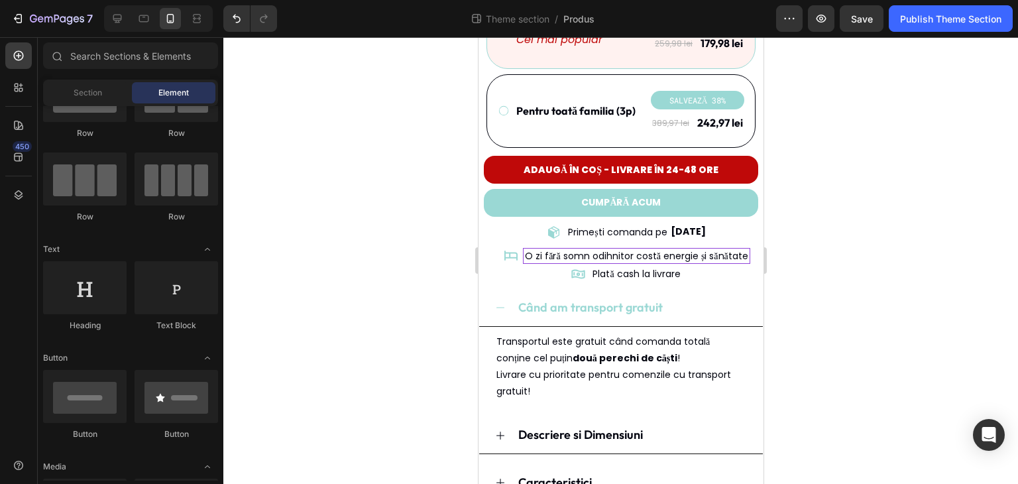
click at [739, 250] on p "O zi fără somn odihnitor costă energie și sănătate" at bounding box center [635, 256] width 223 height 12
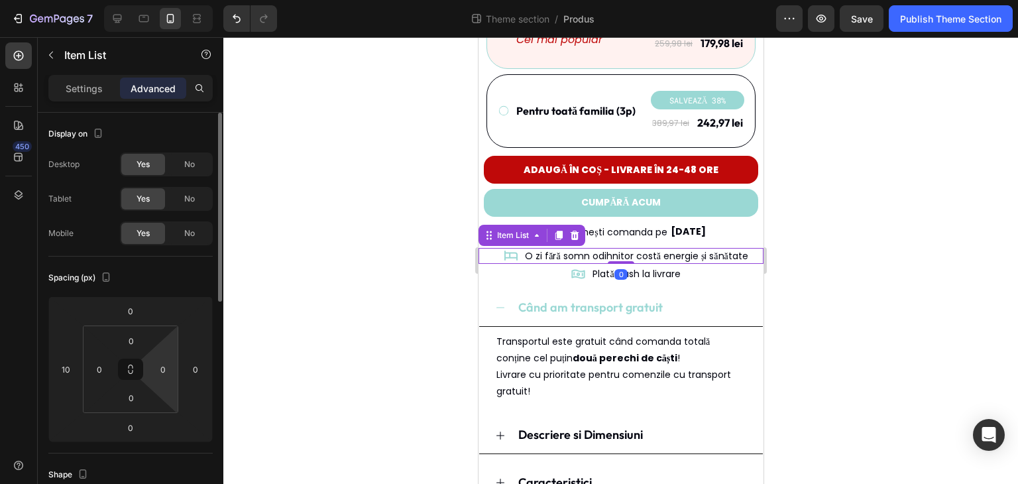
scroll to position [132, 0]
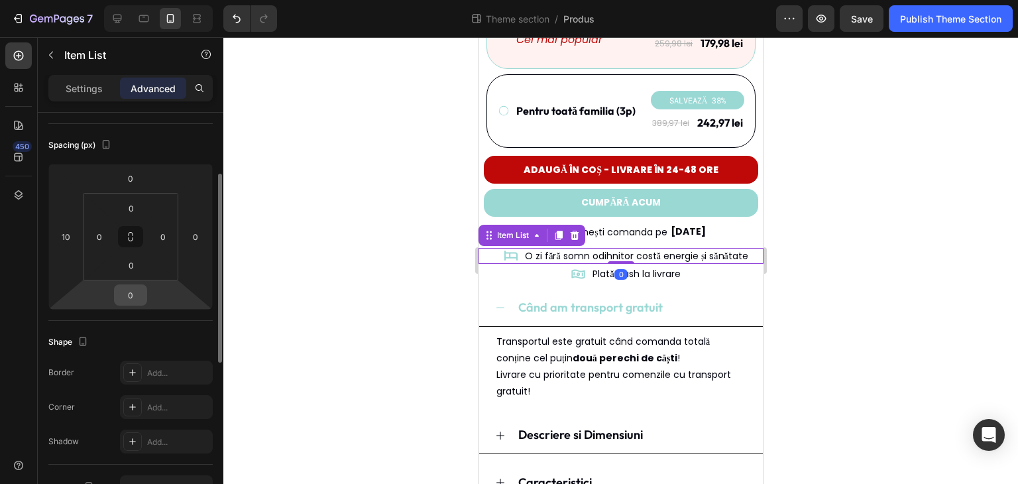
click at [138, 296] on input "0" at bounding box center [130, 295] width 26 height 20
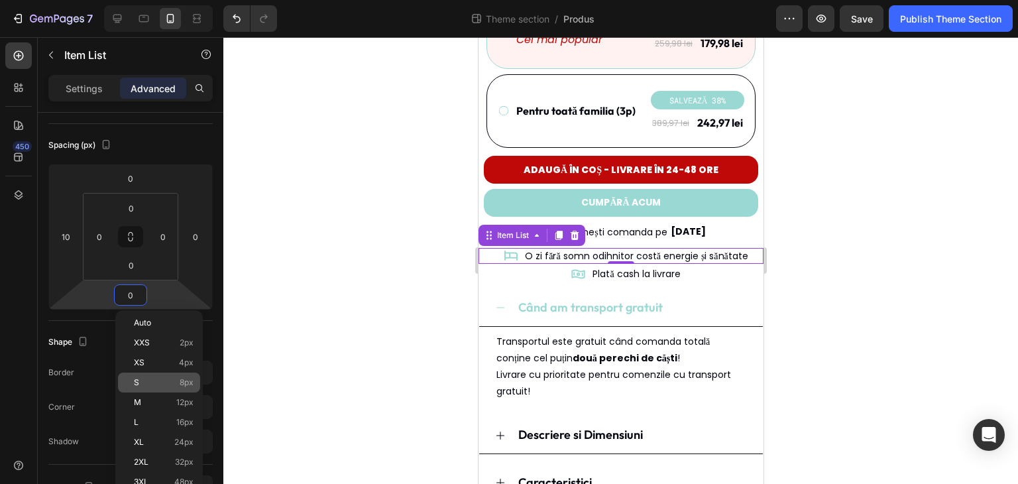
click at [185, 386] on span "8px" at bounding box center [187, 382] width 14 height 9
type input "8"
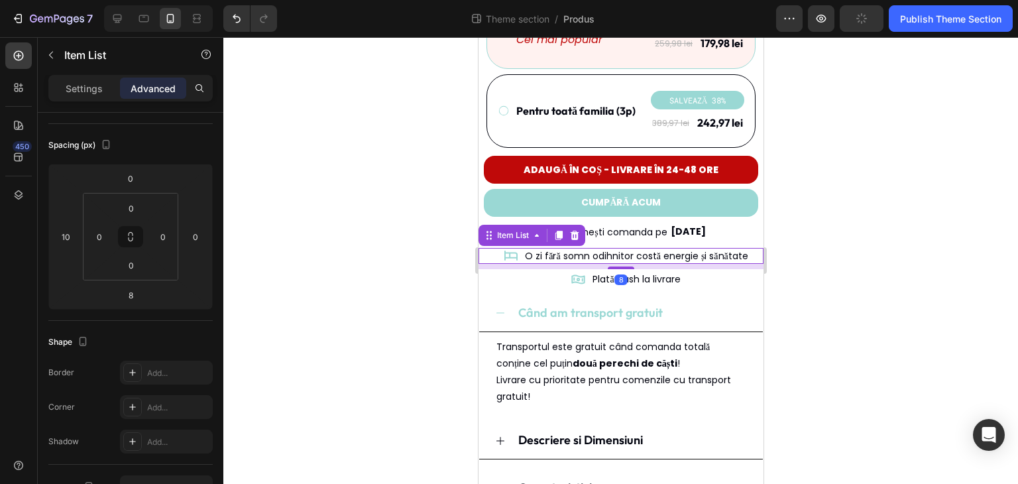
click at [374, 291] on div at bounding box center [620, 260] width 794 height 446
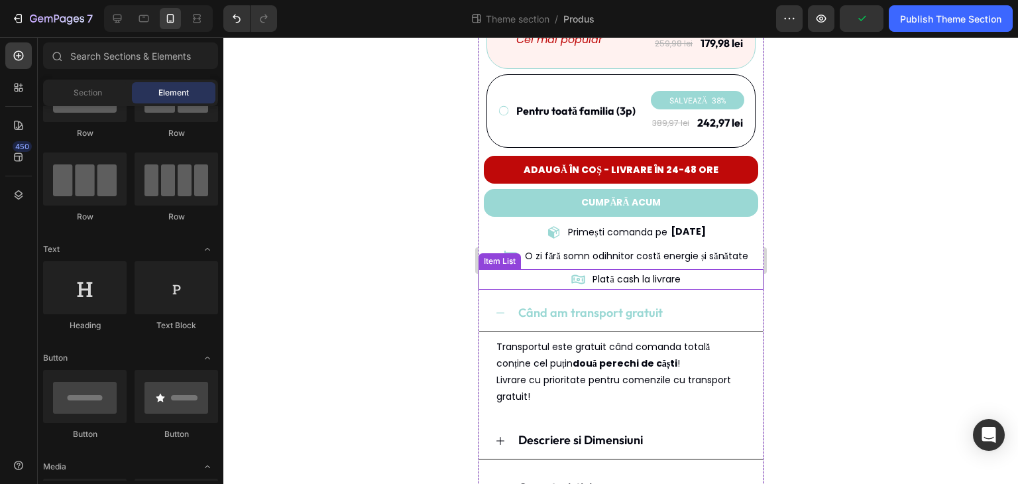
click at [707, 269] on div "Plată cash la livrare" at bounding box center [623, 279] width 278 height 21
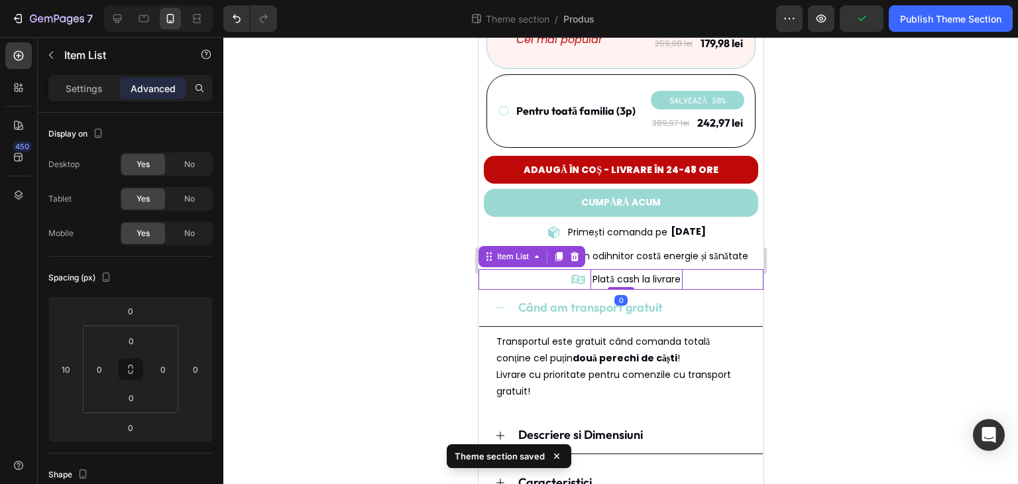
drag, startPoint x: 615, startPoint y: 276, endPoint x: 653, endPoint y: 255, distance: 42.7
click at [615, 269] on div "Plată cash la livrare Item List 0" at bounding box center [620, 279] width 285 height 21
click at [826, 244] on div at bounding box center [620, 260] width 794 height 446
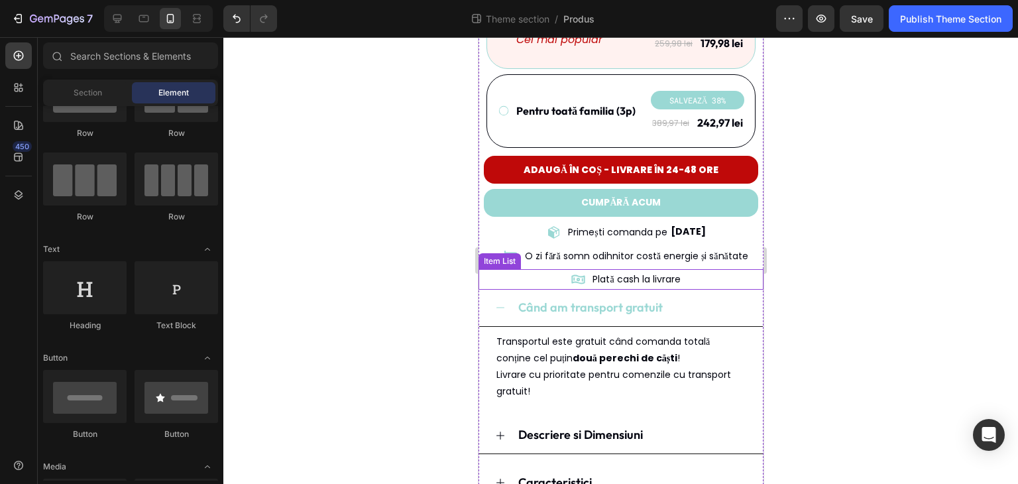
click at [707, 269] on div "Plată cash la livrare" at bounding box center [623, 279] width 278 height 21
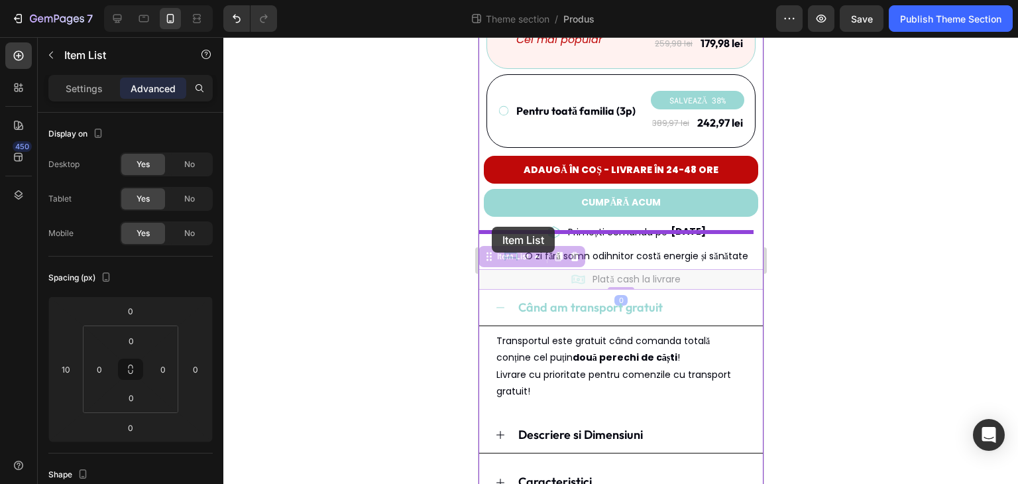
drag, startPoint x: 490, startPoint y: 242, endPoint x: 491, endPoint y: 227, distance: 15.9
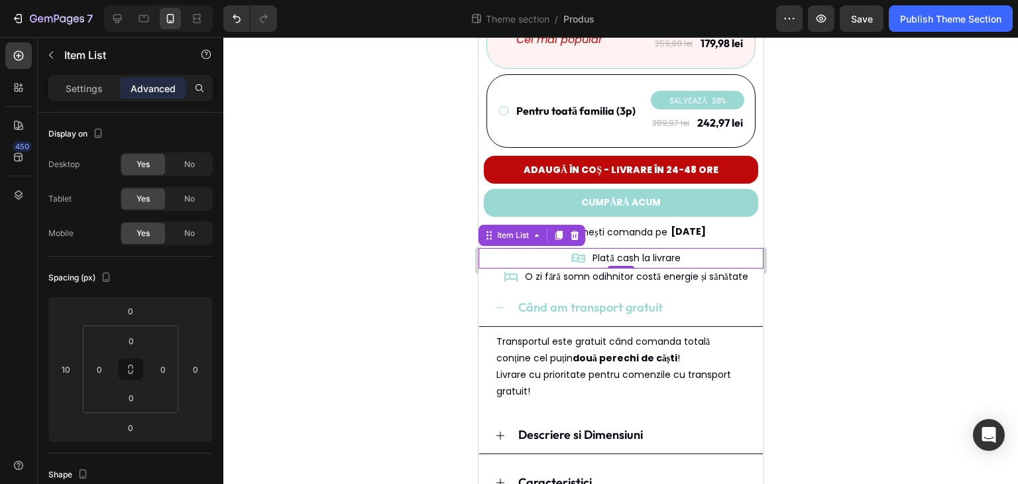
click at [850, 258] on div at bounding box center [620, 260] width 794 height 446
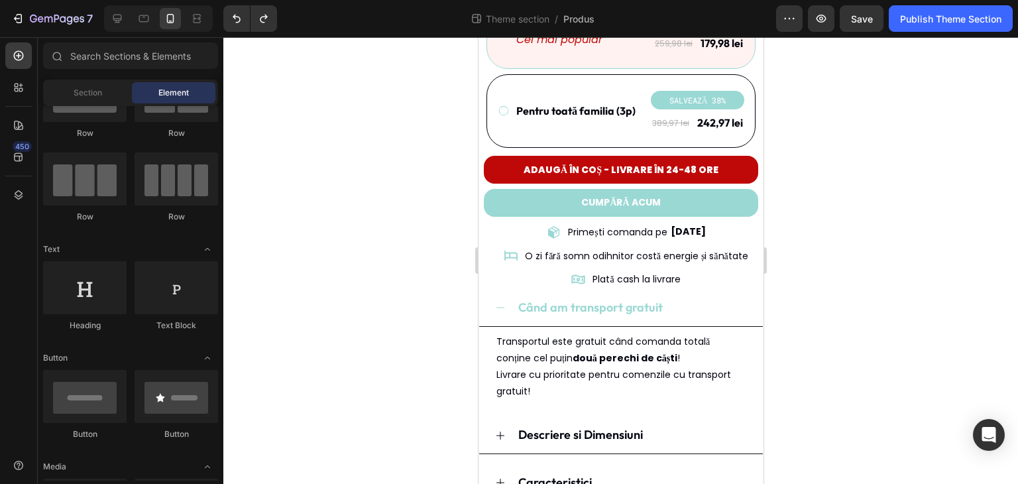
click at [844, 260] on div at bounding box center [620, 260] width 794 height 446
drag, startPoint x: 909, startPoint y: 17, endPoint x: 911, endPoint y: 28, distance: 10.8
click at [909, 16] on div "Publish Theme Section" at bounding box center [950, 19] width 101 height 14
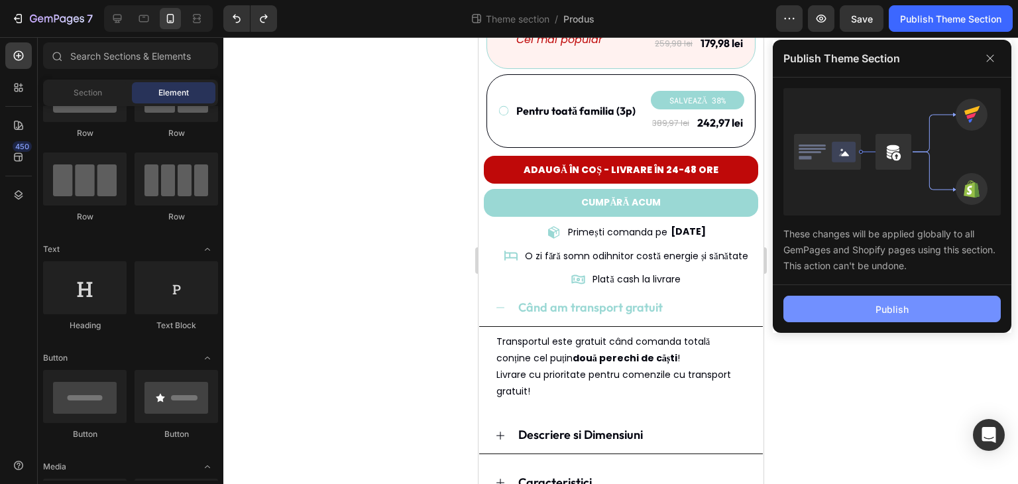
click at [898, 302] on div "Publish" at bounding box center [891, 309] width 33 height 14
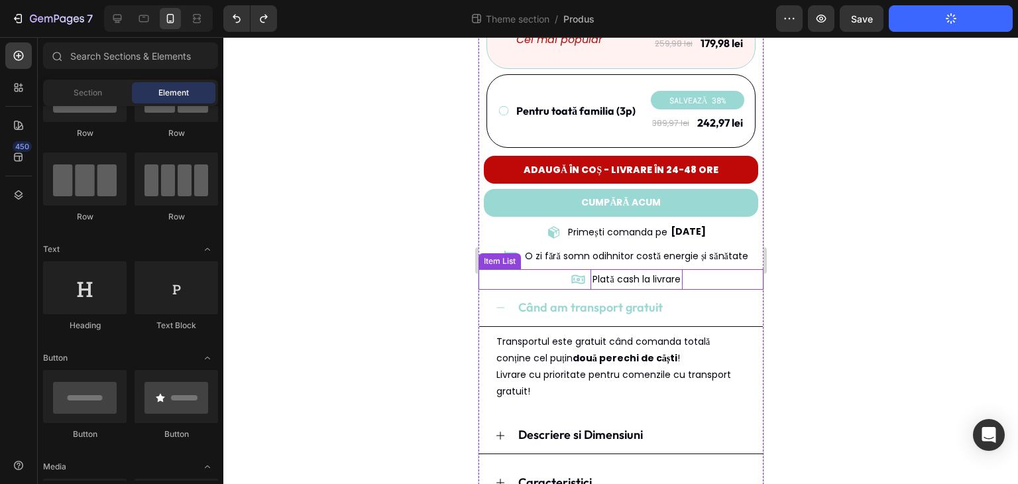
click at [634, 271] on p "Plată cash la livrare" at bounding box center [635, 279] width 87 height 17
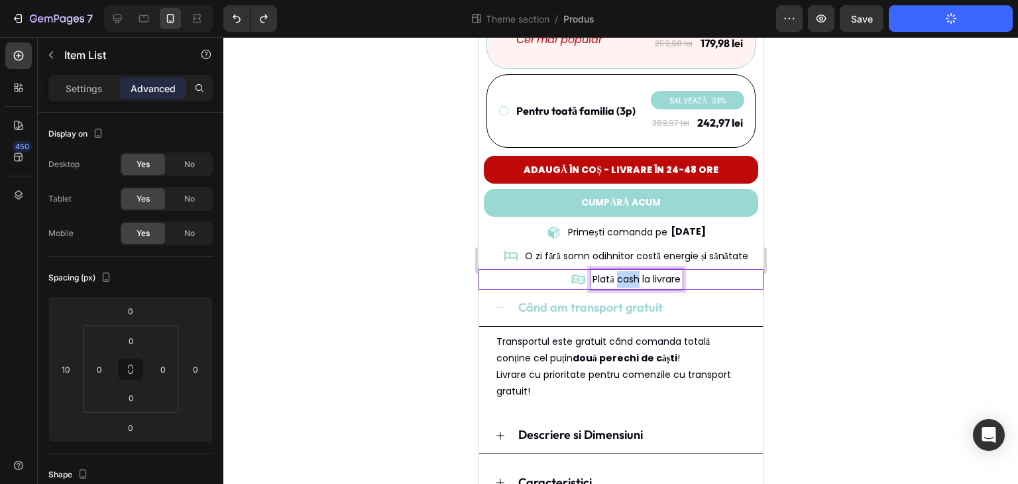
click at [629, 271] on p "Plată cash la livrare" at bounding box center [635, 279] width 87 height 17
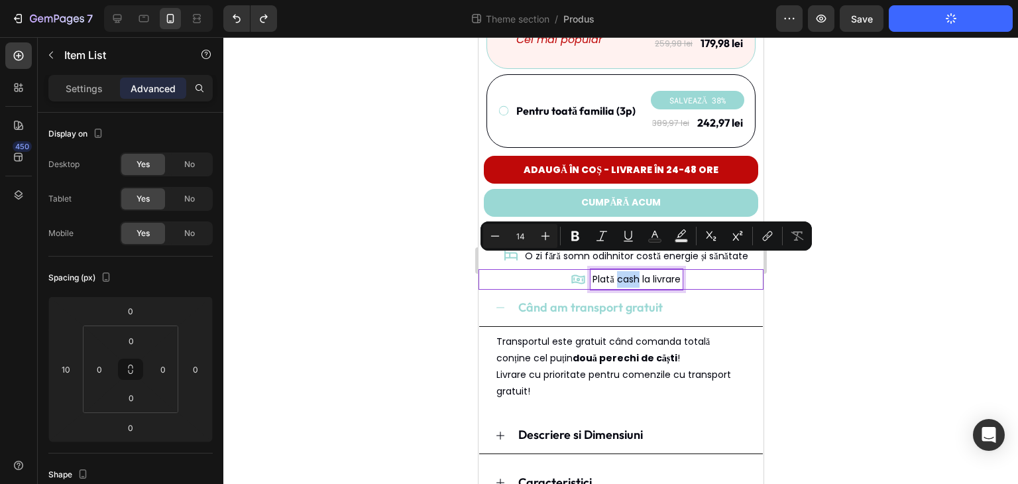
click at [633, 271] on p "Plată cash la livrare" at bounding box center [635, 279] width 87 height 17
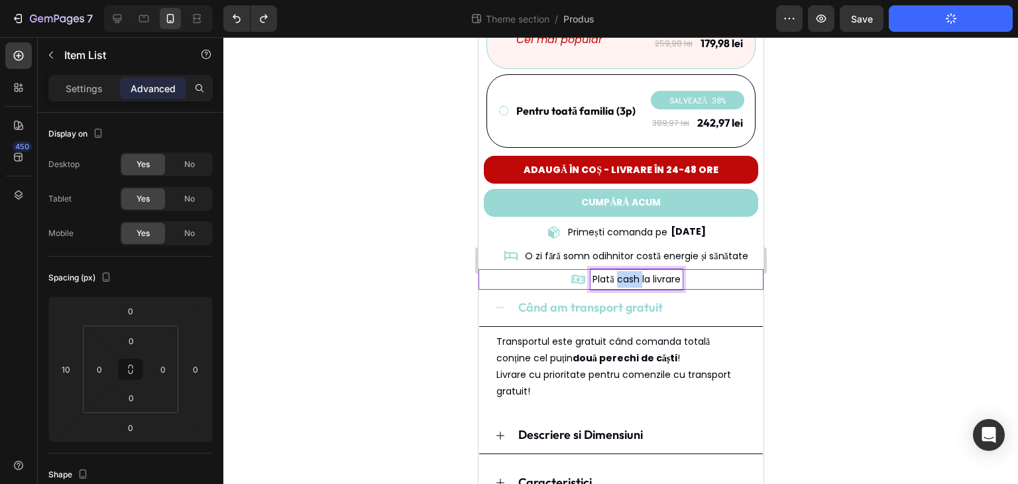
drag, startPoint x: 633, startPoint y: 263, endPoint x: 615, endPoint y: 262, distance: 18.6
click at [615, 271] on p "Plată cash la livrare" at bounding box center [635, 279] width 87 height 17
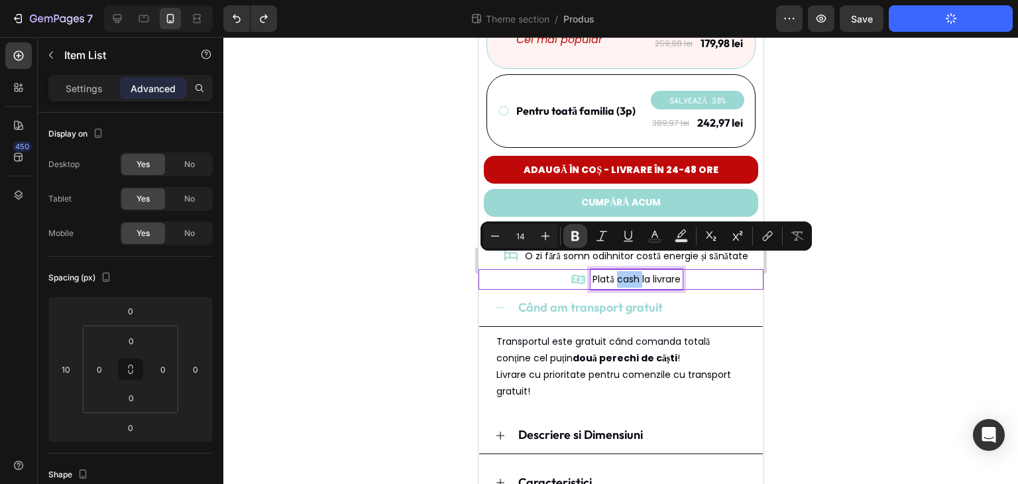
click at [578, 231] on icon "Editor contextual toolbar" at bounding box center [574, 235] width 13 height 13
click at [859, 276] on div at bounding box center [620, 260] width 794 height 446
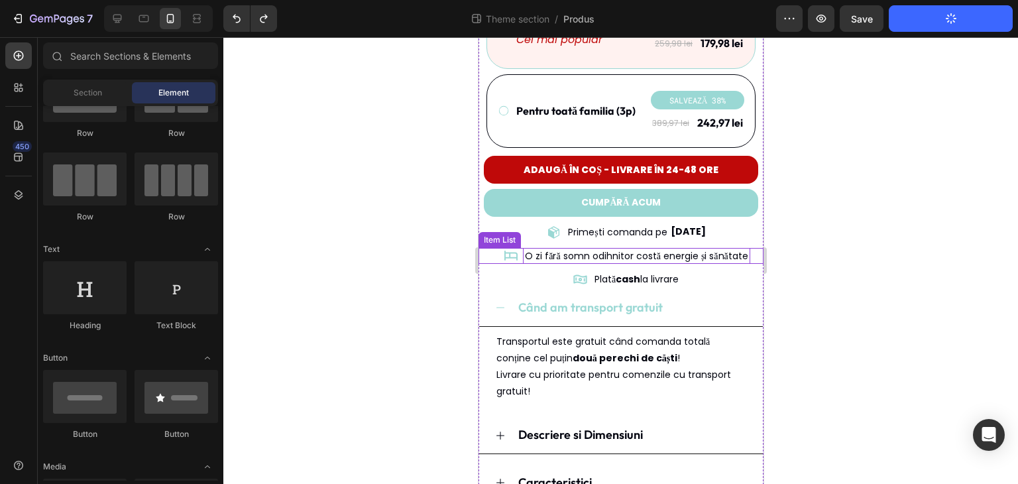
click at [594, 250] on p "O zi fără somn odihnitor costă energie și sănătate" at bounding box center [635, 256] width 223 height 12
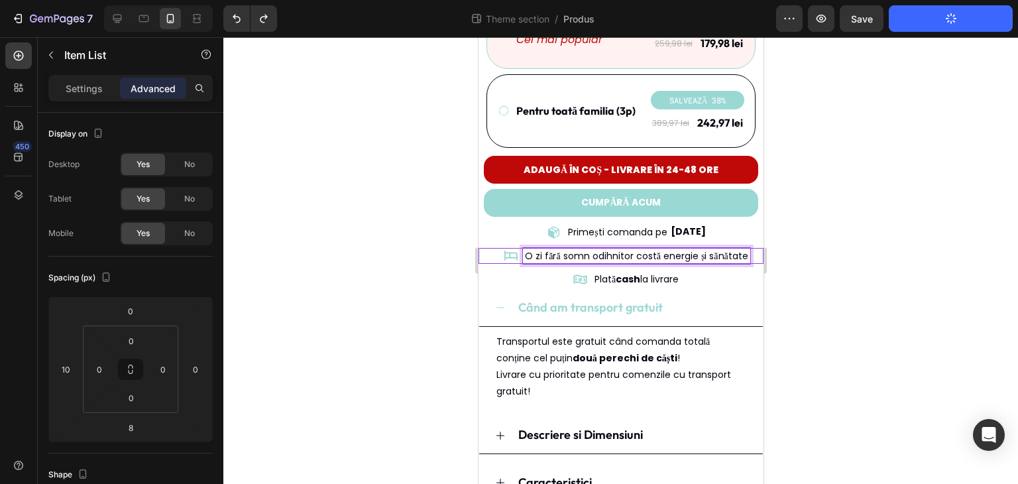
click at [567, 250] on p "O zi fără somn odihnitor costă energie și sănătate" at bounding box center [635, 256] width 223 height 12
click at [605, 250] on p "O zi fără somn odihnitor costă energie și sănătate" at bounding box center [635, 256] width 223 height 12
drag, startPoint x: 654, startPoint y: 238, endPoint x: 627, endPoint y: 239, distance: 27.8
click at [627, 250] on p "O zi fără somn odihnitor costă energie și sănătate" at bounding box center [635, 256] width 223 height 12
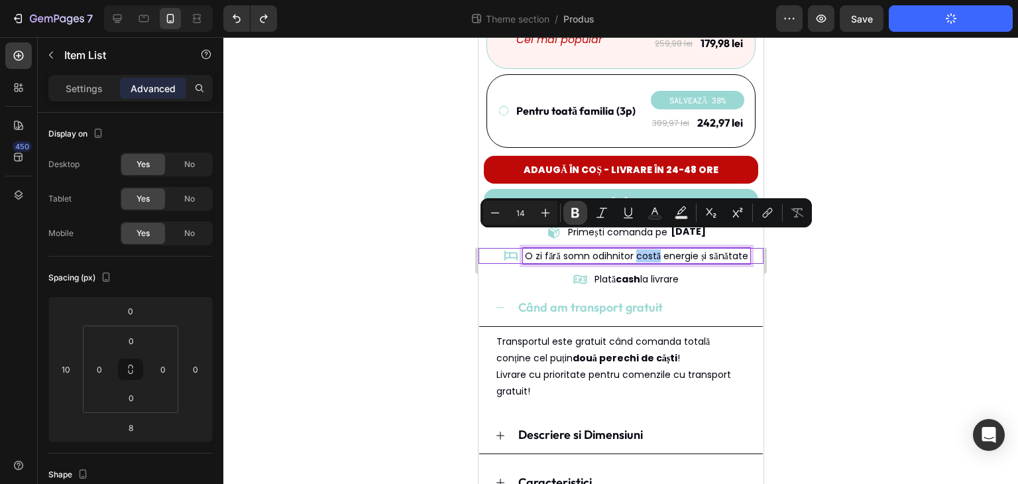
click at [579, 213] on icon "Editor contextual toolbar" at bounding box center [574, 212] width 13 height 13
click at [857, 268] on div at bounding box center [620, 260] width 794 height 446
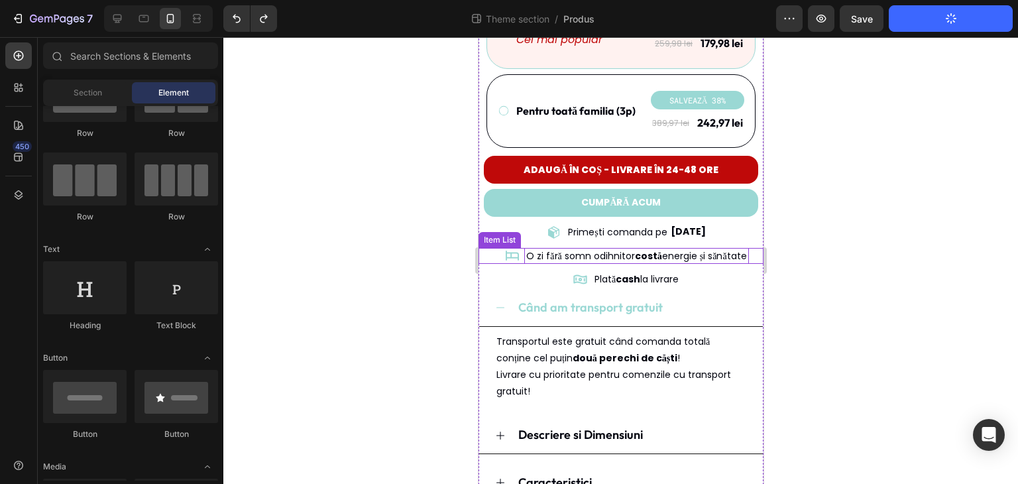
click at [523, 248] on div "O zi fără somn odihnitor costă energie și sănătate" at bounding box center [635, 256] width 224 height 16
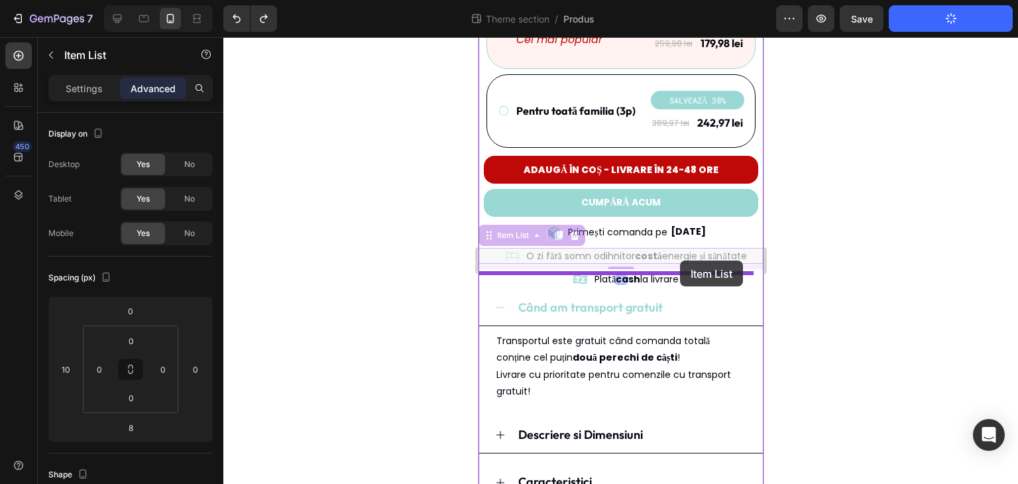
drag, startPoint x: 488, startPoint y: 221, endPoint x: 679, endPoint y: 260, distance: 194.7
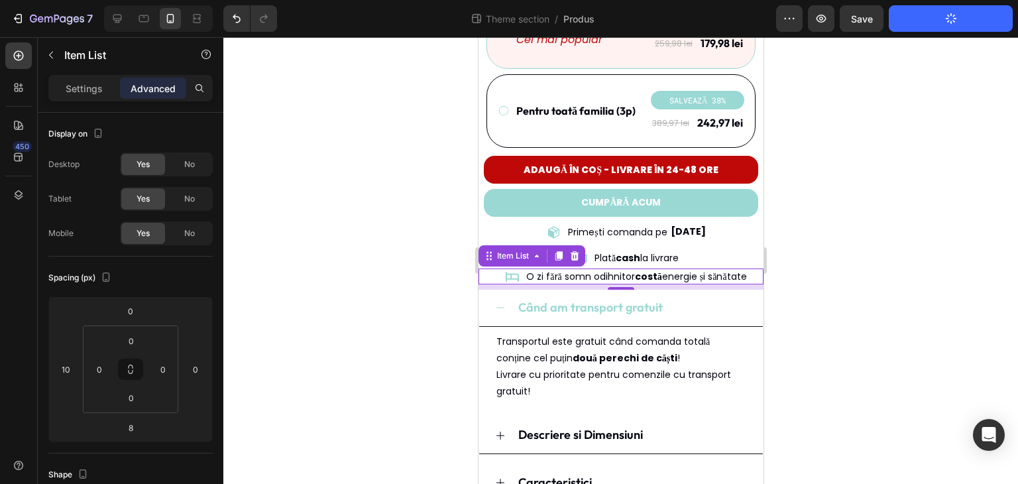
click at [848, 240] on div at bounding box center [620, 260] width 794 height 446
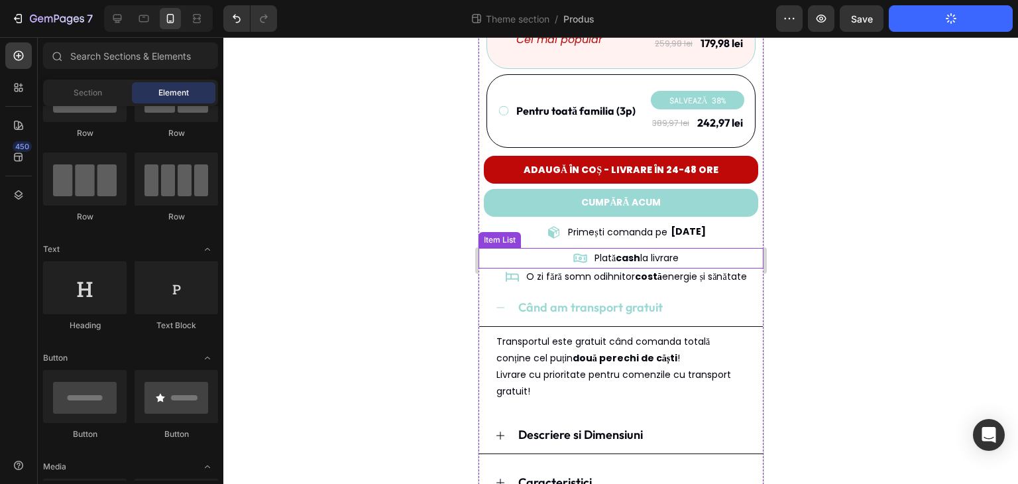
click at [707, 248] on div "Plată cash la livrare" at bounding box center [623, 258] width 278 height 21
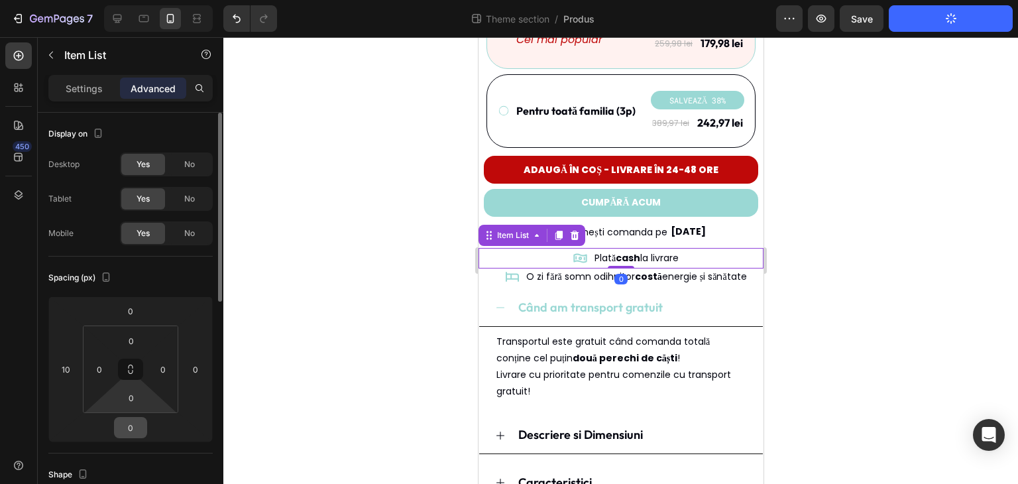
click at [137, 435] on input "0" at bounding box center [130, 427] width 26 height 20
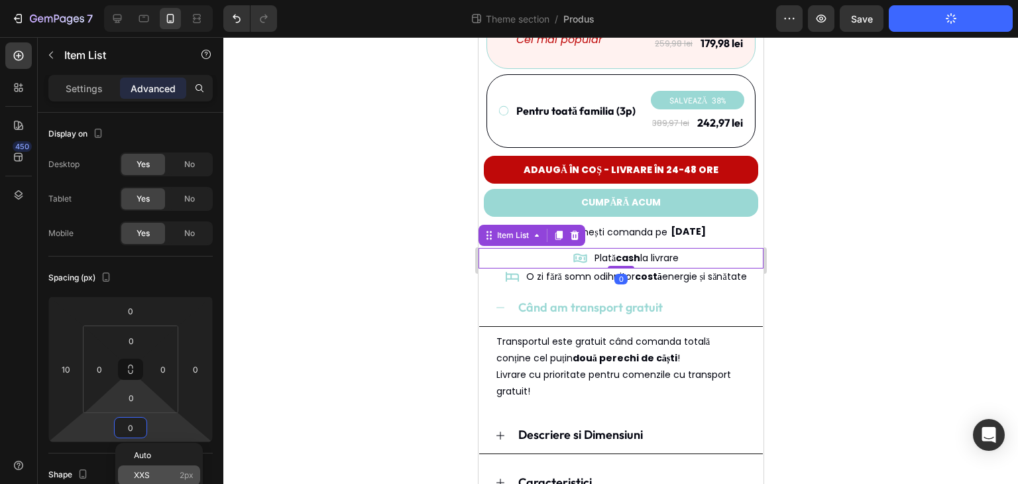
scroll to position [66, 0]
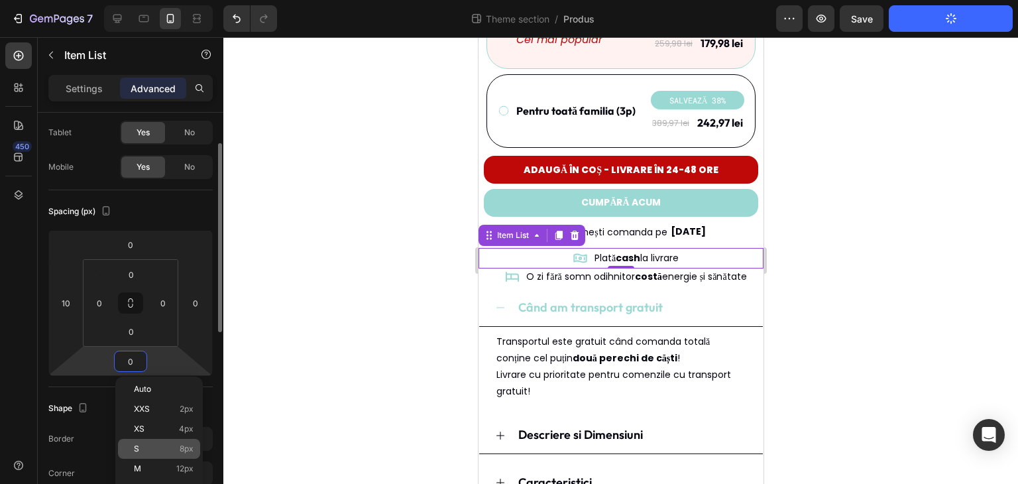
click at [176, 453] on p "S 8px" at bounding box center [164, 448] width 60 height 9
type input "8"
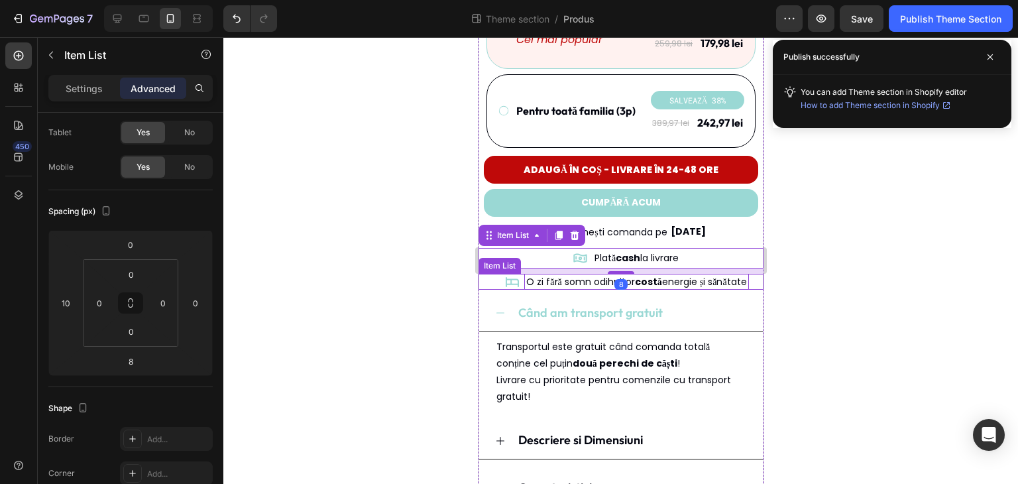
click at [680, 276] on p "O zi fără somn odihnitor costă energie și sănătate" at bounding box center [635, 282] width 220 height 12
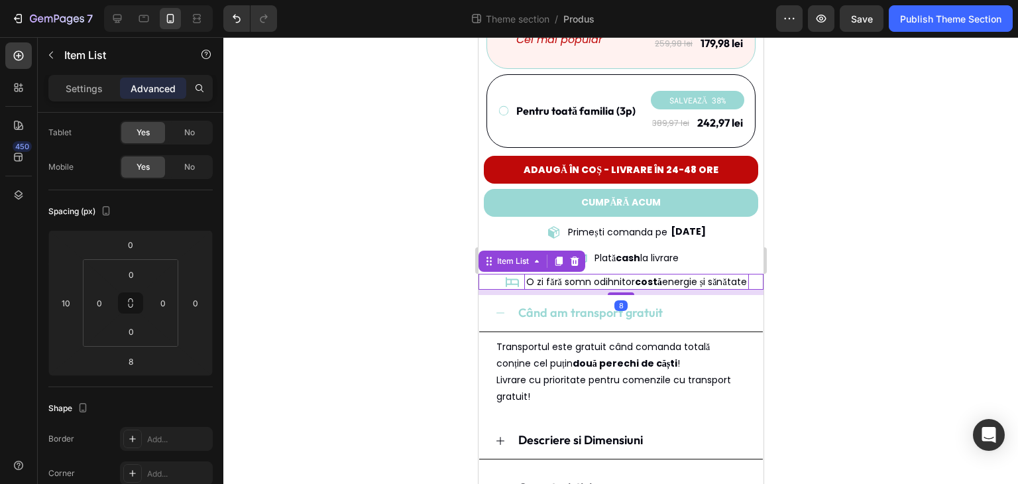
drag, startPoint x: 623, startPoint y: 277, endPoint x: 619, endPoint y: 264, distance: 13.2
click at [619, 274] on div "O zi fără somn odihnitor costă energie și sănătate Item List 8" at bounding box center [620, 282] width 285 height 16
type input "0"
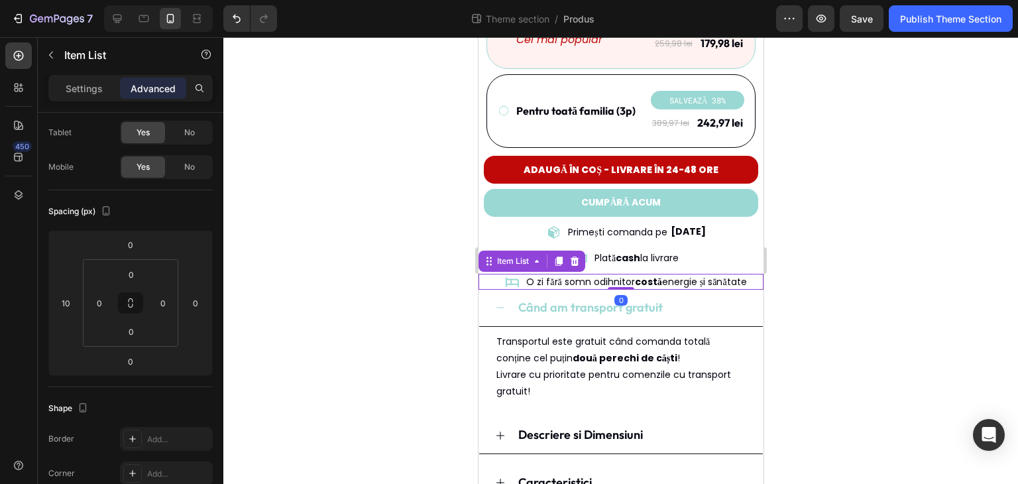
click at [916, 236] on div at bounding box center [620, 260] width 794 height 446
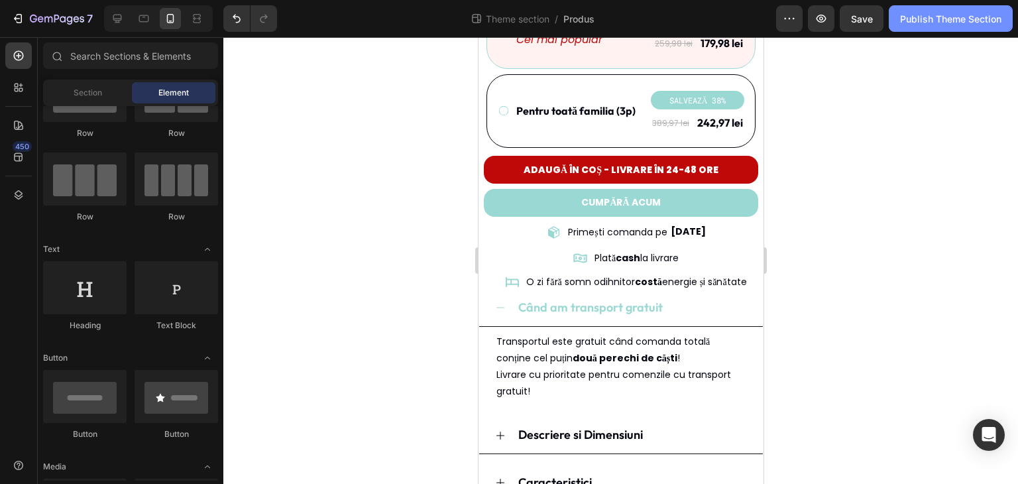
click at [931, 23] on div "Publish Theme Section" at bounding box center [950, 19] width 101 height 14
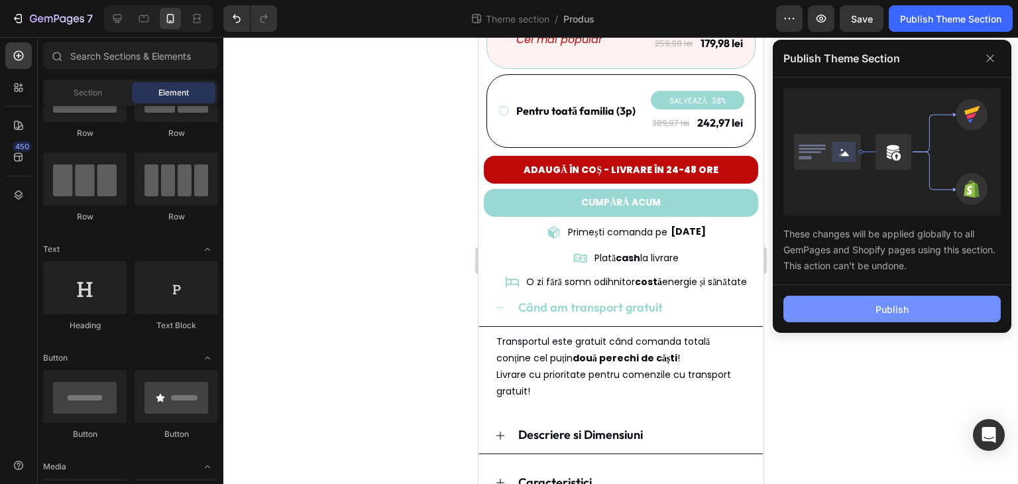
click at [919, 300] on button "Publish" at bounding box center [891, 308] width 217 height 26
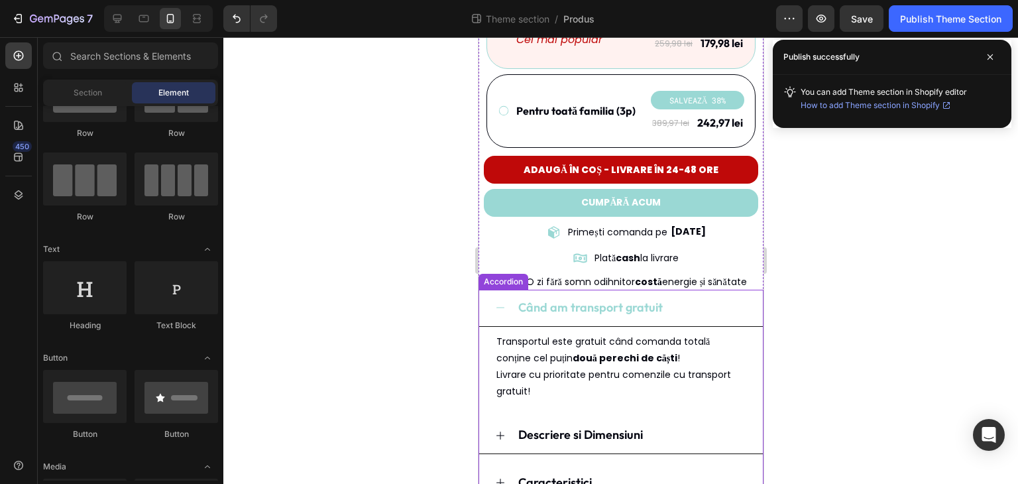
click at [502, 302] on icon at bounding box center [499, 307] width 11 height 11
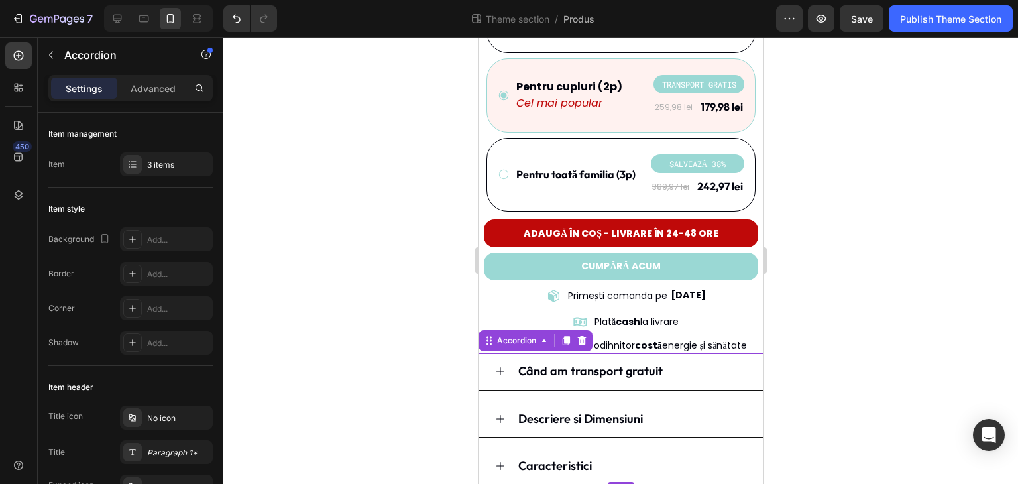
scroll to position [547, 0]
click at [912, 295] on div at bounding box center [620, 260] width 794 height 446
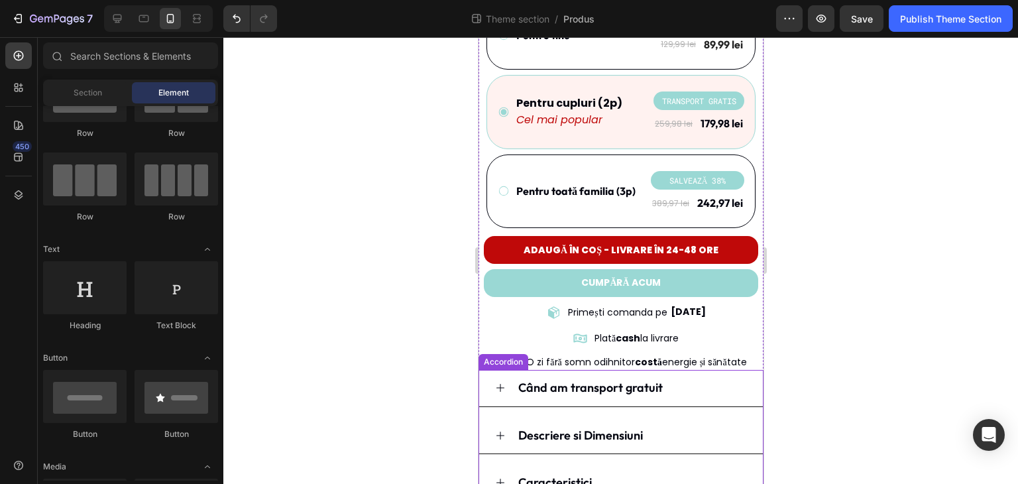
click at [494, 379] on div "Când am transport gratuit" at bounding box center [620, 388] width 284 height 36
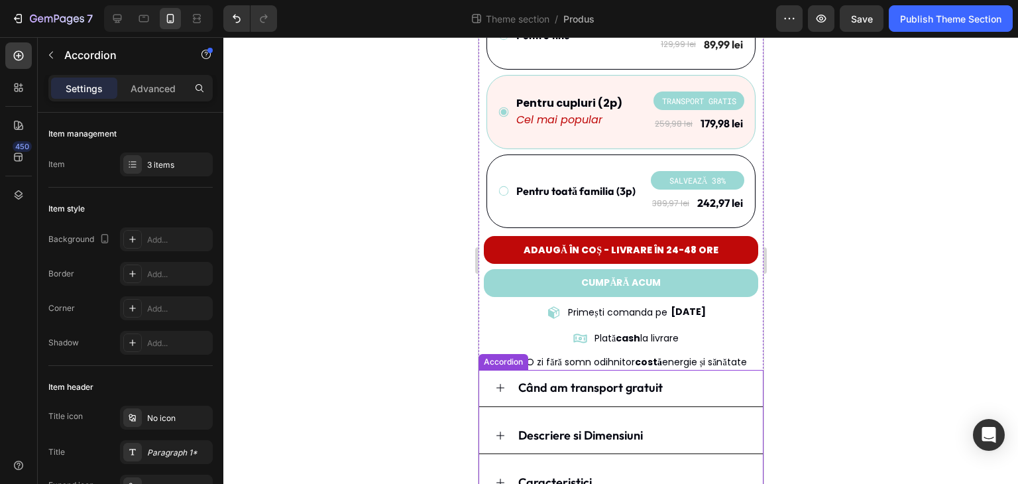
scroll to position [547, 0]
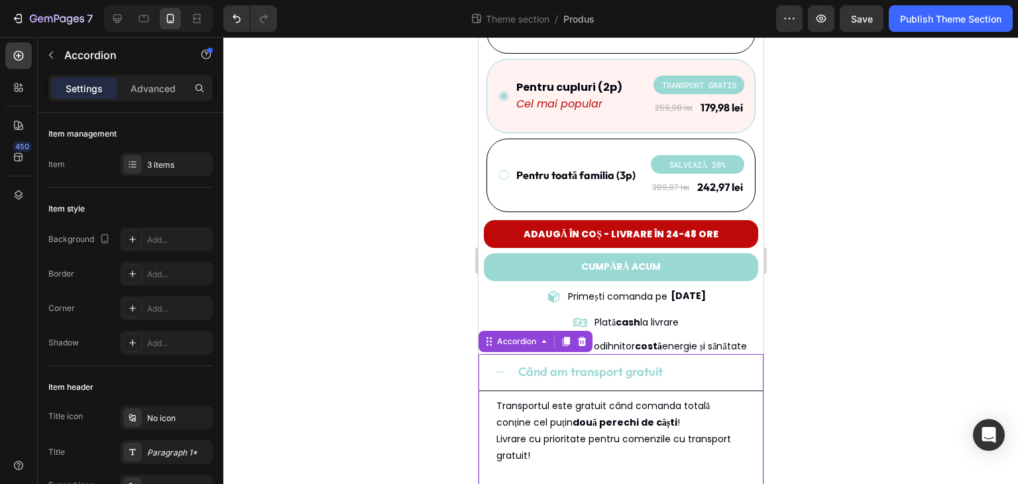
click at [499, 366] on div "Când am transport gratuit" at bounding box center [620, 372] width 284 height 36
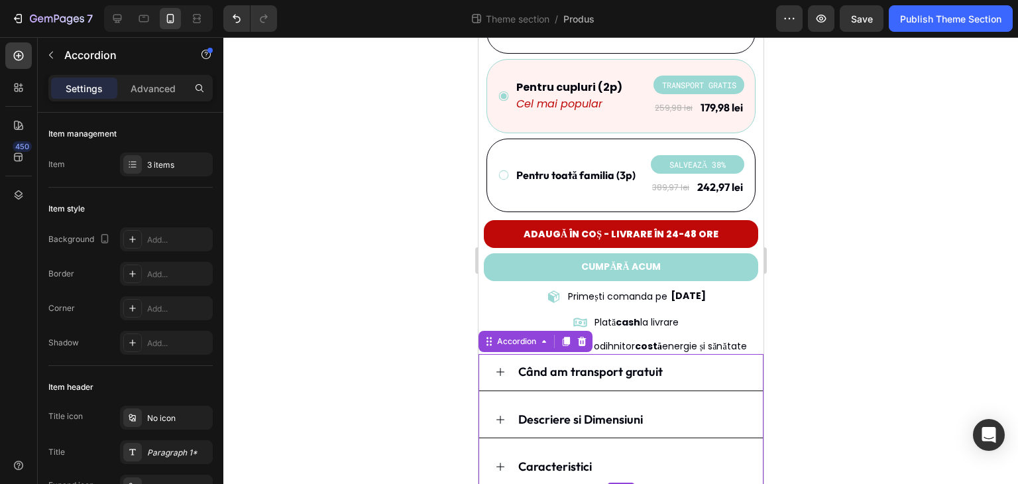
click at [955, 314] on div at bounding box center [620, 260] width 794 height 446
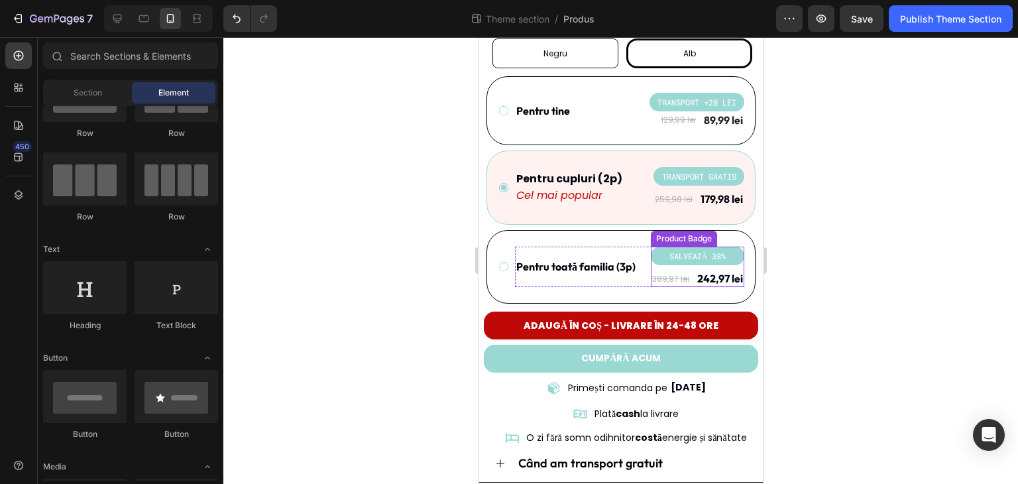
scroll to position [399, 0]
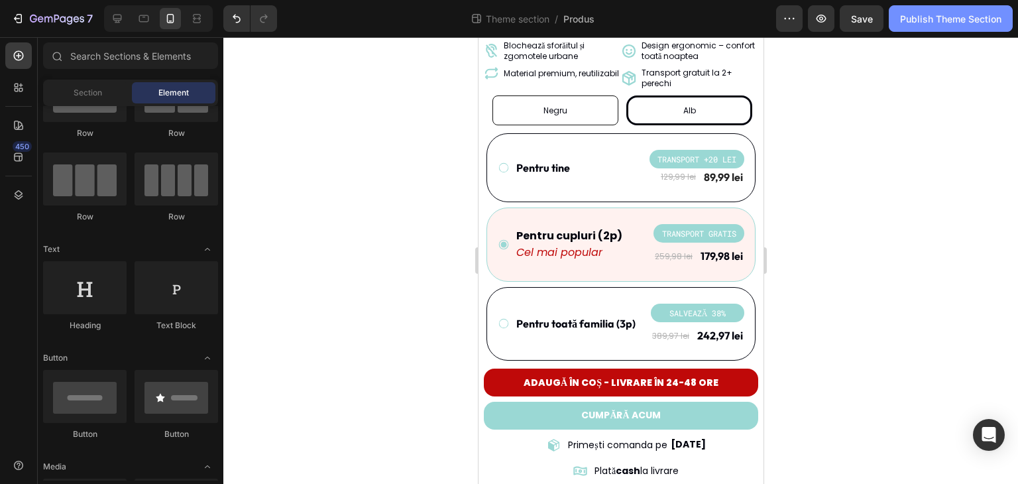
click at [945, 17] on div "Publish Theme Section" at bounding box center [950, 19] width 101 height 14
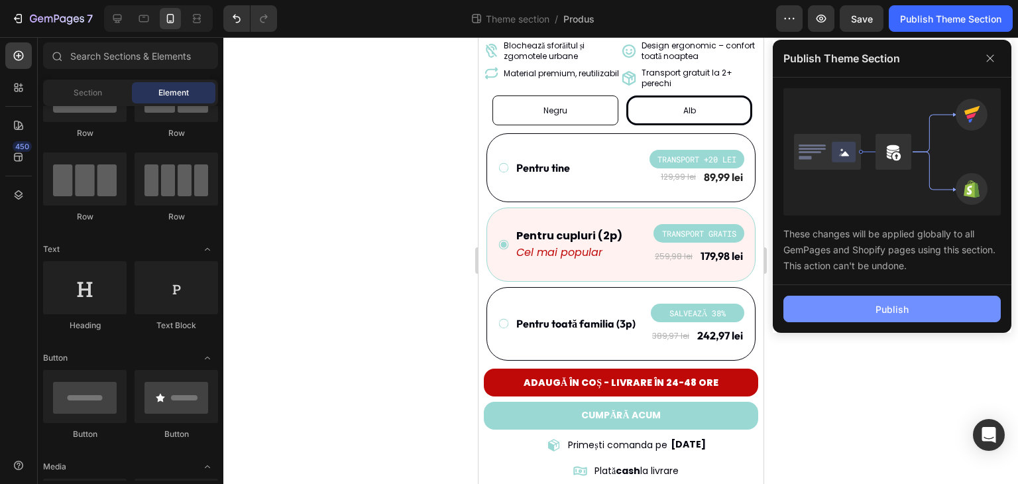
click at [916, 305] on button "Publish" at bounding box center [891, 308] width 217 height 26
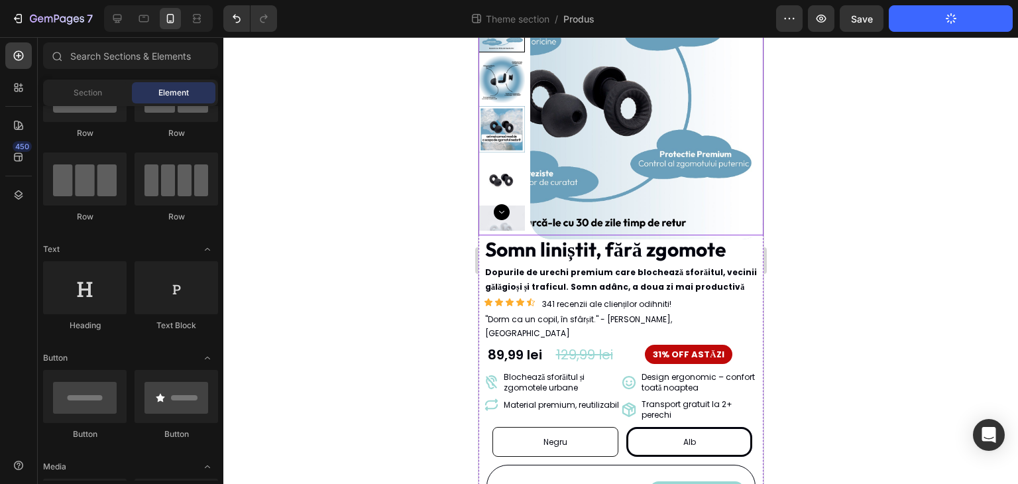
scroll to position [266, 0]
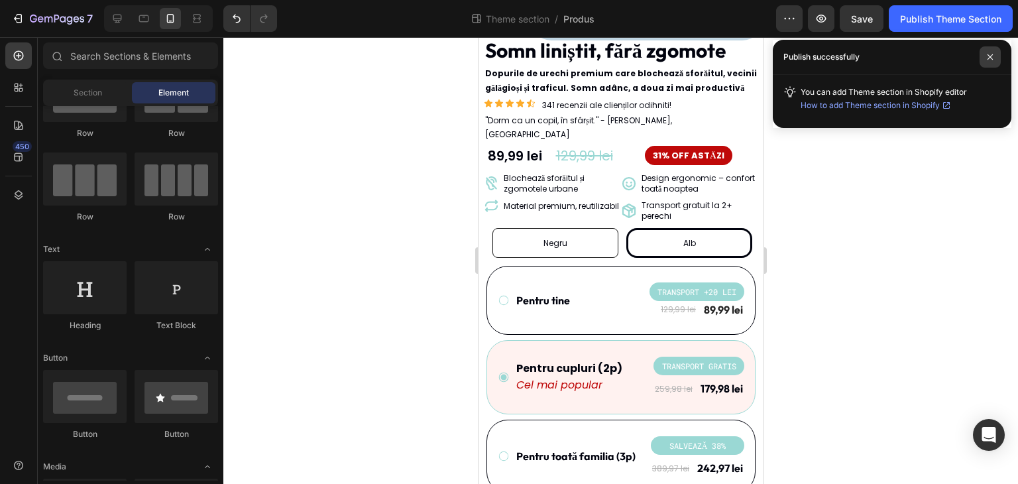
click at [990, 59] on icon at bounding box center [989, 57] width 7 height 7
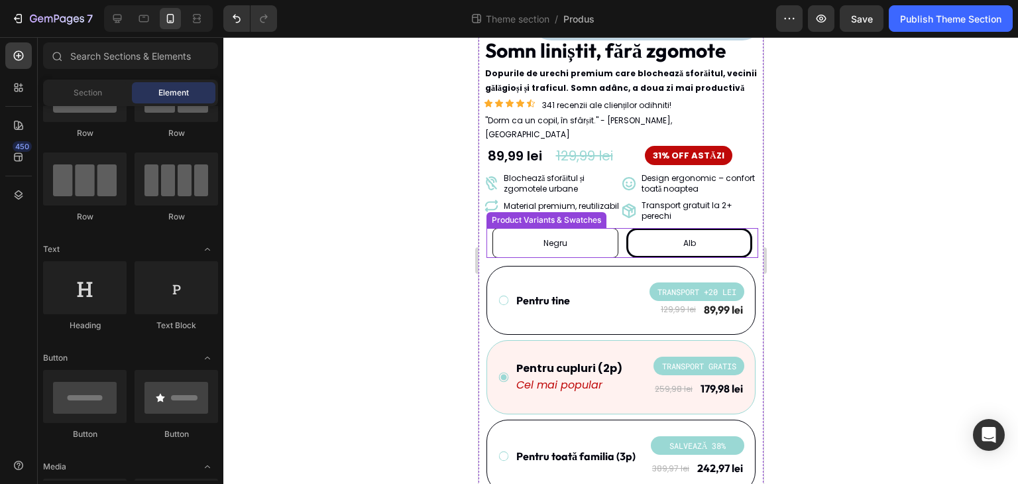
click at [625, 233] on div "Alb" at bounding box center [688, 243] width 126 height 30
click at [688, 228] on input "Alb Alb Alb" at bounding box center [688, 227] width 1 height 1
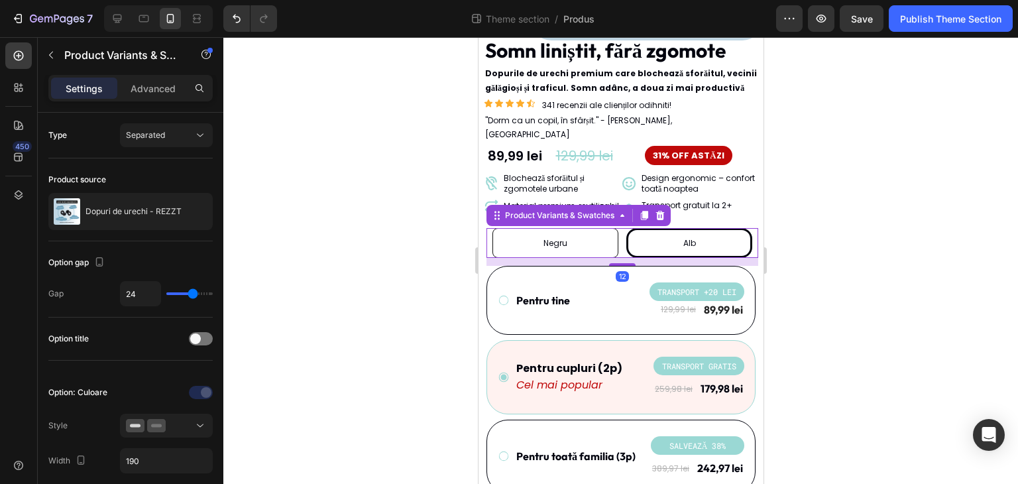
click at [400, 233] on div at bounding box center [620, 260] width 794 height 446
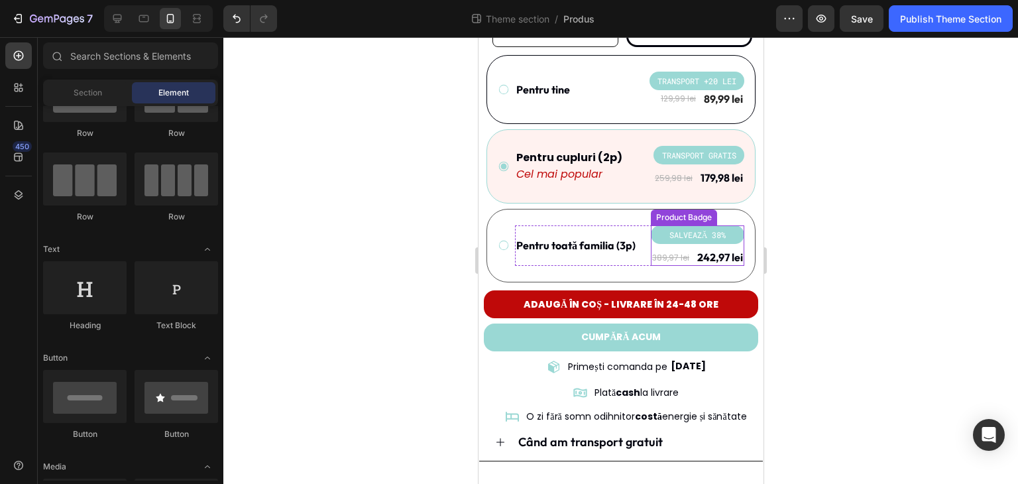
scroll to position [531, 0]
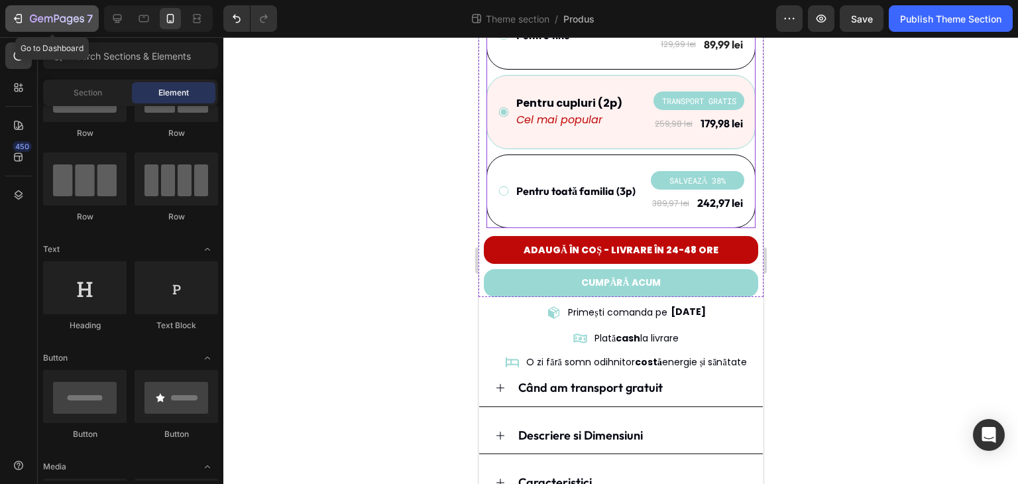
click at [74, 9] on button "7" at bounding box center [51, 18] width 93 height 26
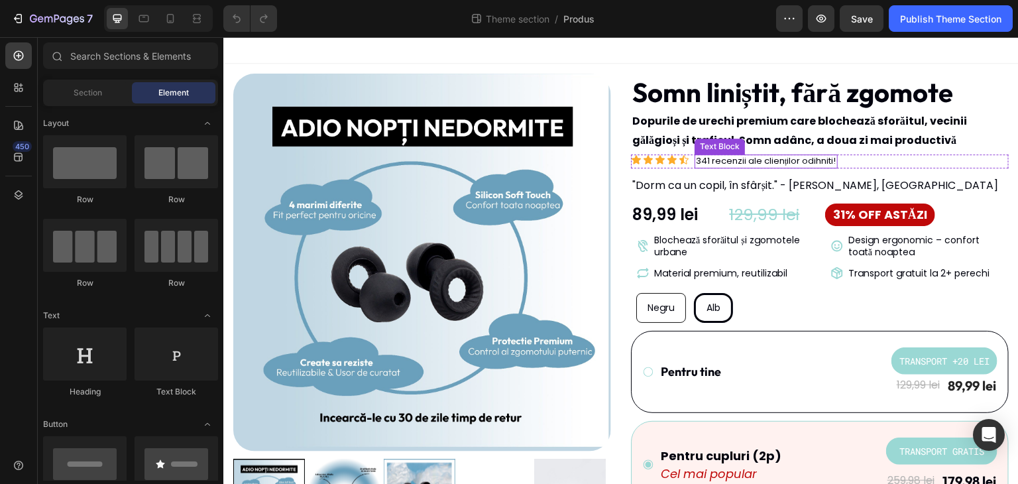
click at [697, 140] on div "Text Block" at bounding box center [719, 146] width 45 height 12
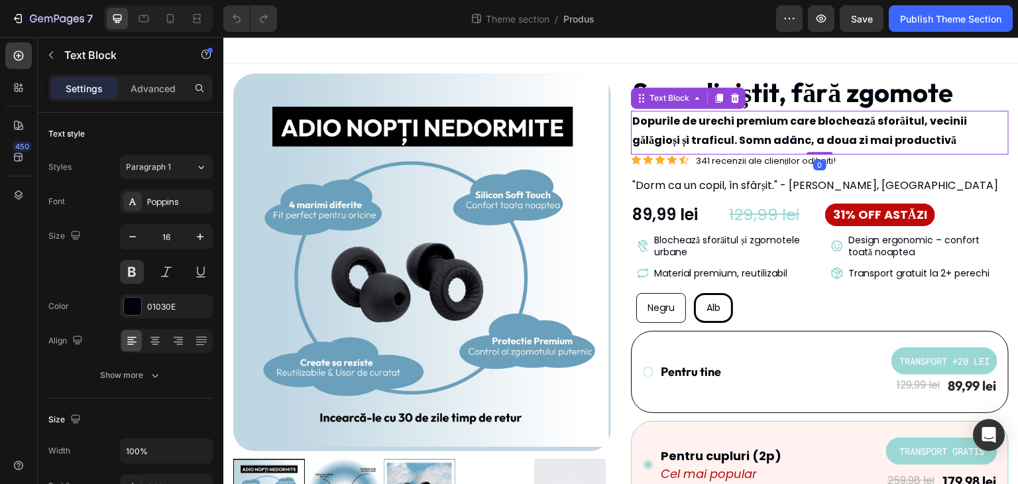
click at [644, 135] on p "Dopurile de urechi premium care blochează sforăitul, vecinii gălăgioși și trafi…" at bounding box center [819, 131] width 375 height 38
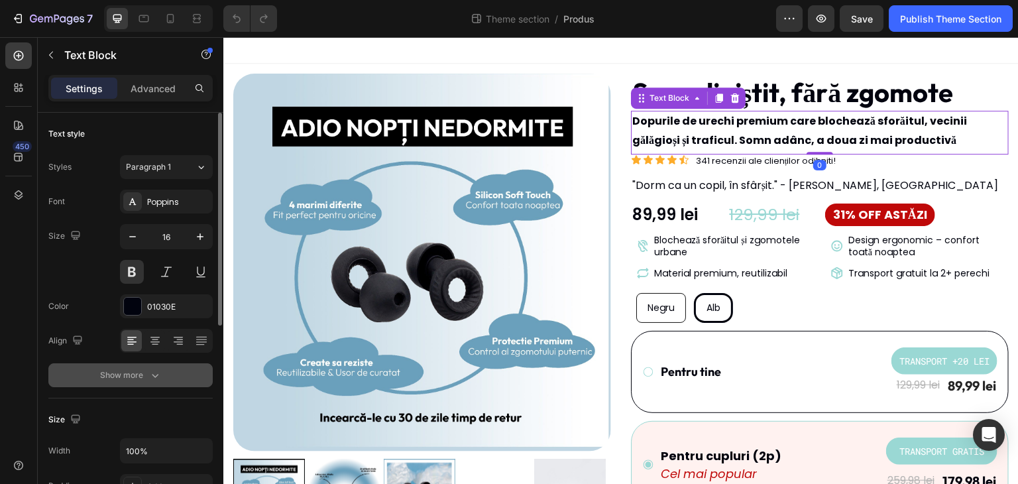
click at [127, 370] on div "Show more" at bounding box center [131, 374] width 62 height 13
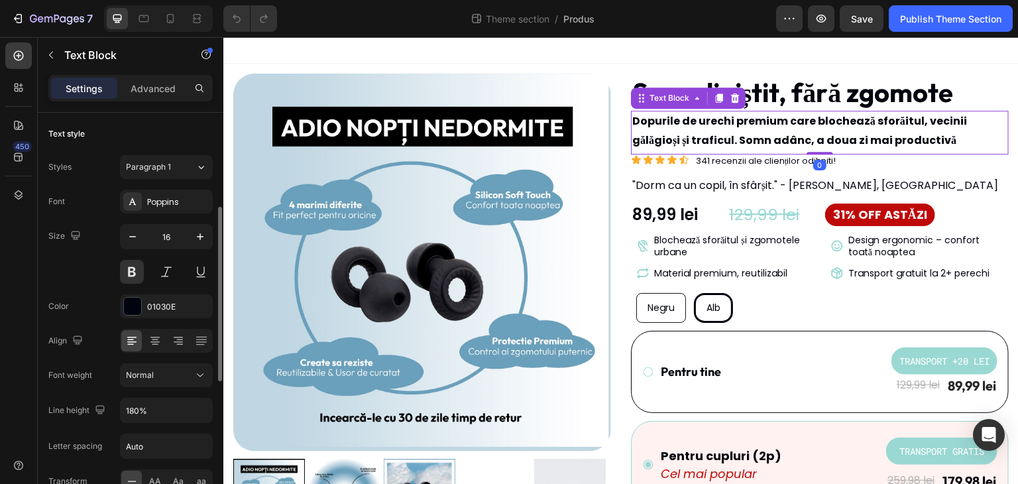
scroll to position [132, 0]
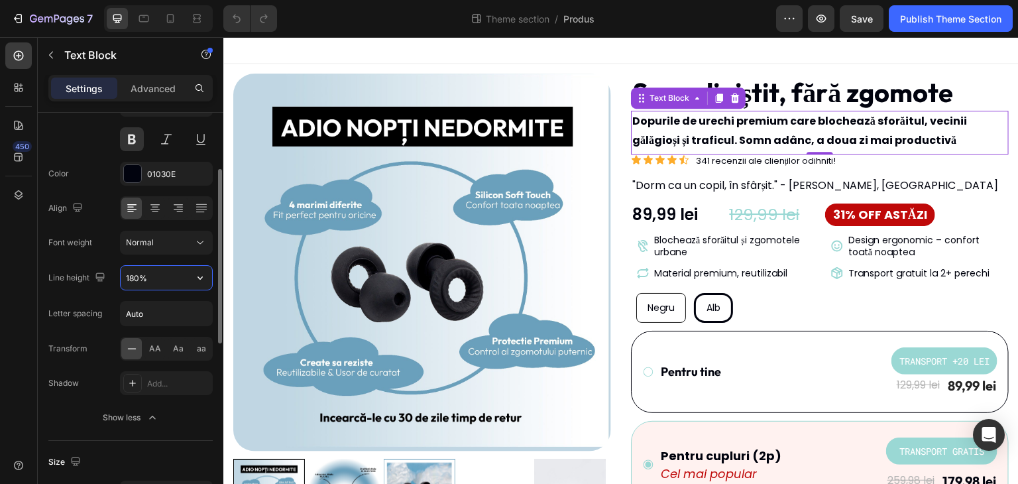
click at [159, 283] on input "180%" at bounding box center [166, 278] width 91 height 24
click at [201, 289] on div "180%" at bounding box center [166, 277] width 93 height 25
click at [204, 279] on icon "button" at bounding box center [199, 277] width 13 height 13
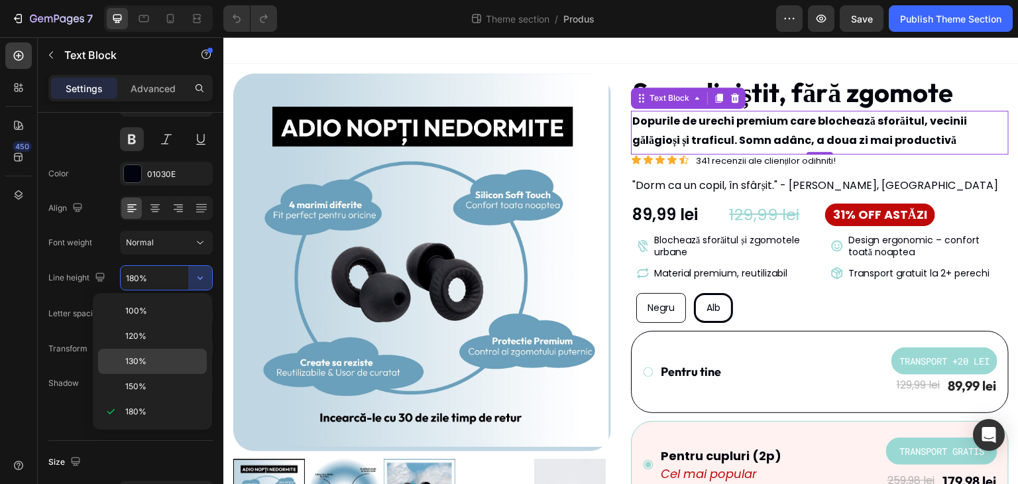
click at [183, 362] on p "130%" at bounding box center [163, 361] width 76 height 12
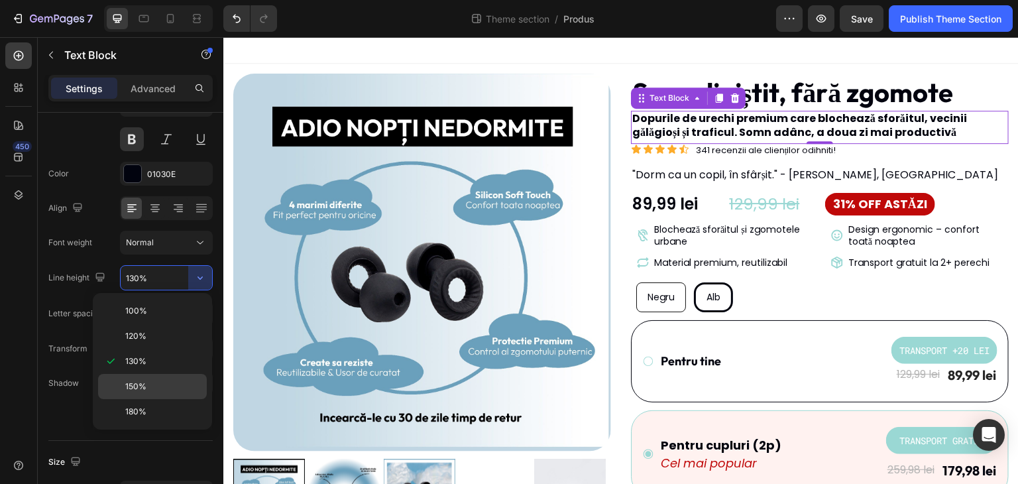
click at [175, 399] on div "150%" at bounding box center [152, 411] width 109 height 25
type input "150%"
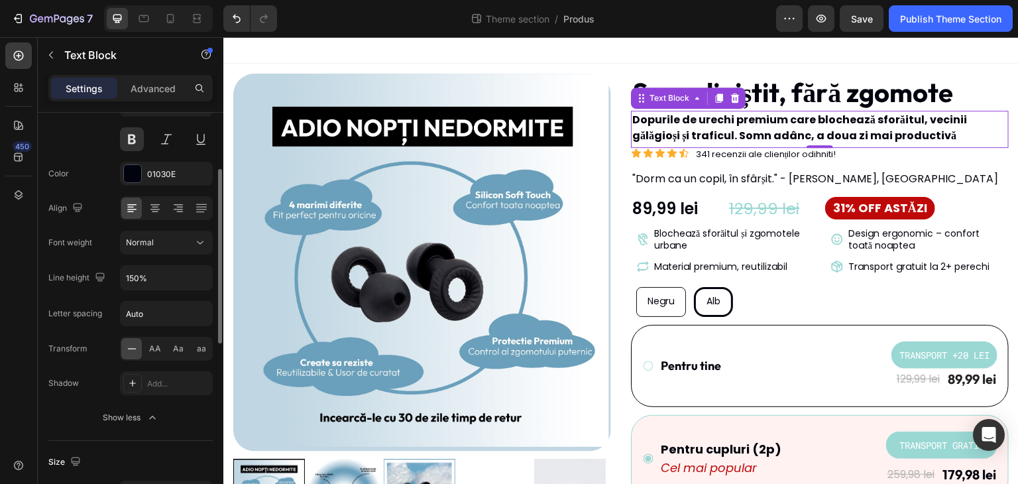
click at [99, 139] on div "Size 16" at bounding box center [130, 121] width 164 height 60
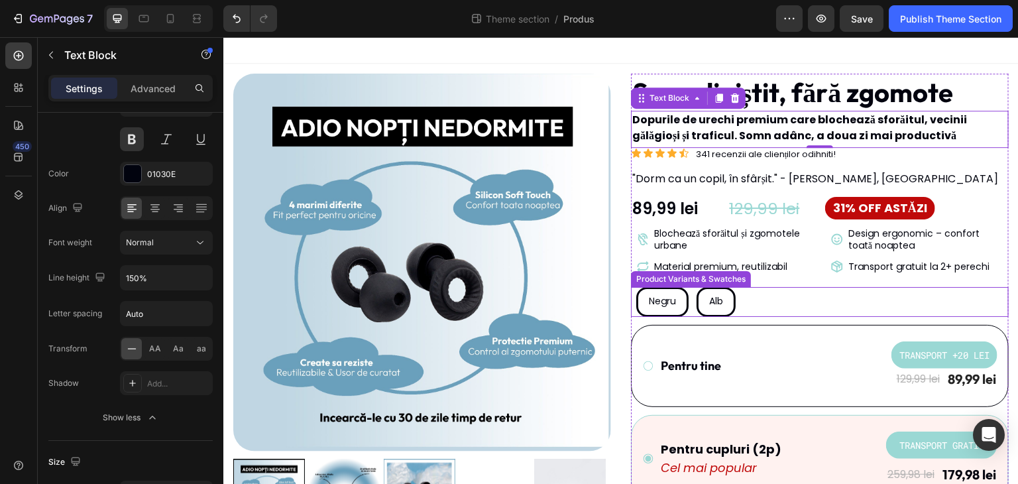
click at [656, 304] on span "Negru" at bounding box center [662, 300] width 27 height 13
click at [636, 287] on input "Negru Negru Negru" at bounding box center [635, 286] width 1 height 1
radio input "true"
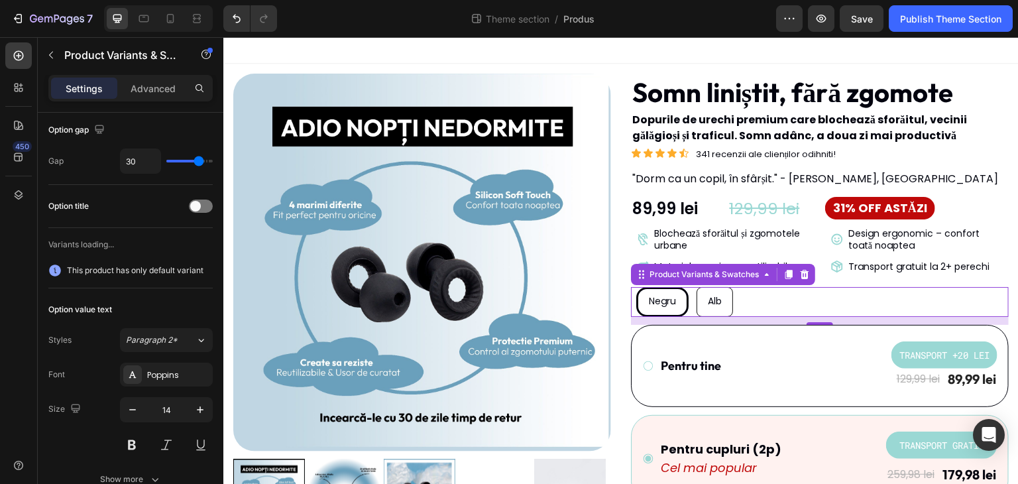
scroll to position [0, 0]
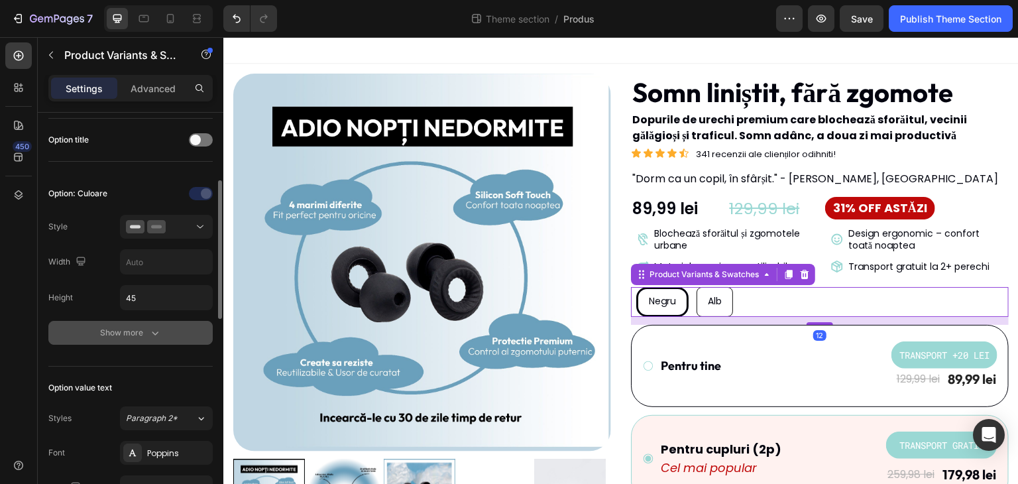
click at [132, 341] on button "Show more" at bounding box center [130, 333] width 164 height 24
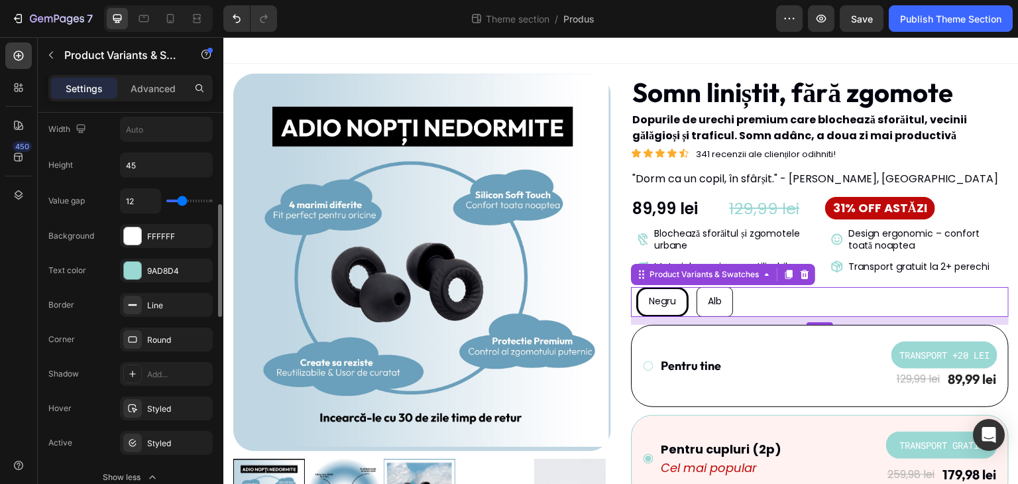
scroll to position [397, 0]
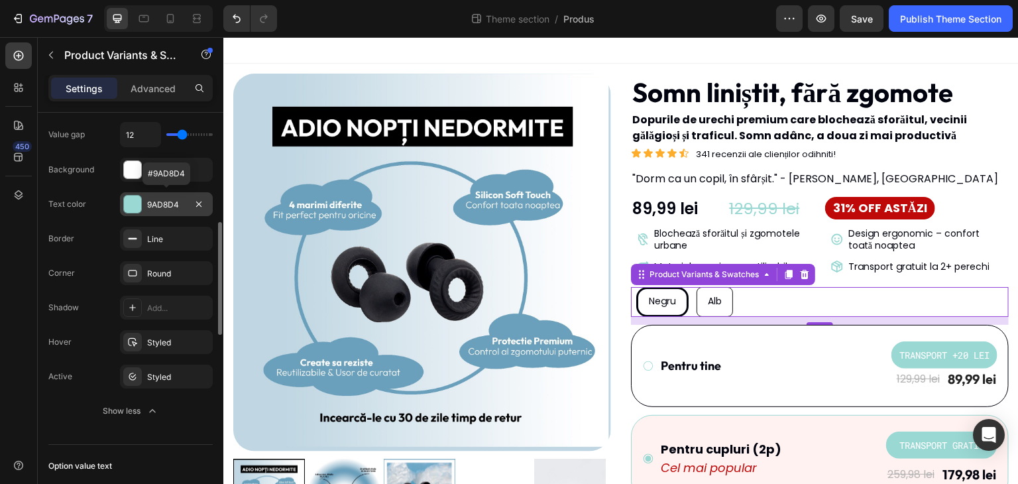
click at [170, 205] on div "9AD8D4" at bounding box center [166, 205] width 38 height 12
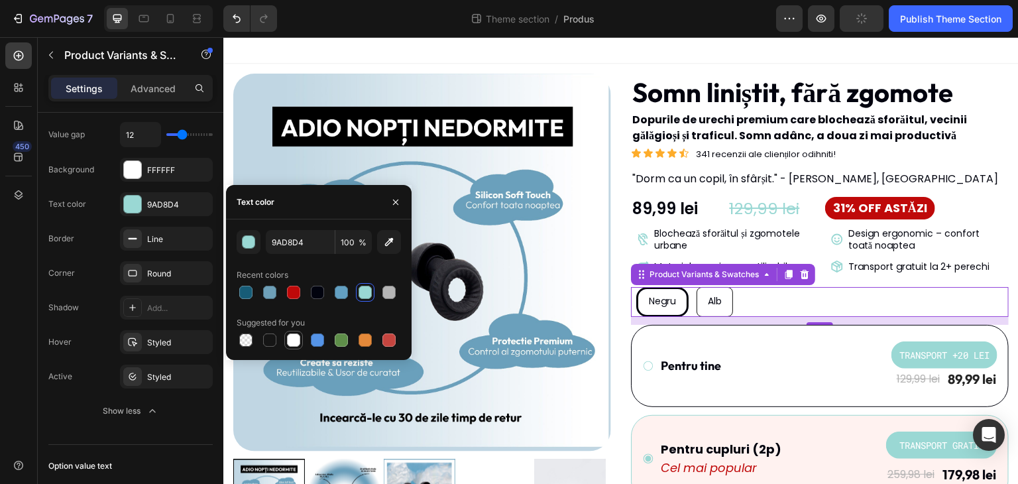
click at [290, 341] on div at bounding box center [293, 339] width 13 height 13
type input "FFFFFF"
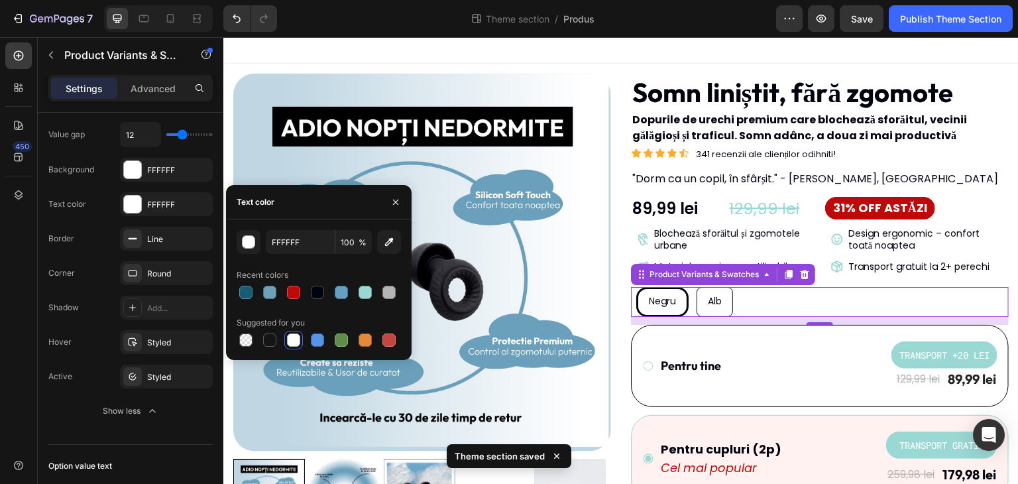
click at [366, 32] on div "7 Theme section / Produs Preview Save Publish Theme Section" at bounding box center [509, 19] width 1018 height 38
click at [74, 159] on div "Background" at bounding box center [71, 169] width 46 height 21
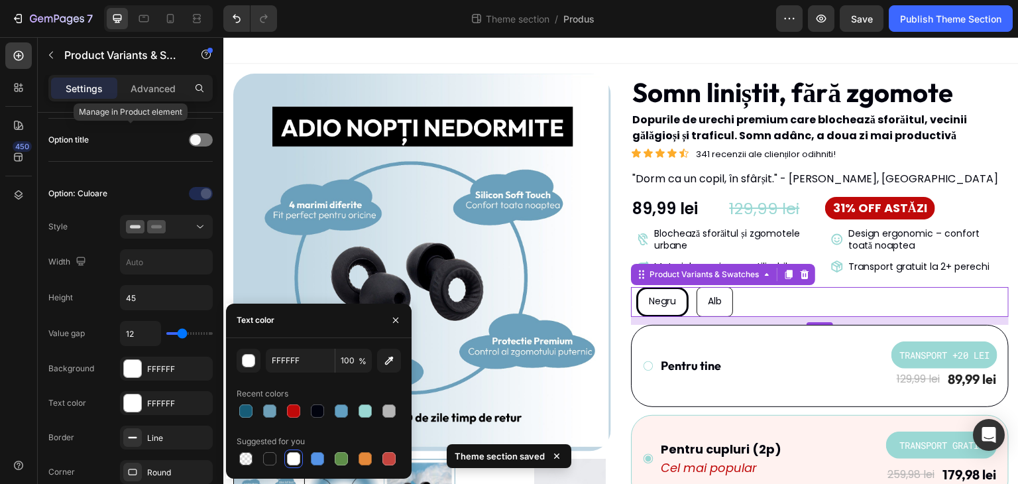
scroll to position [0, 0]
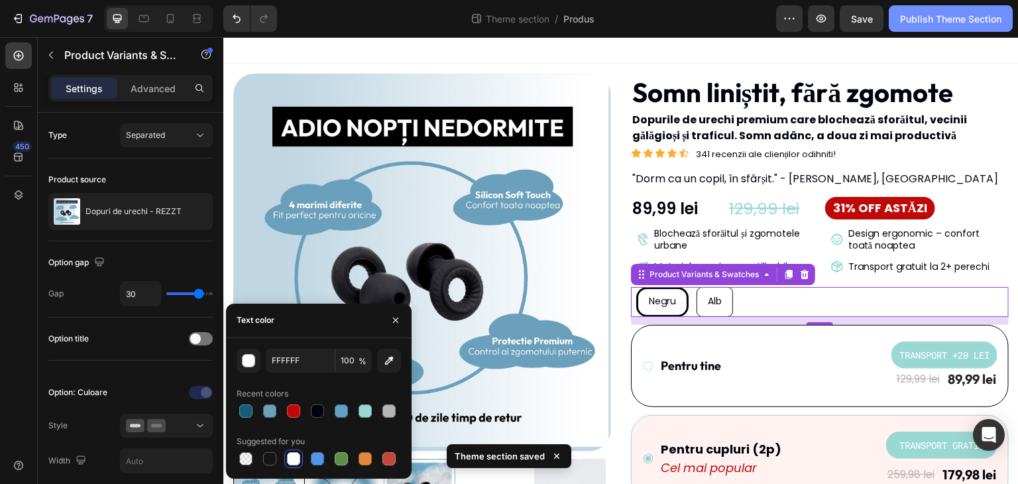
click at [904, 19] on div "Publish Theme Section" at bounding box center [950, 19] width 101 height 14
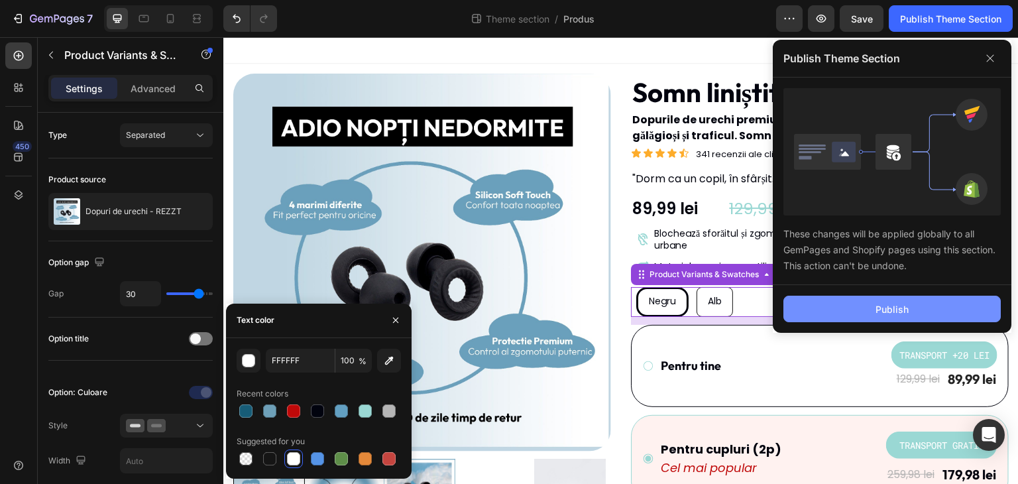
click at [893, 307] on div "Publish" at bounding box center [891, 309] width 33 height 14
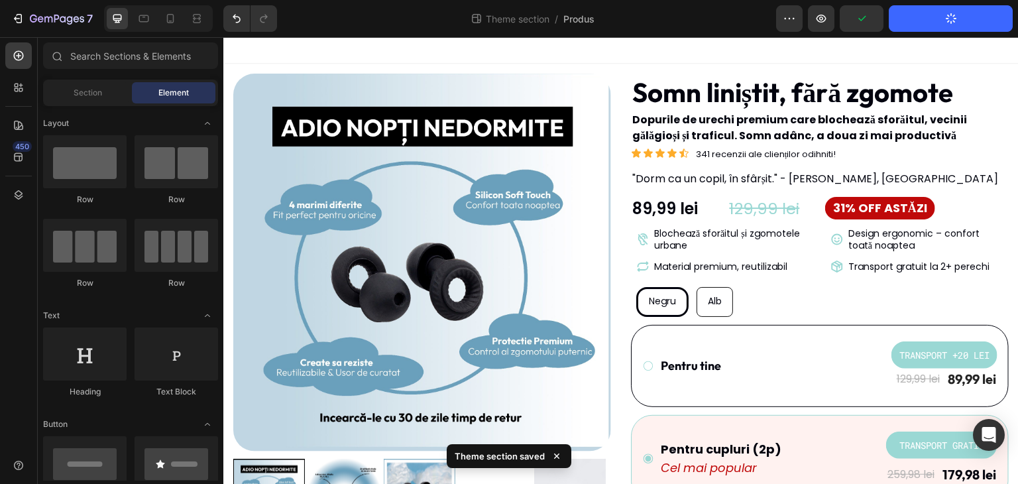
click at [674, 46] on div at bounding box center [620, 50] width 795 height 26
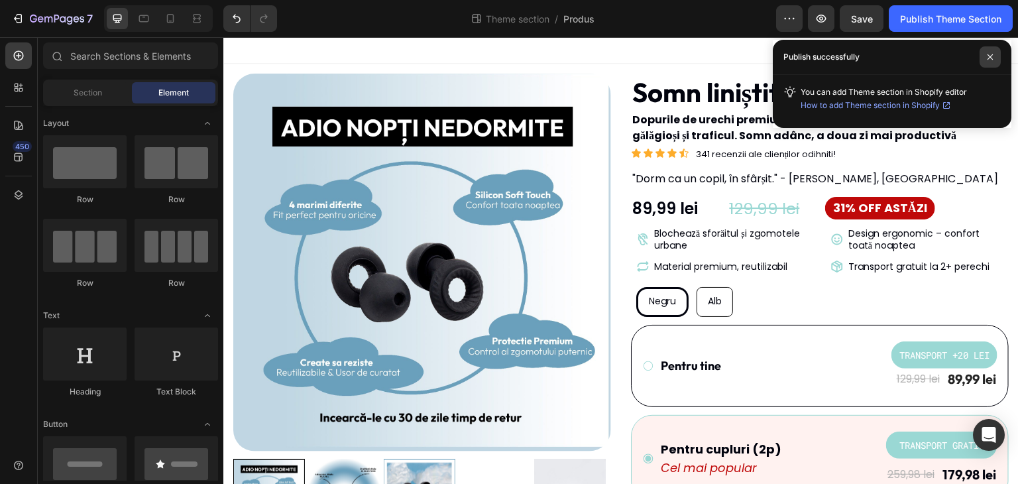
click at [996, 64] on span at bounding box center [989, 56] width 21 height 21
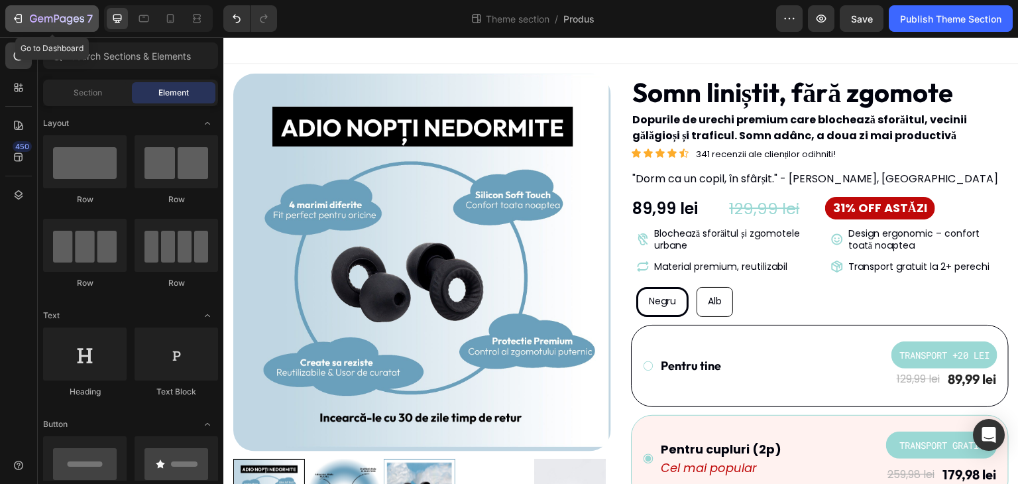
click at [78, 22] on icon "button" at bounding box center [57, 19] width 54 height 11
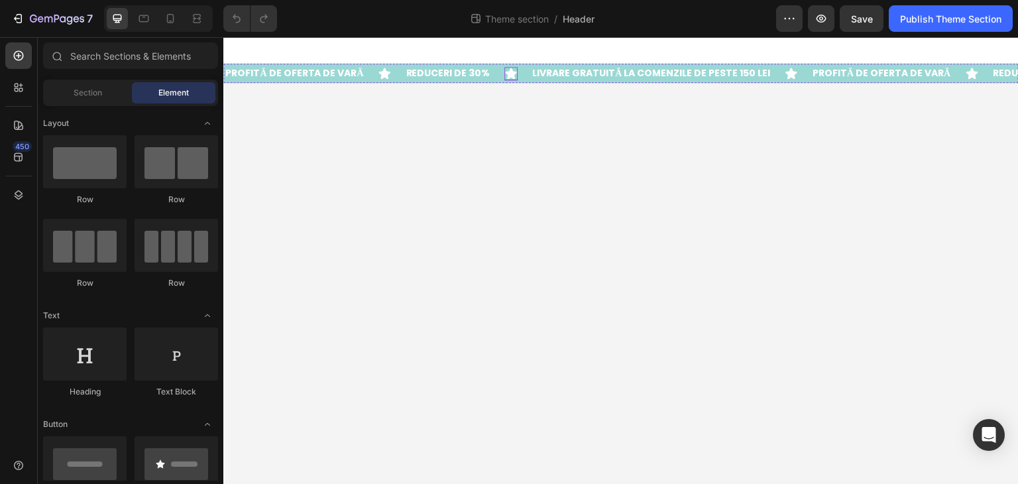
click at [505, 78] on icon at bounding box center [510, 73] width 11 height 11
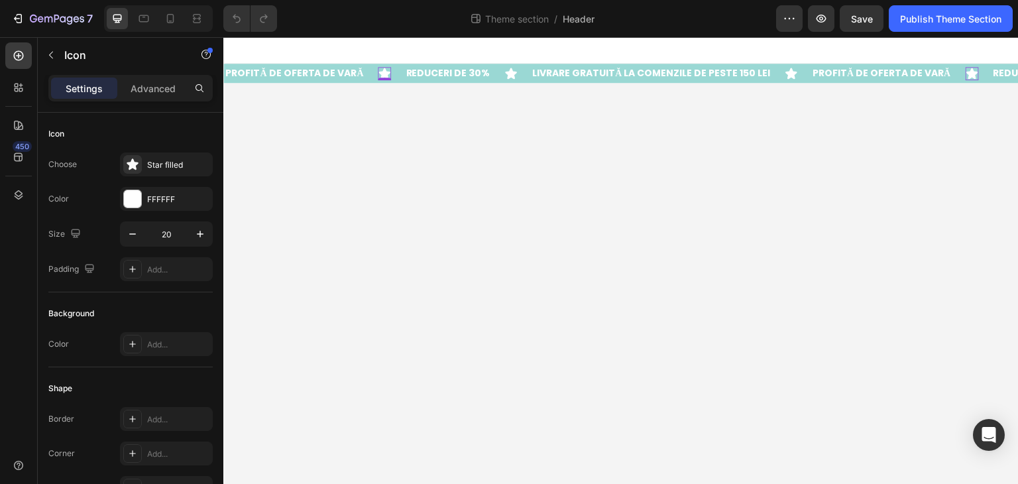
click at [382, 72] on icon at bounding box center [383, 73] width 11 height 11
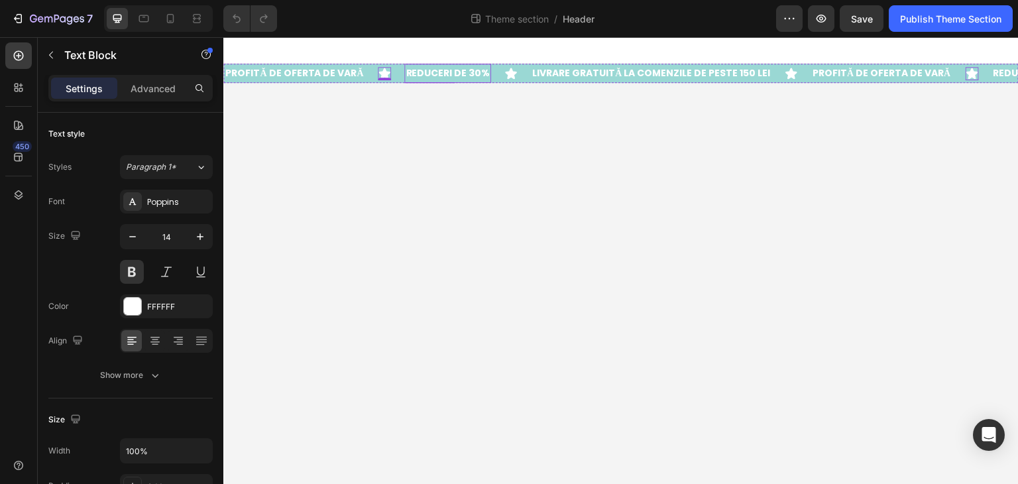
click at [427, 75] on p "REDUCERI DE 30%" at bounding box center [447, 73] width 84 height 17
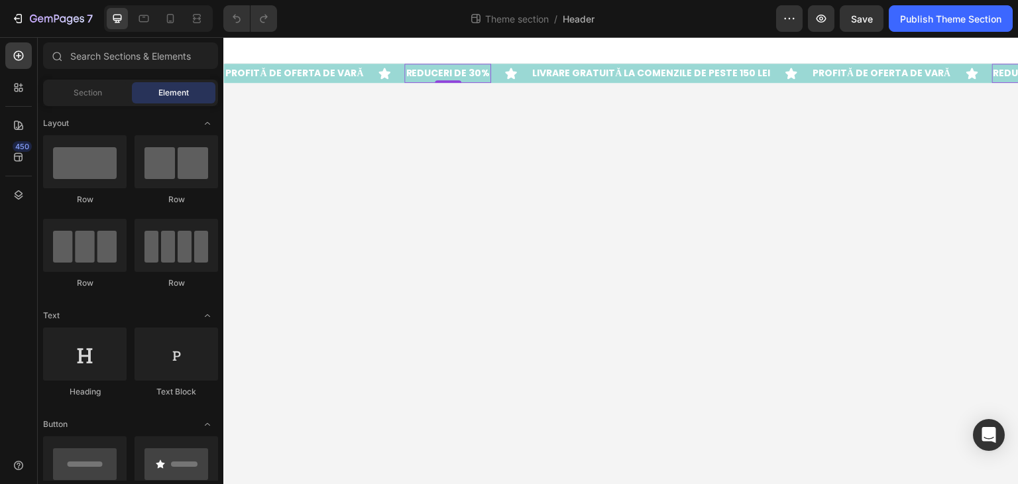
click at [422, 109] on body "PROFITĂ DE OFERTA DE VARĂ Text Block Icon REDUCERI DE 30% Text Block 0 Icon LIV…" at bounding box center [620, 260] width 795 height 447
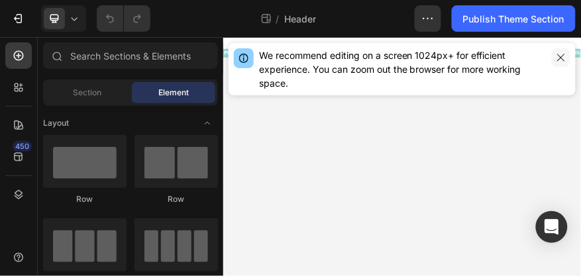
click at [558, 57] on icon "button" at bounding box center [561, 57] width 11 height 11
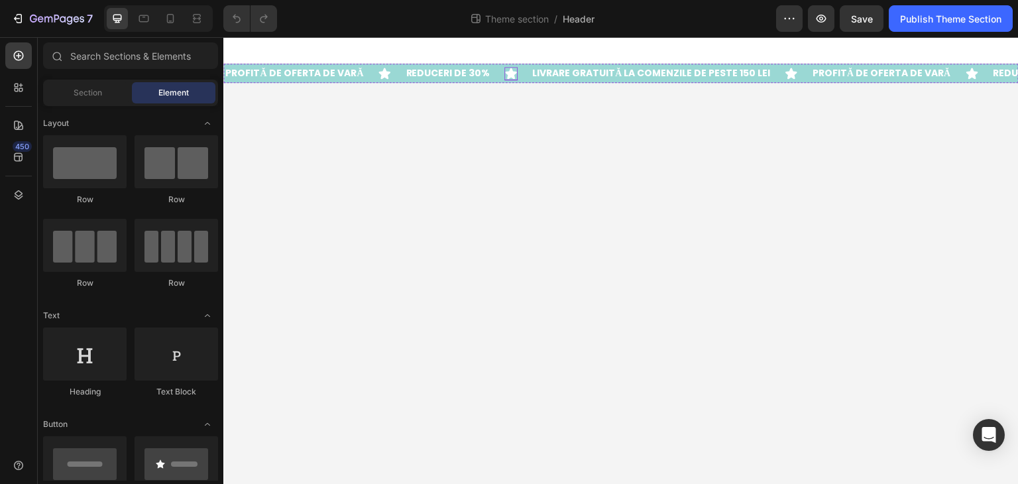
click at [506, 73] on icon at bounding box center [510, 73] width 11 height 11
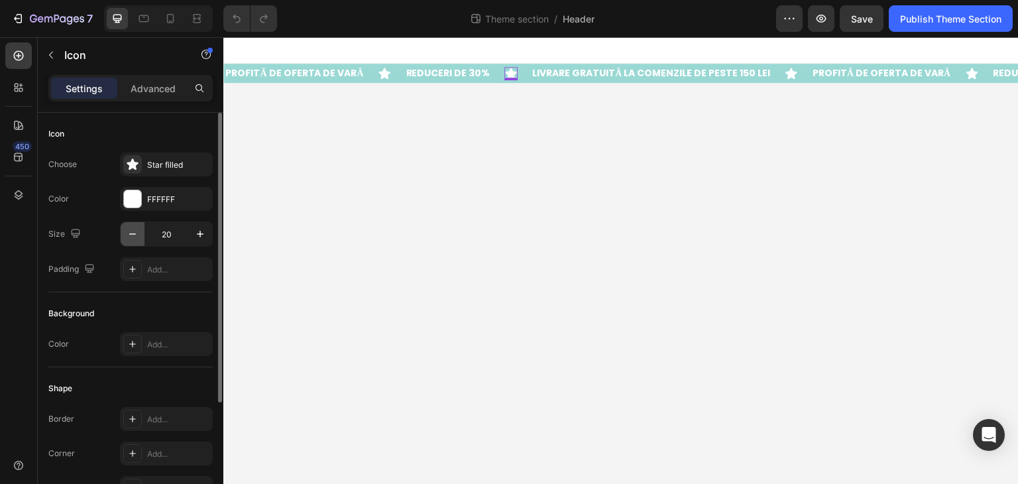
click at [134, 233] on icon "button" at bounding box center [132, 233] width 7 height 1
type input "18"
click at [380, 74] on icon at bounding box center [383, 73] width 11 height 11
click at [134, 233] on icon "button" at bounding box center [132, 233] width 13 height 13
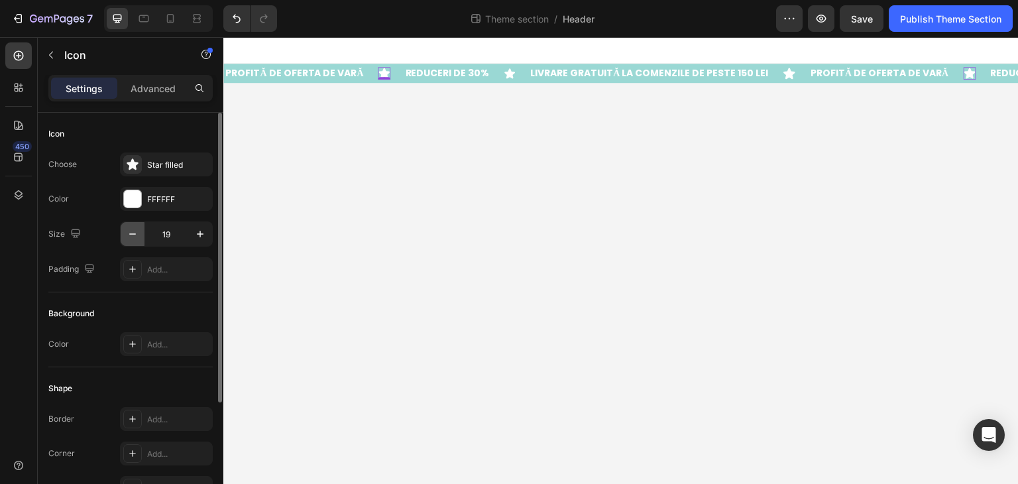
click at [134, 232] on icon "button" at bounding box center [132, 233] width 13 height 13
type input "18"
click at [783, 74] on icon at bounding box center [788, 73] width 11 height 11
click at [142, 234] on button "button" at bounding box center [133, 234] width 24 height 24
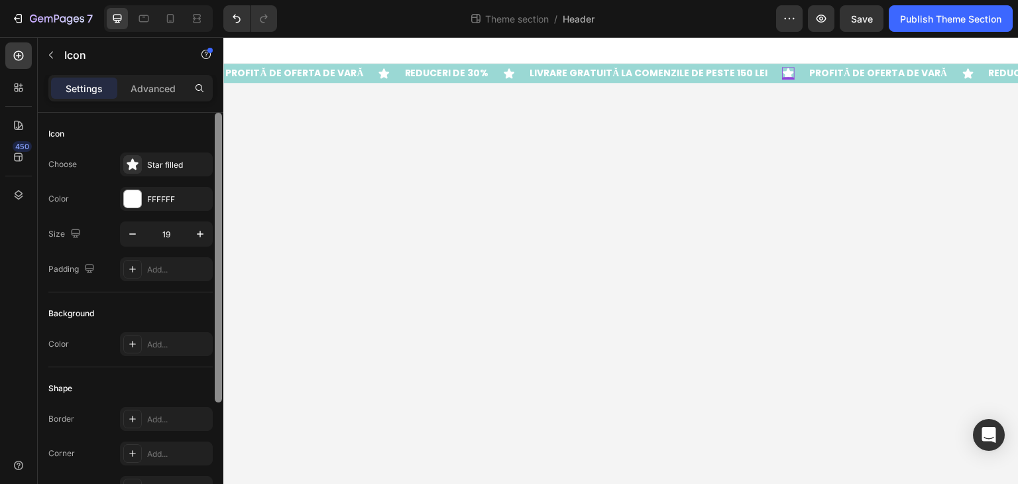
type input "18"
click at [390, 71] on icon at bounding box center [384, 74] width 12 height 12
click at [728, 146] on body "PROFITĂ DE OFERTA DE VARĂ Text Block Icon 0 REDUCERI DE 30% Text Block Icon LIV…" at bounding box center [620, 260] width 795 height 447
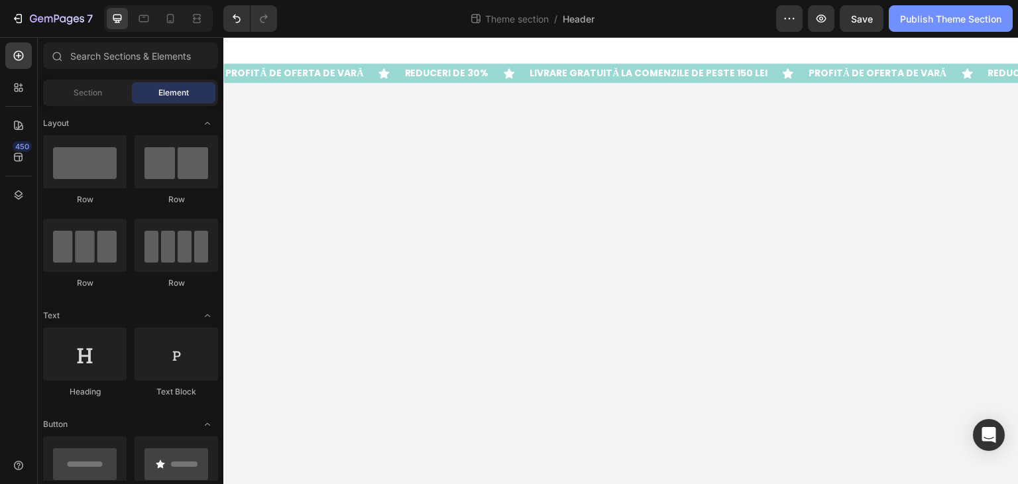
click at [942, 19] on div "Publish Theme Section" at bounding box center [950, 19] width 101 height 14
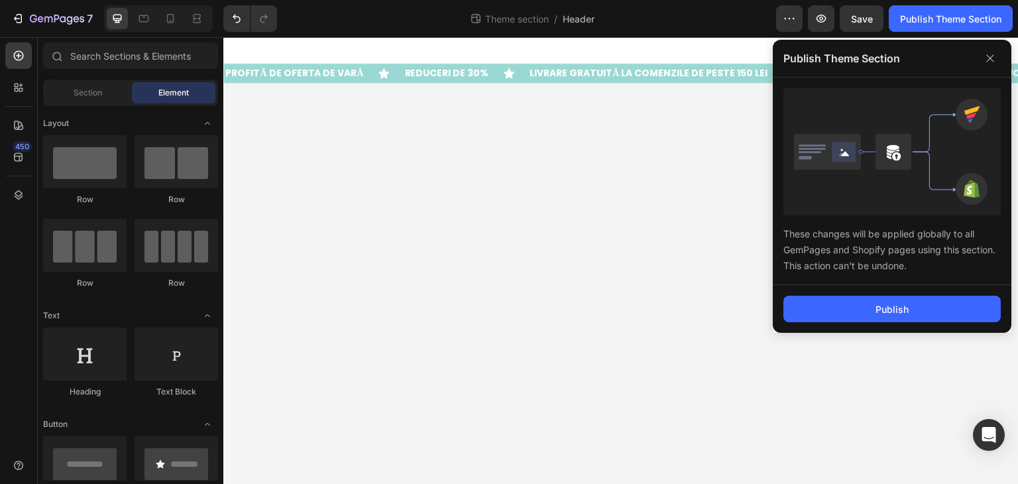
click at [541, 226] on body "PROFITĂ DE OFERTA DE VARĂ Text Block Icon REDUCERI DE 30% Text Block Icon LIVRA…" at bounding box center [620, 260] width 795 height 447
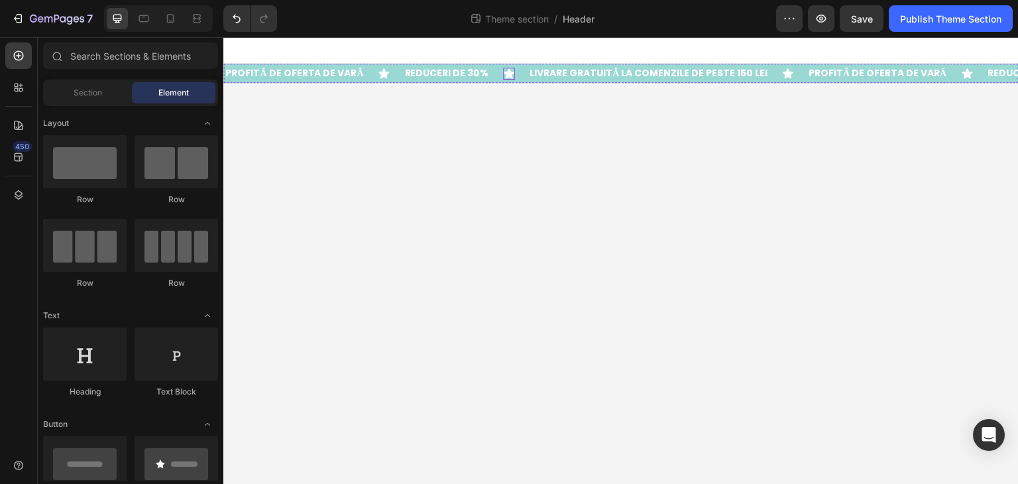
click at [504, 72] on icon at bounding box center [508, 73] width 11 height 10
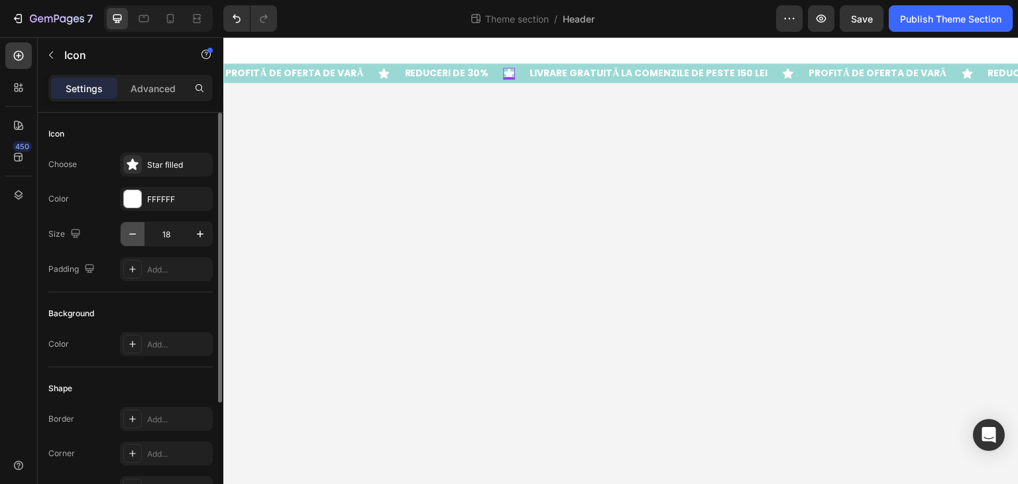
click at [134, 234] on icon "button" at bounding box center [132, 233] width 7 height 1
type input "16"
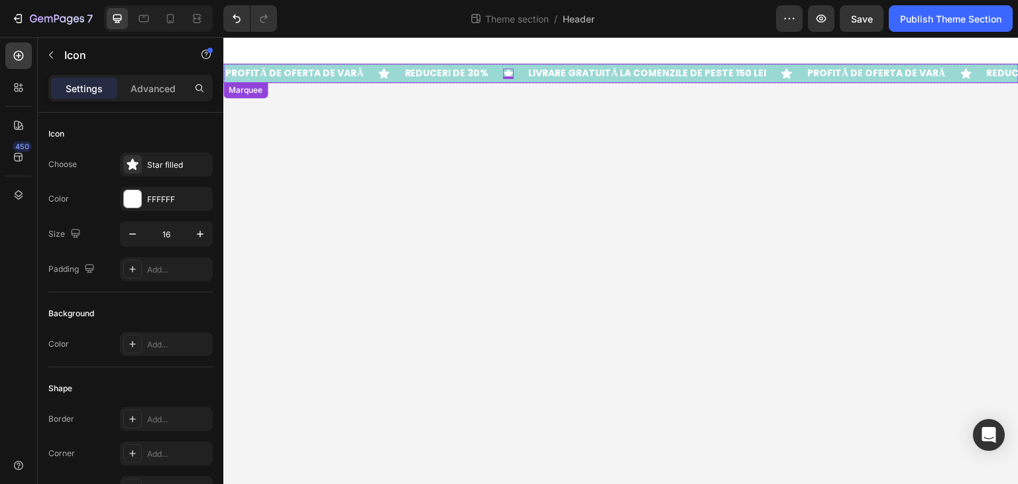
click at [378, 72] on icon at bounding box center [383, 73] width 11 height 10
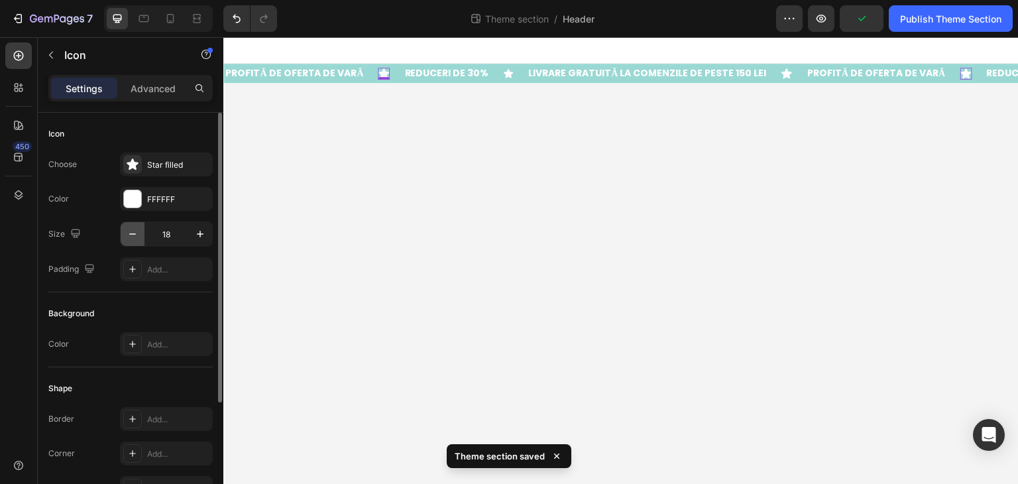
click at [131, 231] on icon "button" at bounding box center [132, 233] width 13 height 13
type input "16"
click at [779, 69] on icon at bounding box center [785, 74] width 12 height 12
click at [134, 237] on icon "button" at bounding box center [132, 233] width 13 height 13
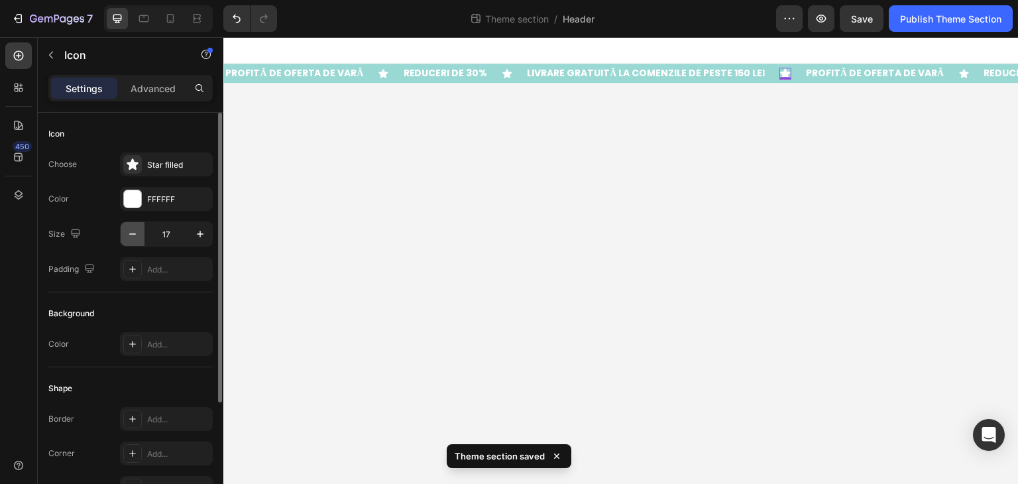
click at [134, 237] on icon "button" at bounding box center [132, 233] width 13 height 13
type input "16"
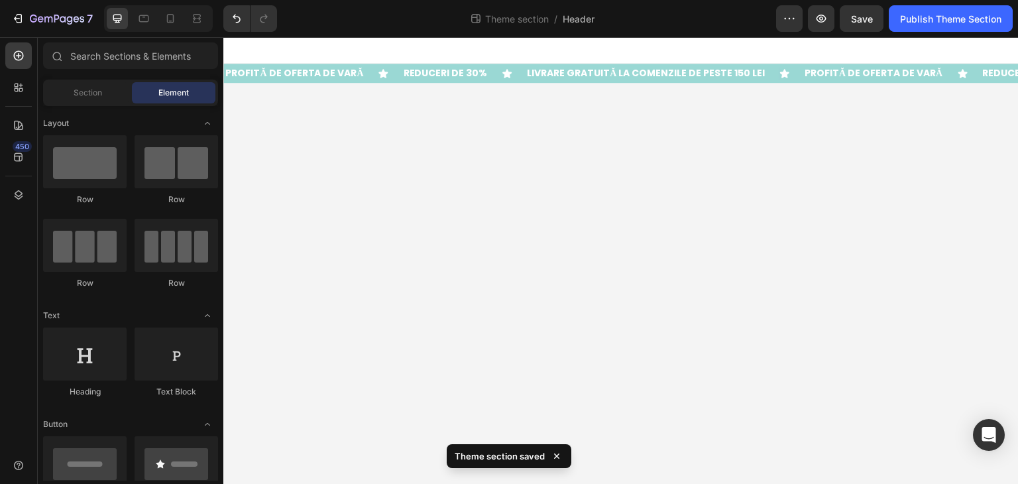
click at [508, 178] on body "PROFITĂ DE OFERTA DE VARĂ Text Block Icon REDUCERI DE 30% Text Block Icon LIVRA…" at bounding box center [620, 260] width 795 height 447
click at [909, 22] on div "Publish Theme Section" at bounding box center [950, 19] width 101 height 14
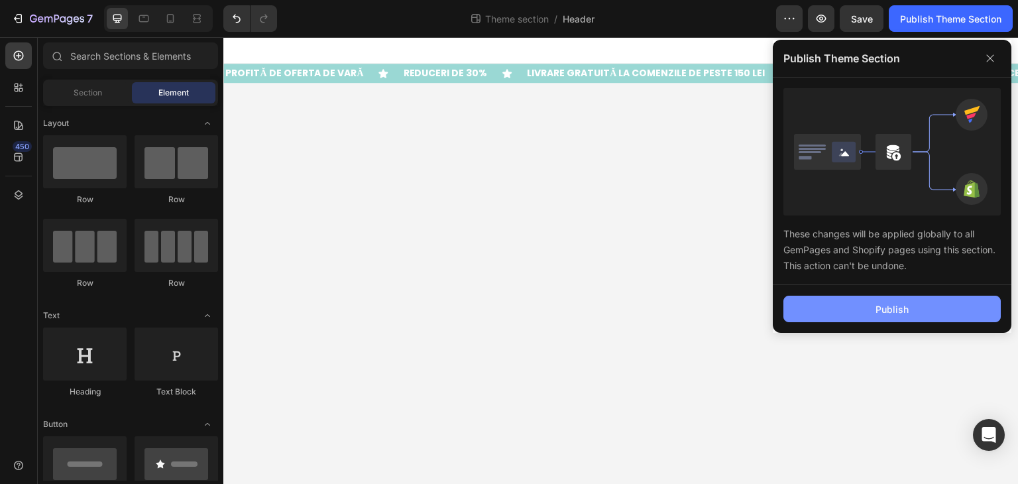
click at [879, 305] on div "Publish" at bounding box center [891, 309] width 33 height 14
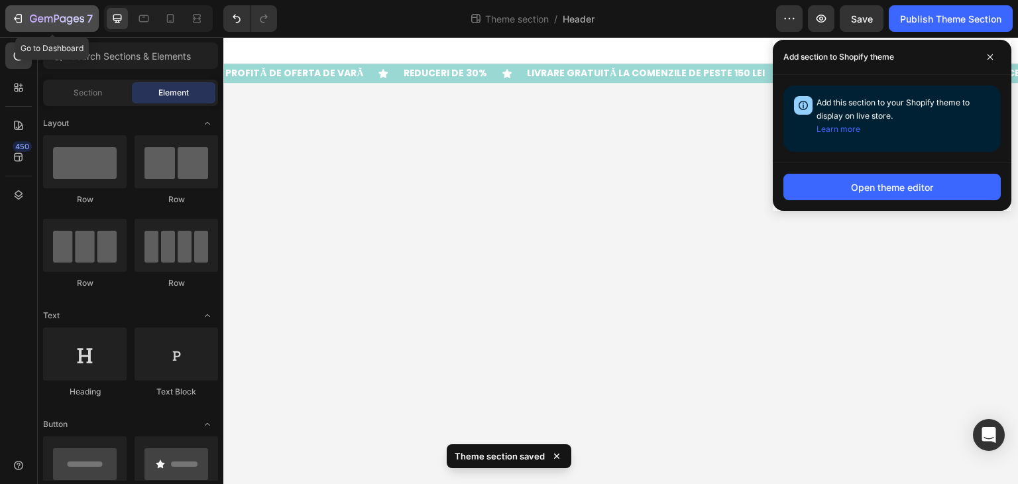
click at [74, 15] on icon "button" at bounding box center [57, 19] width 54 height 11
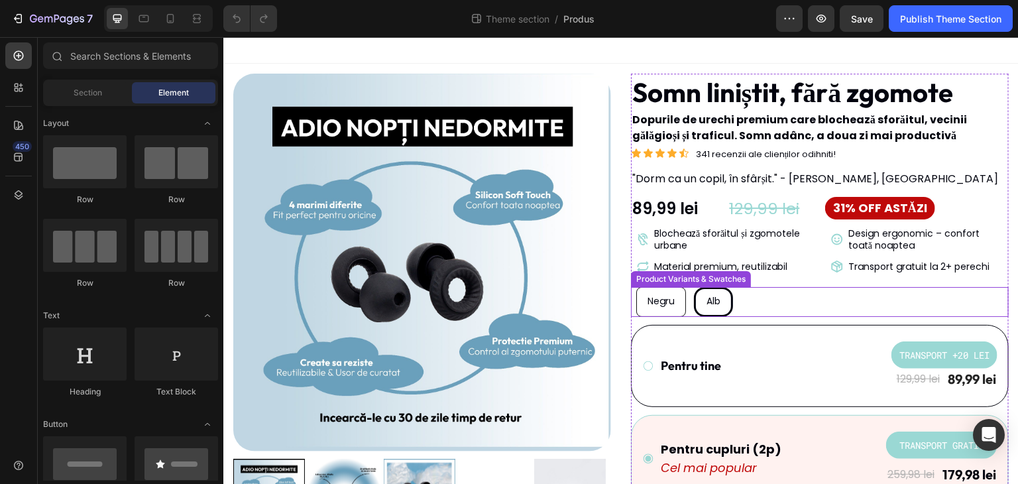
click at [784, 305] on div "Negru Negru Negru Alb Alb Alb" at bounding box center [822, 302] width 372 height 30
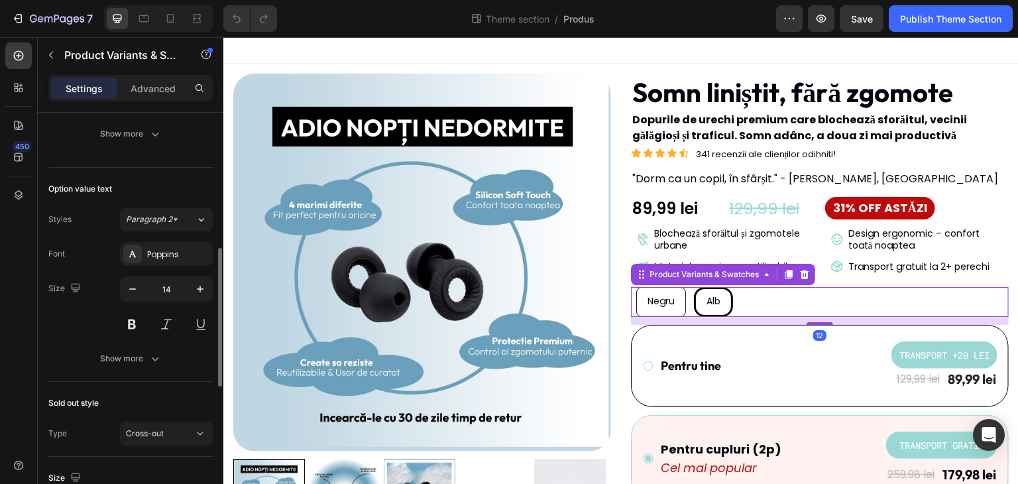
scroll to position [530, 0]
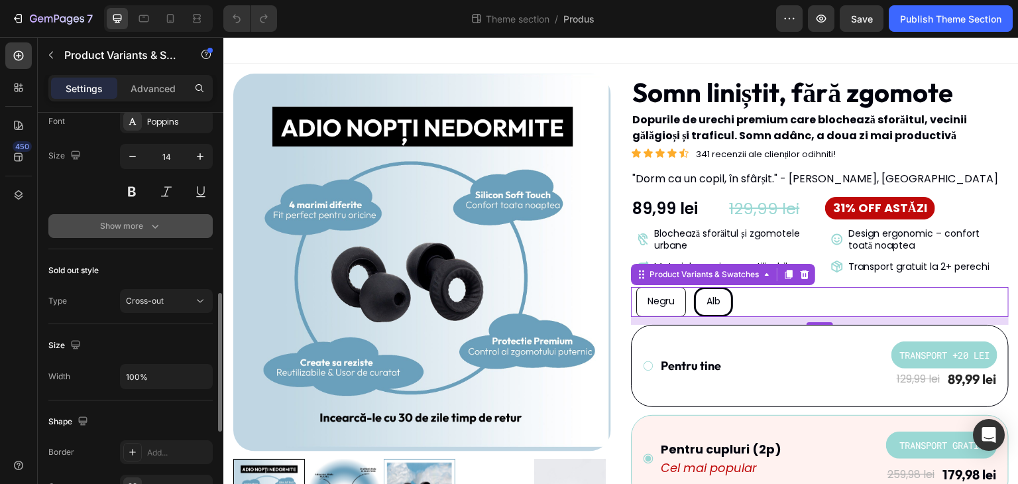
click at [167, 226] on button "Show more" at bounding box center [130, 226] width 164 height 24
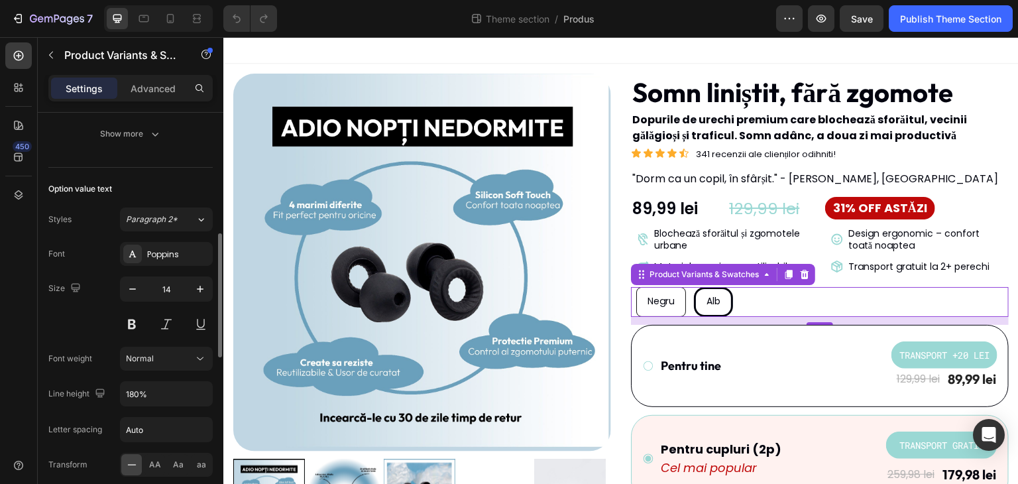
scroll to position [464, 0]
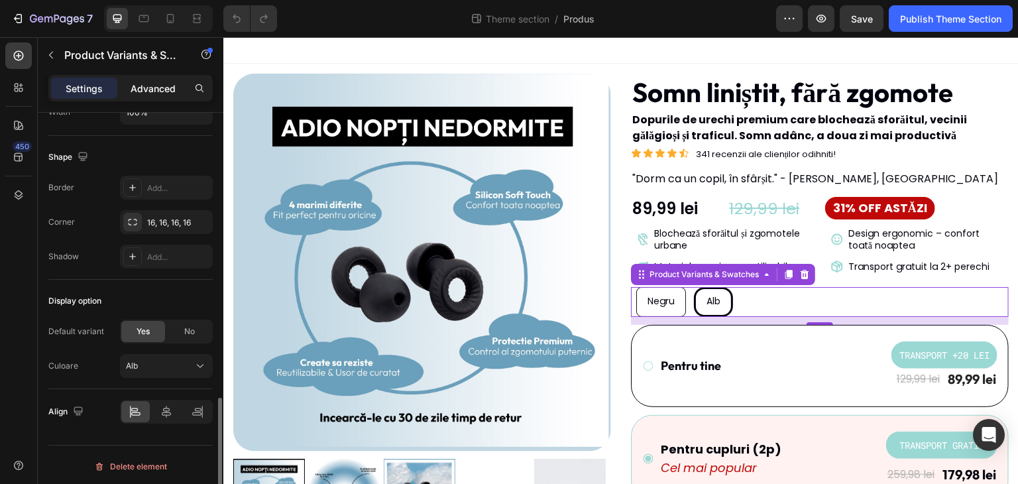
click at [150, 85] on p "Advanced" at bounding box center [153, 88] width 45 height 14
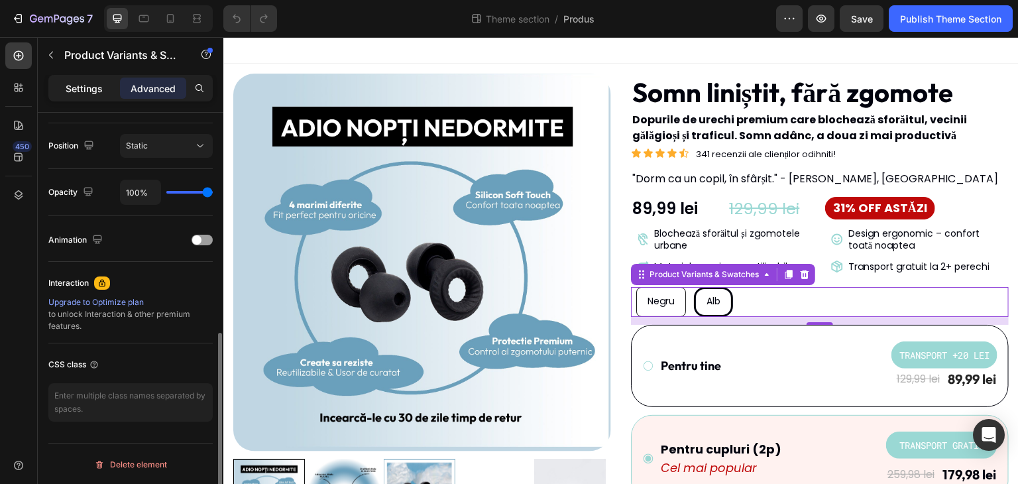
click at [101, 91] on p "Settings" at bounding box center [84, 88] width 37 height 14
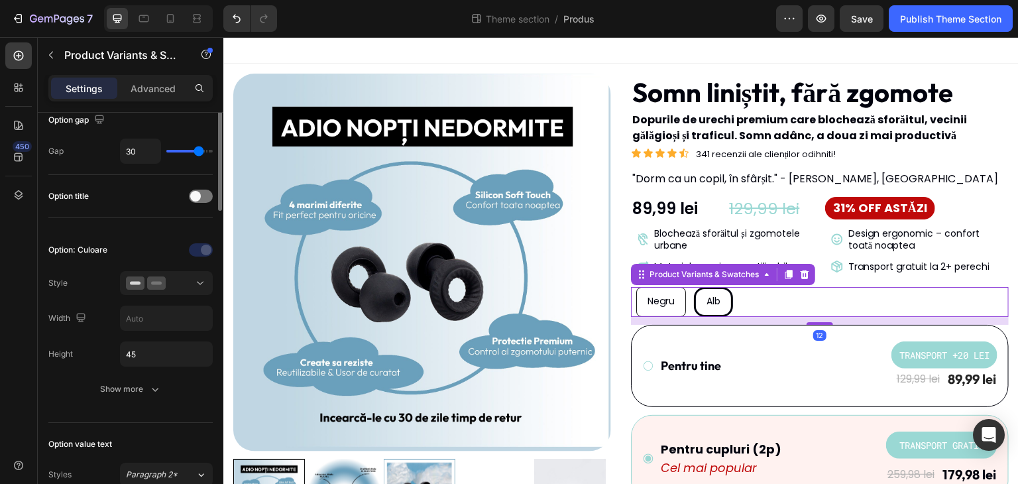
scroll to position [0, 0]
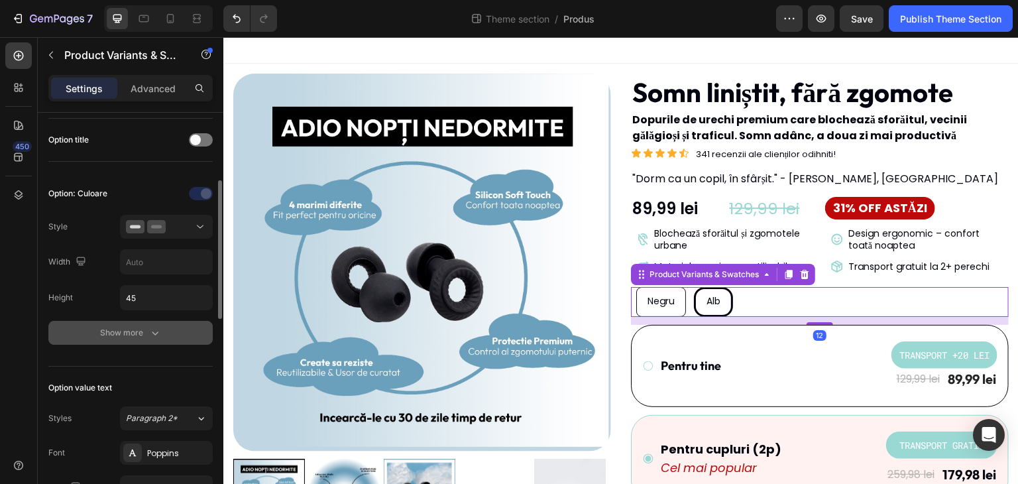
click at [140, 331] on div "Show more" at bounding box center [131, 332] width 62 height 13
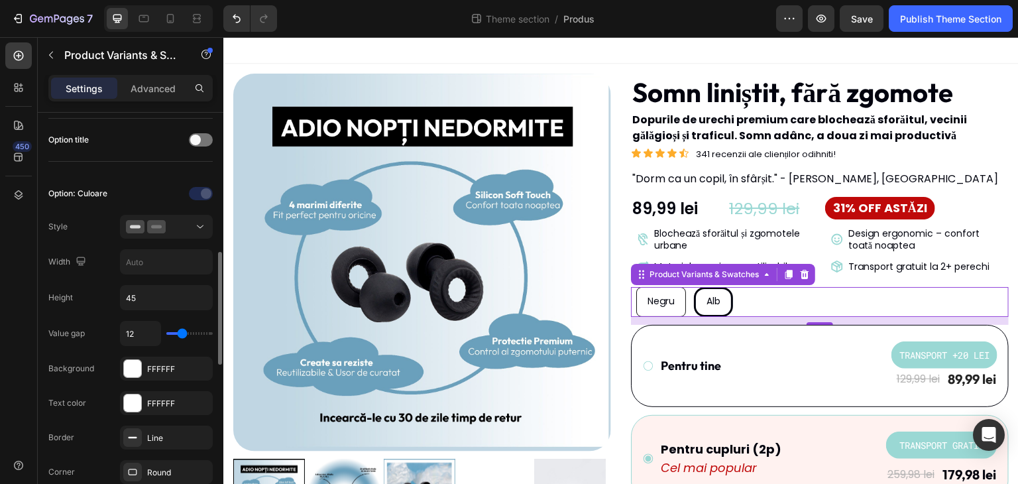
scroll to position [397, 0]
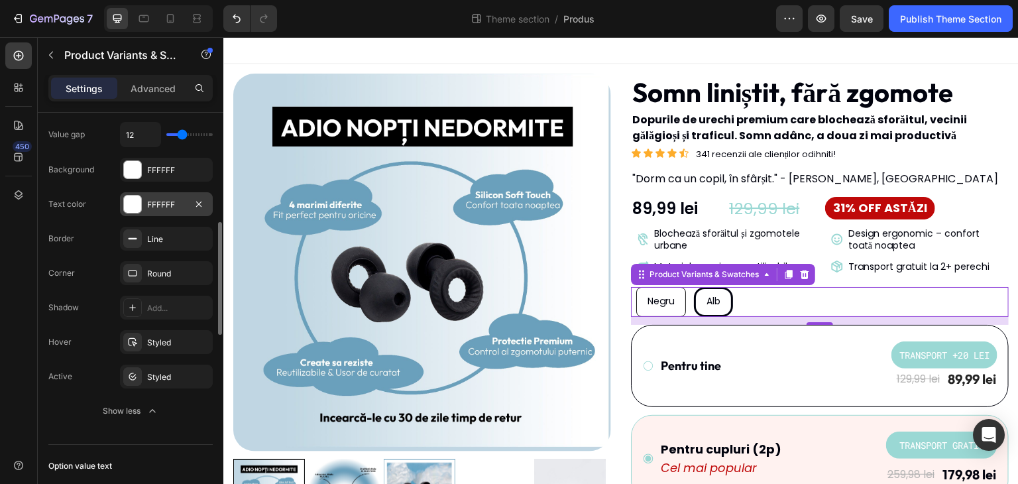
click at [164, 194] on div "FFFFFF" at bounding box center [166, 204] width 93 height 24
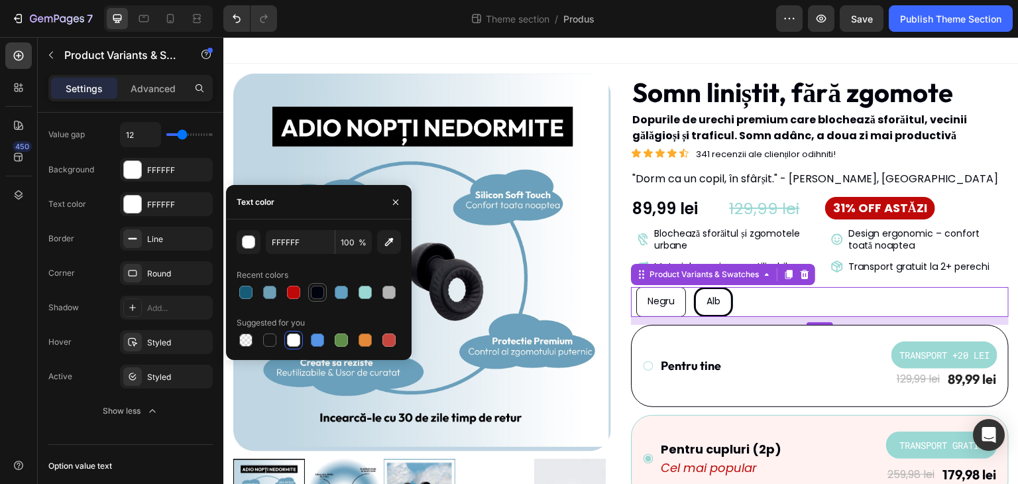
click at [317, 294] on div at bounding box center [317, 292] width 13 height 13
type input "01030E"
click at [488, 28] on div "Theme section /" at bounding box center [514, 18] width 88 height 21
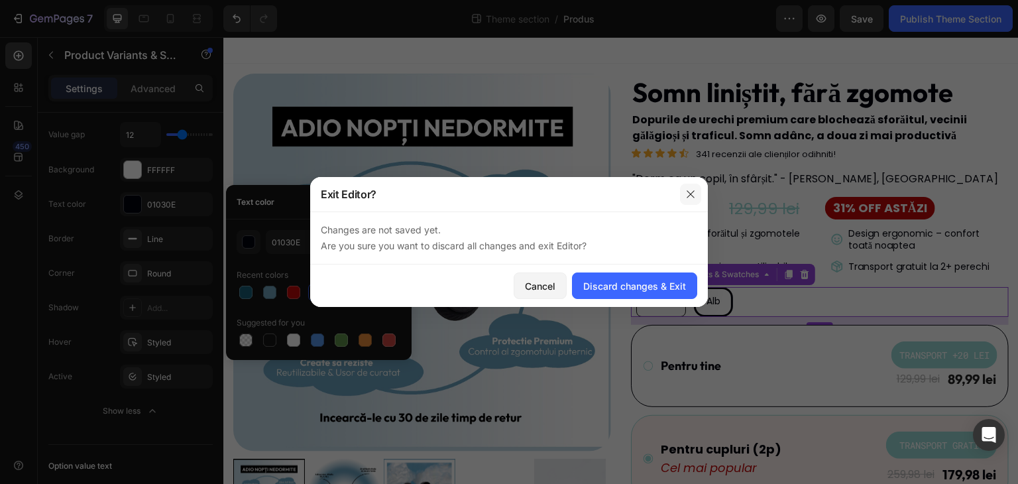
click at [688, 199] on icon "button" at bounding box center [690, 194] width 11 height 11
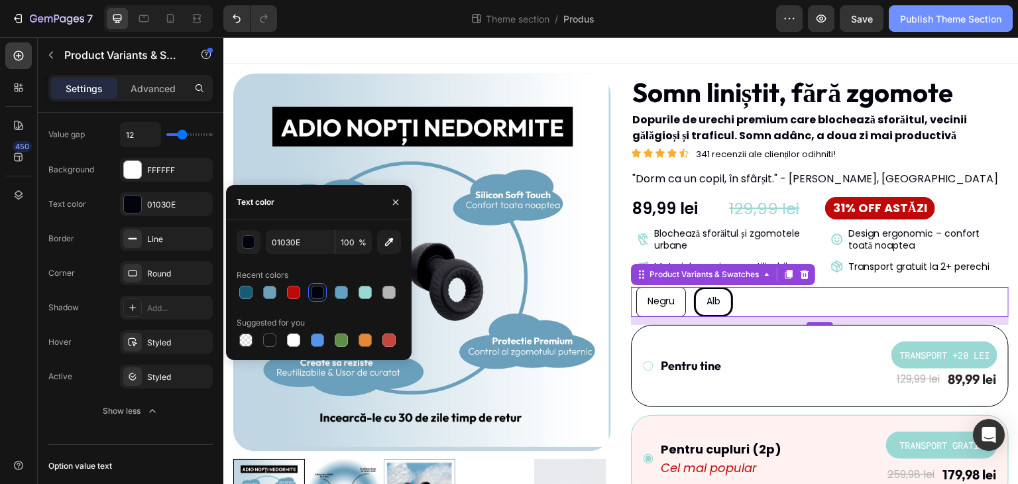
click at [926, 20] on div "Publish Theme Section" at bounding box center [950, 19] width 101 height 14
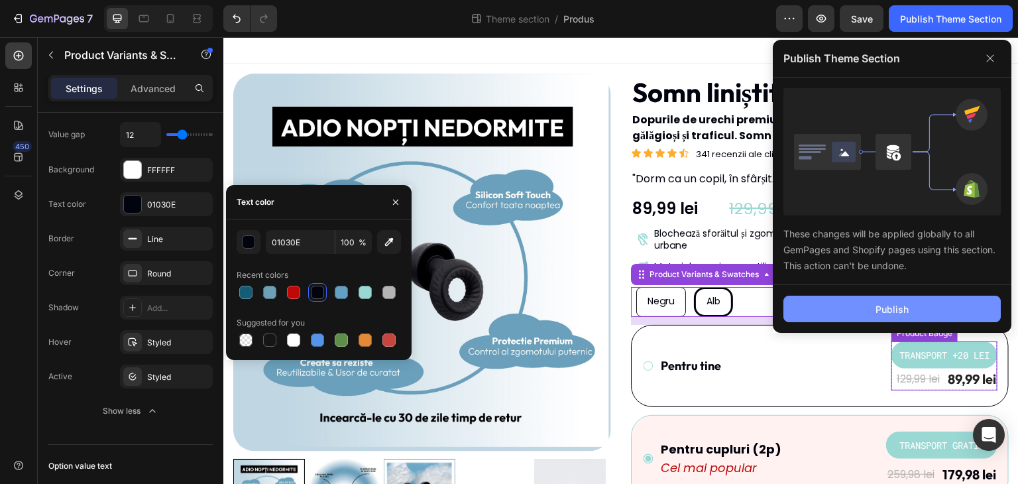
click at [896, 317] on button "Publish" at bounding box center [891, 308] width 217 height 26
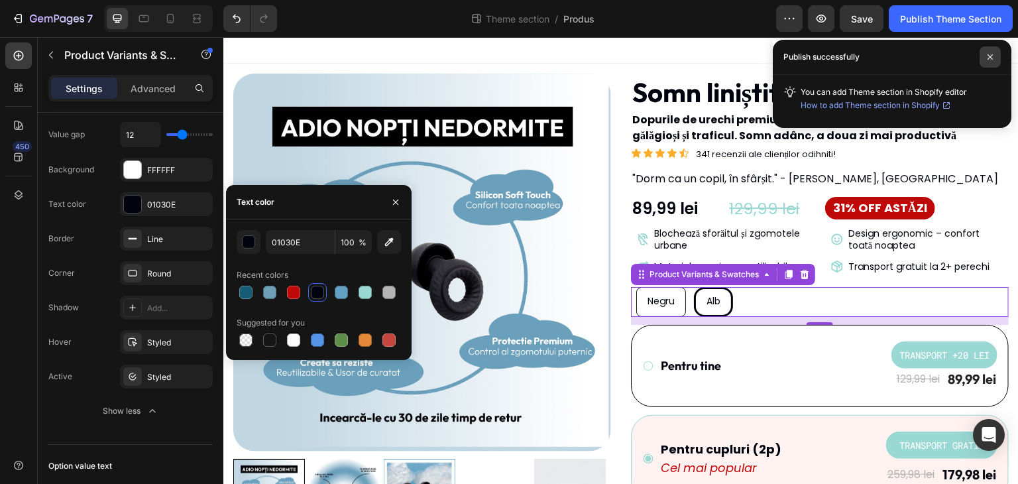
click at [994, 54] on span at bounding box center [989, 56] width 21 height 21
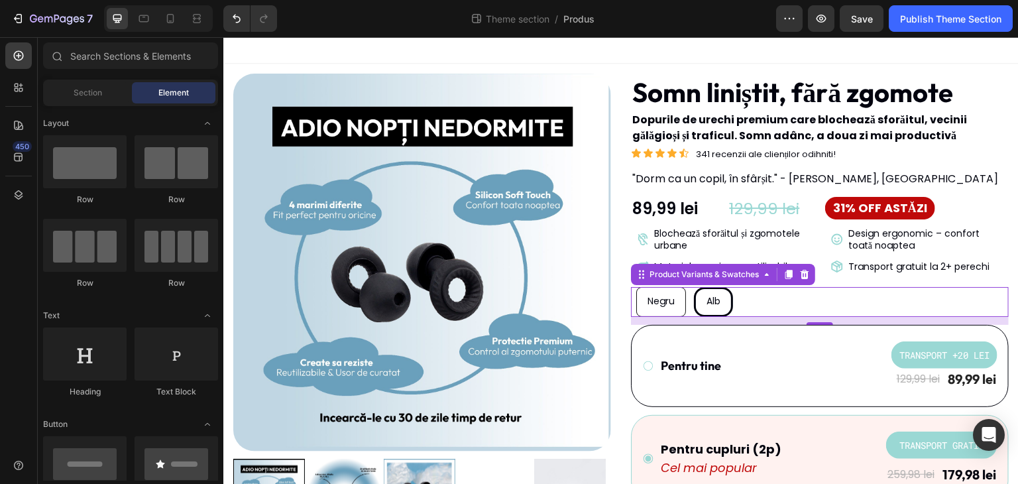
click at [572, 49] on div at bounding box center [620, 50] width 795 height 26
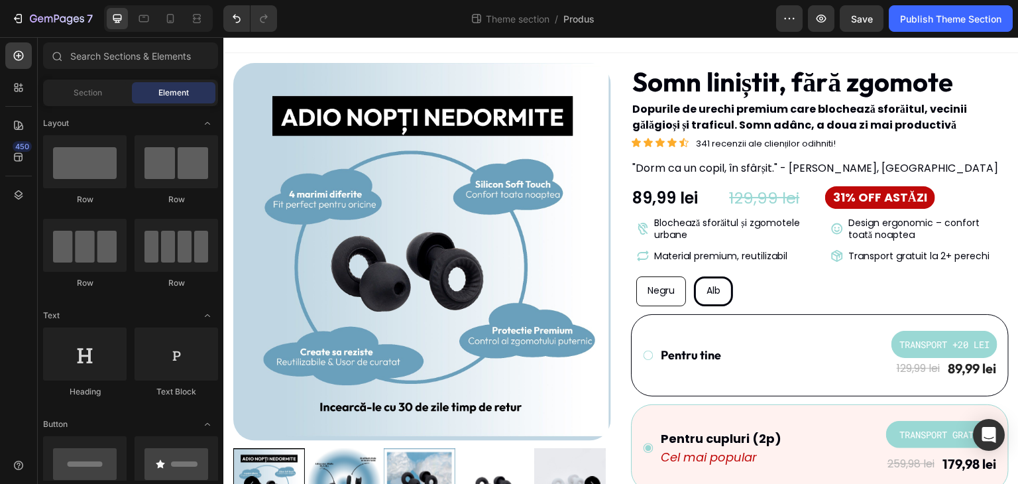
scroll to position [0, 0]
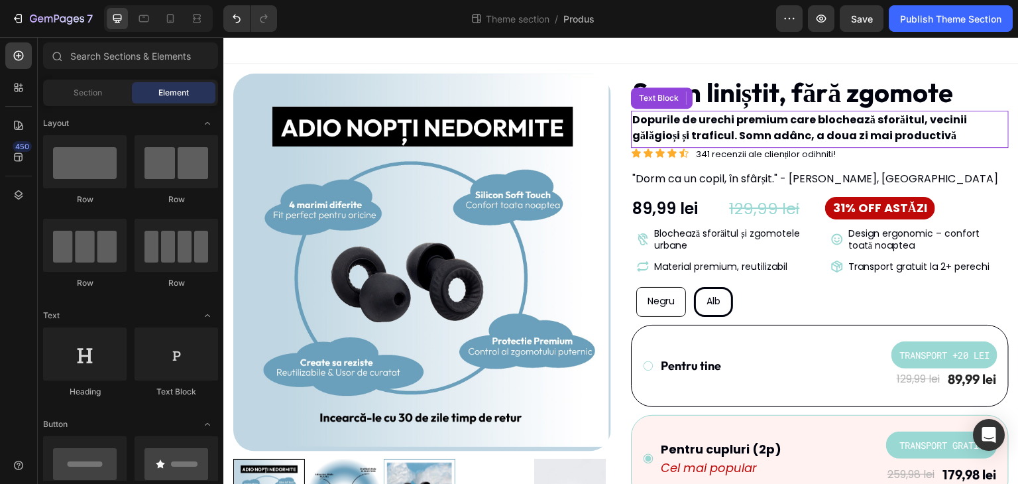
click at [669, 123] on p "Dopurile de urechi premium care blochează sforăitul, vecinii gălăgioși și trafi…" at bounding box center [819, 128] width 375 height 32
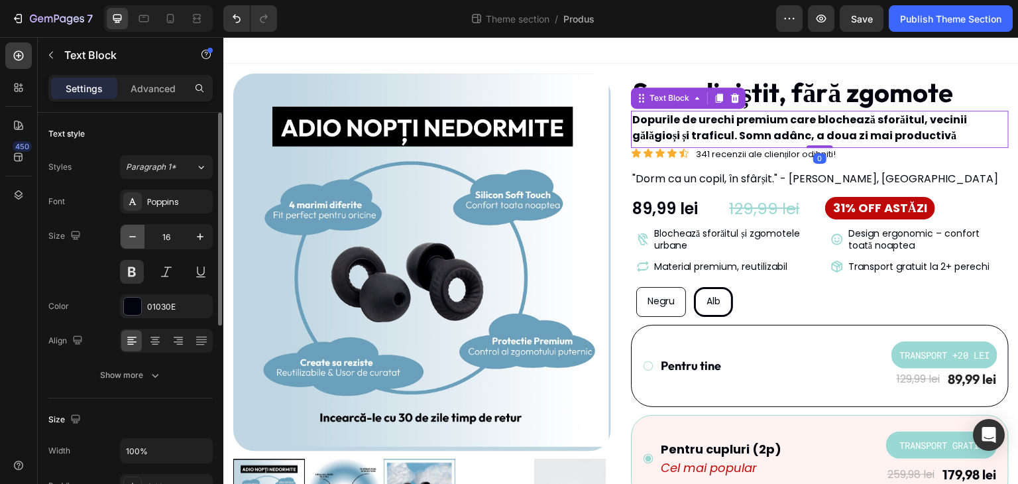
click at [138, 237] on icon "button" at bounding box center [132, 236] width 13 height 13
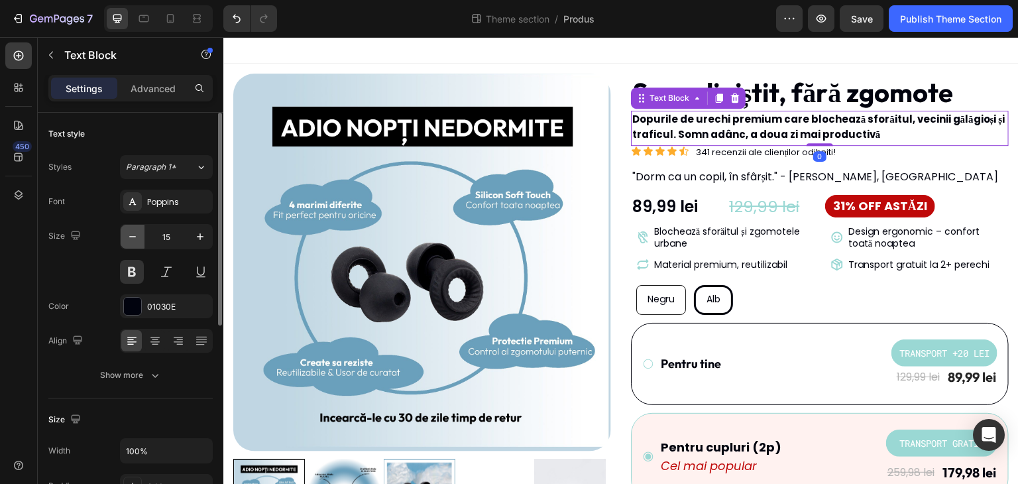
click at [138, 237] on icon "button" at bounding box center [132, 236] width 13 height 13
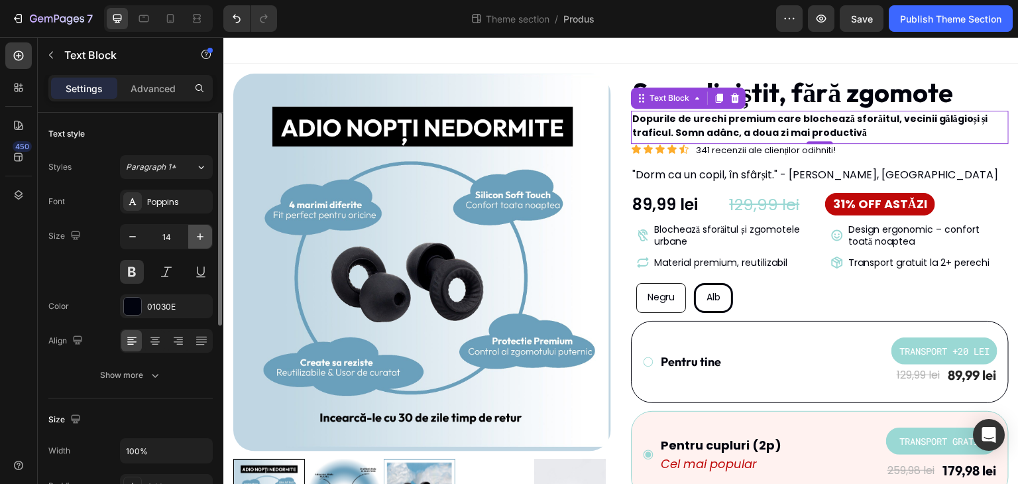
click at [192, 231] on button "button" at bounding box center [200, 237] width 24 height 24
type input "16"
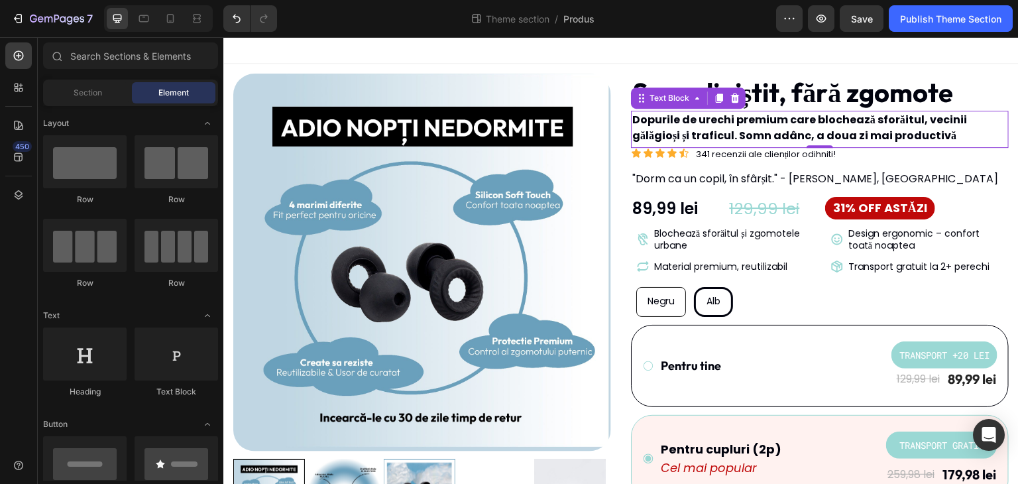
click at [677, 46] on div at bounding box center [620, 50] width 795 height 26
click at [704, 119] on p "Dopurile de urechi premium care blochează sforăitul, vecinii gălăgioși și trafi…" at bounding box center [819, 128] width 375 height 32
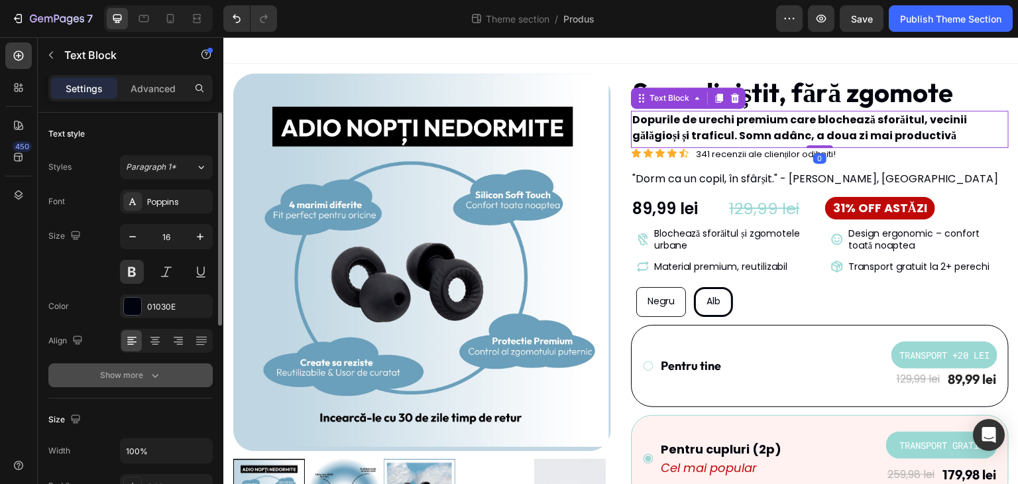
click at [154, 382] on button "Show more" at bounding box center [130, 375] width 164 height 24
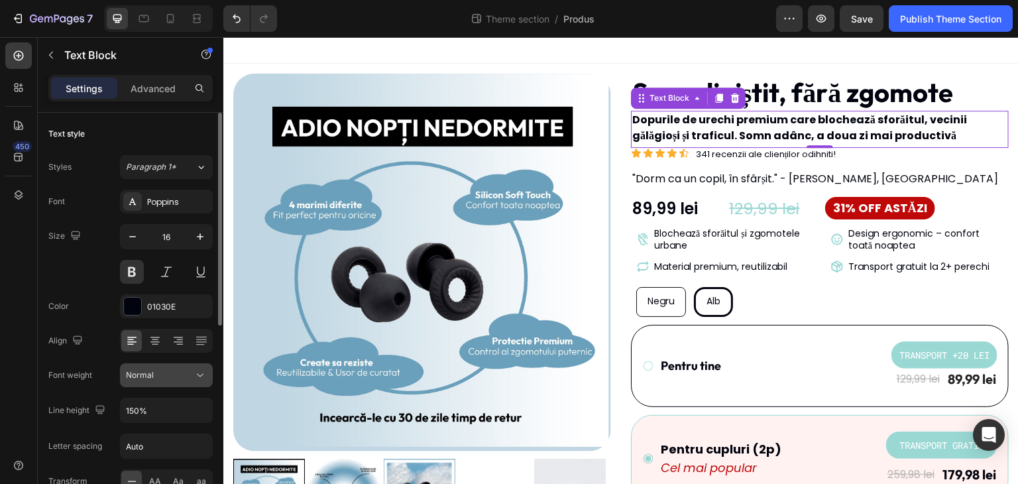
scroll to position [66, 0]
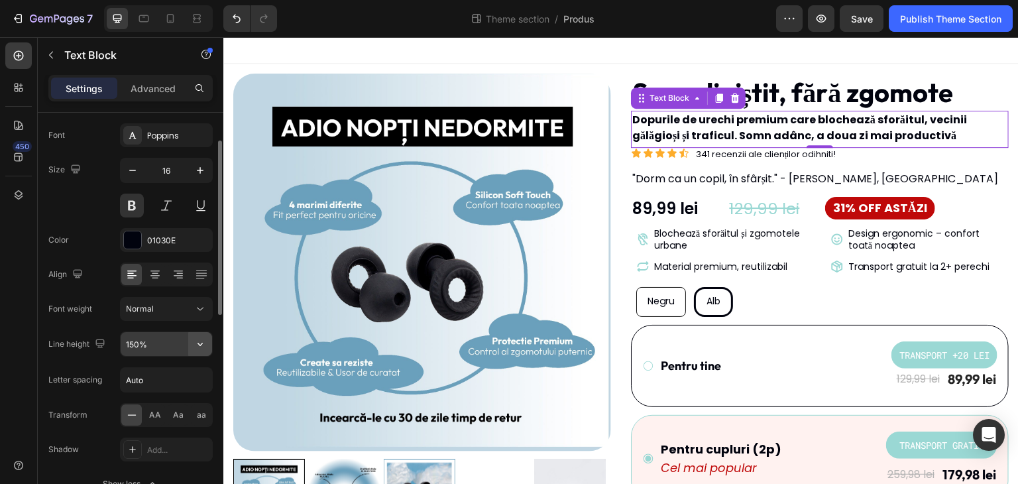
click at [199, 342] on icon "button" at bounding box center [199, 343] width 13 height 13
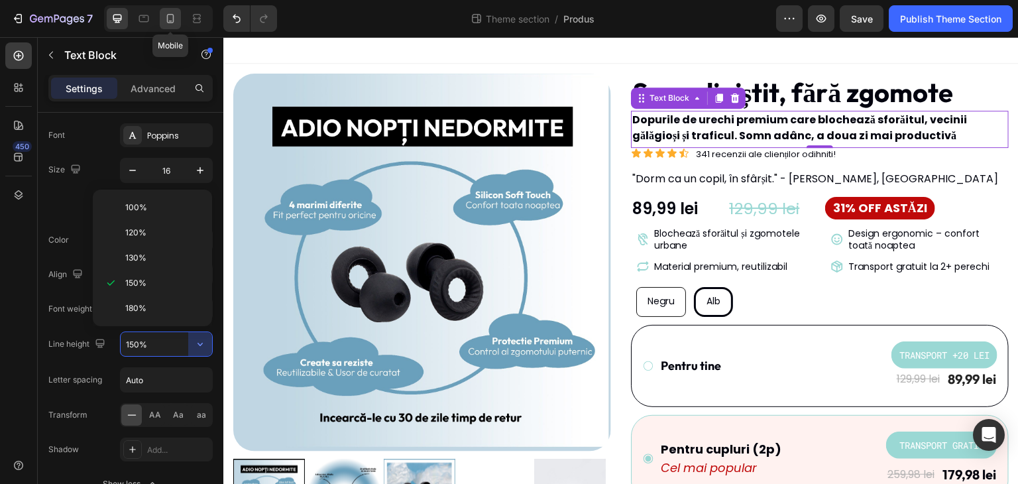
click at [170, 20] on icon at bounding box center [170, 18] width 13 height 13
type input "12"
type input "Auto"
type input "180%"
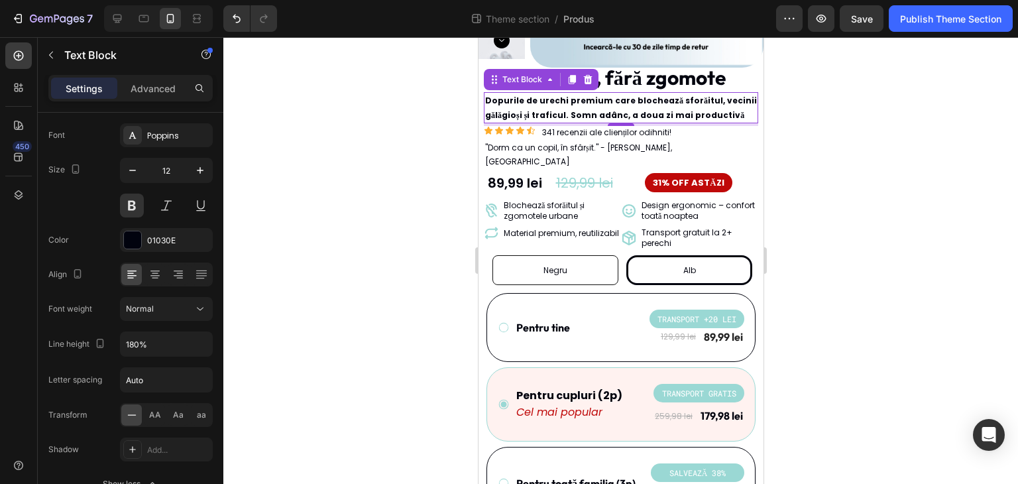
scroll to position [248, 0]
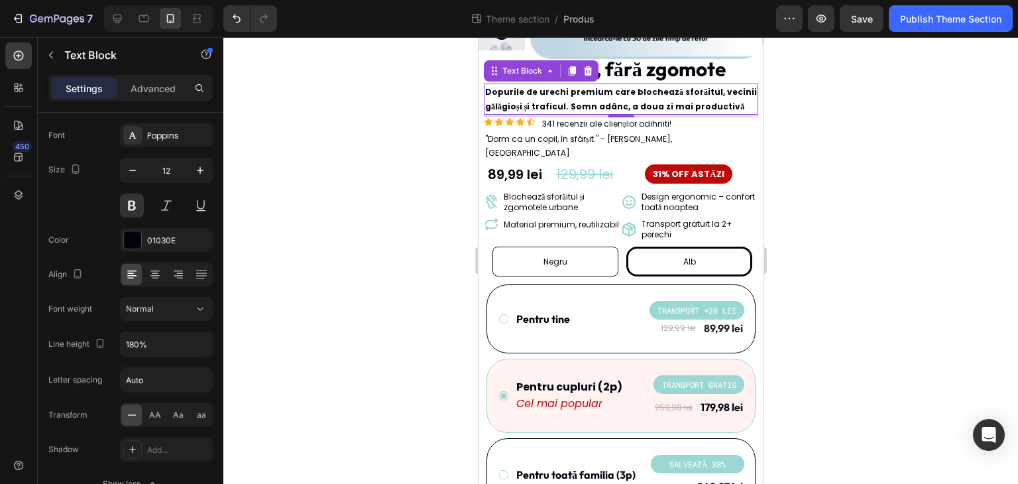
click at [842, 221] on div at bounding box center [620, 260] width 794 height 446
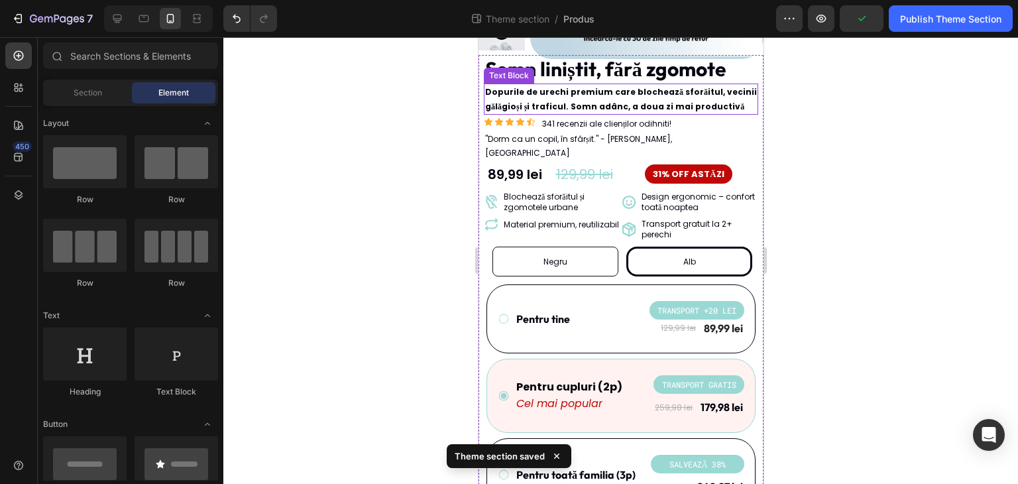
click at [725, 94] on p "Dopurile de urechi premium care blochează sforăitul, vecinii gălăgioși și trafi…" at bounding box center [620, 99] width 272 height 28
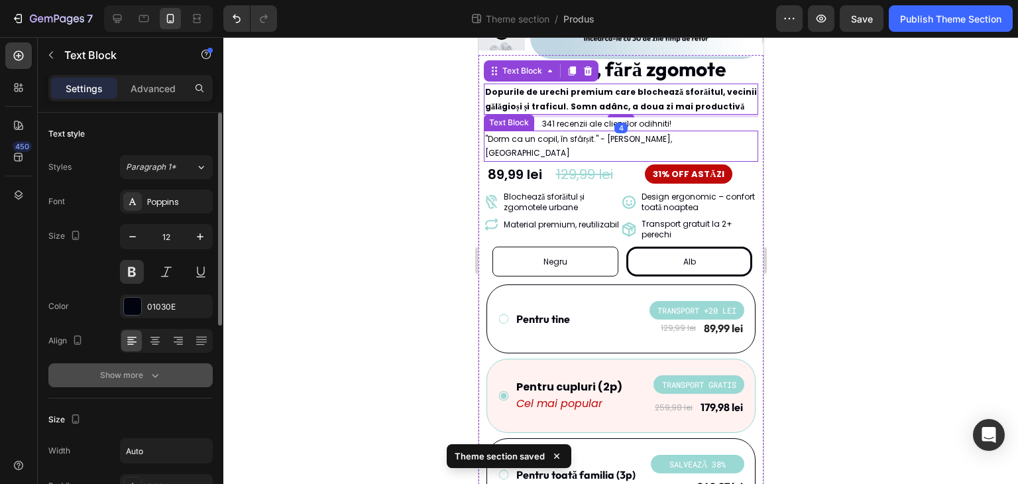
click at [156, 370] on icon "button" at bounding box center [154, 374] width 13 height 13
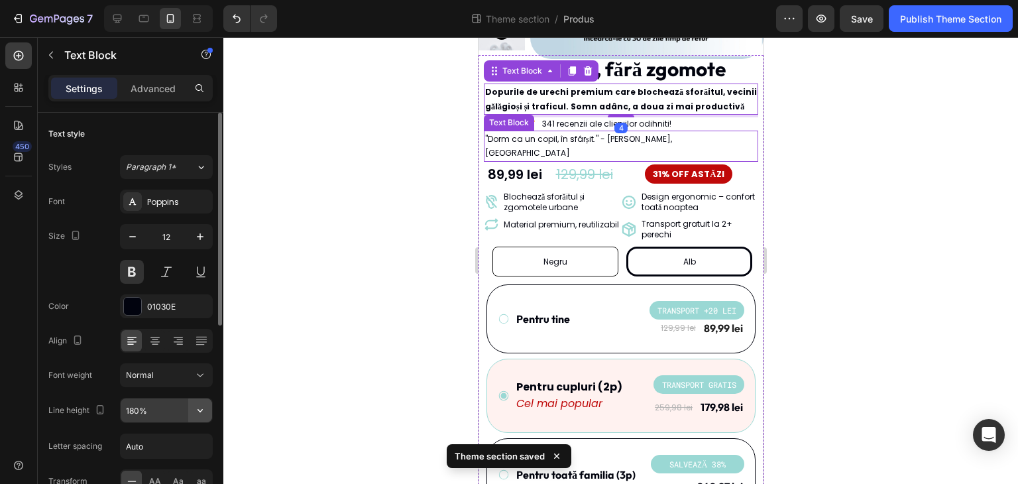
click at [203, 419] on button "button" at bounding box center [200, 410] width 24 height 24
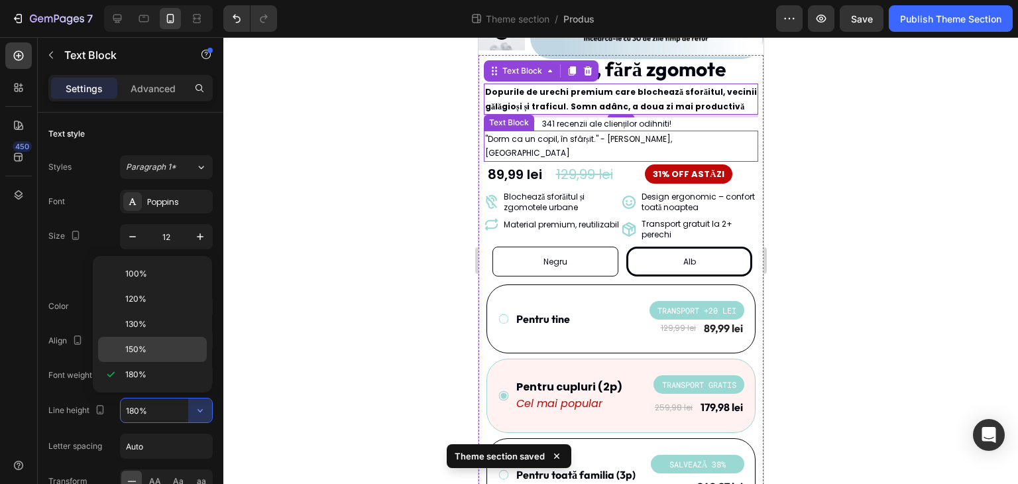
click at [196, 344] on p "150%" at bounding box center [163, 349] width 76 height 12
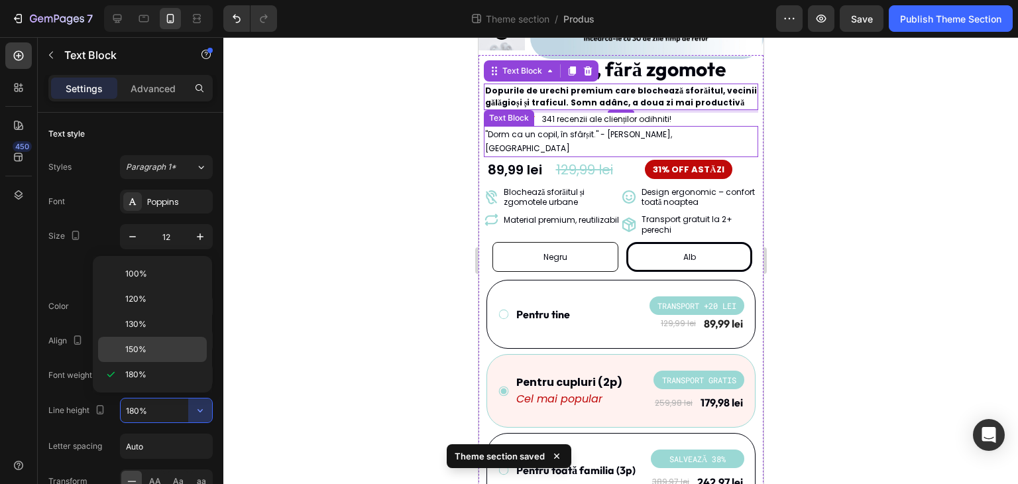
type input "150%"
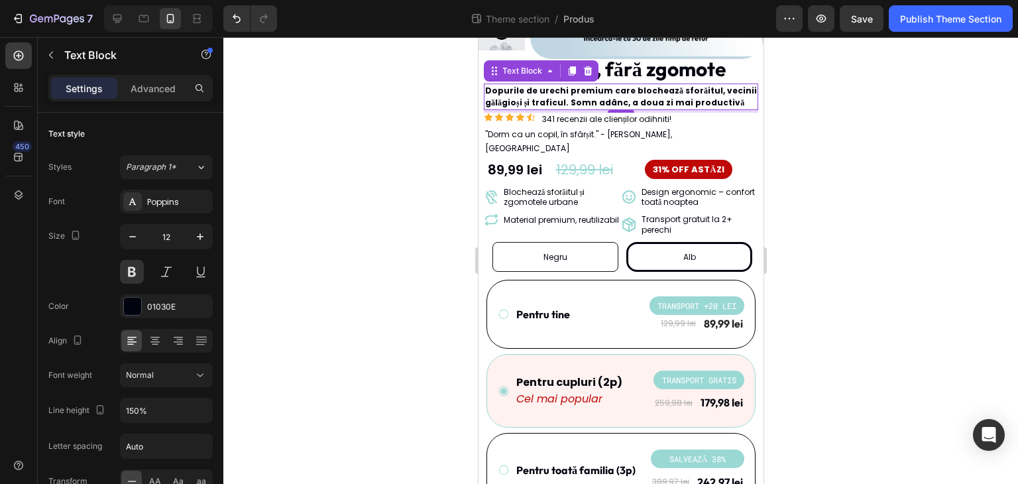
click at [872, 182] on div at bounding box center [620, 260] width 794 height 446
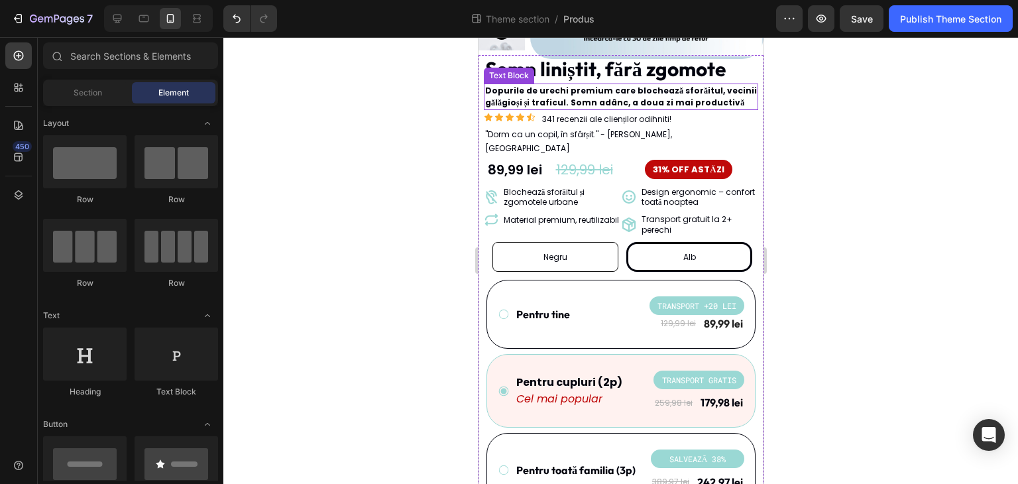
click at [709, 91] on p "Dopurile de urechi premium care blochează sforăitul, vecinii gălăgioși și trafi…" at bounding box center [620, 97] width 272 height 24
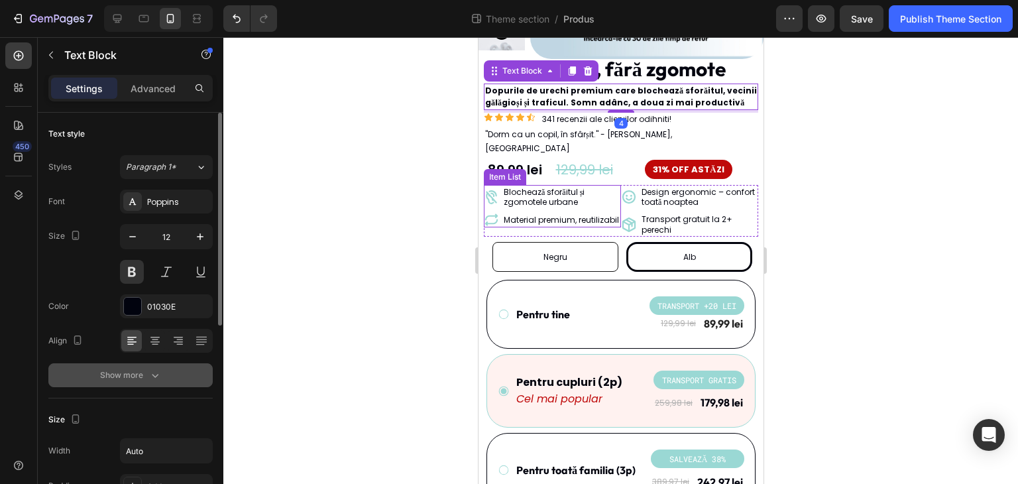
click at [165, 378] on button "Show more" at bounding box center [130, 375] width 164 height 24
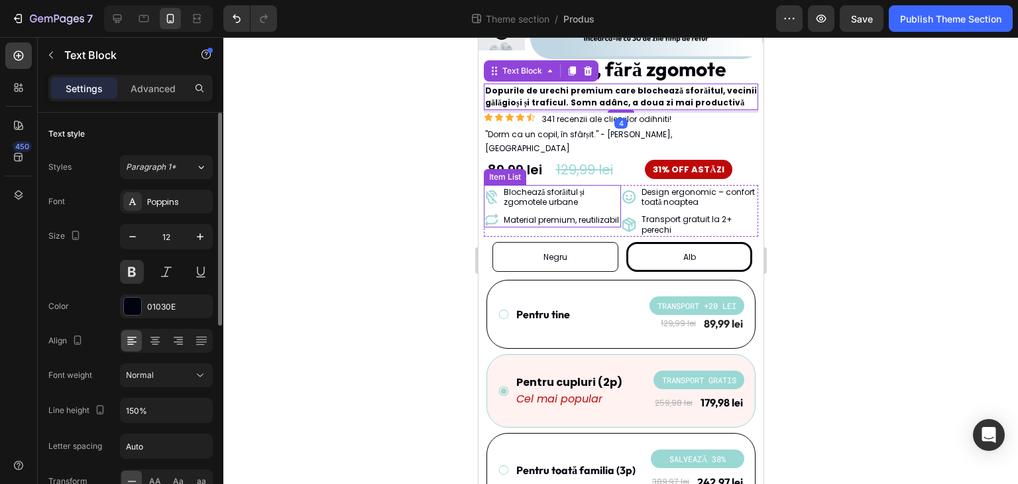
scroll to position [132, 0]
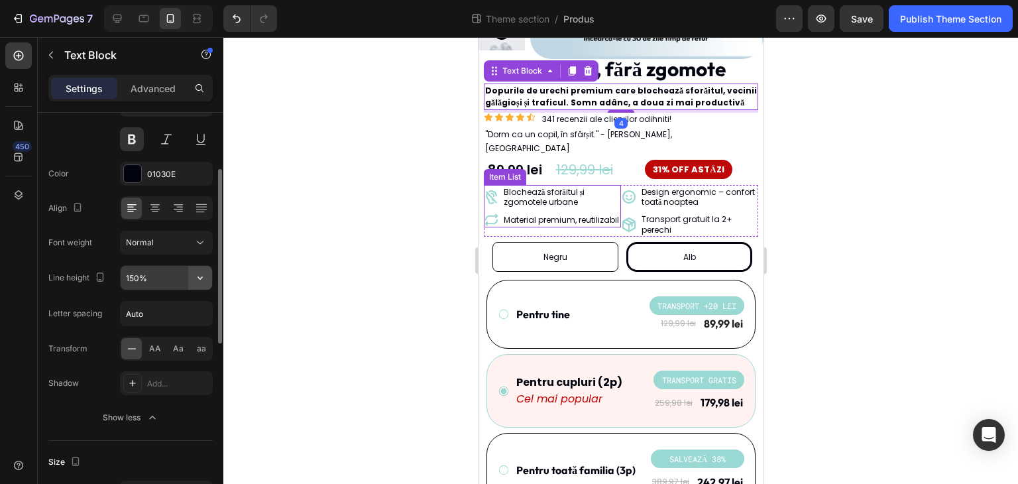
click at [205, 274] on icon "button" at bounding box center [199, 277] width 13 height 13
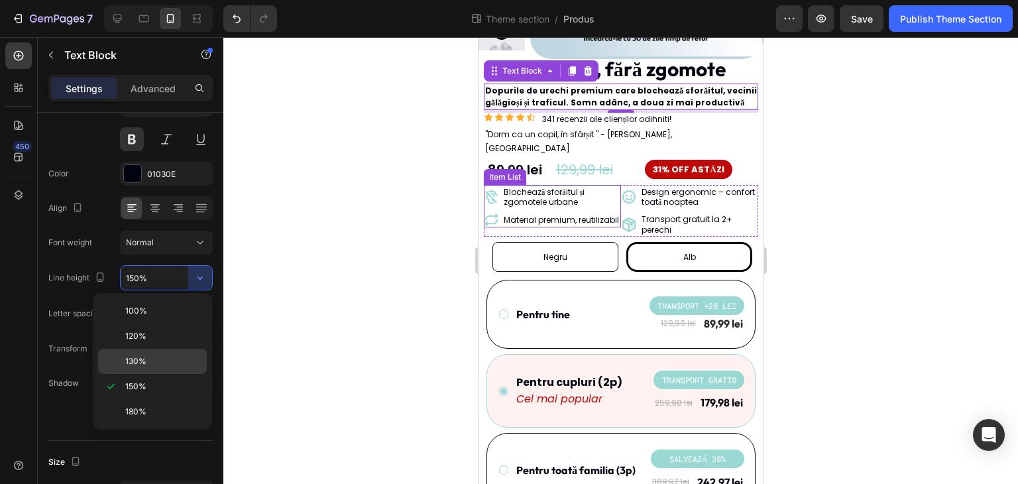
click at [180, 361] on p "130%" at bounding box center [163, 361] width 76 height 12
type input "130%"
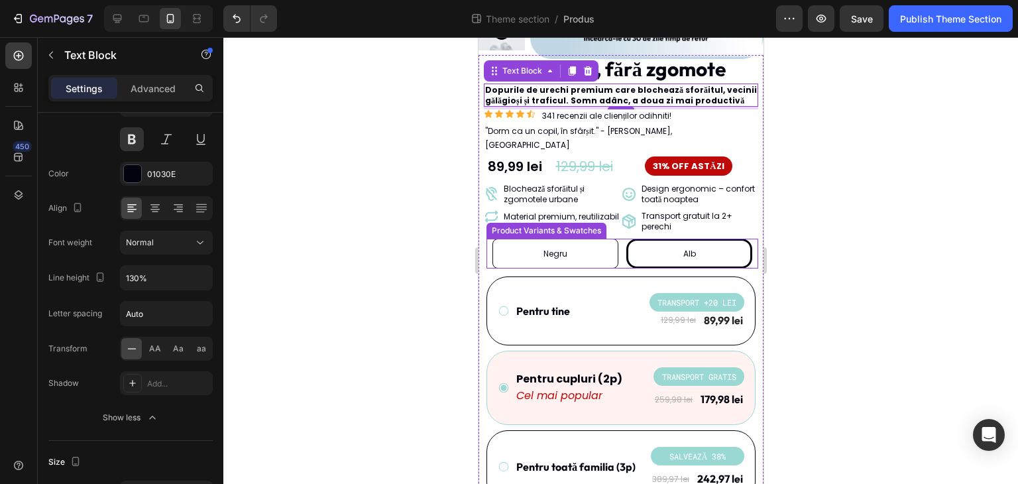
click at [845, 224] on div at bounding box center [620, 260] width 794 height 446
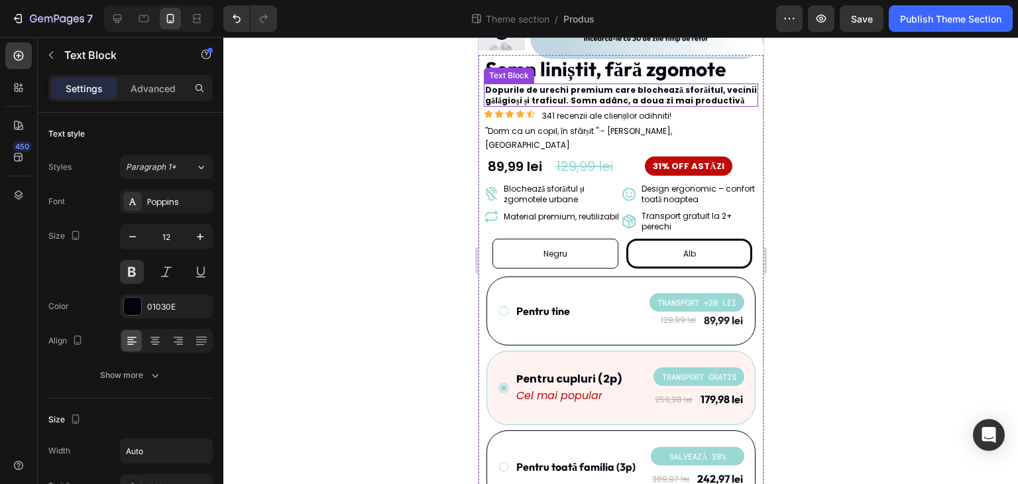
click at [711, 96] on p "Dopurile de urechi premium care blochează sforăitul, vecinii gălăgioși și trafi…" at bounding box center [620, 95] width 272 height 21
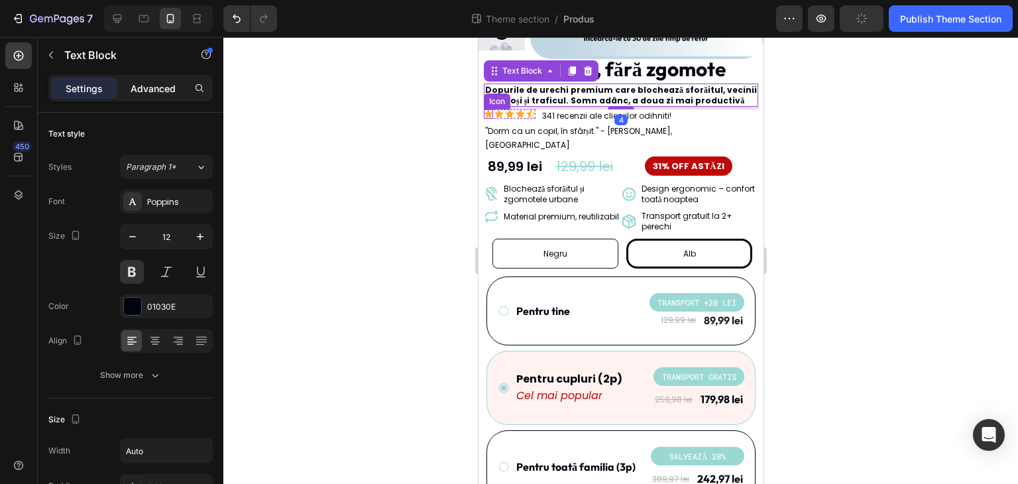
click at [180, 84] on div "Advanced" at bounding box center [153, 88] width 66 height 21
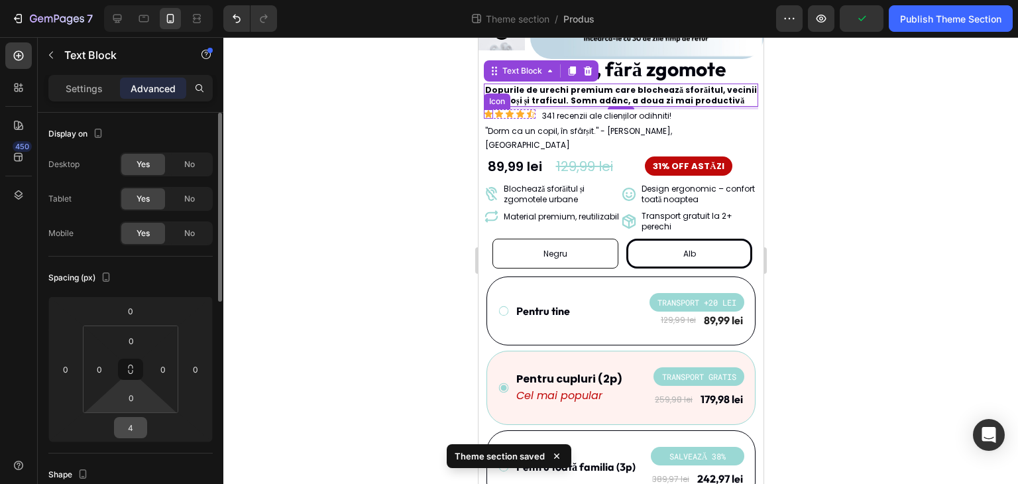
click at [127, 425] on input "4" at bounding box center [130, 427] width 26 height 20
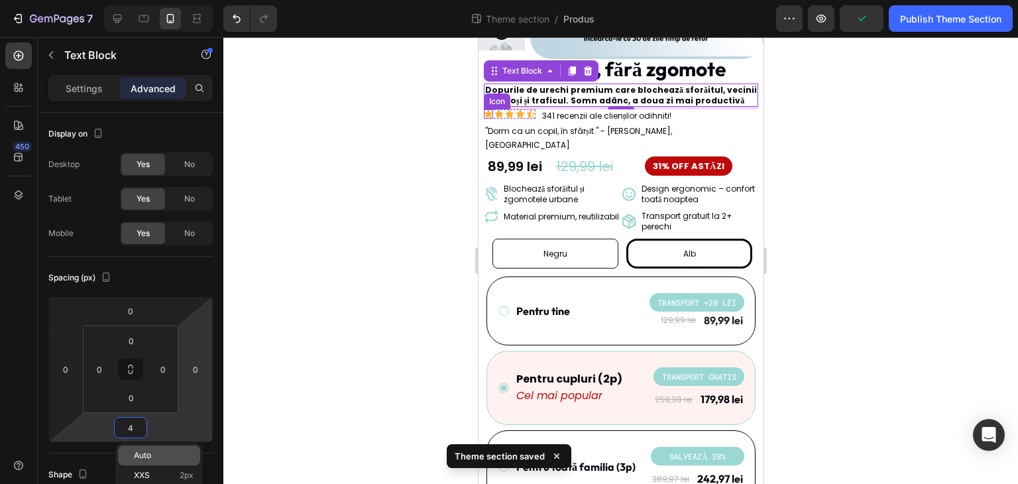
scroll to position [66, 0]
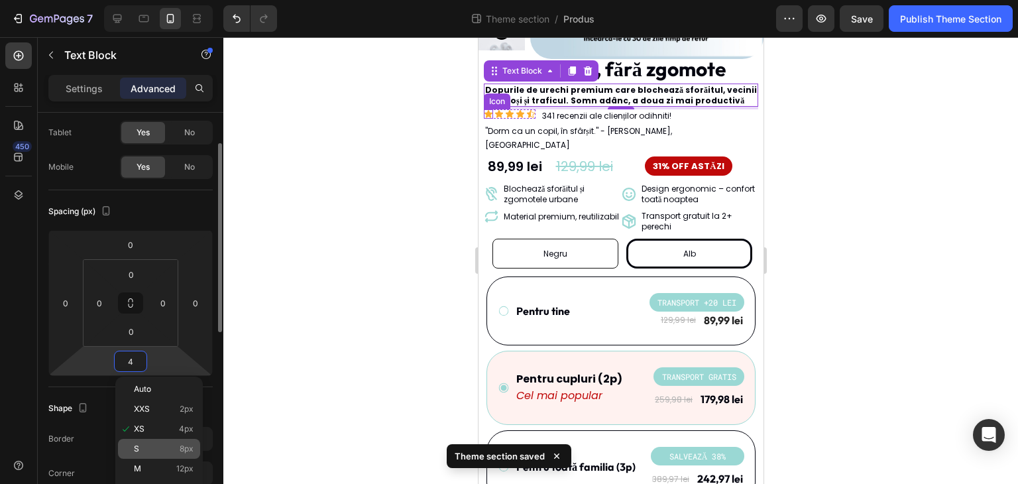
click at [189, 454] on div "S 8px" at bounding box center [159, 449] width 82 height 20
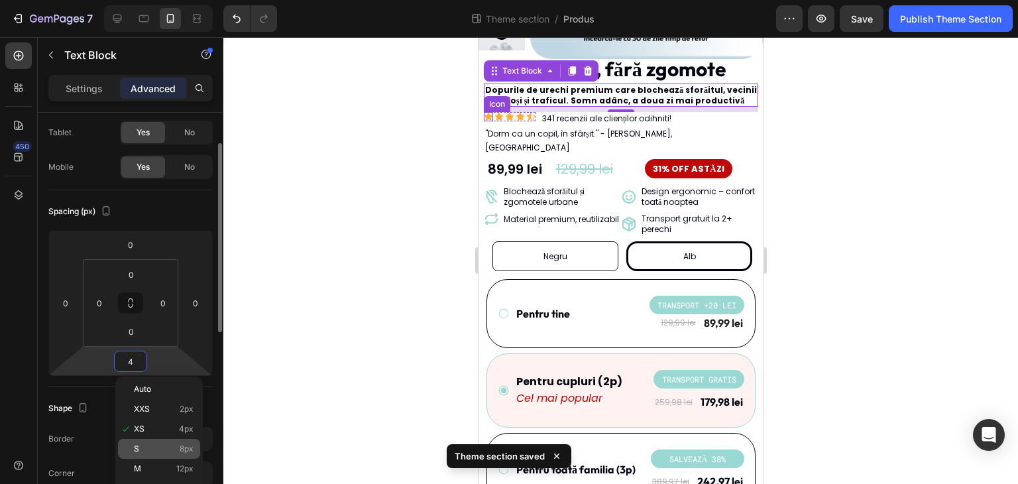
type input "8"
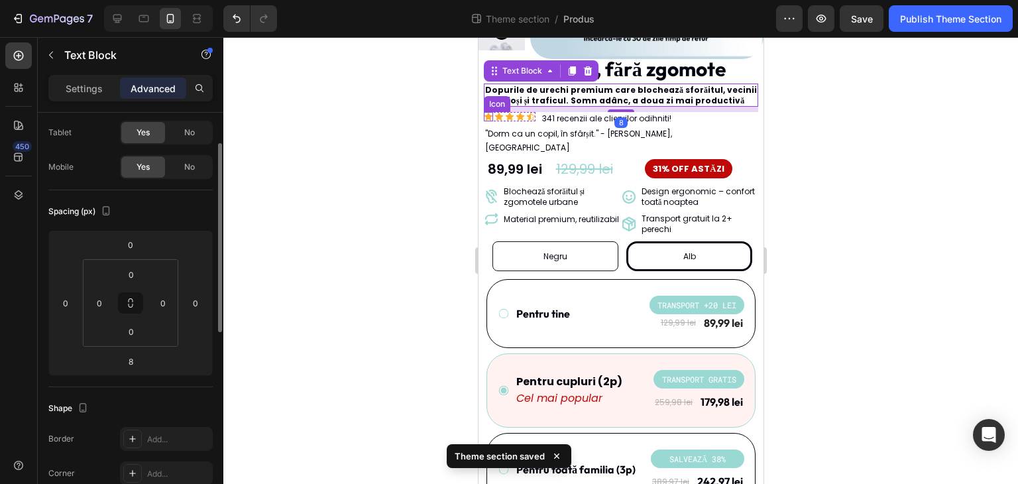
click at [394, 284] on div at bounding box center [620, 260] width 794 height 446
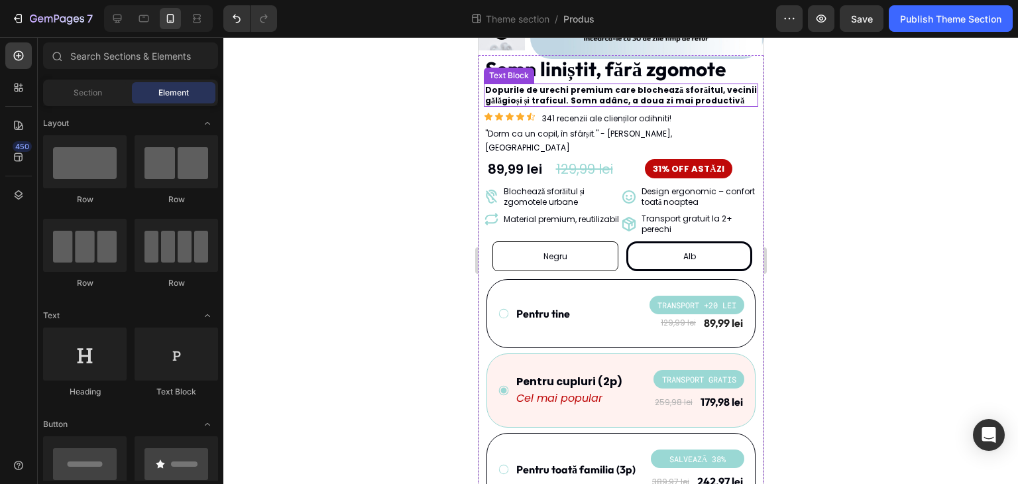
click at [733, 96] on p "Dopurile de urechi premium care blochează sforăitul, vecinii gălăgioși și trafi…" at bounding box center [620, 95] width 272 height 21
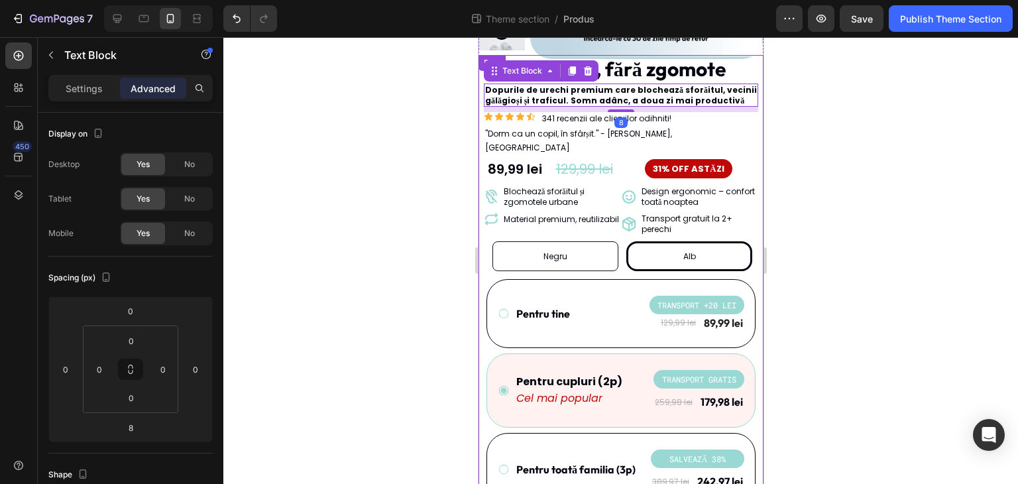
click at [893, 152] on div at bounding box center [620, 260] width 794 height 446
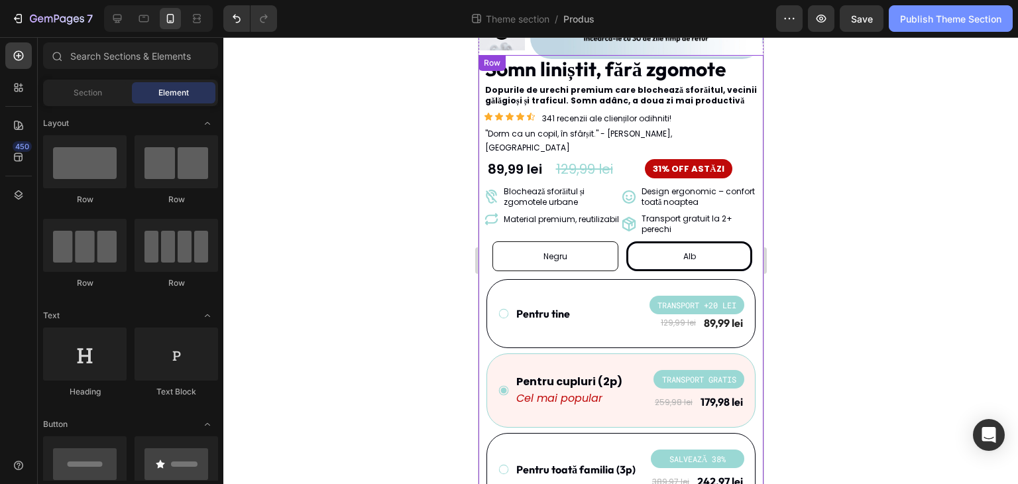
click at [940, 27] on button "Publish Theme Section" at bounding box center [950, 18] width 124 height 26
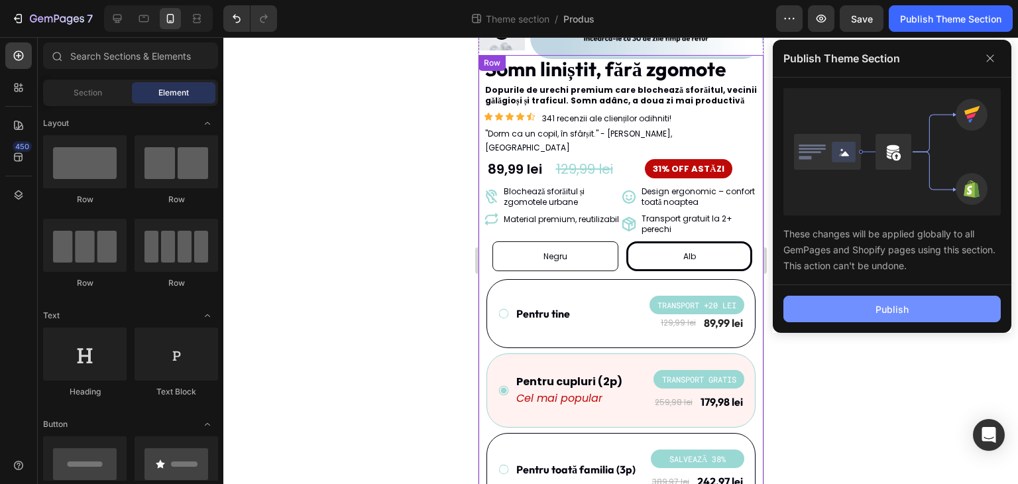
click at [904, 319] on button "Publish" at bounding box center [891, 308] width 217 height 26
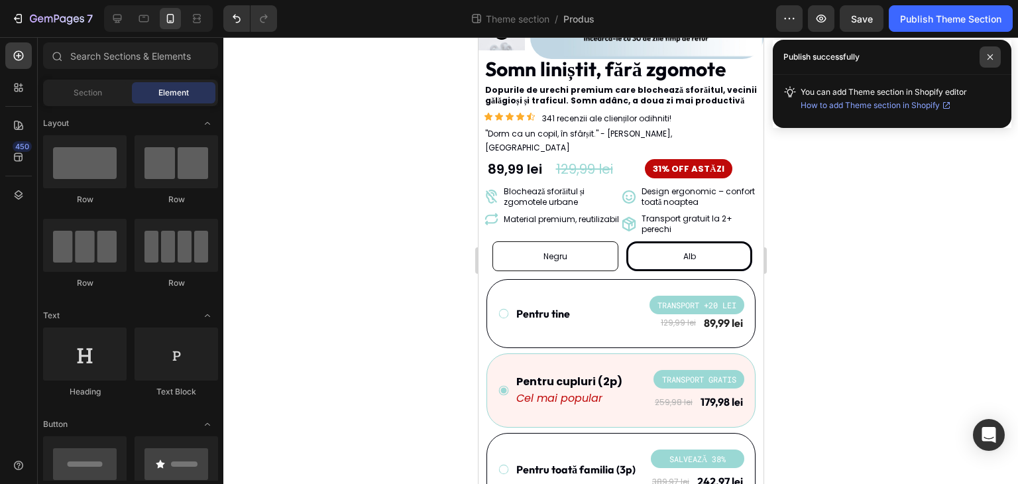
click at [984, 63] on span at bounding box center [989, 56] width 21 height 21
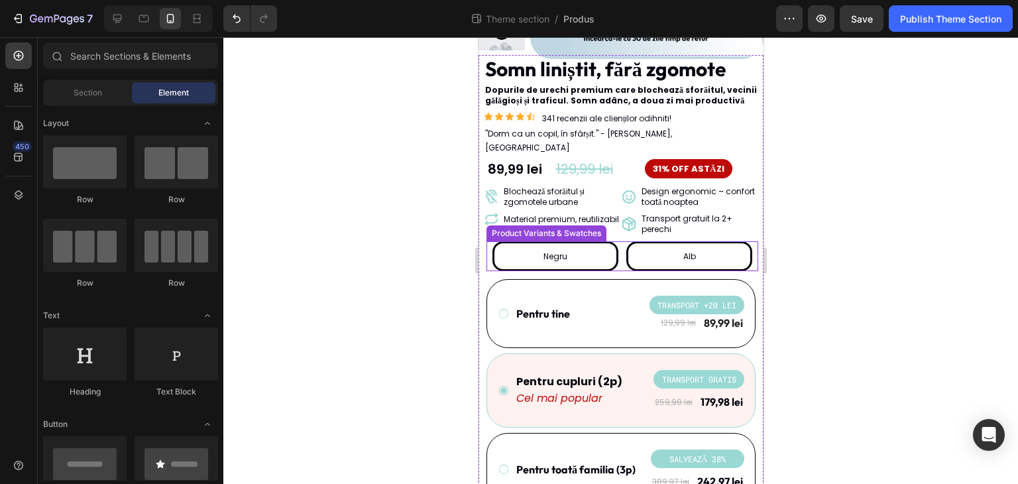
click at [560, 247] on div "Negru" at bounding box center [555, 256] width 24 height 25
click at [554, 241] on input "Negru Negru Negru" at bounding box center [554, 240] width 1 height 1
radio input "true"
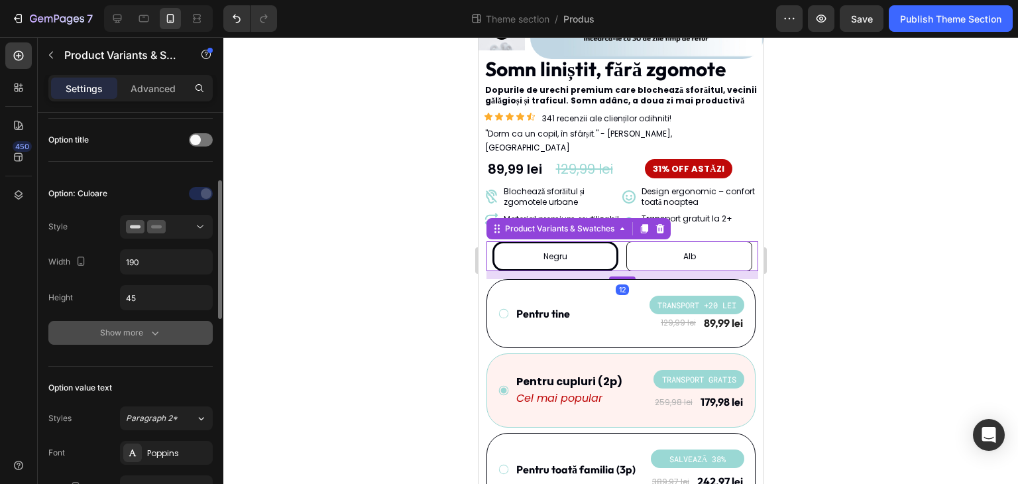
click at [151, 334] on icon "button" at bounding box center [154, 332] width 13 height 13
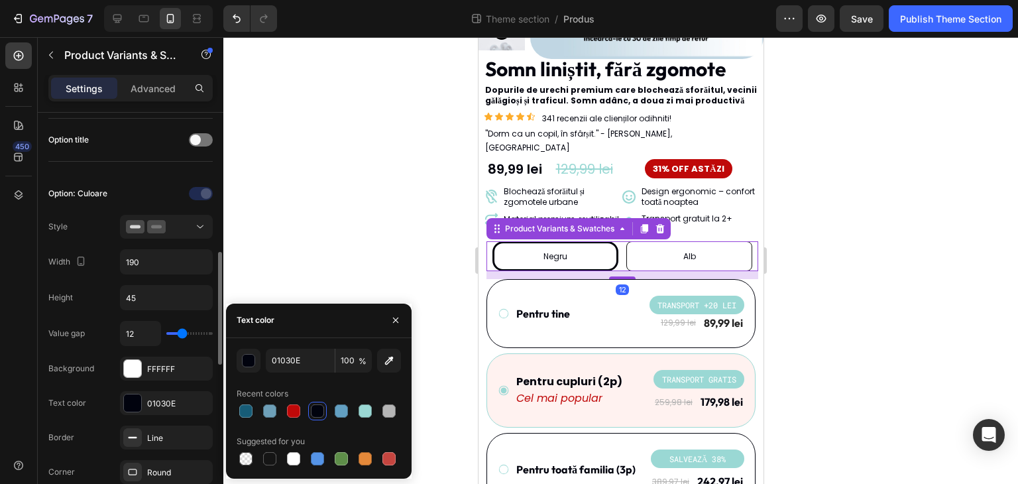
scroll to position [331, 0]
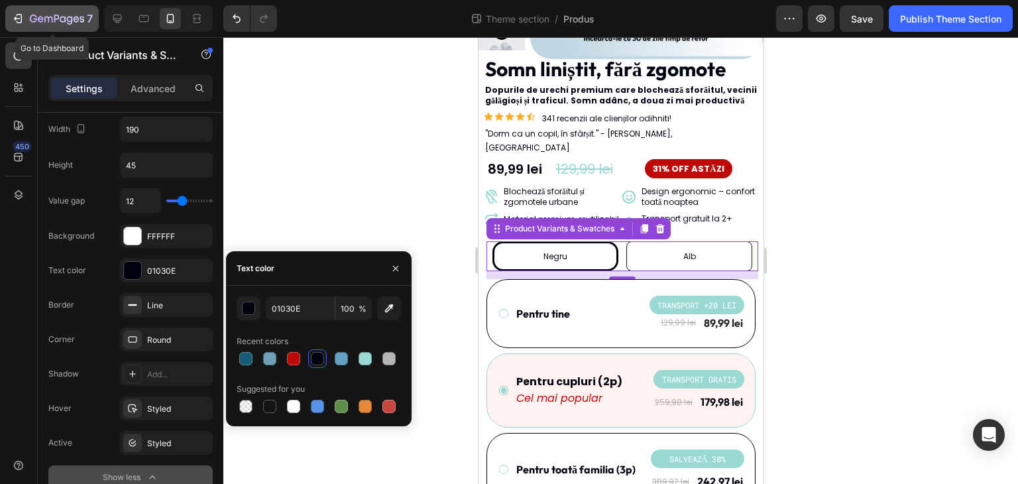
click at [64, 17] on icon "button" at bounding box center [57, 19] width 54 height 11
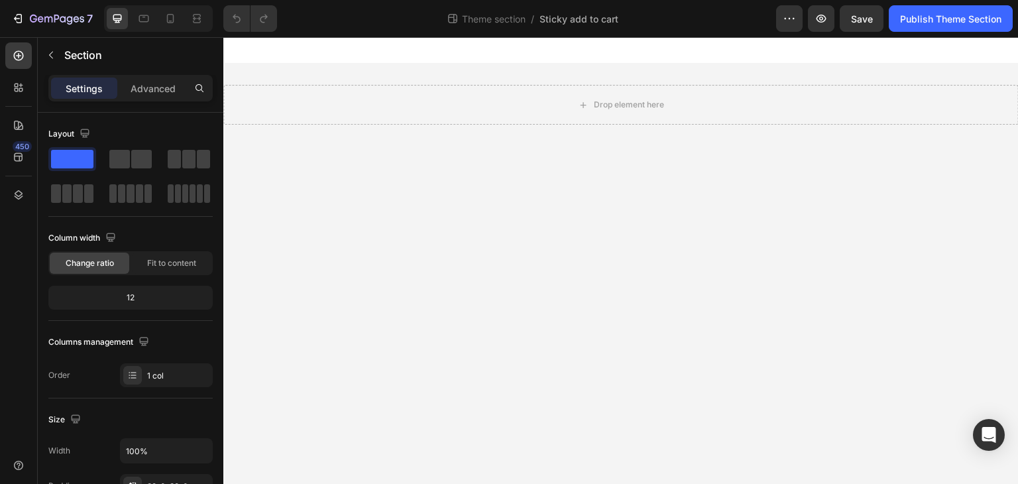
click at [503, 141] on div "Drop element here" at bounding box center [620, 105] width 795 height 82
click at [154, 81] on p "Advanced" at bounding box center [153, 88] width 45 height 14
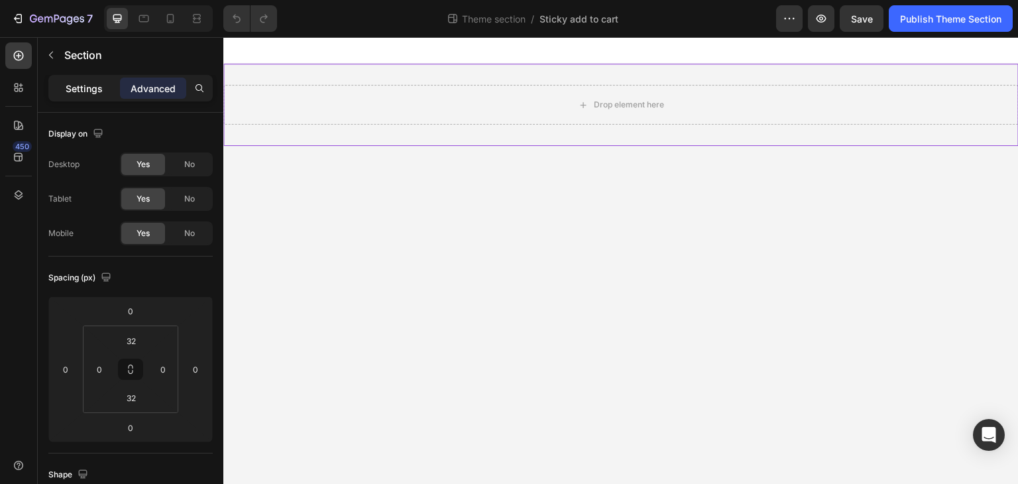
click at [95, 95] on div "Settings" at bounding box center [84, 88] width 66 height 21
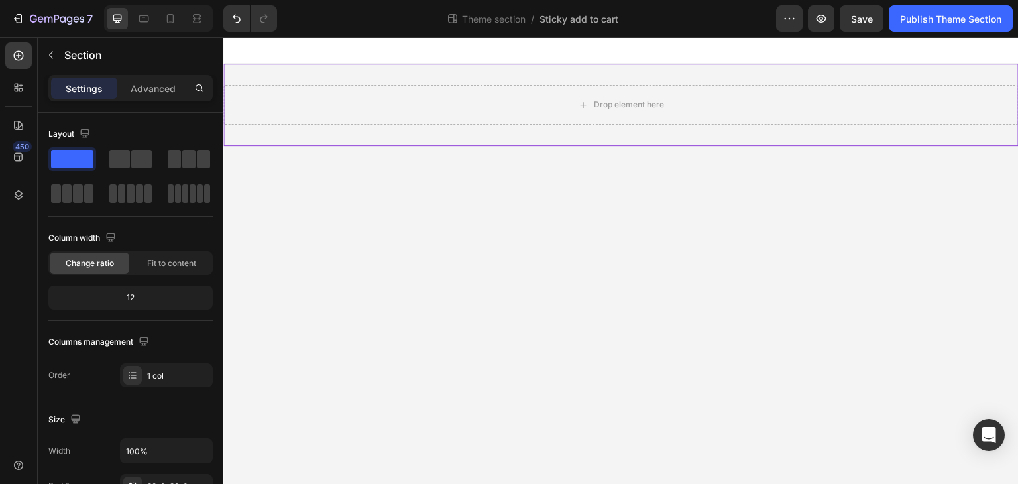
click at [450, 134] on div "Drop element here" at bounding box center [620, 105] width 795 height 82
click at [152, 92] on p "Advanced" at bounding box center [153, 88] width 45 height 14
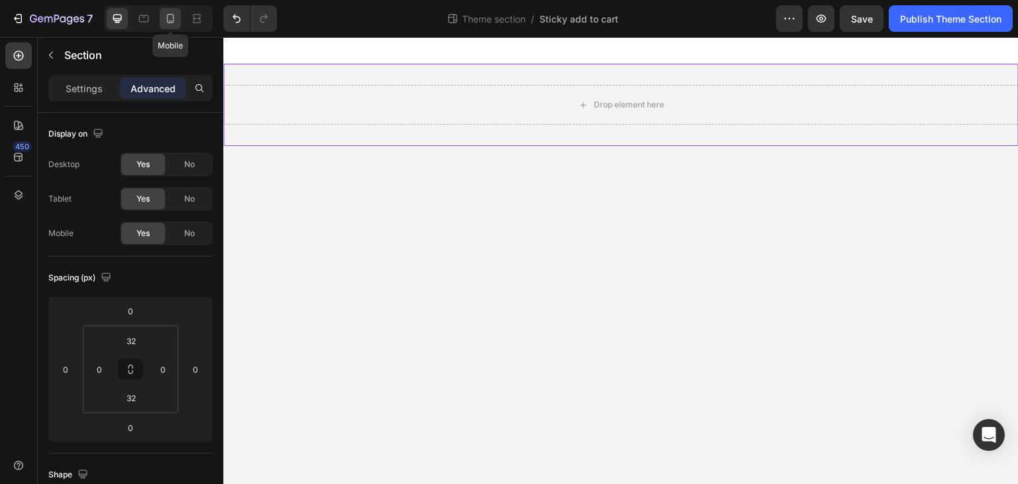
click at [173, 21] on icon at bounding box center [170, 18] width 13 height 13
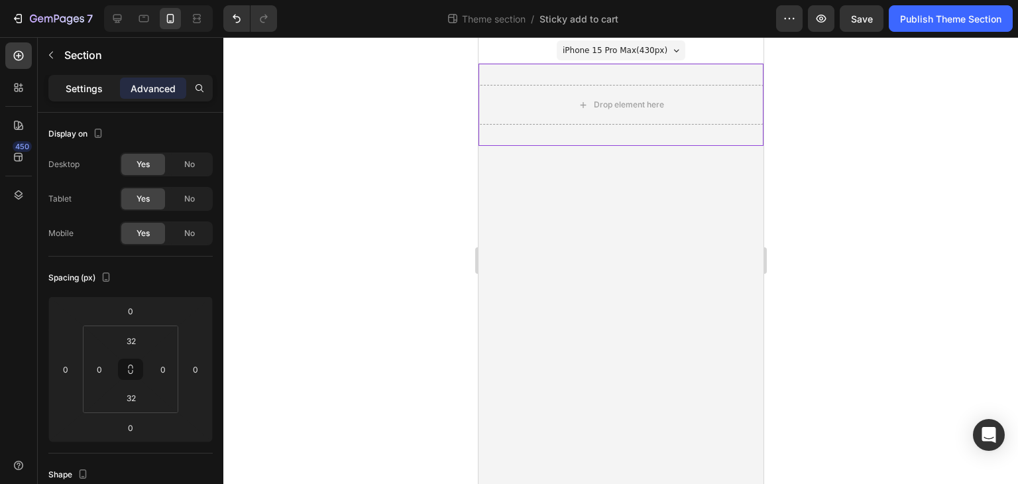
click at [102, 78] on div "Settings" at bounding box center [84, 88] width 66 height 21
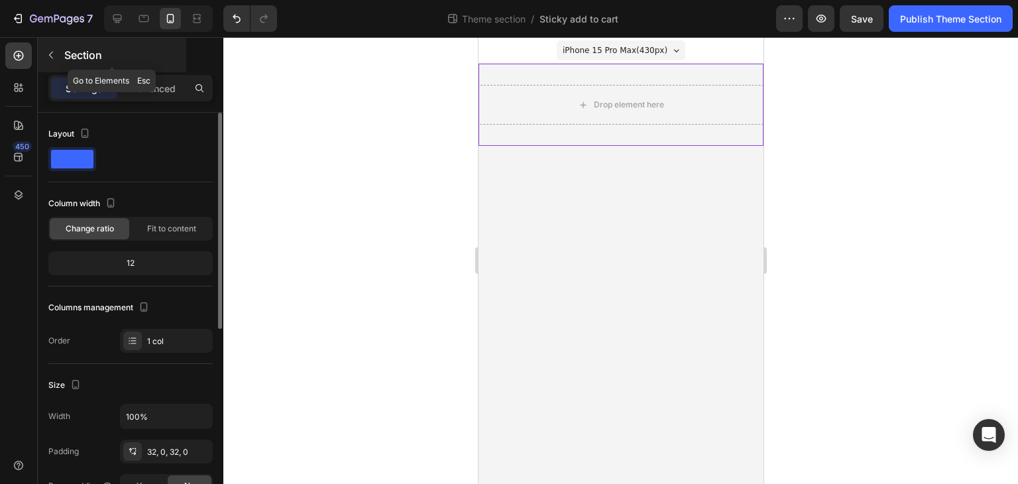
click at [61, 60] on div at bounding box center [50, 54] width 21 height 21
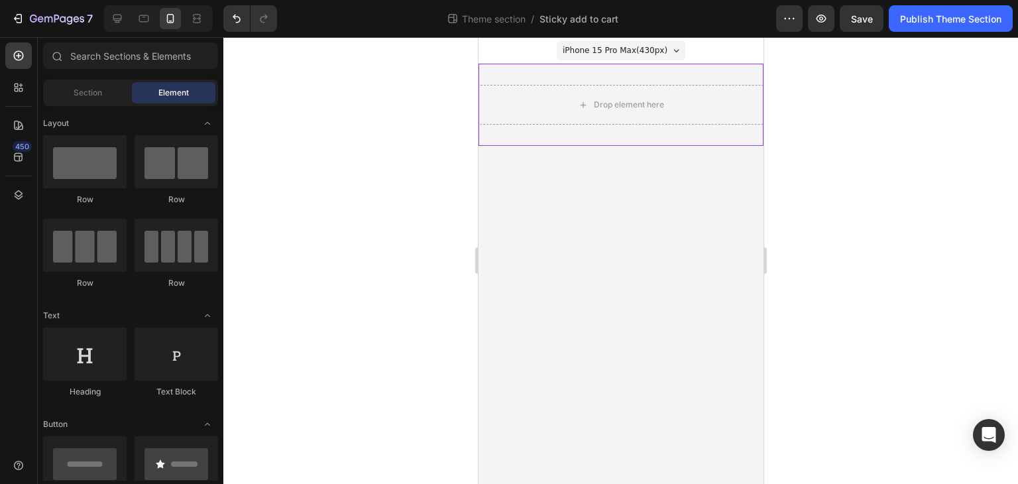
click at [603, 141] on div "Drop element here" at bounding box center [620, 105] width 285 height 82
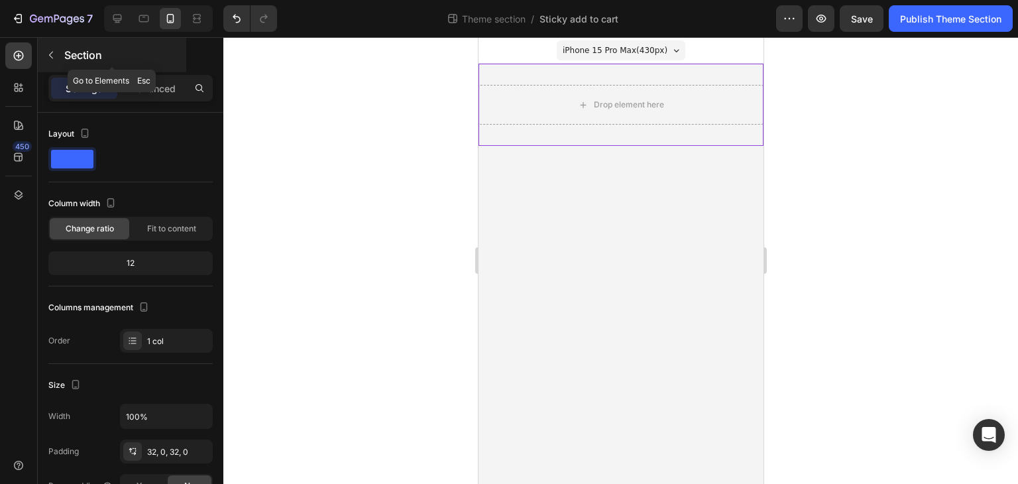
click at [70, 56] on p "Section" at bounding box center [123, 55] width 119 height 16
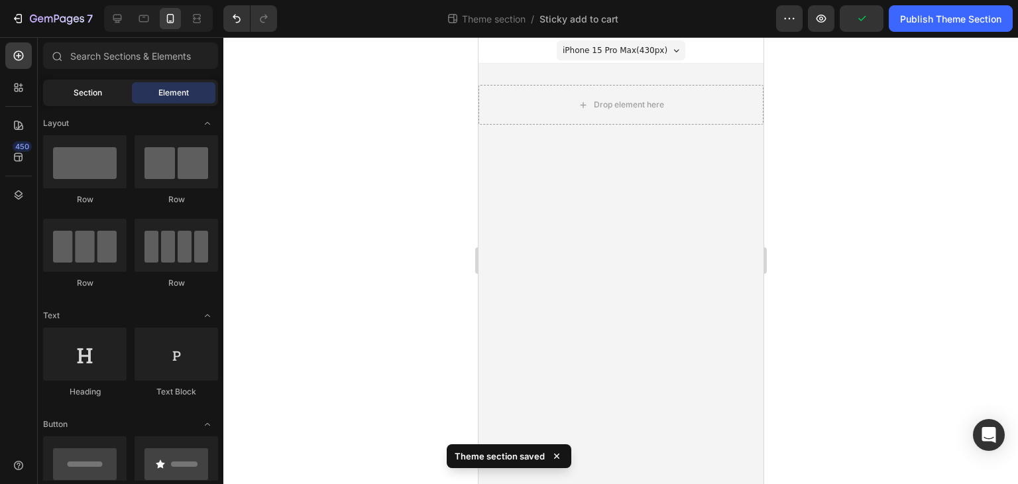
click at [123, 101] on div "Section" at bounding box center [87, 92] width 83 height 21
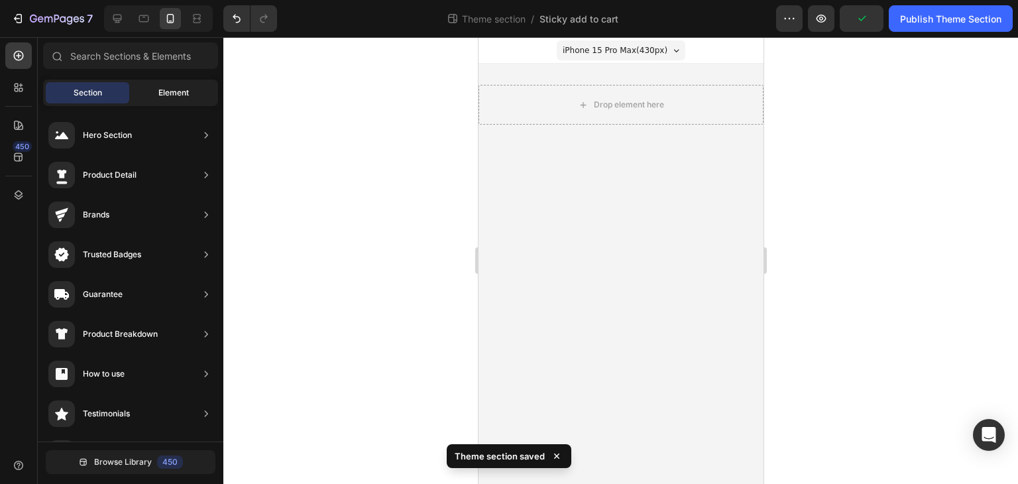
click at [162, 97] on span "Element" at bounding box center [173, 93] width 30 height 12
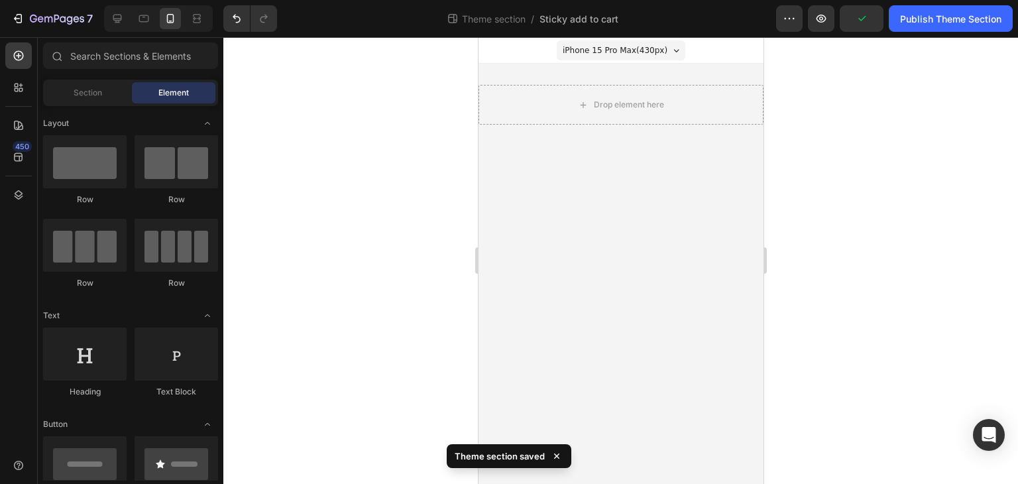
click at [368, 125] on div at bounding box center [620, 260] width 794 height 446
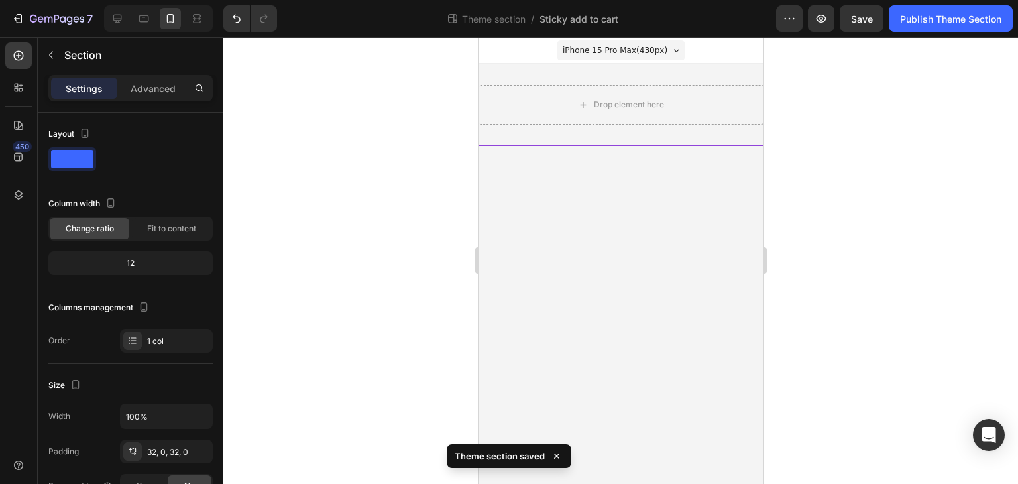
click at [534, 137] on div "Drop element here" at bounding box center [620, 105] width 285 height 82
click at [402, 168] on div at bounding box center [620, 260] width 794 height 446
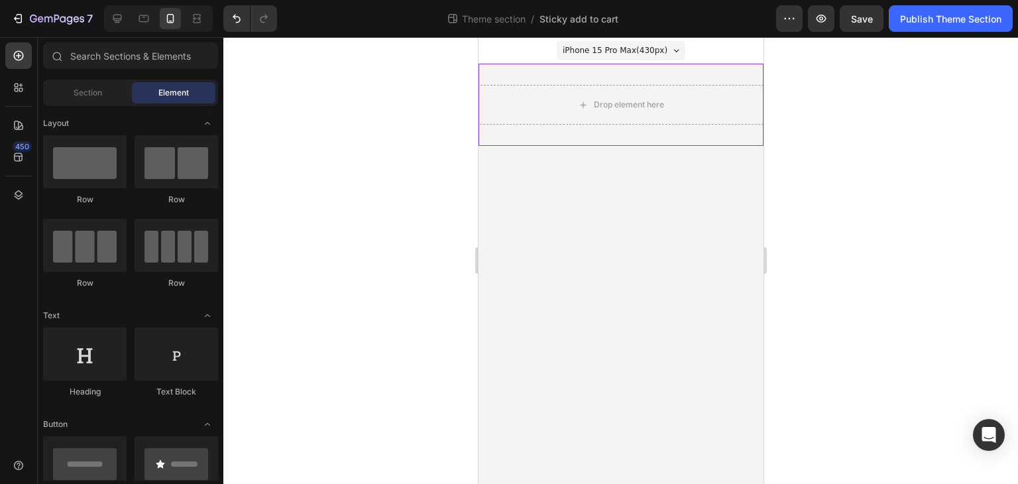
click at [608, 129] on div "Drop element here" at bounding box center [620, 105] width 285 height 82
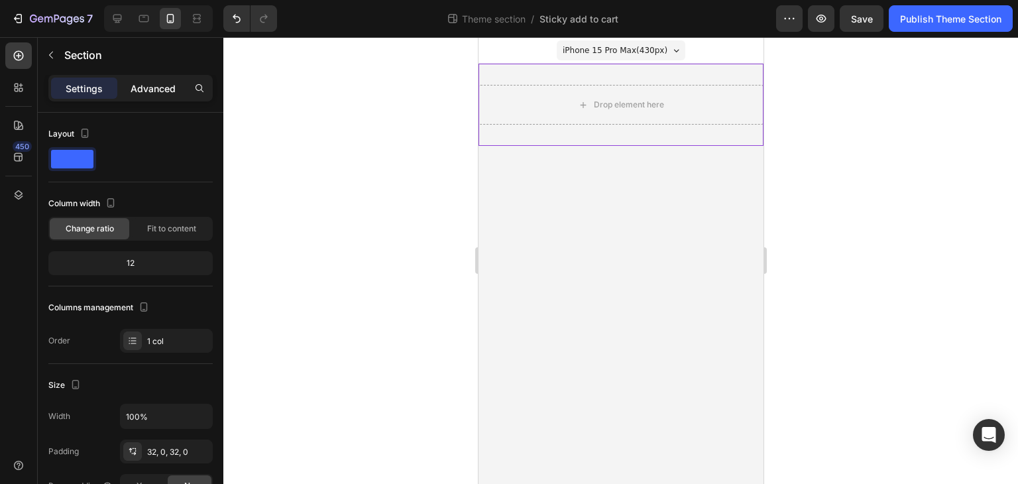
click at [125, 80] on div "Advanced" at bounding box center [153, 88] width 66 height 21
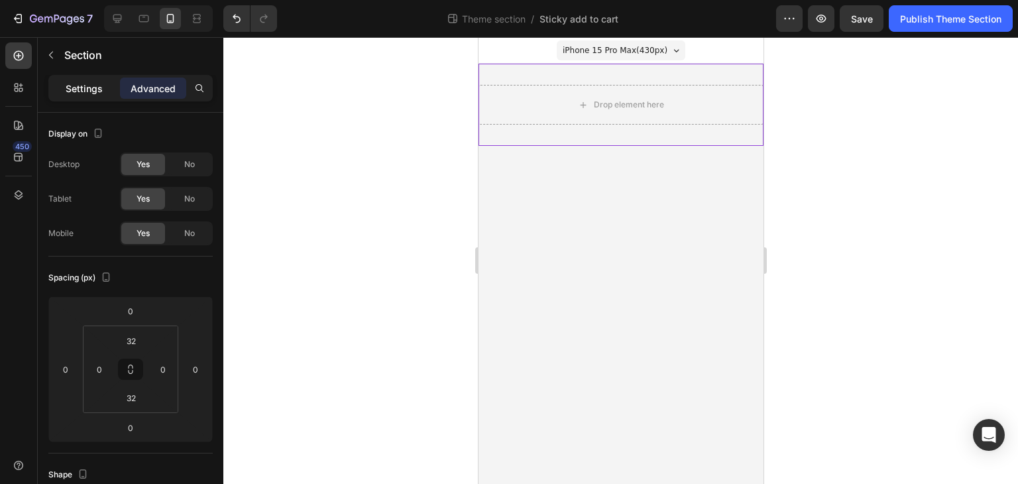
click at [95, 87] on p "Settings" at bounding box center [84, 88] width 37 height 14
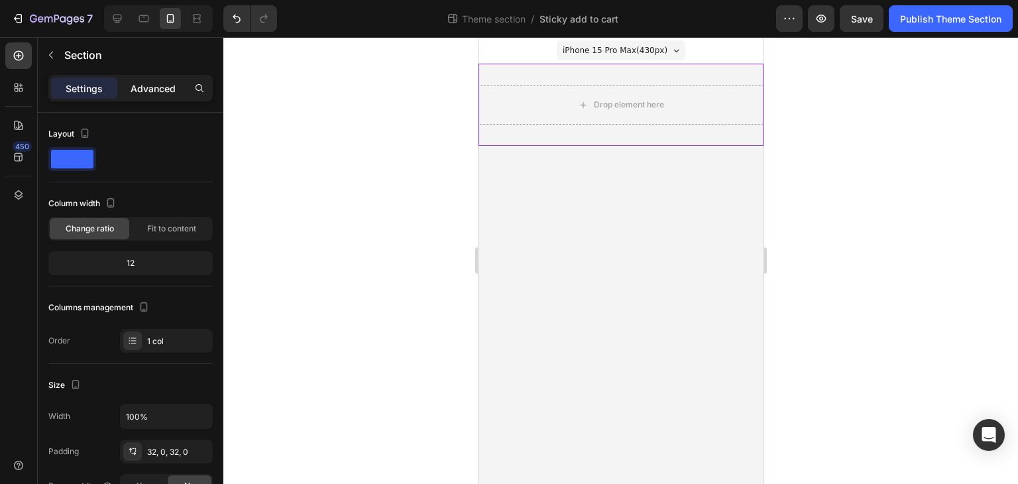
click at [143, 86] on p "Advanced" at bounding box center [153, 88] width 45 height 14
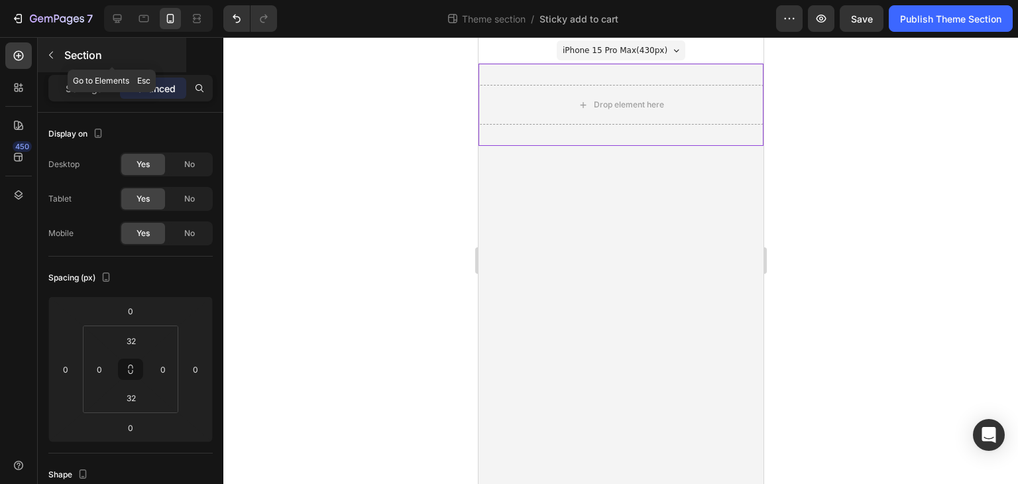
click at [65, 55] on p "Section" at bounding box center [123, 55] width 119 height 16
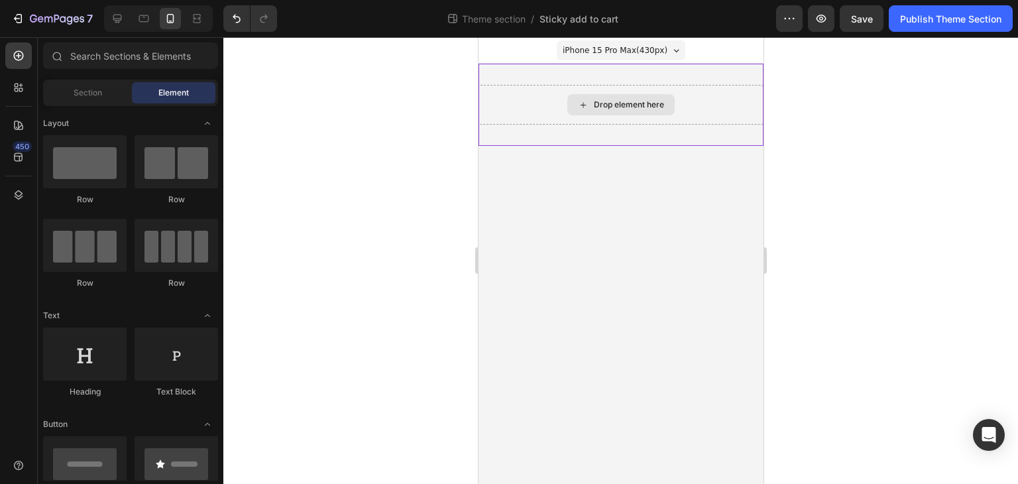
click at [587, 119] on div "Drop element here" at bounding box center [620, 105] width 285 height 40
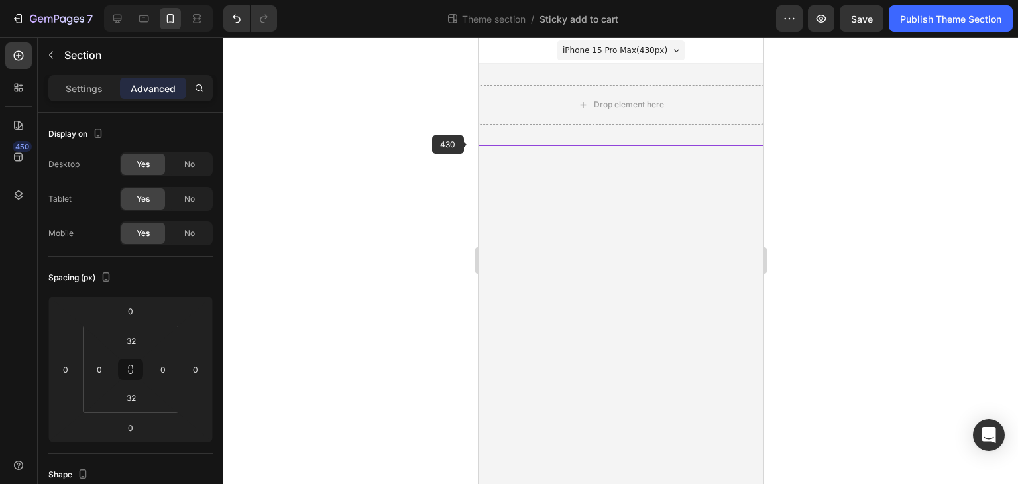
click at [523, 131] on div "Drop element here" at bounding box center [620, 105] width 285 height 82
click at [95, 93] on p "Settings" at bounding box center [84, 88] width 37 height 14
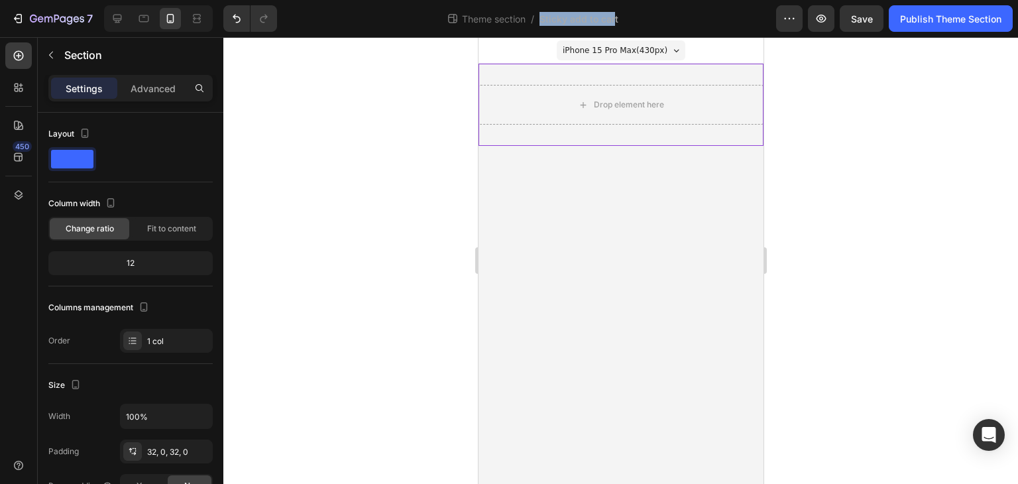
drag, startPoint x: 617, startPoint y: 25, endPoint x: 537, endPoint y: 28, distance: 79.6
click at [537, 28] on div "Theme section / Sticky add to cart" at bounding box center [531, 18] width 488 height 26
click at [395, 149] on div at bounding box center [620, 260] width 794 height 446
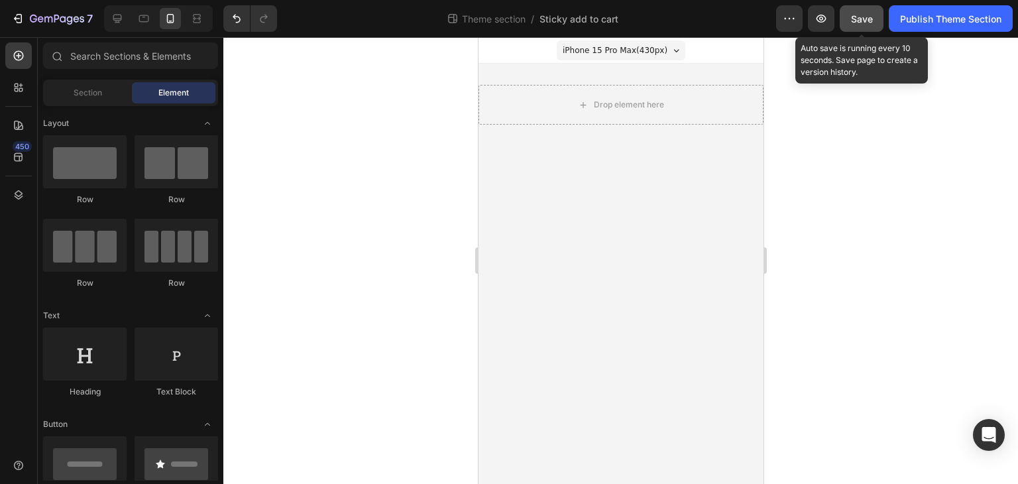
click at [857, 6] on button "Save" at bounding box center [861, 18] width 44 height 26
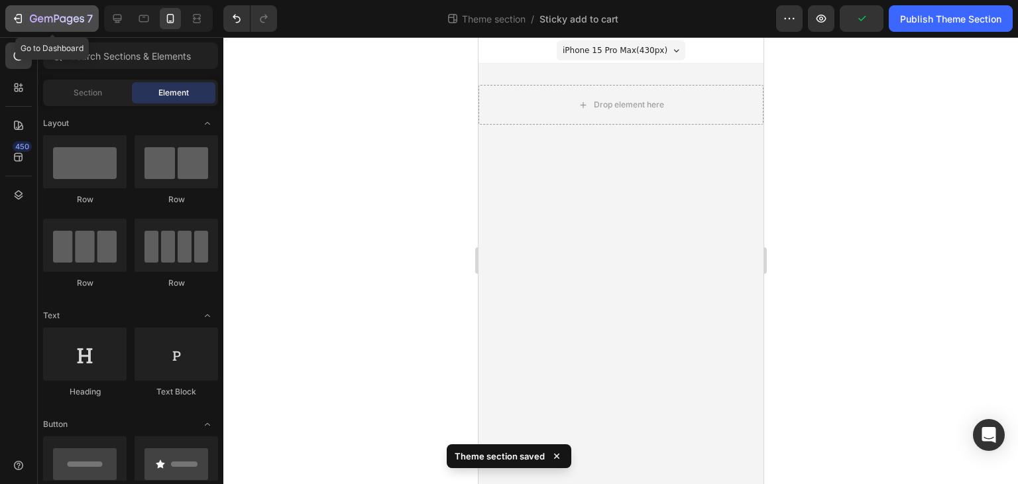
click at [72, 25] on icon "button" at bounding box center [57, 19] width 54 height 11
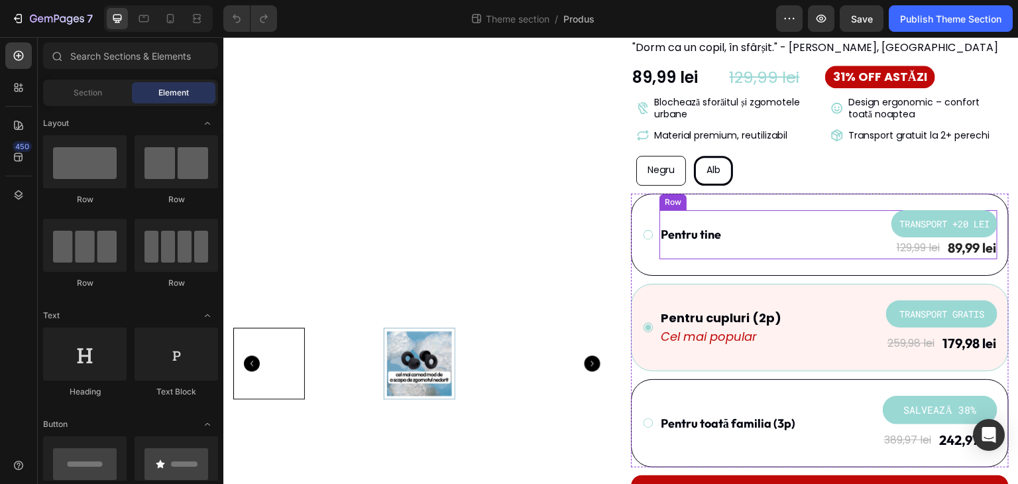
scroll to position [132, 0]
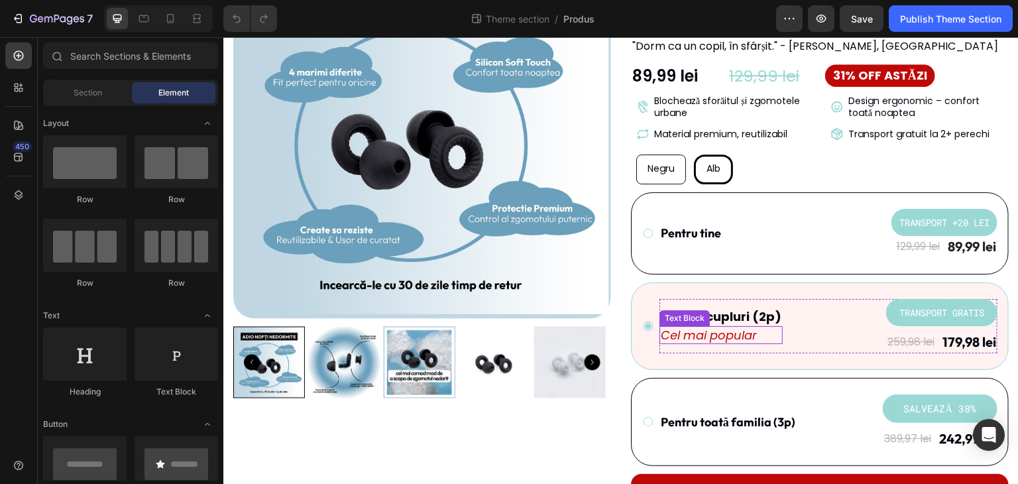
click at [702, 329] on p "Cel mai popular" at bounding box center [720, 334] width 121 height 15
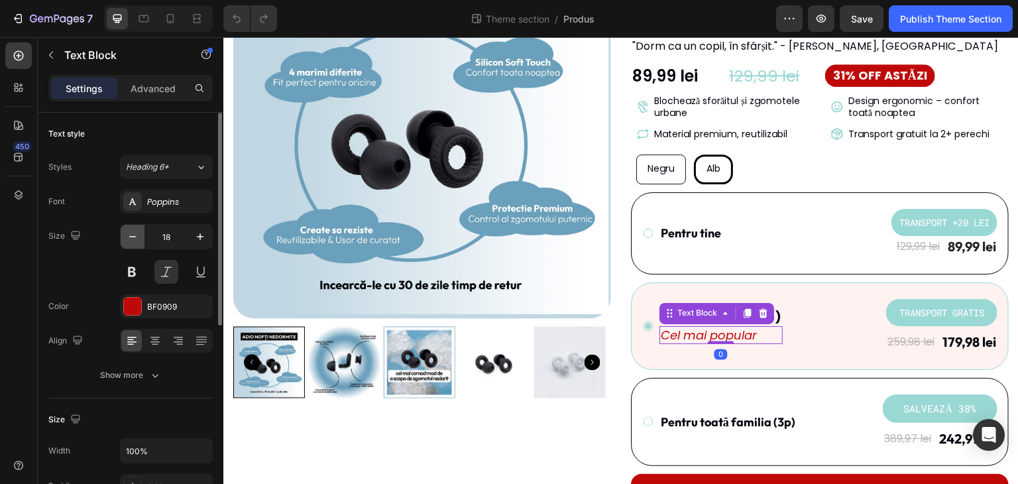
click at [138, 242] on icon "button" at bounding box center [132, 236] width 13 height 13
type input "16"
click at [428, 389] on img at bounding box center [420, 363] width 72 height 72
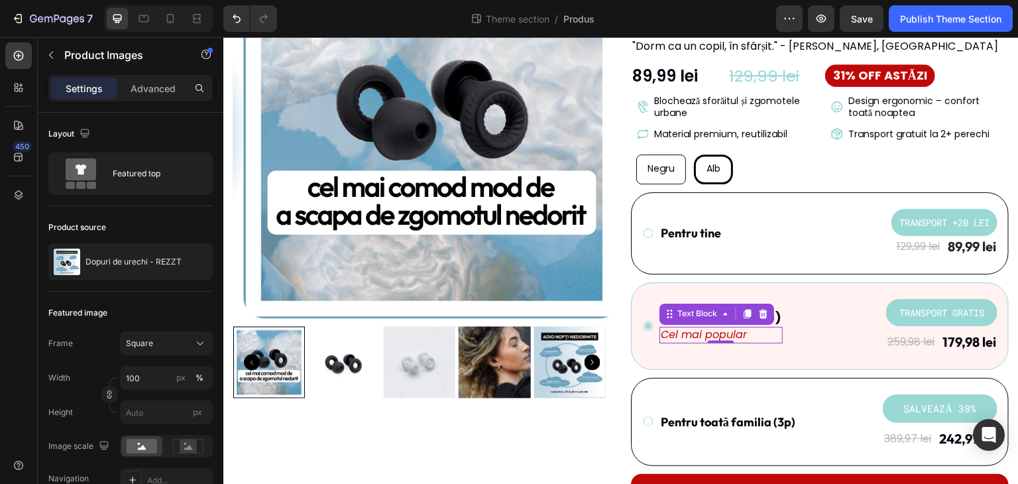
click at [703, 338] on p "Cel mai popular" at bounding box center [720, 335] width 121 height 14
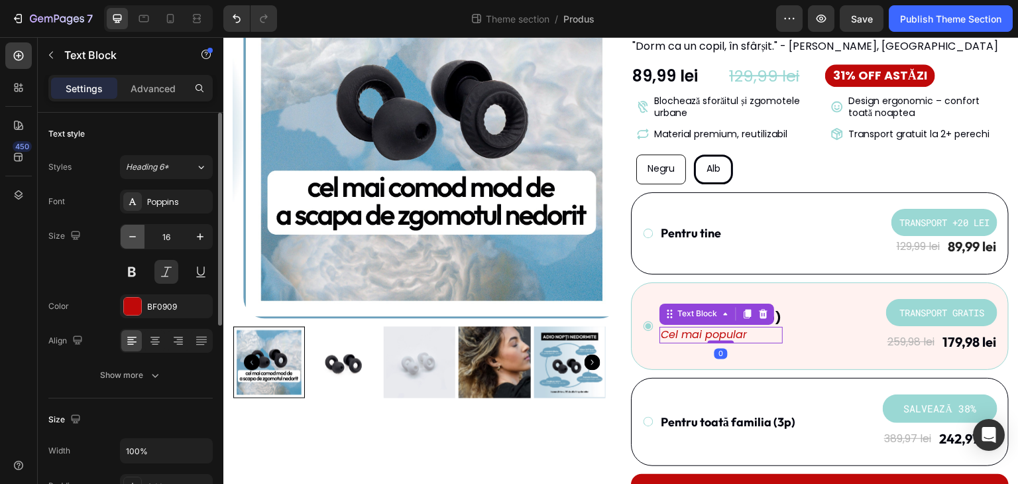
click at [140, 236] on button "button" at bounding box center [133, 237] width 24 height 24
type input "14"
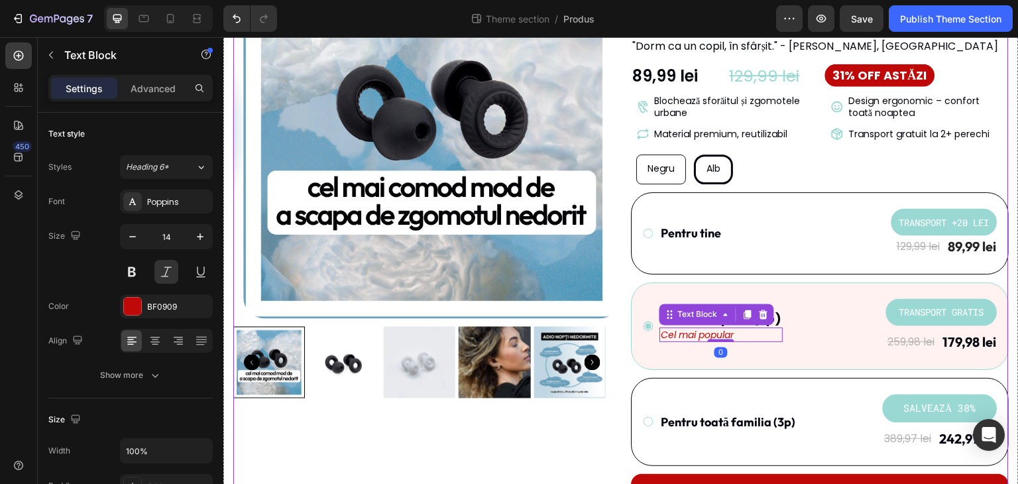
click at [470, 426] on div "Product Images" at bounding box center [422, 403] width 378 height 924
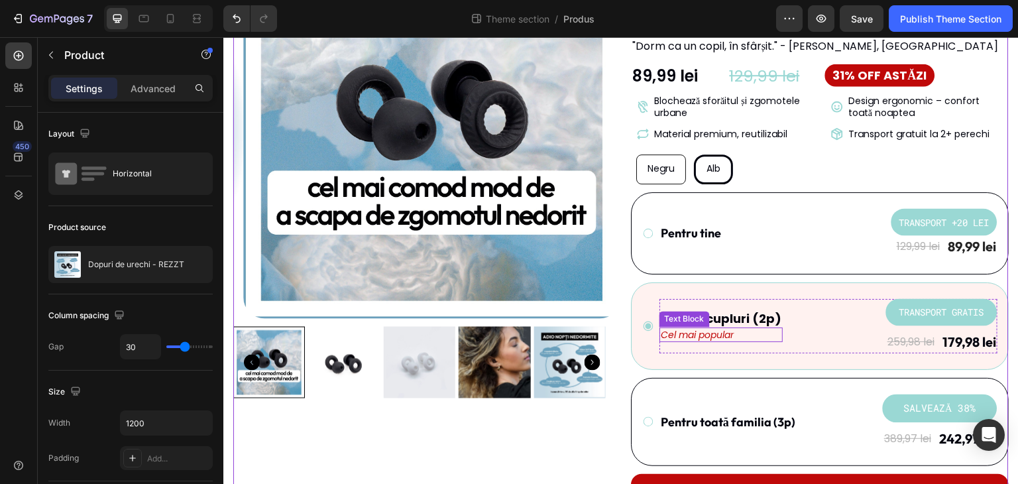
click at [682, 338] on p "Cel mai popular" at bounding box center [720, 335] width 121 height 12
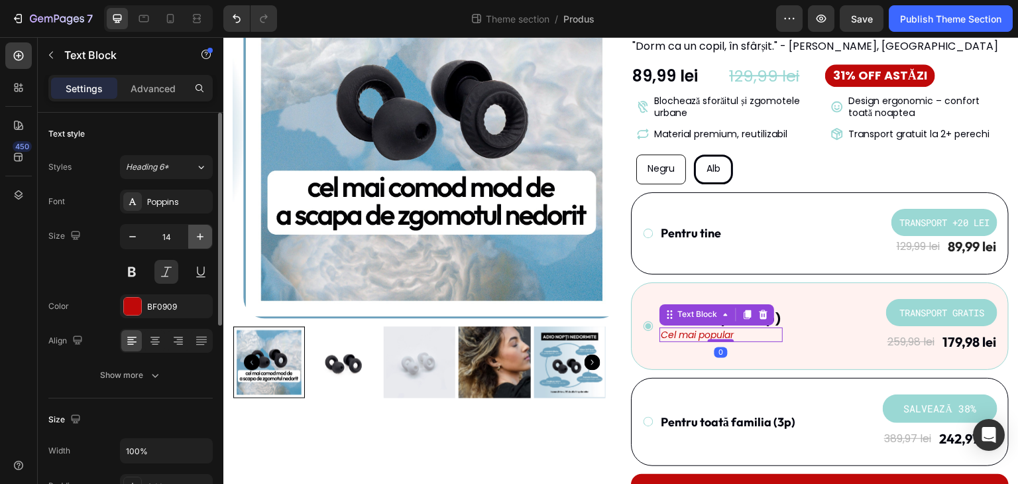
click at [204, 236] on icon "button" at bounding box center [199, 236] width 13 height 13
type input "16"
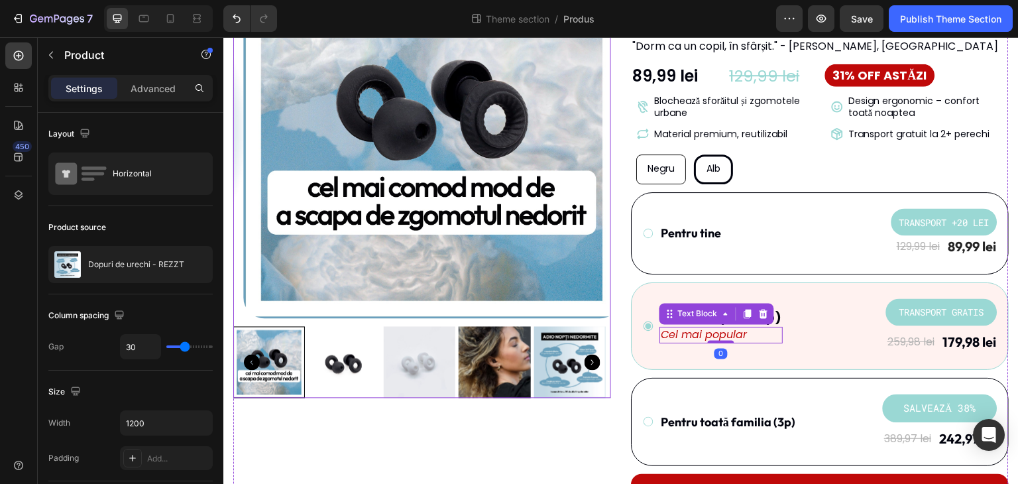
click at [565, 399] on div "Product Images" at bounding box center [422, 403] width 378 height 924
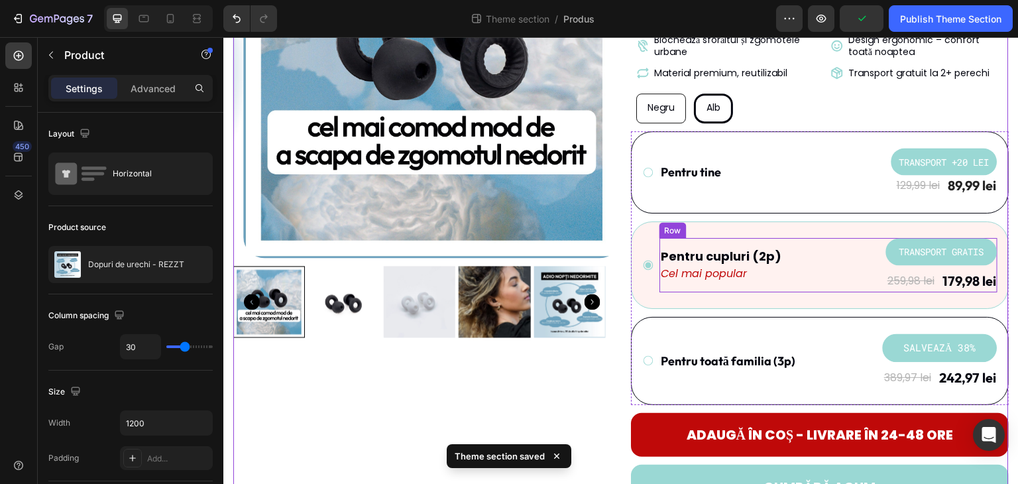
scroll to position [199, 0]
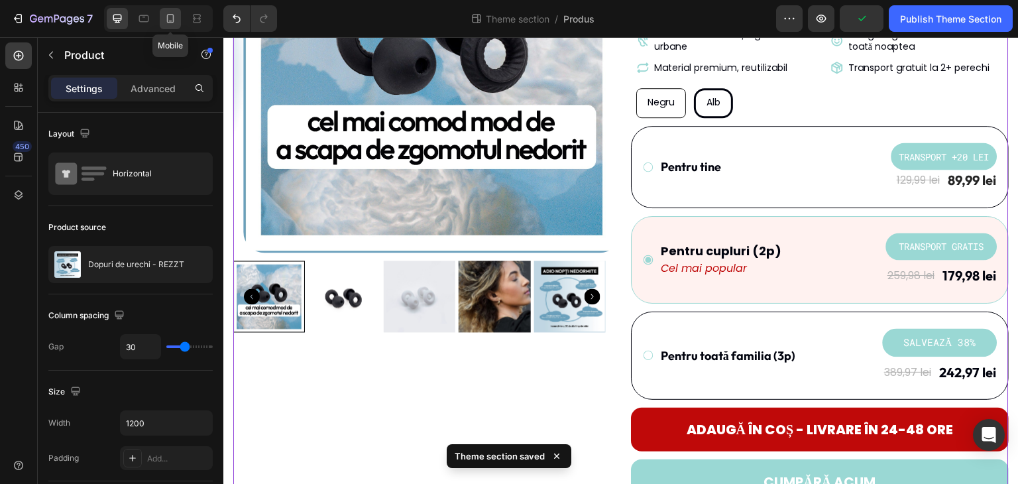
click at [164, 20] on icon at bounding box center [170, 18] width 13 height 13
type input "0"
type input "100%"
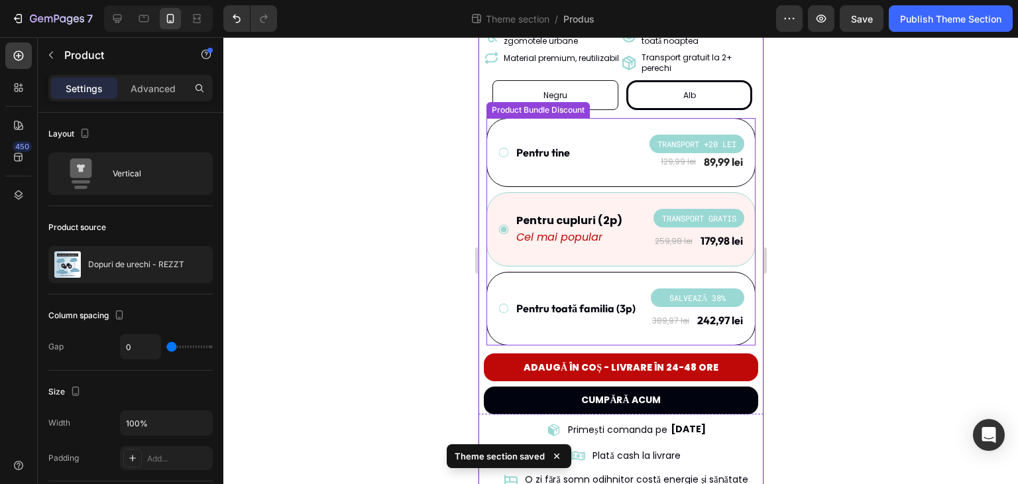
scroll to position [486, 0]
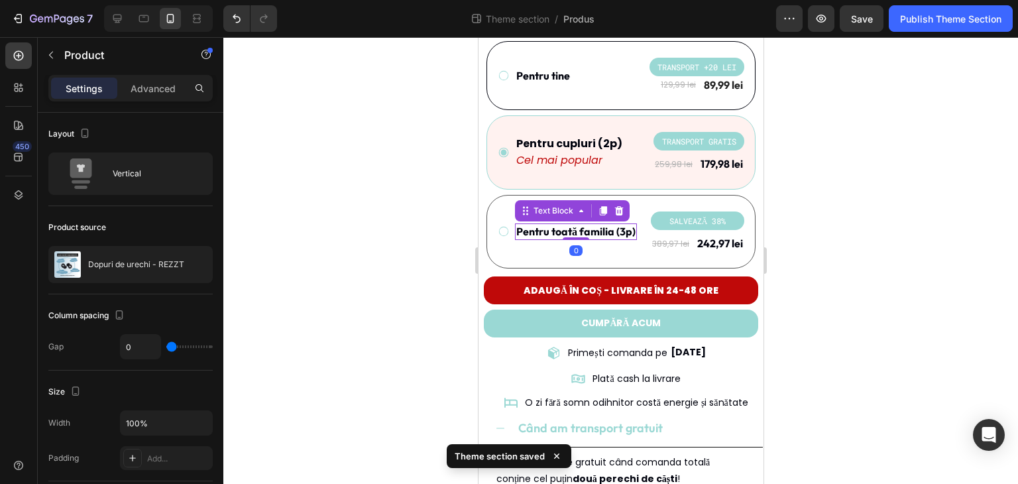
click at [573, 225] on p "Pentru toată familia (3p)" at bounding box center [574, 232] width 119 height 14
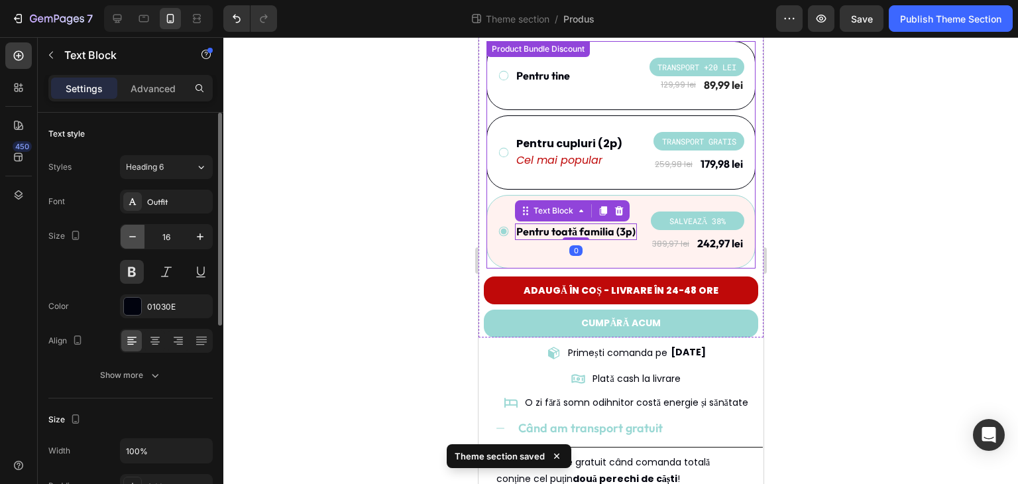
click at [140, 236] on button "button" at bounding box center [133, 237] width 24 height 24
type input "15"
click at [359, 253] on div at bounding box center [620, 260] width 794 height 446
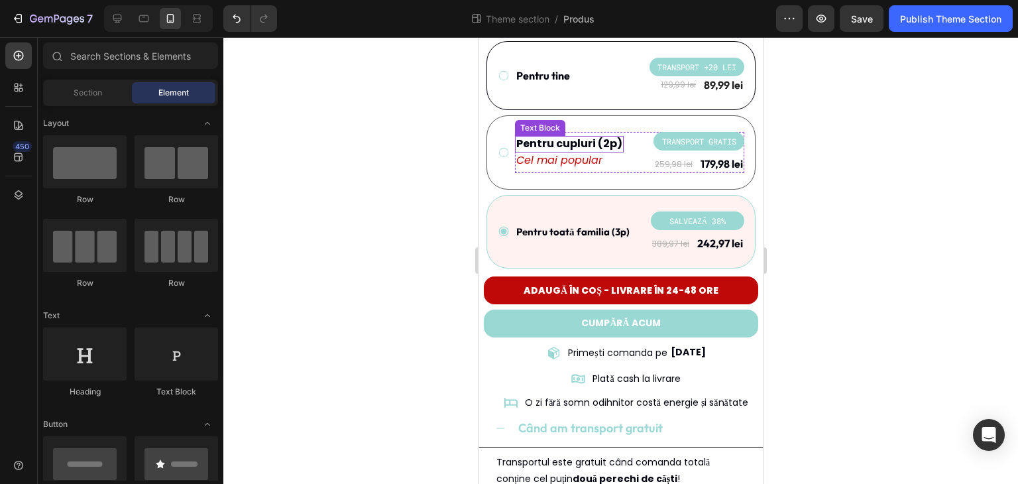
click at [568, 137] on p "Pentru cupluri (2p)" at bounding box center [568, 144] width 106 height 14
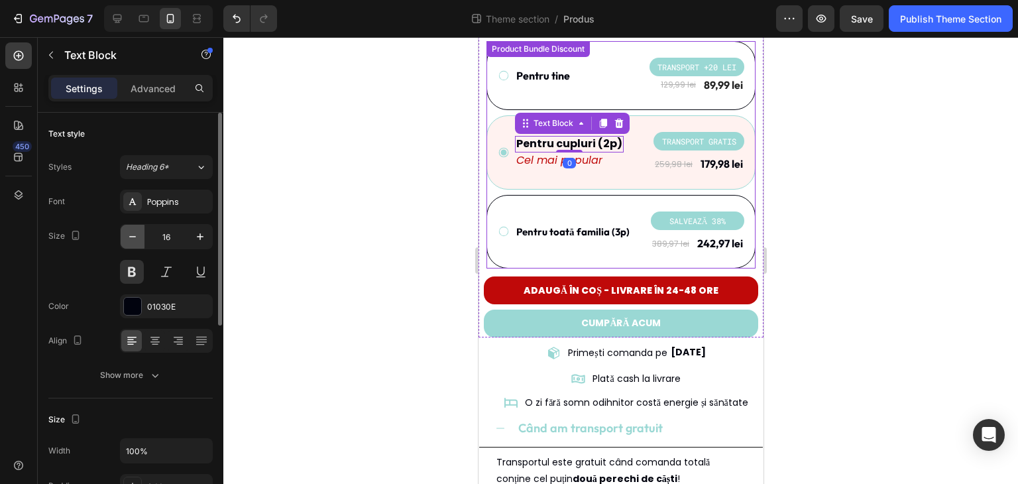
click at [127, 239] on icon "button" at bounding box center [132, 236] width 13 height 13
type input "15"
click at [392, 170] on div at bounding box center [620, 260] width 794 height 446
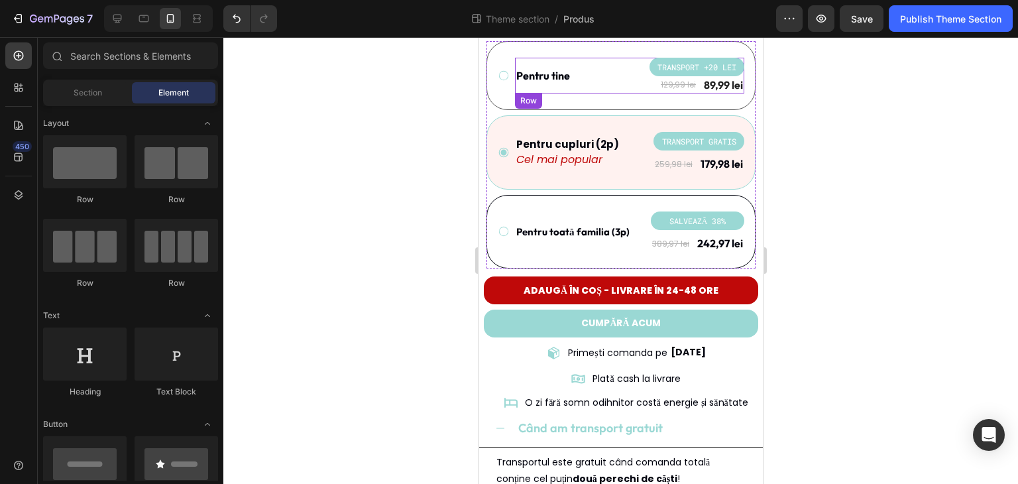
click at [550, 69] on p "Pentru tine" at bounding box center [542, 76] width 54 height 14
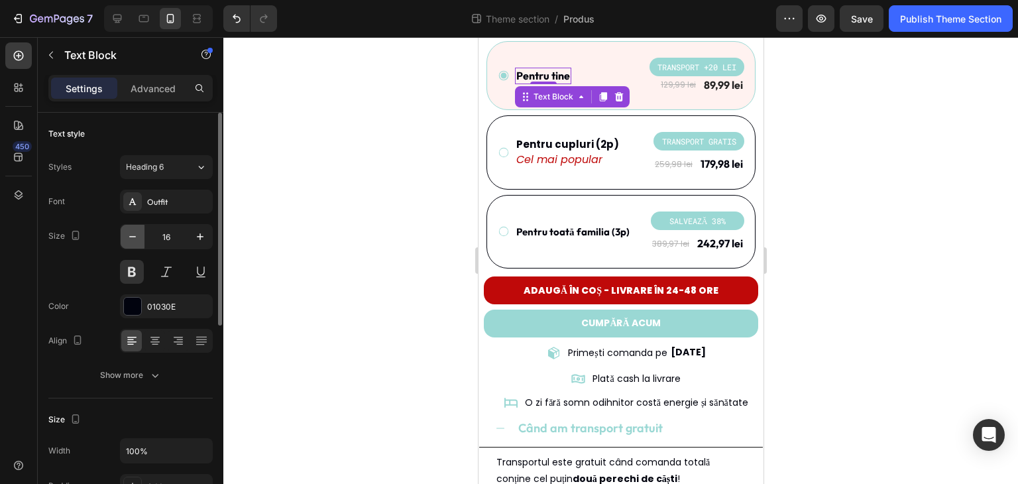
click at [136, 235] on icon "button" at bounding box center [132, 236] width 13 height 13
type input "15"
click at [291, 215] on div at bounding box center [620, 260] width 794 height 446
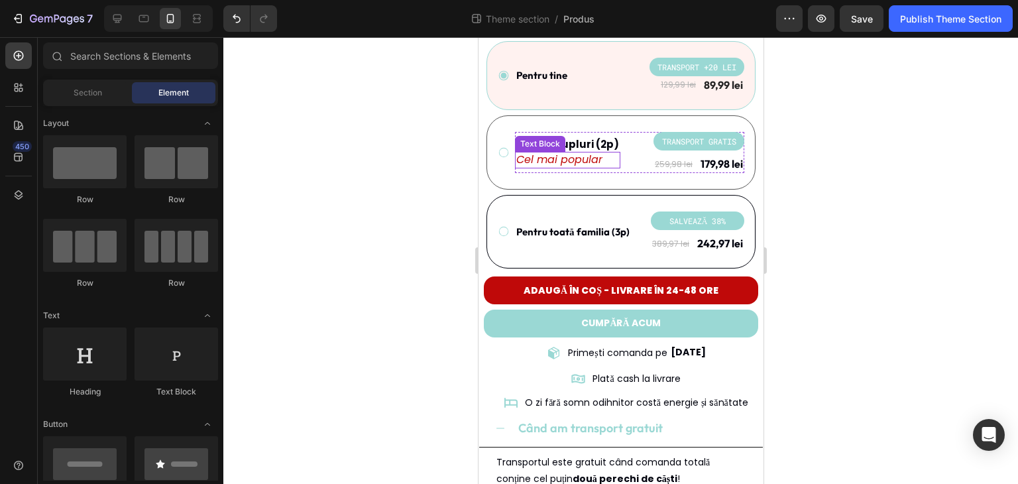
click at [529, 153] on p "Cel mai popular" at bounding box center [566, 160] width 103 height 14
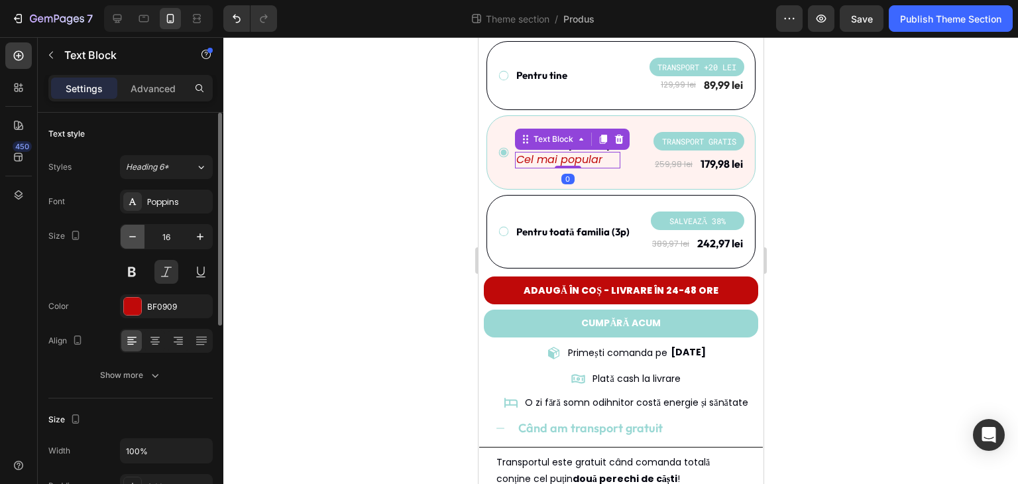
click at [142, 240] on button "button" at bounding box center [133, 237] width 24 height 24
type input "14"
click at [357, 205] on div at bounding box center [620, 260] width 794 height 446
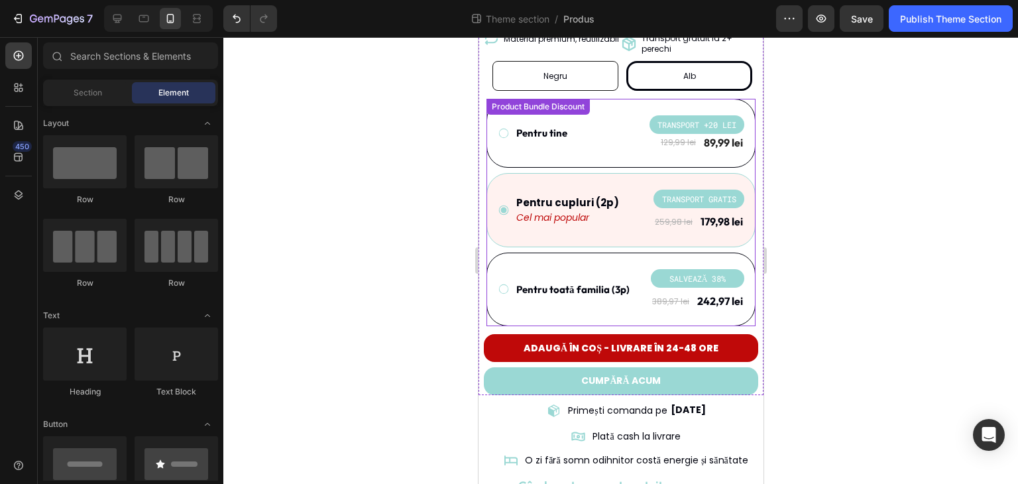
scroll to position [419, 0]
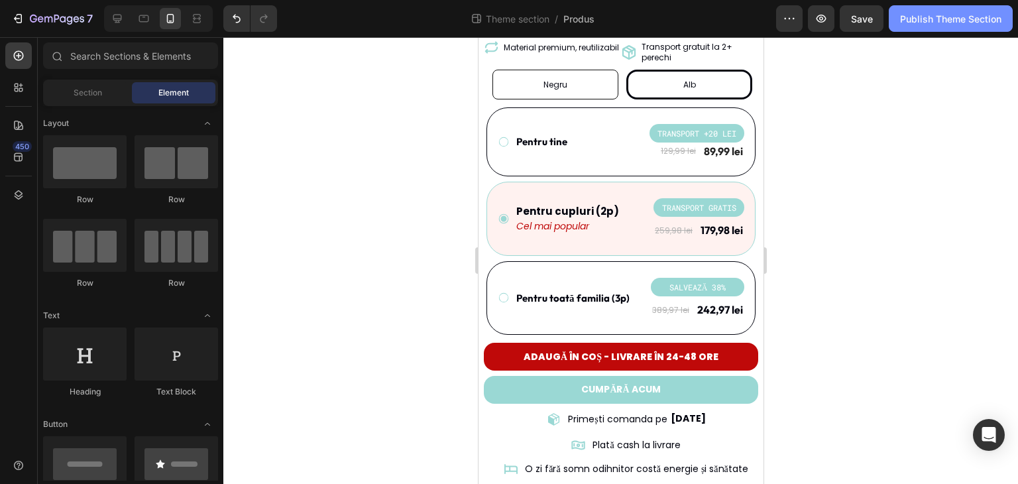
click at [925, 26] on button "Publish Theme Section" at bounding box center [950, 18] width 124 height 26
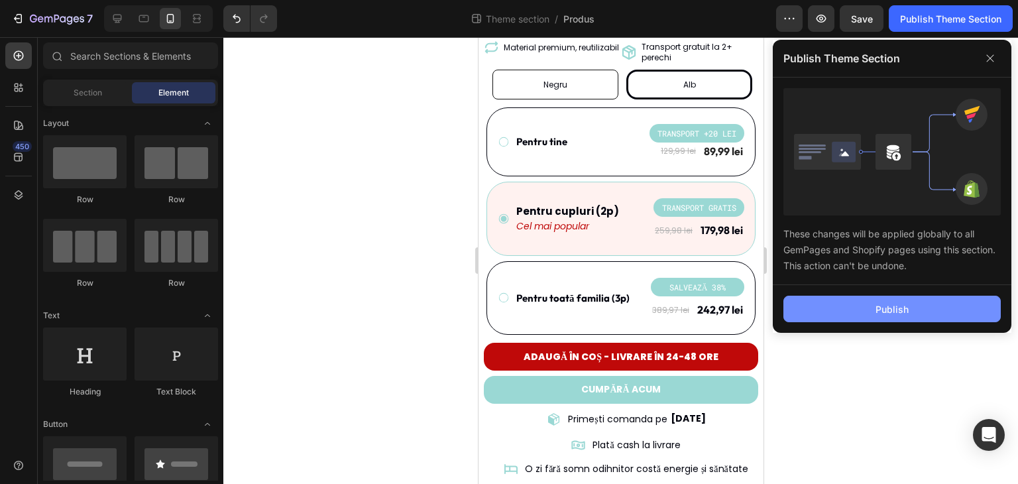
click at [879, 298] on button "Publish" at bounding box center [891, 308] width 217 height 26
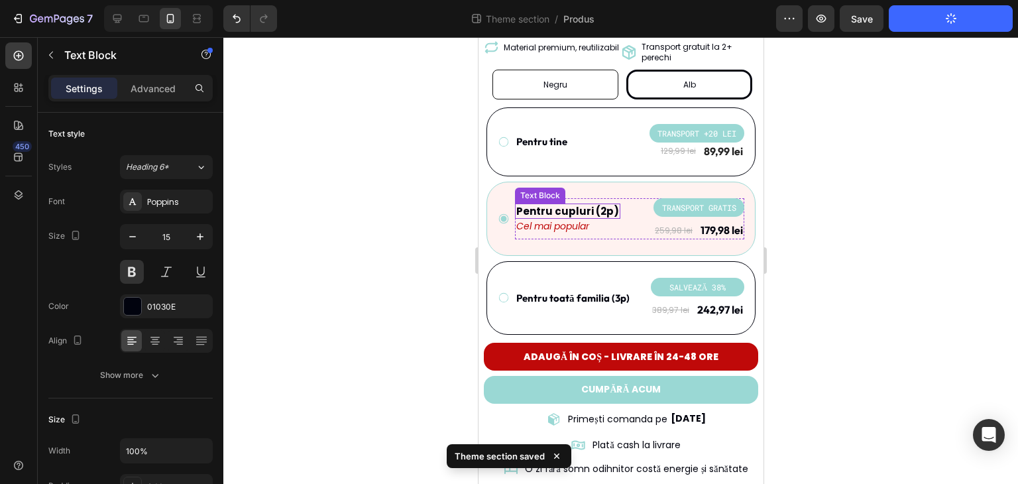
click at [597, 205] on p "Pentru cupluri (2p)" at bounding box center [566, 211] width 103 height 13
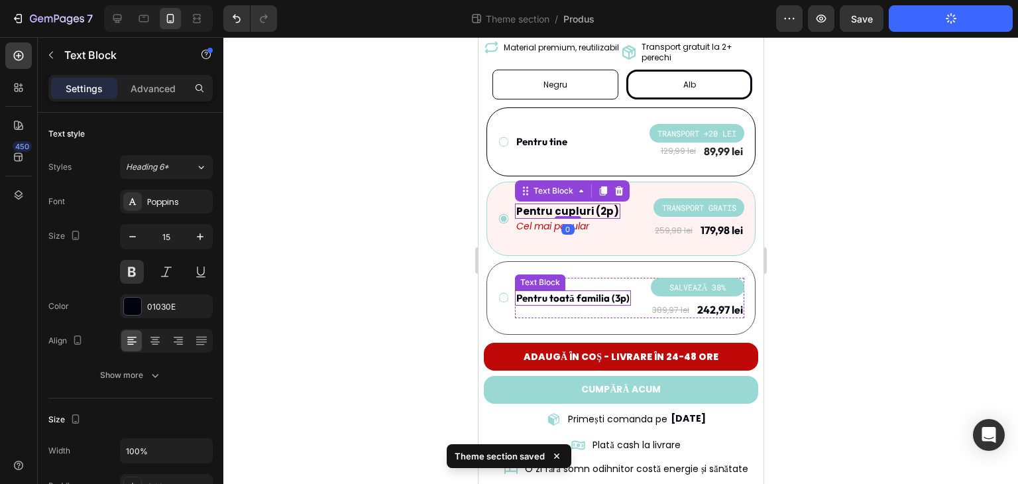
click at [602, 291] on p "Pentru toată familia (3p)" at bounding box center [571, 297] width 113 height 13
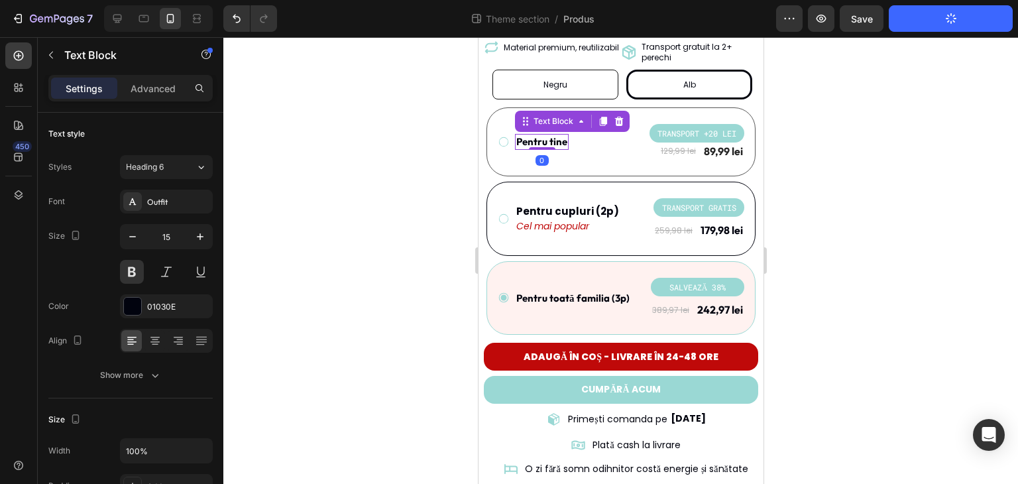
click at [562, 135] on p "Pentru tine" at bounding box center [540, 141] width 51 height 13
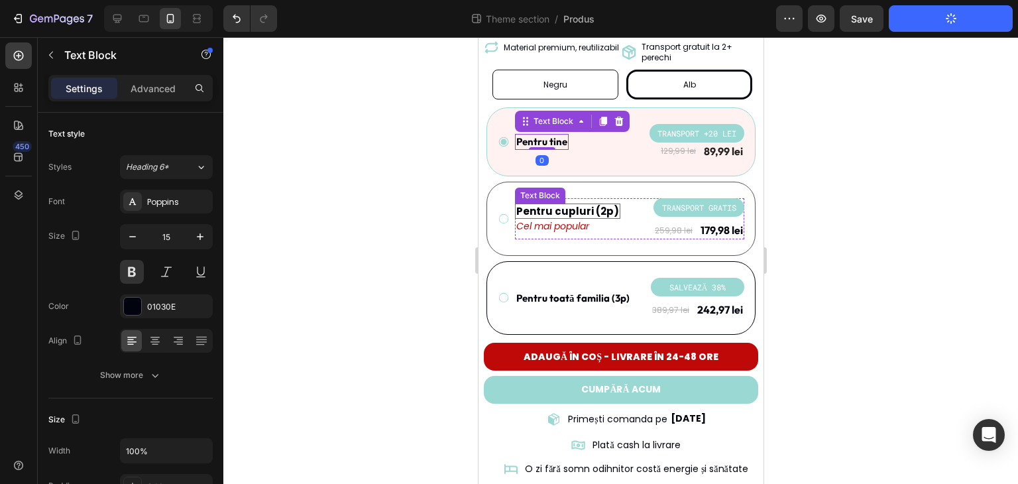
click at [605, 205] on p "Pentru cupluri (2p)" at bounding box center [566, 211] width 103 height 13
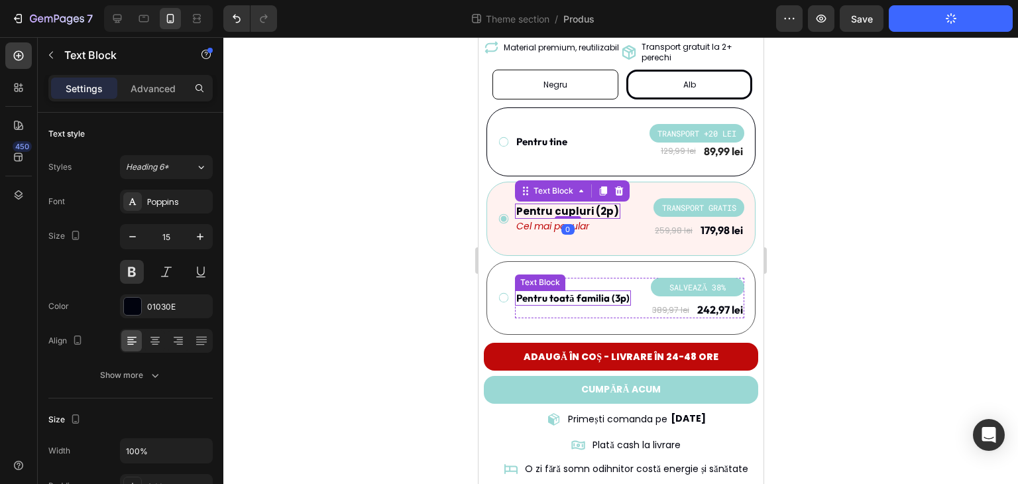
click at [614, 291] on p "Pentru toată familia (3p)" at bounding box center [571, 297] width 113 height 13
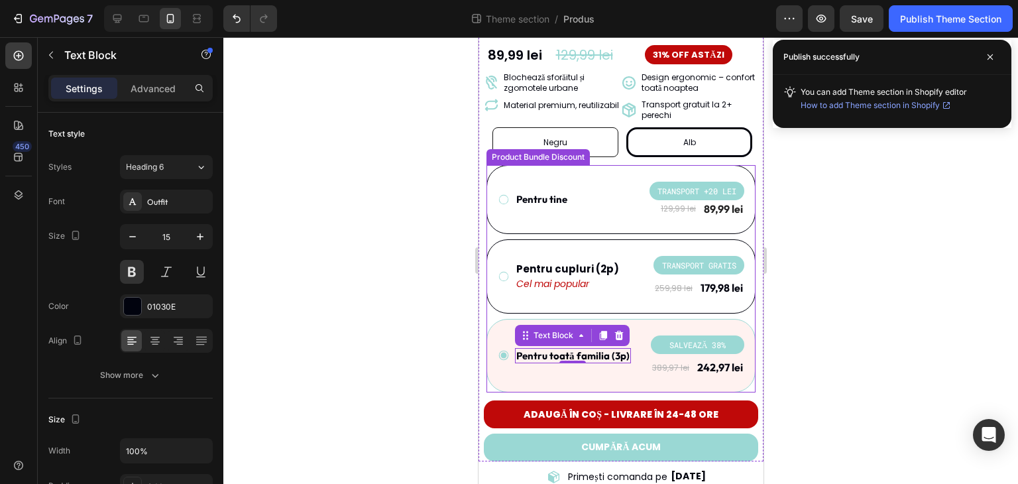
scroll to position [353, 0]
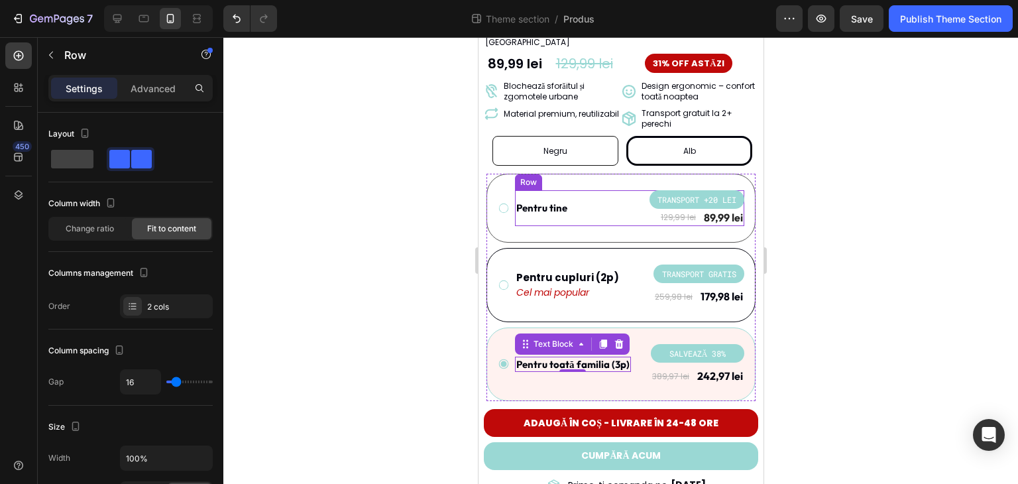
click at [567, 191] on div "Pentru tine Text Block TRANSPORT +20 LEI Product Badge 129,99 lei Product Price…" at bounding box center [628, 208] width 229 height 36
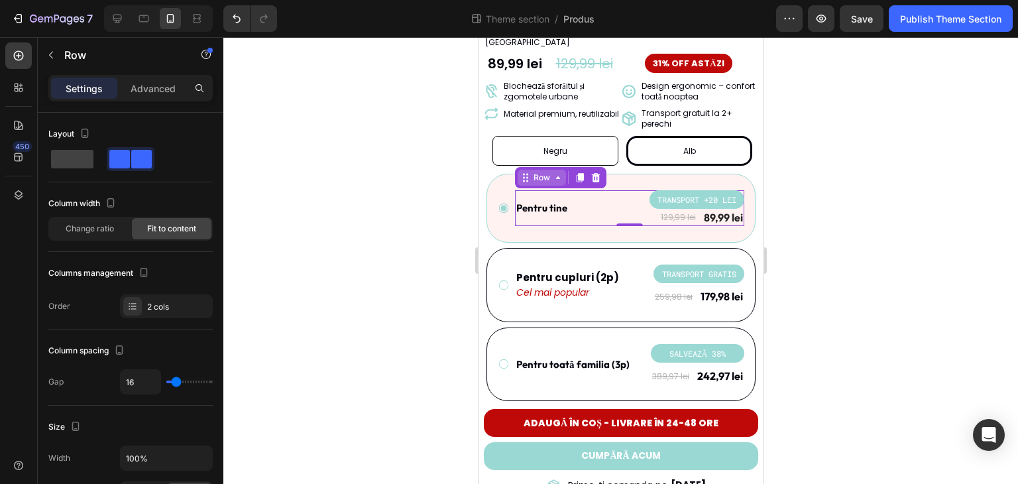
click at [549, 172] on div "Row" at bounding box center [541, 178] width 22 height 12
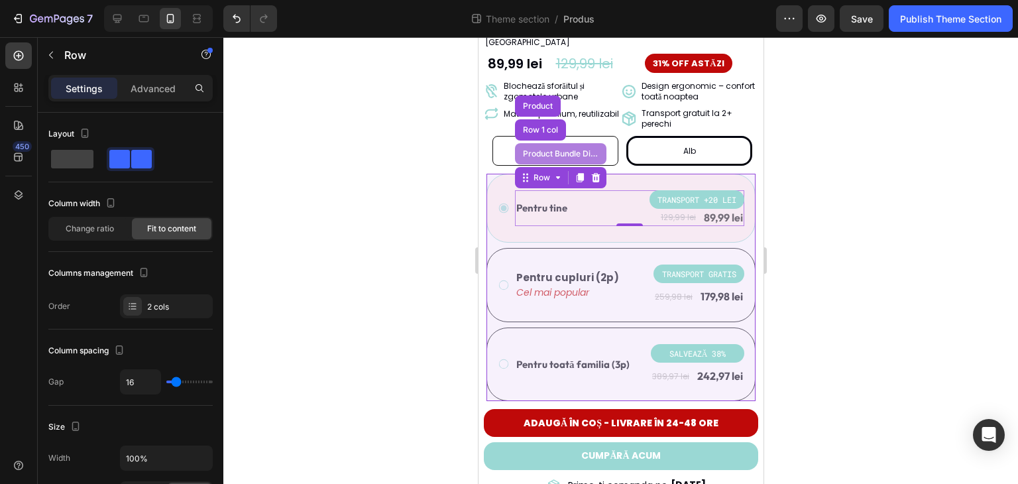
click at [549, 150] on div "Product Bundle Discount" at bounding box center [559, 154] width 81 height 8
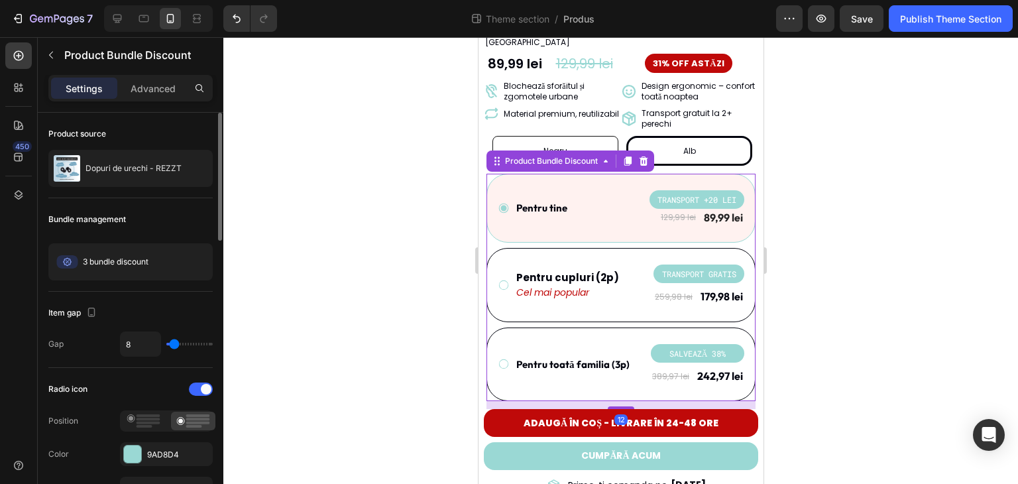
scroll to position [132, 0]
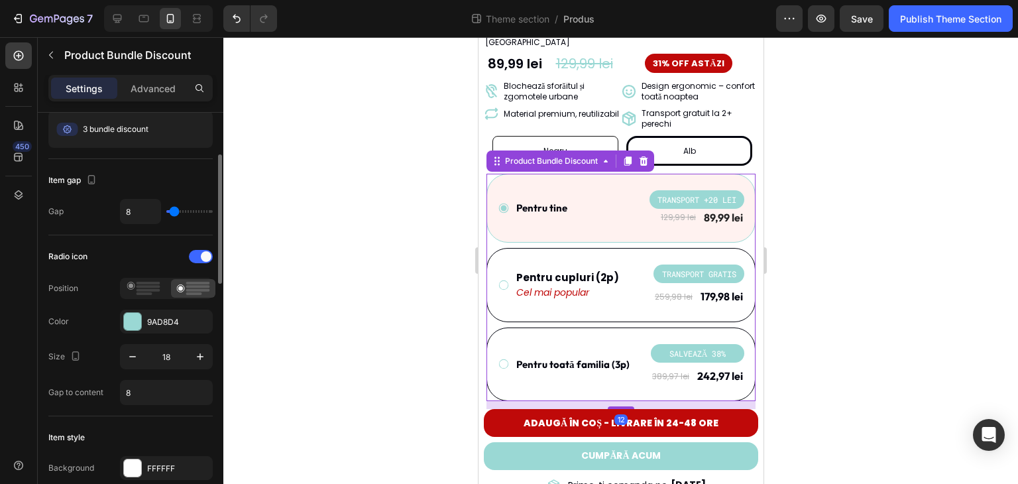
type input "2"
type input "0"
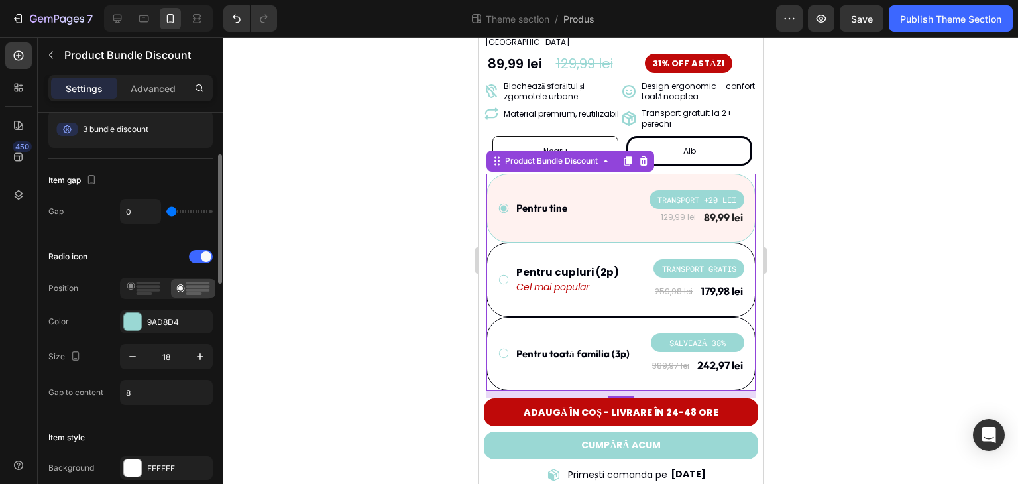
drag, startPoint x: 172, startPoint y: 213, endPoint x: 164, endPoint y: 213, distance: 7.9
type input "0"
click at [166, 213] on input "range" at bounding box center [189, 211] width 46 height 3
click at [147, 212] on input "0" at bounding box center [141, 211] width 40 height 24
type input "8"
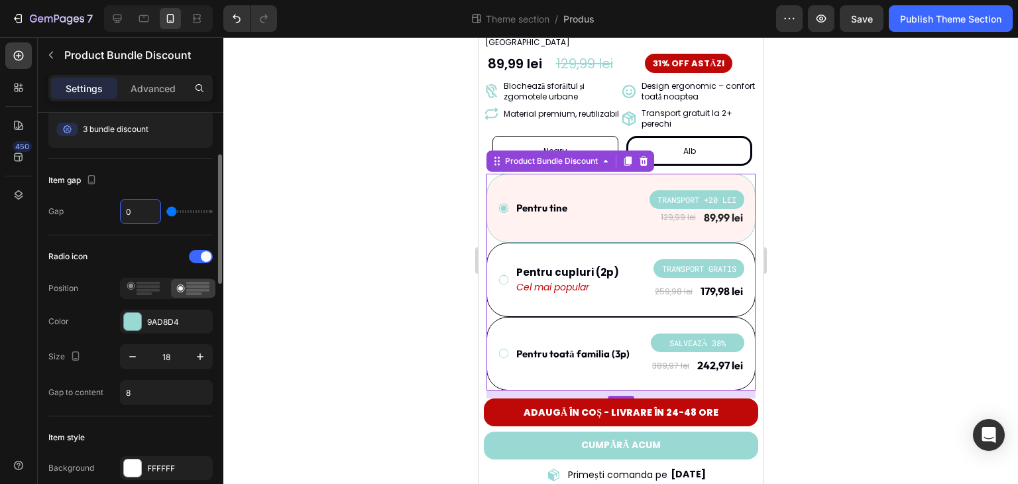
type input "8"
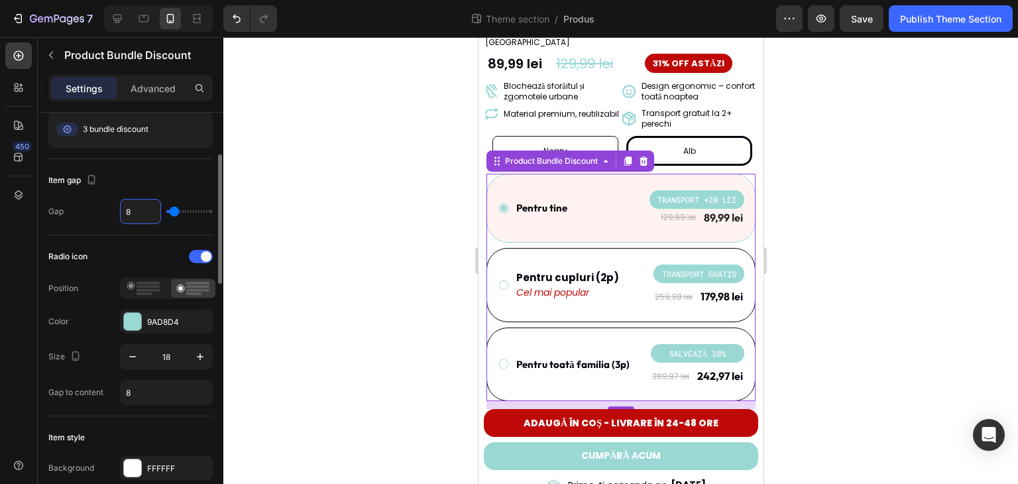
type input "8"
click at [148, 242] on div "Radio icon Position Color 9AD8D4 Size 18 Gap to content 8" at bounding box center [130, 325] width 164 height 181
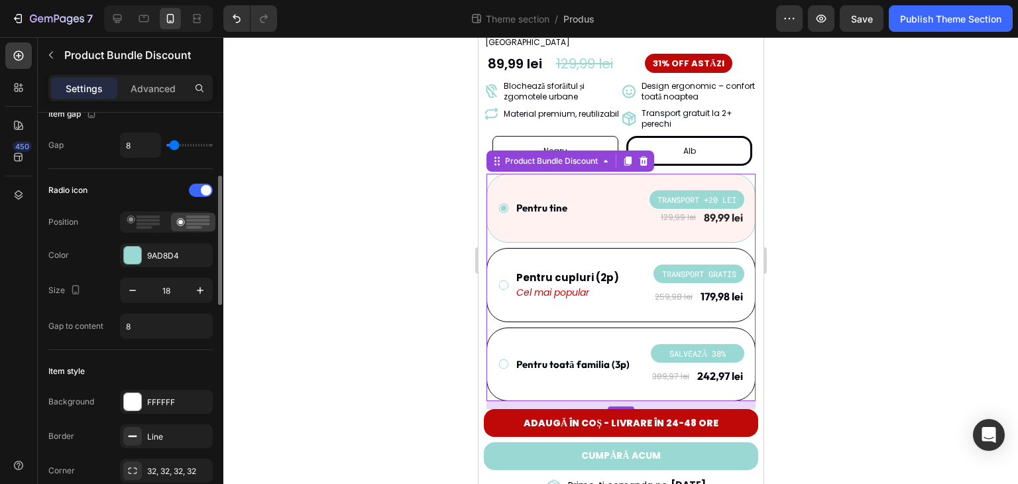
scroll to position [265, 0]
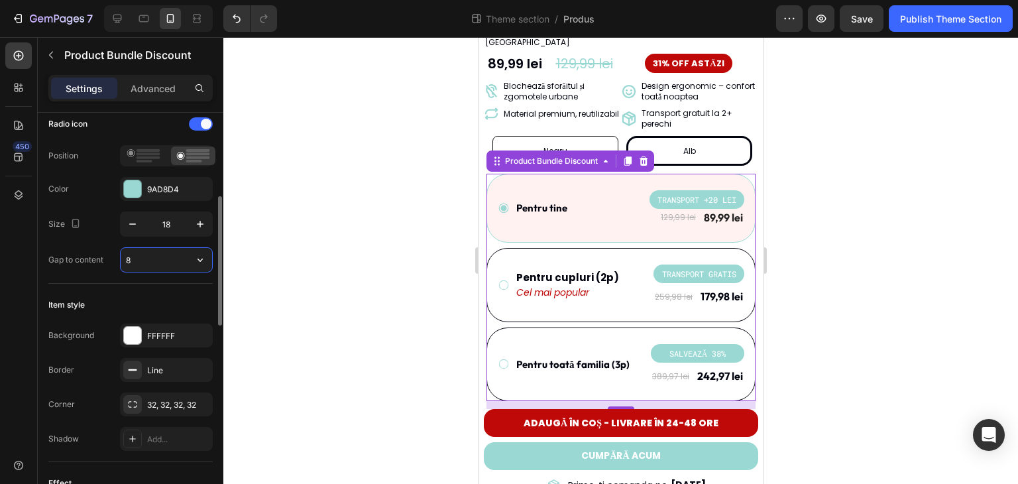
click at [140, 262] on input "8" at bounding box center [166, 260] width 91 height 24
click at [204, 260] on icon "button" at bounding box center [199, 259] width 13 height 13
click at [169, 260] on input "8" at bounding box center [166, 260] width 91 height 24
drag, startPoint x: 167, startPoint y: 260, endPoint x: 80, endPoint y: 260, distance: 86.8
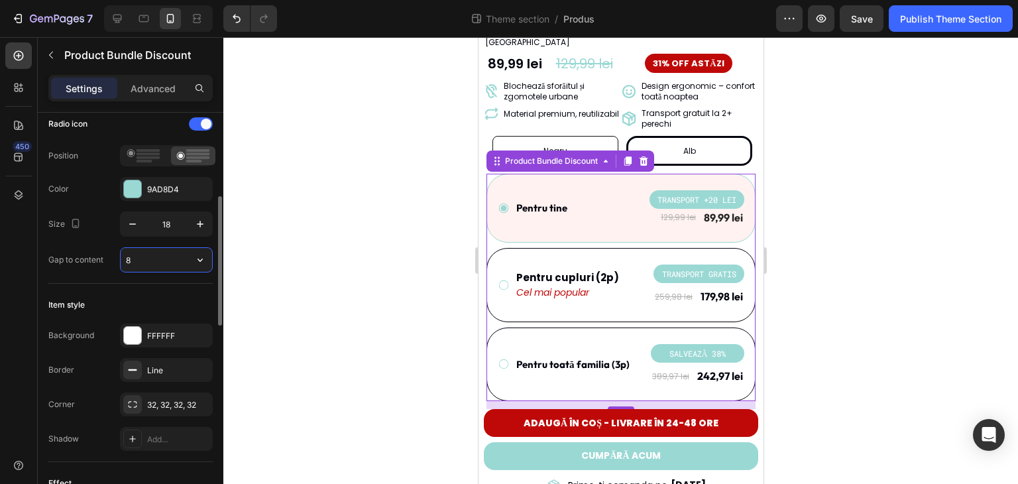
click at [80, 260] on div "Gap to content 8" at bounding box center [130, 259] width 164 height 25
drag, startPoint x: 149, startPoint y: 259, endPoint x: 111, endPoint y: 260, distance: 37.8
click at [111, 260] on div "Gap to content 2" at bounding box center [130, 259] width 164 height 25
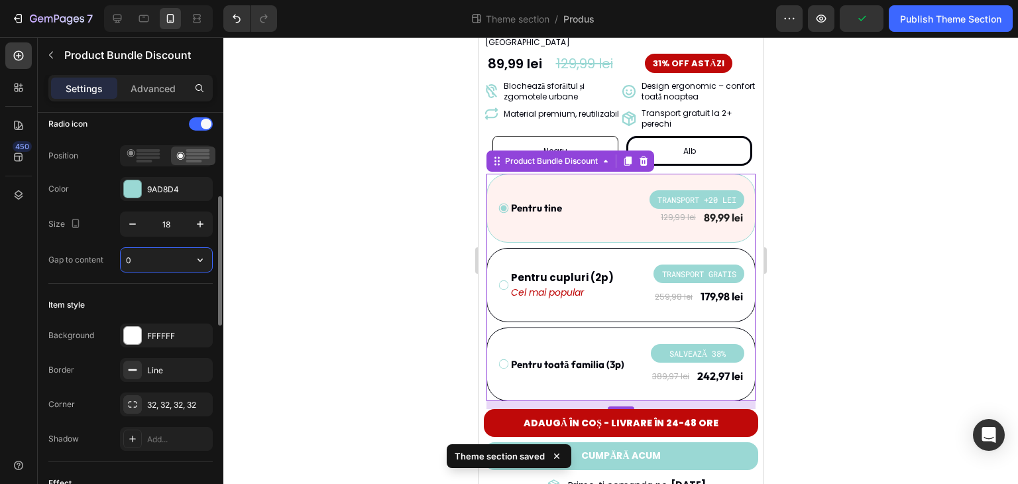
drag, startPoint x: 139, startPoint y: 258, endPoint x: 106, endPoint y: 258, distance: 33.1
click at [106, 258] on div "Gap to content 0" at bounding box center [130, 259] width 164 height 25
type input "2"
click at [112, 236] on div "Radio icon Position Color 9AD8D4 Size 18 Gap to content 2" at bounding box center [130, 192] width 164 height 159
click at [313, 255] on div at bounding box center [620, 260] width 794 height 446
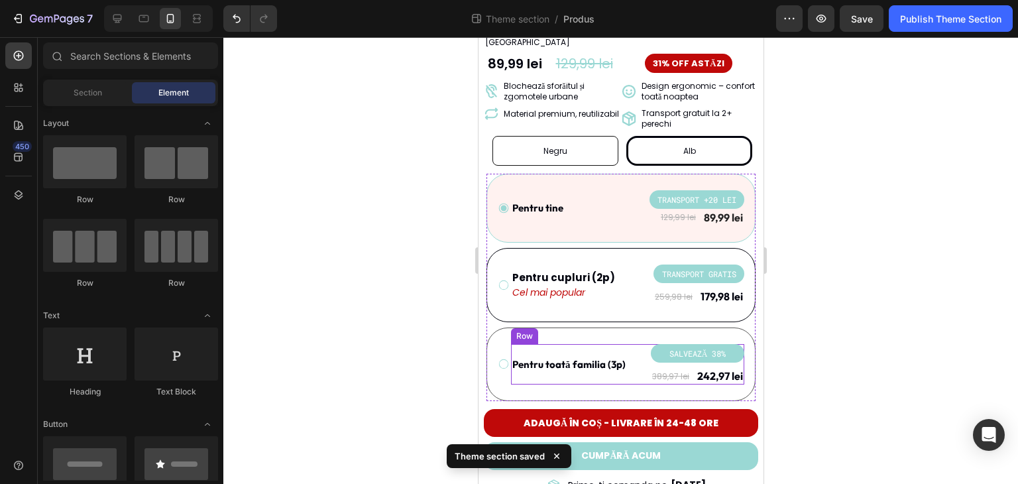
click at [568, 358] on p "Pentru toată familia (3p)" at bounding box center [567, 364] width 113 height 13
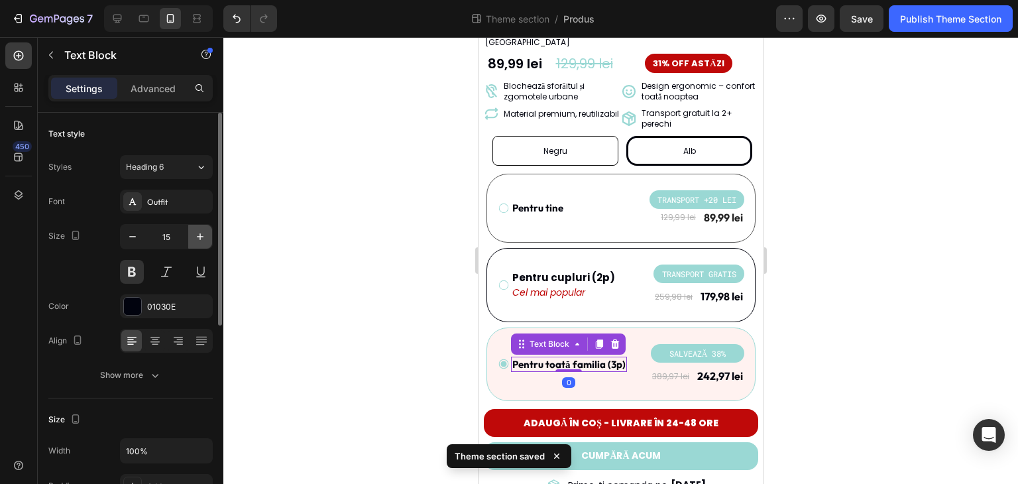
click at [207, 239] on button "button" at bounding box center [200, 237] width 24 height 24
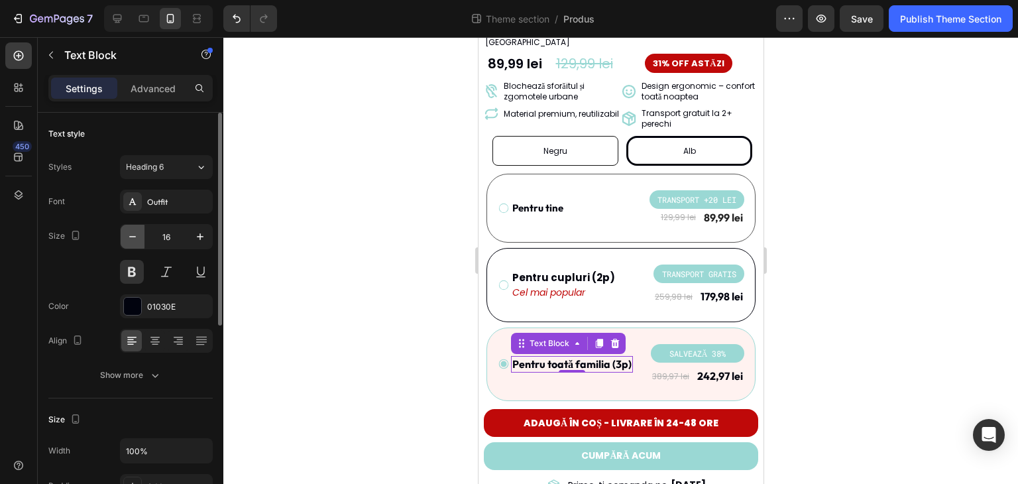
click at [139, 239] on button "button" at bounding box center [133, 237] width 24 height 24
type input "15"
click at [331, 255] on div at bounding box center [620, 260] width 794 height 446
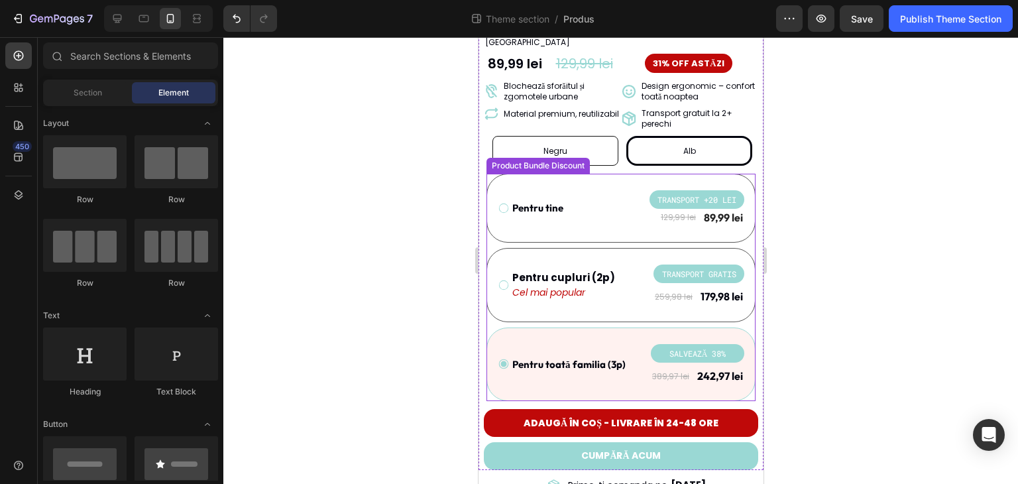
click at [596, 248] on div "Pentru cupluri (2p) Text Block Cel mai popular Text Block TRANSPORT GRATIS Prod…" at bounding box center [620, 285] width 269 height 74
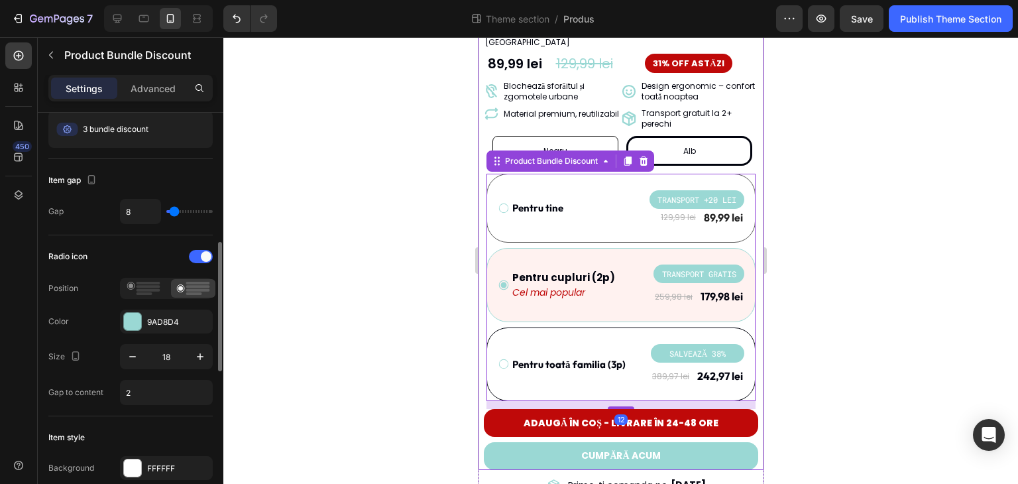
scroll to position [199, 0]
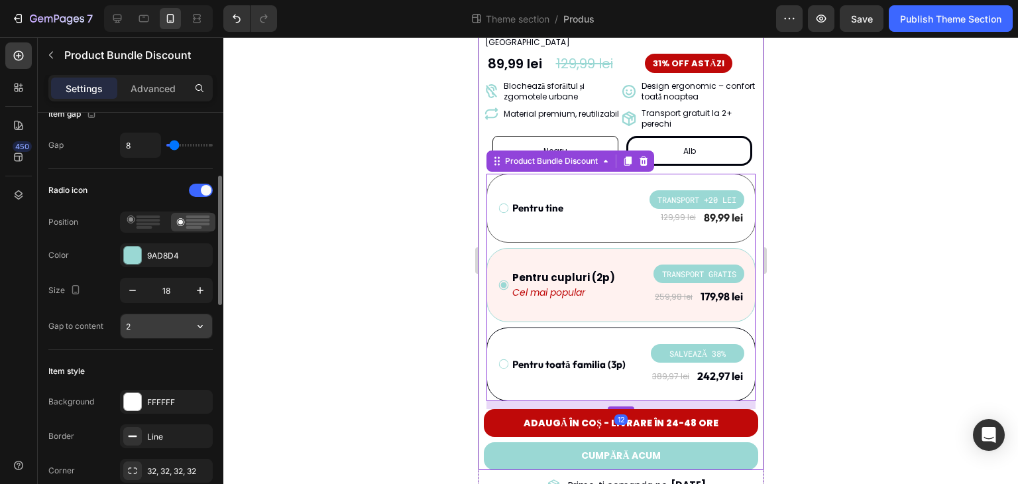
click at [144, 323] on input "2" at bounding box center [166, 326] width 91 height 24
click at [129, 291] on icon "button" at bounding box center [132, 290] width 13 height 13
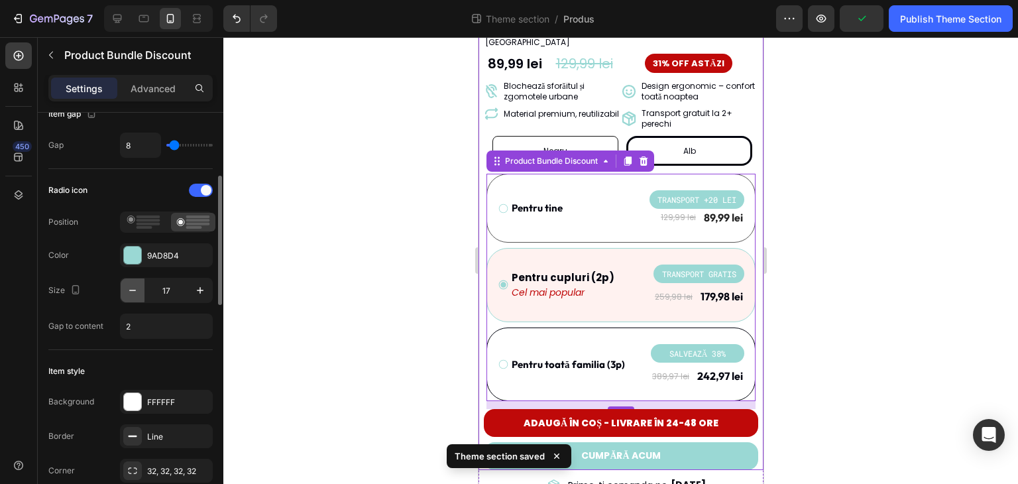
click at [129, 291] on icon "button" at bounding box center [132, 290] width 13 height 13
type input "16"
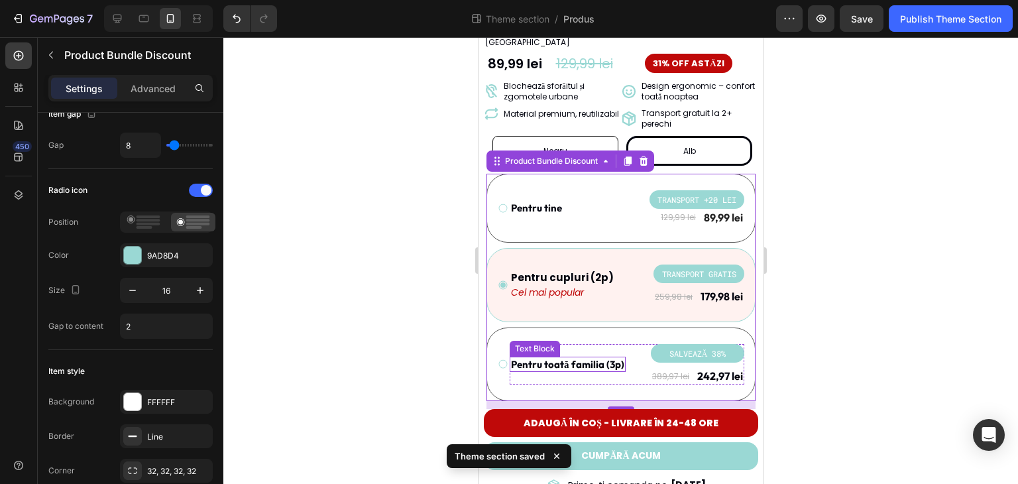
click at [550, 358] on p "Pentru toată familia (3p)" at bounding box center [566, 364] width 113 height 13
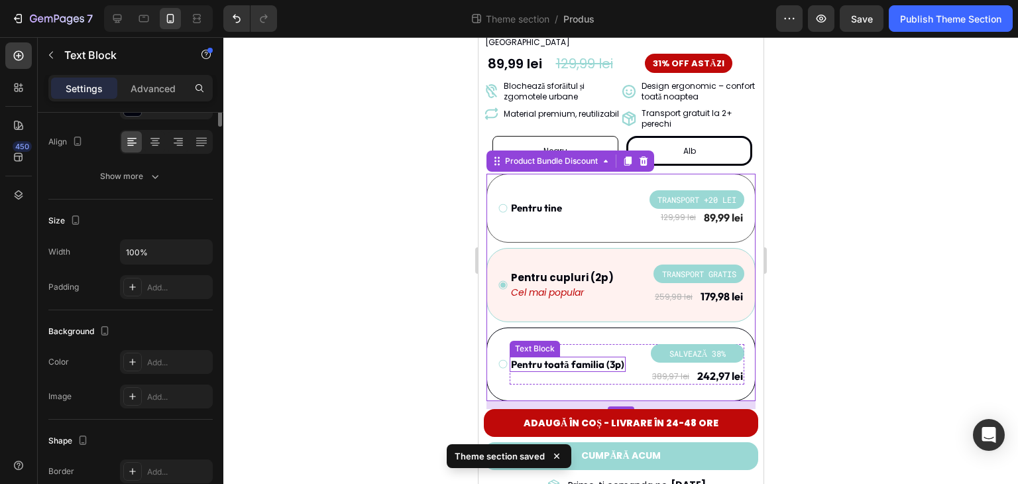
scroll to position [0, 0]
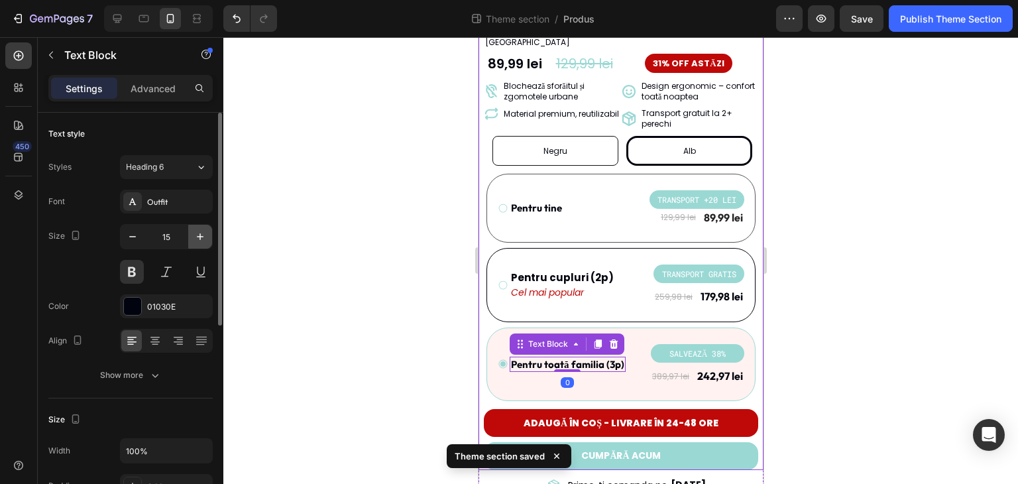
click at [201, 232] on icon "button" at bounding box center [199, 236] width 13 height 13
click at [126, 239] on icon "button" at bounding box center [132, 236] width 13 height 13
type input "15"
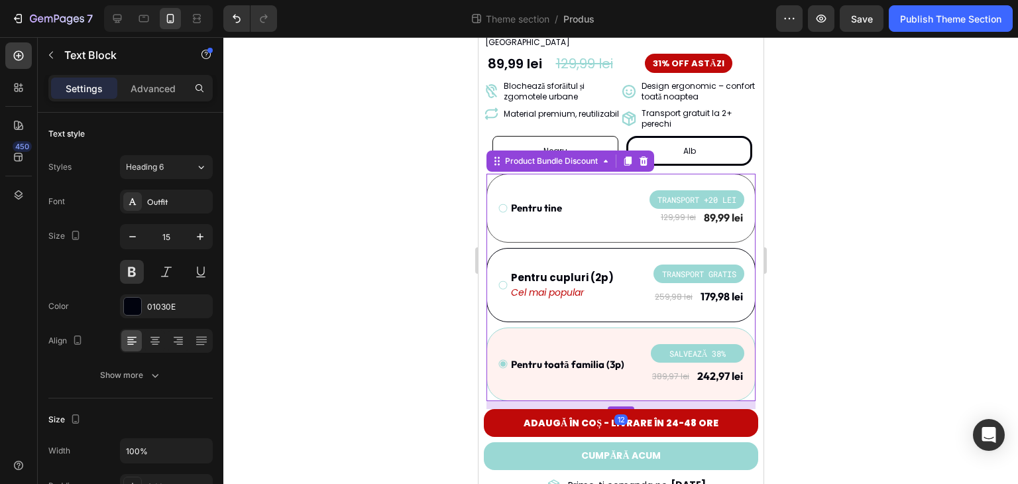
click at [507, 364] on div "Pentru toată familia (3p) Text Block SALVEAZĂ 38% Product Badge 389,97 lei Prod…" at bounding box center [620, 364] width 246 height 41
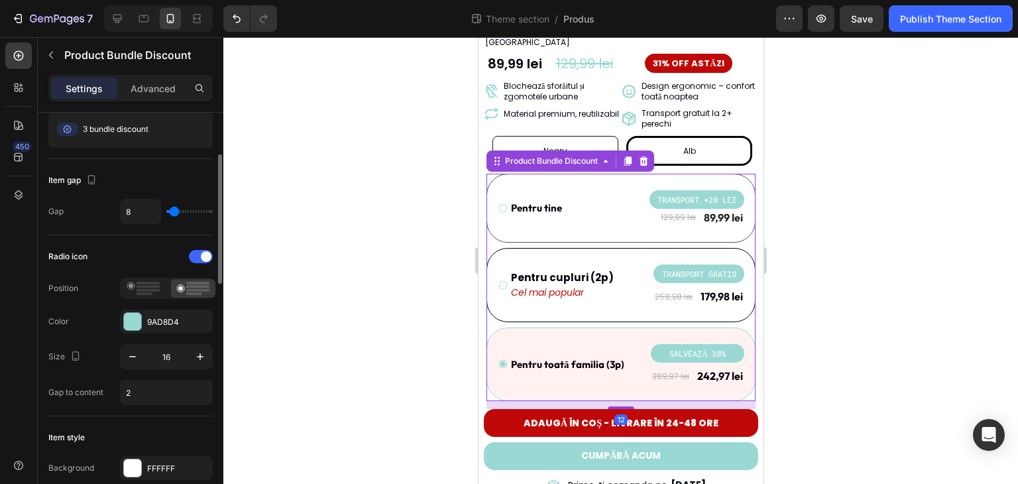
scroll to position [199, 0]
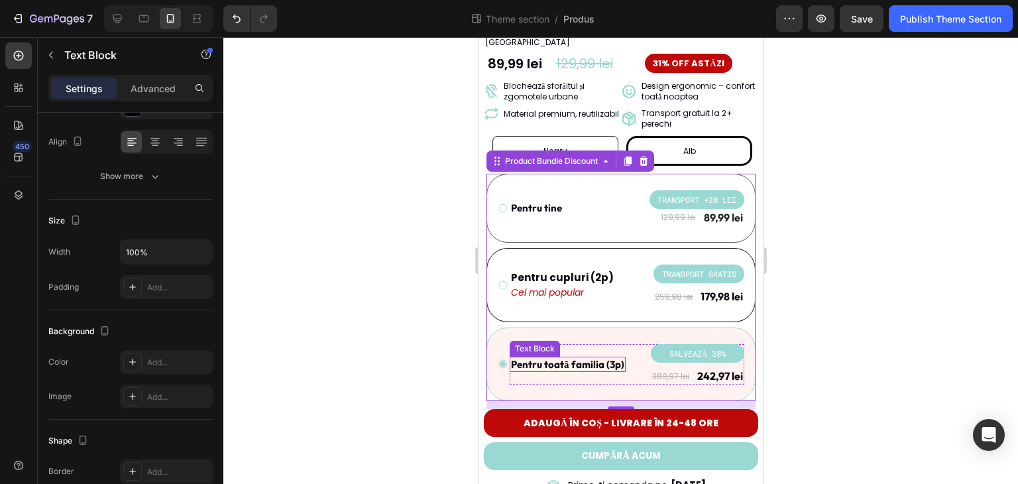
click at [610, 358] on p "Pentru toată familia (3p)" at bounding box center [566, 364] width 113 height 13
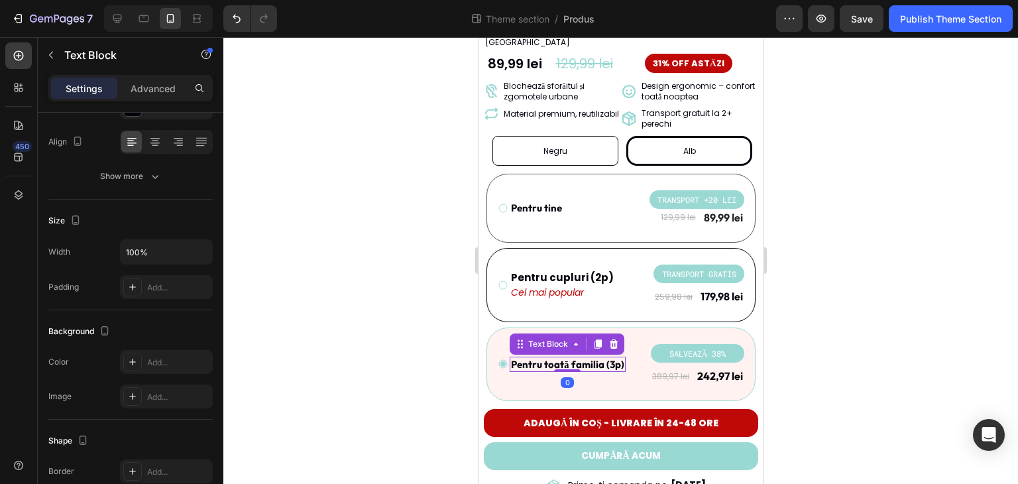
scroll to position [0, 0]
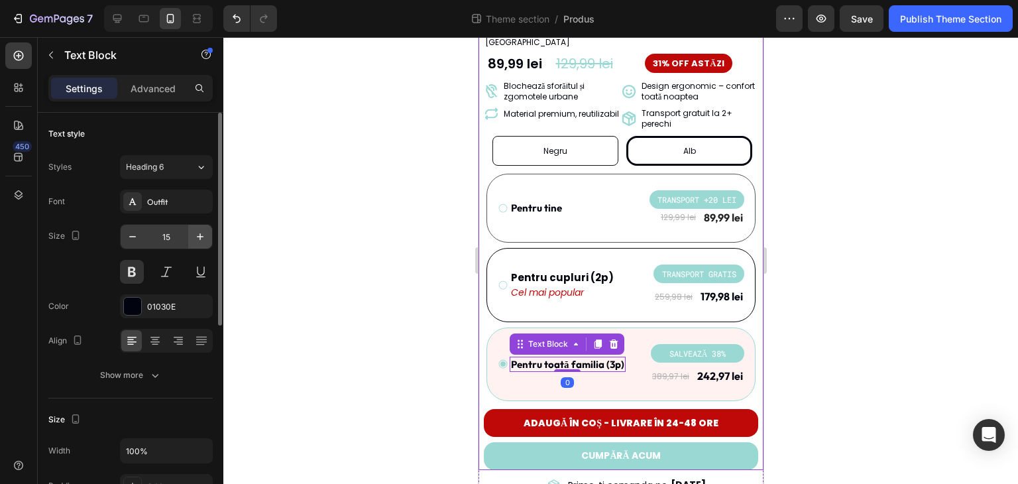
click at [198, 242] on icon "button" at bounding box center [199, 236] width 13 height 13
type input "16"
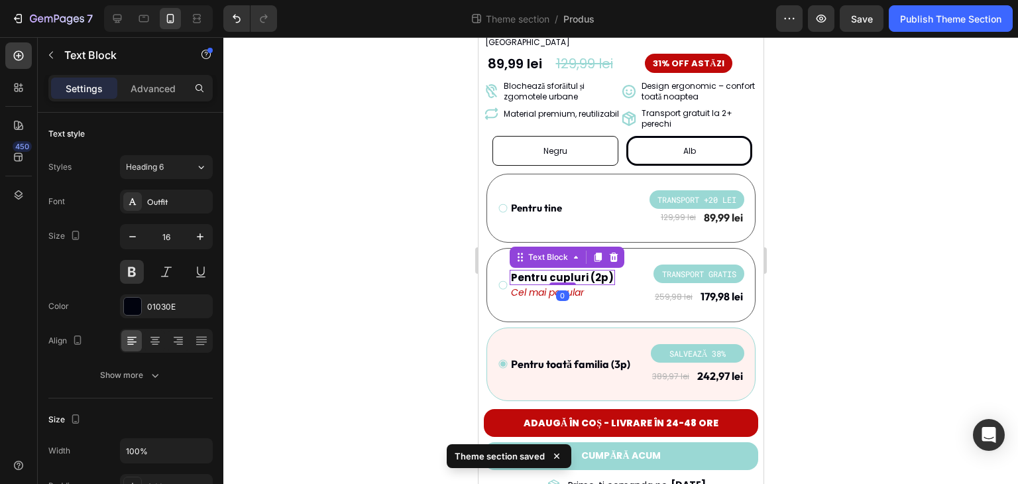
click at [585, 270] on div "Pentru cupluri (2p)" at bounding box center [561, 278] width 105 height 16
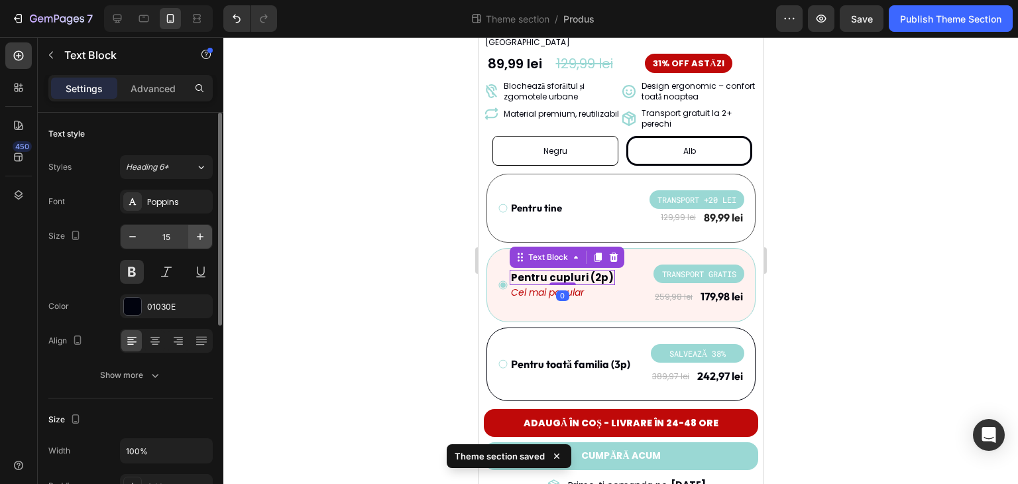
click at [201, 233] on icon "button" at bounding box center [199, 236] width 13 height 13
type input "16"
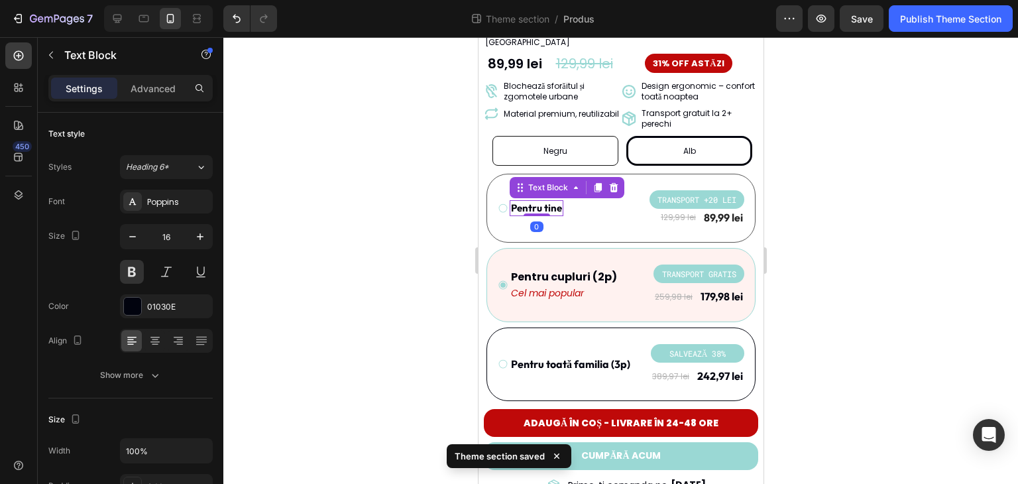
click at [537, 201] on p "Pentru tine" at bounding box center [535, 207] width 51 height 13
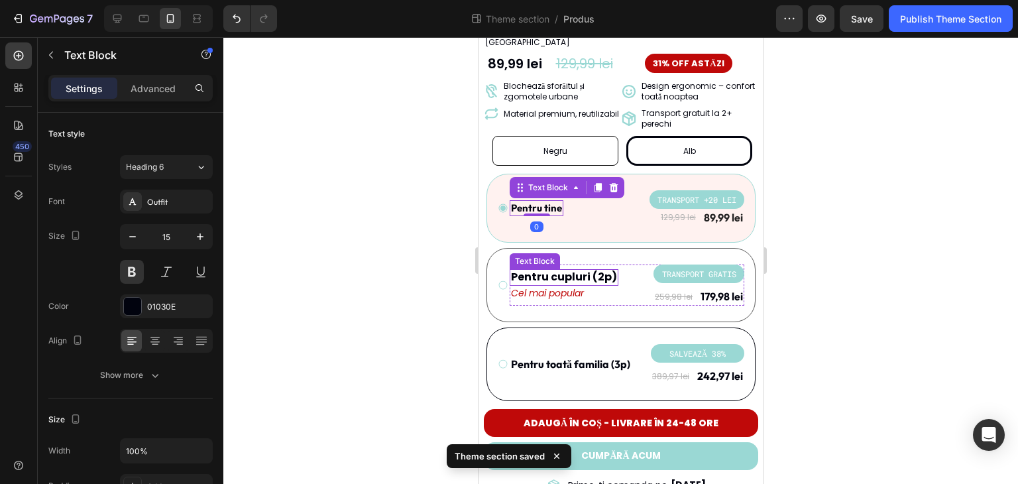
click at [539, 270] on p "Pentru cupluri (2p)" at bounding box center [563, 277] width 106 height 14
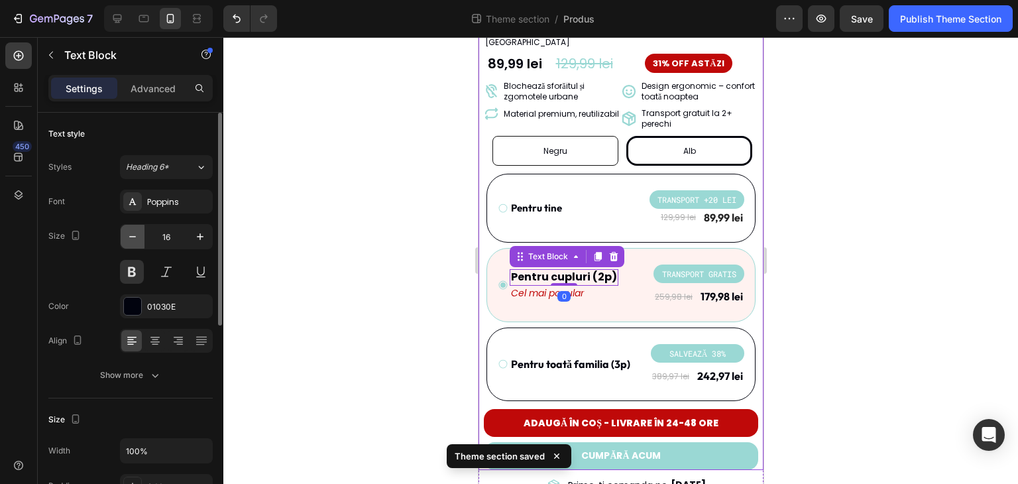
click at [143, 235] on button "button" at bounding box center [133, 237] width 24 height 24
type input "15"
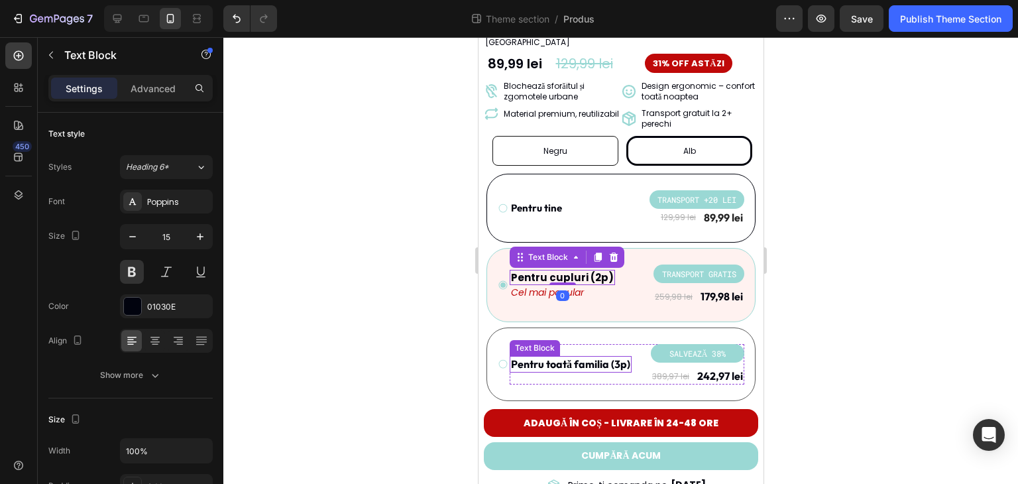
click at [548, 357] on p "Pentru toată familia (3p)" at bounding box center [569, 364] width 119 height 14
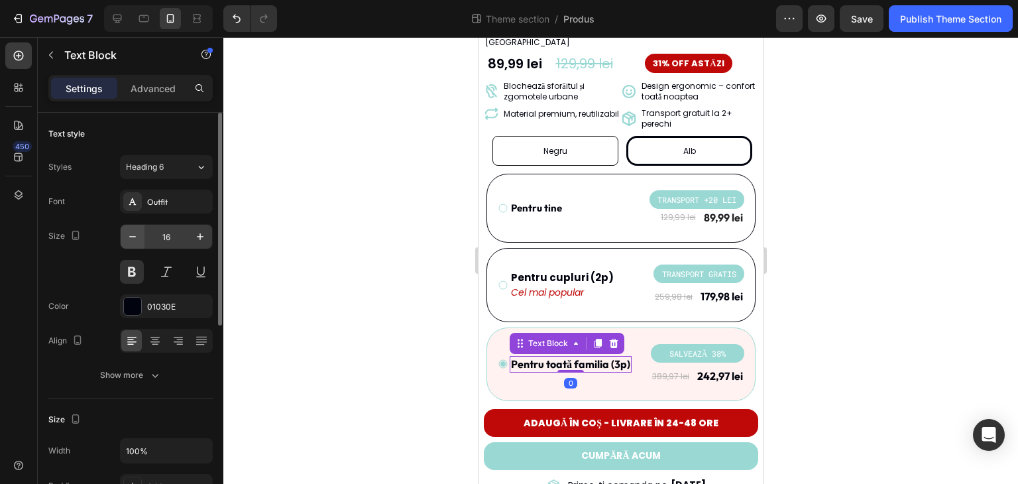
click at [140, 240] on button "button" at bounding box center [133, 237] width 24 height 24
type input "15"
click at [335, 238] on div at bounding box center [620, 260] width 794 height 446
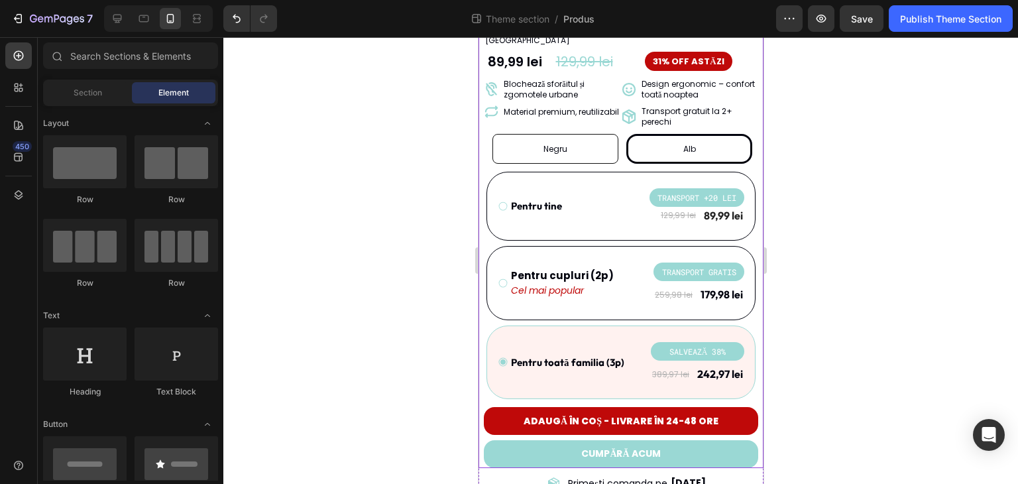
scroll to position [353, 0]
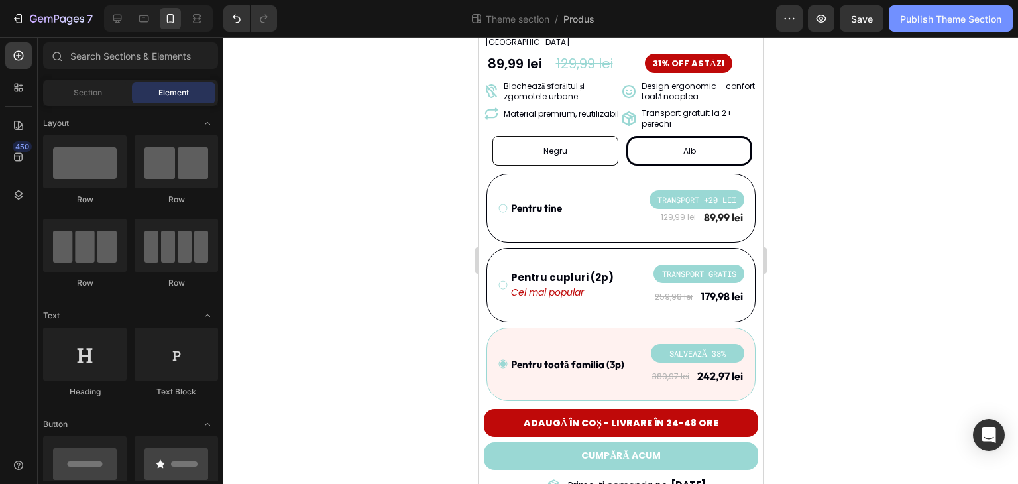
click at [927, 30] on div "7 Theme section / Produs Preview Save Publish Theme Section" at bounding box center [509, 19] width 1018 height 38
click at [923, 22] on div "Publish Theme Section" at bounding box center [950, 19] width 101 height 14
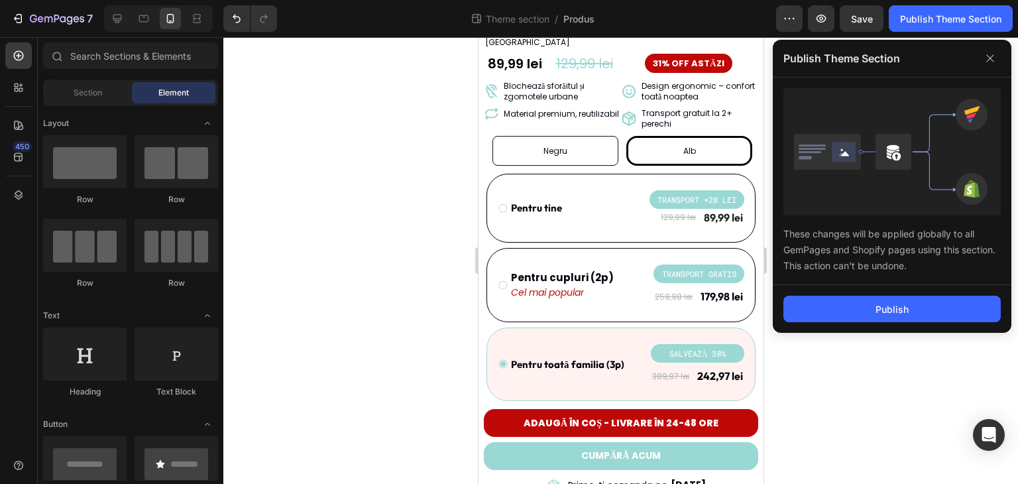
click at [904, 291] on div "Publish" at bounding box center [891, 309] width 238 height 48
click at [904, 305] on div "Publish" at bounding box center [891, 309] width 33 height 14
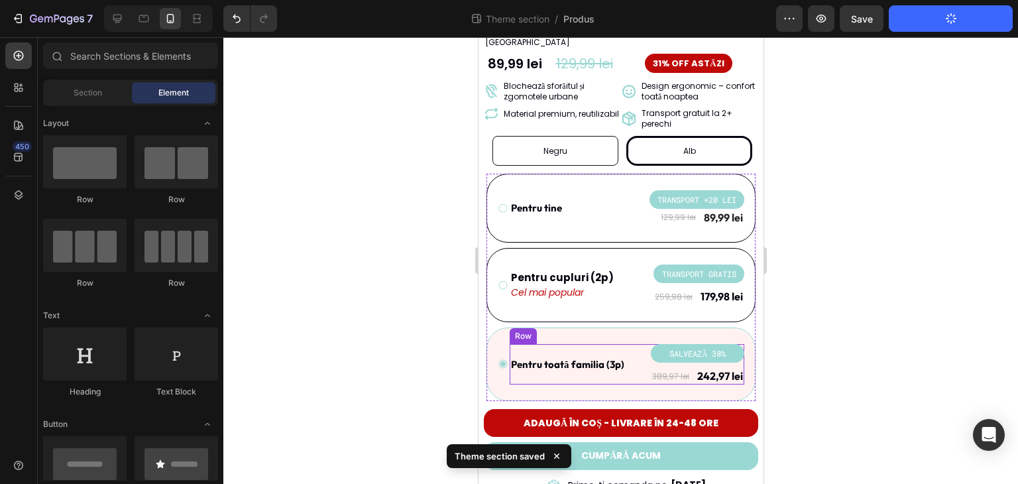
click at [600, 356] on div "Pentru toată familia (3p) Text Block" at bounding box center [567, 364] width 116 height 41
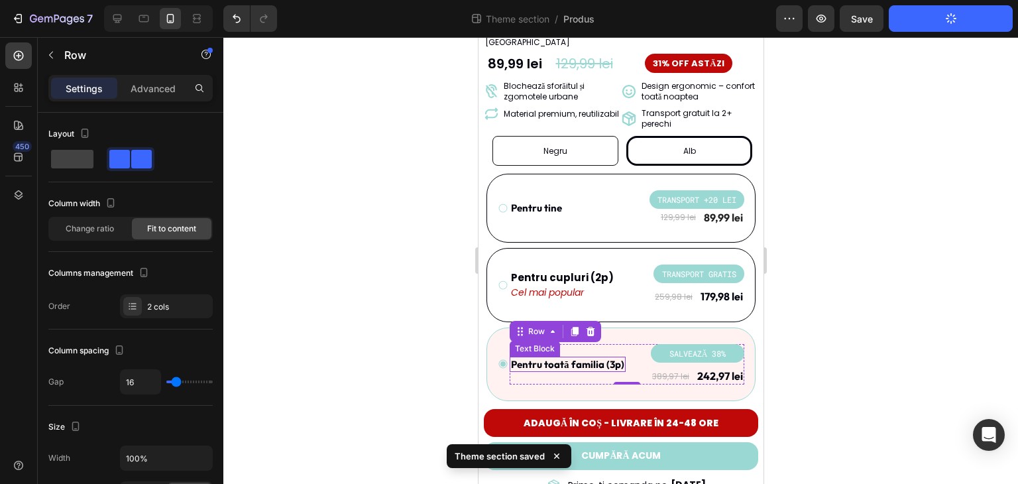
click at [528, 342] on div "Text Block" at bounding box center [533, 348] width 45 height 12
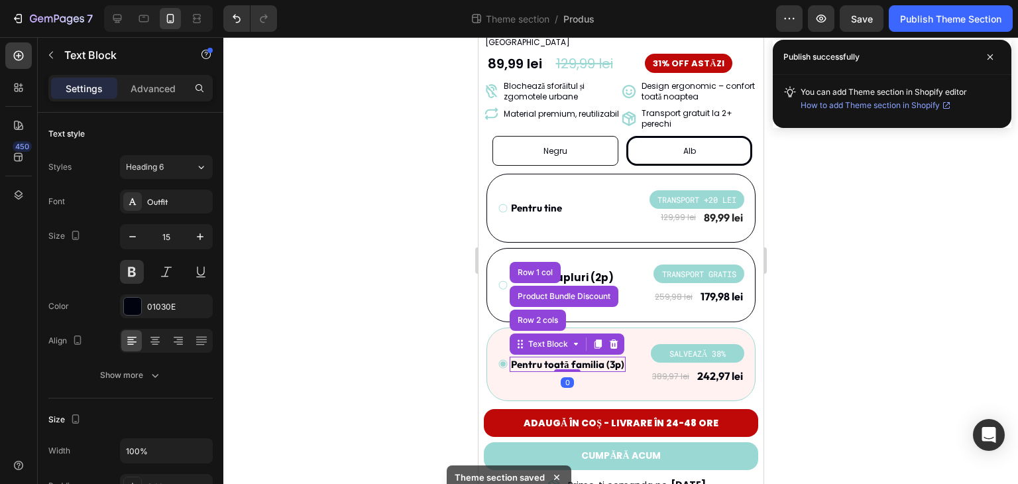
click at [609, 369] on div "Pentru toată familia (3p) Text Block Row 2 cols Product Bundle Discount Row 1 c…" at bounding box center [620, 364] width 269 height 74
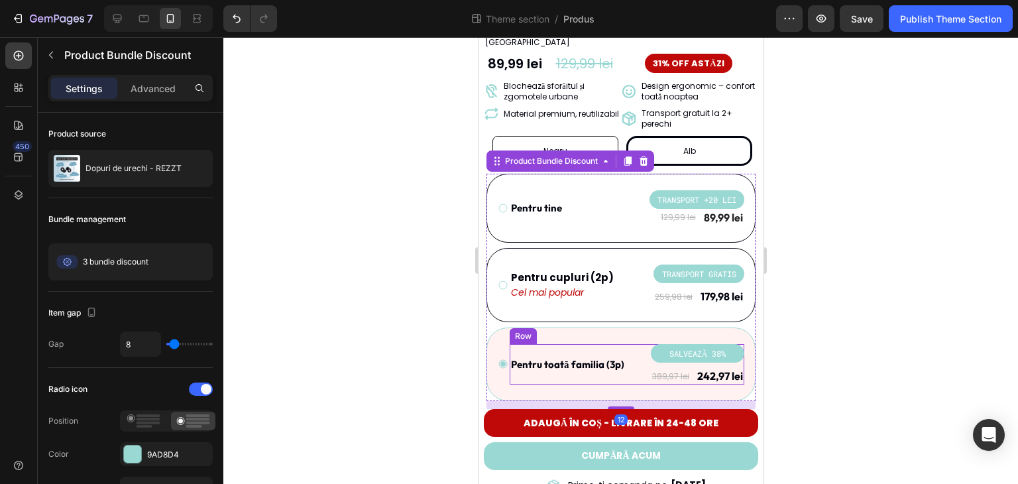
click at [565, 356] on div "Pentru toată familia (3p) Text Block" at bounding box center [567, 364] width 116 height 16
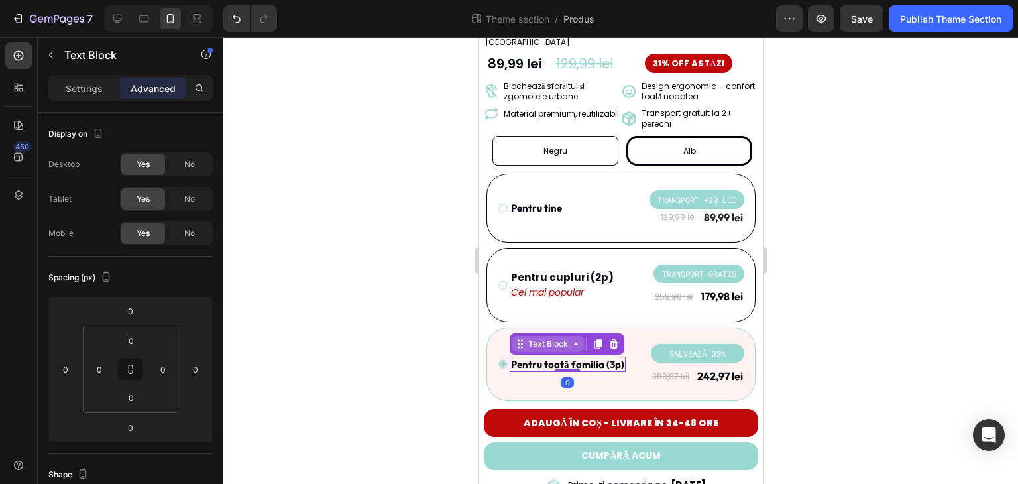
click at [547, 338] on div "Text Block" at bounding box center [547, 344] width 45 height 12
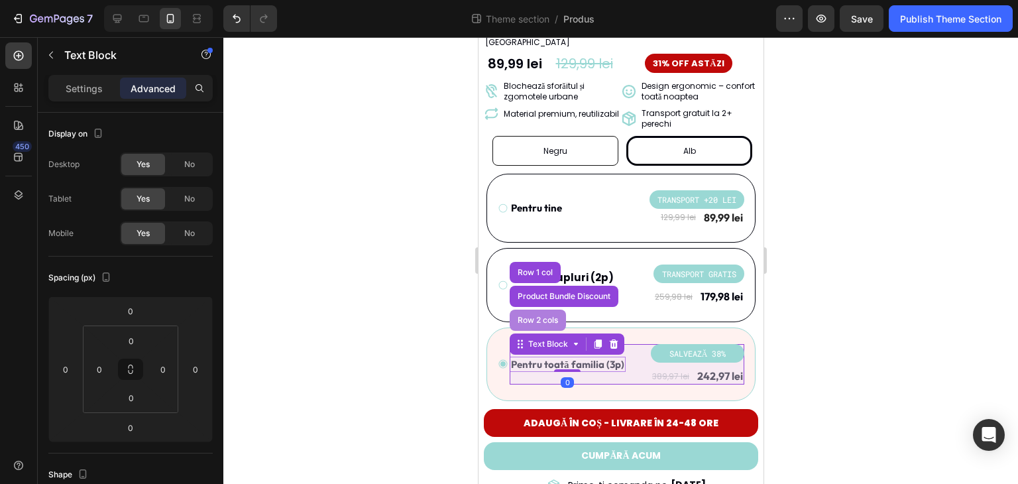
click at [547, 316] on div "Row 2 cols" at bounding box center [537, 320] width 46 height 8
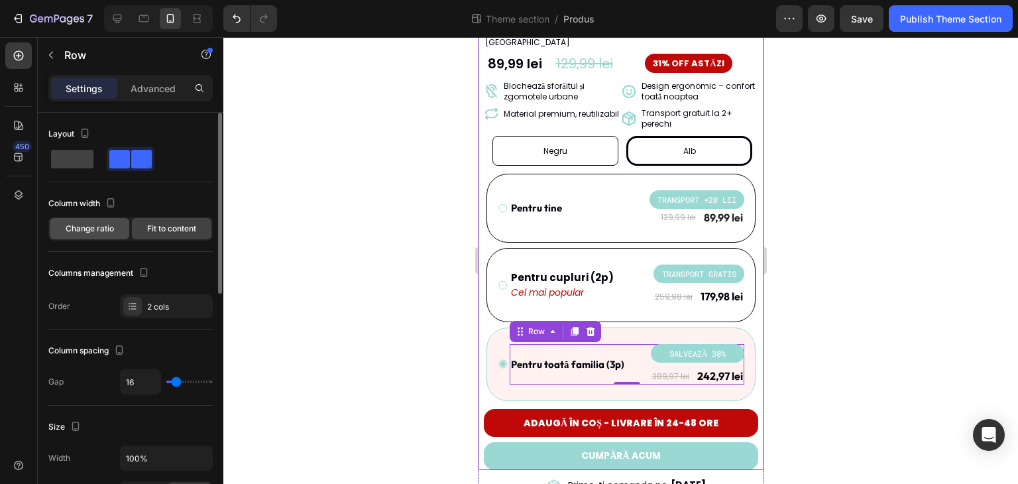
click at [116, 226] on div "Change ratio" at bounding box center [89, 228] width 79 height 21
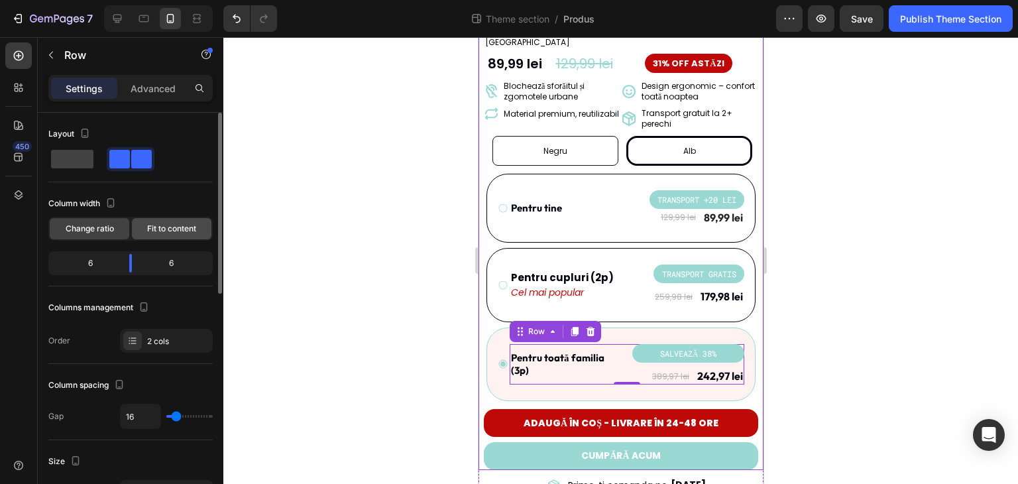
click at [156, 225] on span "Fit to content" at bounding box center [171, 229] width 49 height 12
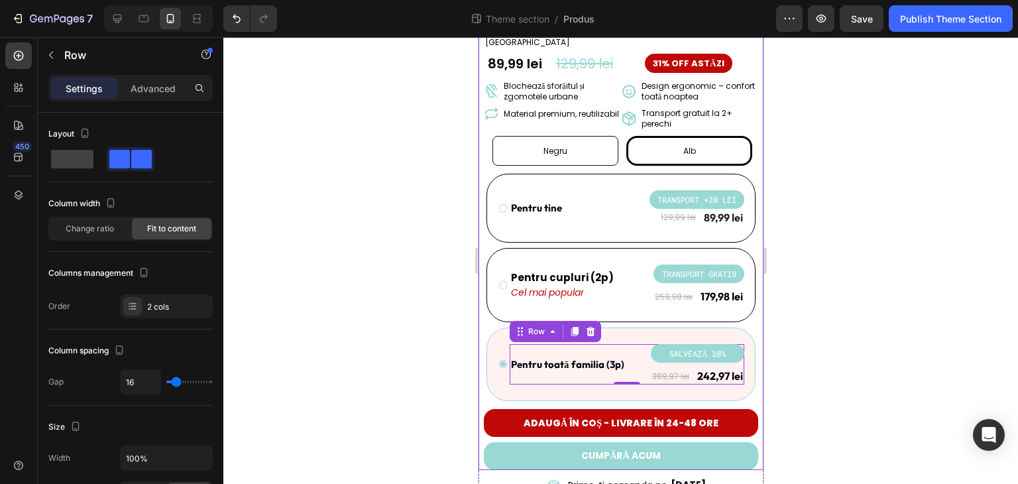
click at [436, 224] on div at bounding box center [620, 260] width 794 height 446
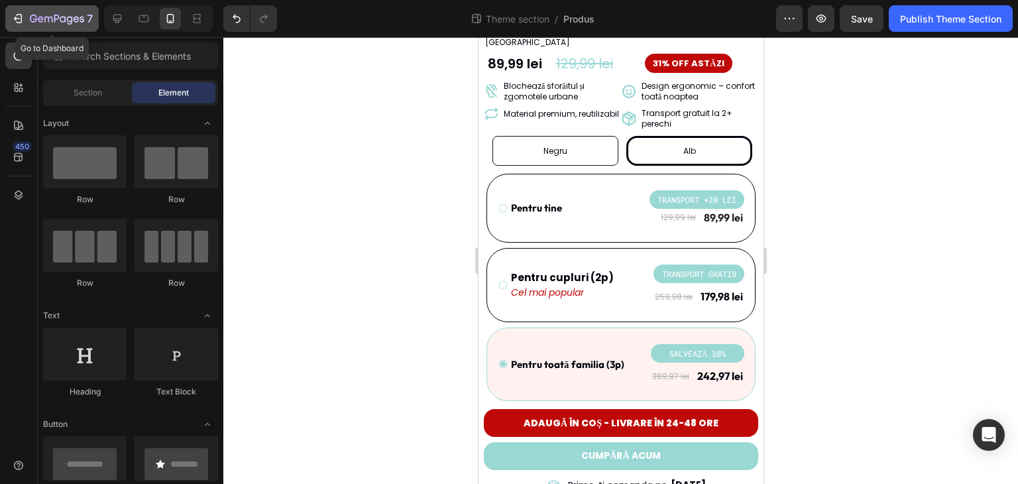
click at [61, 14] on icon "button" at bounding box center [57, 19] width 54 height 11
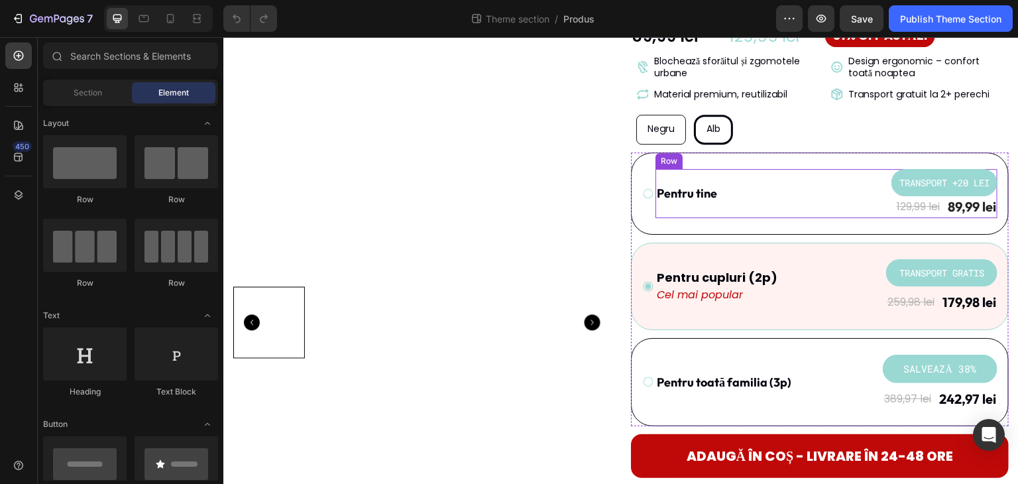
scroll to position [199, 0]
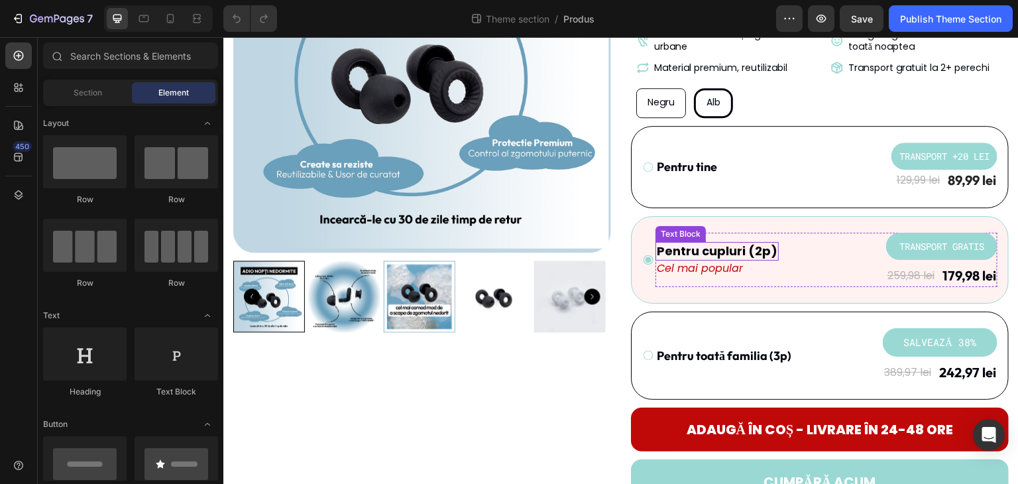
click at [739, 248] on p "Pentru cupluri (2p)" at bounding box center [716, 250] width 121 height 15
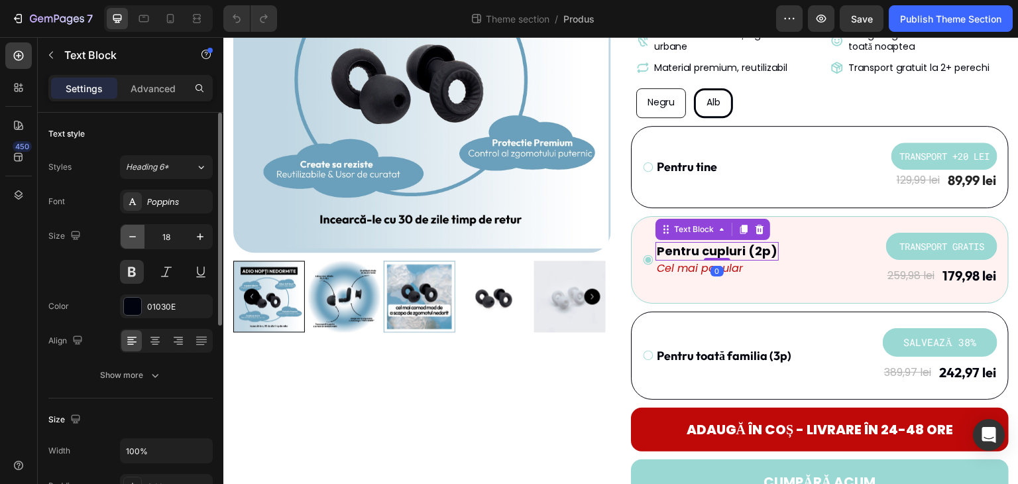
click at [138, 235] on icon "button" at bounding box center [132, 236] width 13 height 13
type input "17"
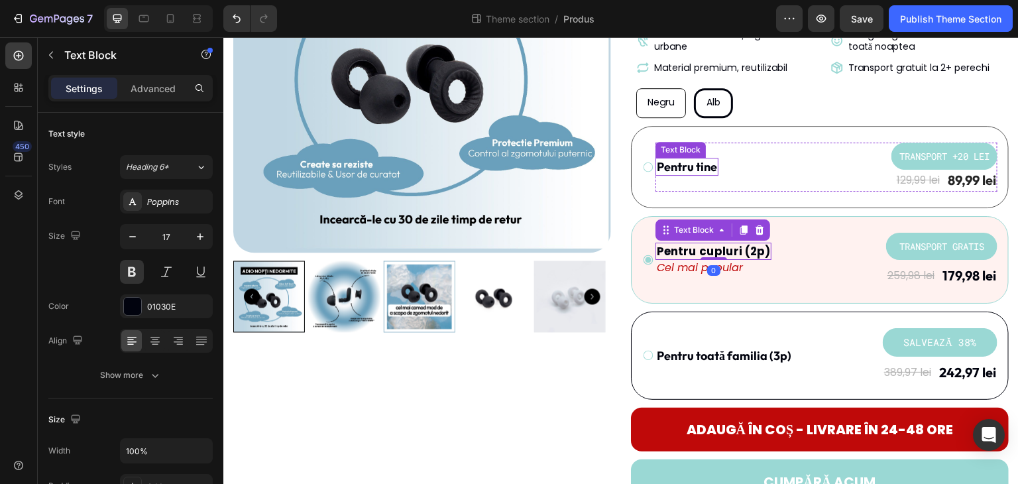
click at [691, 174] on div "Pentru tine Text Block" at bounding box center [686, 167] width 63 height 18
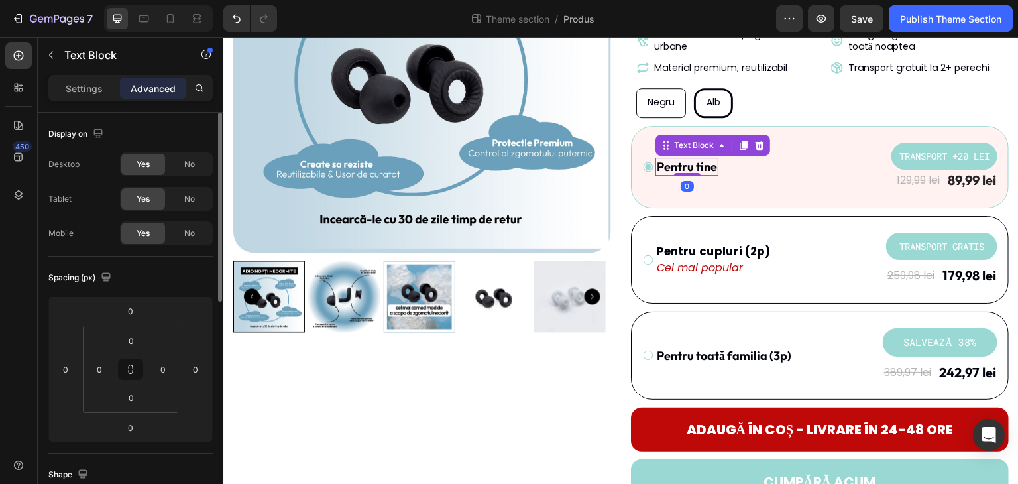
click at [80, 85] on p "Settings" at bounding box center [84, 88] width 37 height 14
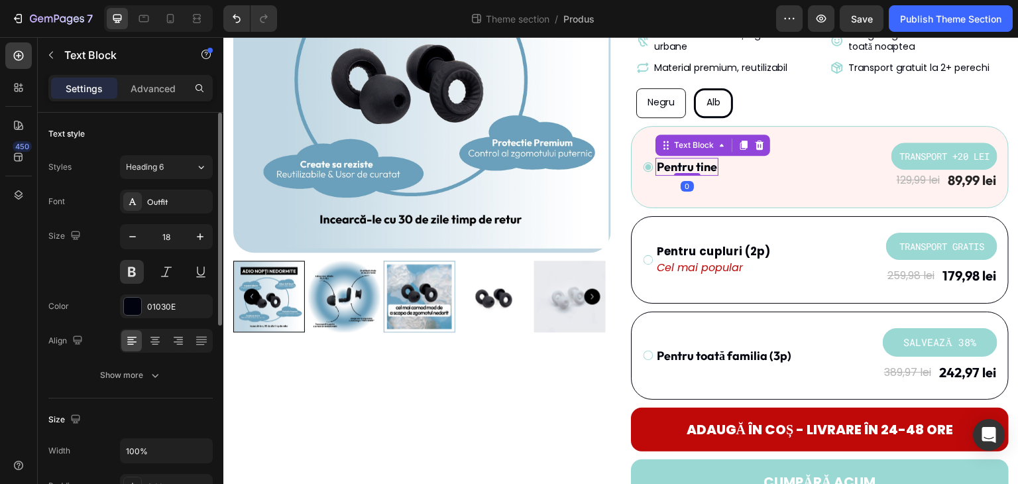
scroll to position [66, 0]
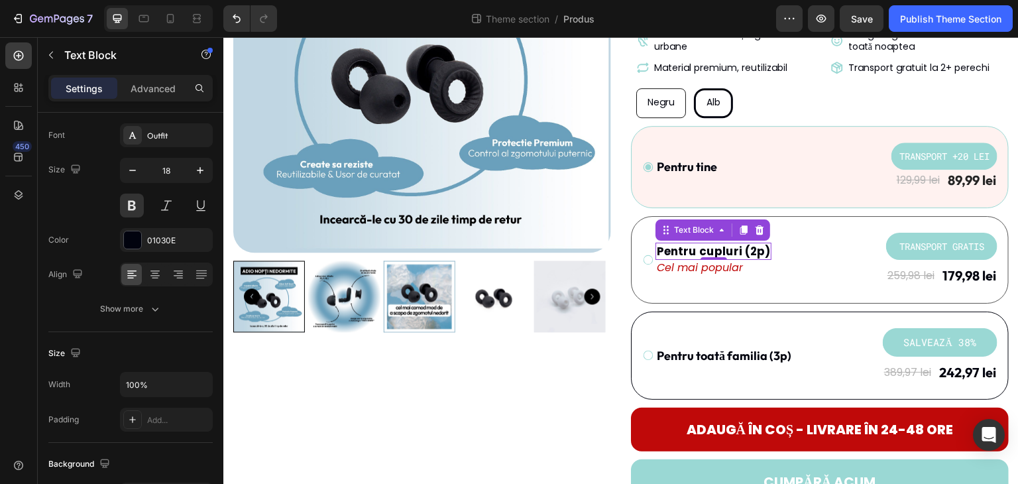
click at [746, 250] on p "Pentru cupluri (2p)" at bounding box center [712, 251] width 113 height 15
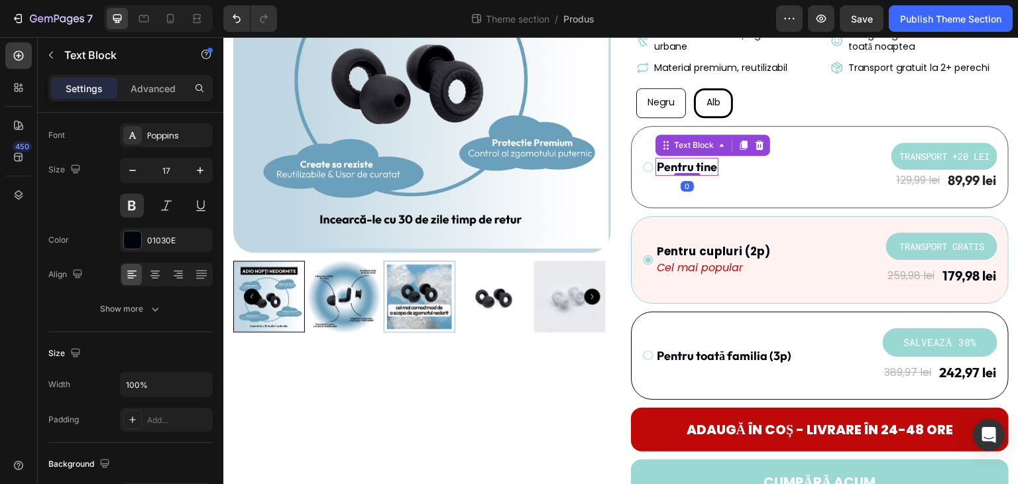
click at [690, 167] on p "Pentru tine" at bounding box center [686, 166] width 60 height 15
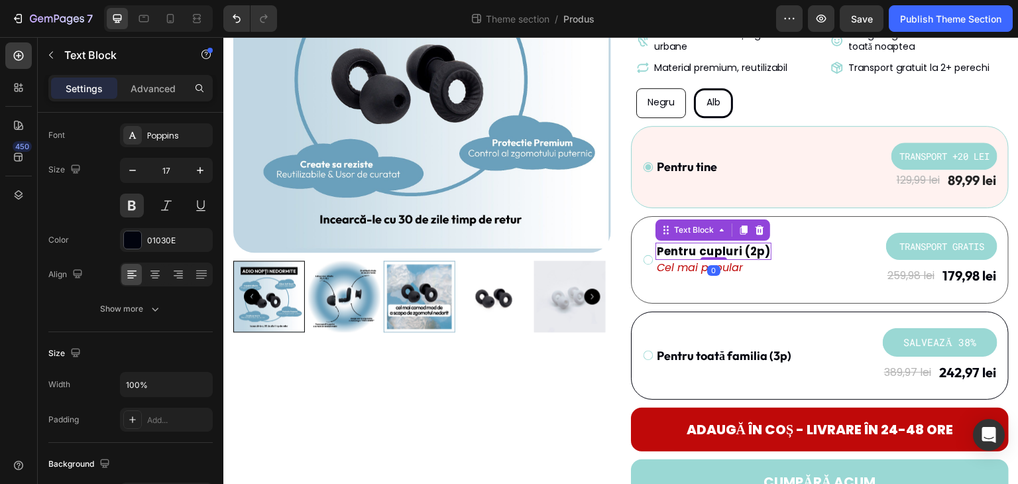
click at [736, 247] on p "Pentru cupluri (2p)" at bounding box center [712, 251] width 113 height 15
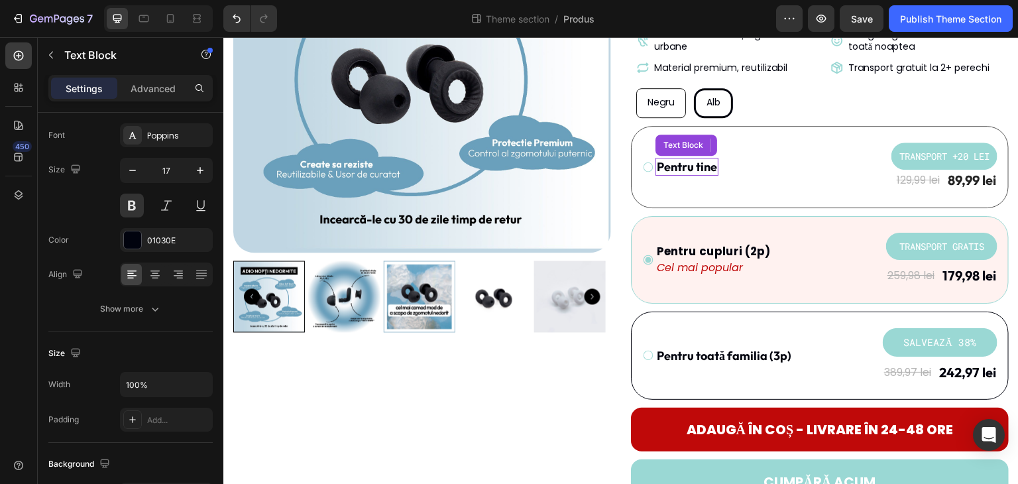
click at [684, 167] on p "Pentru tine" at bounding box center [686, 166] width 60 height 15
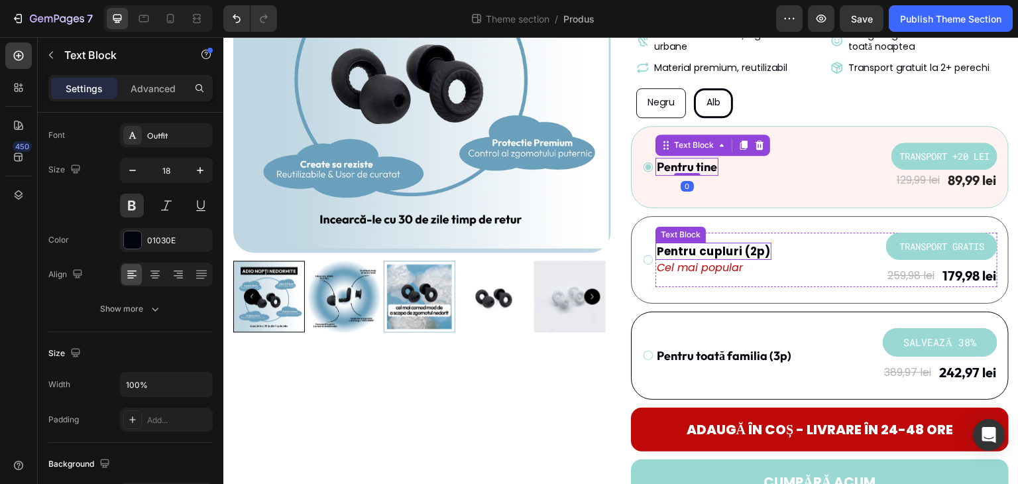
click at [723, 255] on p "Pentru cupluri (2p)" at bounding box center [712, 251] width 113 height 15
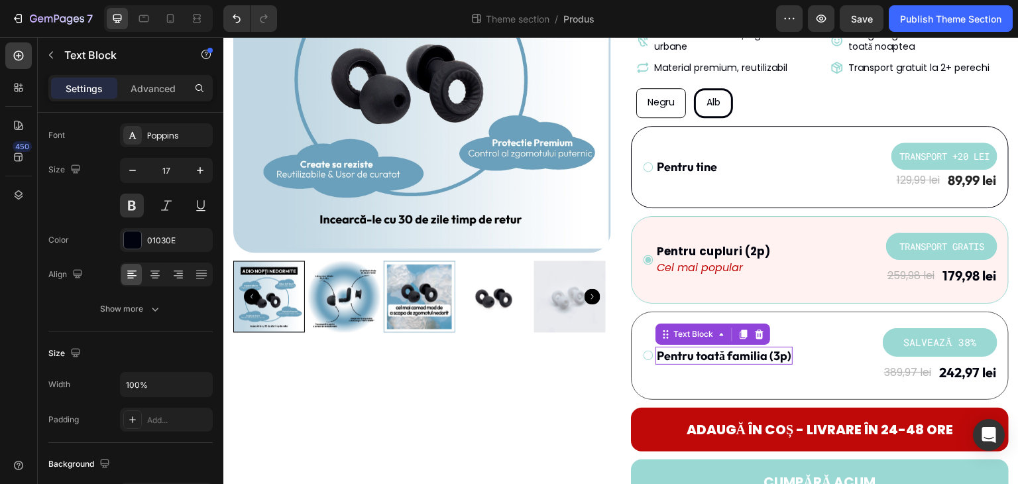
click at [712, 352] on p "Pentru toată familia (3p)" at bounding box center [723, 355] width 134 height 15
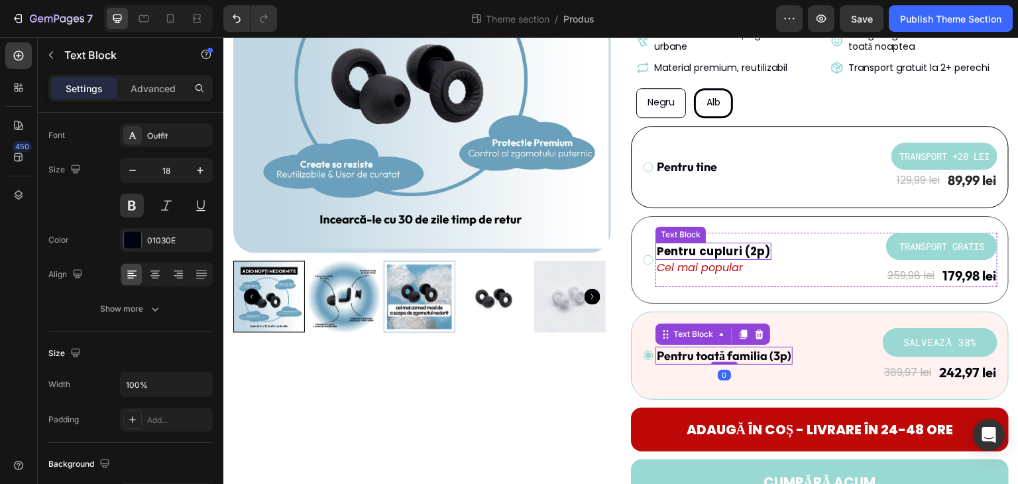
click at [713, 247] on p "Pentru cupluri (2p)" at bounding box center [712, 251] width 113 height 15
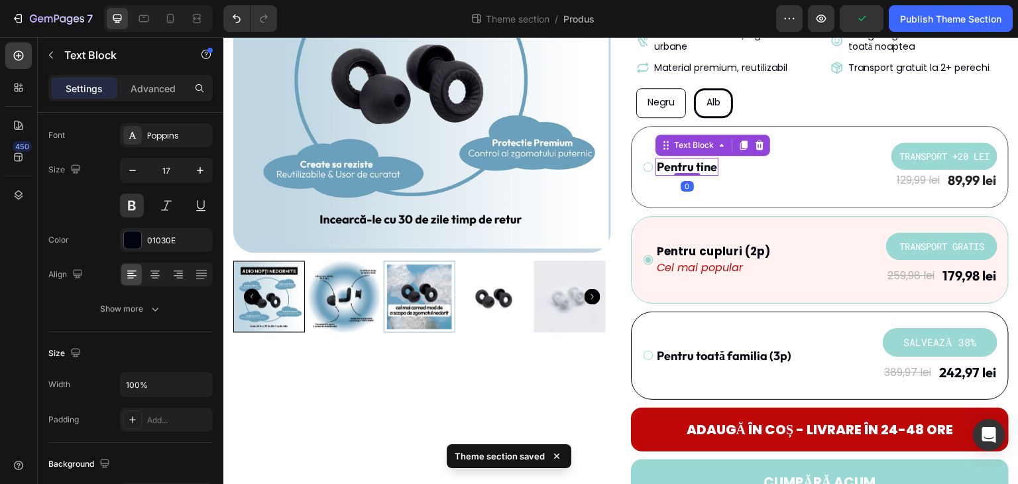
click at [694, 164] on p "Pentru tine" at bounding box center [686, 166] width 60 height 15
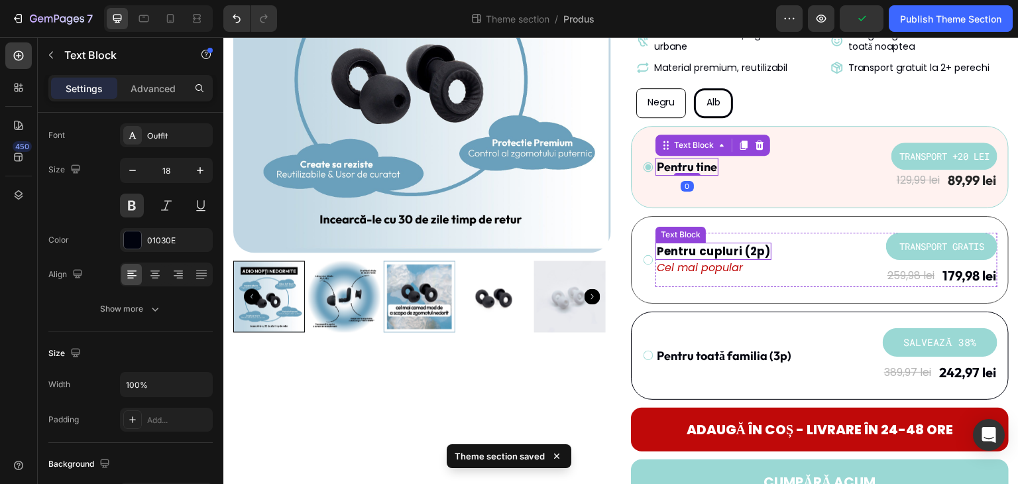
click at [720, 256] on p "Pentru cupluri (2p)" at bounding box center [712, 251] width 113 height 15
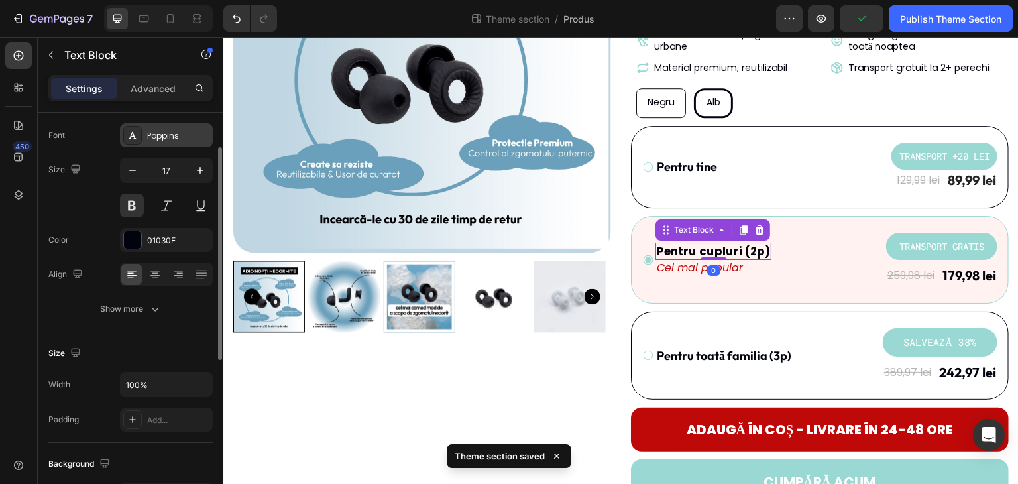
click at [186, 136] on div "Poppins" at bounding box center [178, 136] width 62 height 12
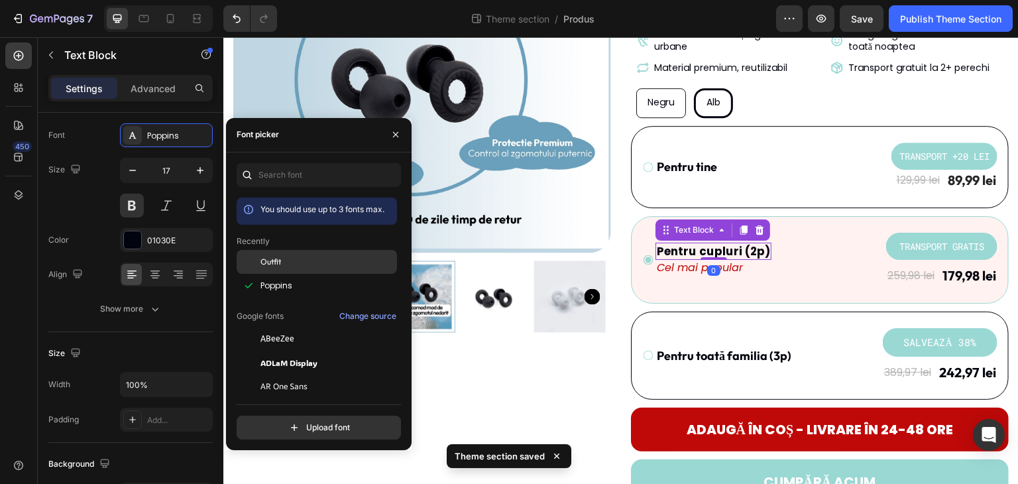
click at [318, 264] on div "Outfit" at bounding box center [327, 262] width 134 height 12
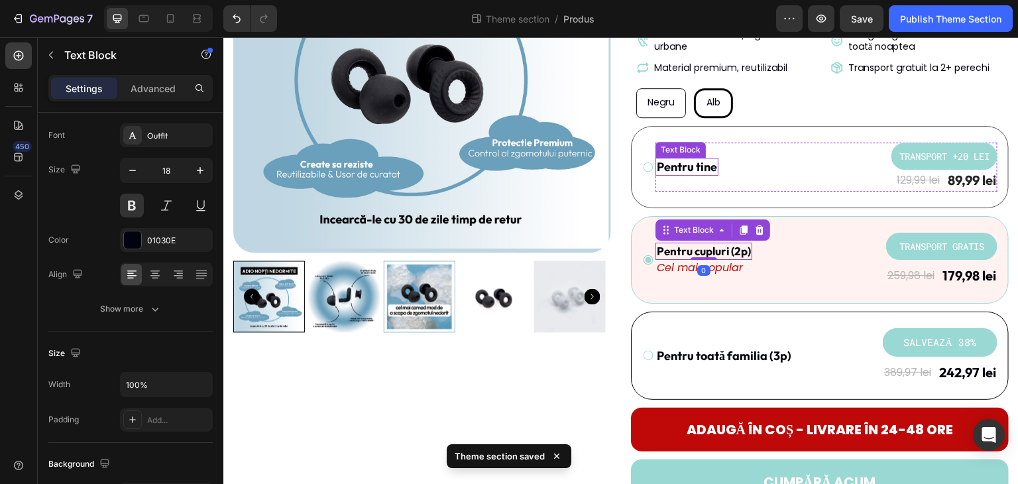
click at [683, 168] on p "Pentru tine" at bounding box center [686, 166] width 60 height 15
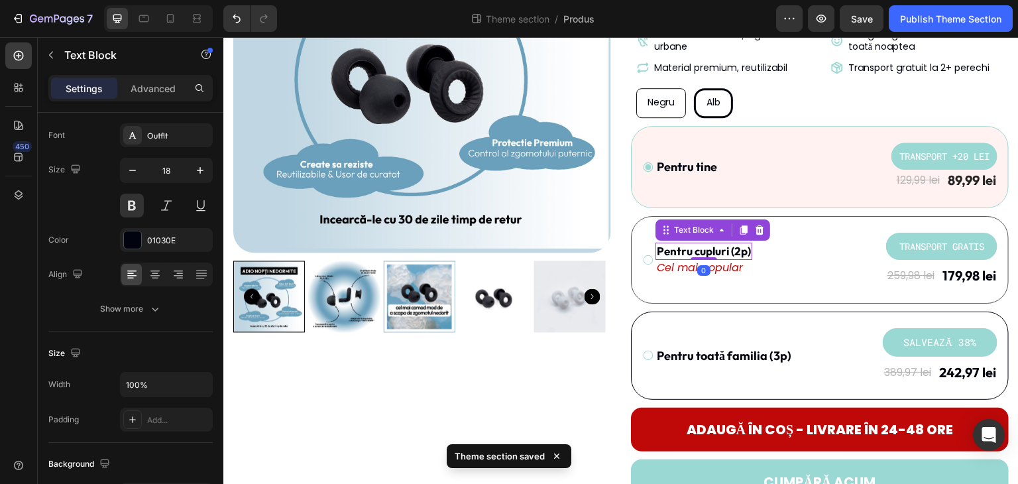
click at [709, 246] on p "Pentru cupluri (2p)" at bounding box center [703, 251] width 94 height 15
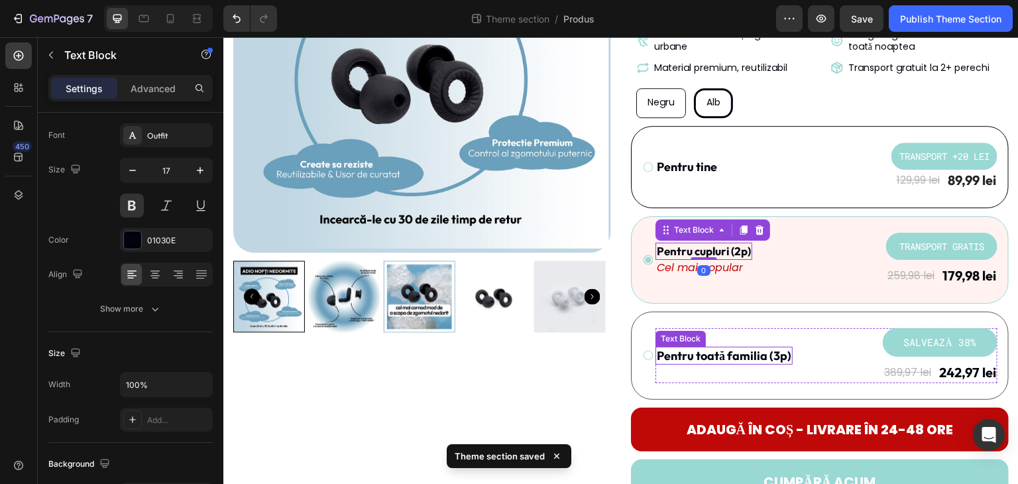
click at [736, 354] on p "Pentru toată familia (3p)" at bounding box center [723, 355] width 134 height 15
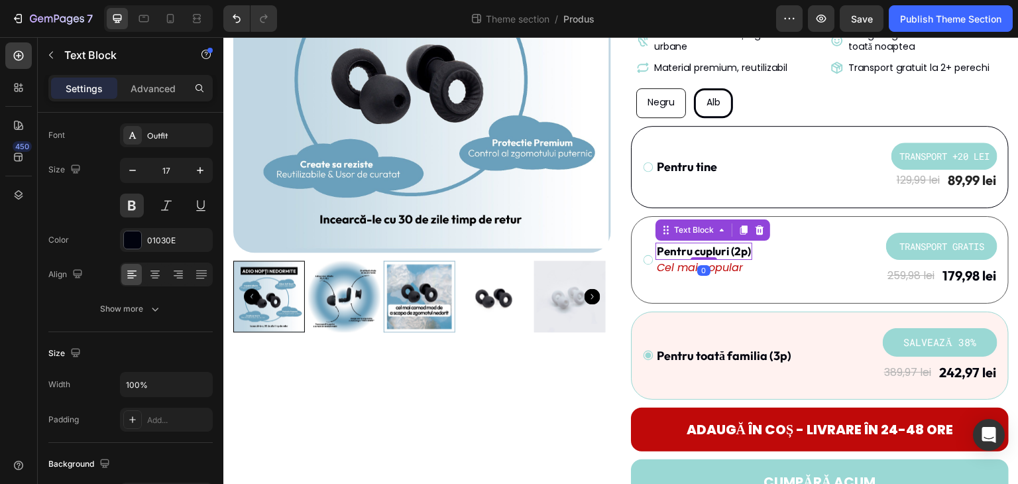
click at [712, 244] on p "Pentru cupluri (2p)" at bounding box center [703, 251] width 94 height 15
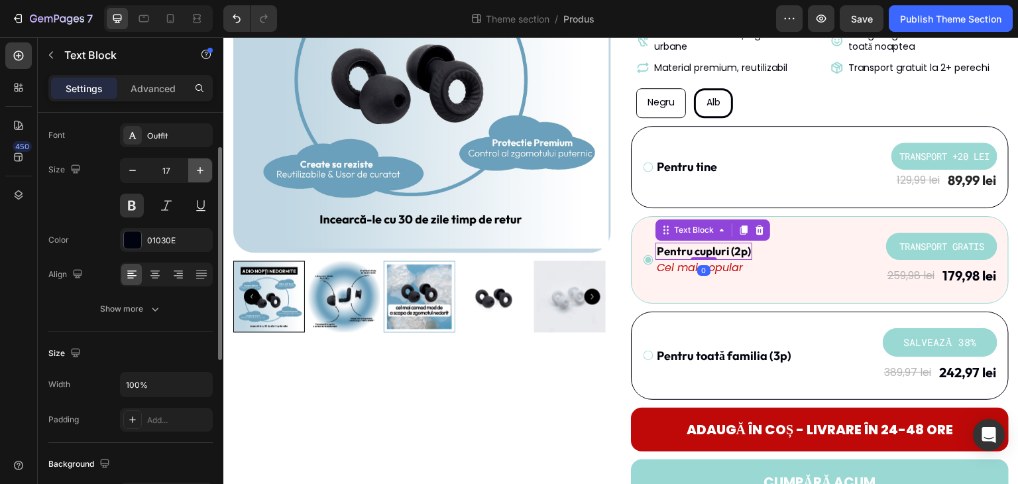
click at [199, 168] on icon "button" at bounding box center [199, 170] width 13 height 13
type input "18"
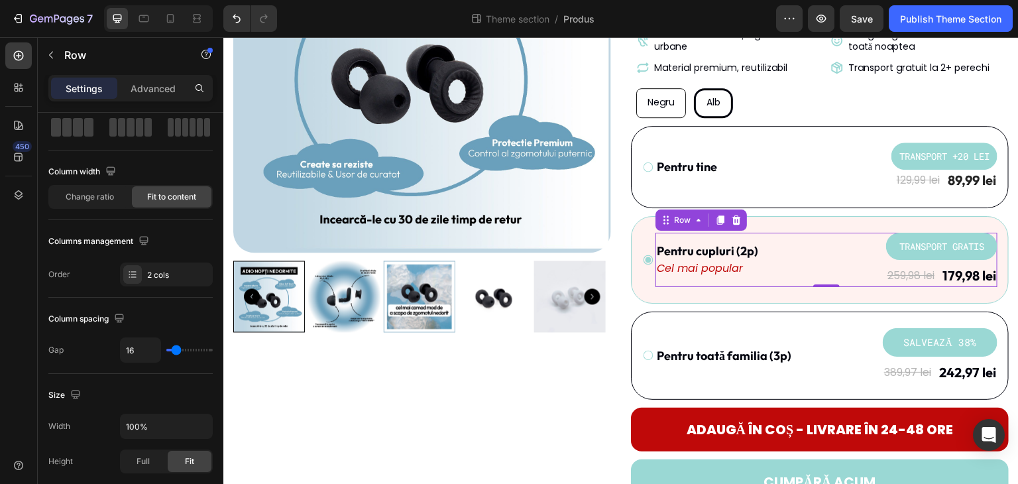
click at [794, 239] on div "Pentru cupluri (2p) Text Block Cel mai popular Text Block TRANSPORT GRATIS Prod…" at bounding box center [826, 260] width 342 height 54
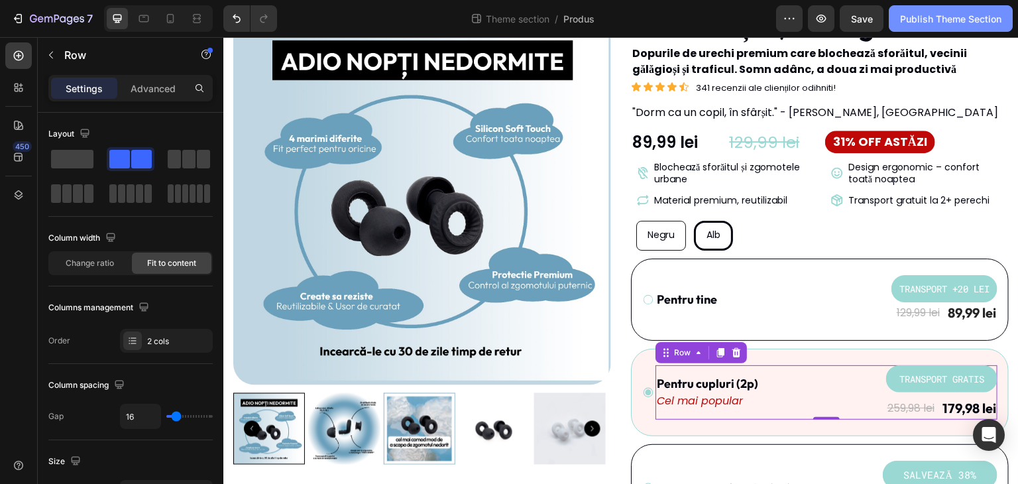
click at [935, 23] on div "Publish Theme Section" at bounding box center [950, 19] width 101 height 14
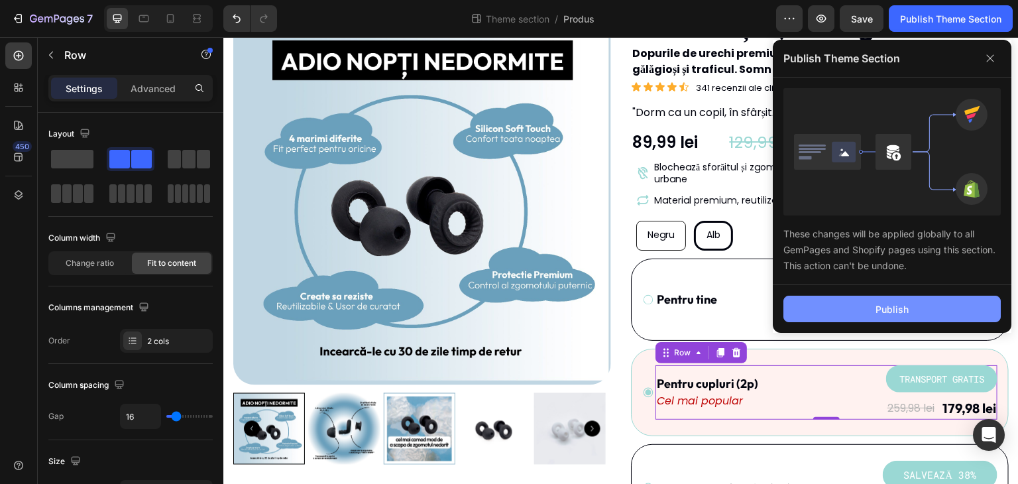
click at [926, 307] on button "Publish" at bounding box center [891, 308] width 217 height 26
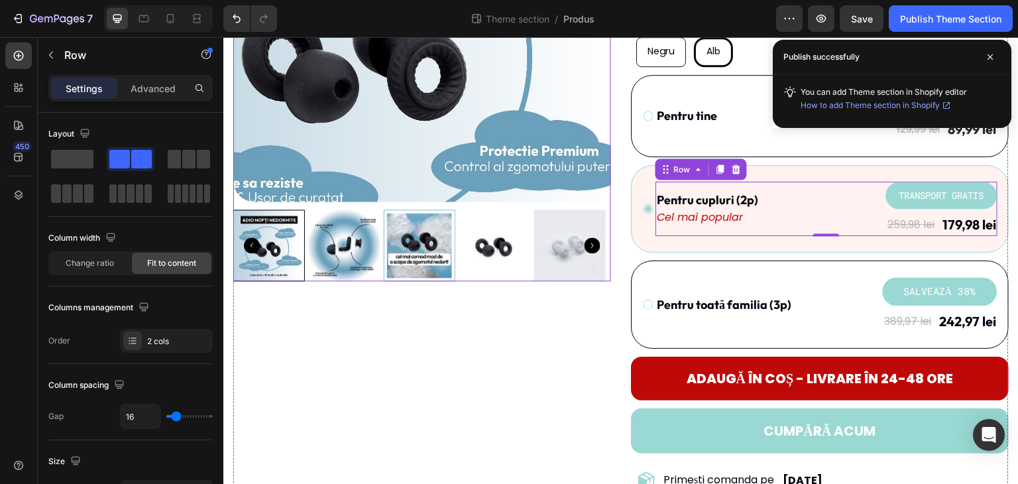
scroll to position [331, 0]
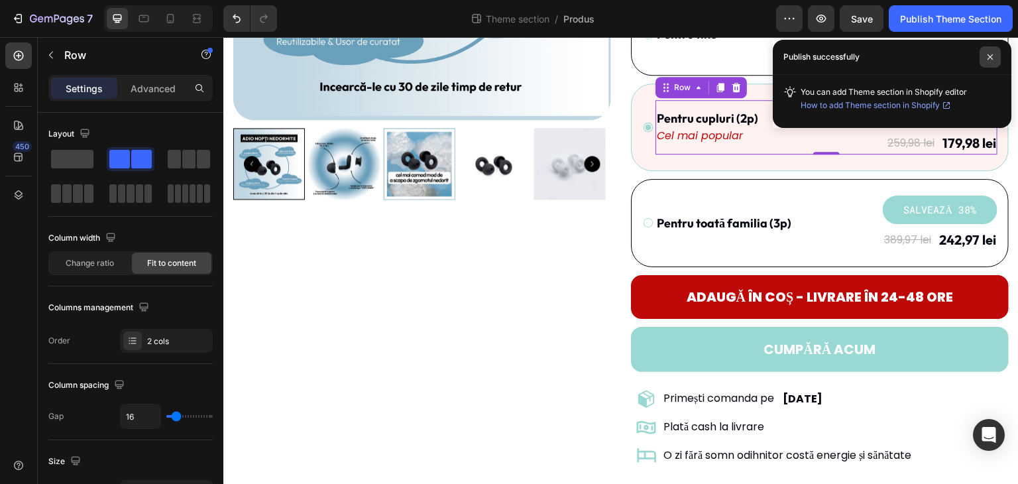
click at [980, 51] on span at bounding box center [989, 56] width 21 height 21
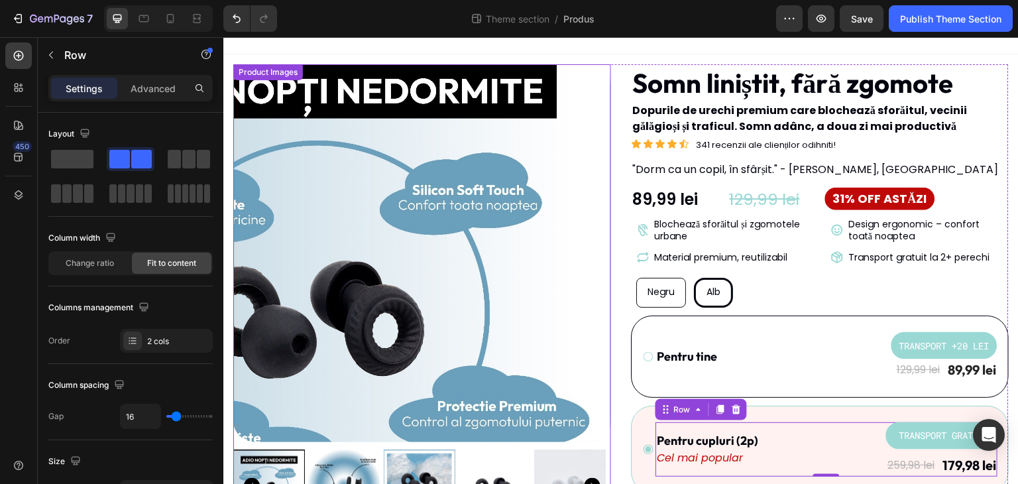
scroll to position [0, 0]
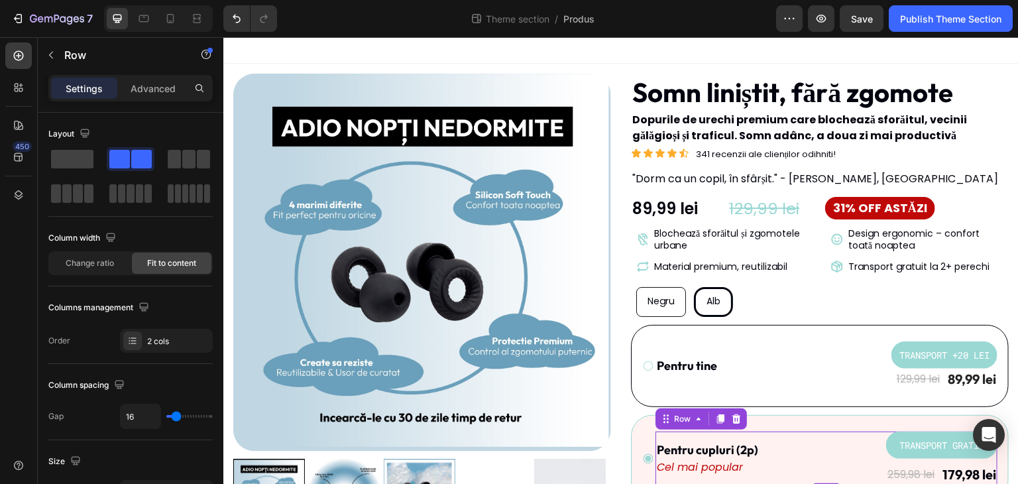
click at [565, 50] on div at bounding box center [620, 50] width 795 height 26
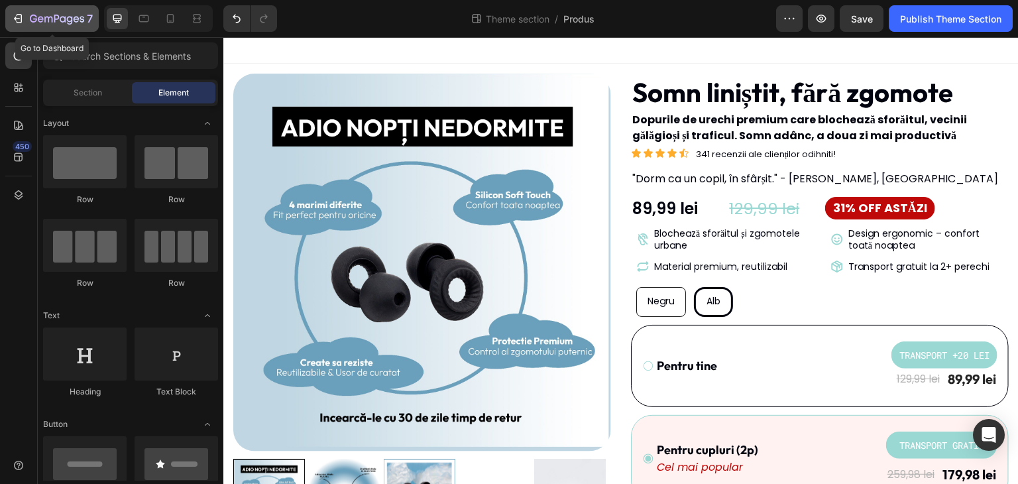
click at [31, 15] on icon "button" at bounding box center [57, 19] width 54 height 11
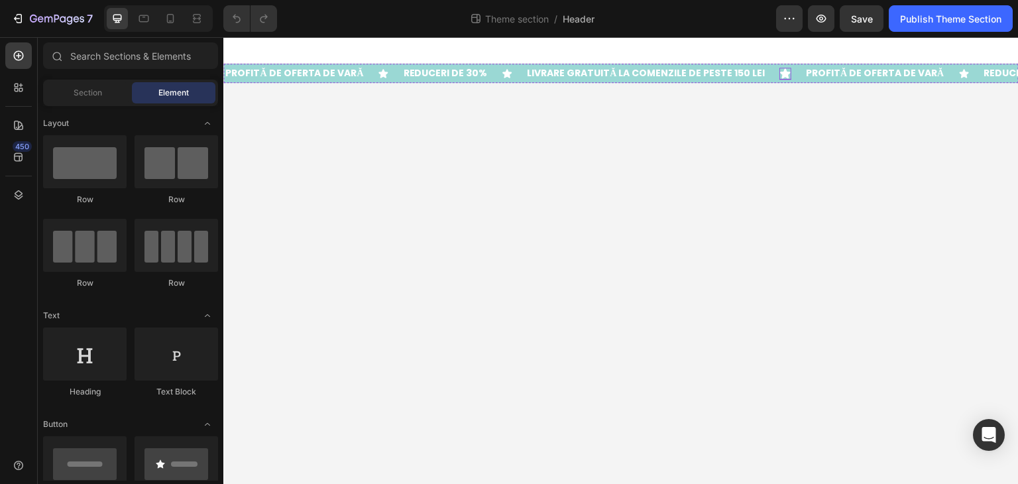
click at [779, 71] on icon at bounding box center [785, 74] width 12 height 12
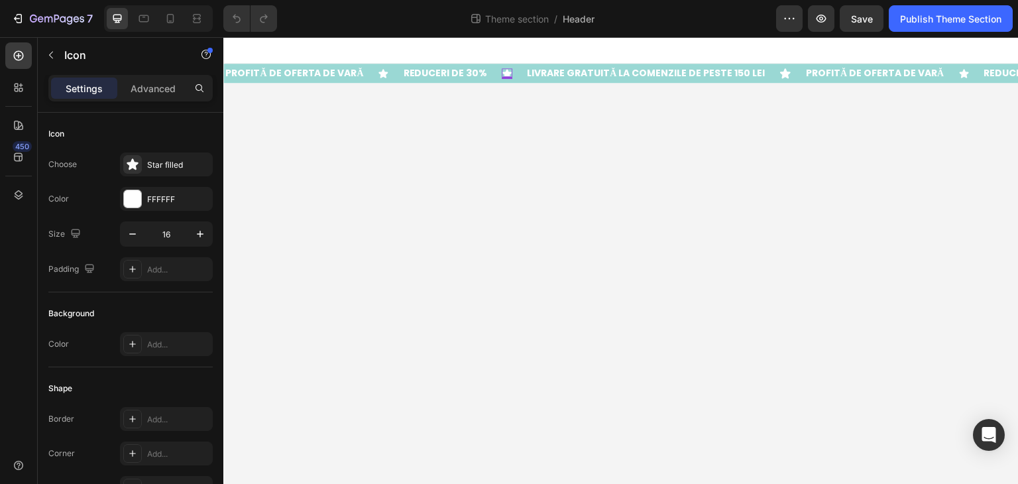
click at [502, 71] on icon at bounding box center [506, 73] width 9 height 9
click at [780, 72] on icon at bounding box center [785, 73] width 11 height 10
click at [129, 238] on icon "button" at bounding box center [132, 233] width 13 height 13
type input "16"
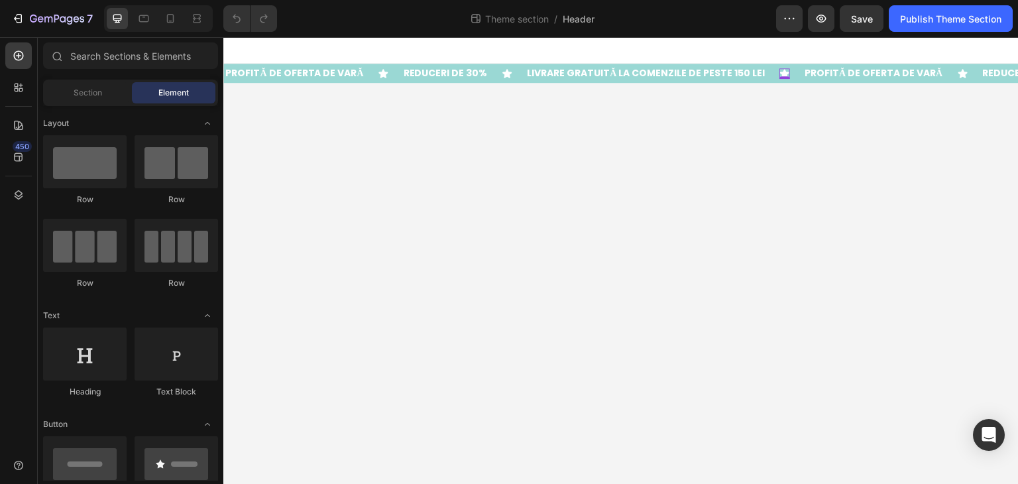
click at [446, 182] on body "PROFITĂ DE OFERTA DE VARĂ Text Block Icon REDUCERI DE 30% Text Block Icon LIVRA…" at bounding box center [620, 260] width 795 height 447
click at [943, 25] on div "Publish Theme Section" at bounding box center [950, 19] width 101 height 14
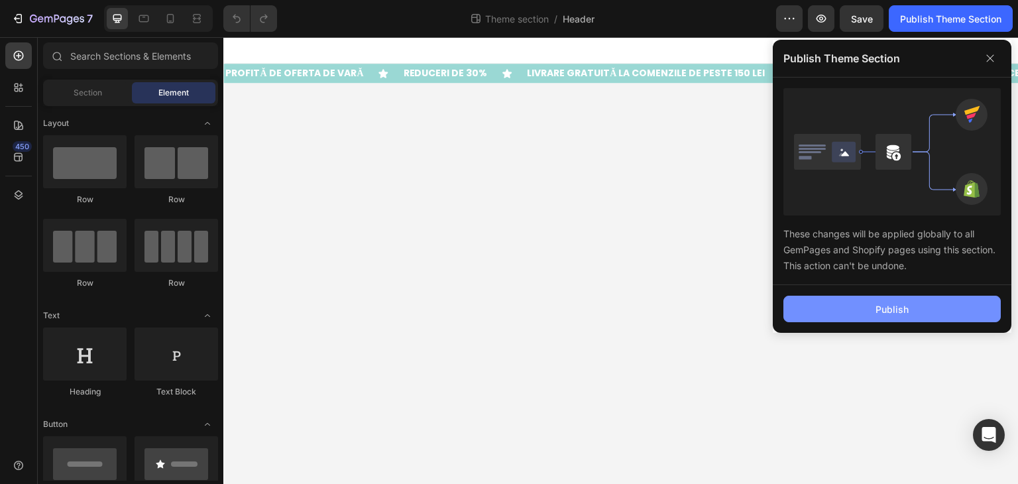
click at [893, 311] on div "Publish" at bounding box center [891, 309] width 33 height 14
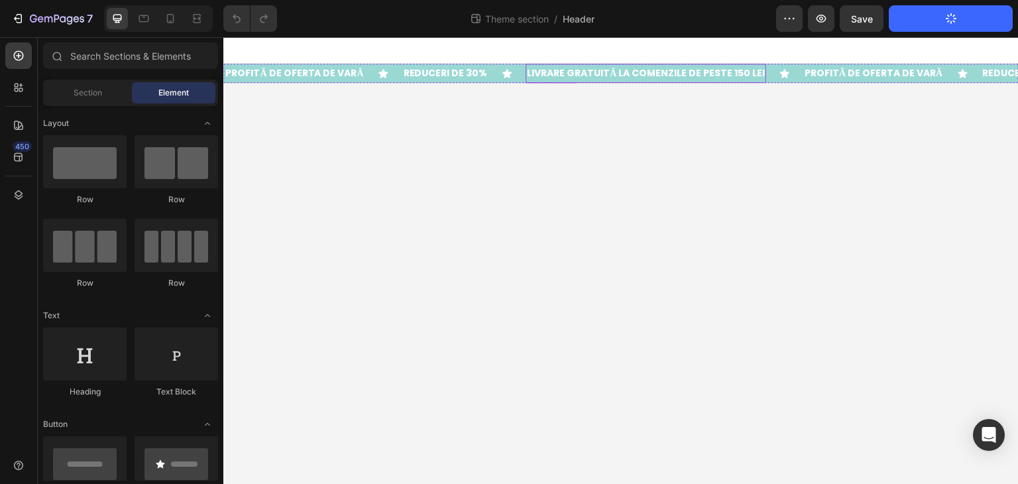
click at [533, 77] on p "LIVRARE GRATUITĂ LA COMENZILE DE PESTE 150 LEI" at bounding box center [646, 73] width 238 height 17
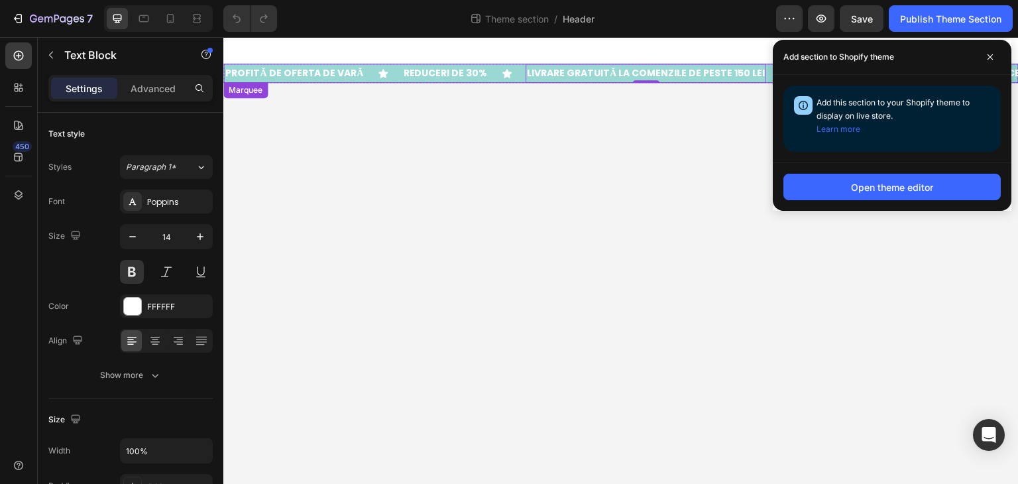
click at [504, 72] on div "Icon" at bounding box center [513, 73] width 24 height 11
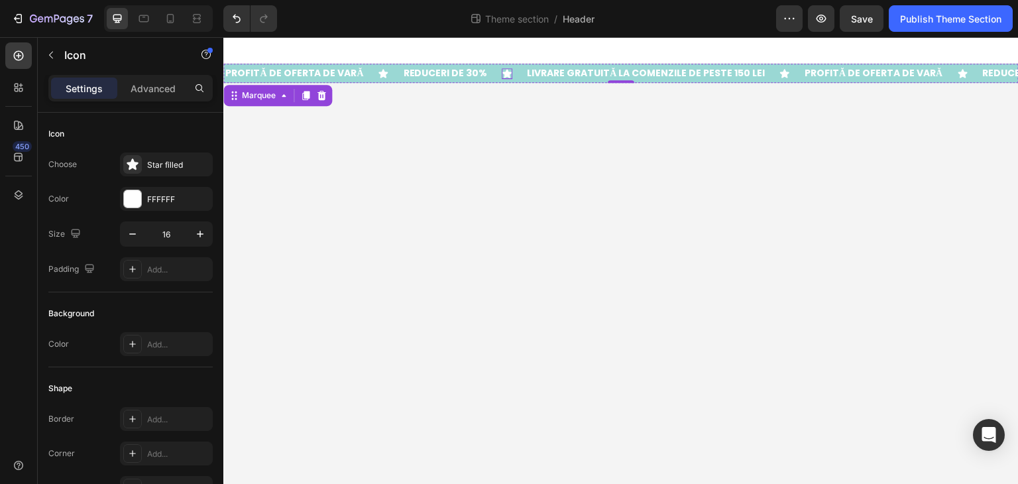
click at [502, 71] on icon at bounding box center [506, 73] width 9 height 9
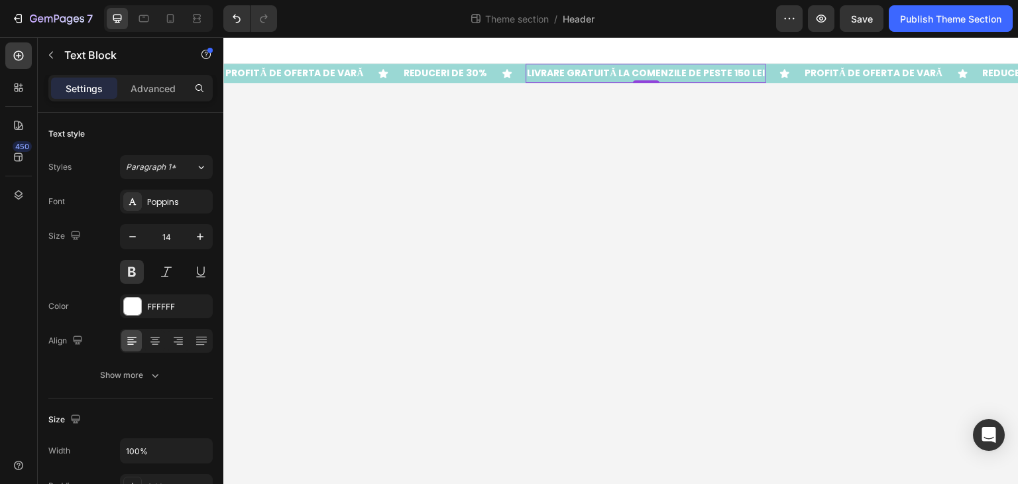
click at [542, 72] on p "LIVRARE GRATUITĂ LA COMENZILE DE PESTE 150 LEI" at bounding box center [646, 73] width 238 height 17
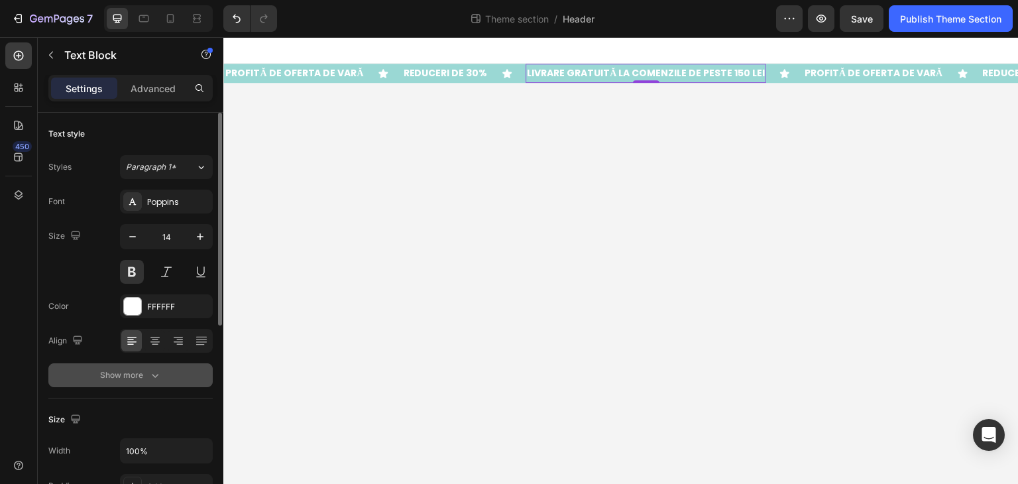
scroll to position [66, 0]
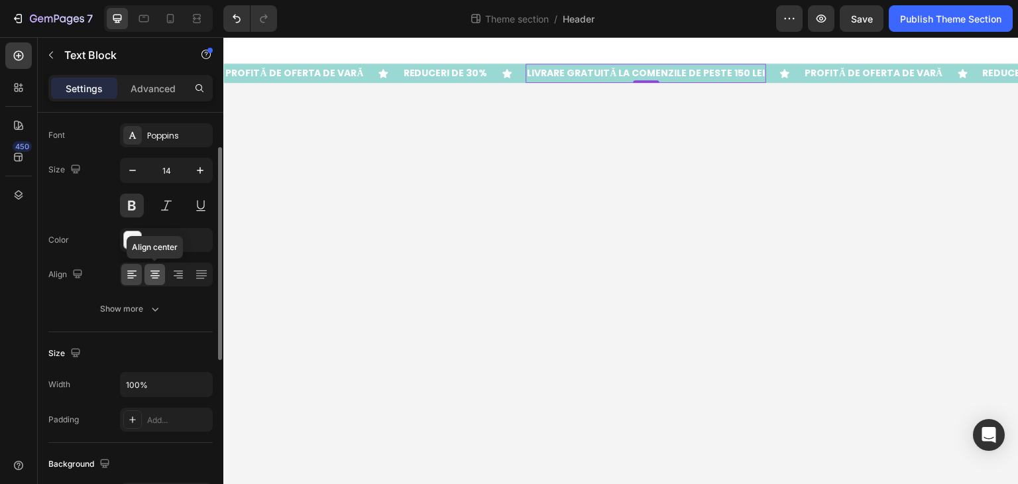
click at [151, 269] on icon at bounding box center [154, 274] width 13 height 13
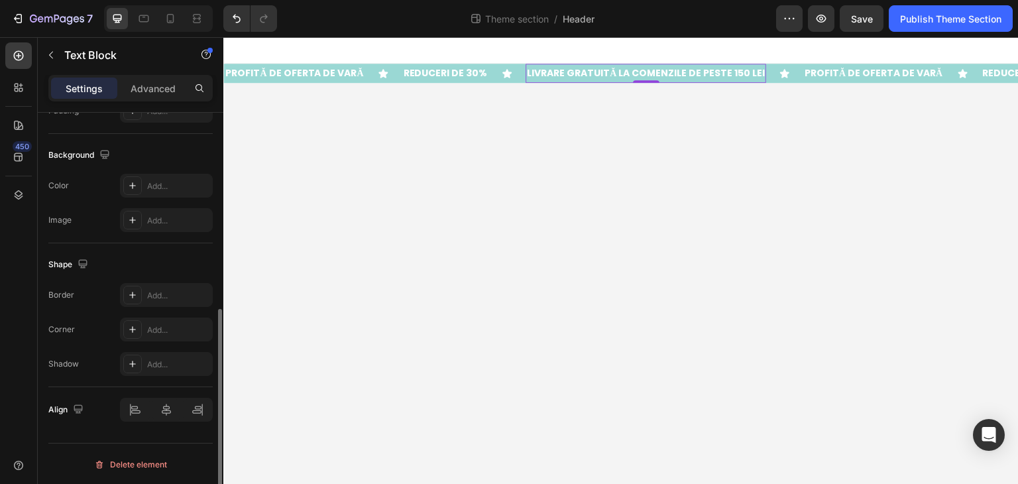
scroll to position [110, 0]
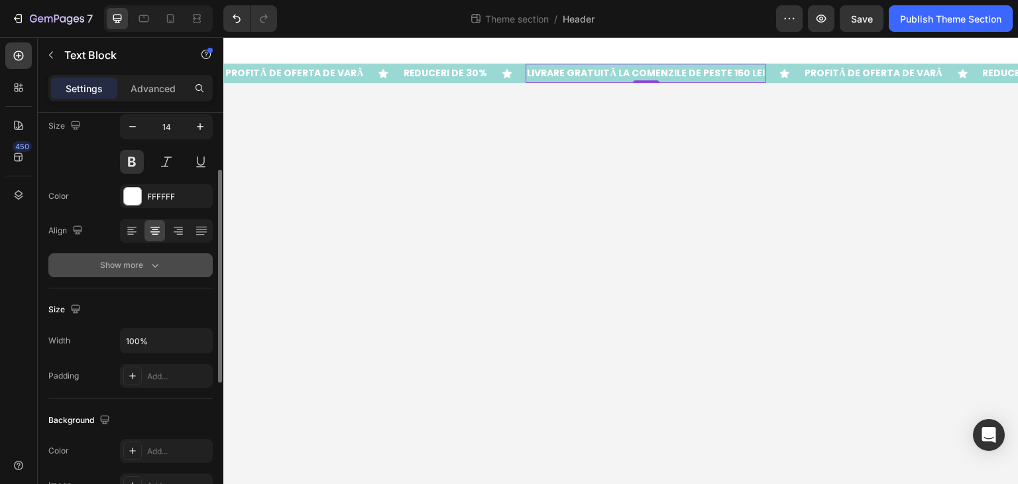
click at [130, 274] on button "Show more" at bounding box center [130, 265] width 164 height 24
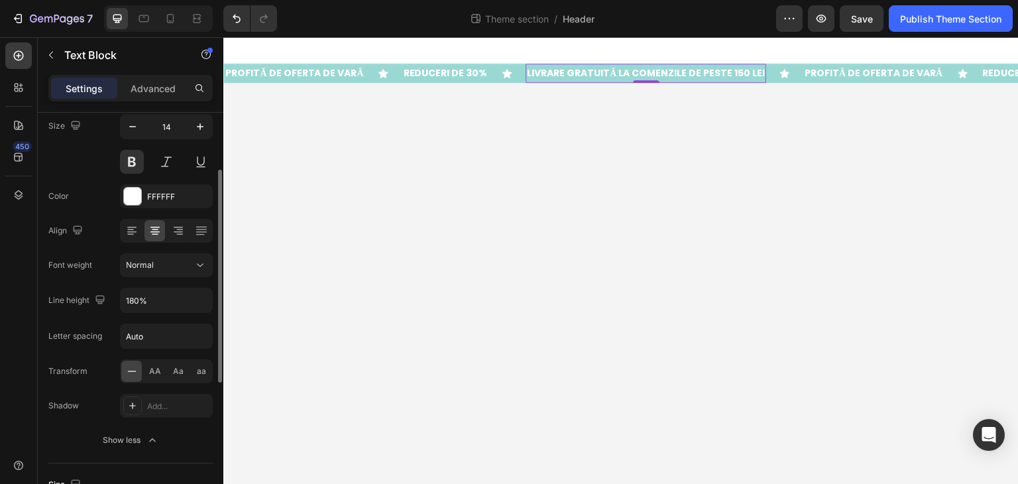
scroll to position [176, 0]
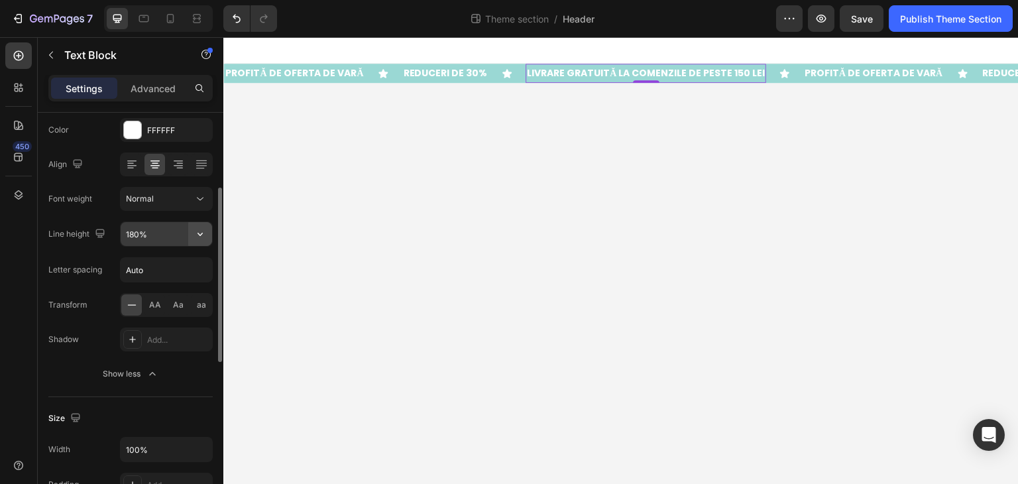
click at [199, 240] on button "button" at bounding box center [200, 234] width 24 height 24
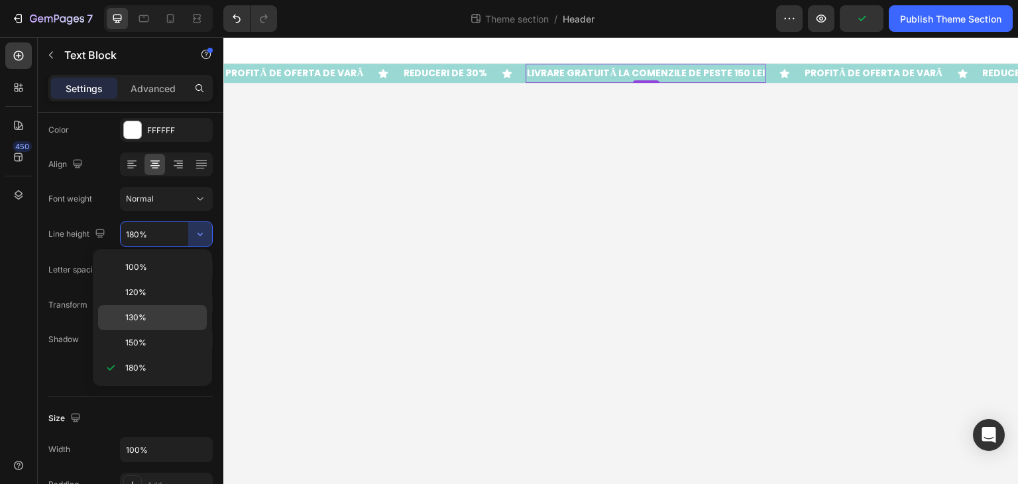
click at [170, 319] on p "130%" at bounding box center [163, 317] width 76 height 12
type input "130%"
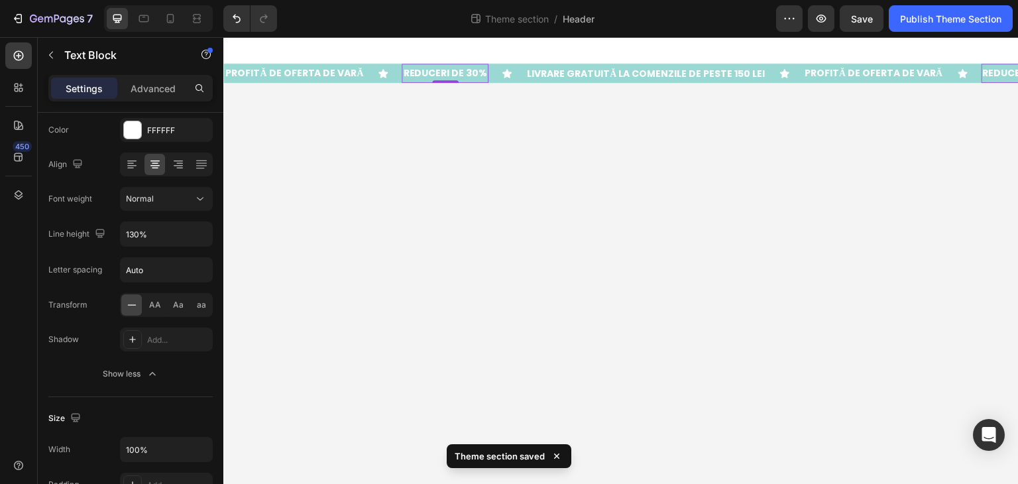
click at [421, 75] on p "REDUCERI DE 30%" at bounding box center [445, 73] width 84 height 17
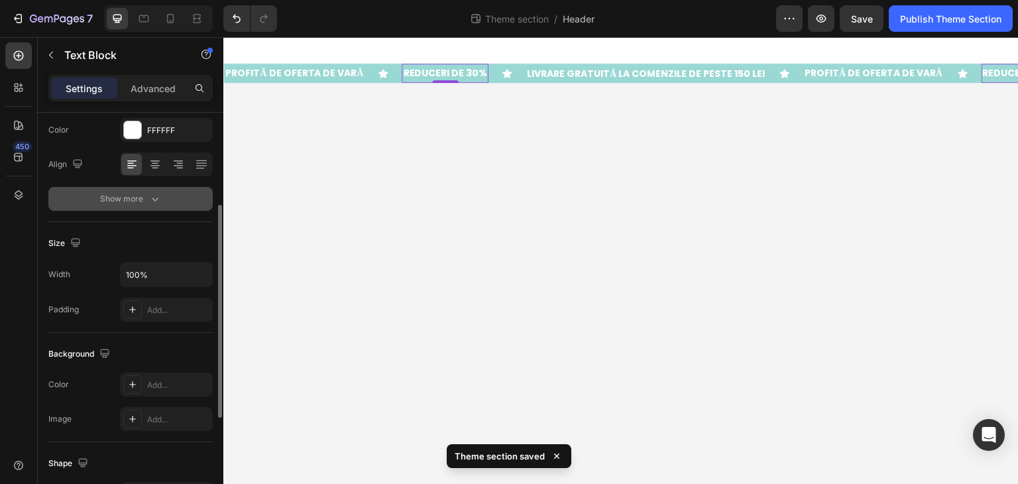
click at [163, 208] on button "Show more" at bounding box center [130, 199] width 164 height 24
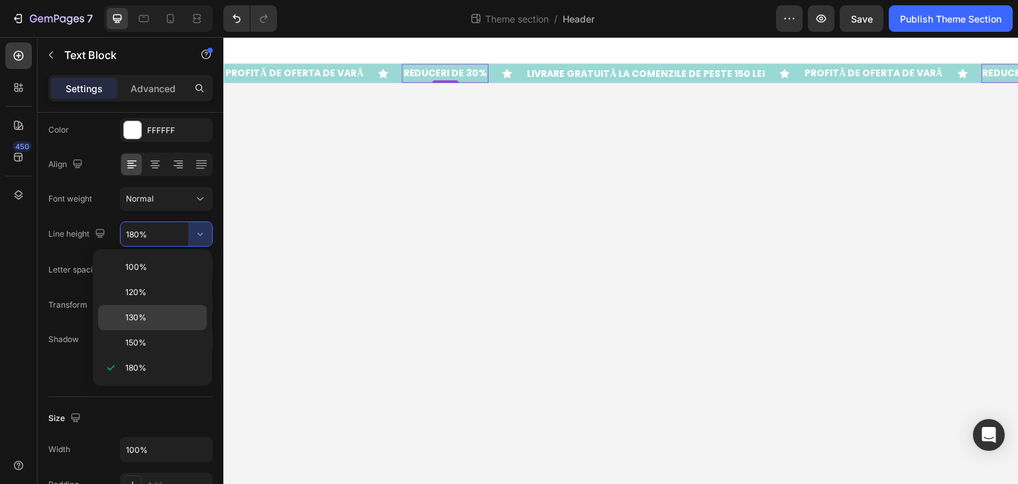
click at [193, 330] on div "130%" at bounding box center [152, 342] width 109 height 25
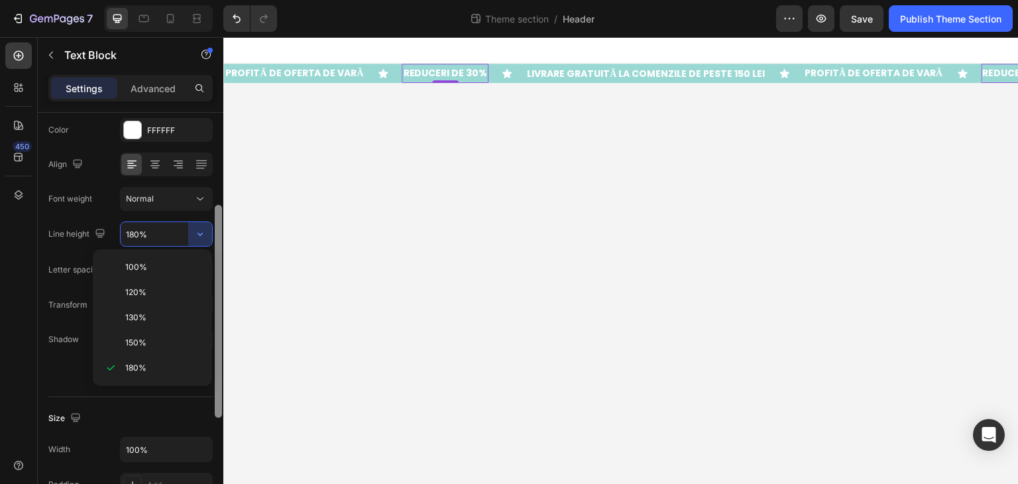
type input "130%"
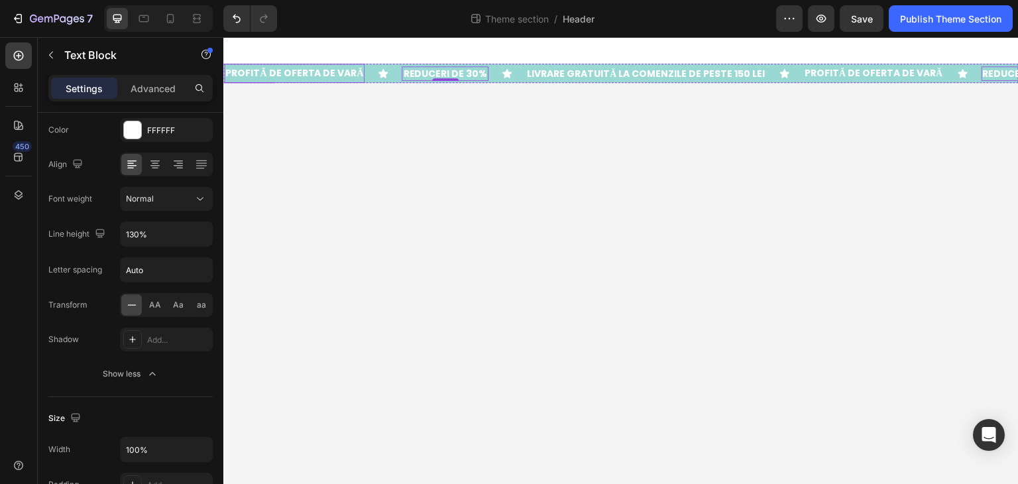
click at [333, 76] on p "PROFITĂ DE OFERTA DE VARĂ" at bounding box center [294, 73] width 138 height 17
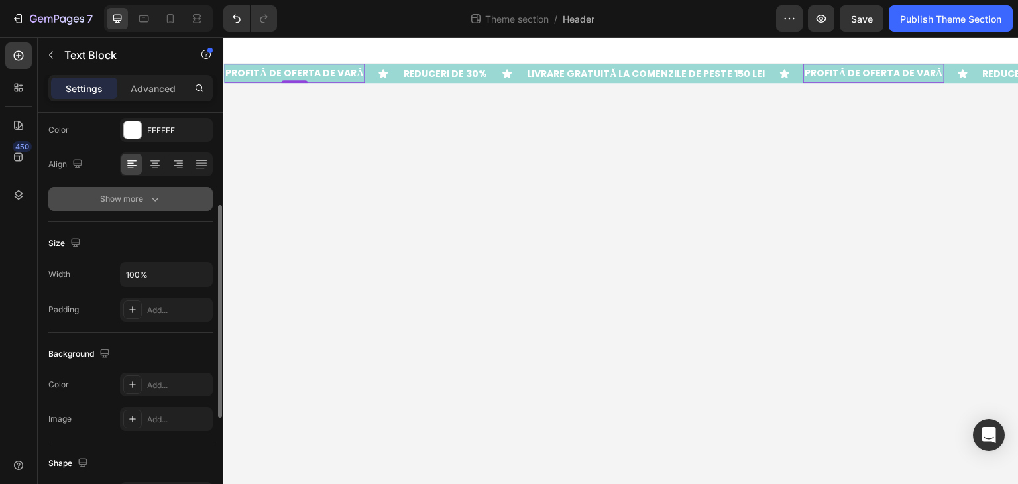
click at [168, 195] on button "Show more" at bounding box center [130, 199] width 164 height 24
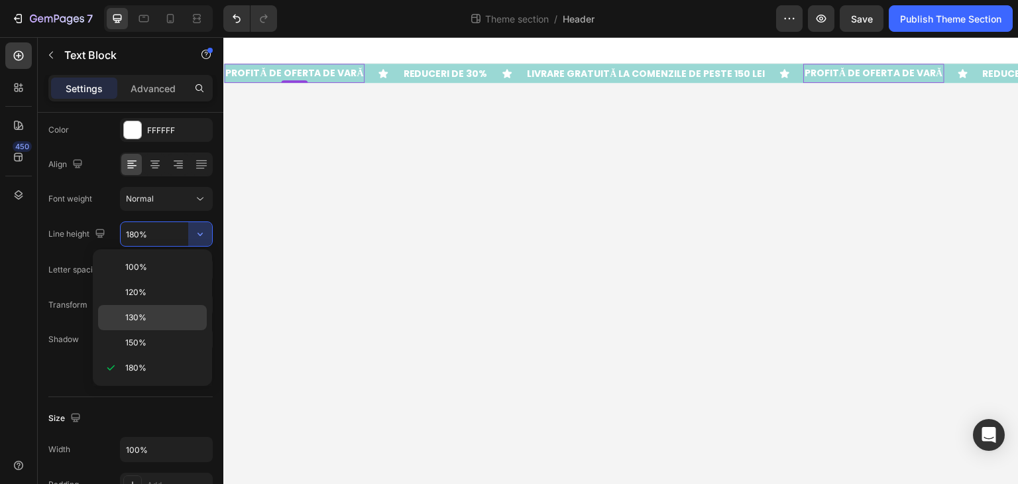
click at [188, 313] on p "130%" at bounding box center [163, 317] width 76 height 12
type input "130%"
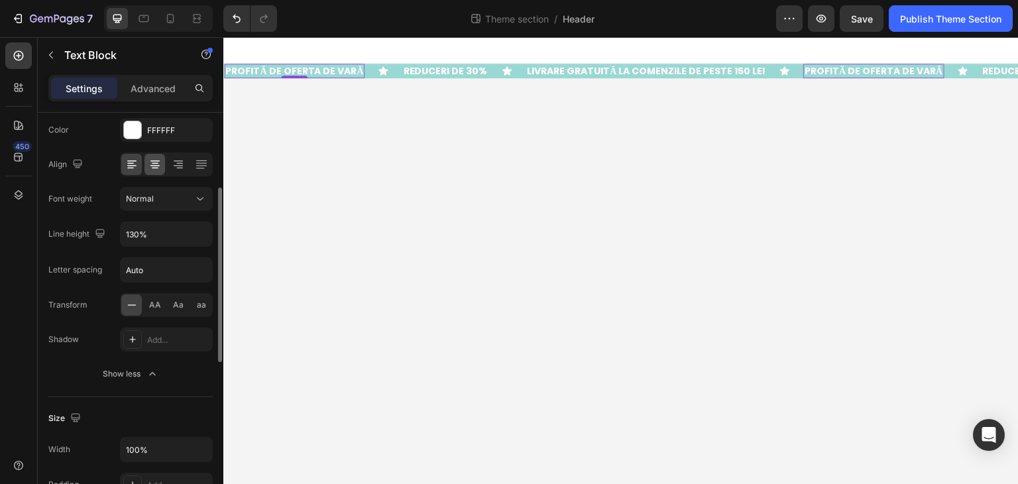
click at [160, 168] on icon at bounding box center [154, 164] width 13 height 13
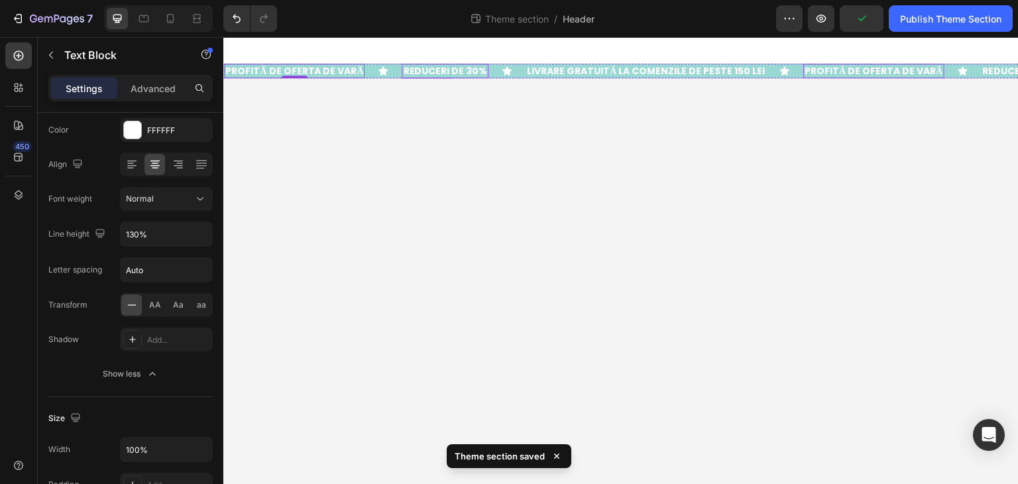
click at [423, 72] on p "REDUCERI DE 30%" at bounding box center [445, 71] width 84 height 12
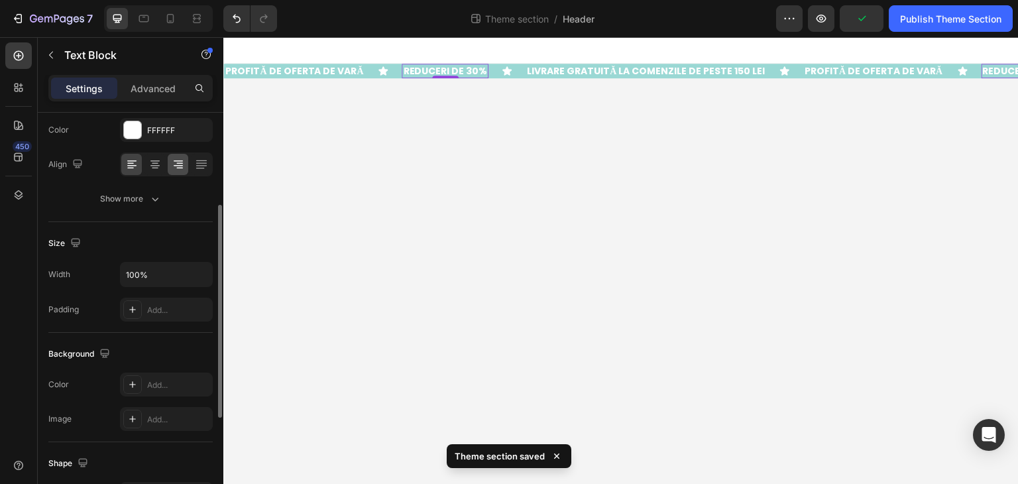
scroll to position [110, 0]
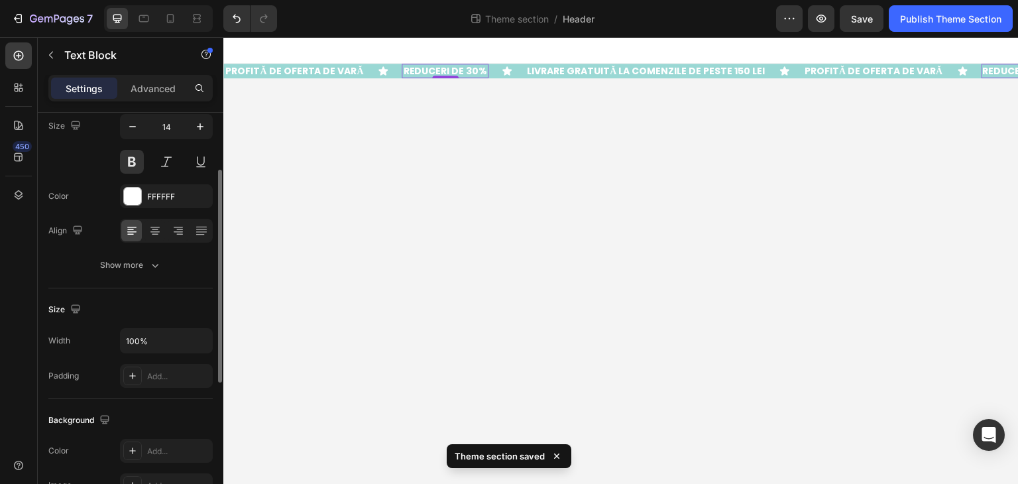
click at [530, 137] on body "PROFITĂ DE OFERTA DE VARĂ Text Block Icon REDUCERI DE 30% Text Block 0 Icon LIV…" at bounding box center [620, 260] width 795 height 447
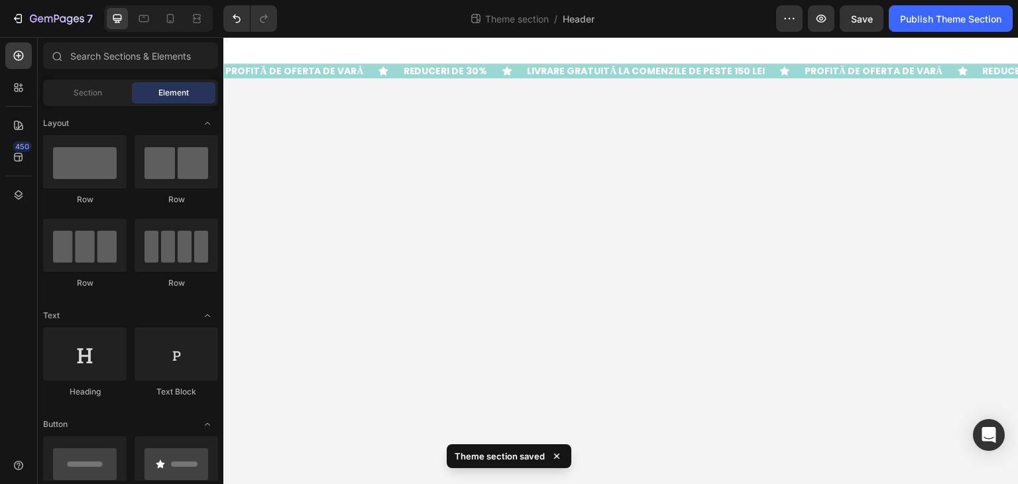
click at [421, 74] on p "REDUCERI DE 30%" at bounding box center [445, 71] width 84 height 12
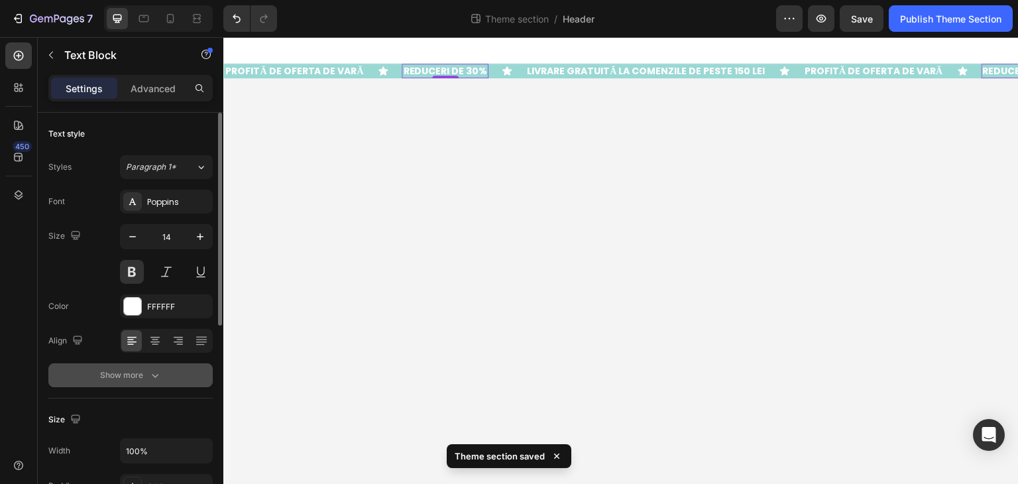
click at [143, 369] on div "Show more" at bounding box center [131, 374] width 62 height 13
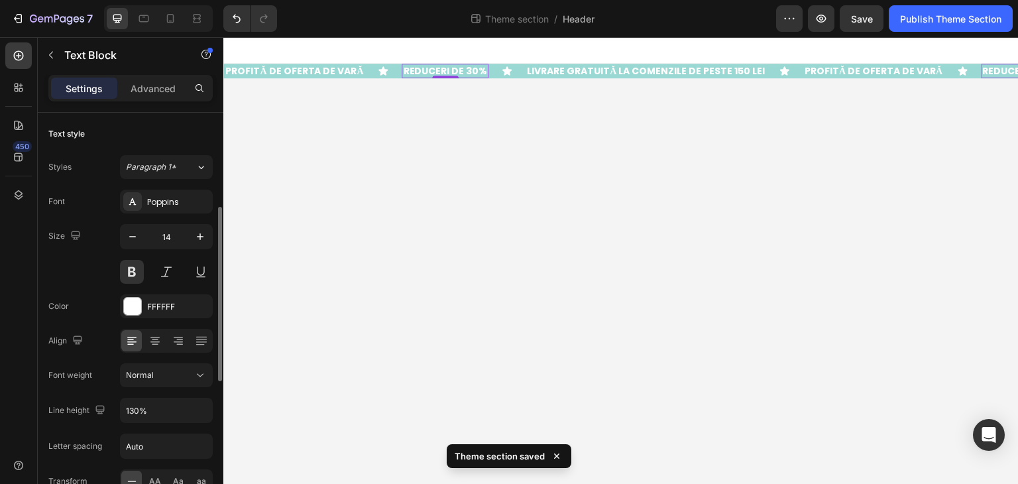
scroll to position [66, 0]
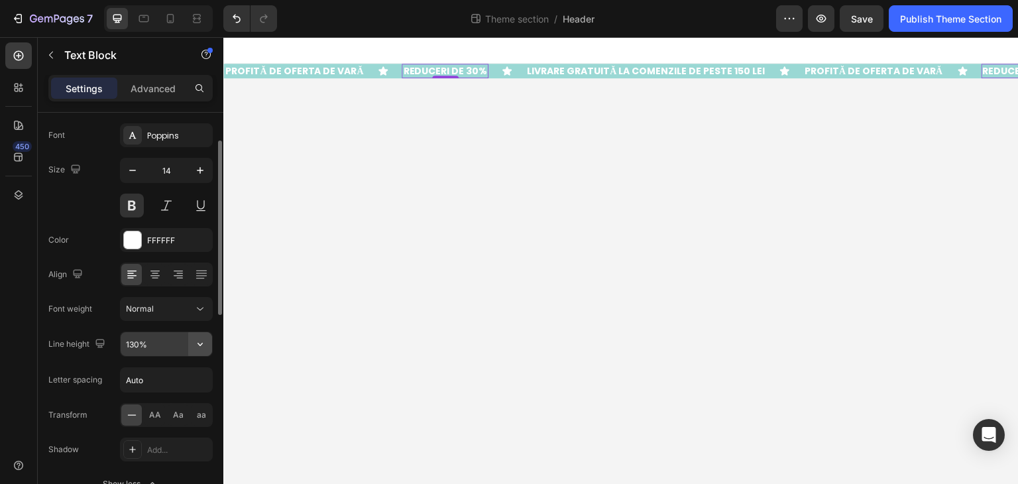
click at [202, 346] on icon "button" at bounding box center [199, 343] width 13 height 13
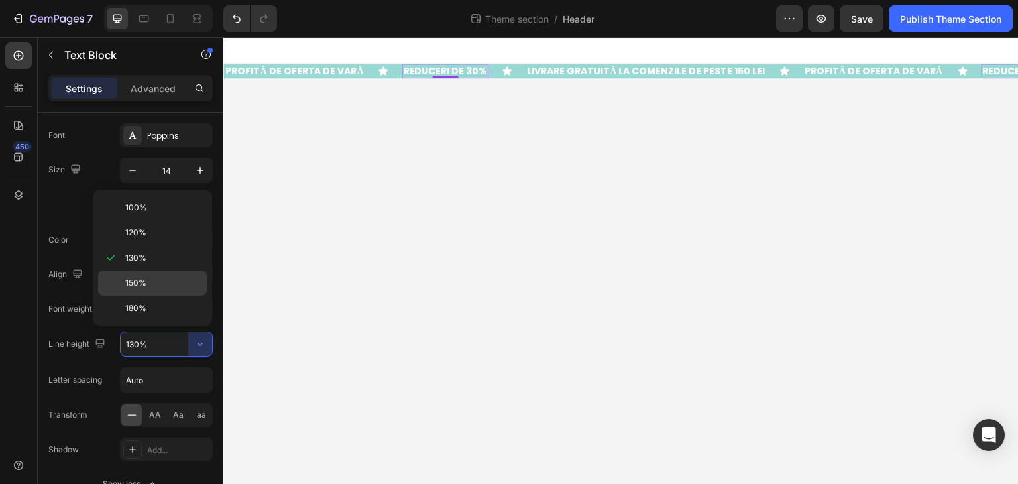
click at [182, 277] on p "150%" at bounding box center [163, 283] width 76 height 12
type input "150%"
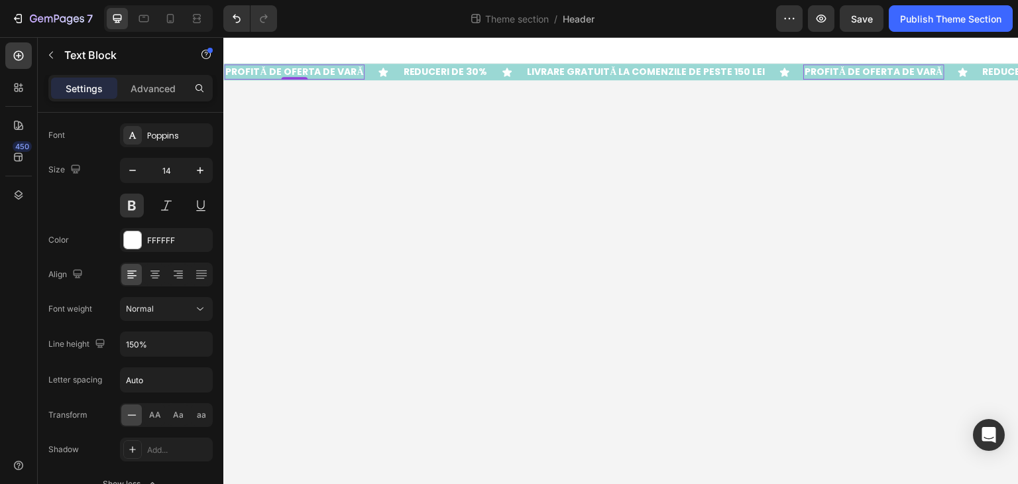
click at [350, 72] on p "PROFITĂ DE OFERTA DE VARĂ" at bounding box center [294, 72] width 138 height 12
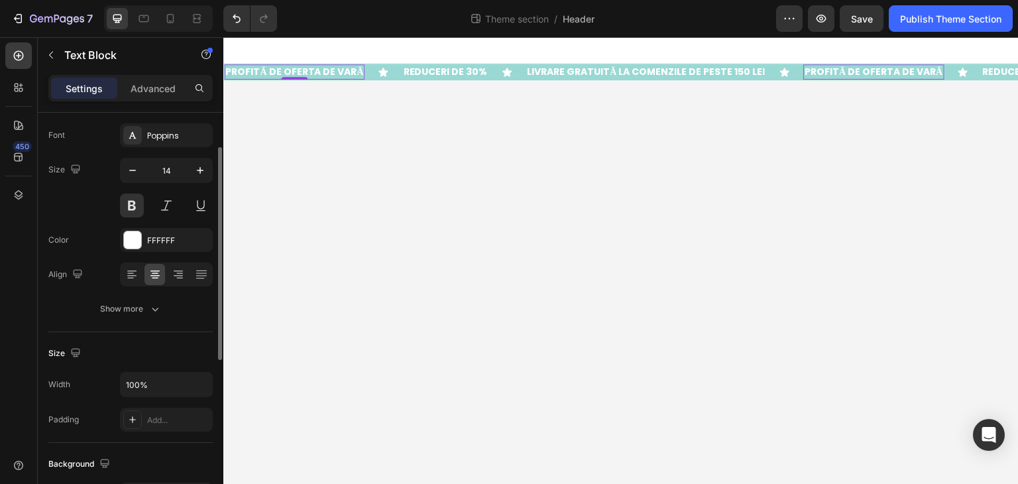
scroll to position [132, 0]
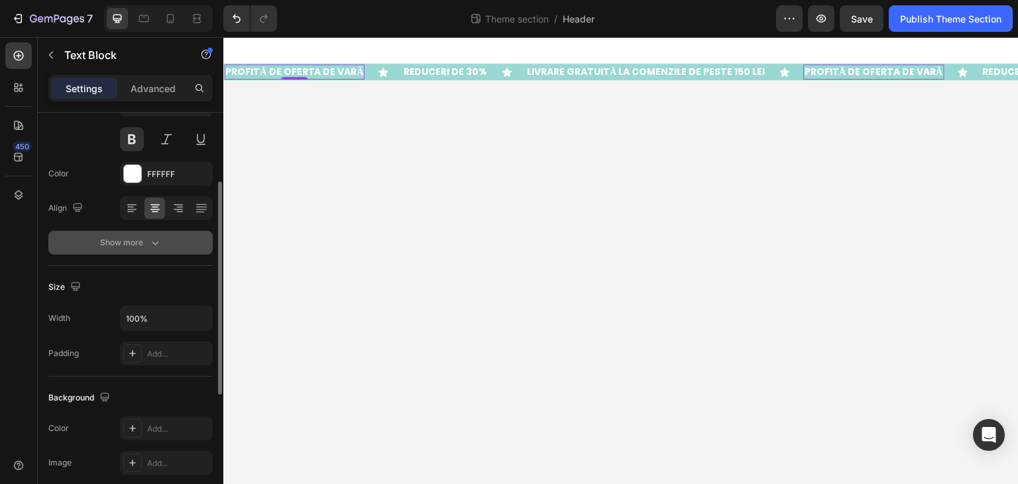
click at [164, 242] on button "Show more" at bounding box center [130, 243] width 164 height 24
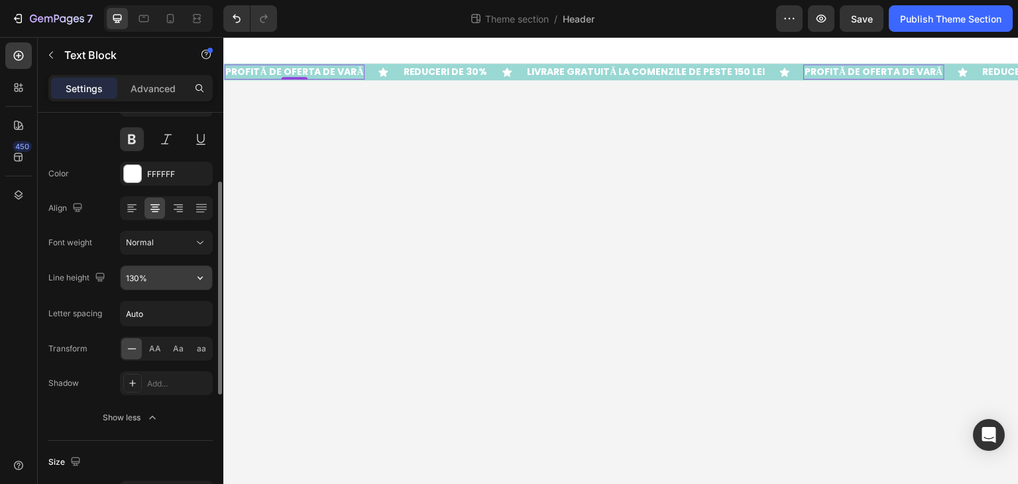
click at [201, 284] on button "button" at bounding box center [200, 278] width 24 height 24
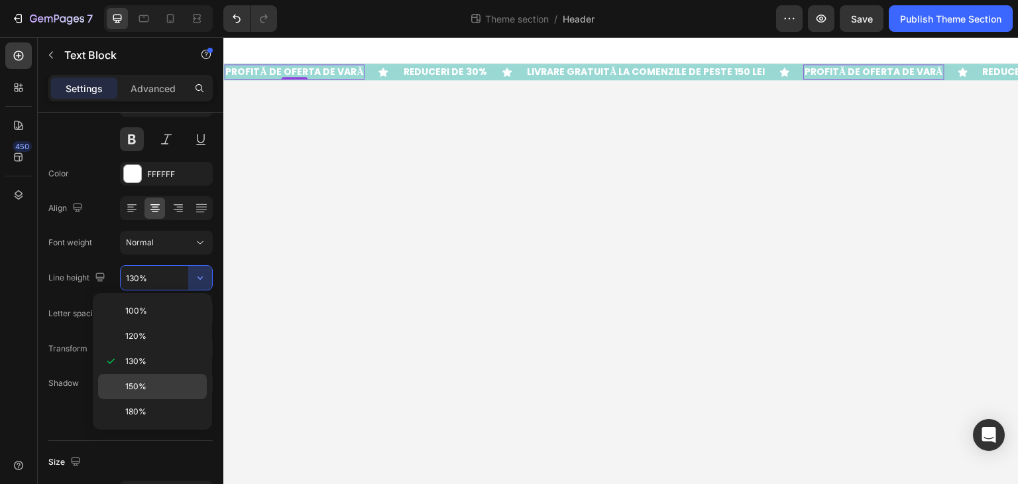
click at [199, 382] on p "150%" at bounding box center [163, 386] width 76 height 12
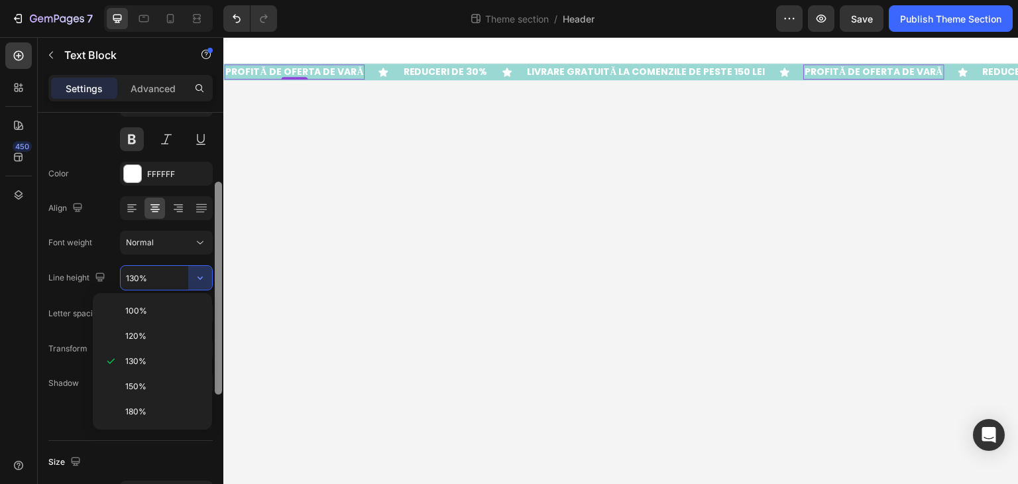
type input "150%"
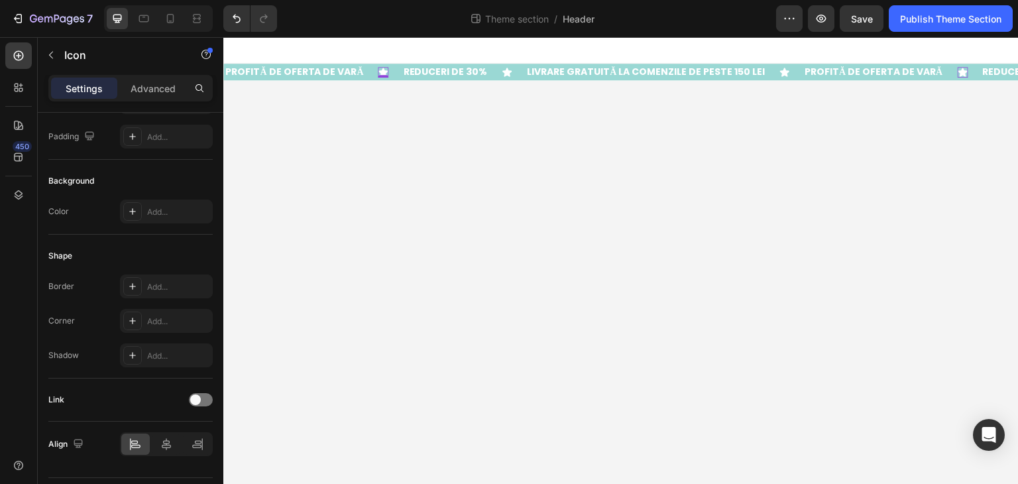
click at [382, 71] on icon at bounding box center [382, 72] width 9 height 9
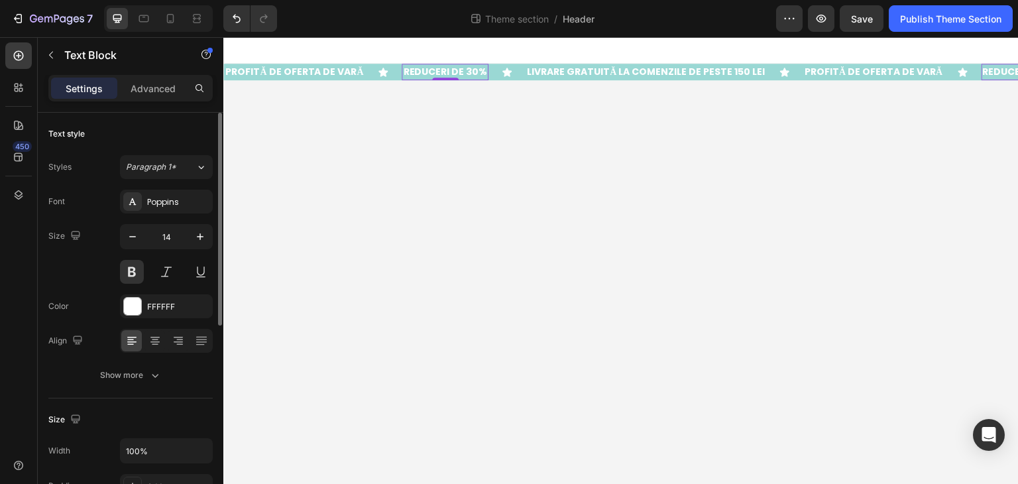
click at [425, 72] on p "REDUCERI DE 30%" at bounding box center [445, 72] width 84 height 14
click at [134, 380] on div "Show more" at bounding box center [131, 374] width 62 height 13
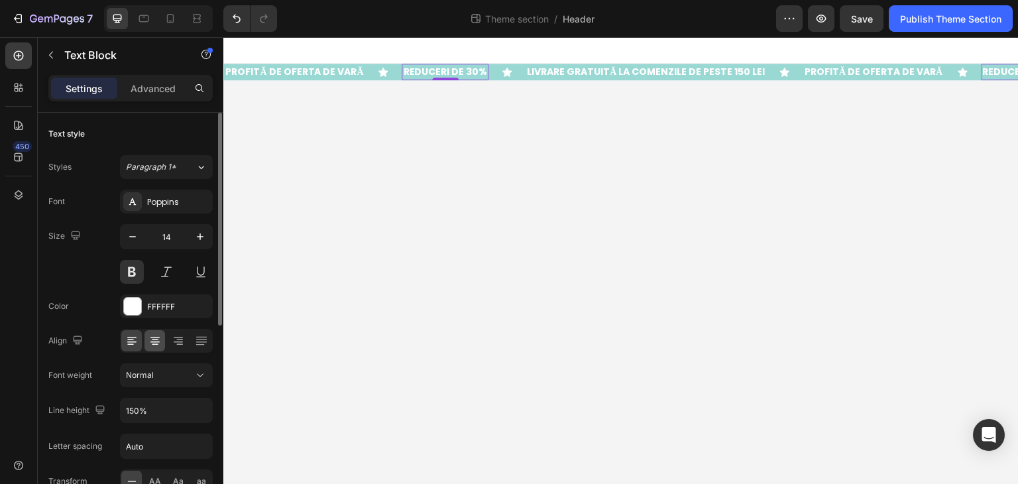
click at [151, 347] on div at bounding box center [154, 340] width 21 height 21
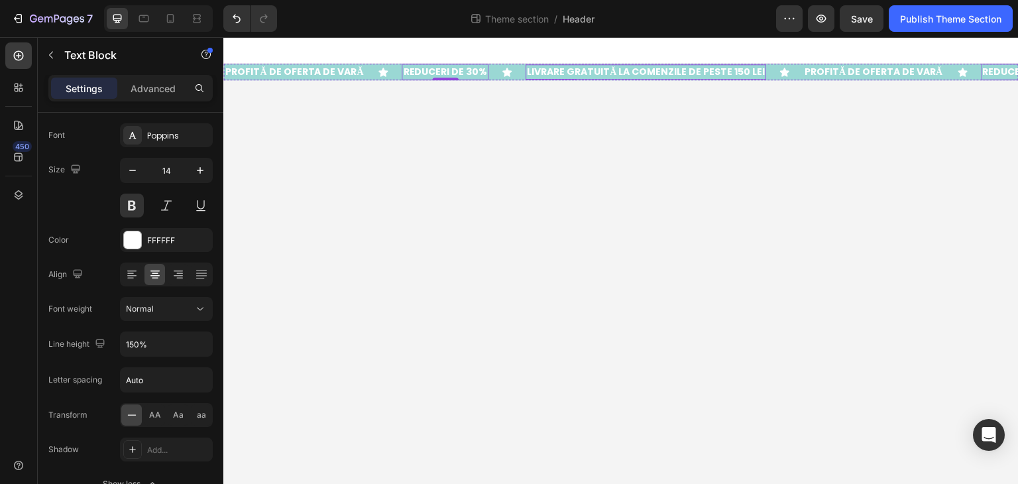
click at [568, 68] on p "LIVRARE GRATUITĂ LA COMENZILE DE PESTE 150 LEI" at bounding box center [646, 72] width 238 height 12
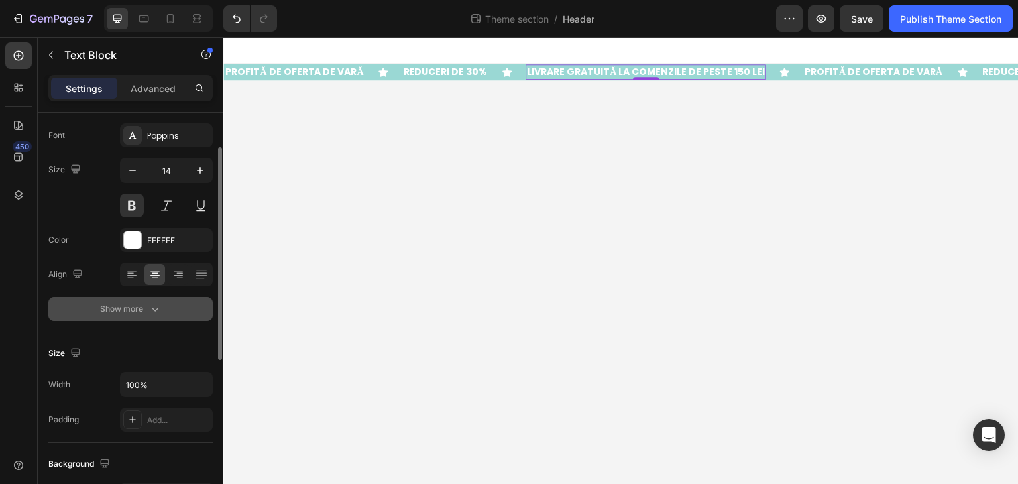
click at [155, 308] on icon "button" at bounding box center [154, 308] width 13 height 13
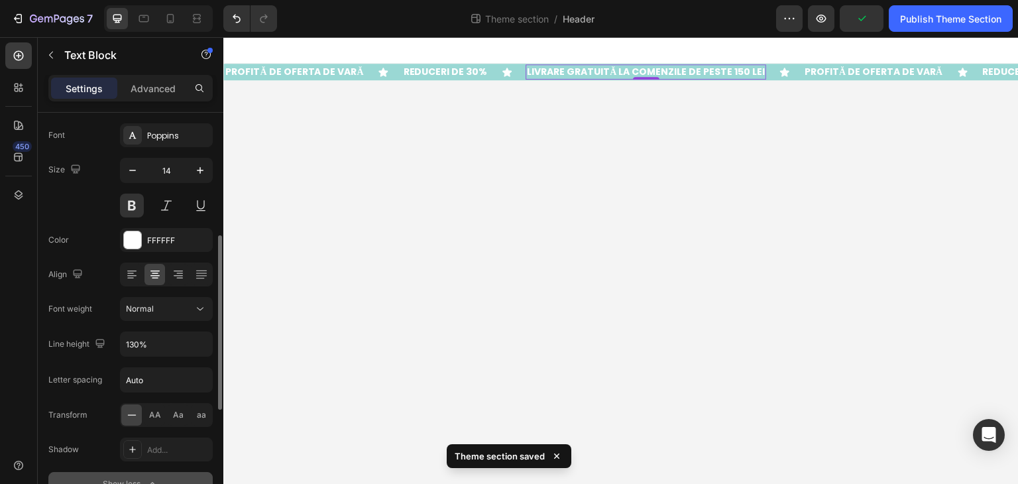
scroll to position [132, 0]
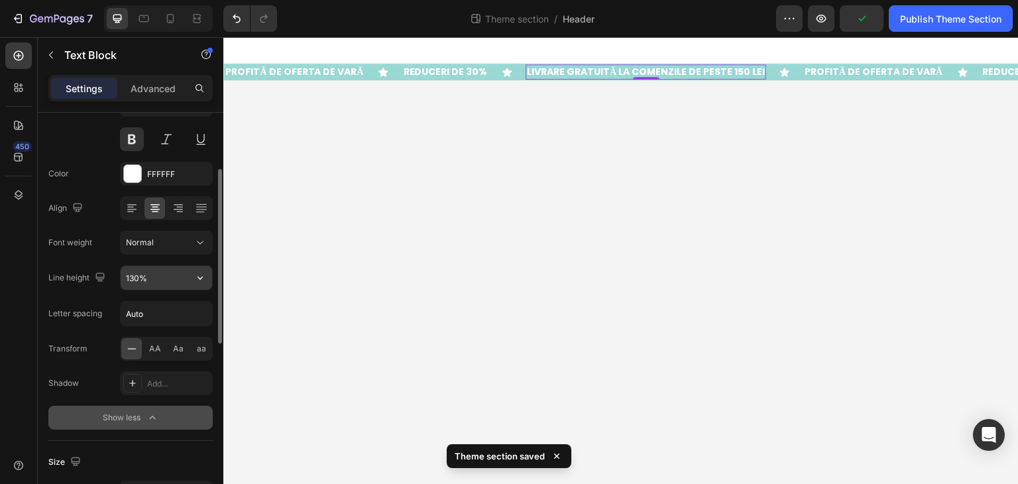
click at [193, 280] on icon "button" at bounding box center [199, 277] width 13 height 13
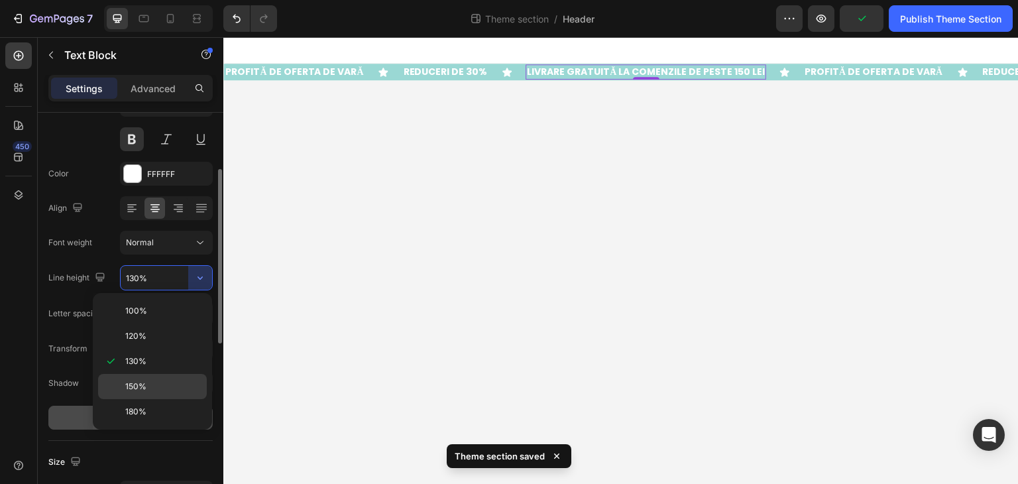
click at [174, 382] on p "150%" at bounding box center [163, 386] width 76 height 12
type input "150%"
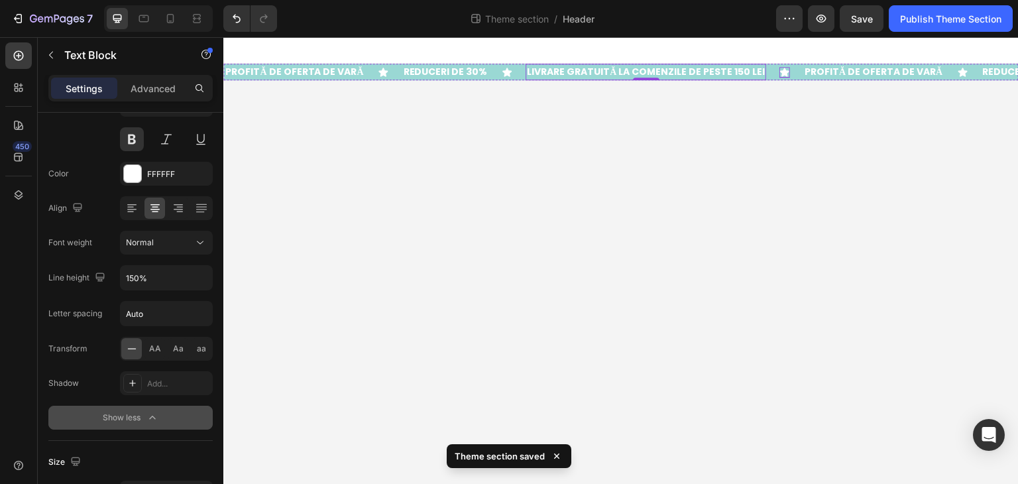
click at [780, 70] on icon at bounding box center [784, 72] width 9 height 9
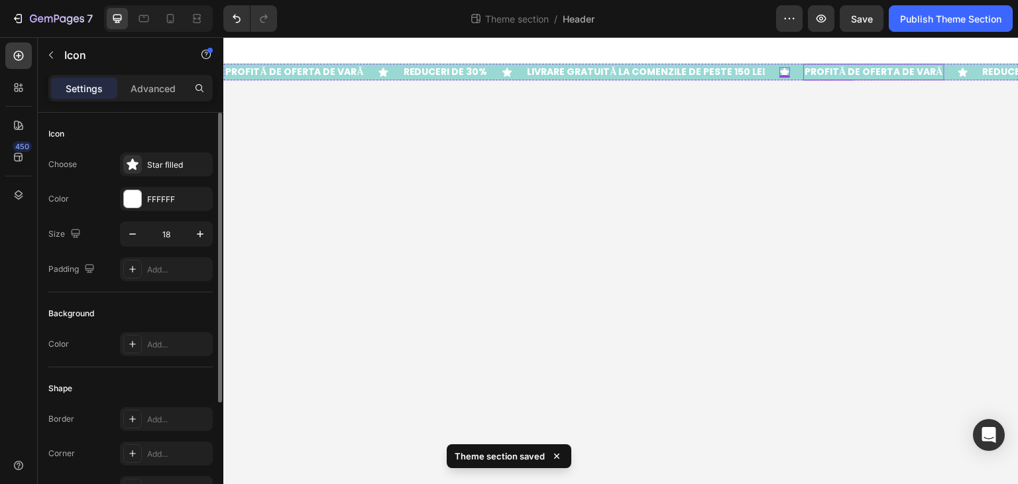
click at [805, 68] on p "PROFITĂ DE OFERTA DE VARĂ" at bounding box center [873, 72] width 138 height 14
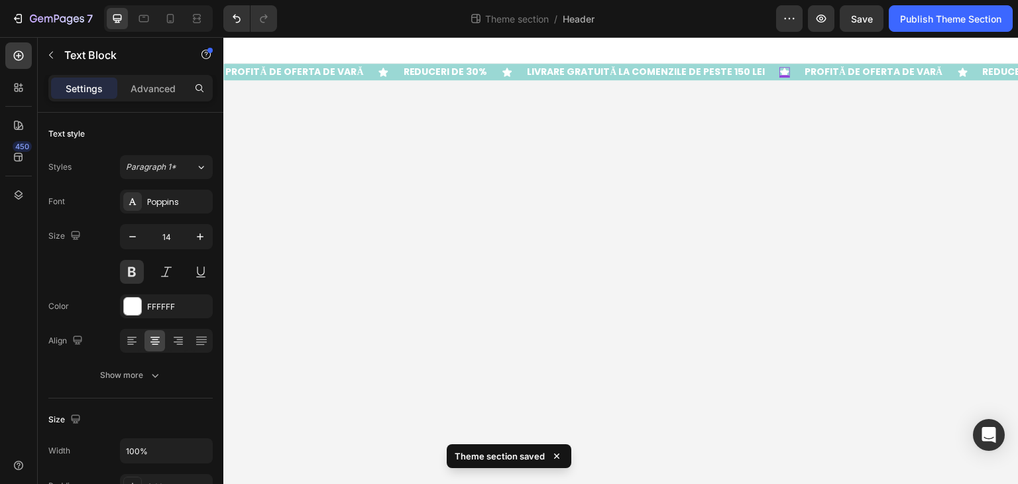
click at [780, 70] on icon at bounding box center [784, 72] width 9 height 9
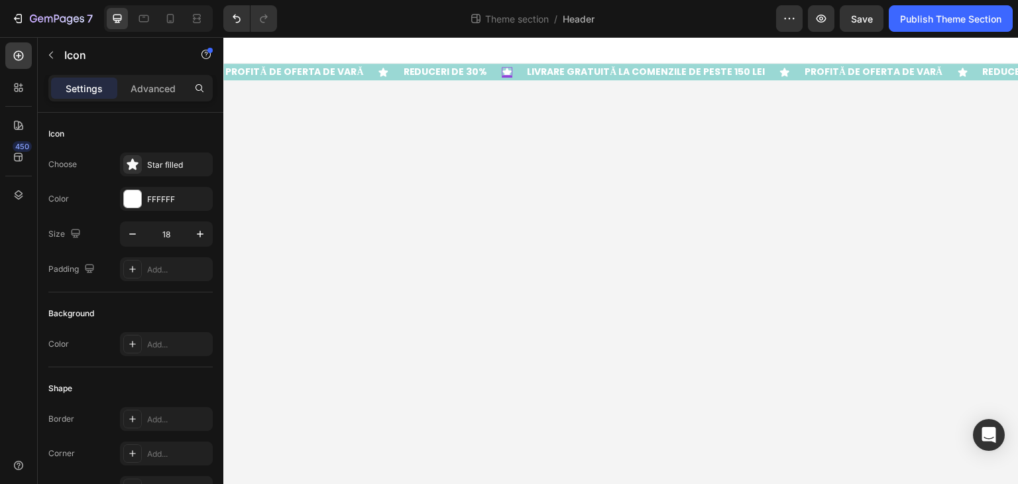
click at [501, 73] on div "Icon 0" at bounding box center [506, 72] width 11 height 11
click at [379, 73] on icon at bounding box center [382, 72] width 9 height 9
click at [780, 69] on icon at bounding box center [784, 72] width 9 height 9
click at [138, 234] on icon "button" at bounding box center [132, 233] width 13 height 13
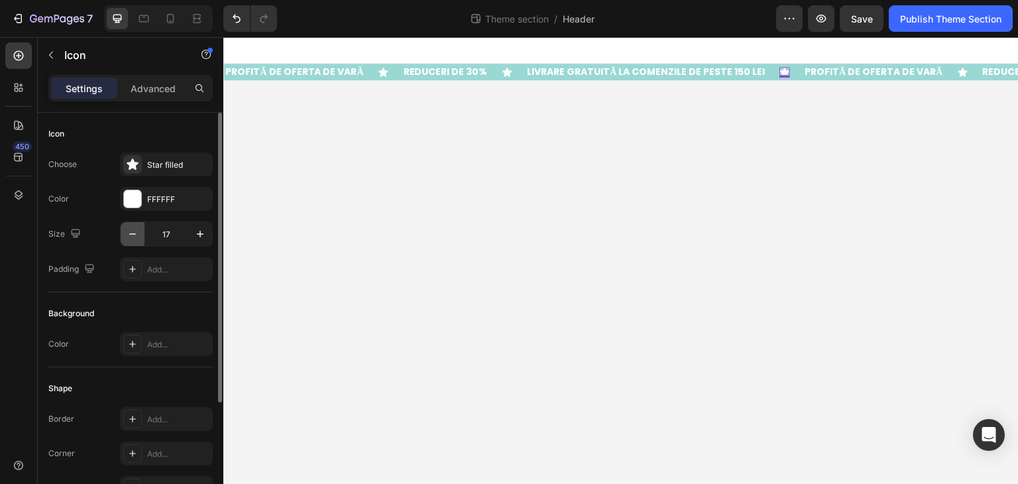
type input "16"
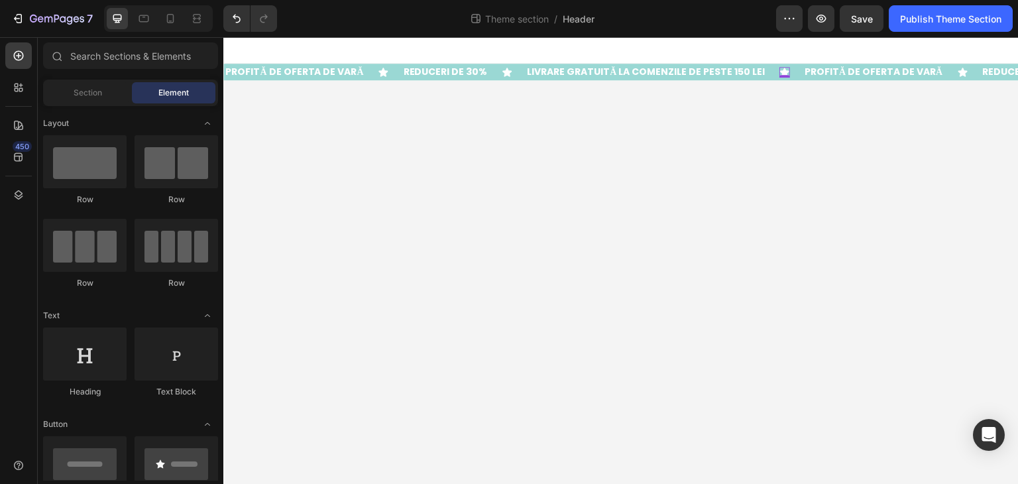
click at [521, 151] on body "PROFITĂ DE OFERTA DE VARĂ Text Block Icon REDUCERI DE 30% Text Block Icon LIVRA…" at bounding box center [620, 260] width 795 height 447
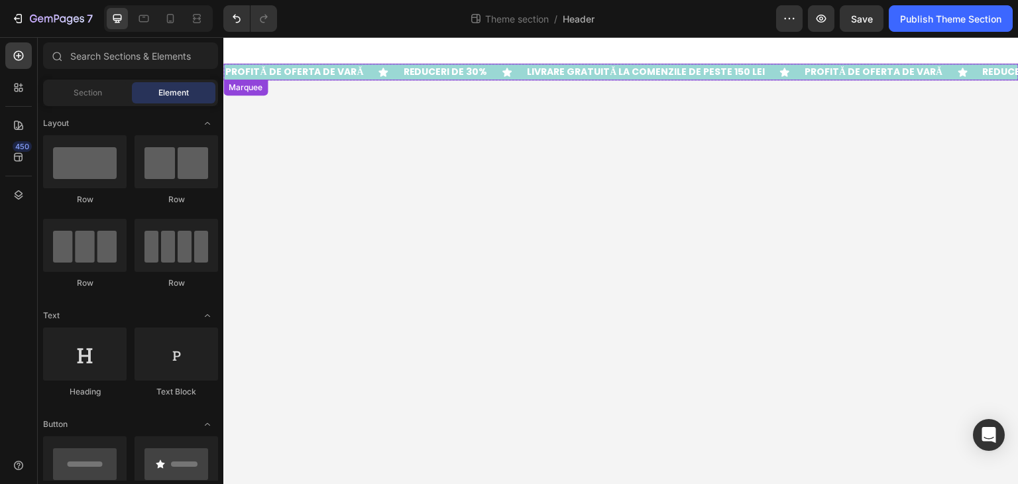
click at [780, 72] on icon at bounding box center [784, 72] width 9 height 9
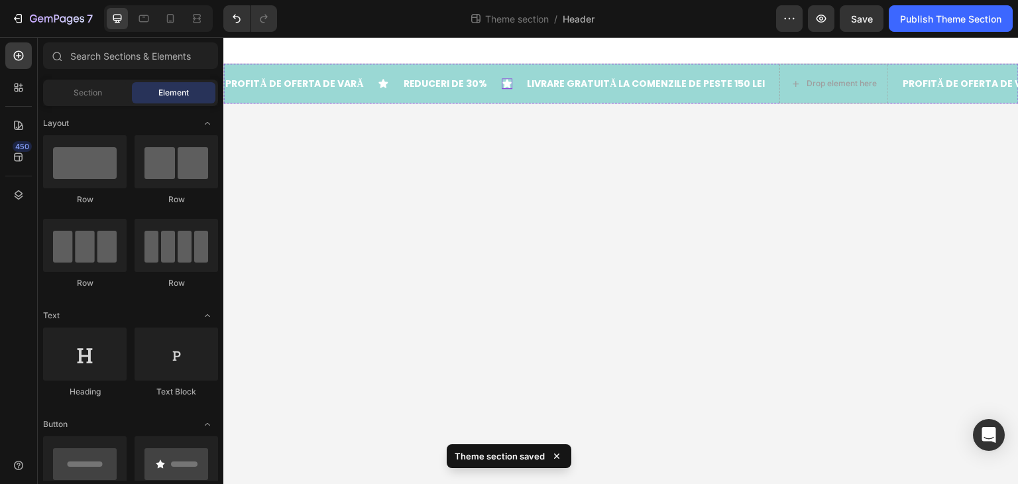
click at [502, 82] on icon at bounding box center [506, 83] width 9 height 9
click at [810, 73] on div "Drop element here" at bounding box center [833, 83] width 107 height 21
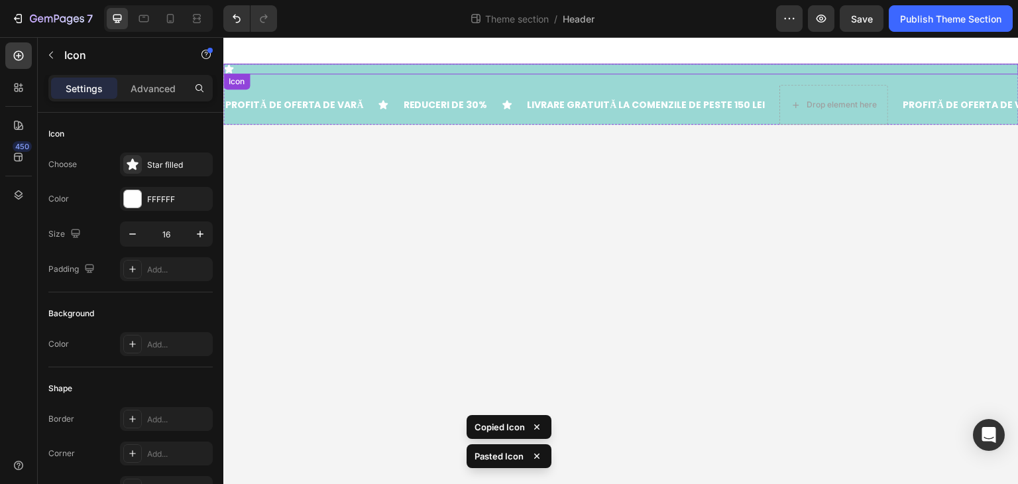
click at [231, 66] on icon at bounding box center [228, 69] width 11 height 11
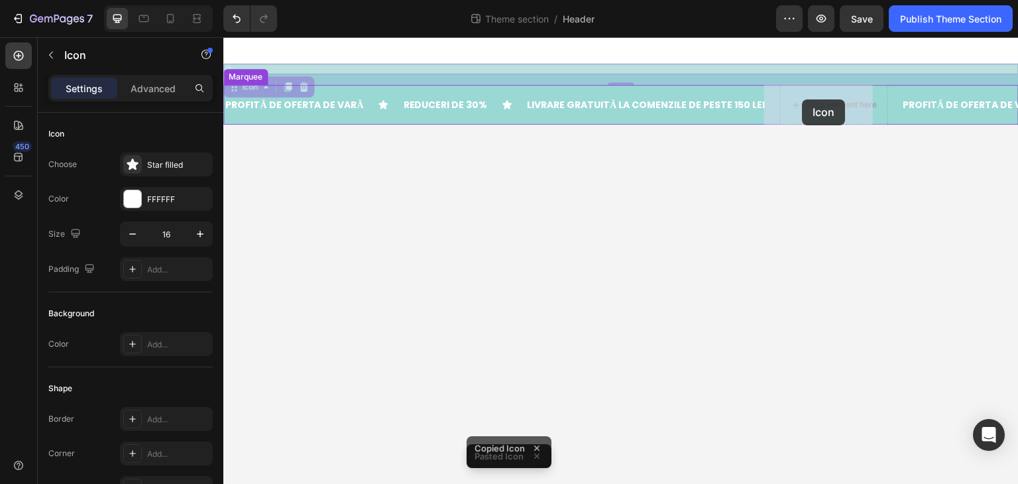
drag, startPoint x: 229, startPoint y: 70, endPoint x: 800, endPoint y: 101, distance: 572.6
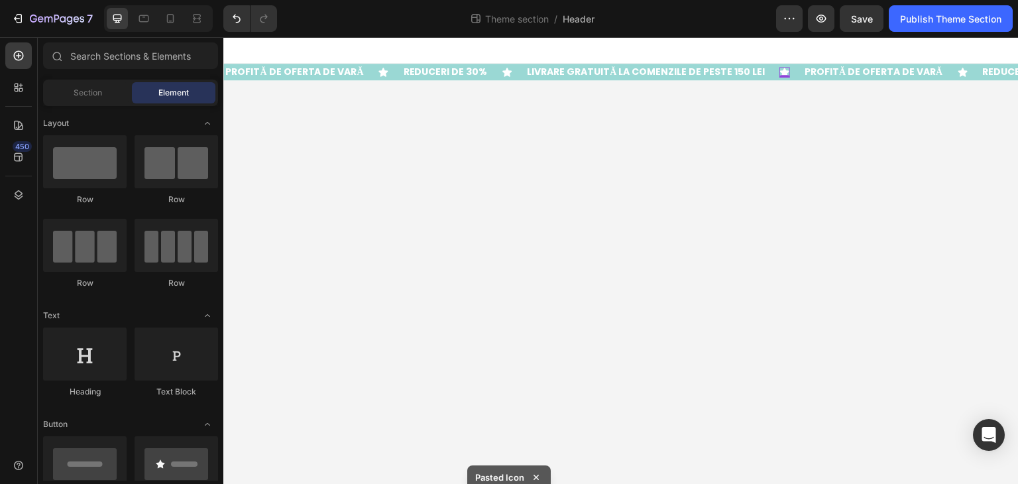
click at [821, 181] on body "PROFITĂ DE OFERTA DE VARĂ Text Block Icon REDUCERI DE 30% Text Block Icon LIVRA…" at bounding box center [620, 260] width 795 height 447
click at [779, 73] on icon at bounding box center [784, 72] width 11 height 11
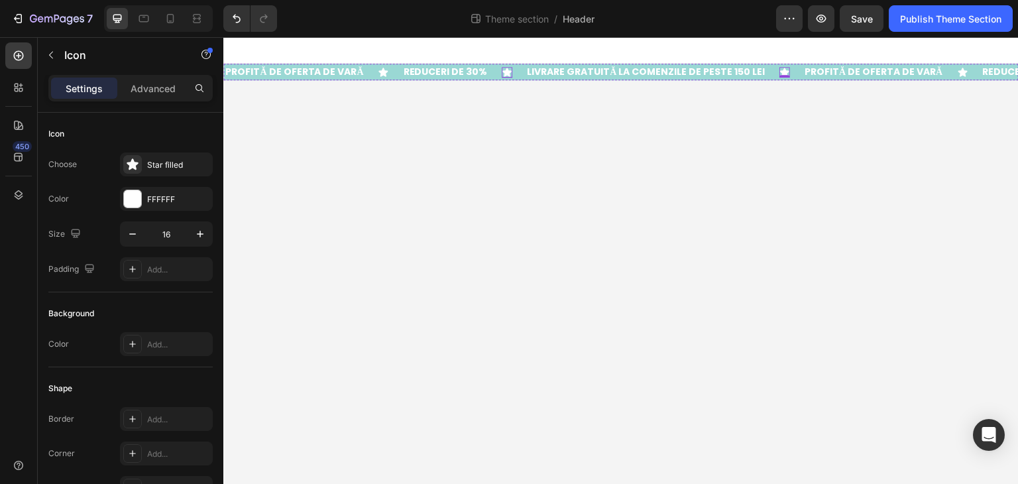
click at [502, 71] on icon at bounding box center [506, 72] width 9 height 9
click at [383, 71] on div "Icon" at bounding box center [390, 72] width 24 height 11
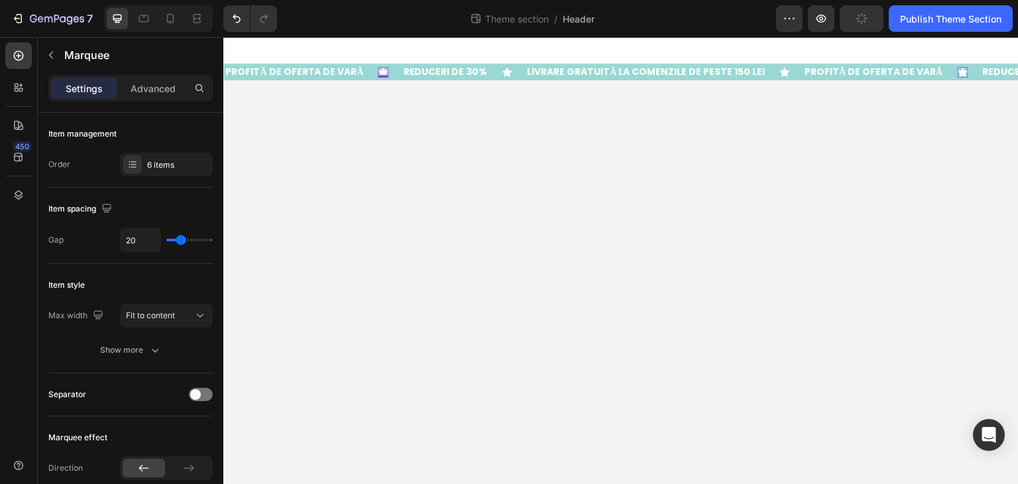
click at [378, 71] on icon at bounding box center [382, 72] width 9 height 9
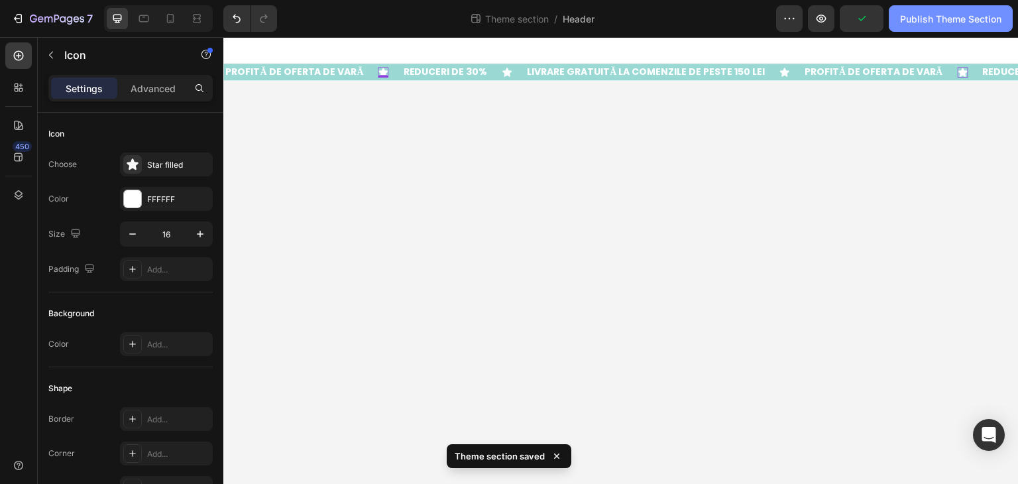
click at [925, 15] on div "Publish Theme Section" at bounding box center [950, 19] width 101 height 14
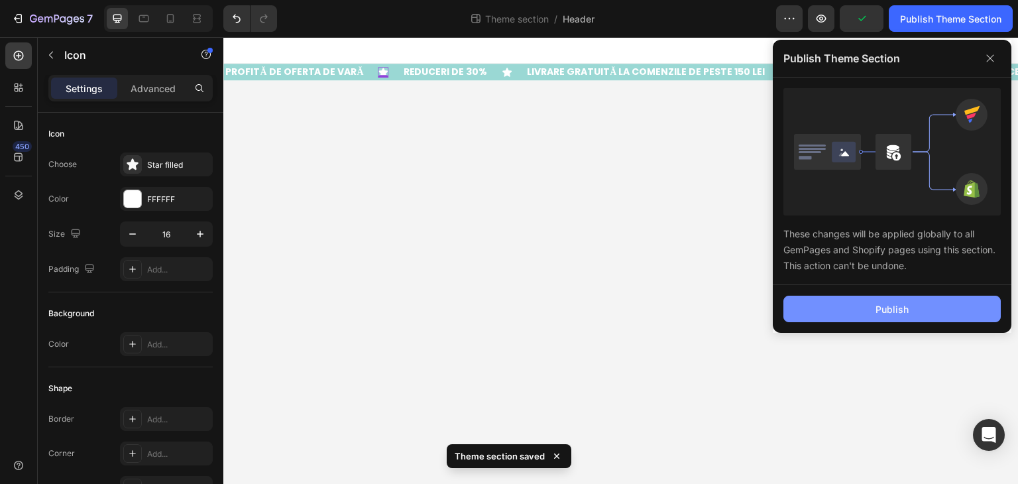
click at [943, 303] on button "Publish" at bounding box center [891, 308] width 217 height 26
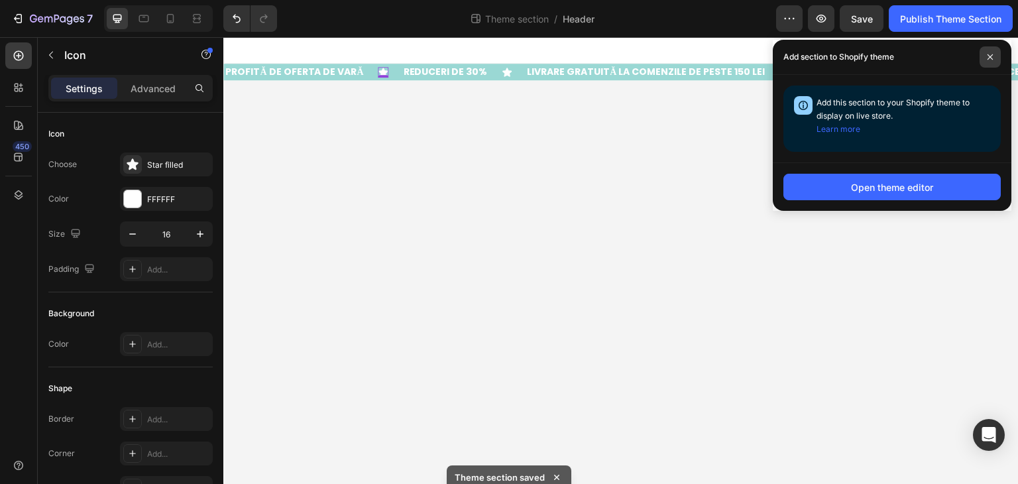
click at [996, 46] on span at bounding box center [989, 56] width 21 height 21
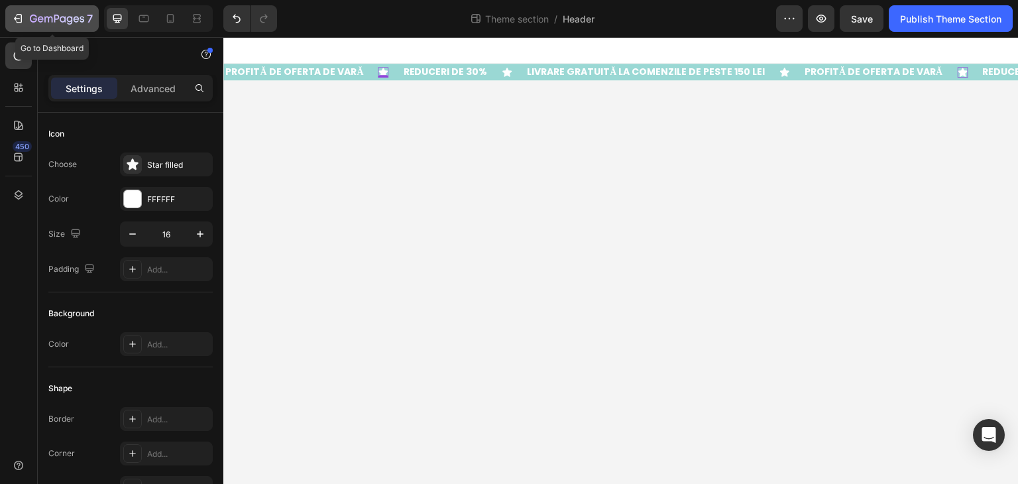
click at [58, 8] on button "7" at bounding box center [51, 18] width 93 height 26
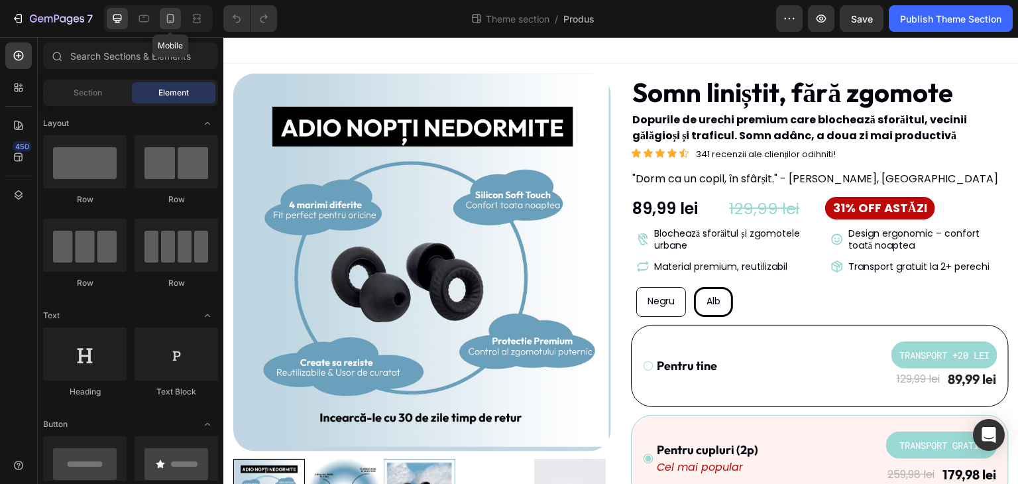
click at [166, 23] on icon at bounding box center [170, 18] width 13 height 13
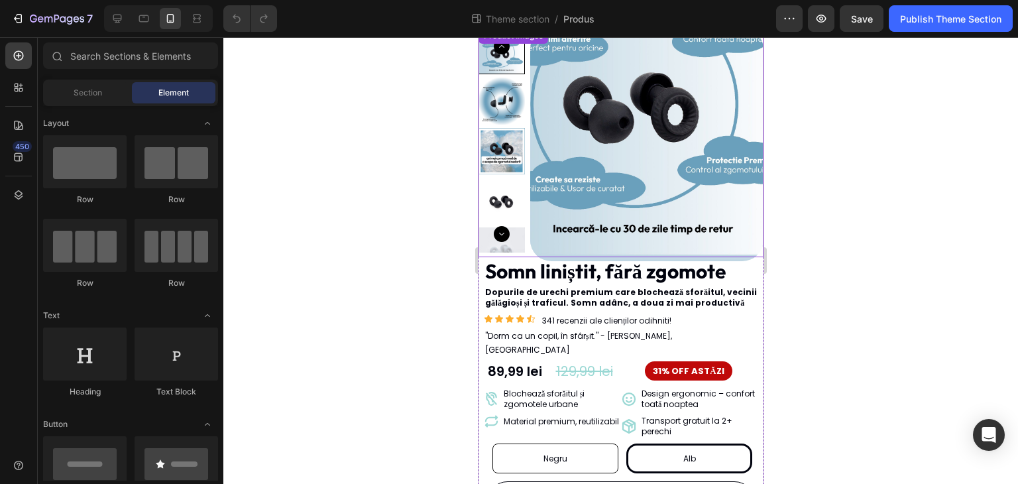
scroll to position [265, 0]
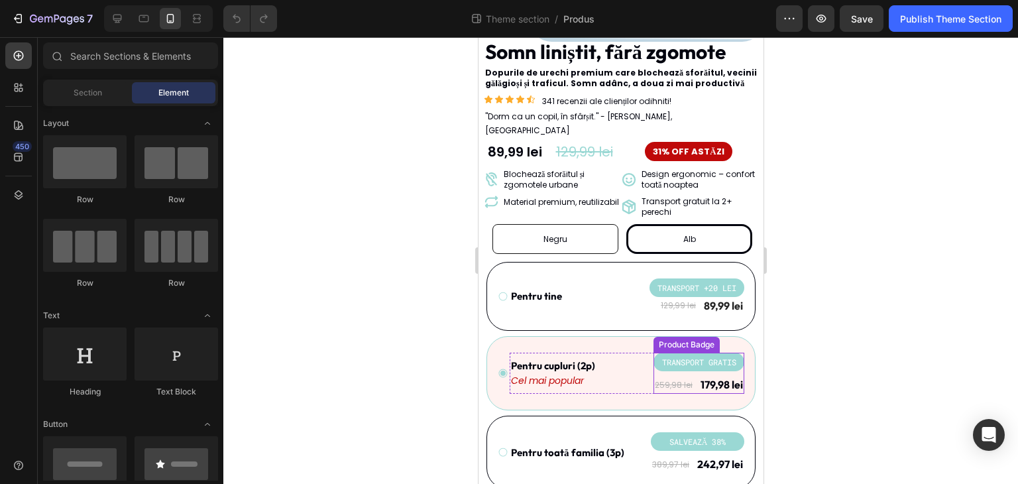
click at [684, 352] on pre "TRANSPORT GRATIS" at bounding box center [698, 361] width 90 height 19
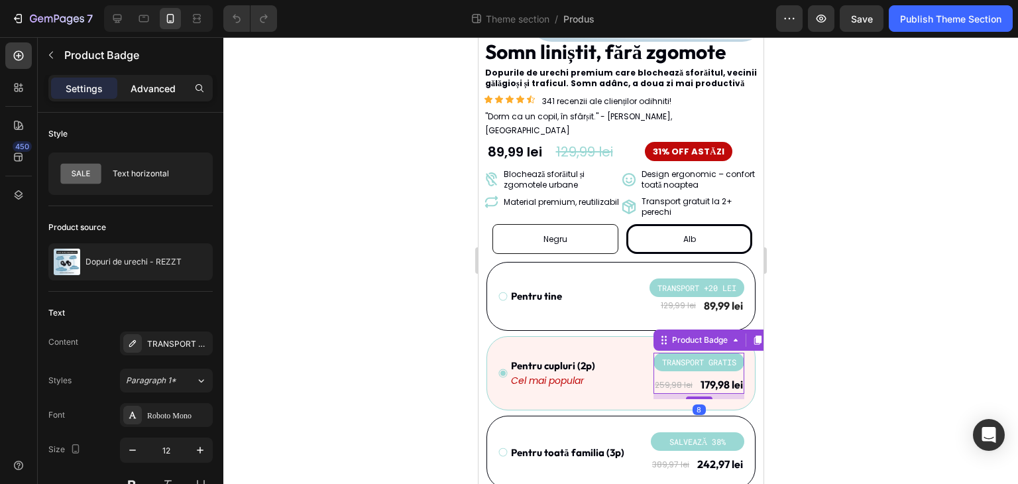
click at [161, 96] on div "Advanced" at bounding box center [153, 88] width 66 height 21
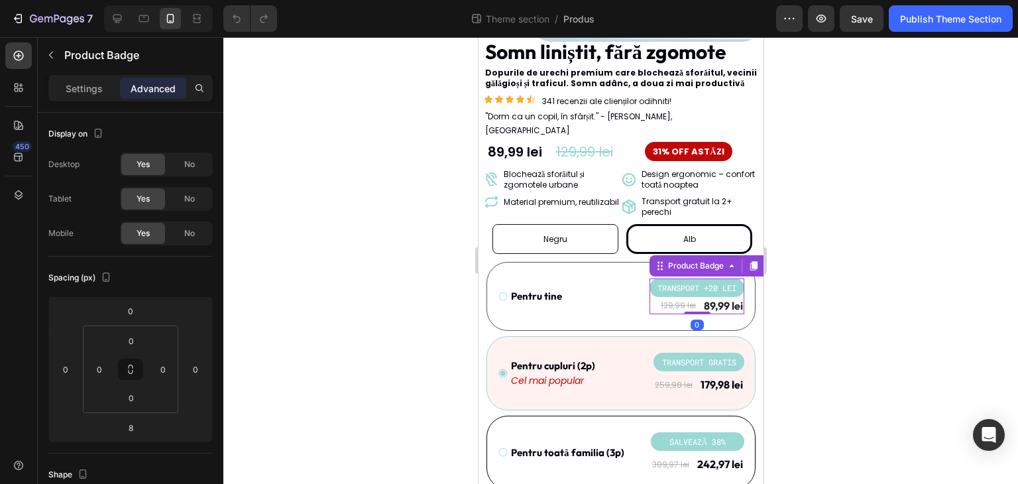
click at [696, 278] on pre "TRANSPORT +20 LEI" at bounding box center [696, 287] width 95 height 19
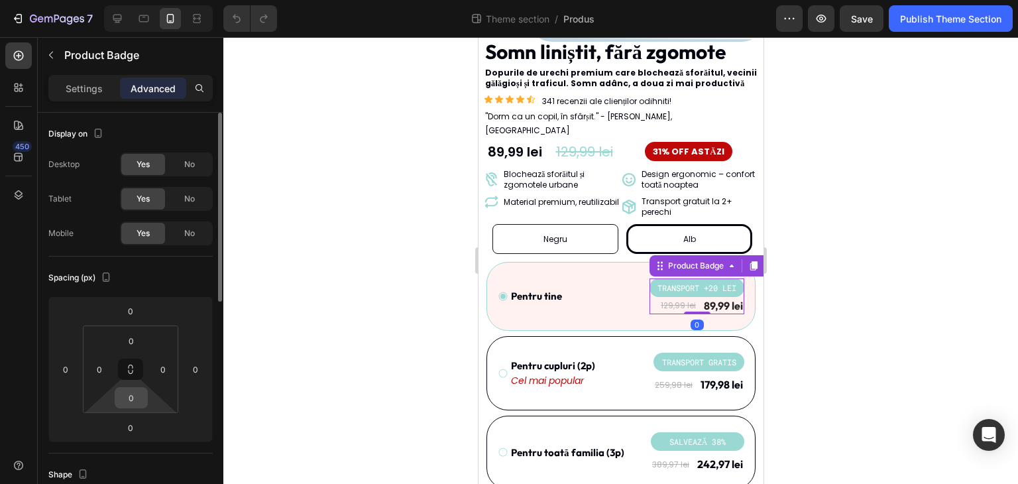
click at [132, 403] on input "0" at bounding box center [131, 398] width 26 height 20
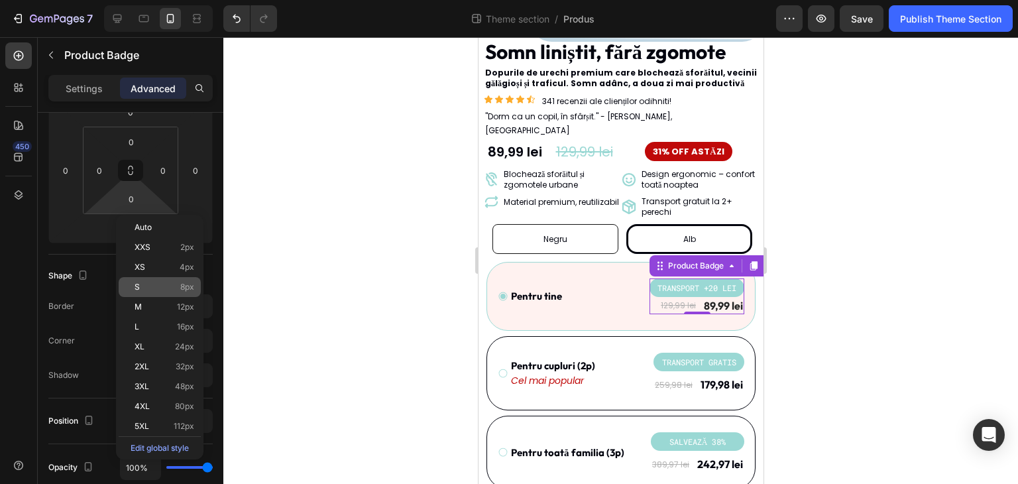
click at [183, 292] on div "S 8px" at bounding box center [160, 287] width 82 height 20
type input "8"
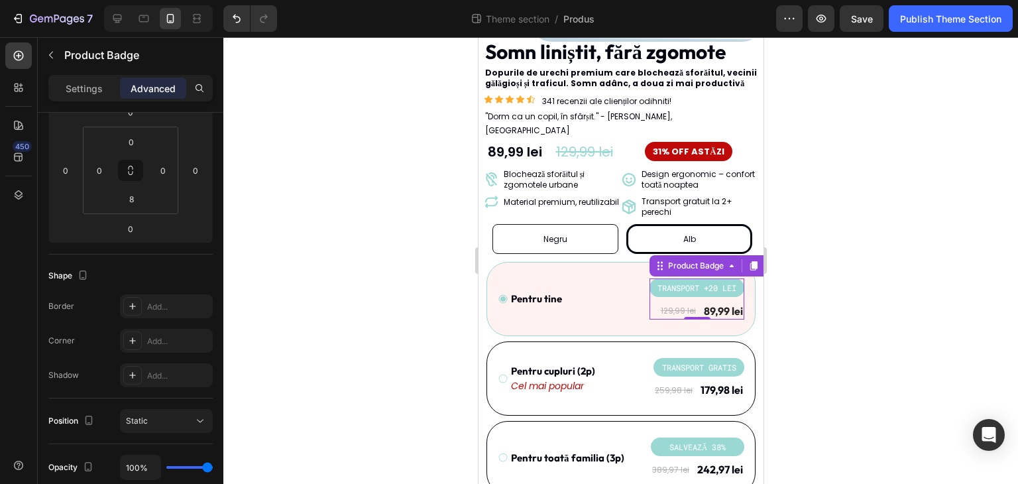
click at [349, 284] on div at bounding box center [620, 260] width 794 height 446
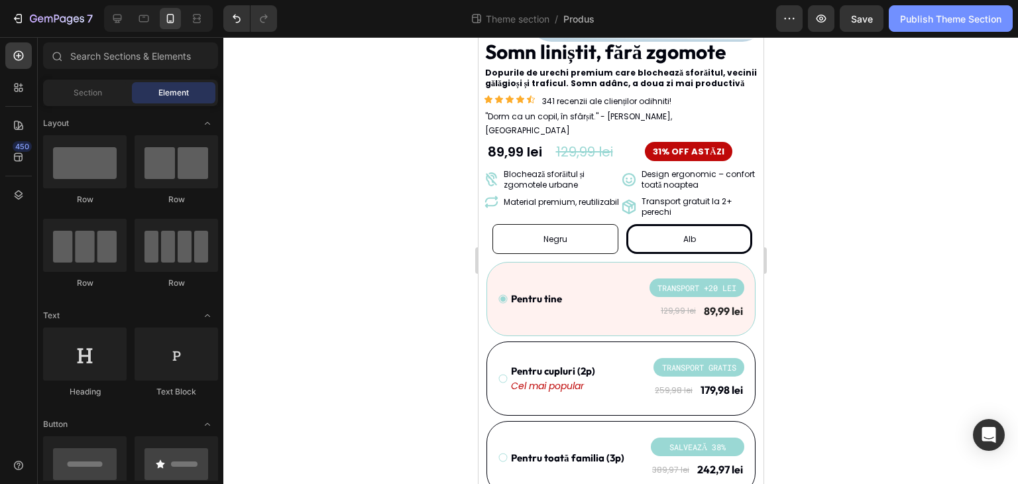
click at [939, 22] on div "Publish Theme Section" at bounding box center [950, 19] width 101 height 14
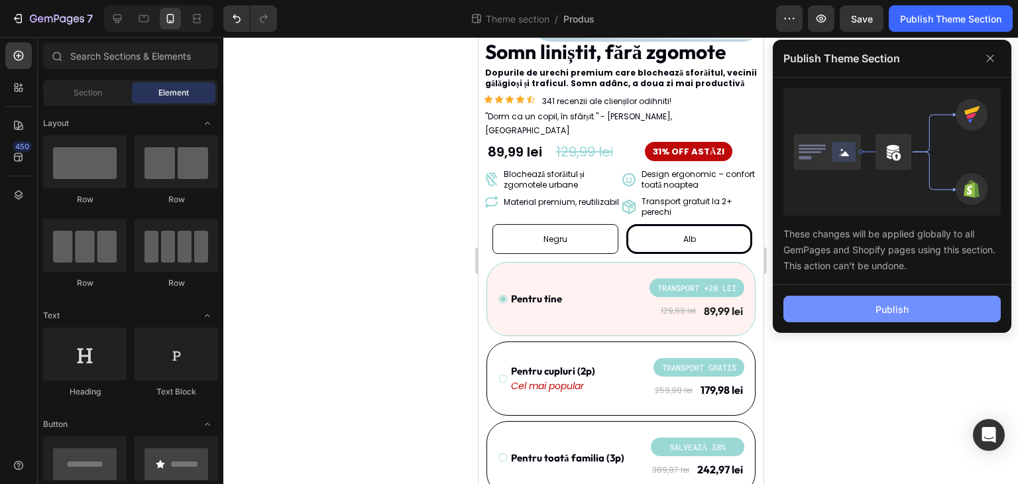
click at [897, 297] on button "Publish" at bounding box center [891, 308] width 217 height 26
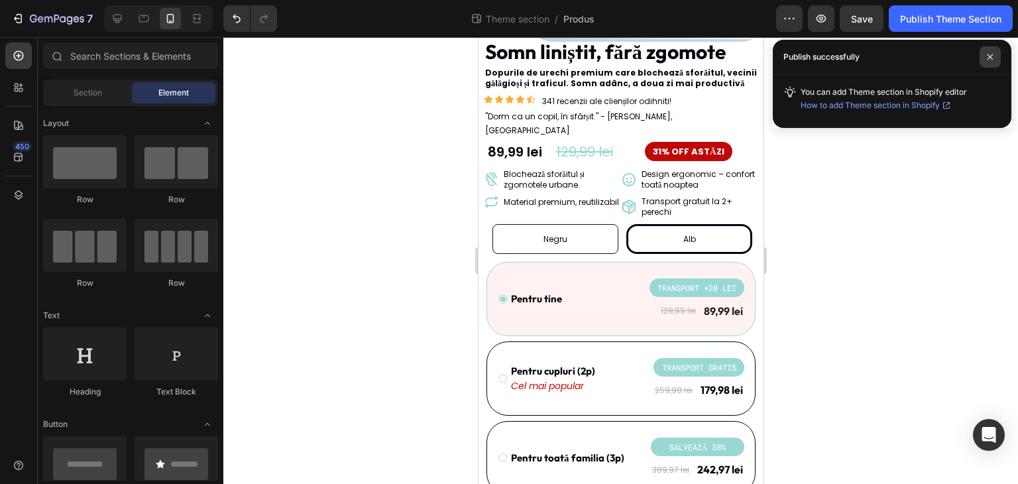
click at [989, 53] on span at bounding box center [989, 56] width 21 height 21
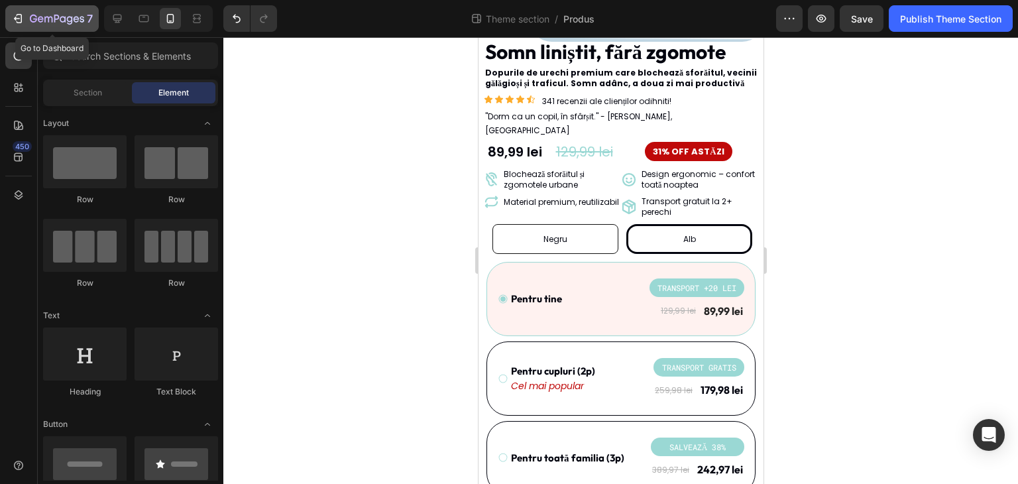
click at [54, 21] on icon "button" at bounding box center [56, 19] width 5 height 8
